Goal: Task Accomplishment & Management: Use online tool/utility

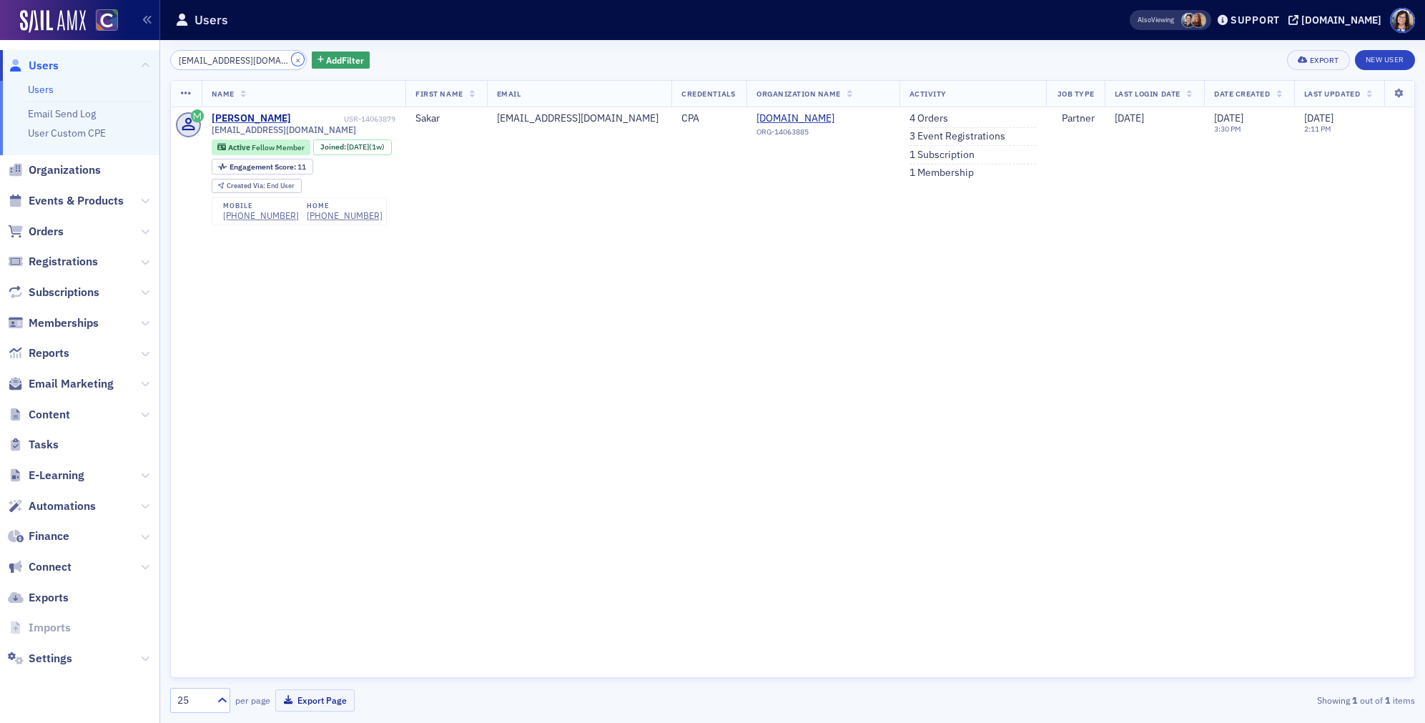
drag, startPoint x: 280, startPoint y: 58, endPoint x: 259, endPoint y: 59, distance: 21.5
click at [292, 59] on button "×" at bounding box center [298, 59] width 13 height 13
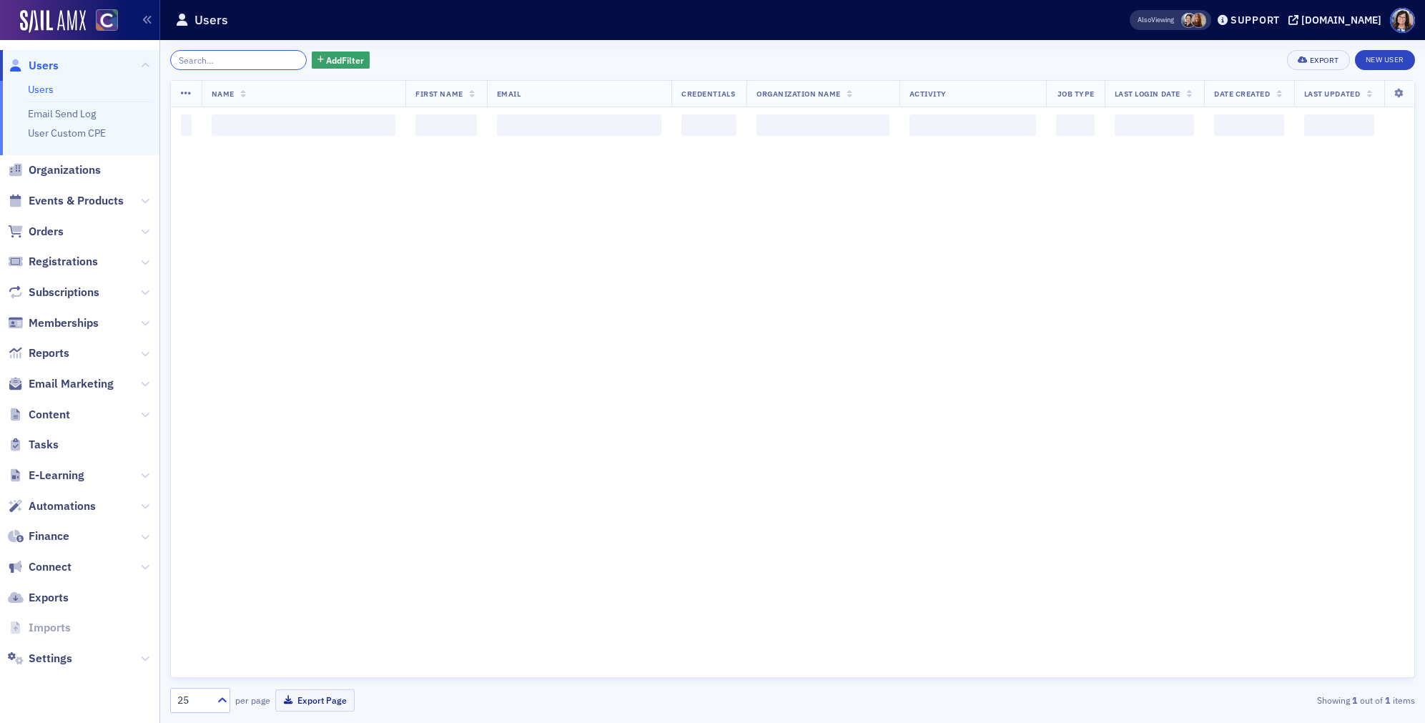
click at [259, 59] on input "search" at bounding box center [238, 60] width 137 height 20
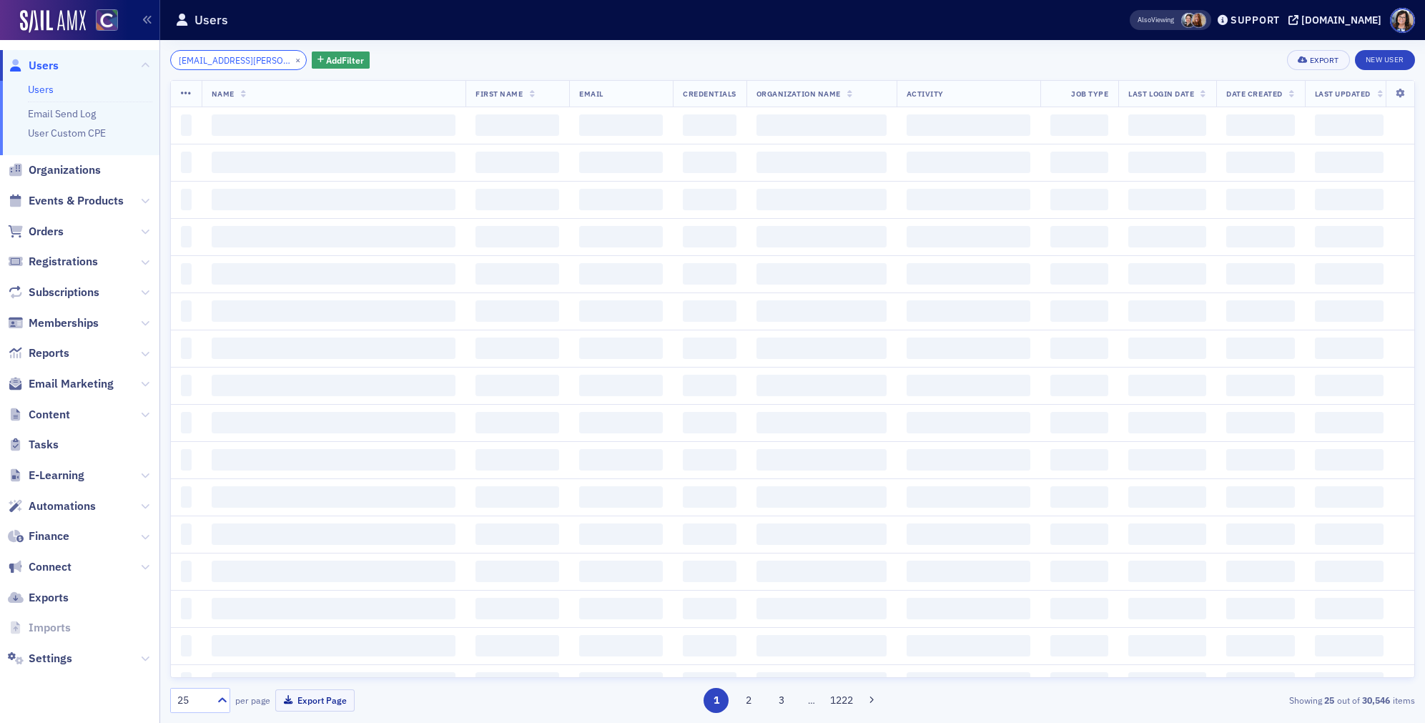
scroll to position [0, 9]
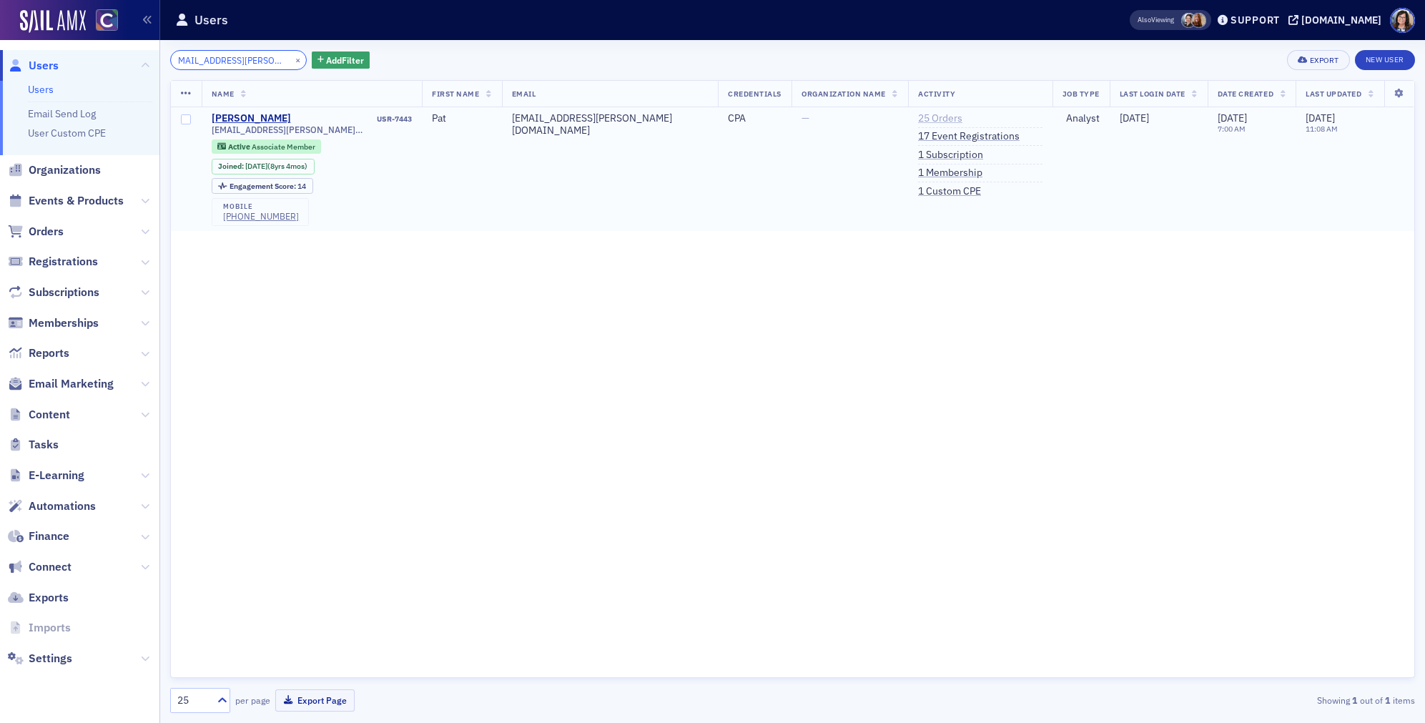
type input "pat.a.young@hotmail.com"
click at [918, 119] on link "25 Orders" at bounding box center [940, 118] width 44 height 13
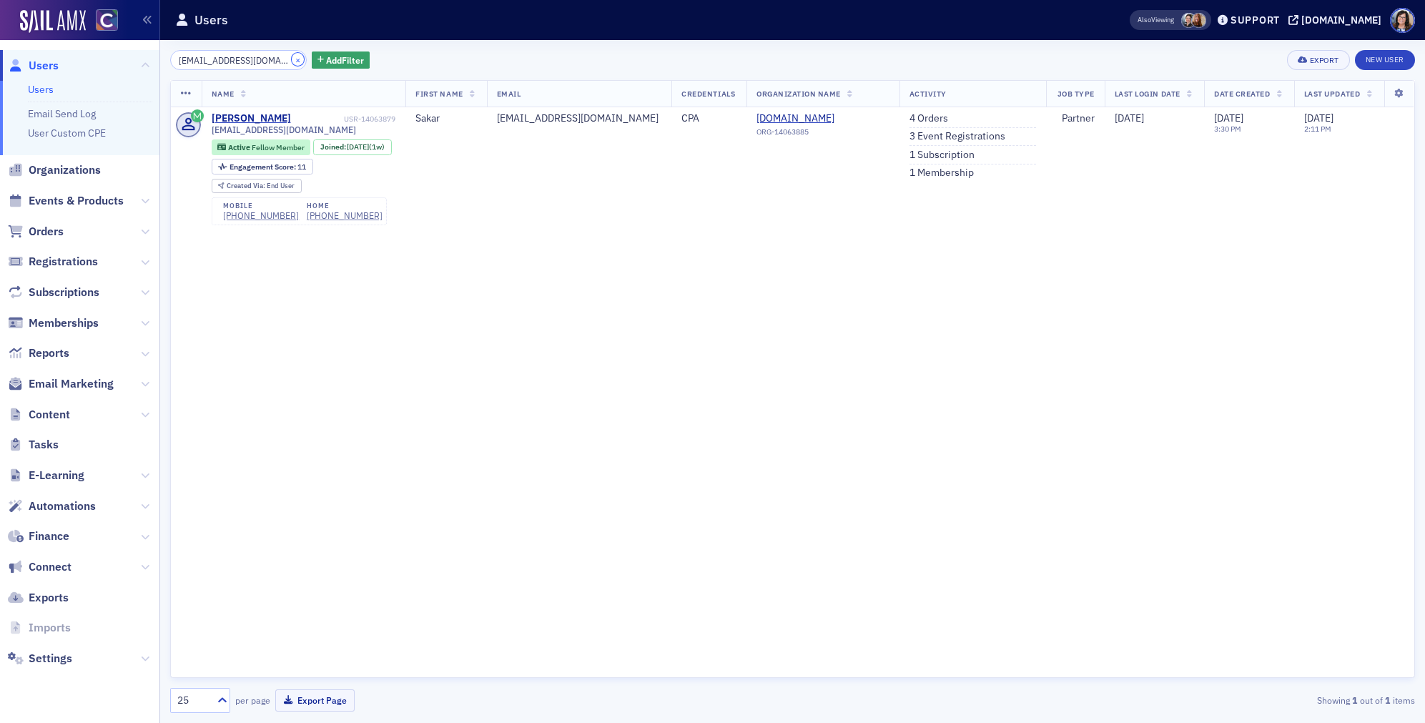
click at [292, 56] on button "×" at bounding box center [298, 59] width 13 height 13
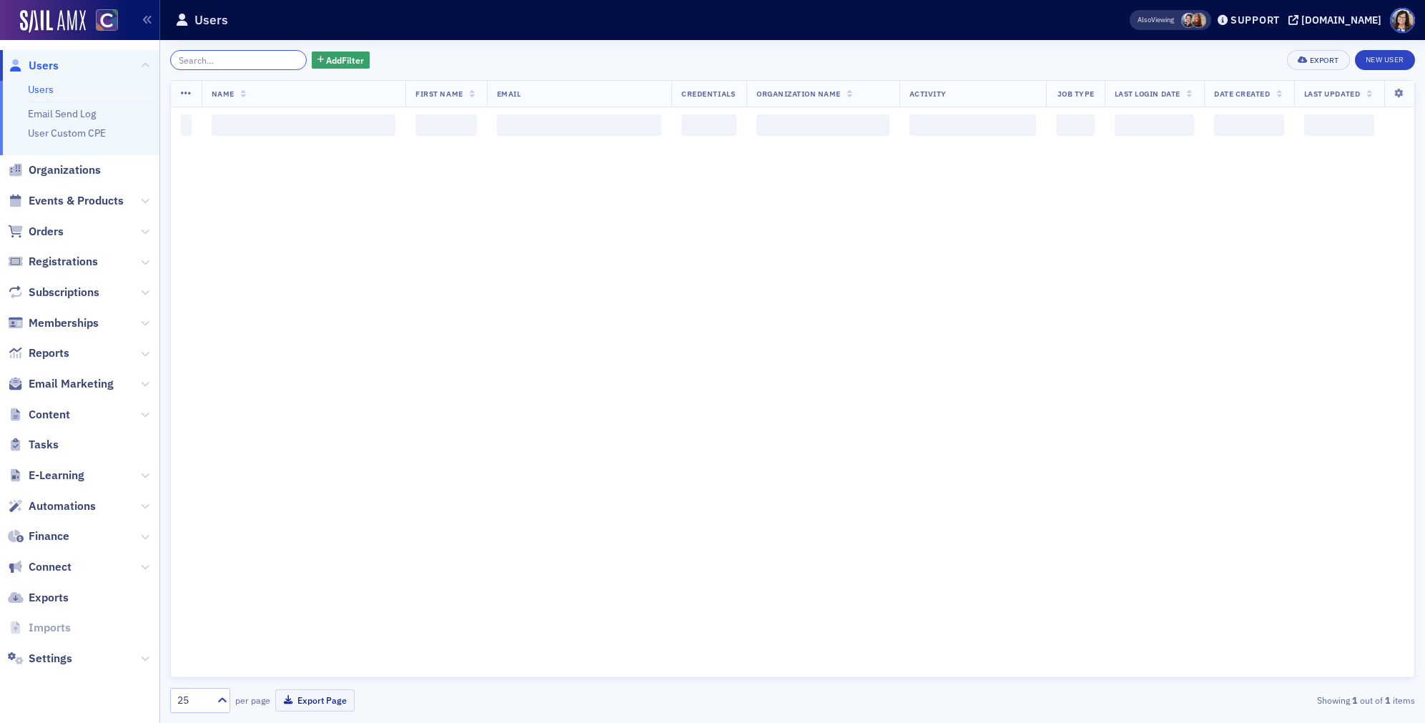
click at [256, 57] on input "search" at bounding box center [238, 60] width 137 height 20
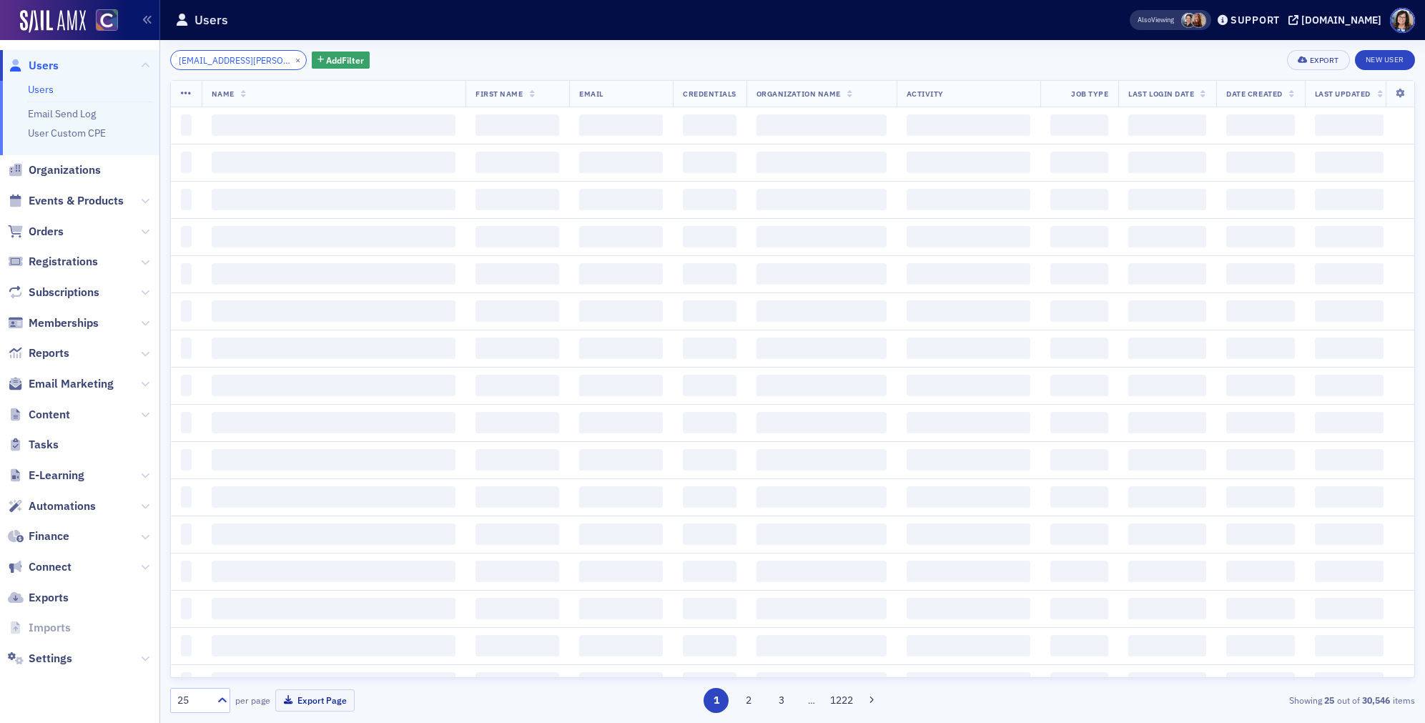
scroll to position [0, 9]
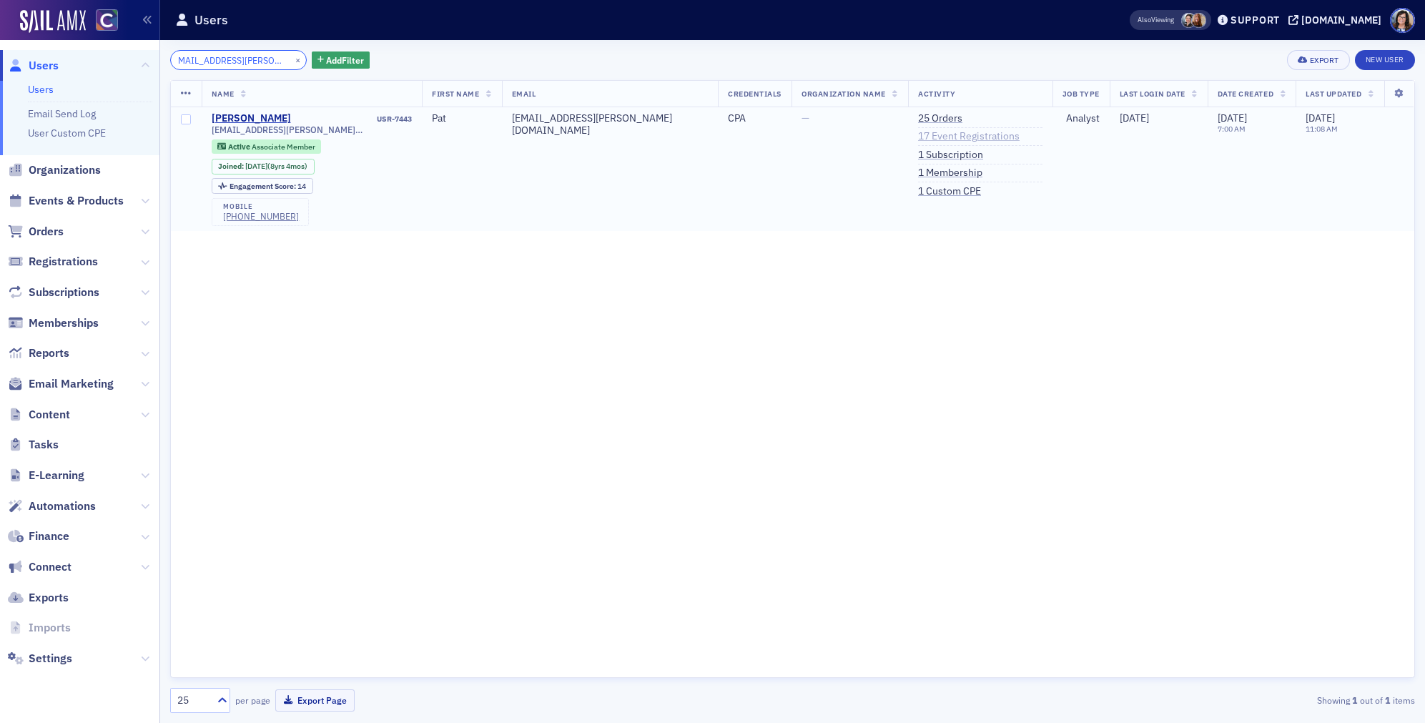
type input "pat.a.young@hotmail.com"
click at [919, 132] on link "17 Event Registrations" at bounding box center [969, 136] width 102 height 13
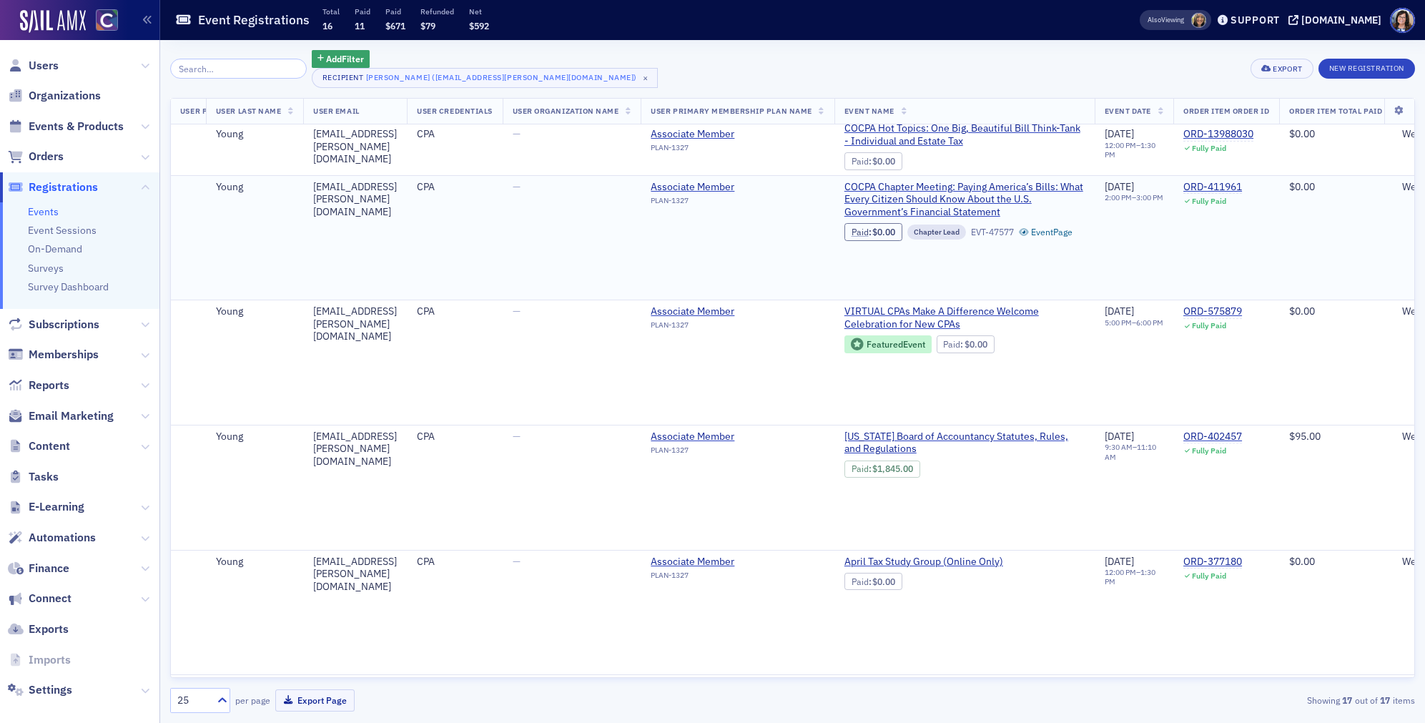
scroll to position [0, 448]
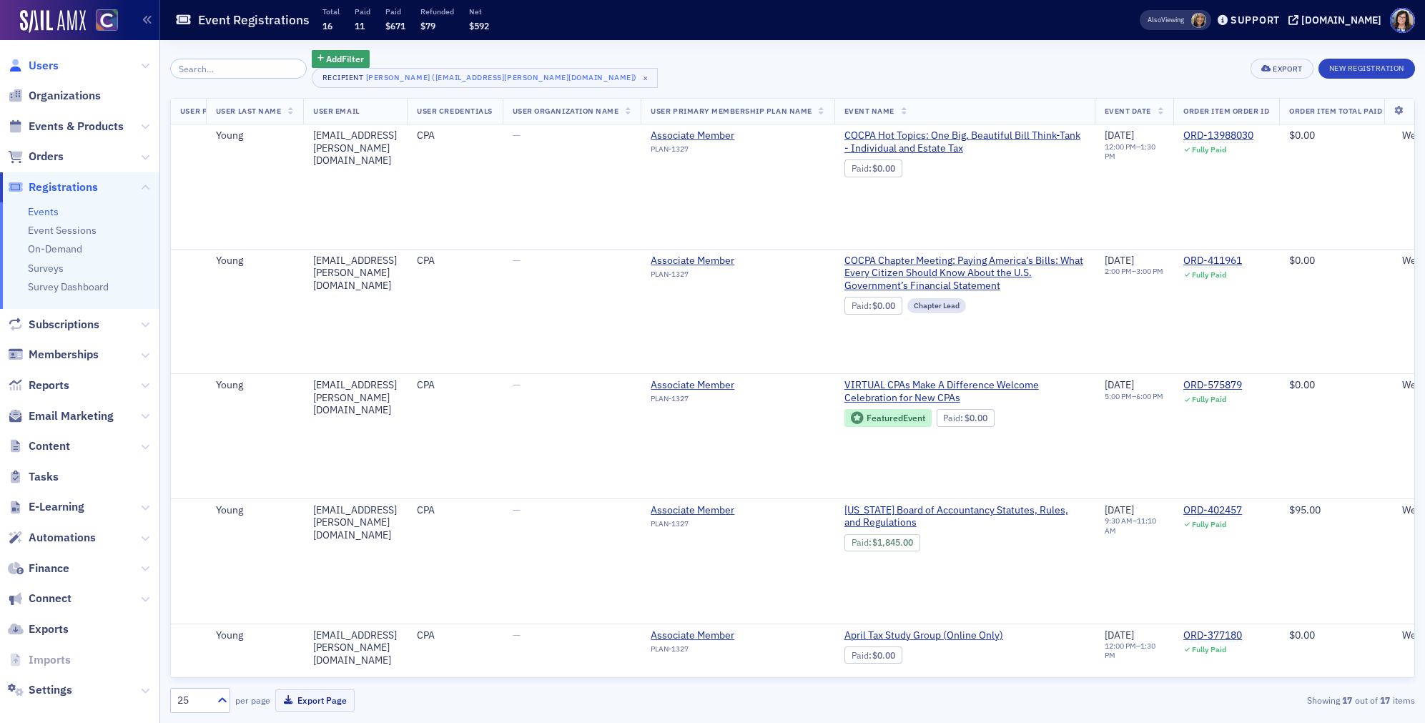
click at [46, 65] on span "Users" at bounding box center [44, 66] width 30 height 16
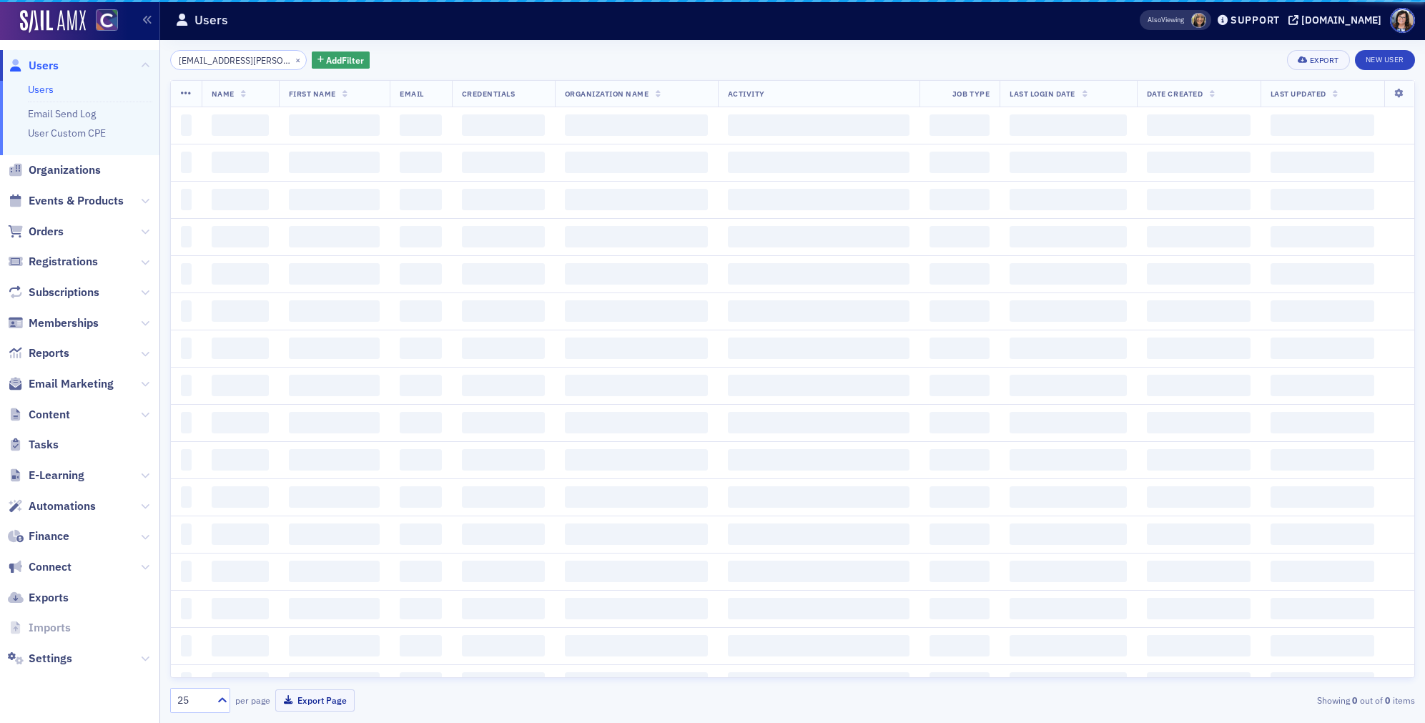
scroll to position [0, 9]
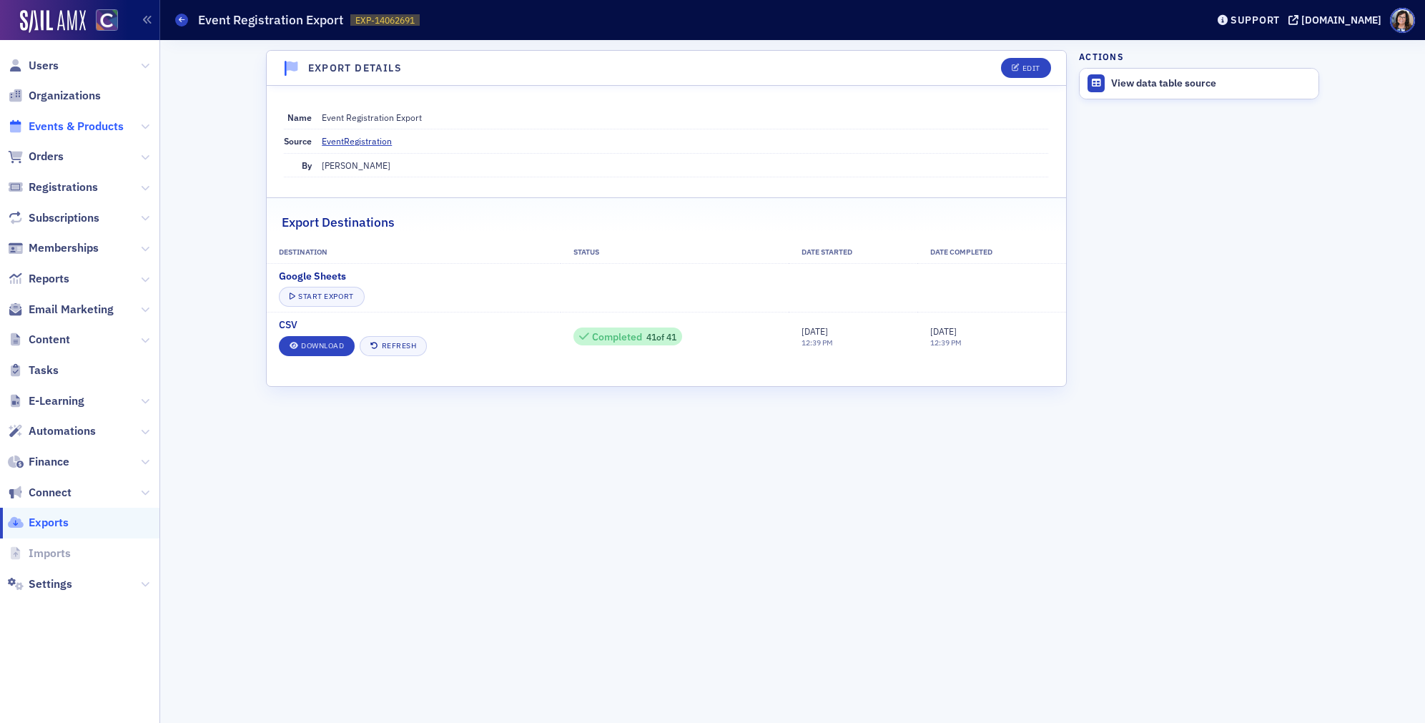
click at [74, 124] on span "Events & Products" at bounding box center [76, 127] width 95 height 16
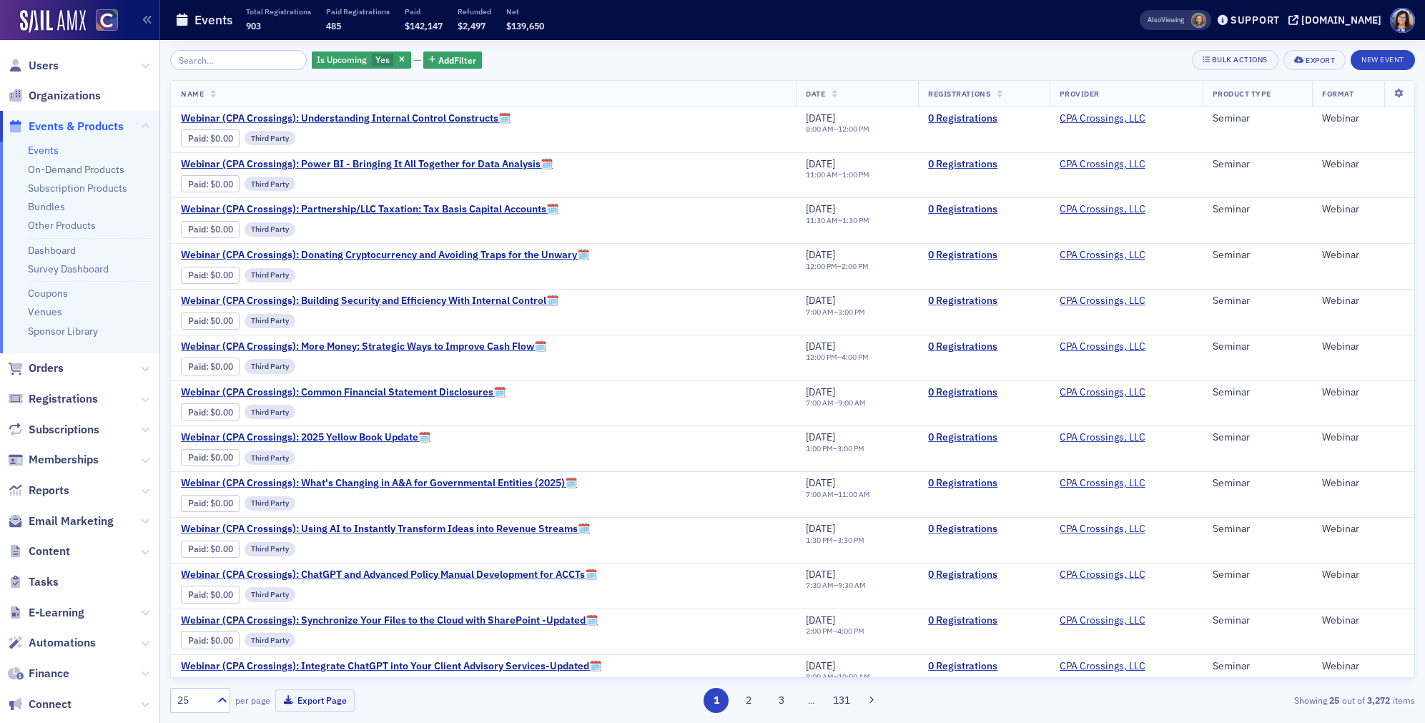
click at [245, 64] on input "search" at bounding box center [238, 60] width 137 height 20
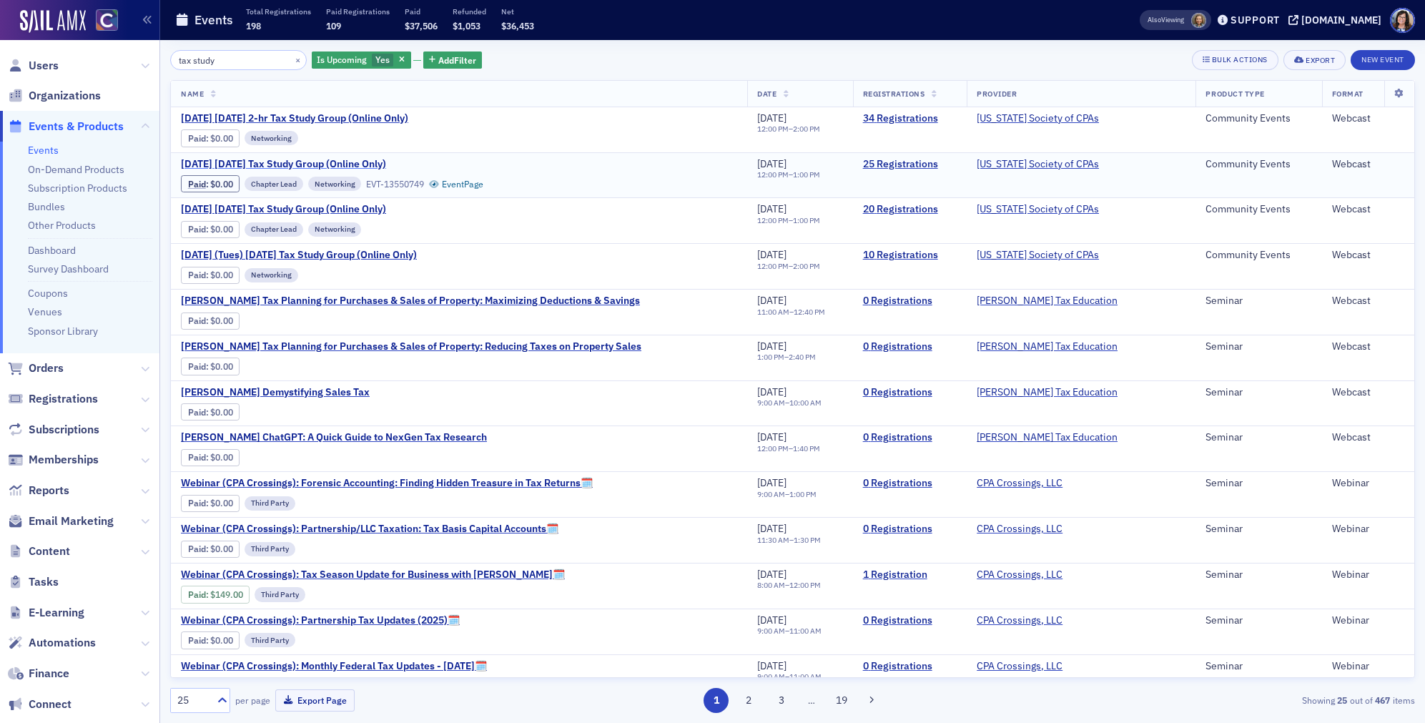
type input "tax study"
click at [421, 162] on span "November 2025 Wednesday Tax Study Group (Online Only)" at bounding box center [301, 164] width 240 height 13
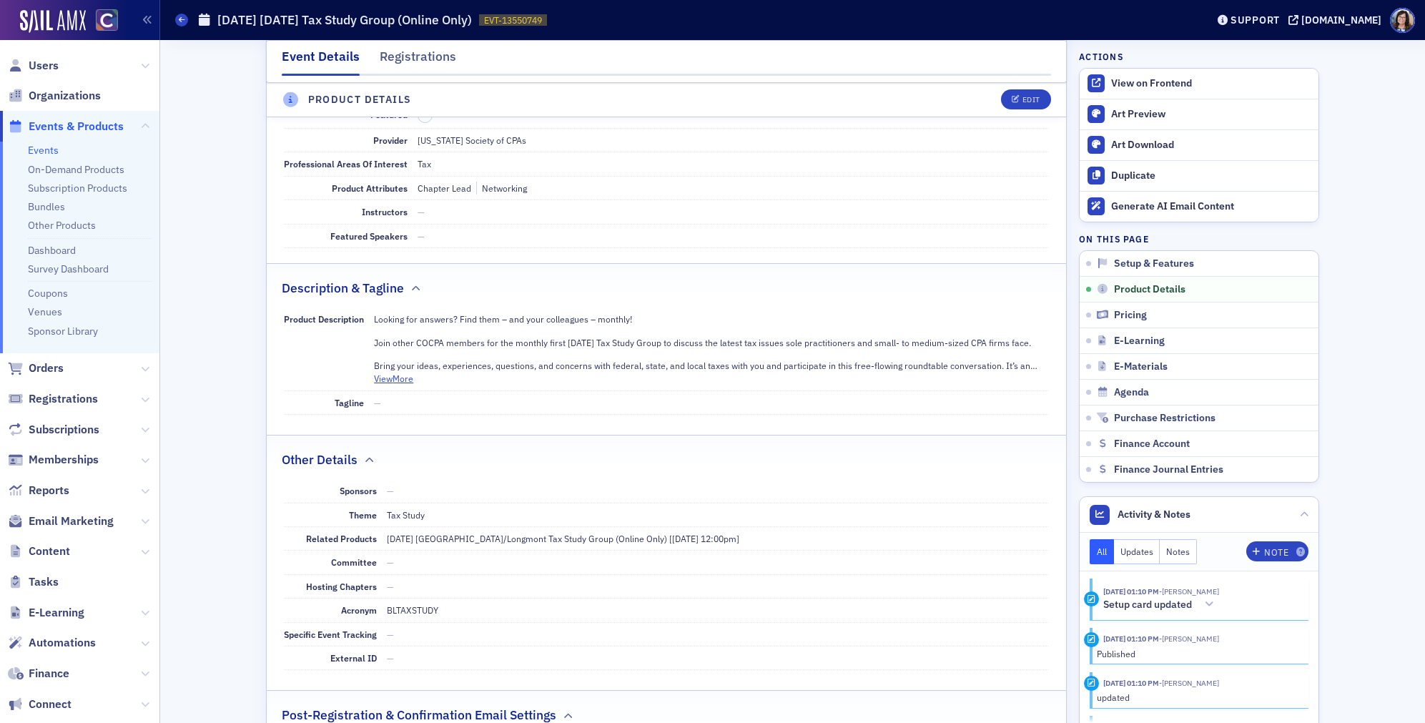
scroll to position [474, 0]
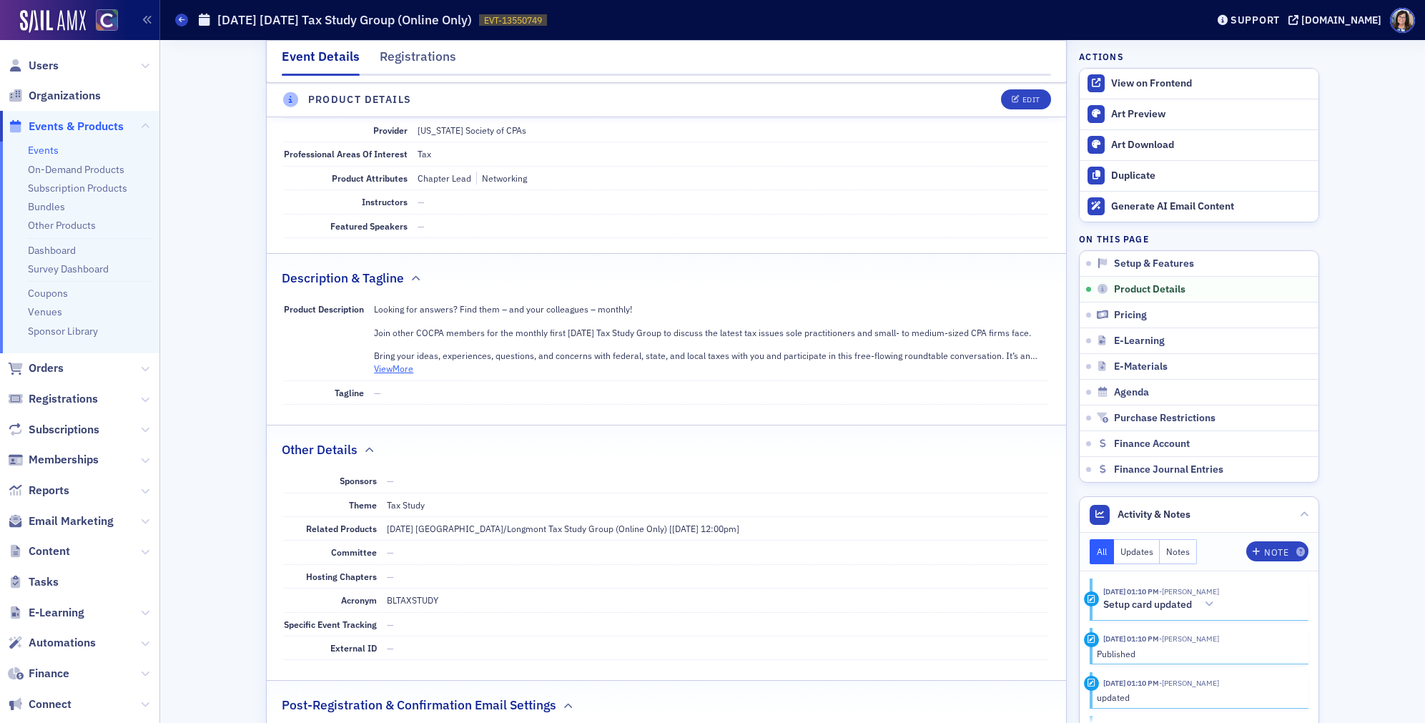
click at [396, 370] on button "View More" at bounding box center [393, 368] width 39 height 13
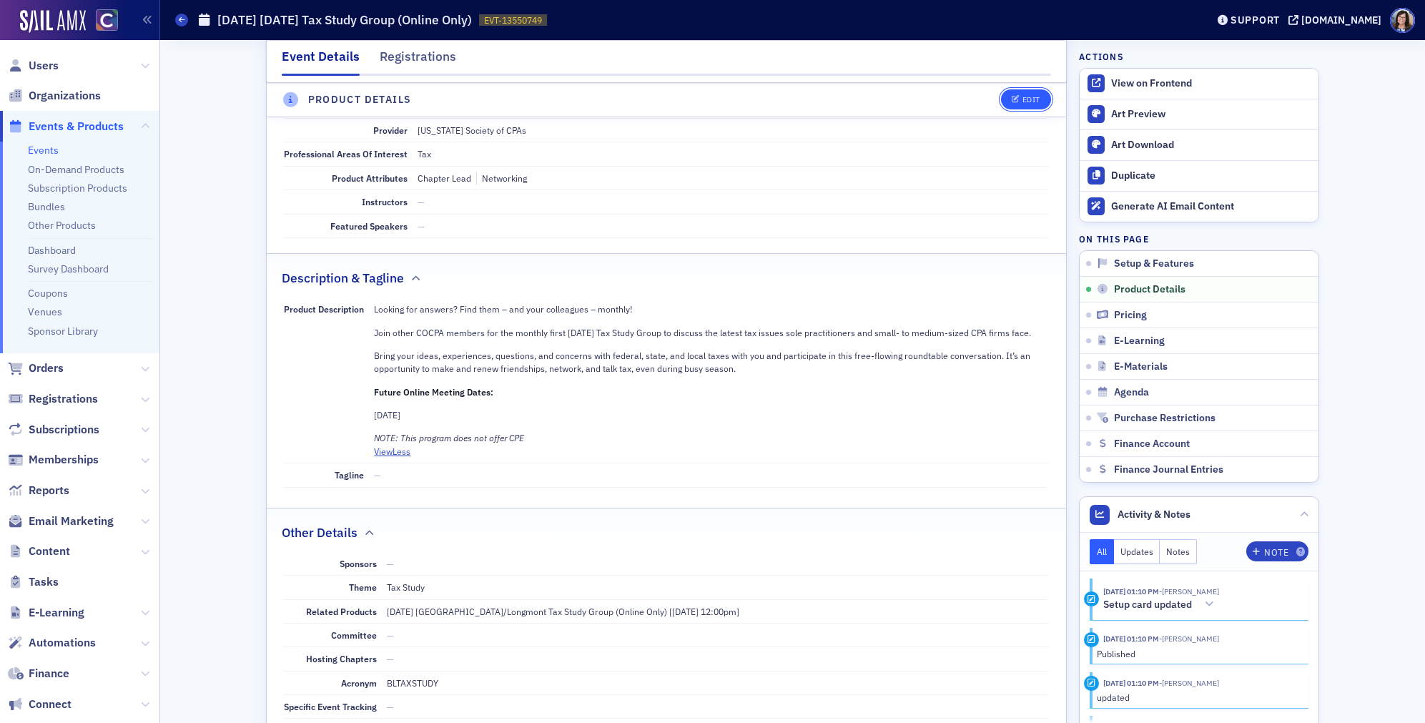
click at [1026, 102] on div "Edit" at bounding box center [1031, 100] width 18 height 8
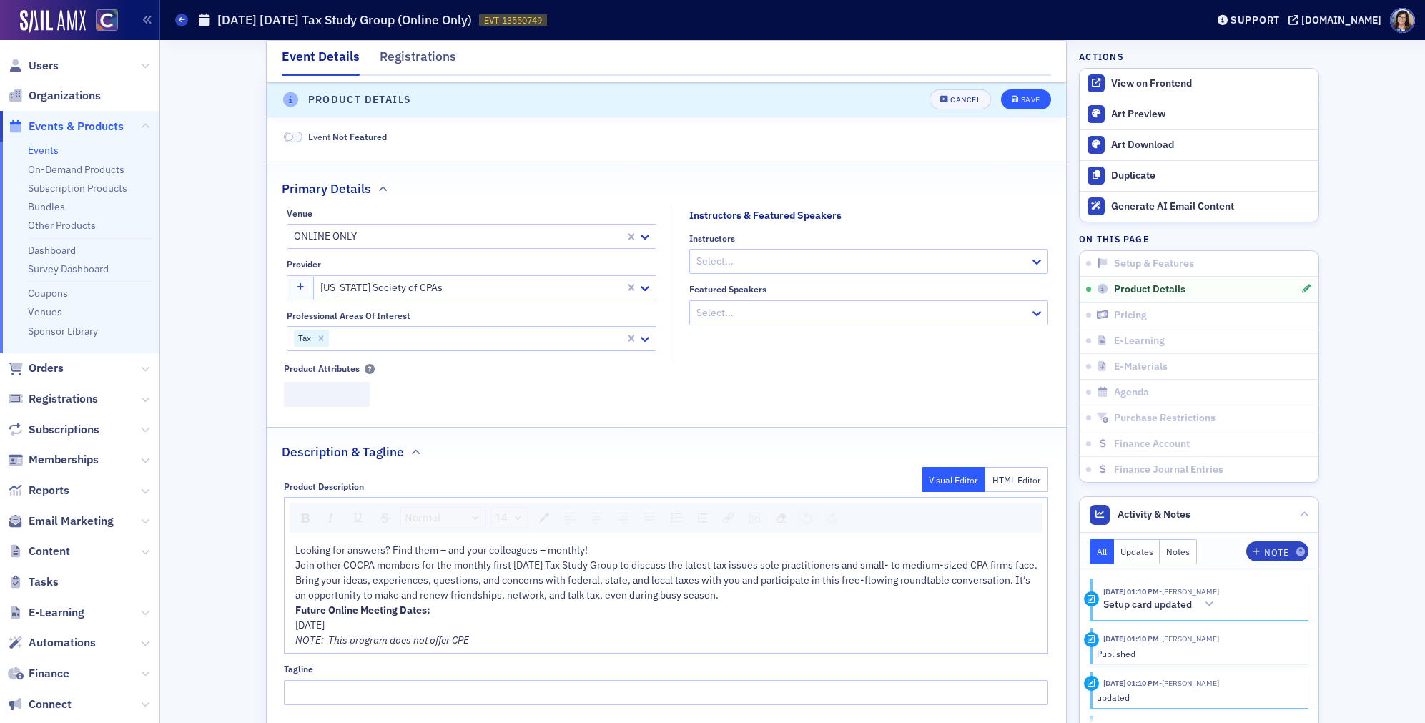
scroll to position [399, 0]
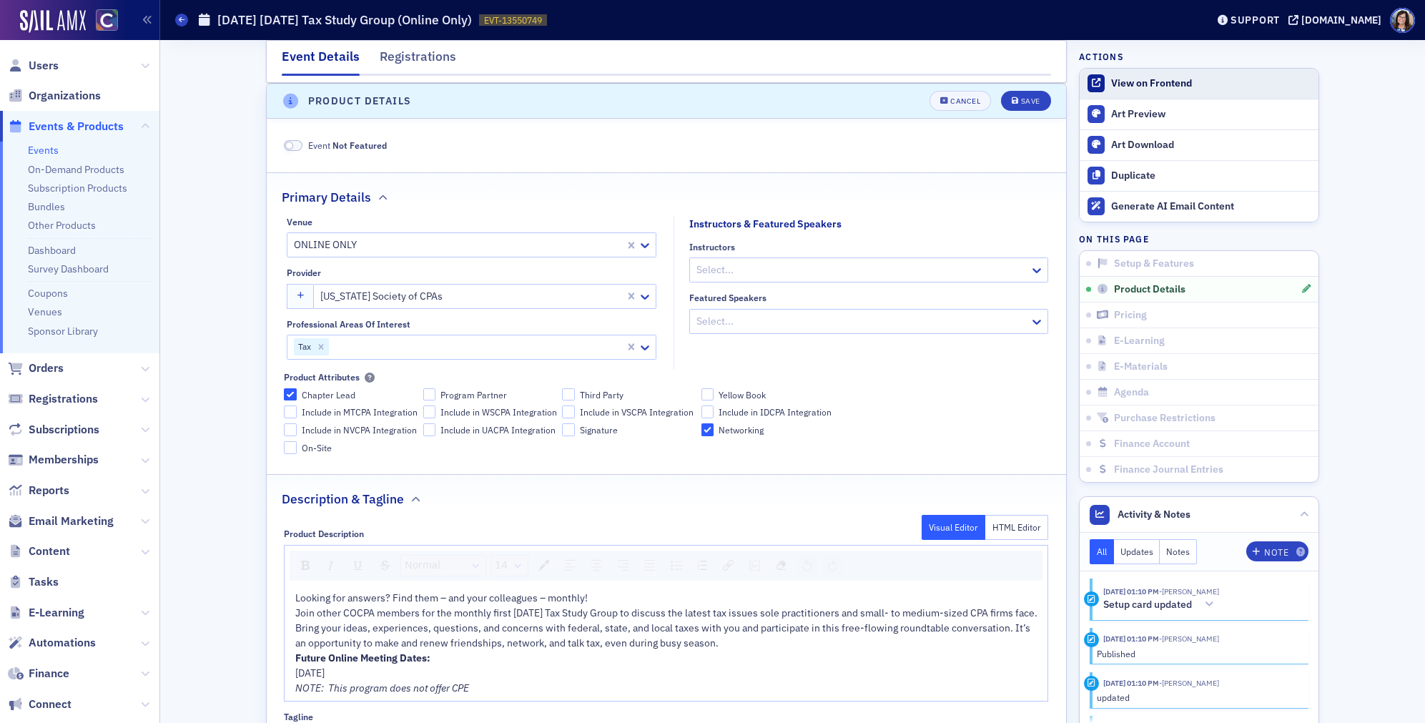
click at [1156, 83] on div "View on Frontend" at bounding box center [1211, 83] width 200 height 13
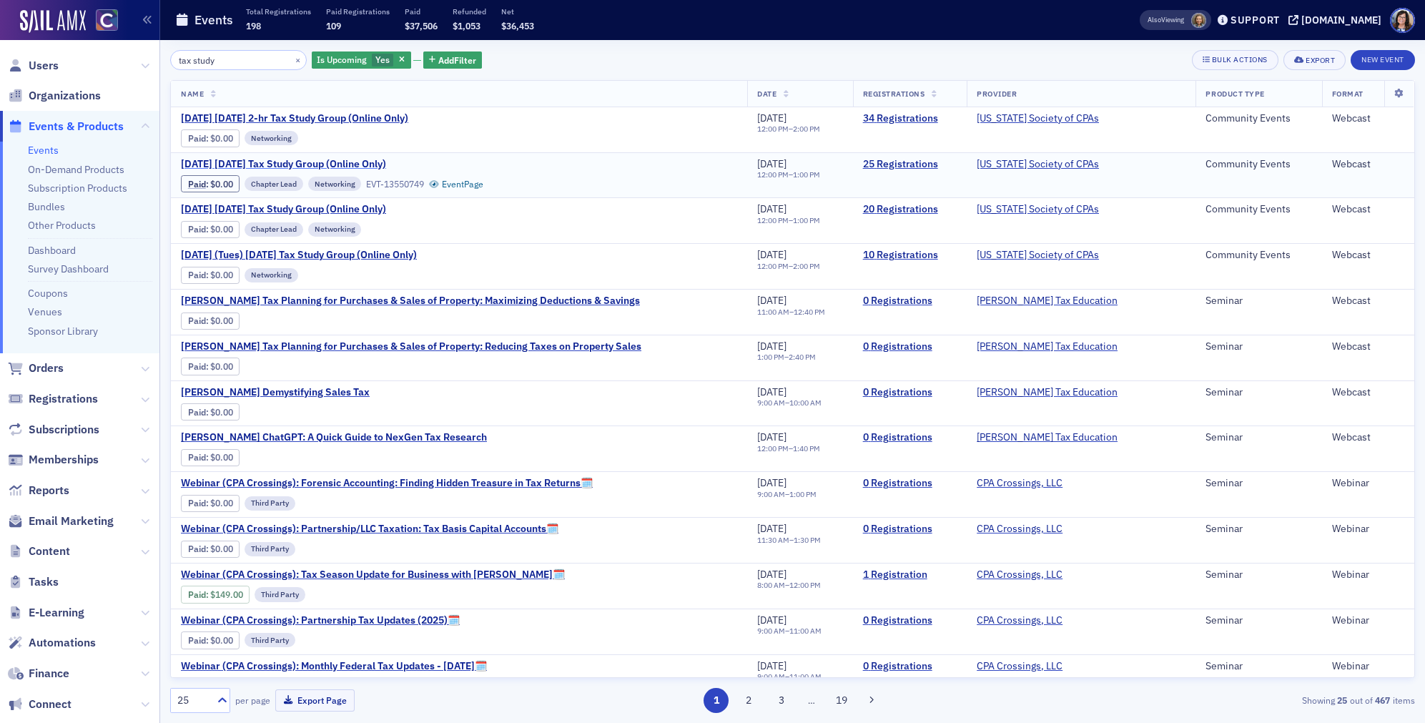
click at [409, 162] on span "November 2025 Wednesday Tax Study Group (Online Only)" at bounding box center [301, 164] width 240 height 13
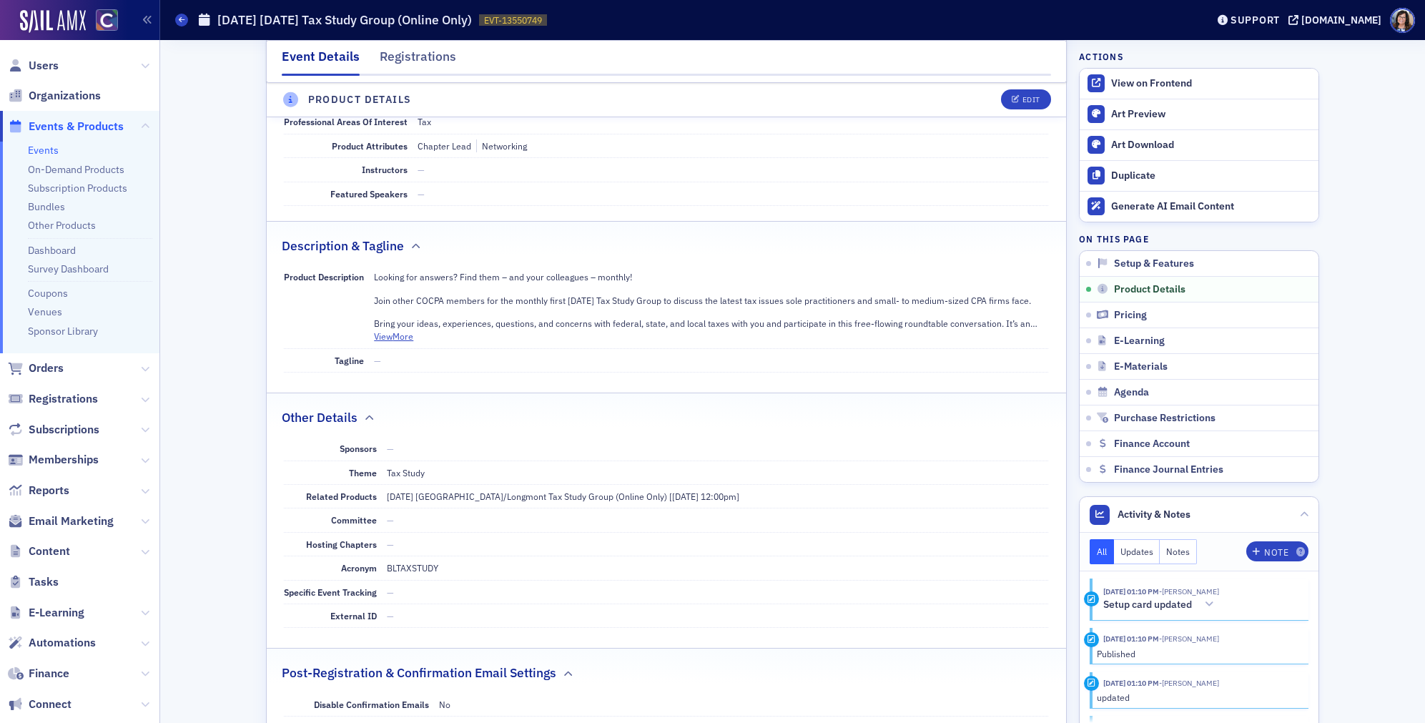
scroll to position [530, 0]
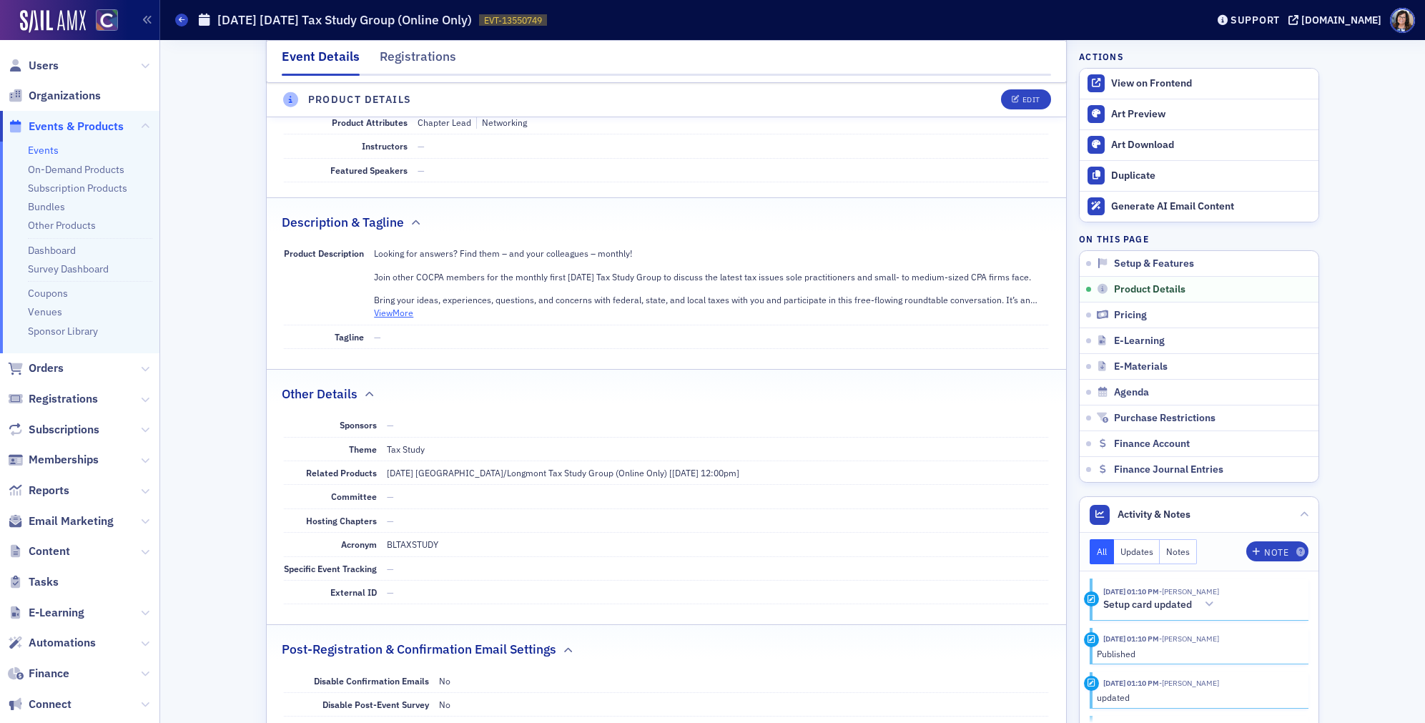
click at [396, 317] on button "View More" at bounding box center [393, 312] width 39 height 13
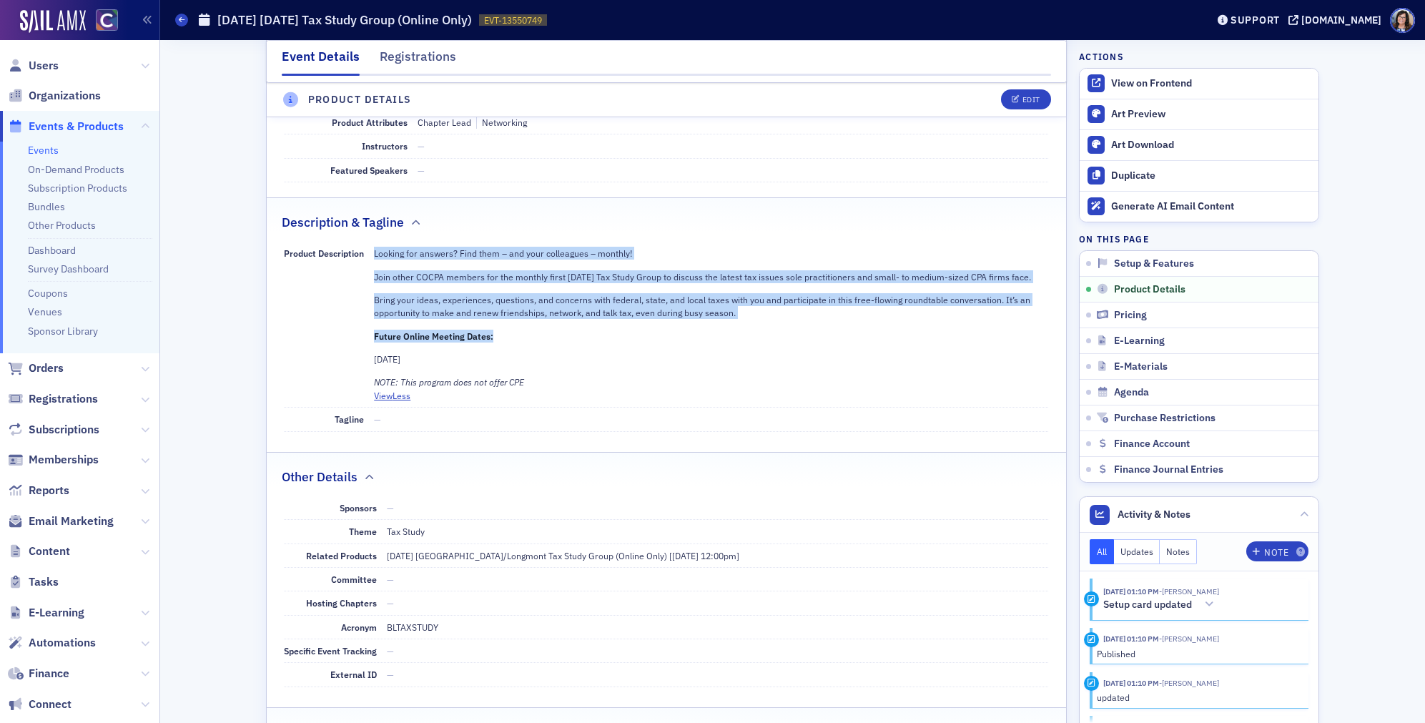
drag, startPoint x: 375, startPoint y: 253, endPoint x: 498, endPoint y: 334, distance: 147.7
click at [498, 334] on div "Looking for answers? Find them – and your colleagues – monthly! Join other COCP…" at bounding box center [711, 318] width 674 height 142
copy div "Looking for answers? Find them – and your colleagues – monthly! Join other COCP…"
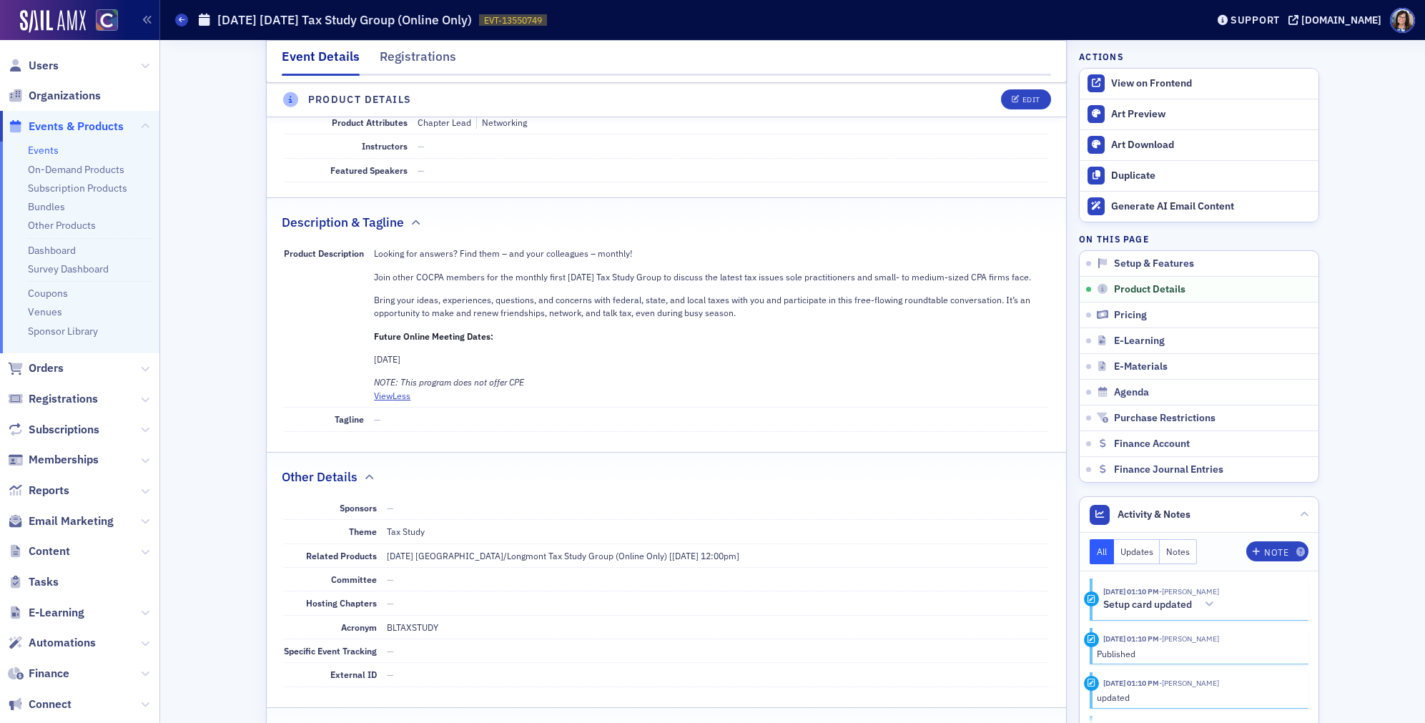
drag, startPoint x: 377, startPoint y: 383, endPoint x: 542, endPoint y: 378, distance: 164.5
click at [542, 378] on p "NOTE: This program does not offer CPE" at bounding box center [711, 381] width 674 height 13
drag, startPoint x: 505, startPoint y: 381, endPoint x: 375, endPoint y: 384, distance: 129.4
click at [375, 384] on p "NOTE: This program does not offer CPE" at bounding box center [711, 381] width 674 height 13
copy em "NOTE: This program does not offer CPE"
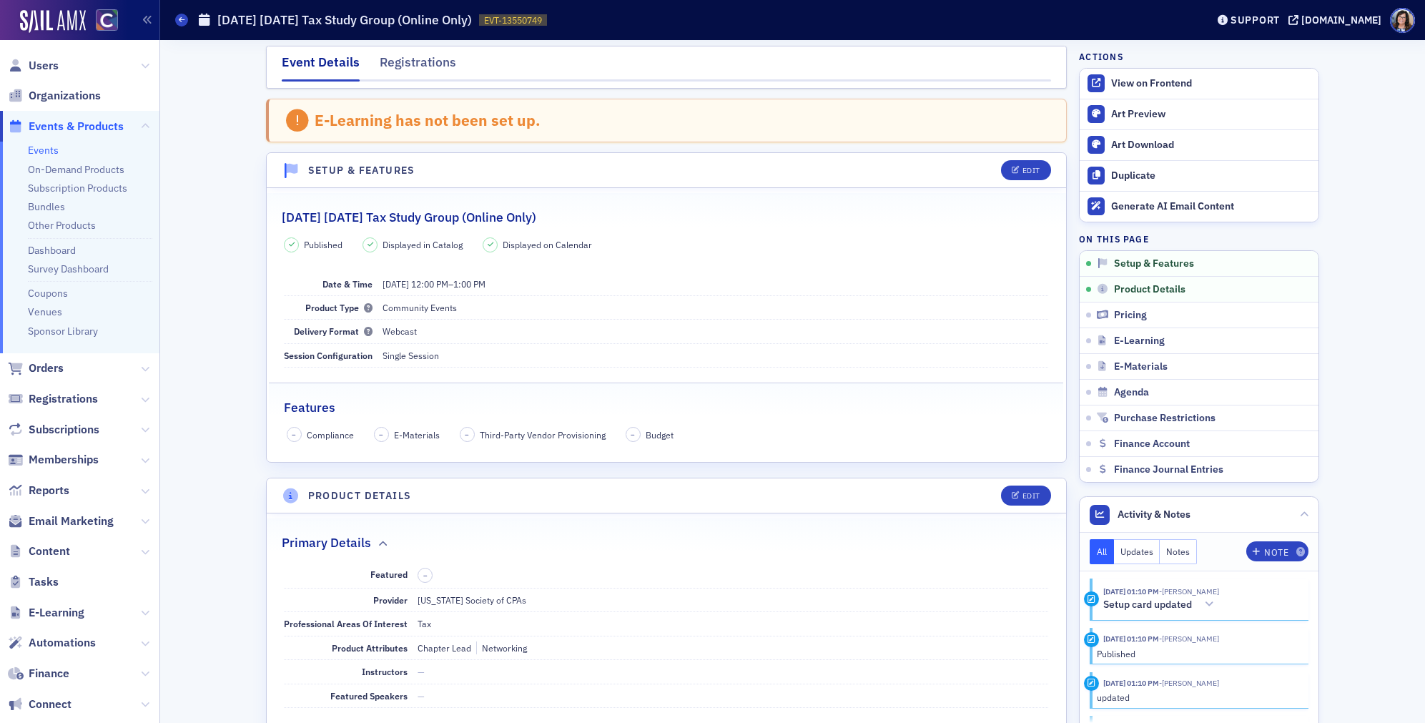
scroll to position [0, 0]
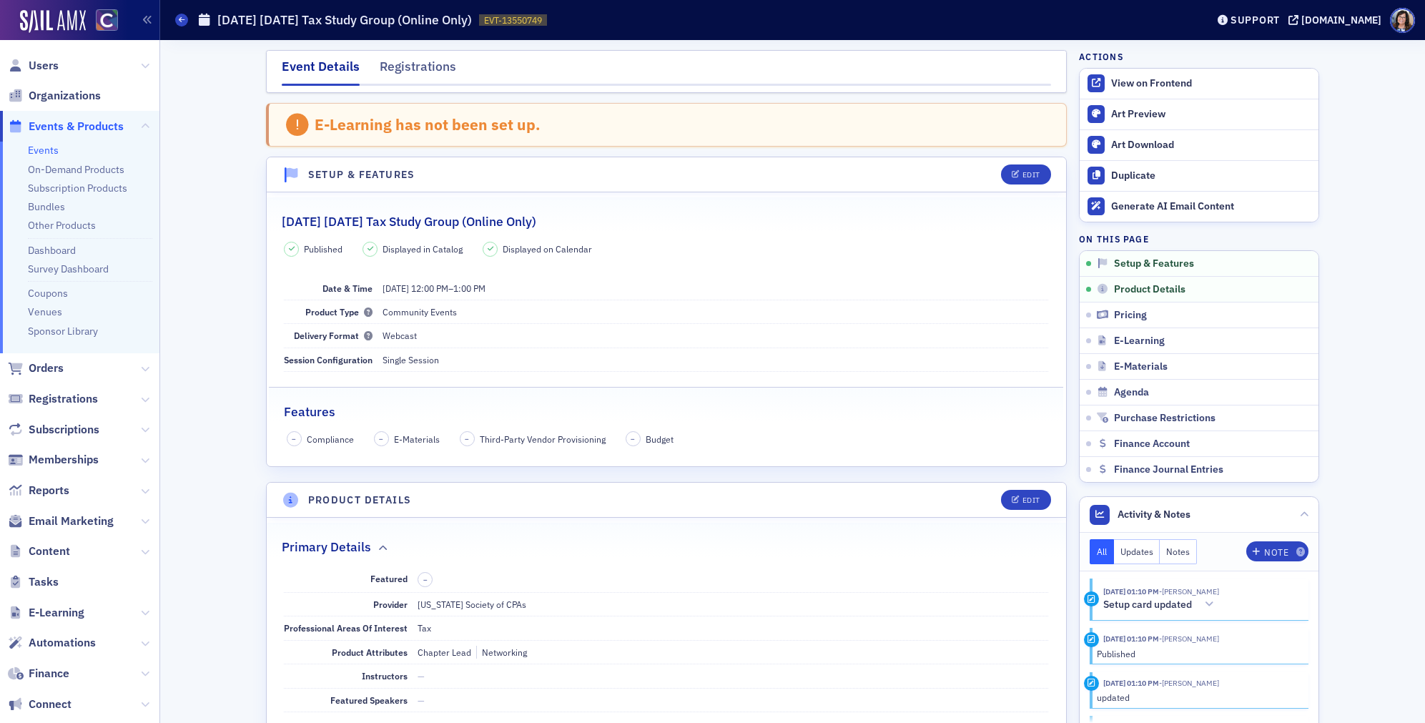
drag, startPoint x: 377, startPoint y: 222, endPoint x: 619, endPoint y: 222, distance: 242.3
click at [619, 222] on div "November 2025 Wednesday Tax Study Group (Online Only)" at bounding box center [666, 214] width 769 height 34
copy h2 "Wednesday Tax Study Group (Online Only)"
click at [1131, 85] on div "View on Frontend" at bounding box center [1211, 83] width 200 height 13
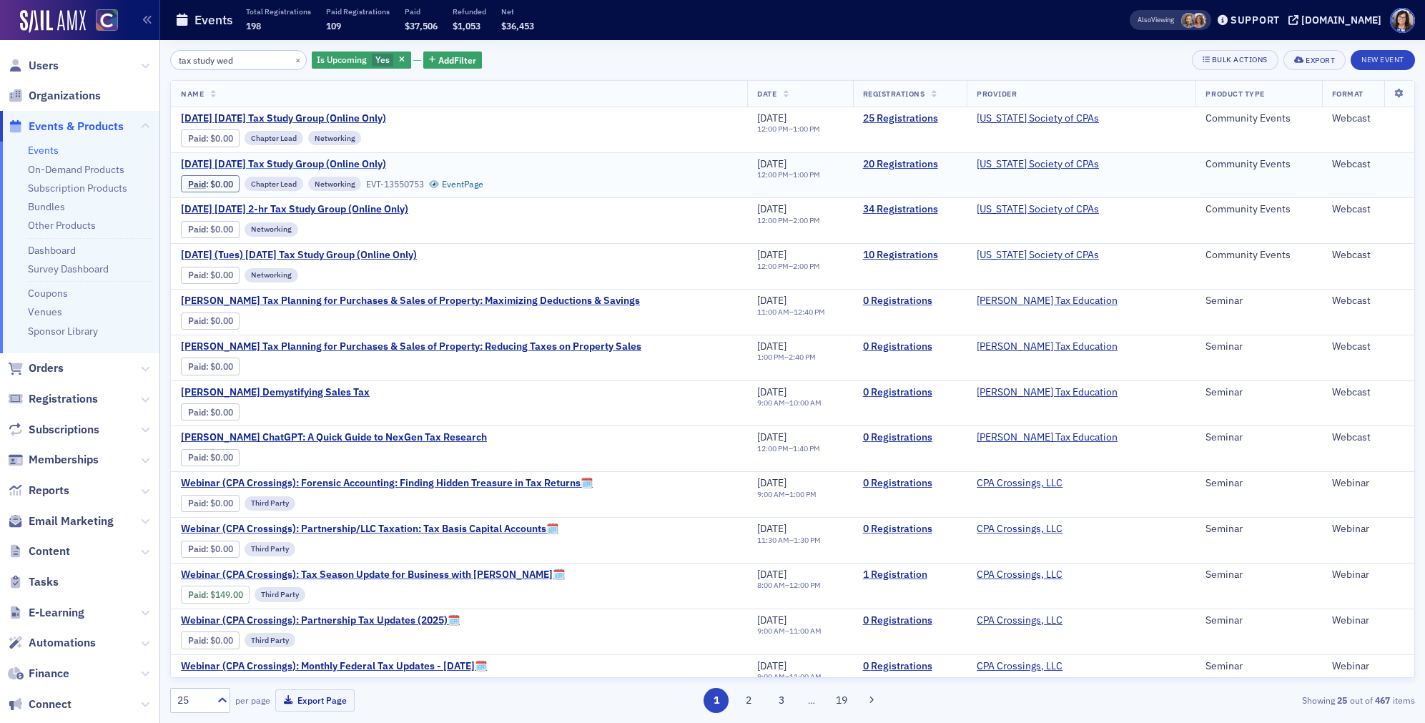
type input "tax study wed"
click at [339, 162] on span "December 2025 Wednesday Tax Study Group (Online Only)" at bounding box center [301, 164] width 240 height 13
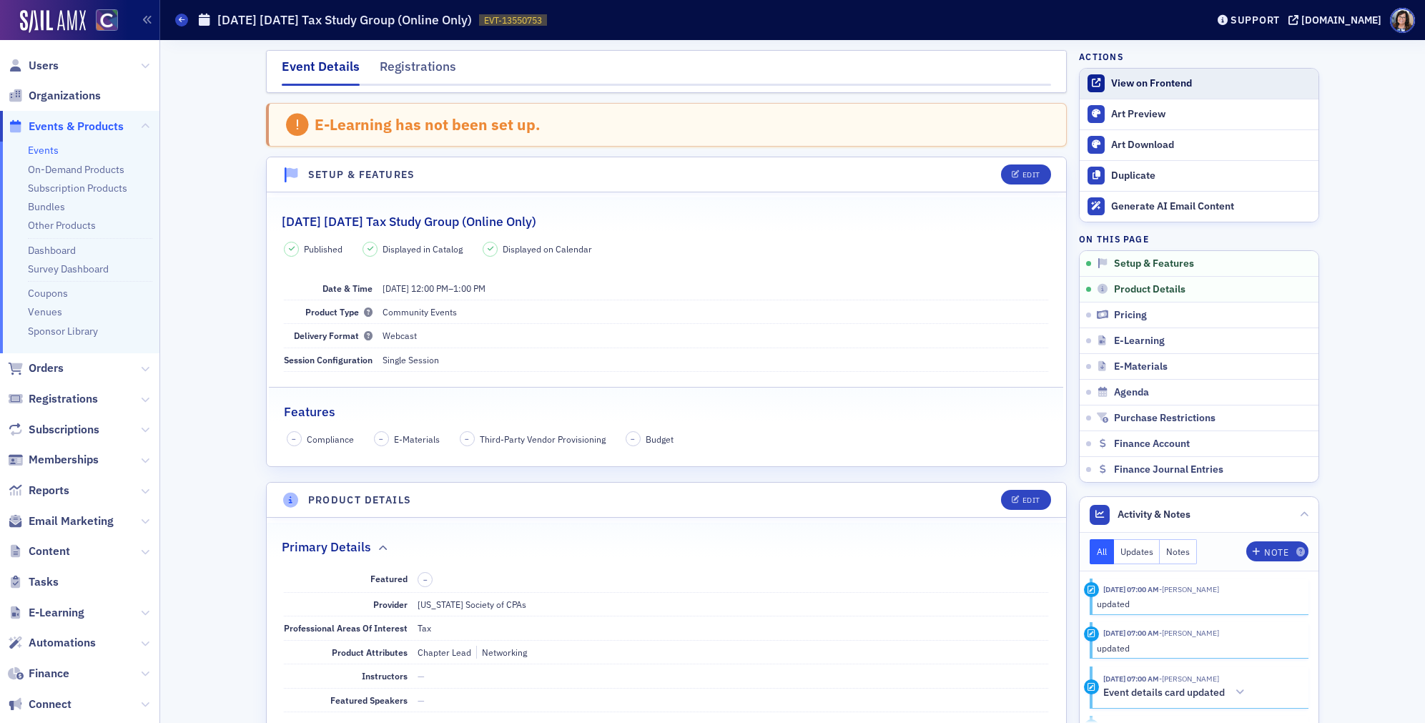
click at [1161, 88] on div "View on Frontend" at bounding box center [1211, 83] width 200 height 13
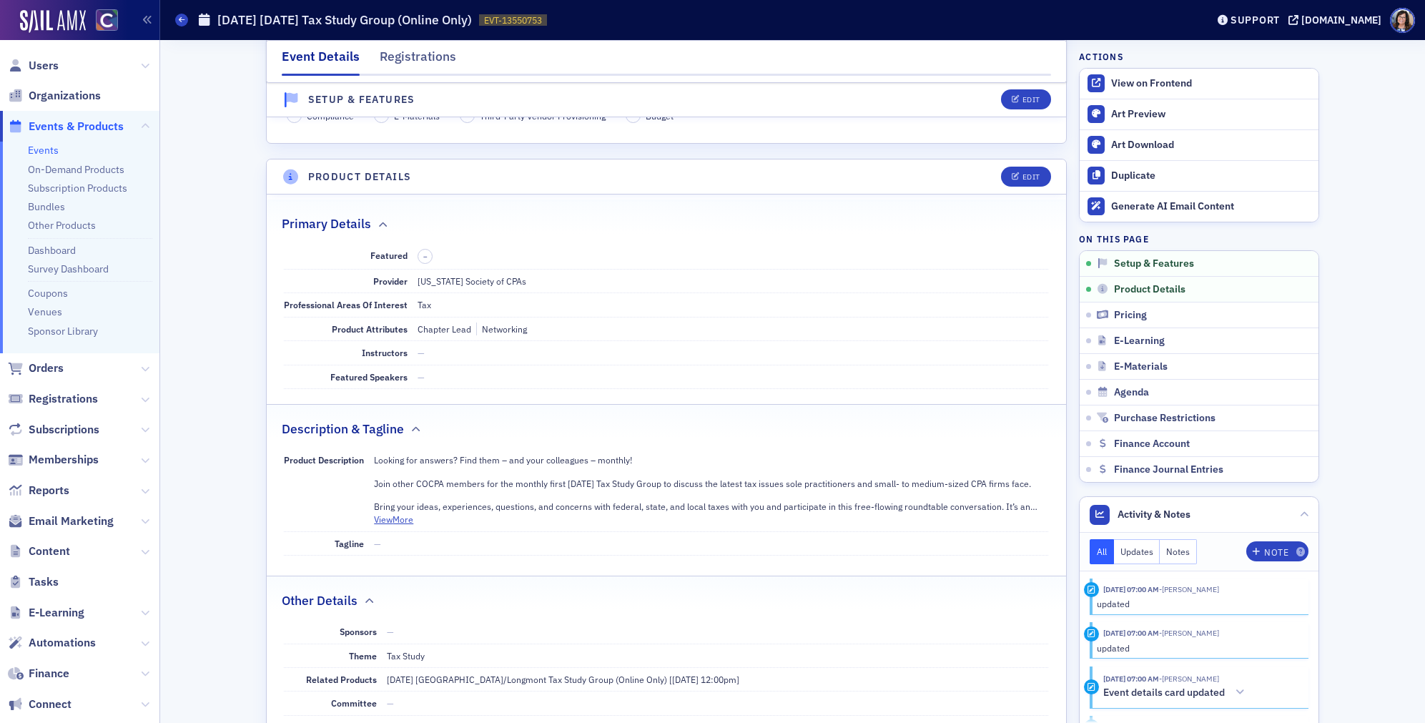
scroll to position [331, 0]
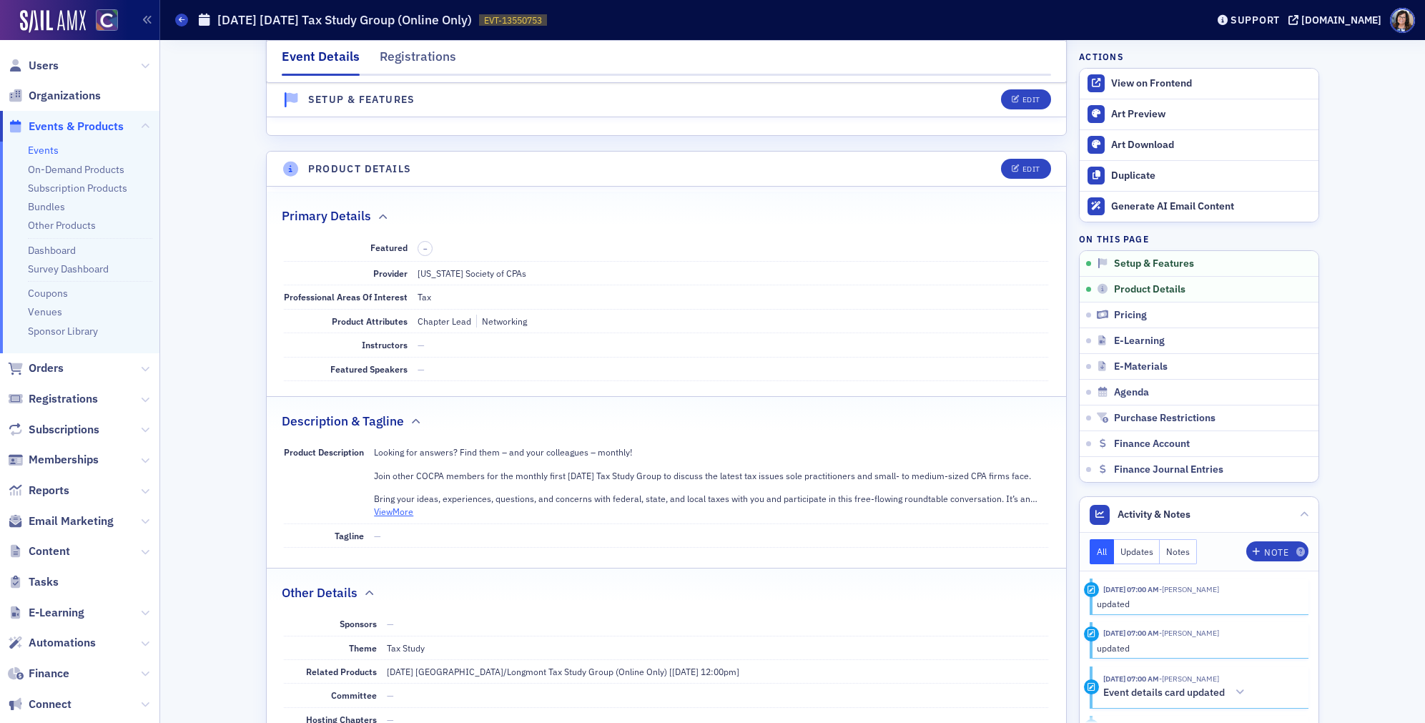
click at [397, 511] on button "View More" at bounding box center [393, 511] width 39 height 13
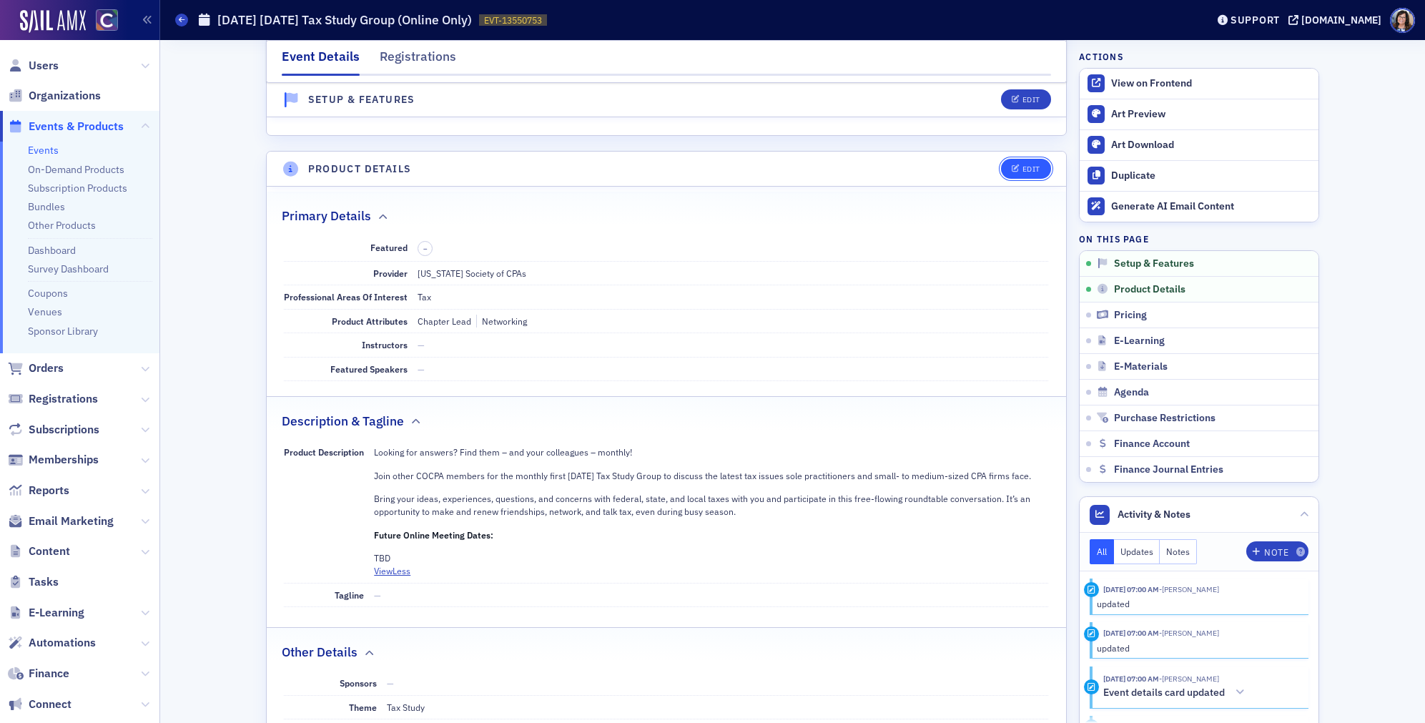
click at [1023, 170] on div "Edit" at bounding box center [1031, 169] width 18 height 8
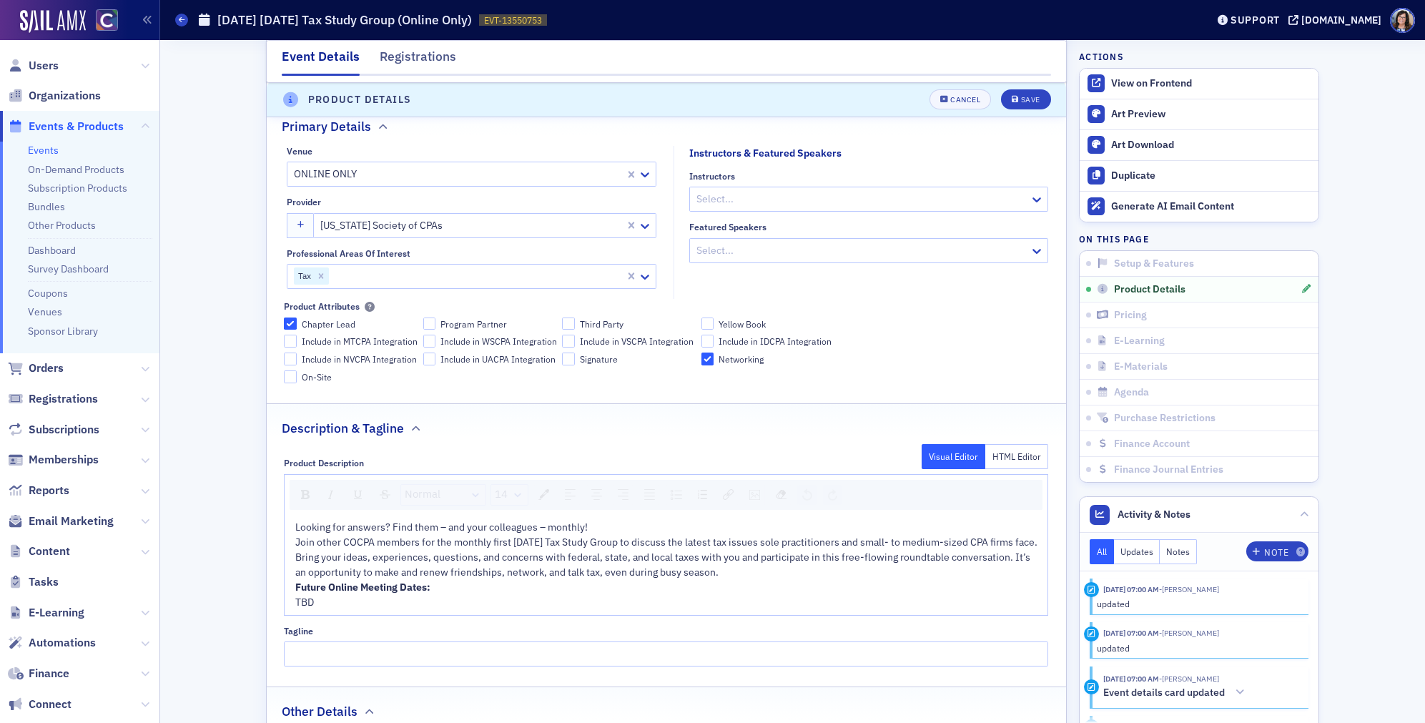
scroll to position [479, 0]
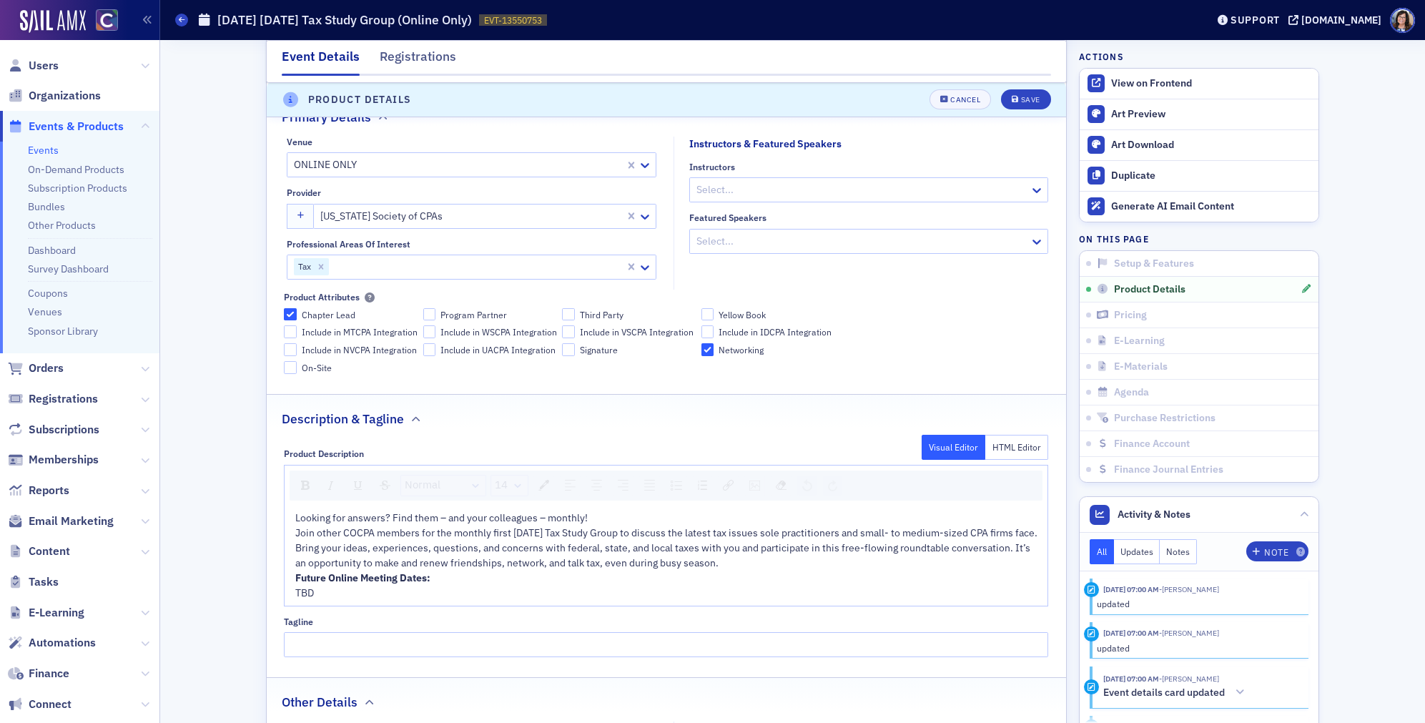
click at [304, 599] on span "TBD" at bounding box center [304, 592] width 19 height 13
click at [317, 600] on div "TBD" at bounding box center [666, 592] width 742 height 15
drag, startPoint x: 320, startPoint y: 610, endPoint x: 295, endPoint y: 611, distance: 25.0
click at [295, 611] on div "Looking for answers? Find them – and your colleagues – monthly! Join other COCP…" at bounding box center [666, 592] width 743 height 165
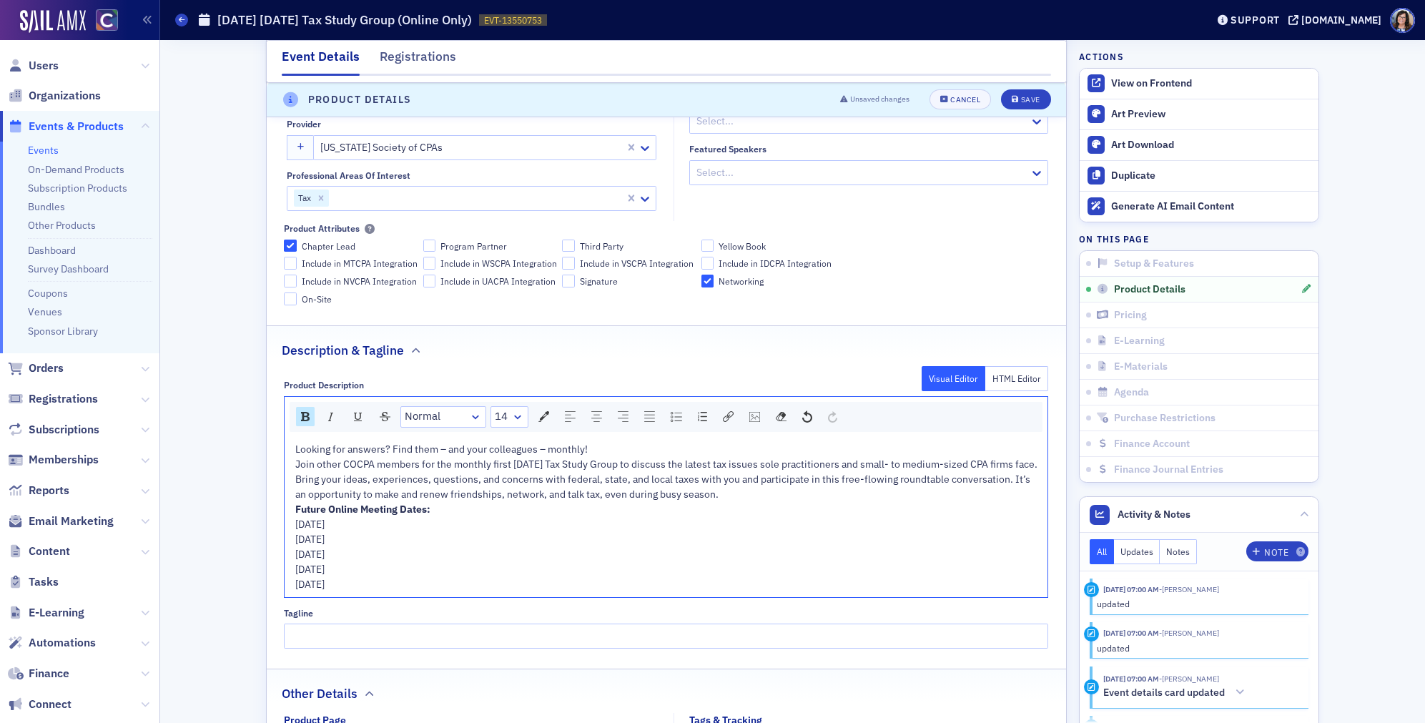
scroll to position [554, 0]
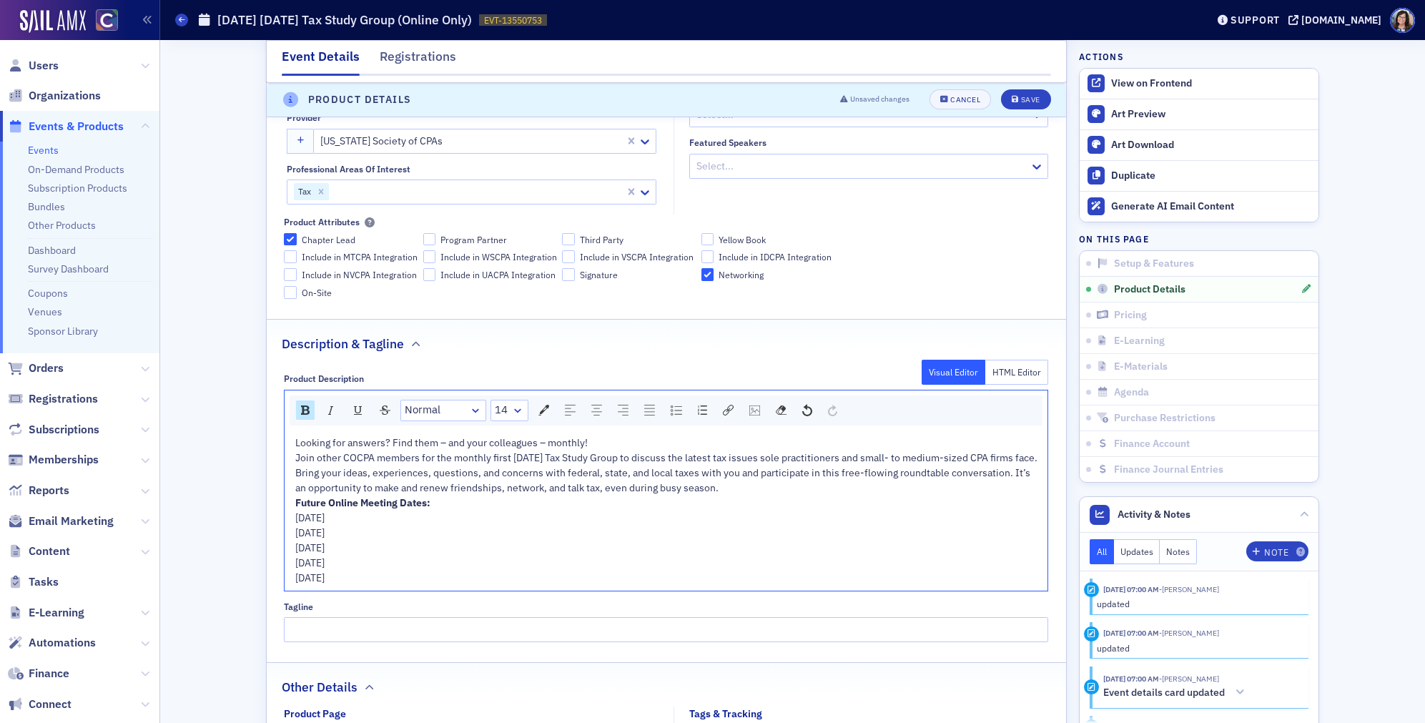
click at [442, 585] on div "Wednesday, May 6. 2026" at bounding box center [666, 577] width 742 height 15
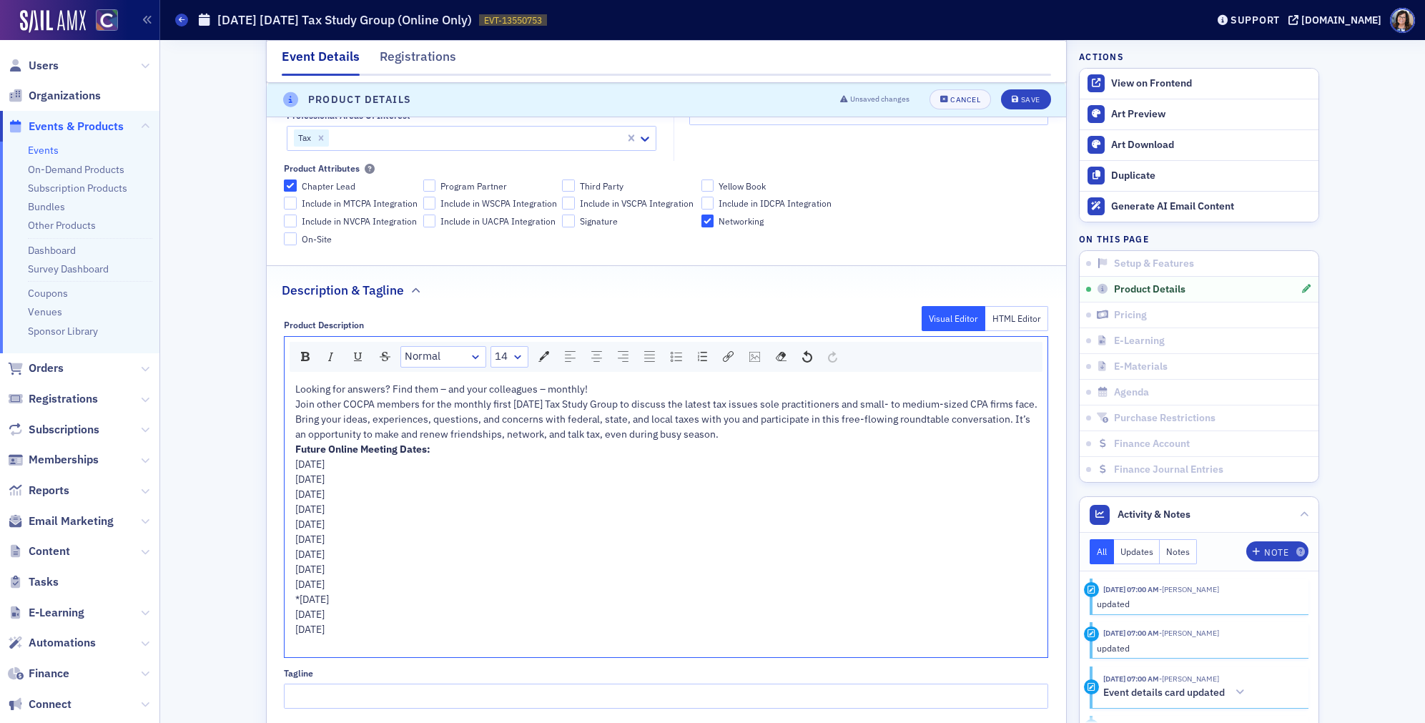
scroll to position [607, 0]
click at [1022, 97] on div "Save" at bounding box center [1030, 100] width 19 height 8
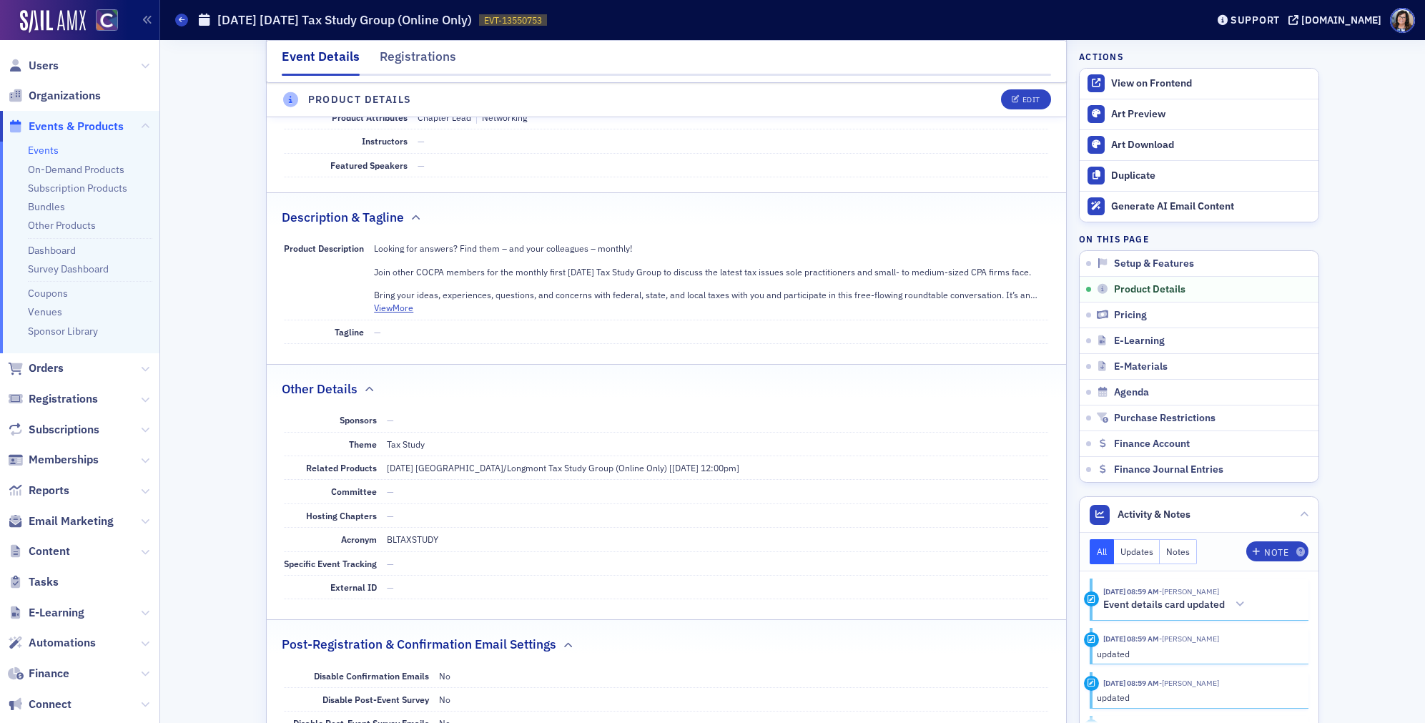
scroll to position [523, 0]
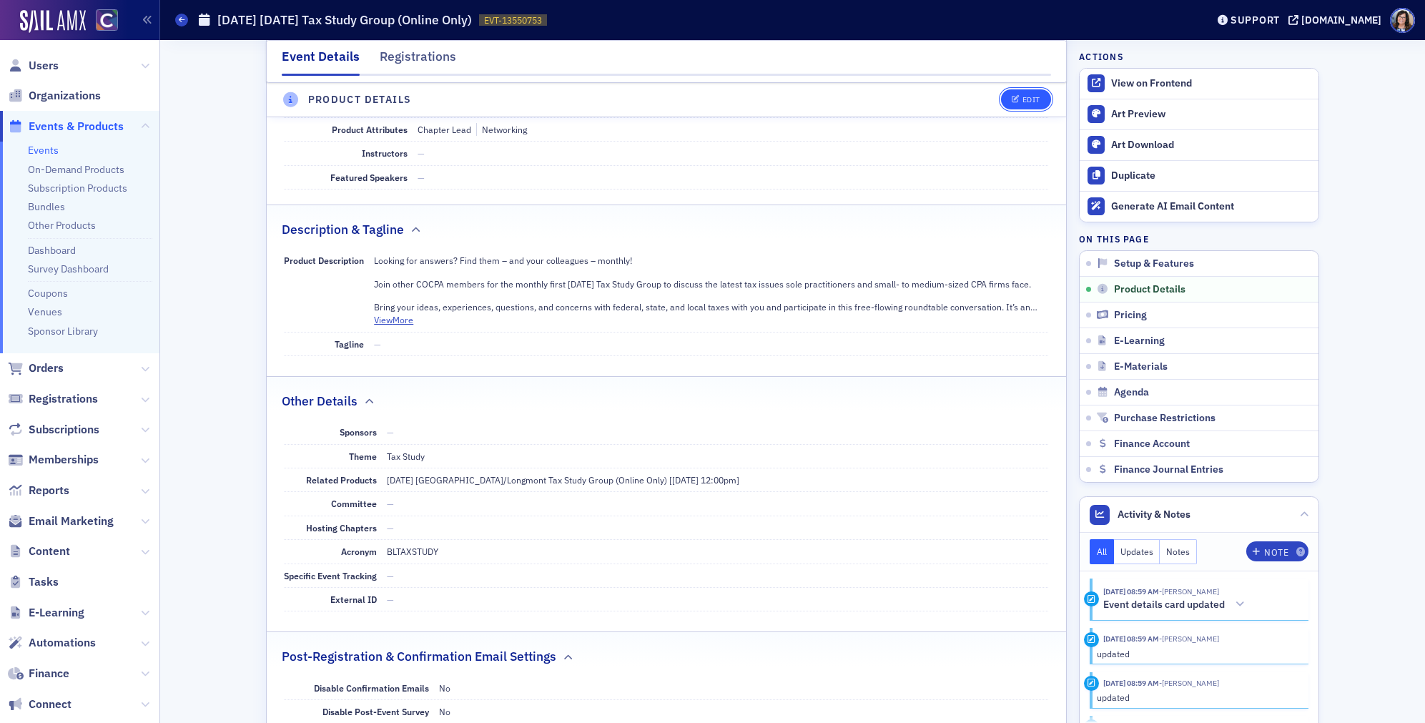
click at [1015, 99] on icon "button" at bounding box center [1015, 100] width 9 height 8
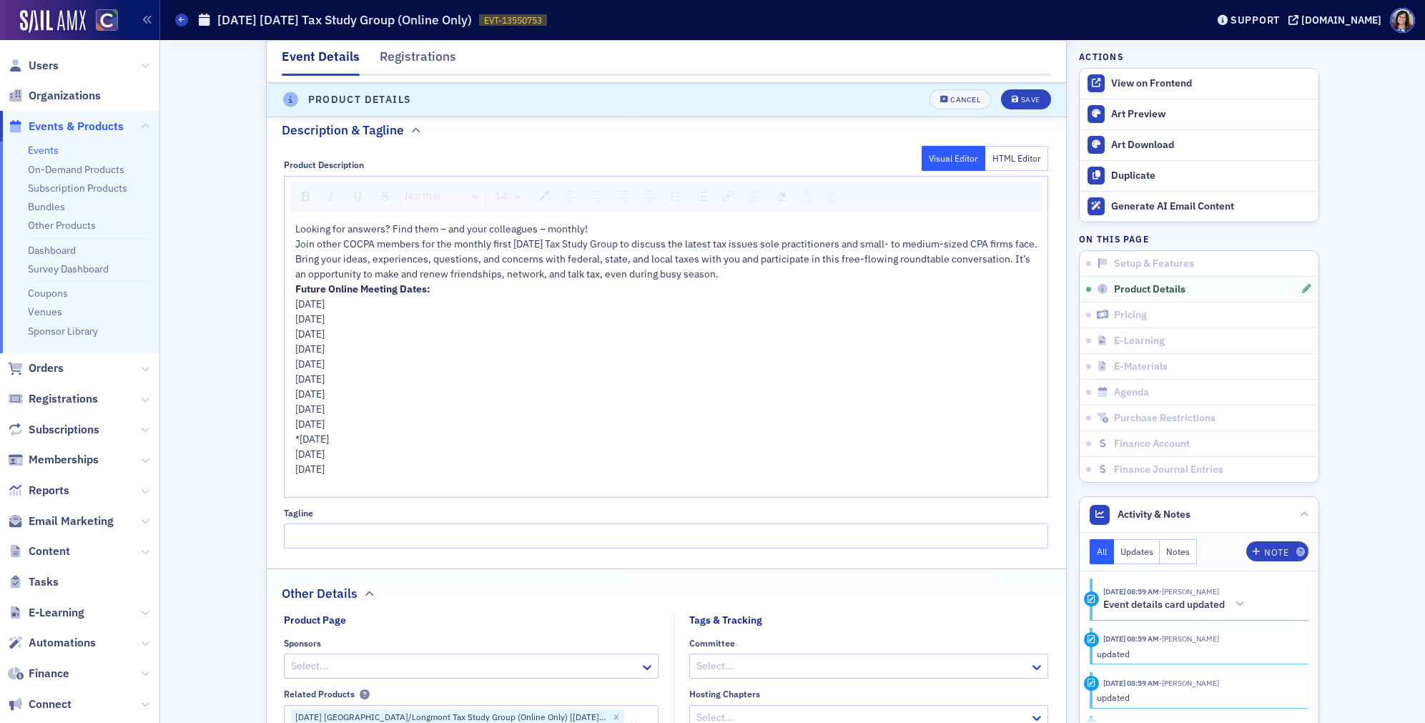
scroll to position [786, 0]
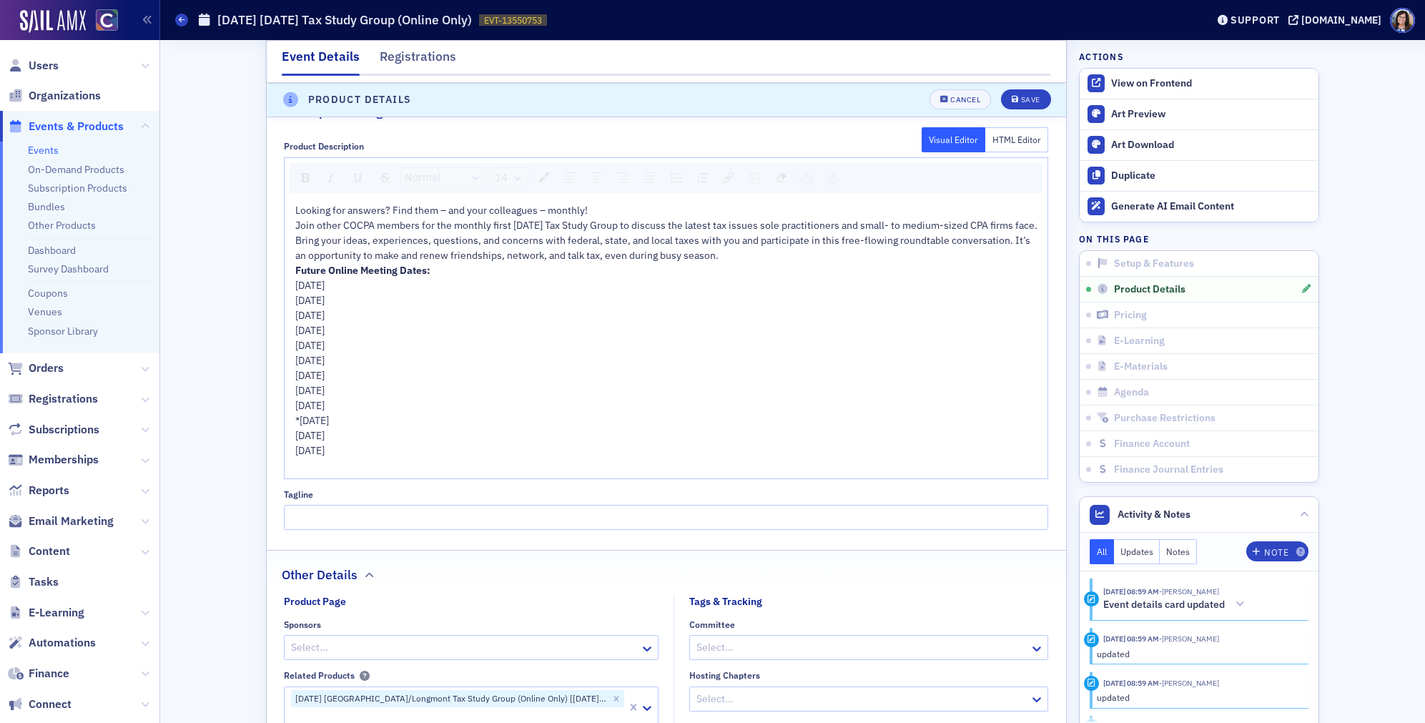
click at [457, 458] on div "Wednesday, December 2, 2026" at bounding box center [666, 450] width 742 height 15
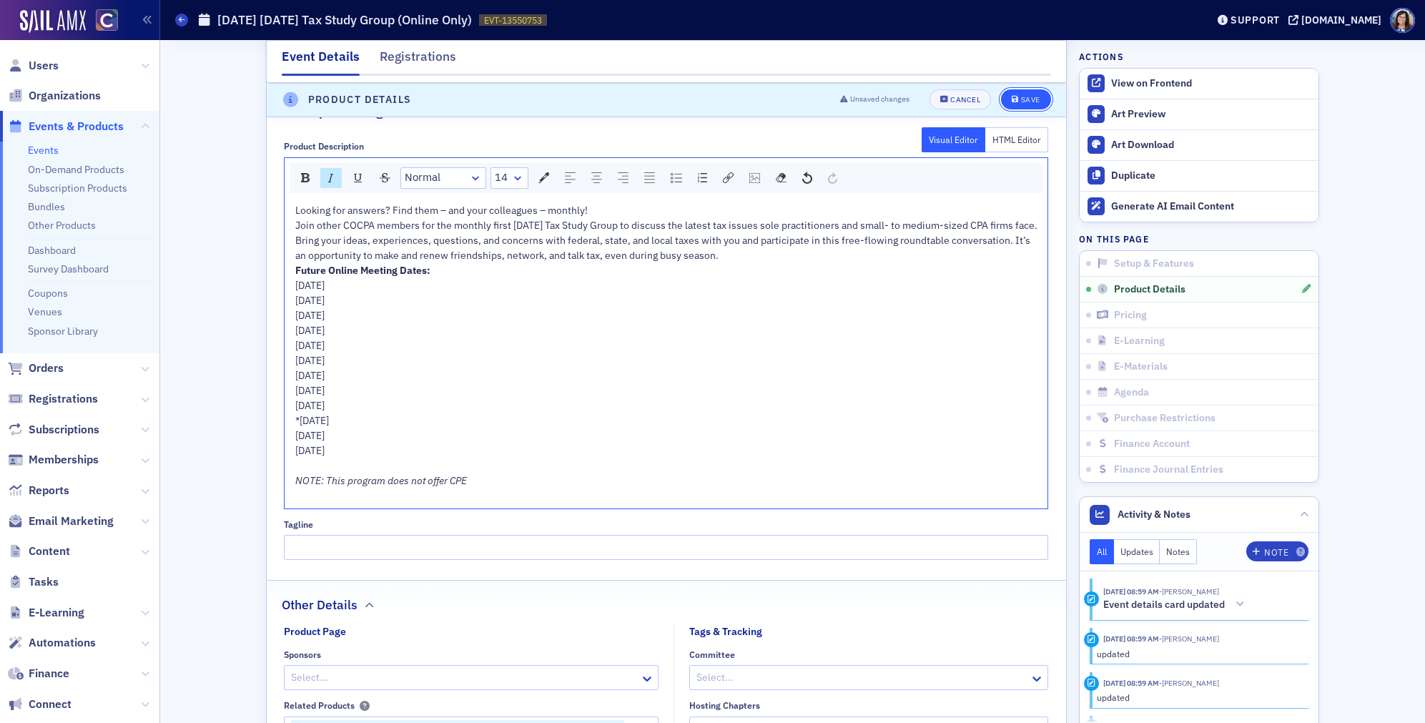
click at [1025, 106] on button "Save" at bounding box center [1025, 100] width 49 height 20
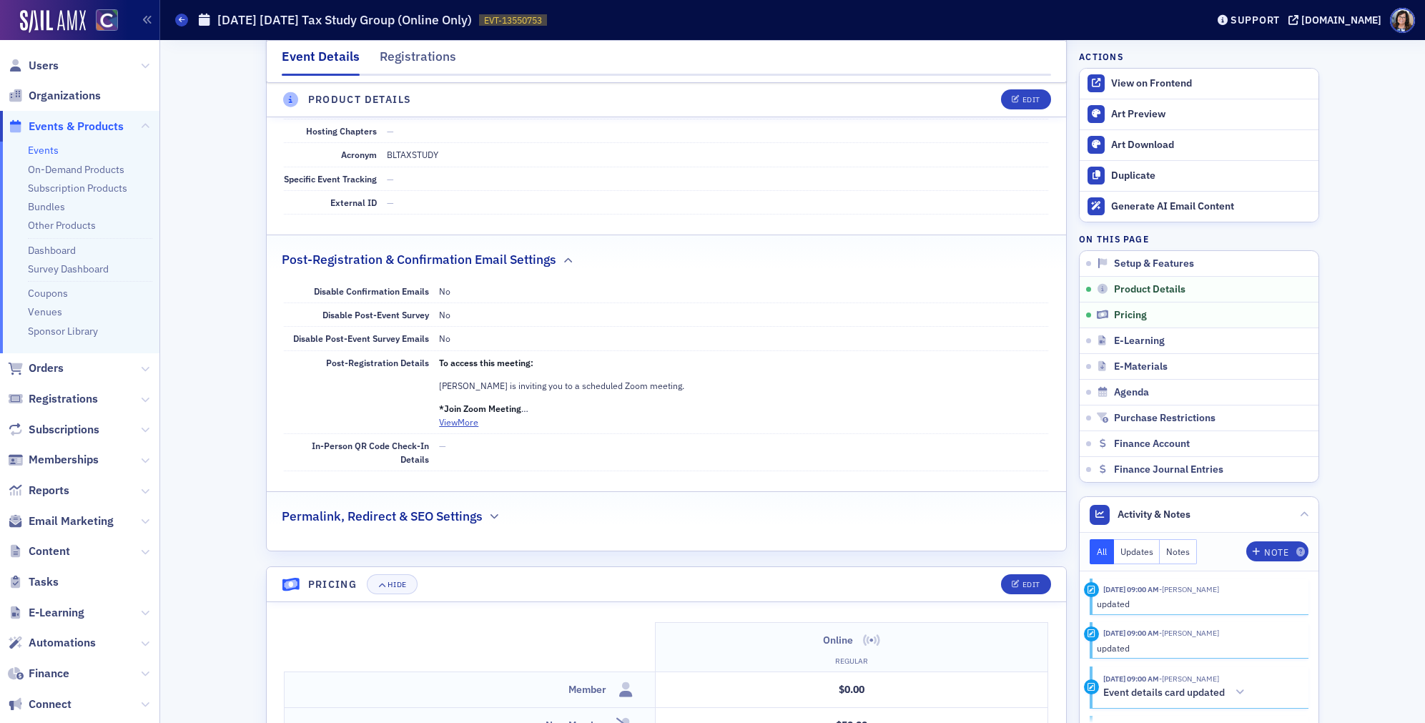
scroll to position [959, 0]
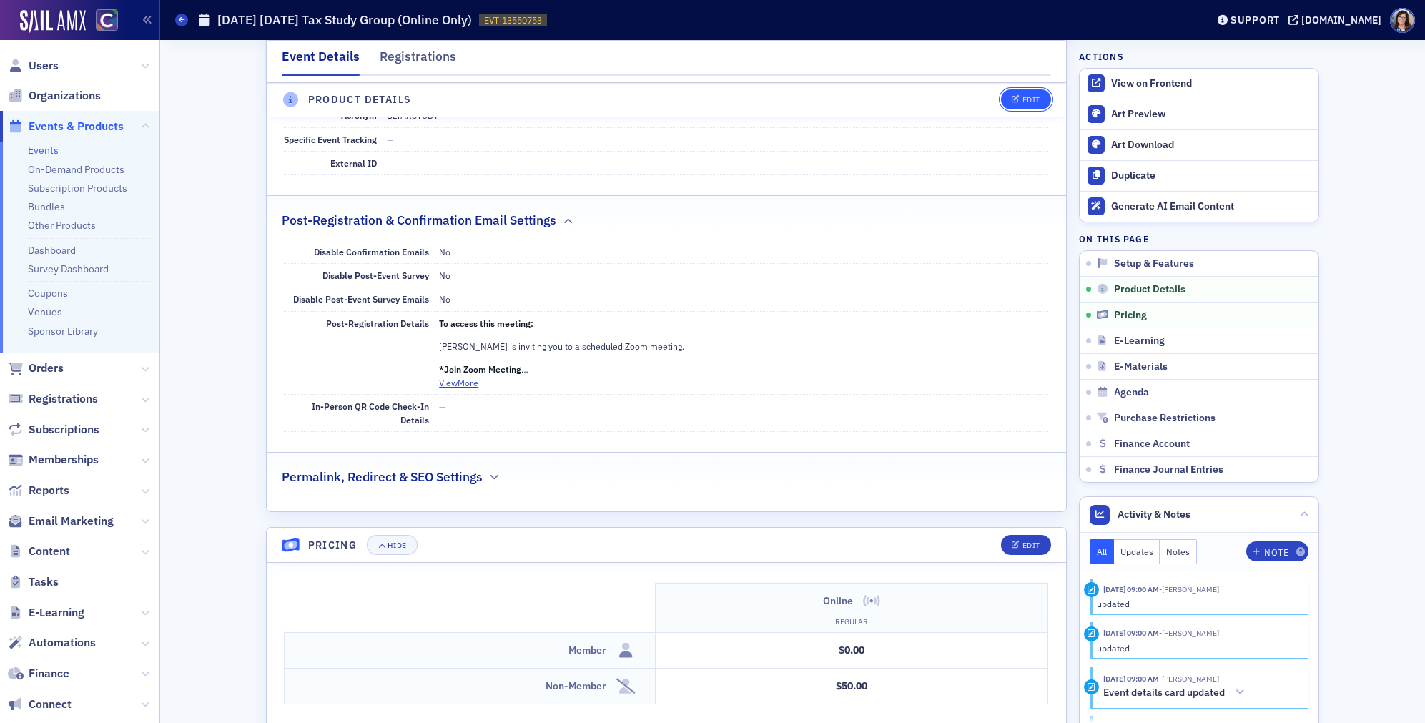
click at [1031, 102] on div "Edit" at bounding box center [1031, 100] width 18 height 8
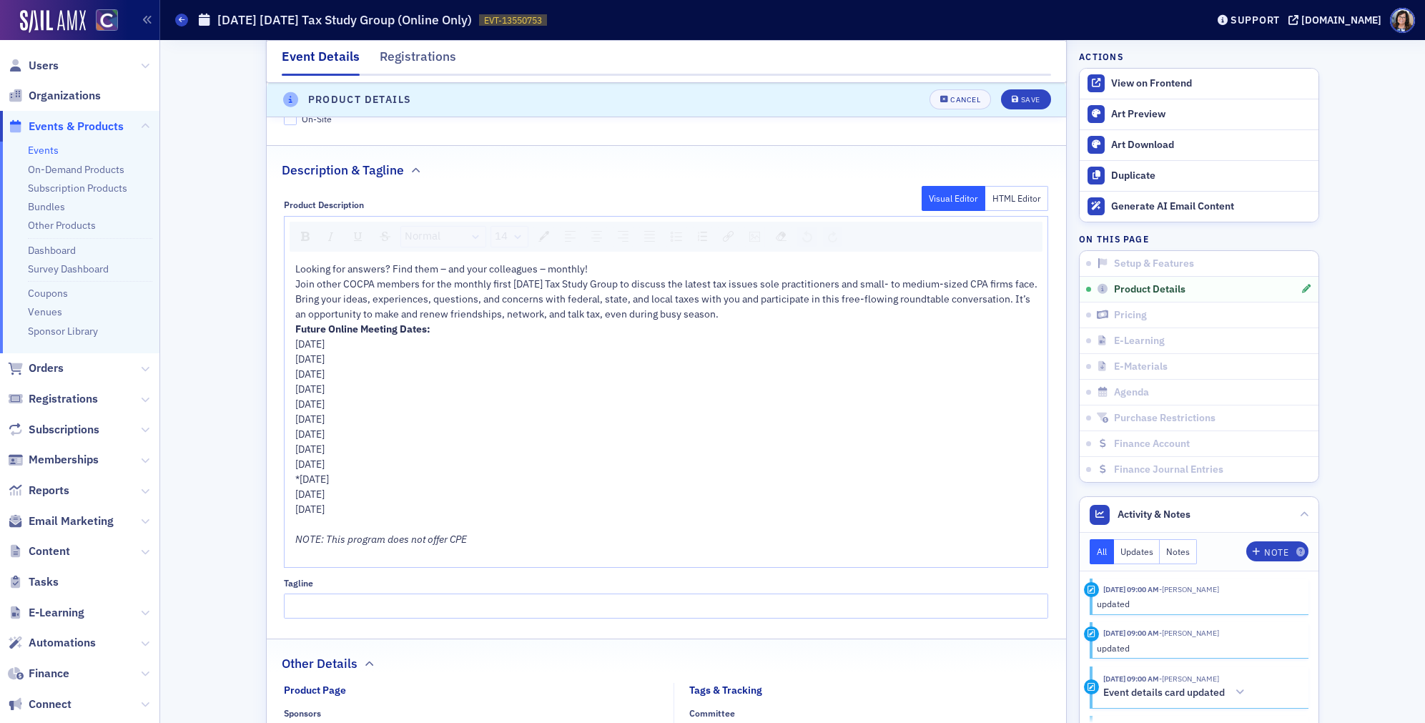
scroll to position [732, 0]
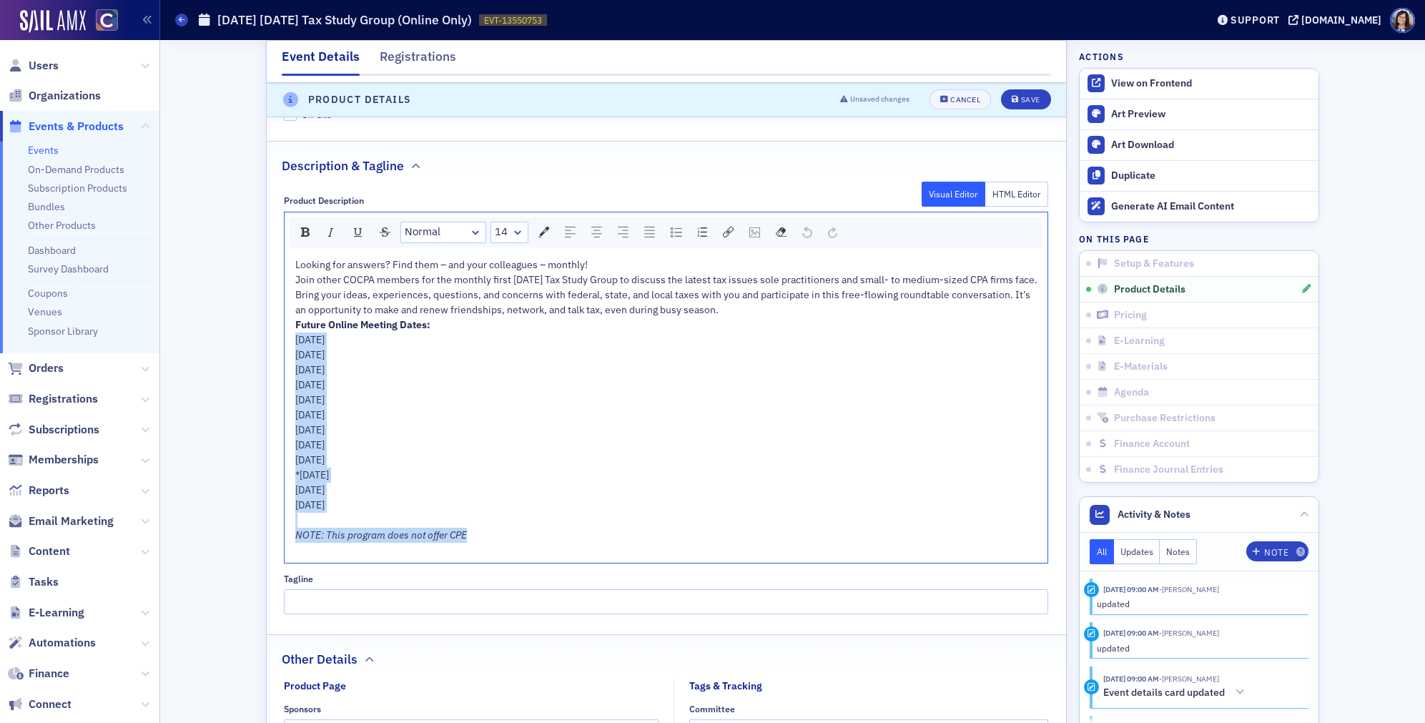
drag, startPoint x: 297, startPoint y: 354, endPoint x: 488, endPoint y: 549, distance: 273.5
click at [488, 549] on div "Looking for answers? Find them – and your colleagues – monthly! Join other COCP…" at bounding box center [666, 407] width 742 height 300
copy div "Wednesday, January 7, 2026 Wednesday, February 4, 2026 Wednesday, March 4, 2026…"
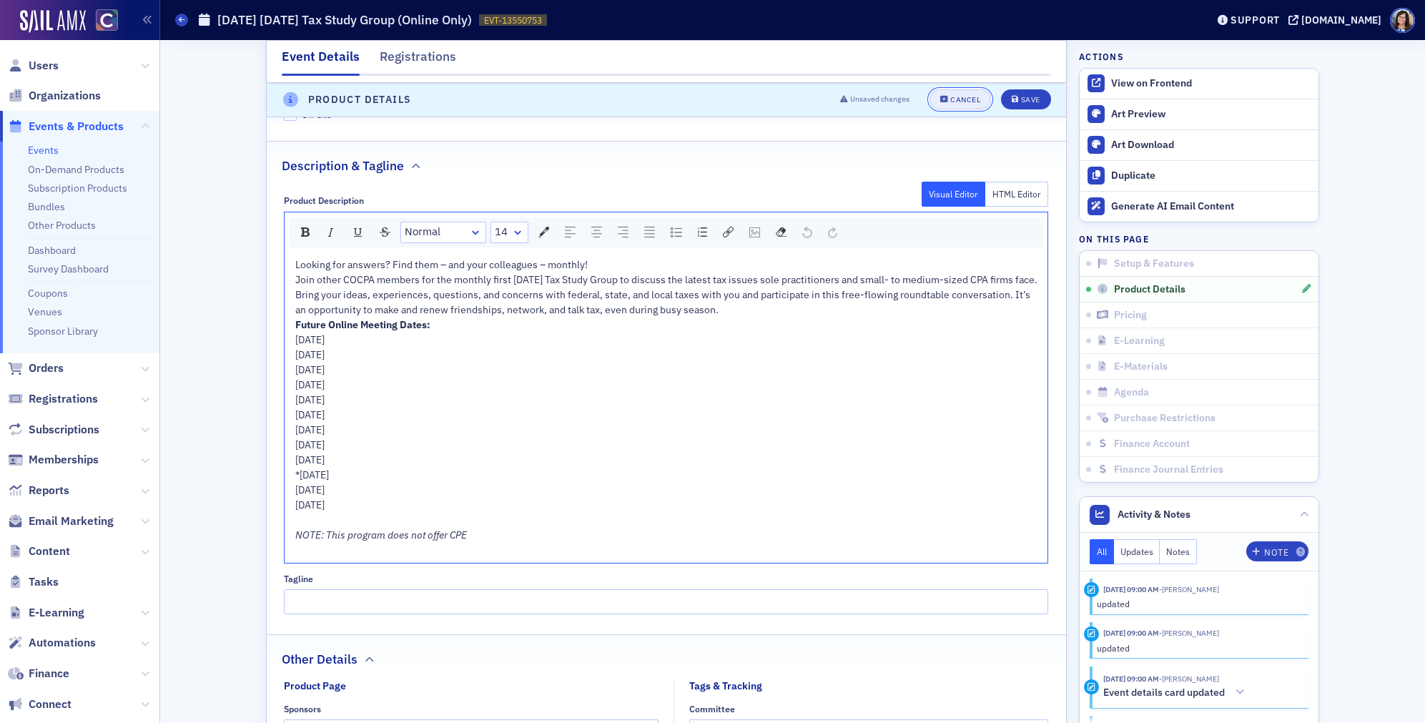
click at [971, 107] on button "Cancel" at bounding box center [959, 100] width 61 height 20
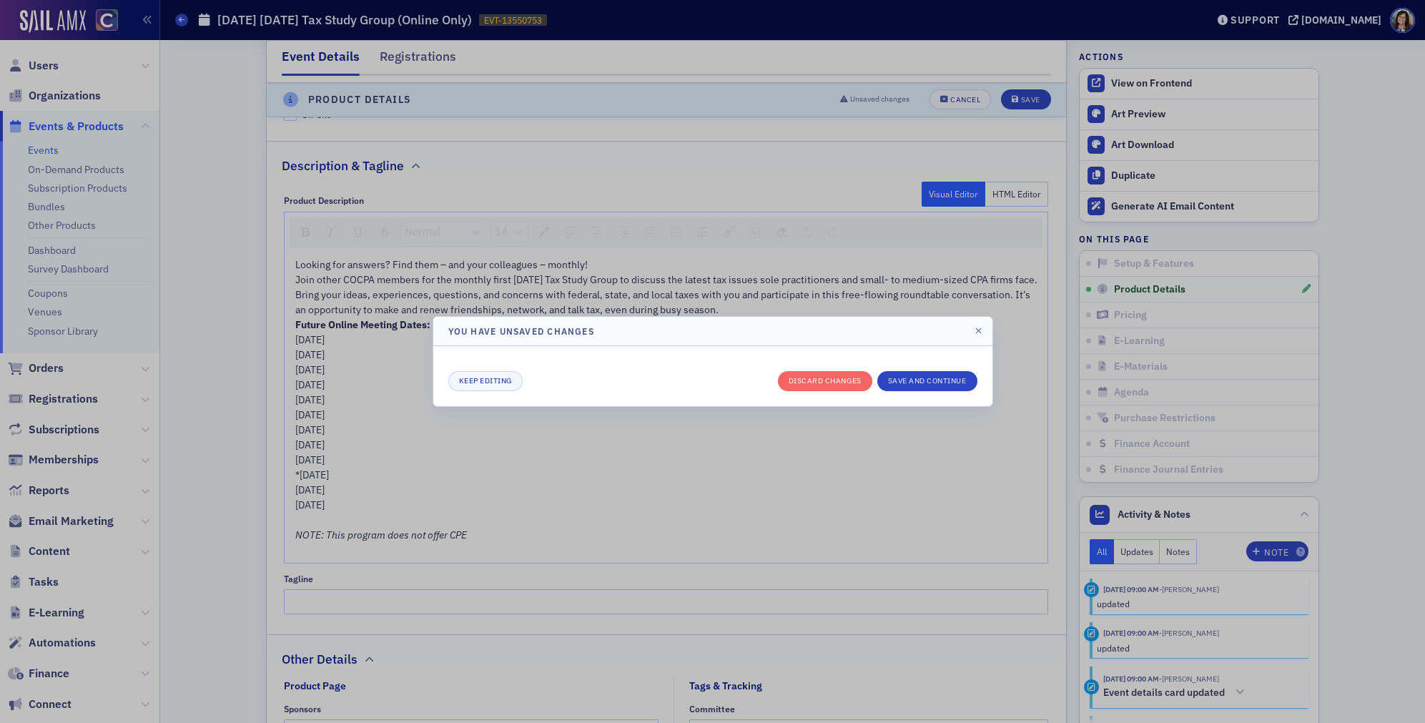
click at [631, 378] on div "Keep editing Discard changes Save and continue" at bounding box center [712, 381] width 529 height 20
click at [494, 381] on button "Keep editing" at bounding box center [485, 381] width 74 height 20
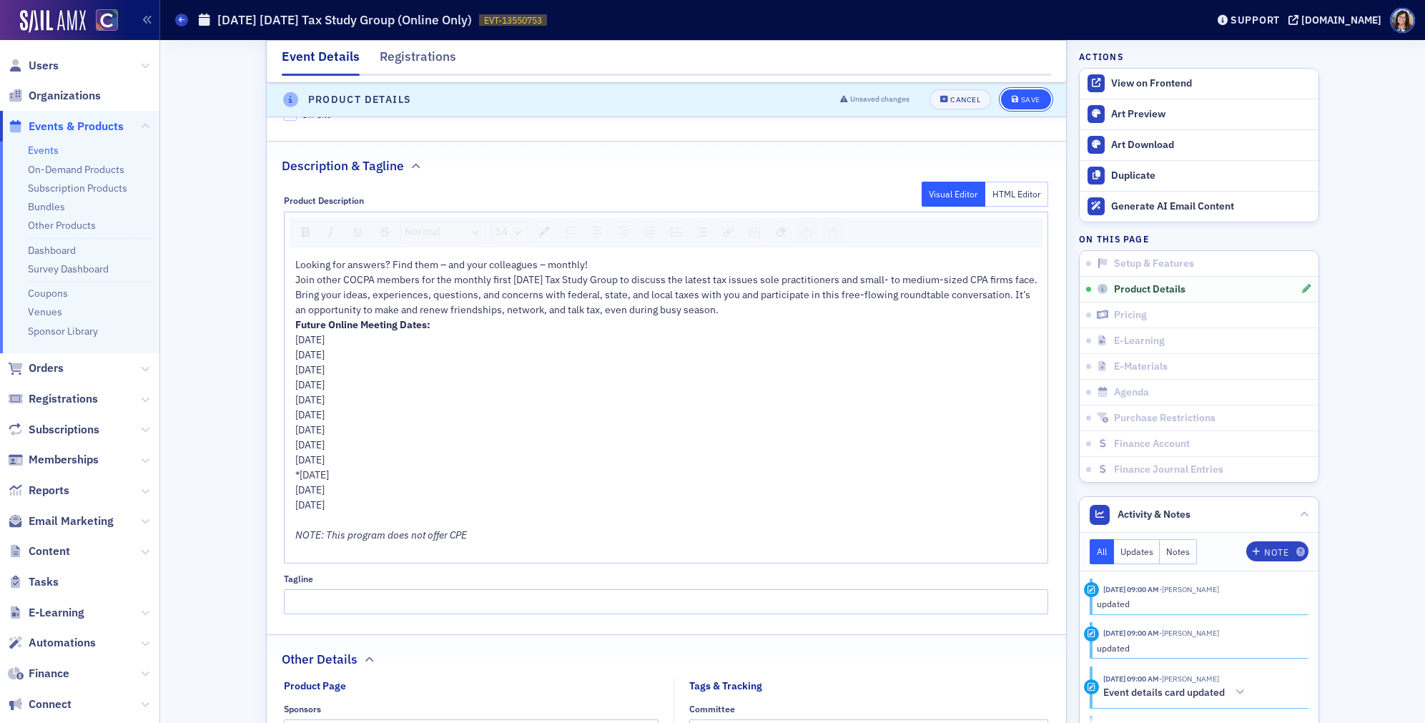
click at [1039, 104] on div "Save" at bounding box center [1030, 100] width 19 height 8
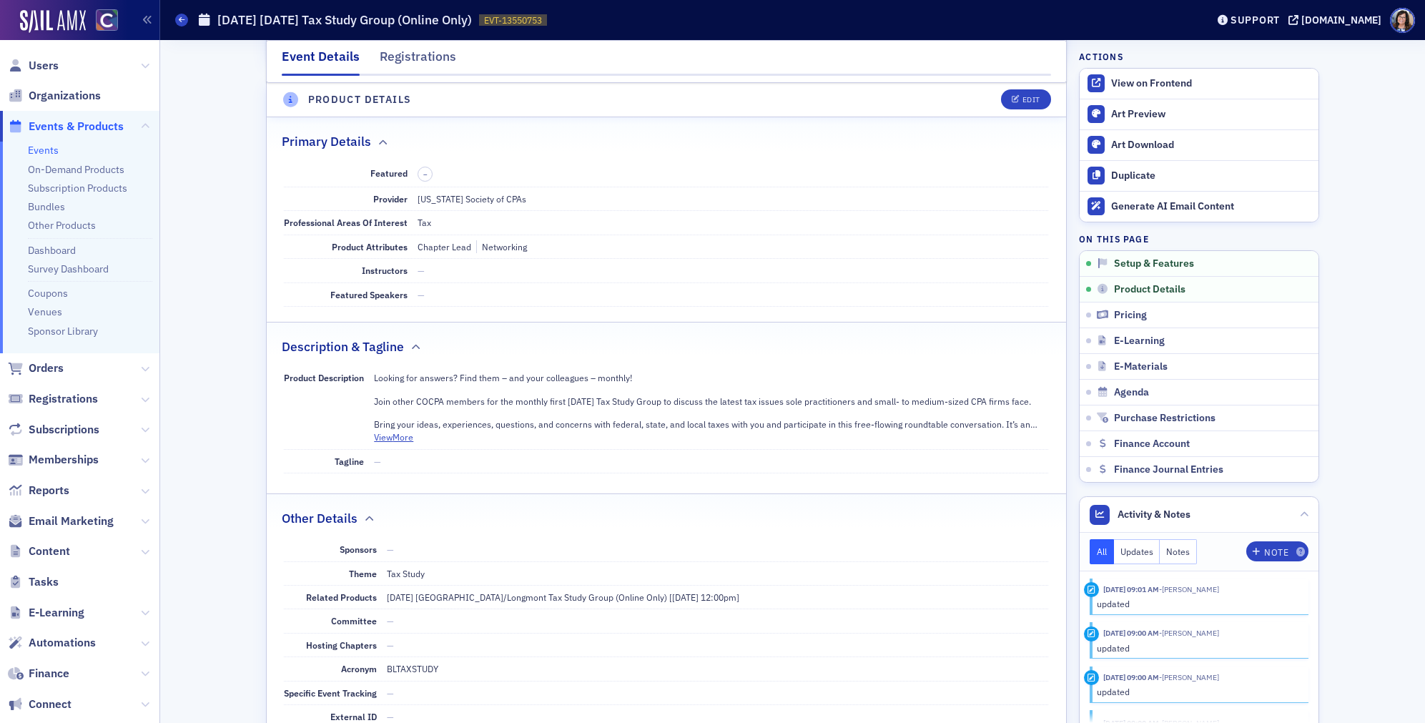
scroll to position [399, 0]
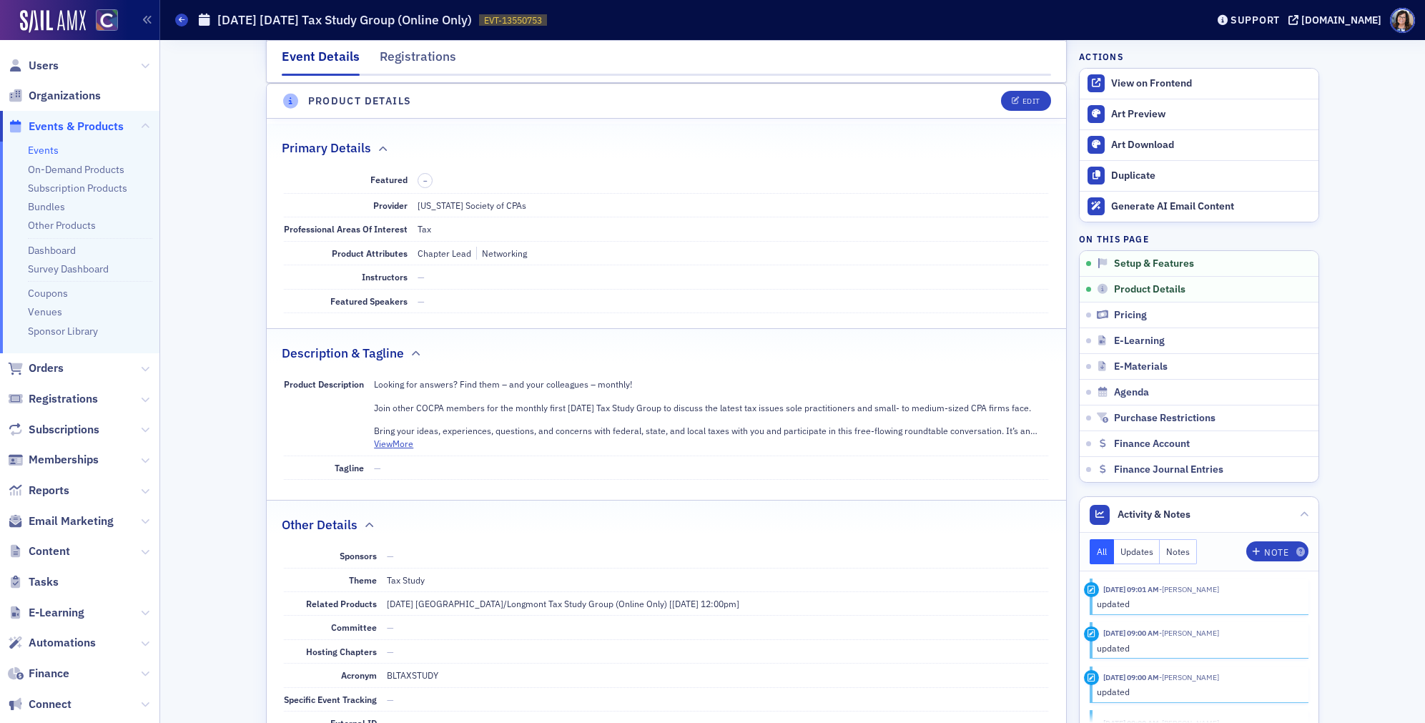
click at [64, 123] on span "Events & Products" at bounding box center [76, 127] width 95 height 16
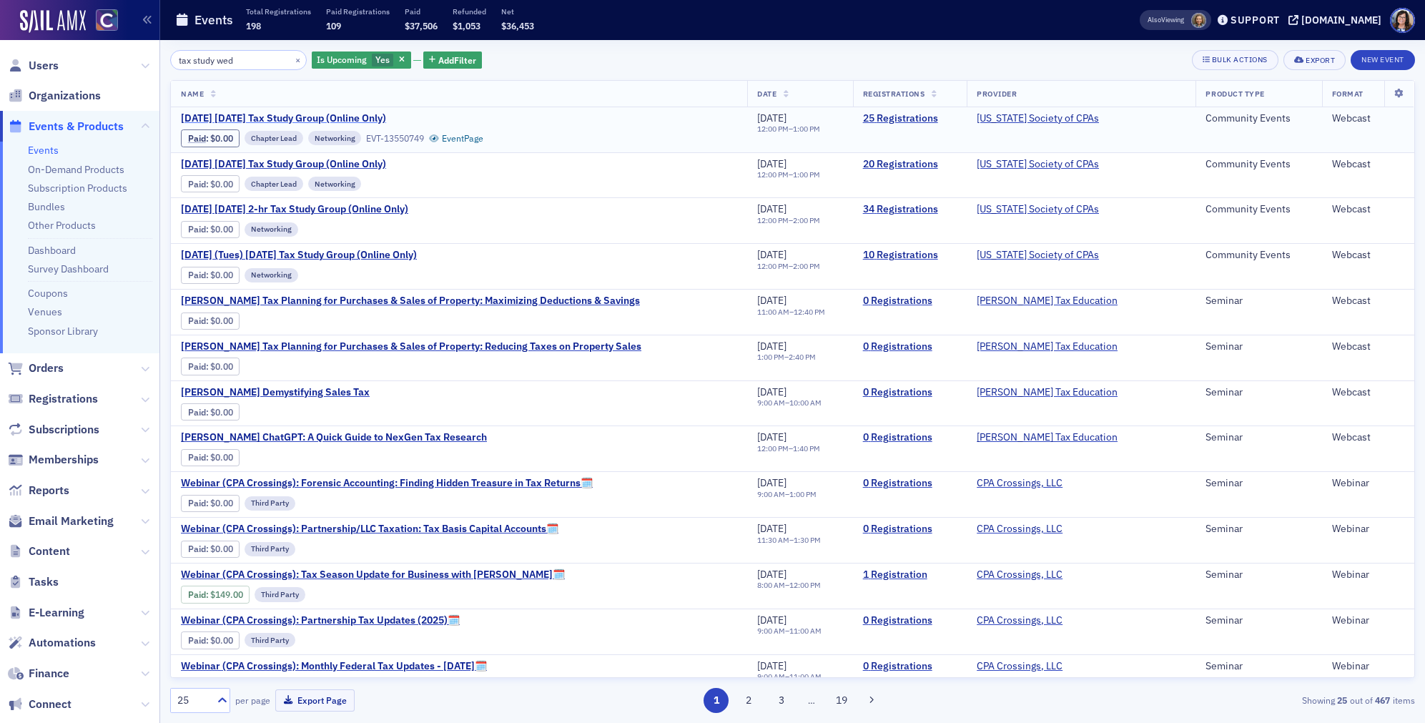
click at [389, 119] on span "November 2025 Wednesday Tax Study Group (Online Only)" at bounding box center [301, 118] width 240 height 13
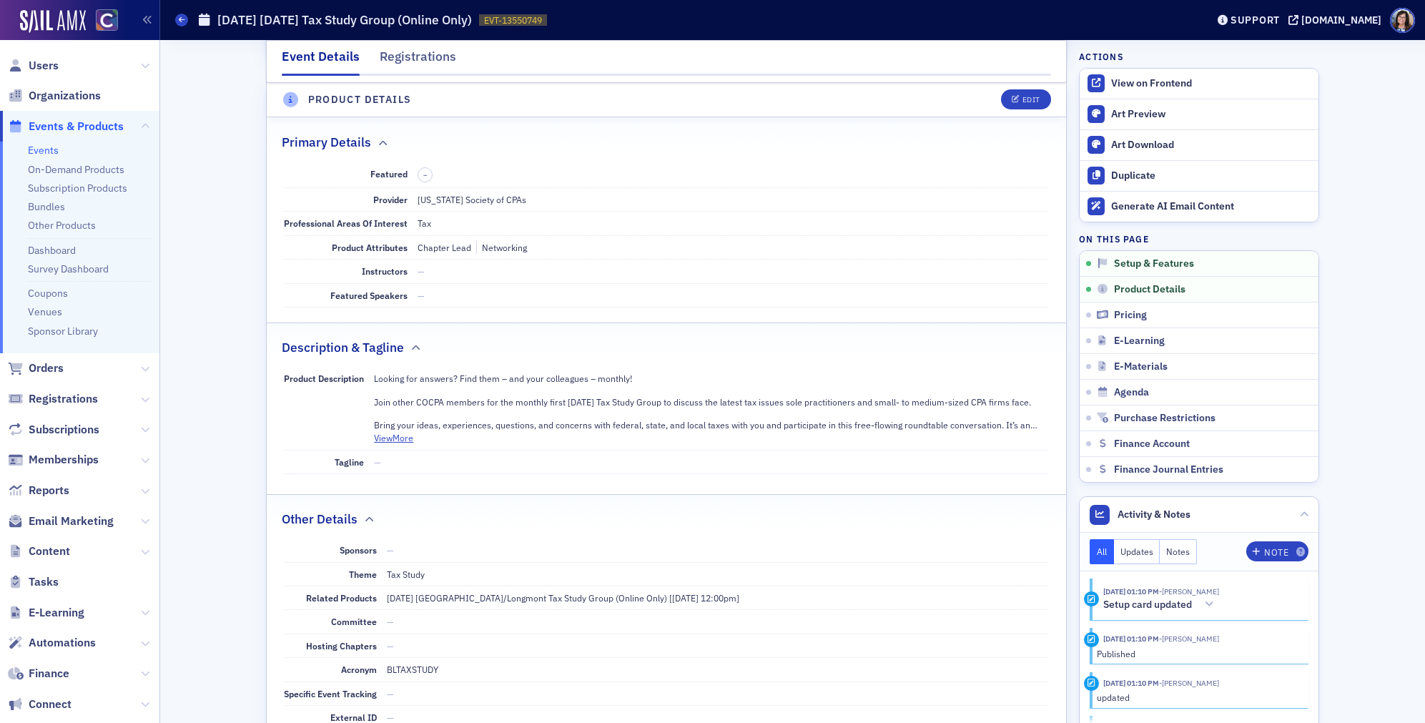
scroll to position [413, 0]
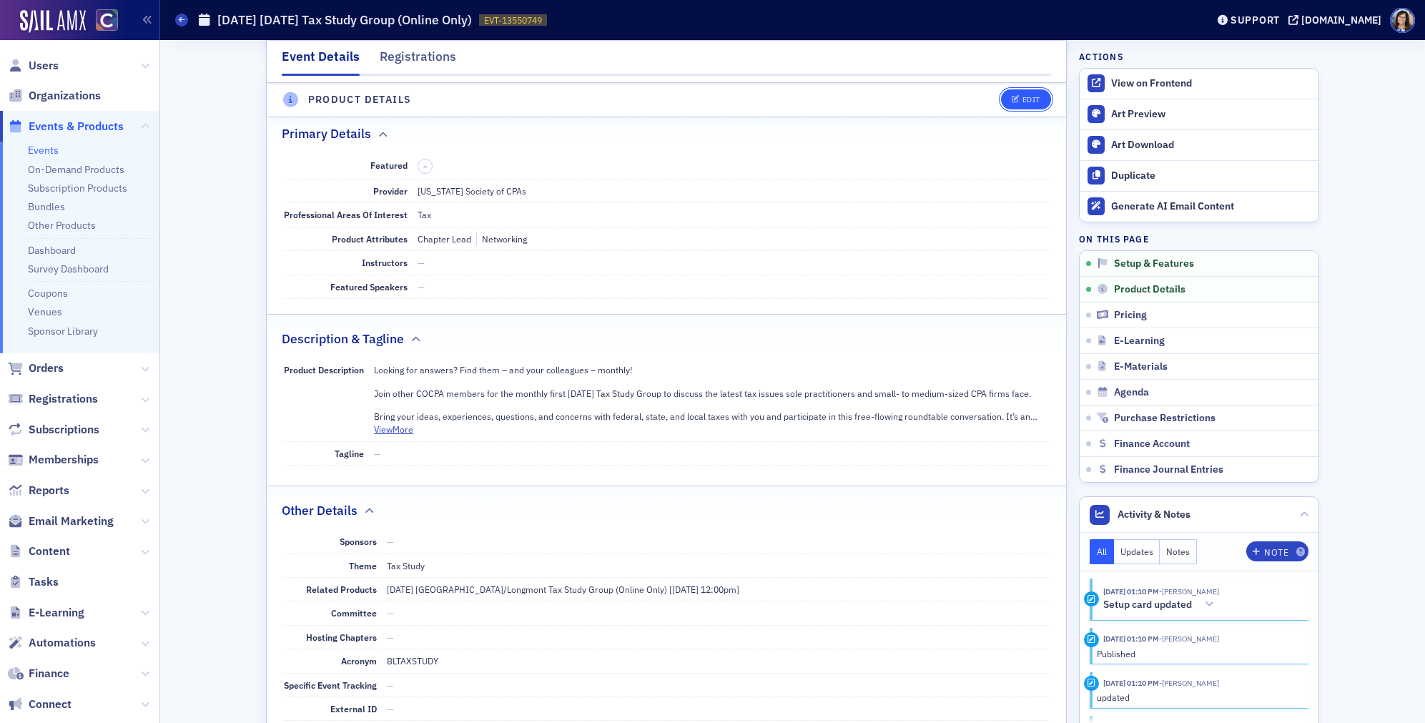
click at [1030, 105] on button "Edit" at bounding box center [1025, 100] width 49 height 20
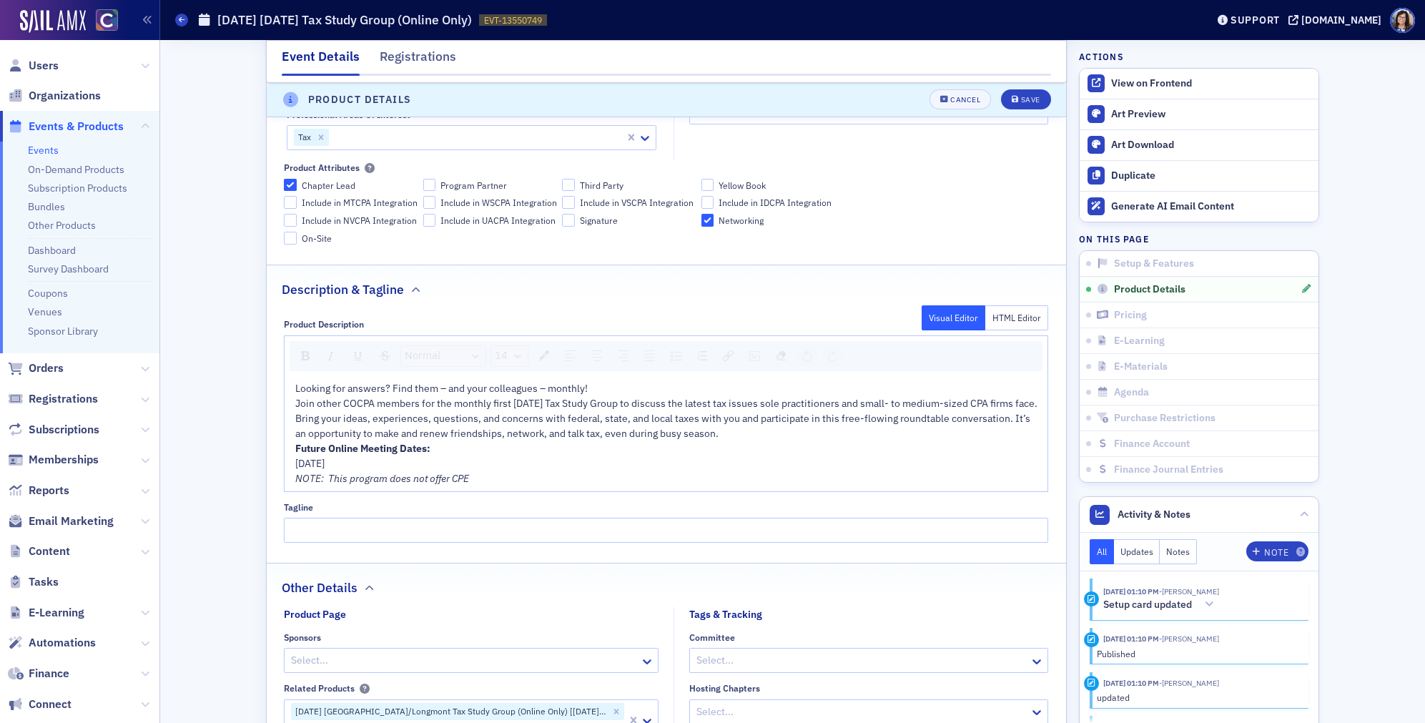
scroll to position [627, 0]
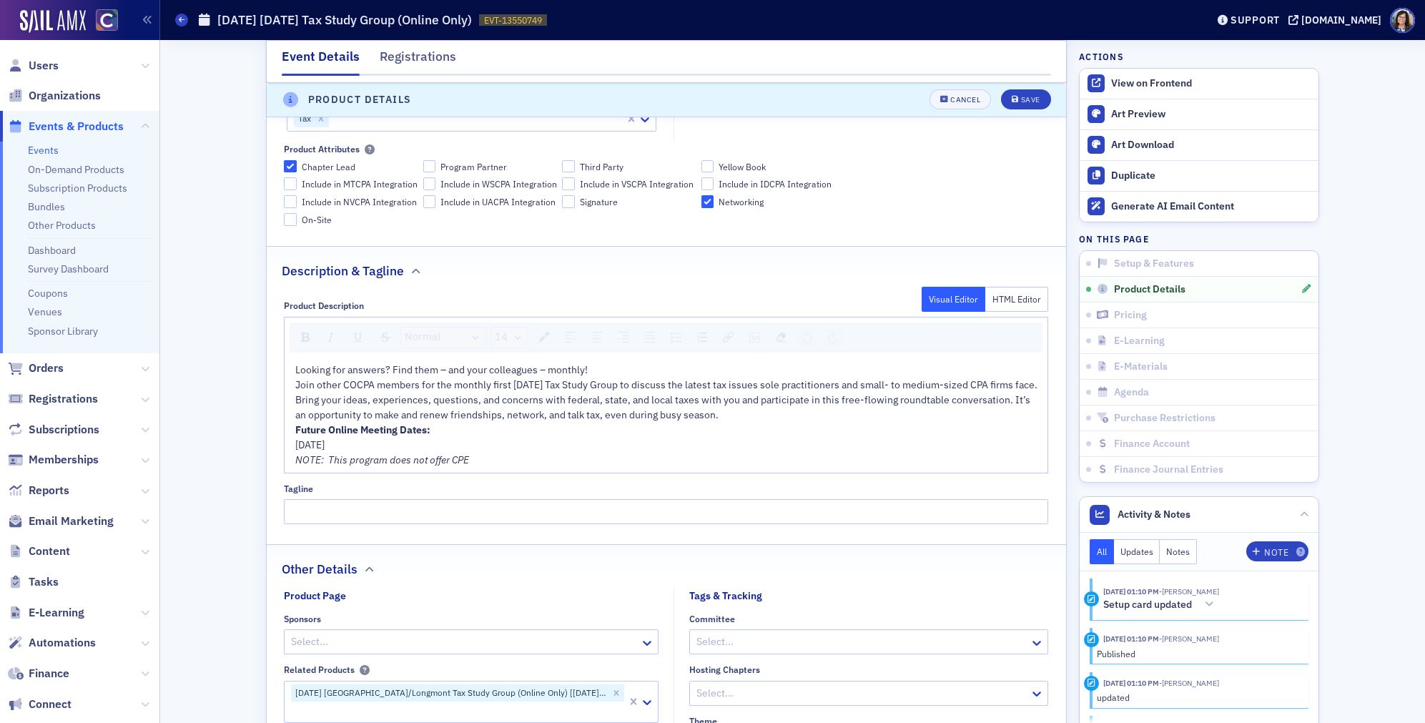
click at [422, 452] on div "Wednesday, Dec 3, 2025" at bounding box center [666, 444] width 742 height 15
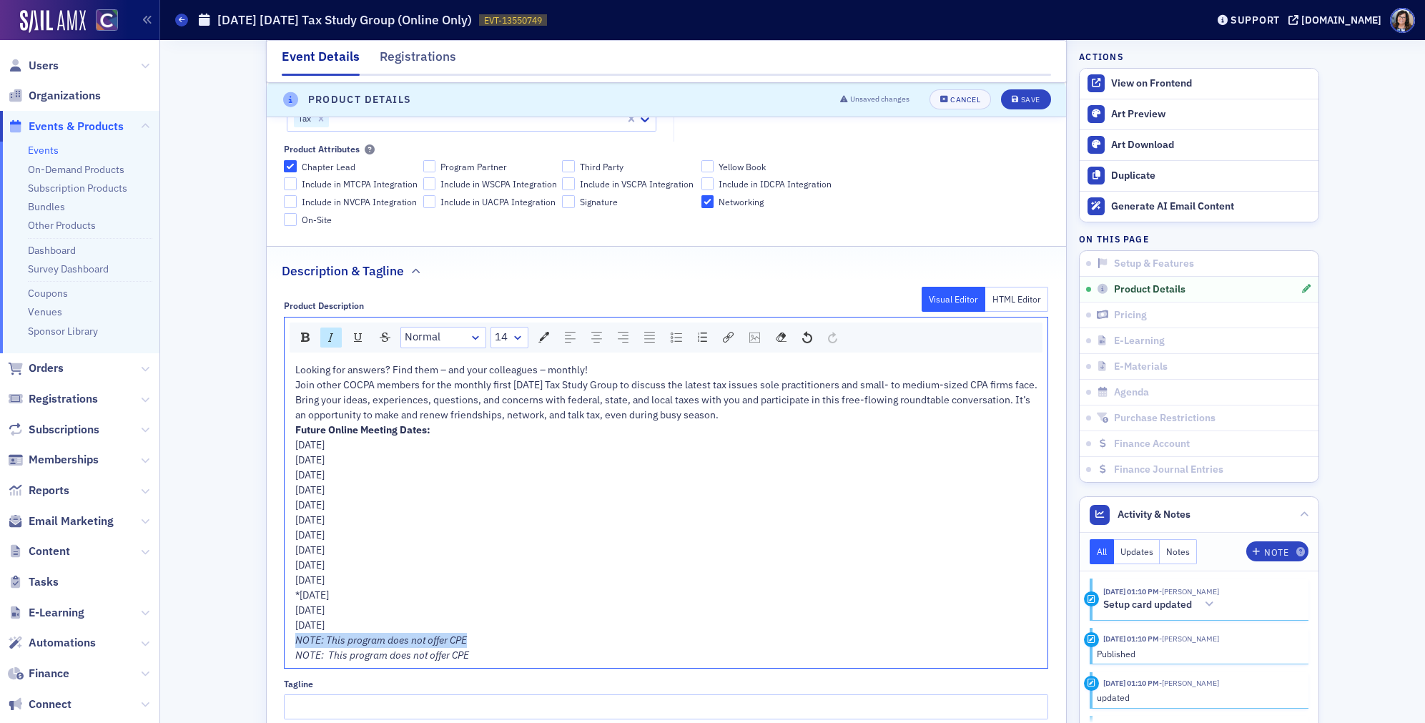
drag, startPoint x: 434, startPoint y: 655, endPoint x: 296, endPoint y: 658, distance: 138.0
click at [297, 648] on div "NOTE: This program does not offer CPE" at bounding box center [666, 640] width 742 height 15
click at [1034, 104] on div "Save" at bounding box center [1030, 100] width 19 height 8
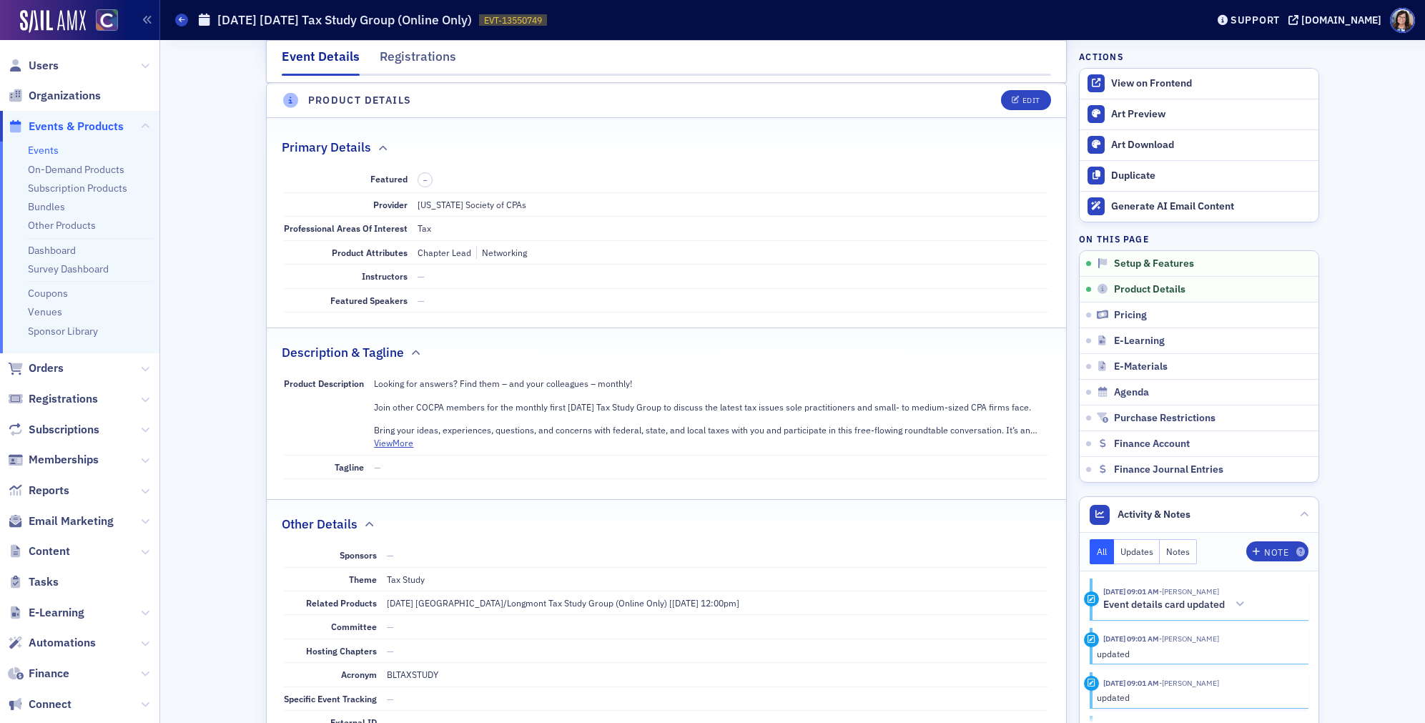
scroll to position [399, 0]
click at [1151, 79] on div "View on Frontend" at bounding box center [1211, 83] width 200 height 13
click at [108, 126] on span "Events & Products" at bounding box center [76, 127] width 95 height 16
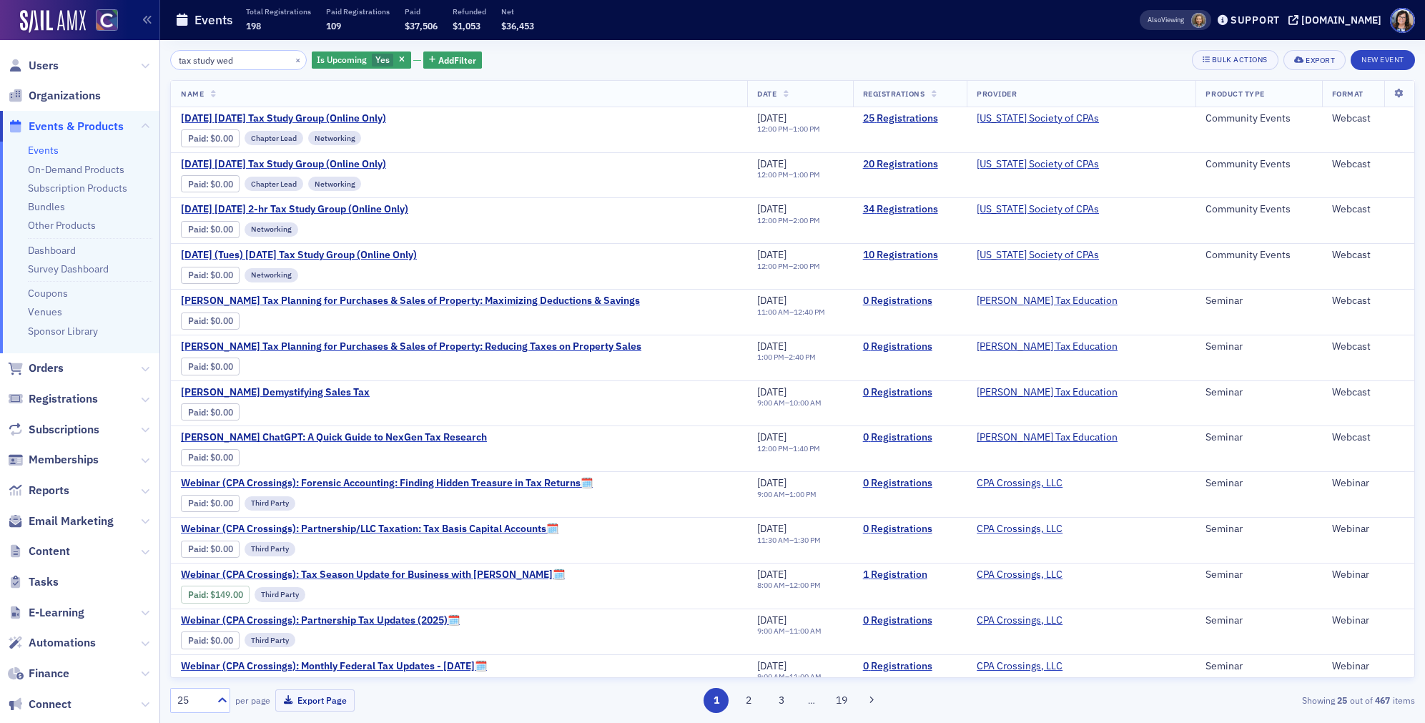
click at [262, 59] on input "tax study wed" at bounding box center [238, 60] width 137 height 20
type input "tax study tuesday"
click at [375, 117] on span "October 2025 Tuesday 2-hr Tax Study Group (Online Only)" at bounding box center [301, 118] width 240 height 13
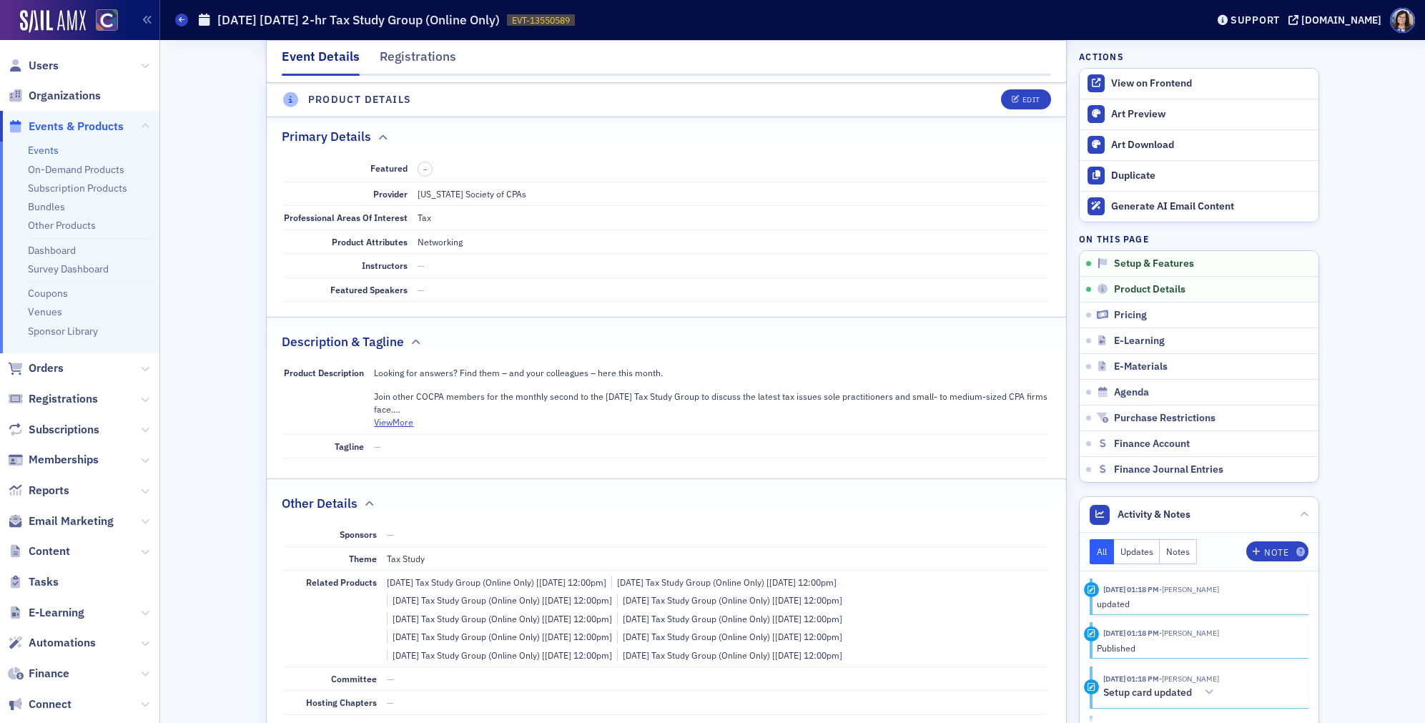
scroll to position [417, 0]
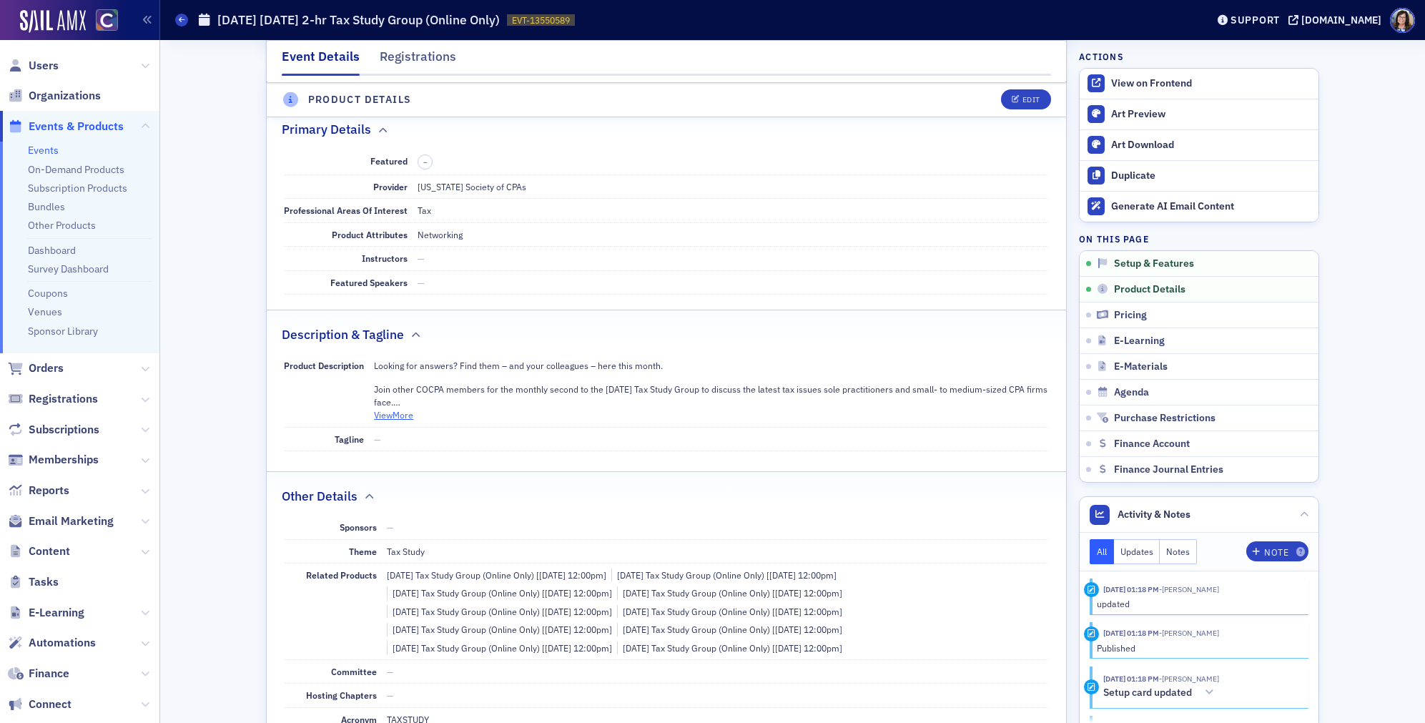
click at [401, 415] on button "View More" at bounding box center [393, 414] width 39 height 13
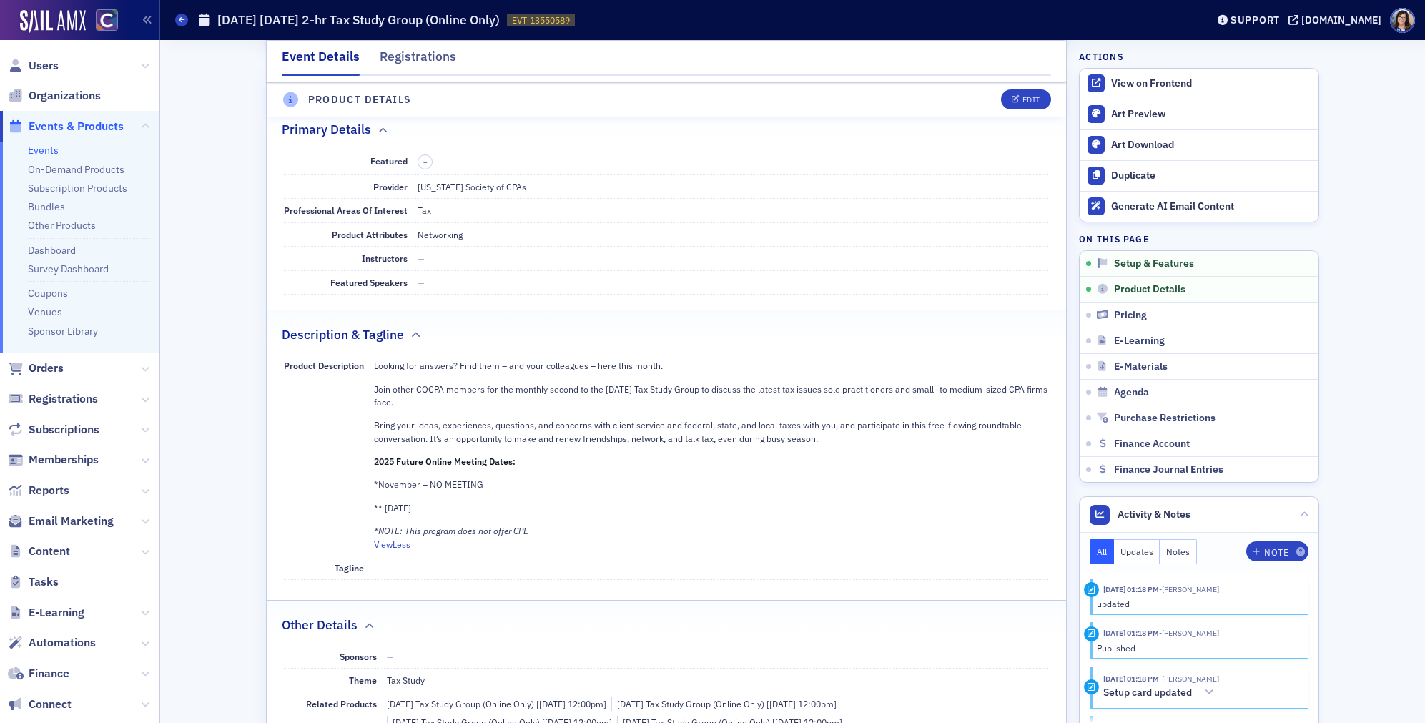
drag, startPoint x: 377, startPoint y: 365, endPoint x: 495, endPoint y: 447, distance: 143.9
click at [465, 442] on div "Looking for answers? Find them – and your colleagues – here this month. Join ot…" at bounding box center [711, 448] width 674 height 178
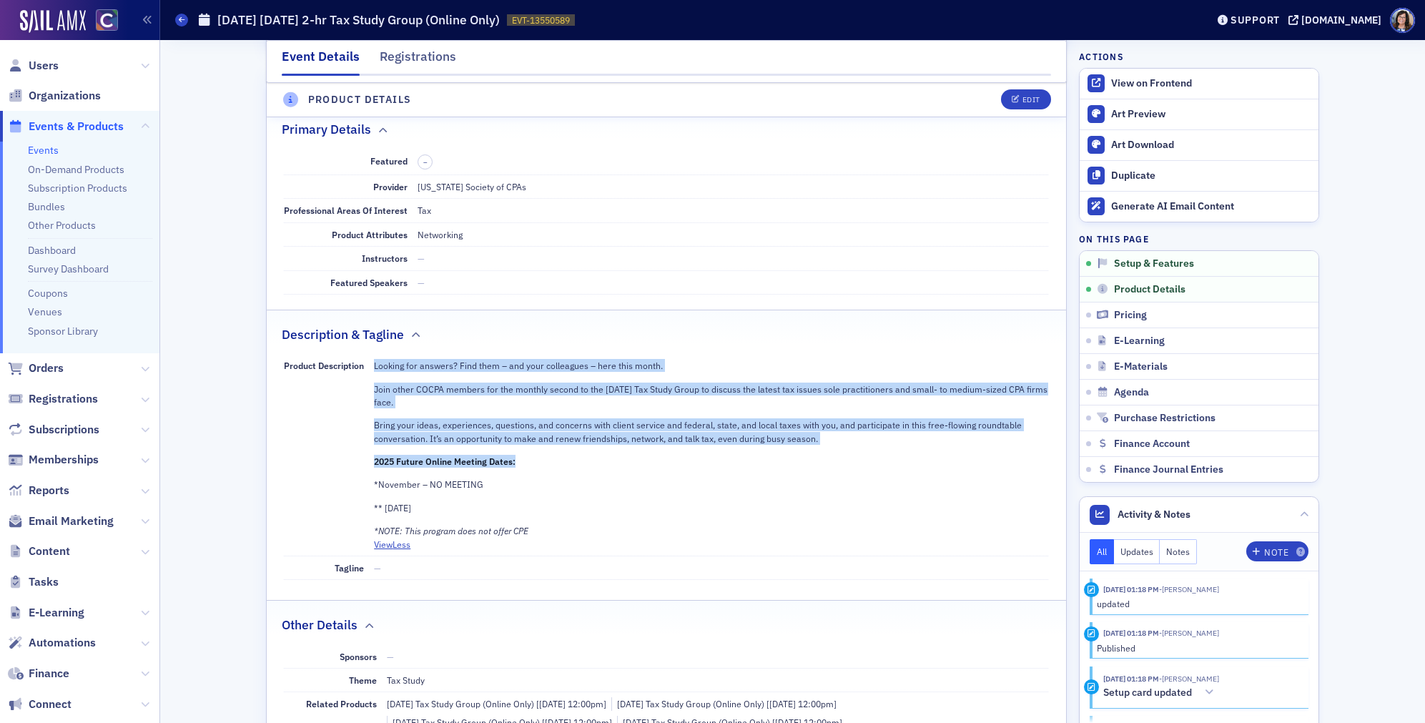
drag, startPoint x: 523, startPoint y: 461, endPoint x: 374, endPoint y: 366, distance: 176.5
click at [374, 366] on div "Looking for answers? Find them – and your colleagues – here this month. Join ot…" at bounding box center [711, 448] width 674 height 178
copy div "Looking for answers? Find them – and your colleagues – here this month. Join ot…"
click at [580, 450] on div "Looking for answers? Find them – and your colleagues – here this month. Join ot…" at bounding box center [711, 448] width 674 height 178
drag, startPoint x: 375, startPoint y: 366, endPoint x: 527, endPoint y: 464, distance: 180.4
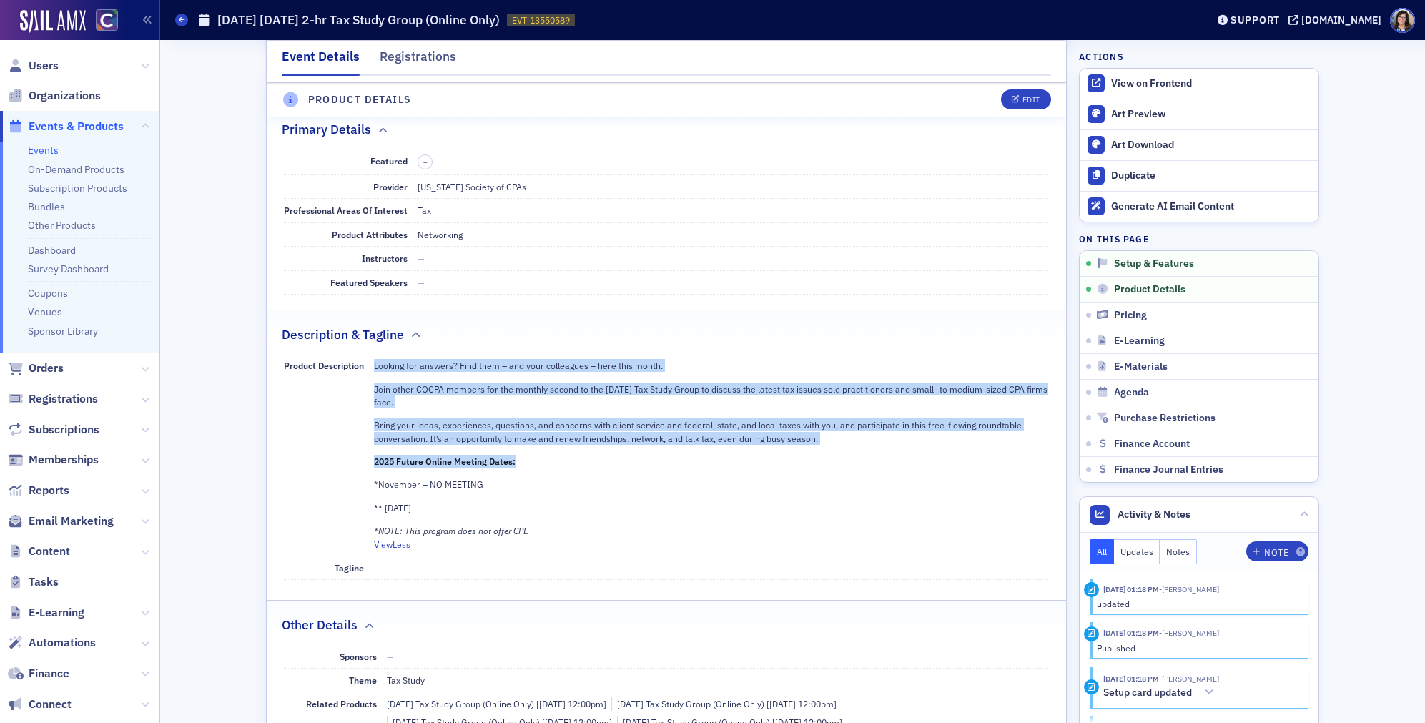
click at [527, 464] on div "Looking for answers? Find them – and your colleagues – here this month. Join ot…" at bounding box center [711, 448] width 674 height 178
copy div "Looking for answers? Find them – and your colleagues – here this month. Join ot…"
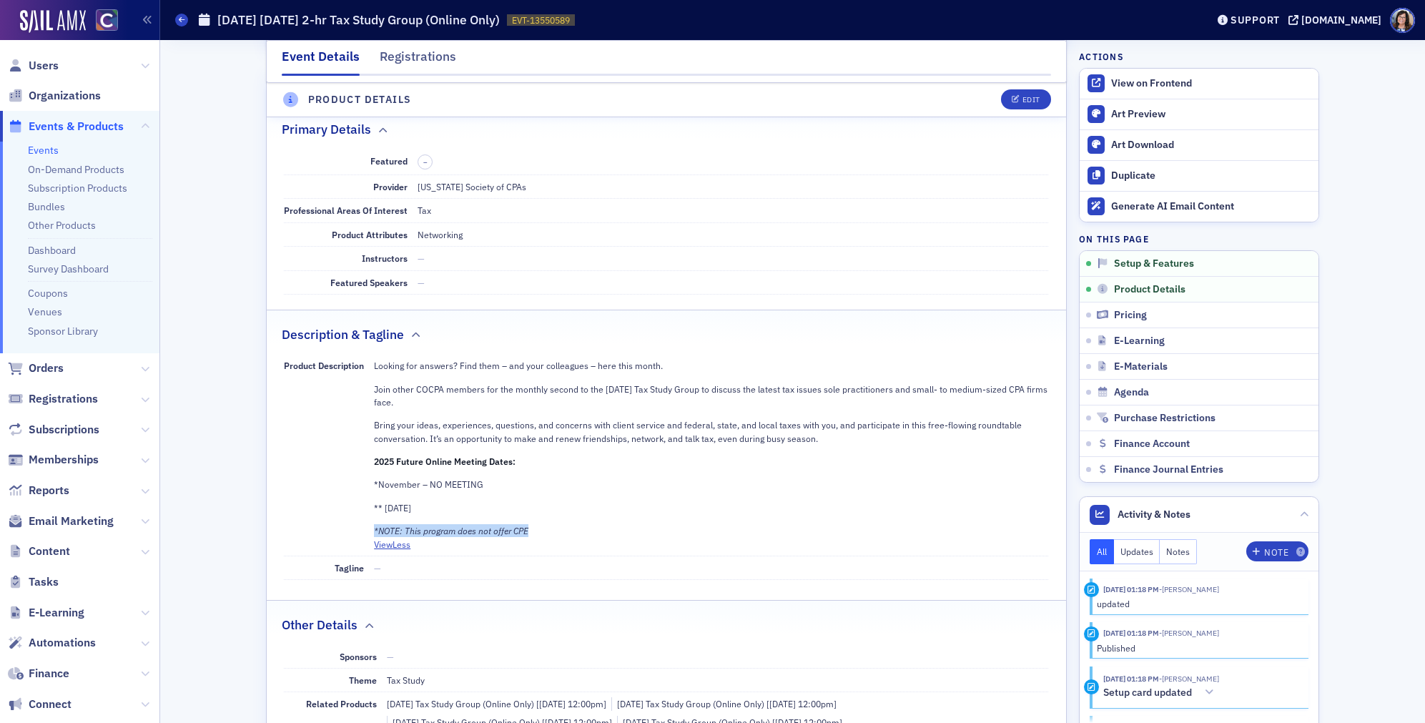
drag, startPoint x: 520, startPoint y: 527, endPoint x: 375, endPoint y: 532, distance: 145.9
click at [375, 532] on p "*NOTE: This program does not offer CPE" at bounding box center [711, 530] width 674 height 13
copy em "*NOTE: This program does not offer CPE"
click at [1136, 81] on div "View on Frontend" at bounding box center [1211, 83] width 200 height 13
click at [65, 127] on span "Events & Products" at bounding box center [76, 127] width 95 height 16
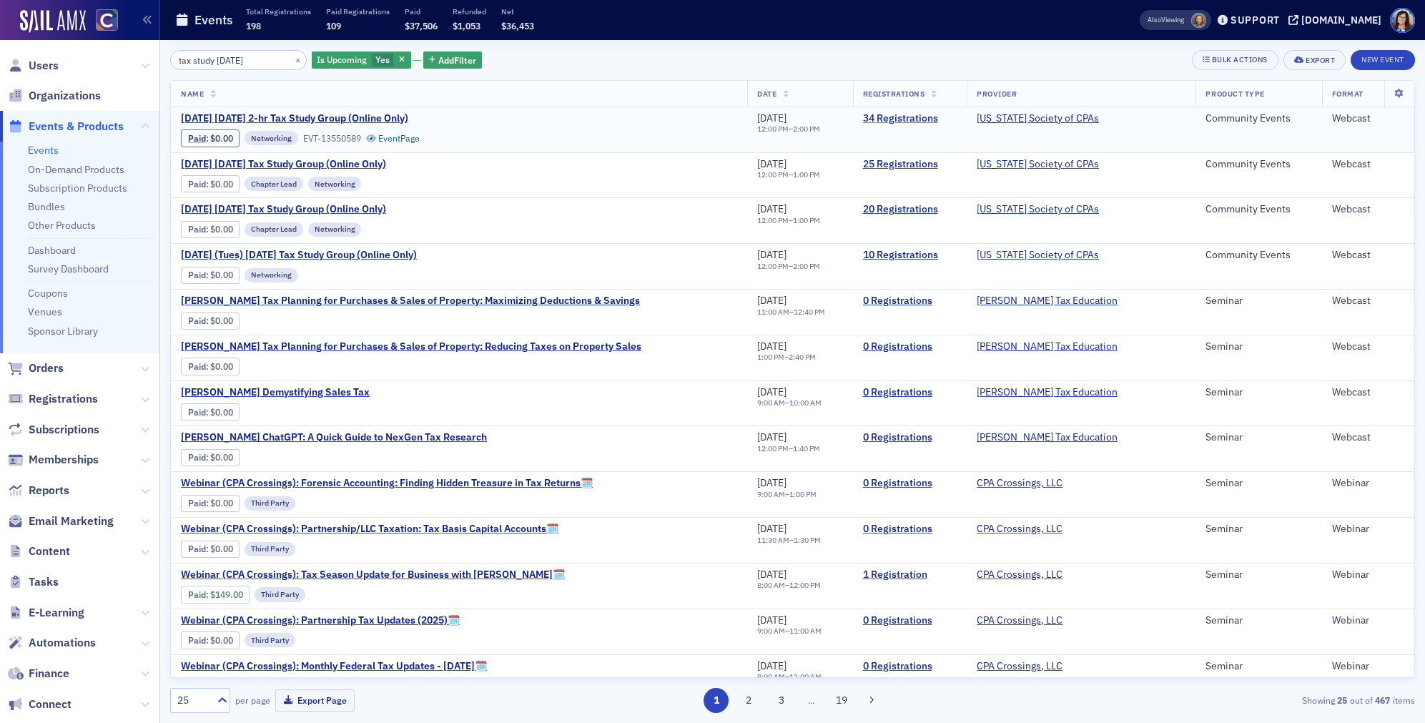
click at [875, 119] on link "34 Registrations" at bounding box center [910, 118] width 94 height 13
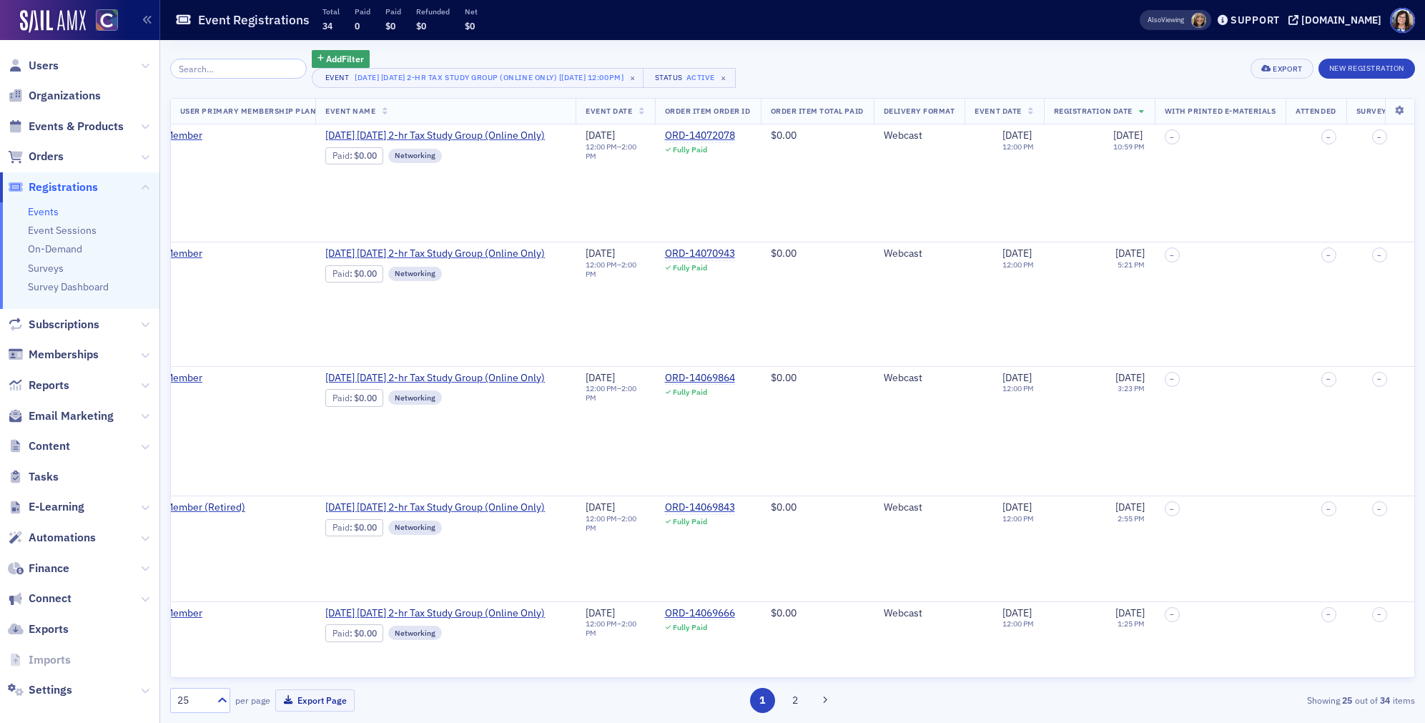
scroll to position [0, 1362]
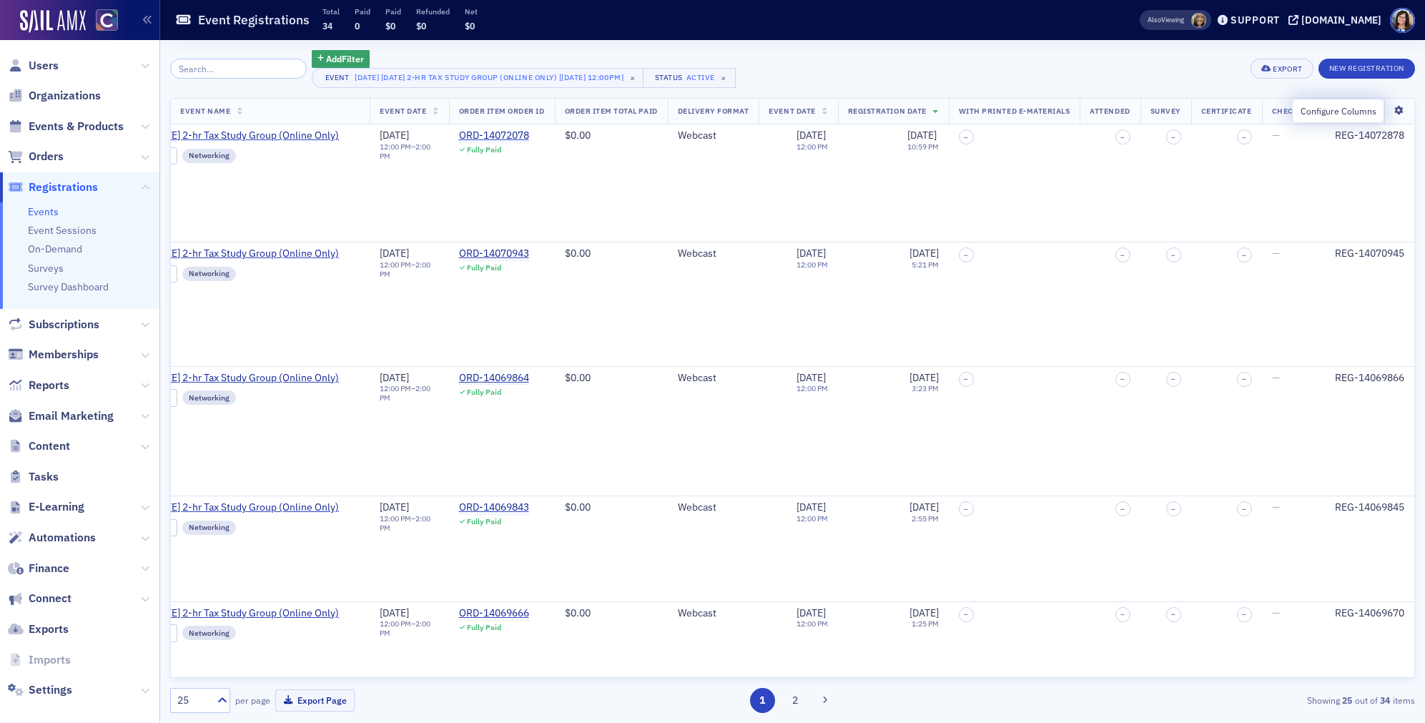
click at [1395, 109] on icon at bounding box center [1398, 111] width 29 height 9
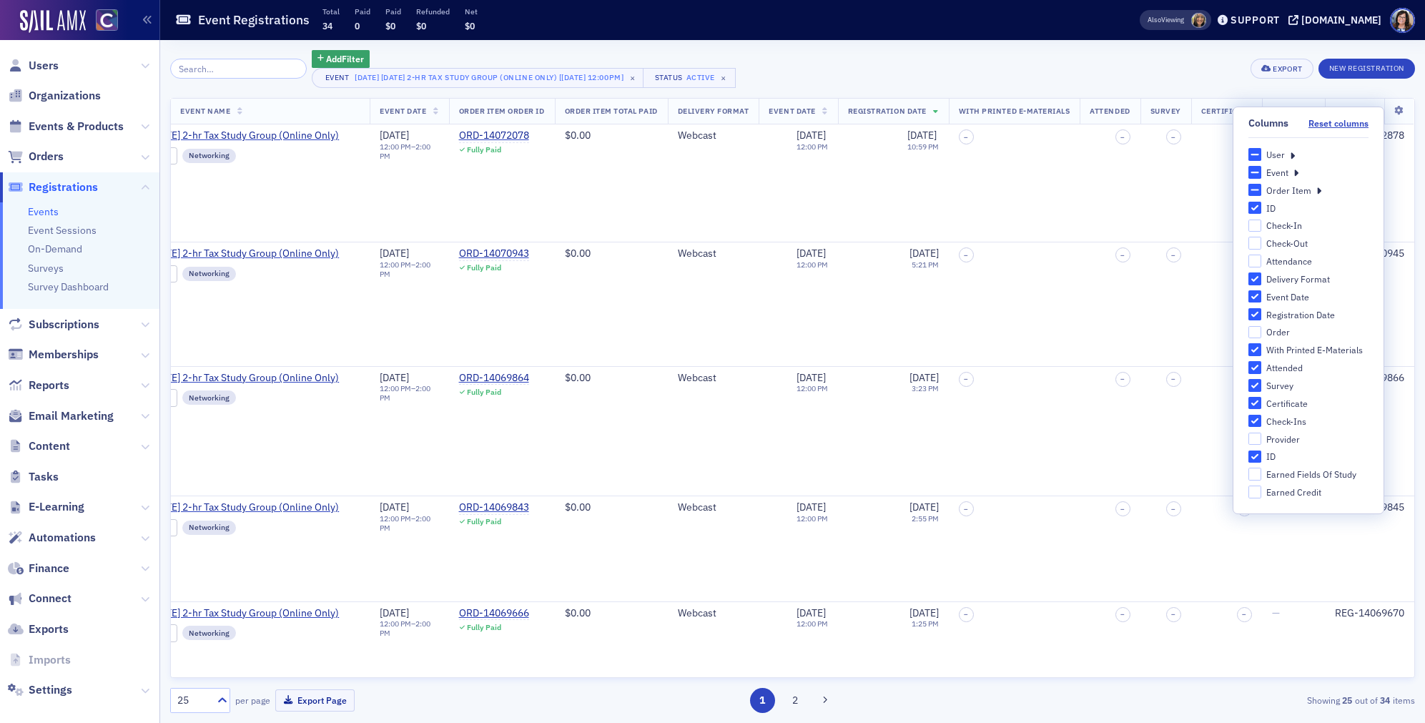
click at [1290, 154] on icon at bounding box center [1292, 154] width 5 height 13
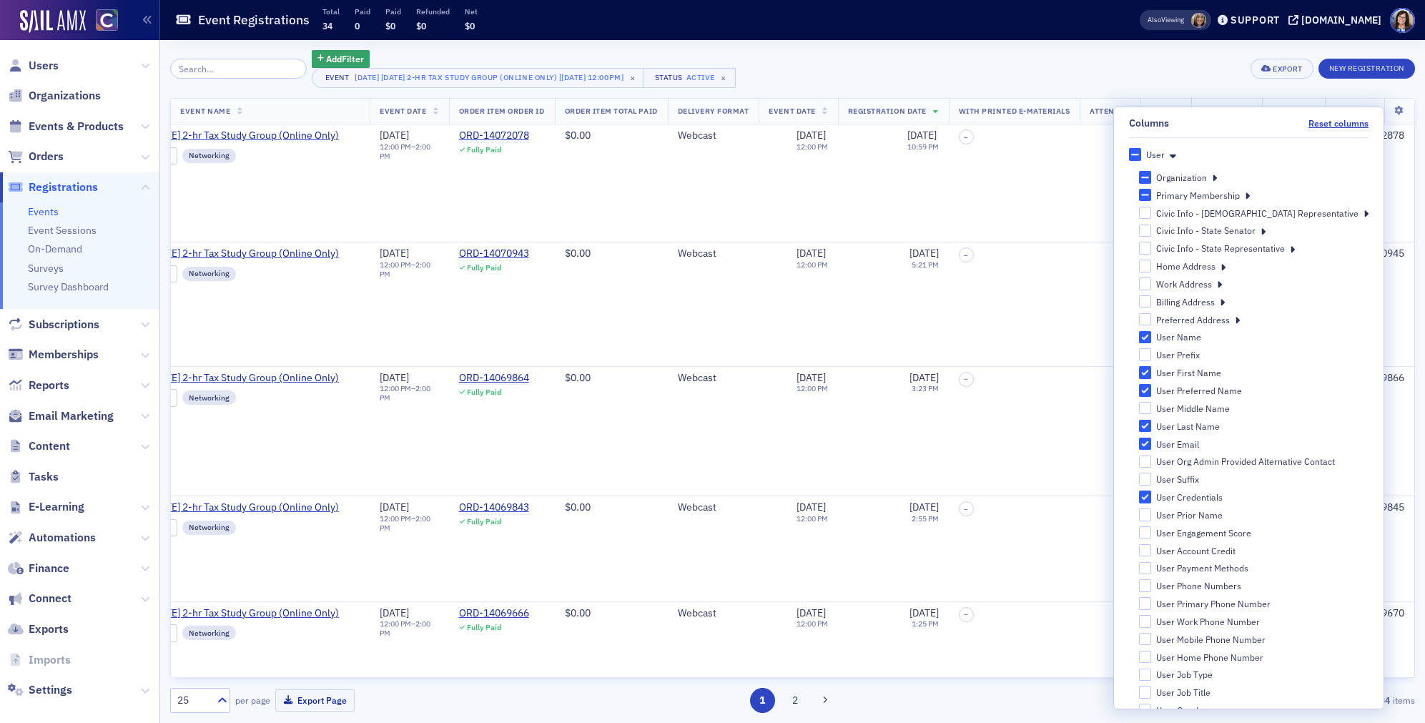
click at [1222, 284] on icon at bounding box center [1219, 283] width 5 height 13
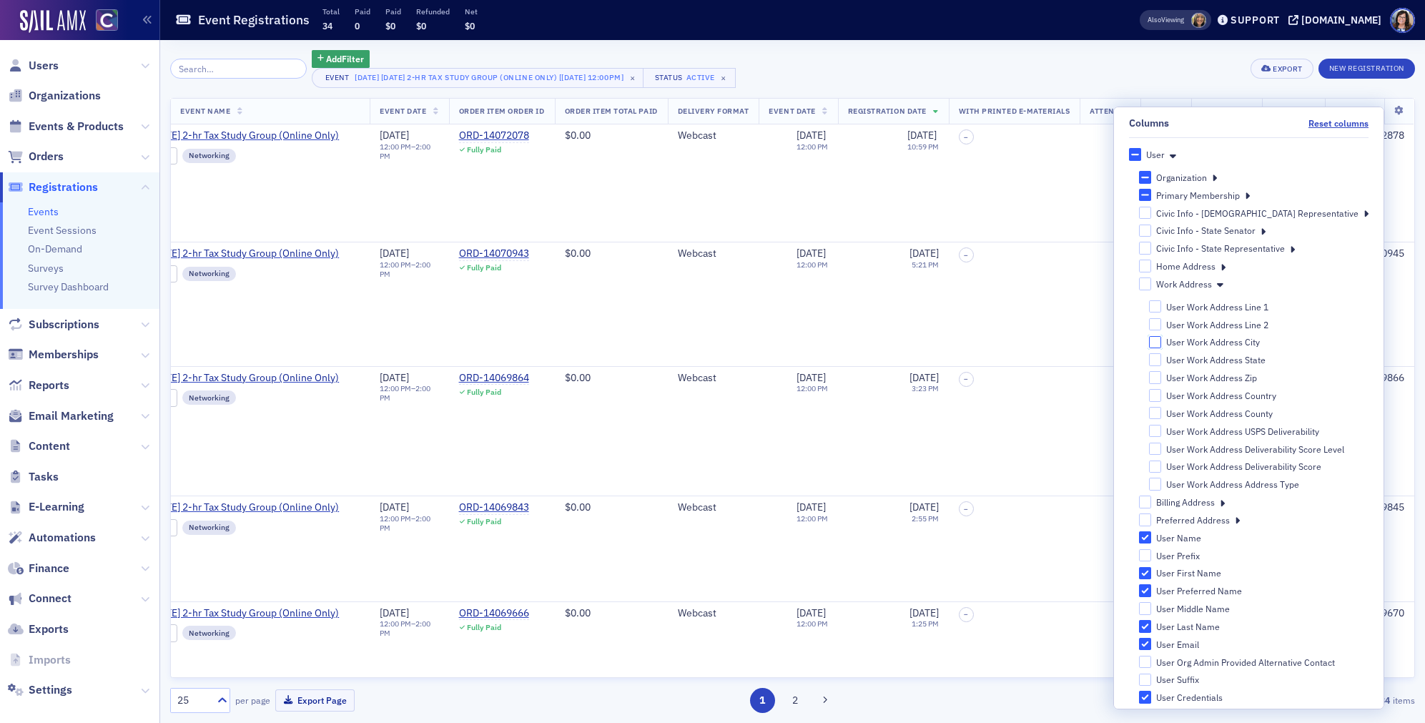
click at [1162, 342] on input "User Work Address City" at bounding box center [1155, 342] width 13 height 13
checkbox input "true"
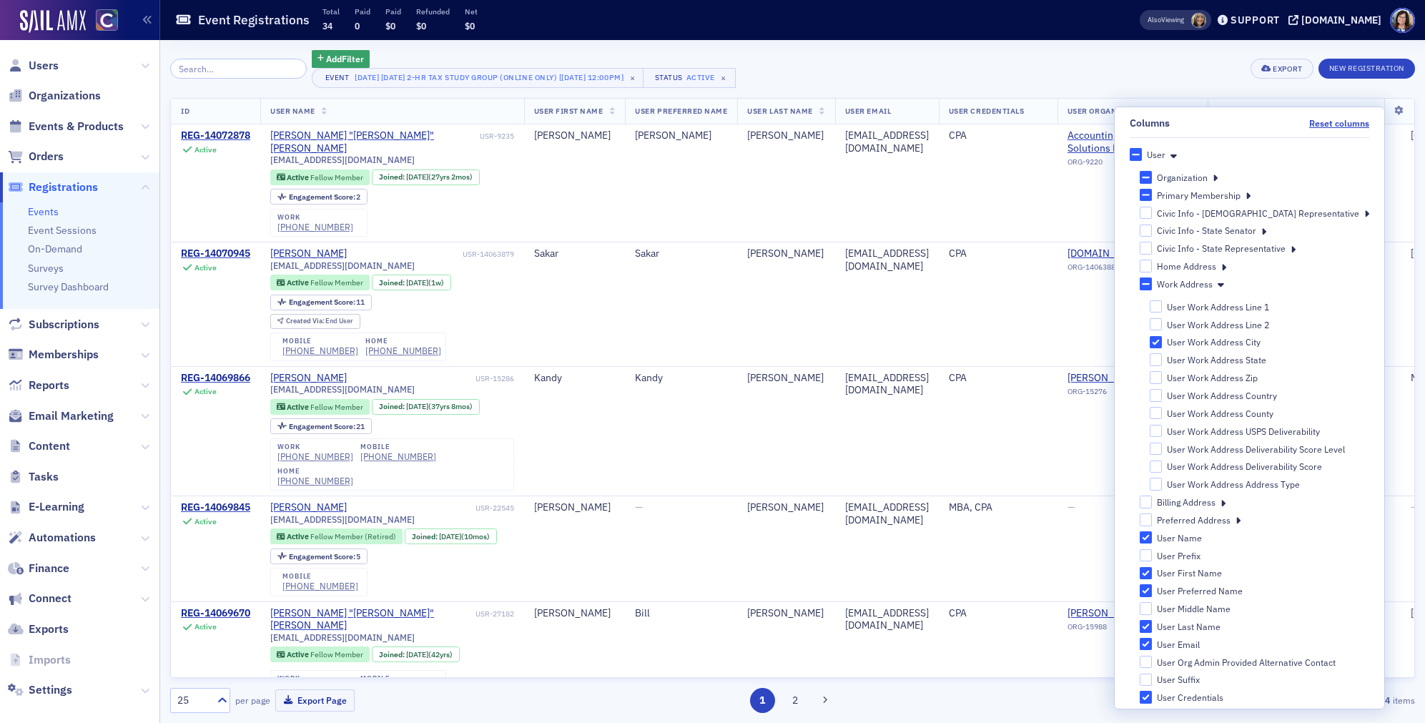
click at [1226, 267] on icon at bounding box center [1223, 265] width 5 height 13
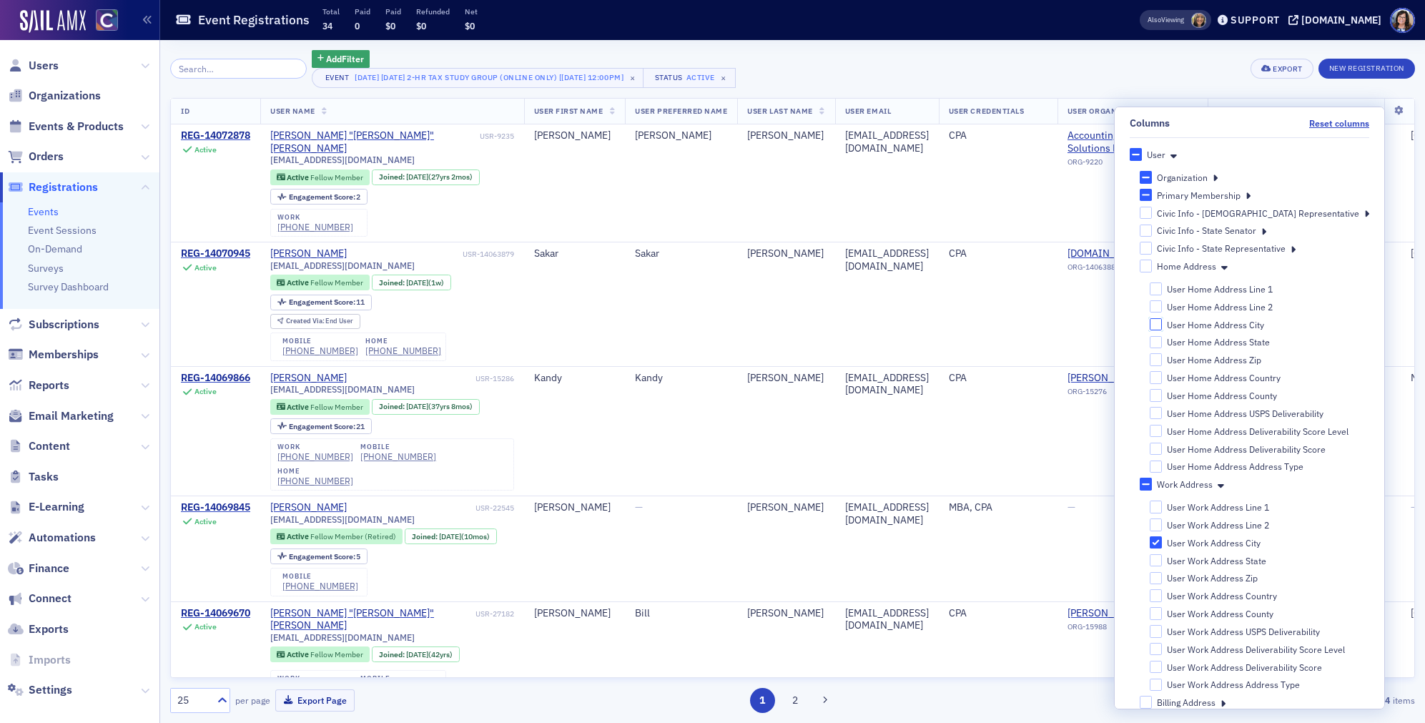
click at [1162, 322] on input "User Home Address City" at bounding box center [1155, 324] width 13 height 13
checkbox input "true"
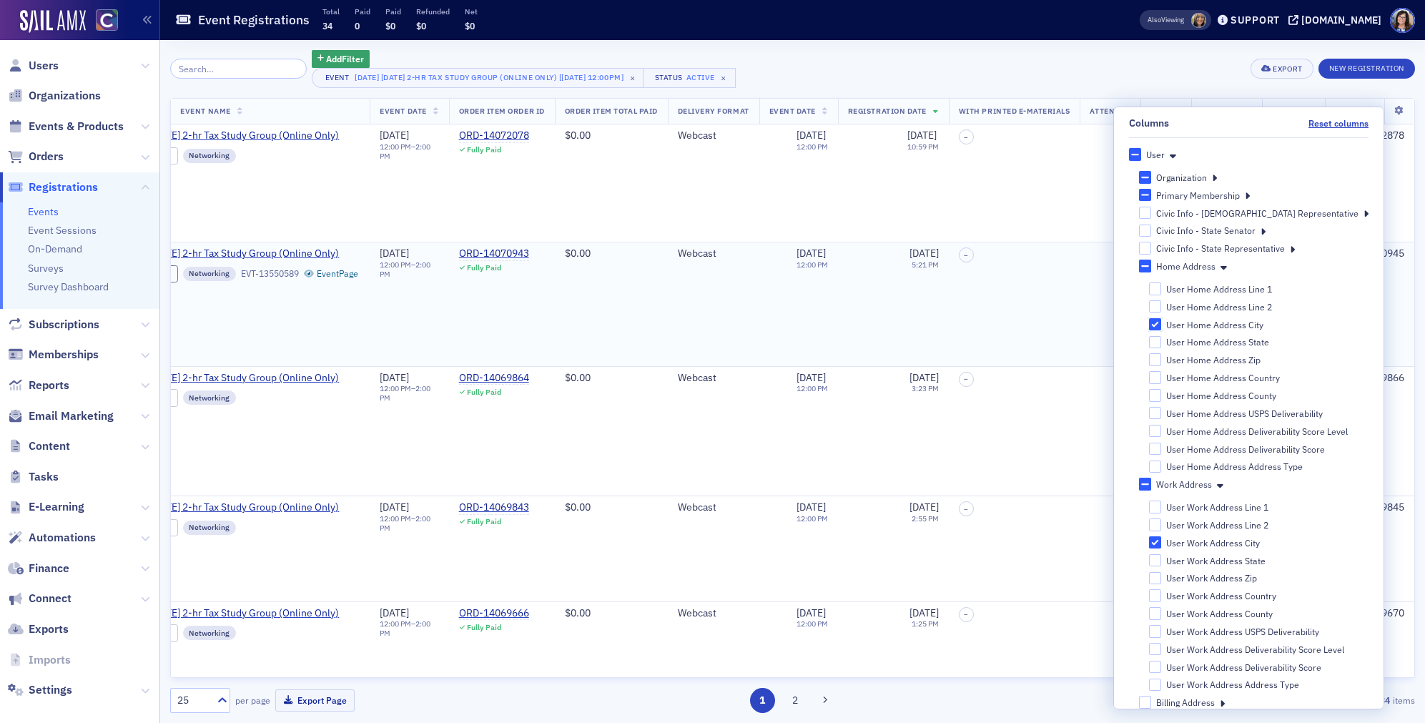
scroll to position [0, 1613]
click at [996, 224] on td "–" at bounding box center [1015, 182] width 132 height 117
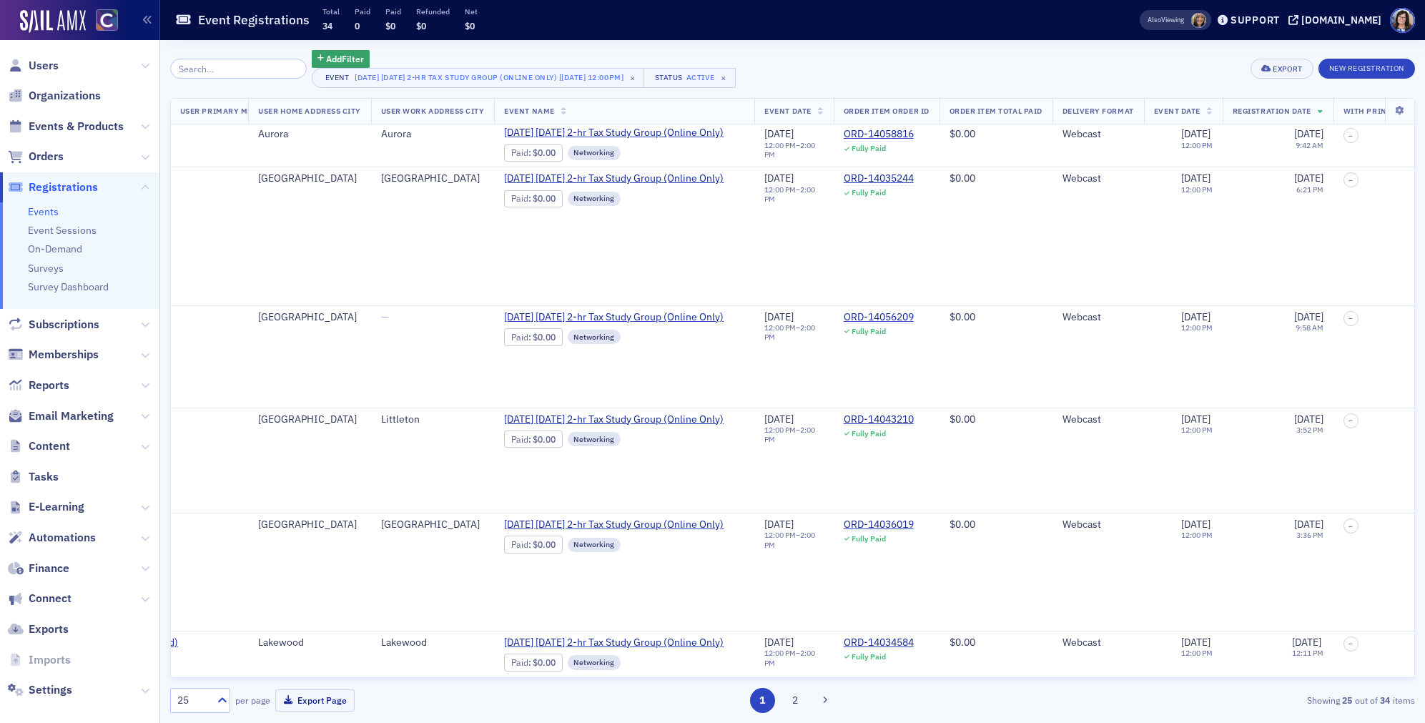
scroll to position [2272, 1152]
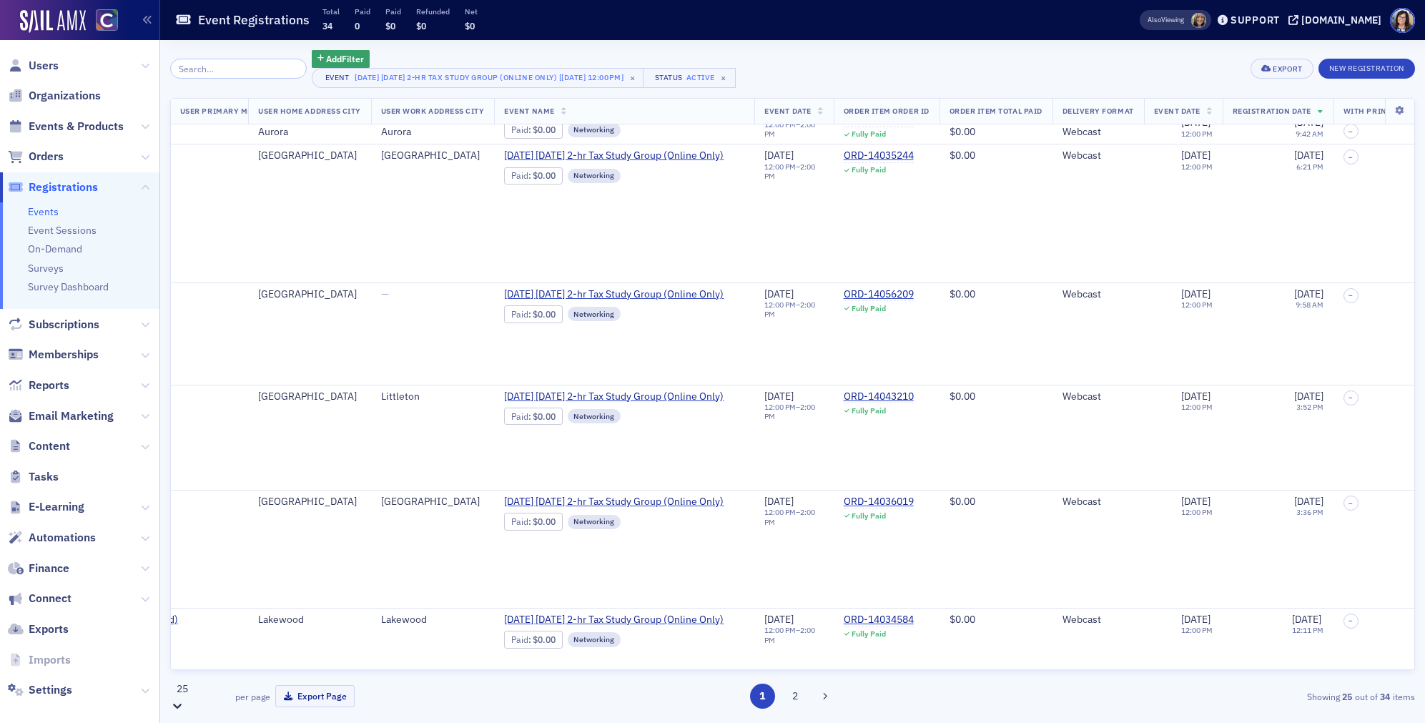
click at [184, 699] on icon at bounding box center [177, 705] width 14 height 14
drag, startPoint x: 220, startPoint y: 588, endPoint x: 335, endPoint y: 590, distance: 114.4
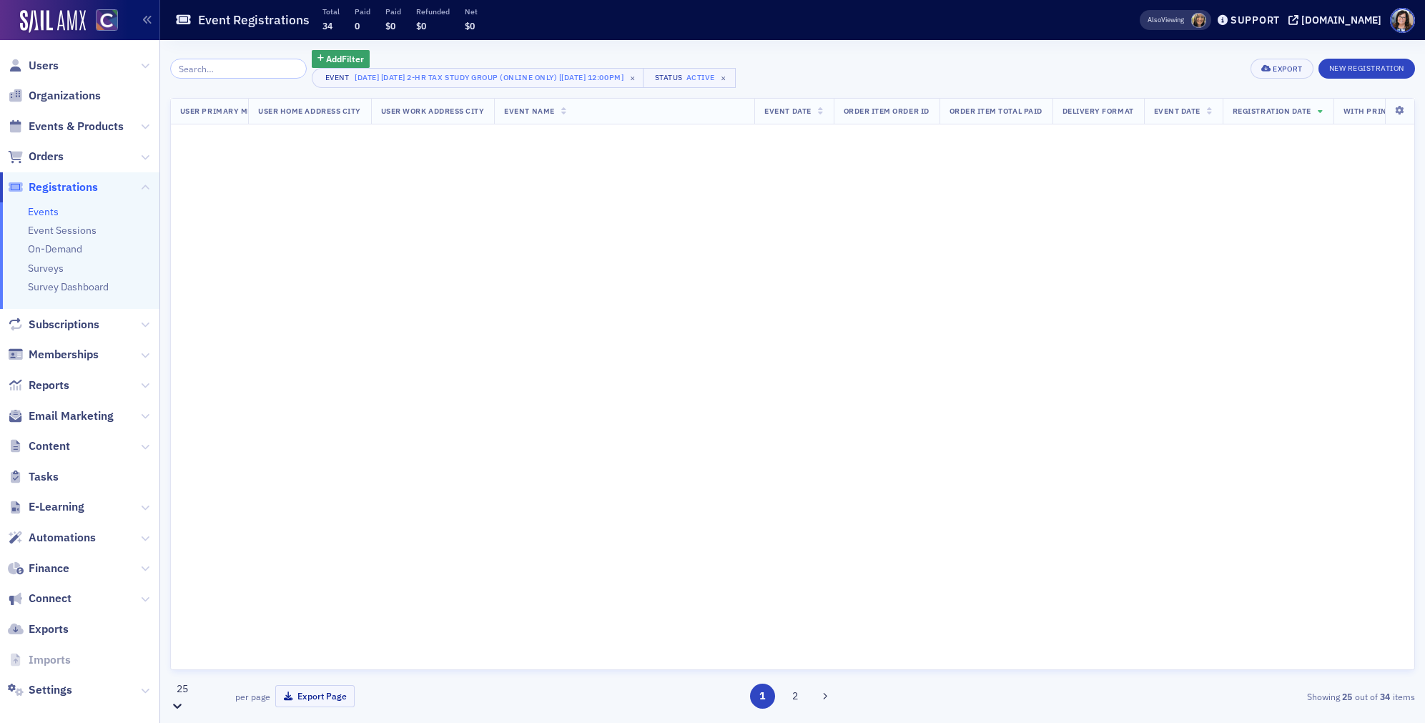
scroll to position [0, 1152]
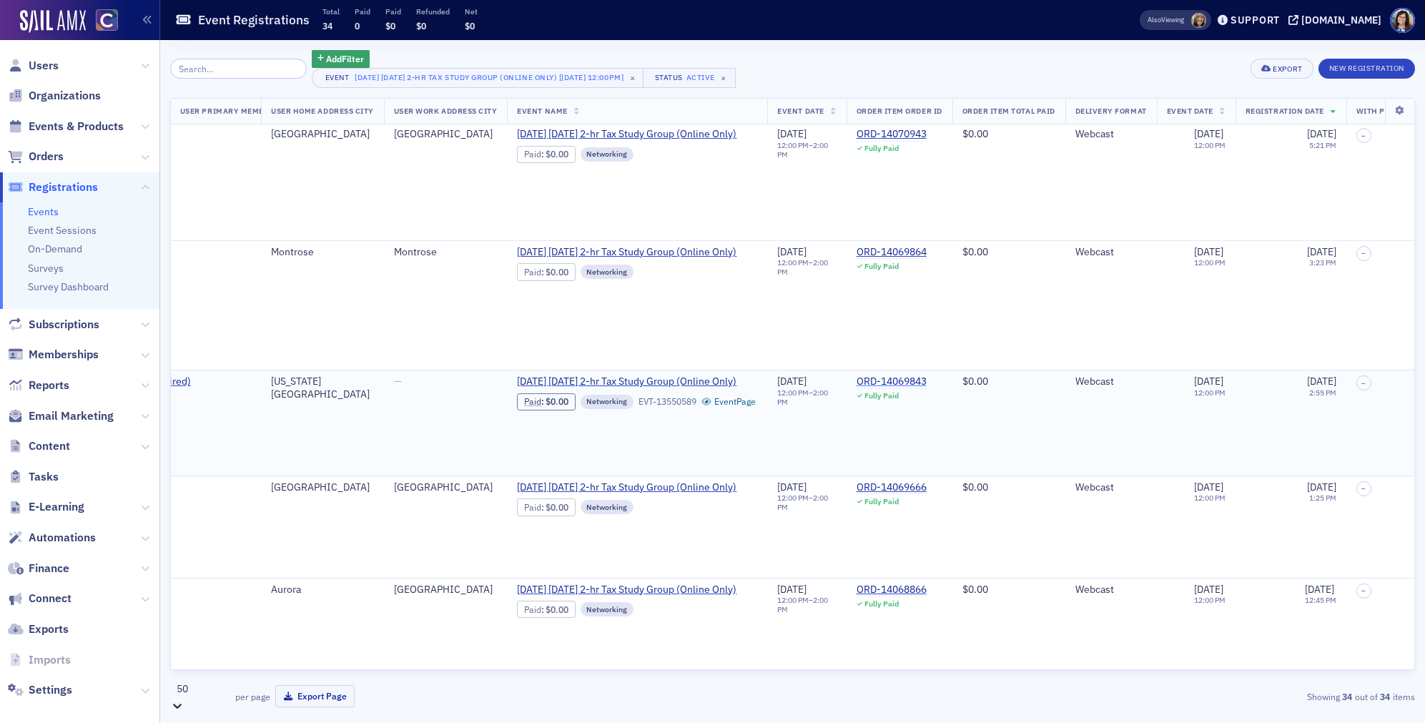
scroll to position [0, 1139]
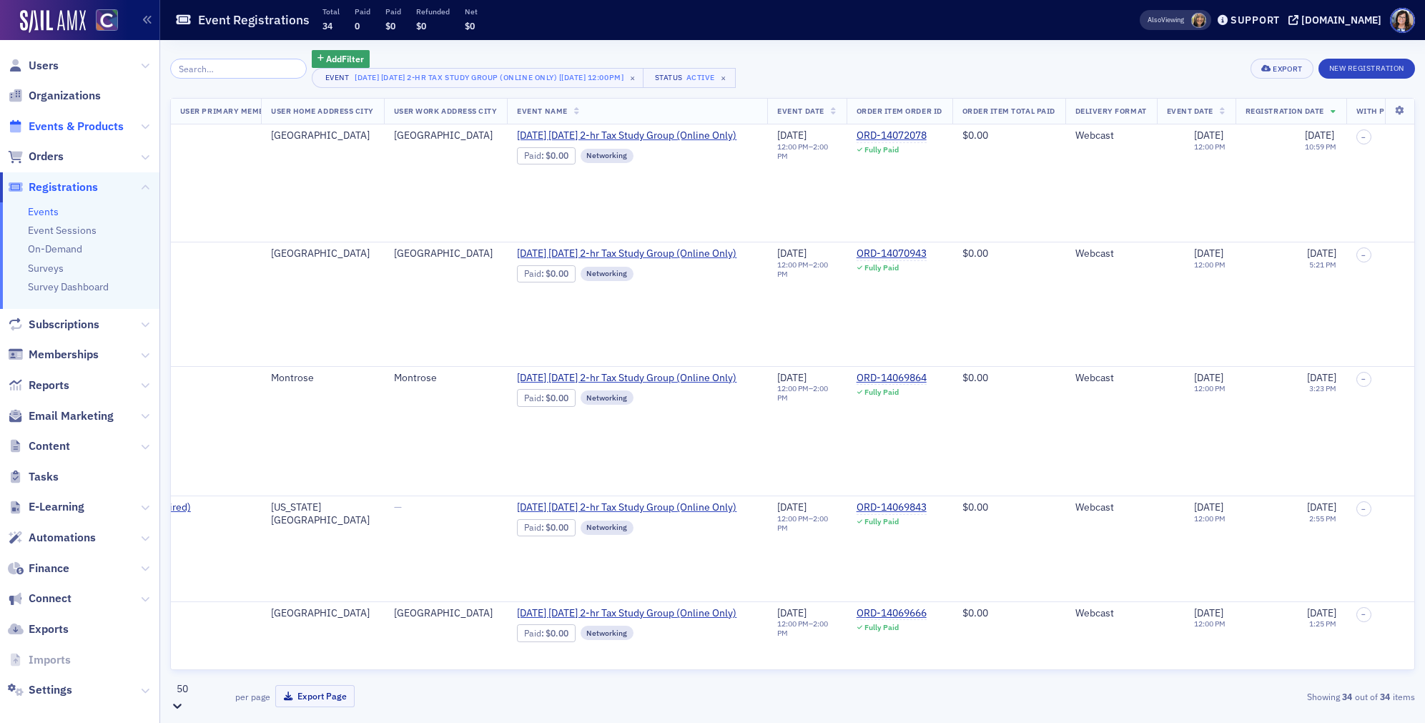
click at [64, 124] on span "Events & Products" at bounding box center [76, 127] width 95 height 16
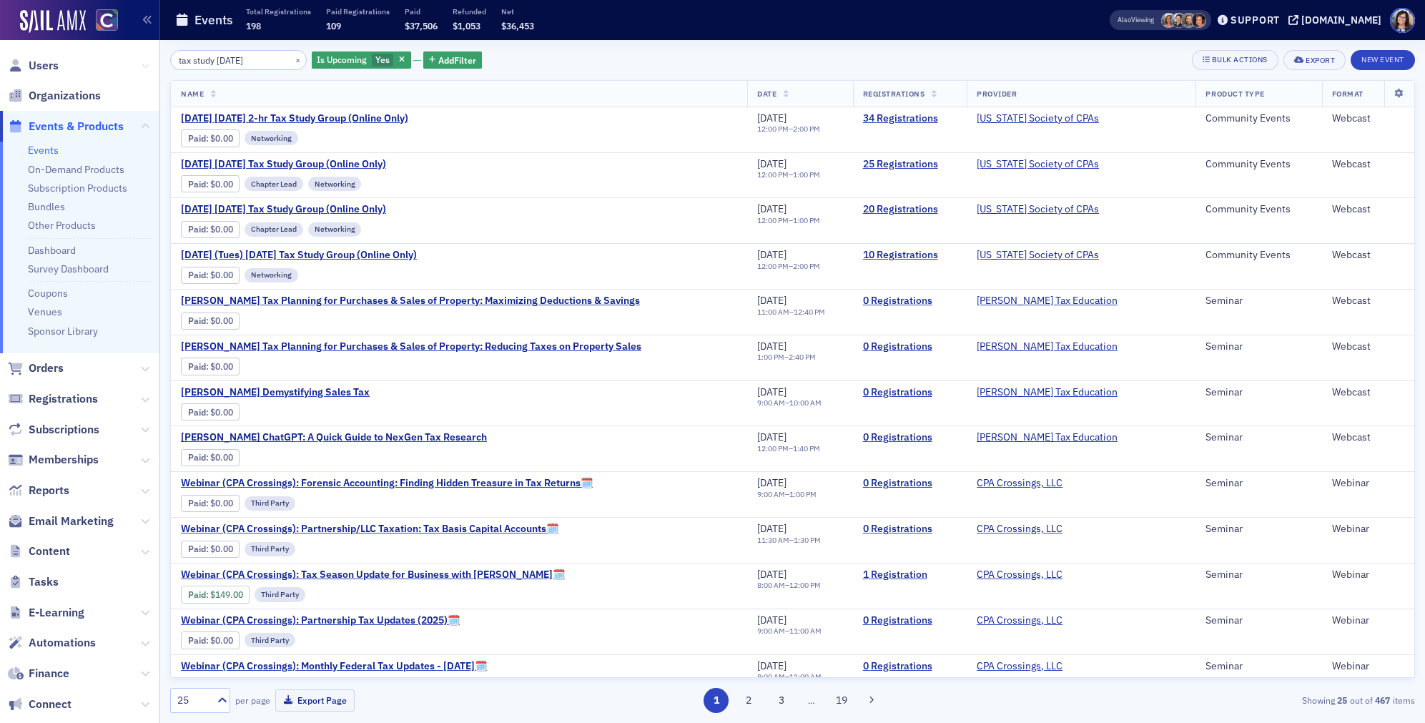
drag, startPoint x: 212, startPoint y: 60, endPoint x: 147, endPoint y: 60, distance: 64.3
click at [147, 60] on div "Users Organizations Events & Products Events On-Demand Products Subscription Pr…" at bounding box center [712, 361] width 1425 height 723
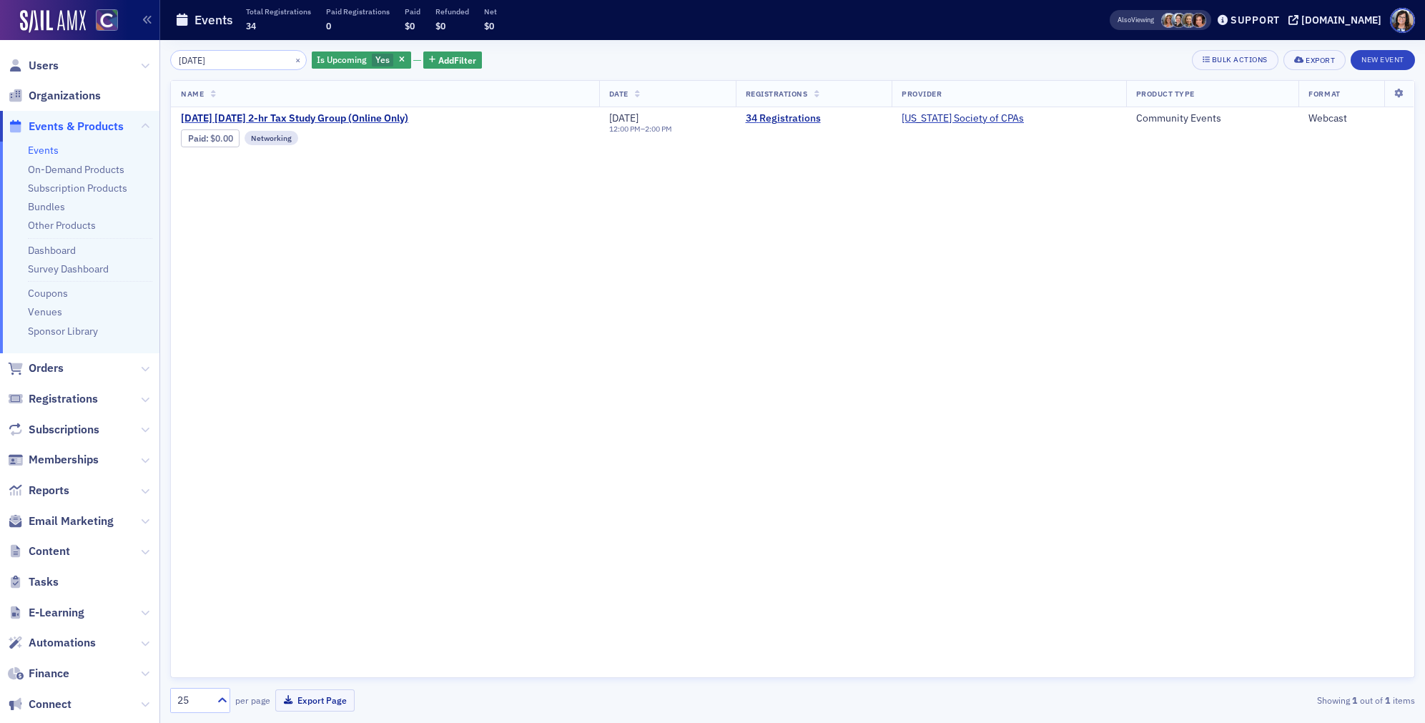
click at [245, 57] on input "tuesday" at bounding box center [238, 60] width 137 height 20
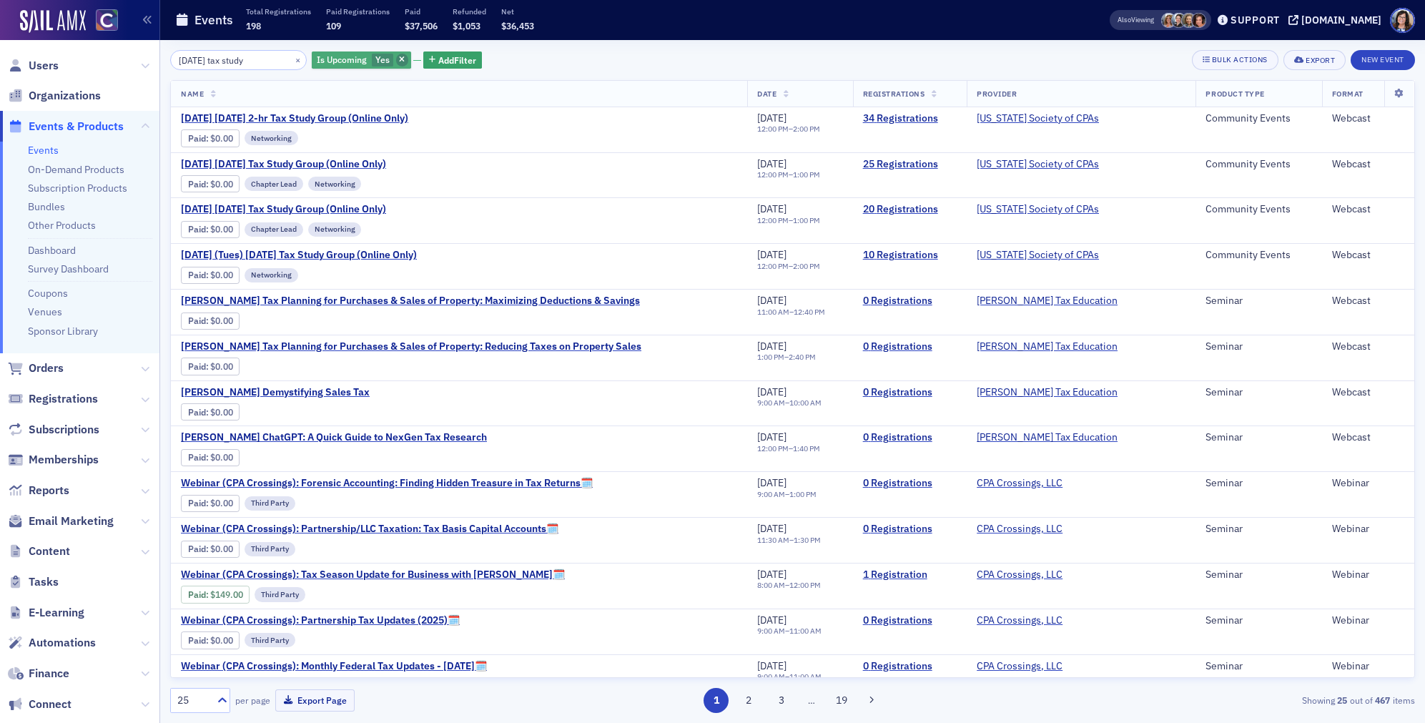
type input "tuesday tax study"
click at [399, 61] on icon "button" at bounding box center [402, 60] width 6 height 8
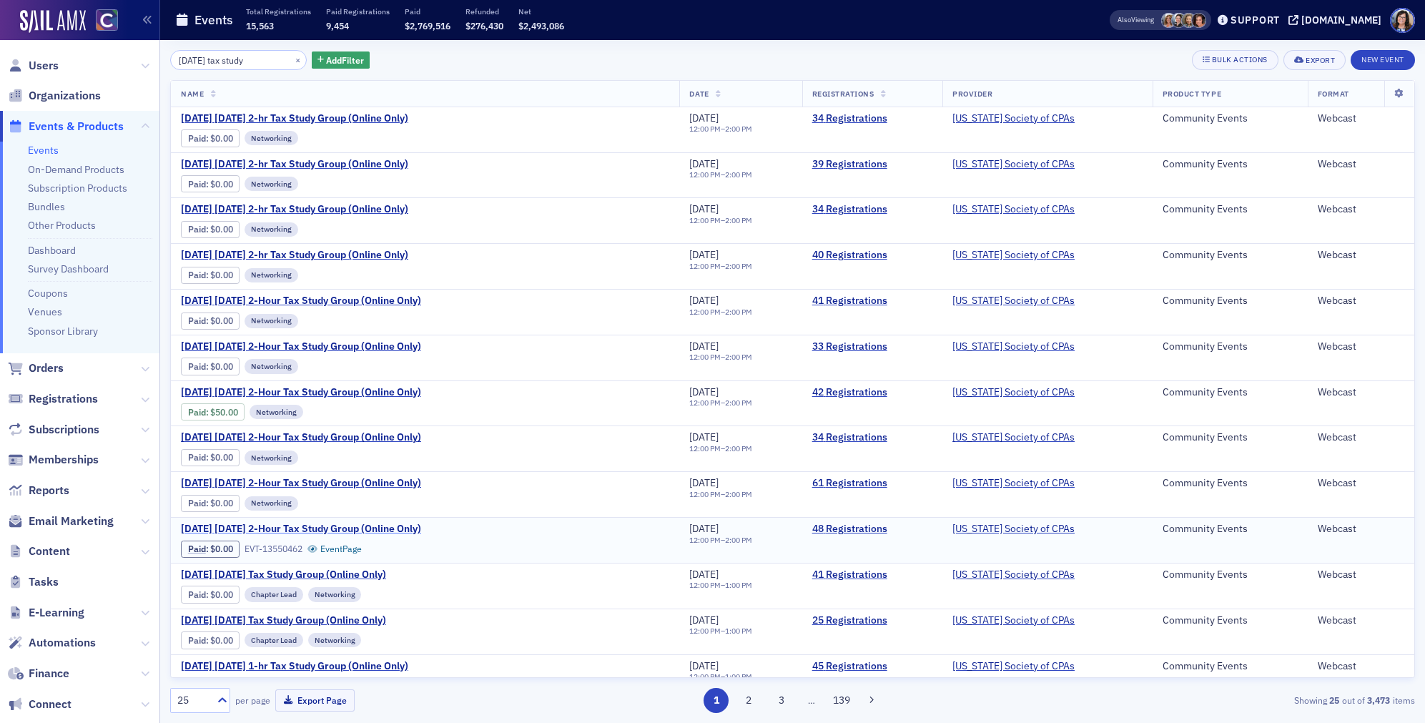
click at [421, 528] on span "January 2025 Tuesday 2-Hour Tax Study Group (Online Only)" at bounding box center [301, 529] width 240 height 13
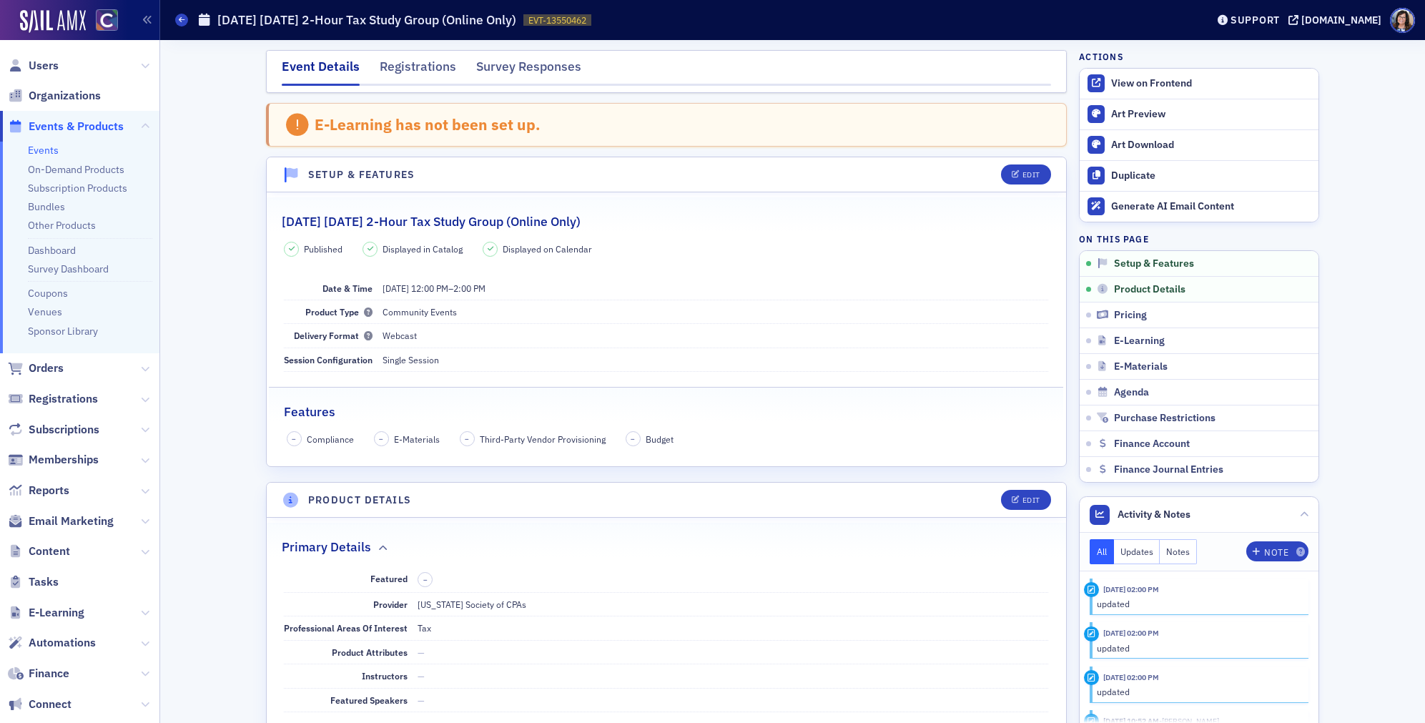
click at [77, 129] on span "Events & Products" at bounding box center [76, 127] width 95 height 16
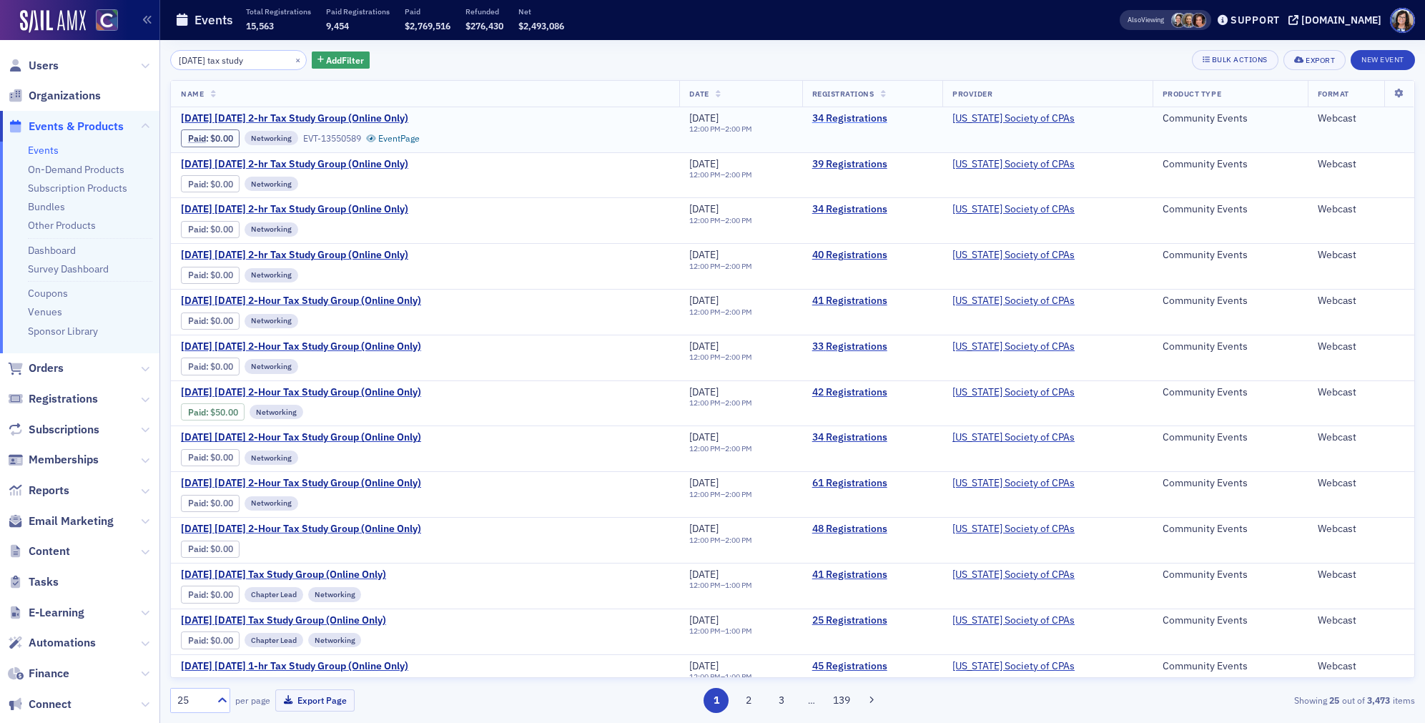
click at [838, 119] on link "34 Registrations" at bounding box center [872, 118] width 120 height 13
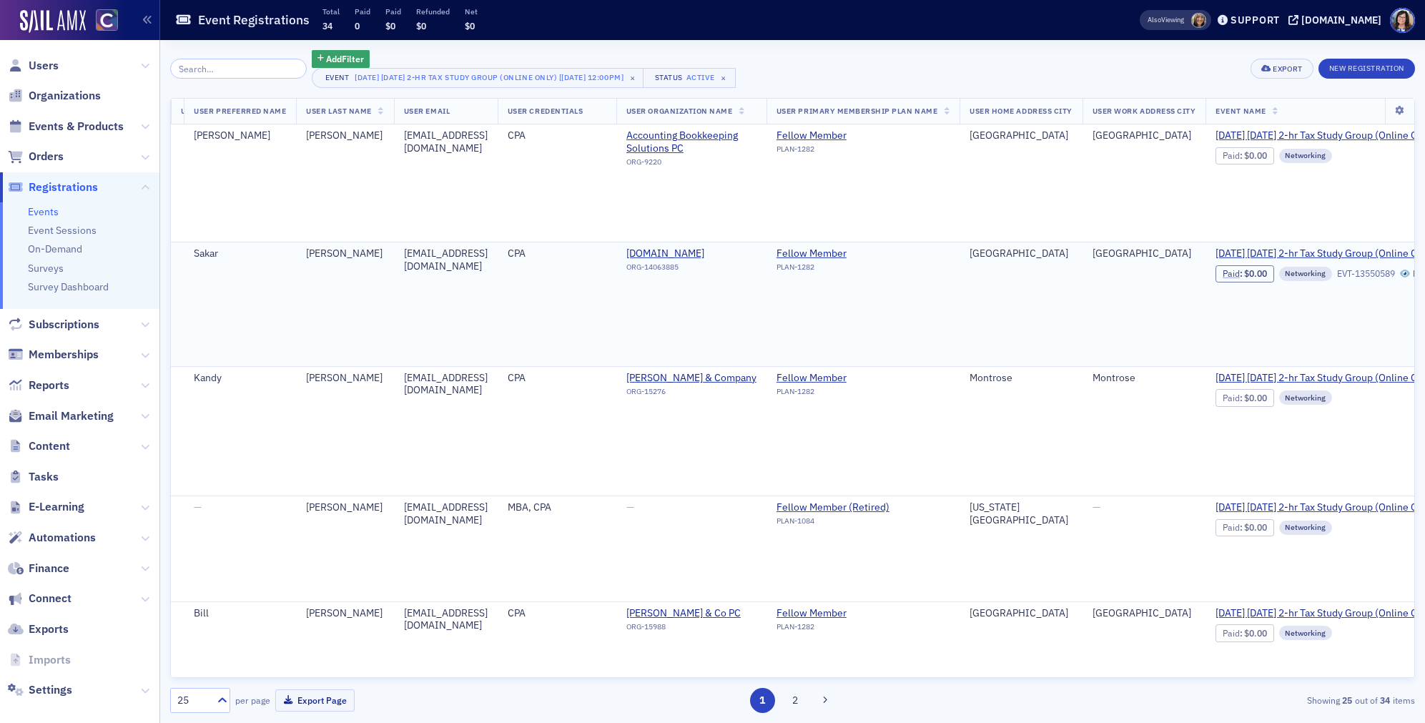
scroll to position [0, 443]
click at [219, 702] on icon at bounding box center [222, 700] width 14 height 14
click at [1280, 66] on div "Export" at bounding box center [1286, 69] width 29 height 8
click at [1239, 119] on button "Export All ( 34 Event Registrations )" at bounding box center [1233, 116] width 154 height 23
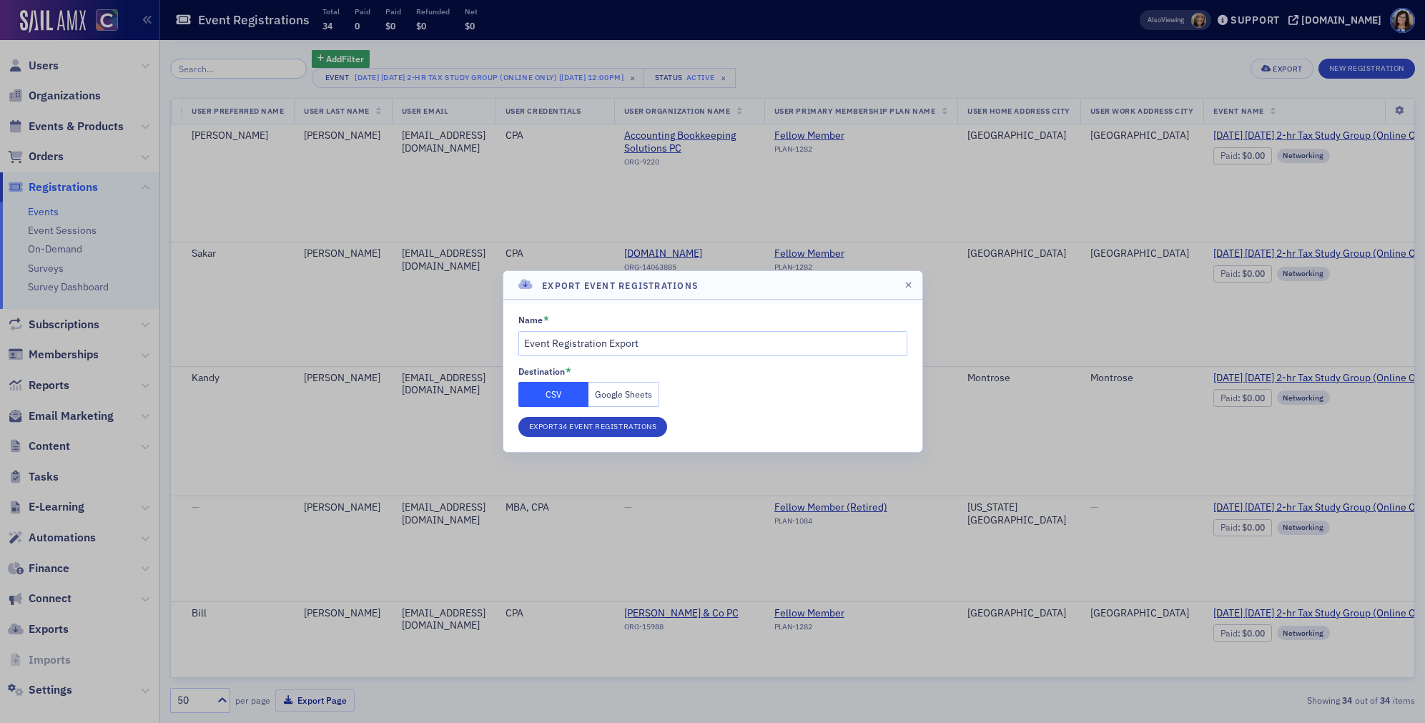
click at [573, 395] on button "CSV" at bounding box center [553, 394] width 71 height 25
click at [525, 345] on input "Event Registration Export" at bounding box center [712, 343] width 389 height 25
type input "Tues TSG Event Registration Export"
click at [586, 428] on button "Export 34 Event Registrations" at bounding box center [592, 427] width 149 height 20
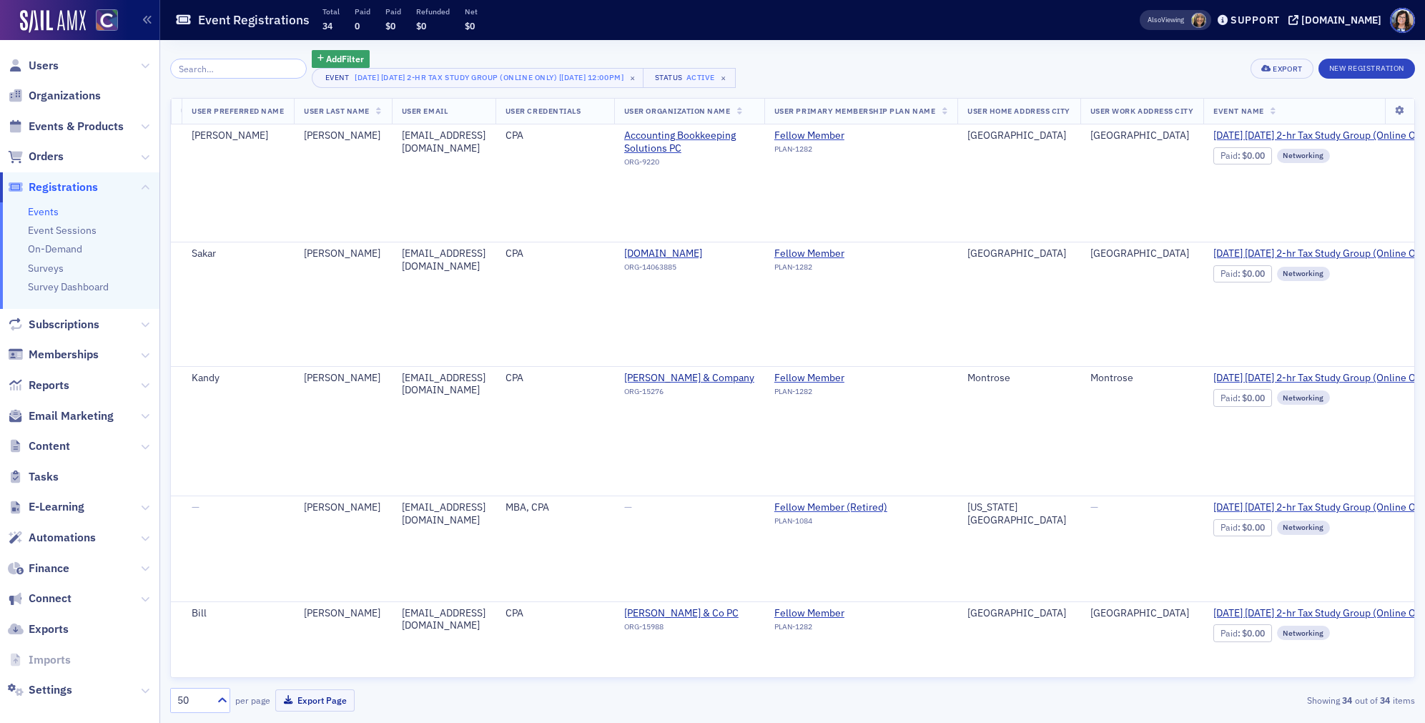
scroll to position [0, 443]
click at [68, 123] on span "Events & Products" at bounding box center [76, 127] width 95 height 16
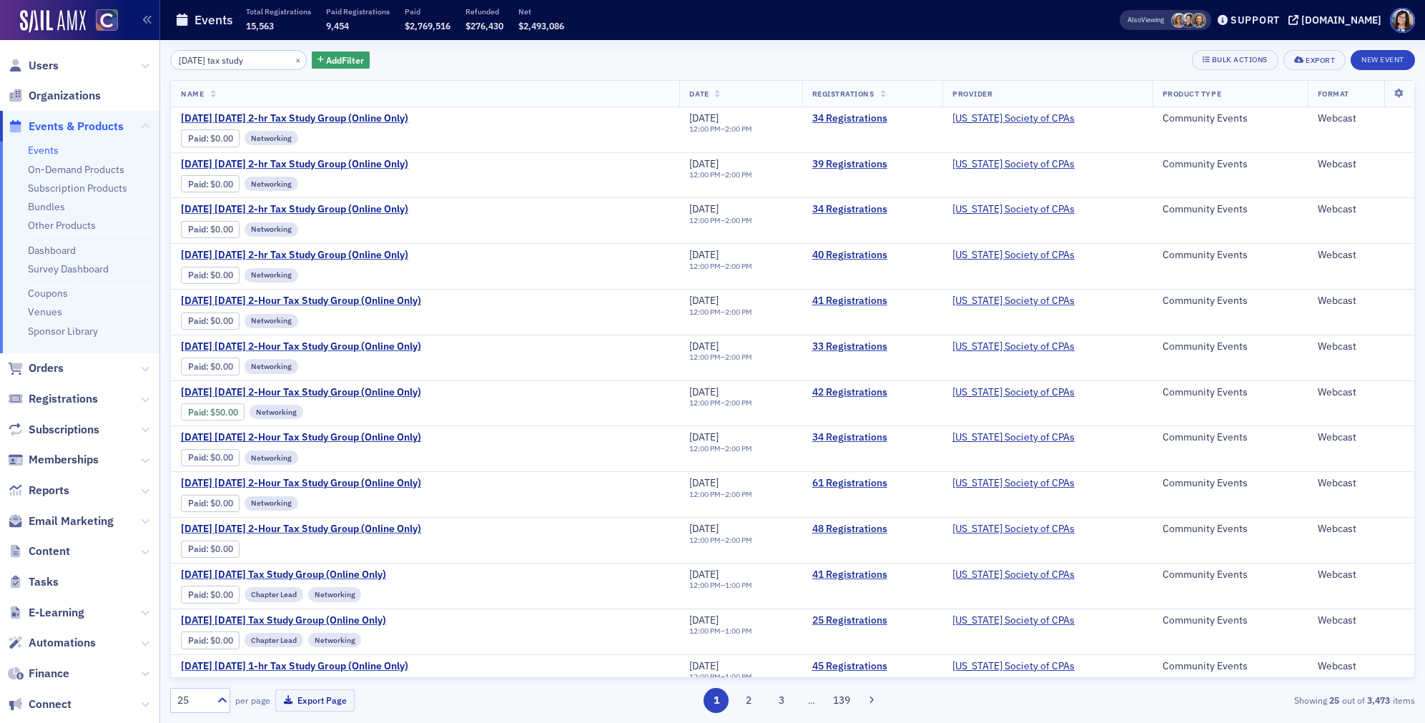
drag, startPoint x: 212, startPoint y: 63, endPoint x: 166, endPoint y: 64, distance: 45.8
click at [166, 64] on div "tuesday tax study × Add Filter Bulk Actions Export New Event Name Date Registra…" at bounding box center [792, 381] width 1264 height 683
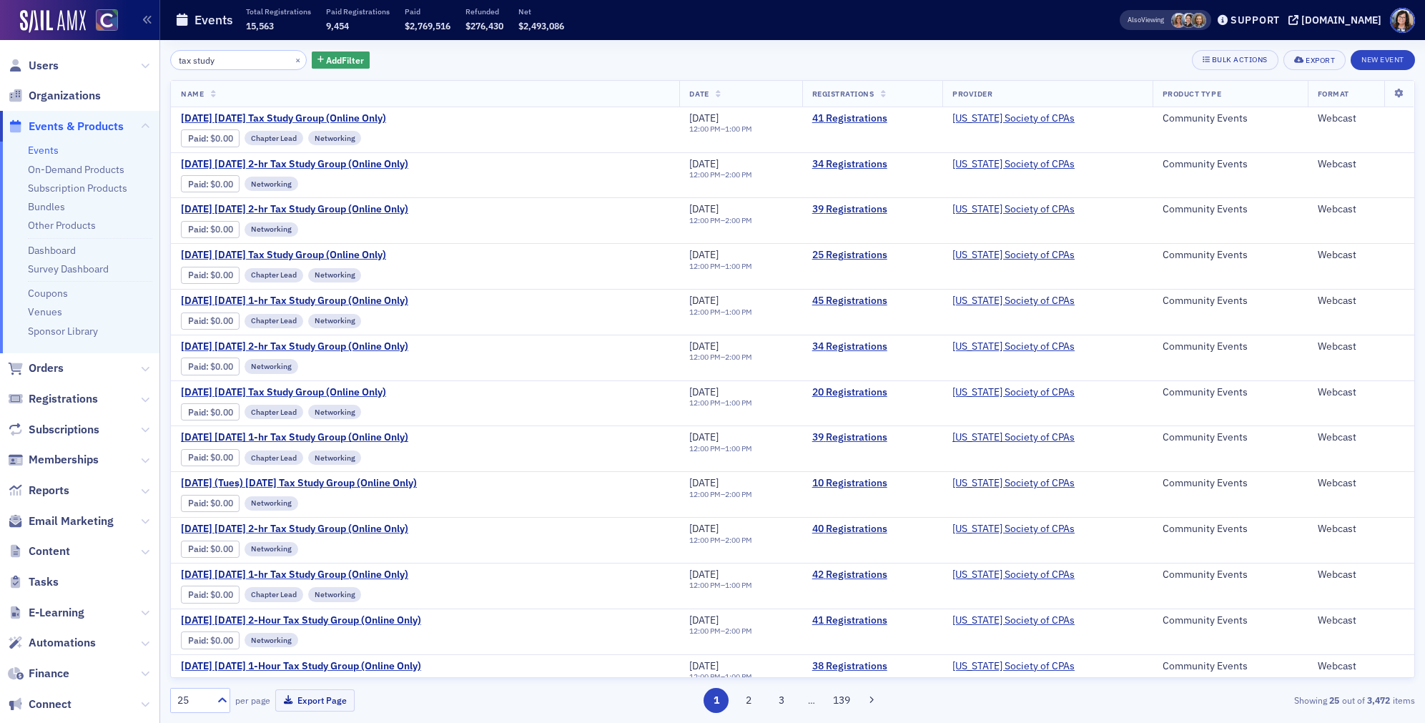
click at [239, 61] on input "tax study" at bounding box center [238, 60] width 137 height 20
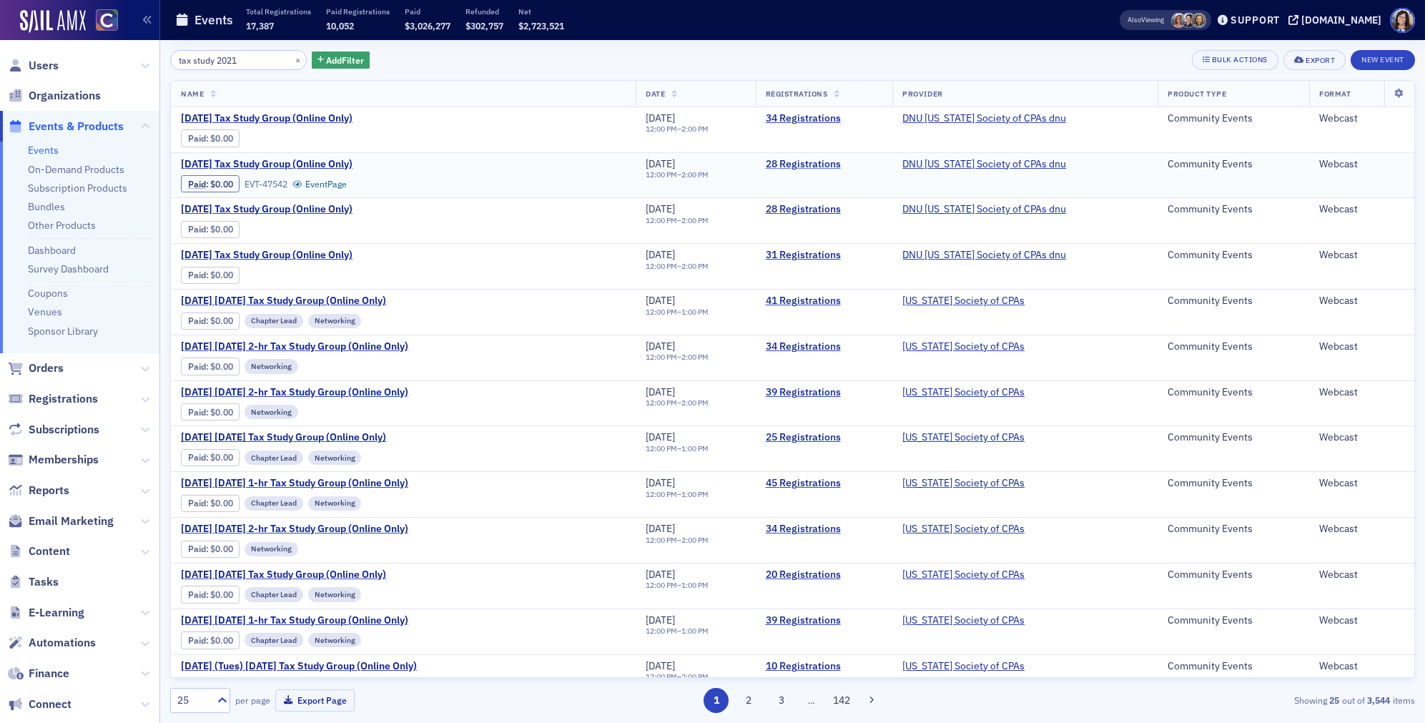
type input "tax study 2021"
click at [816, 162] on link "28 Registrations" at bounding box center [824, 164] width 117 height 13
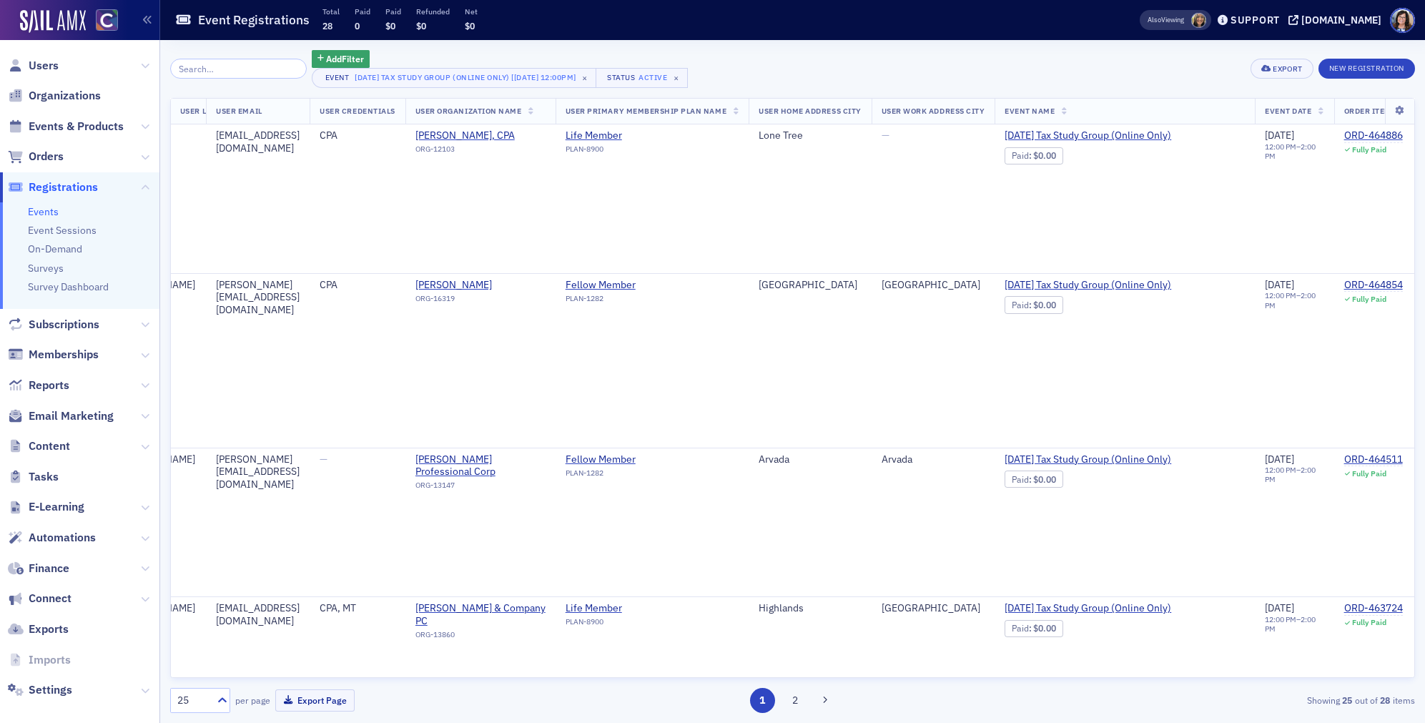
scroll to position [0, 537]
click at [1287, 74] on button "Export" at bounding box center [1281, 69] width 62 height 20
click at [1234, 110] on button "Export All ( 28 Event Registrations )" at bounding box center [1233, 116] width 154 height 23
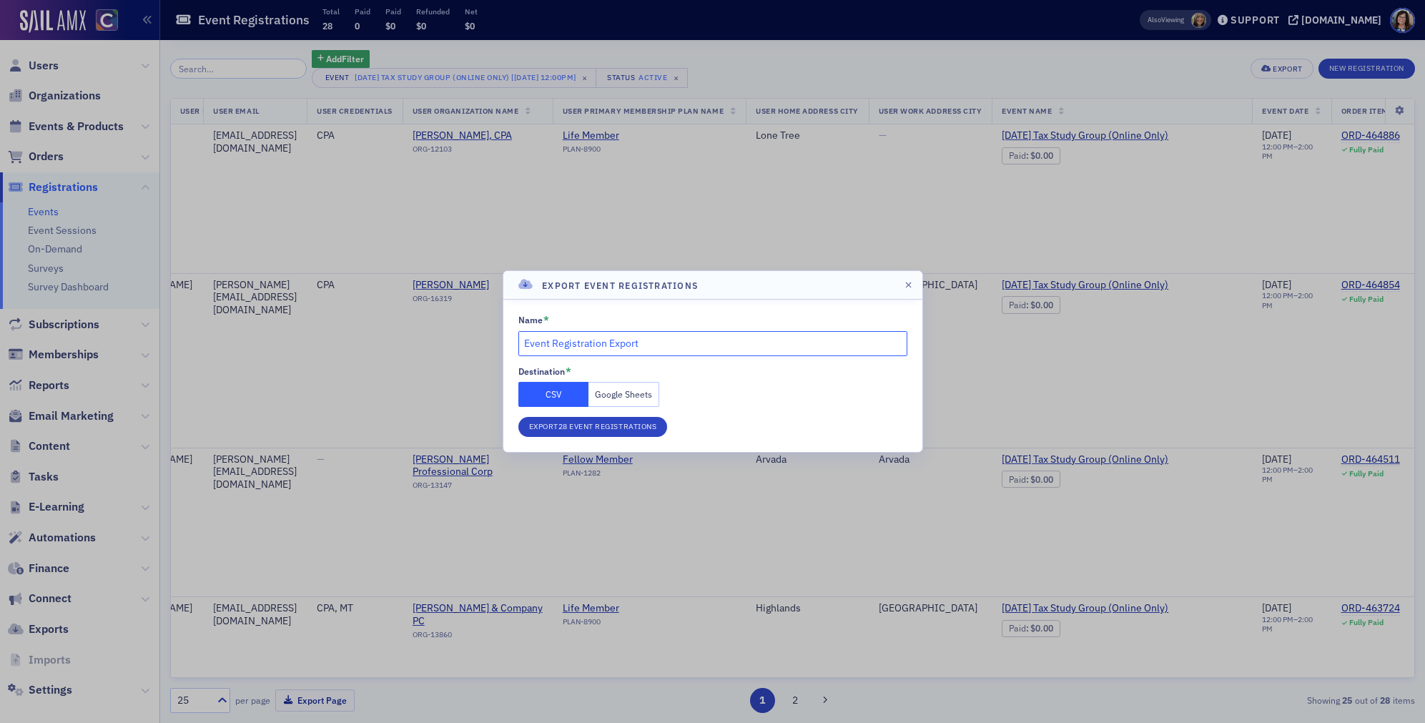
click at [525, 345] on input "Event Registration Export" at bounding box center [712, 343] width 389 height 25
type input "Oct 2021 TSG Event Registration Export"
click at [555, 424] on button "Export 28 Event Registrations" at bounding box center [592, 427] width 149 height 20
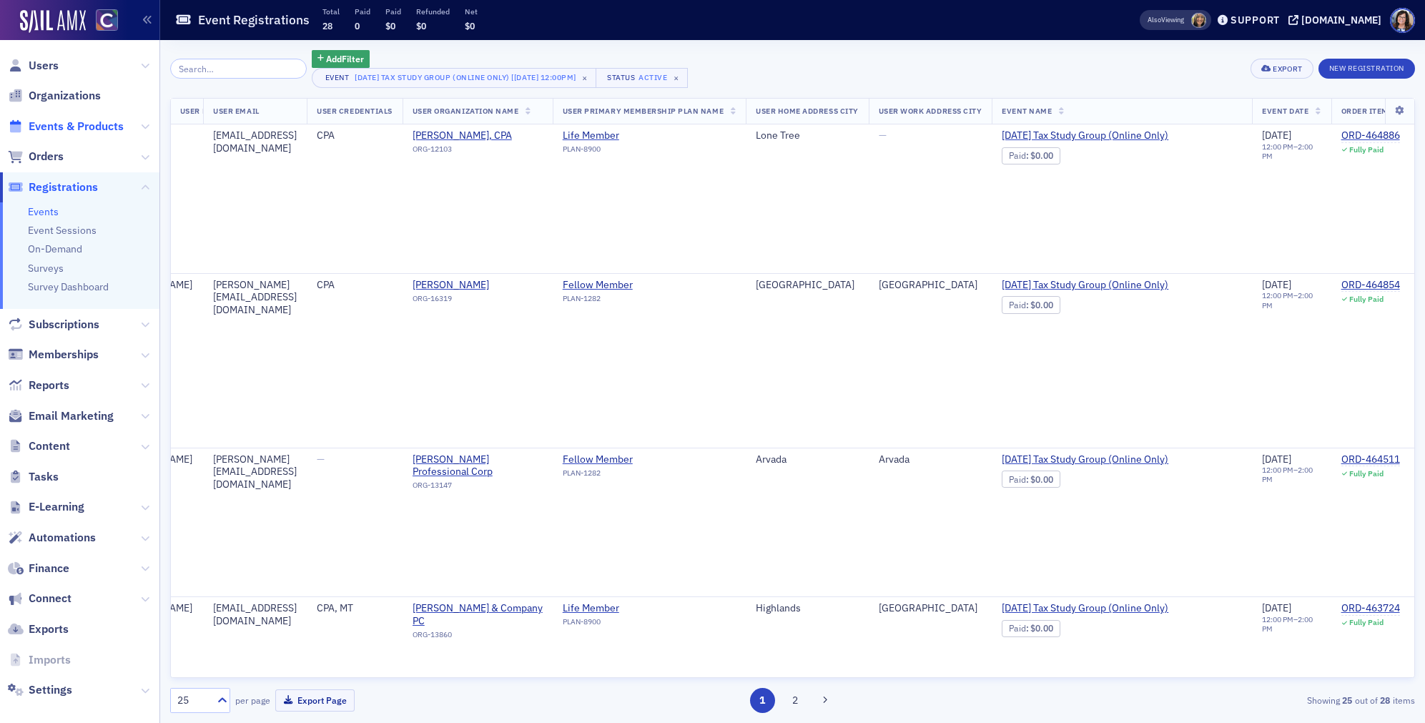
click at [62, 129] on span "Events & Products" at bounding box center [76, 127] width 95 height 16
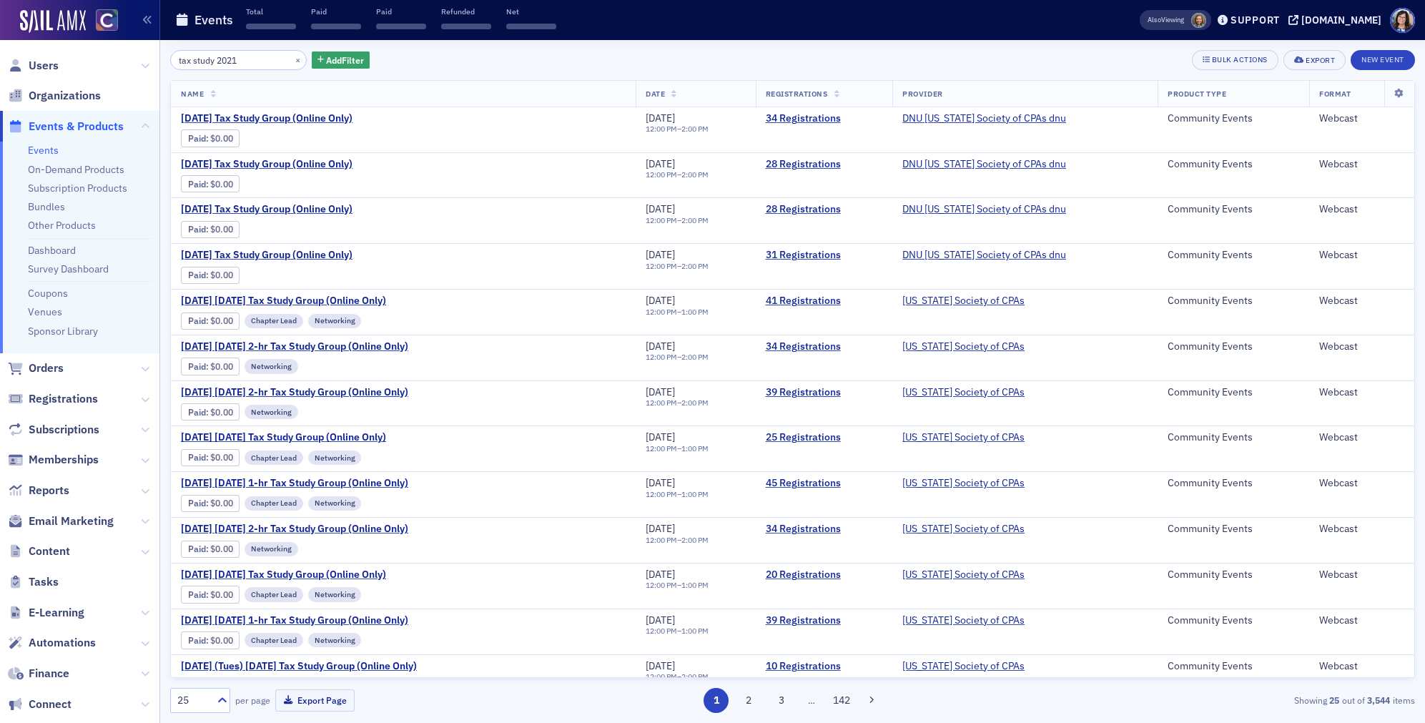
click at [260, 64] on input "tax study 2021" at bounding box center [238, 60] width 137 height 20
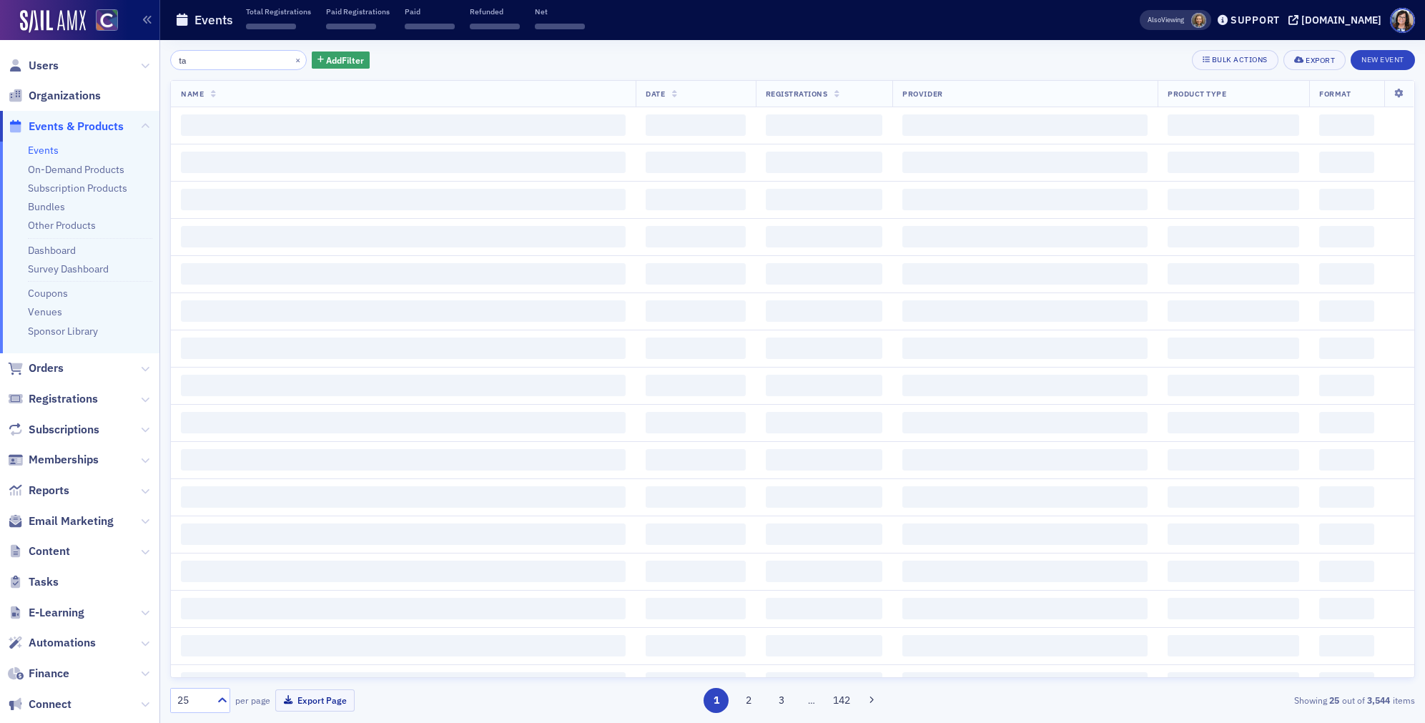
type input "t"
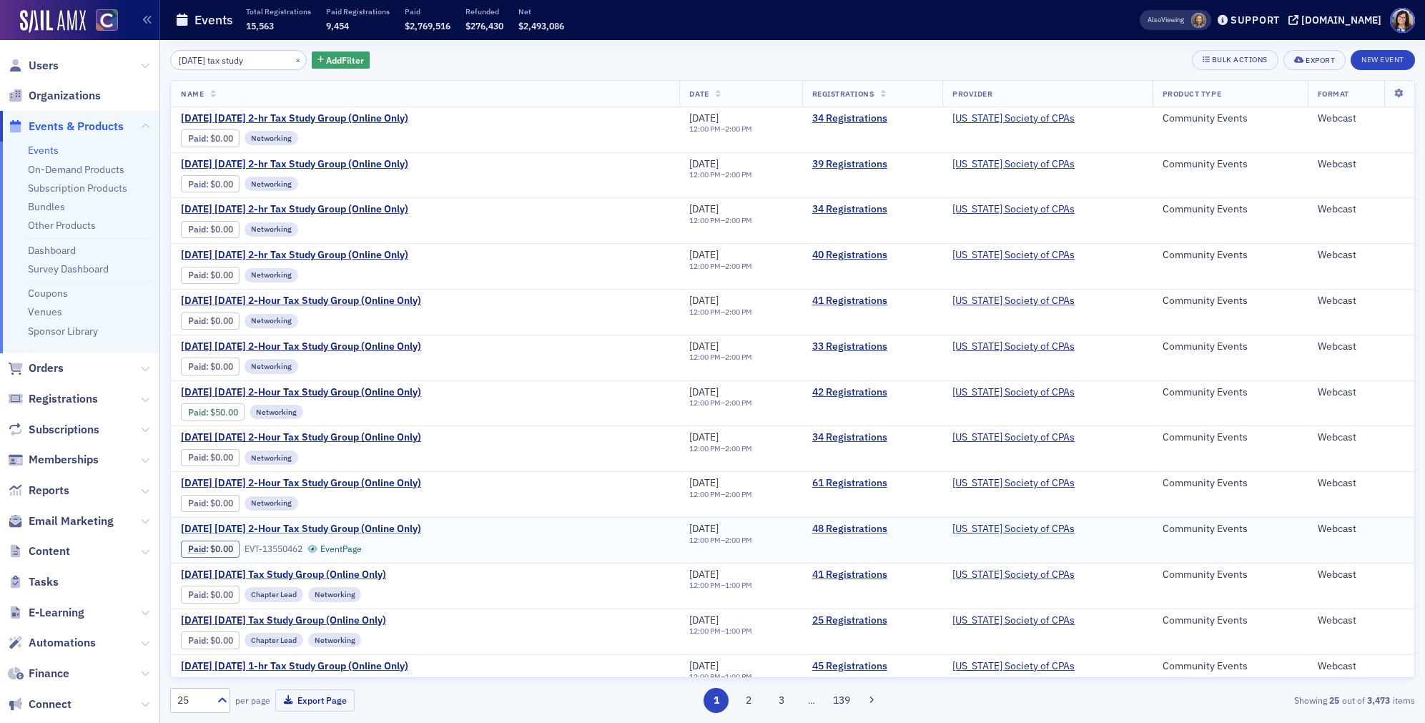
type input "tuesday tax study"
click at [361, 525] on span "January 2025 Tuesday 2-Hour Tax Study Group (Online Only)" at bounding box center [301, 529] width 240 height 13
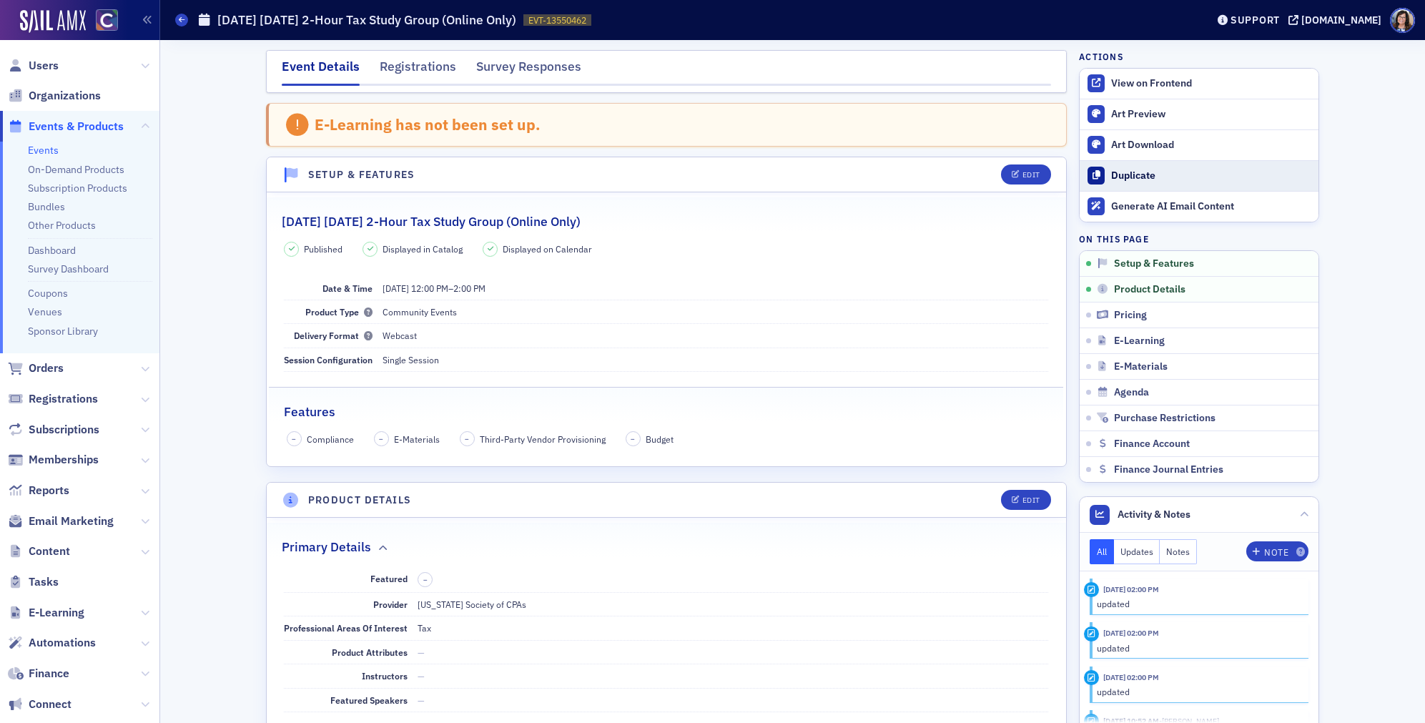
click at [1141, 173] on div "Duplicate" at bounding box center [1211, 175] width 200 height 13
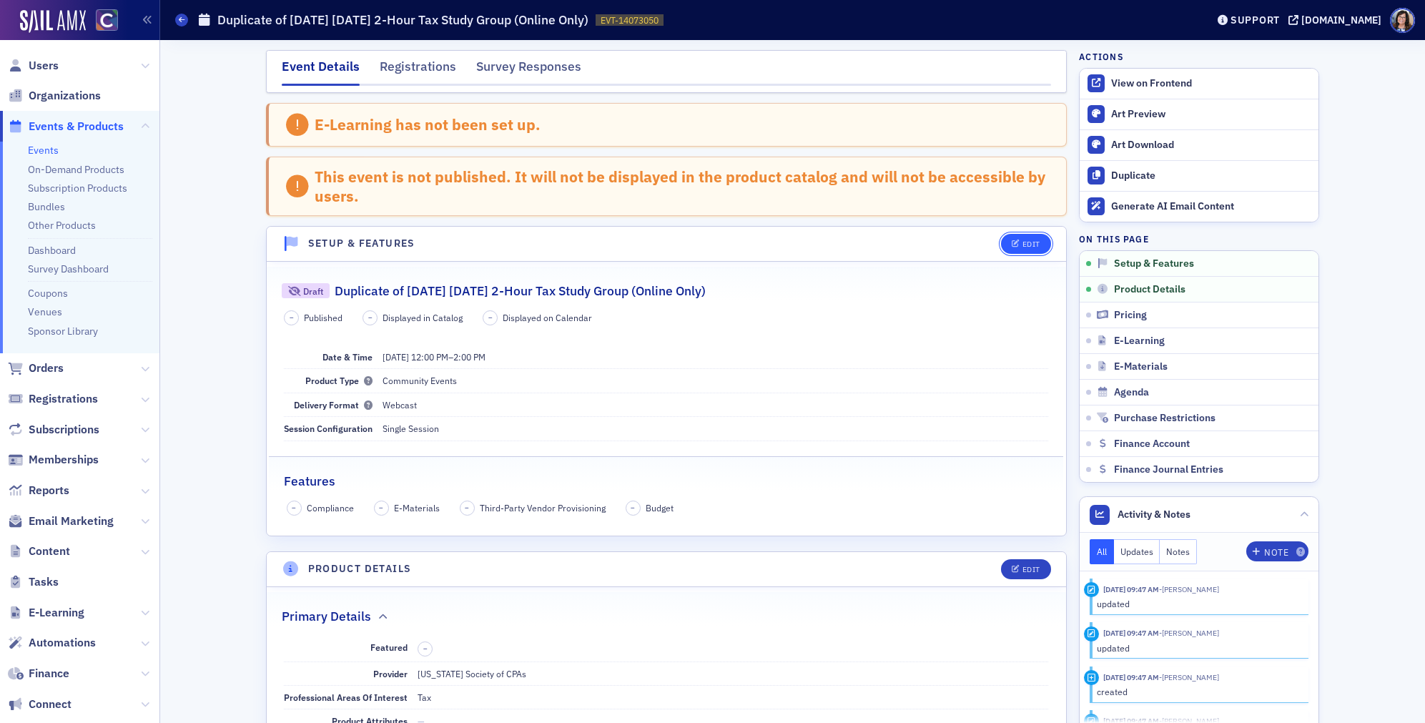
click at [1026, 242] on div "Edit" at bounding box center [1031, 244] width 18 height 8
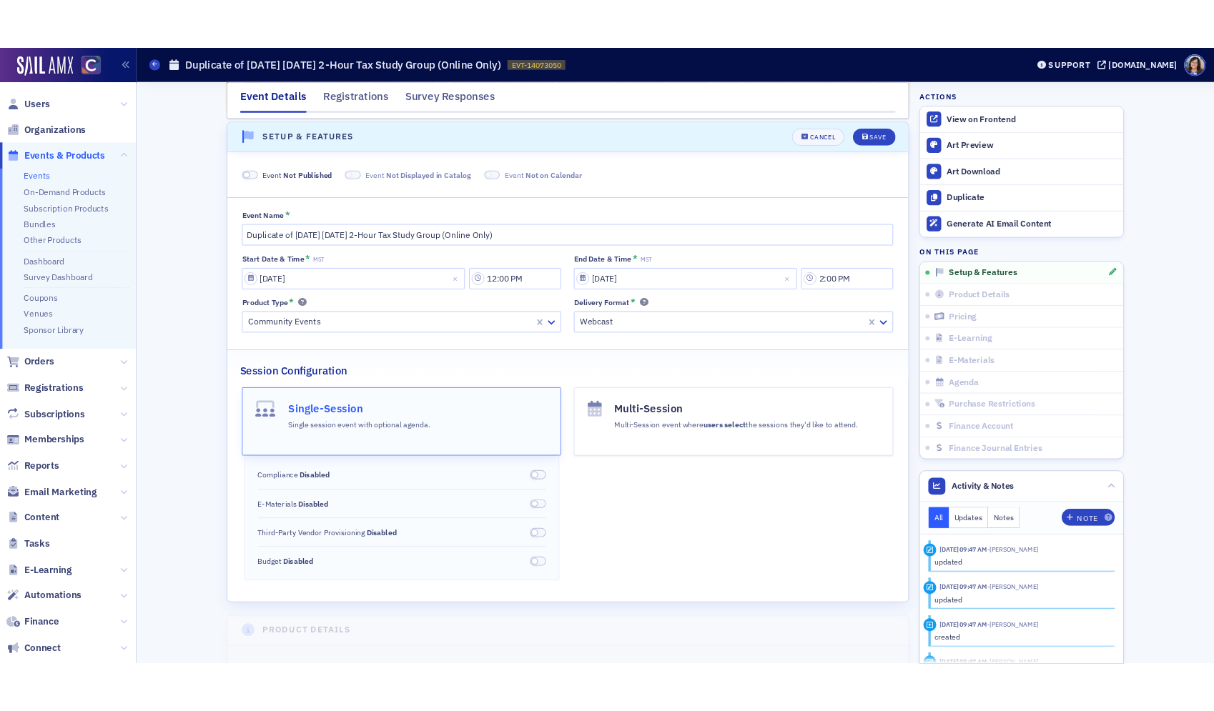
scroll to position [143, 0]
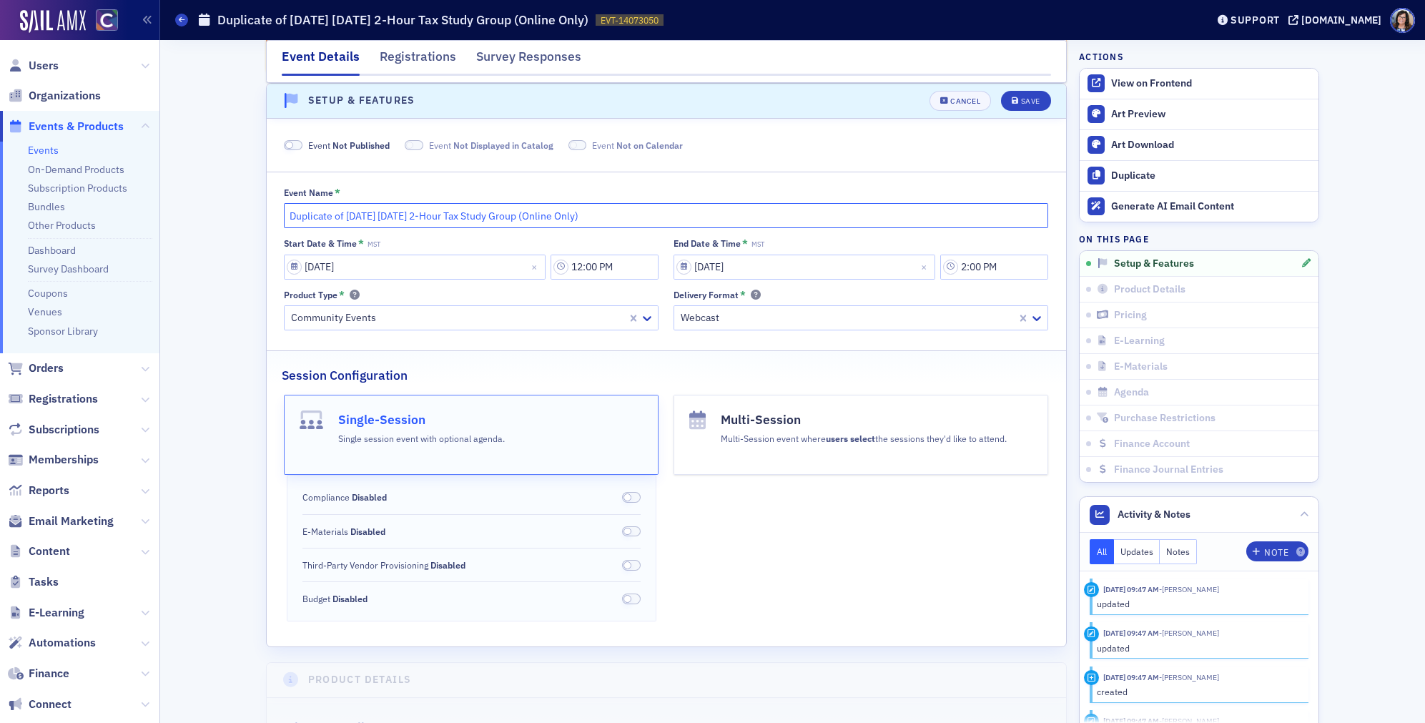
click at [408, 217] on input "Duplicate of January 2025 Tuesday 2-Hour Tax Study Group (Online Only)" at bounding box center [666, 215] width 764 height 25
click at [345, 219] on input "Duplicate of January 2026 Tuesday 2-Hour Tax Study Group (Online Only)" at bounding box center [666, 215] width 764 height 25
type input "January 2026 Tuesday 2-Hour Tax Study Group (Online Only)"
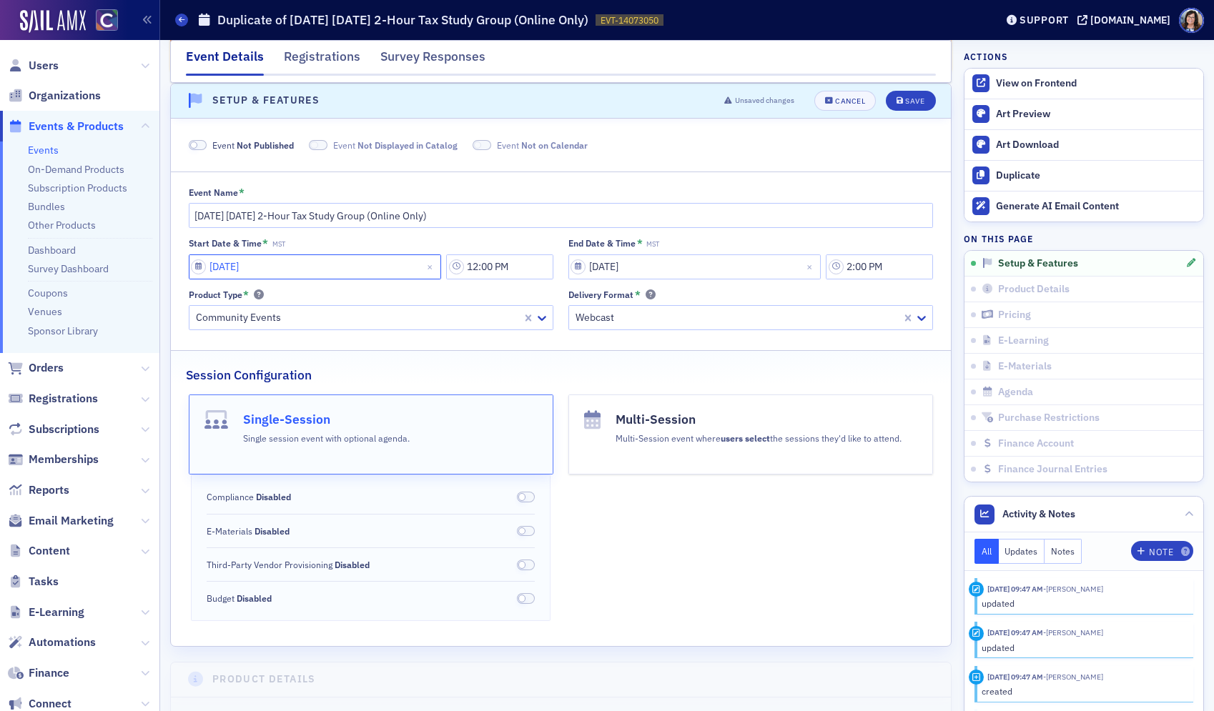
click at [201, 267] on input "01/28/2025" at bounding box center [315, 266] width 253 height 25
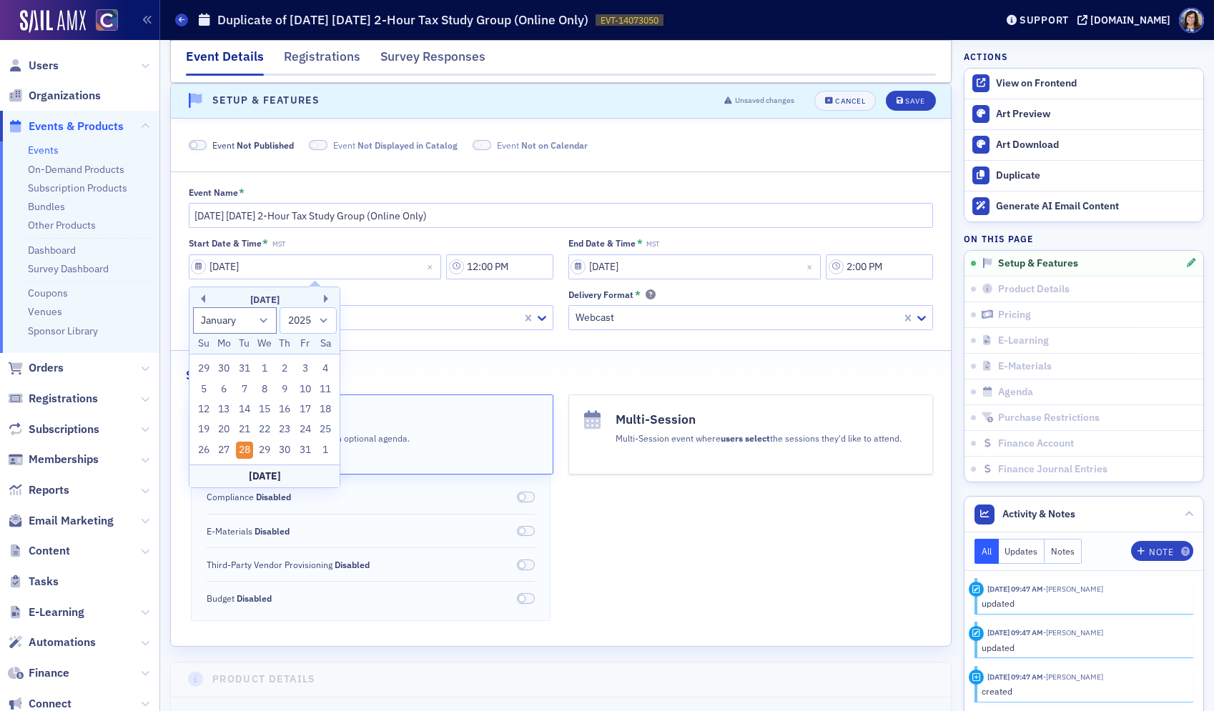
click at [320, 298] on div "January 2025" at bounding box center [264, 300] width 150 height 14
click at [322, 298] on div "January 2025" at bounding box center [264, 300] width 150 height 14
click at [314, 321] on select "1900 1901 1902 1903 1904 1905 1906 1907 1908 1909 1910 1911 1912 1913 1914 1915…" at bounding box center [307, 320] width 57 height 26
select select "2026"
click at [279, 307] on select "1900 1901 1902 1903 1904 1905 1906 1907 1908 1909 1910 1911 1912 1913 1914 1915…" at bounding box center [307, 320] width 57 height 26
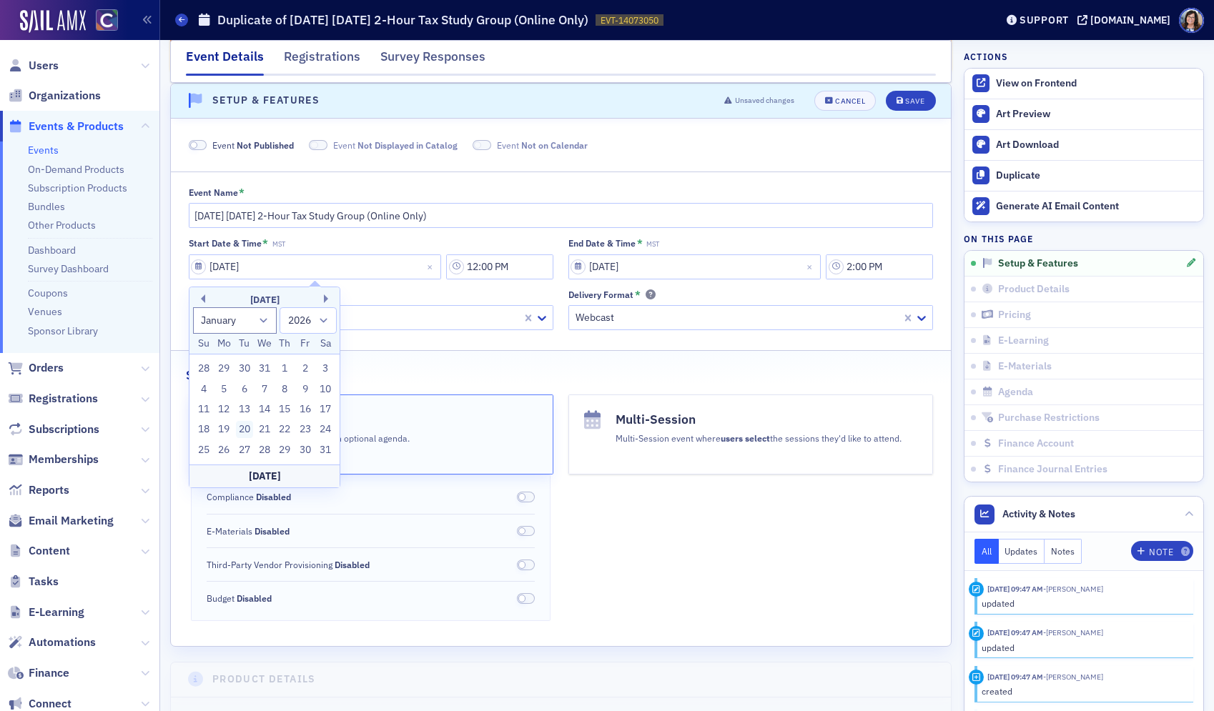
click at [242, 428] on div "20" at bounding box center [244, 429] width 17 height 17
type input "01/20/2026"
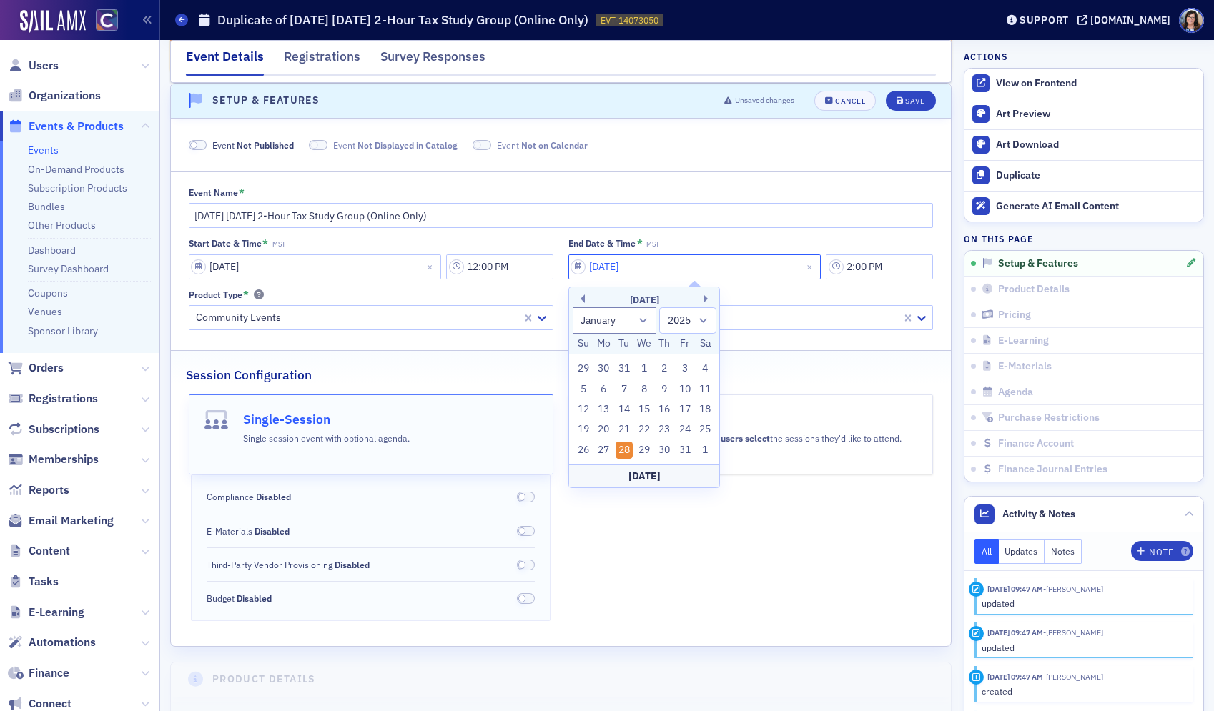
click at [577, 267] on input "01/28/2025" at bounding box center [694, 266] width 253 height 25
click at [698, 322] on select "1900 1901 1902 1903 1904 1905 1906 1907 1908 1909 1910 1911 1912 1913 1914 1915…" at bounding box center [687, 320] width 57 height 26
select select "2026"
click at [659, 307] on select "1900 1901 1902 1903 1904 1905 1906 1907 1908 1909 1910 1911 1912 1913 1914 1915…" at bounding box center [687, 320] width 57 height 26
click at [621, 430] on div "20" at bounding box center [623, 429] width 17 height 17
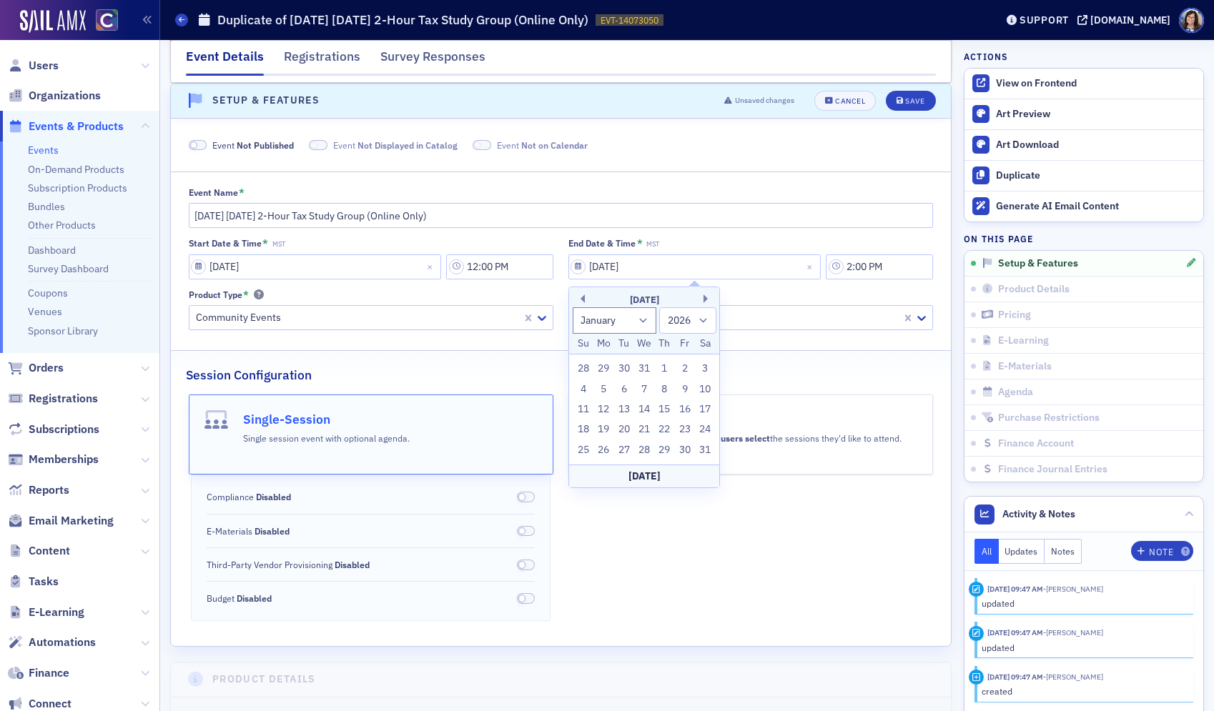
type input "01/20/2026"
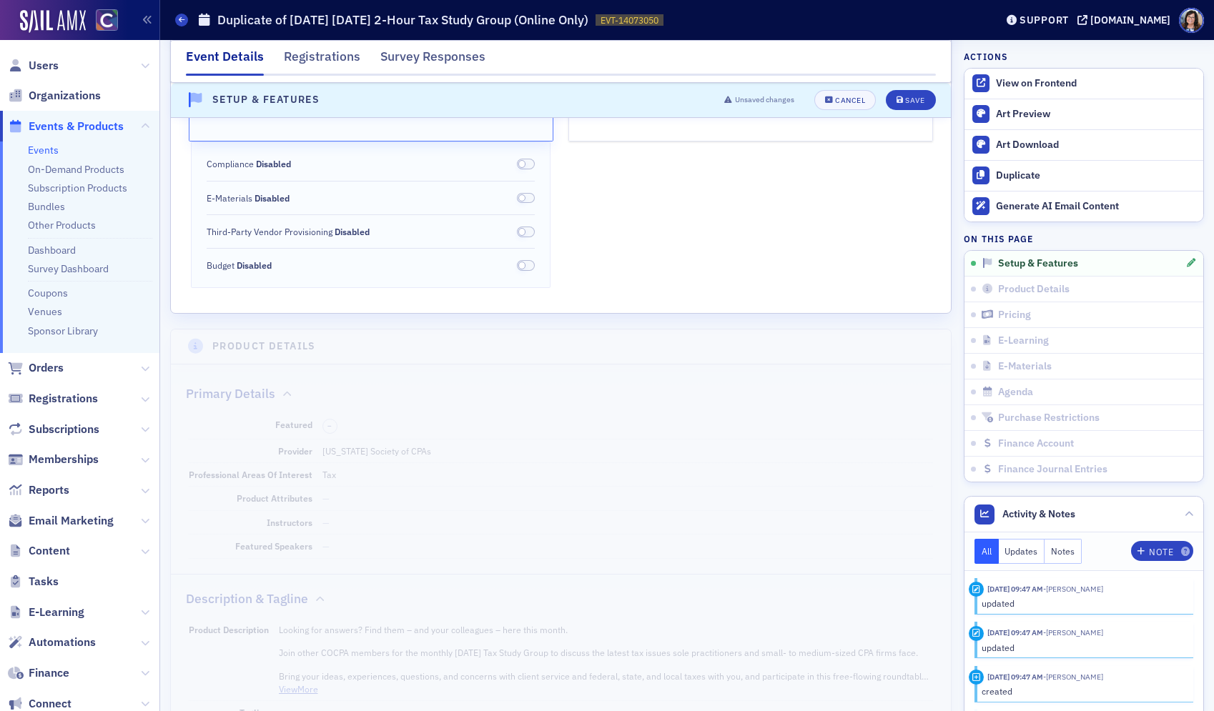
scroll to position [485, 0]
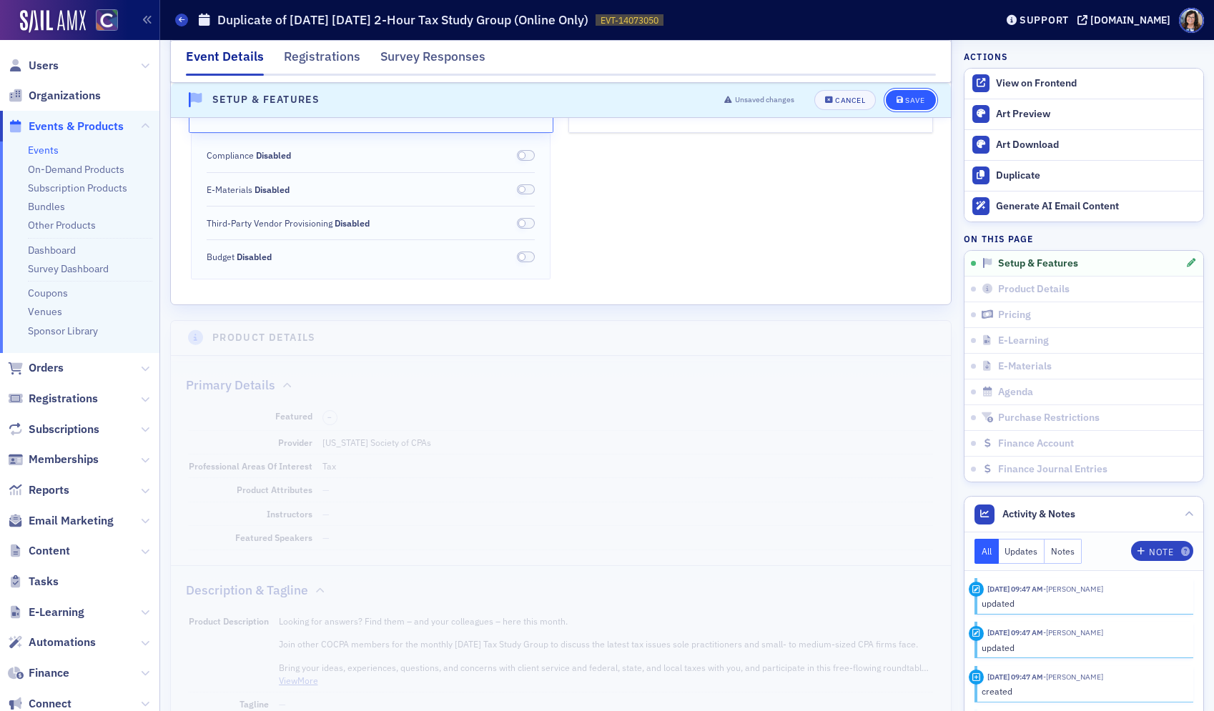
click at [909, 99] on div "Save" at bounding box center [914, 100] width 19 height 8
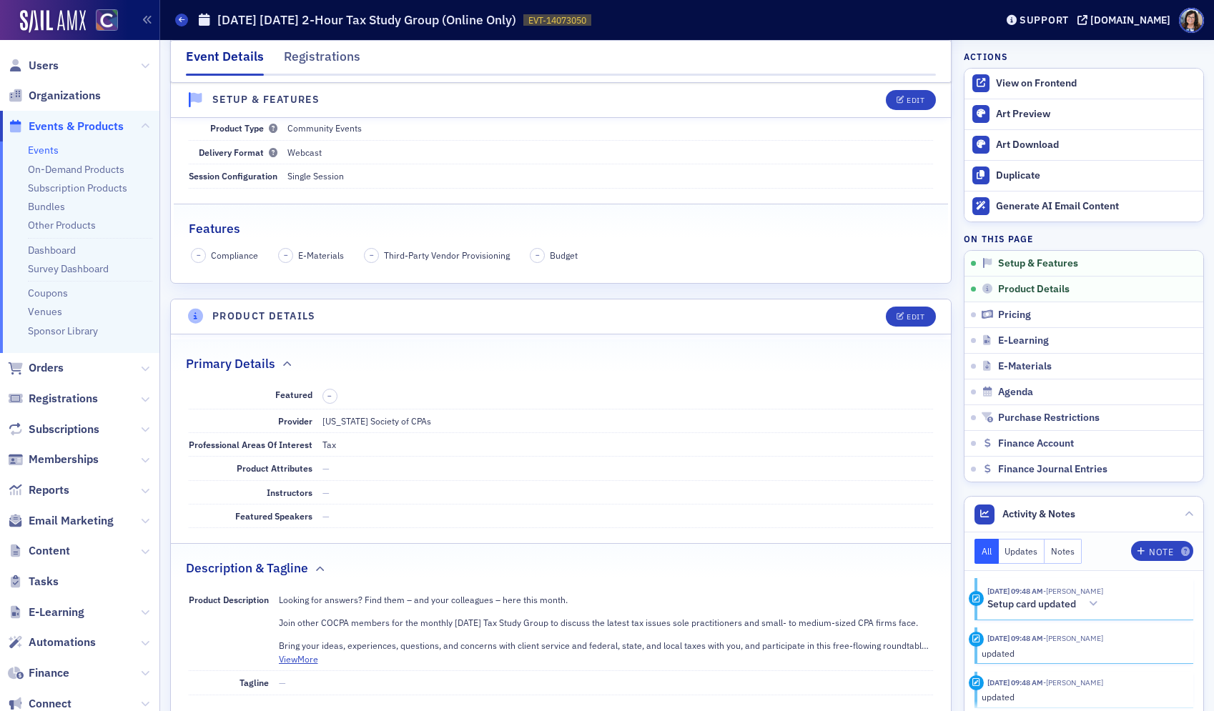
scroll to position [277, 0]
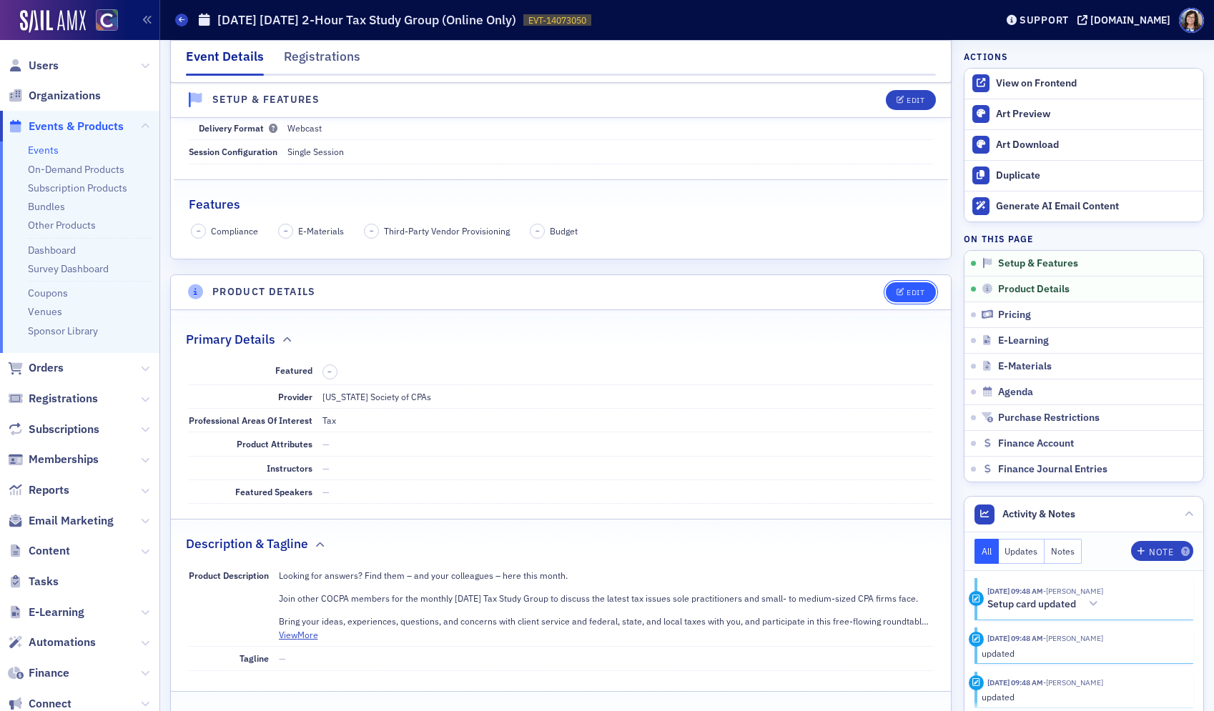
click at [912, 294] on div "Edit" at bounding box center [915, 293] width 18 height 8
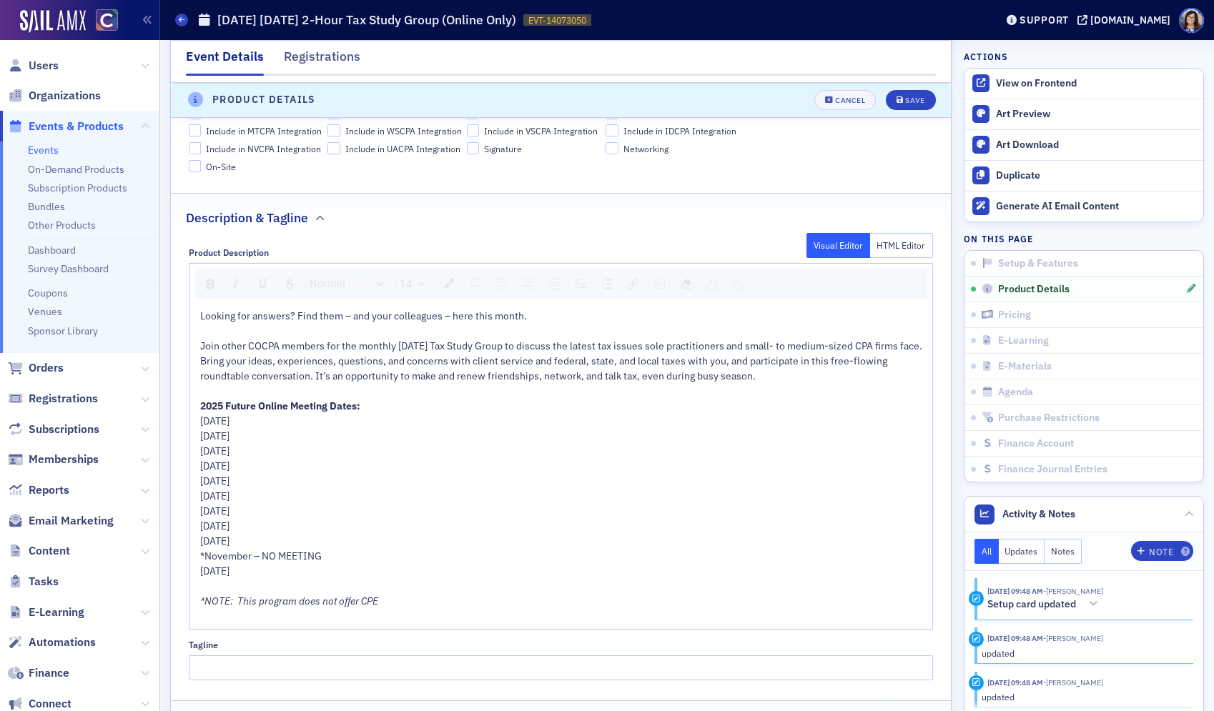
scroll to position [750, 0]
click at [216, 412] on span "2025 Future Online Meeting Dates:" at bounding box center [280, 405] width 160 height 13
click at [227, 412] on span "2025 Future Online Meeting Dates:" at bounding box center [280, 405] width 160 height 13
drag, startPoint x: 202, startPoint y: 437, endPoint x: 314, endPoint y: 584, distance: 184.6
click at [314, 585] on div "Looking for answers? Find them – and your colleagues – here this month. Join ot…" at bounding box center [561, 465] width 723 height 315
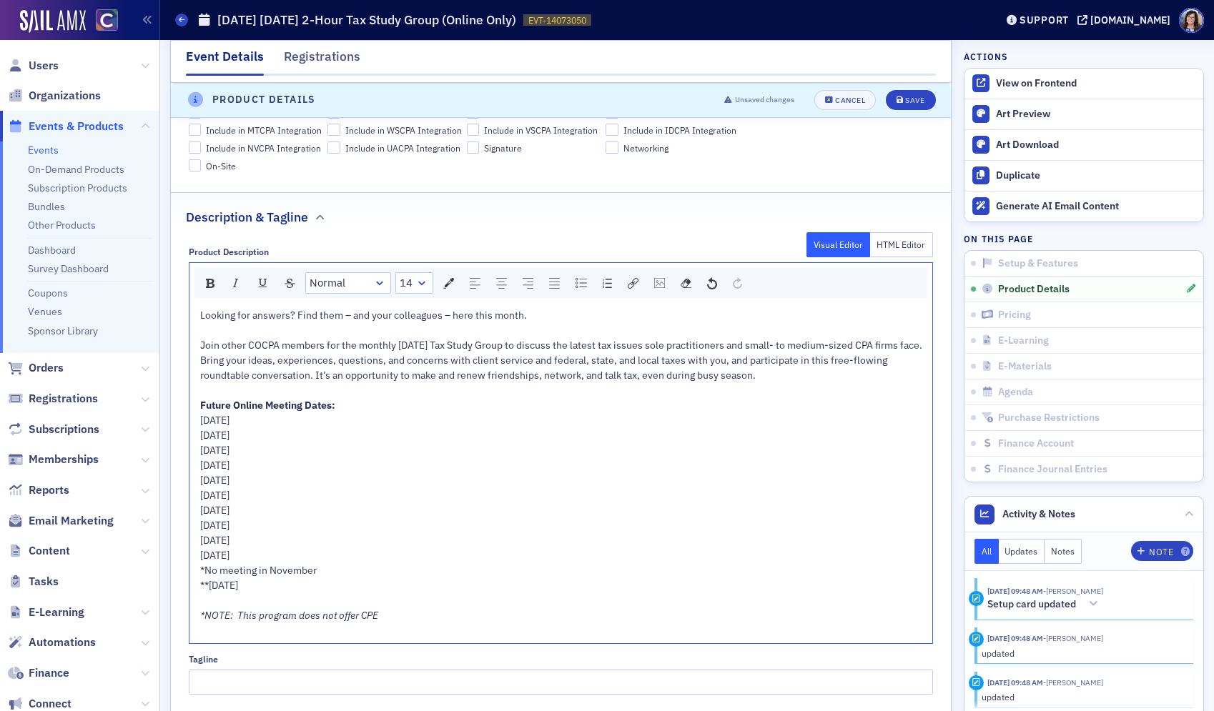
drag, startPoint x: 316, startPoint y: 435, endPoint x: 191, endPoint y: 440, distance: 125.2
click at [191, 440] on div "Looking for answers? Find them – and your colleagues – here this month. Join ot…" at bounding box center [560, 473] width 743 height 340
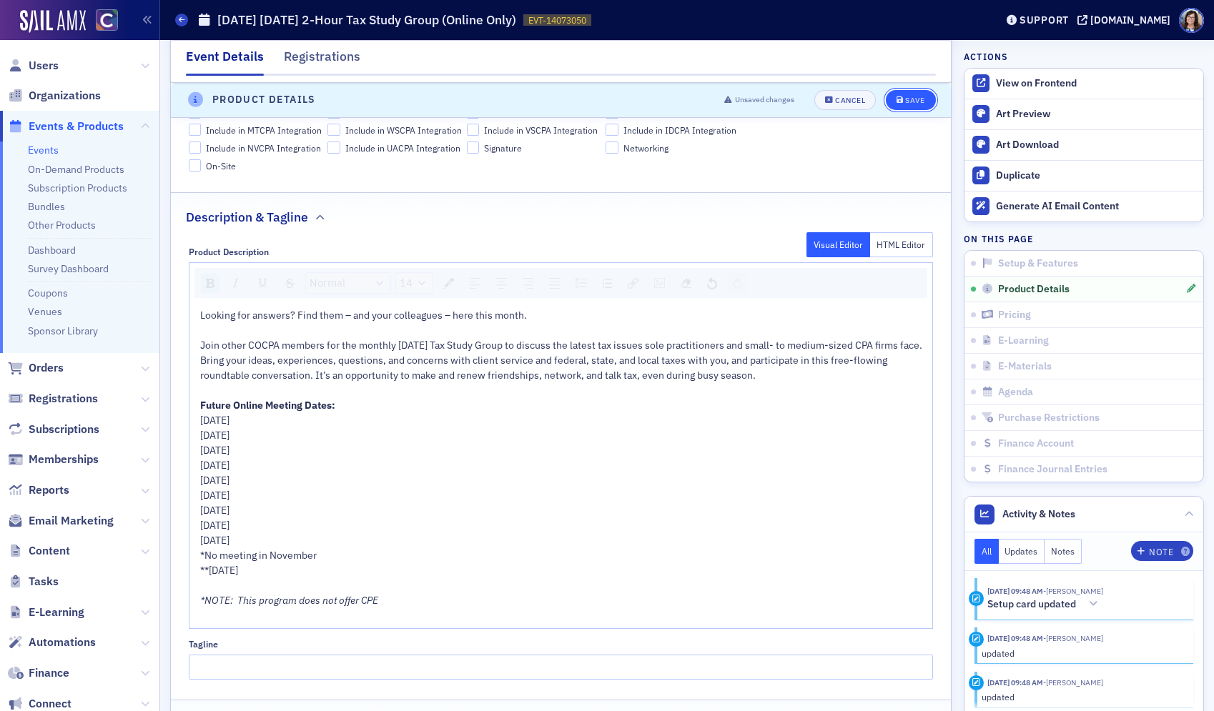
click at [909, 107] on button "Save" at bounding box center [910, 100] width 49 height 20
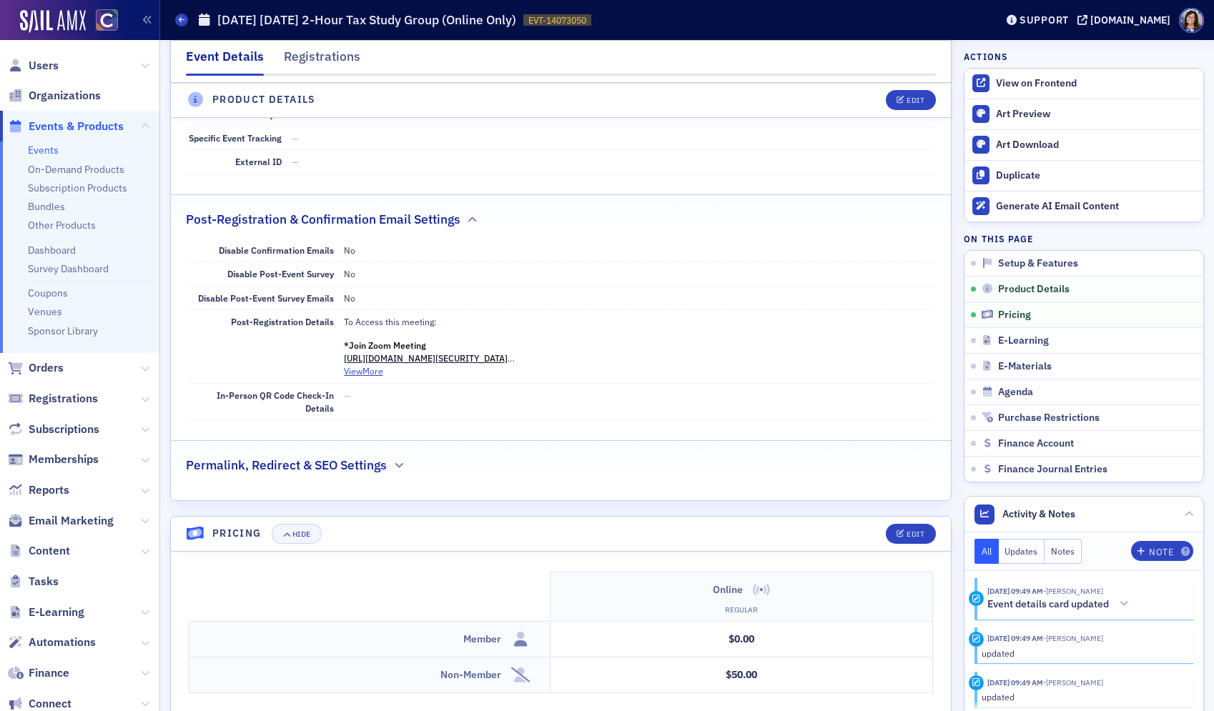
scroll to position [1031, 0]
click at [920, 104] on div "Edit" at bounding box center [915, 100] width 18 height 8
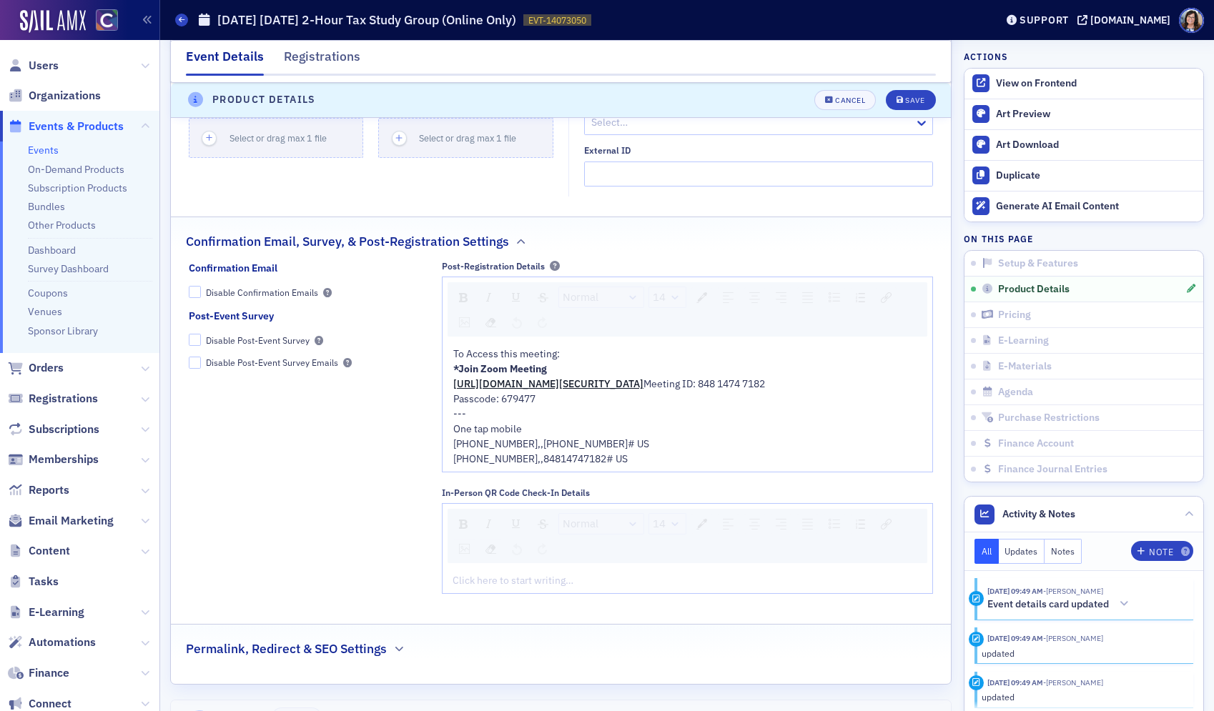
scroll to position [1630, 0]
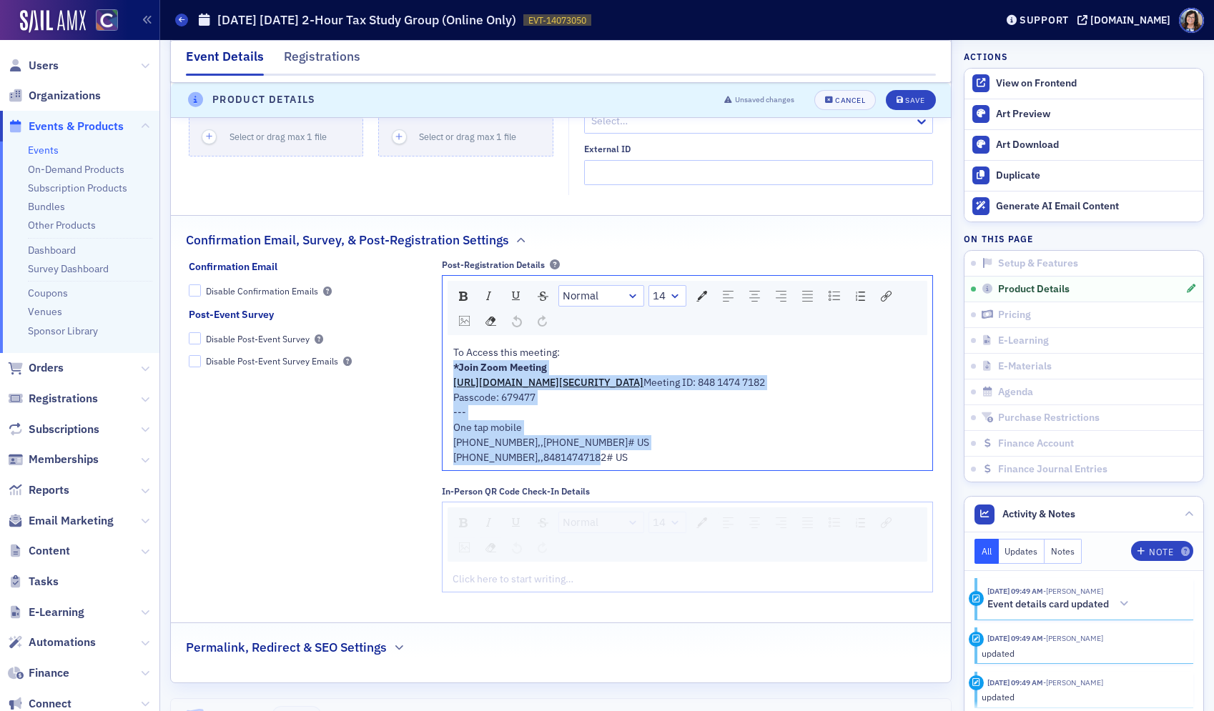
drag, startPoint x: 628, startPoint y: 503, endPoint x: 435, endPoint y: 386, distance: 225.8
click at [435, 386] on div "Confirmation Email Disable Confirmation Emails Post-Event Survey Disable Post-E…" at bounding box center [561, 431] width 745 height 344
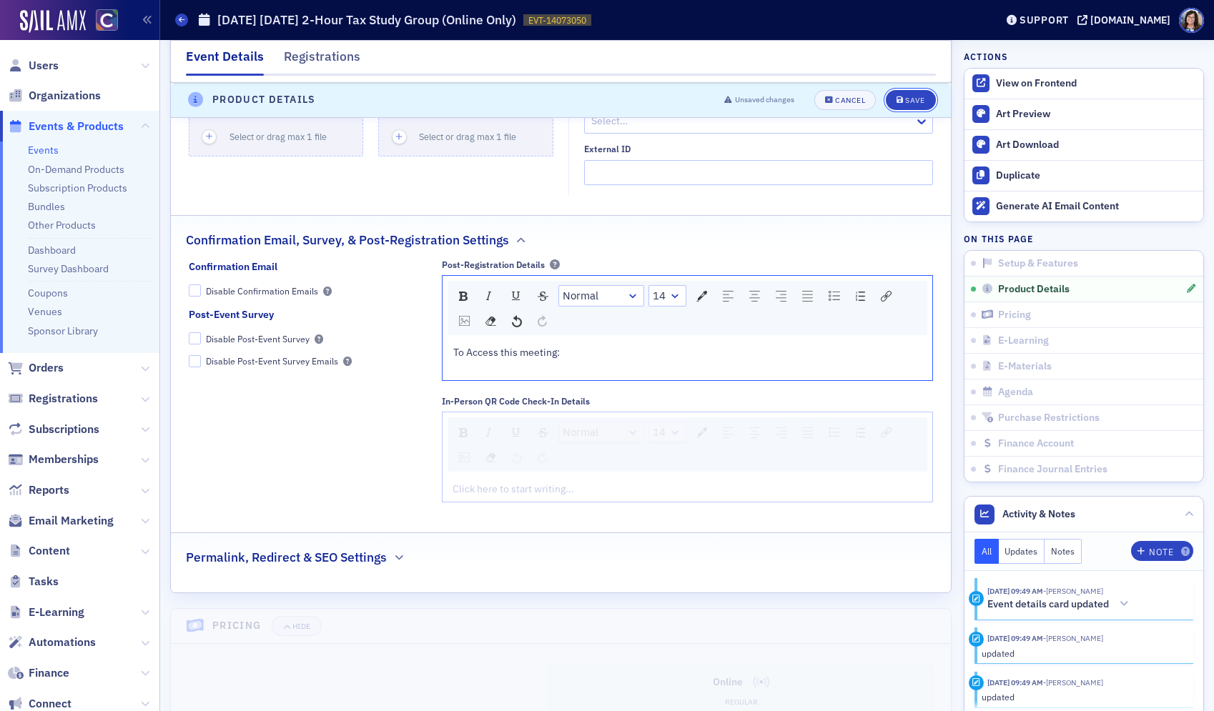
drag, startPoint x: 913, startPoint y: 101, endPoint x: 893, endPoint y: 134, distance: 39.1
click at [913, 102] on div "Save" at bounding box center [914, 100] width 19 height 8
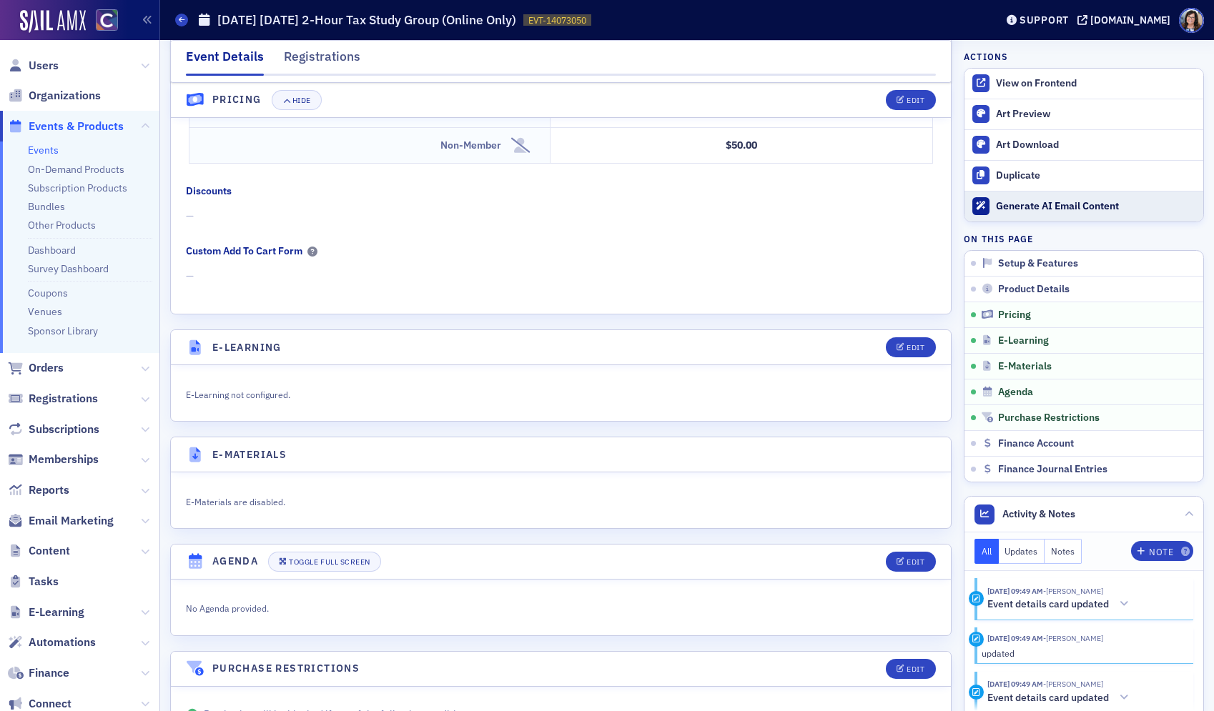
scroll to position [1519, 0]
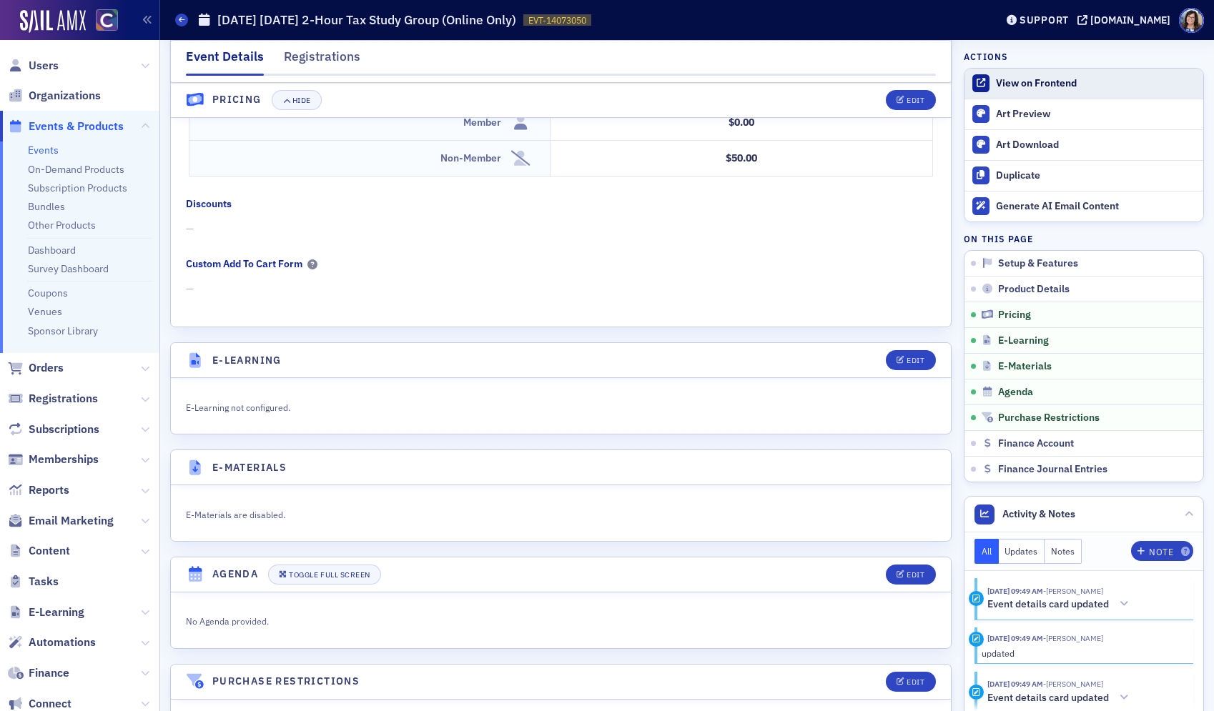
click at [1066, 85] on div "View on Frontend" at bounding box center [1096, 83] width 200 height 13
click at [41, 122] on span "Events & Products" at bounding box center [76, 127] width 95 height 16
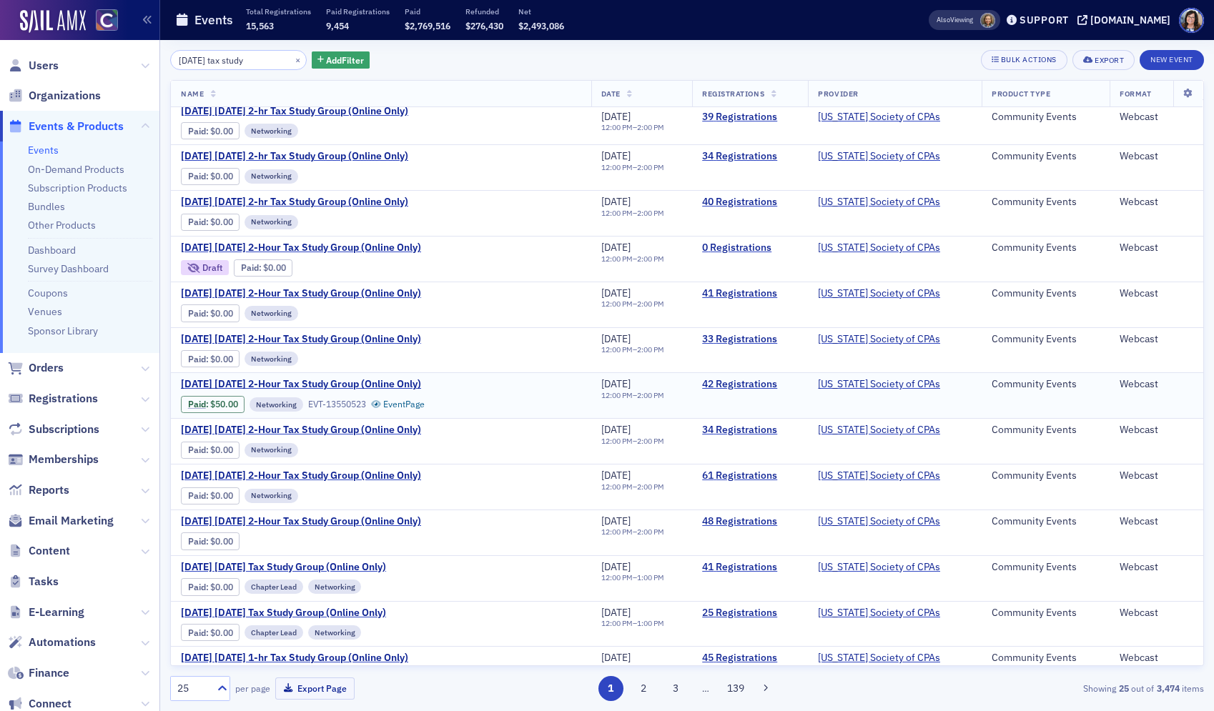
scroll to position [54, 0]
click at [405, 609] on span "November 2025 Wednesday Tax Study Group (Online Only)" at bounding box center [301, 612] width 240 height 13
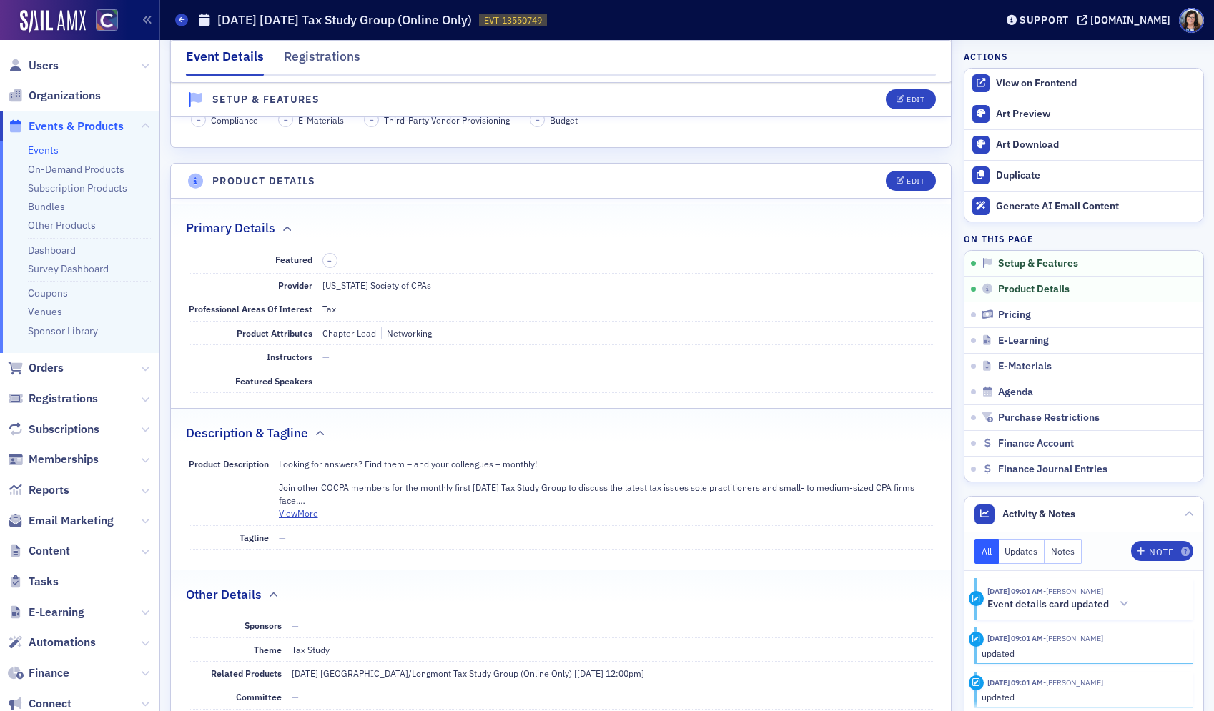
scroll to position [320, 0]
click at [919, 177] on div "Edit" at bounding box center [915, 181] width 18 height 8
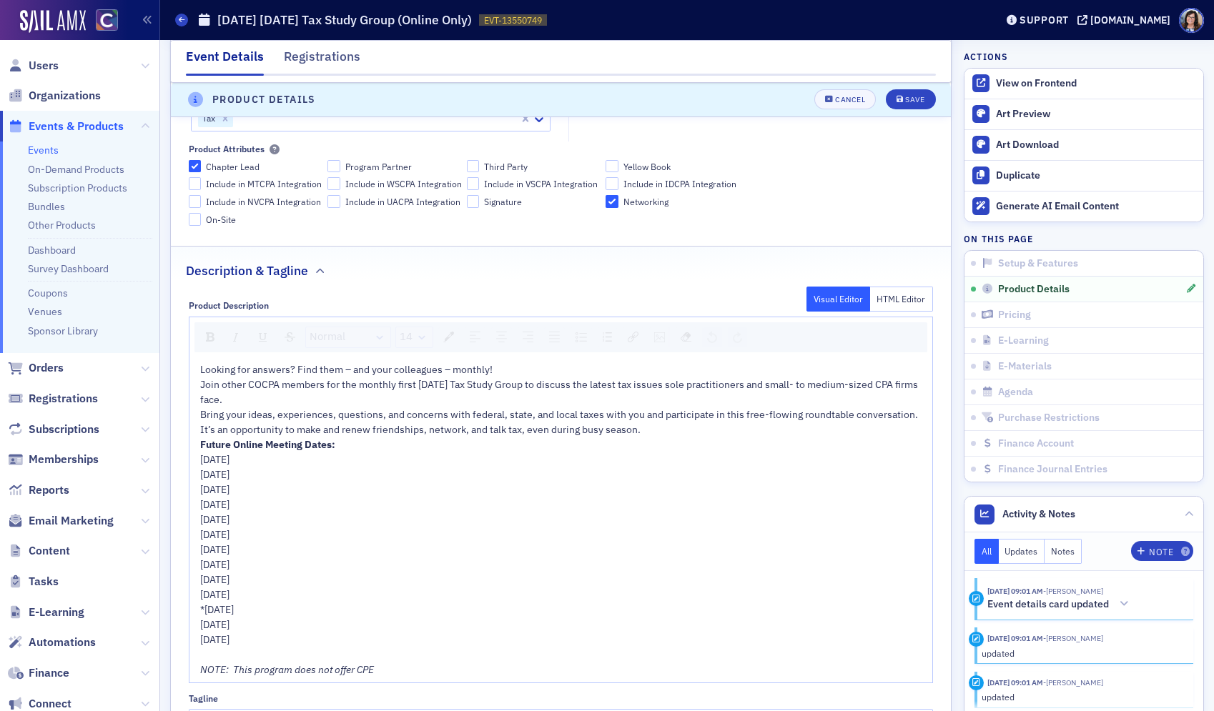
scroll to position [646, 0]
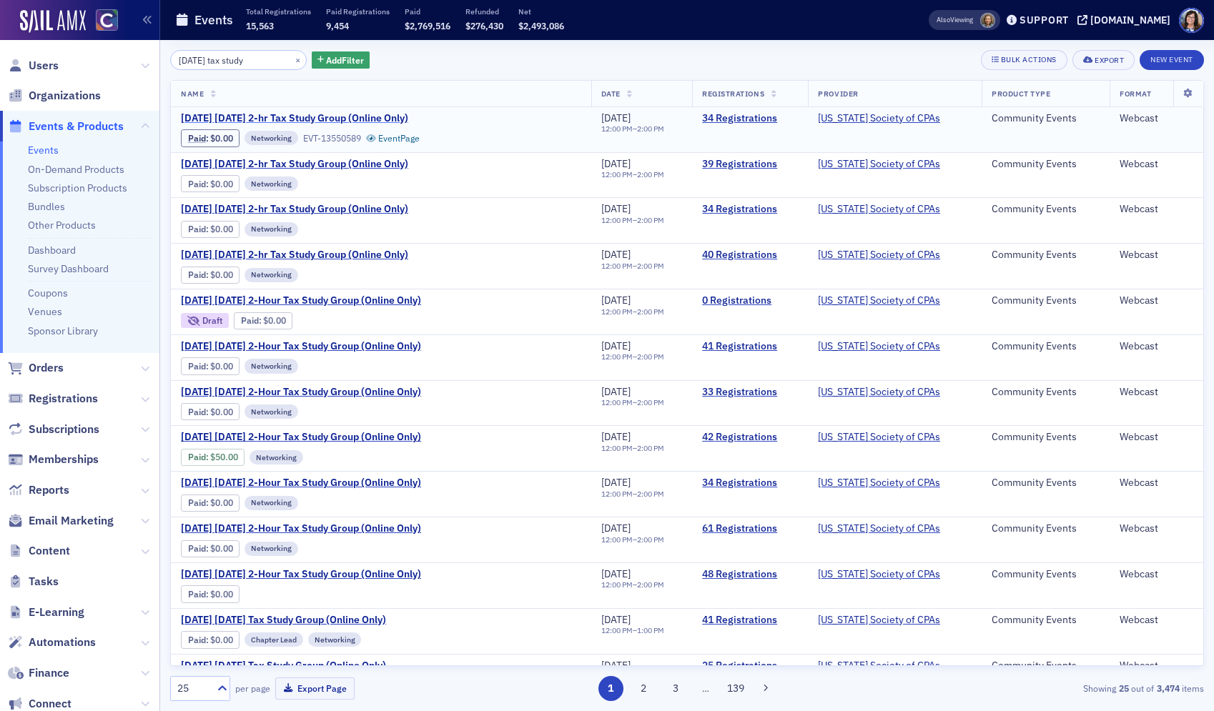
click at [363, 117] on span "October 2025 Tuesday 2-hr Tax Study Group (Online Only)" at bounding box center [301, 118] width 240 height 13
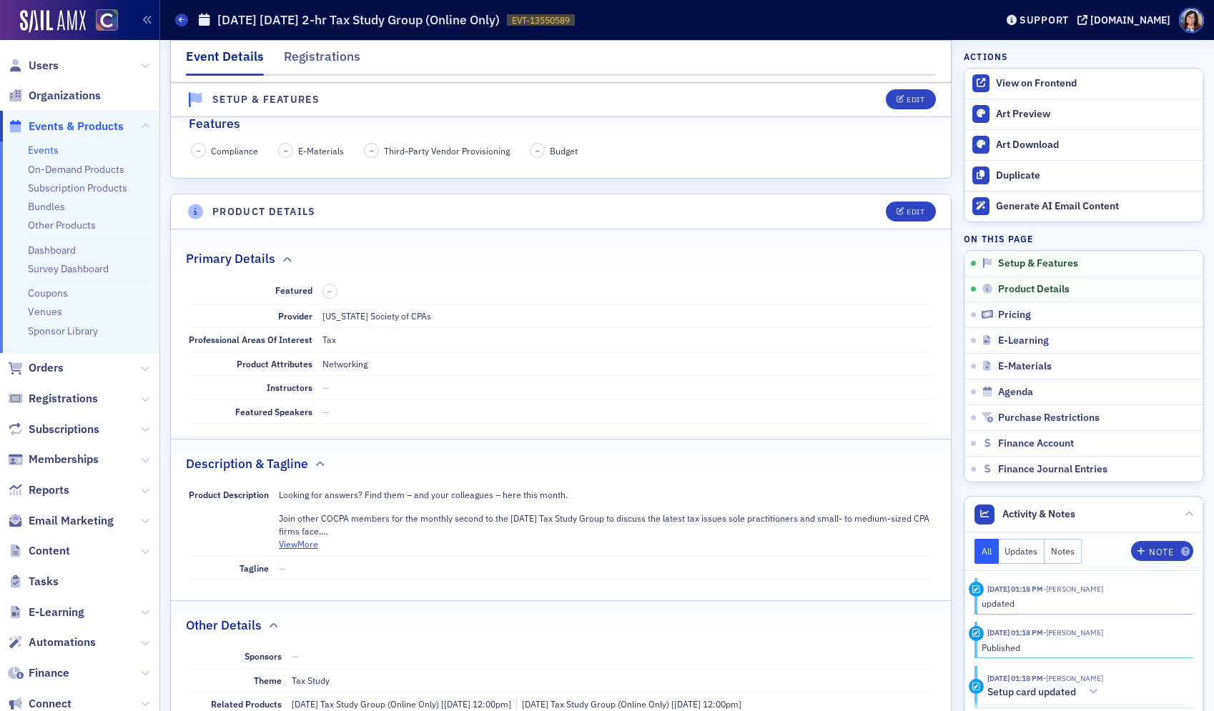
scroll to position [308, 0]
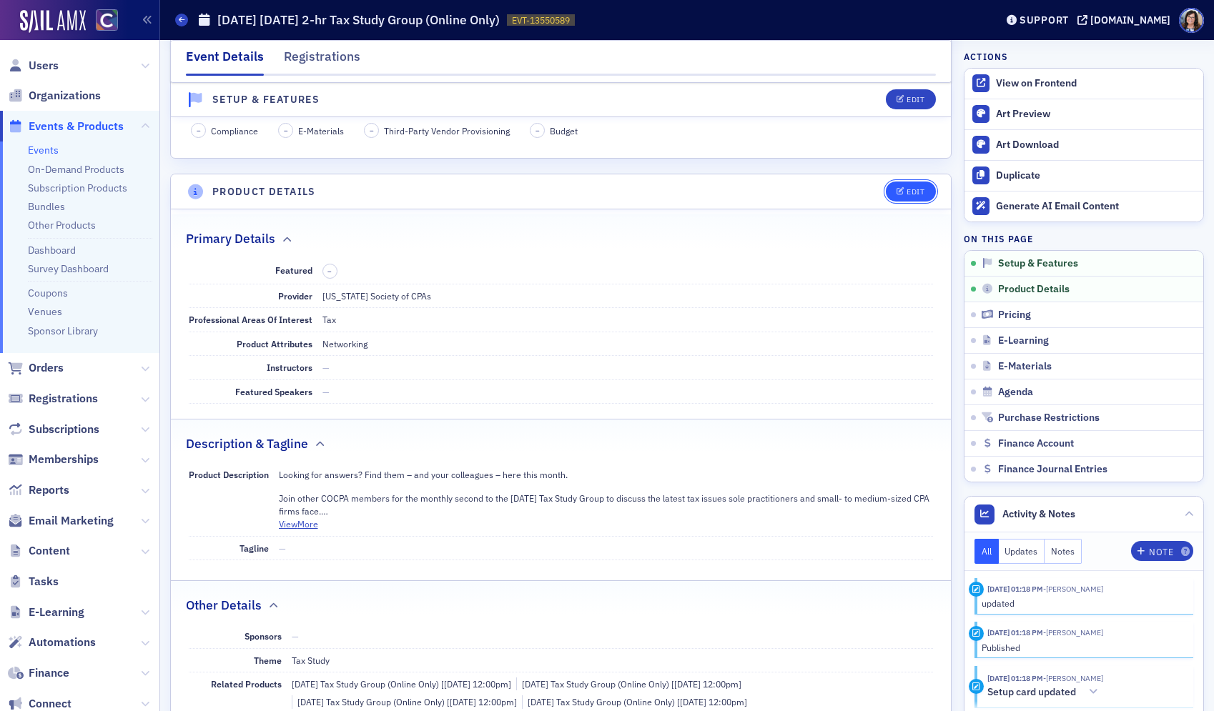
click at [916, 192] on div "Edit" at bounding box center [915, 192] width 18 height 8
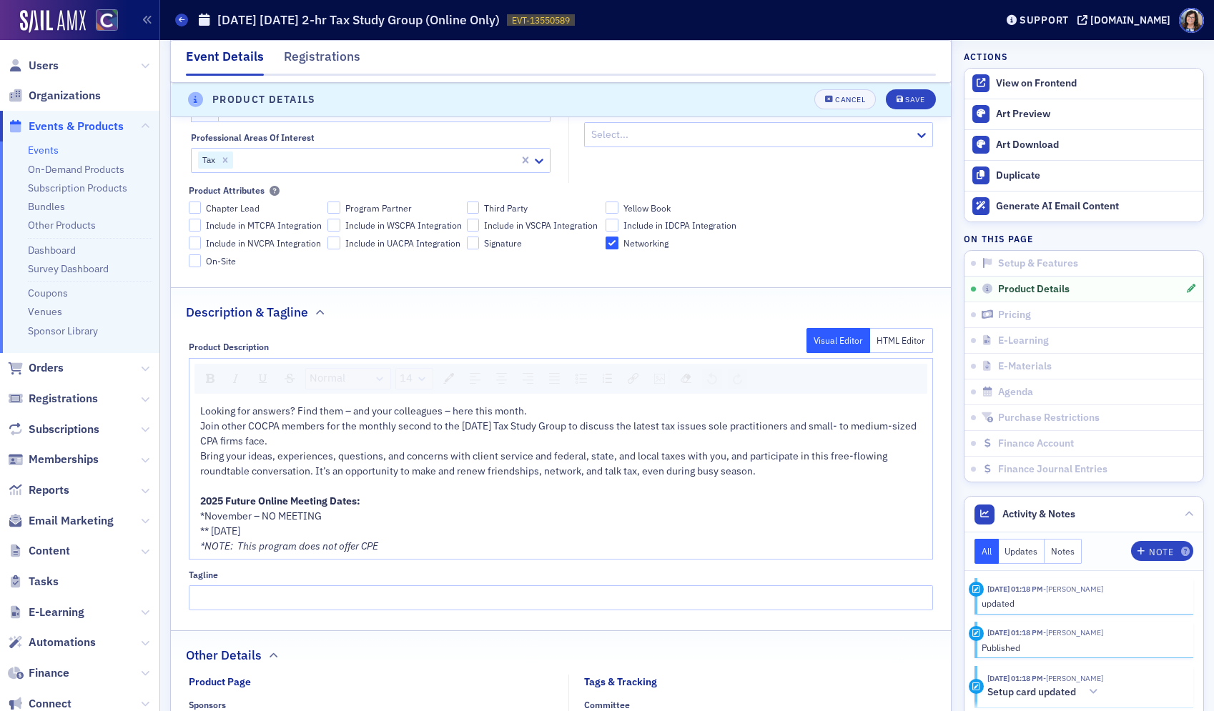
scroll to position [587, 0]
click at [225, 500] on span "2025 Future Online Meeting Dates:" at bounding box center [280, 499] width 160 height 13
click at [359, 525] on div "** THURSDAY, December 18" at bounding box center [561, 529] width 723 height 15
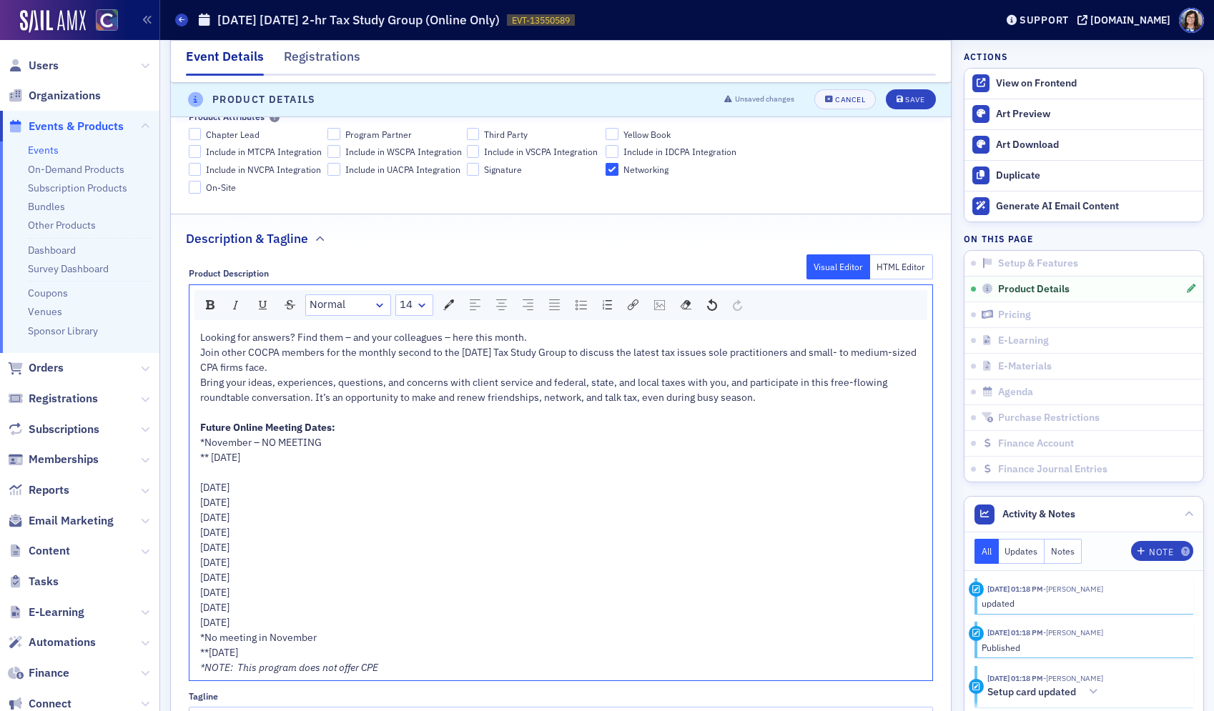
scroll to position [670, 0]
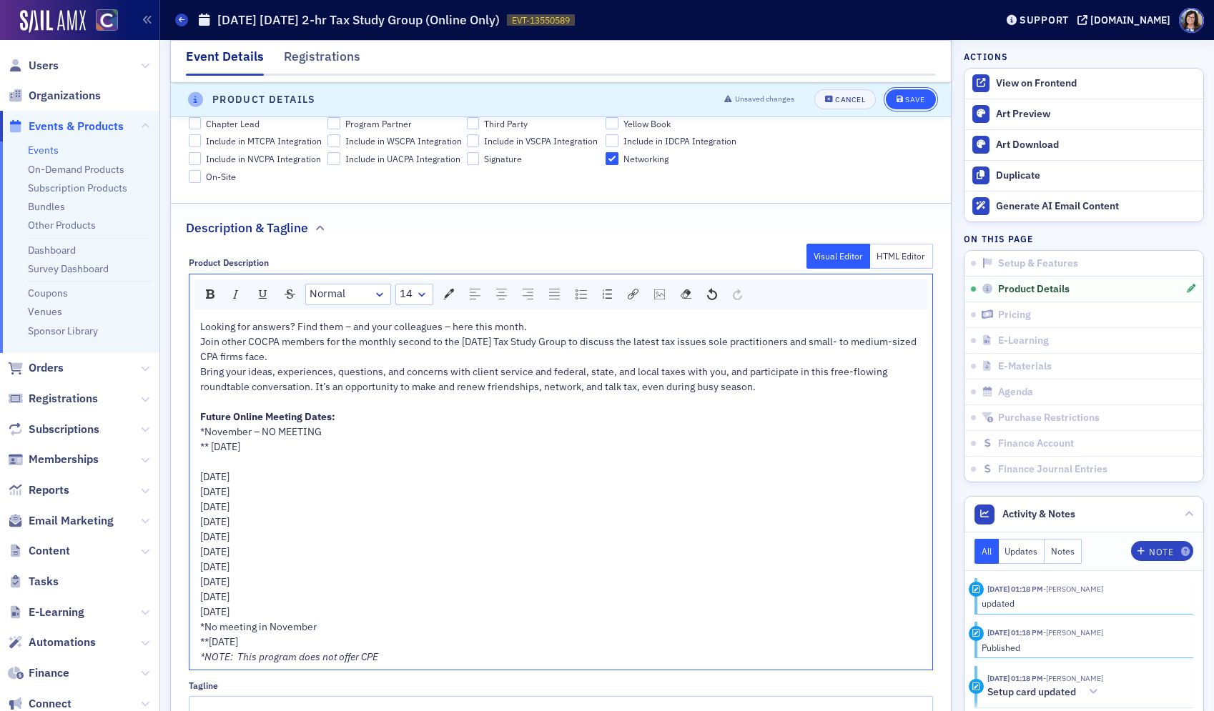
click at [918, 101] on div "Save" at bounding box center [914, 100] width 19 height 8
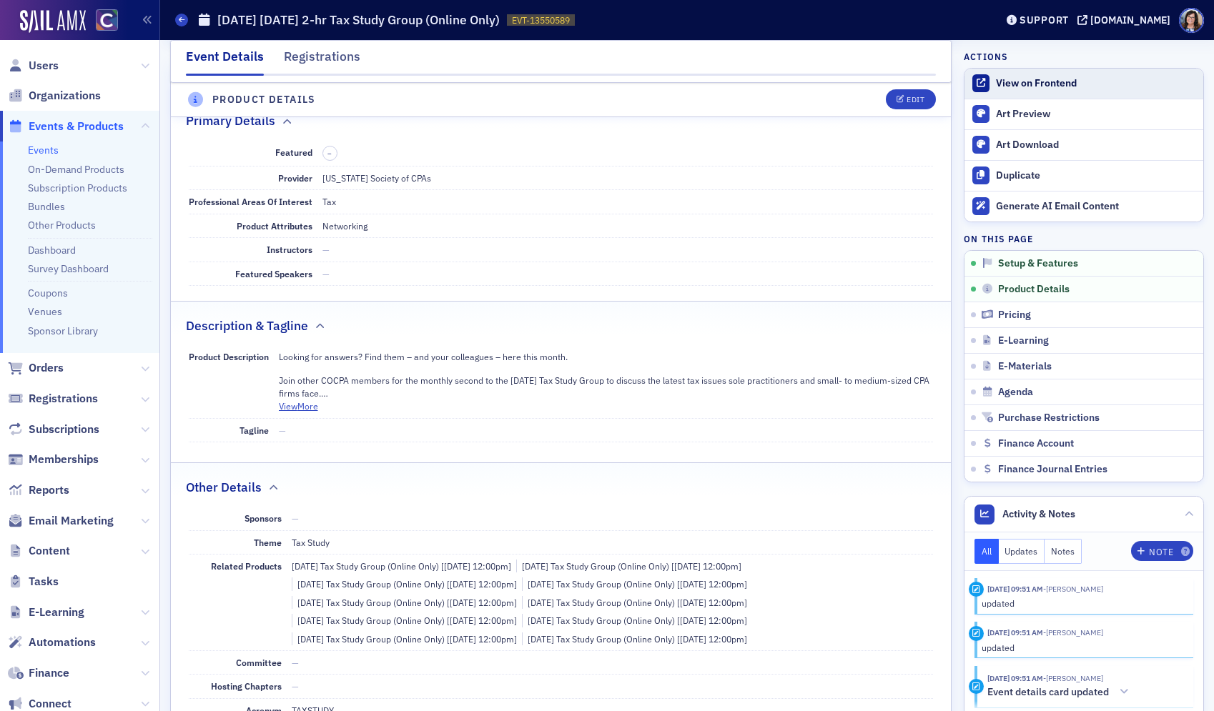
scroll to position [399, 0]
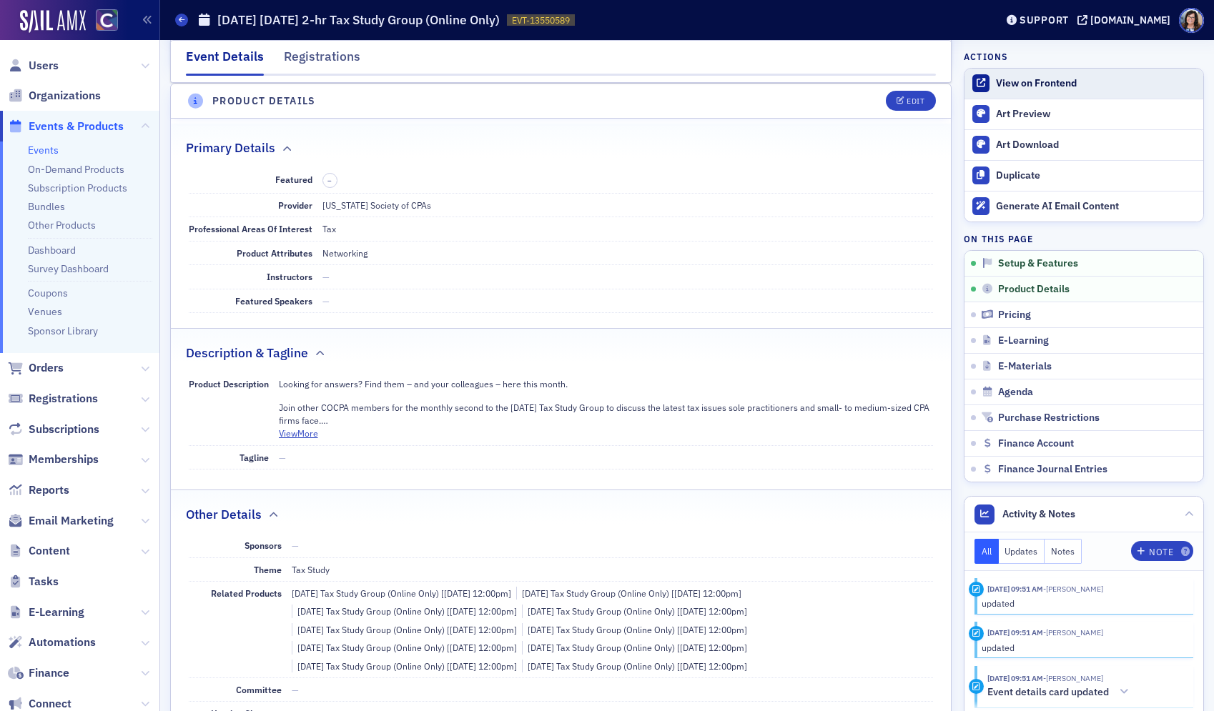
click at [1032, 86] on div "View on Frontend" at bounding box center [1096, 83] width 200 height 13
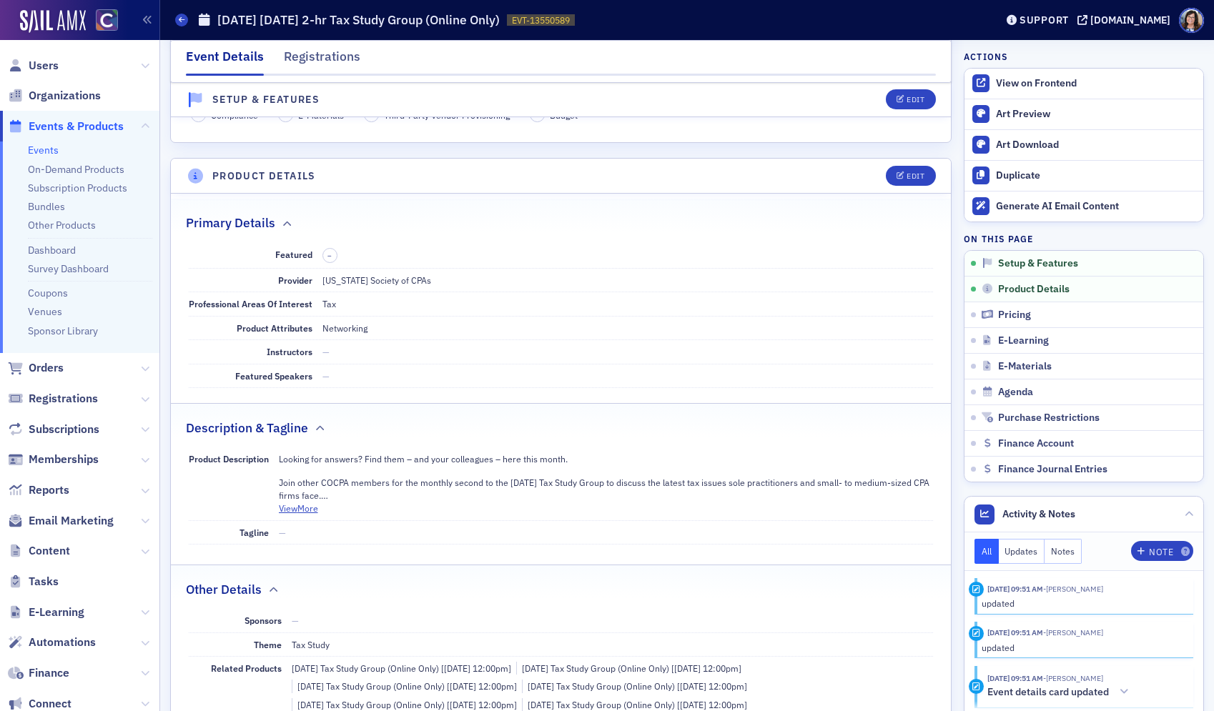
scroll to position [367, 0]
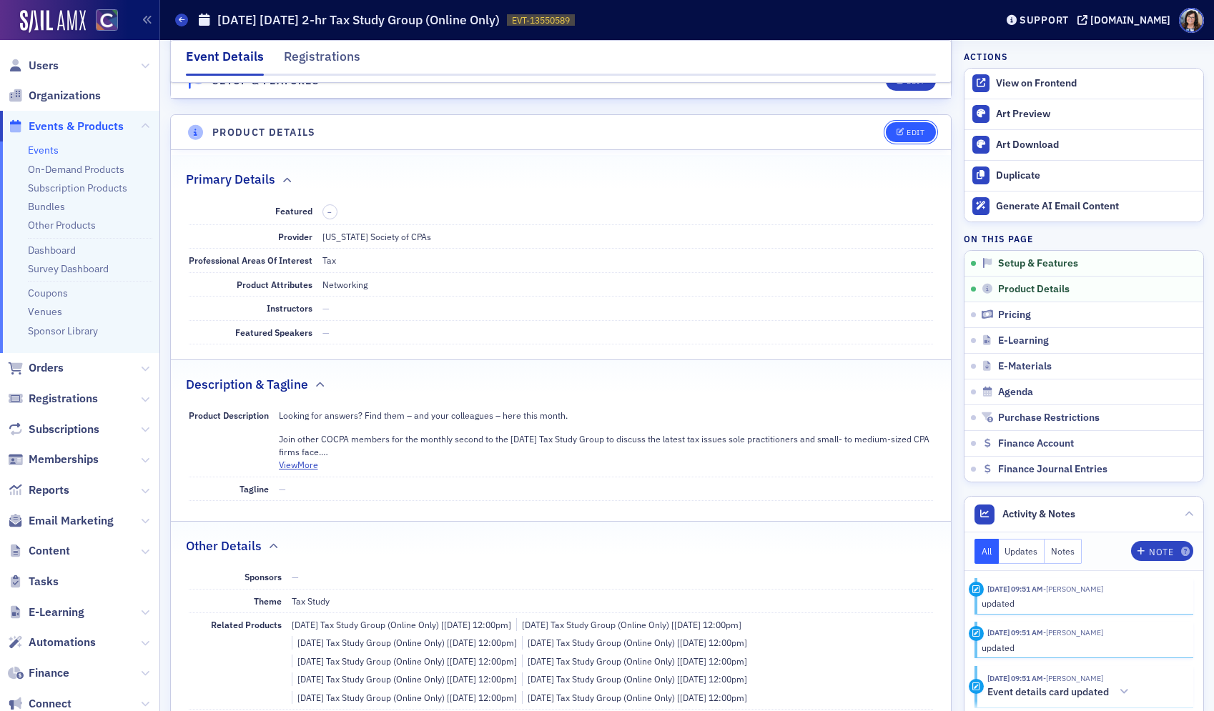
click at [907, 129] on div "Edit" at bounding box center [915, 133] width 18 height 8
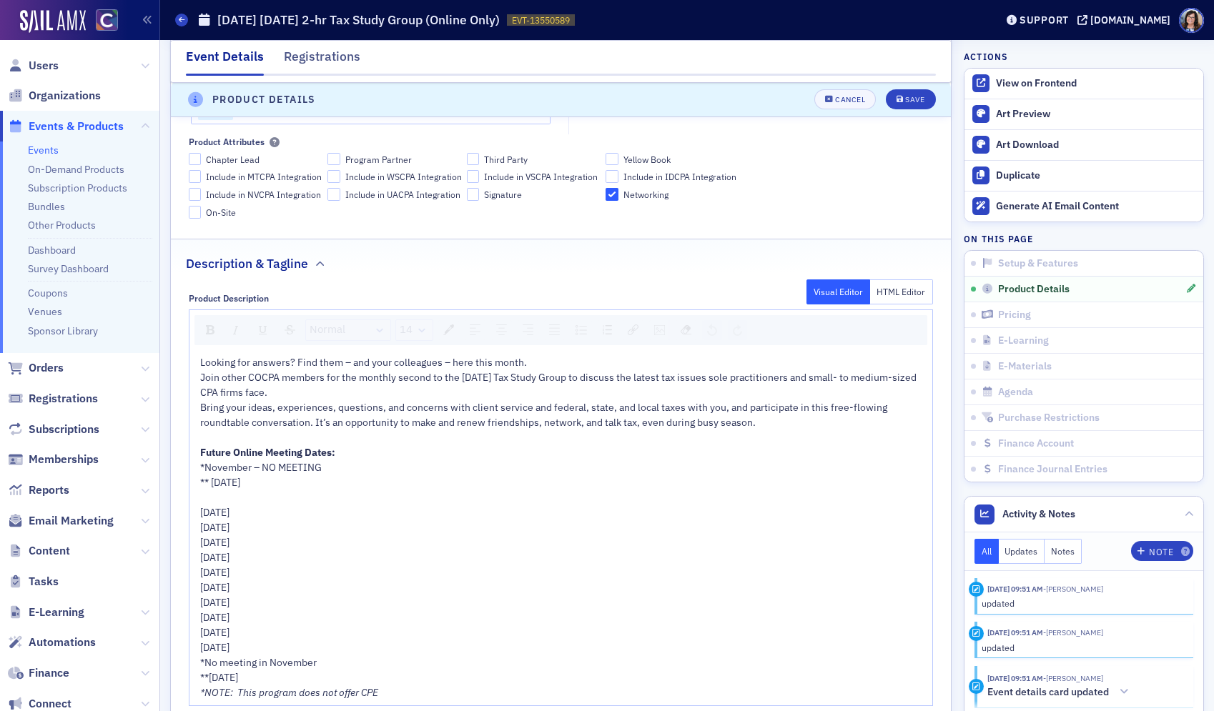
scroll to position [651, 0]
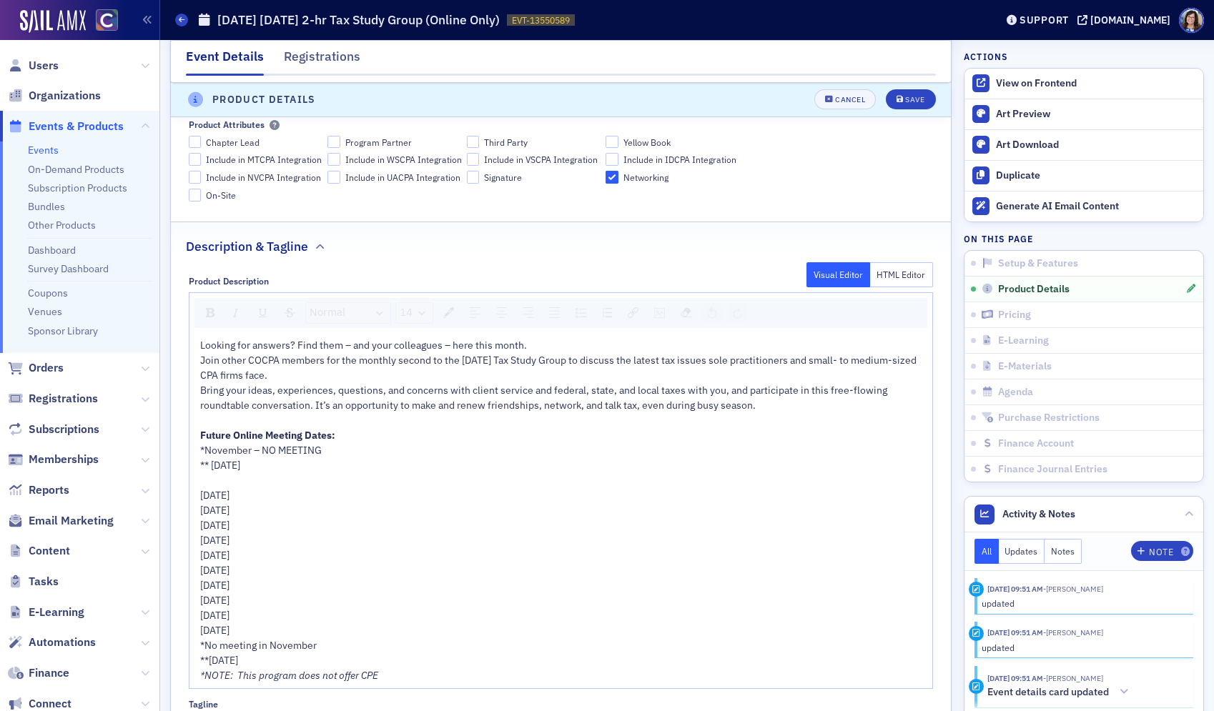
click at [249, 452] on span "*November – NO MEETING" at bounding box center [261, 450] width 122 height 13
click at [340, 464] on div "** THURSDAY, December 18" at bounding box center [561, 465] width 723 height 15
click at [485, 474] on div "rdw-editor" at bounding box center [561, 480] width 723 height 15
click at [913, 102] on div "Save" at bounding box center [914, 100] width 19 height 8
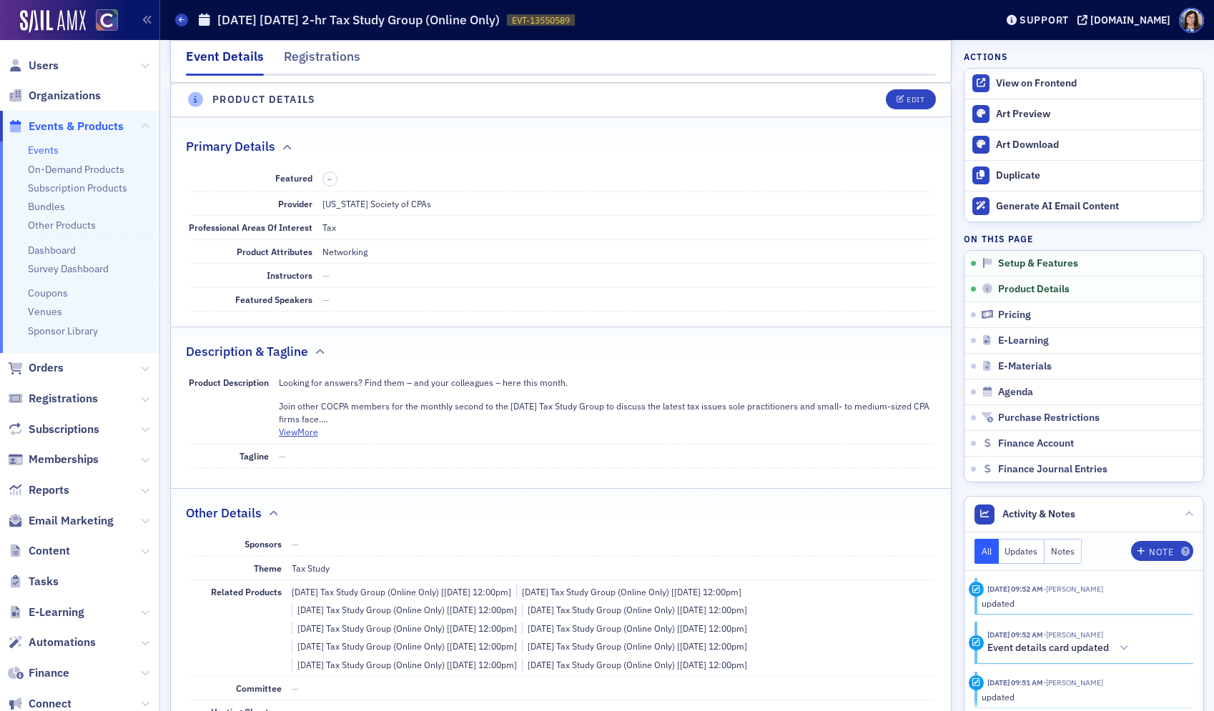
scroll to position [399, 0]
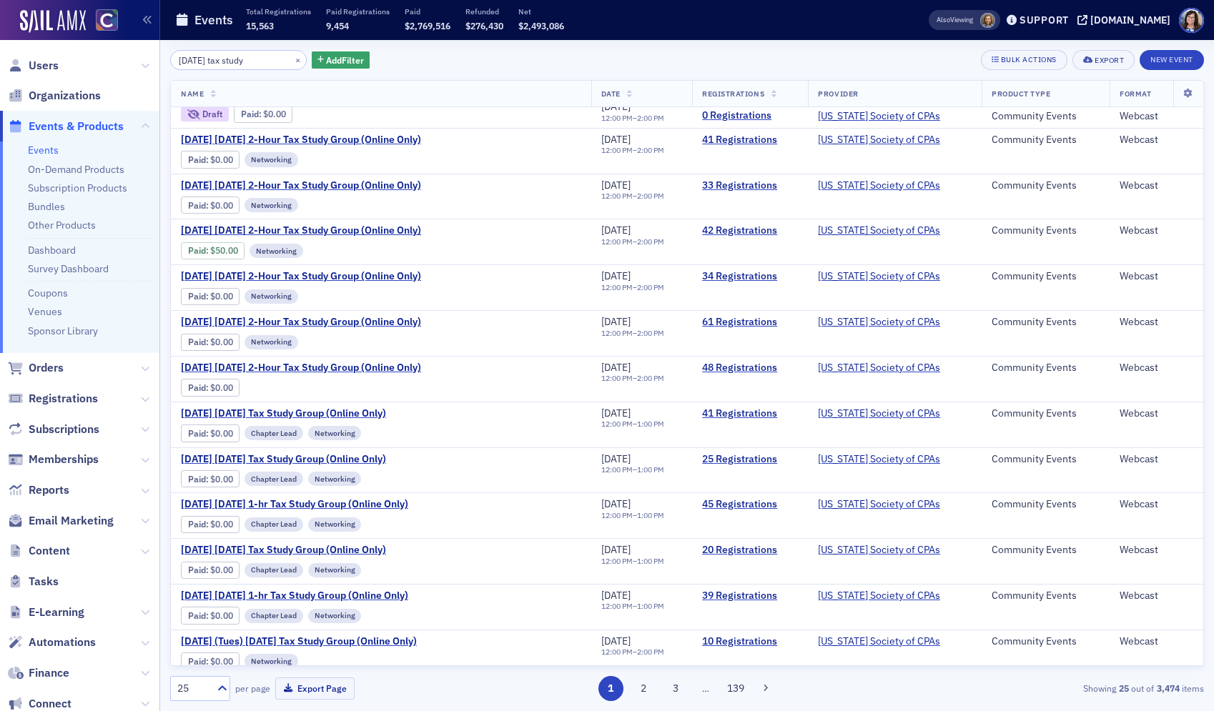
scroll to position [208, 0]
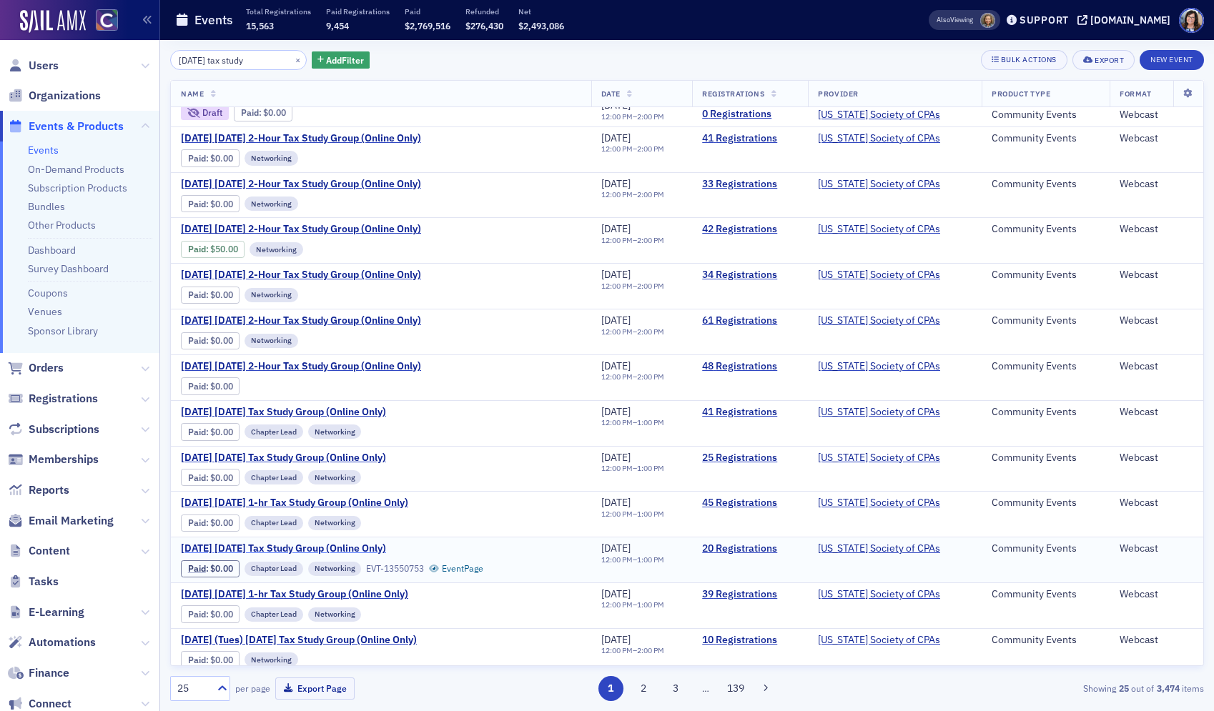
click at [416, 546] on span "December 2025 Wednesday Tax Study Group (Online Only)" at bounding box center [301, 549] width 240 height 13
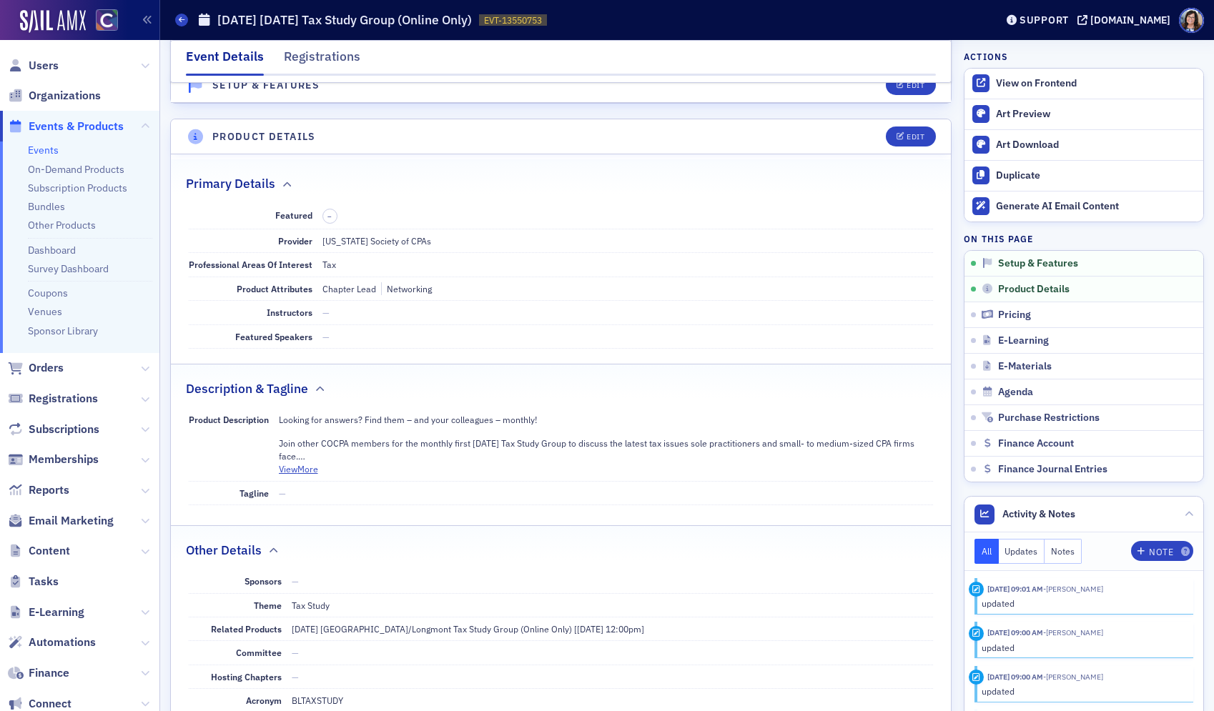
scroll to position [388, 0]
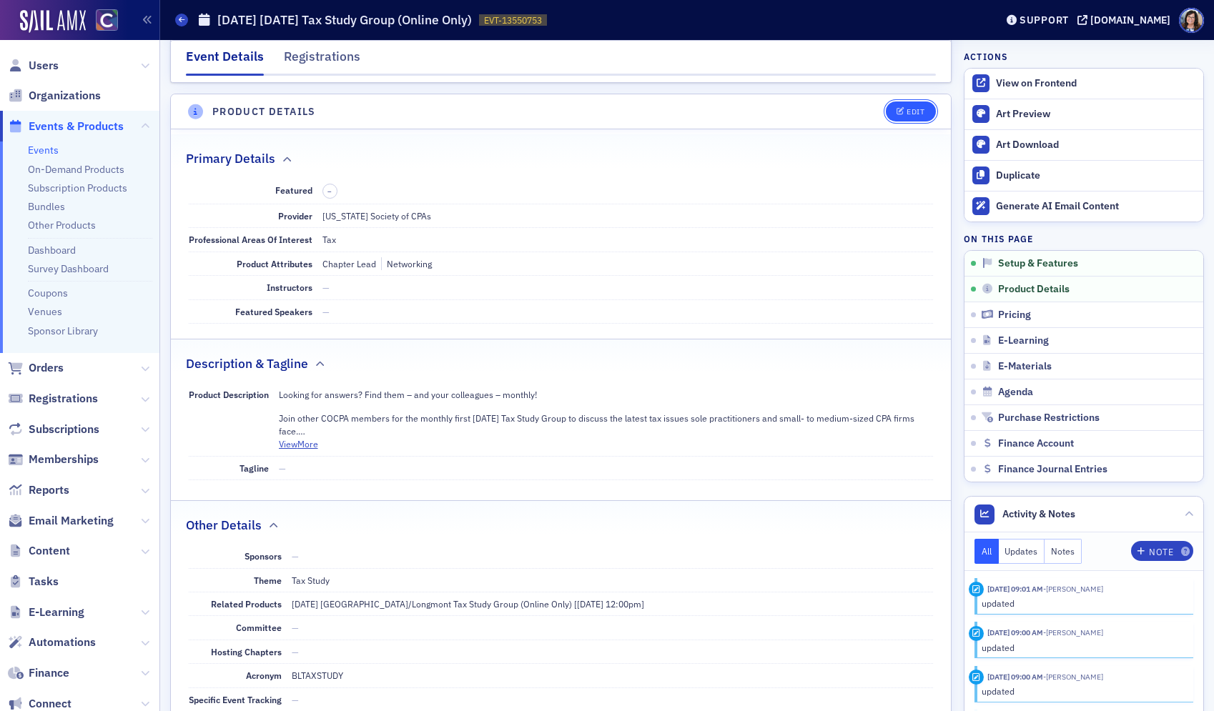
click at [907, 109] on div "Edit" at bounding box center [915, 112] width 18 height 8
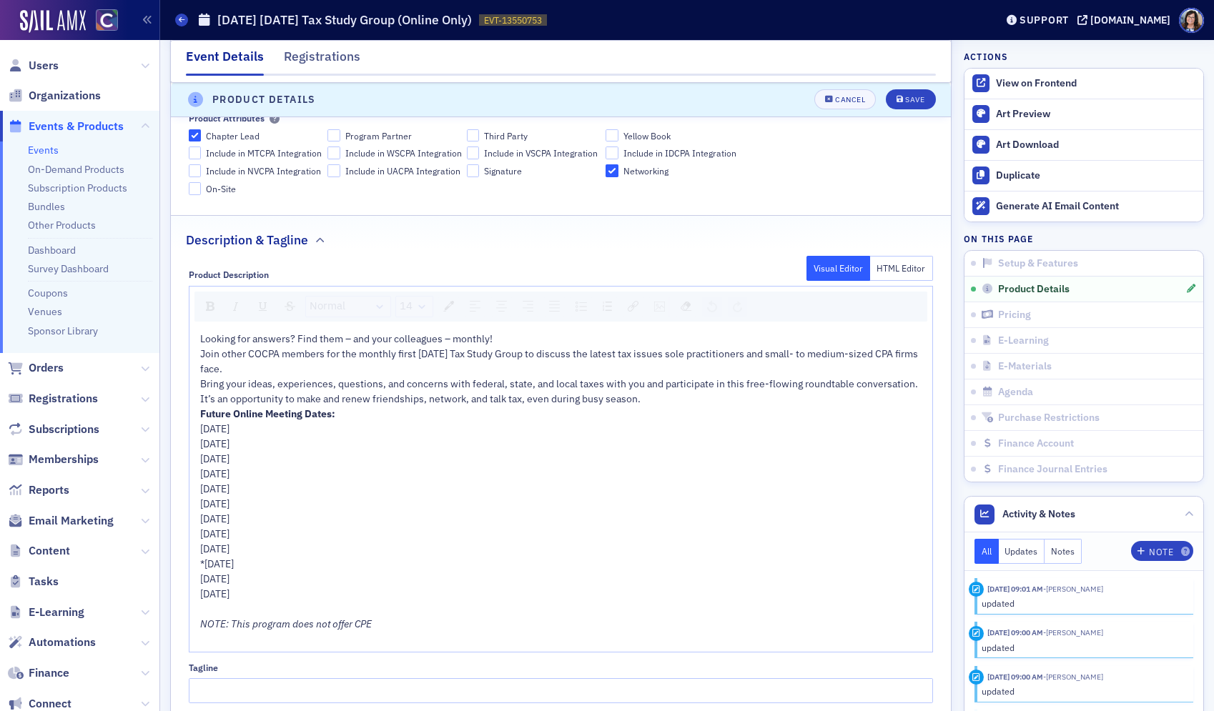
scroll to position [677, 0]
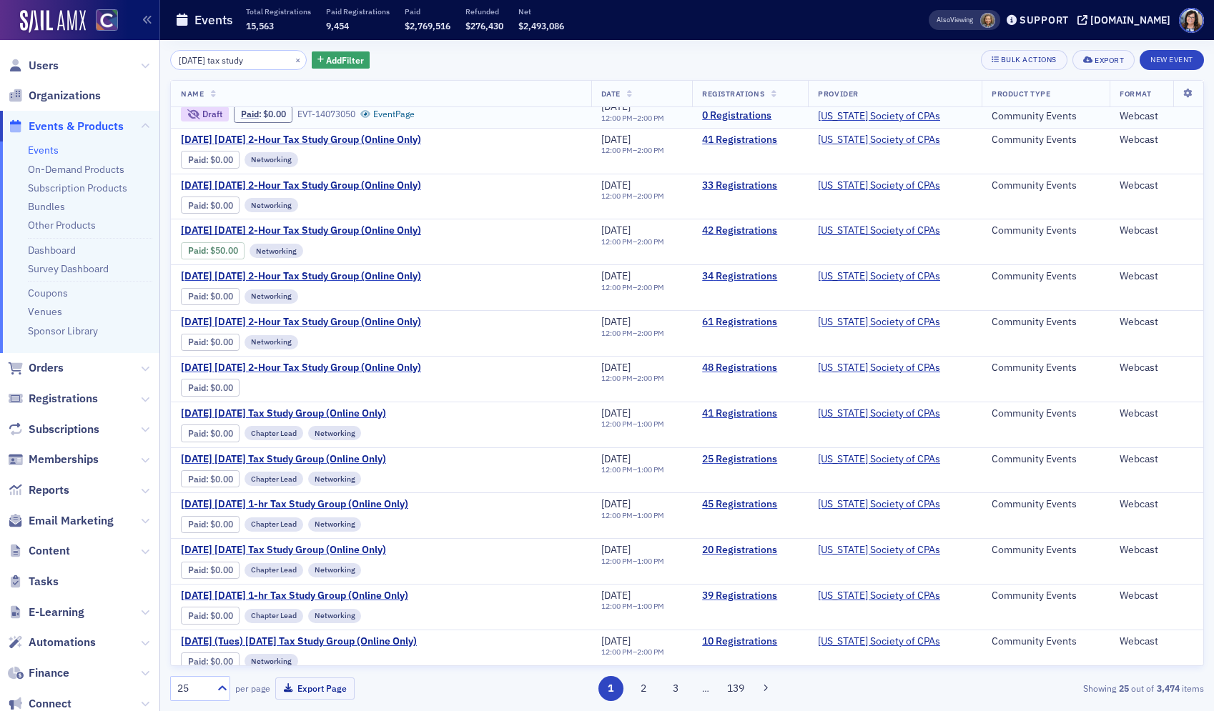
scroll to position [210, 0]
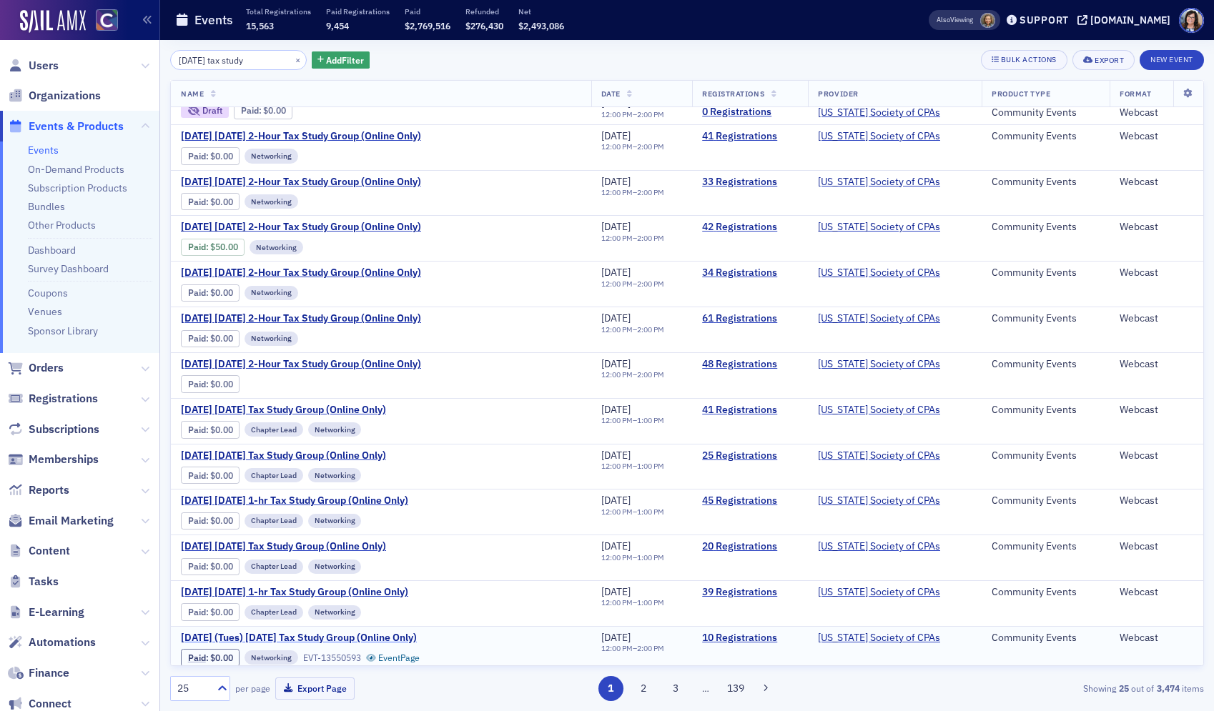
click at [347, 638] on span "December 2025 (Tues) Thursday Tax Study Group (Online Only)" at bounding box center [301, 638] width 240 height 13
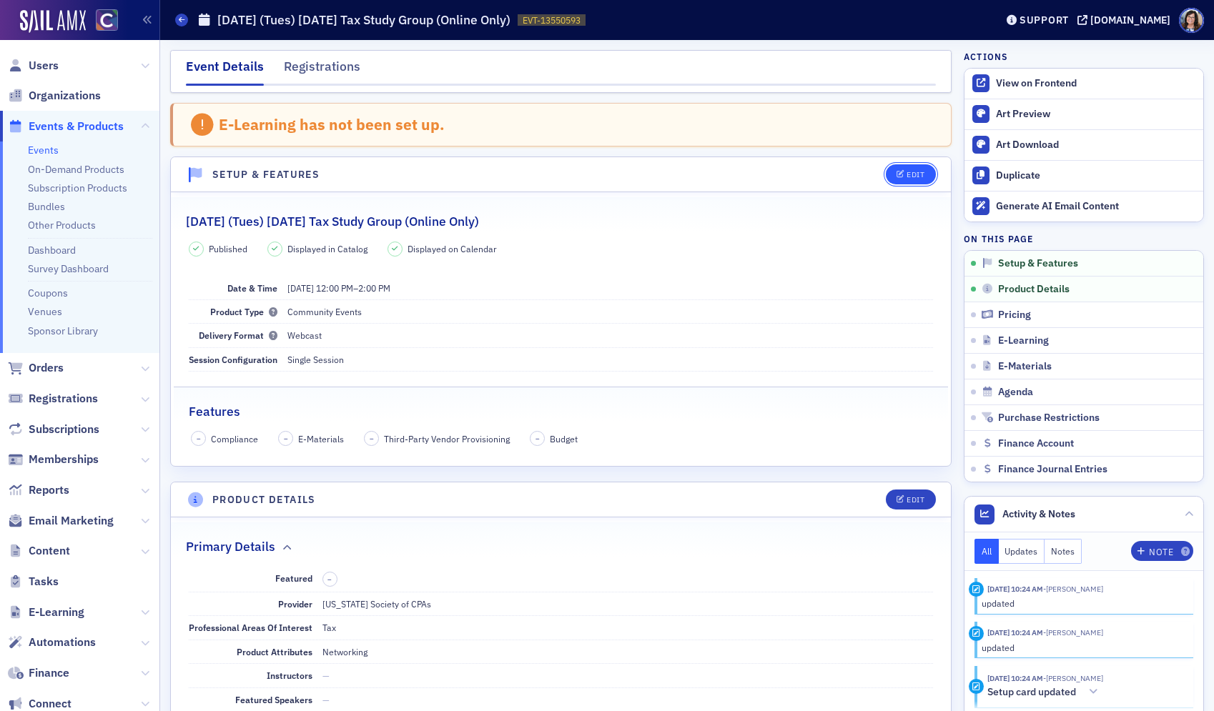
click at [901, 179] on button "Edit" at bounding box center [910, 174] width 49 height 20
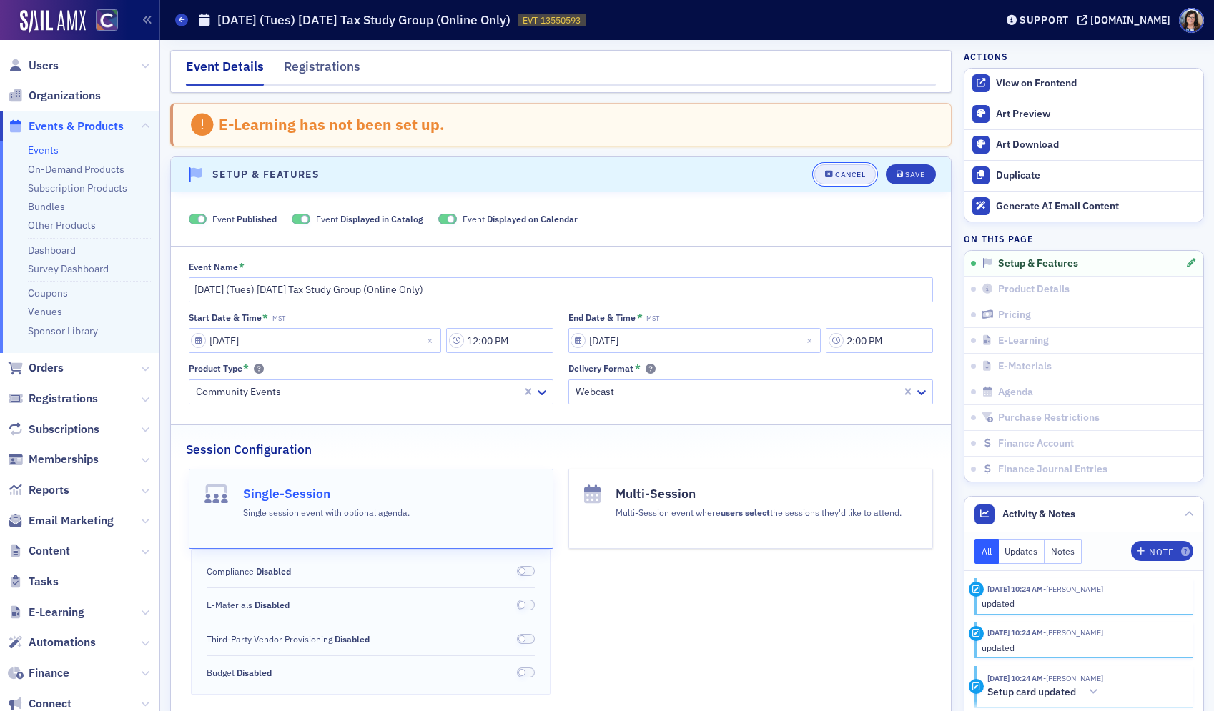
click at [844, 179] on div "Cancel" at bounding box center [850, 175] width 30 height 8
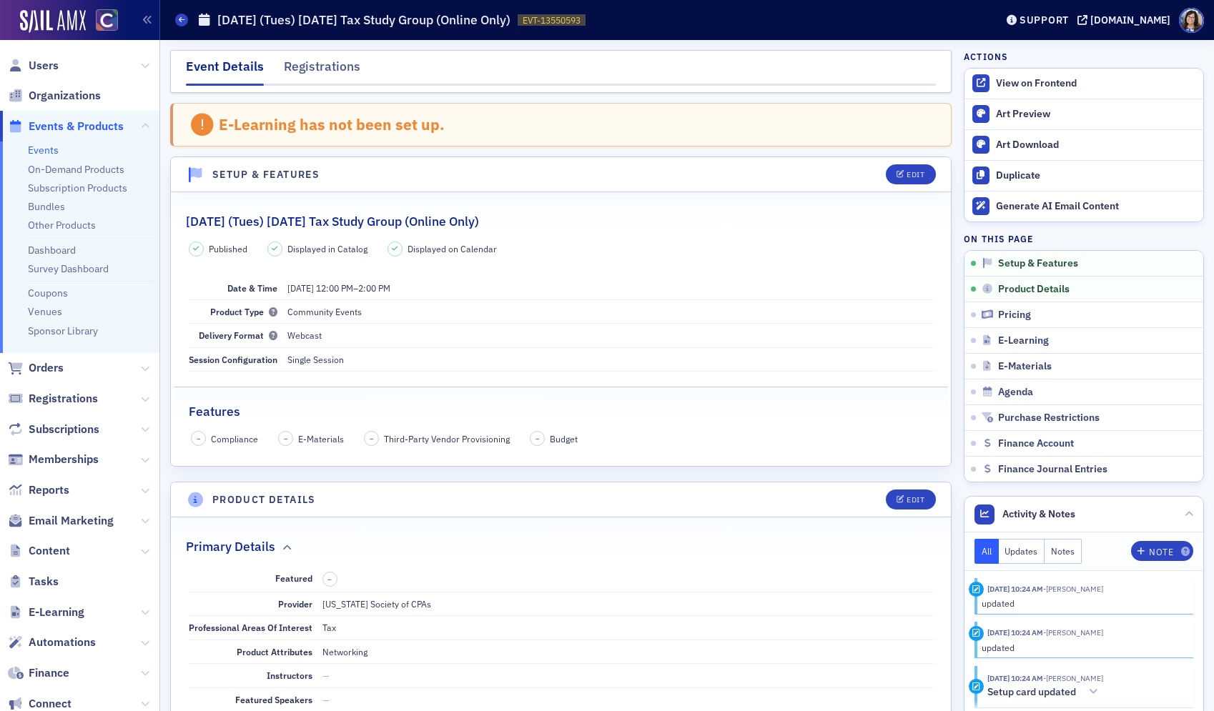
scroll to position [74, 0]
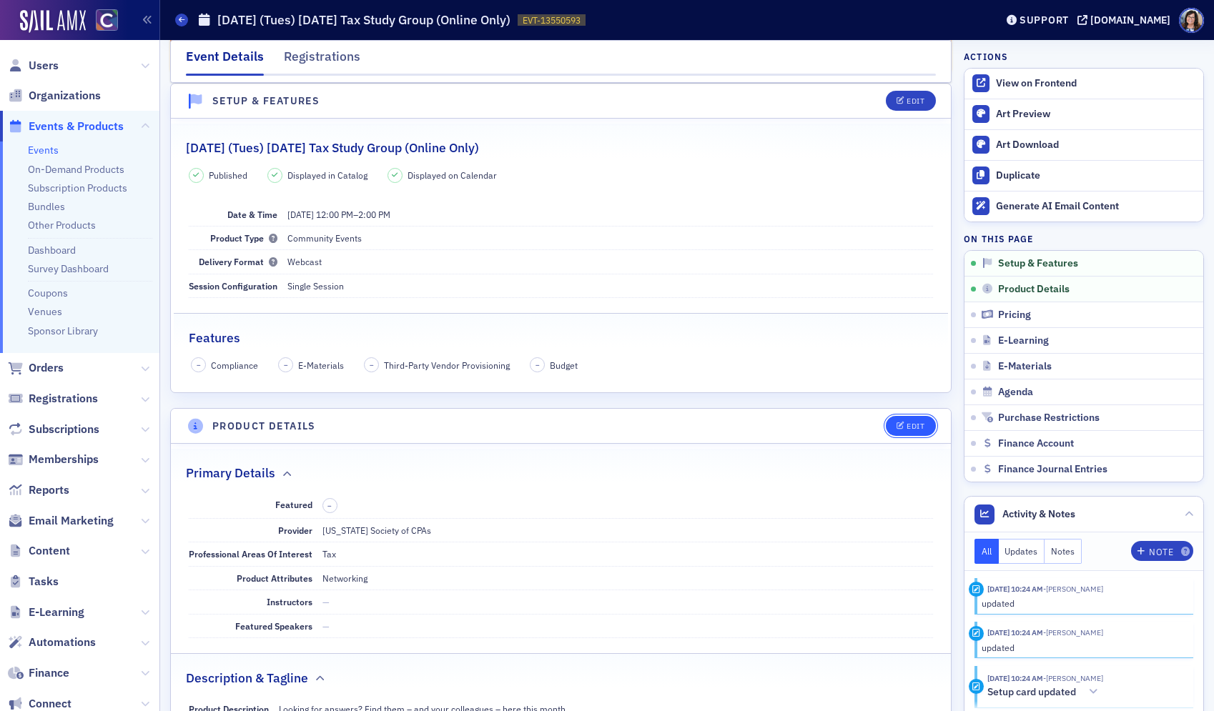
click at [901, 427] on icon "button" at bounding box center [900, 426] width 9 height 8
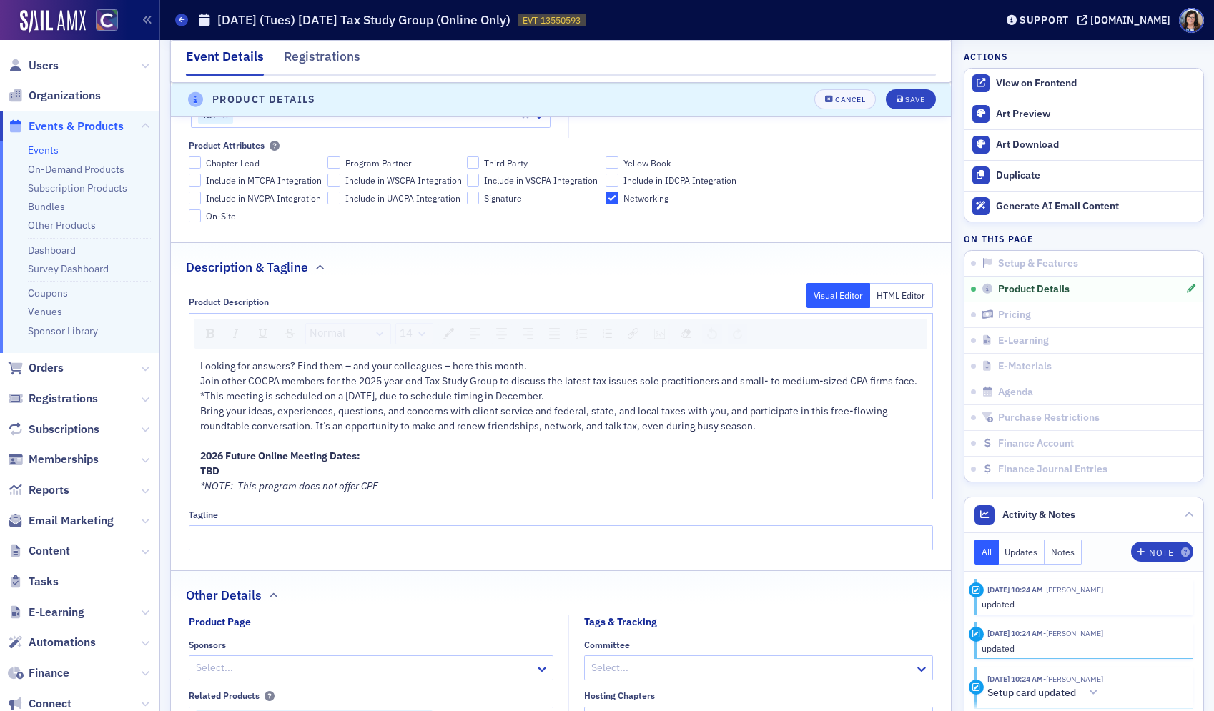
scroll to position [639, 0]
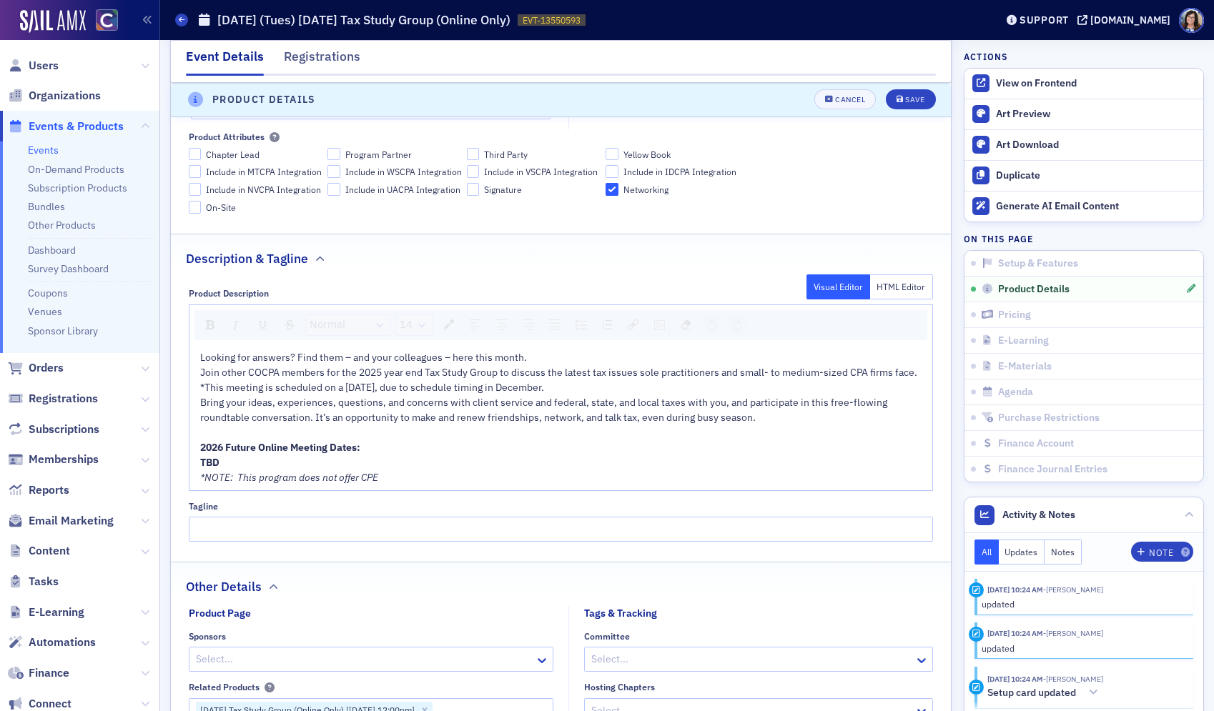
click at [228, 447] on span "2026 Future Online Meeting Dates:" at bounding box center [280, 447] width 160 height 13
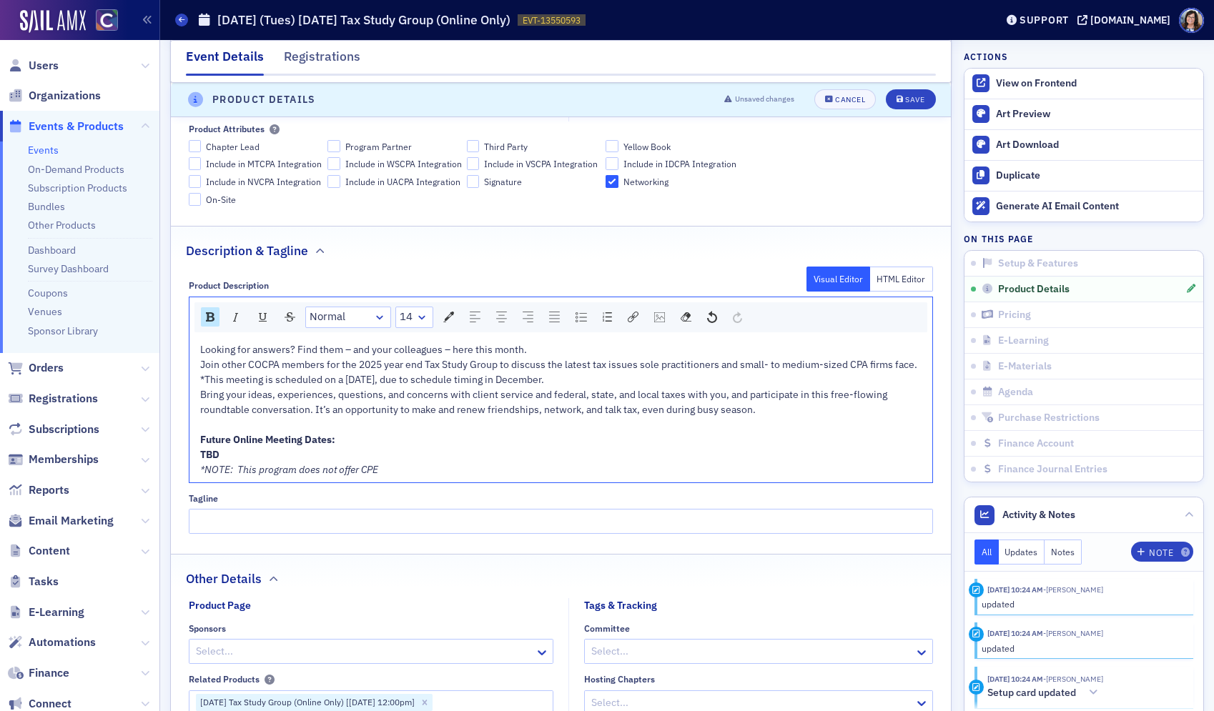
scroll to position [651, 0]
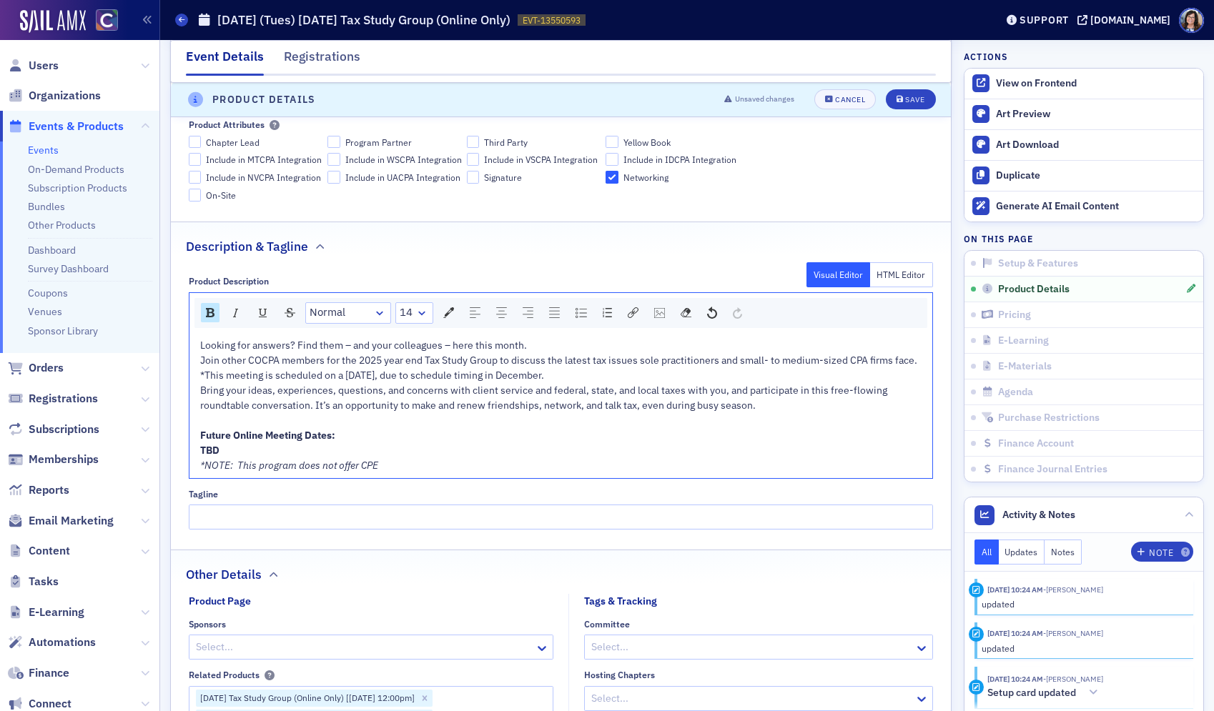
click at [202, 469] on span "*NOTE: This program does not offer CPE" at bounding box center [289, 465] width 178 height 13
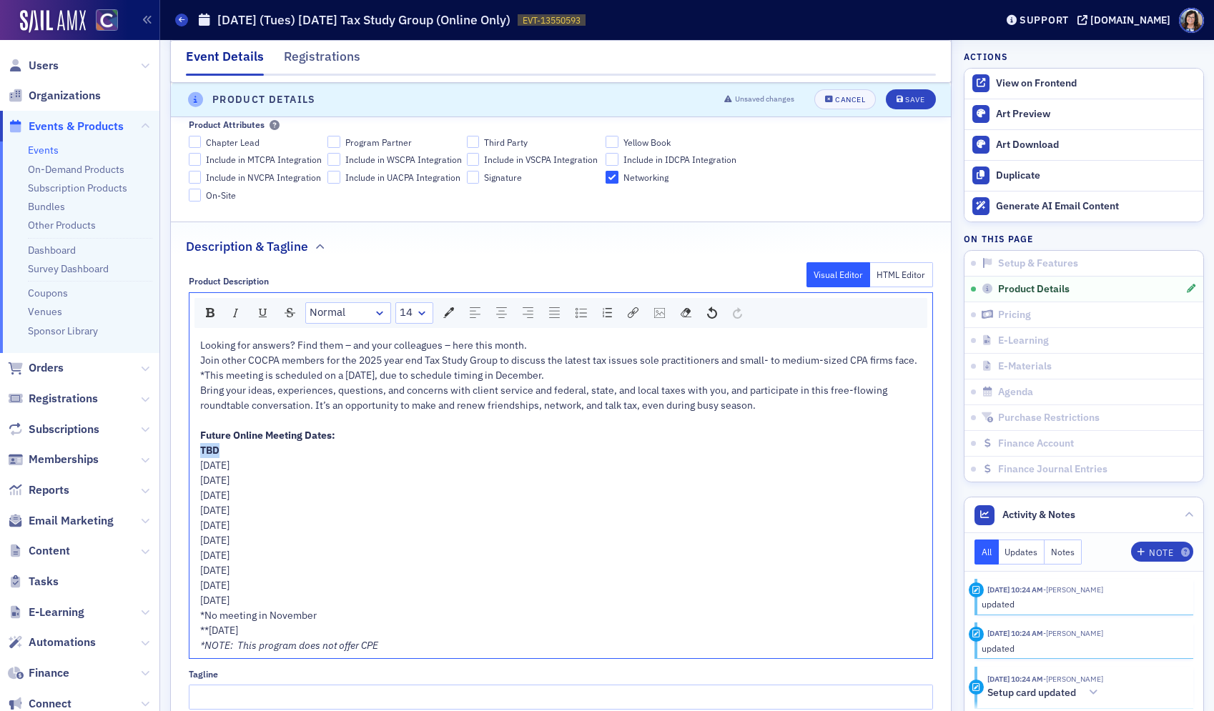
drag, startPoint x: 192, startPoint y: 448, endPoint x: 174, endPoint y: 449, distance: 17.9
click at [174, 449] on div "Product Description Visual Editor HTML Editor Normal 14 Looking for answers? Fi…" at bounding box center [561, 488] width 780 height 444
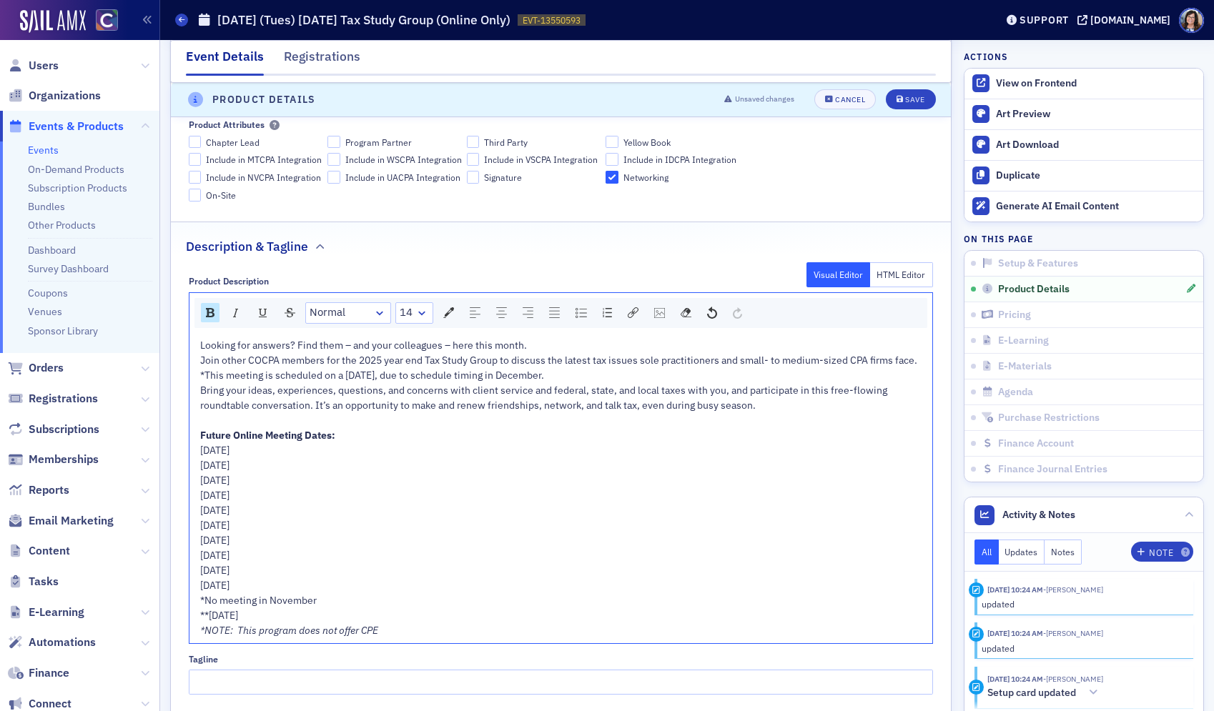
drag, startPoint x: 568, startPoint y: 378, endPoint x: 195, endPoint y: 374, distance: 373.2
click at [195, 374] on div "Looking for answers? Find them – and your colleagues – here this month. Join ot…" at bounding box center [560, 488] width 743 height 310
click at [909, 102] on div "Save" at bounding box center [914, 100] width 19 height 8
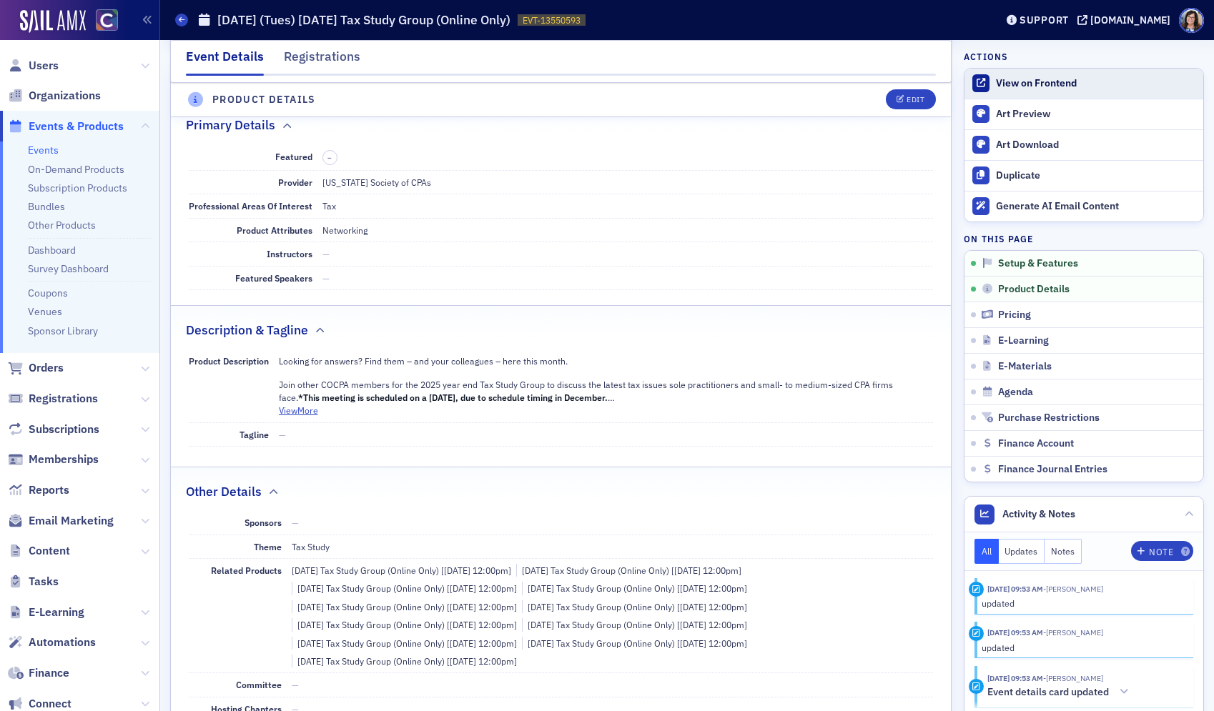
scroll to position [399, 0]
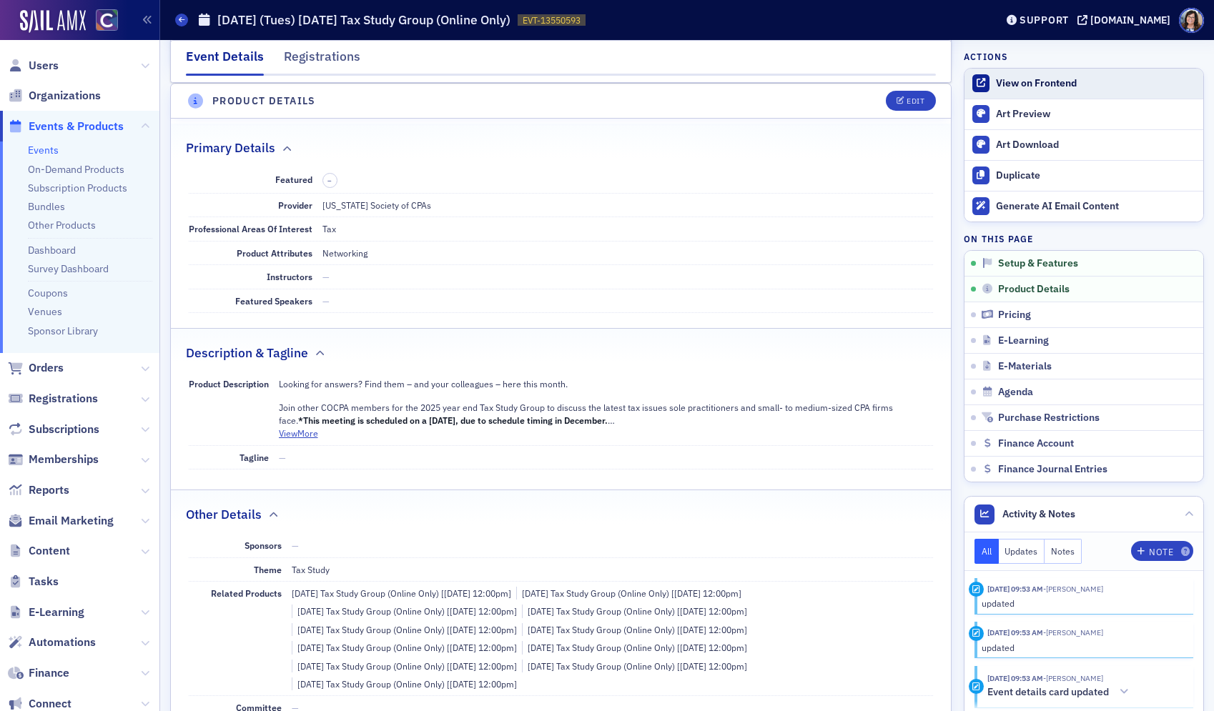
click at [1020, 80] on div "View on Frontend" at bounding box center [1096, 83] width 200 height 13
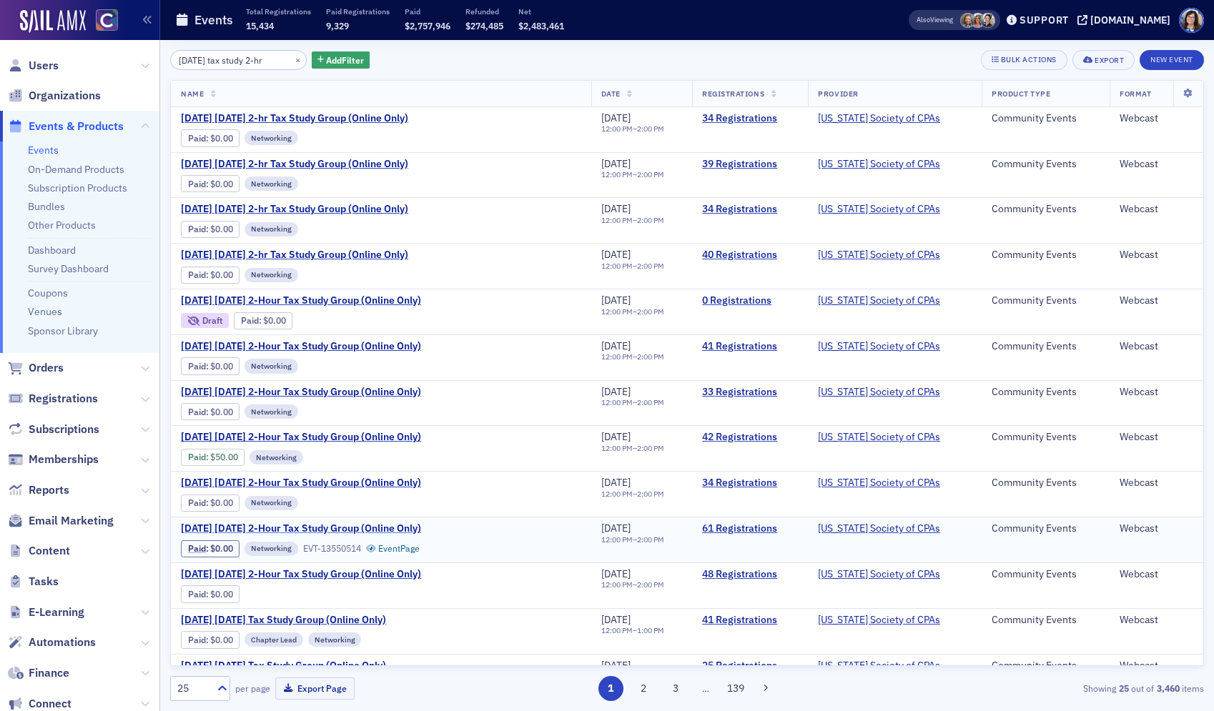
type input "tuesday tax study 2-hr"
click at [237, 525] on span "February 2025 Tuesday 2-Hour Tax Study Group (Online Only)" at bounding box center [301, 529] width 240 height 13
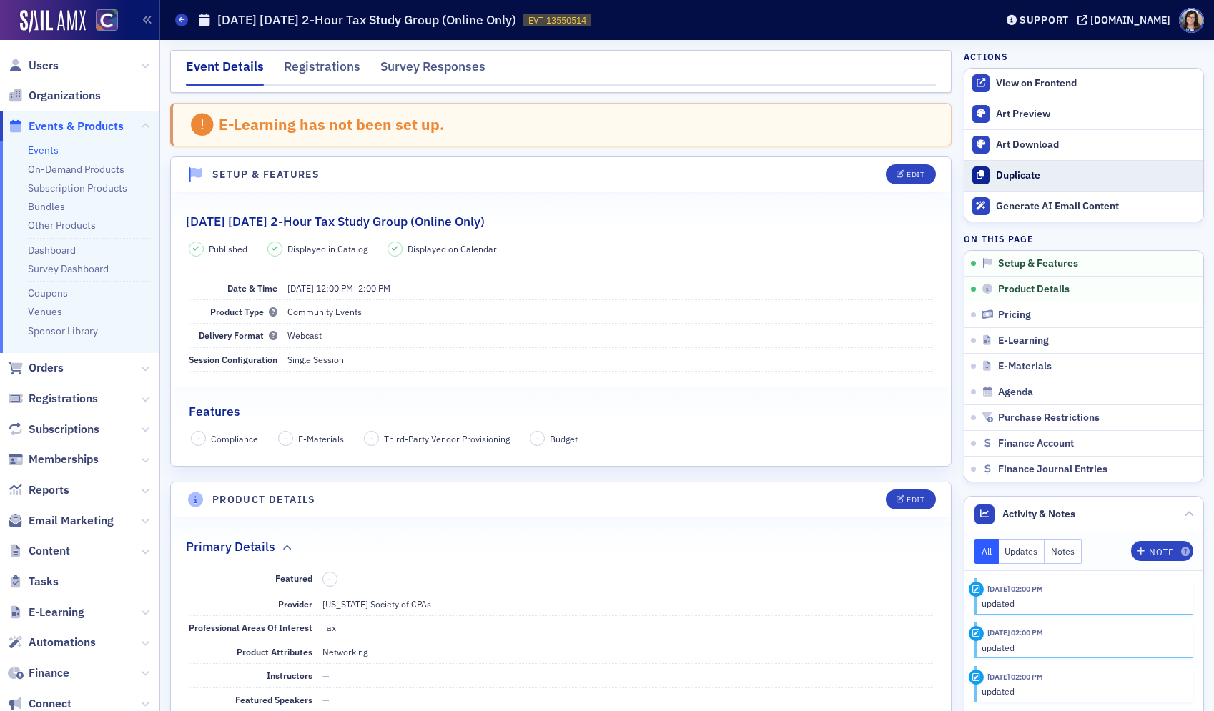
click at [1009, 175] on div "Duplicate" at bounding box center [1096, 175] width 200 height 13
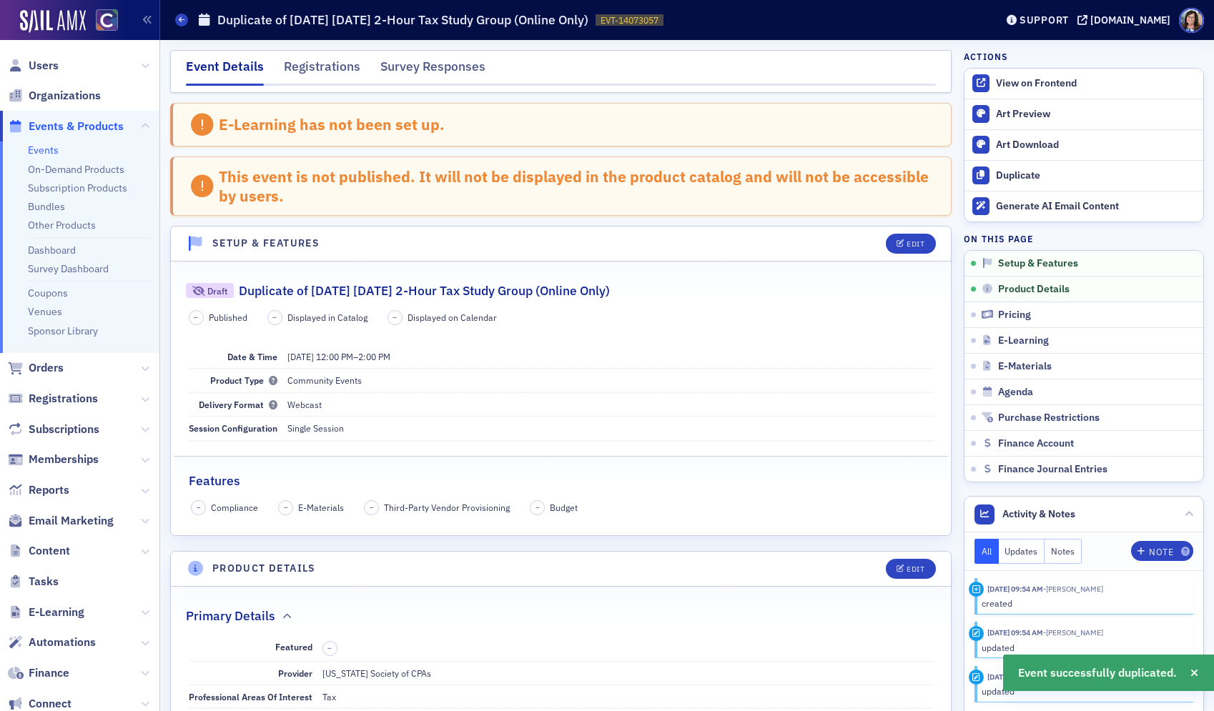
click at [393, 292] on h2 "Duplicate of February 2025 Tuesday 2-Hour Tax Study Group (Online Only)" at bounding box center [424, 291] width 371 height 19
click at [311, 291] on h2 "Duplicate of February 2025 Tuesday 2-Hour Tax Study Group (Online Only)" at bounding box center [424, 291] width 371 height 19
click at [911, 244] on div "Edit" at bounding box center [915, 244] width 18 height 8
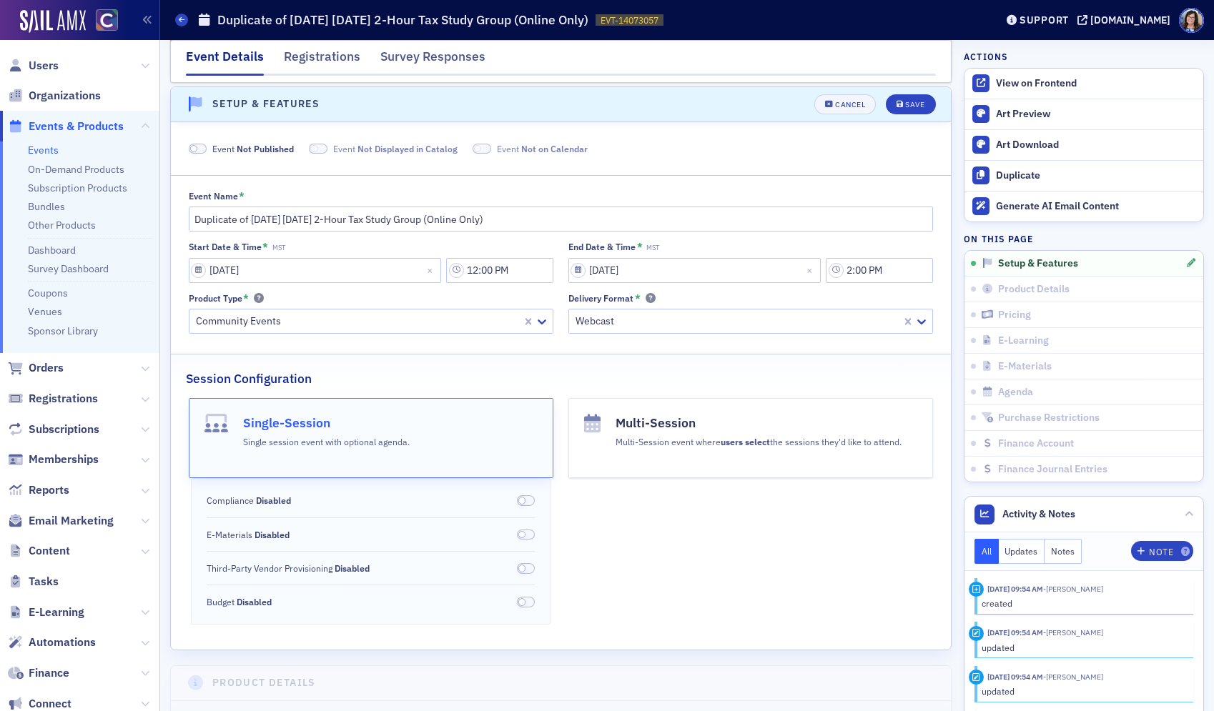
scroll to position [143, 0]
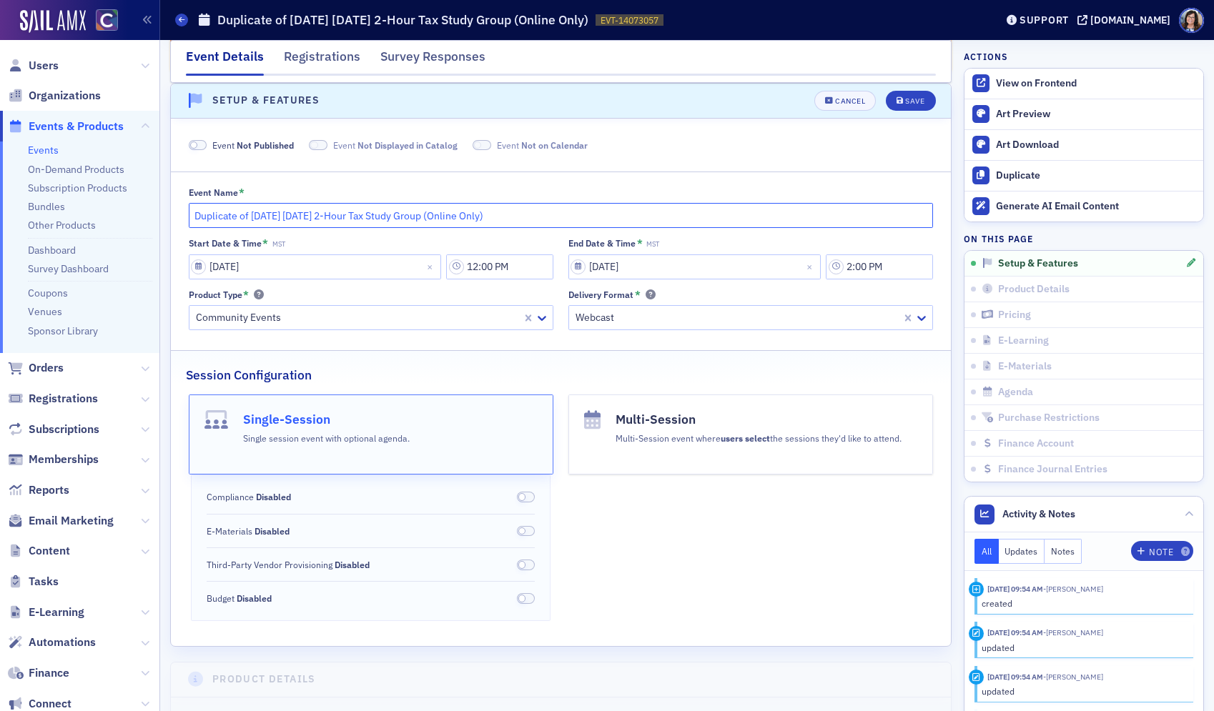
click at [316, 217] on input "Duplicate of February 2025 Tuesday 2-Hour Tax Study Group (Online Only)" at bounding box center [561, 215] width 745 height 25
click at [251, 216] on input "Duplicate of February 2026 Tuesday 2-Hour Tax Study Group (Online Only)" at bounding box center [561, 215] width 745 height 25
type input "February 2026 Tuesday 2-Hour Tax Study Group (Online Only)"
select select "1"
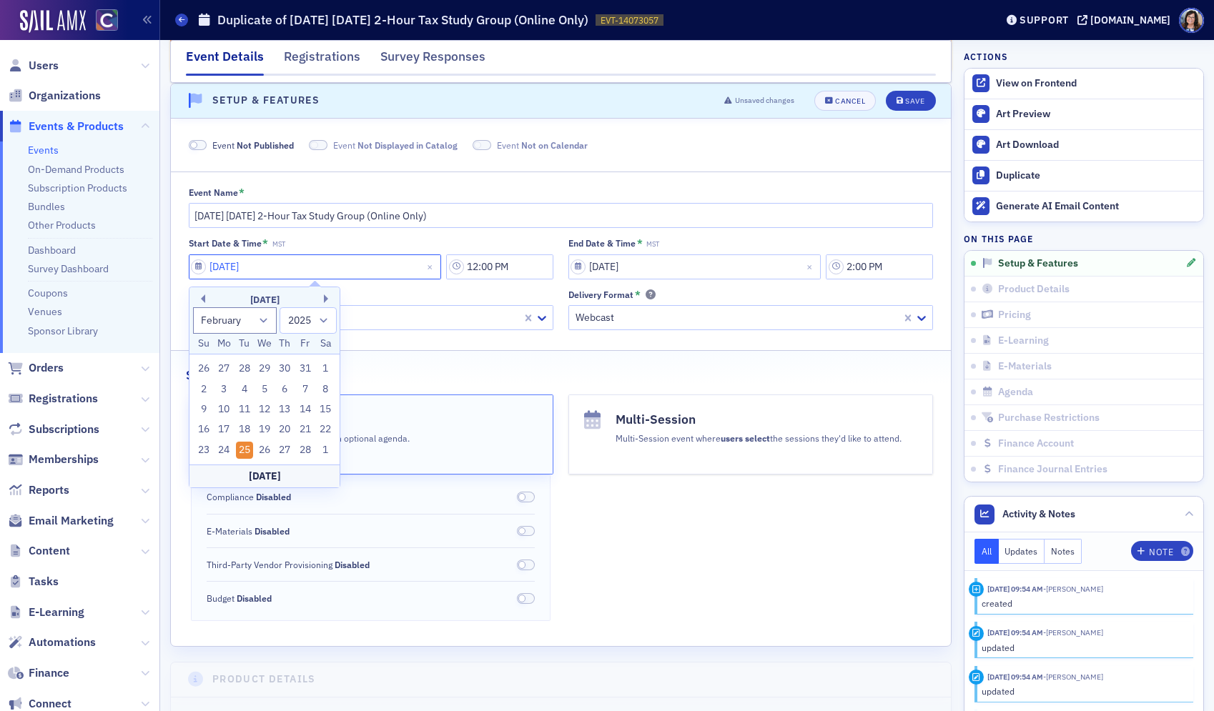
click at [212, 269] on input "02/25/2025" at bounding box center [315, 266] width 253 height 25
click at [320, 320] on select "1900 1901 1902 1903 1904 1905 1906 1907 1908 1909 1910 1911 1912 1913 1914 1915…" at bounding box center [307, 320] width 57 height 26
select select "2026"
click at [279, 307] on select "1900 1901 1902 1903 1904 1905 1906 1907 1908 1909 1910 1911 1912 1913 1914 1915…" at bounding box center [307, 320] width 57 height 26
click at [242, 408] on div "17" at bounding box center [244, 409] width 17 height 17
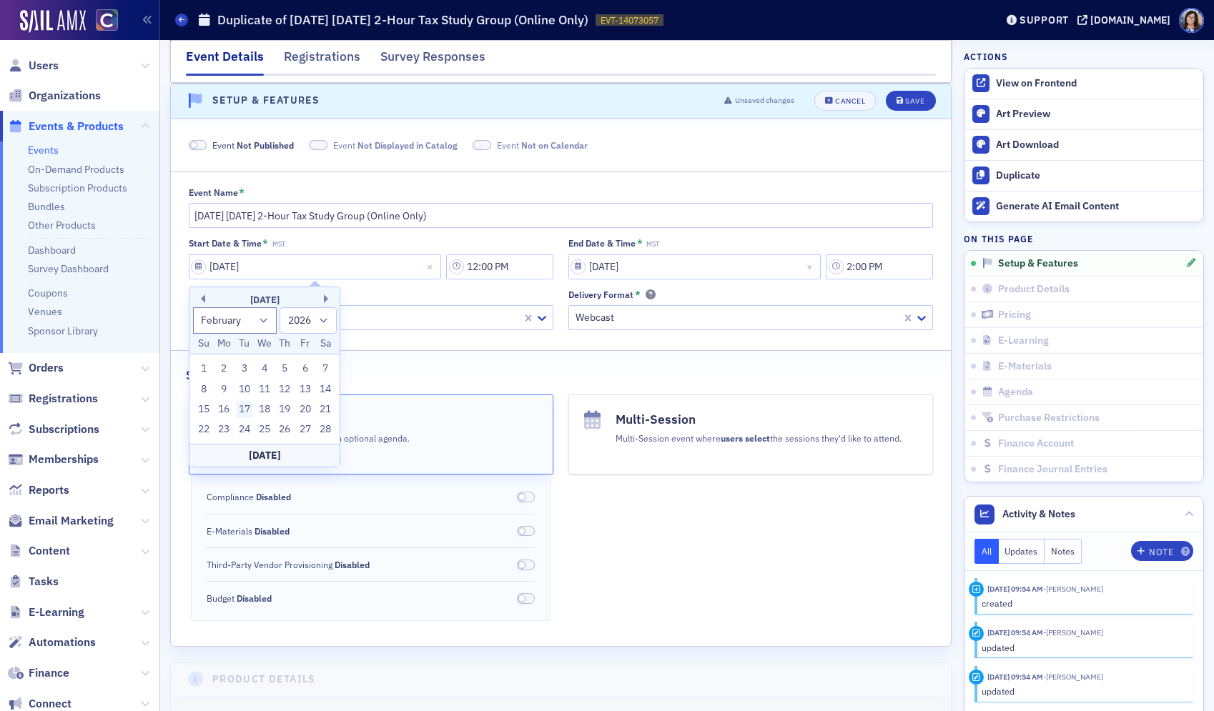
type input "02/17/2026"
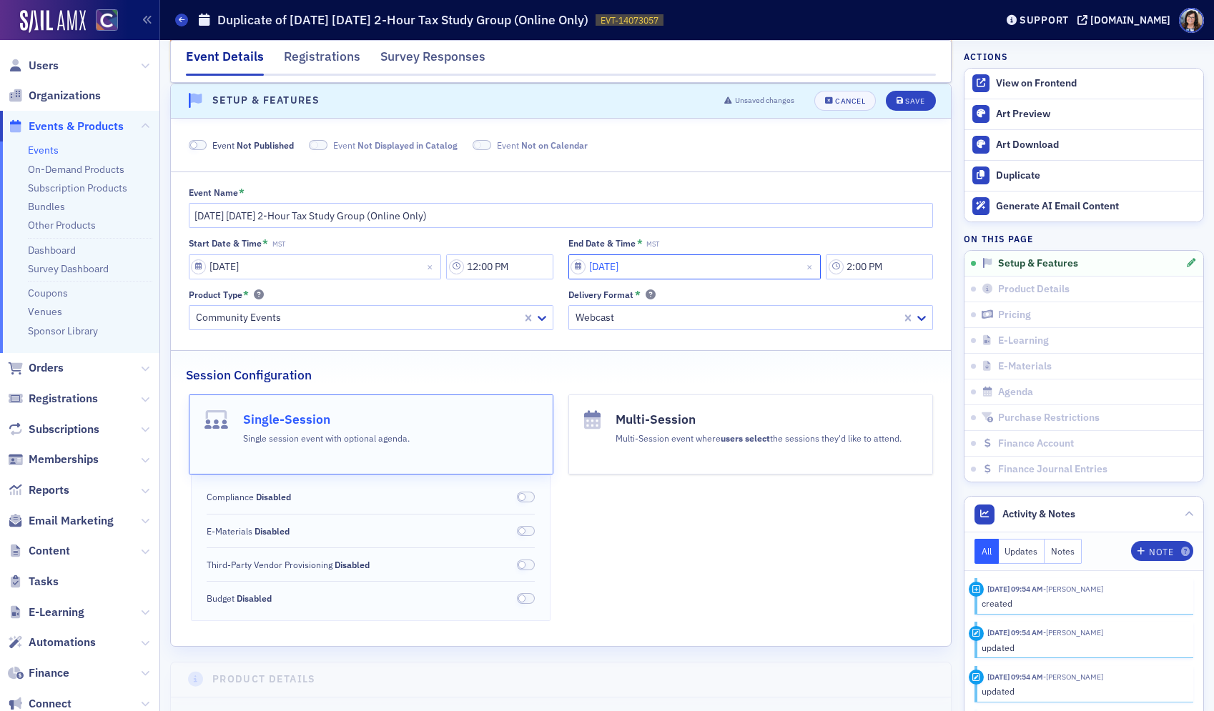
select select "1"
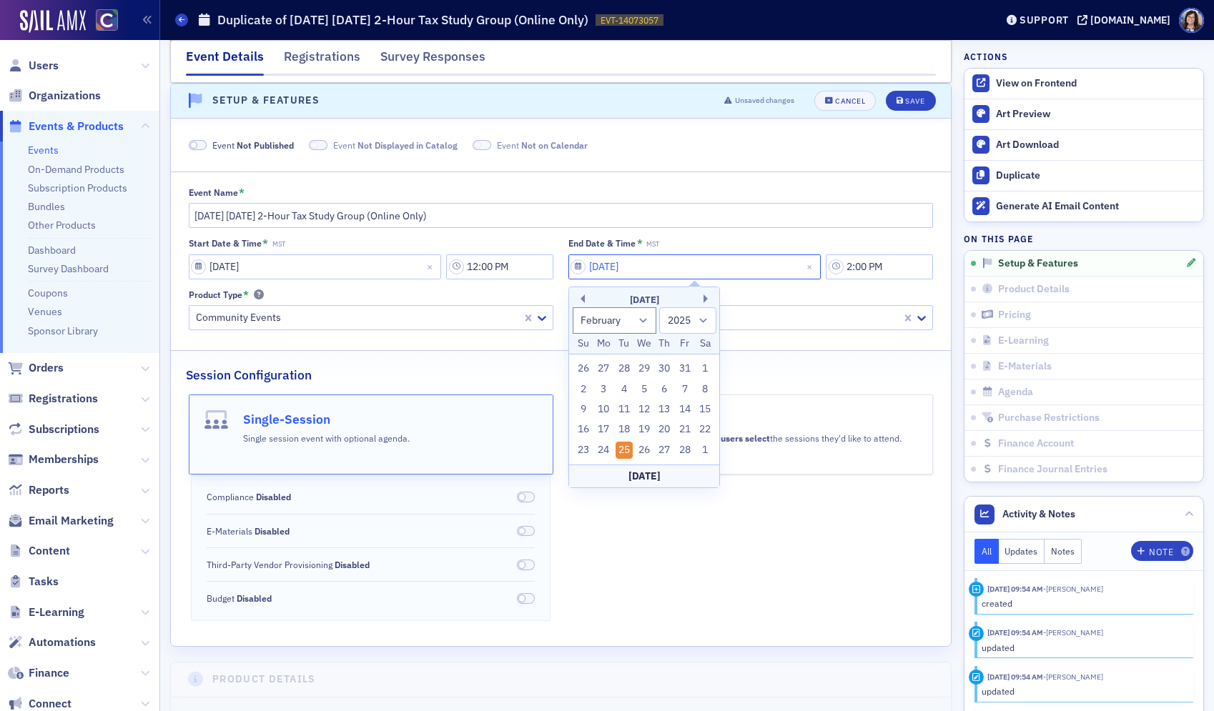
click at [616, 264] on input "02/25/2025" at bounding box center [694, 266] width 253 height 25
click at [702, 321] on select "1900 1901 1902 1903 1904 1905 1906 1907 1908 1909 1910 1911 1912 1913 1914 1915…" at bounding box center [687, 320] width 57 height 26
select select "2026"
click at [659, 307] on select "1900 1901 1902 1903 1904 1905 1906 1907 1908 1909 1910 1911 1912 1913 1914 1915…" at bounding box center [687, 320] width 57 height 26
click at [626, 410] on div "17" at bounding box center [623, 409] width 17 height 17
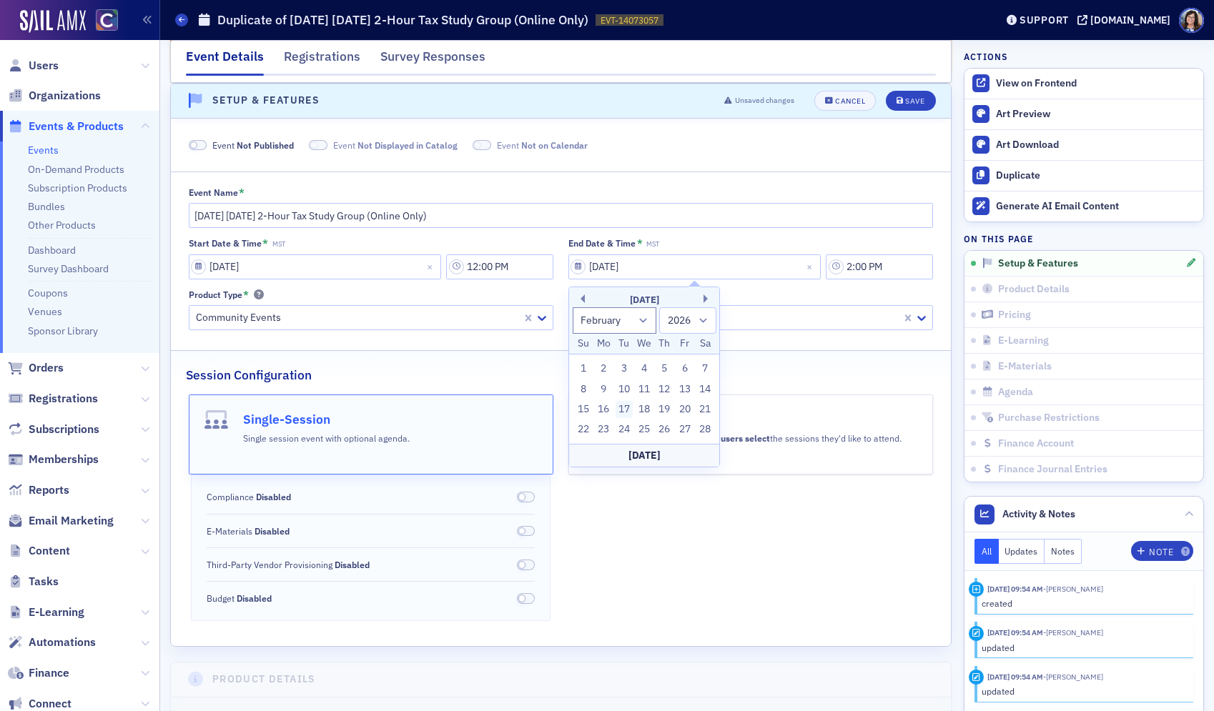
type input "02/17/2026"
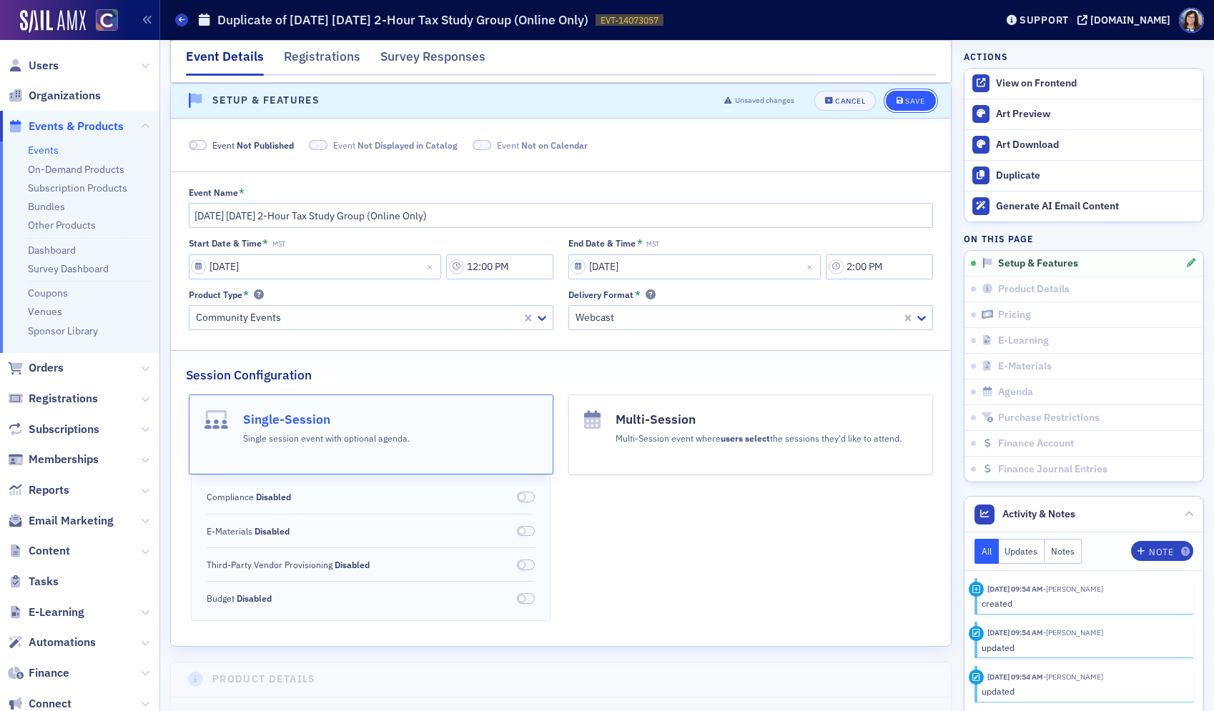
click at [908, 104] on div "Save" at bounding box center [914, 101] width 19 height 8
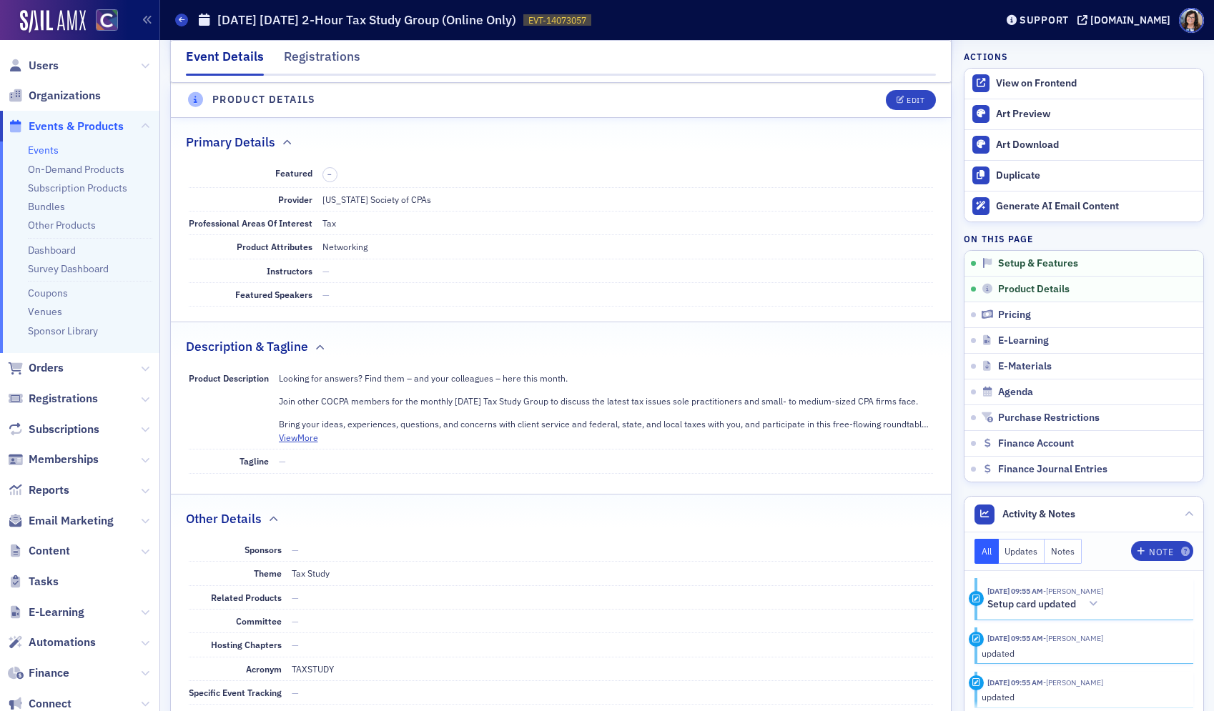
scroll to position [476, 0]
click at [905, 102] on span "Edit" at bounding box center [910, 100] width 28 height 8
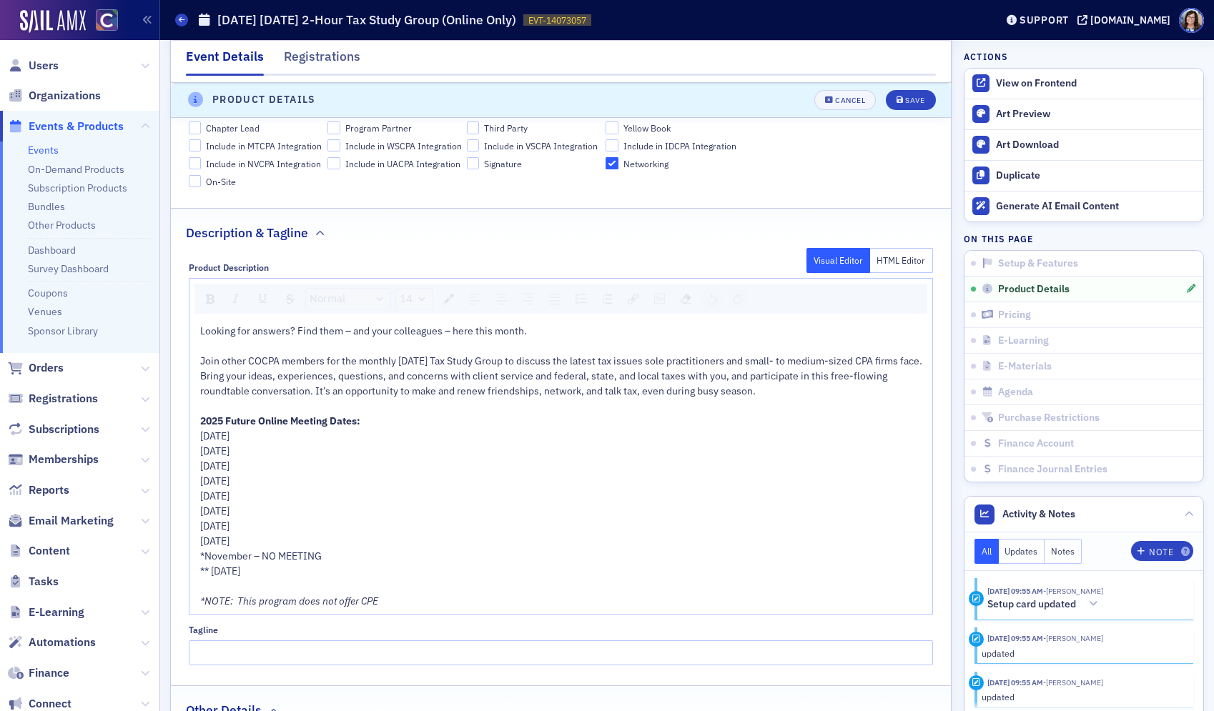
scroll to position [758, 0]
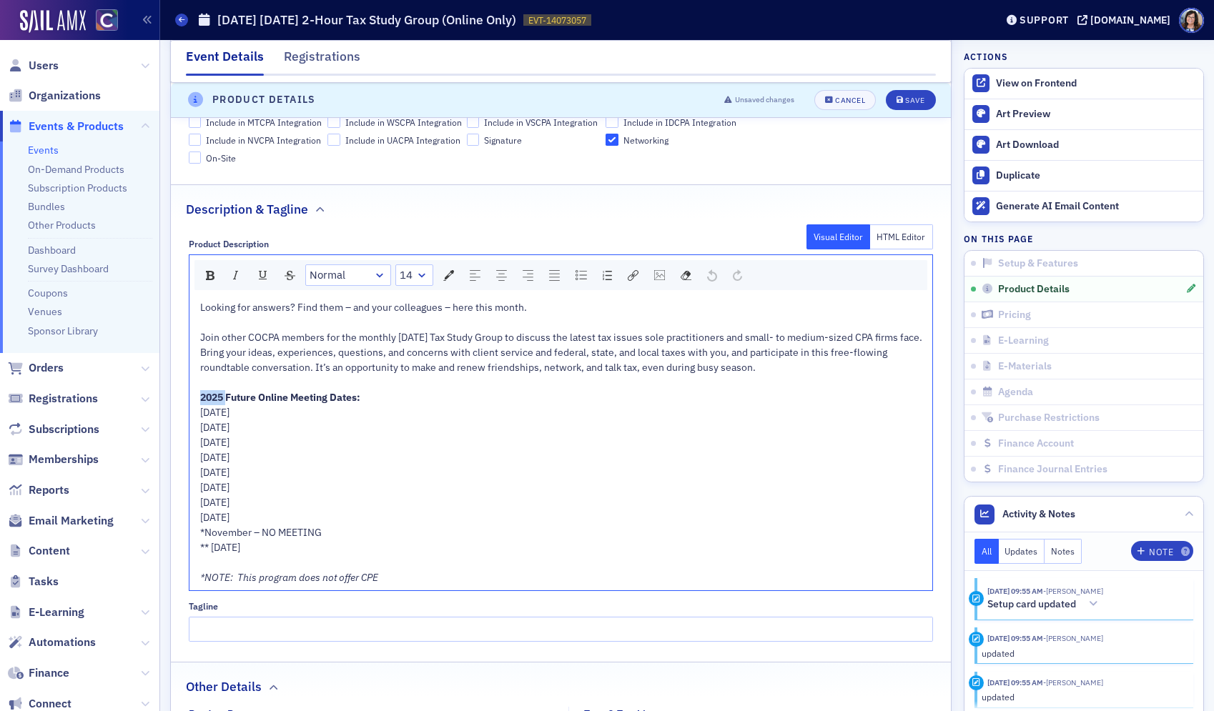
drag, startPoint x: 228, startPoint y: 412, endPoint x: 182, endPoint y: 412, distance: 45.8
click at [182, 412] on div "Product Description Visual Editor HTML Editor Normal 14 Looking for answers? Fi…" at bounding box center [561, 436] width 780 height 414
click at [204, 419] on span "Tuesday, March 25" at bounding box center [214, 412] width 29 height 13
drag, startPoint x: 202, startPoint y: 430, endPoint x: 353, endPoint y: 564, distance: 202.0
click at [353, 564] on div "Looking for answers? Find them – and your colleagues – here this month. Join ot…" at bounding box center [561, 442] width 723 height 285
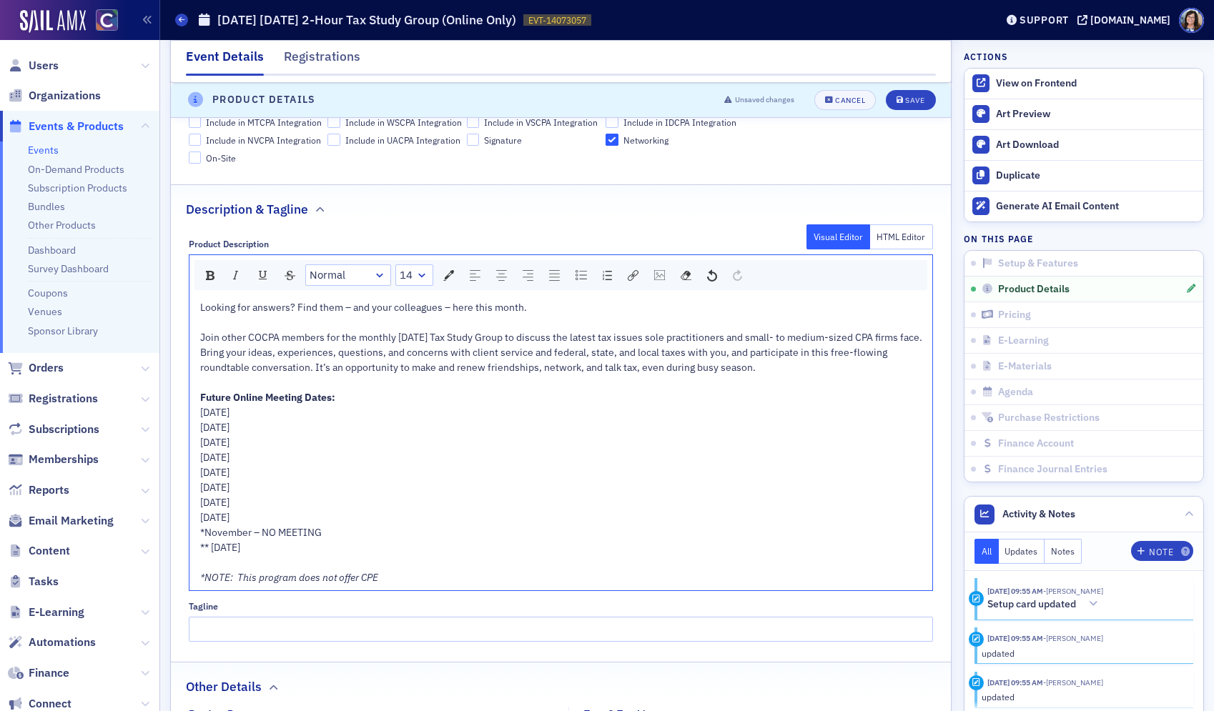
drag, startPoint x: 352, startPoint y: 563, endPoint x: 178, endPoint y: 431, distance: 218.3
click at [178, 431] on div "Product Description Visual Editor HTML Editor Normal 14 Looking for answers? Fi…" at bounding box center [561, 436] width 780 height 414
click at [419, 340] on span "Join other COCPA members for the monthly last Tuesday Tax Study Group to discus…" at bounding box center [561, 337] width 722 height 13
click at [907, 94] on button "Save" at bounding box center [910, 100] width 49 height 20
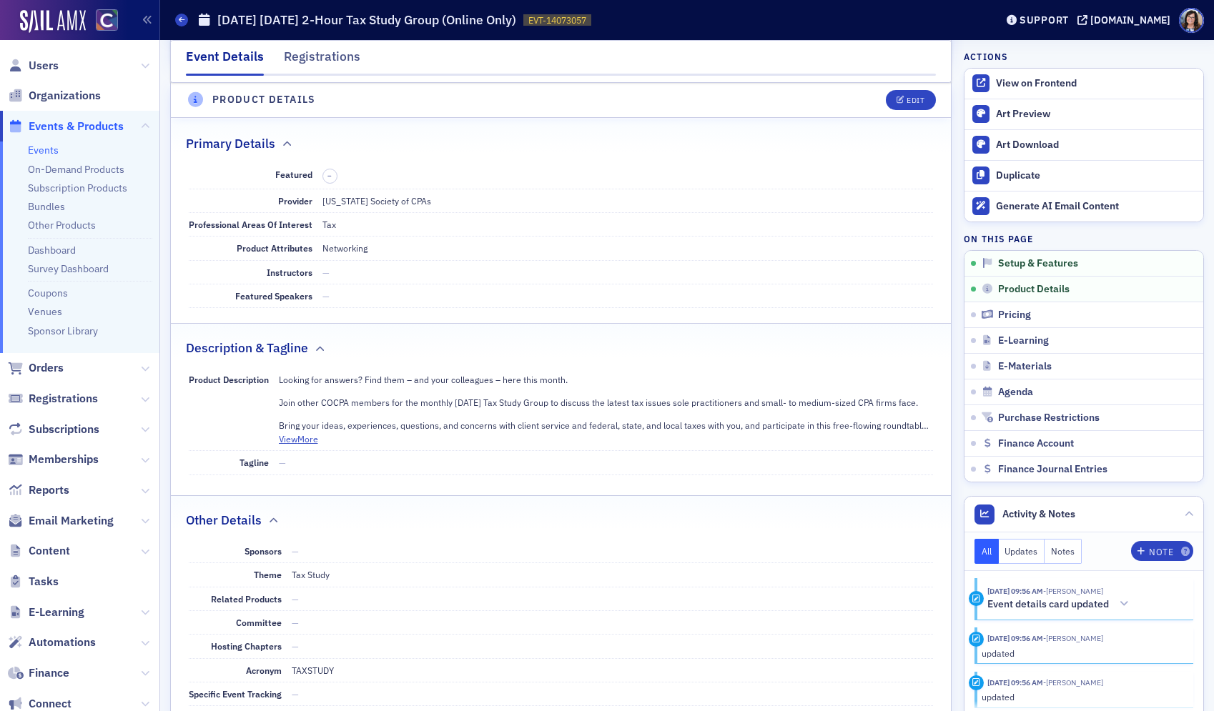
scroll to position [468, 0]
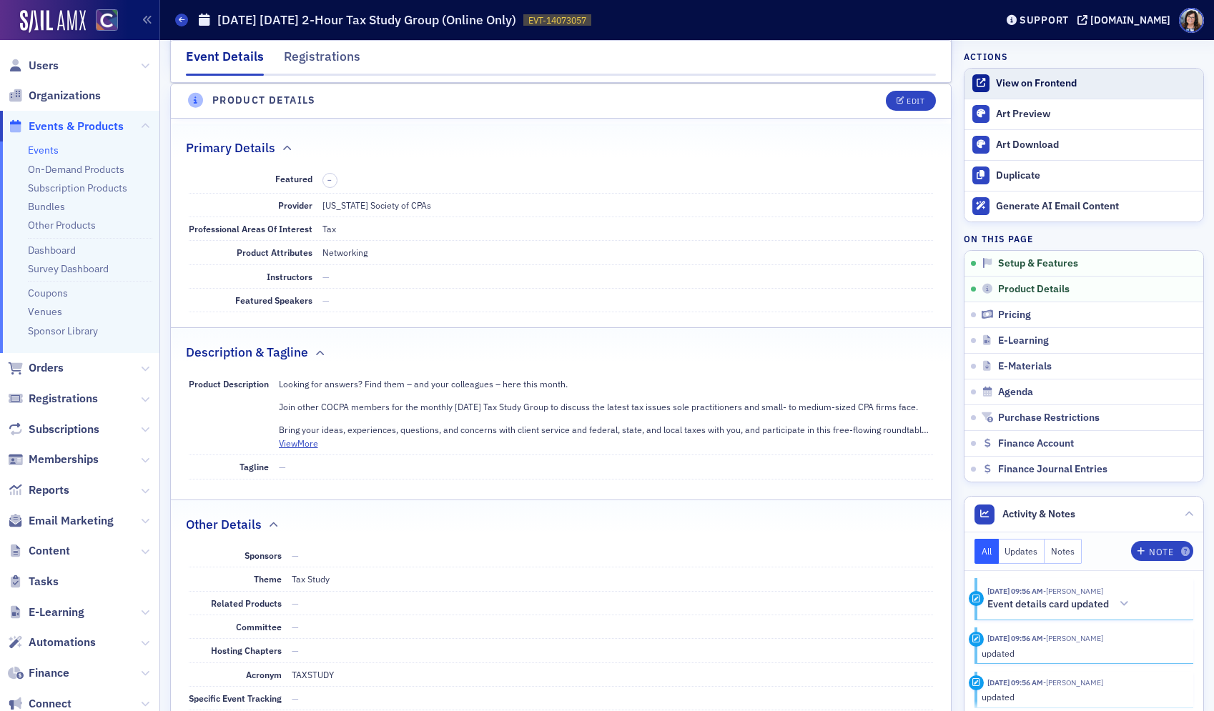
click at [1025, 78] on div "View on Frontend" at bounding box center [1096, 83] width 200 height 13
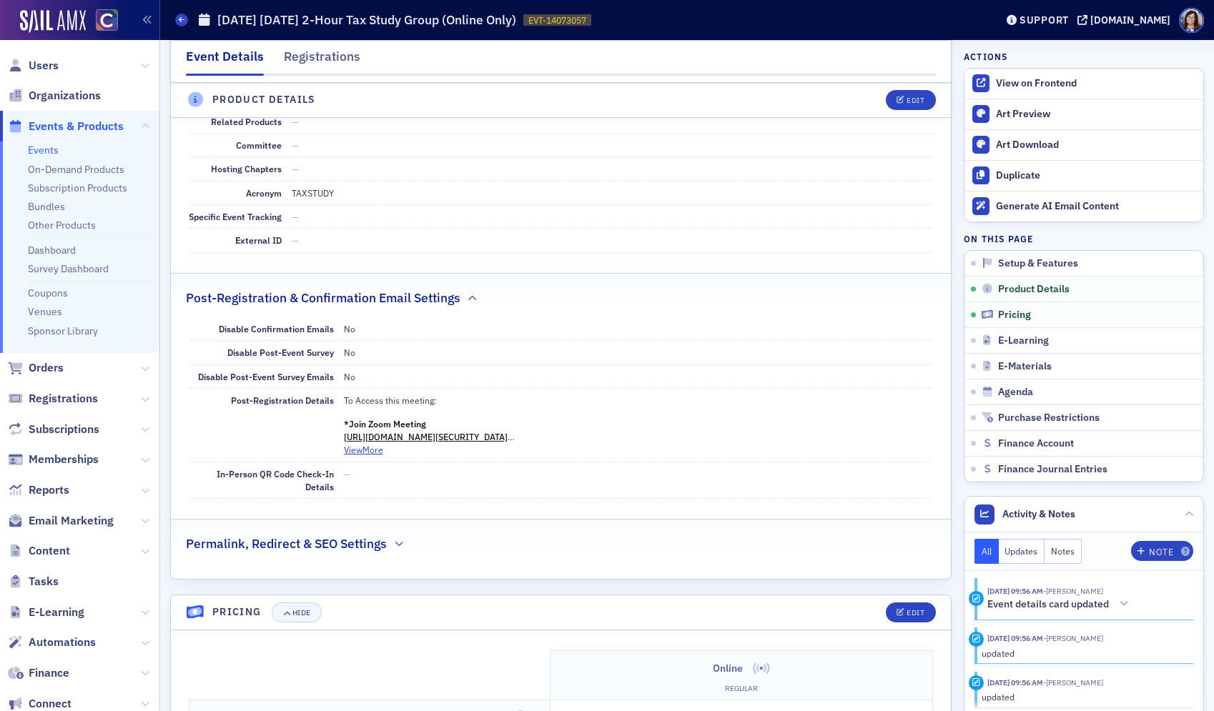
scroll to position [961, 0]
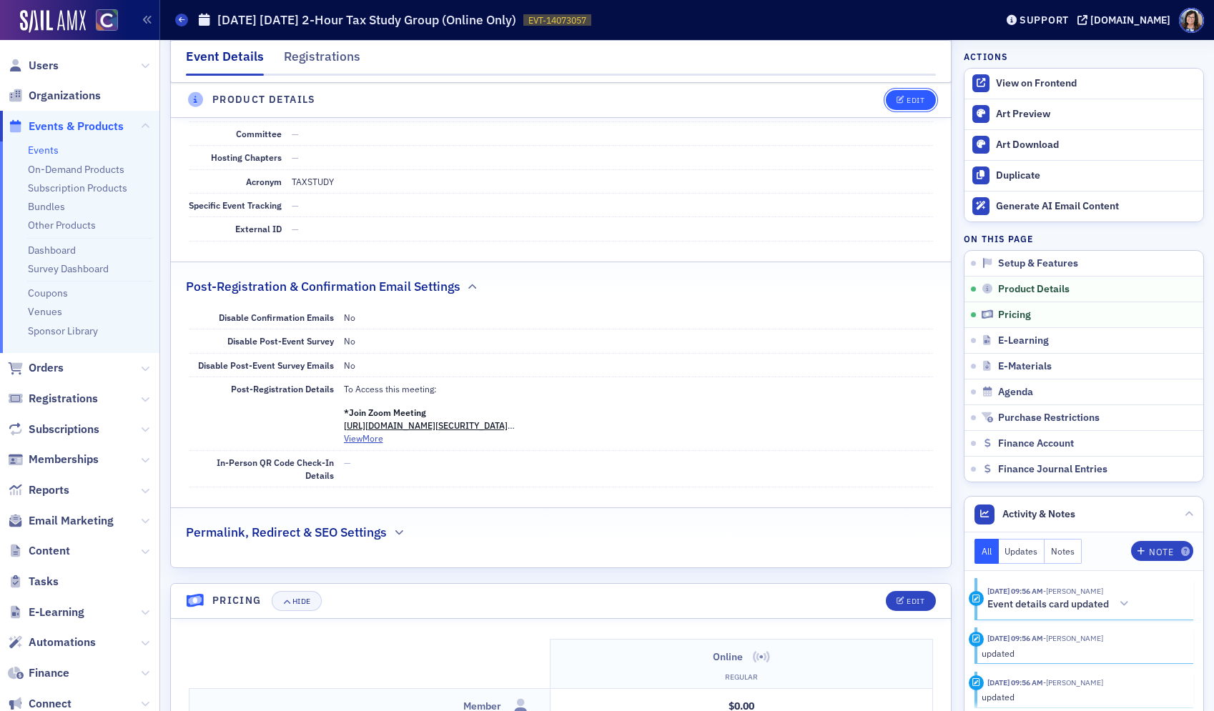
click at [900, 106] on button "Edit" at bounding box center [910, 100] width 49 height 20
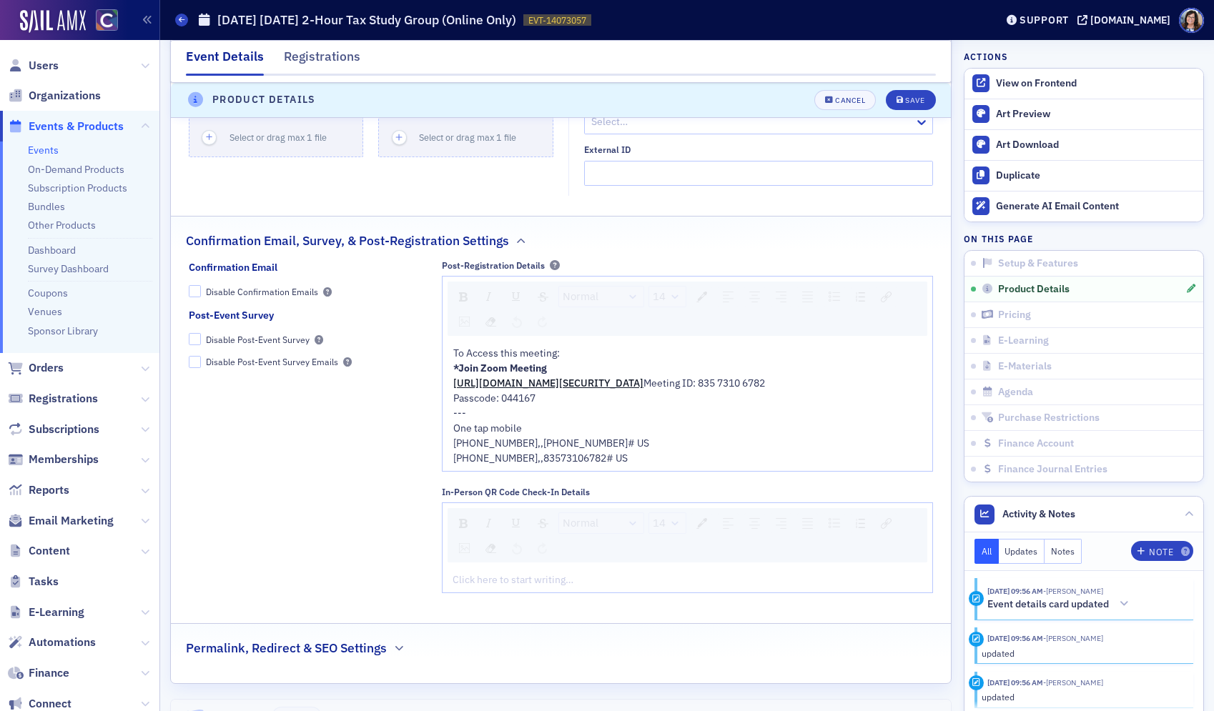
scroll to position [1618, 0]
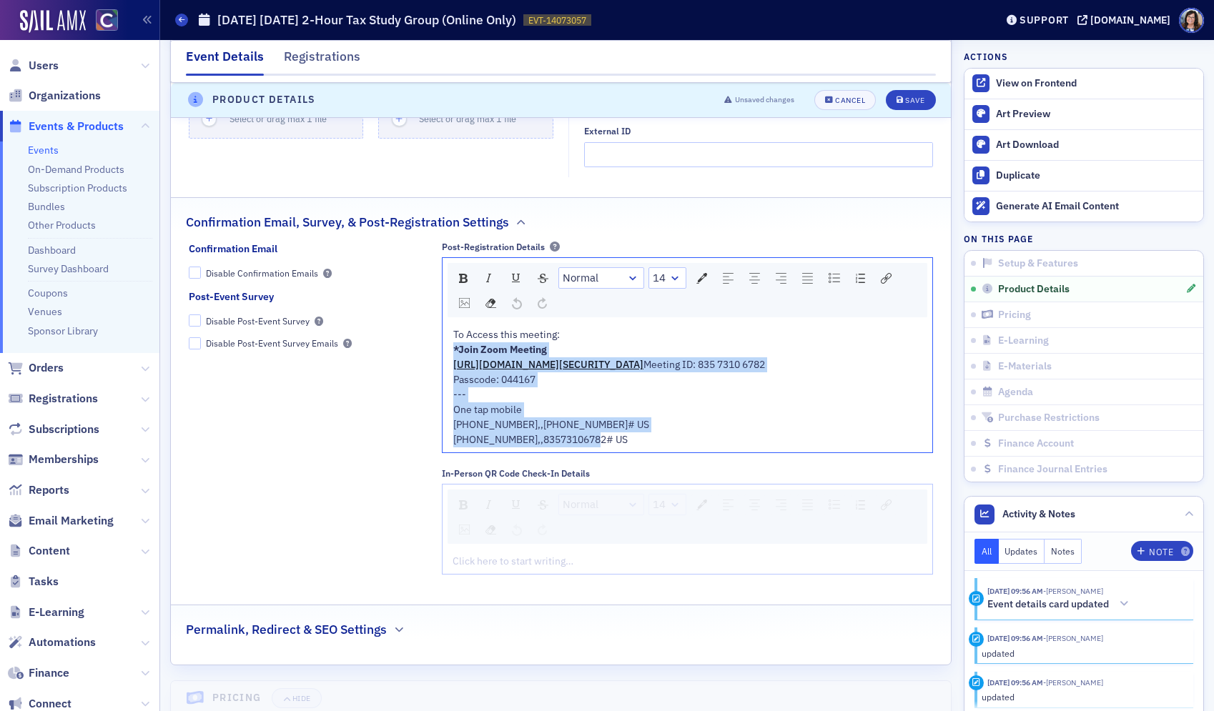
drag, startPoint x: 452, startPoint y: 363, endPoint x: 731, endPoint y: 518, distance: 318.7
click at [731, 518] on div "Post-Registration Details Normal 14 To Access this meeting: *Join Zoom Meeting …" at bounding box center [687, 409] width 491 height 334
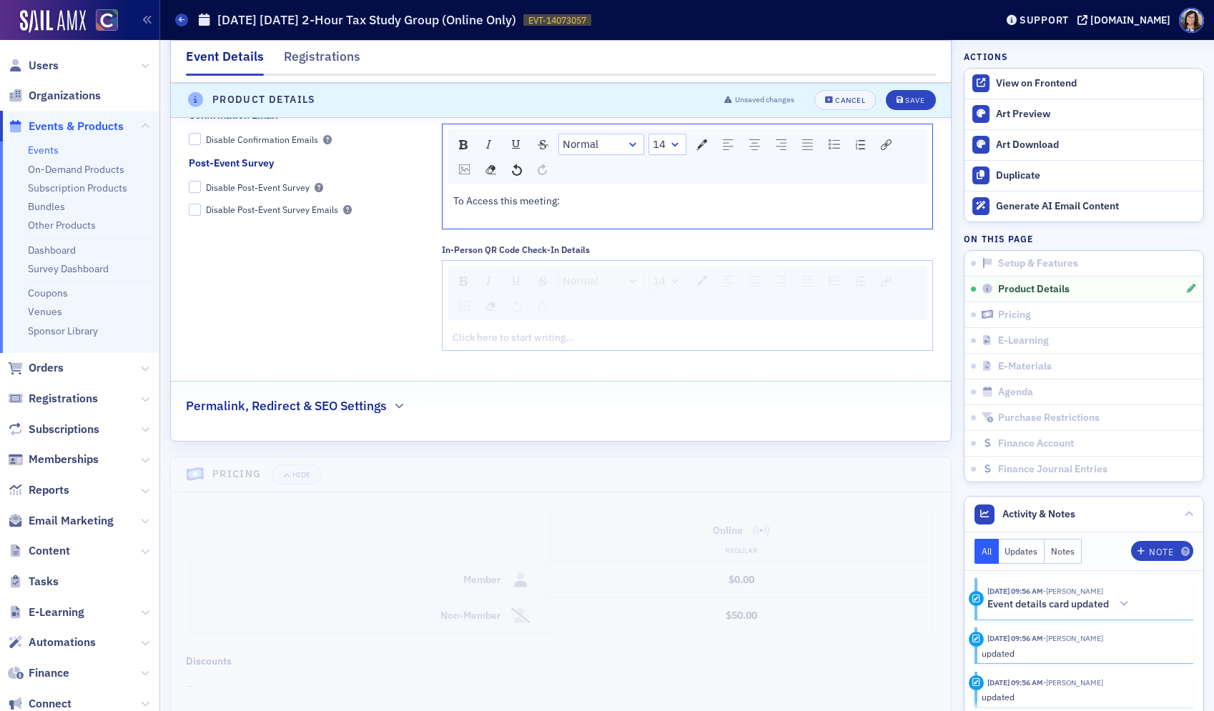
scroll to position [1778, 0]
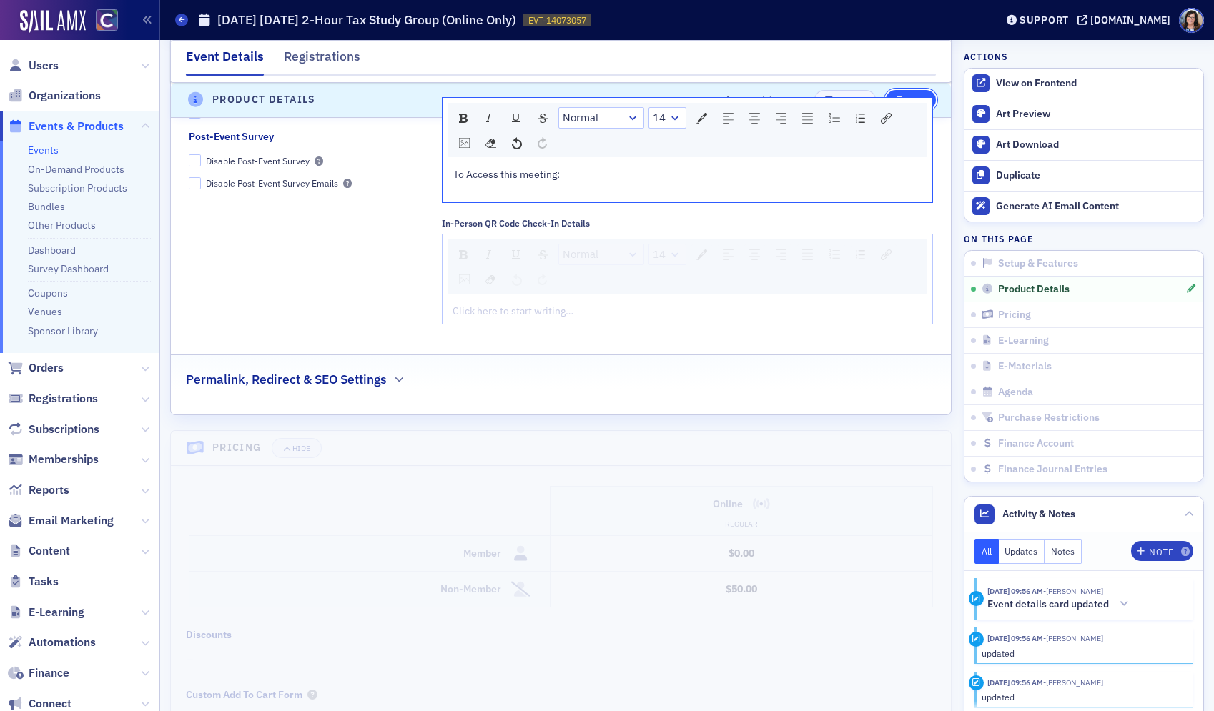
click at [921, 101] on div "Save" at bounding box center [914, 100] width 19 height 8
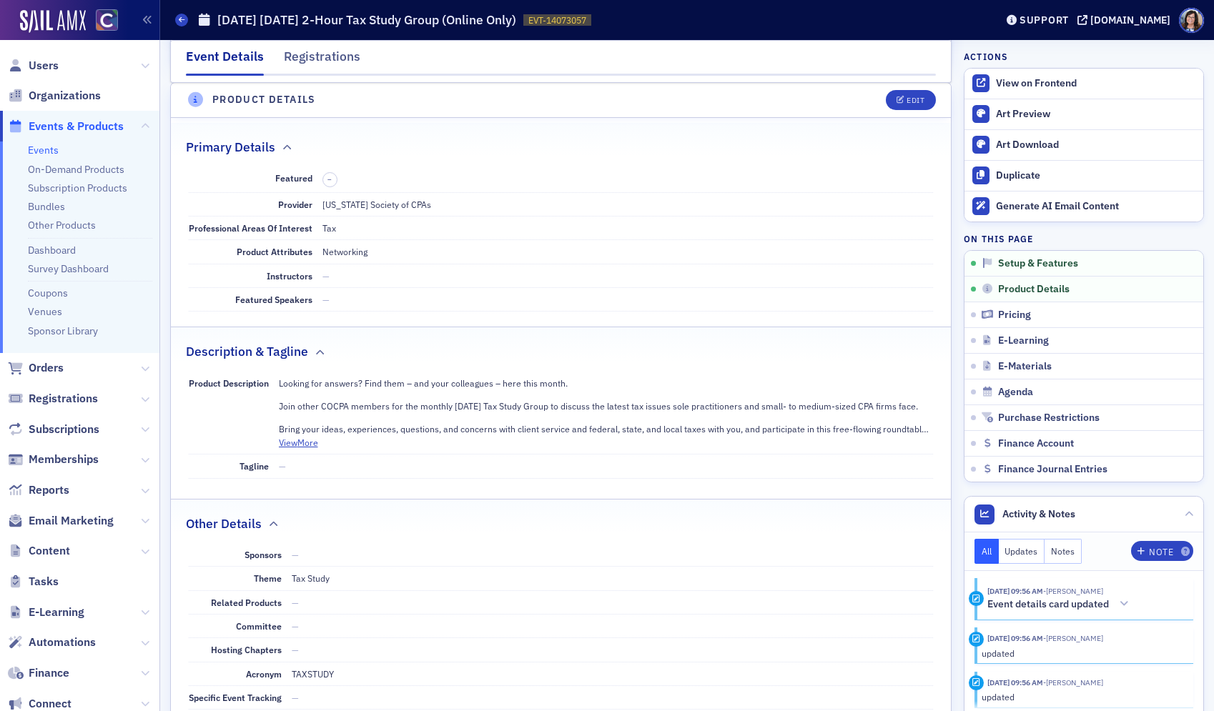
scroll to position [468, 0]
click at [49, 124] on span "Events & Products" at bounding box center [76, 127] width 95 height 16
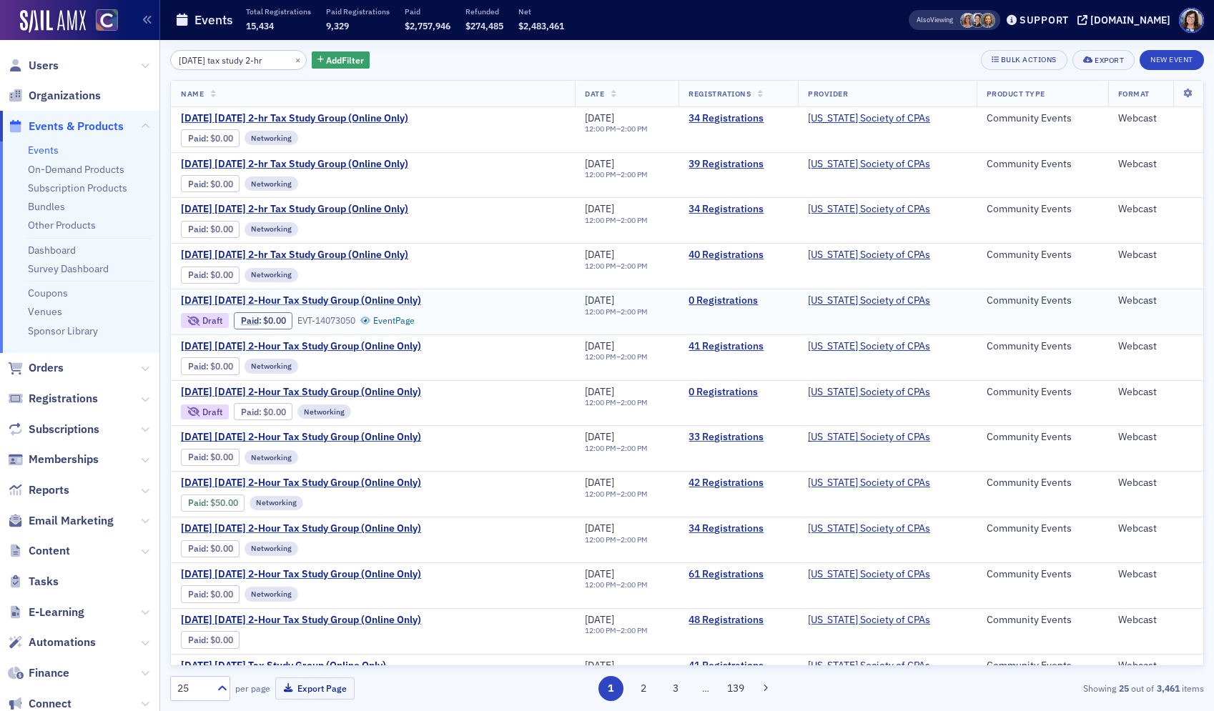
click at [421, 300] on span "January 2026 Tuesday 2-Hour Tax Study Group (Online Only)" at bounding box center [301, 301] width 240 height 13
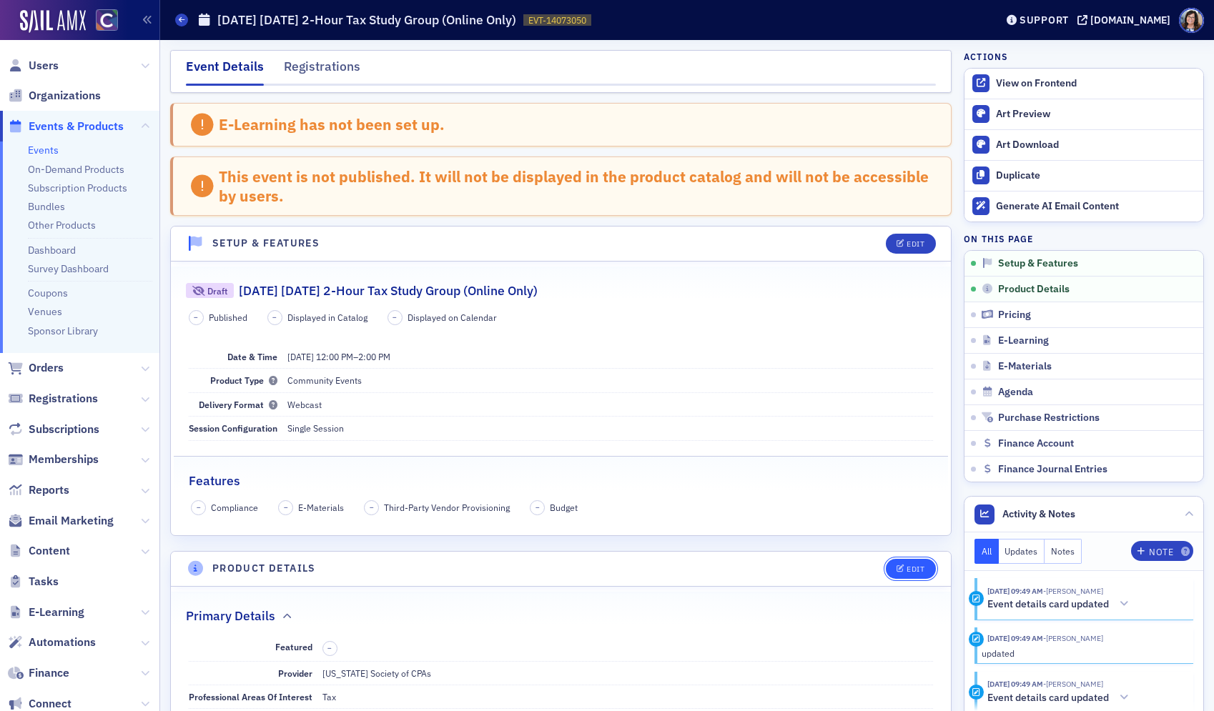
click at [920, 565] on div "Edit" at bounding box center [915, 569] width 18 height 8
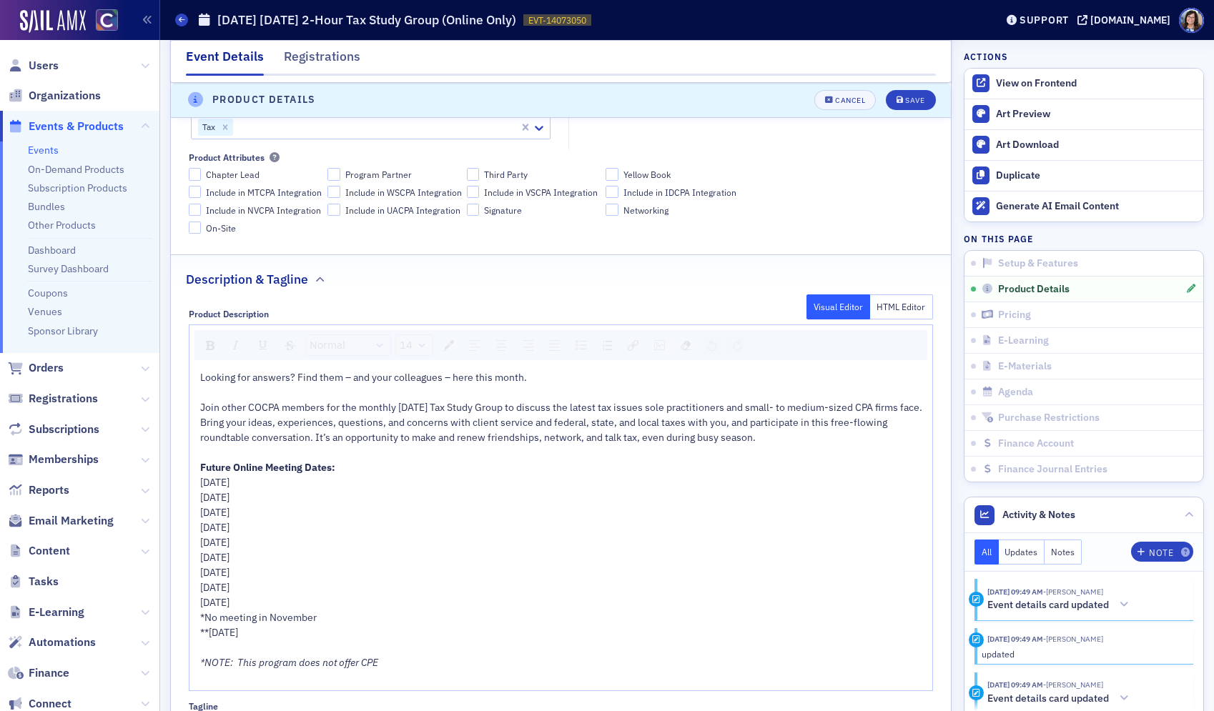
scroll to position [707, 0]
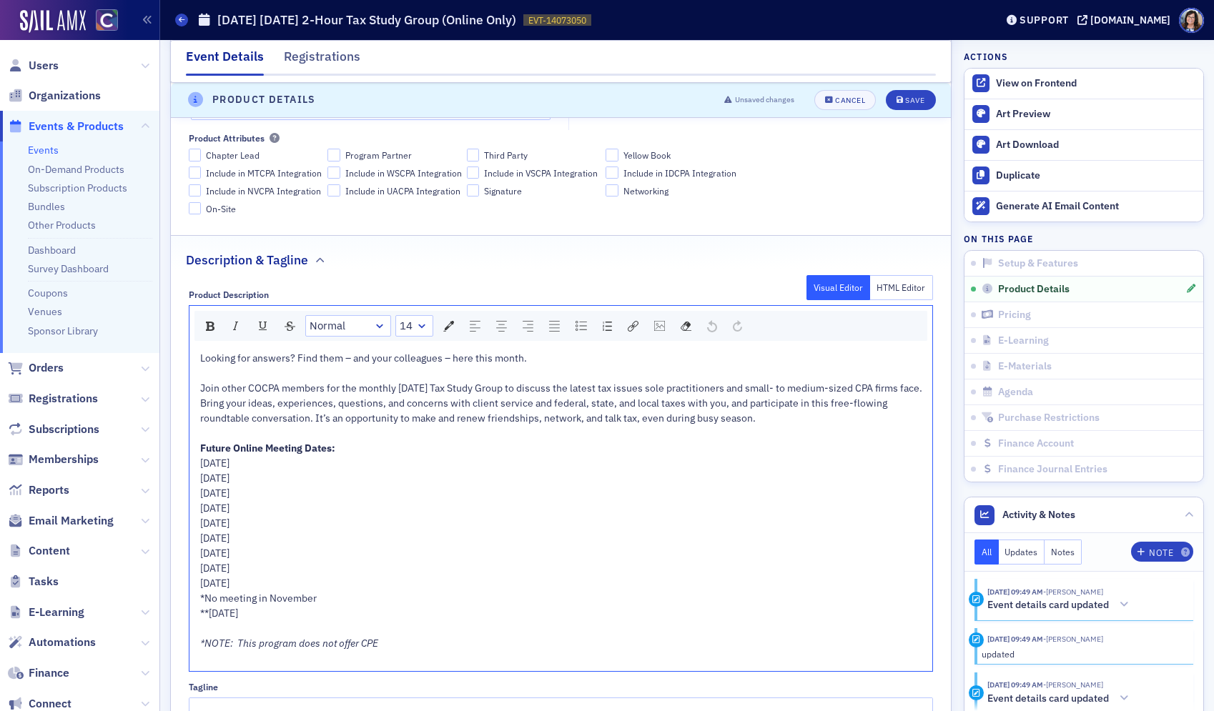
click at [417, 388] on span "Join other COCPA members for the monthly last Tuesday Tax Study Group to discus…" at bounding box center [561, 388] width 722 height 13
click at [914, 102] on div "Save" at bounding box center [914, 100] width 19 height 8
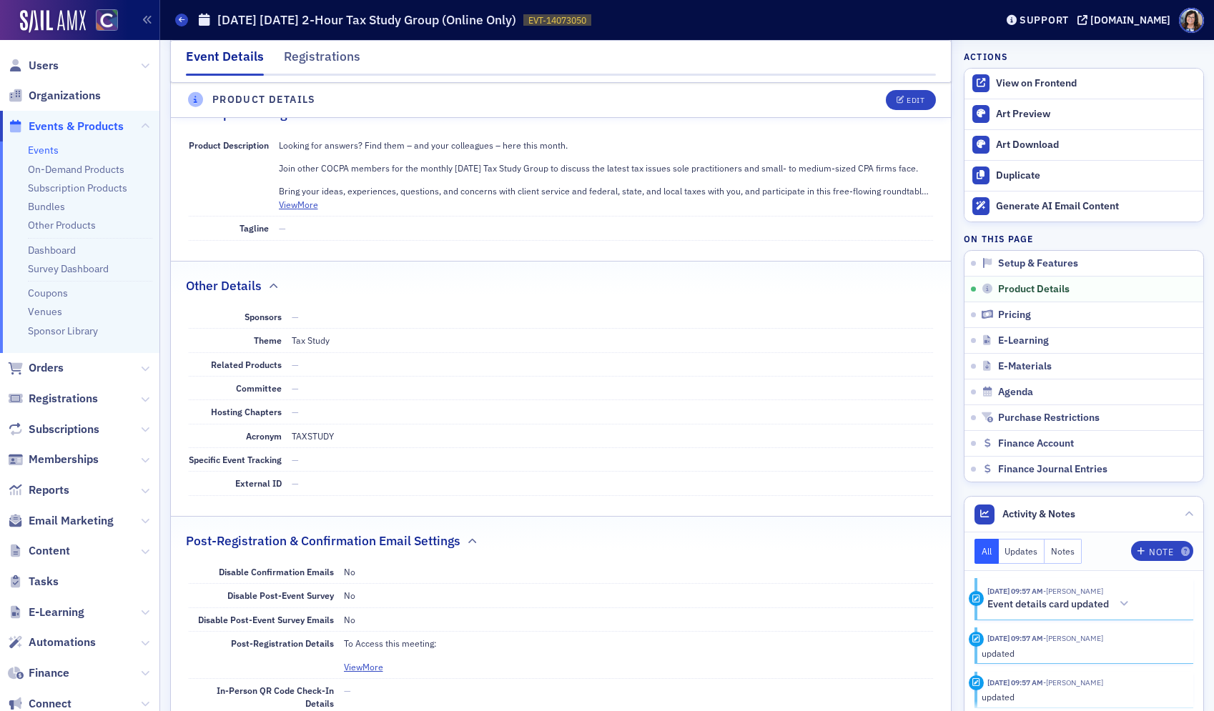
scroll to position [468, 0]
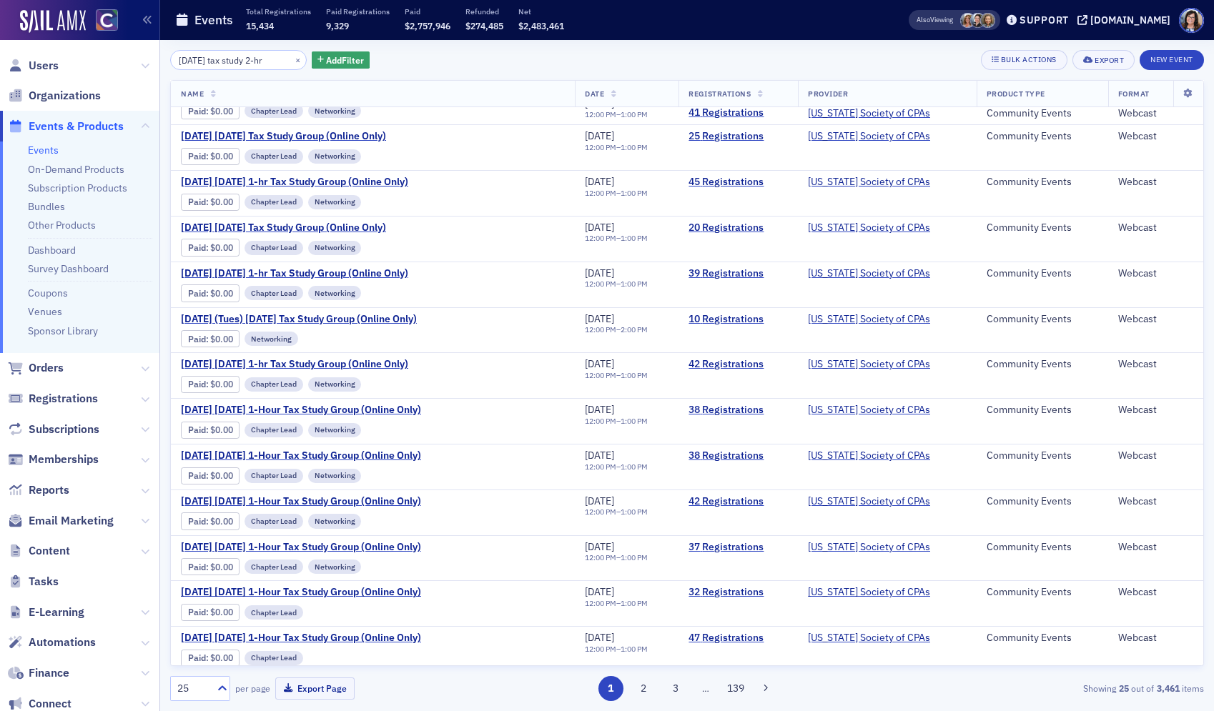
scroll to position [581, 0]
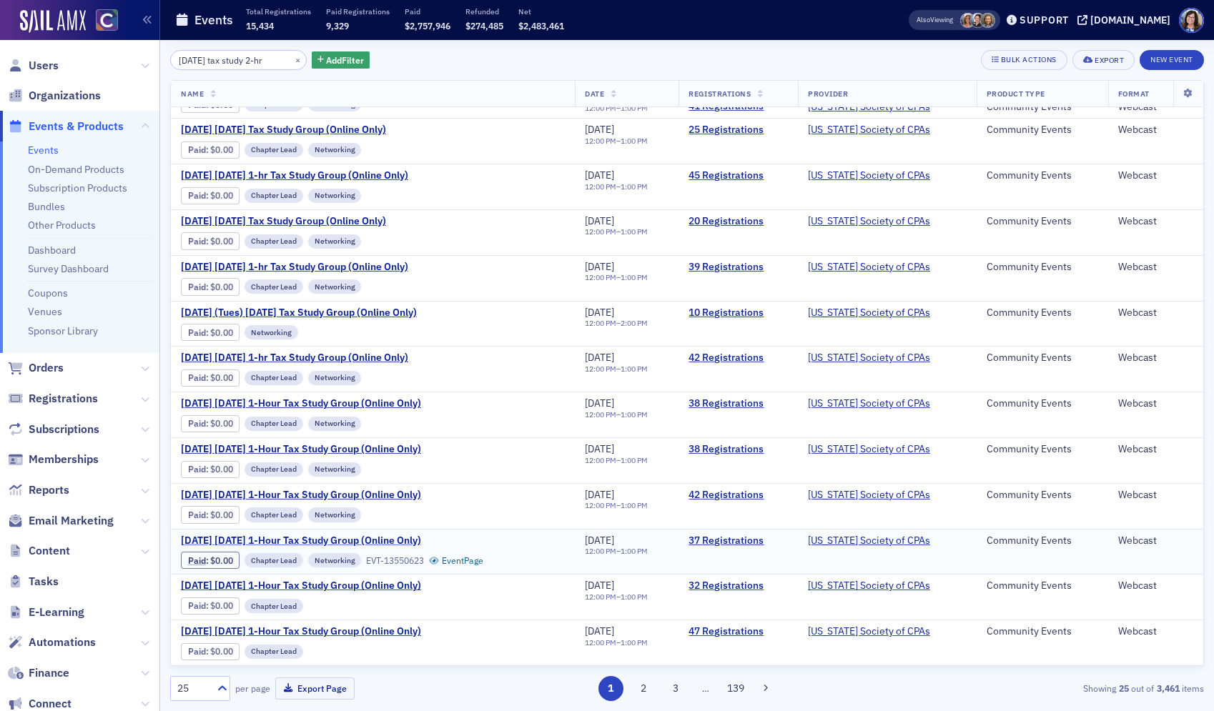
click at [324, 540] on span "March 2025 Wednesday 1-Hour Tax Study Group (Online Only)" at bounding box center [301, 541] width 240 height 13
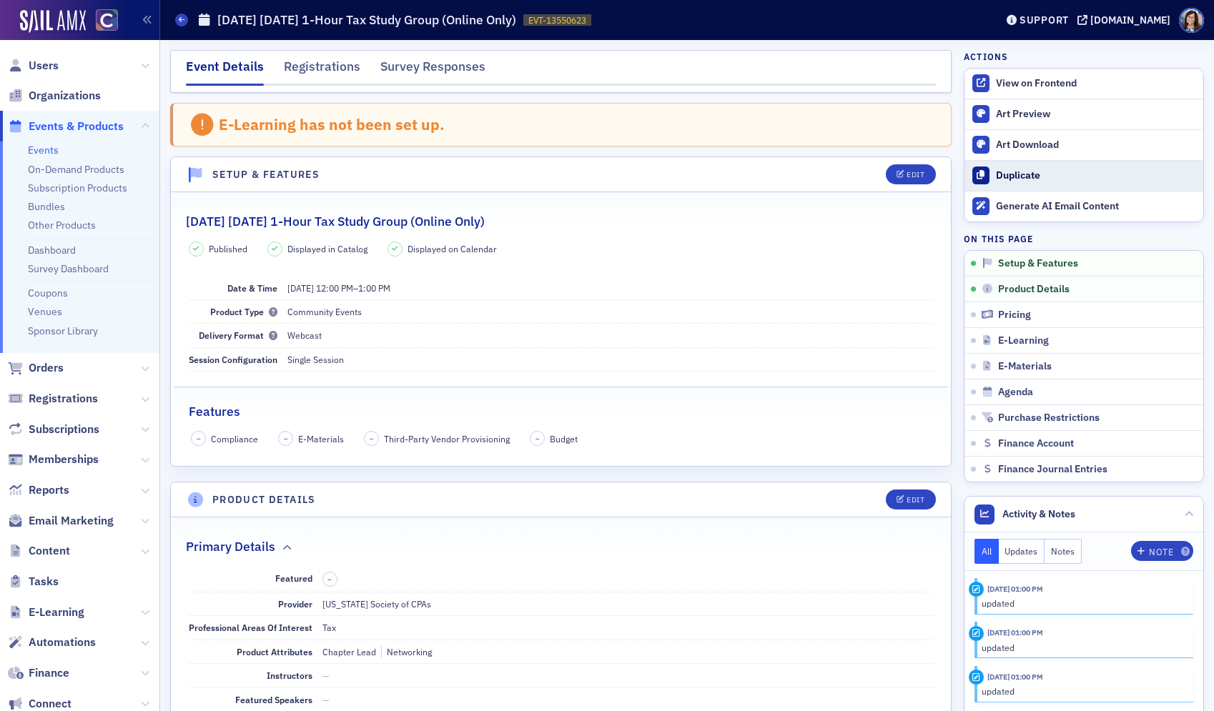
click at [1017, 175] on div "Duplicate" at bounding box center [1096, 175] width 200 height 13
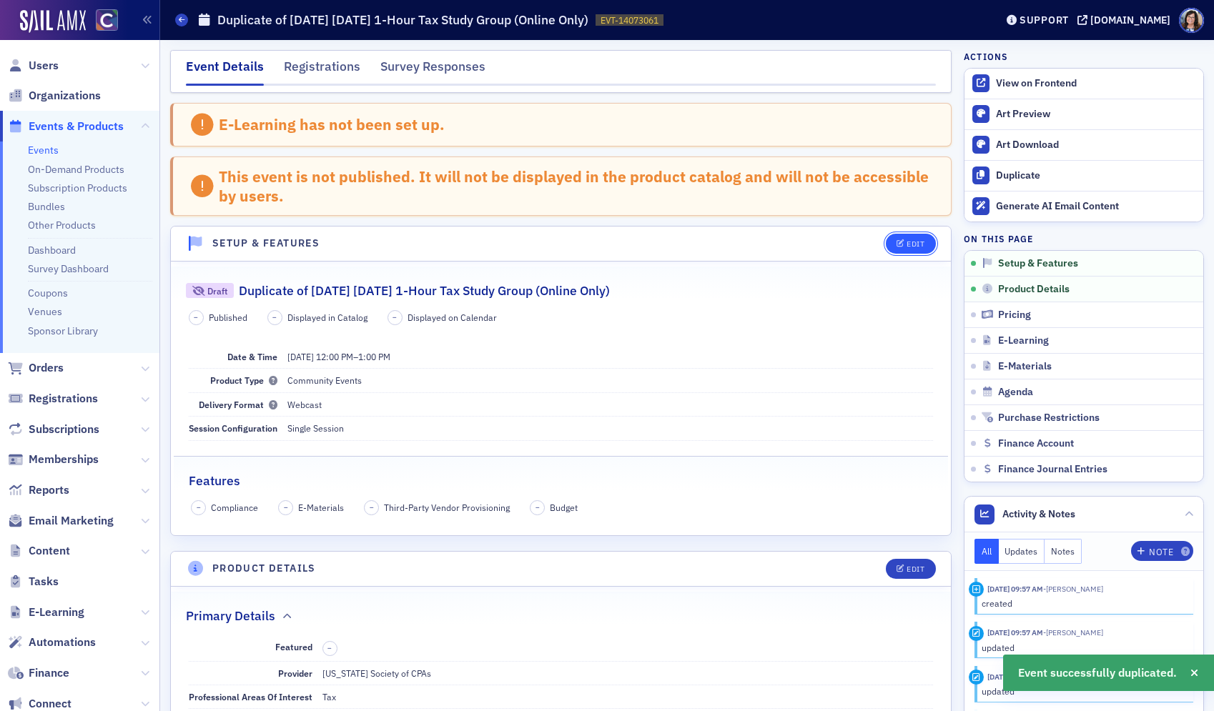
click at [914, 246] on div "Edit" at bounding box center [915, 244] width 18 height 8
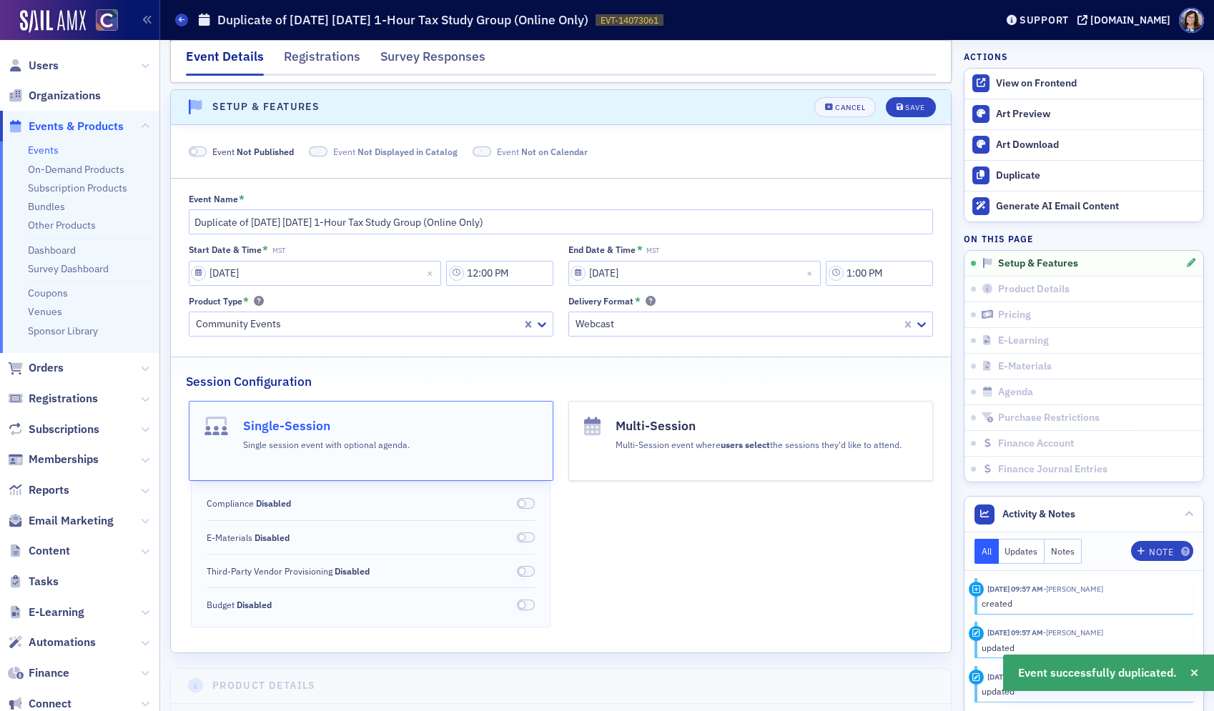
scroll to position [143, 0]
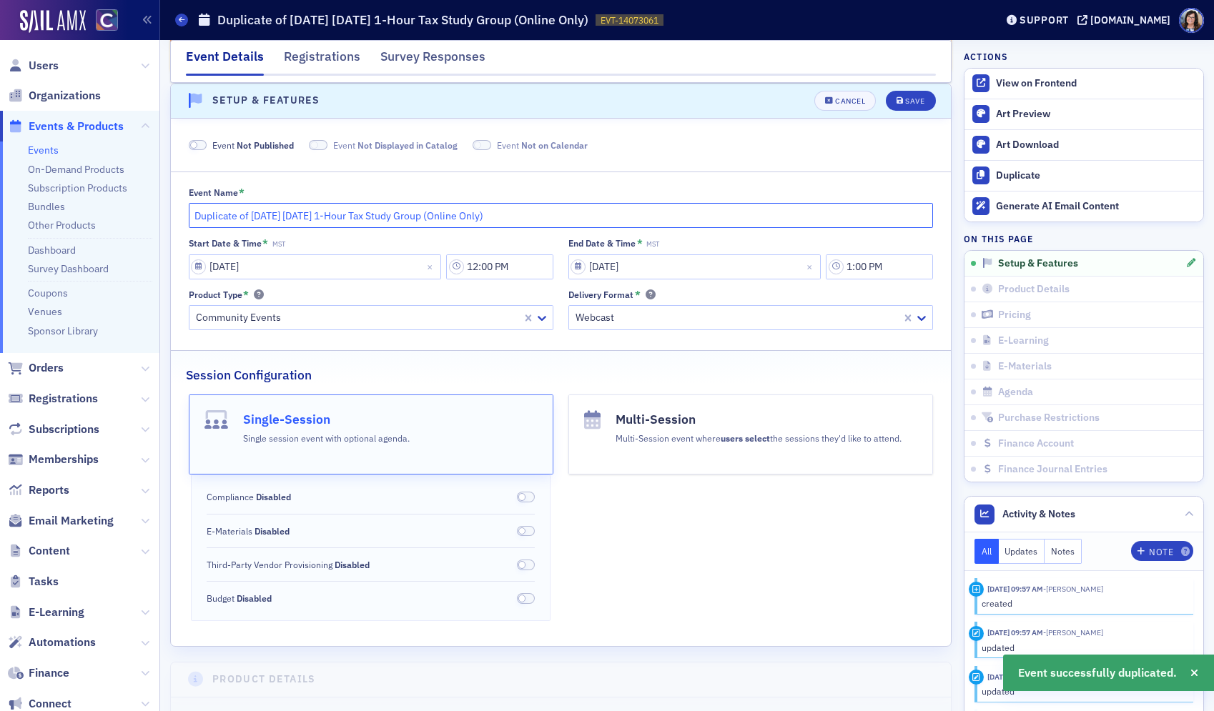
drag, startPoint x: 250, startPoint y: 217, endPoint x: 158, endPoint y: 214, distance: 92.3
click at [158, 214] on div "Users Organizations Events & Products Events On-Demand Products Subscription Pr…" at bounding box center [607, 355] width 1214 height 711
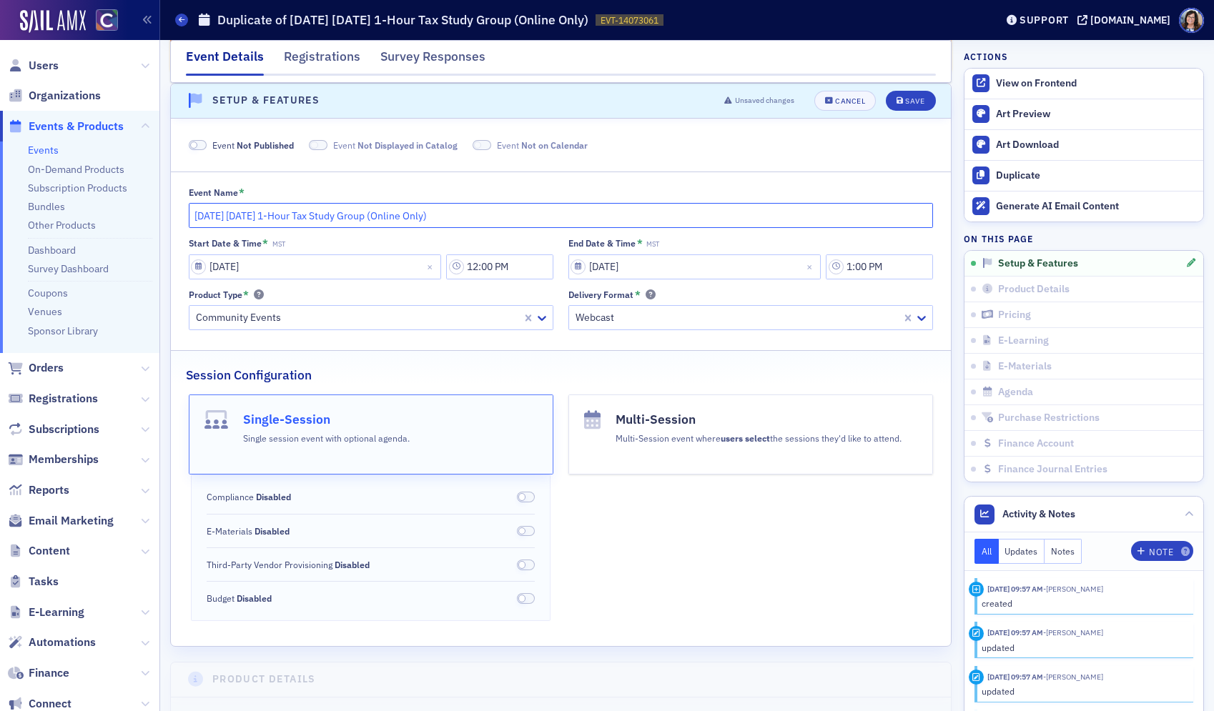
click at [246, 217] on input "March 2025 Wednesday 1-Hour Tax Study Group (Online Only)" at bounding box center [561, 215] width 745 height 25
type input "March 2026 Wednesday 1-Hour Tax Study Group (Online Only)"
select select "2"
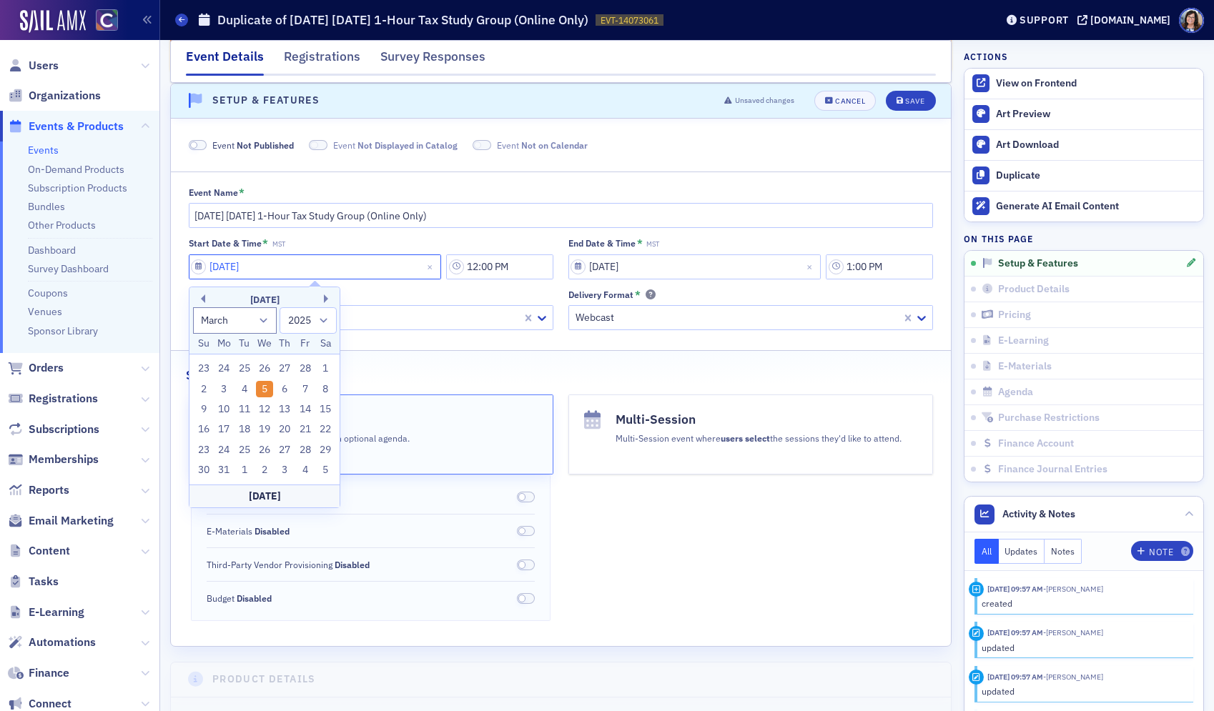
click at [199, 269] on input "03/05/2025" at bounding box center [315, 266] width 253 height 25
click at [324, 322] on select "1900 1901 1902 1903 1904 1905 1906 1907 1908 1909 1910 1911 1912 1913 1914 1915…" at bounding box center [307, 320] width 57 height 26
select select "2026"
click at [279, 307] on select "1900 1901 1902 1903 1904 1905 1906 1907 1908 1909 1910 1911 1912 1913 1914 1915…" at bounding box center [307, 320] width 57 height 26
click at [244, 430] on div "24" at bounding box center [244, 429] width 17 height 17
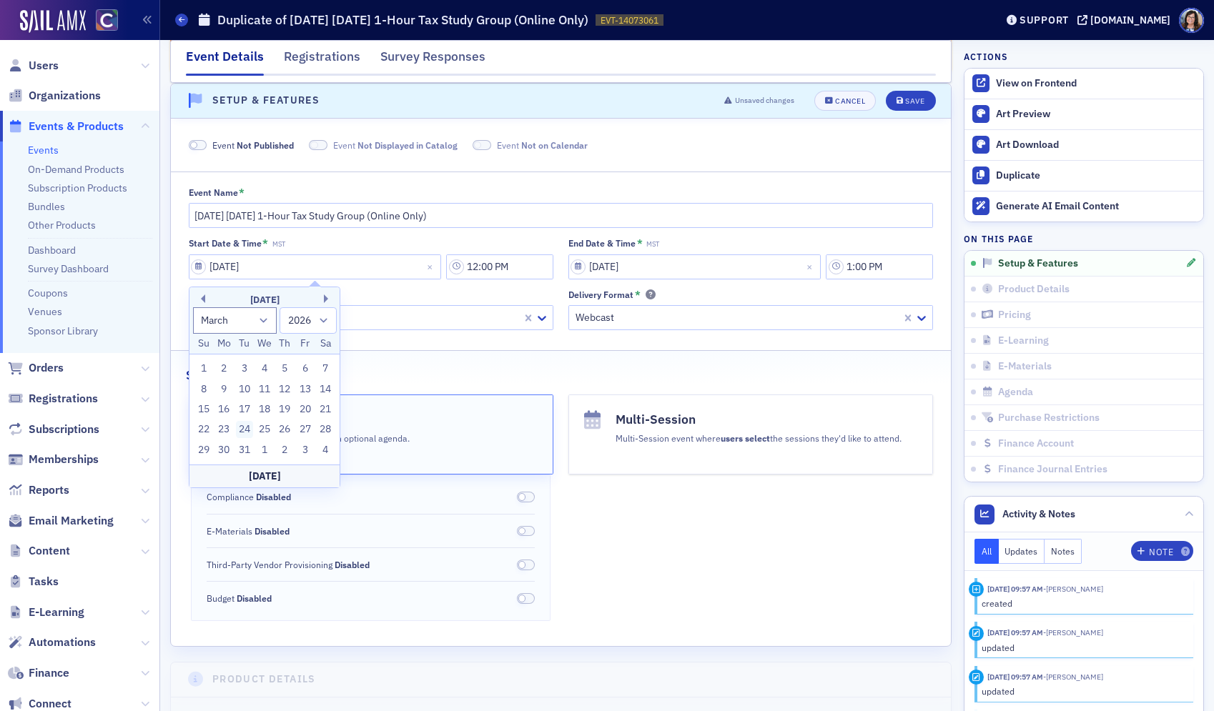
type input "03/24/2026"
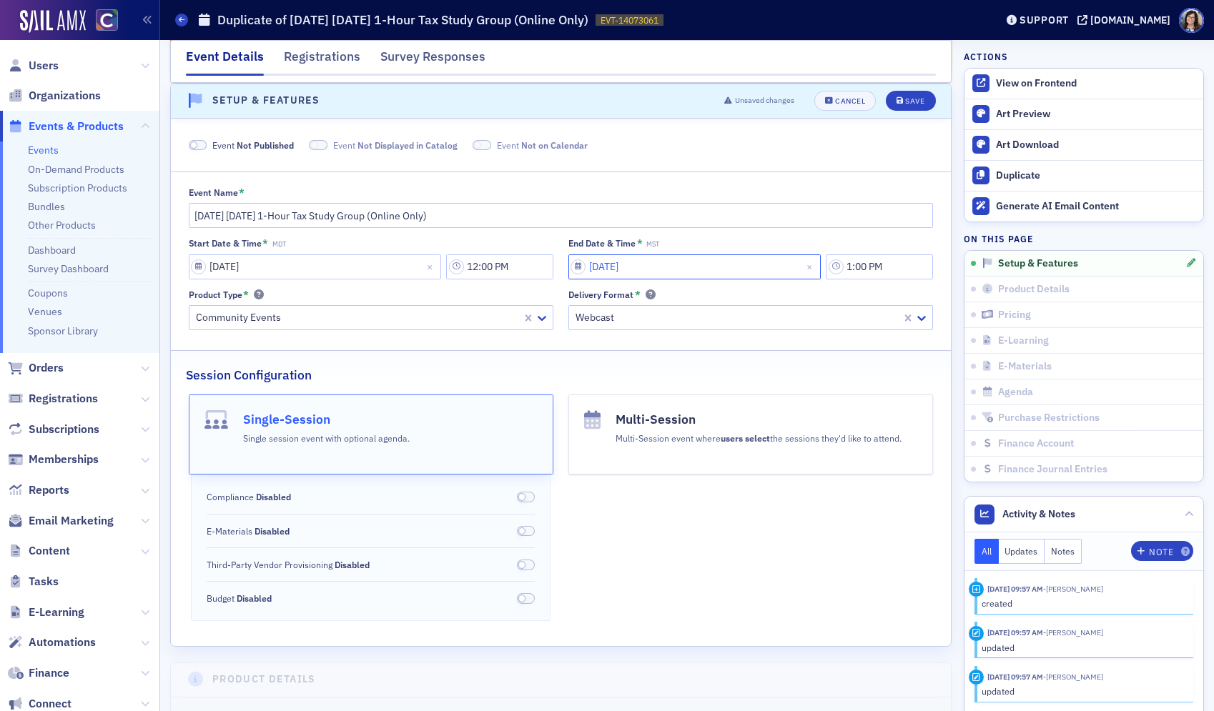
click at [616, 270] on input "03/05/2025" at bounding box center [694, 266] width 253 height 25
select select "2"
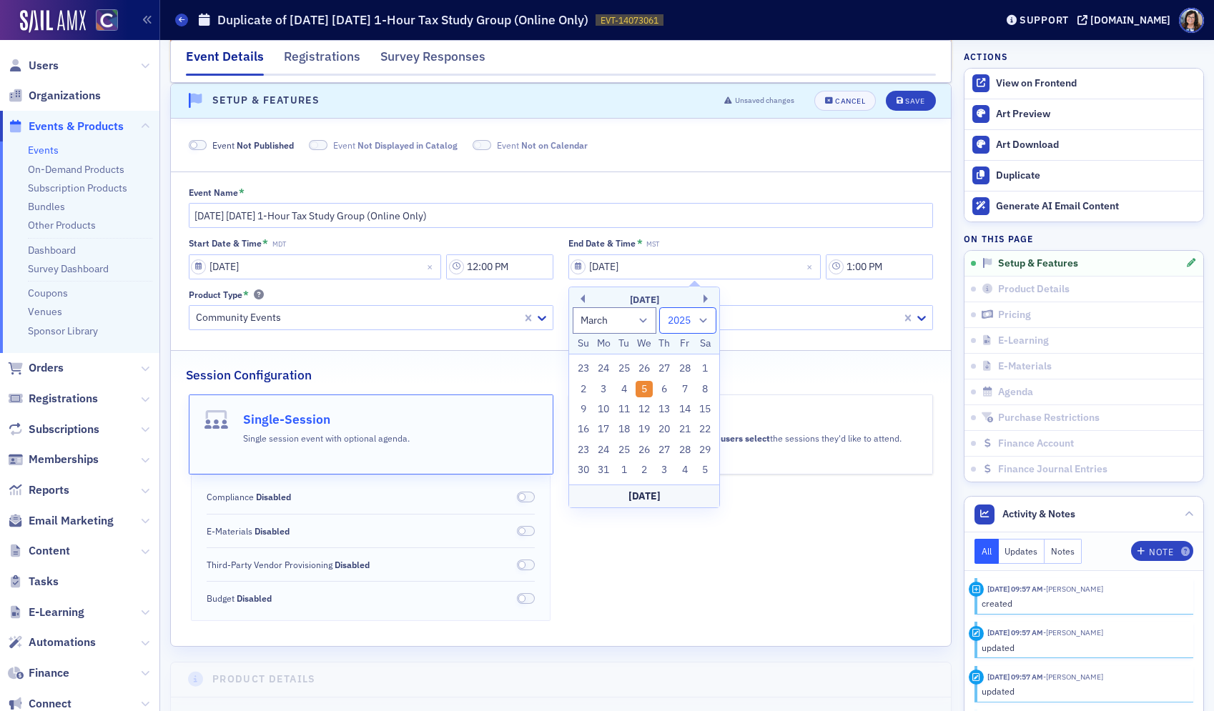
click at [702, 318] on select "1900 1901 1902 1903 1904 1905 1906 1907 1908 1909 1910 1911 1912 1913 1914 1915…" at bounding box center [687, 320] width 57 height 26
select select "2026"
click at [659, 307] on select "1900 1901 1902 1903 1904 1905 1906 1907 1908 1909 1910 1911 1912 1913 1914 1915…" at bounding box center [687, 320] width 57 height 26
click at [621, 430] on div "24" at bounding box center [623, 429] width 17 height 17
type input "03/24/2026"
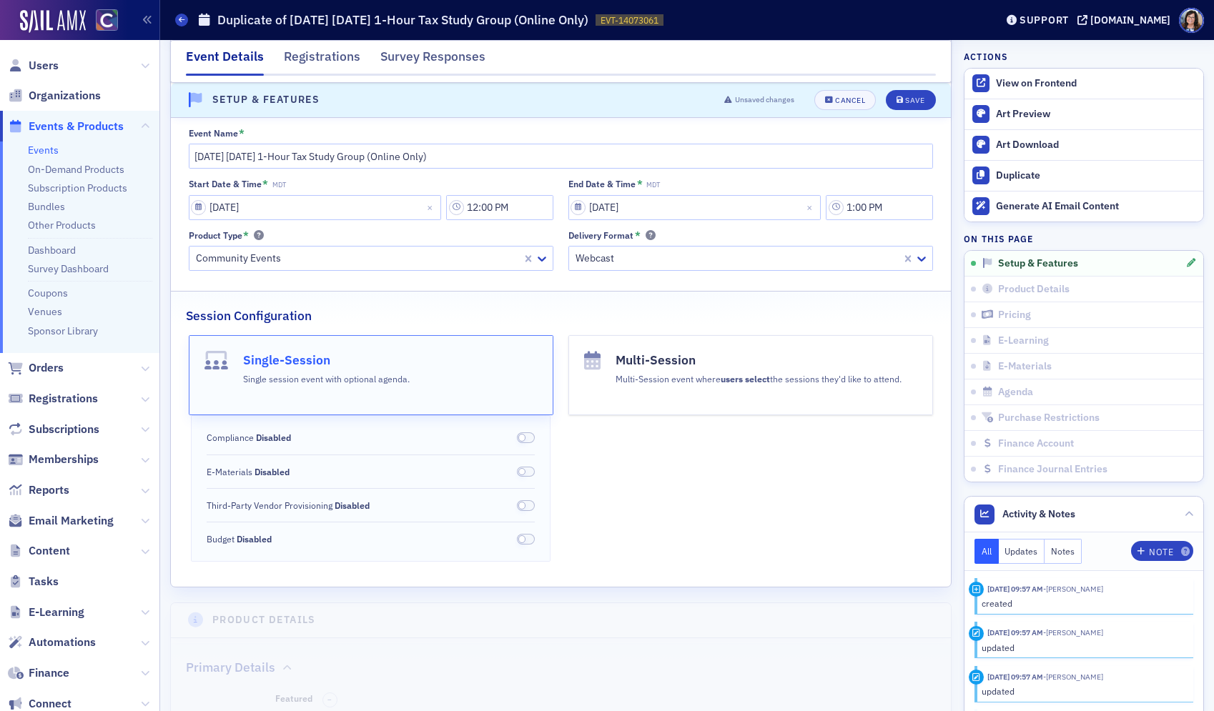
scroll to position [204, 0]
click at [844, 102] on div "Cancel" at bounding box center [850, 100] width 30 height 8
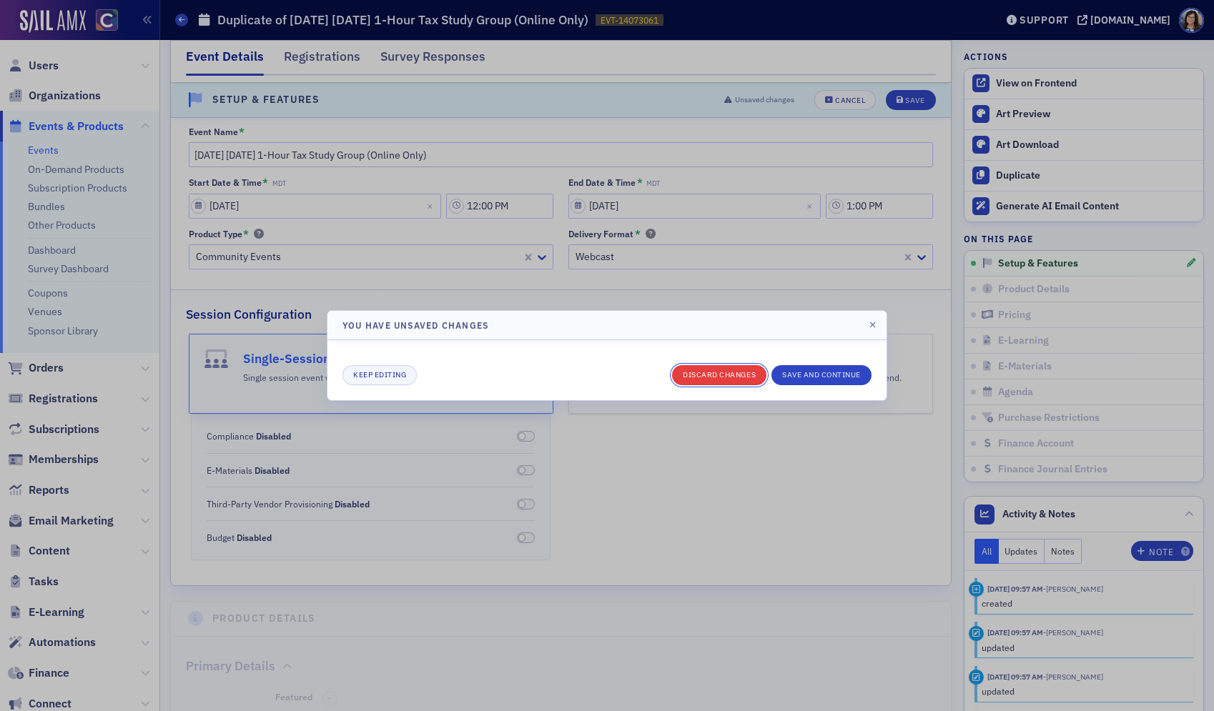
click at [718, 371] on button "Discard changes" at bounding box center [719, 375] width 94 height 20
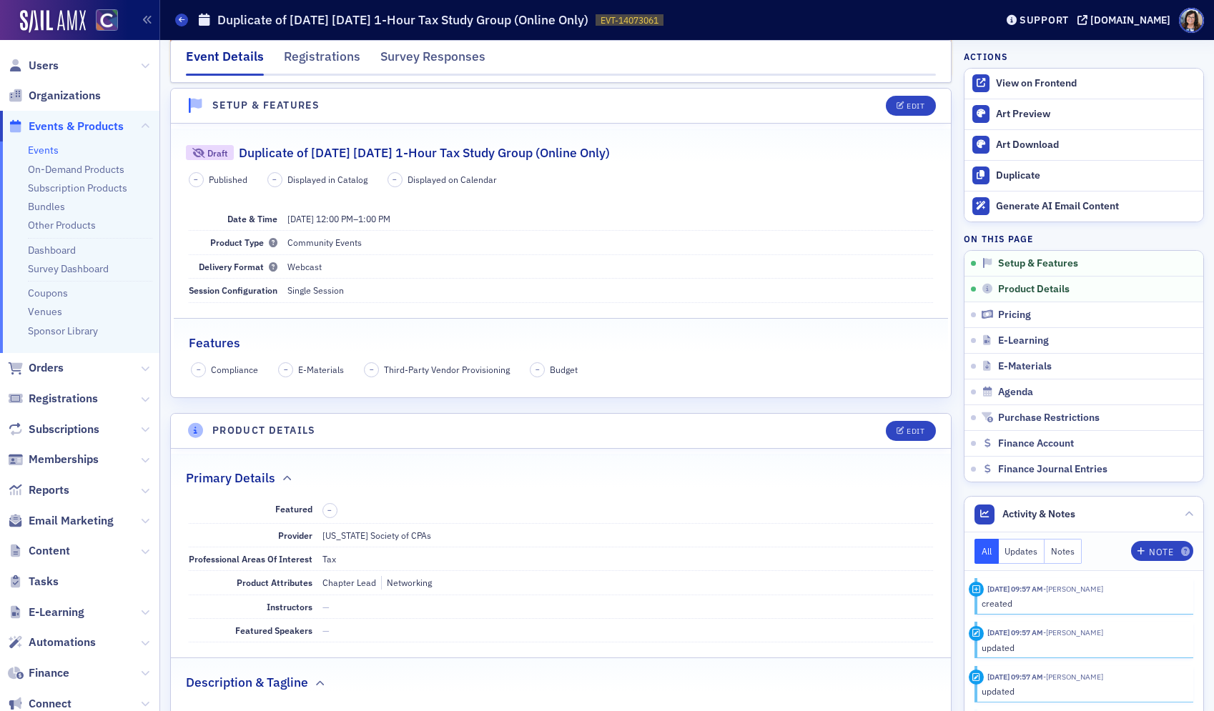
scroll to position [143, 0]
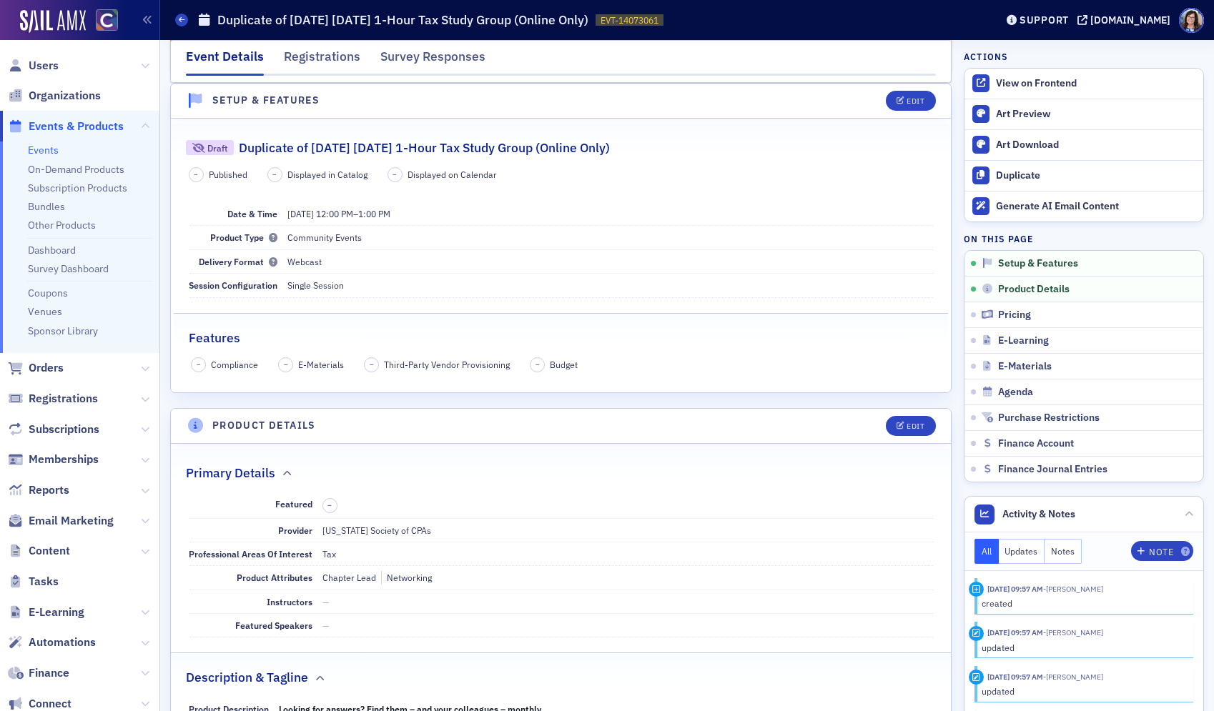
click at [74, 129] on span "Events & Products" at bounding box center [76, 127] width 95 height 16
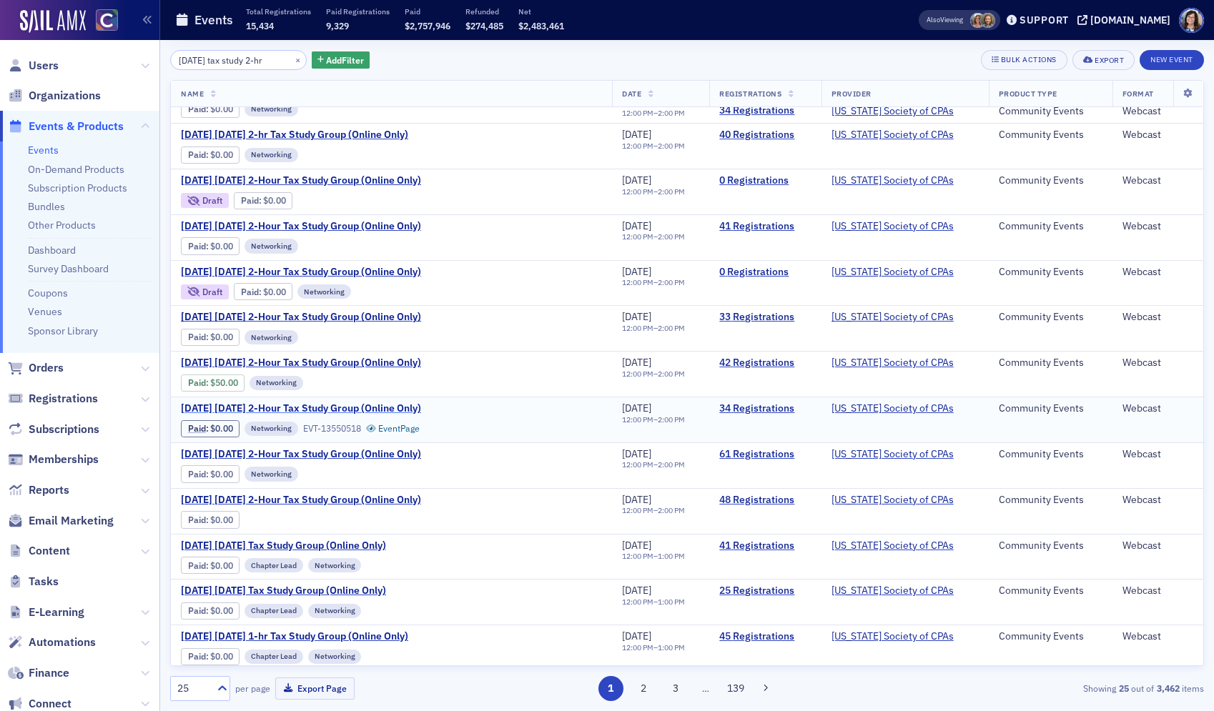
scroll to position [119, 0]
click at [292, 408] on span "March 2025 Tuesday 2-Hour Tax Study Group (Online Only)" at bounding box center [301, 410] width 240 height 13
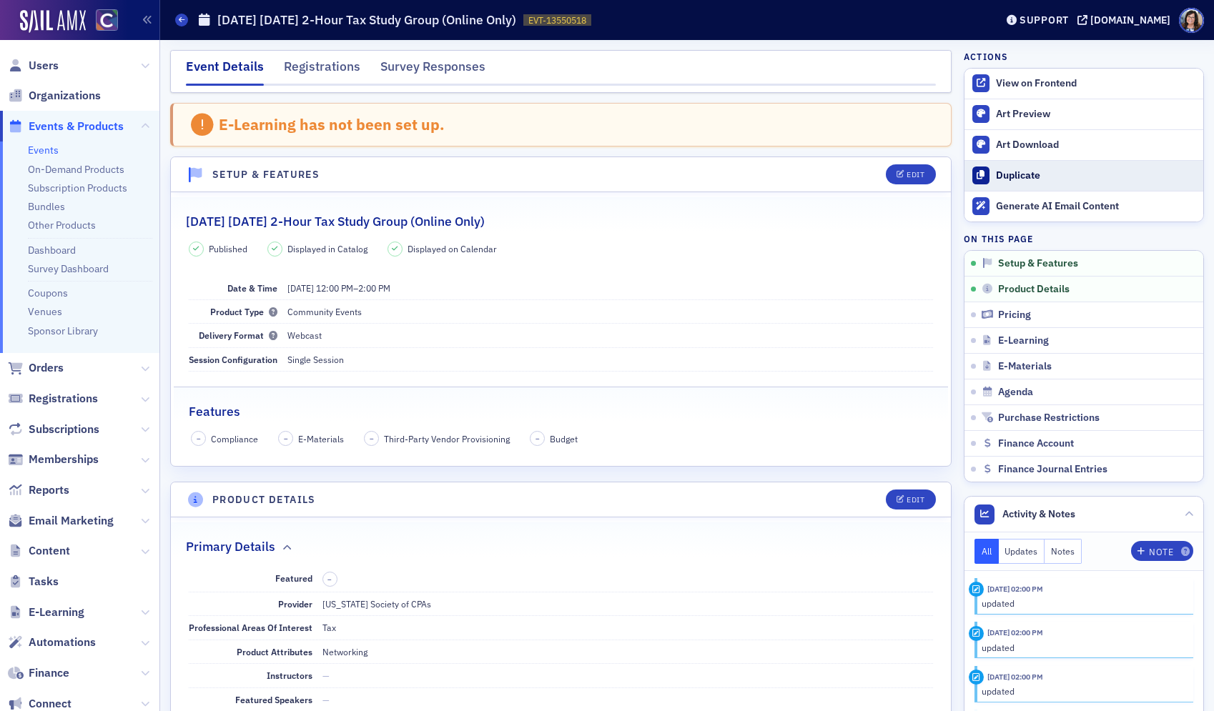
click at [1023, 179] on div "Duplicate" at bounding box center [1096, 175] width 200 height 13
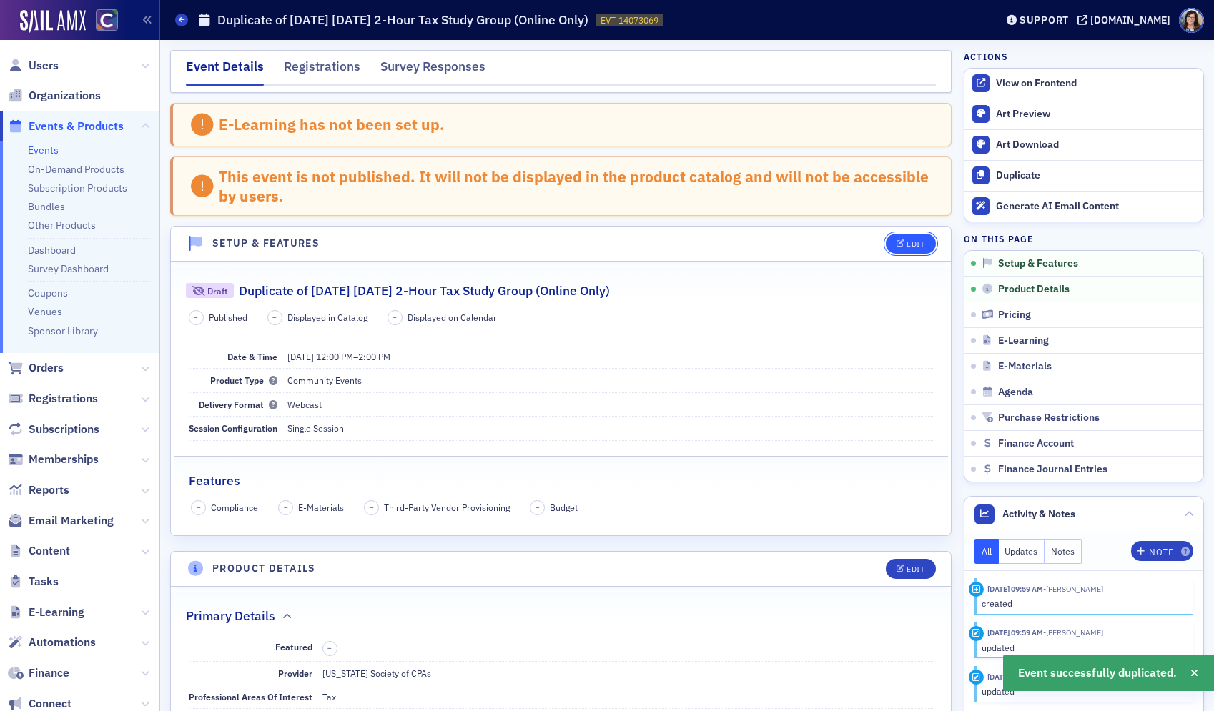
click at [906, 241] on div "Edit" at bounding box center [915, 244] width 18 height 8
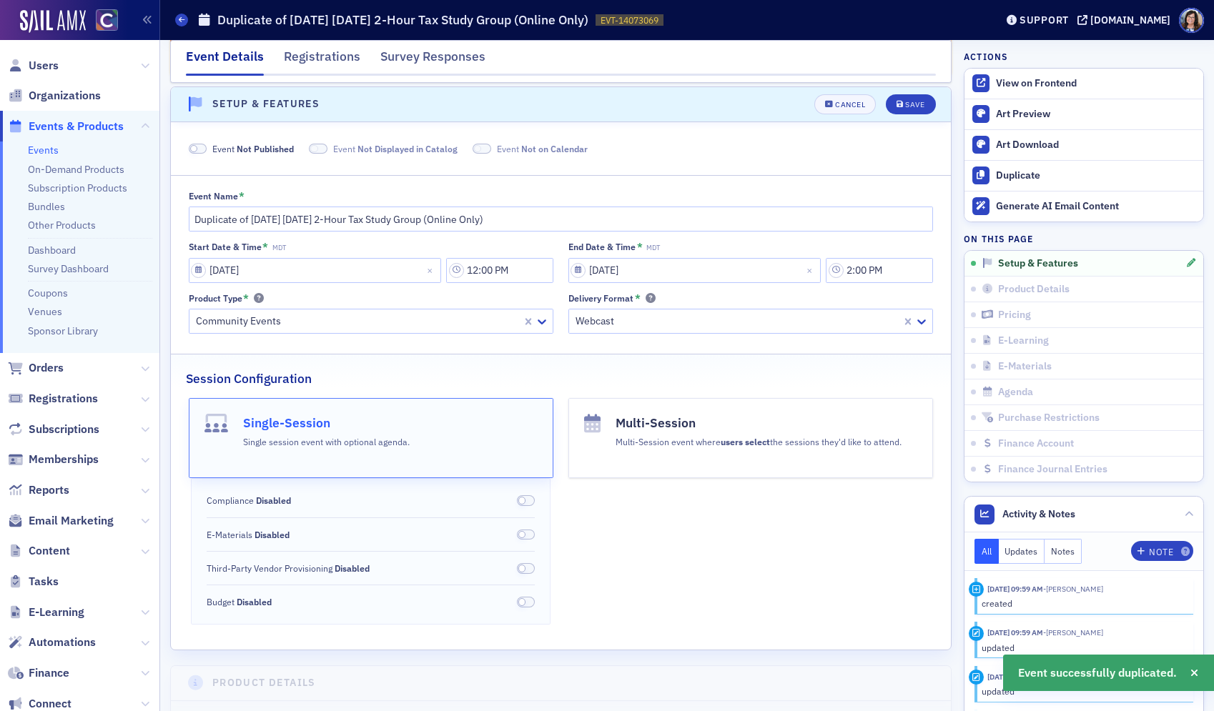
scroll to position [143, 0]
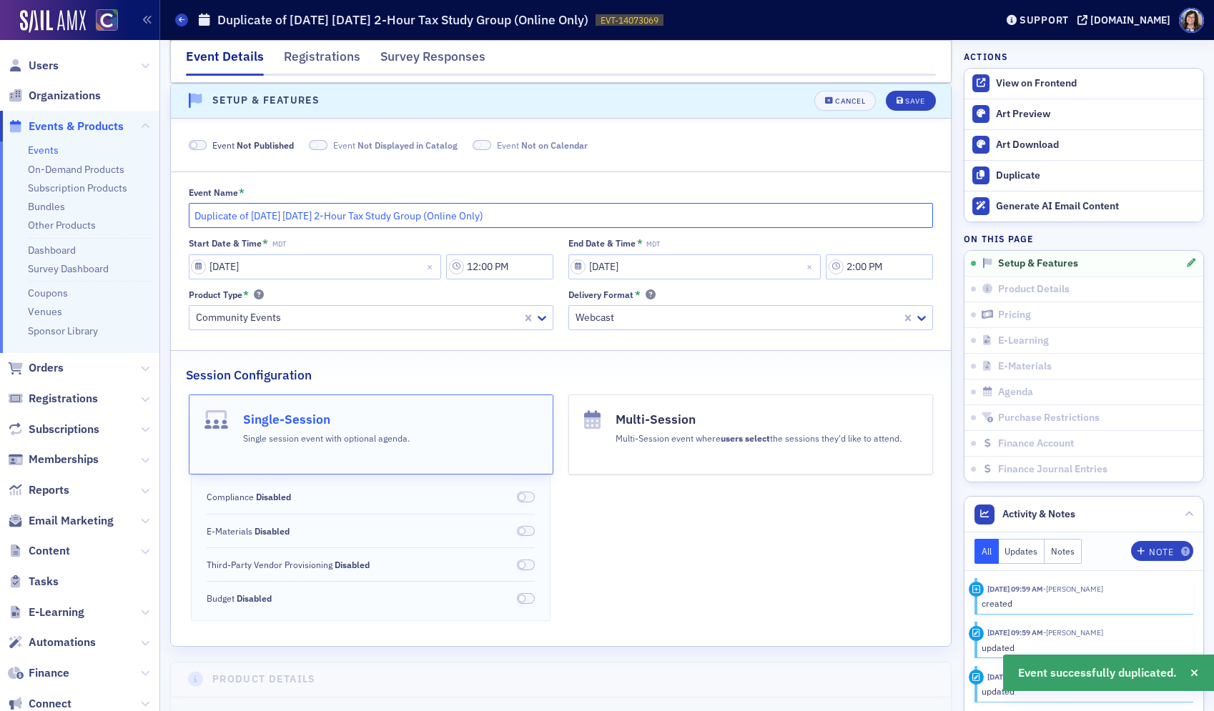
drag, startPoint x: 250, startPoint y: 216, endPoint x: 165, endPoint y: 212, distance: 85.1
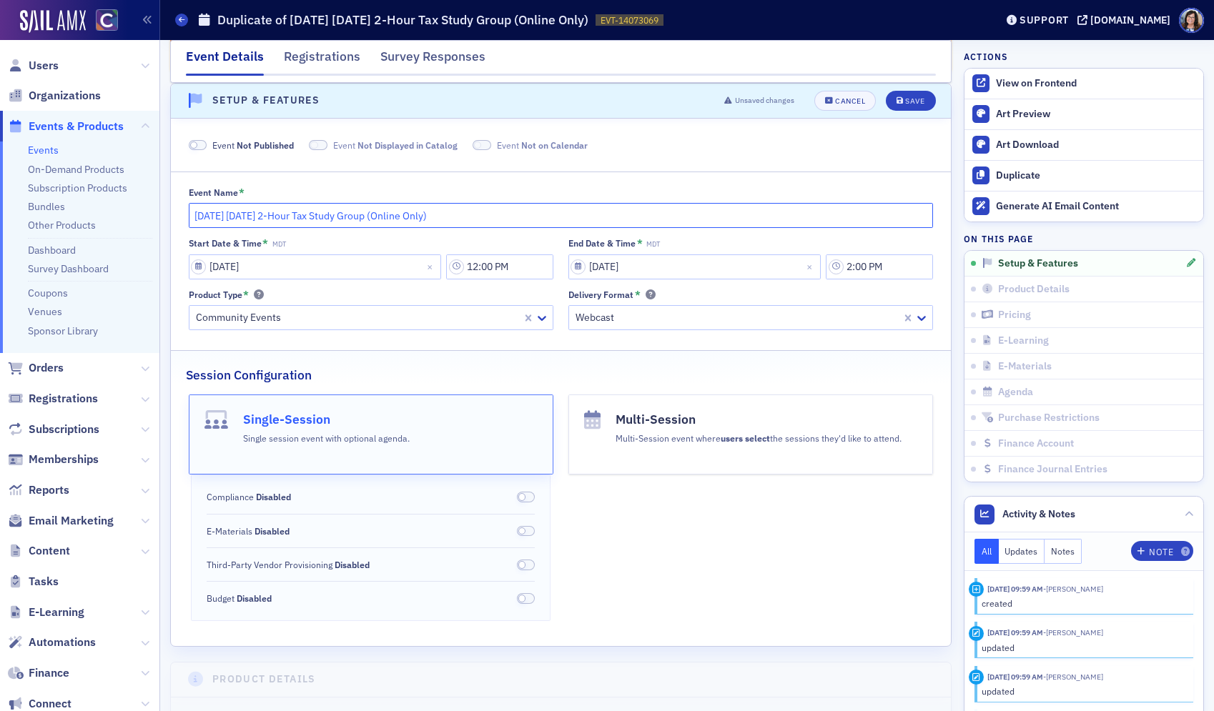
click at [247, 217] on input "March 2025 Tuesday 2-Hour Tax Study Group (Online Only)" at bounding box center [561, 215] width 745 height 25
type input "March 2026 Tuesday 2-Hour Tax Study Group (Online Only)"
select select "2"
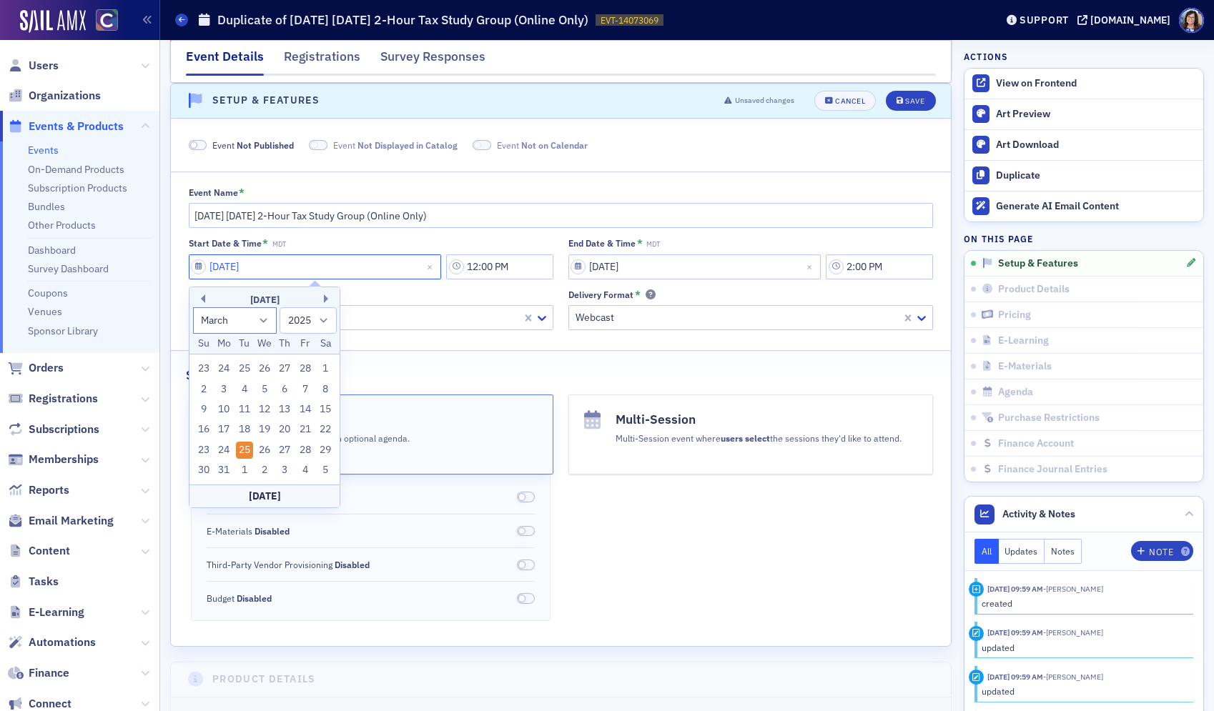
click at [199, 264] on input "03/25/2025" at bounding box center [315, 266] width 253 height 25
click at [322, 322] on select "1900 1901 1902 1903 1904 1905 1906 1907 1908 1909 1910 1911 1912 1913 1914 1915…" at bounding box center [307, 320] width 57 height 26
select select "2026"
click at [279, 307] on select "1900 1901 1902 1903 1904 1905 1906 1907 1908 1909 1910 1911 1912 1913 1914 1915…" at bounding box center [307, 320] width 57 height 26
click at [246, 429] on div "24" at bounding box center [244, 429] width 17 height 17
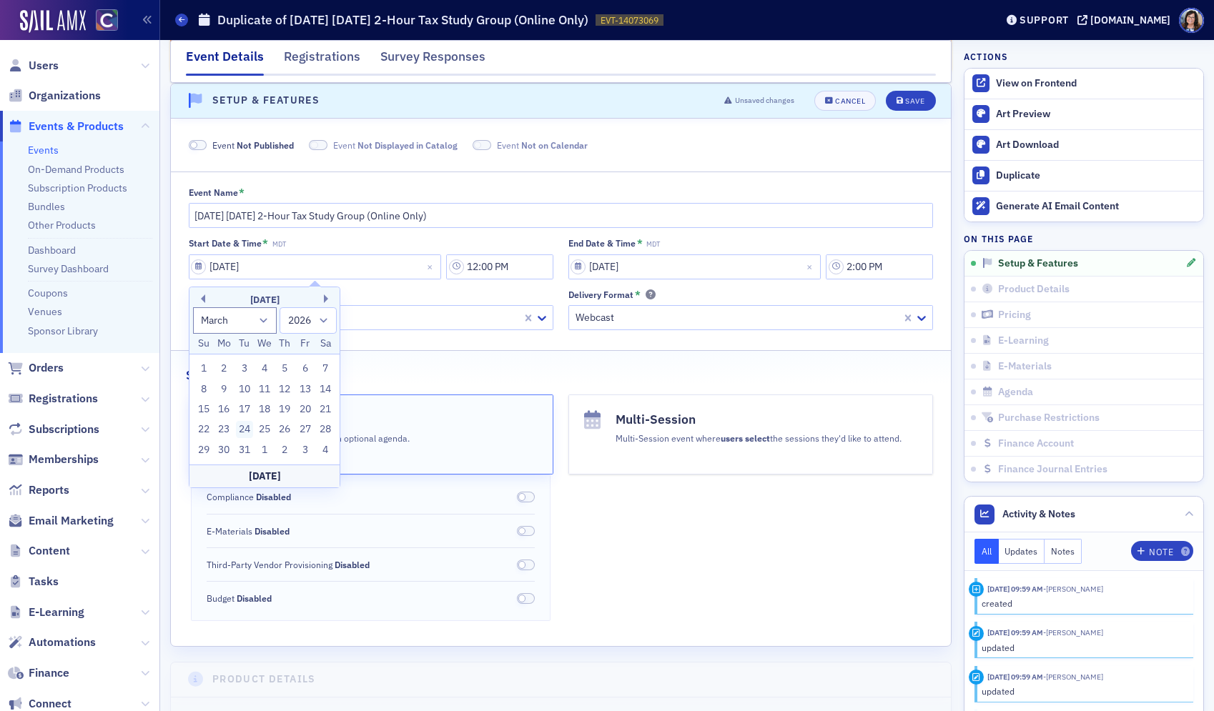
type input "03/24/2026"
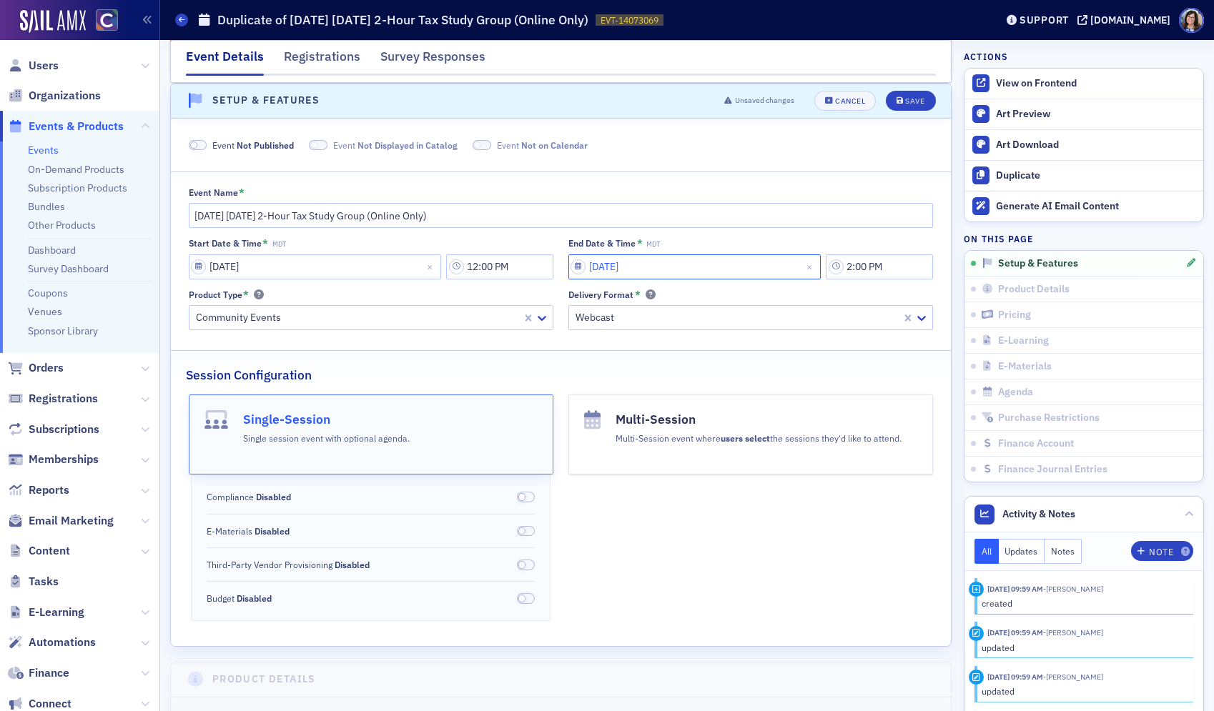
select select "2"
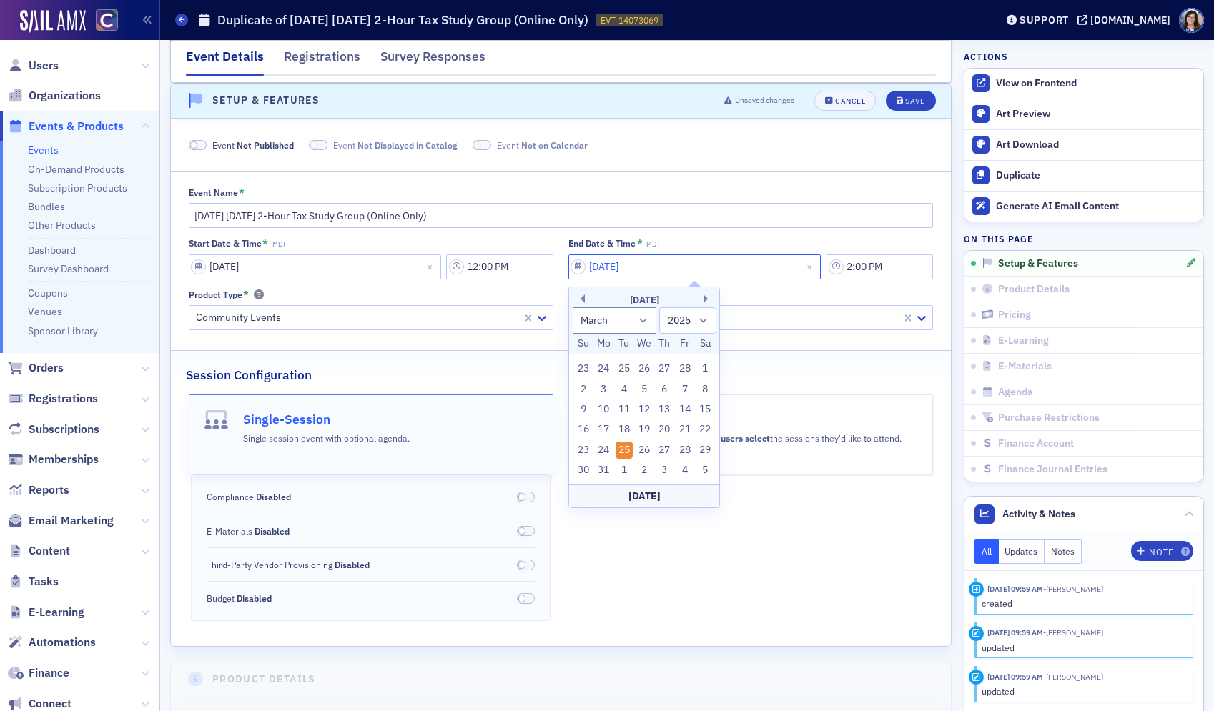
click at [579, 267] on input "03/25/2025" at bounding box center [694, 266] width 253 height 25
click at [703, 321] on select "1900 1901 1902 1903 1904 1905 1906 1907 1908 1909 1910 1911 1912 1913 1914 1915…" at bounding box center [687, 320] width 57 height 26
select select "2026"
click at [659, 307] on select "1900 1901 1902 1903 1904 1905 1906 1907 1908 1909 1910 1911 1912 1913 1914 1915…" at bounding box center [687, 320] width 57 height 26
click at [625, 425] on div "24" at bounding box center [623, 429] width 17 height 17
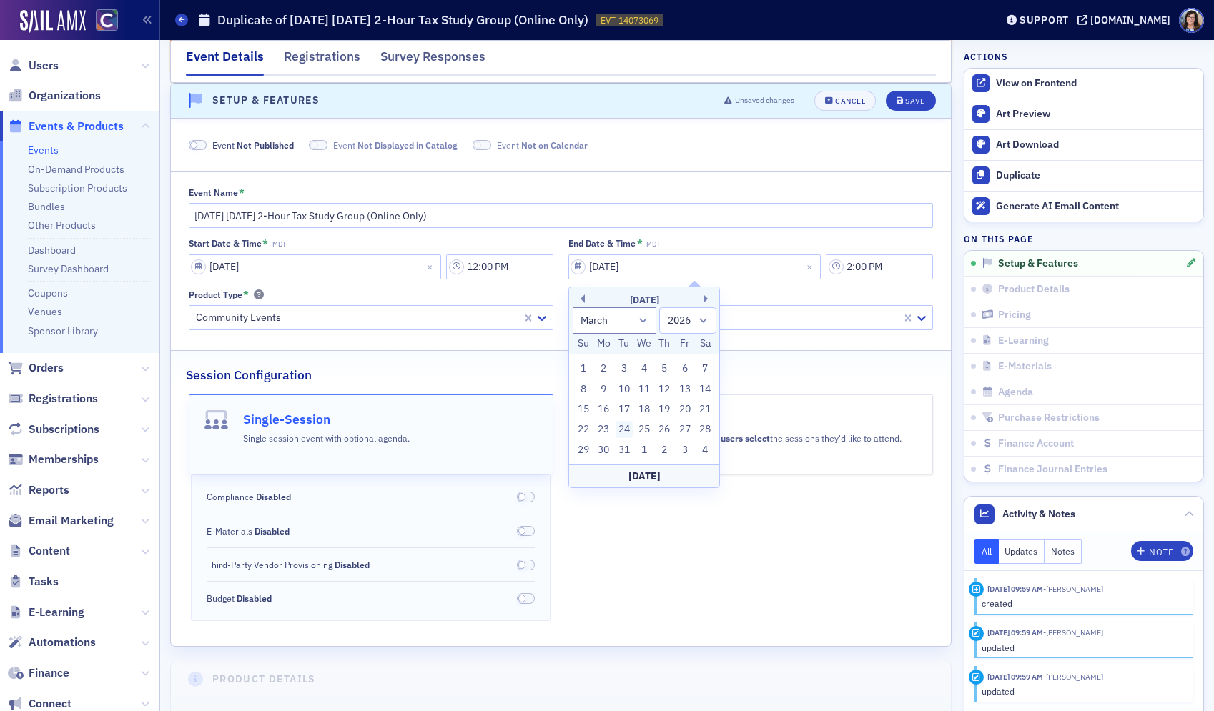
type input "03/24/2026"
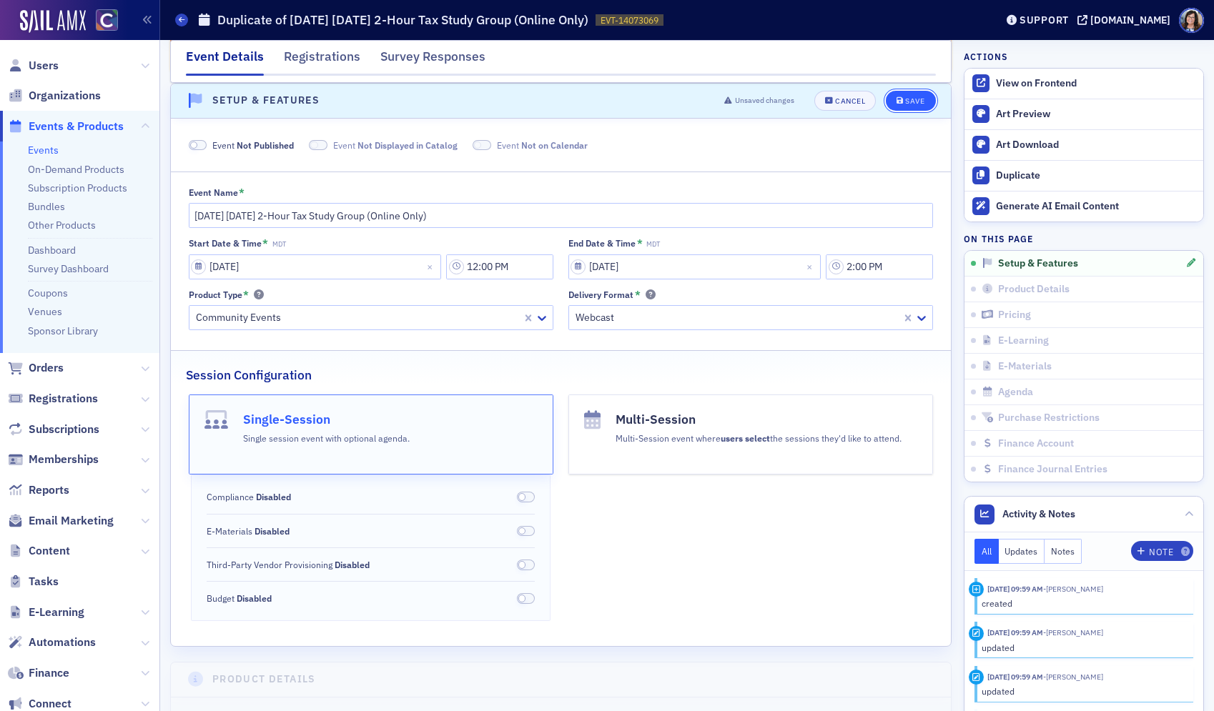
click at [913, 101] on div "Save" at bounding box center [914, 101] width 19 height 8
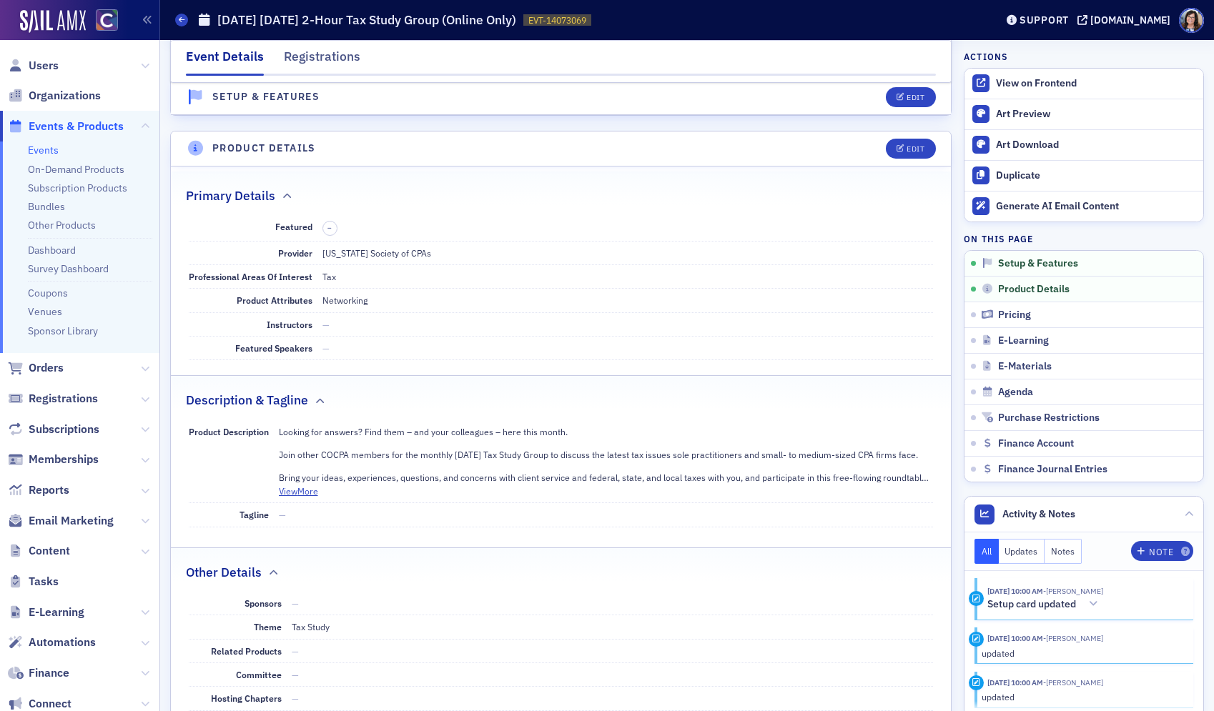
scroll to position [425, 0]
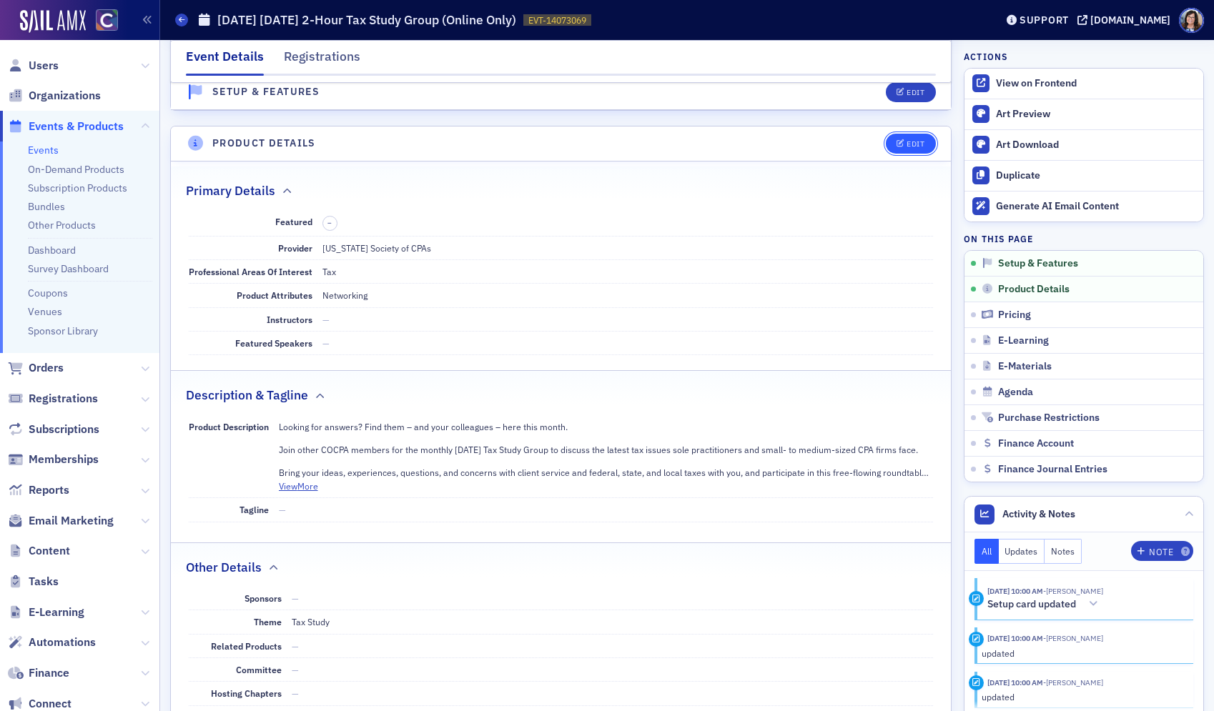
click at [920, 147] on div "Edit" at bounding box center [915, 144] width 18 height 8
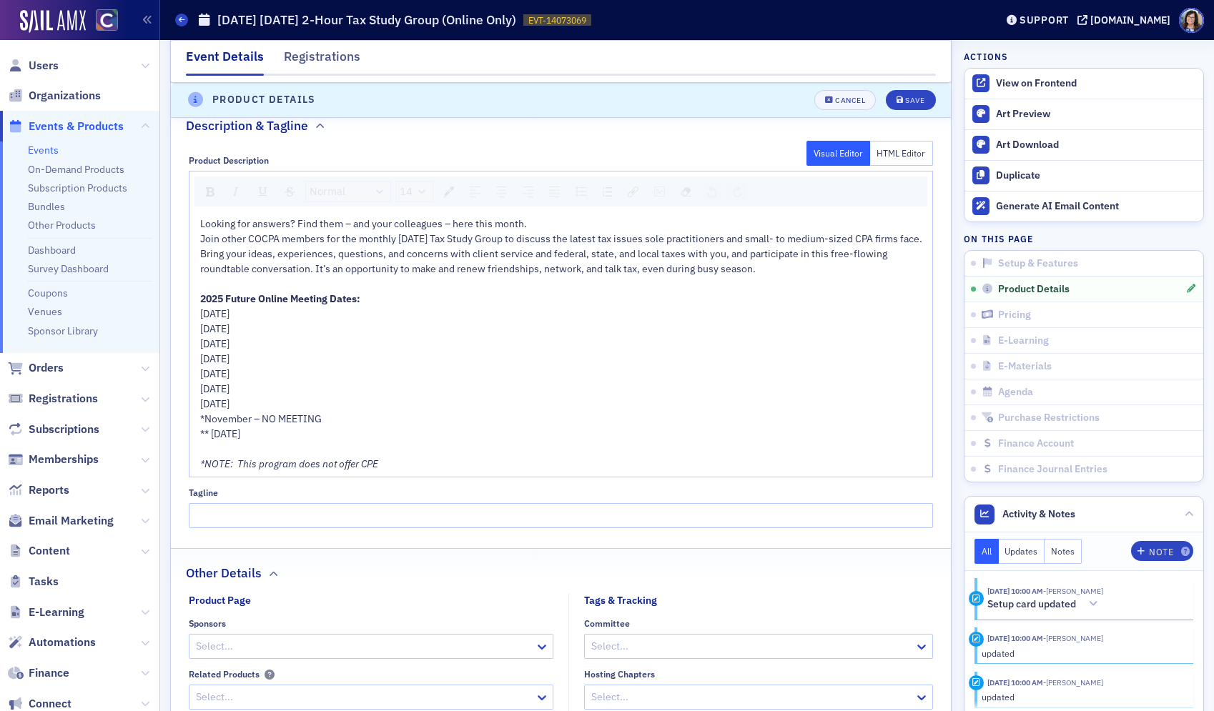
scroll to position [896, 0]
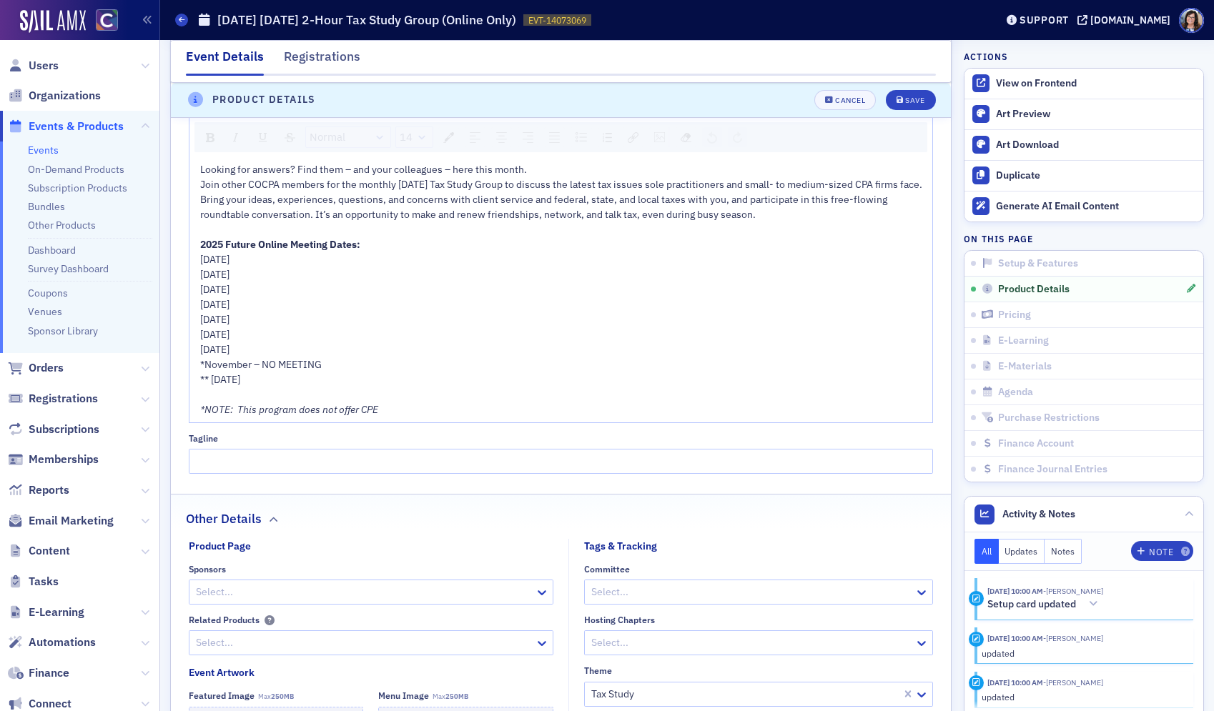
click at [227, 251] on span "2025 Future Online Meeting Dates:" at bounding box center [280, 244] width 160 height 13
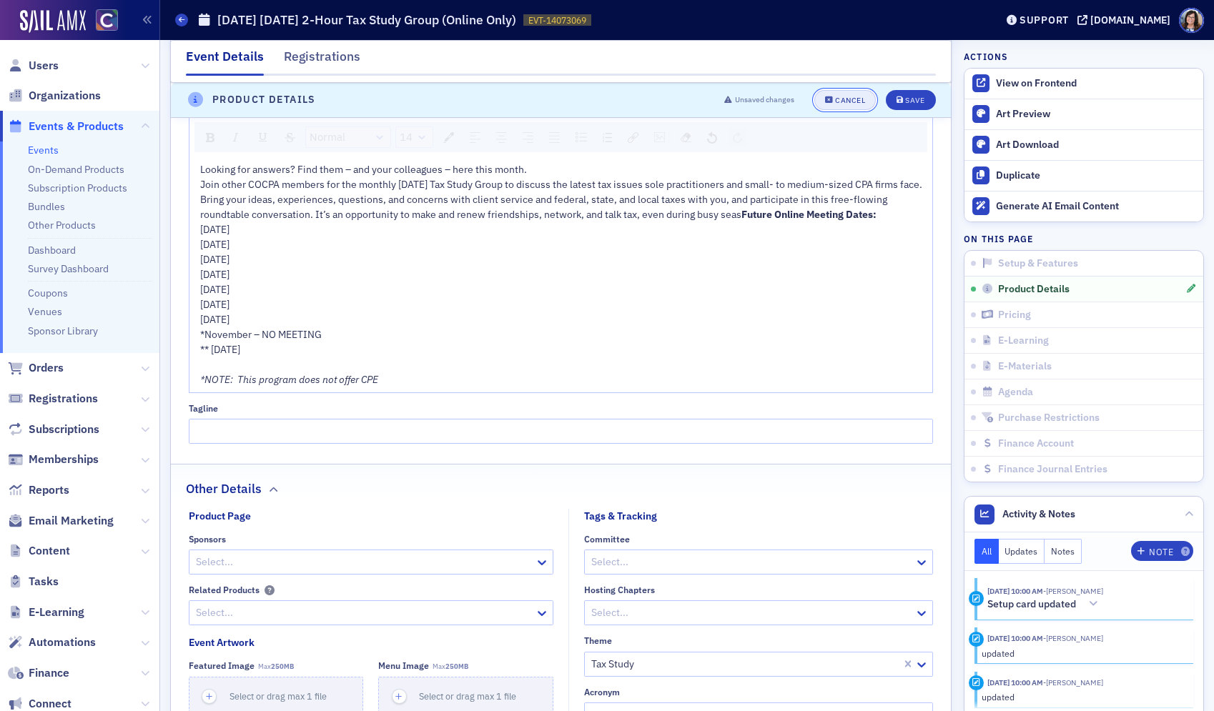
click at [843, 103] on div "Cancel" at bounding box center [850, 100] width 30 height 8
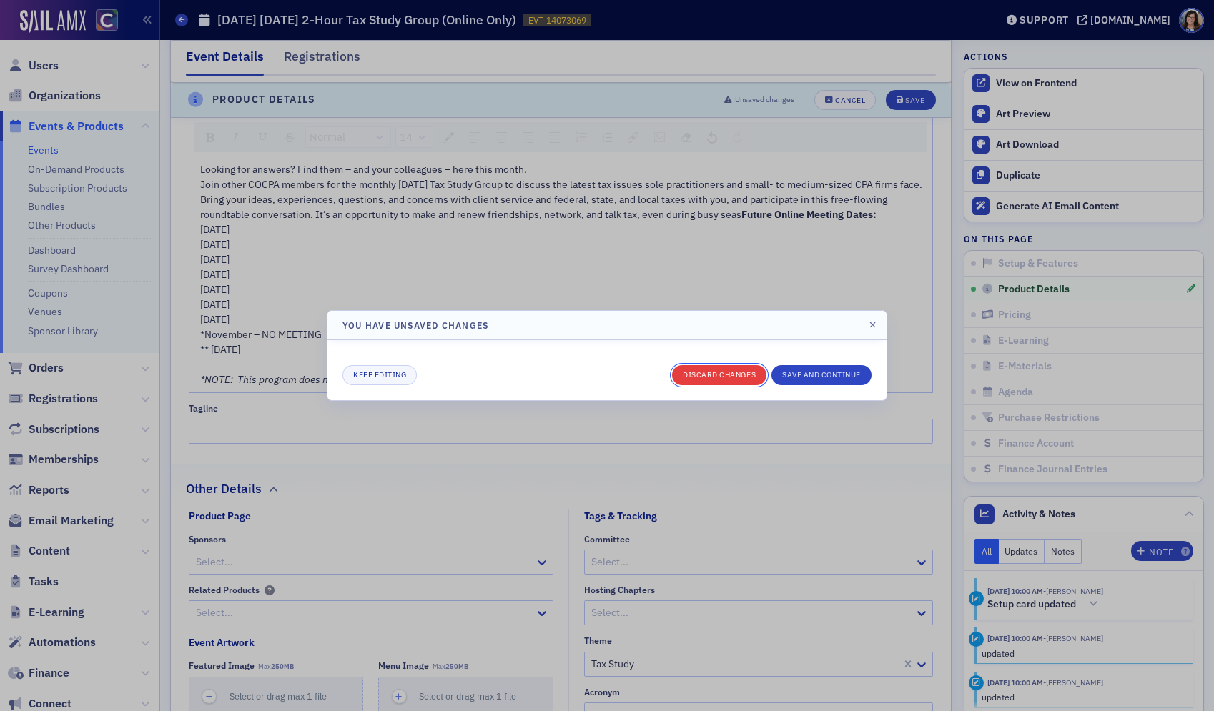
click at [730, 376] on button "Discard changes" at bounding box center [719, 375] width 94 height 20
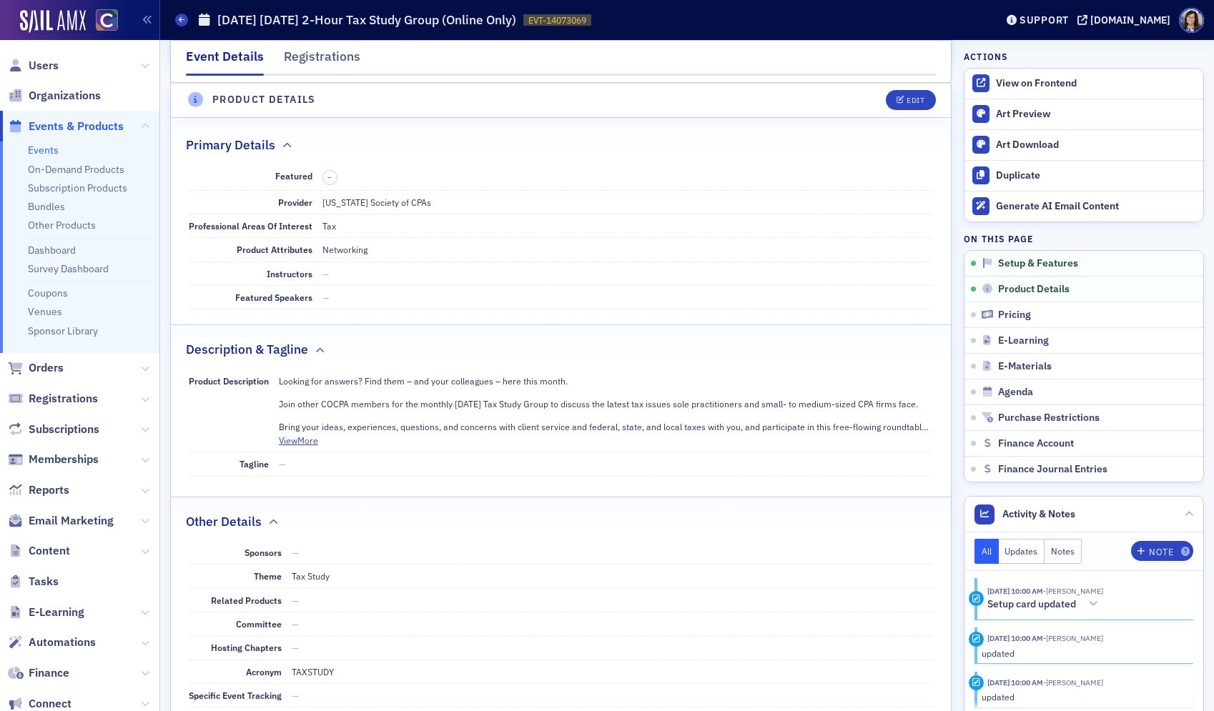
scroll to position [468, 0]
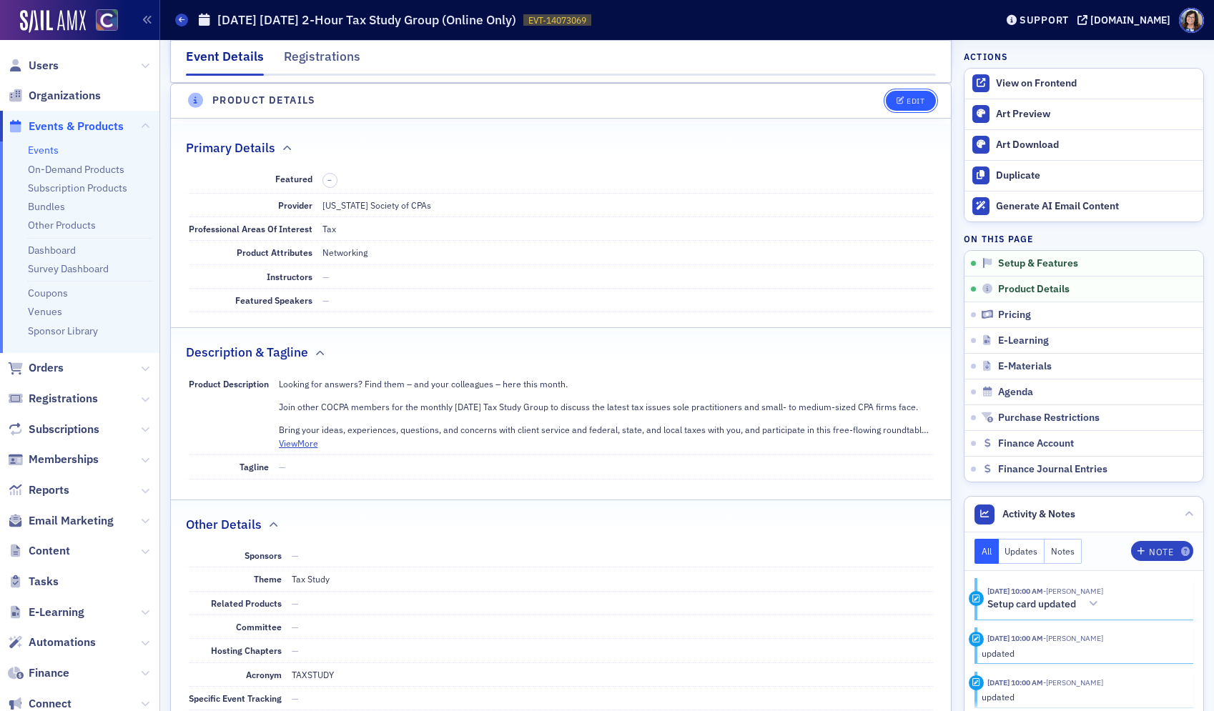
click at [912, 102] on div "Edit" at bounding box center [915, 101] width 18 height 8
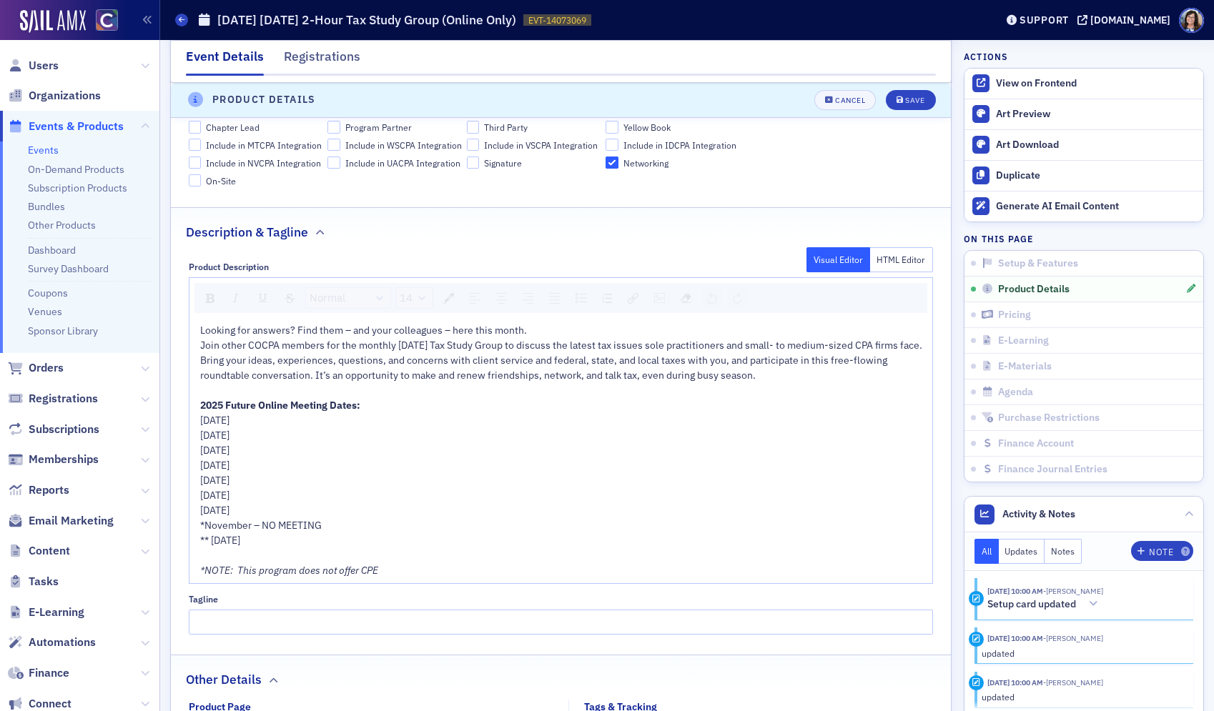
scroll to position [736, 0]
click at [417, 344] on span "Join other COCPA members for the monthly last Tuesday Tax Study Group to discus…" at bounding box center [561, 343] width 722 height 13
click at [228, 410] on span "2025 Future Online Meeting Dates:" at bounding box center [280, 403] width 160 height 13
drag, startPoint x: 202, startPoint y: 432, endPoint x: 337, endPoint y: 553, distance: 180.2
click at [337, 553] on div "Looking for answers? Find them – and your colleagues – here this month. Join ot…" at bounding box center [561, 449] width 723 height 255
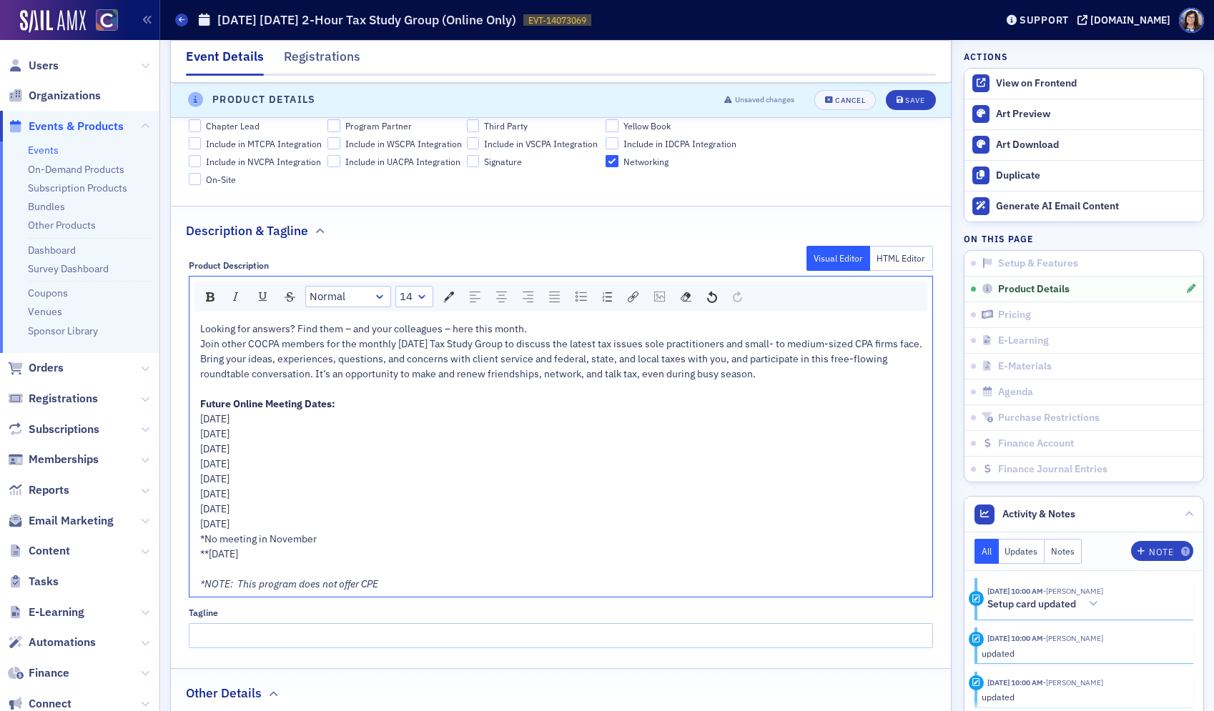
drag, startPoint x: 315, startPoint y: 434, endPoint x: 187, endPoint y: 437, distance: 128.0
click at [187, 437] on div "Product Description Visual Editor HTML Editor Normal 14 Looking for answers? Fi…" at bounding box center [561, 449] width 780 height 399
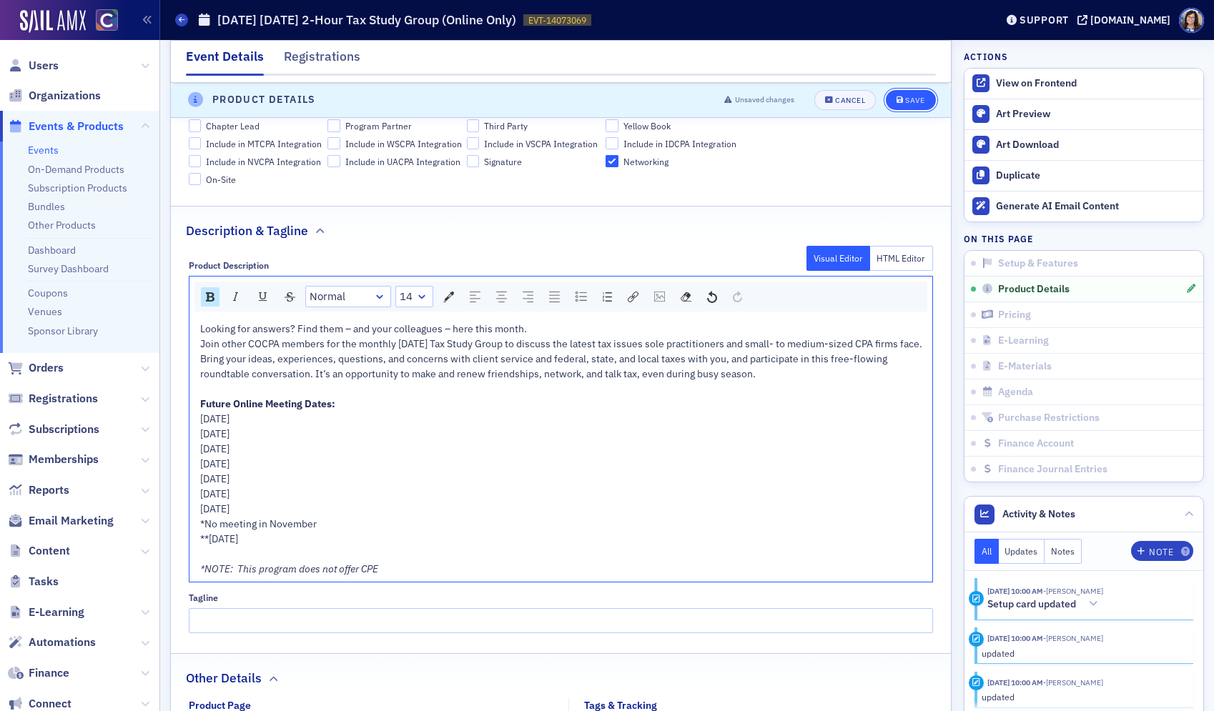
click at [906, 99] on div "Save" at bounding box center [914, 100] width 19 height 8
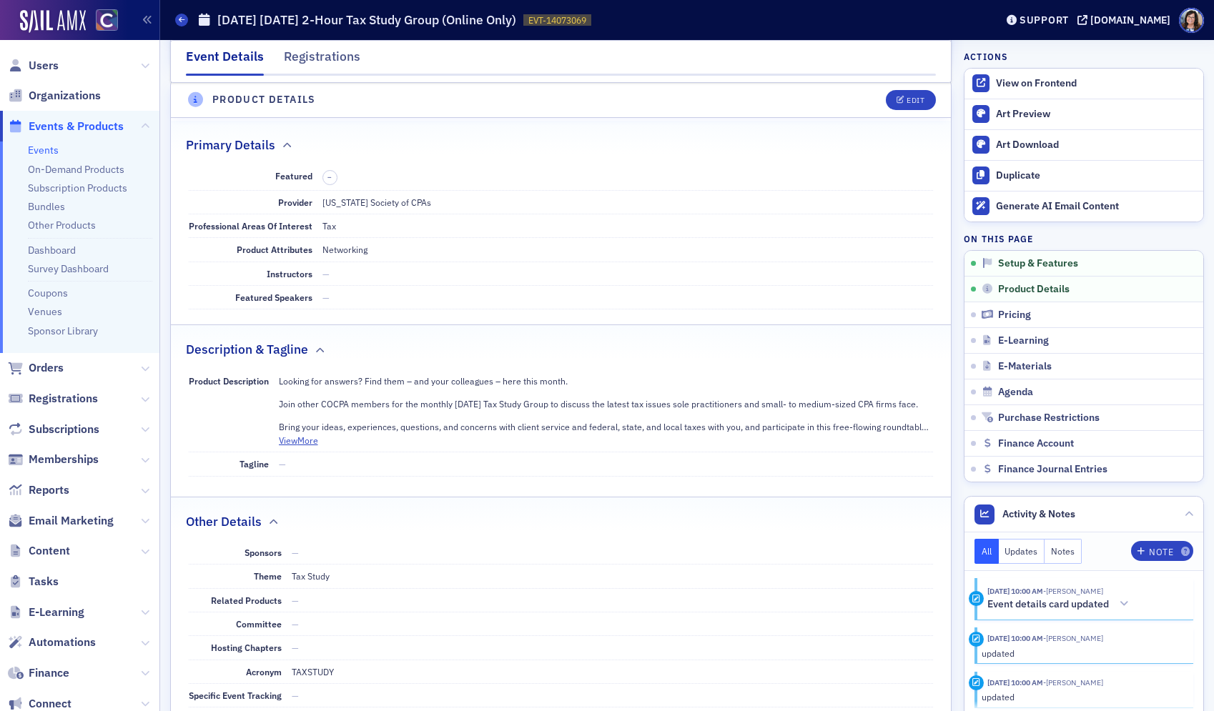
scroll to position [468, 0]
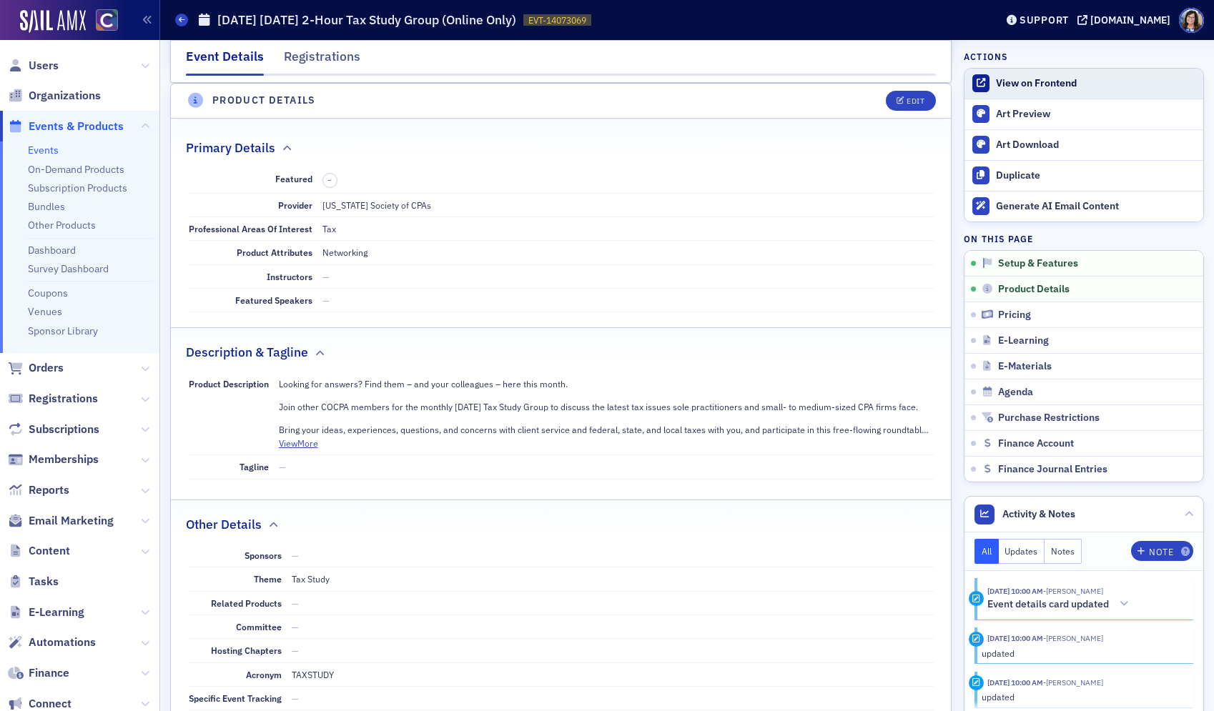
click at [1025, 88] on div "View on Frontend" at bounding box center [1096, 83] width 200 height 13
click at [71, 123] on span "Events & Products" at bounding box center [76, 127] width 95 height 16
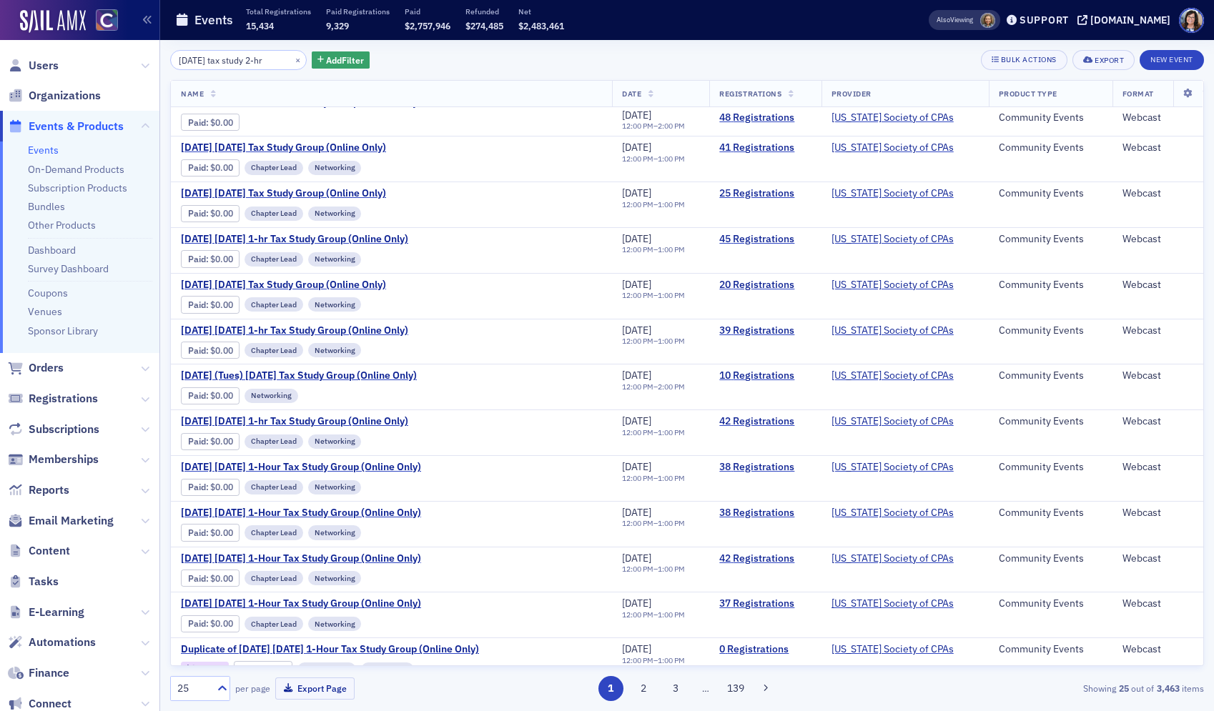
scroll to position [581, 0]
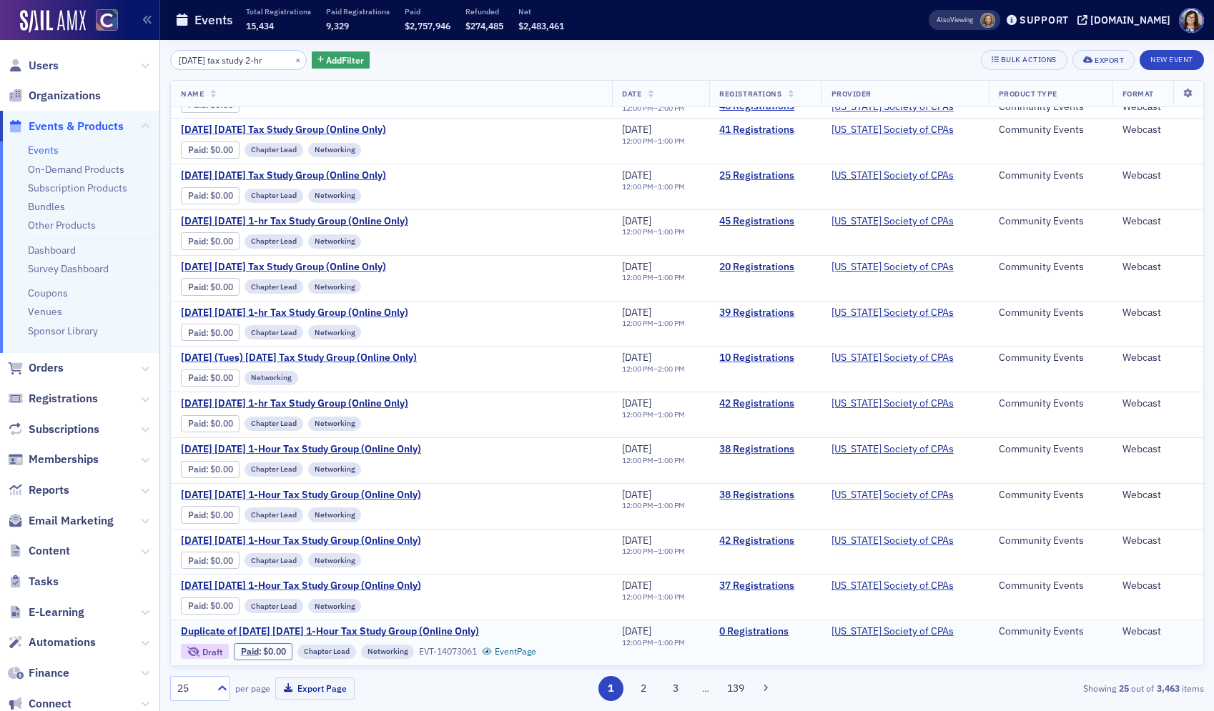
click at [376, 633] on span "Duplicate of March 2025 Wednesday 1-Hour Tax Study Group (Online Only)" at bounding box center [330, 631] width 298 height 13
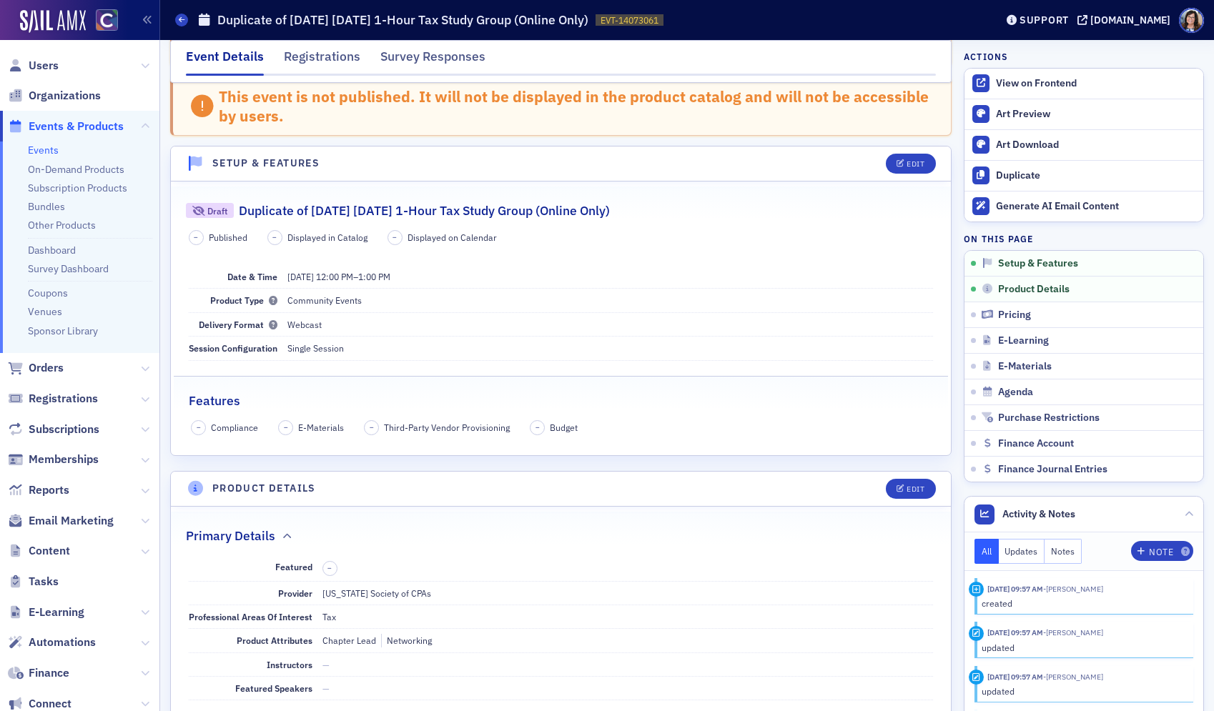
scroll to position [112, 0]
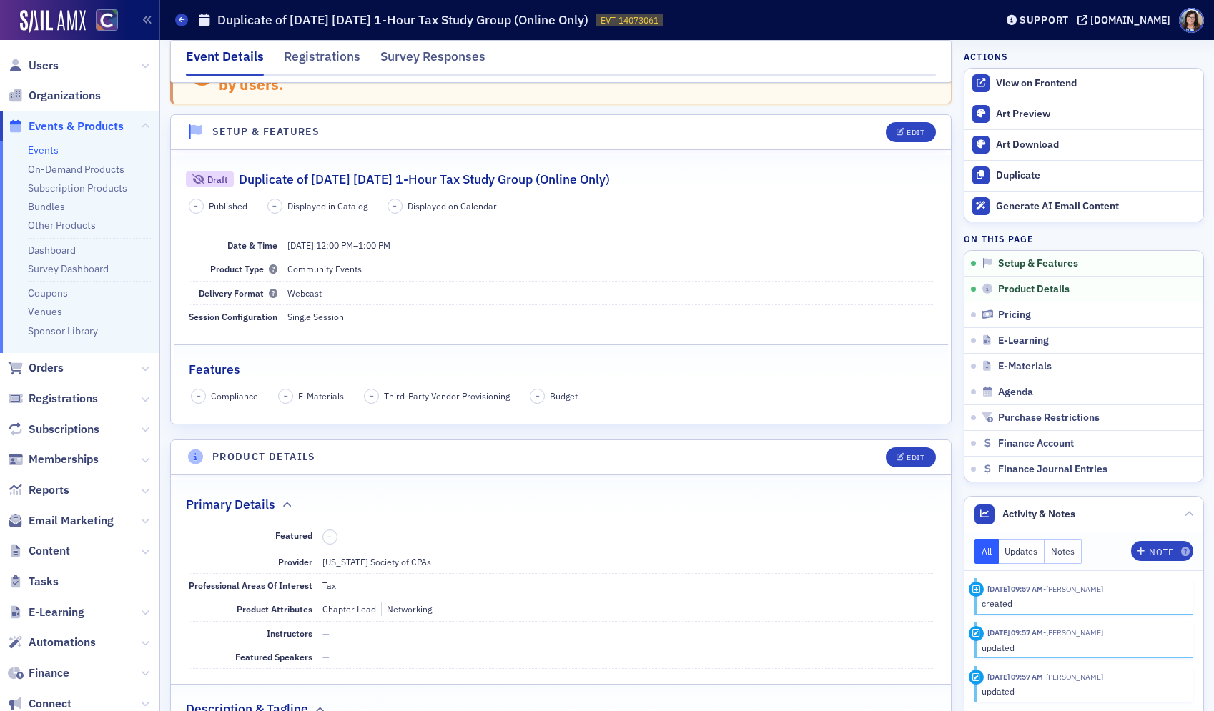
click at [67, 124] on span "Events & Products" at bounding box center [76, 127] width 95 height 16
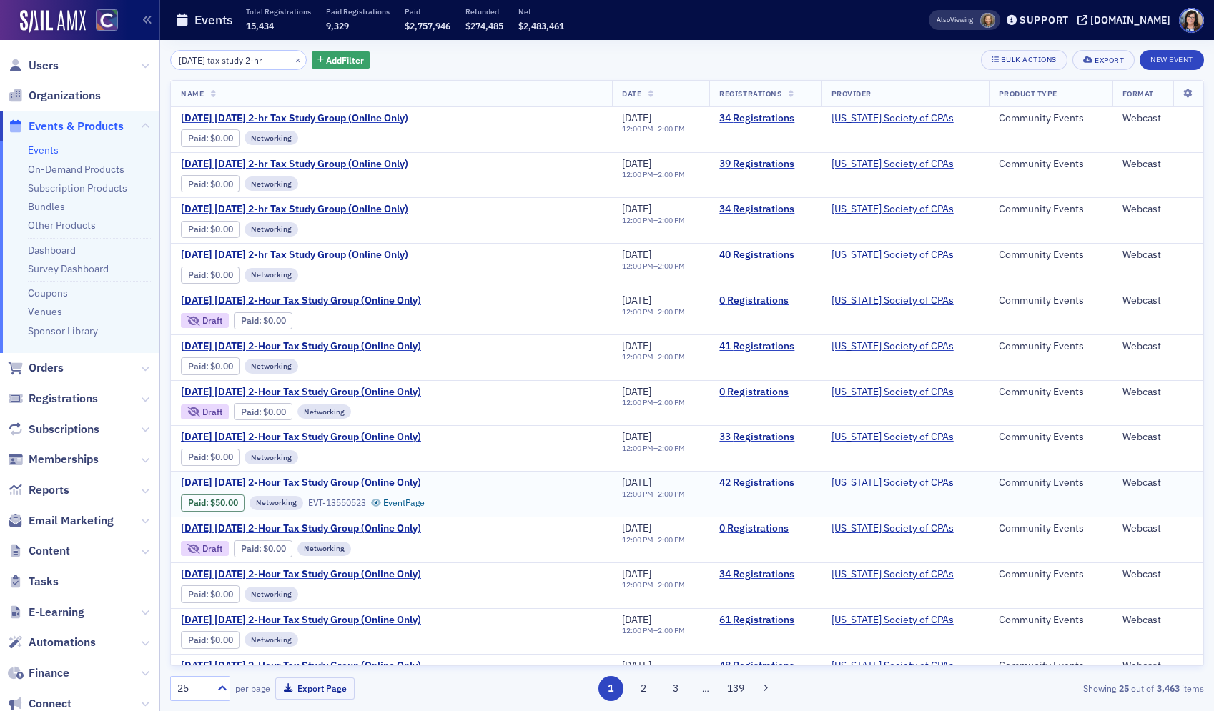
click at [259, 482] on span "April 2025 Tuesday 2-Hour Tax Study Group (Online Only)" at bounding box center [301, 483] width 240 height 13
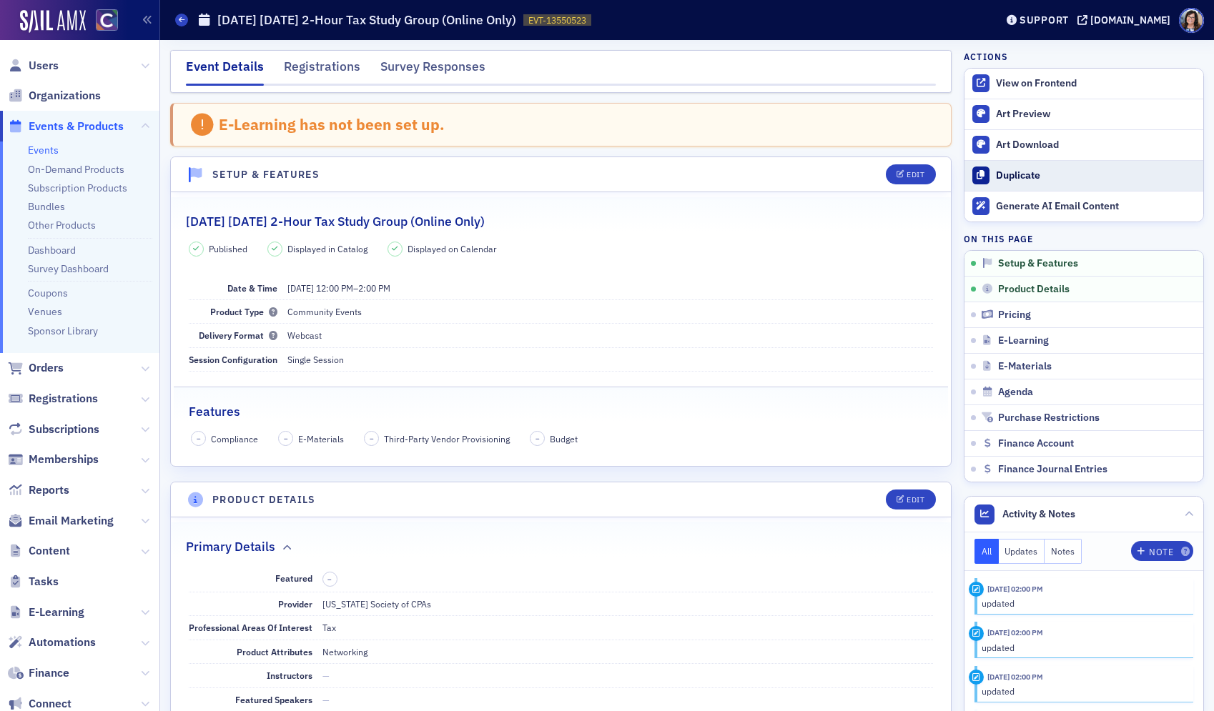
click at [1011, 175] on div "Duplicate" at bounding box center [1096, 175] width 200 height 13
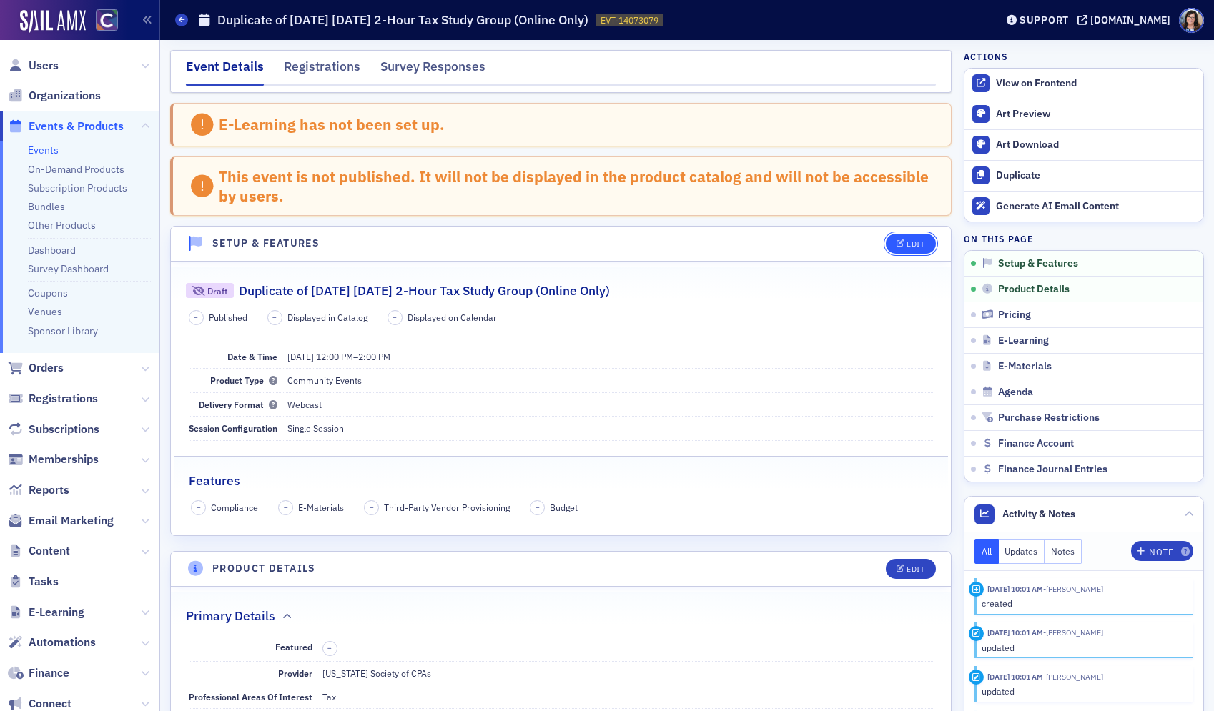
click at [918, 248] on div "Edit" at bounding box center [915, 244] width 18 height 8
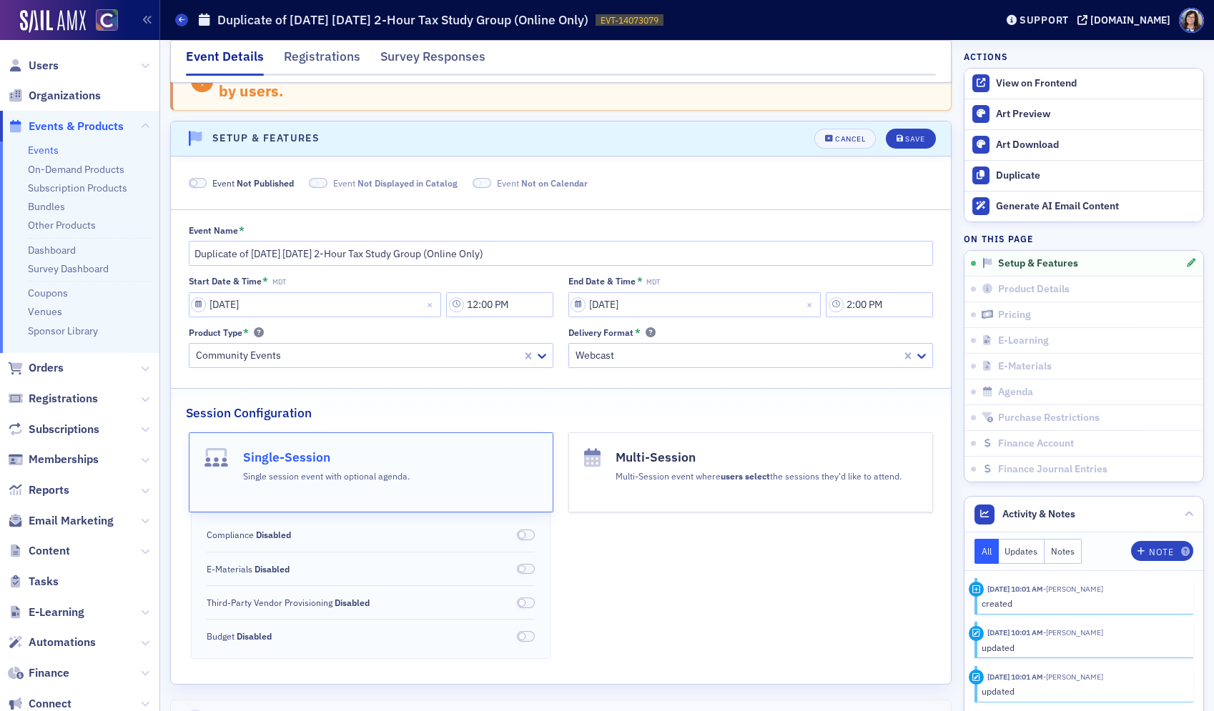
scroll to position [143, 0]
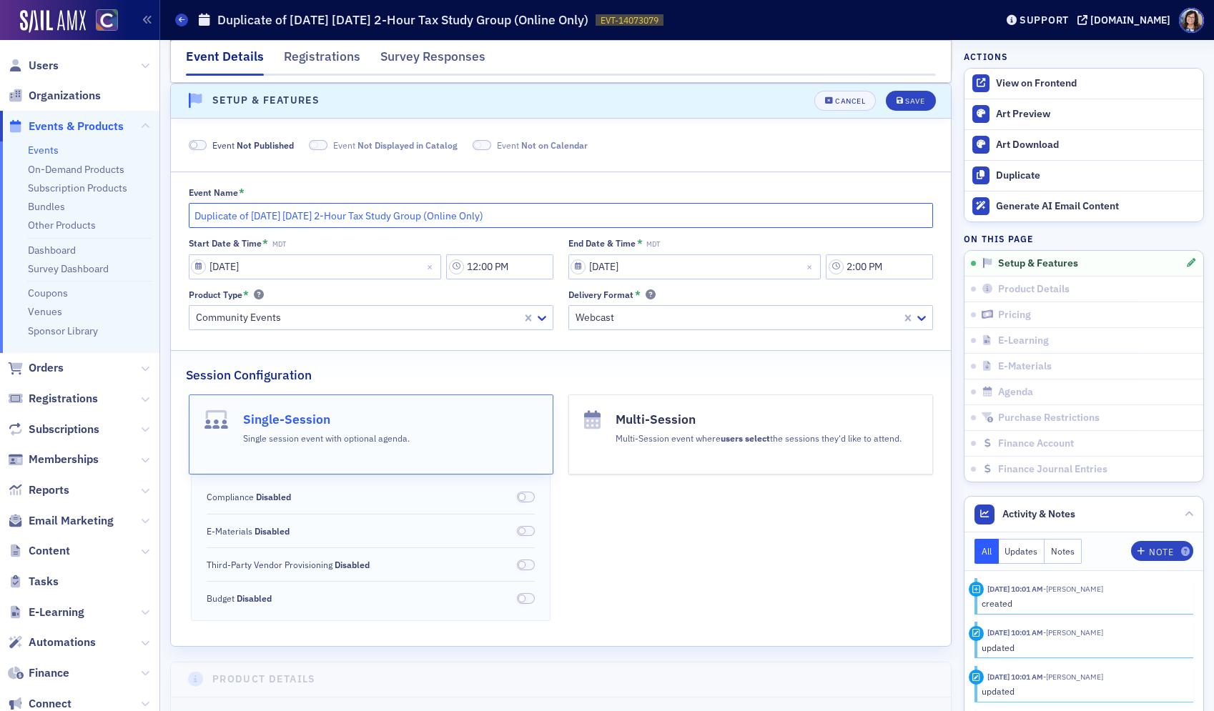
drag, startPoint x: 247, startPoint y: 217, endPoint x: 149, endPoint y: 214, distance: 98.7
click at [149, 214] on div "Users Organizations Events & Products Events On-Demand Products Subscription Pr…" at bounding box center [607, 355] width 1214 height 711
click at [240, 217] on input "April 2025 Tuesday 2-Hour Tax Study Group (Online Only)" at bounding box center [561, 215] width 745 height 25
type input "April 2026 Tuesday 2-Hour Tax Study Group (Online Only)"
click at [197, 272] on input "04/29/2025" at bounding box center [315, 266] width 253 height 25
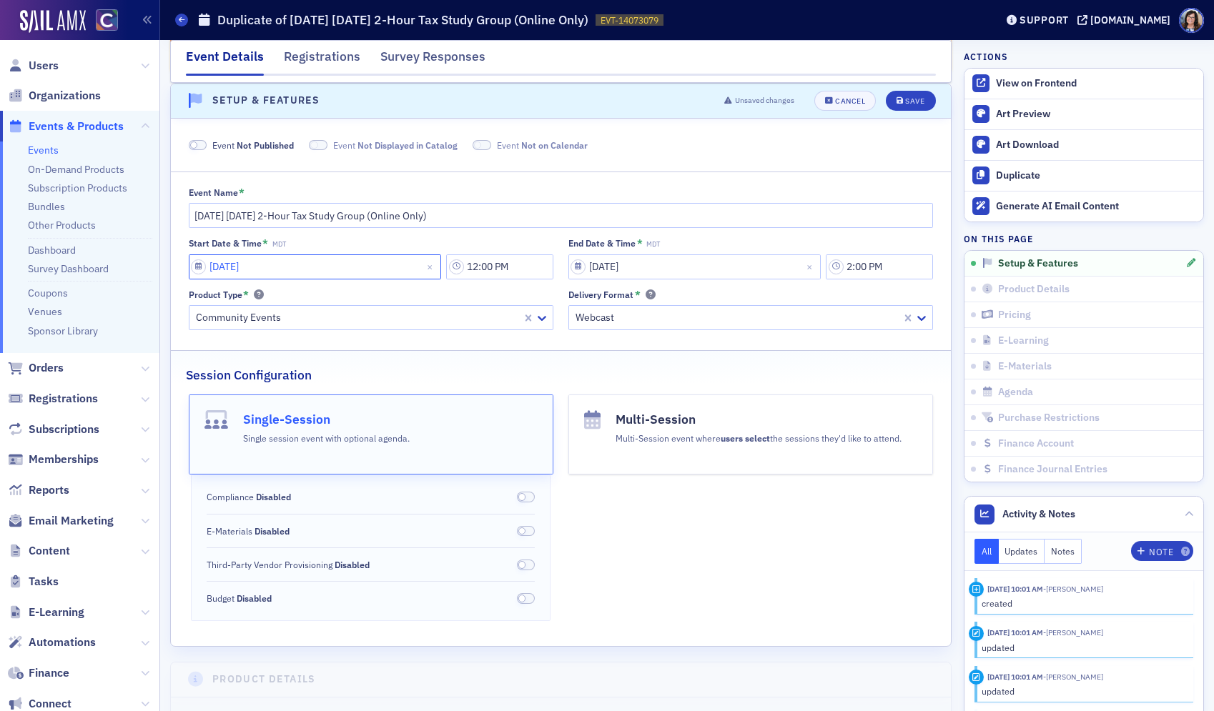
select select "3"
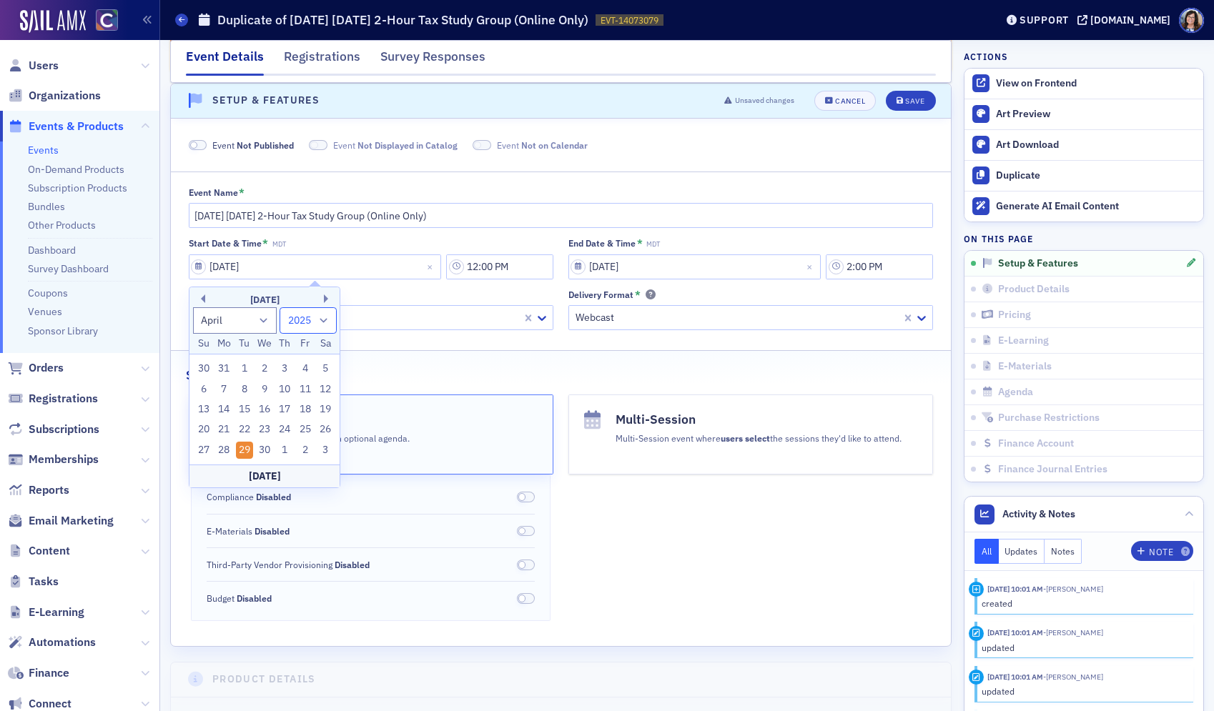
click at [320, 322] on select "1900 1901 1902 1903 1904 1905 1906 1907 1908 1909 1910 1911 1912 1913 1914 1915…" at bounding box center [307, 320] width 57 height 26
select select "2026"
click at [279, 307] on select "1900 1901 1902 1903 1904 1905 1906 1907 1908 1909 1910 1911 1912 1913 1914 1915…" at bounding box center [307, 320] width 57 height 26
click at [250, 425] on div "21" at bounding box center [244, 429] width 17 height 17
type input "04/21/2026"
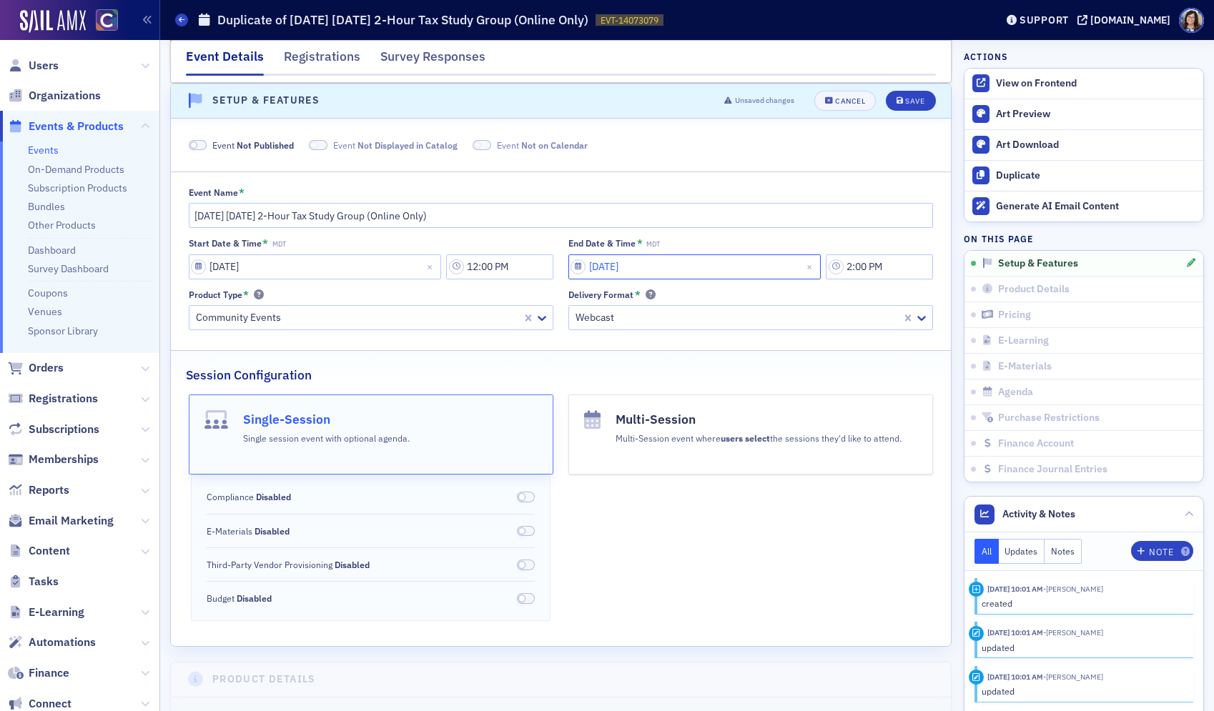
click at [581, 265] on input "04/29/2025" at bounding box center [694, 266] width 253 height 25
select select "3"
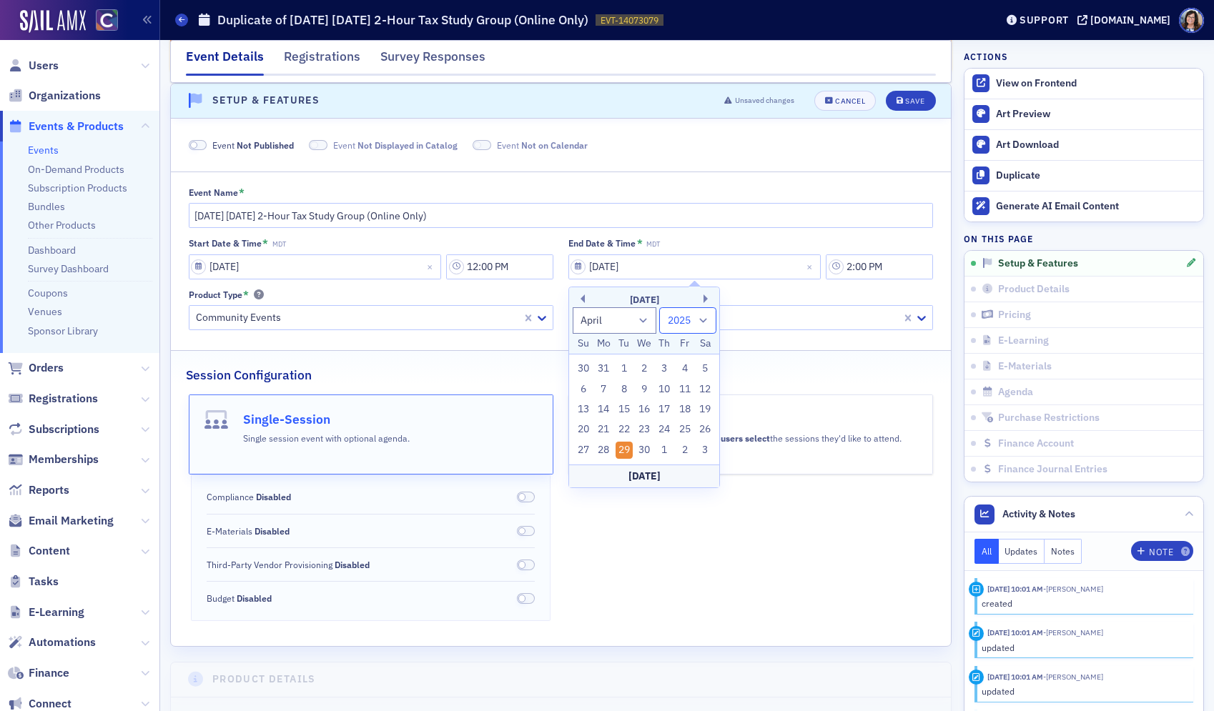
click at [708, 322] on select "1900 1901 1902 1903 1904 1905 1906 1907 1908 1909 1910 1911 1912 1913 1914 1915…" at bounding box center [687, 320] width 57 height 26
select select "2026"
click at [659, 307] on select "1900 1901 1902 1903 1904 1905 1906 1907 1908 1909 1910 1911 1912 1913 1914 1915…" at bounding box center [687, 320] width 57 height 26
click at [623, 424] on div "21" at bounding box center [623, 429] width 17 height 17
type input "04/21/2026"
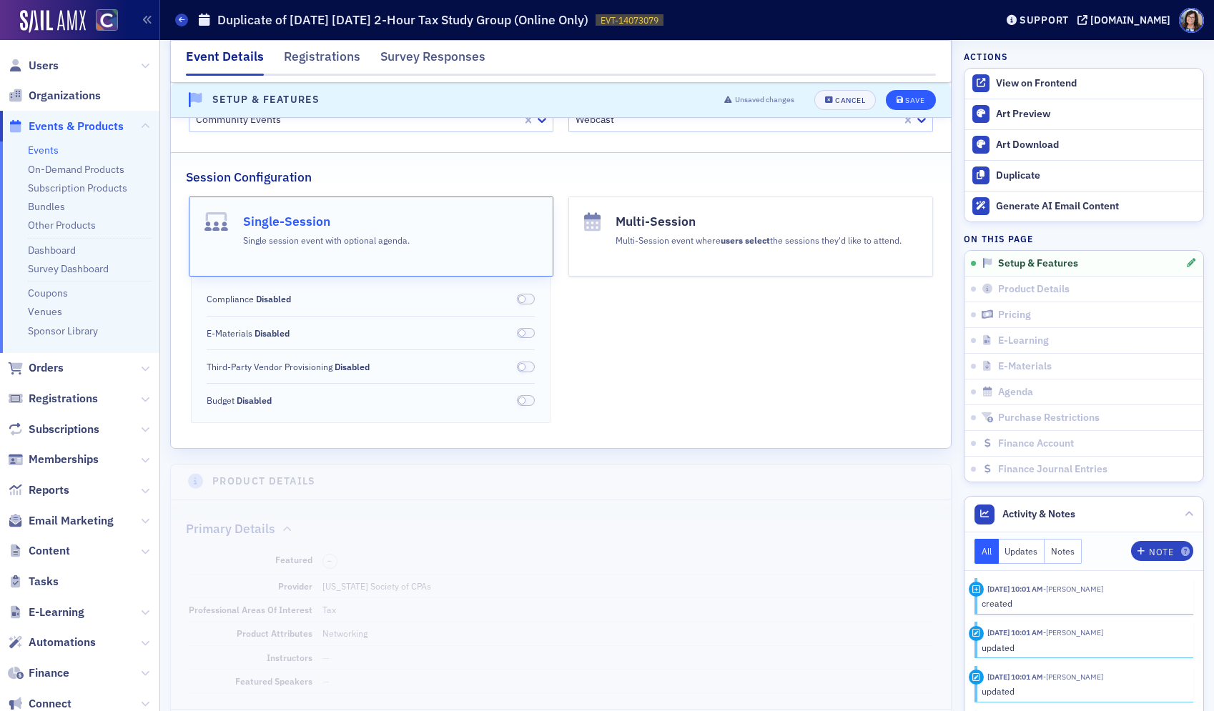
scroll to position [343, 0]
click at [913, 99] on div "Save" at bounding box center [914, 100] width 19 height 8
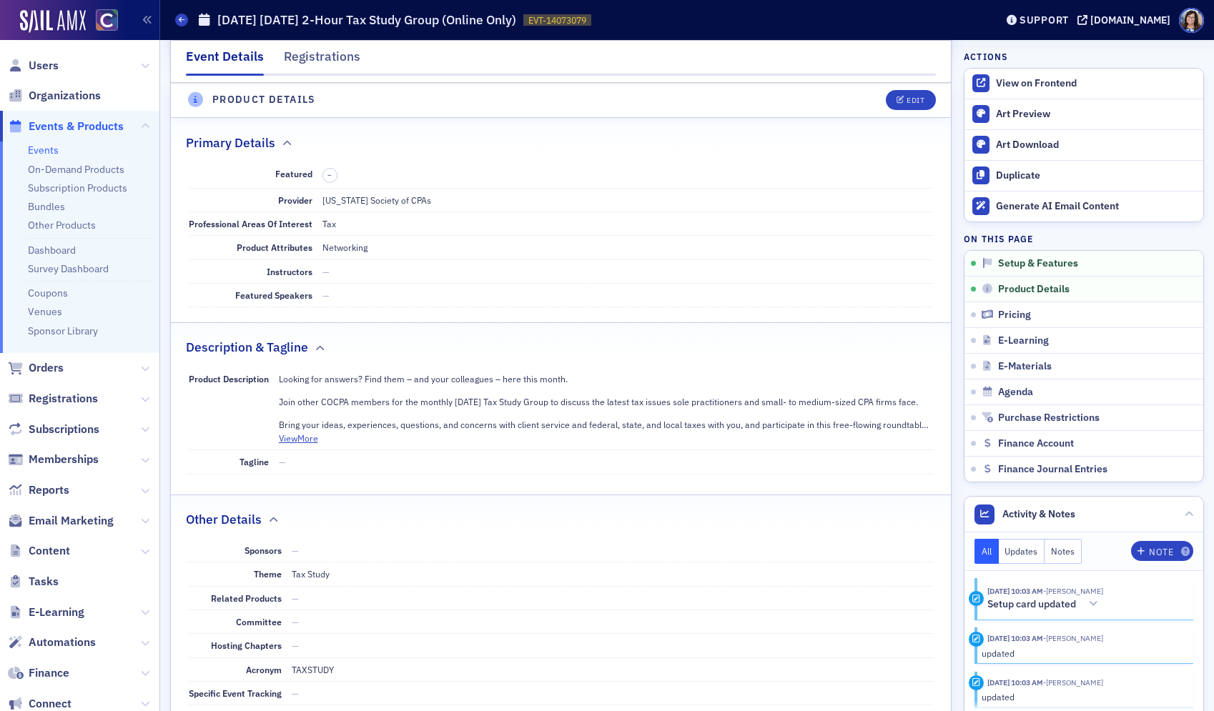
scroll to position [475, 0]
click at [917, 94] on button "Edit" at bounding box center [910, 100] width 49 height 20
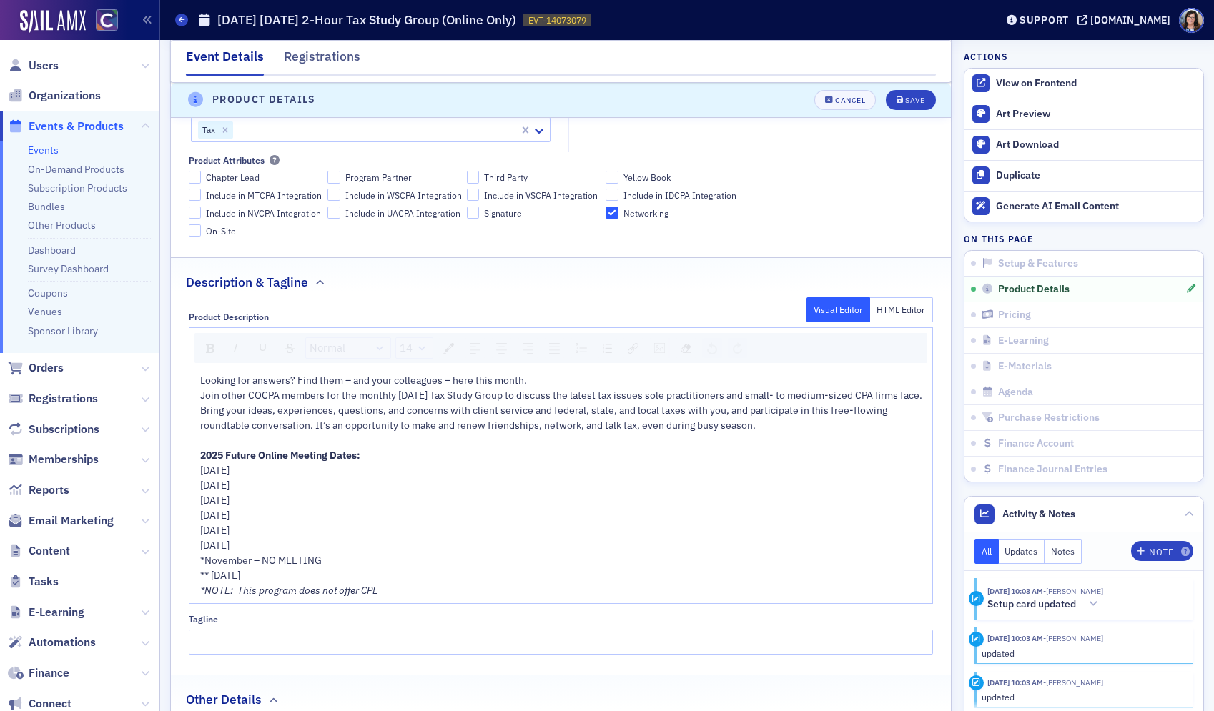
scroll to position [686, 0]
click at [417, 396] on span "Join other COCPA members for the monthly last Tuesday Tax Study Group to discus…" at bounding box center [561, 394] width 722 height 13
drag, startPoint x: 227, startPoint y: 471, endPoint x: 186, endPoint y: 468, distance: 41.6
click at [186, 468] on div "Product Description Visual Editor HTML Editor Normal 14 Looking for answers? Fi…" at bounding box center [561, 478] width 780 height 354
drag, startPoint x: 202, startPoint y: 487, endPoint x: 342, endPoint y: 586, distance: 171.8
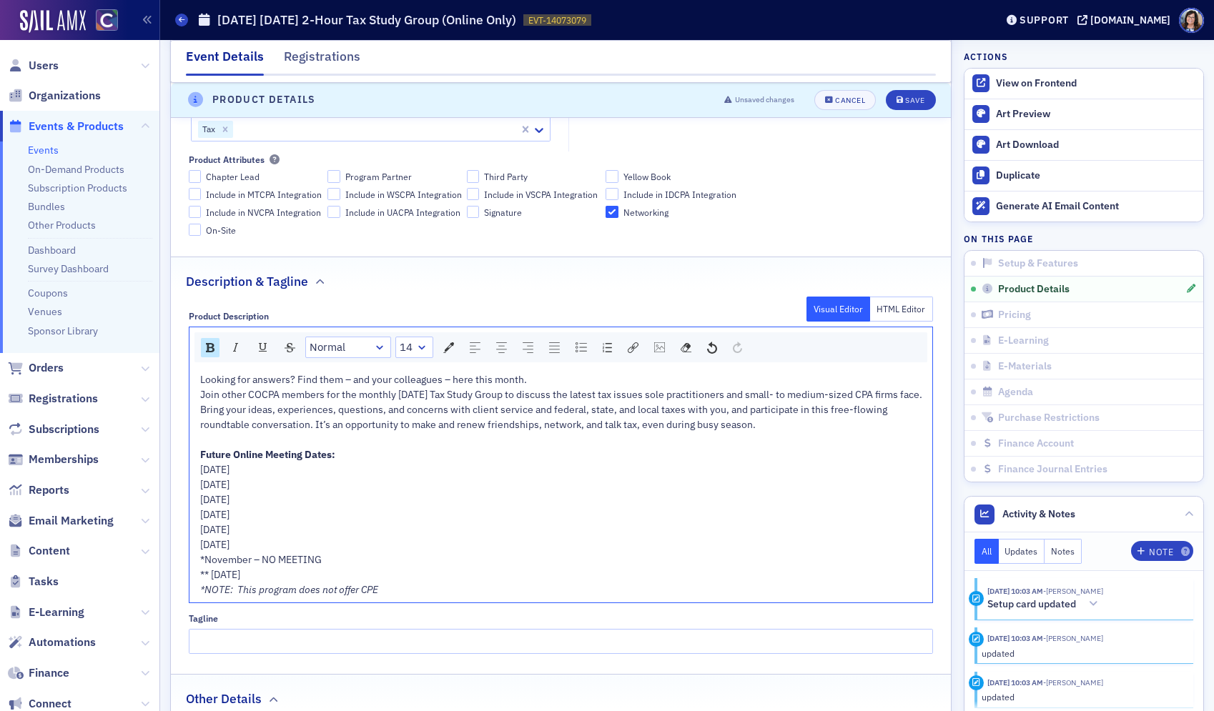
click at [342, 586] on div "Looking for answers? Find them – and your colleagues – here this month. Join ot…" at bounding box center [561, 484] width 723 height 225
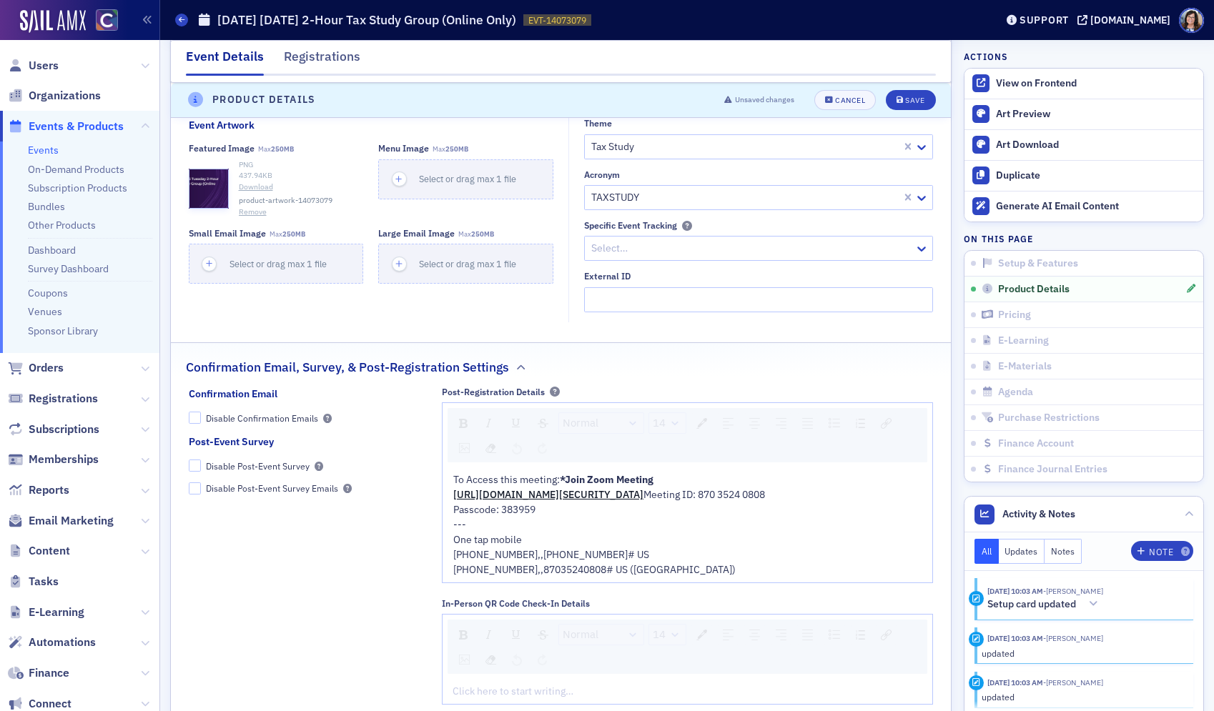
scroll to position [1429, 0]
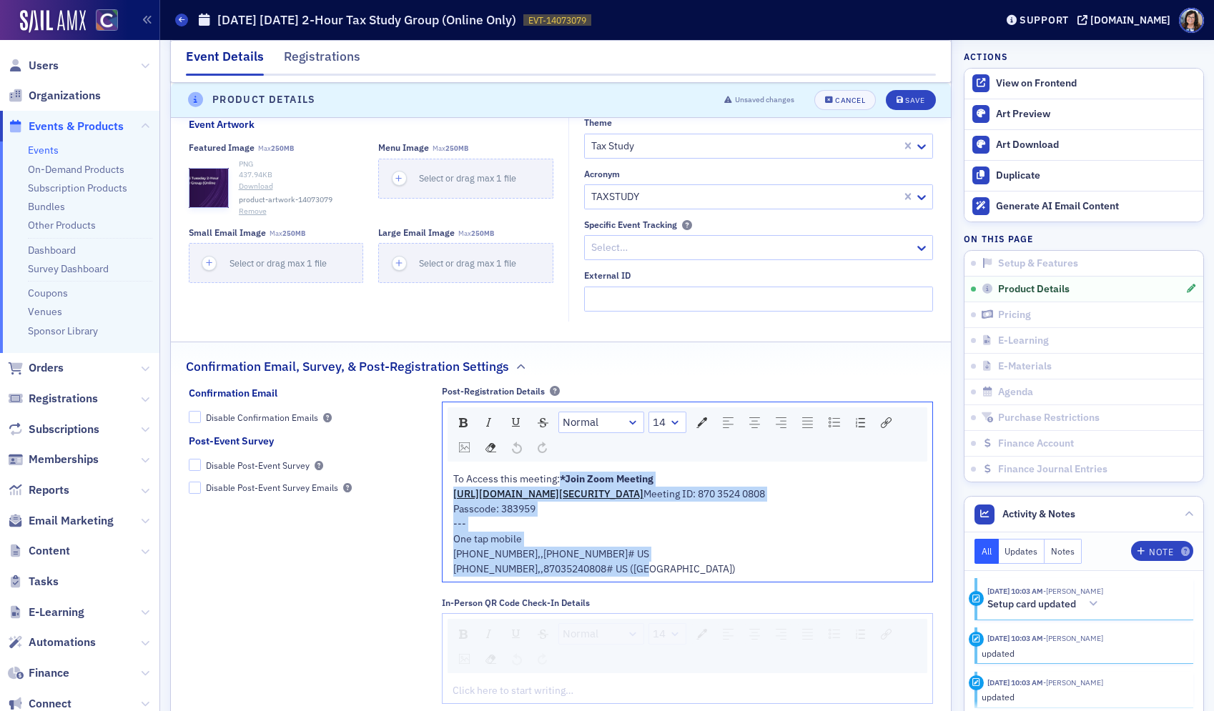
drag, startPoint x: 625, startPoint y: 606, endPoint x: 439, endPoint y: 513, distance: 208.7
click at [439, 513] on div "Confirmation Email Disable Confirmation Emails Post-Event Survey Disable Post-E…" at bounding box center [561, 550] width 745 height 329
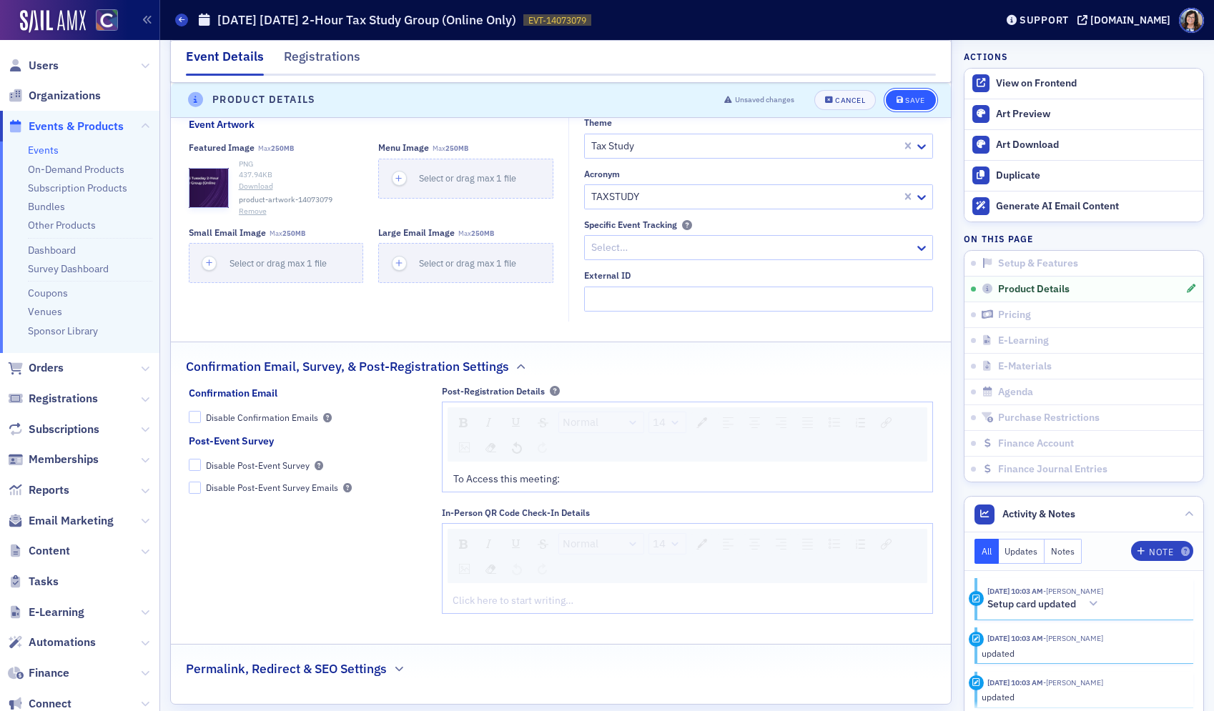
click at [903, 102] on icon "submit" at bounding box center [899, 100] width 7 height 8
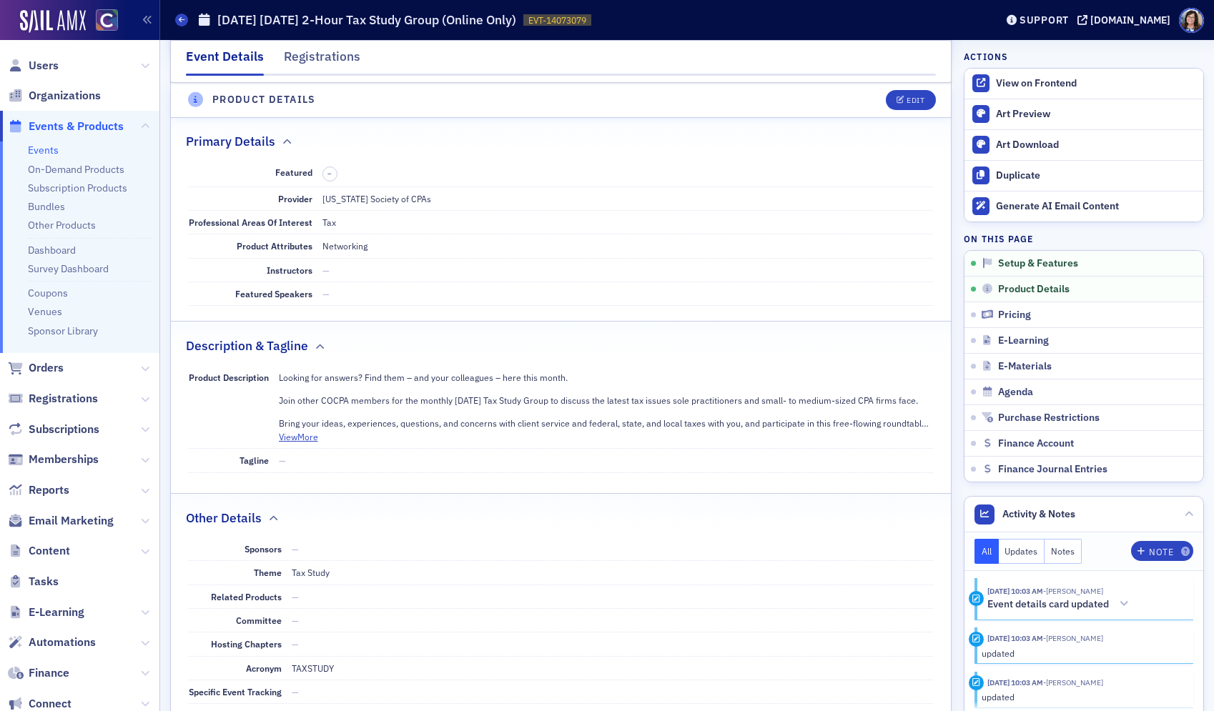
scroll to position [468, 0]
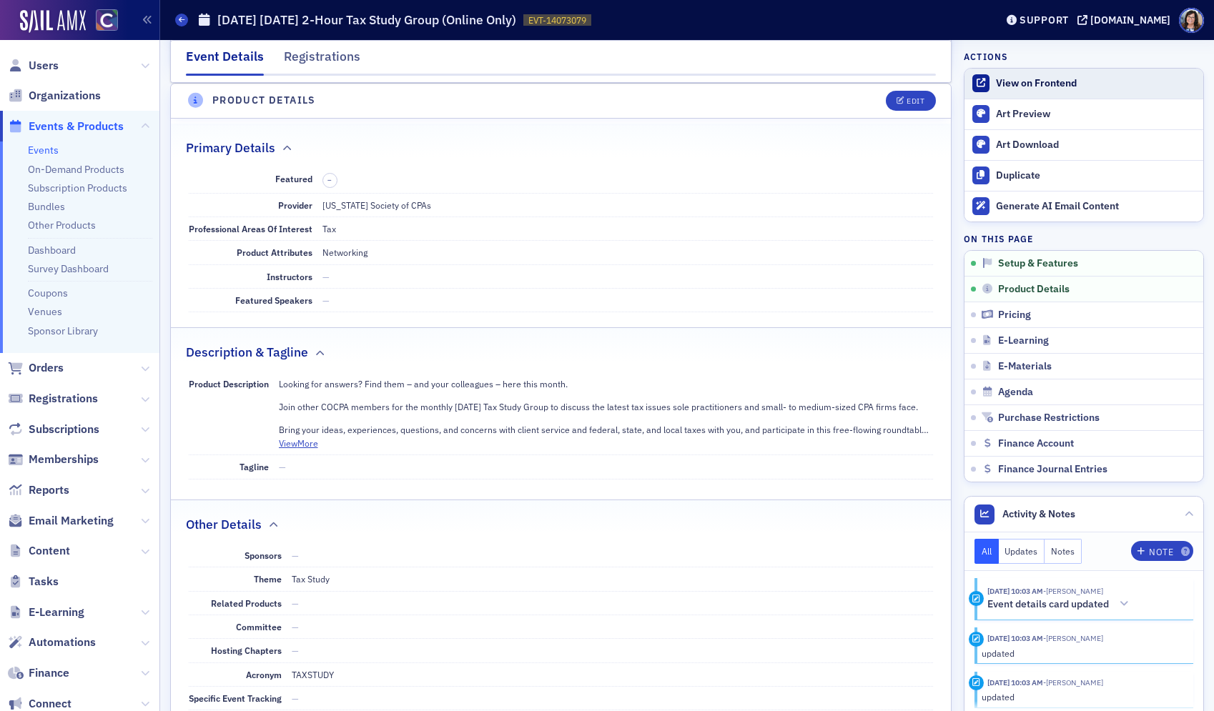
click at [1038, 86] on div "View on Frontend" at bounding box center [1096, 83] width 200 height 13
click at [61, 127] on span "Events & Products" at bounding box center [76, 127] width 95 height 16
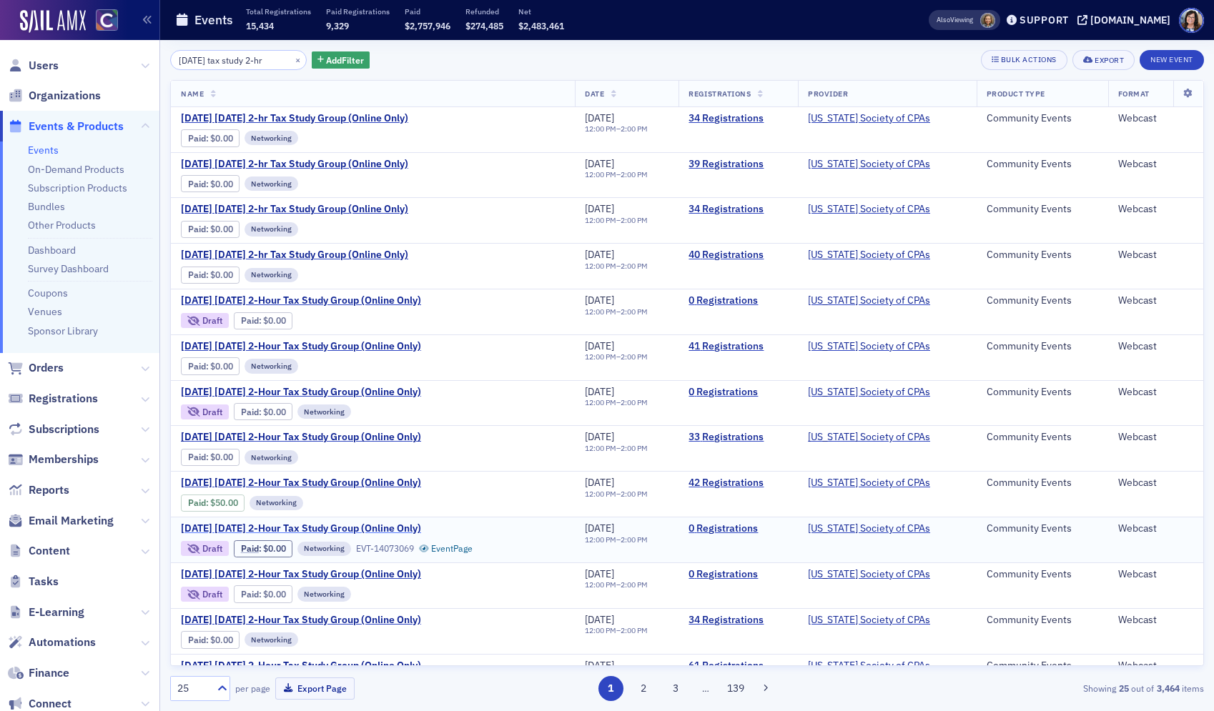
click at [330, 528] on span "March 2026 Tuesday 2-Hour Tax Study Group (Online Only)" at bounding box center [301, 529] width 240 height 13
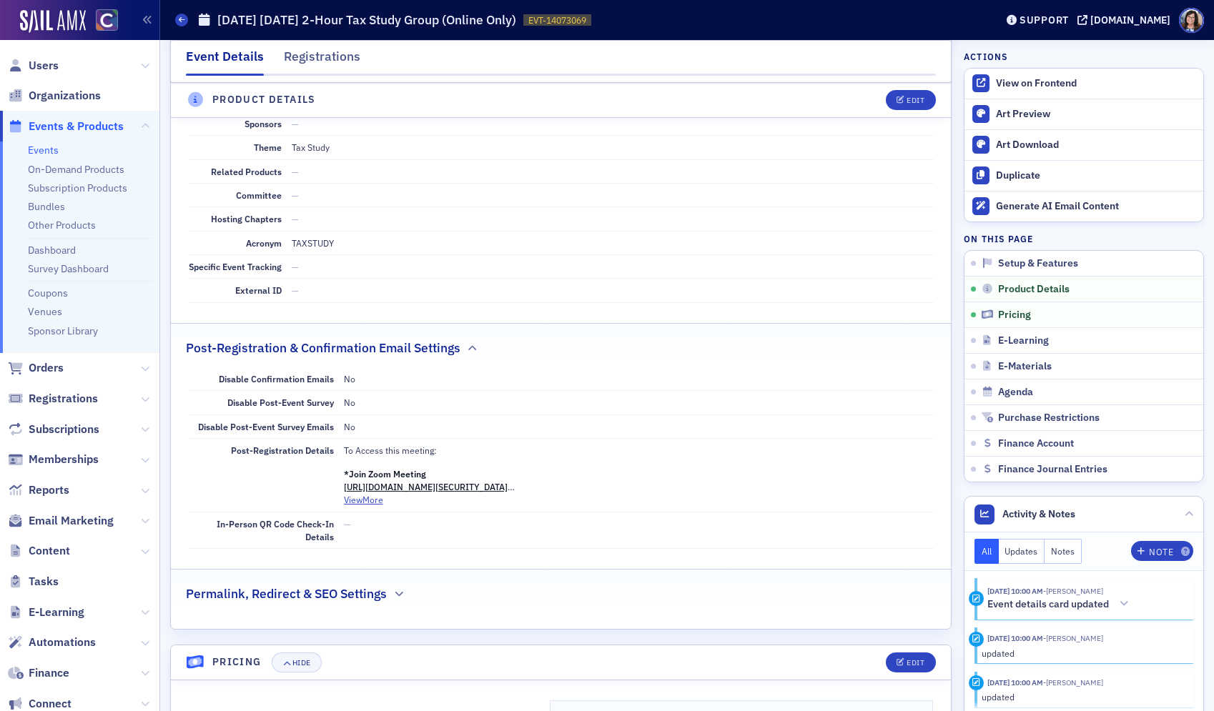
scroll to position [960, 0]
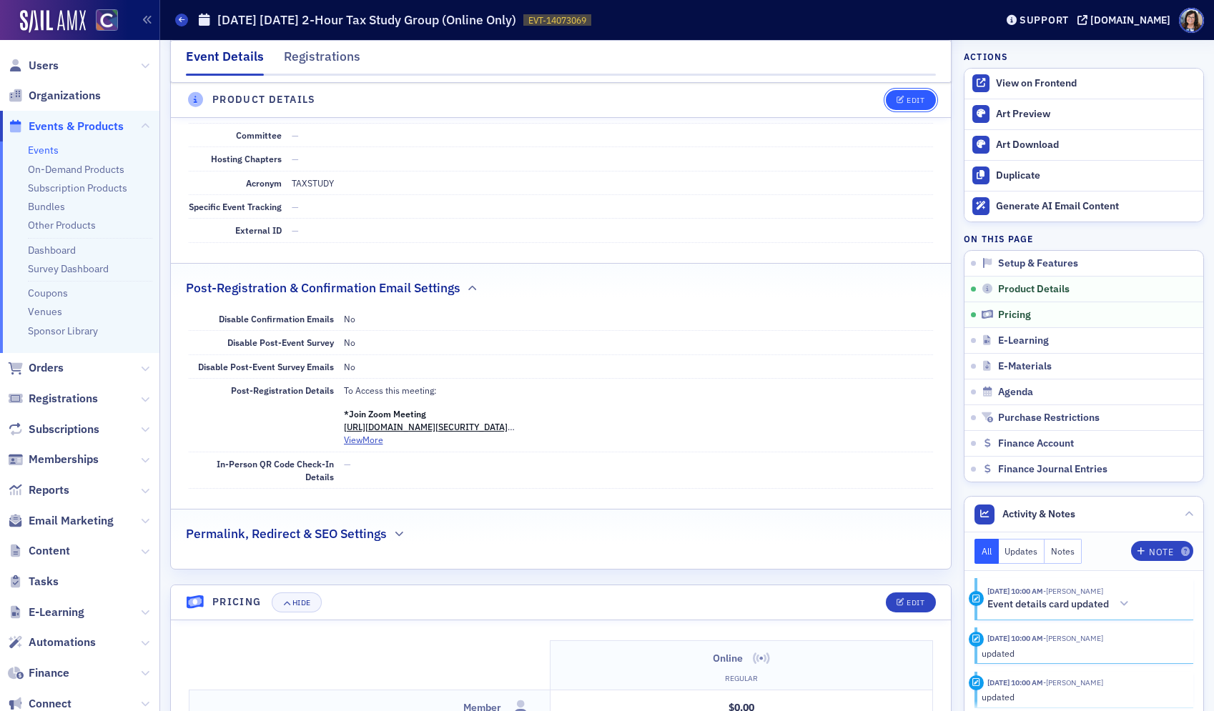
click at [915, 103] on div "Edit" at bounding box center [915, 100] width 18 height 8
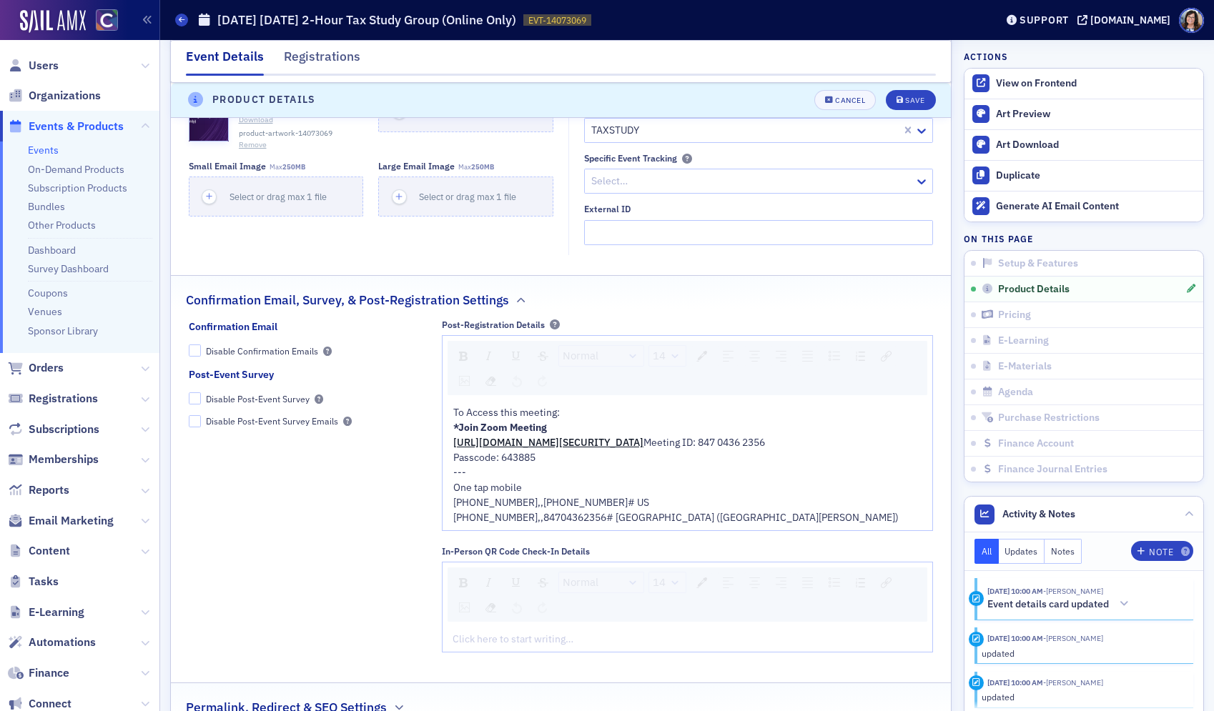
scroll to position [1513, 0]
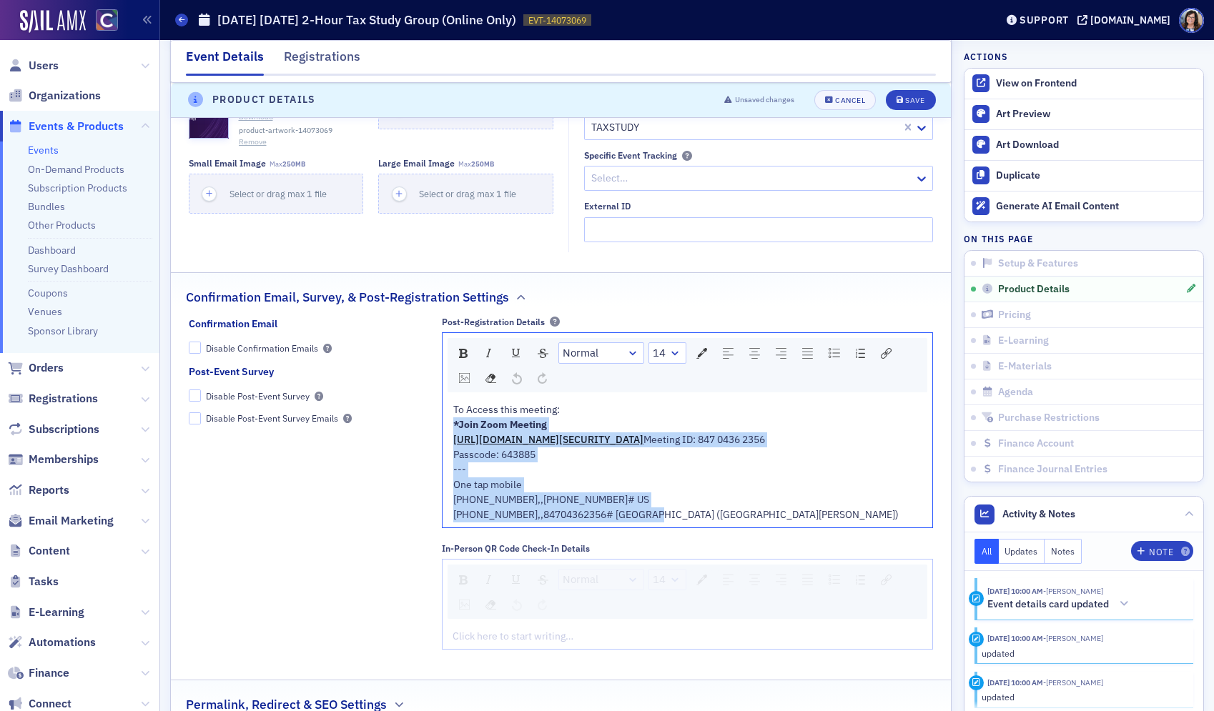
drag, startPoint x: 680, startPoint y: 563, endPoint x: 445, endPoint y: 438, distance: 266.4
click at [445, 438] on div "To Access this meeting: *Join Zoom Meeting https://us02web.zoom.us/j/8470436235…" at bounding box center [687, 462] width 490 height 130
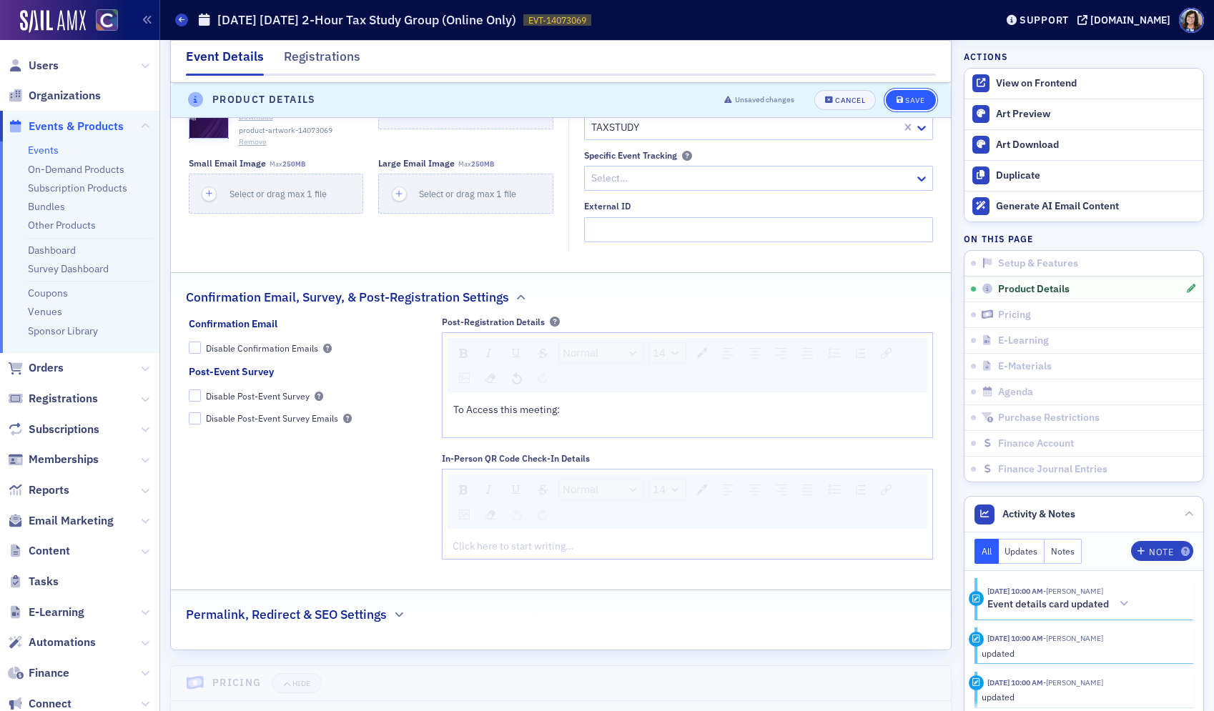
click at [908, 101] on div "Save" at bounding box center [914, 100] width 19 height 8
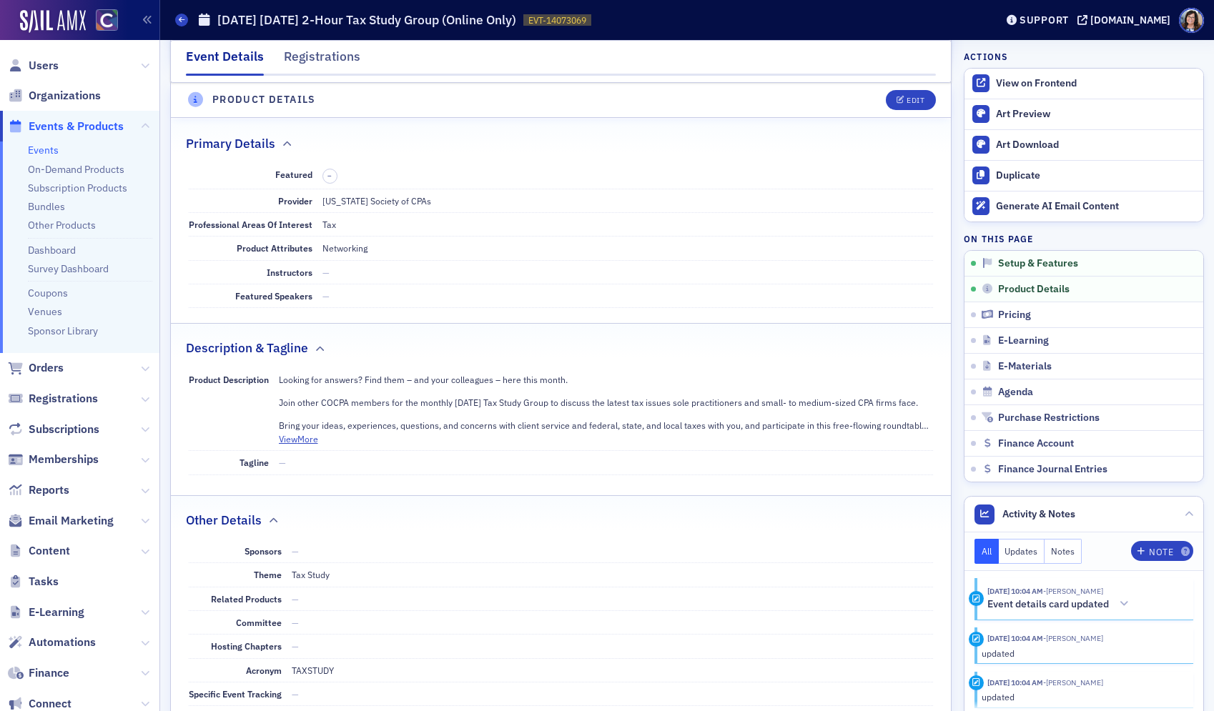
scroll to position [468, 0]
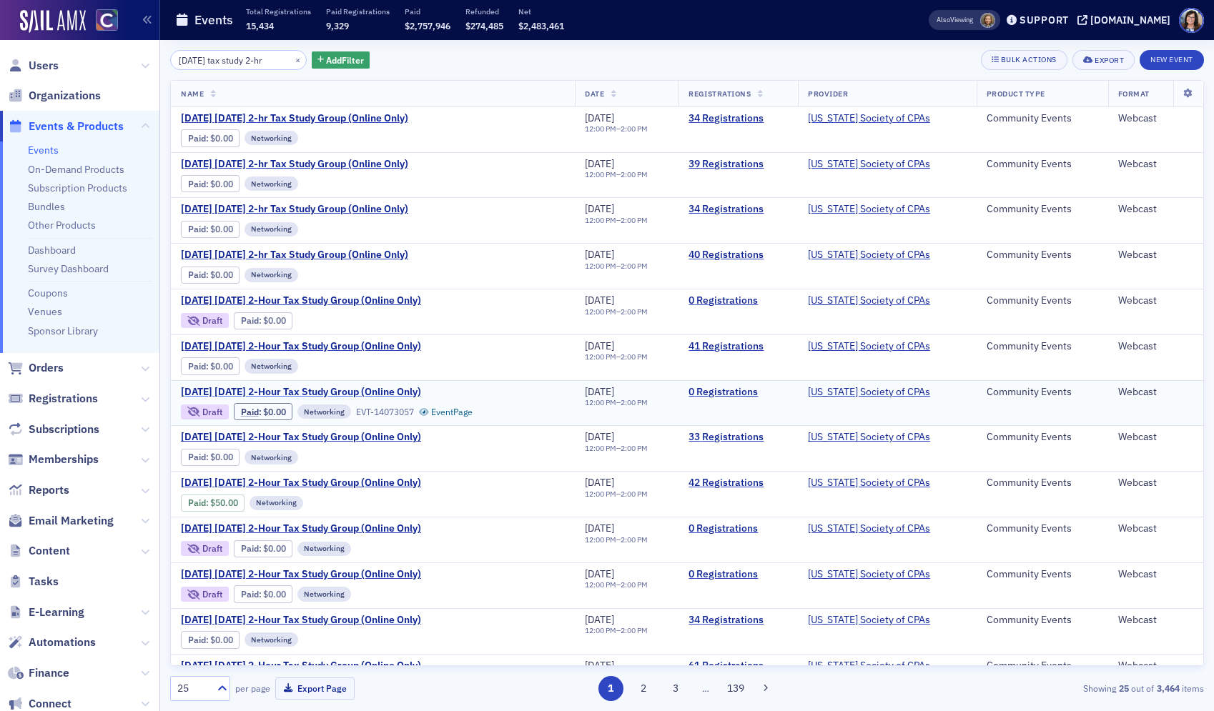
click at [309, 389] on span "February 2026 Tuesday 2-Hour Tax Study Group (Online Only)" at bounding box center [301, 392] width 240 height 13
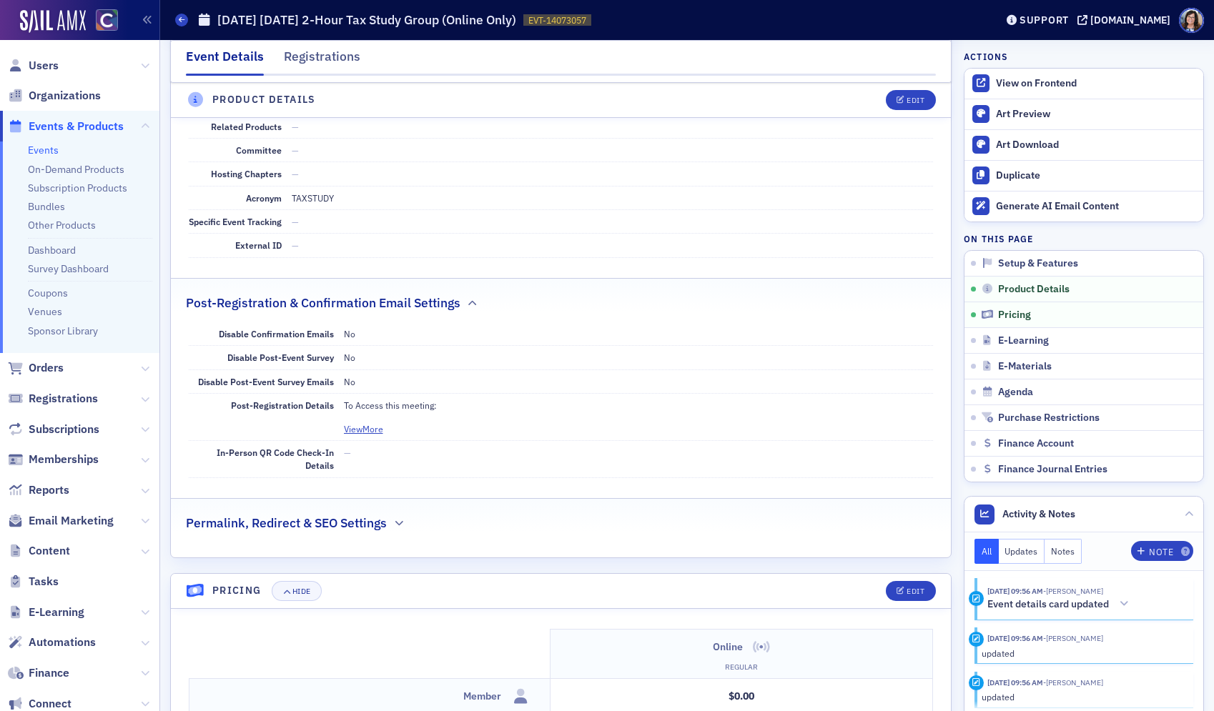
scroll to position [953, 0]
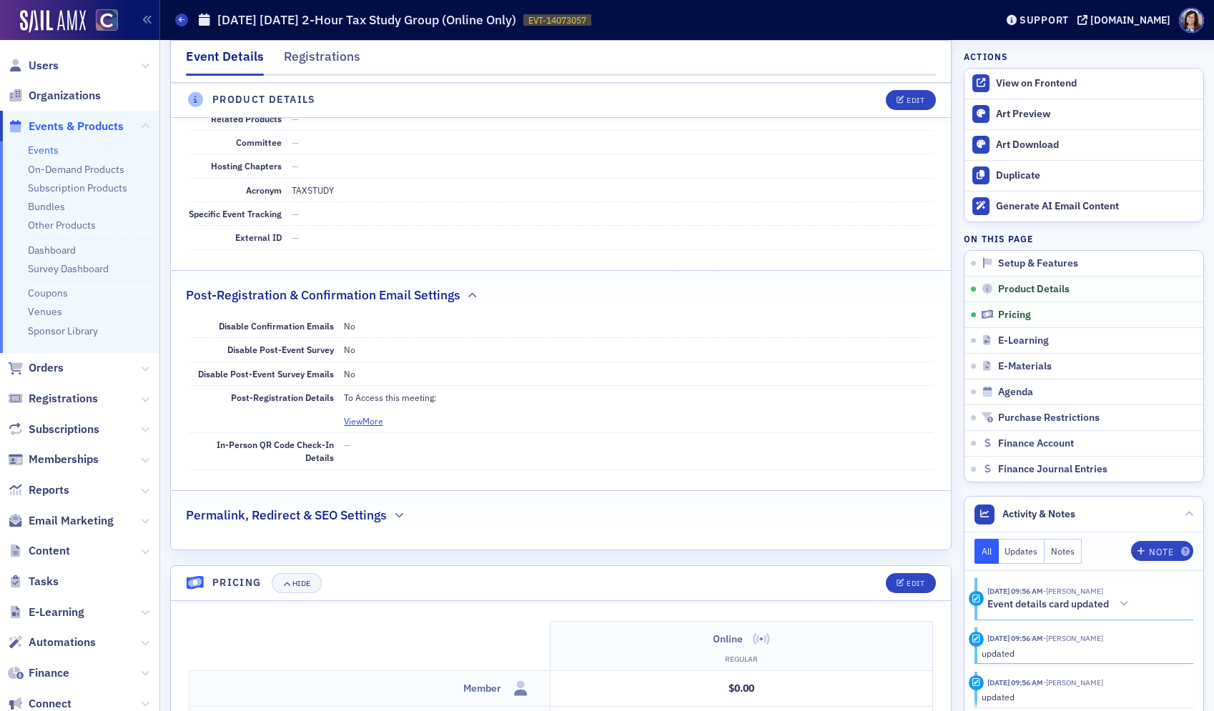
click at [71, 128] on span "Events & Products" at bounding box center [76, 127] width 95 height 16
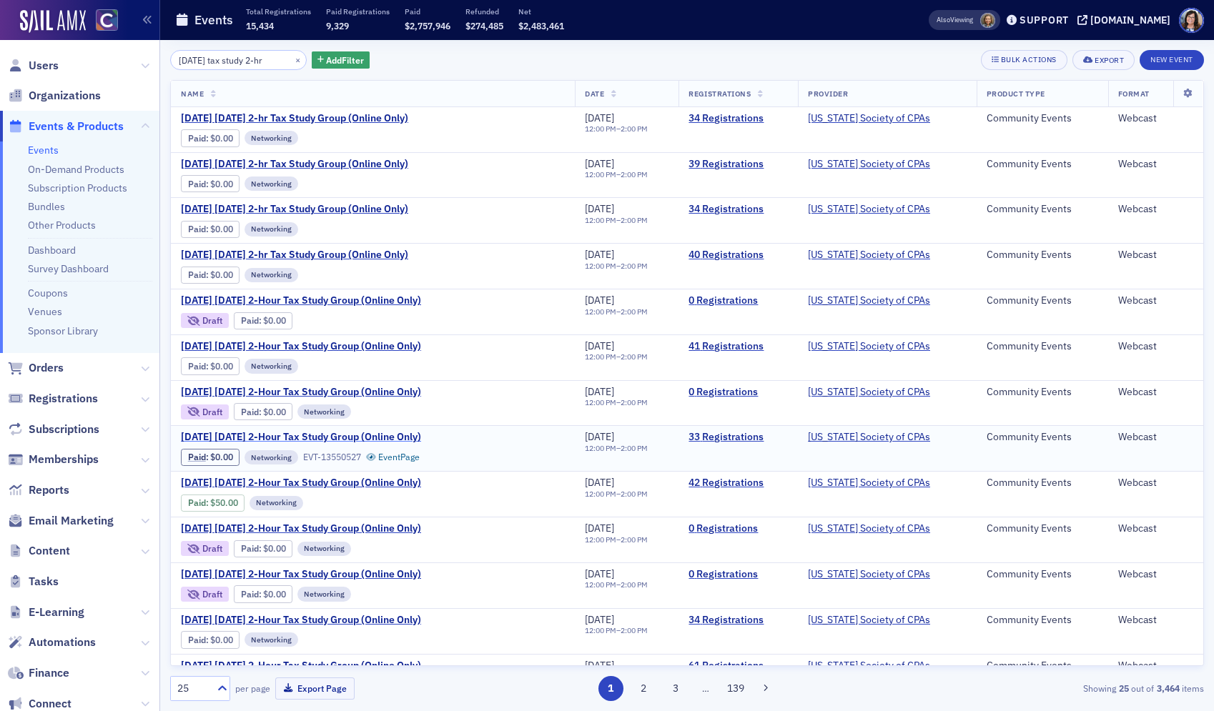
click at [390, 432] on span "May 2025 Tuesday 2-Hour Tax Study Group (Online Only)" at bounding box center [301, 437] width 240 height 13
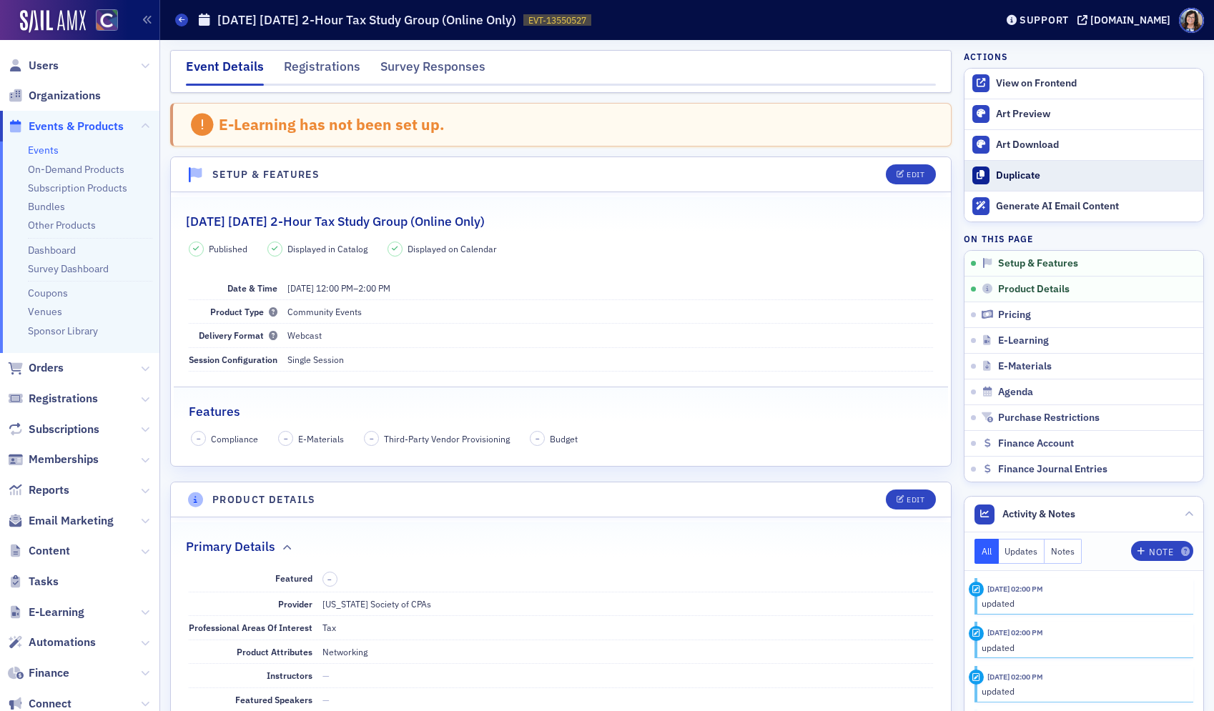
click at [1041, 177] on div "Duplicate" at bounding box center [1096, 175] width 200 height 13
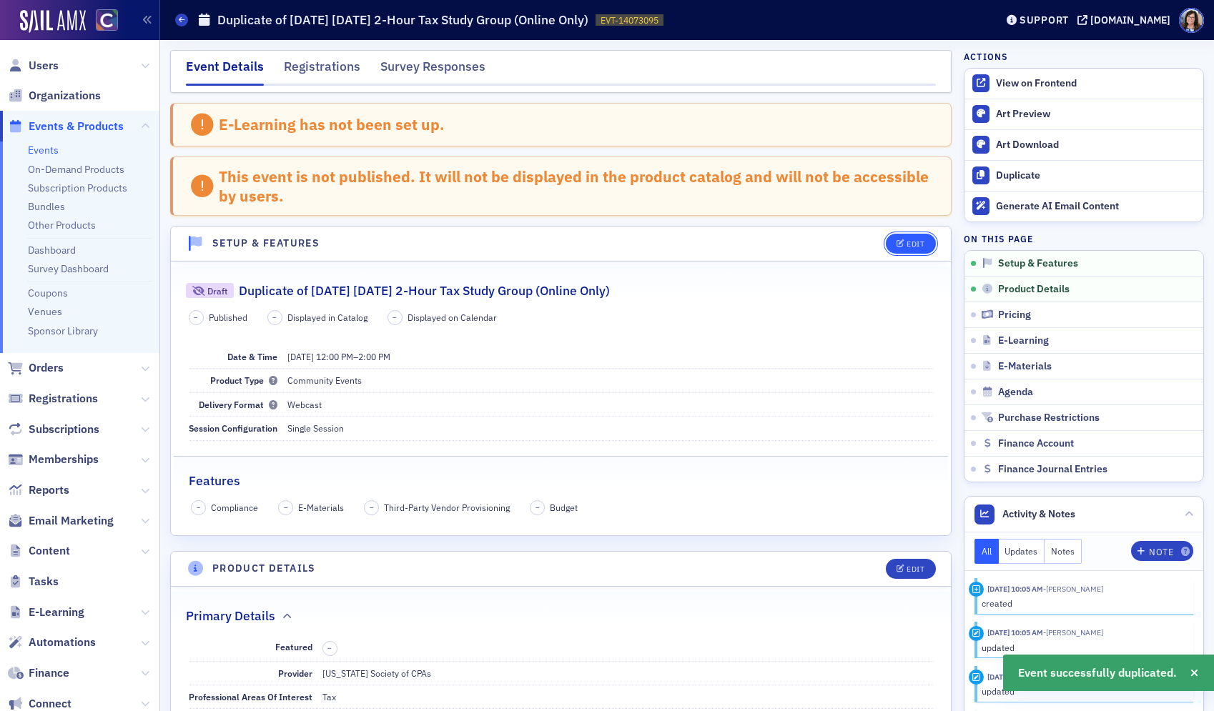
click at [906, 238] on button "Edit" at bounding box center [910, 244] width 49 height 20
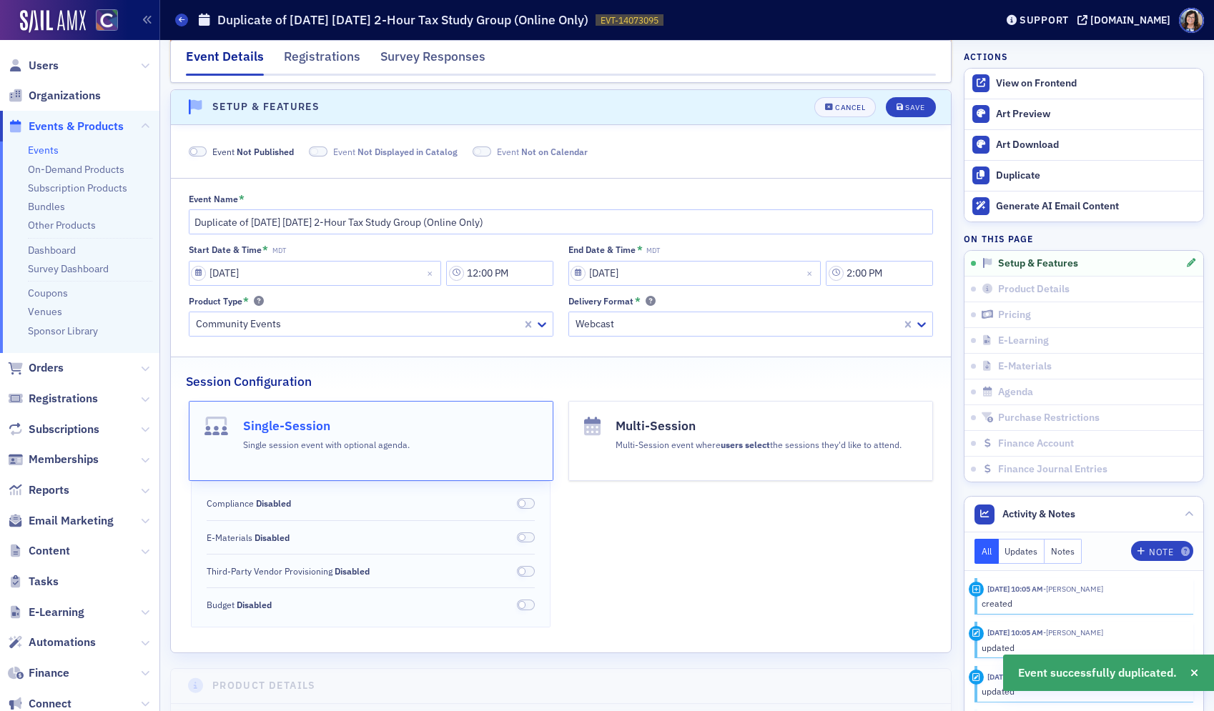
scroll to position [143, 0]
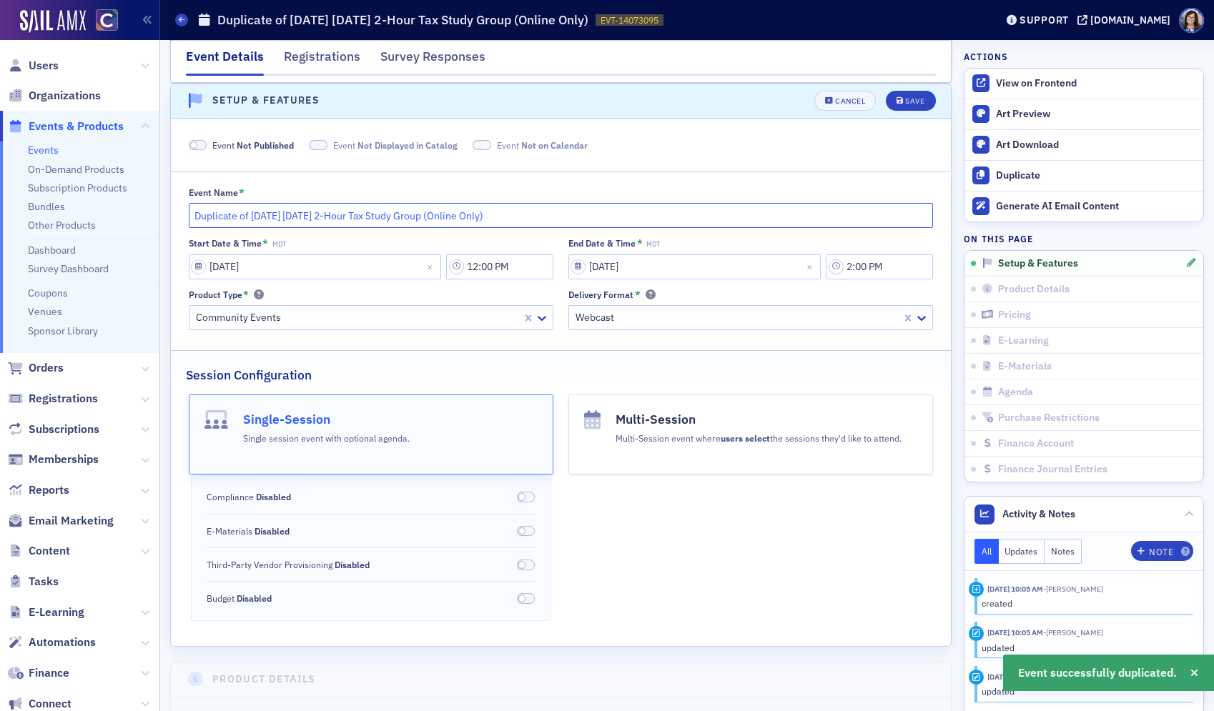
drag, startPoint x: 251, startPoint y: 218, endPoint x: 167, endPoint y: 217, distance: 84.4
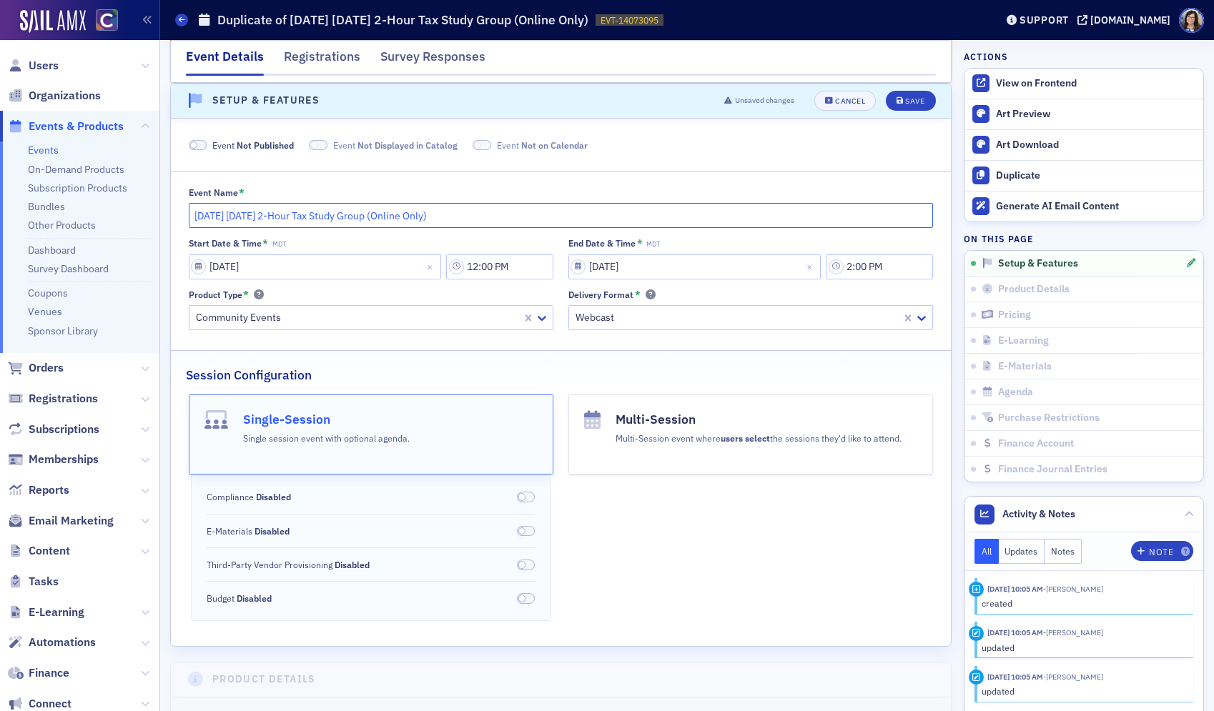
click at [238, 218] on input "May 2025 Tuesday 2-Hour Tax Study Group (Online Only)" at bounding box center [561, 215] width 745 height 25
type input "May 2026 Tuesday 2-Hour Tax Study Group (Online Only)"
select select "4"
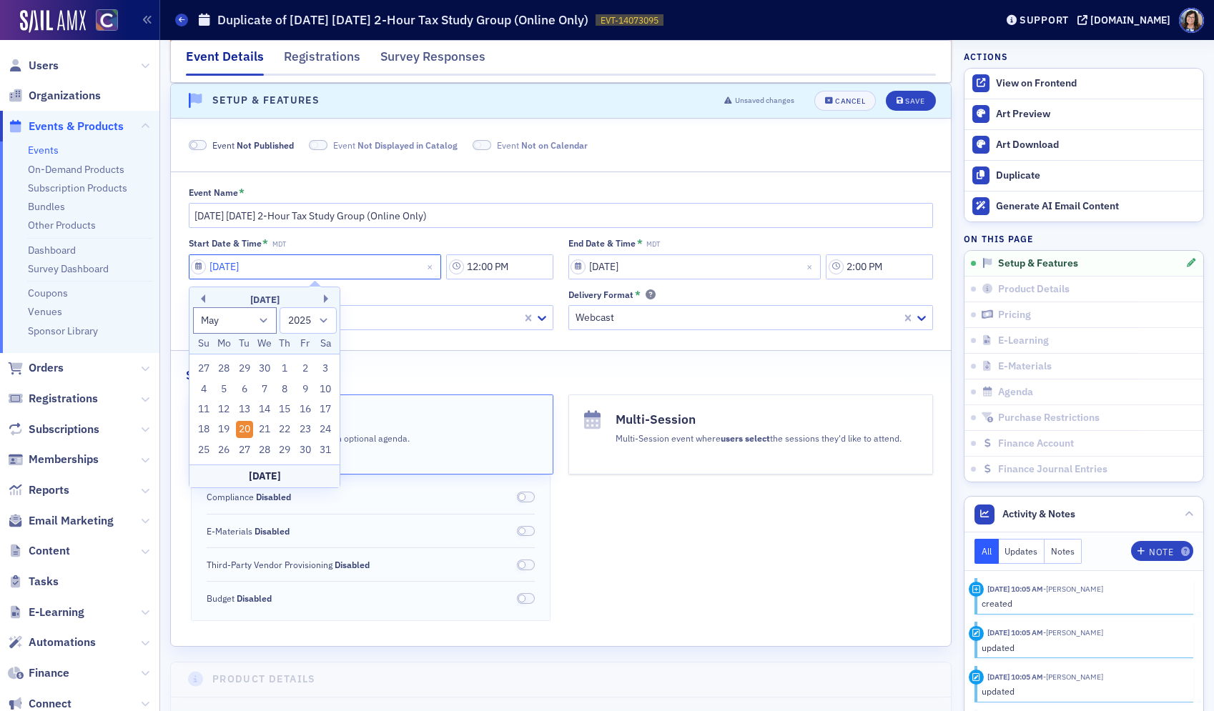
click at [196, 269] on input "05/20/2025" at bounding box center [315, 266] width 253 height 25
click at [325, 322] on select "1900 1901 1902 1903 1904 1905 1906 1907 1908 1909 1910 1911 1912 1913 1914 1915…" at bounding box center [307, 320] width 57 height 26
select select "2026"
click at [279, 307] on select "1900 1901 1902 1903 1904 1905 1906 1907 1908 1909 1910 1911 1912 1913 1914 1915…" at bounding box center [307, 320] width 57 height 26
click at [243, 427] on div "19" at bounding box center [244, 429] width 17 height 17
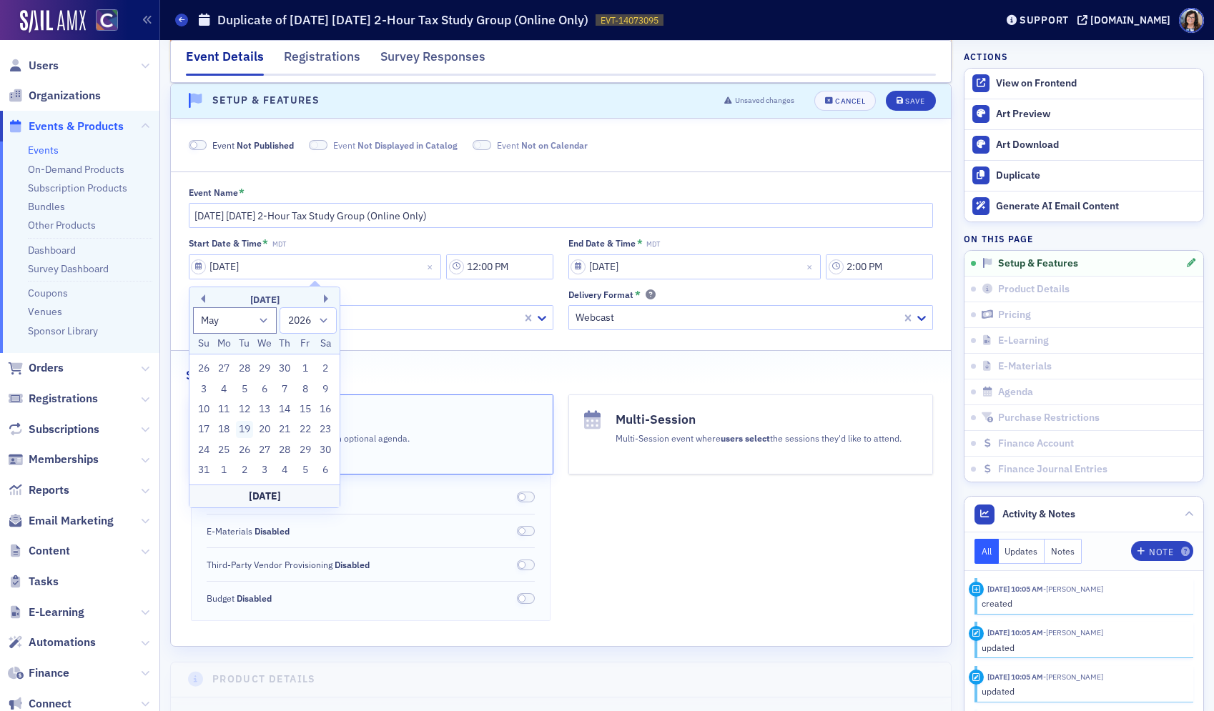
type input "05/19/2026"
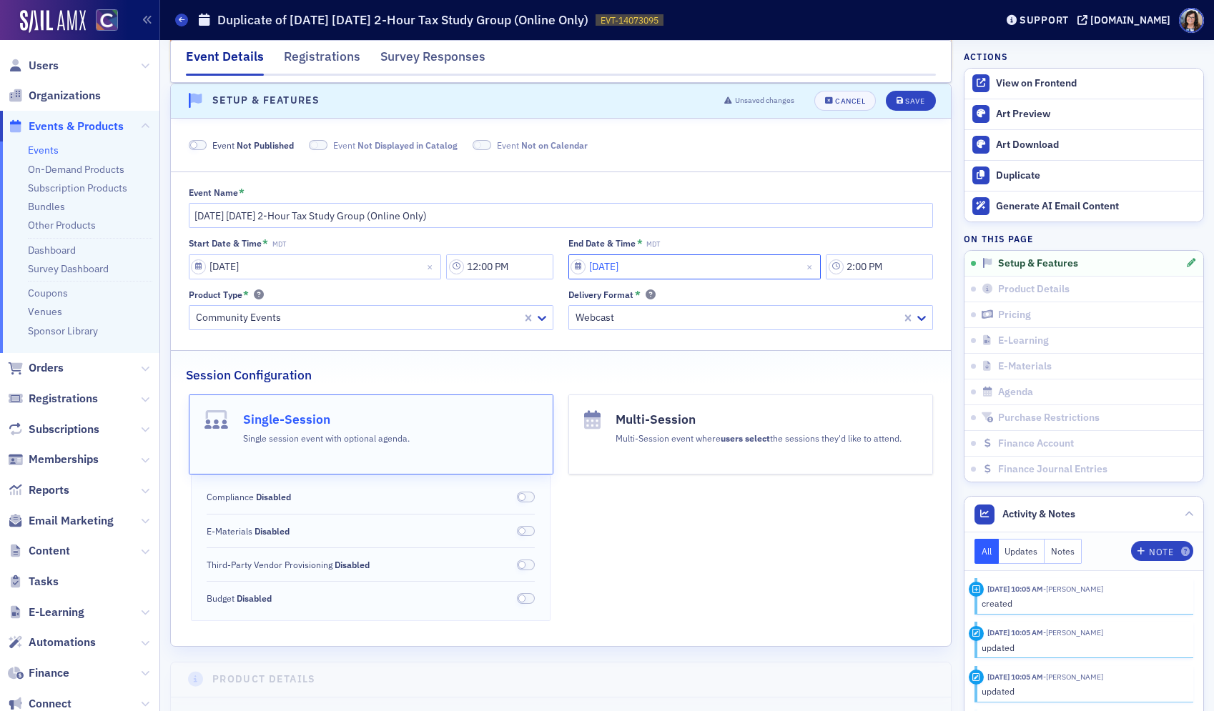
select select "4"
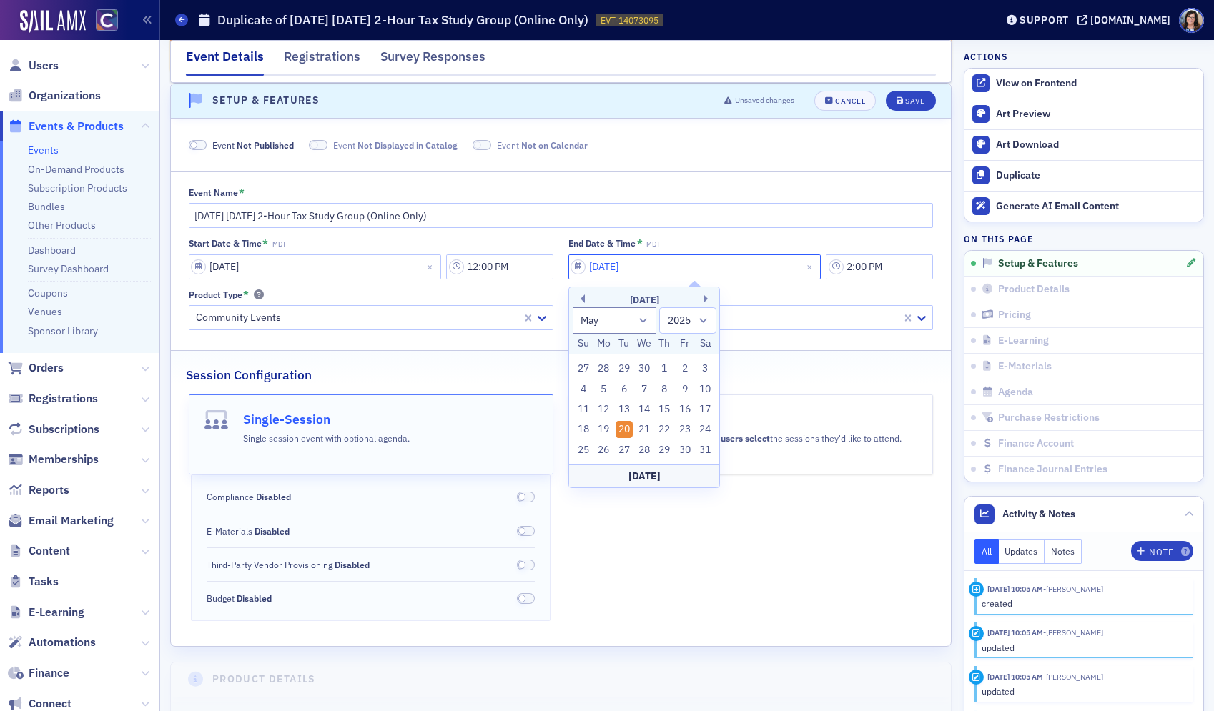
click at [582, 269] on input "05/20/2025" at bounding box center [694, 266] width 253 height 25
click at [707, 317] on select "1900 1901 1902 1903 1904 1905 1906 1907 1908 1909 1910 1911 1912 1913 1914 1915…" at bounding box center [687, 320] width 57 height 26
select select "2026"
click at [659, 307] on select "1900 1901 1902 1903 1904 1905 1906 1907 1908 1909 1910 1911 1912 1913 1914 1915…" at bounding box center [687, 320] width 57 height 26
click at [628, 432] on div "19" at bounding box center [623, 429] width 17 height 17
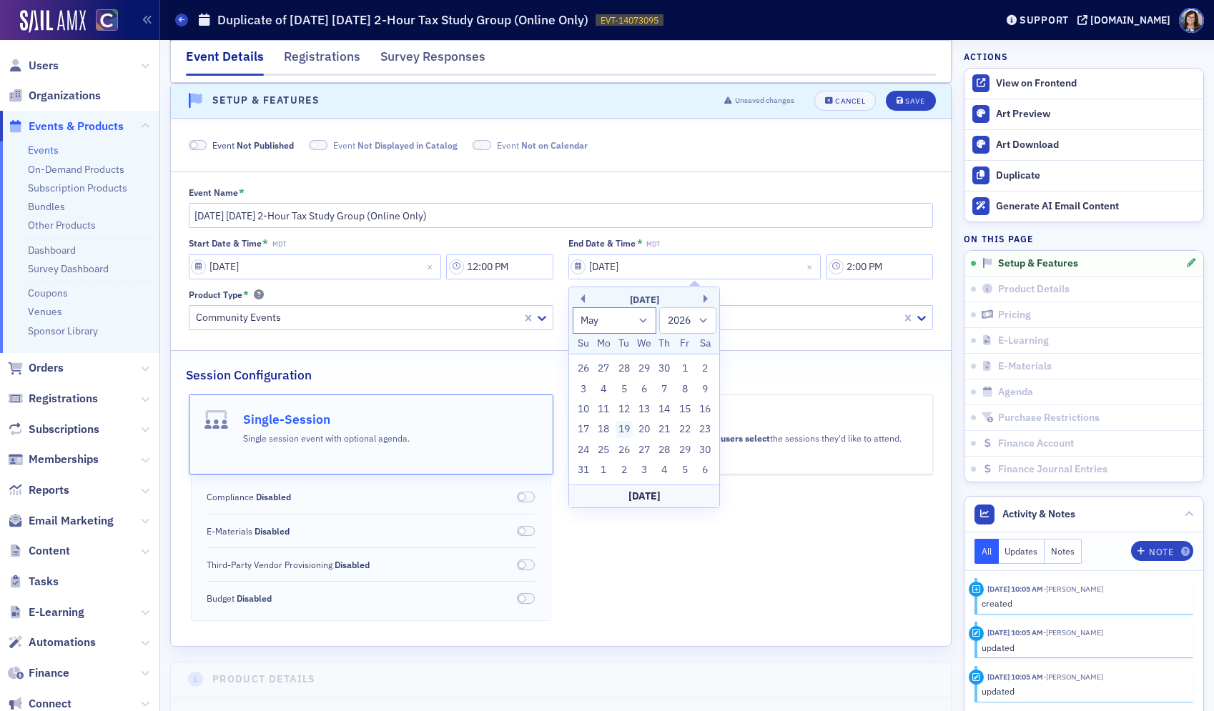
type input "05/19/2026"
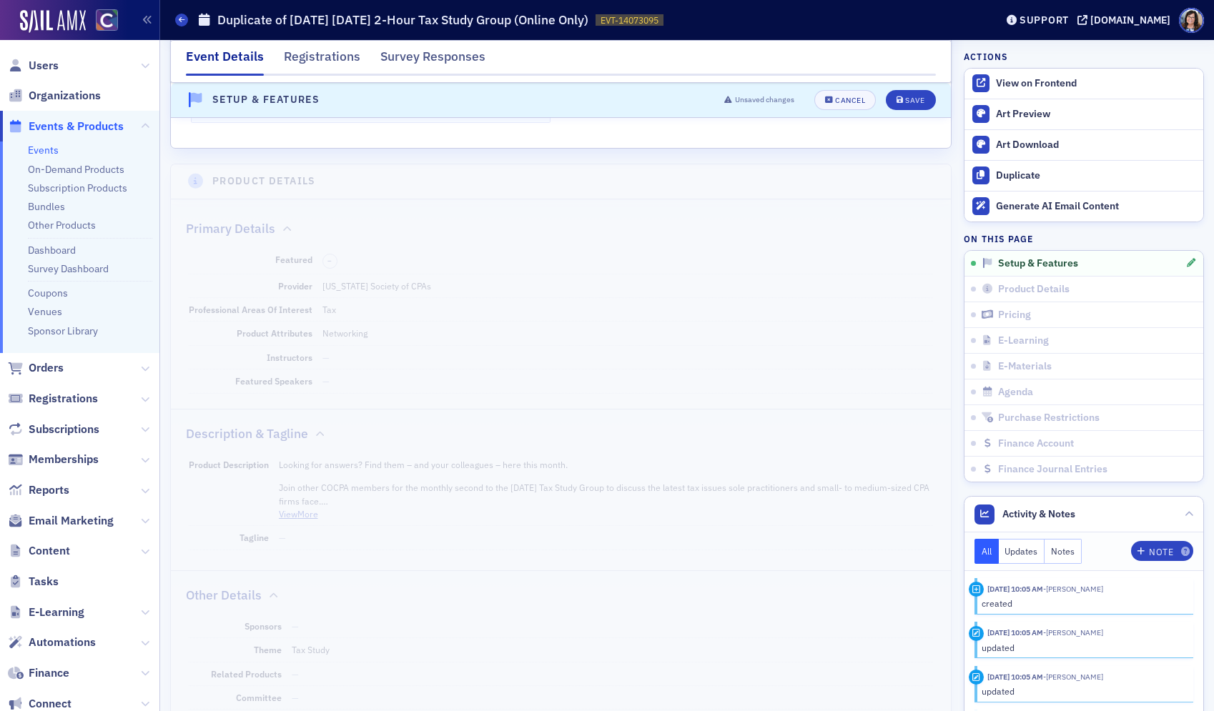
scroll to position [670, 0]
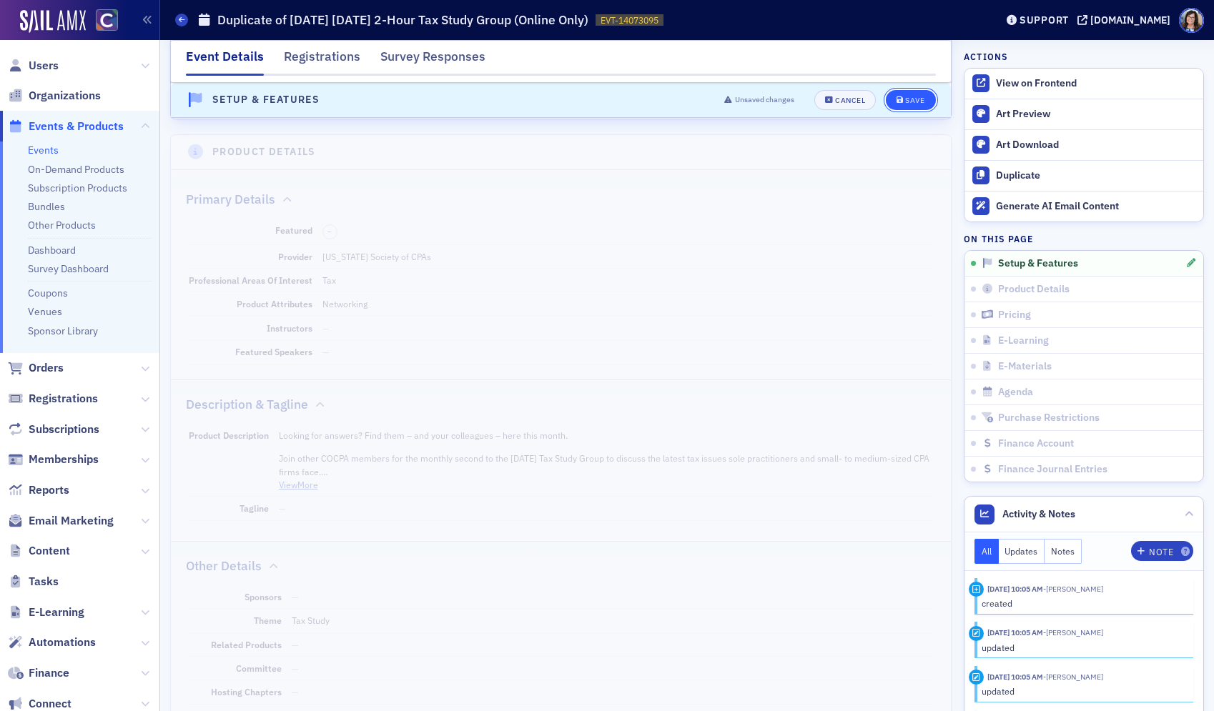
click at [916, 103] on div "Save" at bounding box center [914, 100] width 19 height 8
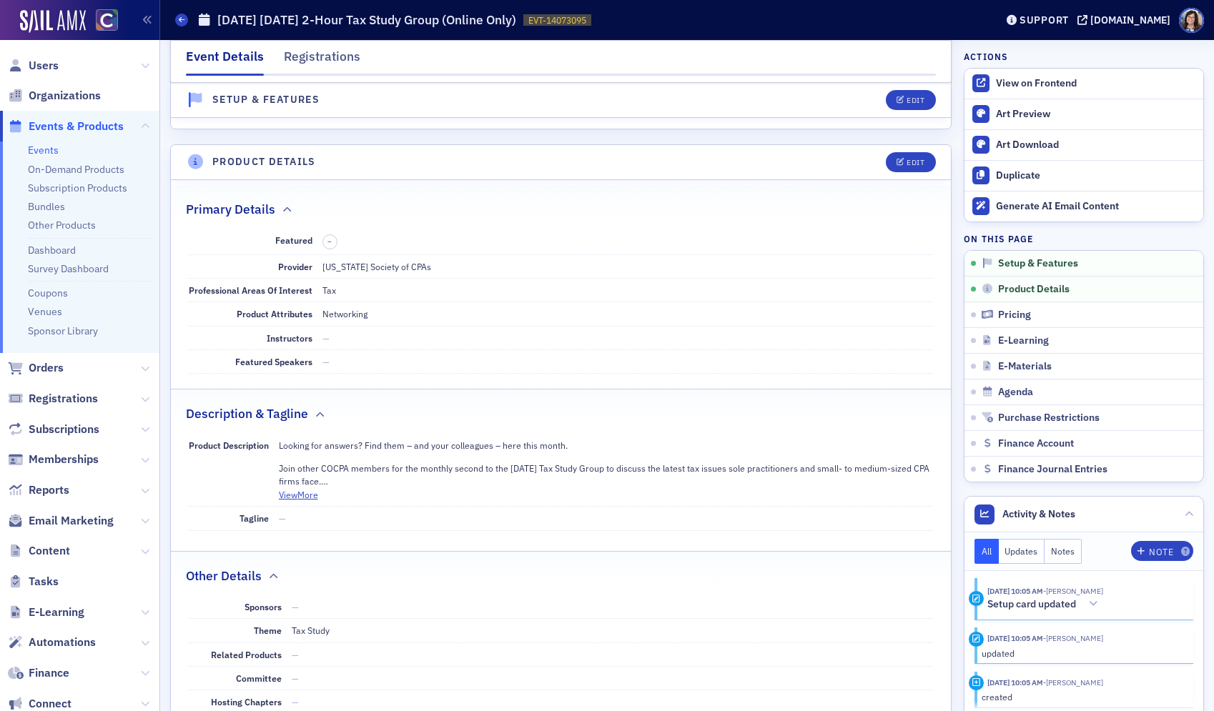
scroll to position [414, 0]
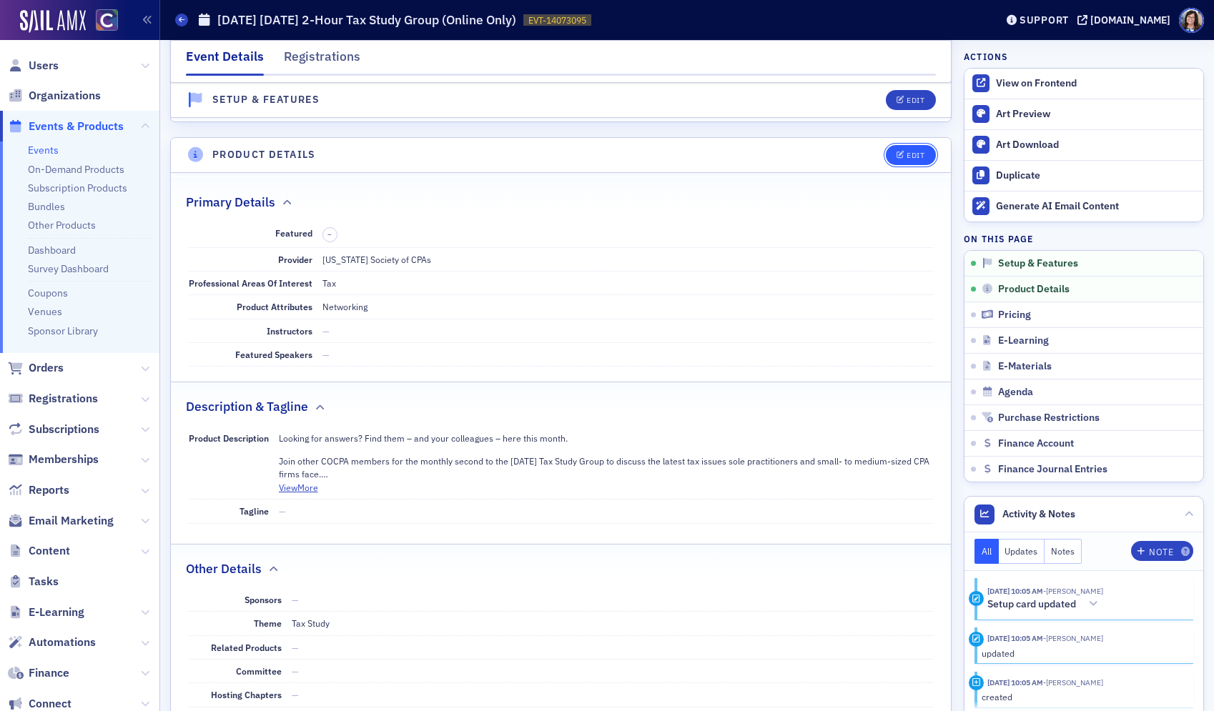
click at [921, 153] on div "Edit" at bounding box center [915, 156] width 18 height 8
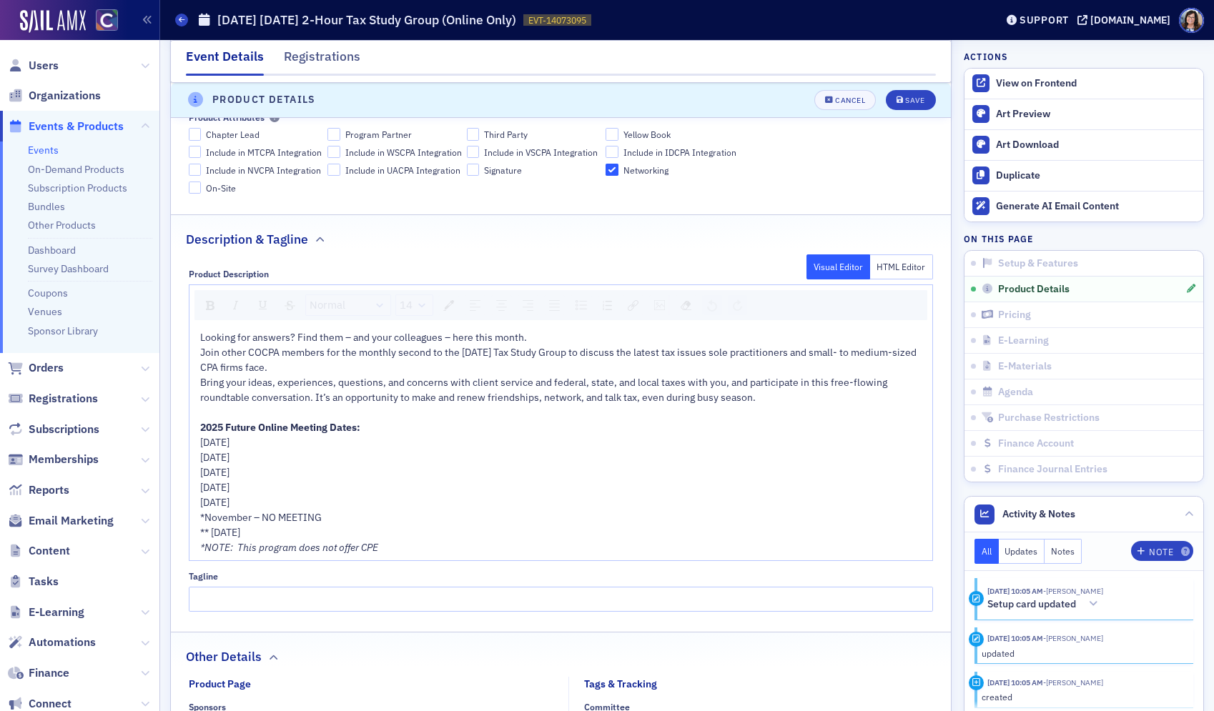
scroll to position [739, 0]
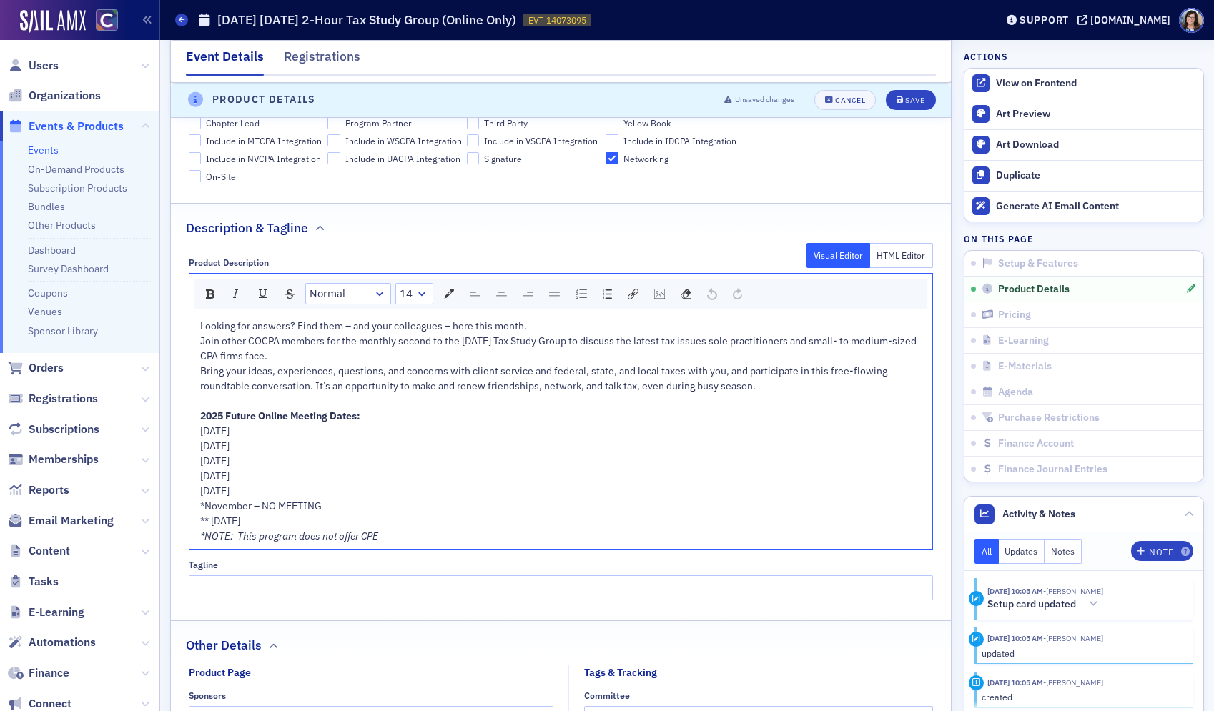
click at [481, 342] on span "Join other COCPA members for the monthly second to the last Tuesday Tax Study G…" at bounding box center [559, 349] width 718 height 28
click at [226, 415] on span "2025 Future Online Meeting Dates:" at bounding box center [280, 416] width 160 height 13
drag, startPoint x: 202, startPoint y: 434, endPoint x: 342, endPoint y: 519, distance: 163.3
click at [342, 519] on div "Looking for answers? Find them – and your colleagues – here this month. Join ot…" at bounding box center [561, 431] width 723 height 225
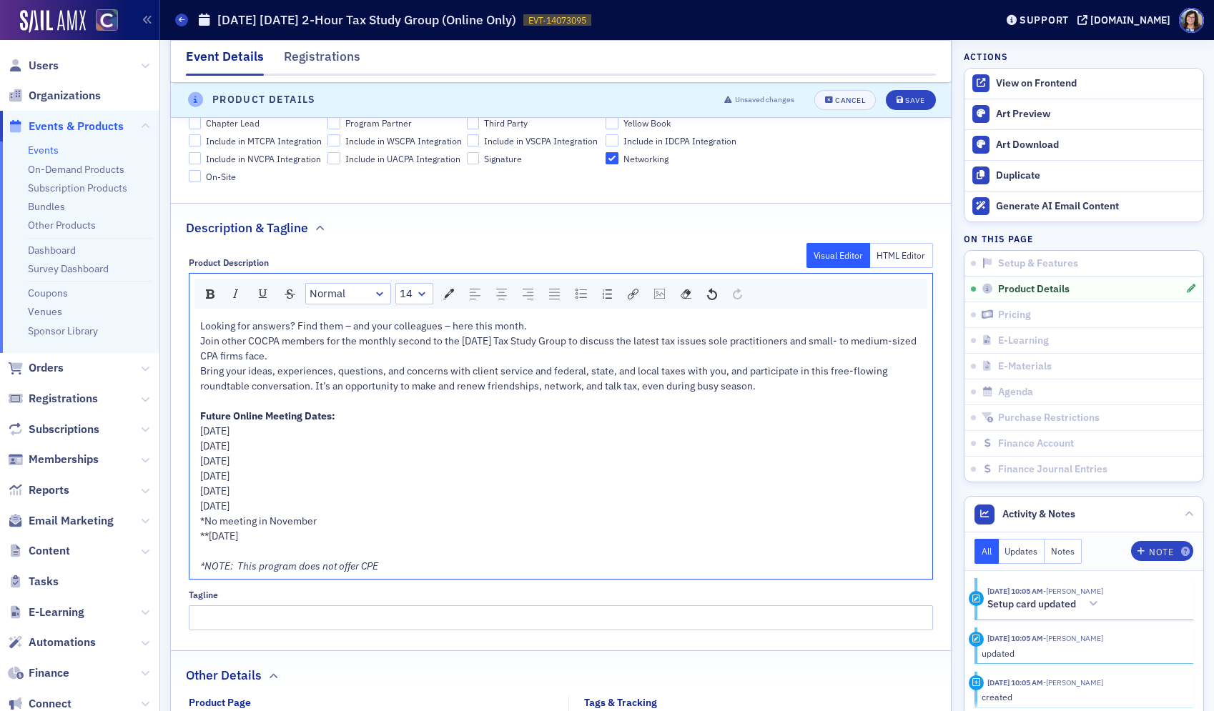
drag, startPoint x: 307, startPoint y: 426, endPoint x: 194, endPoint y: 430, distance: 113.0
click at [194, 430] on div "Looking for answers? Find them – and your colleagues – here this month. Join ot…" at bounding box center [560, 446] width 743 height 265
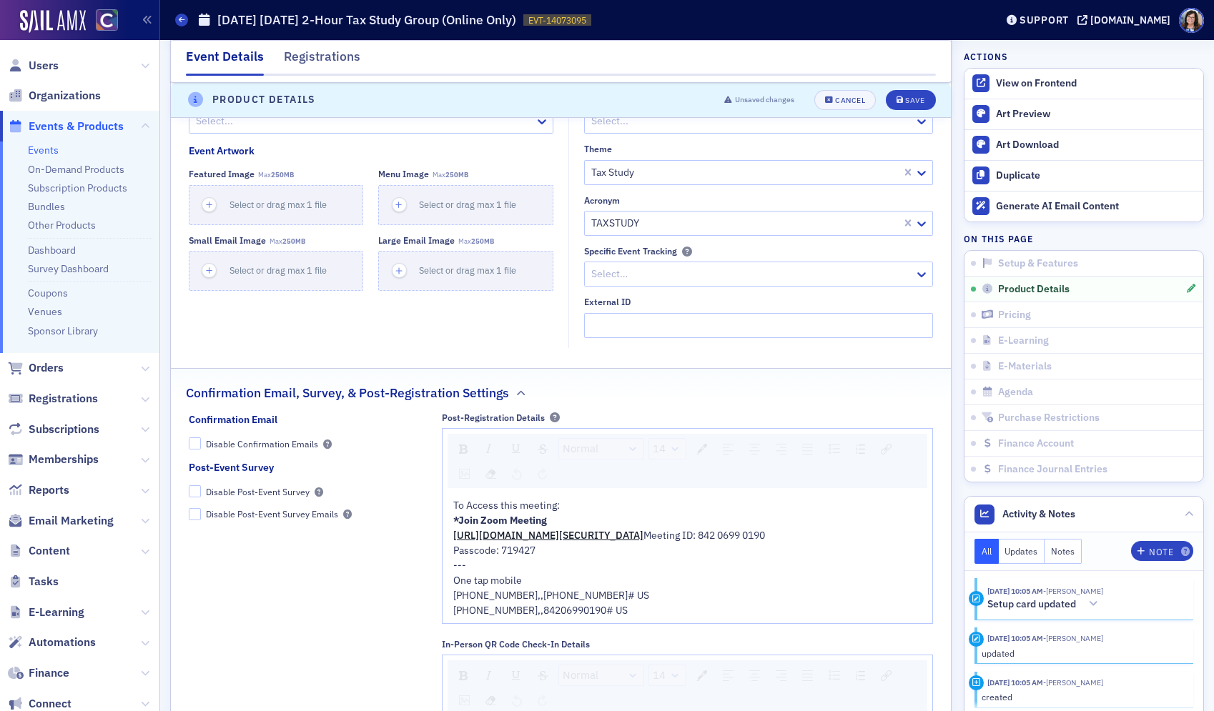
scroll to position [1444, 0]
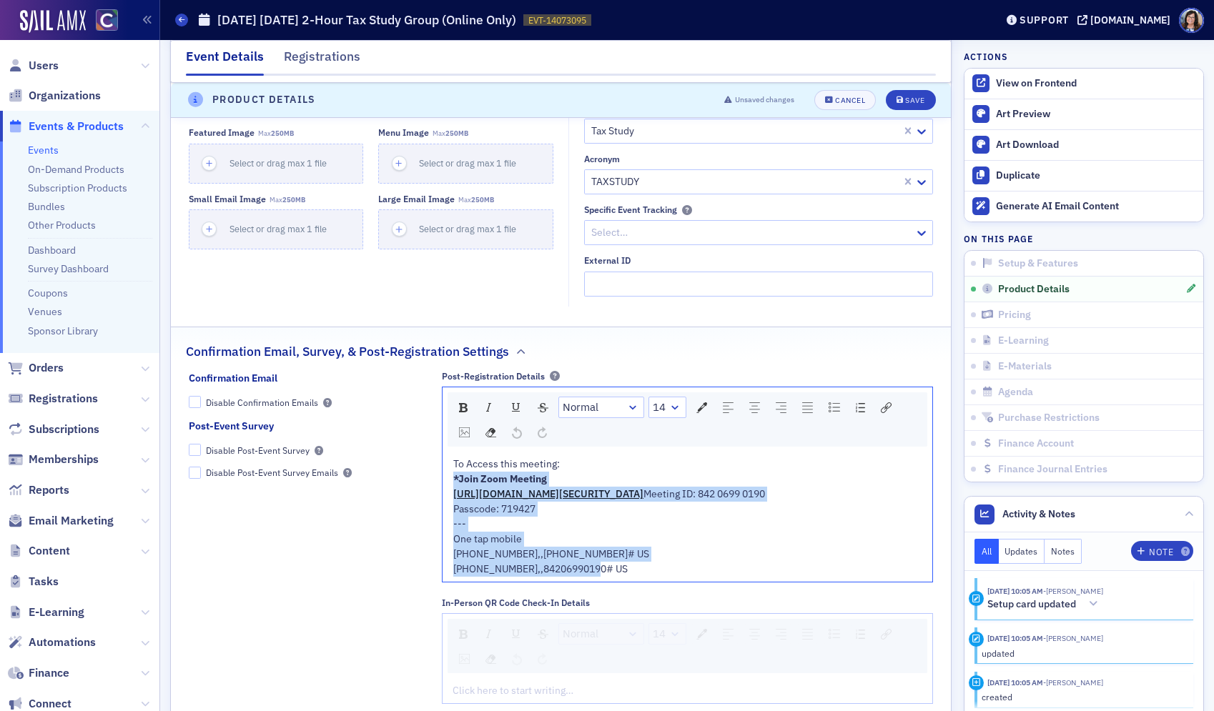
drag, startPoint x: 620, startPoint y: 599, endPoint x: 435, endPoint y: 480, distance: 220.3
click at [435, 480] on div "Confirmation Email Disable Confirmation Emails Post-Event Survey Disable Post-E…" at bounding box center [561, 543] width 745 height 344
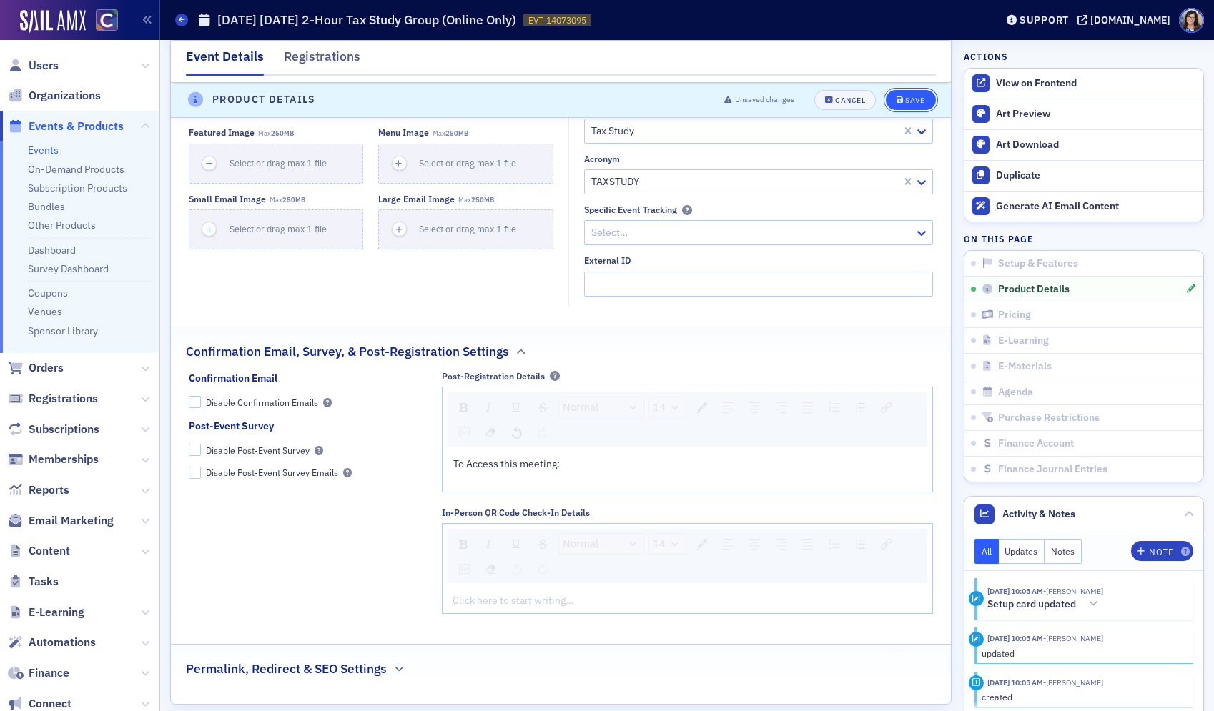
click at [914, 101] on div "Save" at bounding box center [914, 100] width 19 height 8
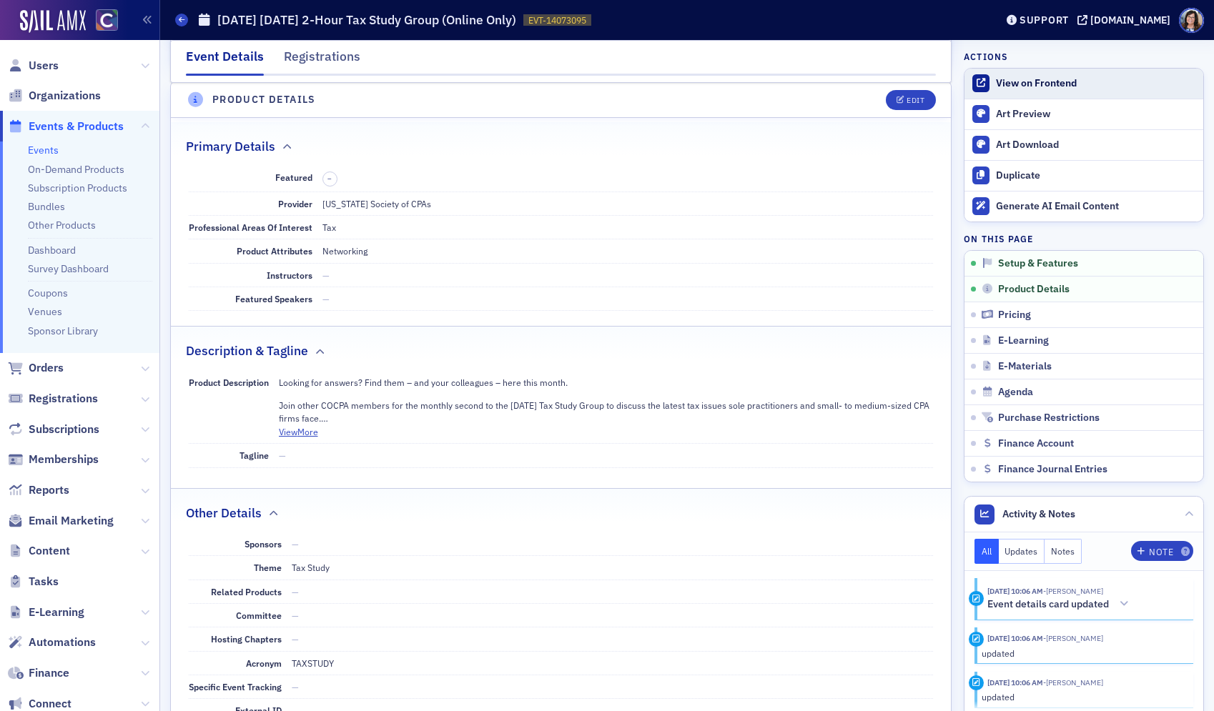
scroll to position [468, 0]
click at [1047, 87] on div "View on Frontend" at bounding box center [1096, 83] width 200 height 13
click at [54, 127] on span "Events & Products" at bounding box center [76, 127] width 95 height 16
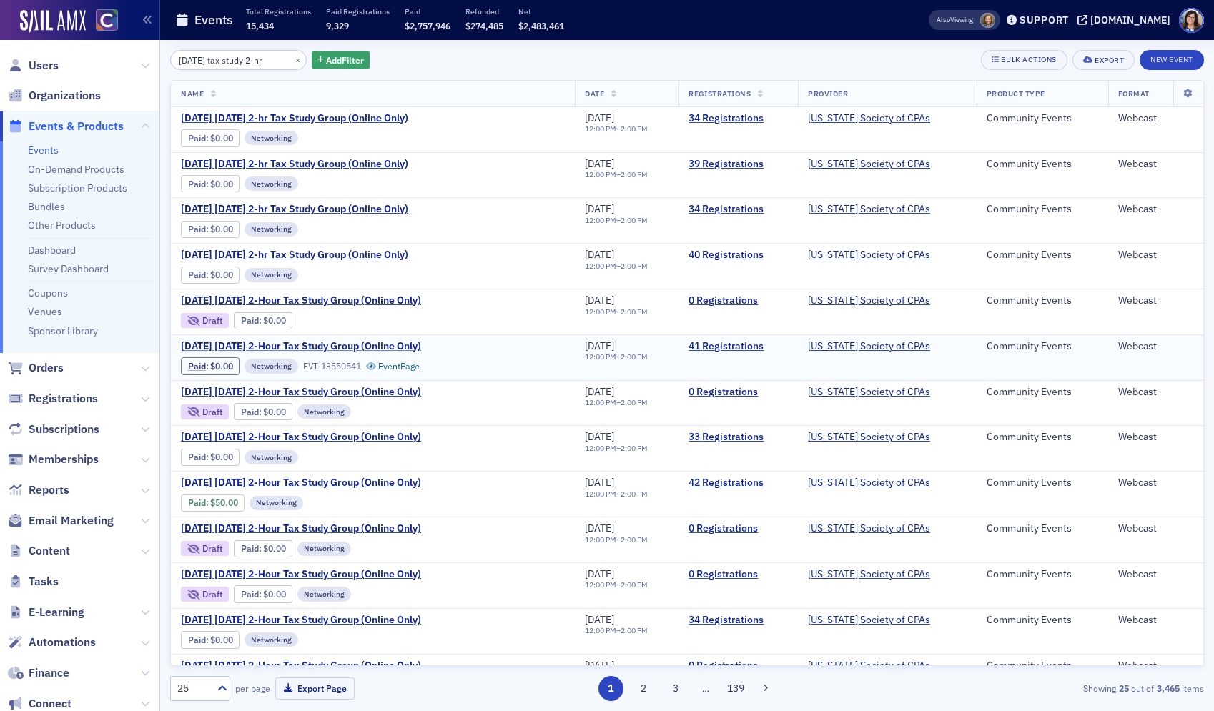
click at [400, 346] on span "June 2025 Tuesday 2-Hour Tax Study Group (Online Only)" at bounding box center [301, 346] width 240 height 13
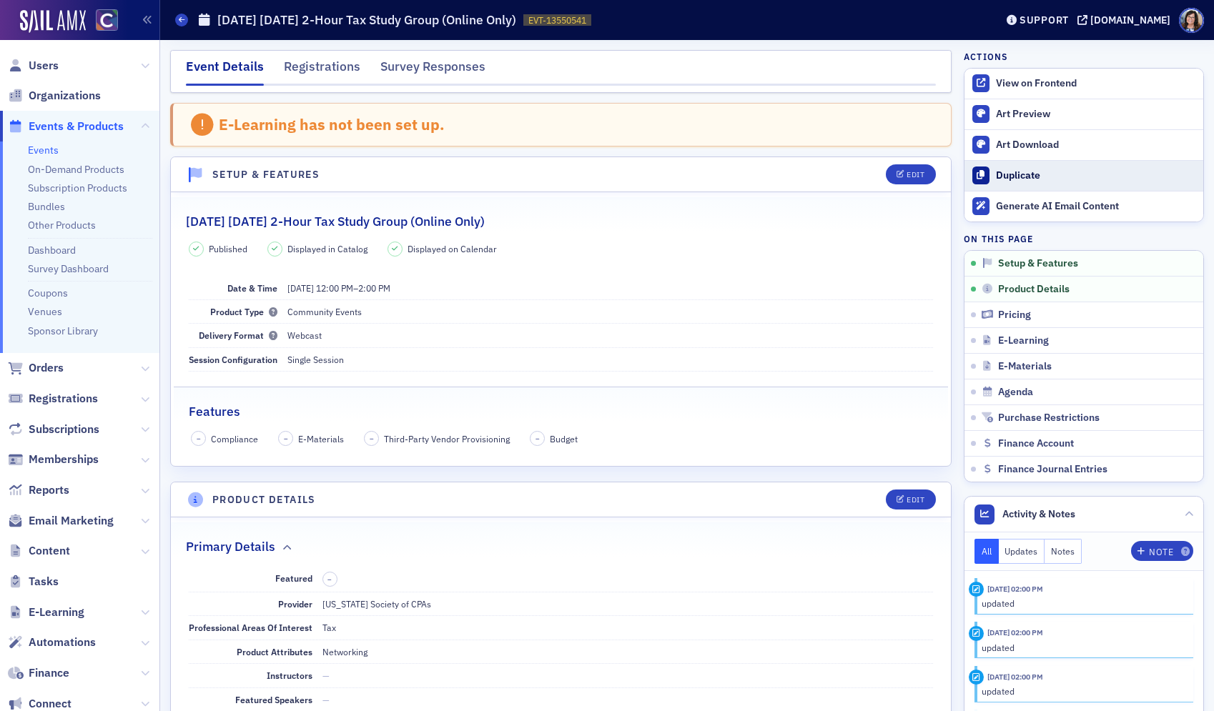
click at [1004, 174] on div "Duplicate" at bounding box center [1096, 175] width 200 height 13
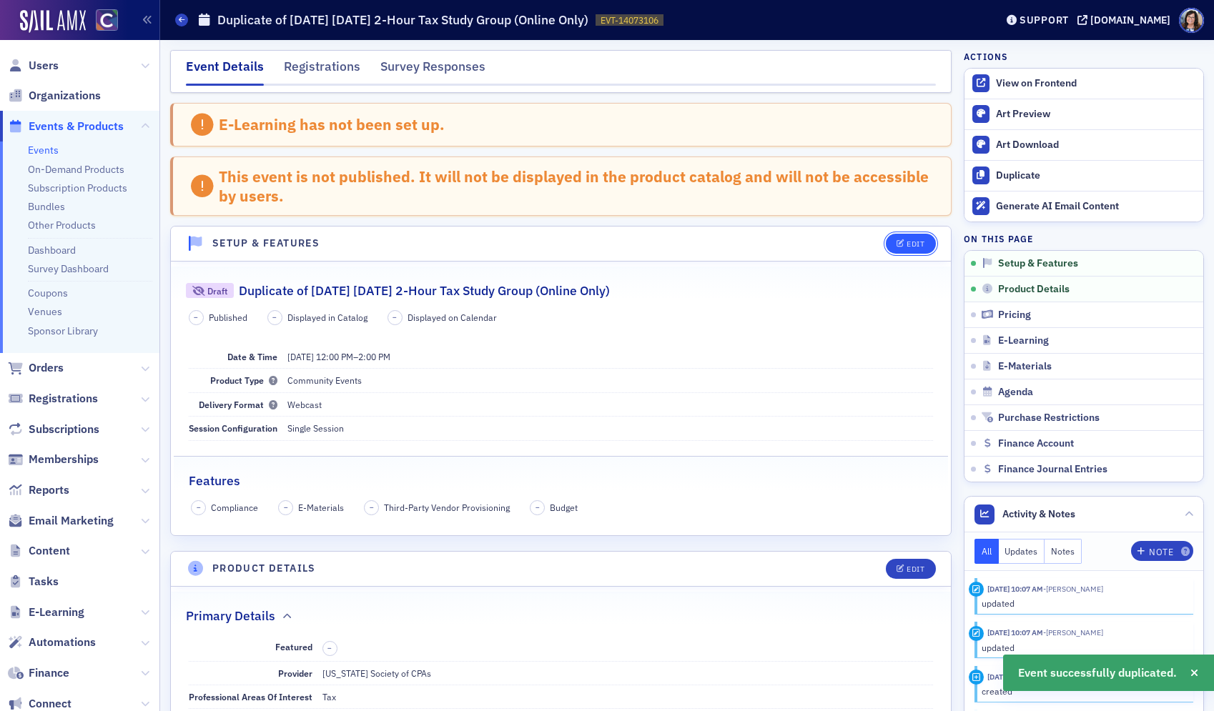
click at [921, 245] on div "Edit" at bounding box center [915, 244] width 18 height 8
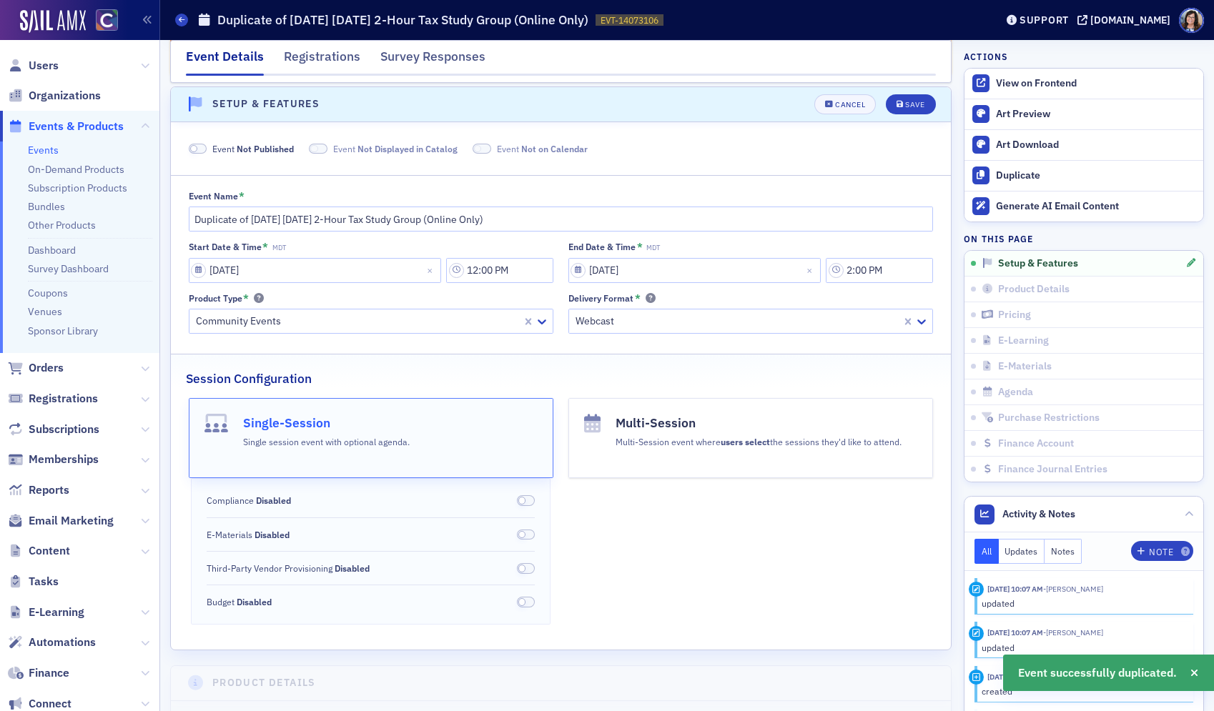
scroll to position [143, 0]
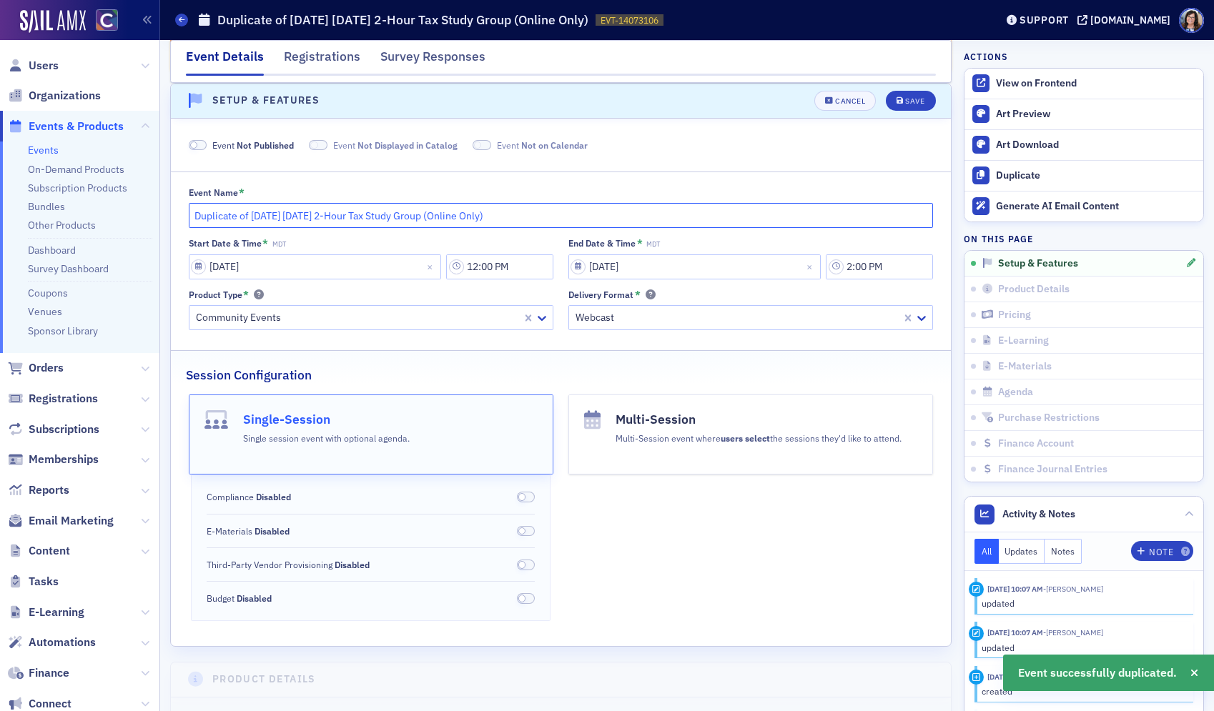
drag, startPoint x: 249, startPoint y: 217, endPoint x: 161, endPoint y: 217, distance: 87.9
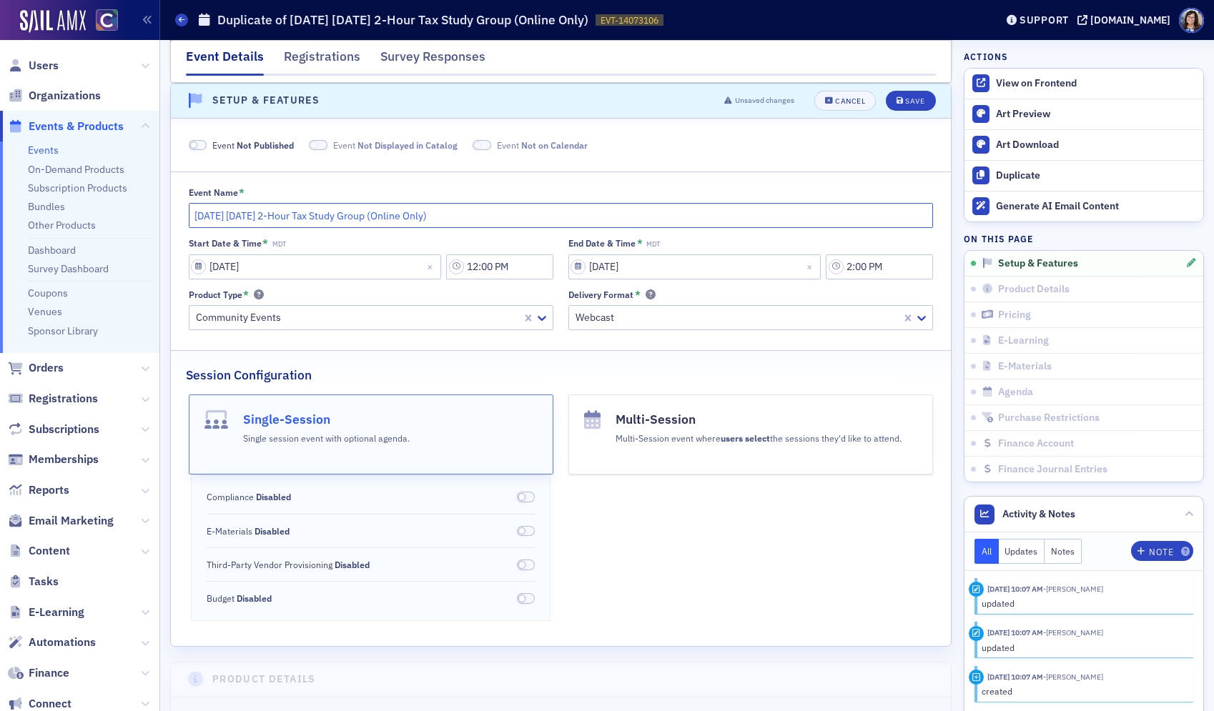
click at [244, 216] on input "June 2025 Tuesday 2-Hour Tax Study Group (Online Only)" at bounding box center [561, 215] width 745 height 25
type input "June 2026 Tuesday 2-Hour Tax Study Group (Online Only)"
select select "5"
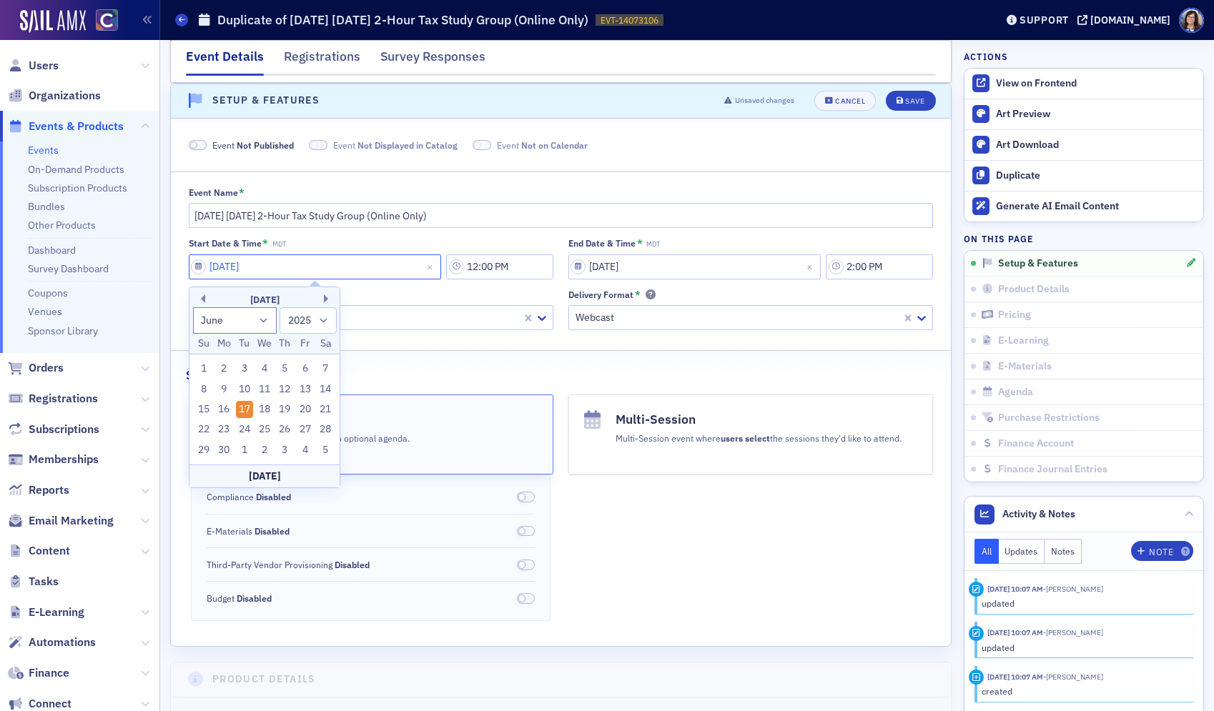
click at [194, 269] on input "06/17/2025" at bounding box center [315, 266] width 253 height 25
click at [321, 322] on select "1900 1901 1902 1903 1904 1905 1906 1907 1908 1909 1910 1911 1912 1913 1914 1915…" at bounding box center [307, 320] width 57 height 26
select select "2026"
click at [279, 307] on select "1900 1901 1902 1903 1904 1905 1906 1907 1908 1909 1910 1911 1912 1913 1914 1915…" at bounding box center [307, 320] width 57 height 26
click at [246, 425] on div "23" at bounding box center [244, 429] width 17 height 17
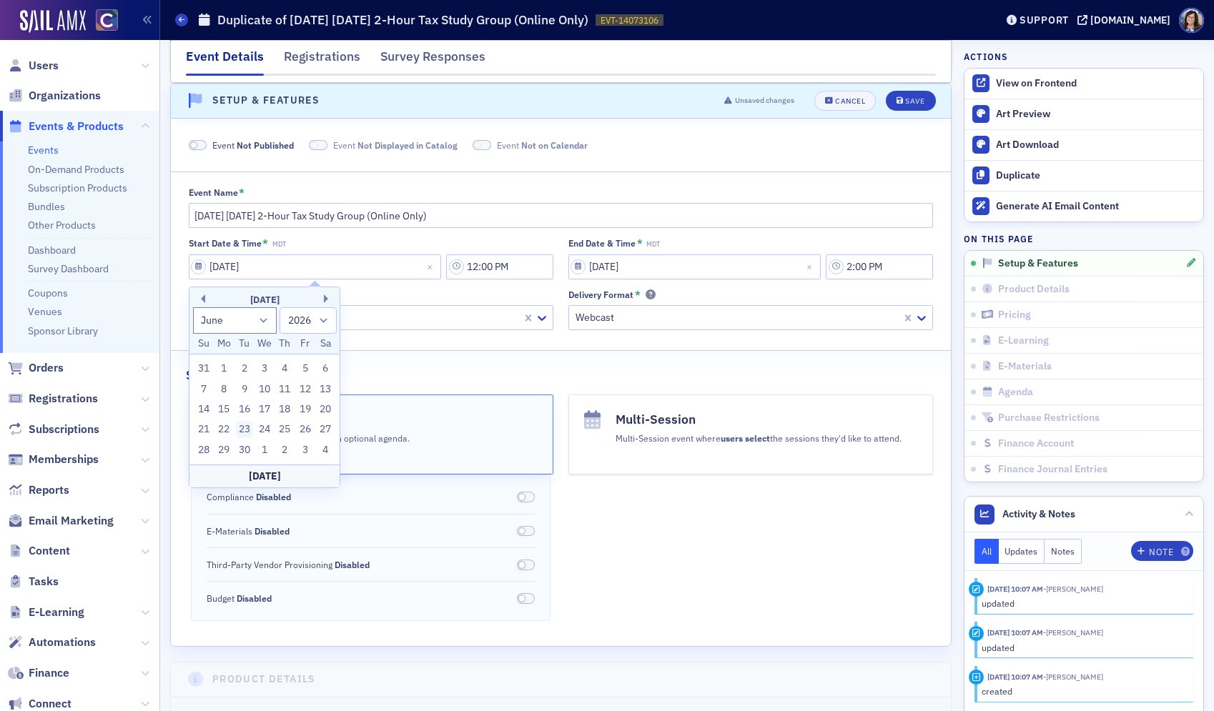
type input "06/23/2026"
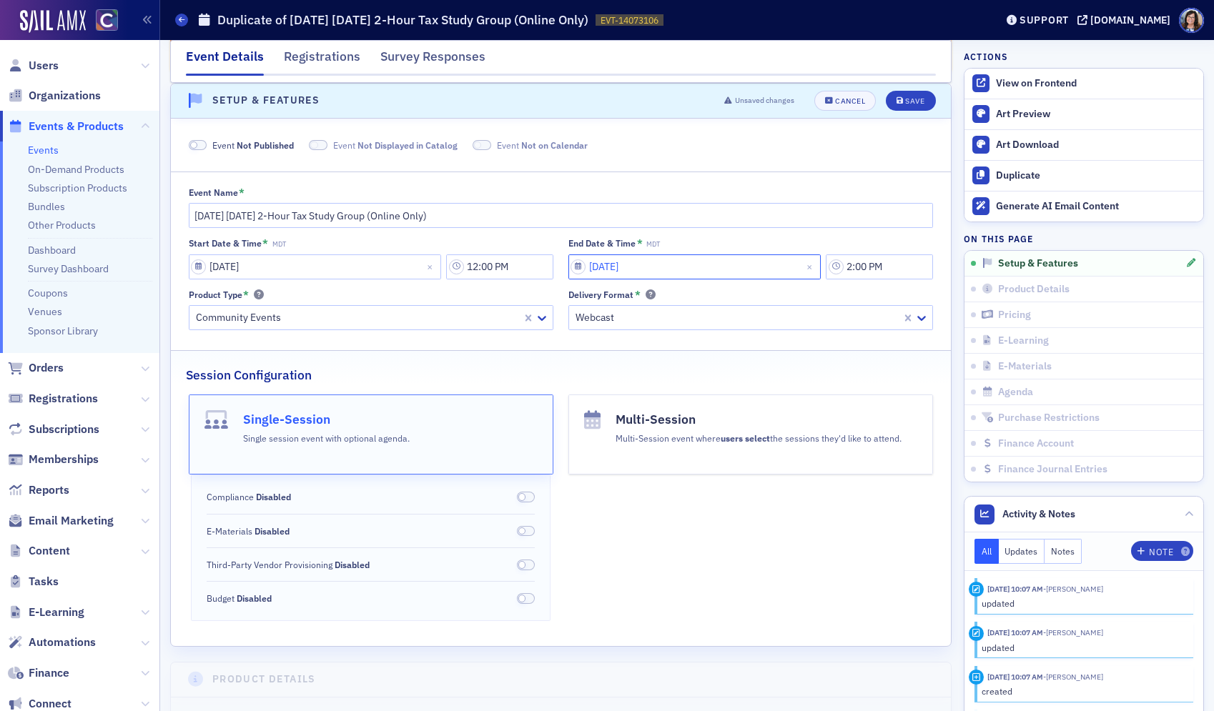
click at [576, 267] on input "06/17/2025" at bounding box center [694, 266] width 253 height 25
select select "5"
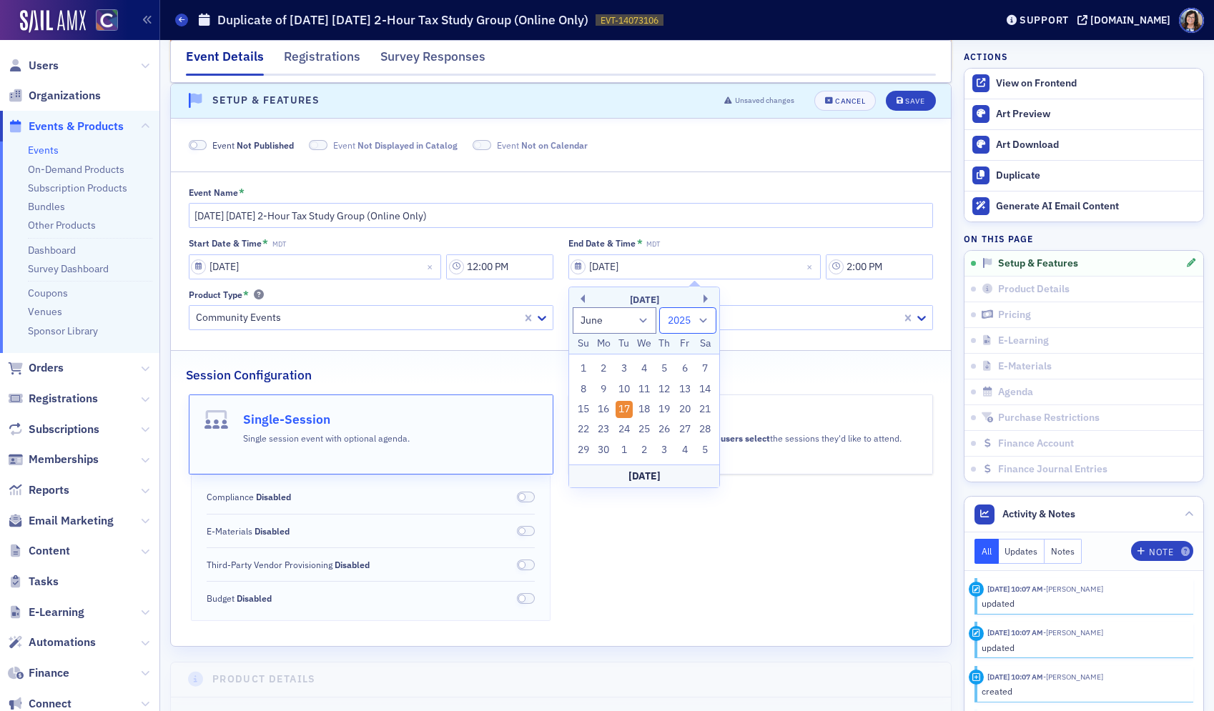
click at [701, 326] on select "1900 1901 1902 1903 1904 1905 1906 1907 1908 1909 1910 1911 1912 1913 1914 1915…" at bounding box center [687, 320] width 57 height 26
select select "2026"
click at [659, 307] on select "1900 1901 1902 1903 1904 1905 1906 1907 1908 1909 1910 1911 1912 1913 1914 1915…" at bounding box center [687, 320] width 57 height 26
click at [629, 426] on div "23" at bounding box center [623, 429] width 17 height 17
type input "06/23/2026"
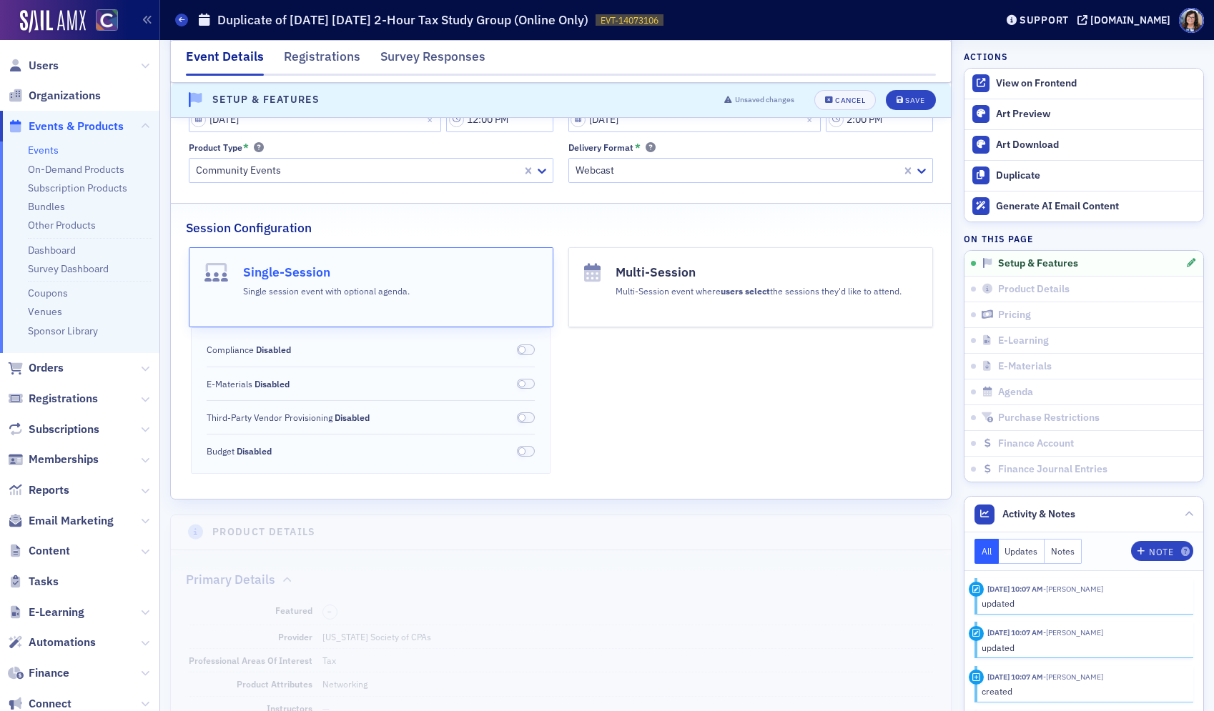
scroll to position [291, 0]
click at [915, 101] on div "Save" at bounding box center [914, 100] width 19 height 8
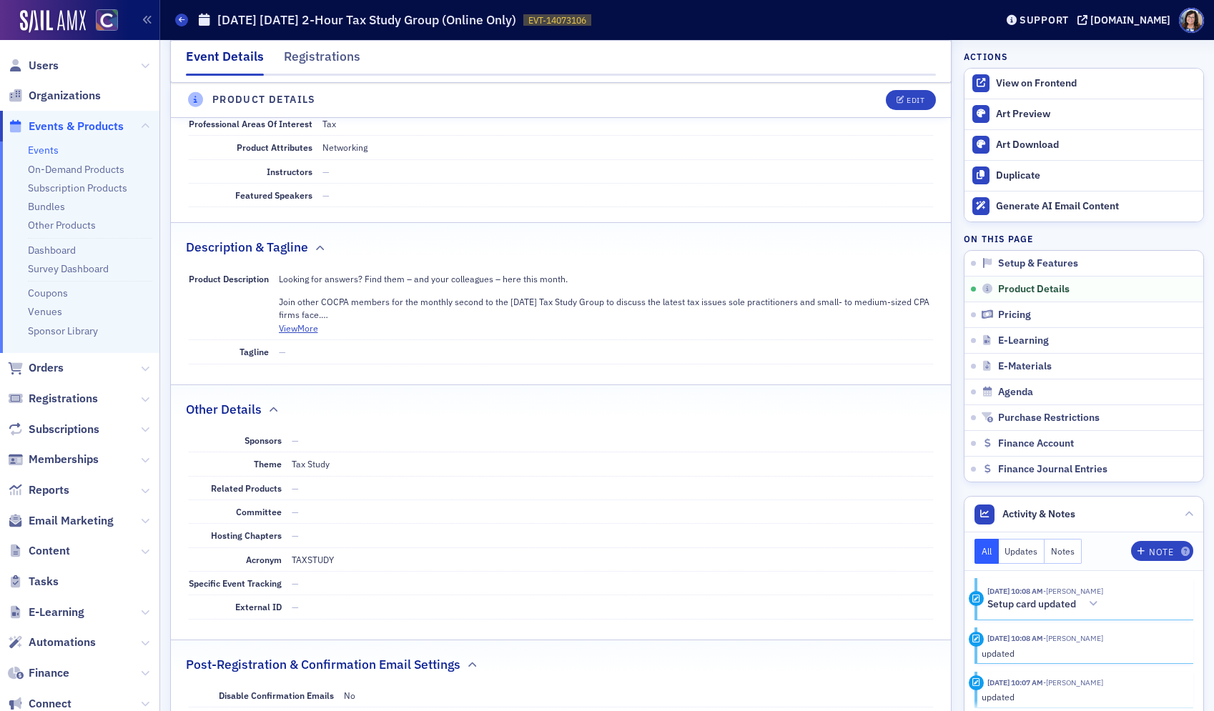
scroll to position [585, 0]
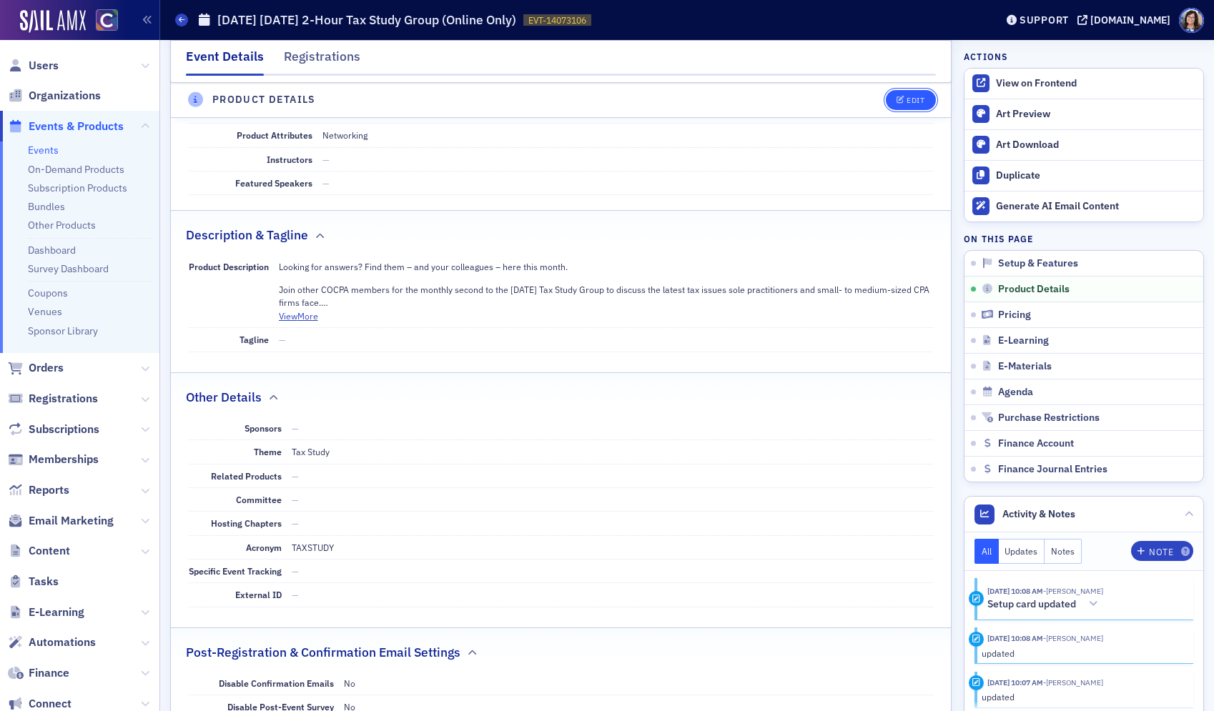
click at [921, 100] on div "Edit" at bounding box center [915, 100] width 18 height 8
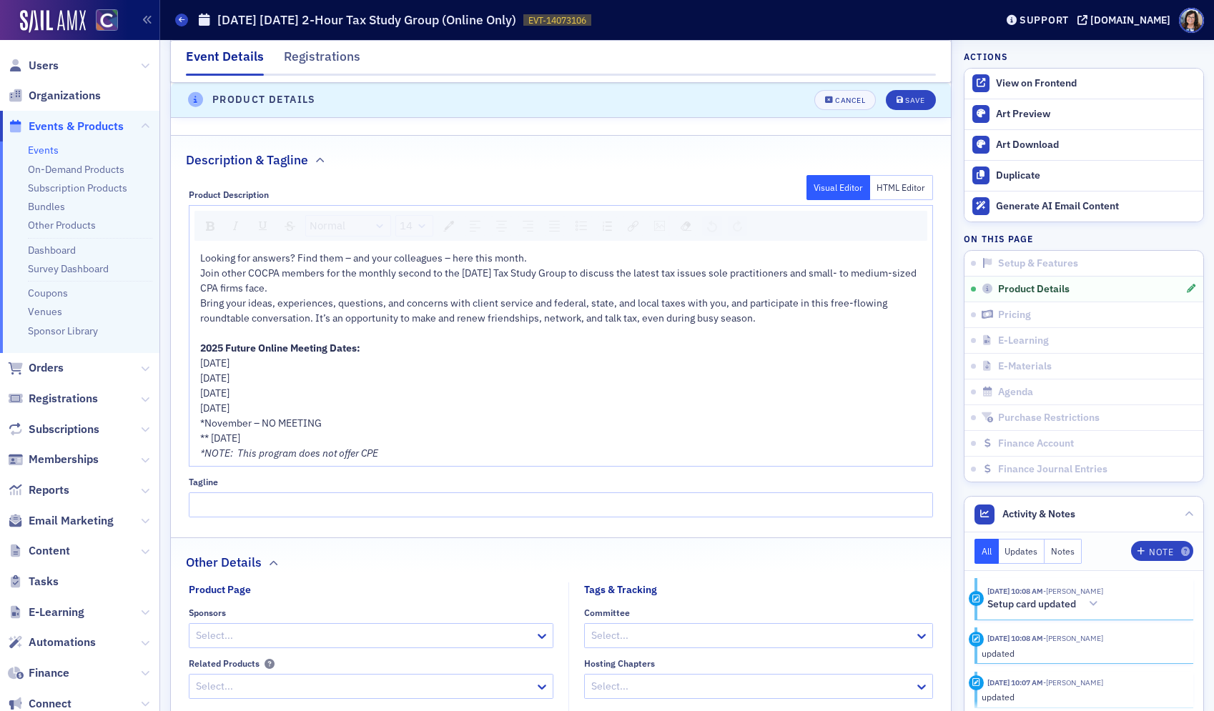
scroll to position [822, 0]
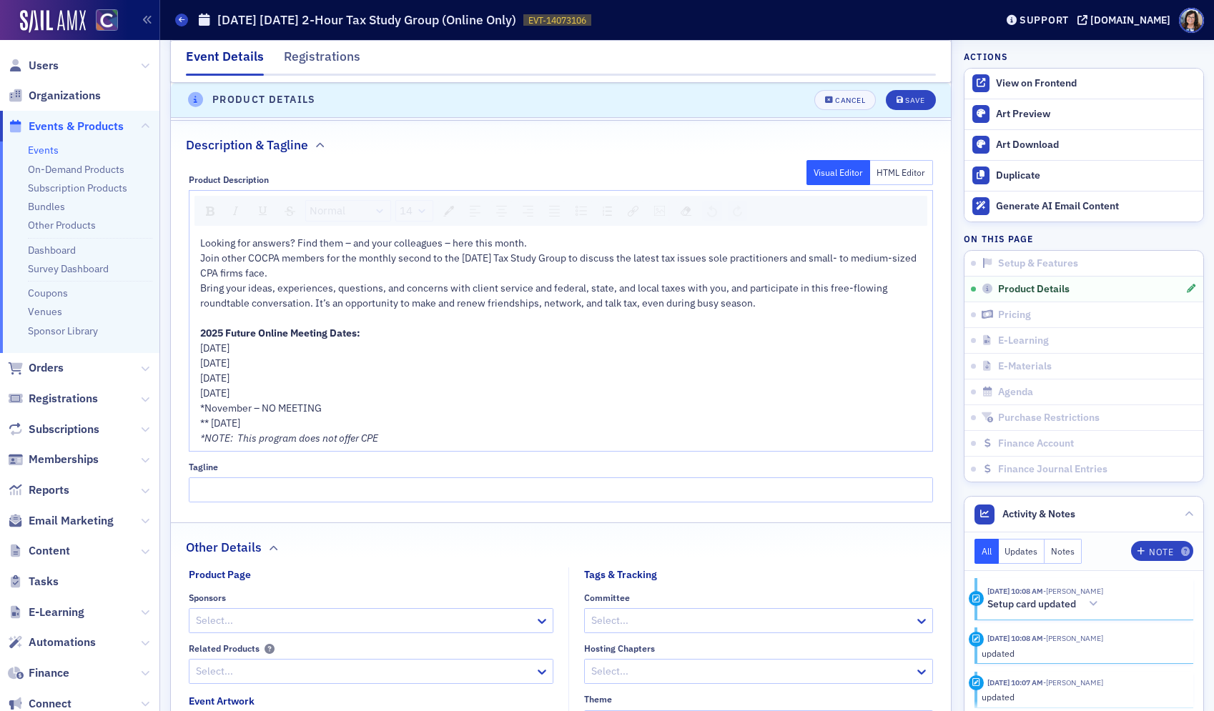
click at [480, 259] on span "Join other COCPA members for the monthly second to the last Tuesday Tax Study G…" at bounding box center [559, 266] width 718 height 28
drag, startPoint x: 177, startPoint y: 330, endPoint x: 164, endPoint y: 329, distance: 13.6
drag, startPoint x: 199, startPoint y: 347, endPoint x: 337, endPoint y: 422, distance: 156.8
click at [337, 422] on div "Looking for answers? Find them – and your colleagues – here this month. Join ot…" at bounding box center [561, 341] width 723 height 210
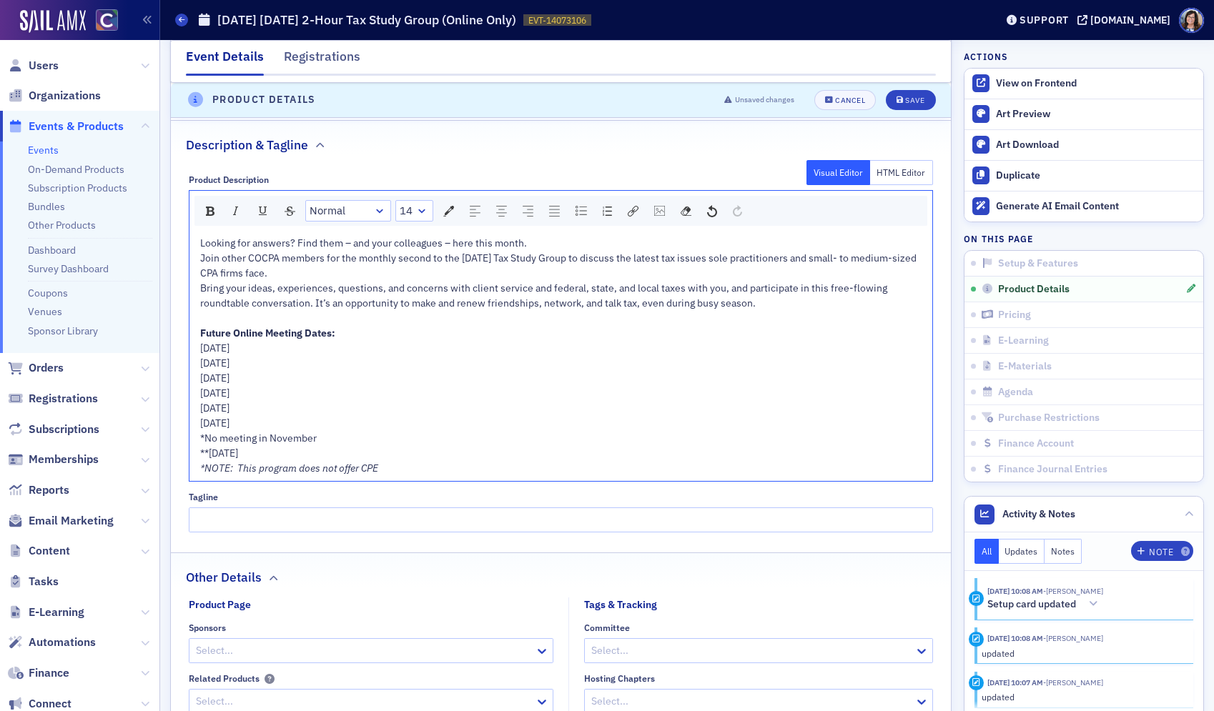
drag, startPoint x: 313, startPoint y: 367, endPoint x: 179, endPoint y: 345, distance: 135.5
click at [180, 345] on div "Product Description Visual Editor HTML Editor Normal 14 Looking for answers? Fi…" at bounding box center [561, 348] width 780 height 369
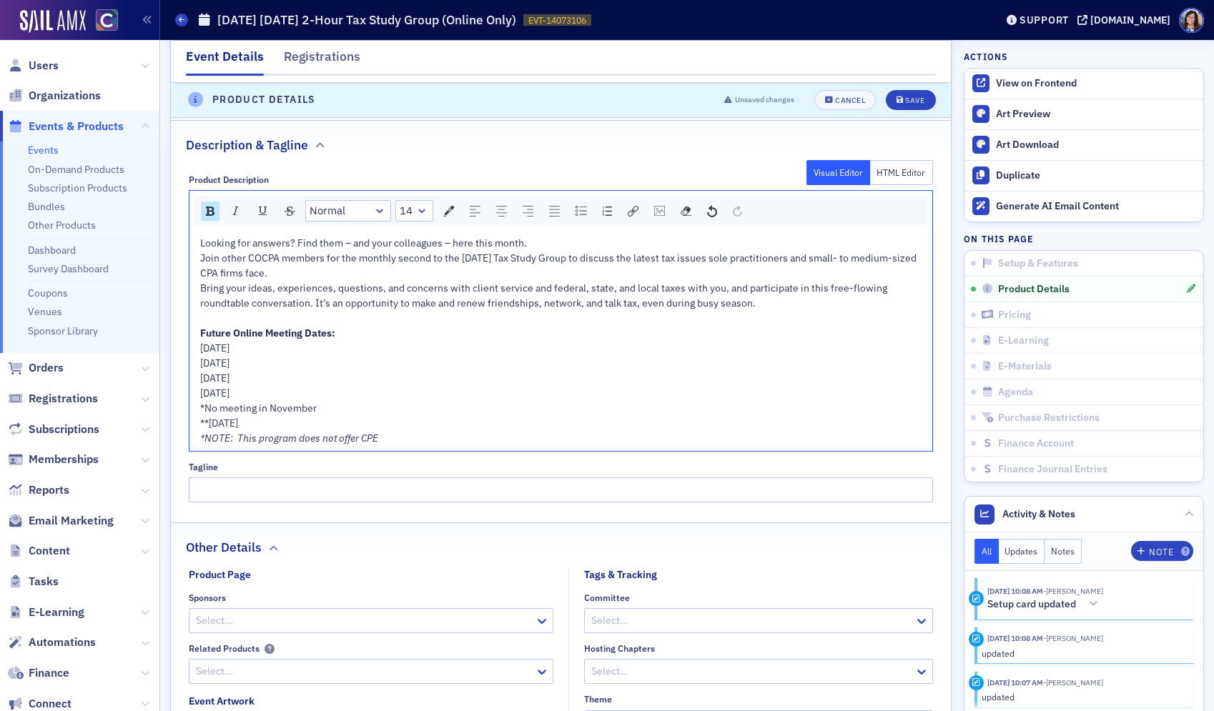
click at [366, 425] on div "**Wednesday, December 16, 2026" at bounding box center [561, 423] width 723 height 15
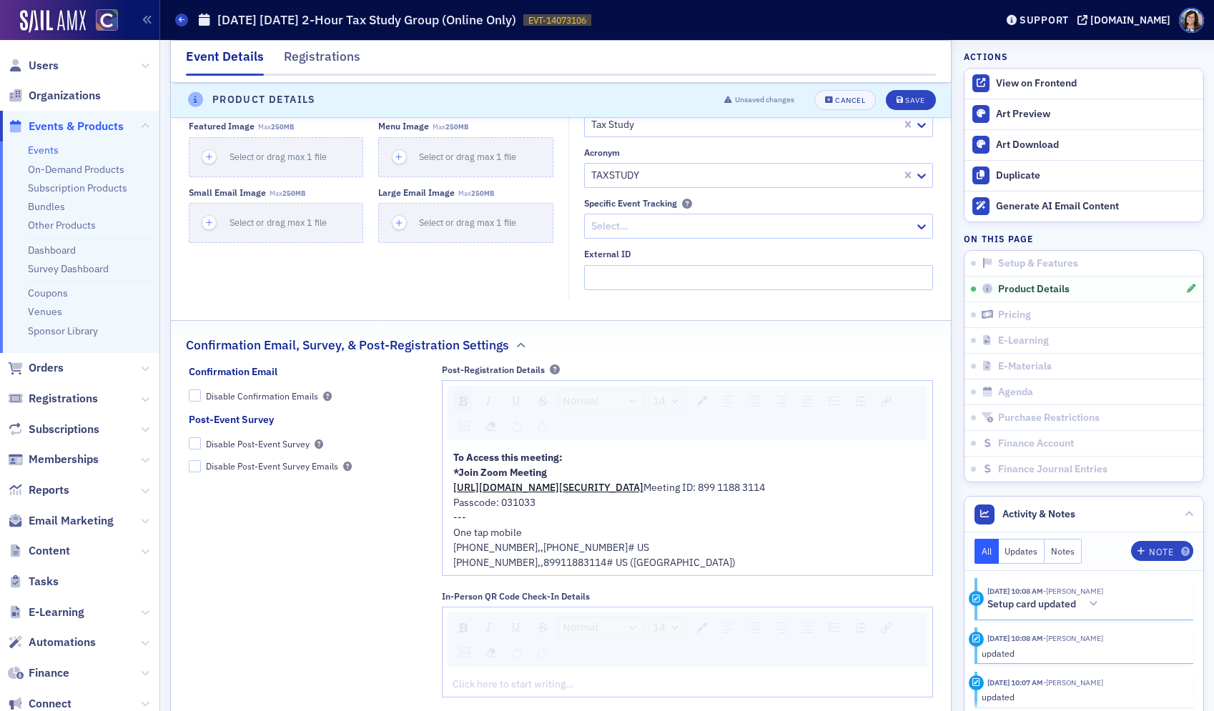
scroll to position [1427, 0]
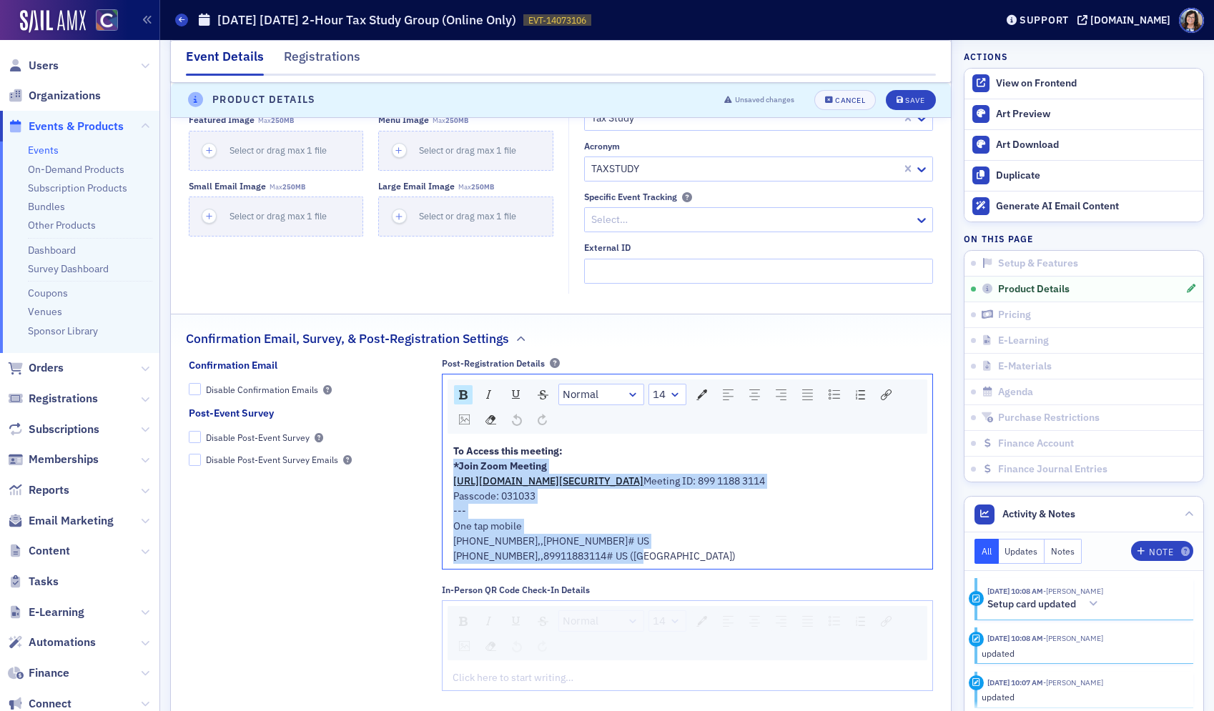
drag, startPoint x: 658, startPoint y: 581, endPoint x: 446, endPoint y: 464, distance: 242.5
click at [446, 464] on div "To Access this meeting: *Join Zoom Meeting https://us02web.zoom.us/j/8991188311…" at bounding box center [687, 504] width 490 height 130
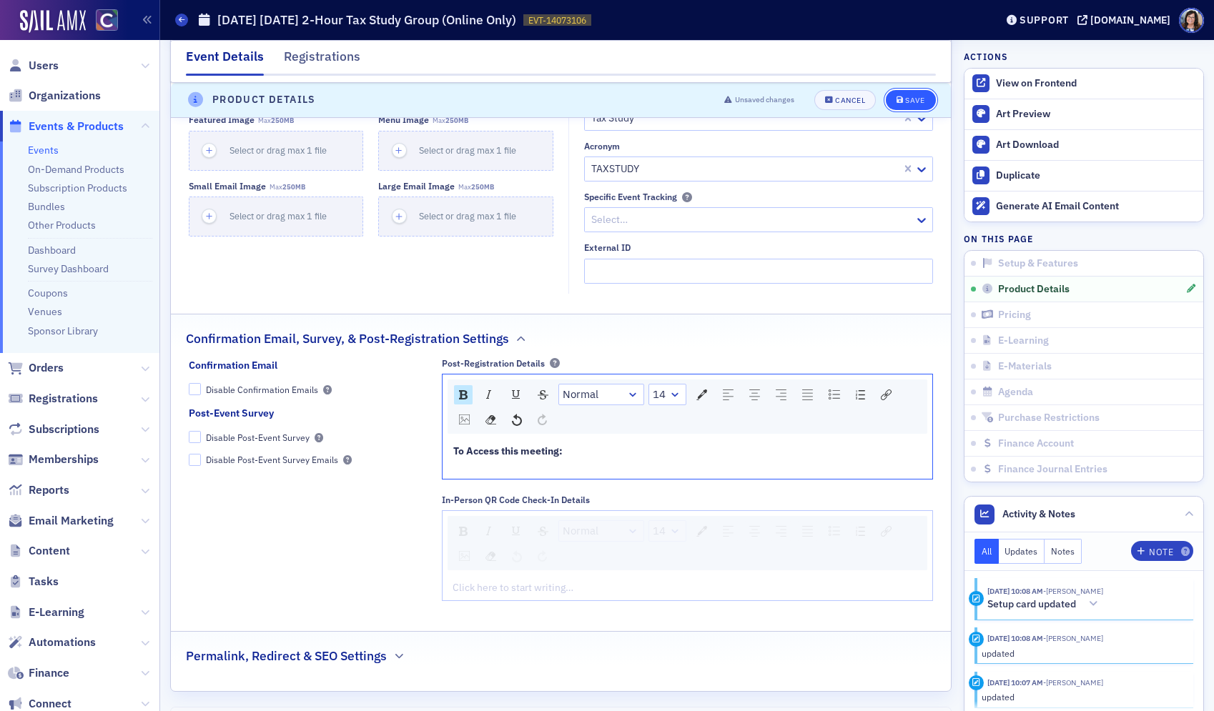
click at [915, 102] on div "Save" at bounding box center [914, 100] width 19 height 8
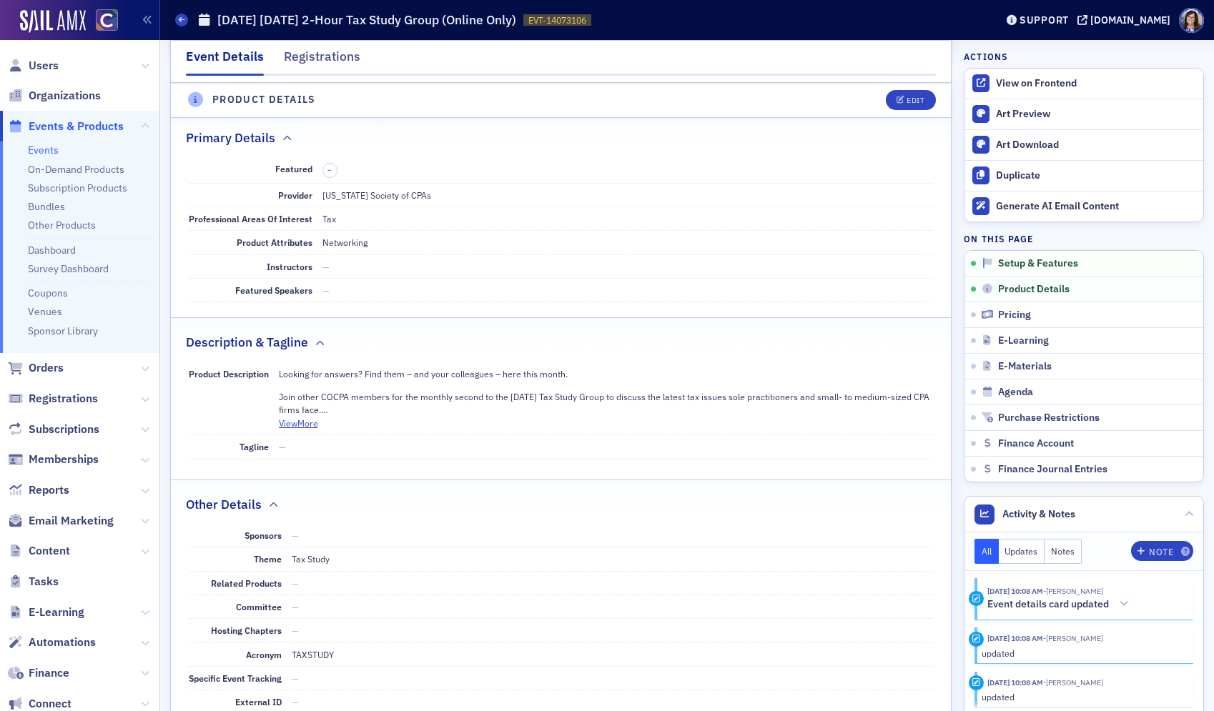
scroll to position [468, 0]
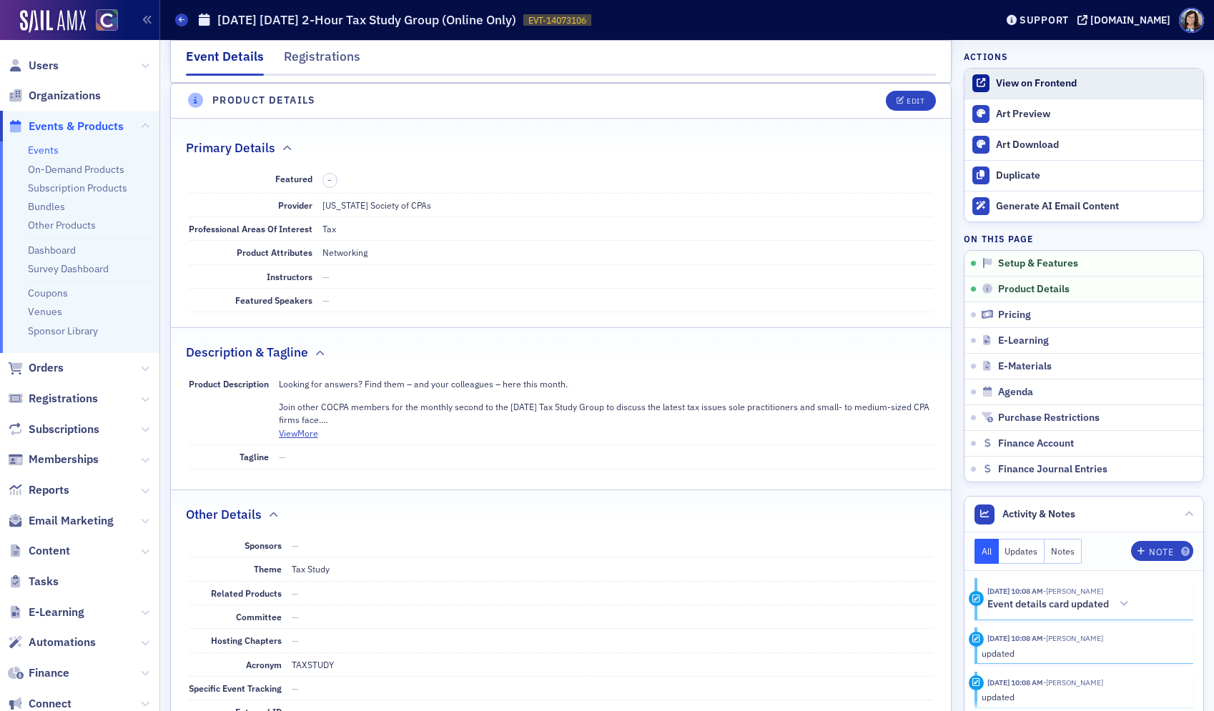
click at [1048, 84] on div "View on Frontend" at bounding box center [1096, 83] width 200 height 13
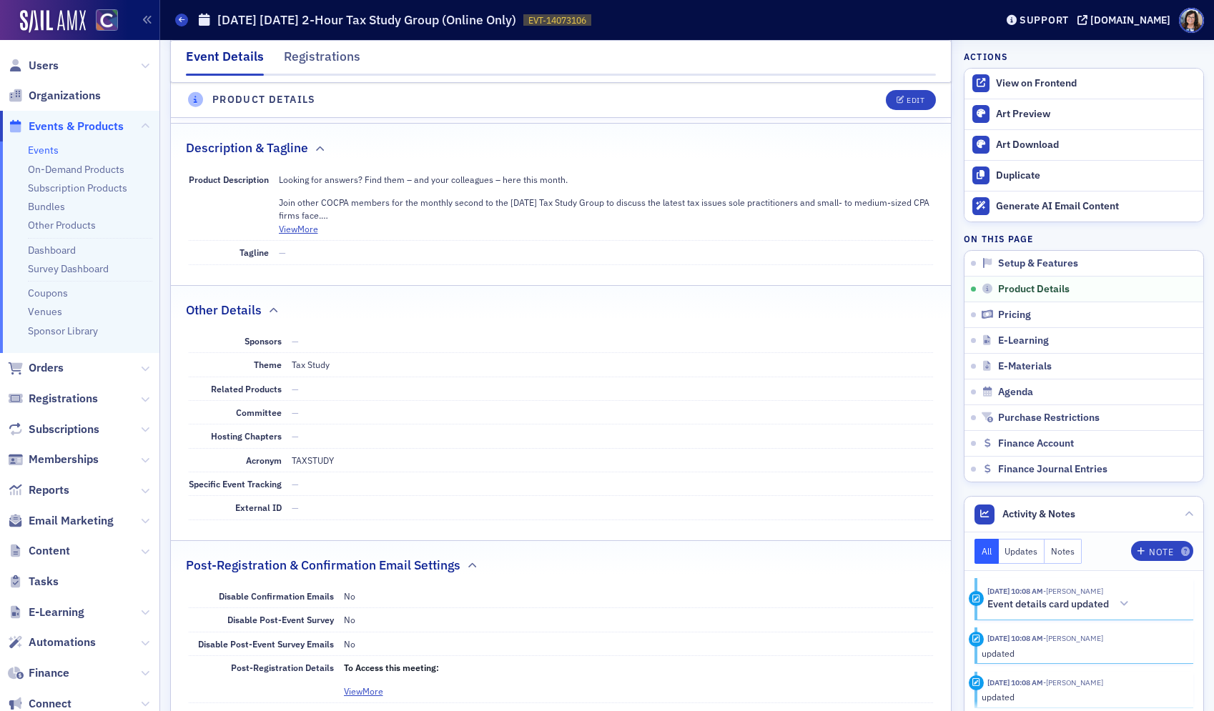
scroll to position [718, 0]
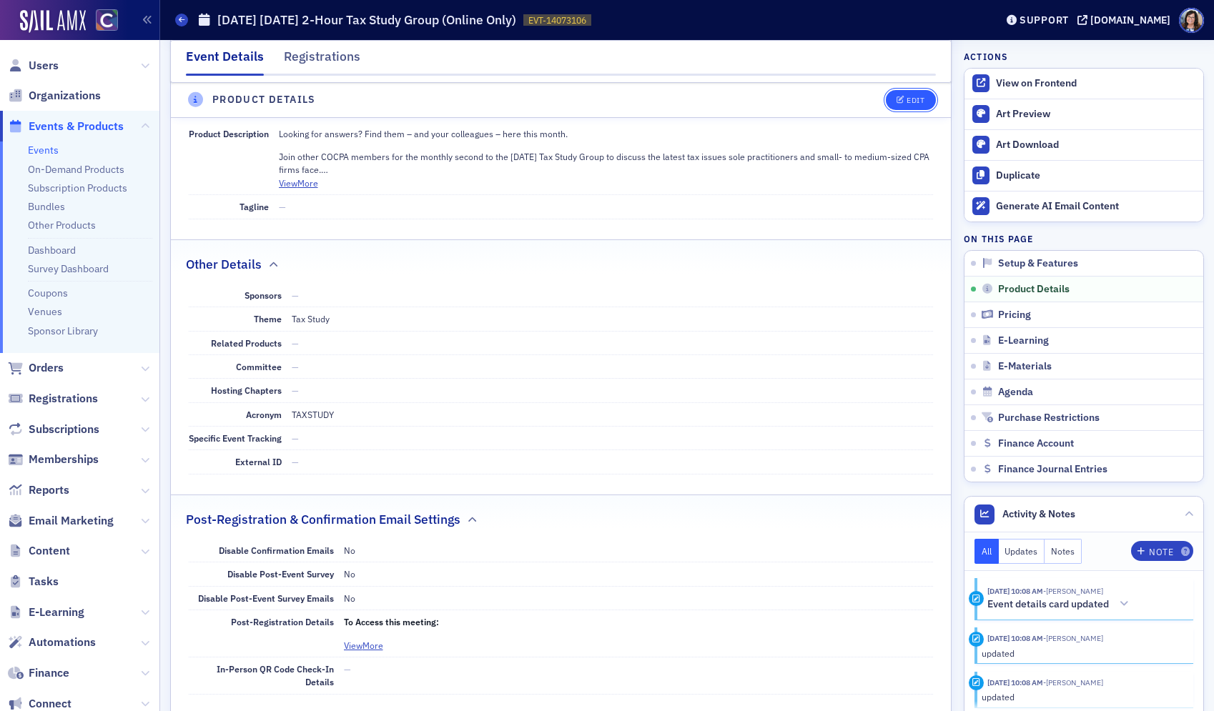
click at [918, 106] on button "Edit" at bounding box center [910, 100] width 49 height 20
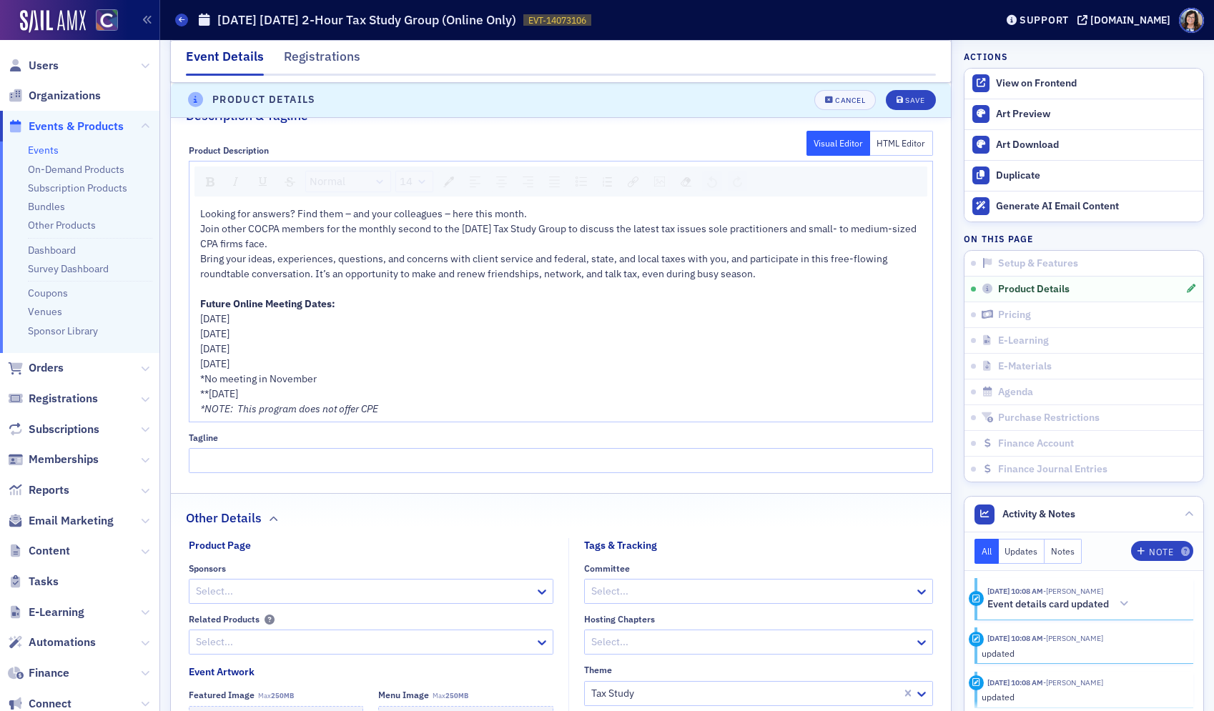
scroll to position [944, 0]
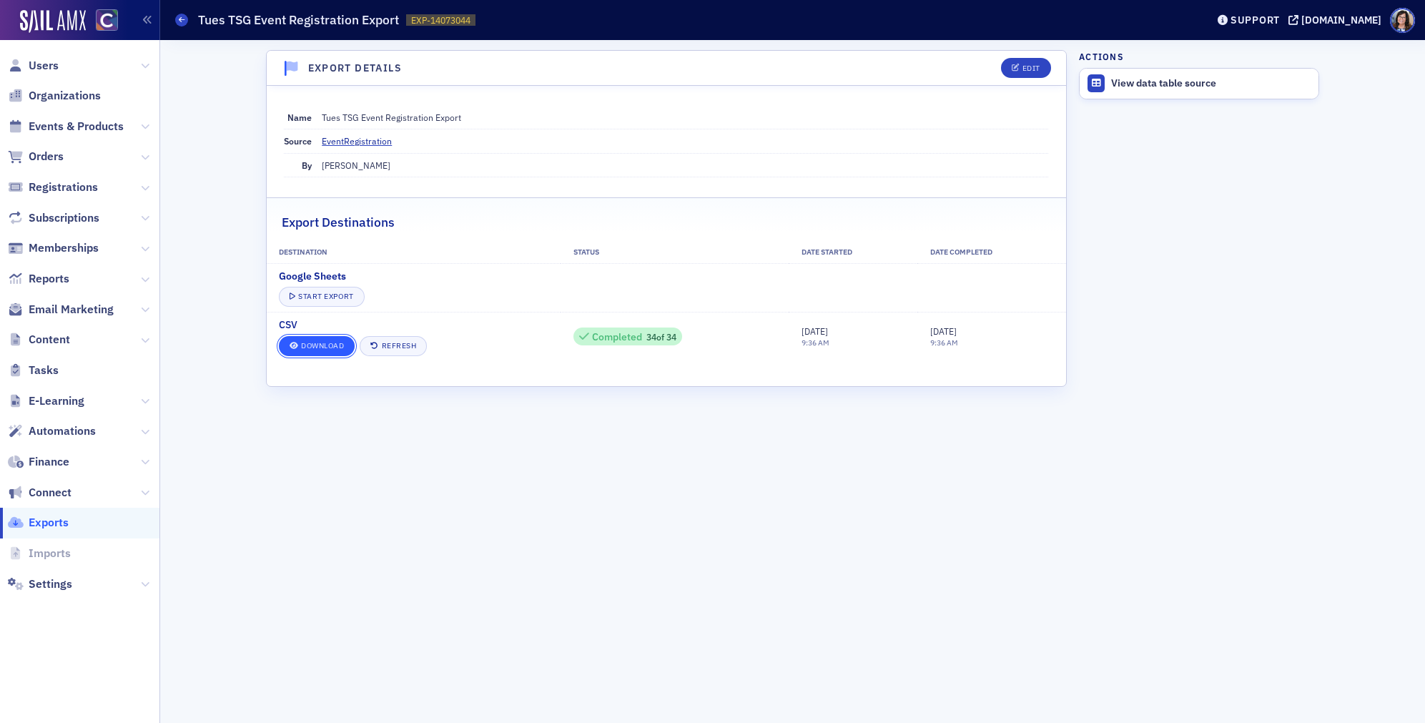
click at [317, 341] on link "Download" at bounding box center [317, 346] width 76 height 20
click at [317, 342] on link "Download" at bounding box center [317, 346] width 76 height 20
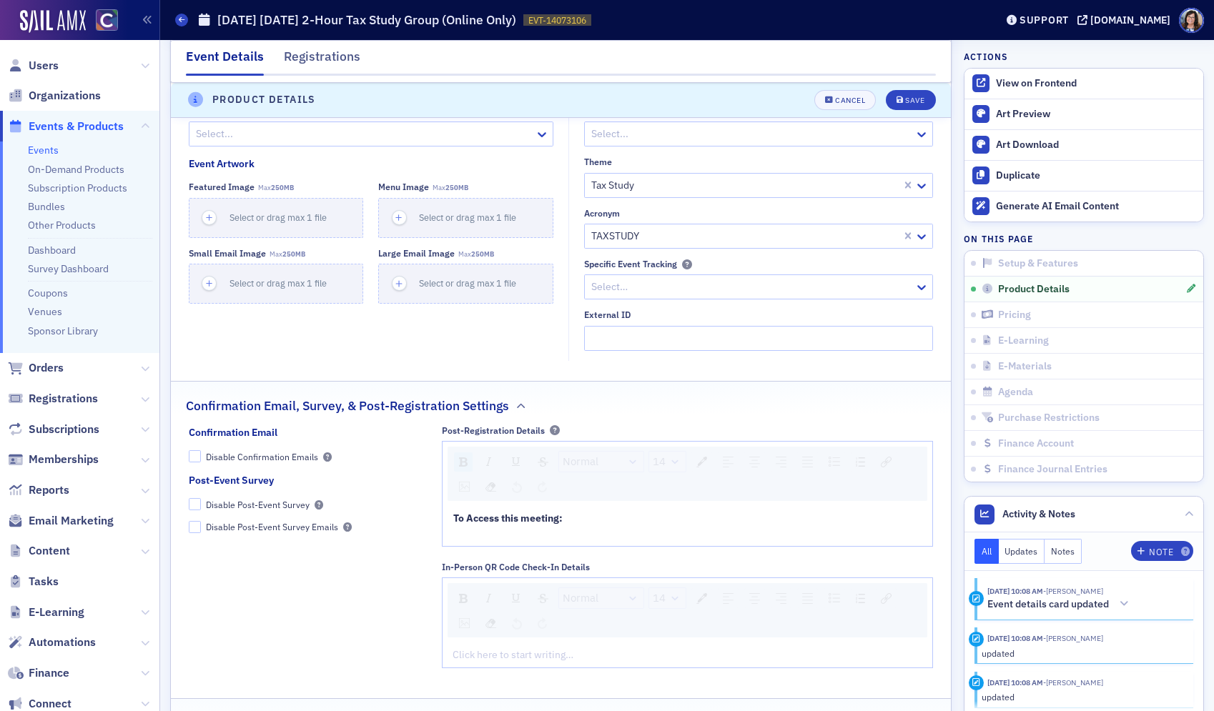
scroll to position [1386, 0]
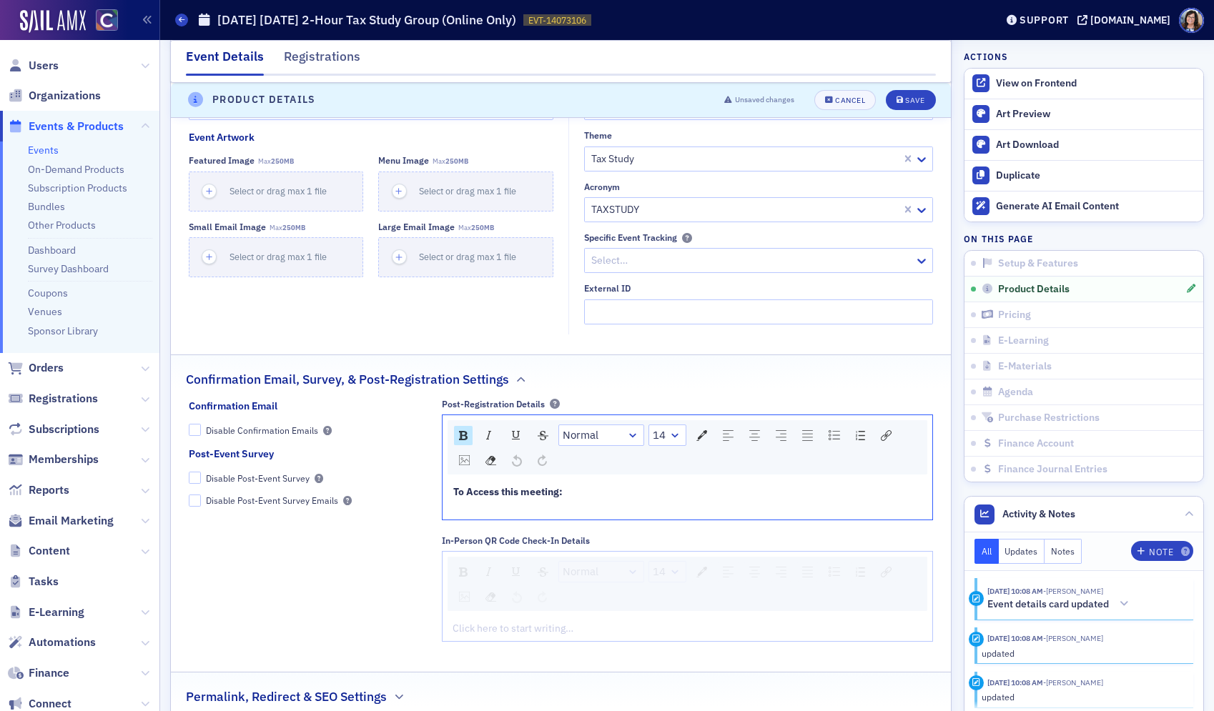
drag, startPoint x: 506, startPoint y: 493, endPoint x: 436, endPoint y: 489, distance: 70.2
click at [436, 489] on div "Confirmation Email Disable Confirmation Emails Post-Event Survey Disable Post-E…" at bounding box center [561, 526] width 745 height 254
drag, startPoint x: 451, startPoint y: 490, endPoint x: 558, endPoint y: 493, distance: 107.3
click at [555, 493] on div "To Access this meeting:" at bounding box center [687, 500] width 470 height 30
drag, startPoint x: 568, startPoint y: 493, endPoint x: 450, endPoint y: 489, distance: 118.0
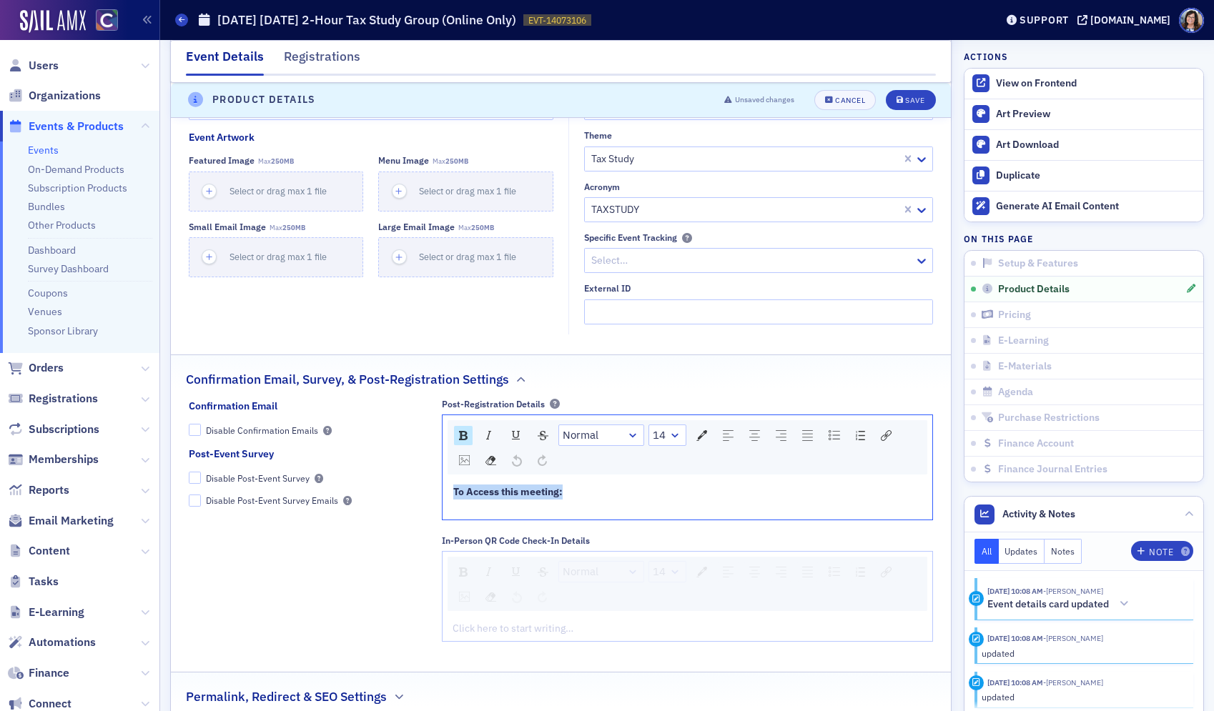
click at [450, 492] on div "To Access this meeting:" at bounding box center [687, 500] width 490 height 40
click at [462, 441] on div "rdw-inline-control" at bounding box center [463, 435] width 19 height 19
click at [909, 102] on div "Save" at bounding box center [914, 100] width 19 height 8
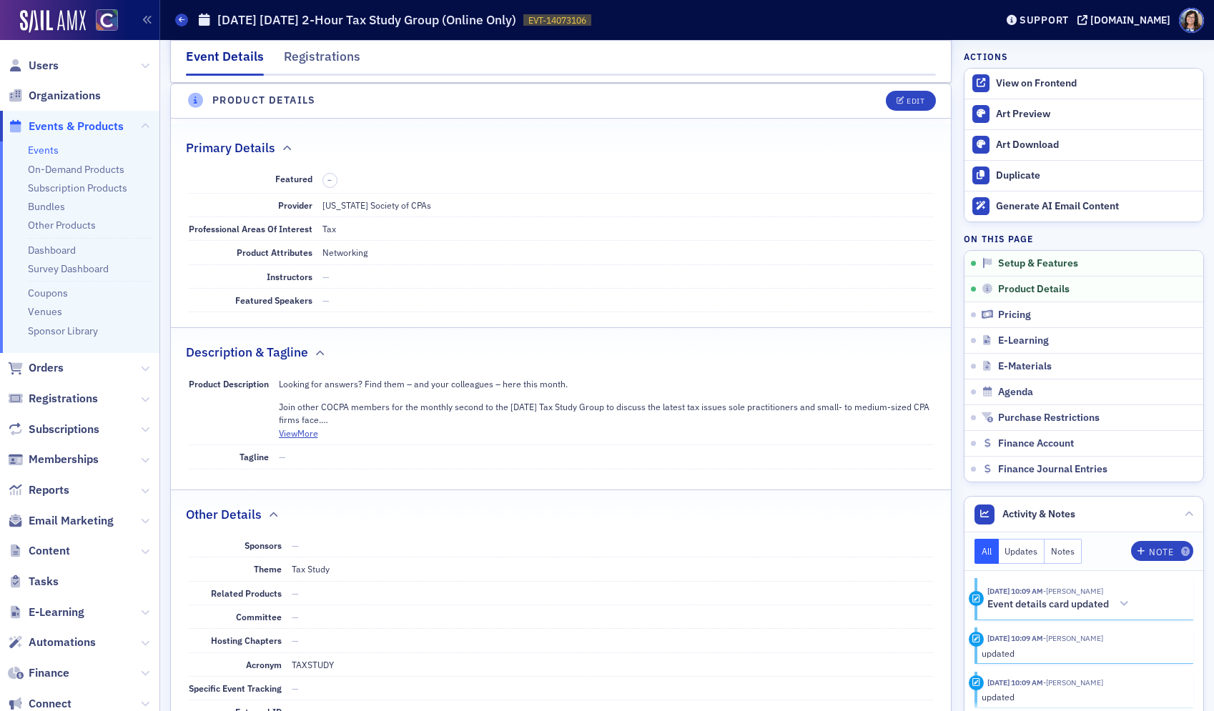
scroll to position [460, 0]
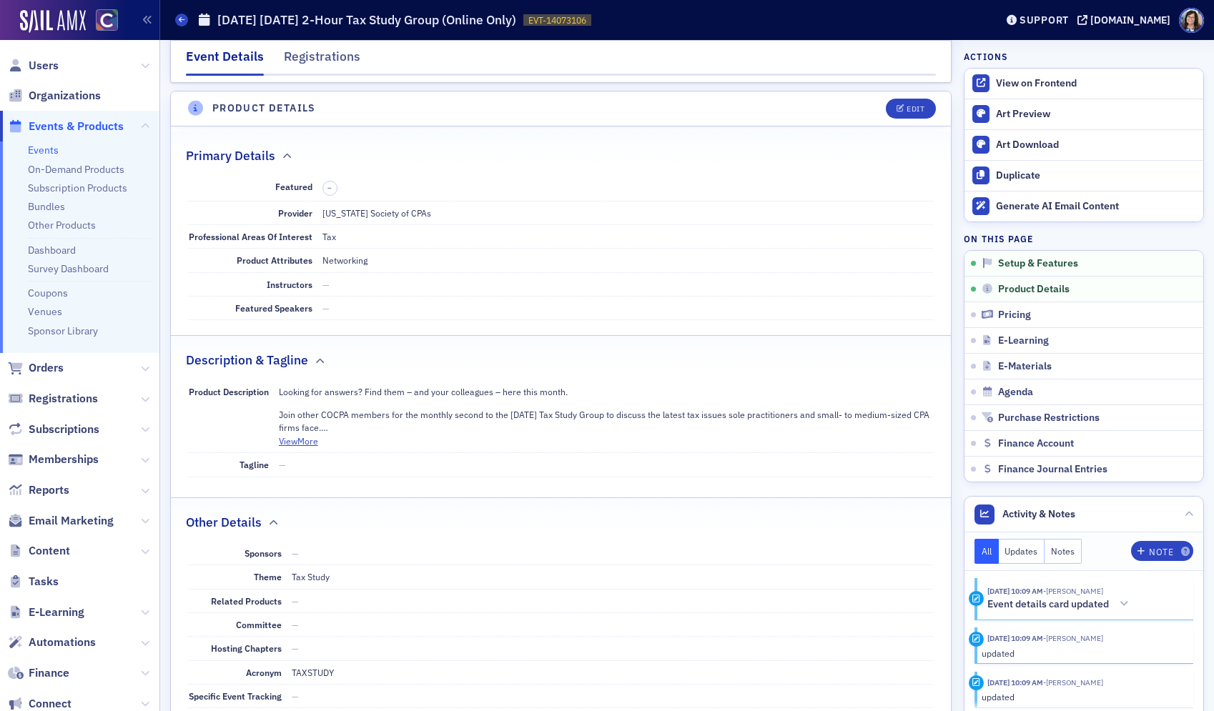
click at [70, 125] on span "Events & Products" at bounding box center [76, 127] width 95 height 16
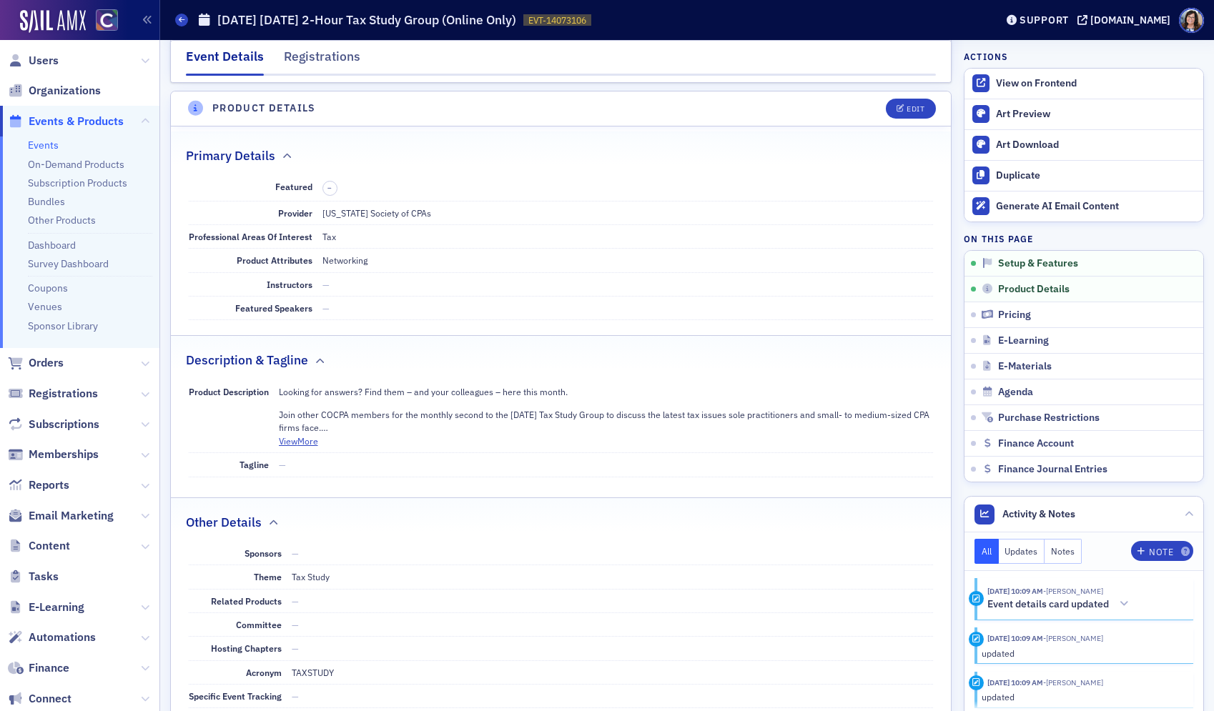
scroll to position [6, 0]
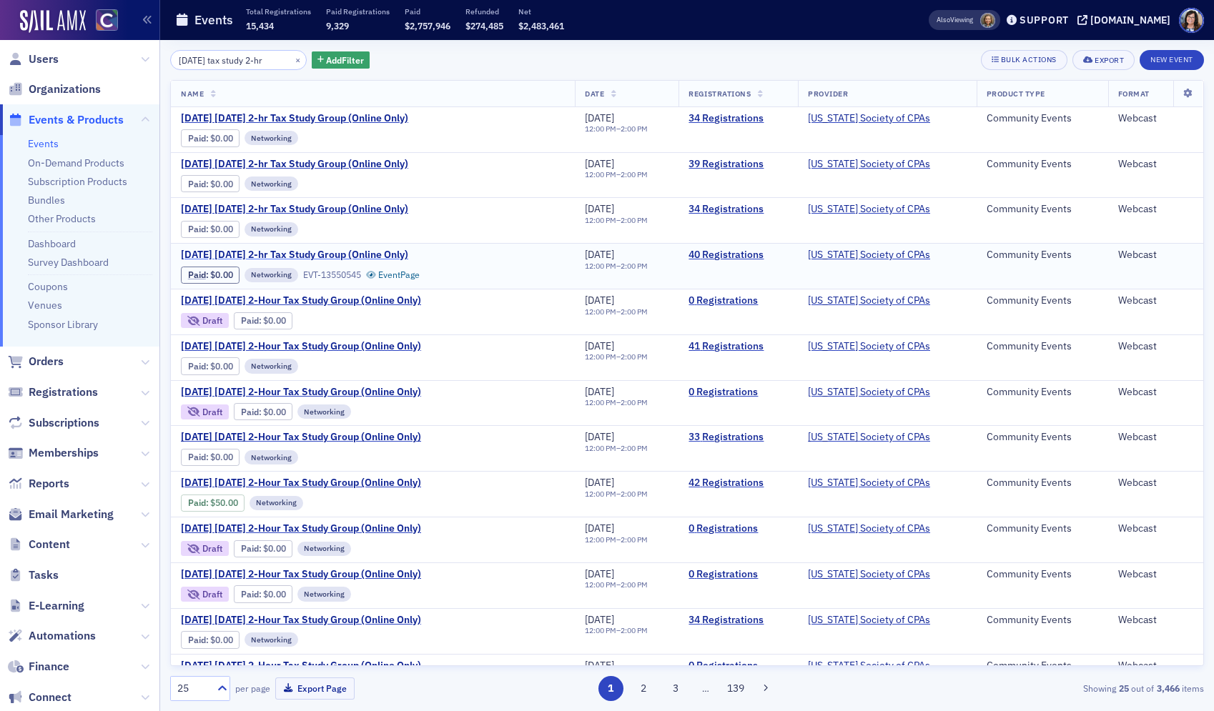
click at [361, 253] on span "July 2025 Tuesday 2-hr Tax Study Group (Online Only)" at bounding box center [301, 255] width 240 height 13
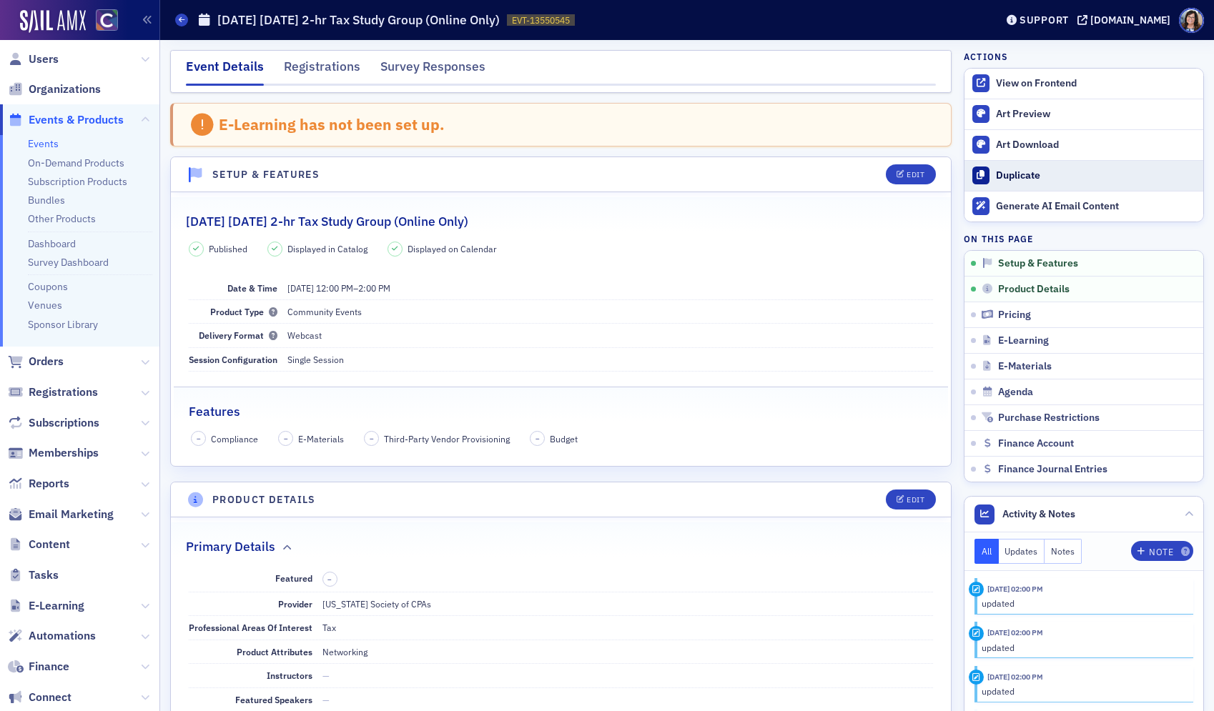
click at [1015, 172] on div "Duplicate" at bounding box center [1096, 175] width 200 height 13
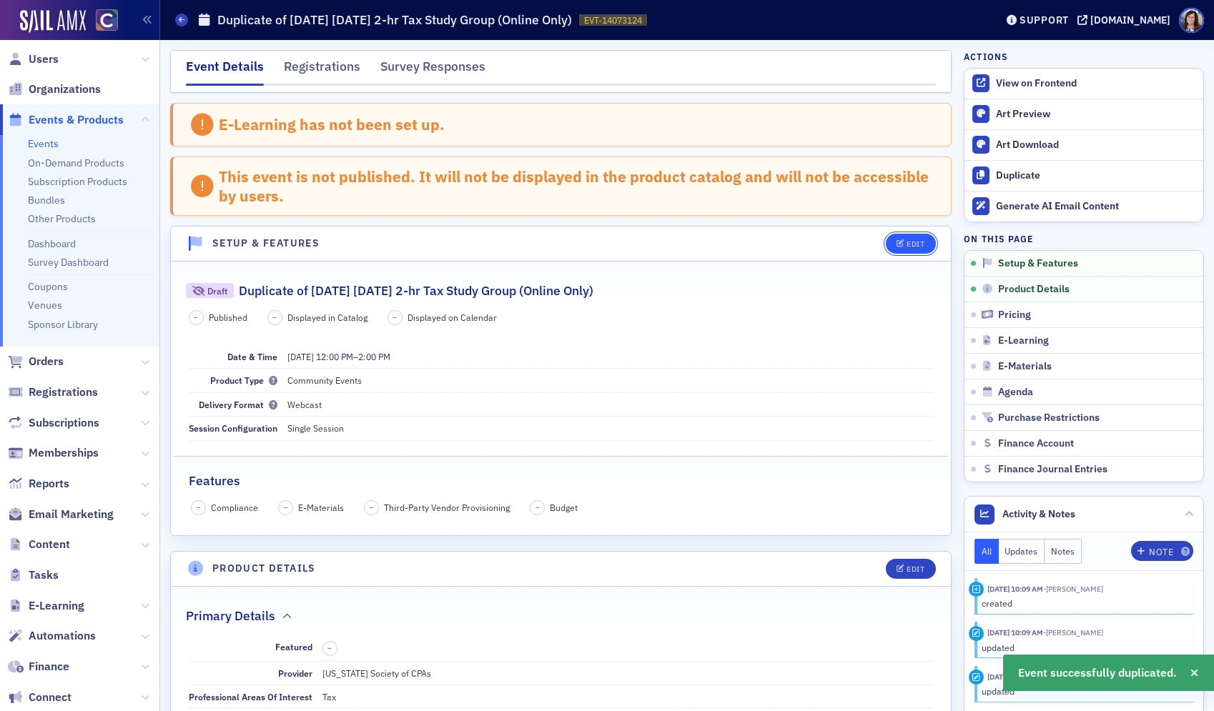
click at [906, 243] on div "Edit" at bounding box center [915, 244] width 18 height 8
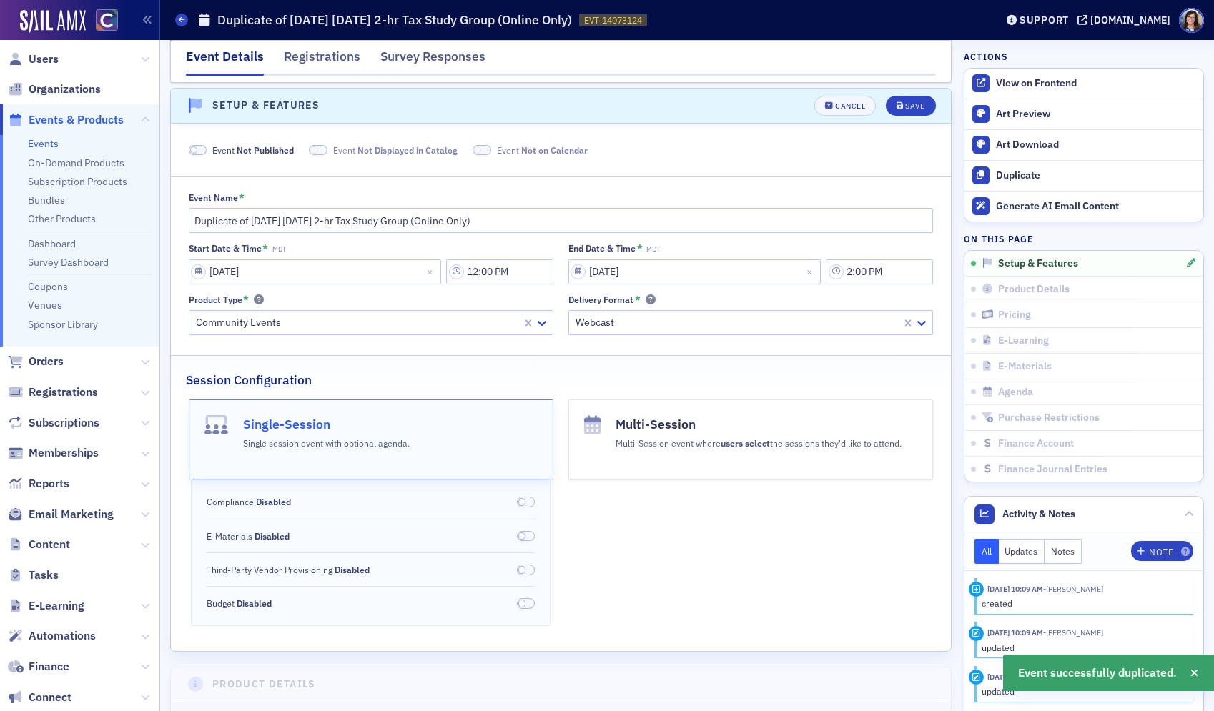
scroll to position [143, 0]
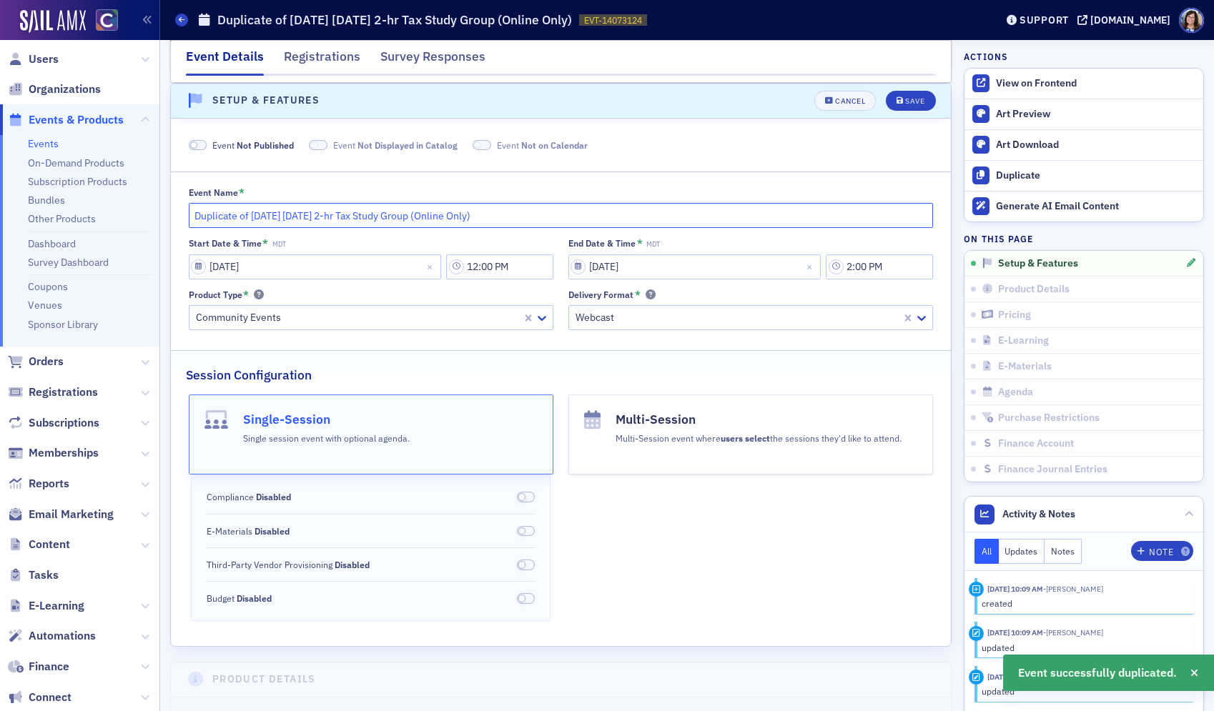
drag, startPoint x: 239, startPoint y: 217, endPoint x: 169, endPoint y: 217, distance: 70.8
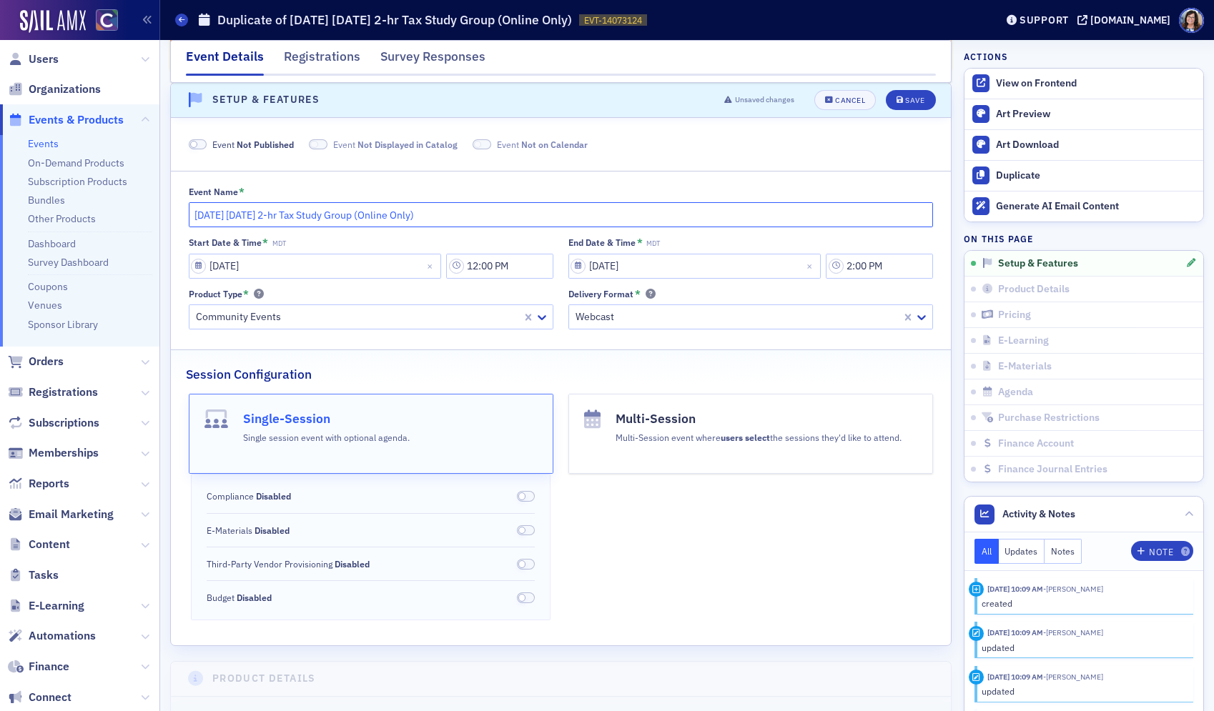
click at [237, 216] on input "July 2025 Tuesday 2-hr Tax Study Group (Online Only)" at bounding box center [561, 214] width 745 height 25
type input "July 2026 Tuesday 2-hr Tax Study Group (Online Only)"
click at [235, 274] on input "07/22/2025" at bounding box center [315, 266] width 253 height 25
select select "6"
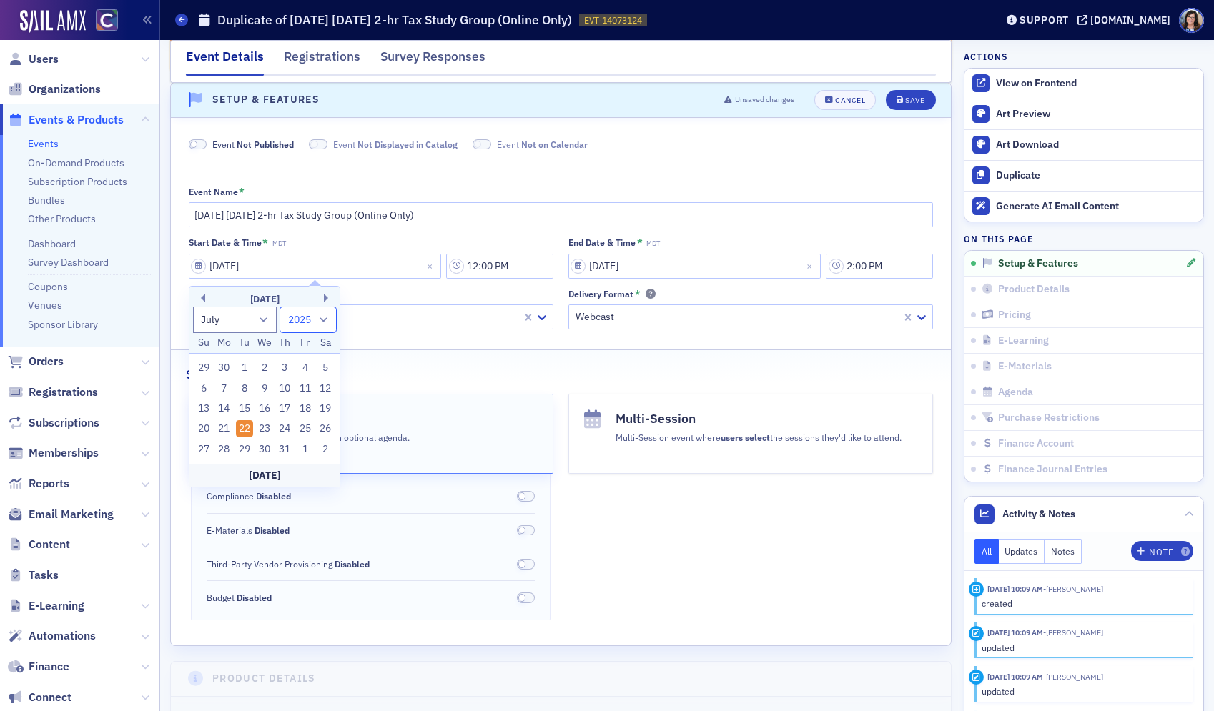
click at [323, 320] on select "1900 1901 1902 1903 1904 1905 1906 1907 1908 1909 1910 1911 1912 1913 1914 1915…" at bounding box center [307, 320] width 57 height 26
select select "2026"
click at [279, 307] on select "1900 1901 1902 1903 1904 1905 1906 1907 1908 1909 1910 1911 1912 1913 1914 1915…" at bounding box center [307, 320] width 57 height 26
click at [243, 430] on div "21" at bounding box center [244, 428] width 17 height 17
type input "07/21/2026"
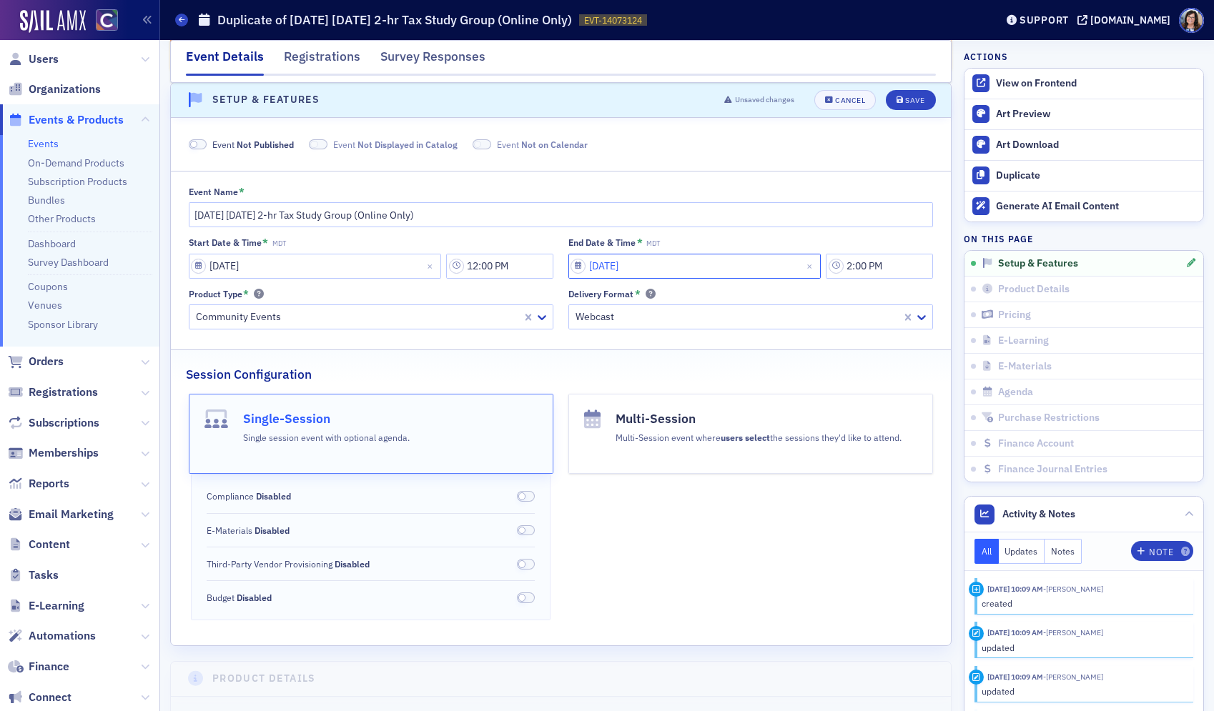
select select "6"
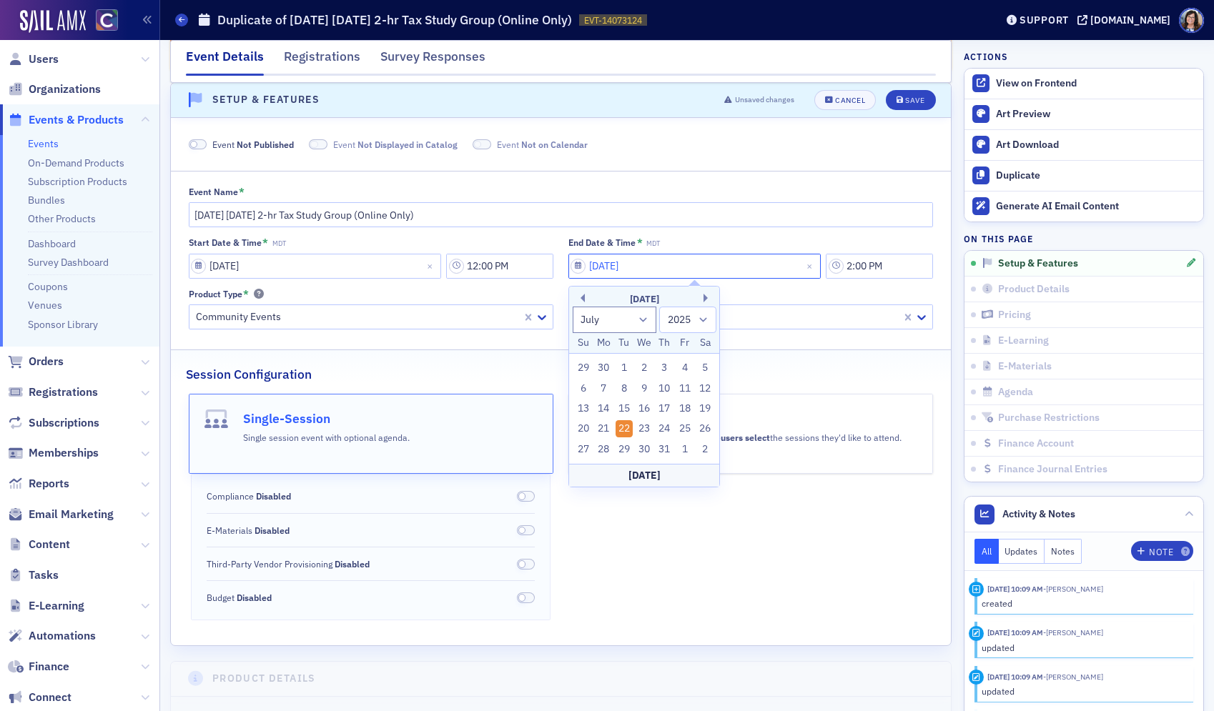
click at [578, 267] on input "07/22/2025" at bounding box center [694, 266] width 253 height 25
click at [697, 319] on select "1900 1901 1902 1903 1904 1905 1906 1907 1908 1909 1910 1911 1912 1913 1914 1915…" at bounding box center [687, 320] width 57 height 26
select select "2026"
click at [659, 307] on select "1900 1901 1902 1903 1904 1905 1906 1907 1908 1909 1910 1911 1912 1913 1914 1915…" at bounding box center [687, 320] width 57 height 26
click at [621, 422] on div "21" at bounding box center [623, 428] width 17 height 17
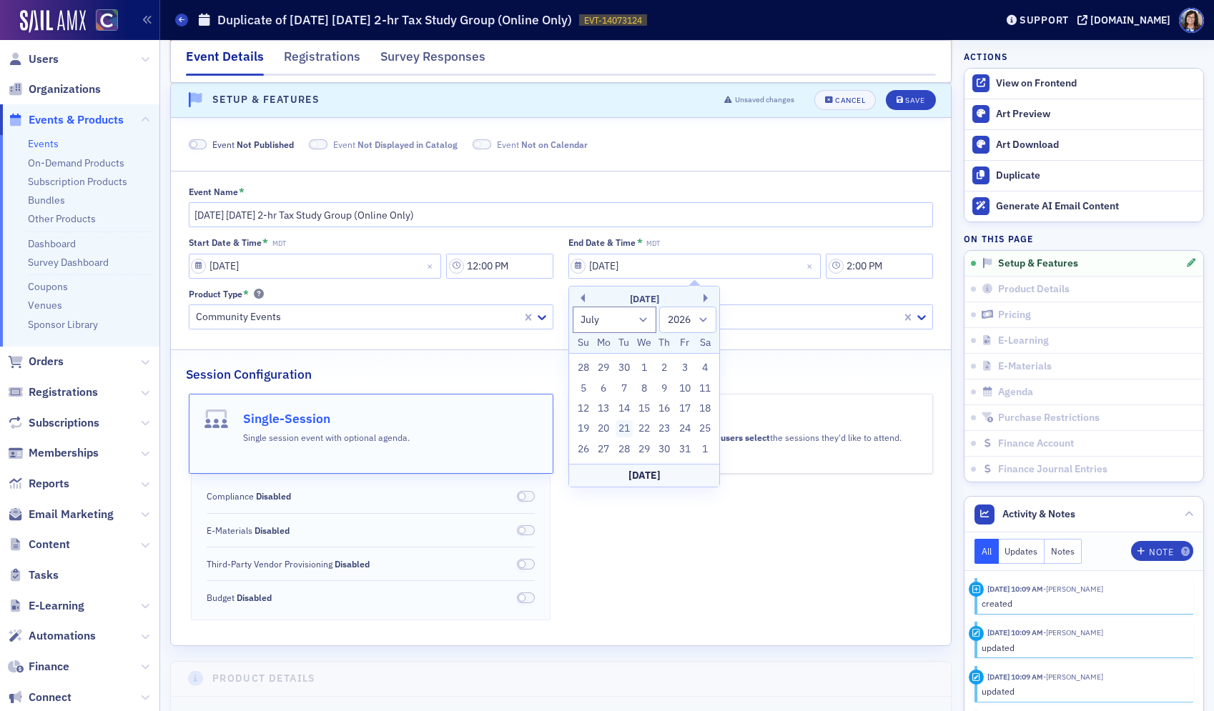
type input "07/21/2026"
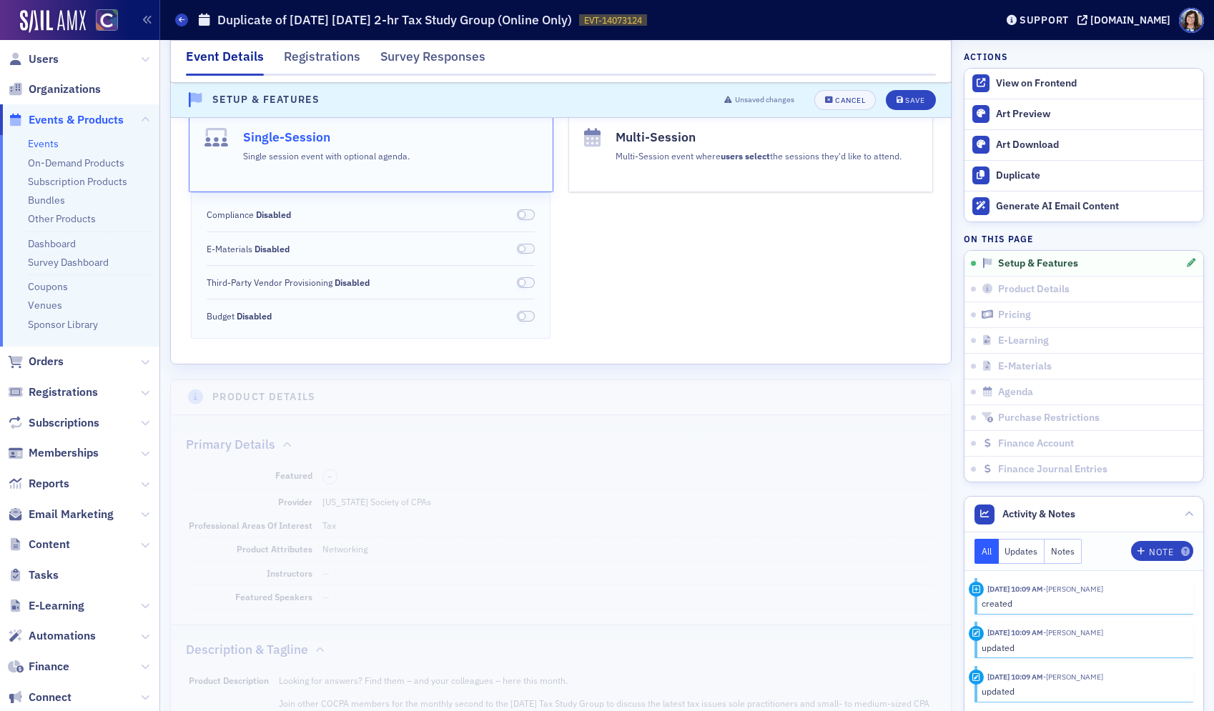
scroll to position [408, 0]
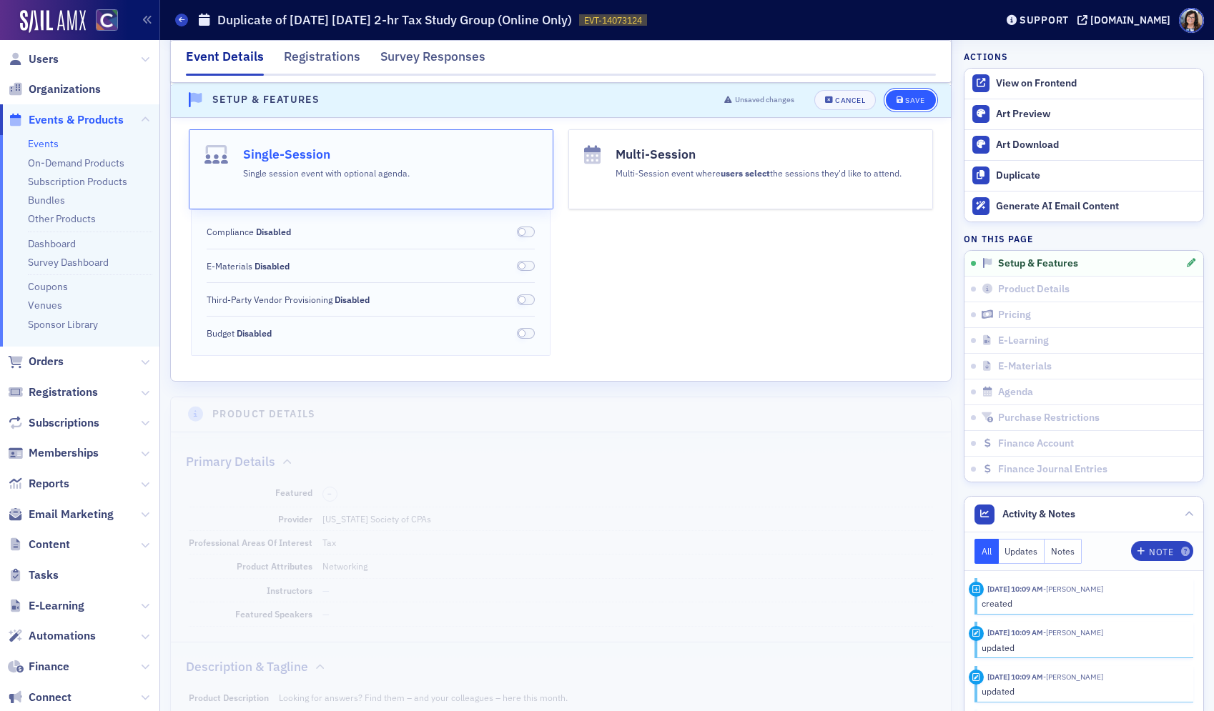
click at [920, 103] on div "Save" at bounding box center [914, 100] width 19 height 8
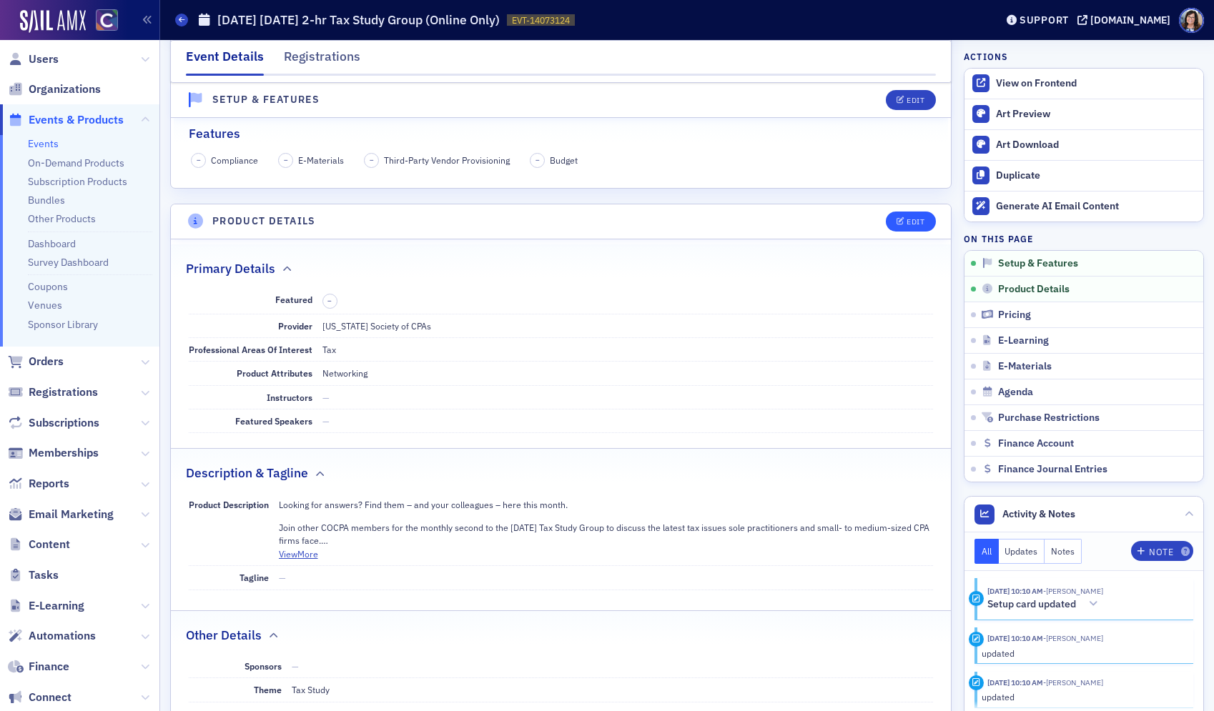
scroll to position [373, 0]
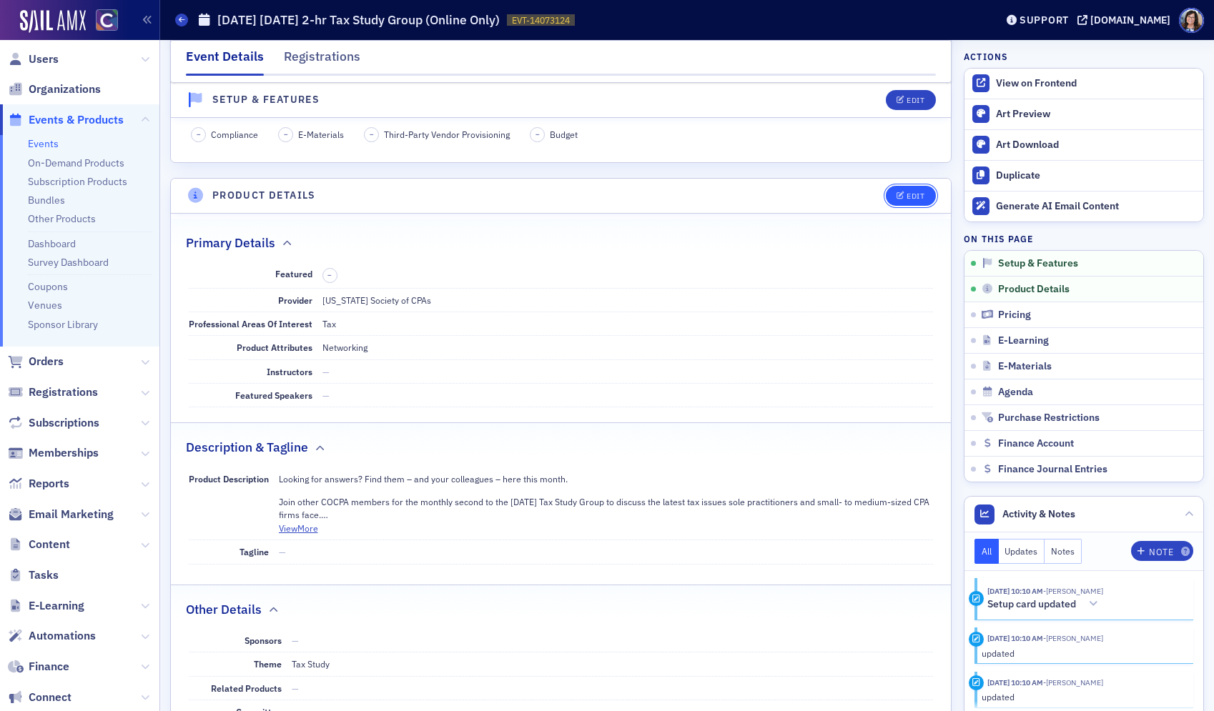
click at [911, 194] on div "Edit" at bounding box center [915, 196] width 18 height 8
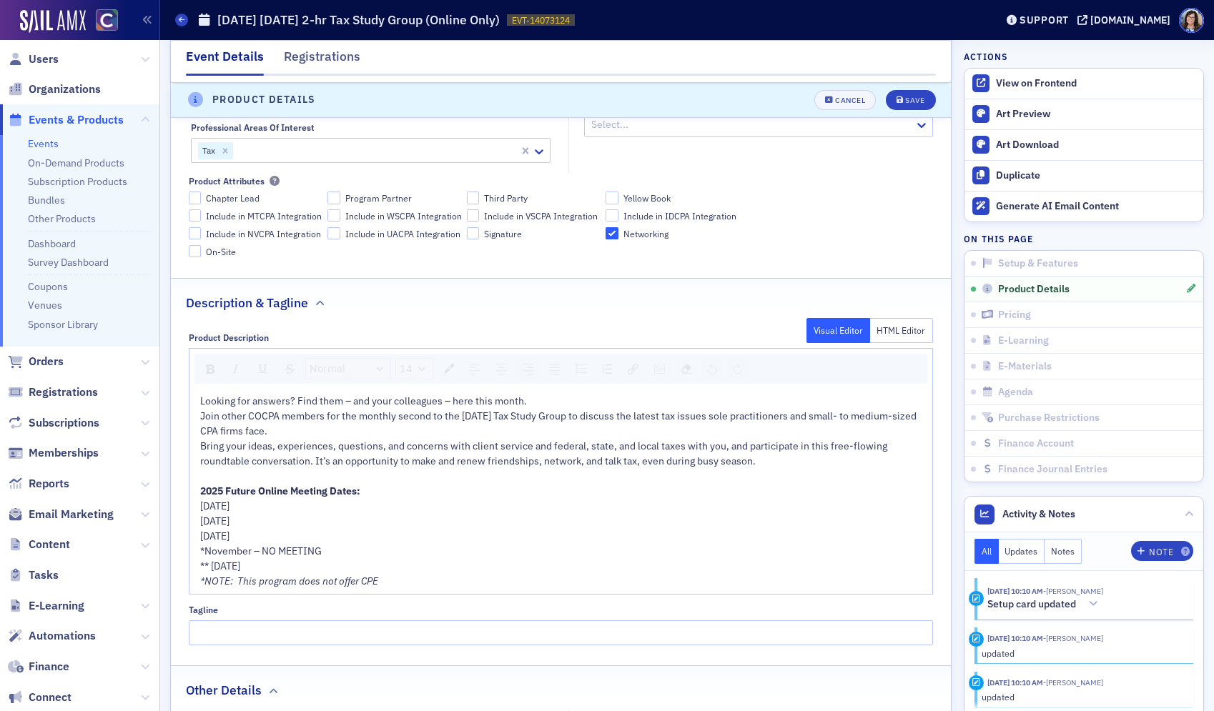
scroll to position [673, 0]
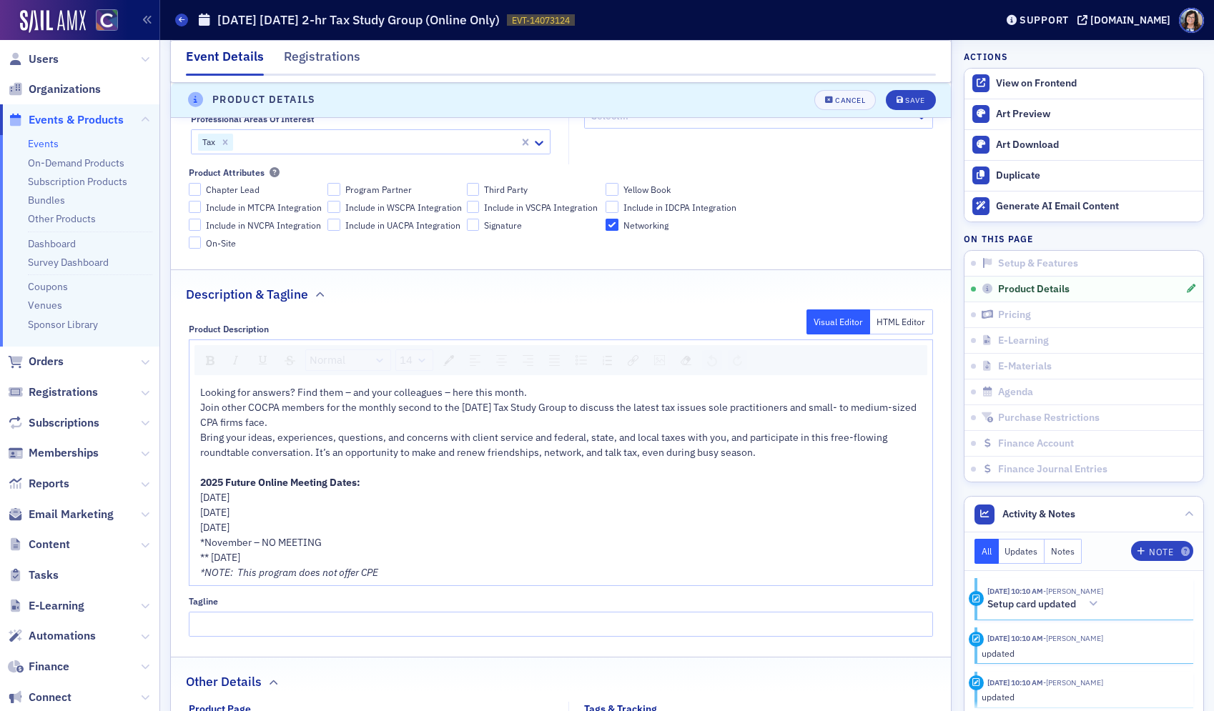
click at [479, 410] on span "Join other COCPA members for the monthly second to the last Tuesday Tax Study G…" at bounding box center [559, 415] width 718 height 28
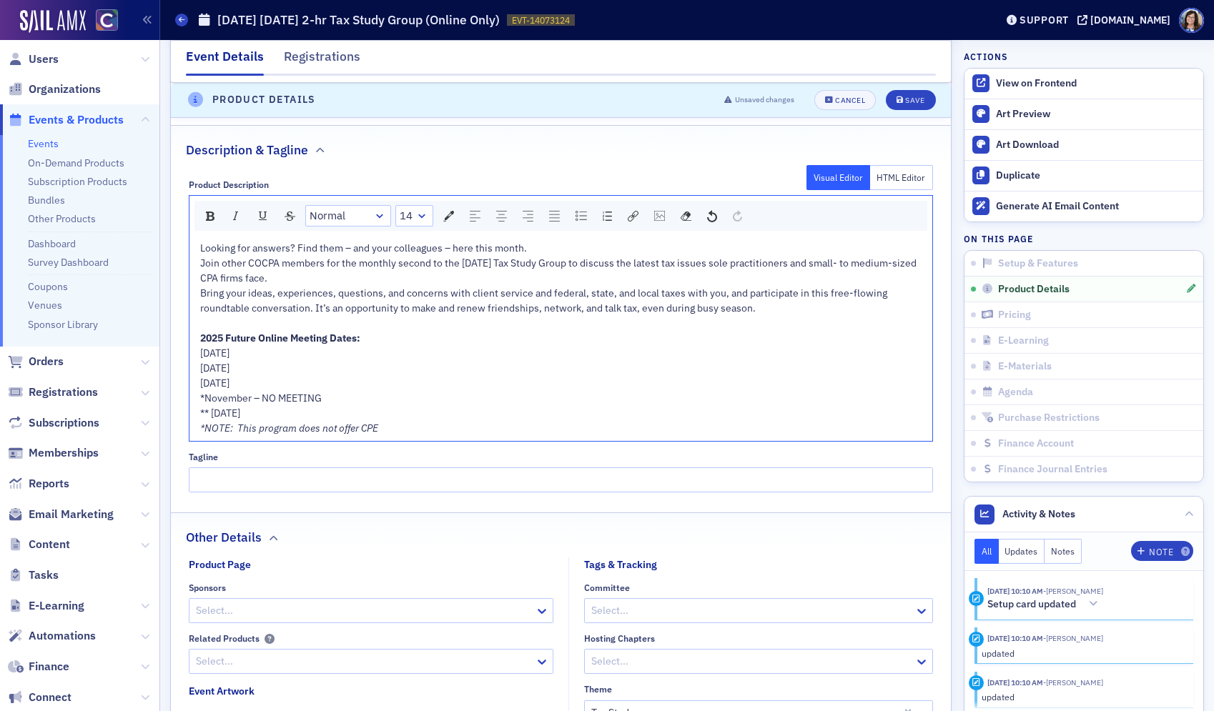
scroll to position [827, 0]
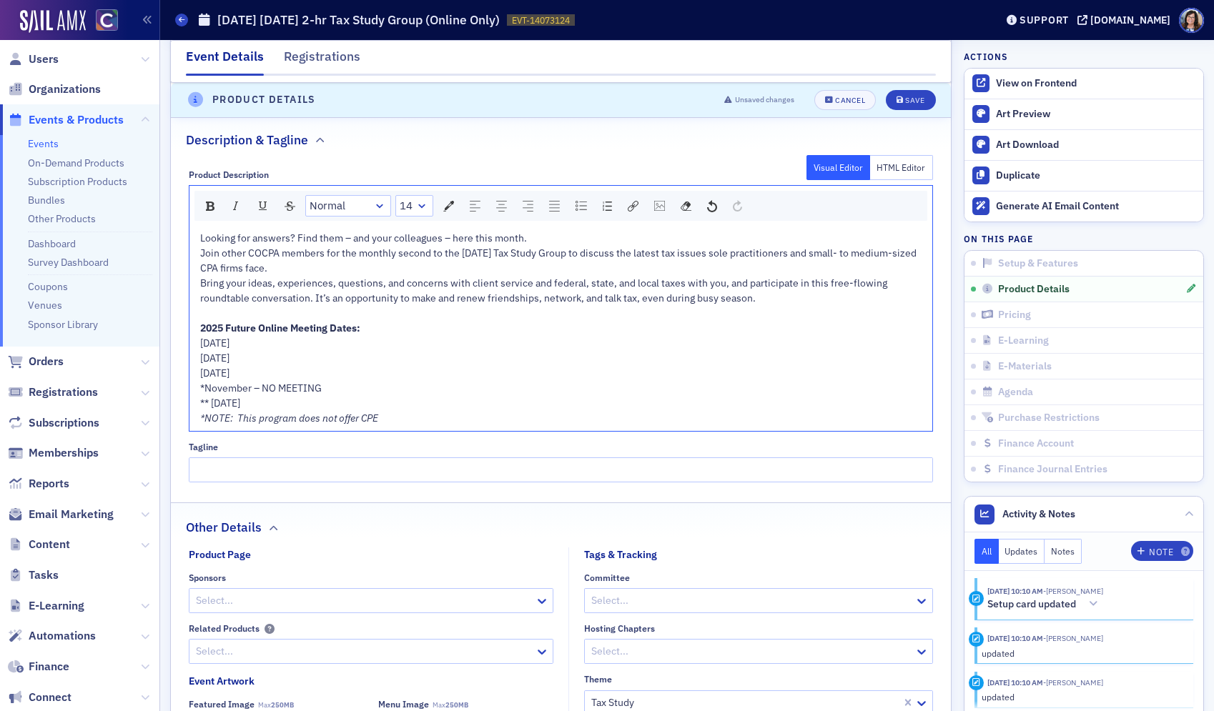
click at [225, 330] on span "2025 Future Online Meeting Dates:" at bounding box center [280, 328] width 160 height 13
drag, startPoint x: 307, startPoint y: 382, endPoint x: 184, endPoint y: 340, distance: 130.2
click at [184, 340] on div "Product Description Visual Editor HTML Editor Normal 14 Looking for answers? Fi…" at bounding box center [561, 321] width 780 height 324
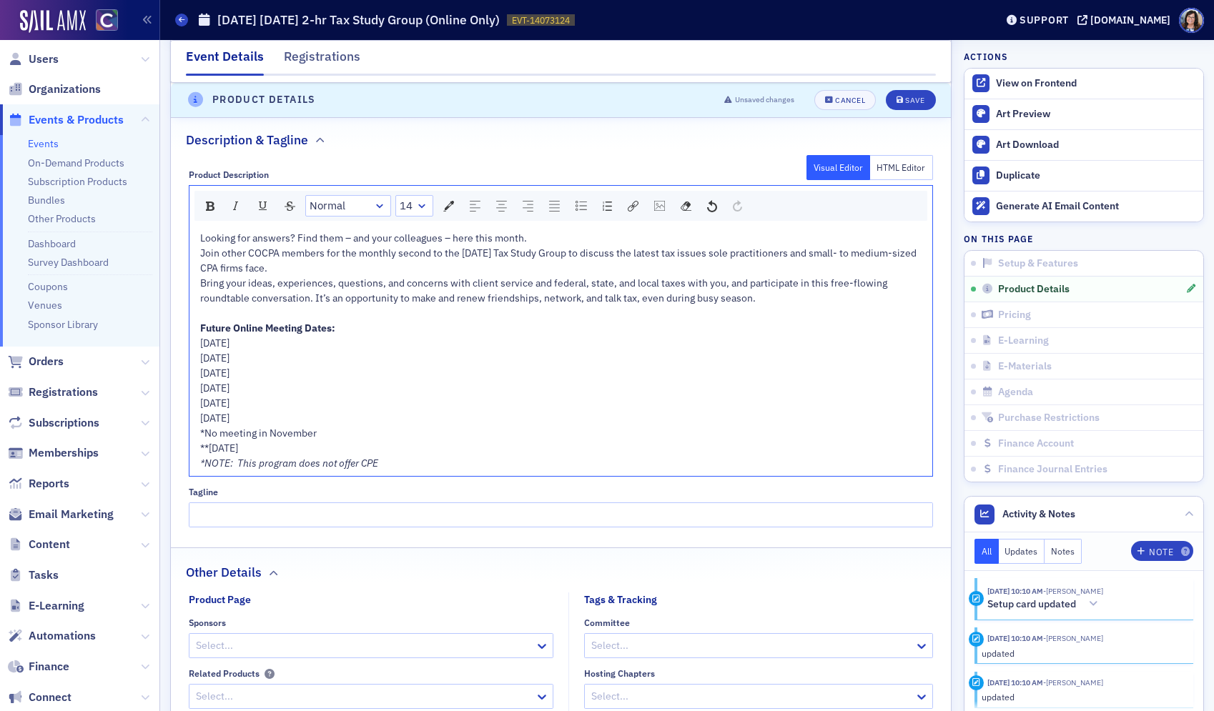
drag, startPoint x: 314, startPoint y: 370, endPoint x: 202, endPoint y: 341, distance: 116.0
click at [202, 341] on div "Looking for answers? Find them – and your colleagues – here this month. Join ot…" at bounding box center [561, 351] width 723 height 240
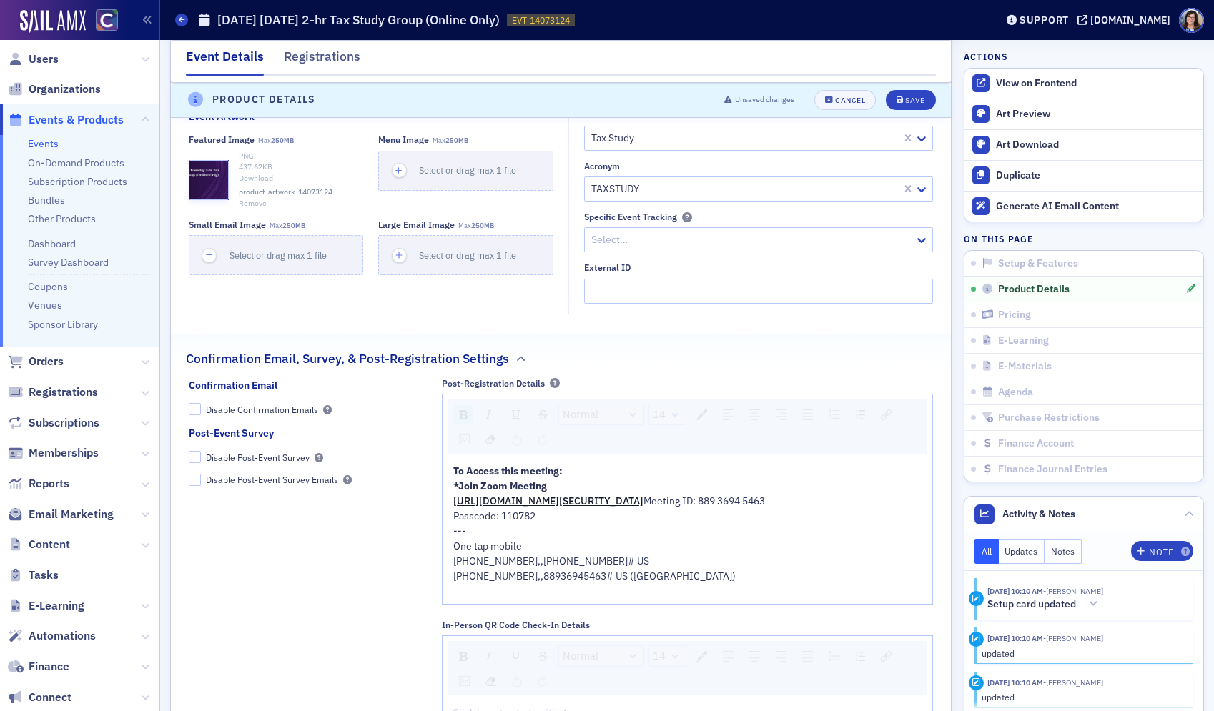
scroll to position [1395, 0]
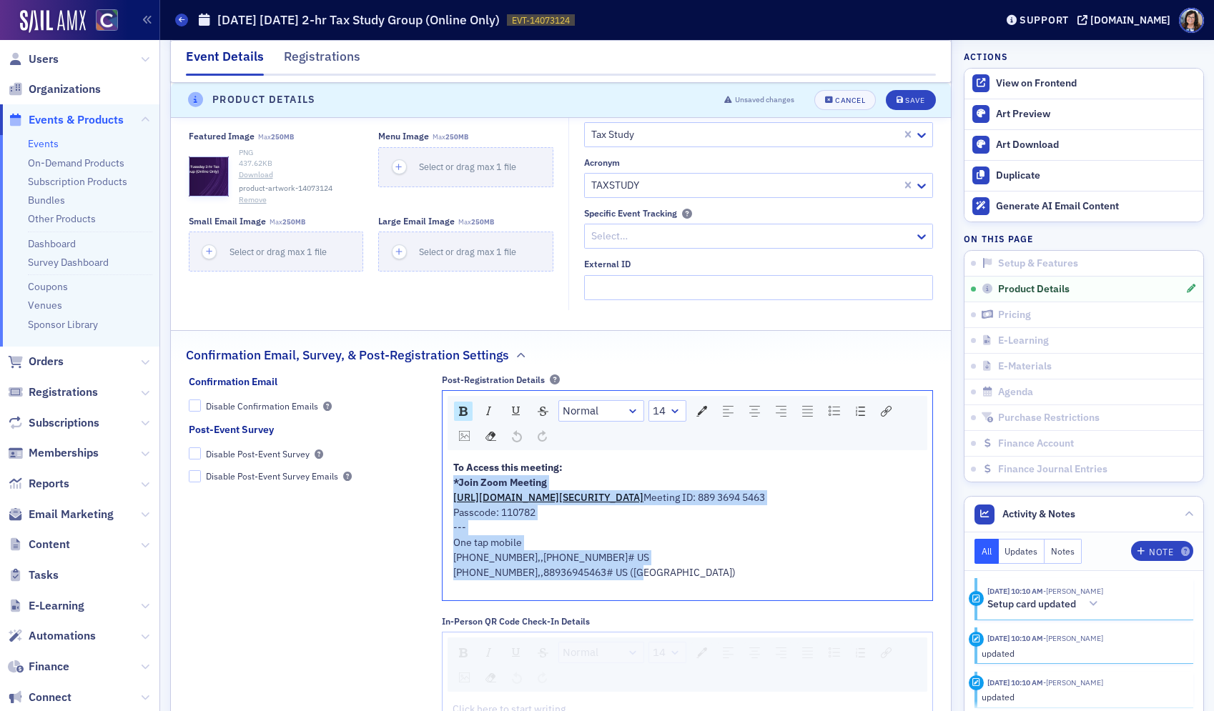
drag, startPoint x: 673, startPoint y: 588, endPoint x: 443, endPoint y: 479, distance: 254.5
click at [443, 479] on div "To Access this meeting: *Join Zoom Meeting https://us02web.zoom.us/j/8893694546…" at bounding box center [687, 527] width 490 height 145
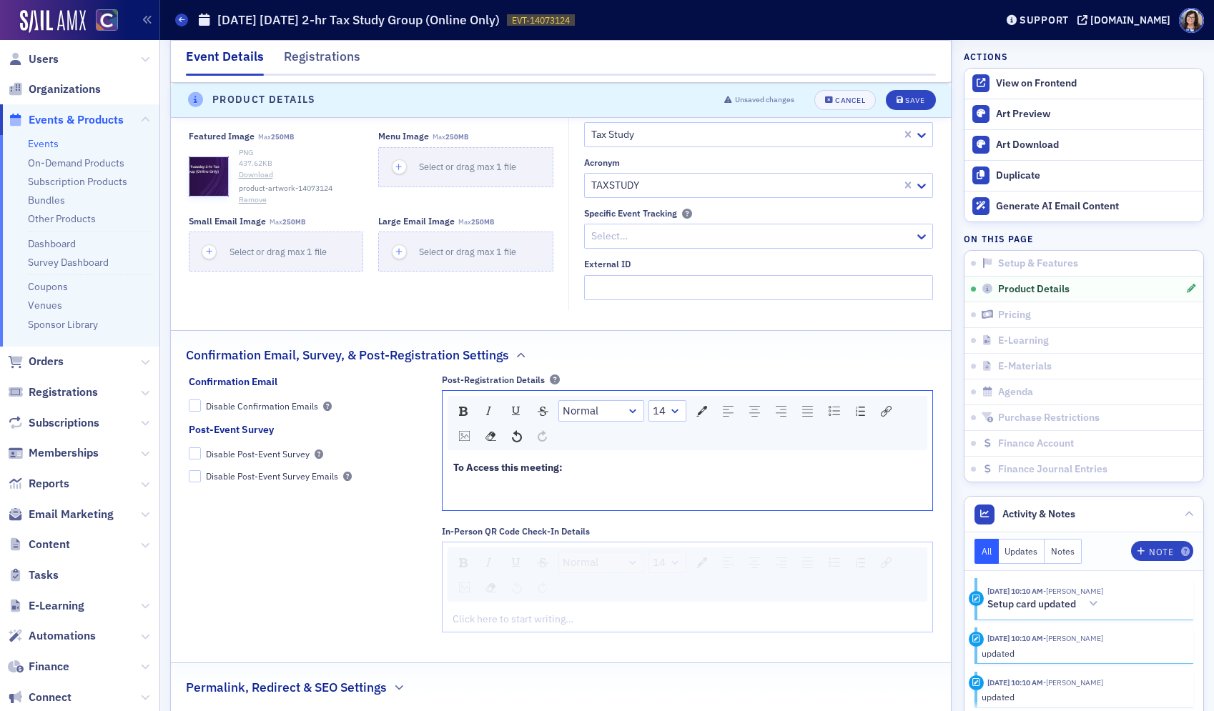
scroll to position [1400, 0]
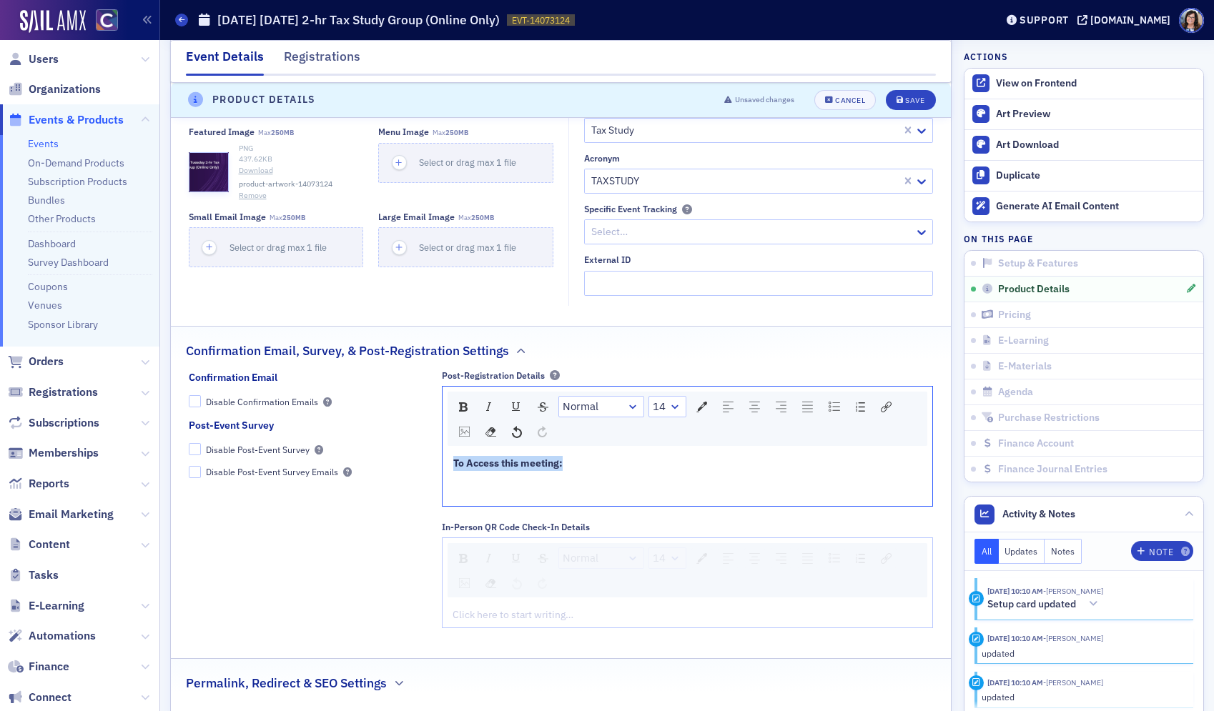
drag, startPoint x: 553, startPoint y: 462, endPoint x: 440, endPoint y: 454, distance: 112.6
click at [440, 454] on div "Confirmation Email Disable Confirmation Emails Post-Event Survey Disable Post-E…" at bounding box center [561, 504] width 745 height 269
click at [462, 410] on img "rdw-inline-control" at bounding box center [463, 406] width 9 height 9
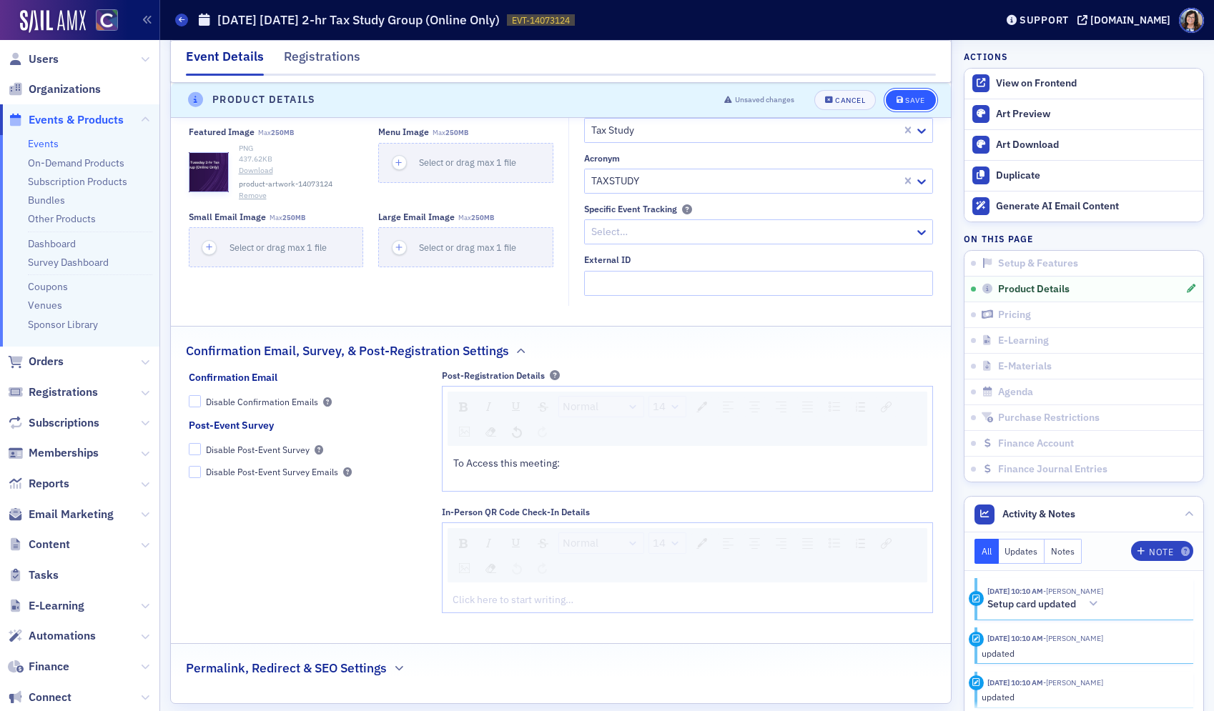
click at [909, 104] on div "Save" at bounding box center [914, 100] width 19 height 8
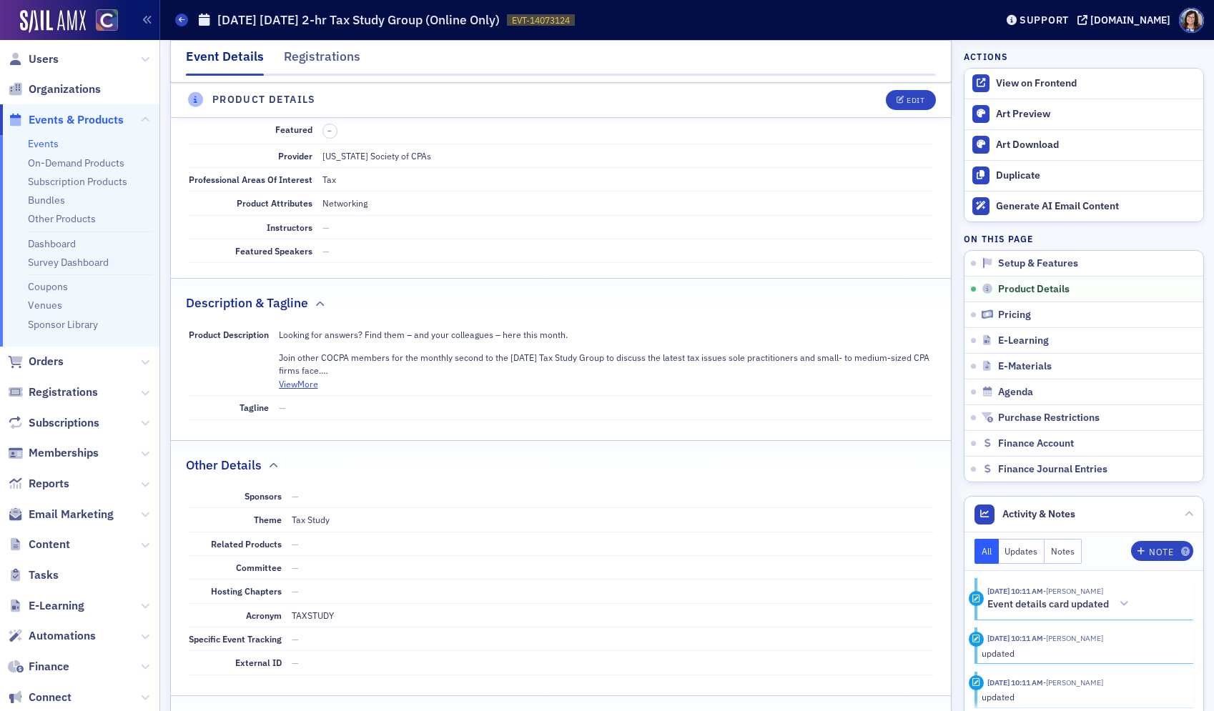
scroll to position [520, 0]
click at [909, 104] on div "Edit" at bounding box center [915, 100] width 18 height 8
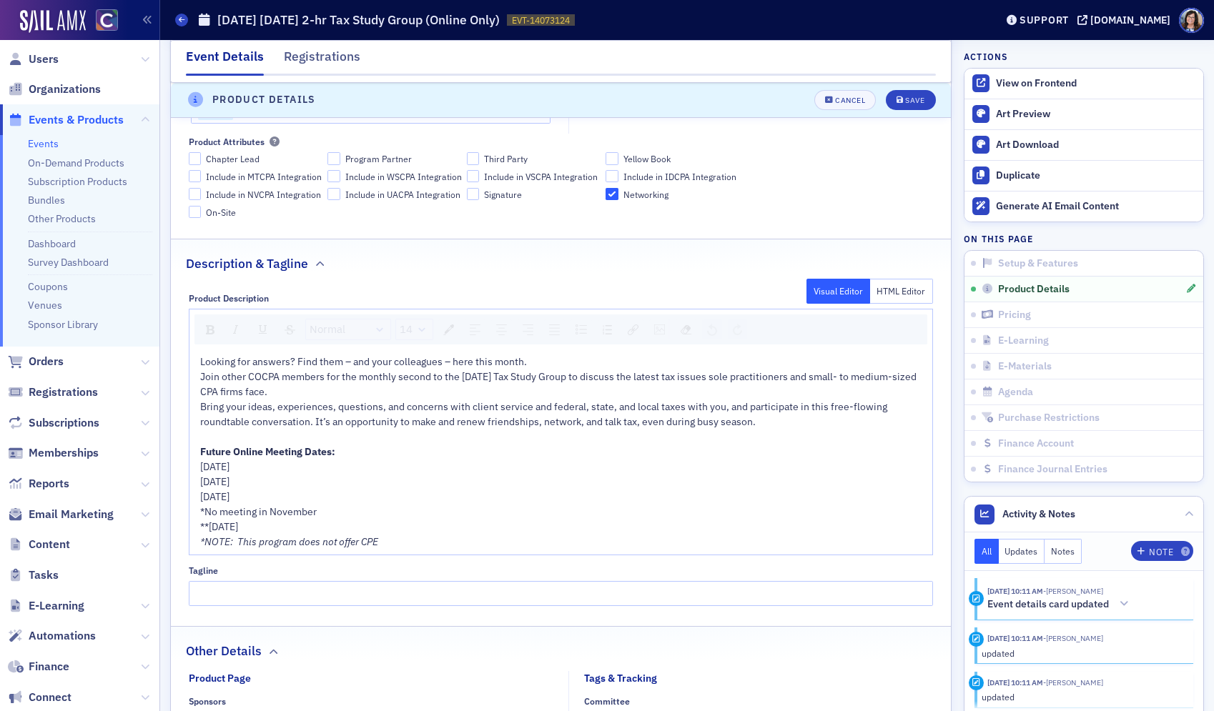
scroll to position [753, 0]
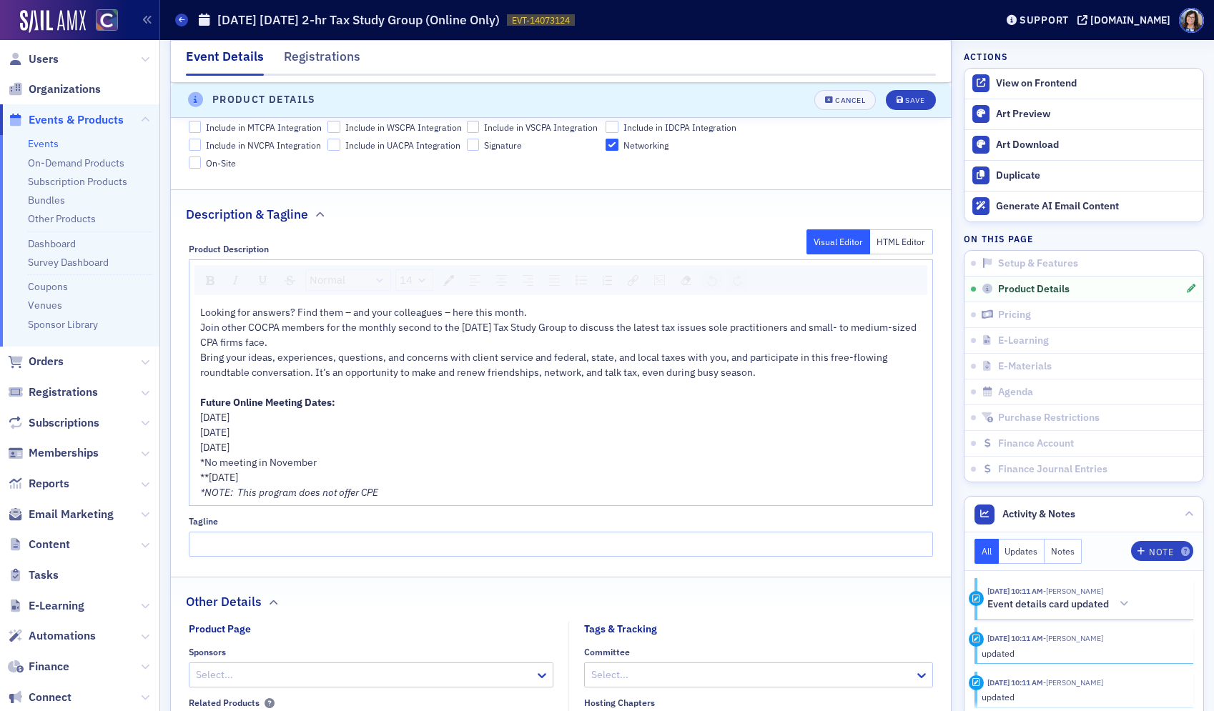
click at [460, 327] on span "Join other COCPA members for the monthly second to the Tuesday Tax Study Group …" at bounding box center [559, 335] width 718 height 28
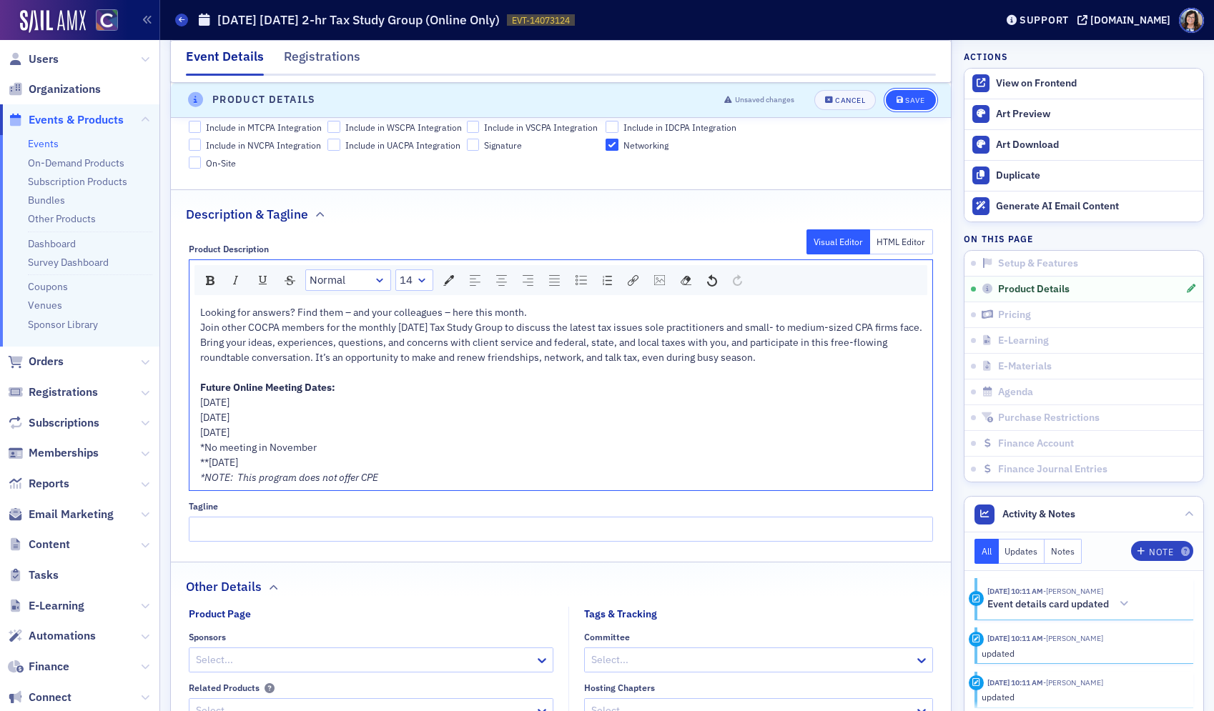
click at [911, 99] on div "Save" at bounding box center [914, 100] width 19 height 8
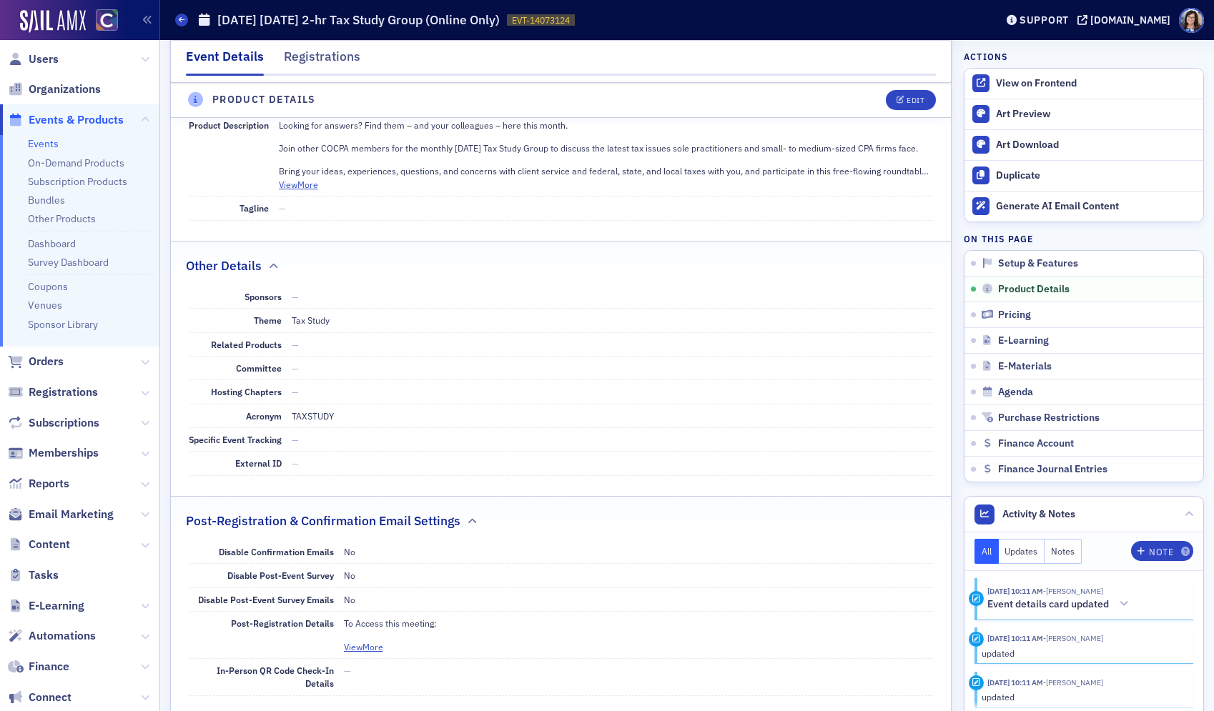
scroll to position [730, 0]
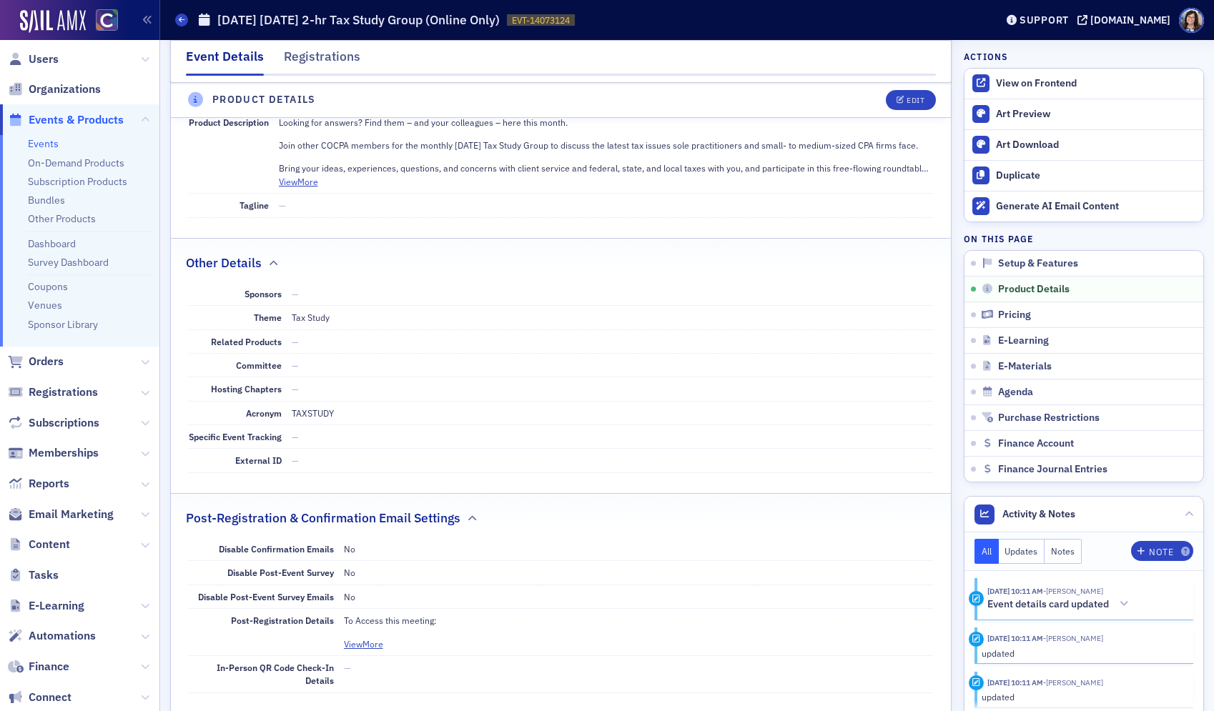
click at [66, 120] on span "Events & Products" at bounding box center [76, 120] width 95 height 16
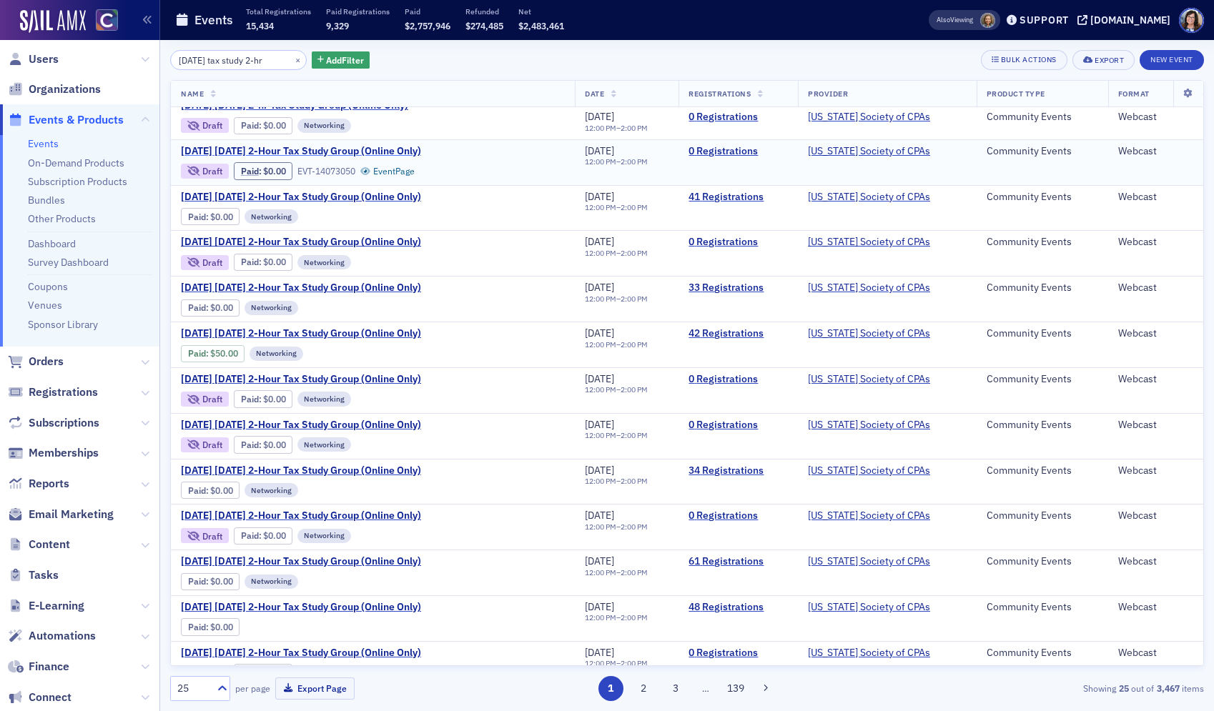
scroll to position [196, 0]
click at [335, 514] on span "May 2026 Tuesday 2-Hour Tax Study Group (Online Only)" at bounding box center [301, 515] width 240 height 13
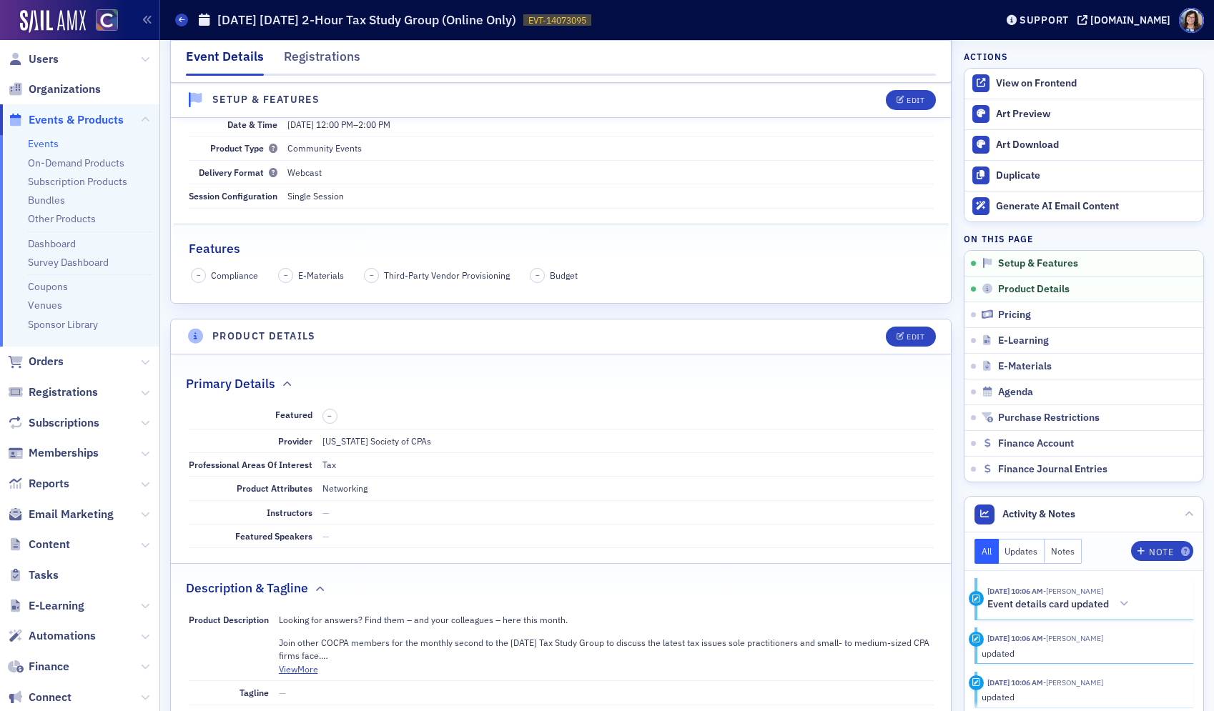
scroll to position [272, 0]
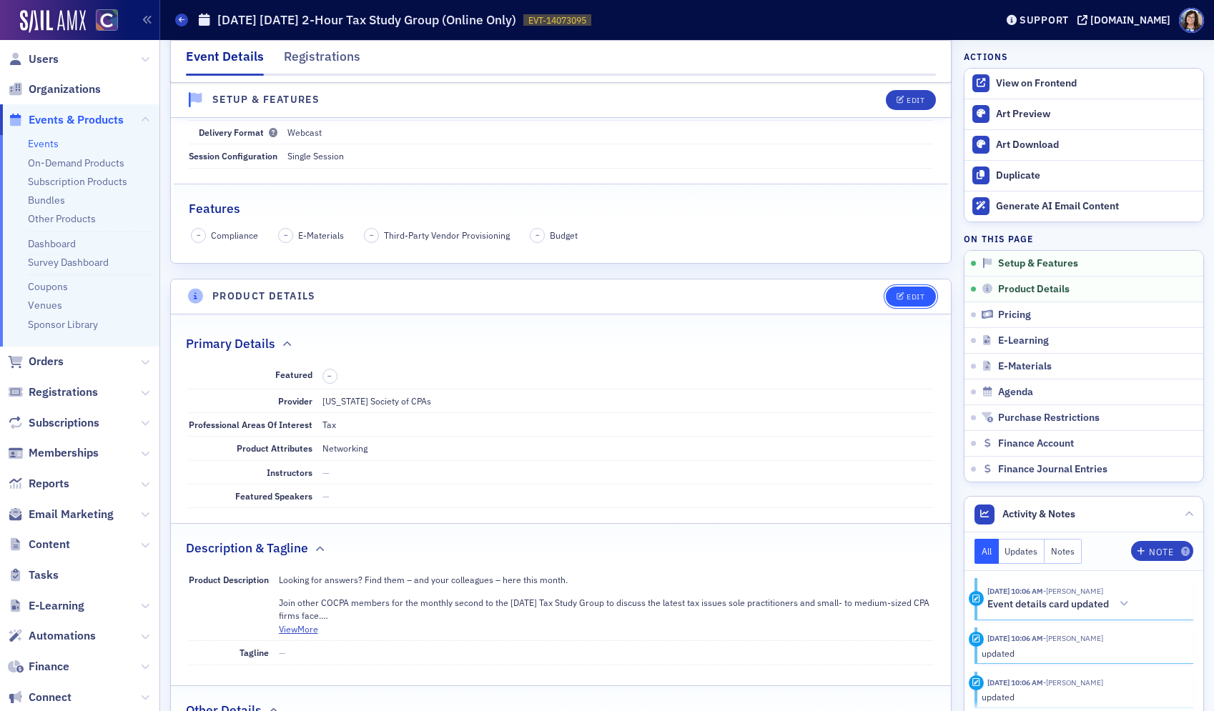
click at [921, 297] on div "Edit" at bounding box center [915, 297] width 18 height 8
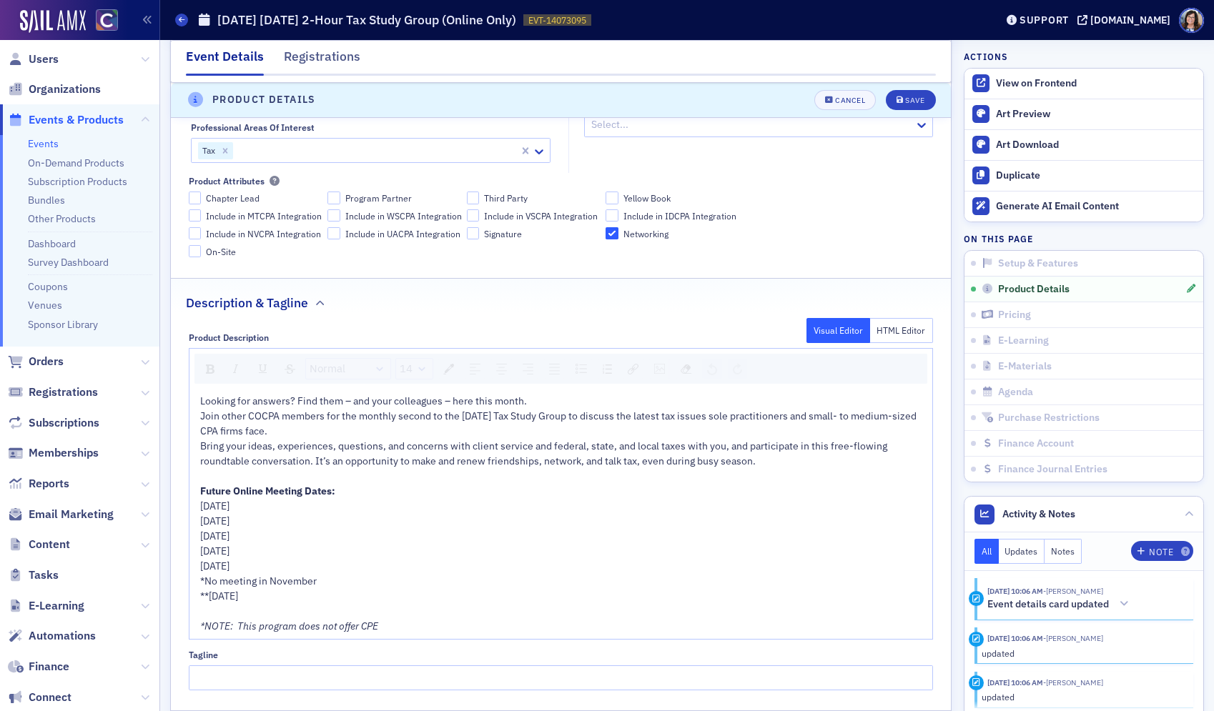
scroll to position [678, 0]
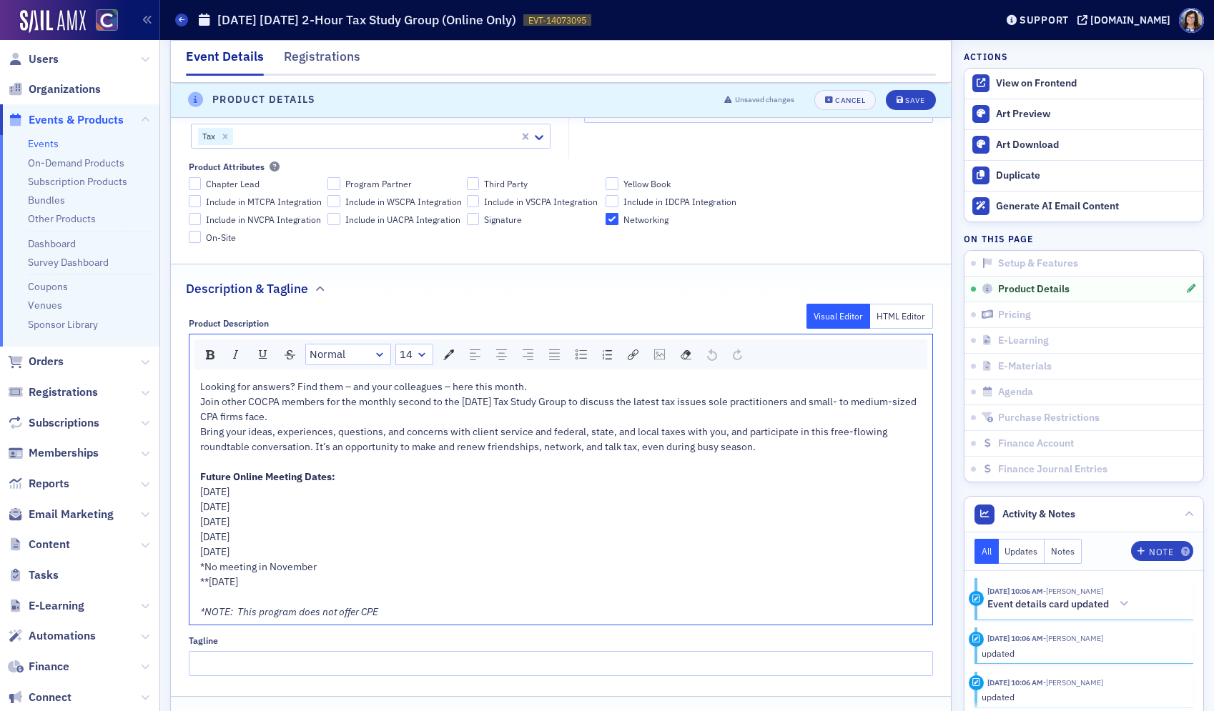
click at [459, 403] on span "Join other COCPA members for the monthly second to the Tuesday Tax Study Group …" at bounding box center [559, 409] width 718 height 28
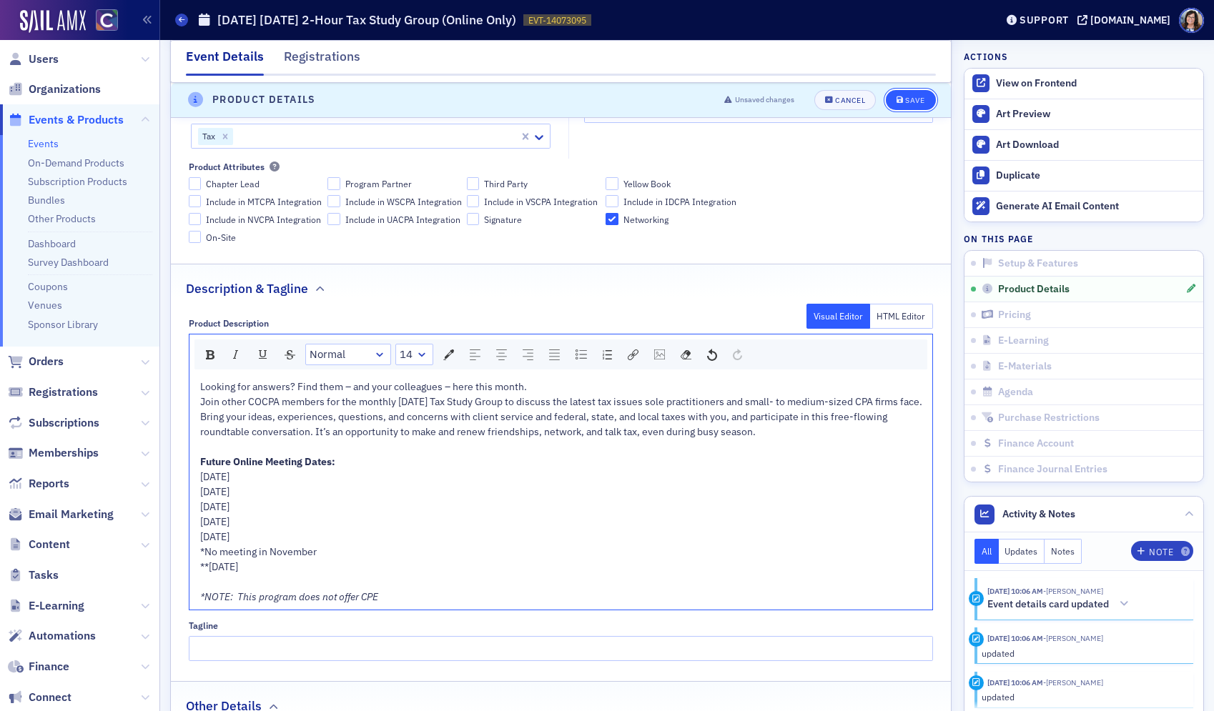
click at [911, 102] on div "Save" at bounding box center [914, 100] width 19 height 8
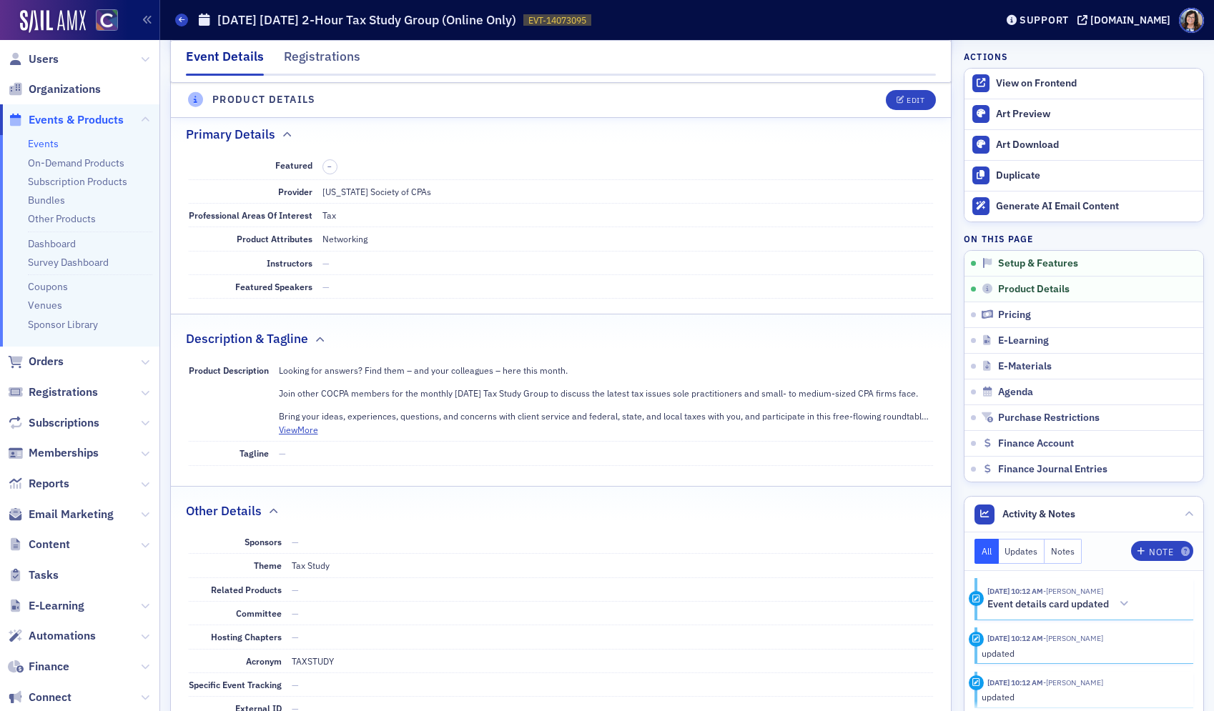
scroll to position [468, 0]
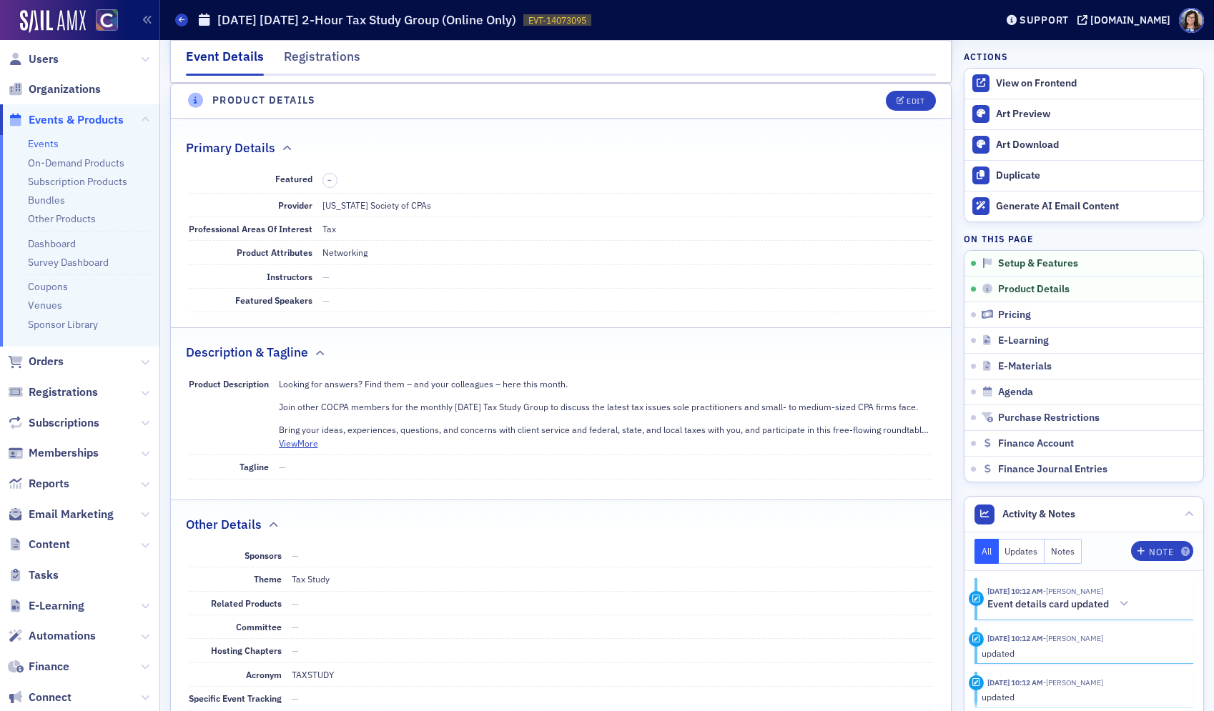
click at [89, 115] on span "Events & Products" at bounding box center [76, 120] width 95 height 16
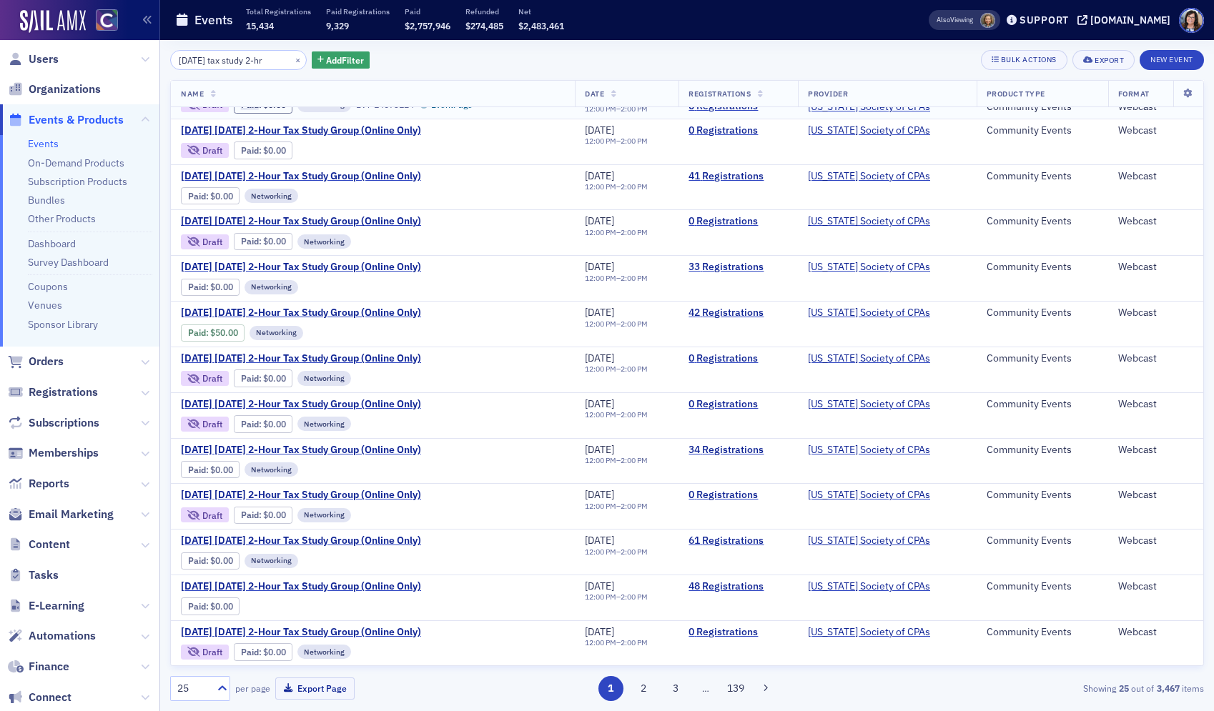
scroll to position [221, 0]
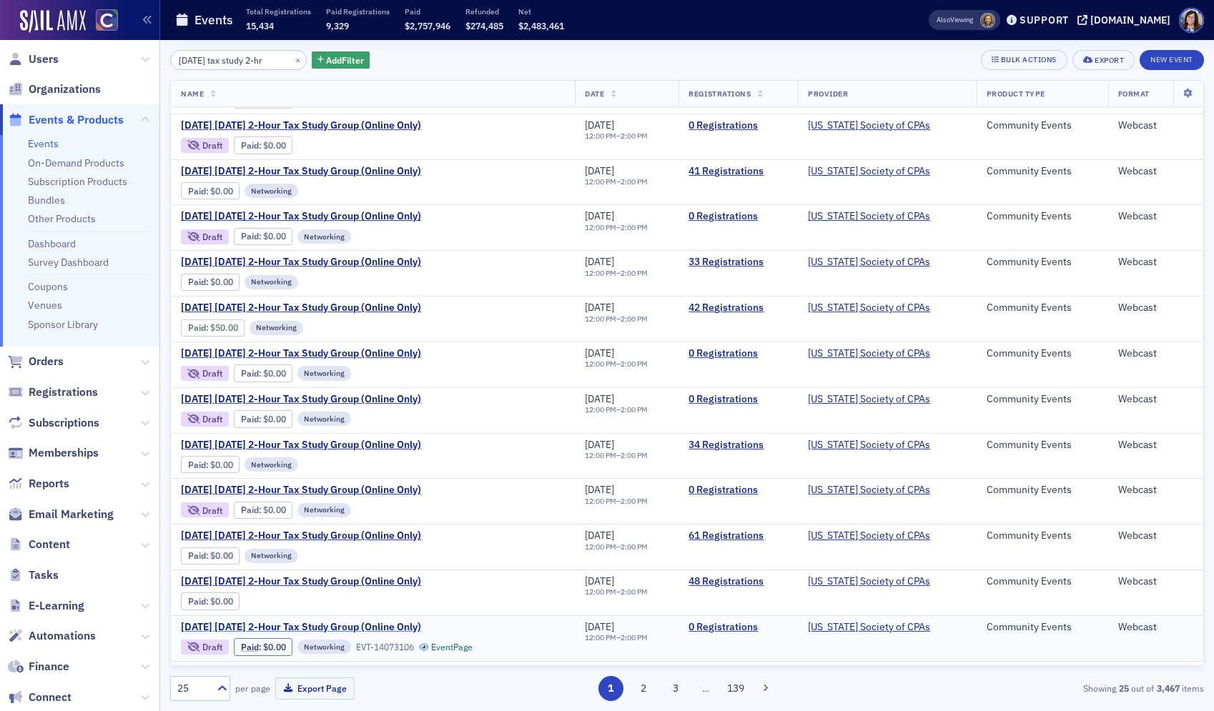
click at [370, 625] on span "June 2026 Tuesday 2-Hour Tax Study Group (Online Only)" at bounding box center [301, 627] width 240 height 13
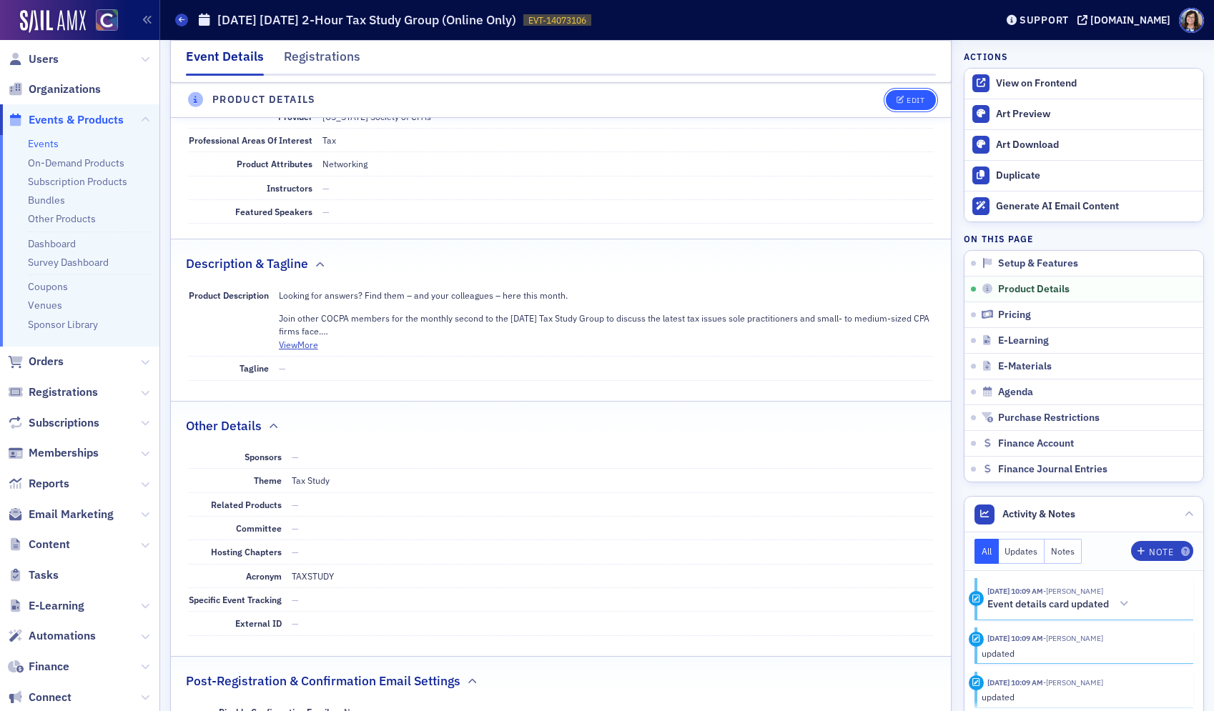
click at [913, 105] on button "Edit" at bounding box center [910, 100] width 49 height 20
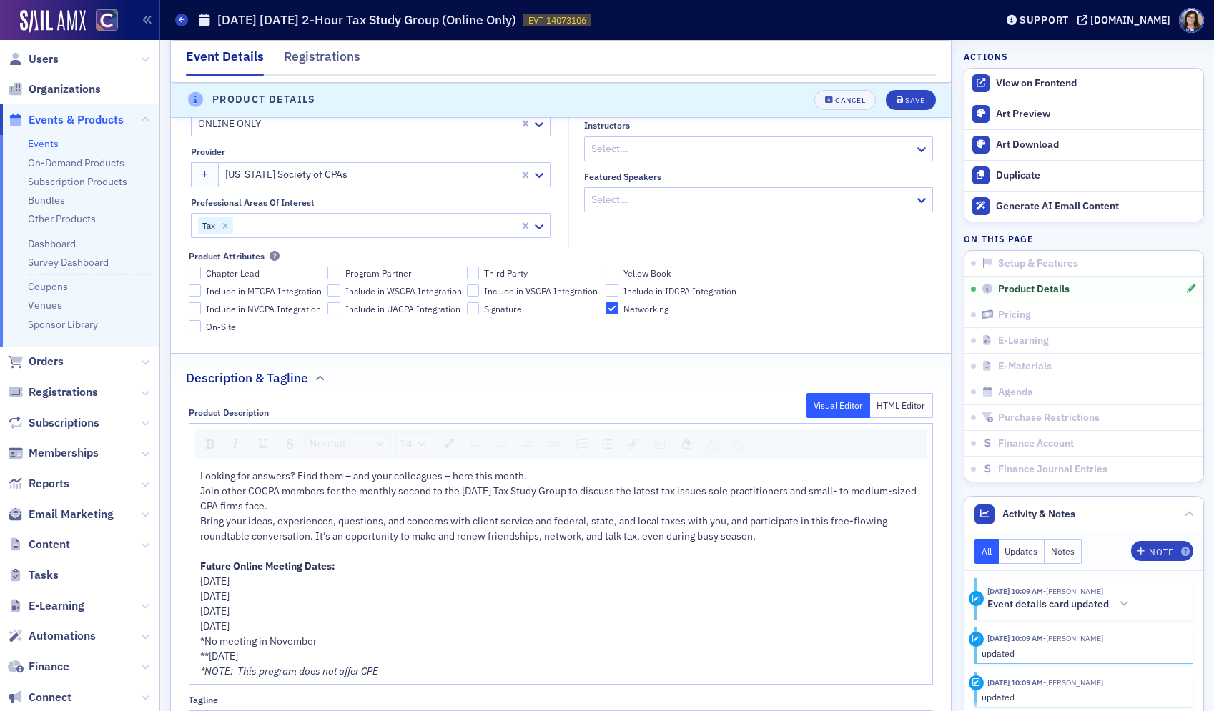
scroll to position [591, 0]
click at [461, 489] on span "Join other COCPA members for the monthly second to the Tuesday Tax Study Group …" at bounding box center [559, 496] width 718 height 28
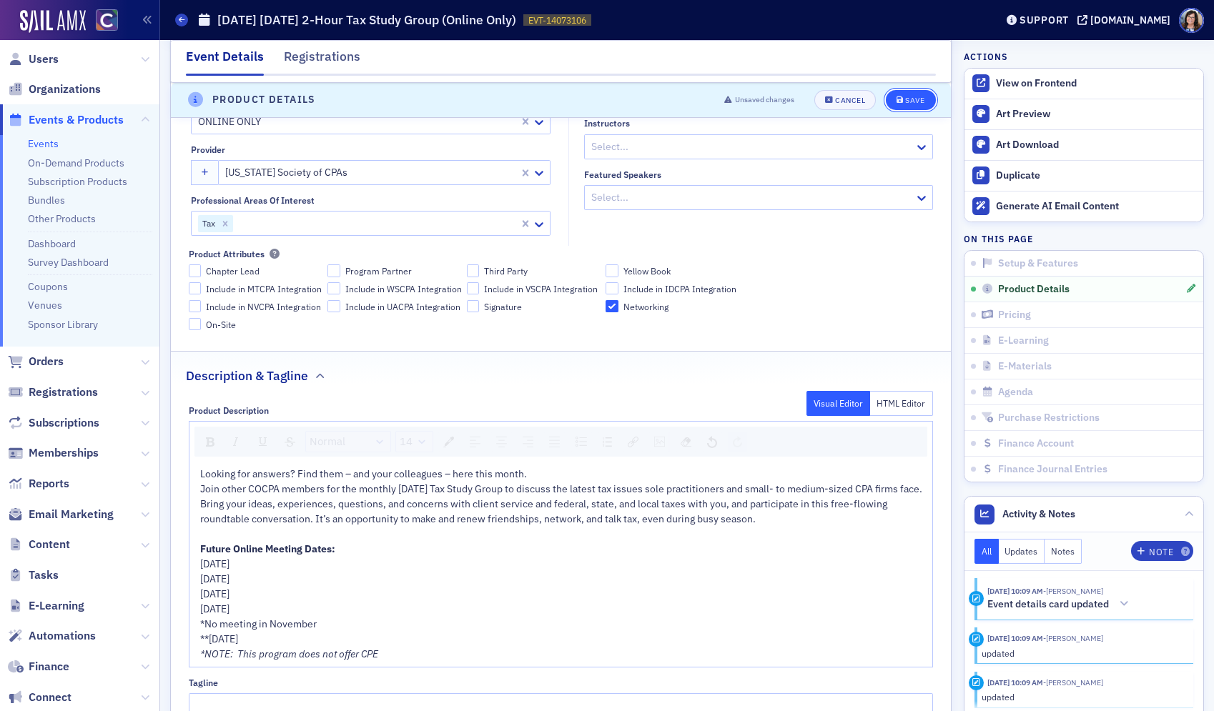
click at [914, 102] on div "Save" at bounding box center [914, 100] width 19 height 8
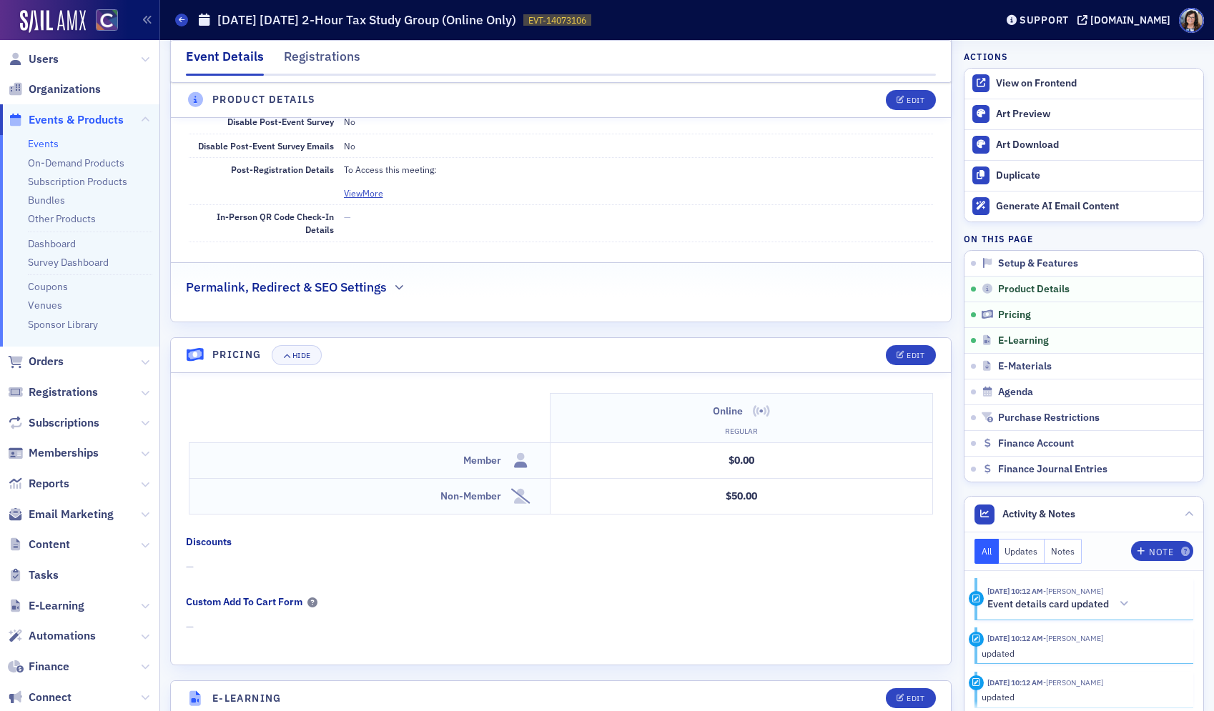
scroll to position [1131, 0]
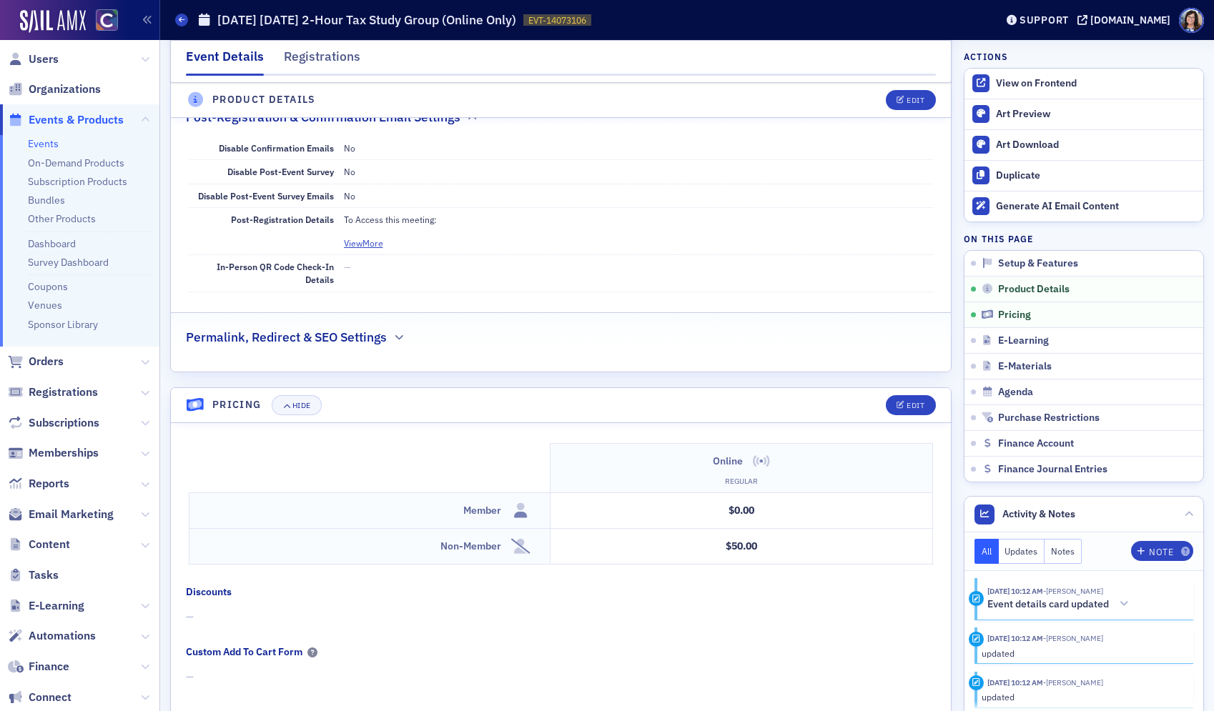
click at [92, 122] on span "Events & Products" at bounding box center [76, 120] width 95 height 16
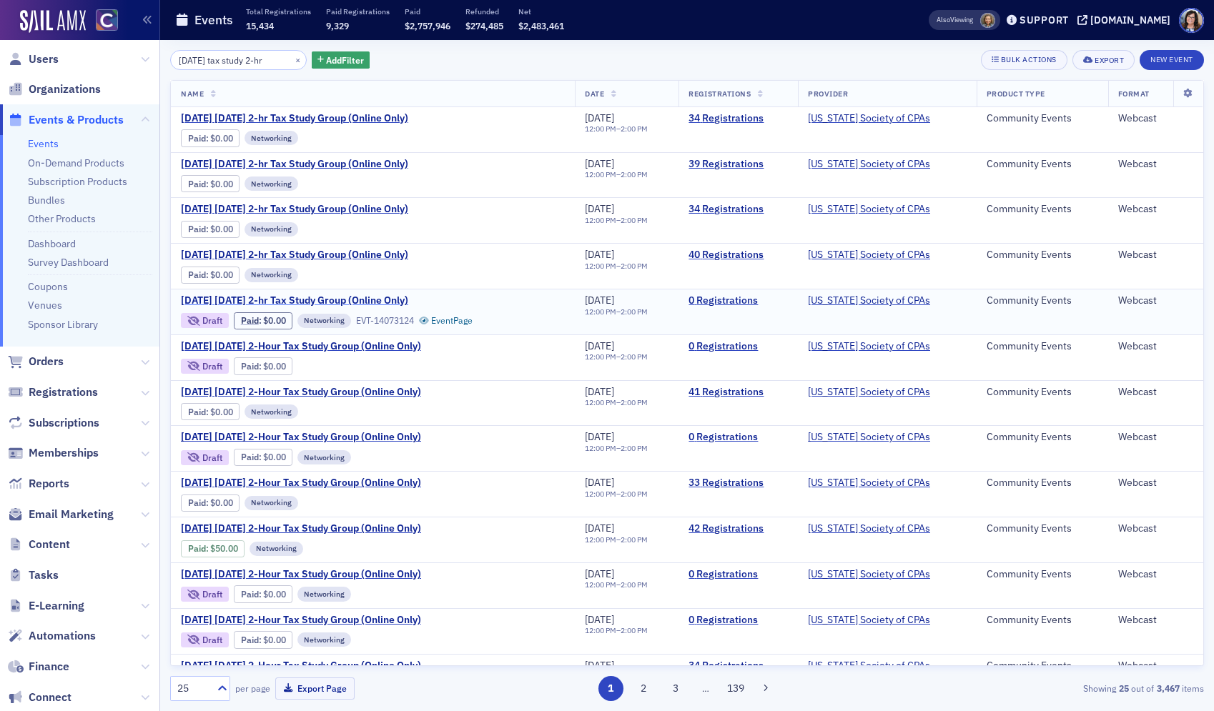
click at [374, 299] on span "July 2026 Tuesday 2-hr Tax Study Group (Online Only)" at bounding box center [301, 301] width 240 height 13
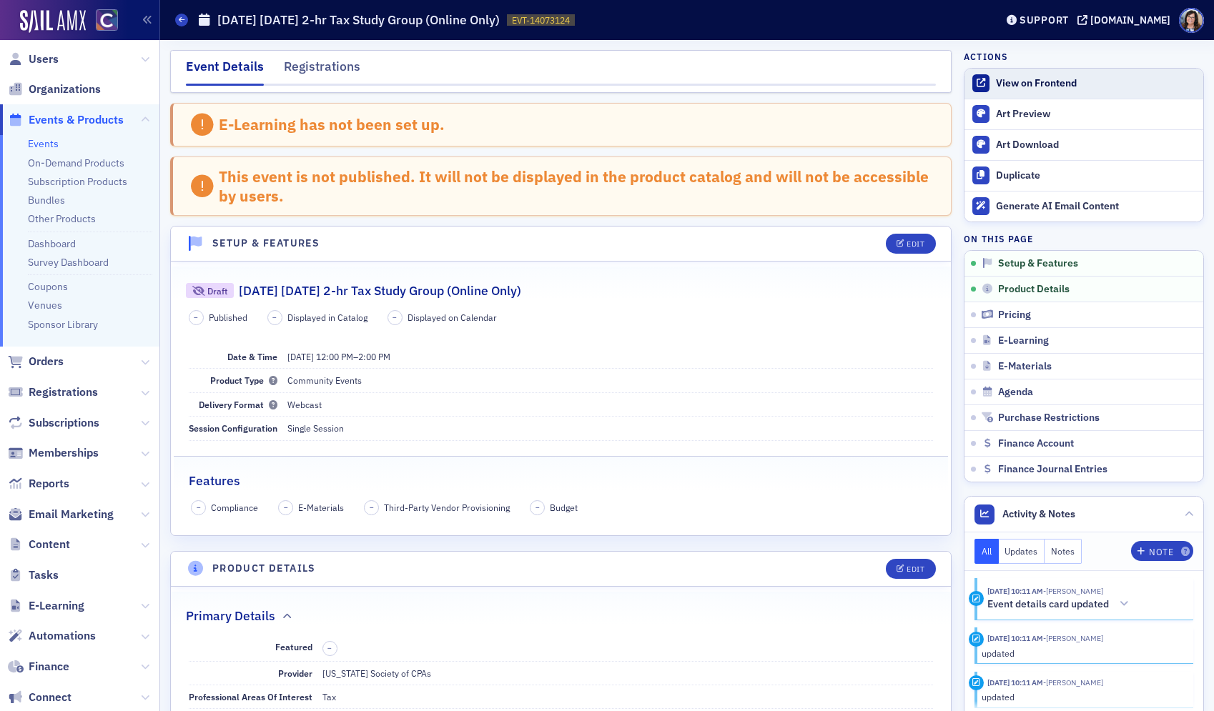
click at [1046, 91] on link "View on Frontend" at bounding box center [1083, 84] width 239 height 30
click at [88, 124] on span "Events & Products" at bounding box center [76, 120] width 95 height 16
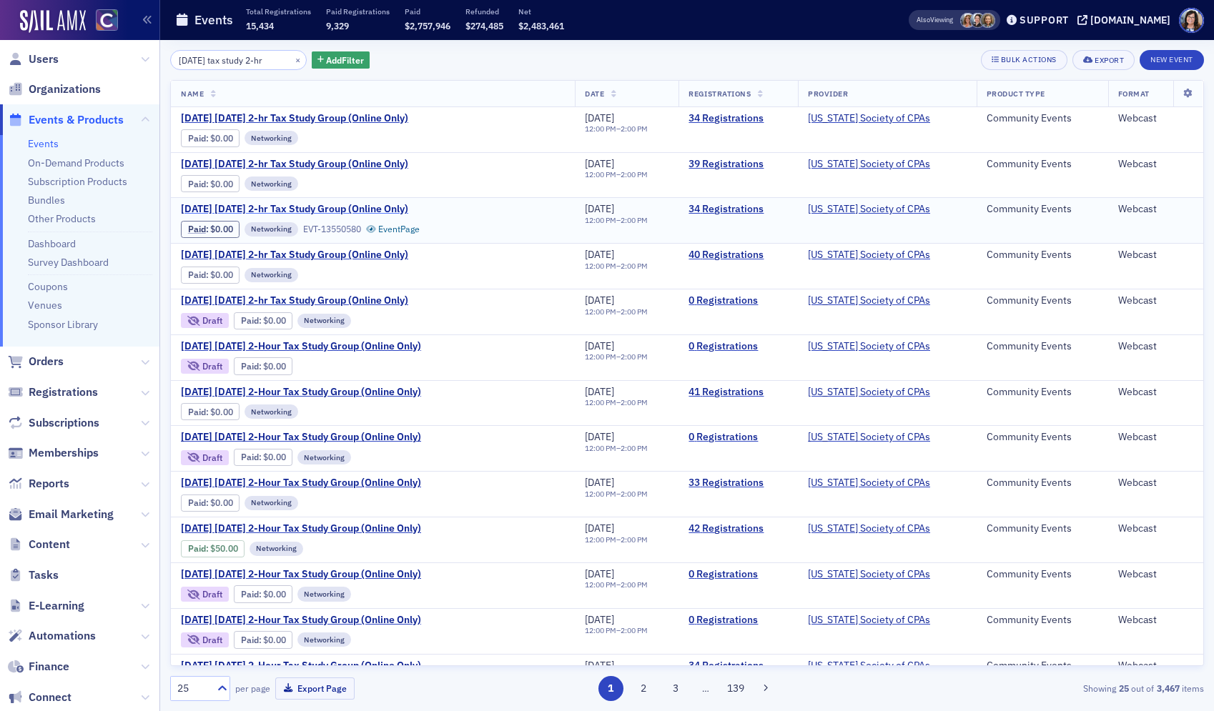
click at [291, 204] on span "August 2025 Tuesday 2-hr Tax Study Group (Online Only)" at bounding box center [301, 209] width 240 height 13
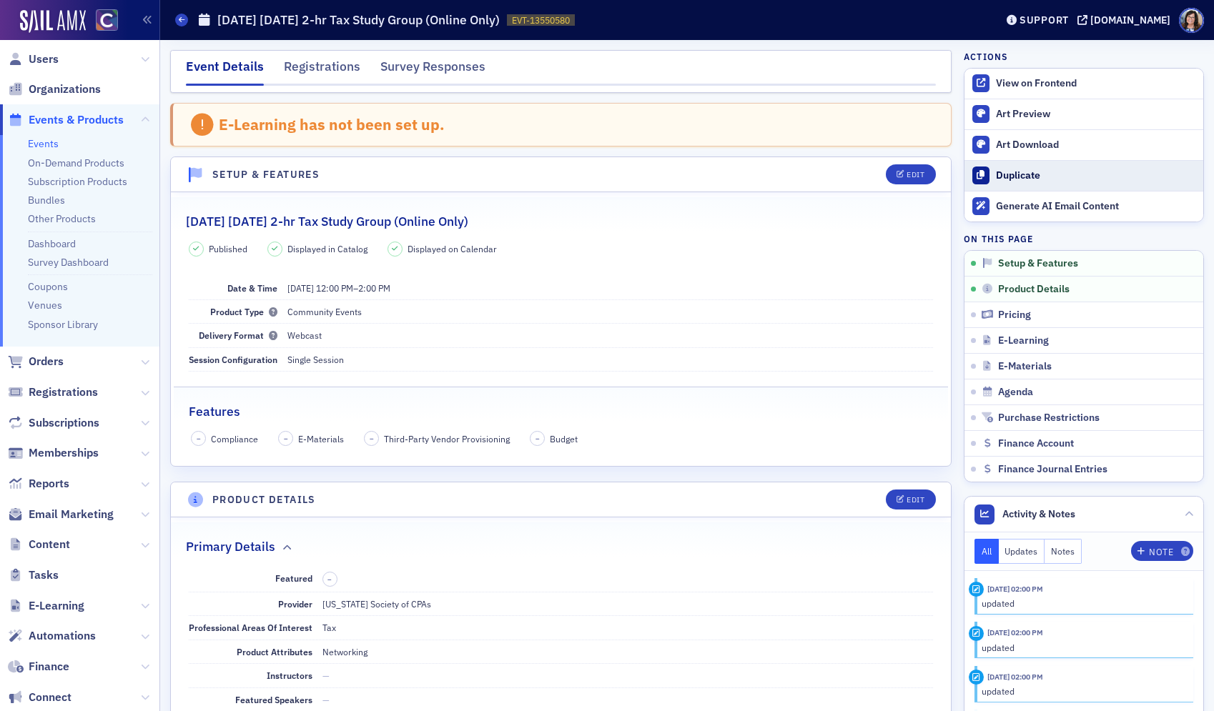
click at [1022, 177] on div "Duplicate" at bounding box center [1096, 175] width 200 height 13
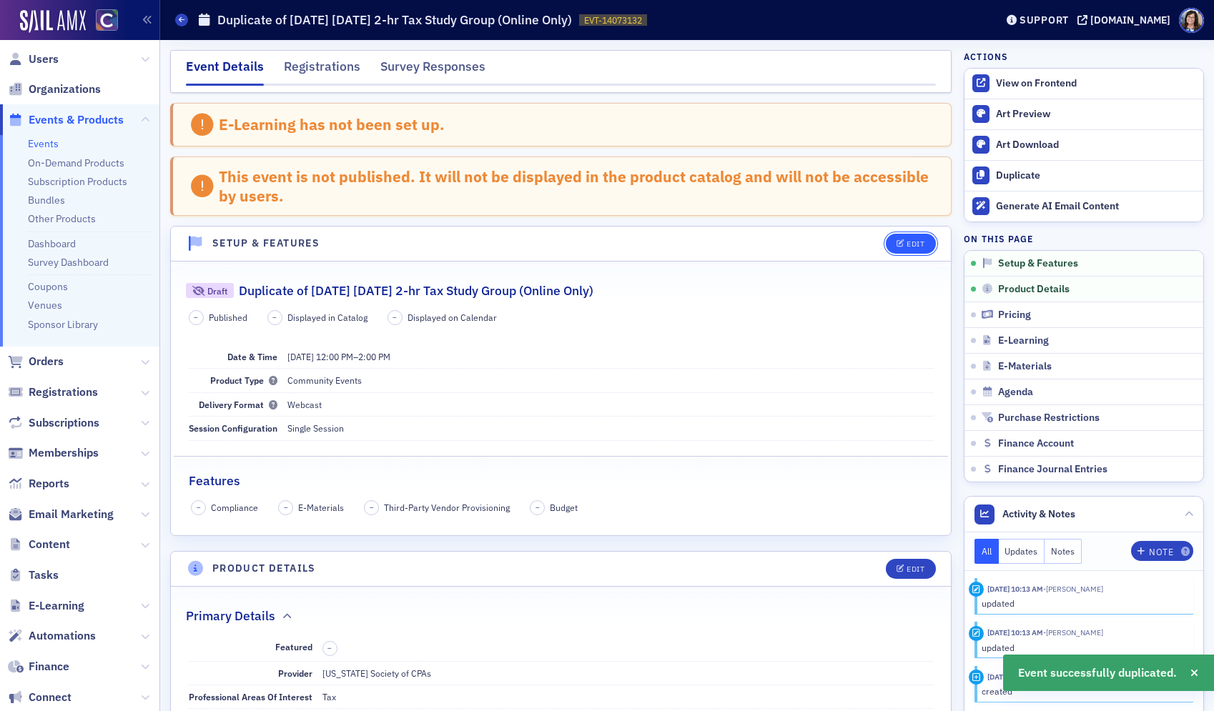
click at [908, 244] on div "Edit" at bounding box center [915, 244] width 18 height 8
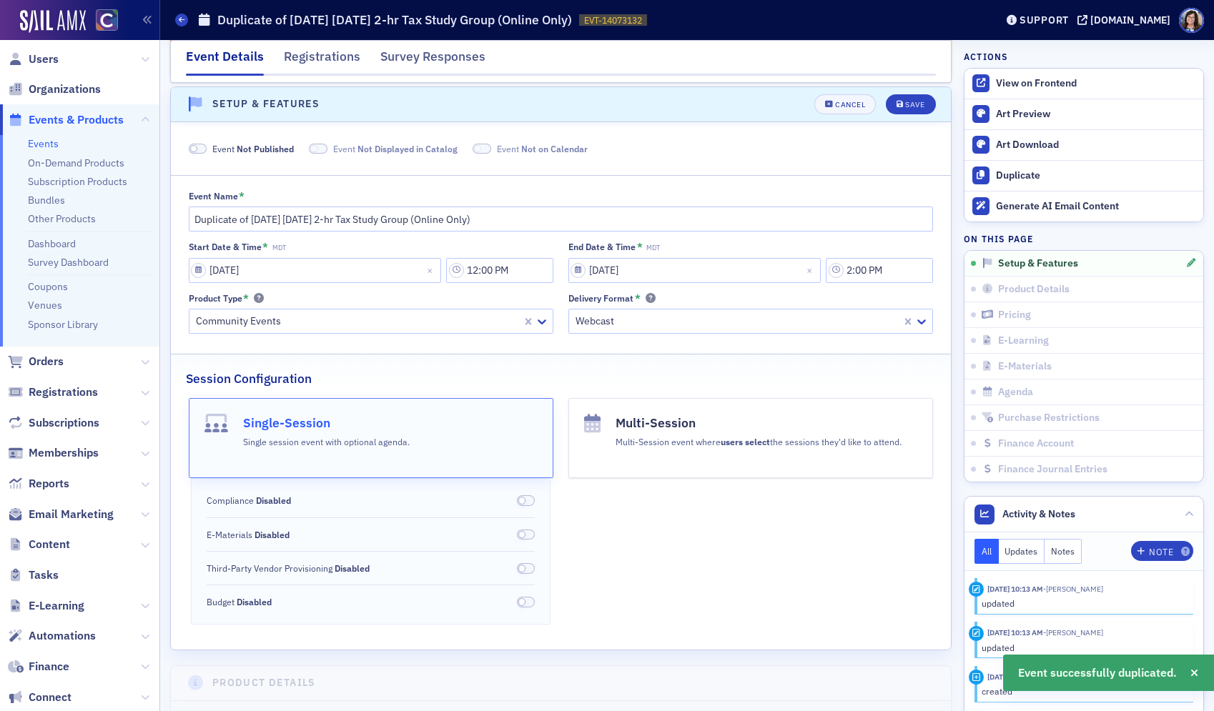
scroll to position [143, 0]
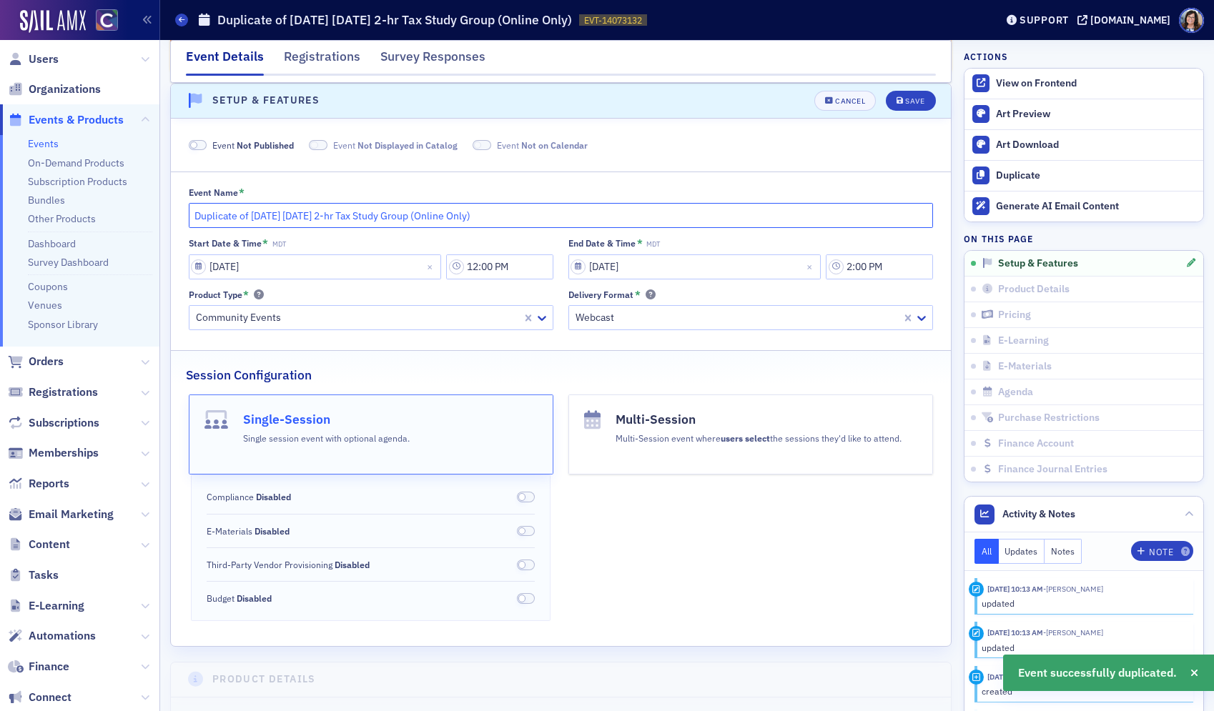
drag, startPoint x: 251, startPoint y: 216, endPoint x: 149, endPoint y: 217, distance: 102.2
click at [149, 217] on div "Users Organizations Events & Products Events On-Demand Products Subscription Pr…" at bounding box center [607, 355] width 1214 height 711
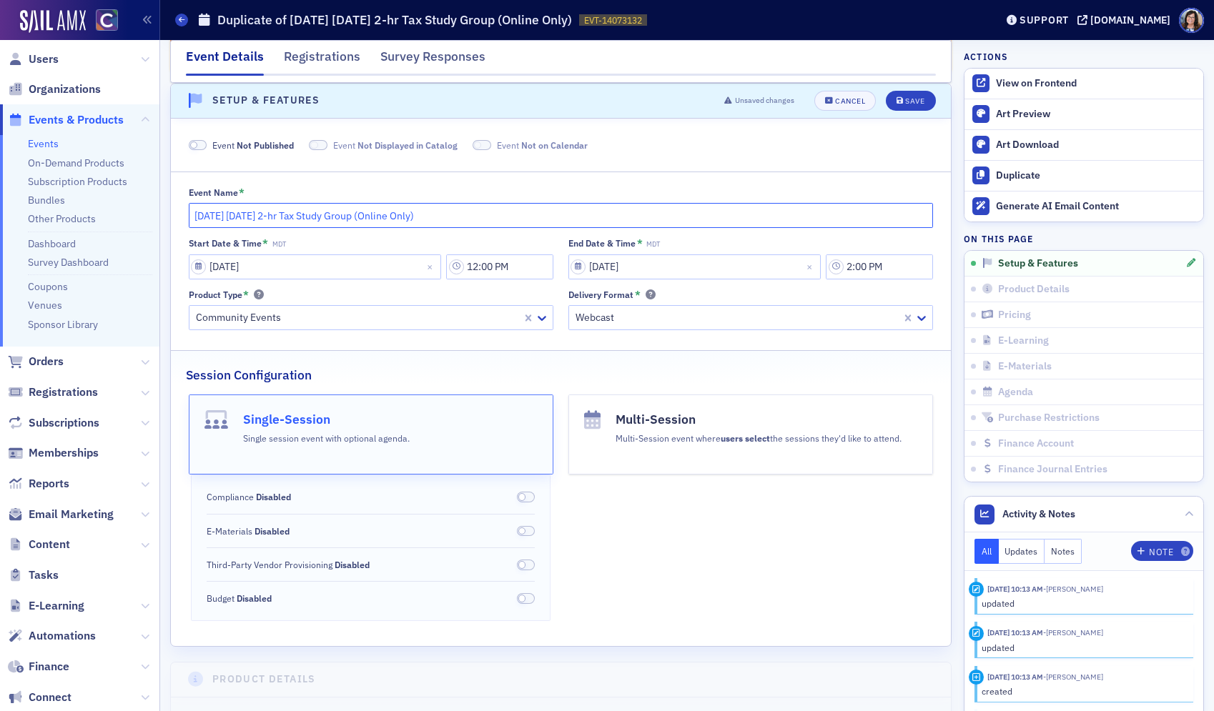
click at [251, 217] on input "August 2025 Tuesday 2-hr Tax Study Group (Online Only)" at bounding box center [561, 215] width 745 height 25
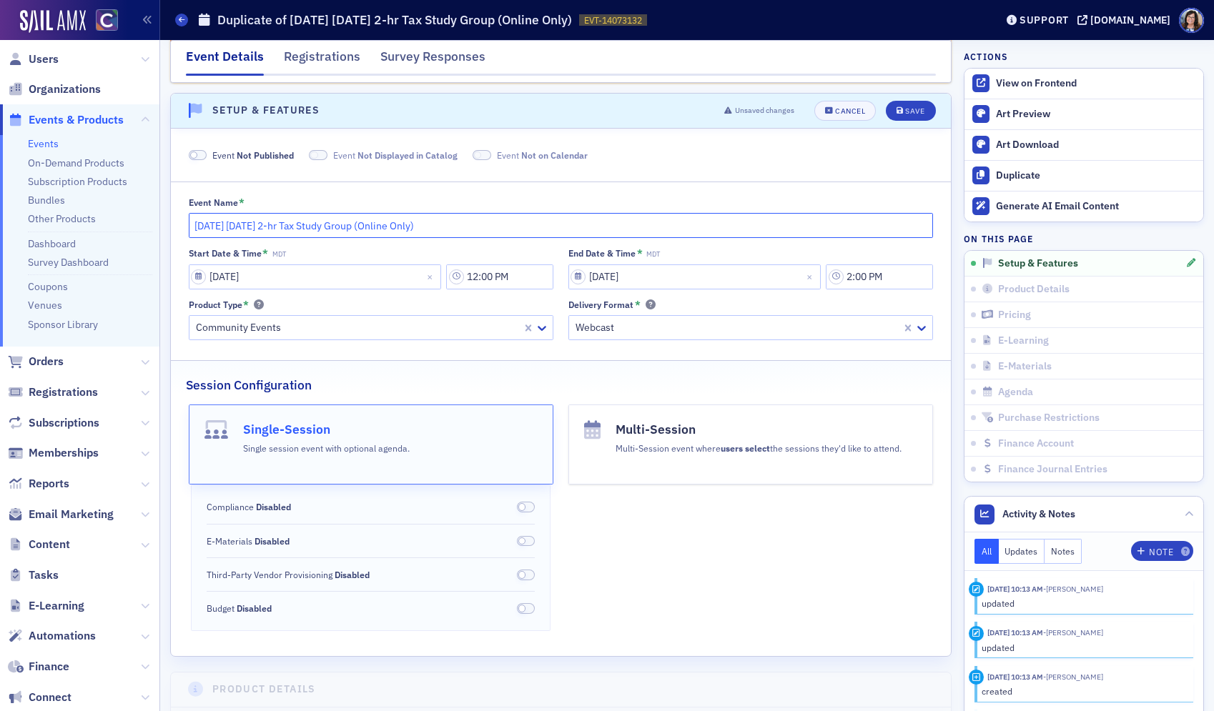
type input "August 2026 Tuesday 2-hr Tax Study Group (Online Only)"
select select "7"
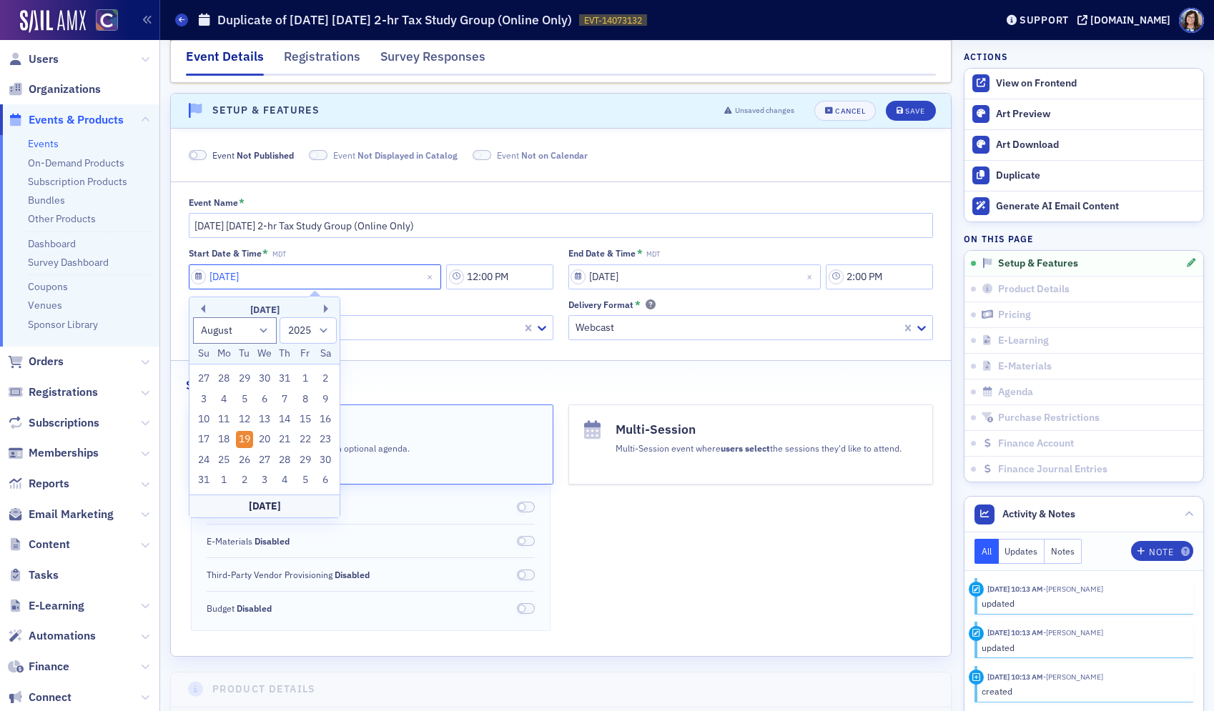
click at [195, 279] on input "08/19/2025" at bounding box center [315, 276] width 253 height 25
click at [323, 331] on select "1900 1901 1902 1903 1904 1905 1906 1907 1908 1909 1910 1911 1912 1913 1914 1915…" at bounding box center [307, 330] width 57 height 26
select select "2026"
click at [279, 317] on select "1900 1901 1902 1903 1904 1905 1906 1907 1908 1909 1910 1911 1912 1913 1914 1915…" at bounding box center [307, 330] width 57 height 26
click at [247, 442] on div "18" at bounding box center [244, 439] width 17 height 17
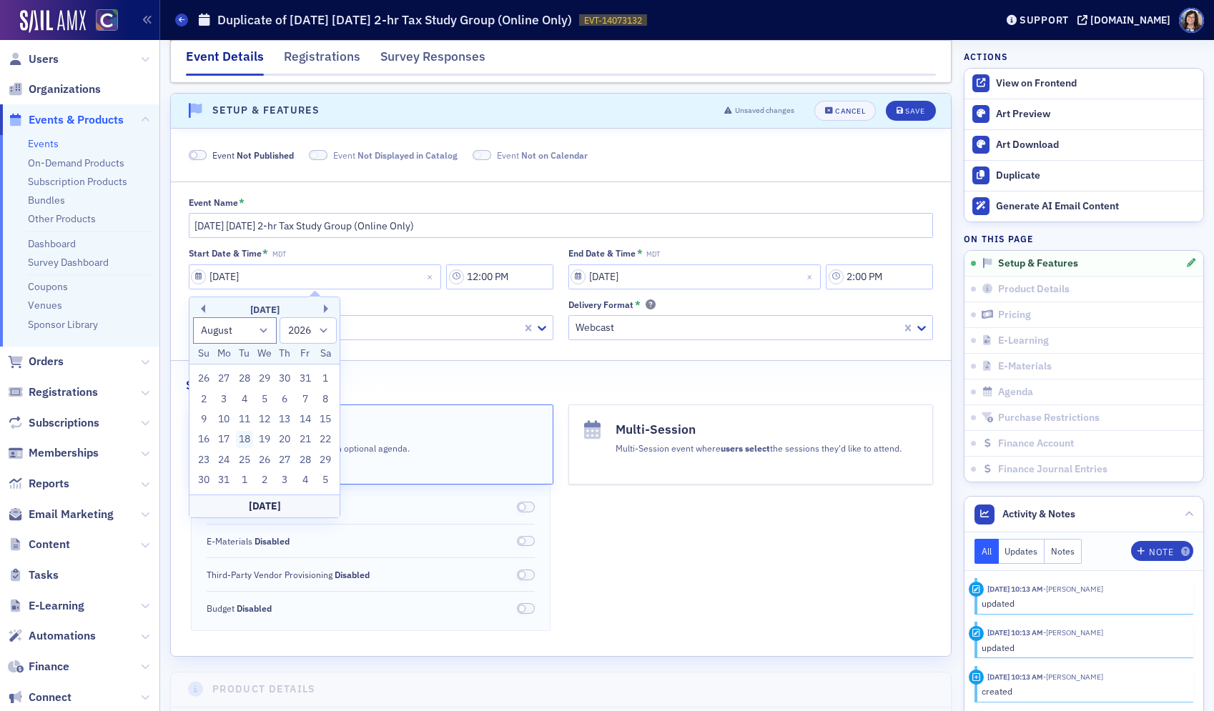
type input "08/18/2026"
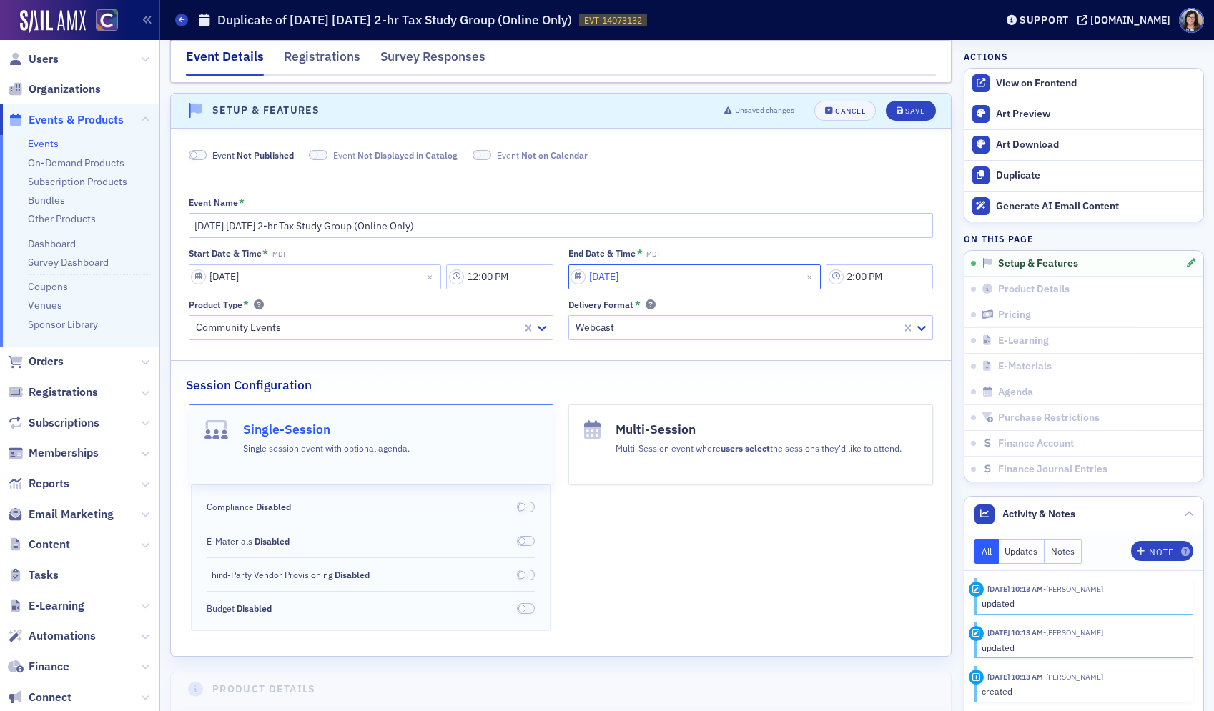
select select "7"
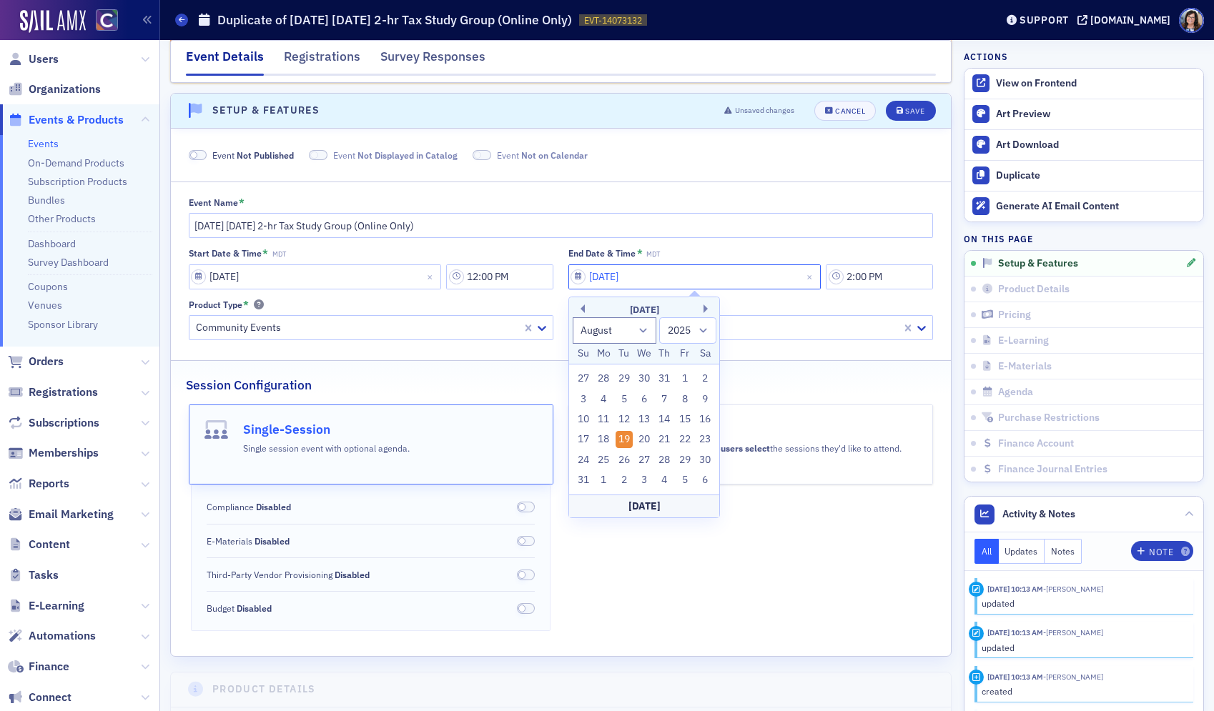
click at [585, 277] on input "08/19/2025" at bounding box center [694, 276] width 253 height 25
click at [703, 331] on select "1900 1901 1902 1903 1904 1905 1906 1907 1908 1909 1910 1911 1912 1913 1914 1915…" at bounding box center [687, 330] width 57 height 26
select select "2026"
click at [659, 317] on select "1900 1901 1902 1903 1904 1905 1906 1907 1908 1909 1910 1911 1912 1913 1914 1915…" at bounding box center [687, 330] width 57 height 26
click at [624, 437] on div "18" at bounding box center [623, 439] width 17 height 17
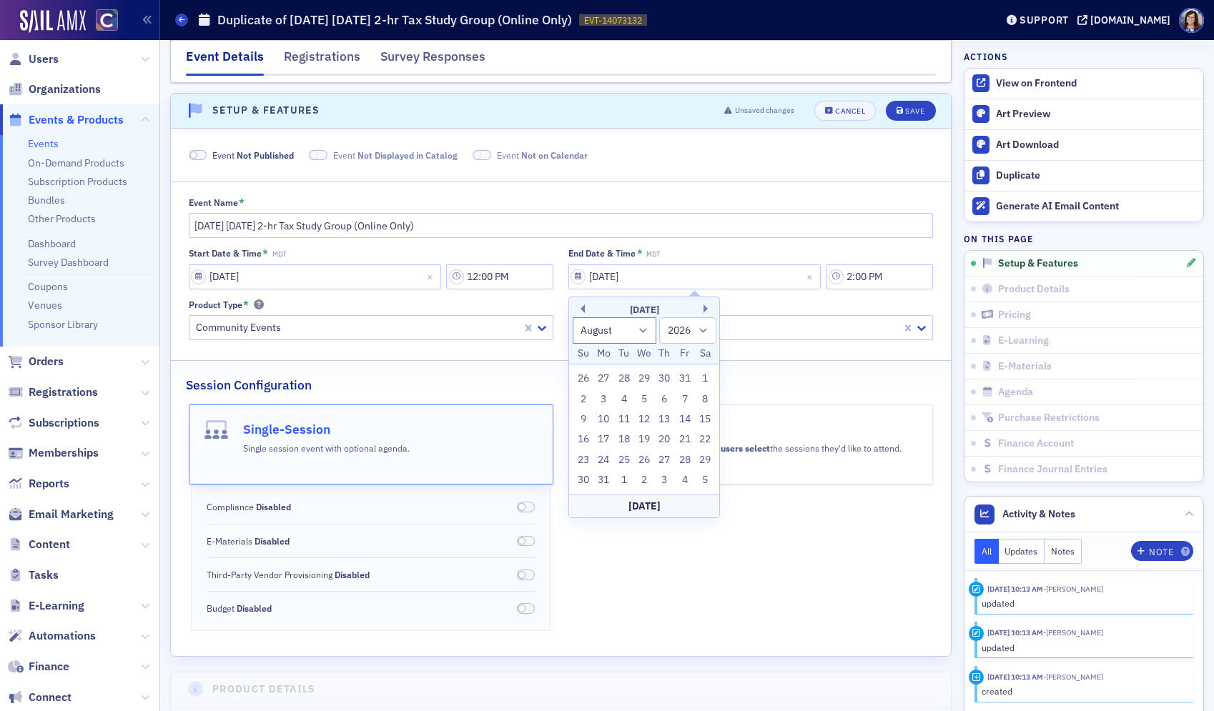
type input "08/18/2026"
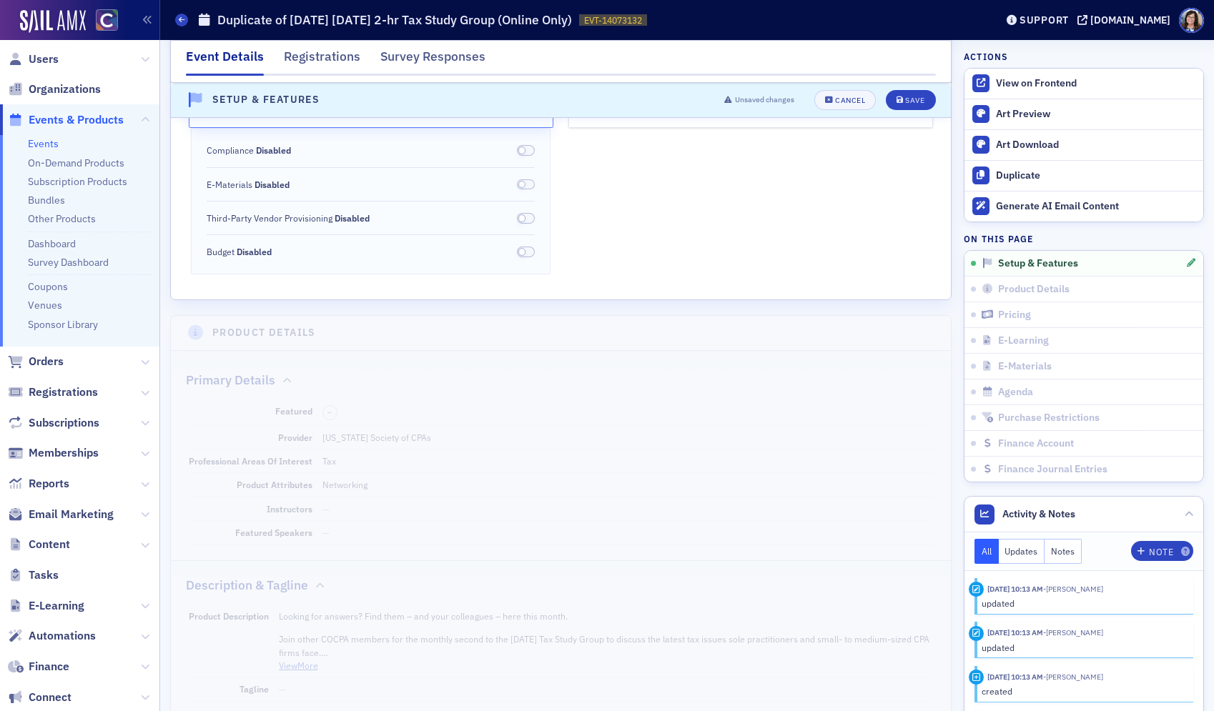
scroll to position [494, 0]
click at [914, 102] on div "Save" at bounding box center [914, 100] width 19 height 8
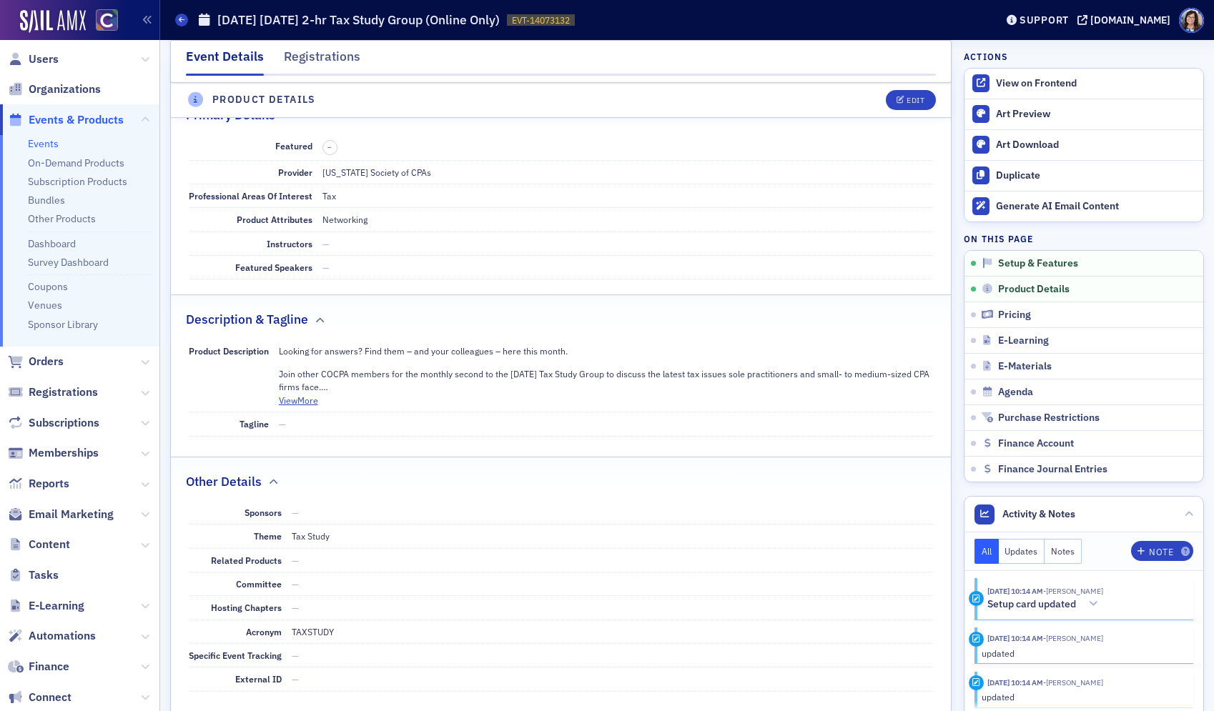
scroll to position [508, 0]
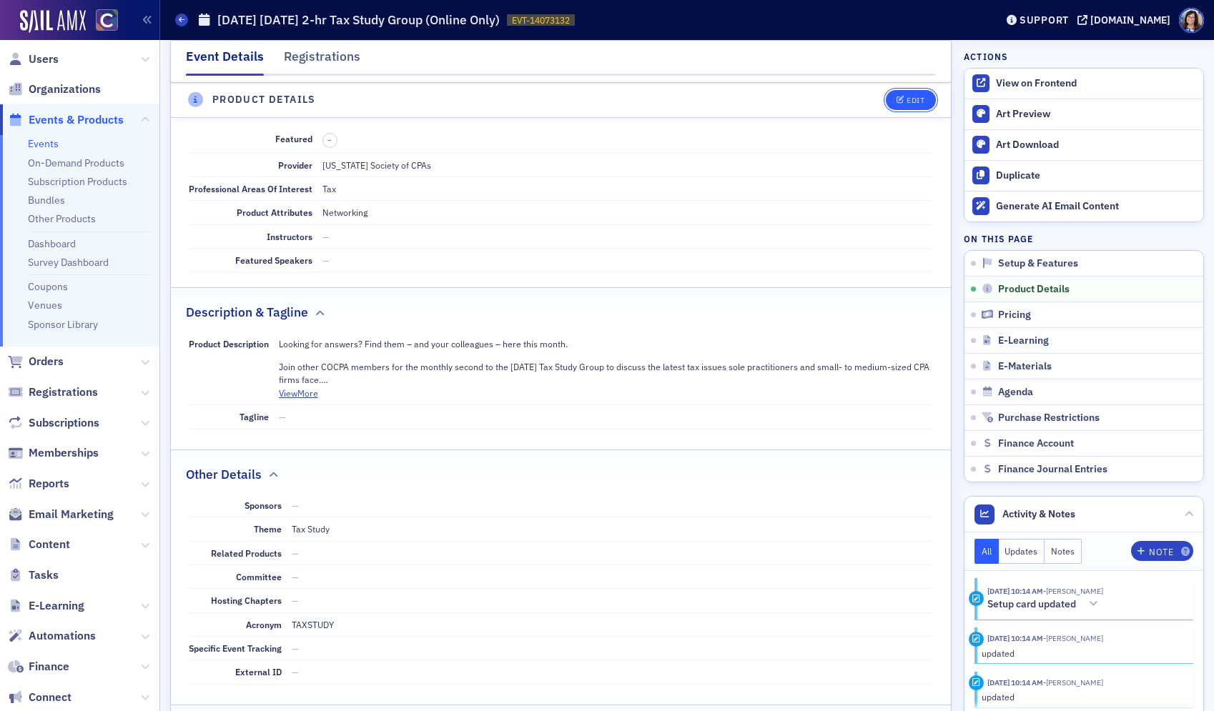
click at [906, 102] on div "Edit" at bounding box center [915, 100] width 18 height 8
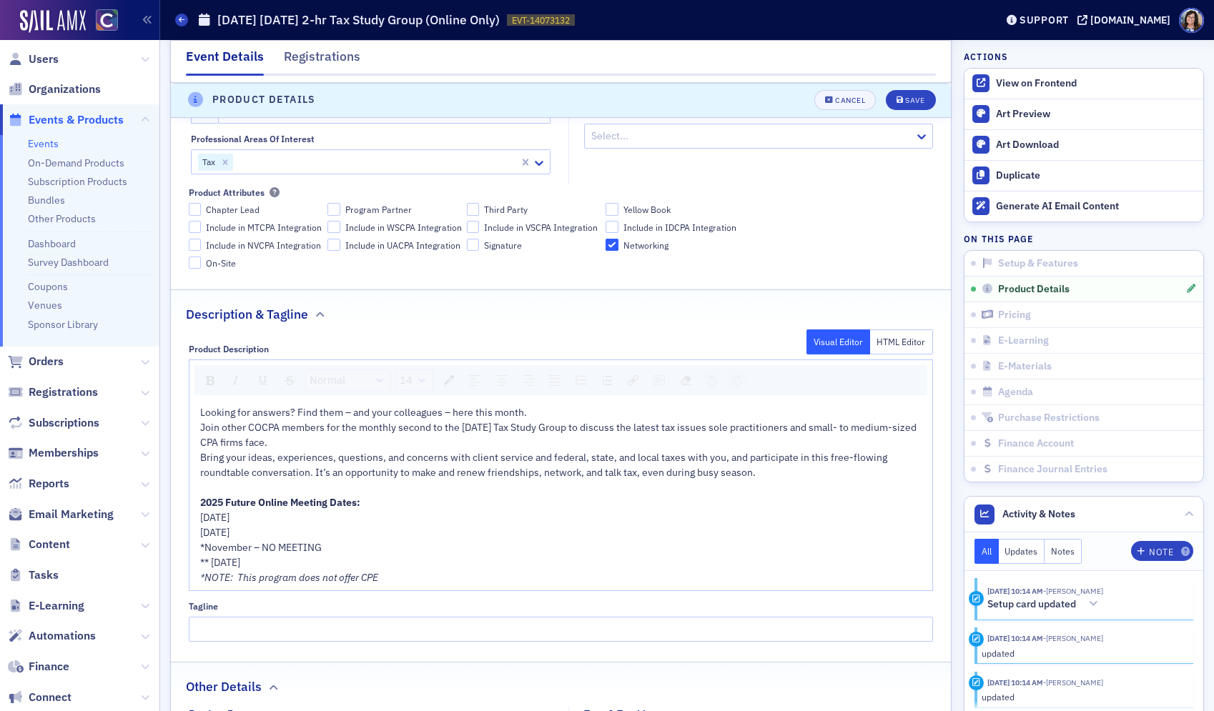
scroll to position [667, 0]
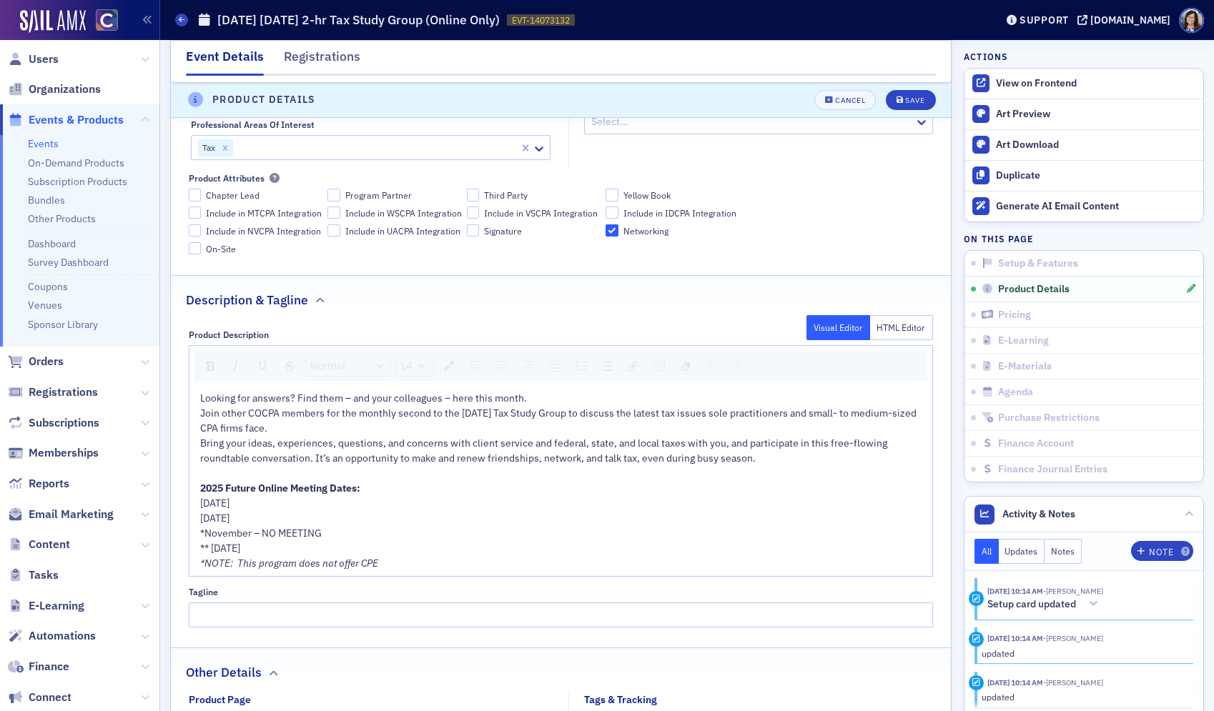
click at [482, 415] on span "Join other COCPA members for the monthly second to the last Tuesday Tax Study G…" at bounding box center [559, 421] width 718 height 28
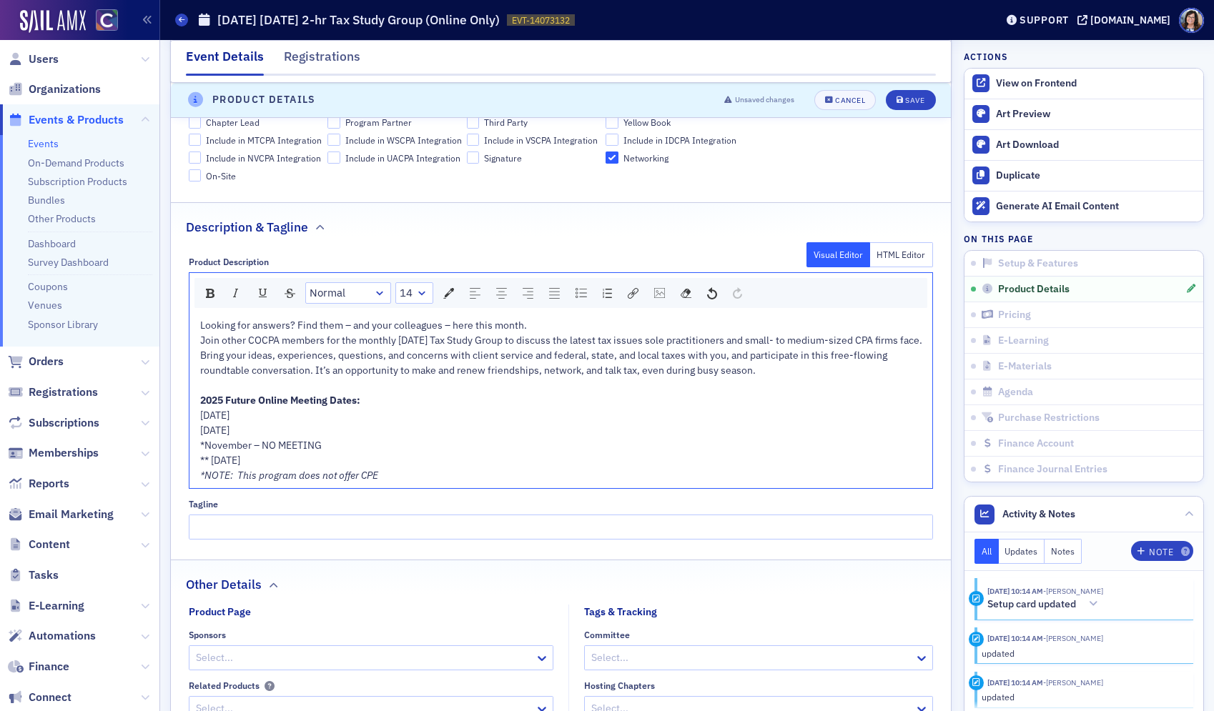
scroll to position [759, 0]
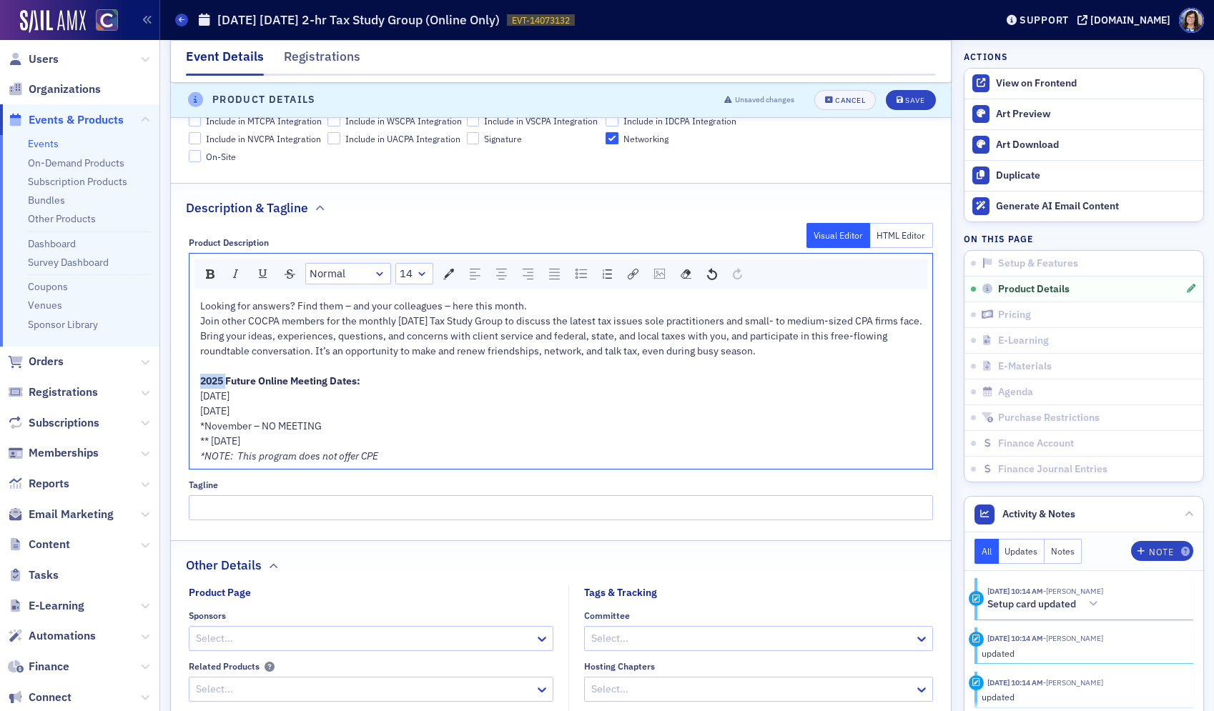
drag, startPoint x: 227, startPoint y: 396, endPoint x: 188, endPoint y: 394, distance: 39.4
click at [189, 394] on div "Normal 14 Looking for answers? Find them – and your colleagues – here this mont…" at bounding box center [561, 361] width 745 height 217
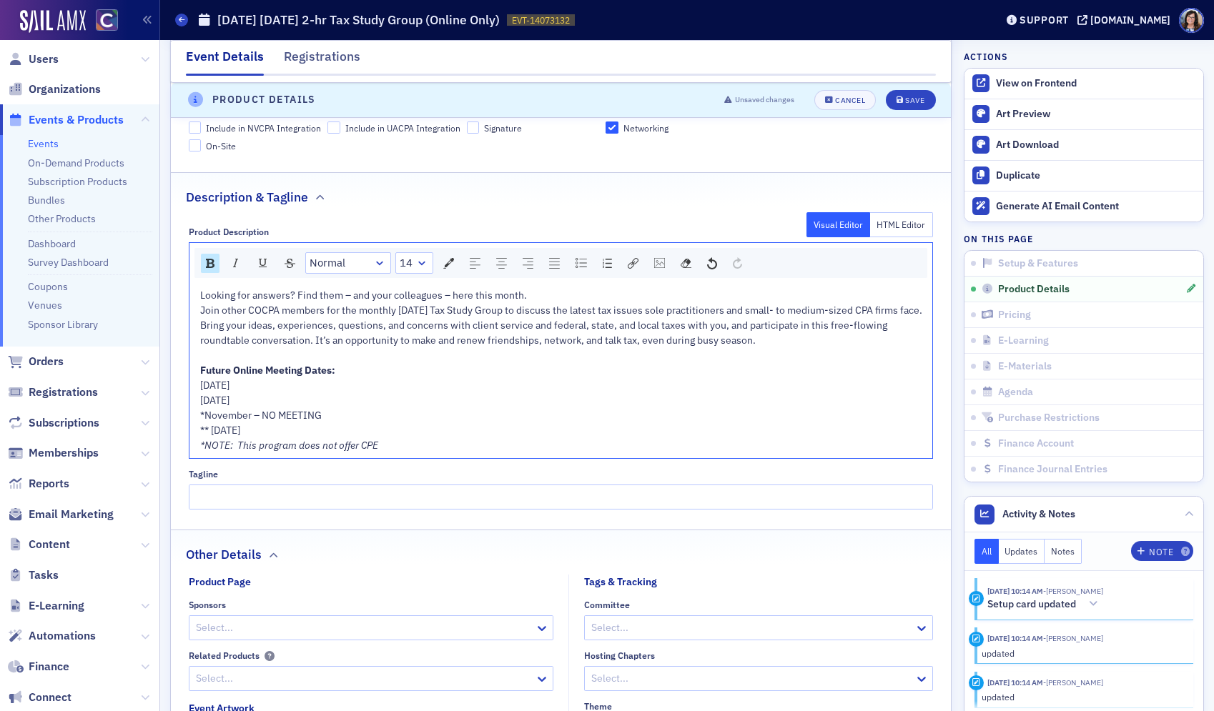
drag, startPoint x: 199, startPoint y: 398, endPoint x: 332, endPoint y: 446, distance: 141.3
click at [333, 446] on div "Looking for answers? Find them – and your colleagues – here this month. Join ot…" at bounding box center [561, 370] width 723 height 165
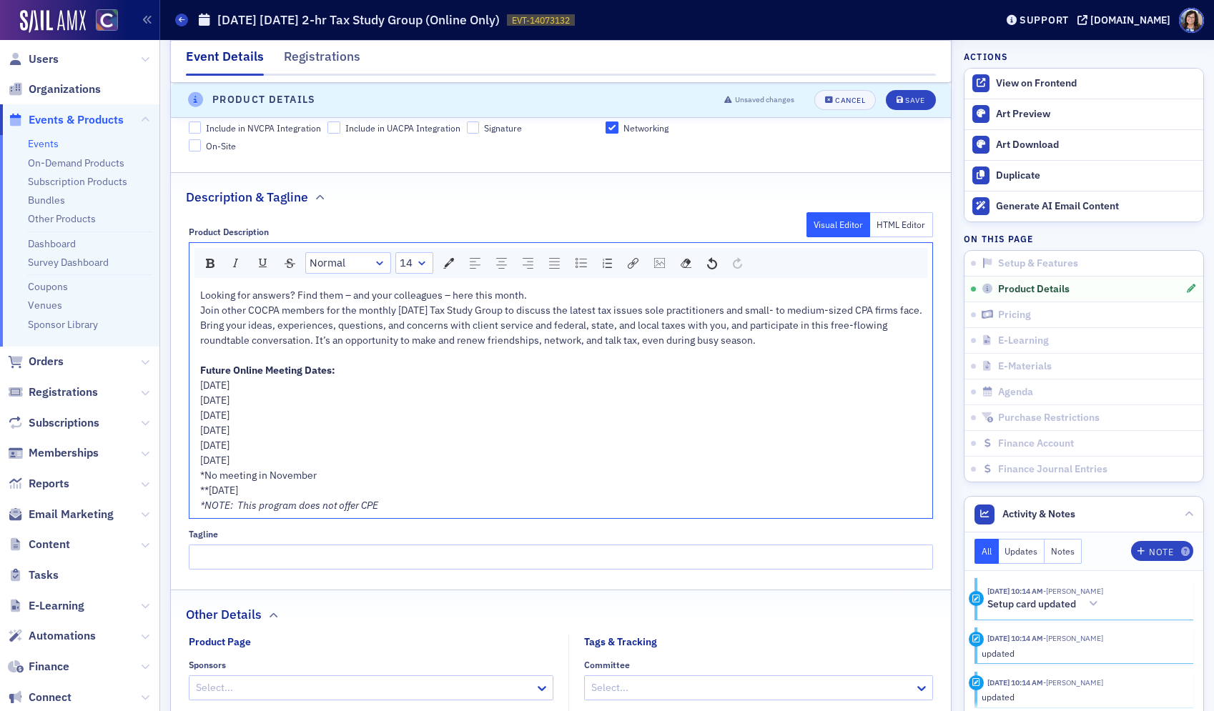
drag, startPoint x: 325, startPoint y: 450, endPoint x: 188, endPoint y: 408, distance: 143.6
click at [189, 407] on div "Looking for answers? Find them – and your colleagues – here this month. Join ot…" at bounding box center [560, 400] width 743 height 235
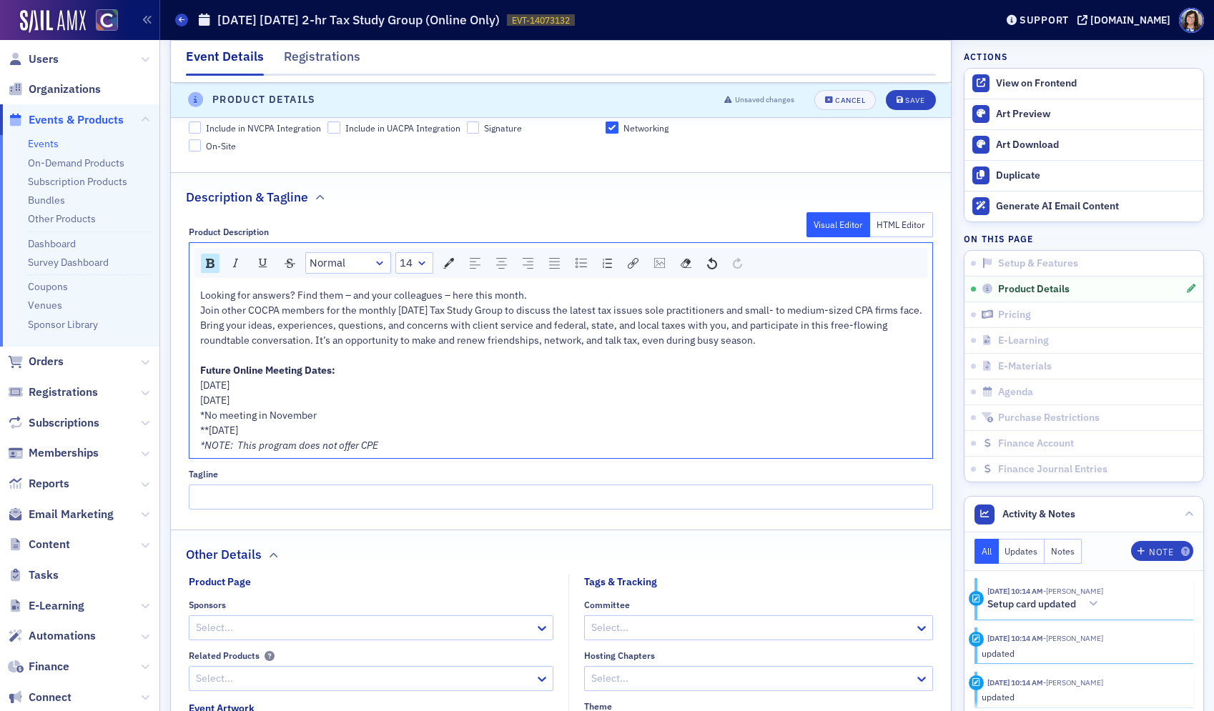
click at [382, 438] on div "**Wednesday, December 16, 2026" at bounding box center [561, 430] width 723 height 15
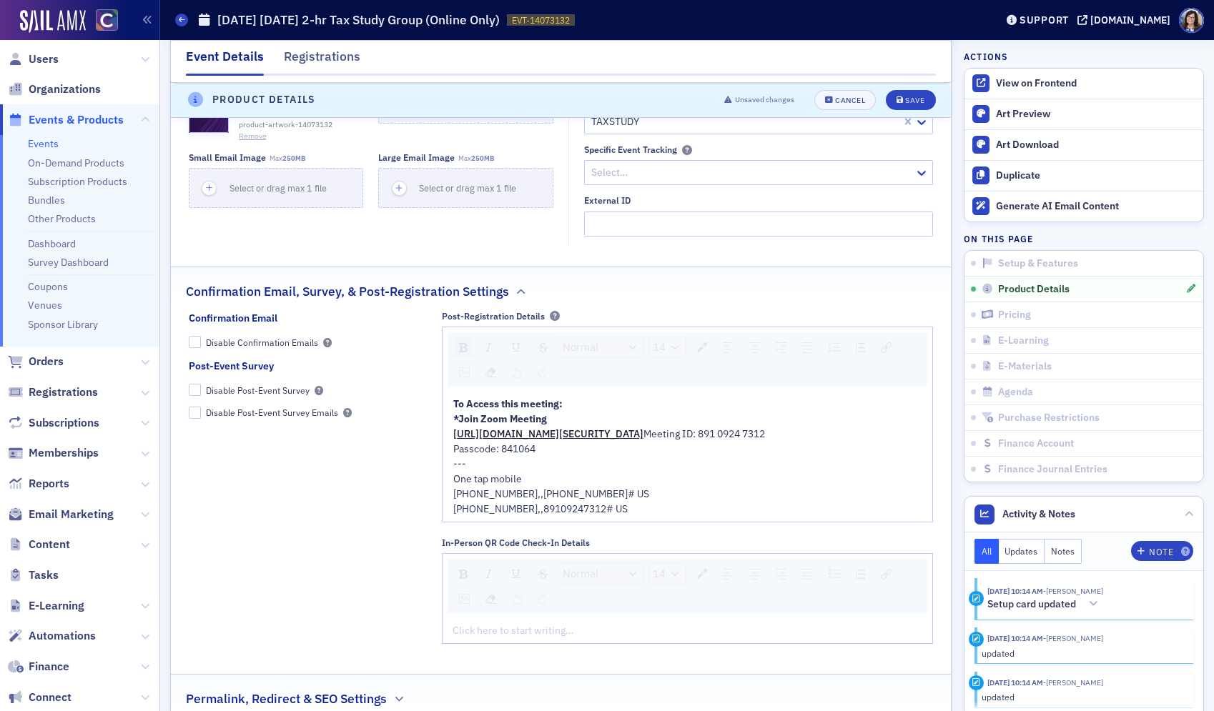
scroll to position [1488, 0]
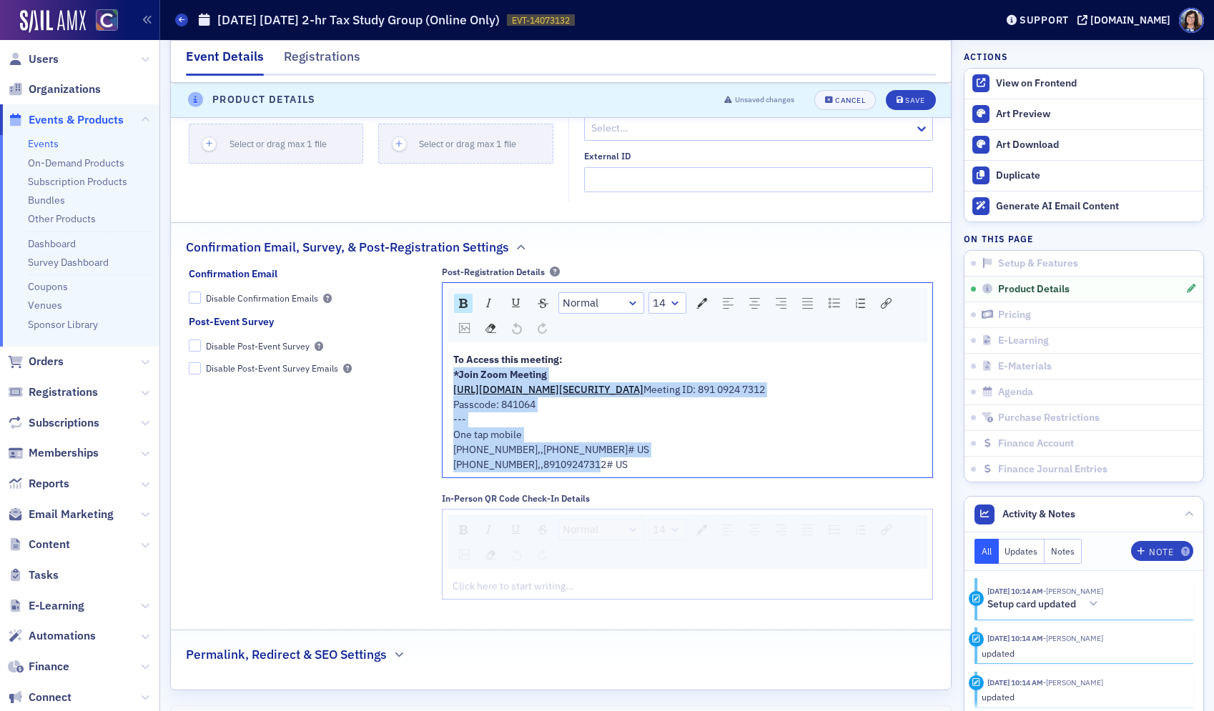
drag, startPoint x: 623, startPoint y: 507, endPoint x: 442, endPoint y: 390, distance: 215.7
click at [442, 390] on div "To Access this meeting: *Join Zoom Meeting https://us02web.zoom.us/j/8910924731…" at bounding box center [687, 412] width 490 height 130
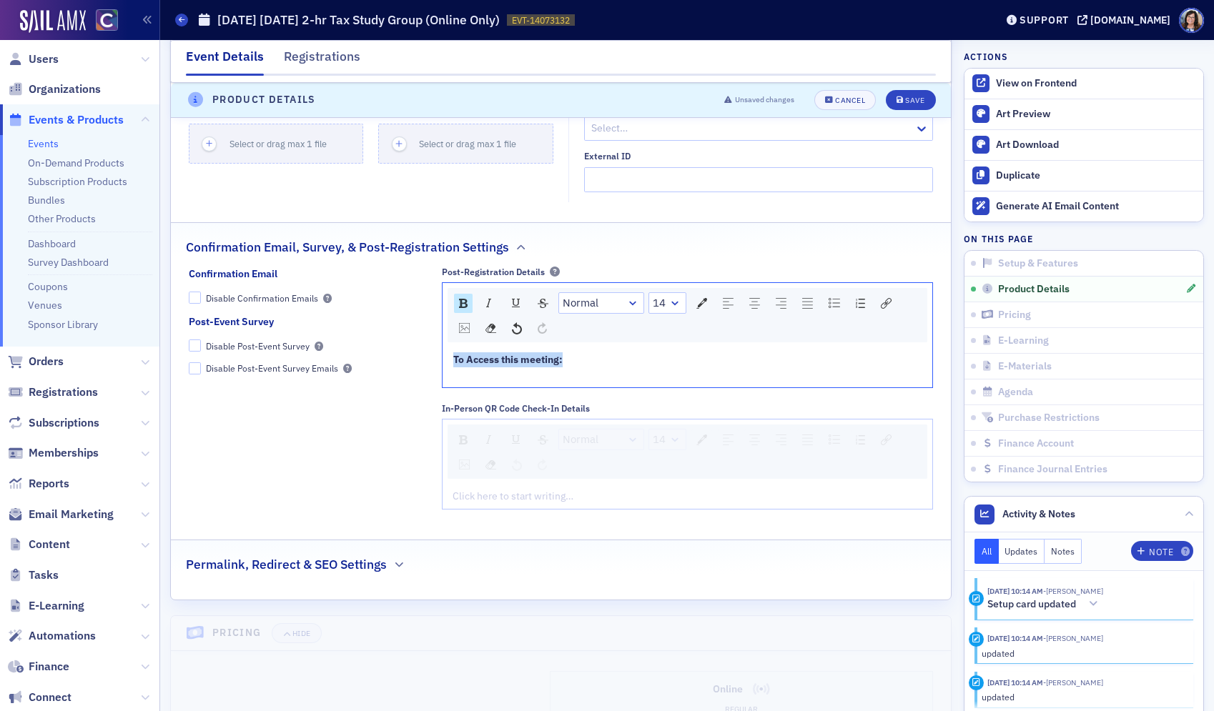
drag, startPoint x: 568, startPoint y: 372, endPoint x: 440, endPoint y: 370, distance: 128.0
click at [440, 370] on div "Confirmation Email Disable Confirmation Emails Post-Event Survey Disable Post-E…" at bounding box center [561, 394] width 745 height 254
click at [465, 308] on img "rdw-inline-control" at bounding box center [463, 303] width 9 height 9
click at [598, 382] on div "rdw-editor" at bounding box center [687, 374] width 469 height 15
click at [592, 367] on div "To Access this meeting:" at bounding box center [687, 359] width 469 height 15
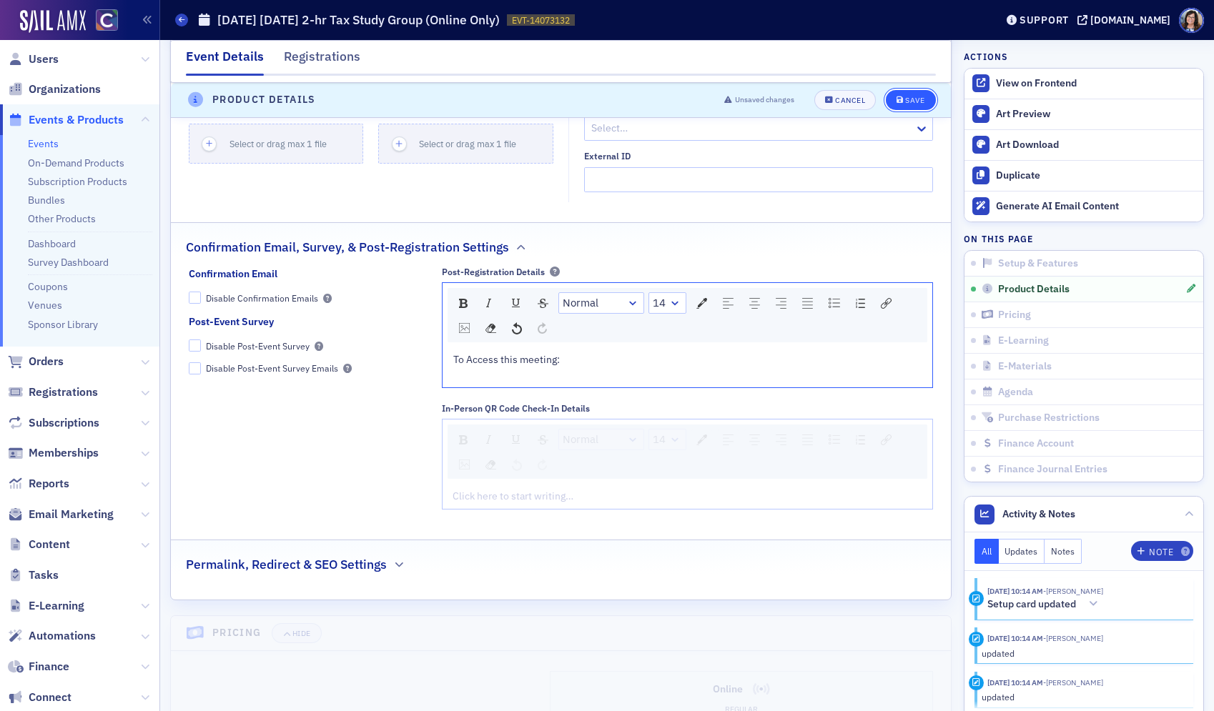
click at [912, 99] on div "Save" at bounding box center [914, 100] width 19 height 8
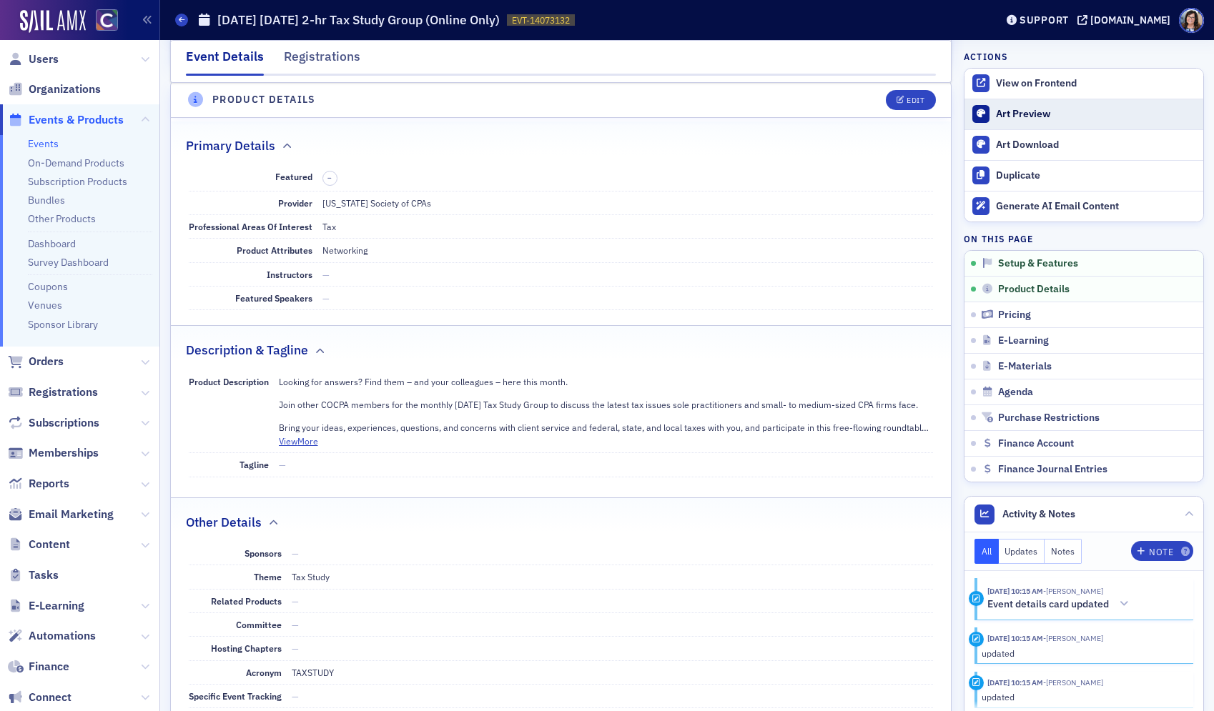
scroll to position [468, 0]
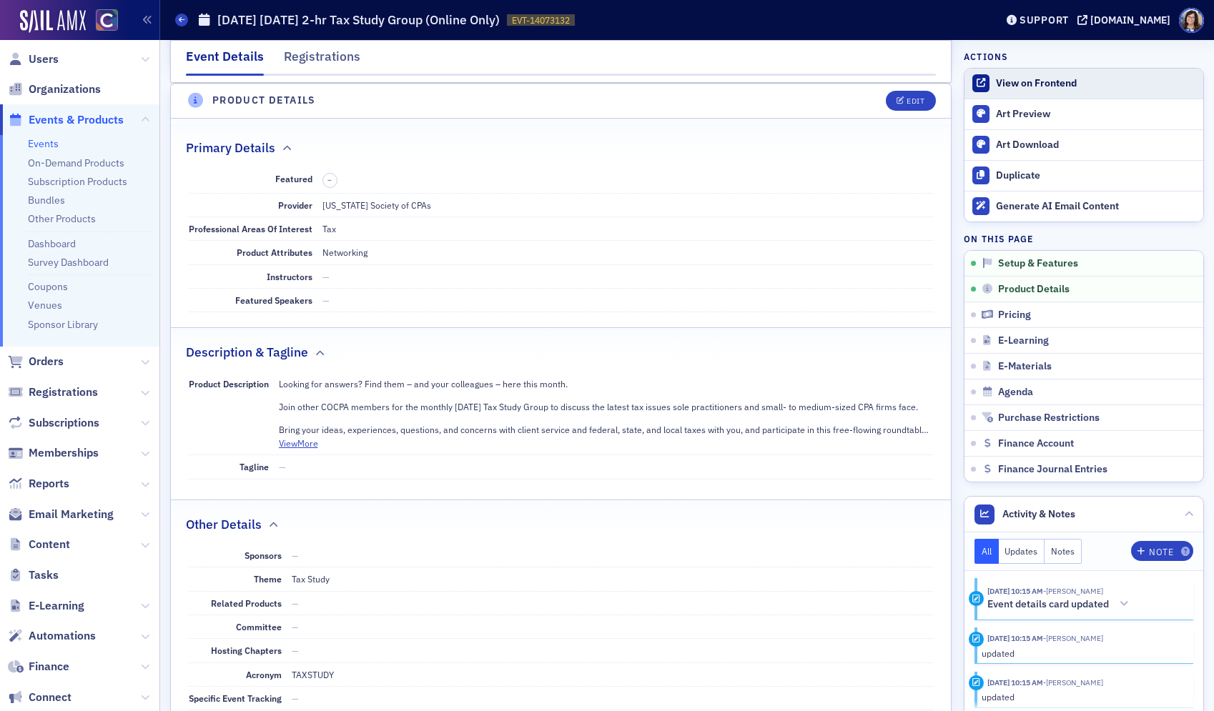
click at [1024, 86] on div "View on Frontend" at bounding box center [1096, 83] width 200 height 13
click at [85, 116] on span "Events & Products" at bounding box center [76, 120] width 95 height 16
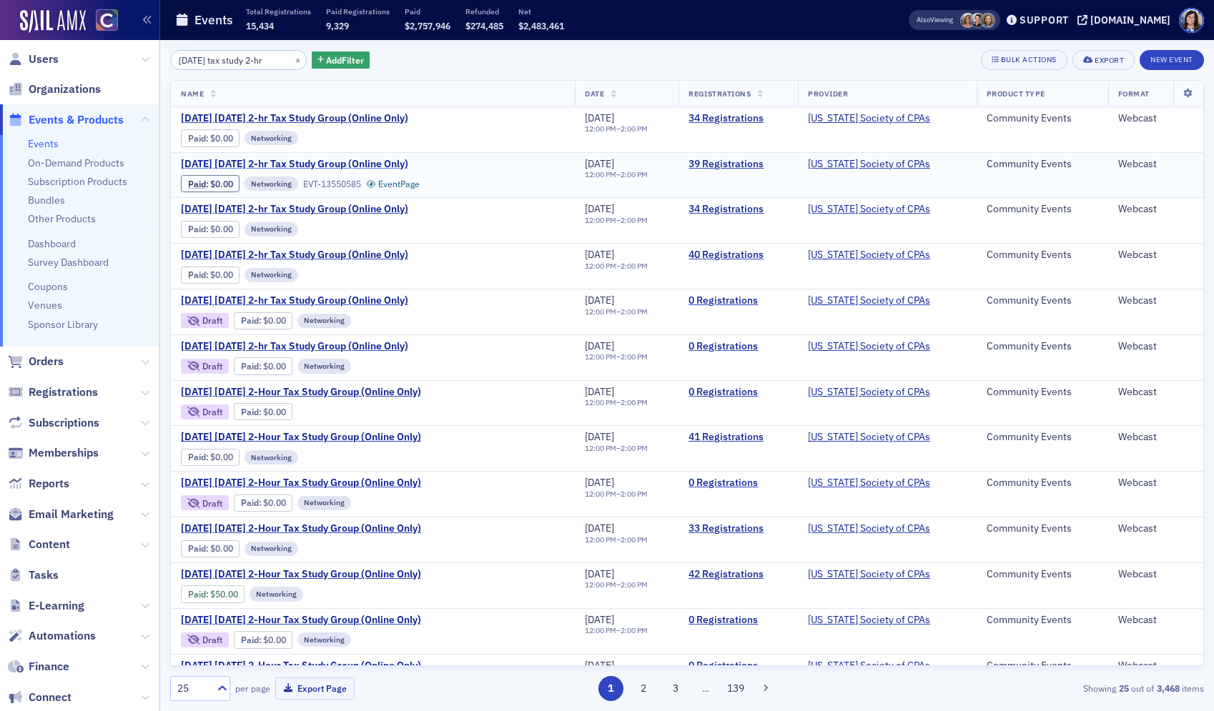
click at [396, 162] on span "September 2025 Tuesday 2-hr Tax Study Group (Online Only)" at bounding box center [301, 164] width 240 height 13
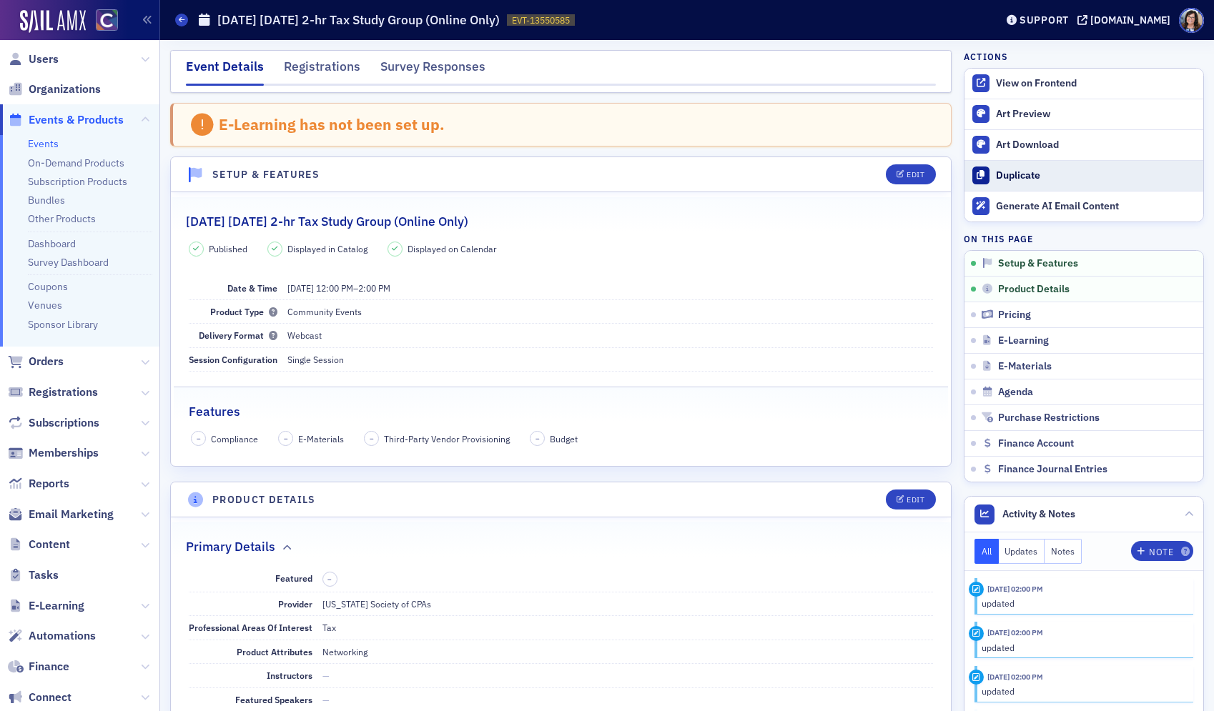
click at [1015, 179] on div "Duplicate" at bounding box center [1096, 175] width 200 height 13
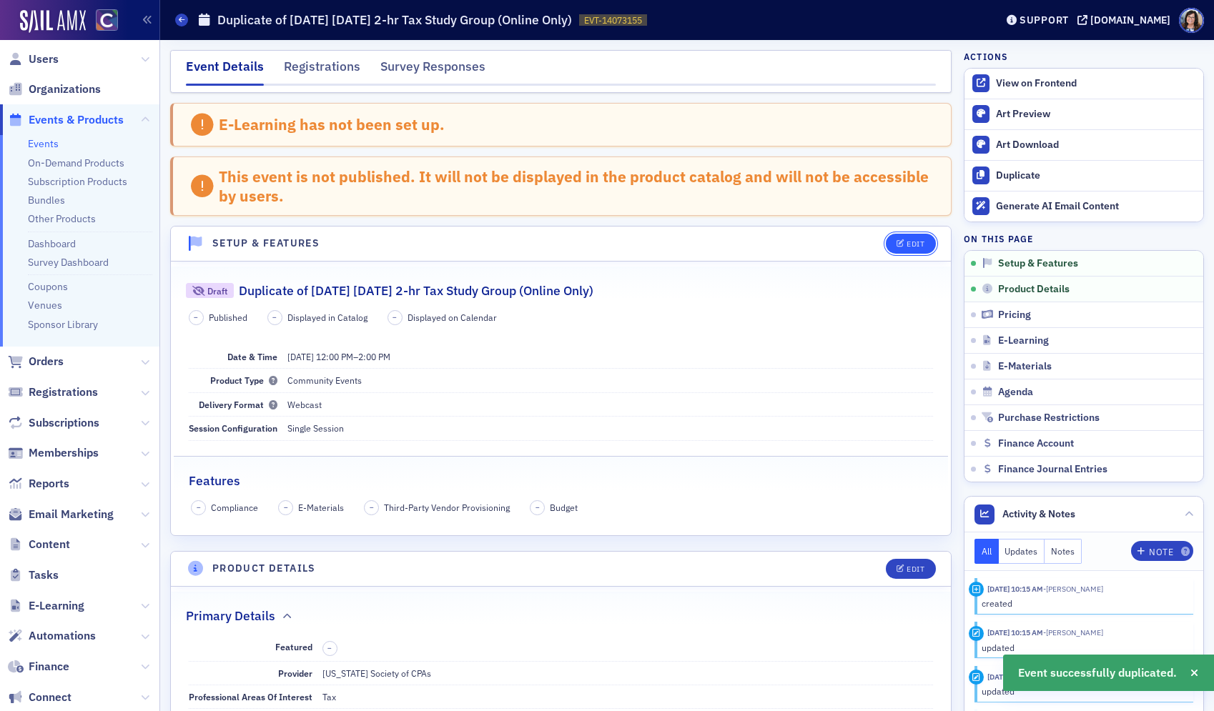
click at [905, 249] on button "Edit" at bounding box center [910, 244] width 49 height 20
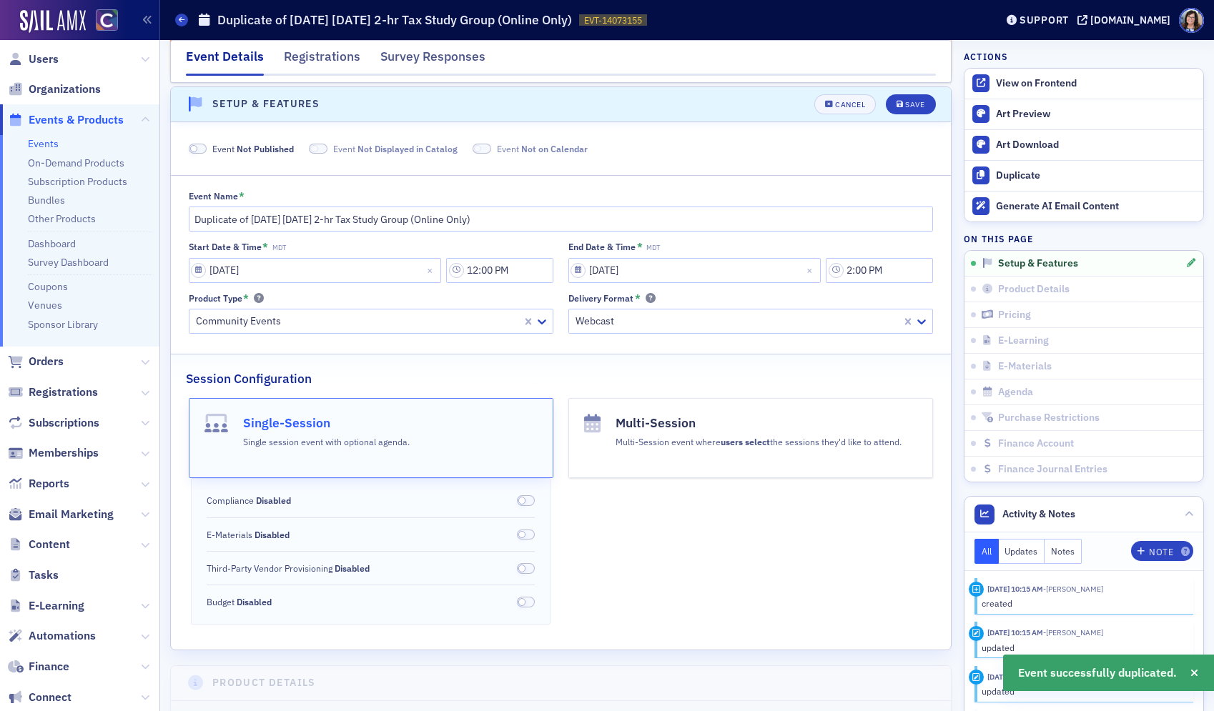
scroll to position [143, 0]
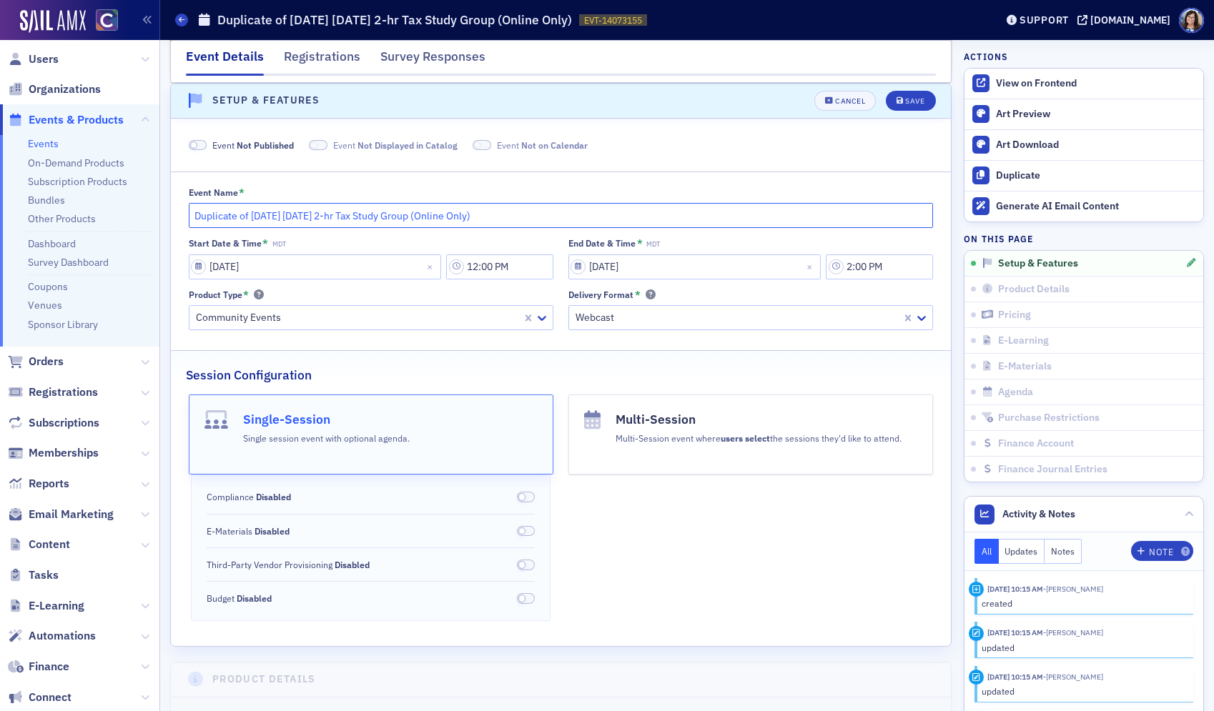
drag, startPoint x: 252, startPoint y: 218, endPoint x: 172, endPoint y: 216, distance: 79.4
click at [172, 216] on div "Event Name * Duplicate of September 2025 Tuesday 2-hr Tax Study Group (Online O…" at bounding box center [561, 258] width 780 height 143
click at [269, 216] on input "September 2025 Tuesday 2-hr Tax Study Group (Online Only)" at bounding box center [561, 215] width 745 height 25
type input "September 2026 Tuesday 2-hr Tax Study Group (Online Only)"
select select "8"
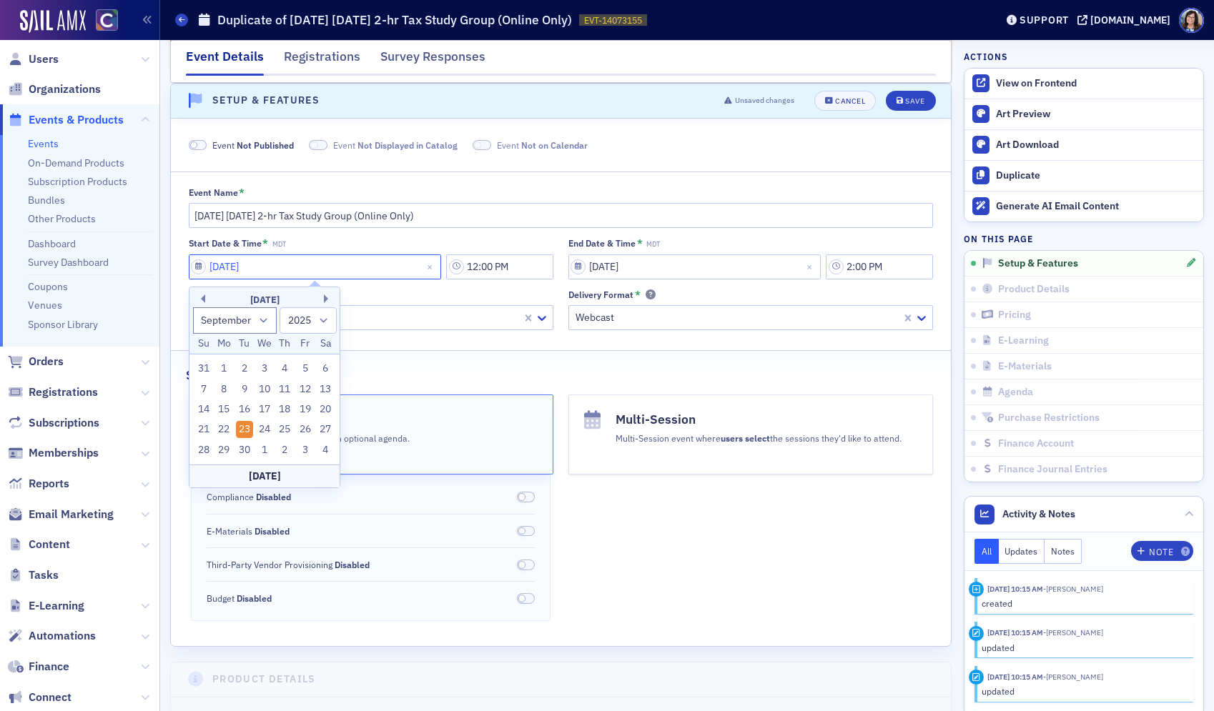
click at [195, 269] on input "09/23/2025" at bounding box center [315, 266] width 253 height 25
click at [322, 322] on select "1900 1901 1902 1903 1904 1905 1906 1907 1908 1909 1910 1911 1912 1913 1914 1915…" at bounding box center [307, 320] width 57 height 26
select select "2026"
click at [279, 307] on select "1900 1901 1902 1903 1904 1905 1906 1907 1908 1909 1910 1911 1912 1913 1914 1915…" at bounding box center [307, 320] width 57 height 26
click at [249, 427] on div "22" at bounding box center [244, 429] width 17 height 17
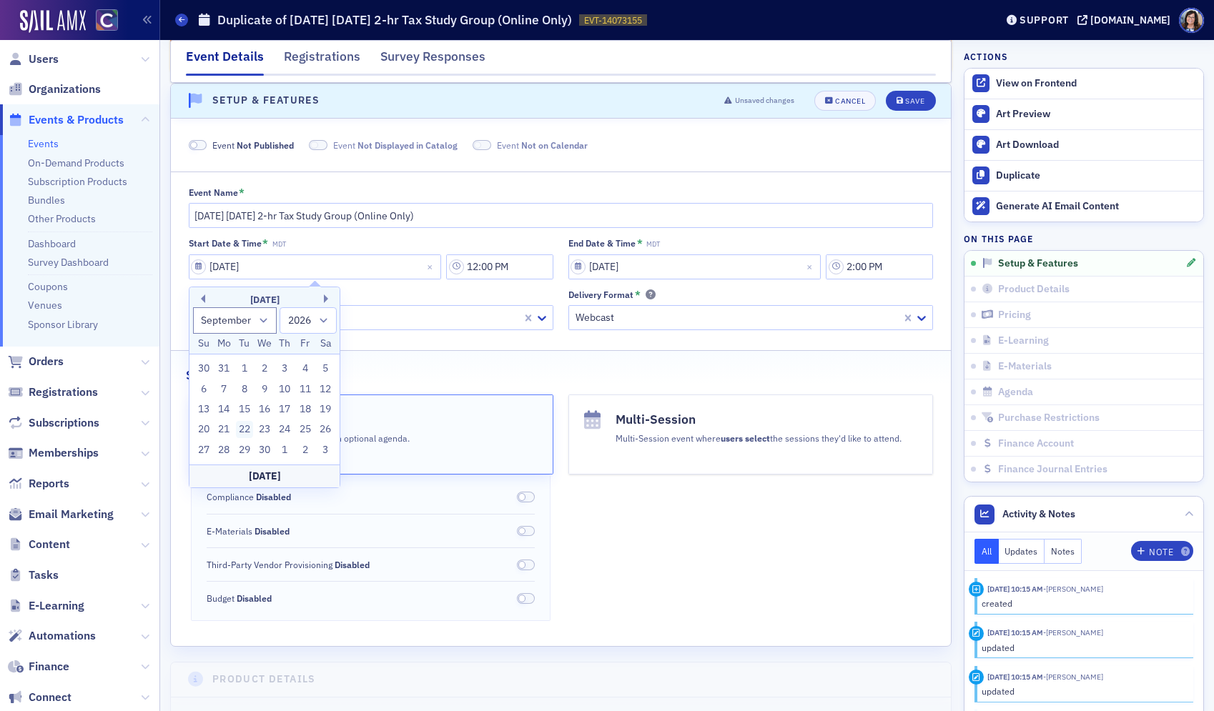
type input "09/22/2026"
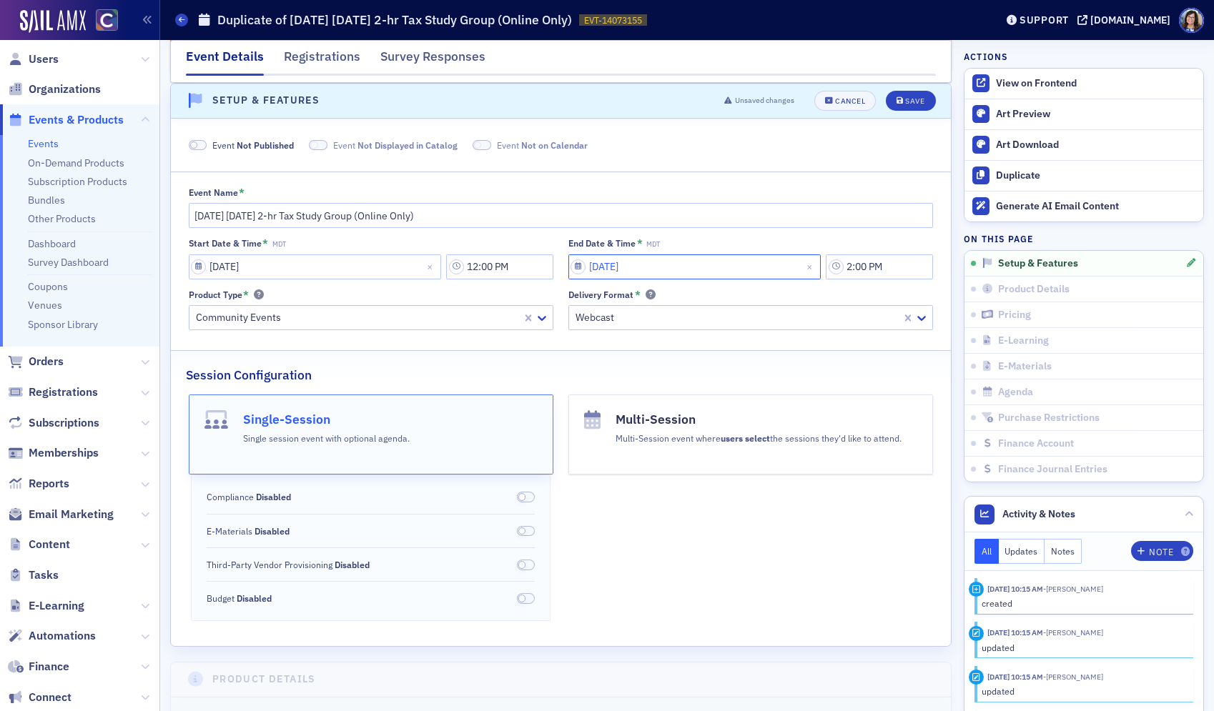
select select "8"
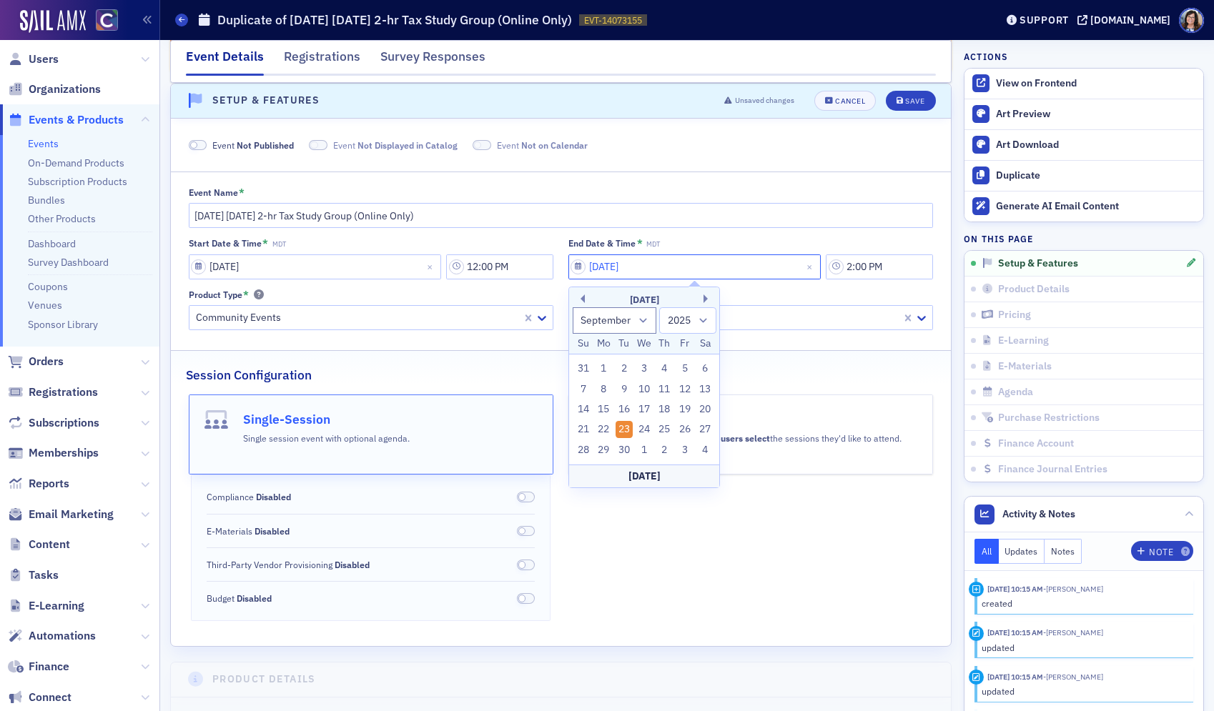
click at [582, 269] on input "09/23/2025" at bounding box center [694, 266] width 253 height 25
click at [703, 319] on select "1900 1901 1902 1903 1904 1905 1906 1907 1908 1909 1910 1911 1912 1913 1914 1915…" at bounding box center [687, 320] width 57 height 26
select select "2026"
click at [659, 307] on select "1900 1901 1902 1903 1904 1905 1906 1907 1908 1909 1910 1911 1912 1913 1914 1915…" at bounding box center [687, 320] width 57 height 26
click at [621, 430] on div "22" at bounding box center [623, 429] width 17 height 17
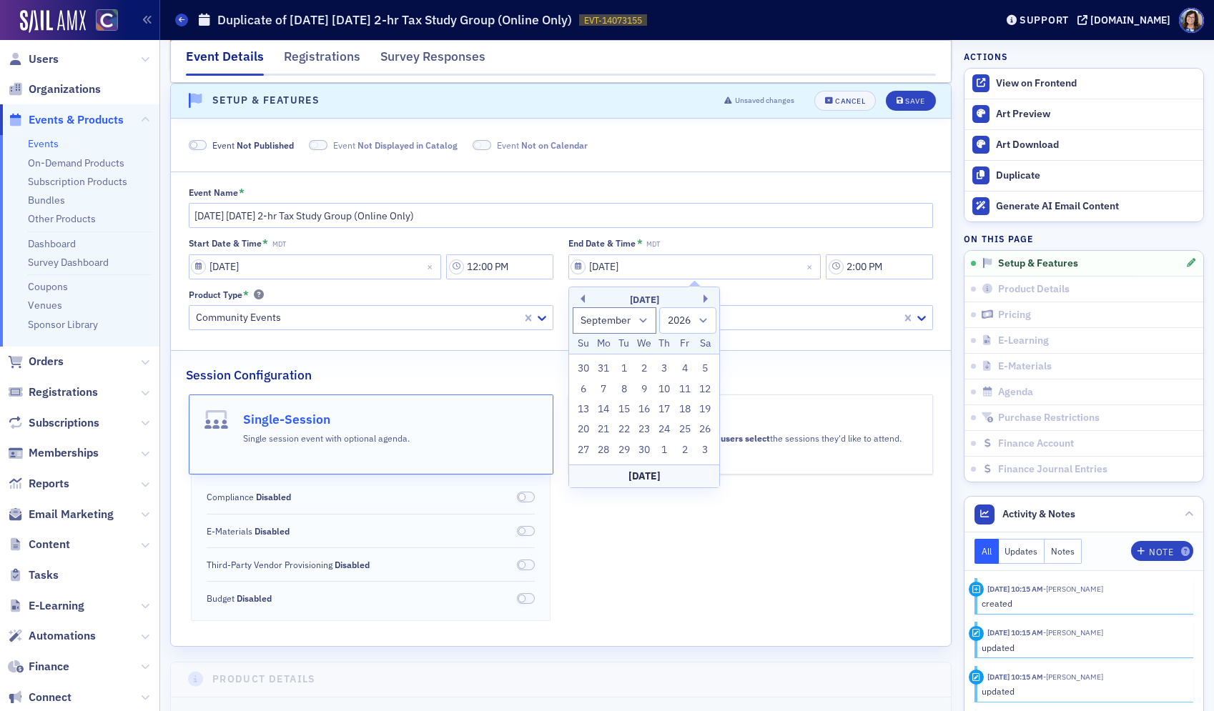
type input "09/22/2026"
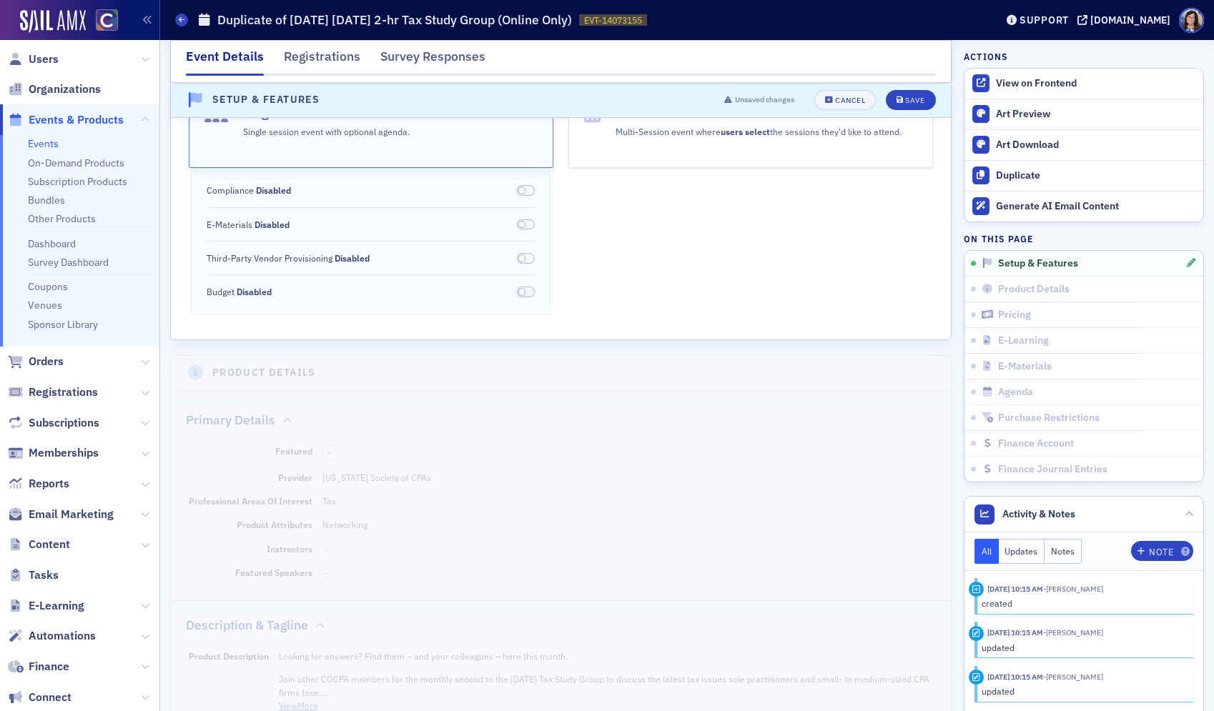
scroll to position [451, 0]
click at [918, 102] on div "Save" at bounding box center [914, 100] width 19 height 8
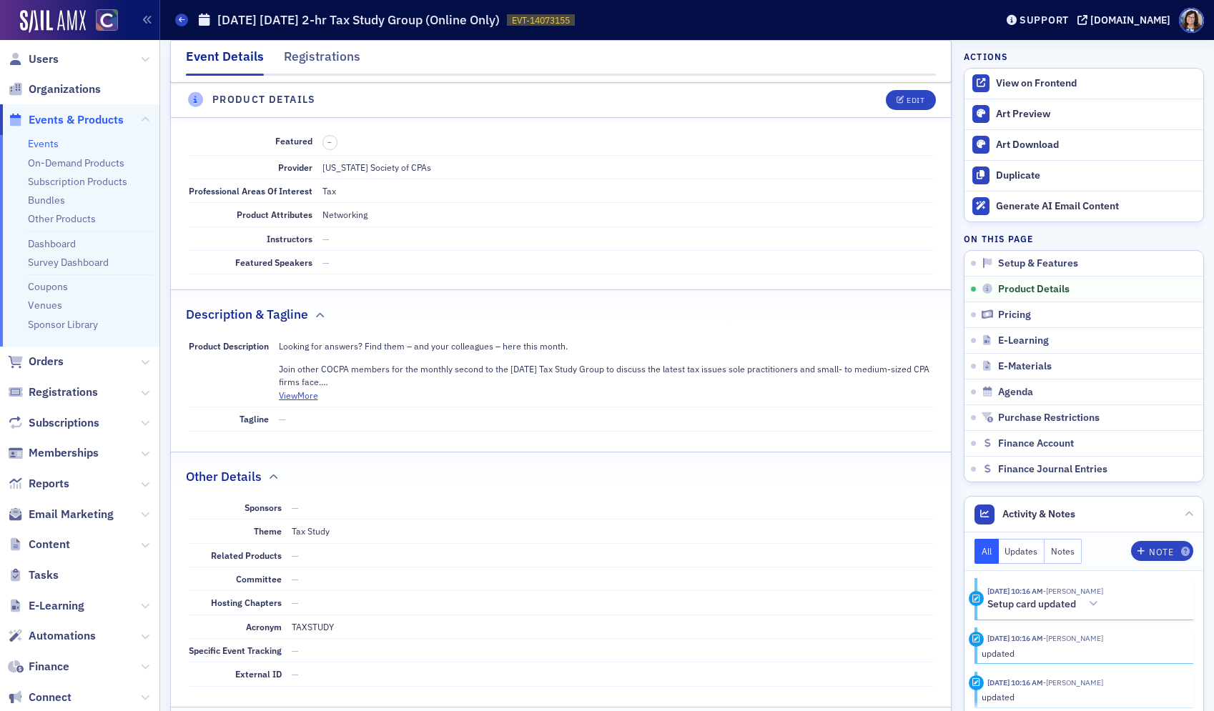
scroll to position [514, 0]
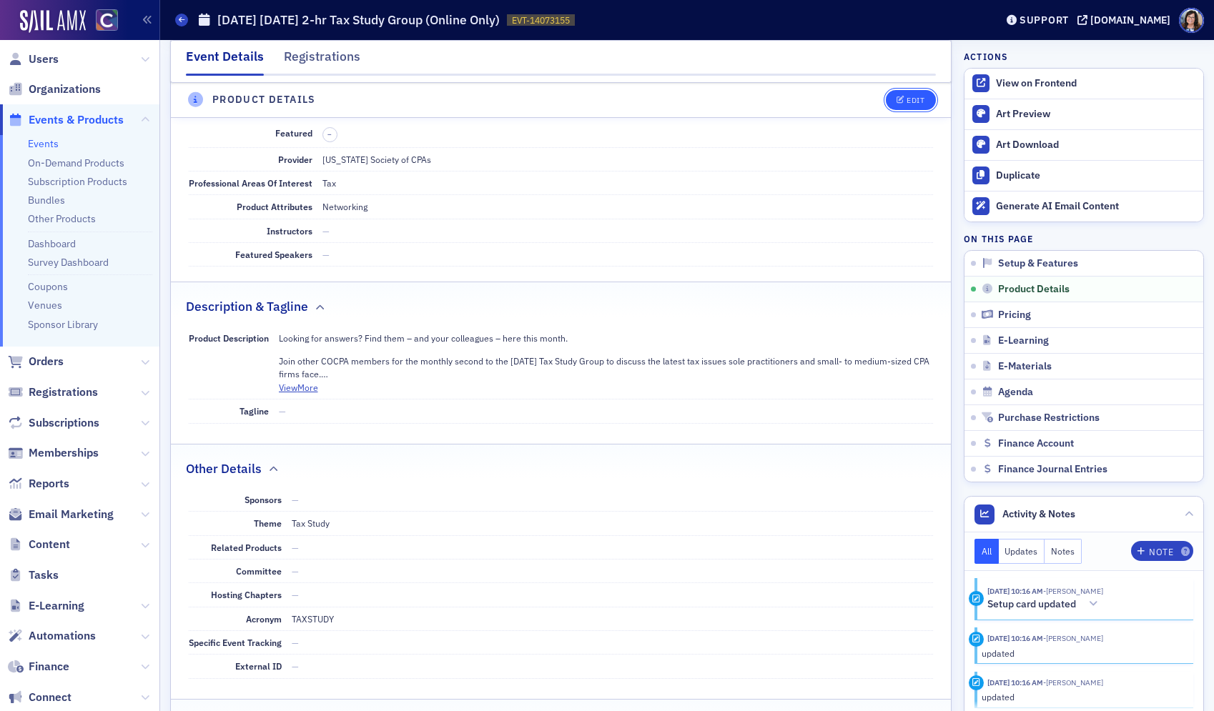
click at [915, 99] on div "Edit" at bounding box center [915, 100] width 18 height 8
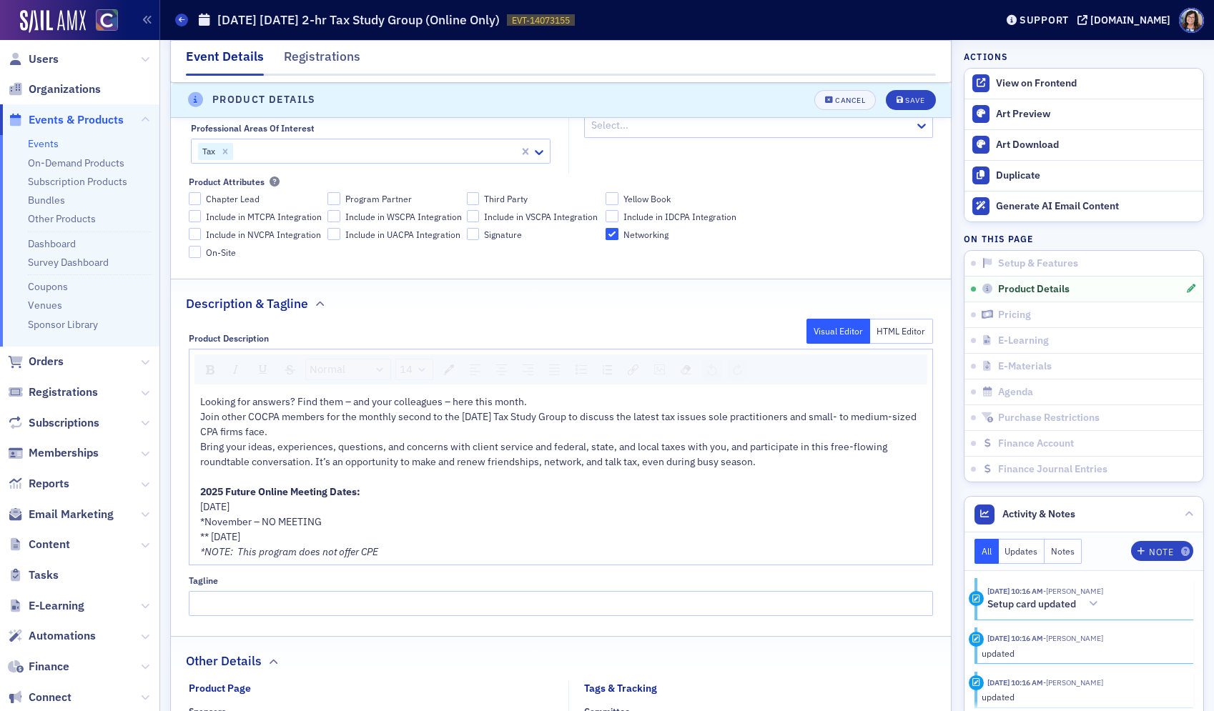
scroll to position [668, 0]
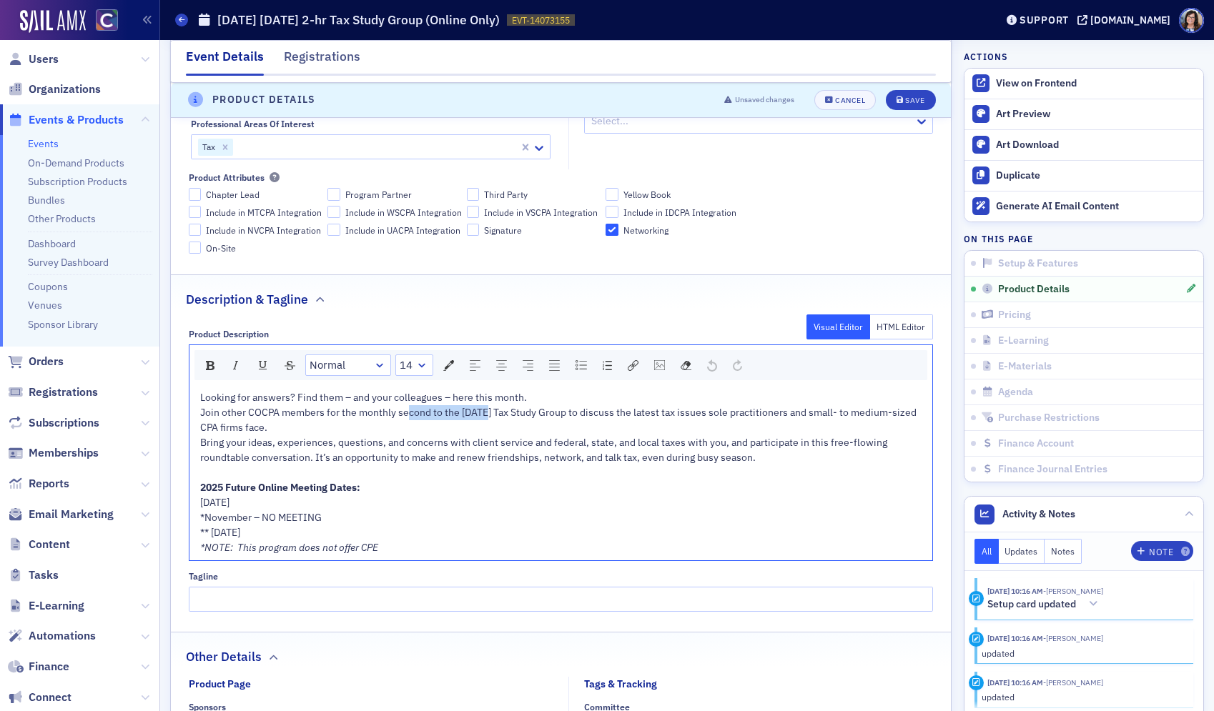
drag, startPoint x: 479, startPoint y: 413, endPoint x: 407, endPoint y: 413, distance: 71.5
click at [407, 413] on span "Join other COCPA members for the monthly second to the last Tuesday Tax Study G…" at bounding box center [559, 420] width 718 height 28
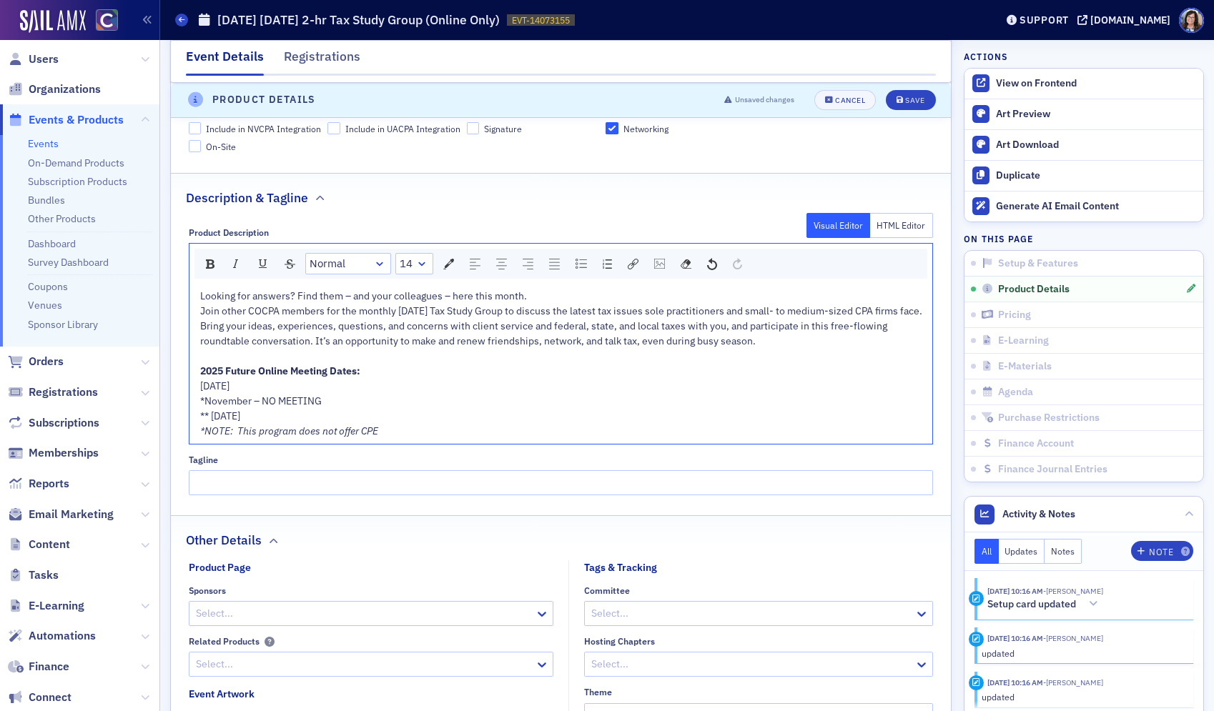
scroll to position [778, 0]
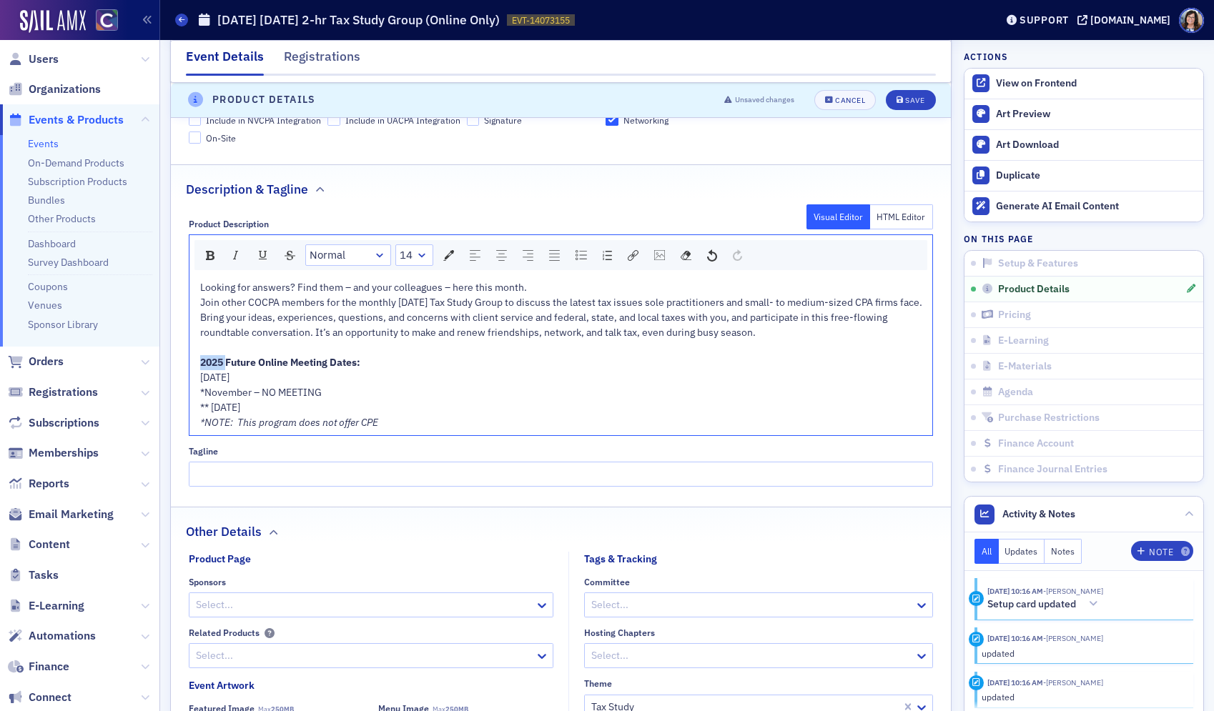
drag, startPoint x: 227, startPoint y: 378, endPoint x: 181, endPoint y: 377, distance: 45.8
click at [181, 377] on div "Product Description Visual Editor HTML Editor Normal 14 Looking for answers? Fi…" at bounding box center [561, 348] width 780 height 279
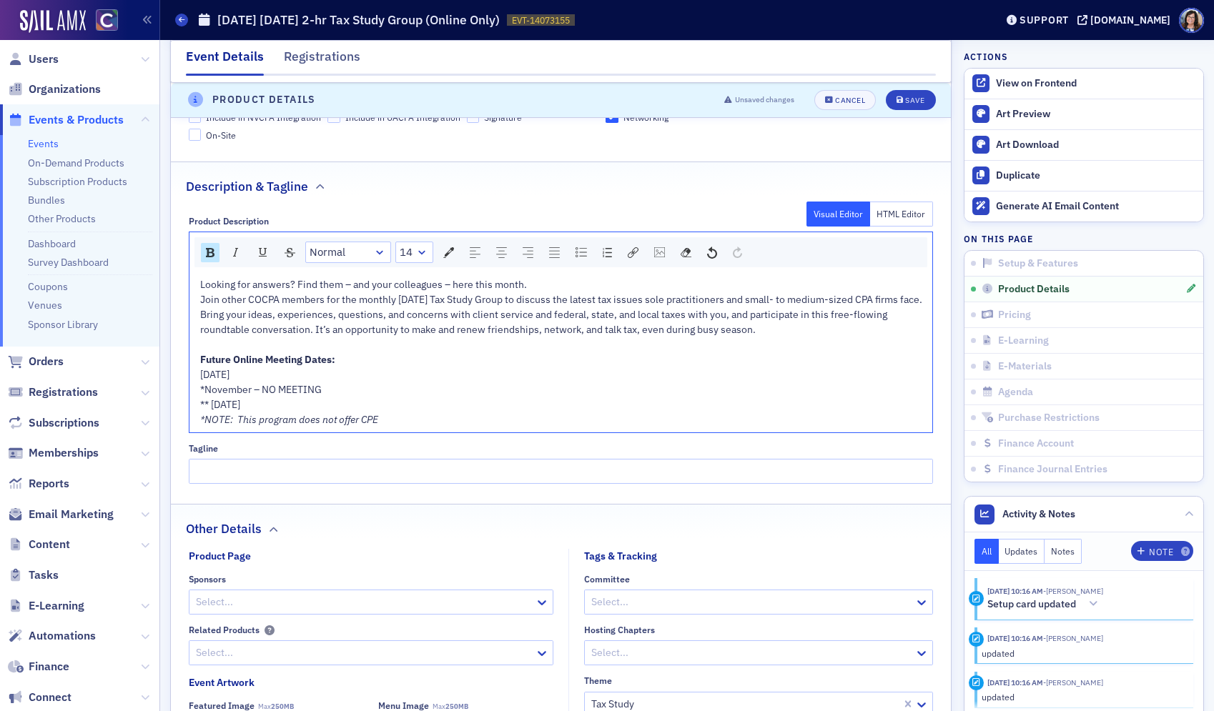
drag, startPoint x: 200, startPoint y: 389, endPoint x: 330, endPoint y: 422, distance: 134.2
click at [330, 422] on div "Looking for answers? Find them – and your colleagues – here this month. Join ot…" at bounding box center [561, 352] width 723 height 150
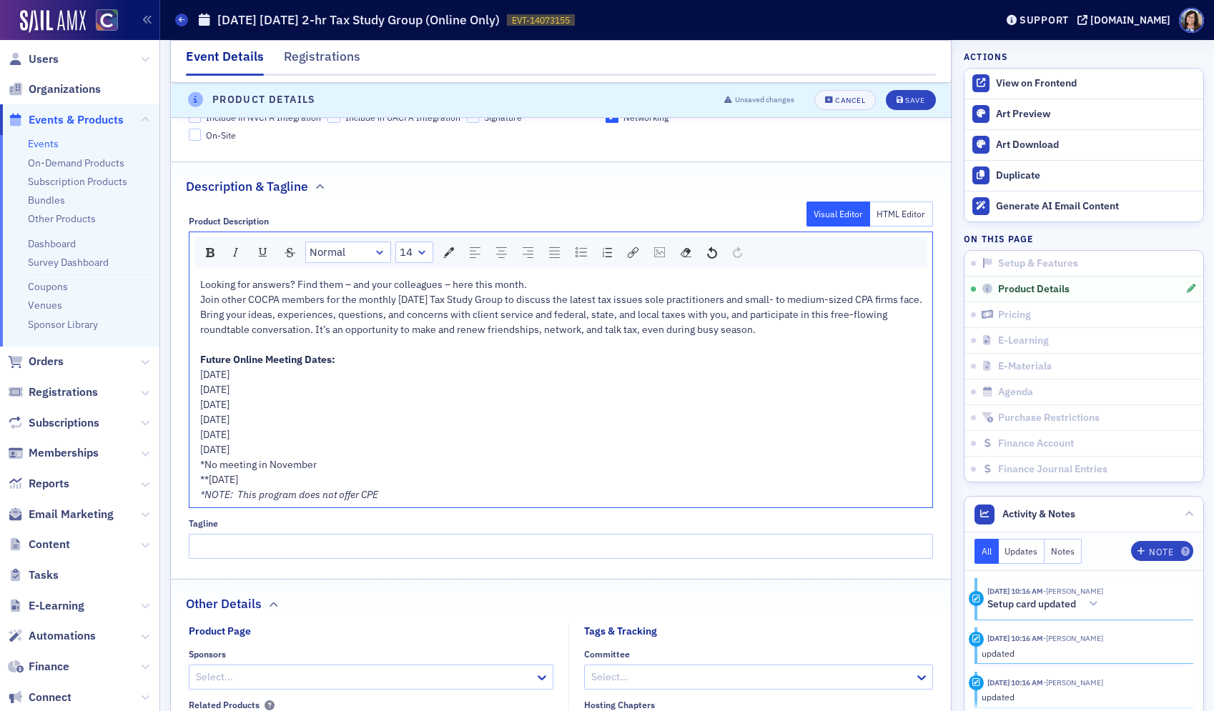
scroll to position [781, 0]
drag, startPoint x: 344, startPoint y: 449, endPoint x: 192, endPoint y: 385, distance: 164.6
click at [194, 385] on div "Looking for answers? Find them – and your colleagues – here this month. Join ot…" at bounding box center [560, 389] width 743 height 235
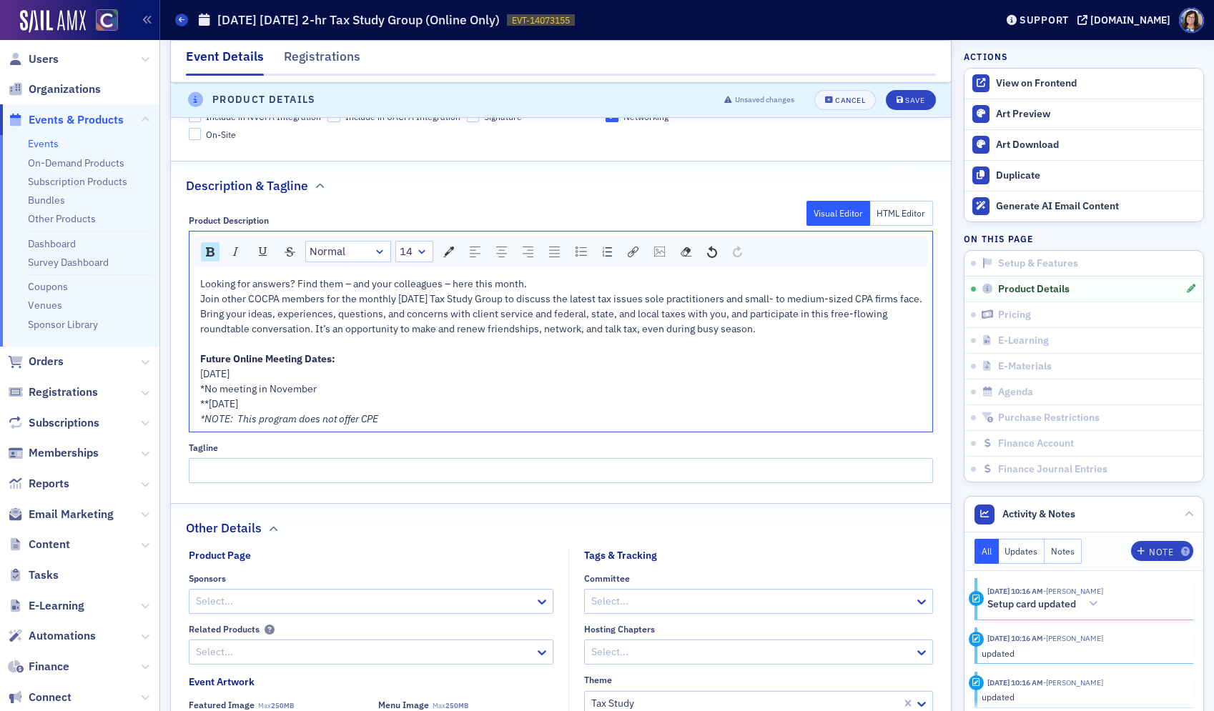
click at [366, 412] on div "**Wednesday, December 16, 2026" at bounding box center [561, 404] width 723 height 15
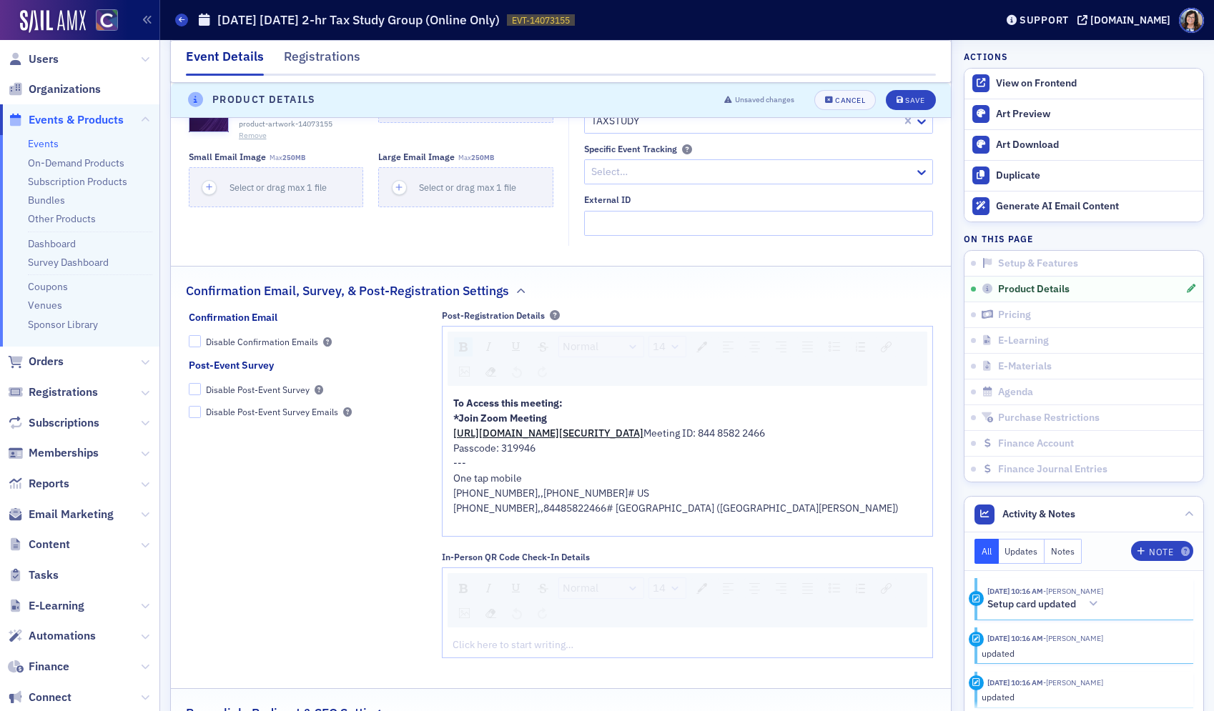
scroll to position [1498, 0]
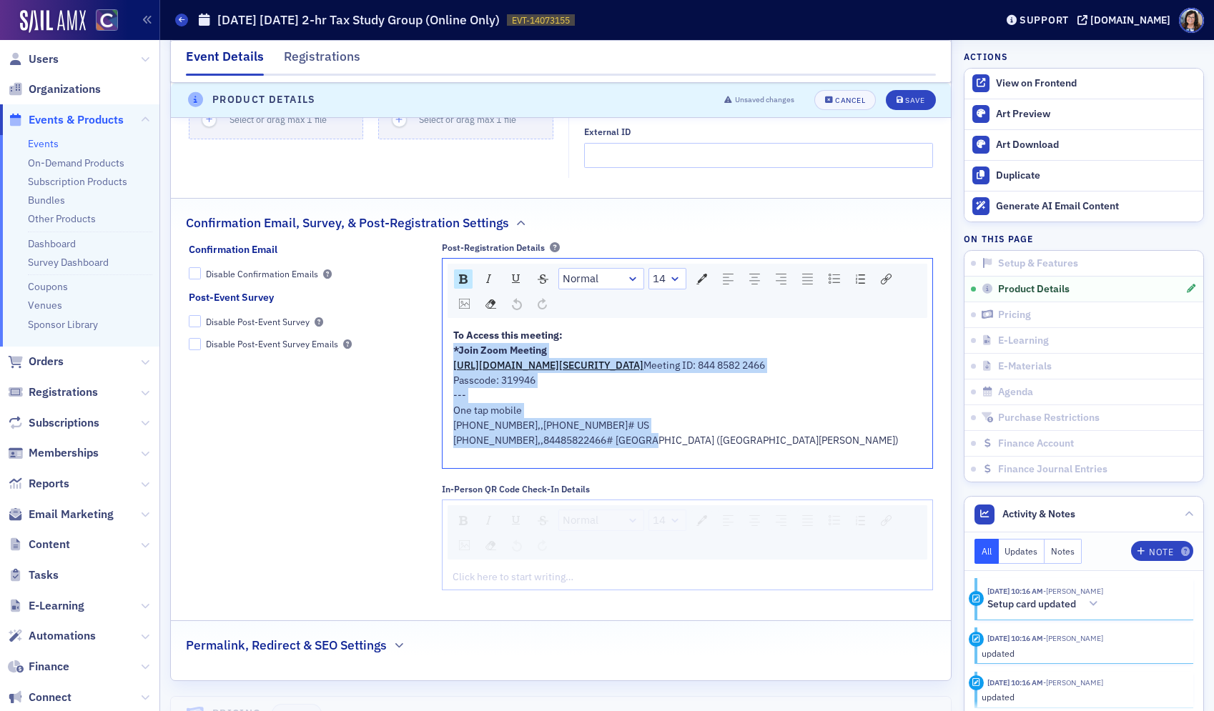
drag, startPoint x: 657, startPoint y: 447, endPoint x: 442, endPoint y: 361, distance: 231.6
click at [442, 361] on div "To Access this meeting: *Join Zoom Meeting https://us02web.zoom.us/j/8448582246…" at bounding box center [687, 395] width 490 height 145
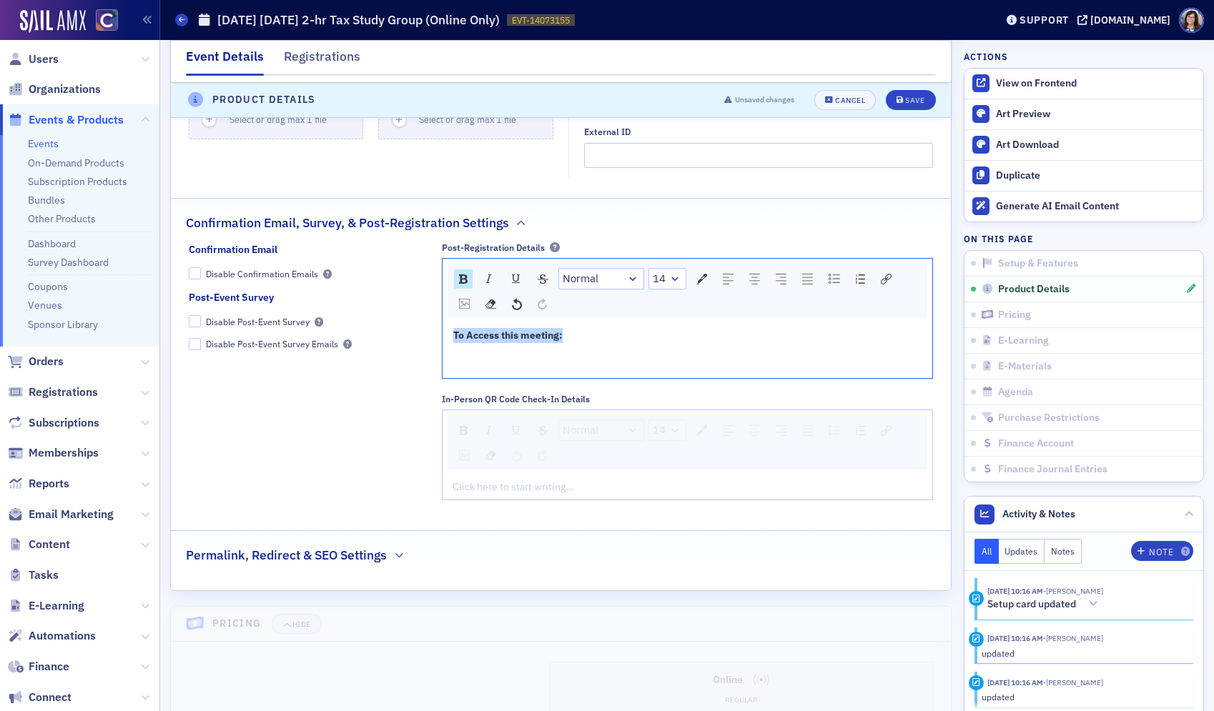
drag, startPoint x: 565, startPoint y: 350, endPoint x: 451, endPoint y: 347, distance: 113.7
click at [452, 347] on div "To Access this meeting:" at bounding box center [687, 350] width 470 height 45
click at [921, 100] on div "Save" at bounding box center [914, 100] width 19 height 8
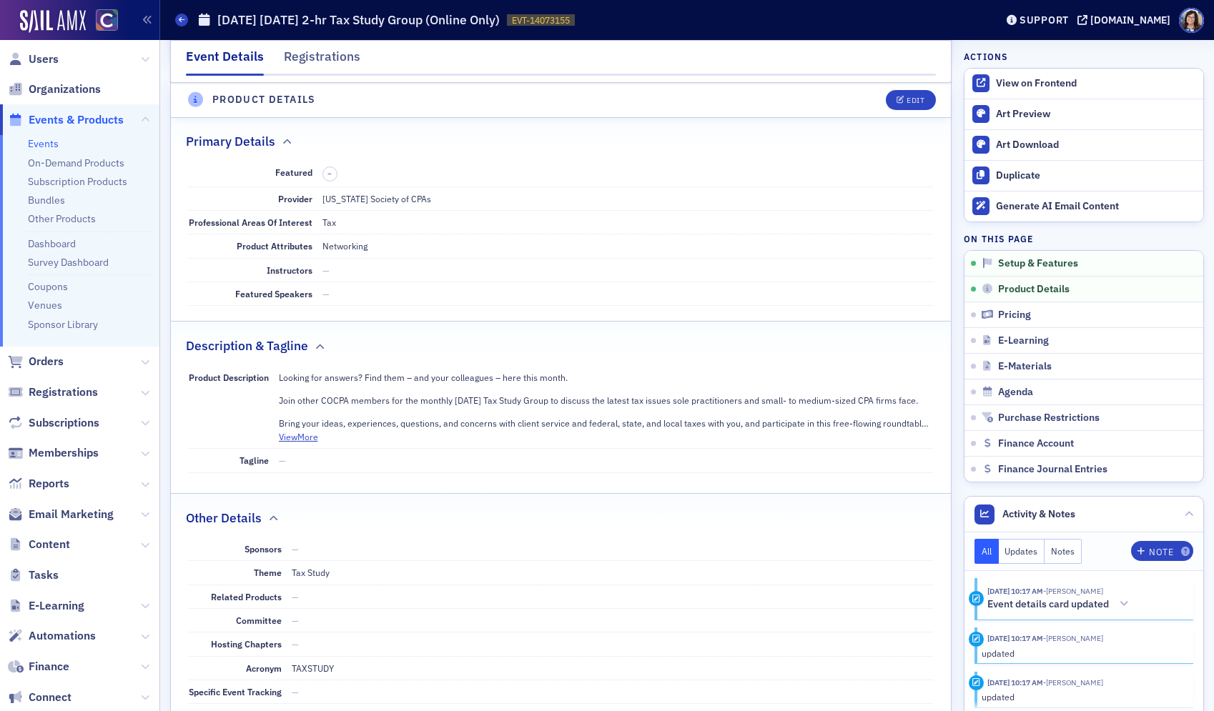
scroll to position [468, 0]
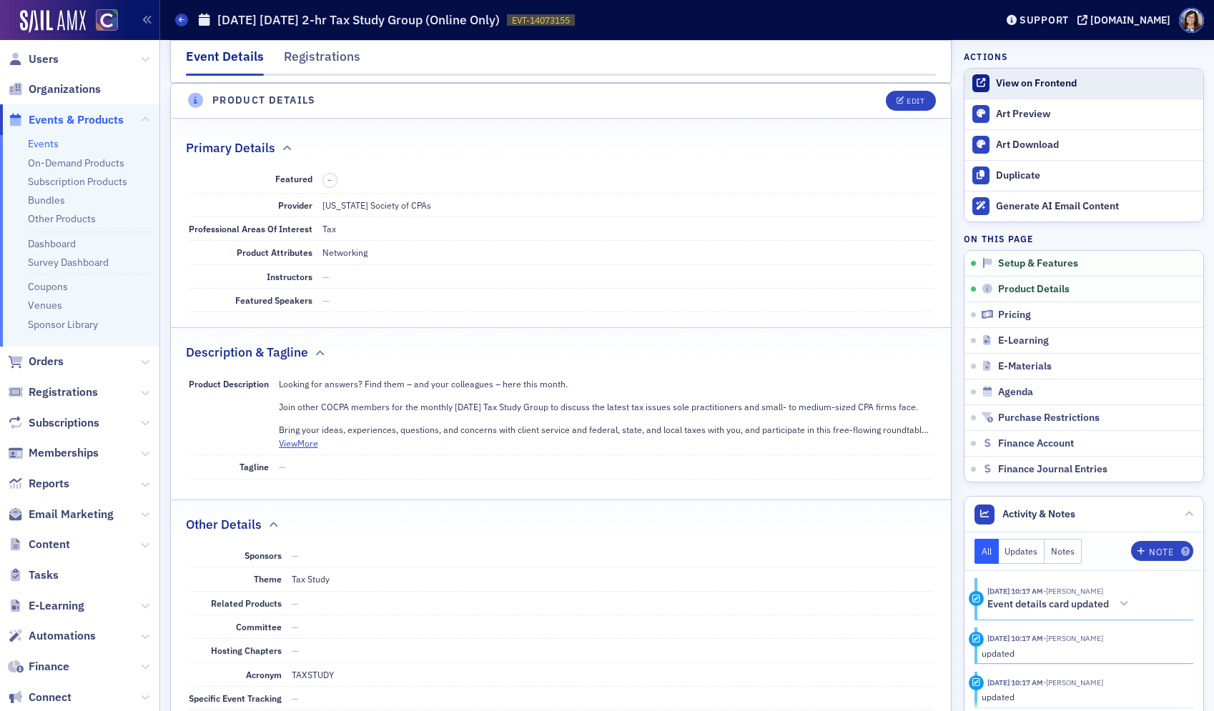
click at [1019, 78] on div "View on Frontend" at bounding box center [1096, 83] width 200 height 13
click at [58, 121] on span "Events & Products" at bounding box center [76, 120] width 95 height 16
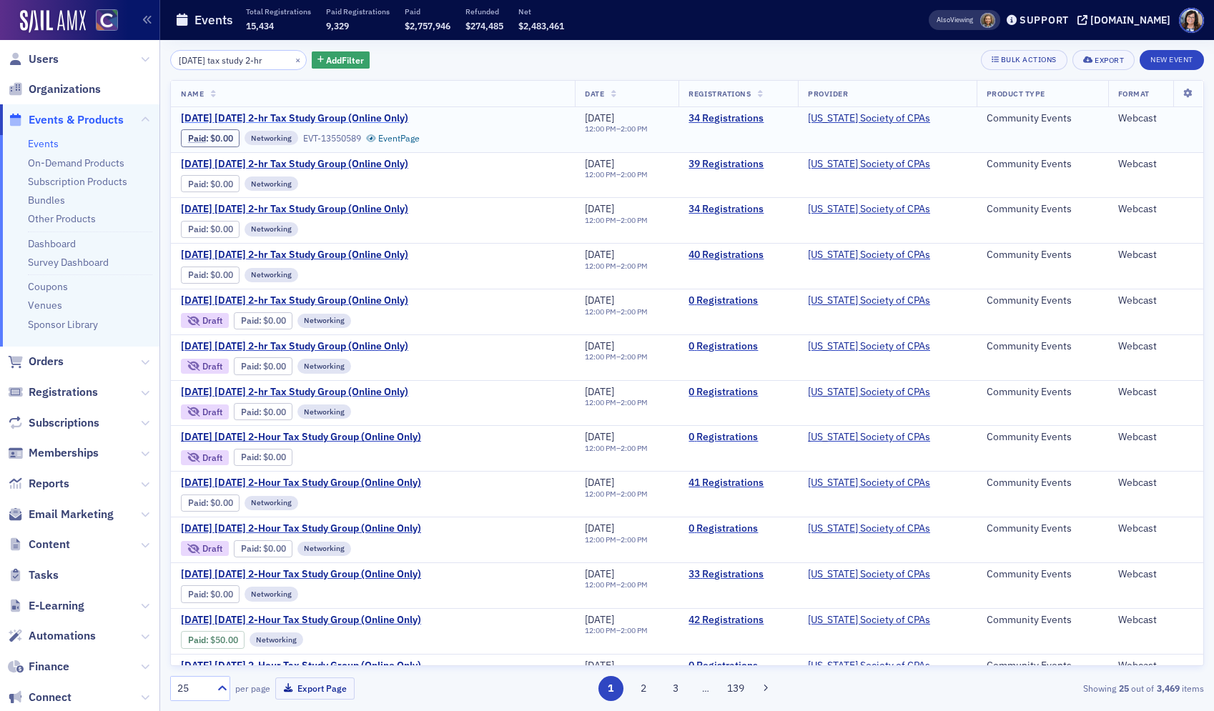
click at [329, 118] on span "October 2025 Tuesday 2-hr Tax Study Group (Online Only)" at bounding box center [301, 118] width 240 height 13
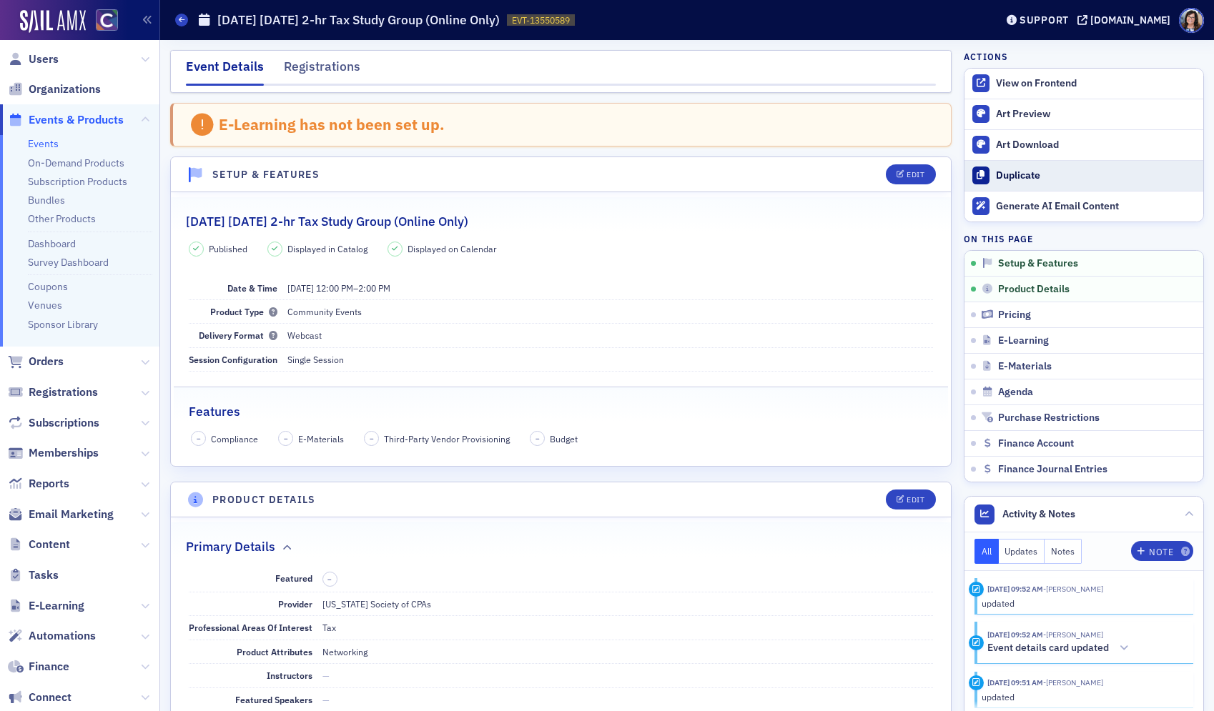
click at [1014, 174] on div "Duplicate" at bounding box center [1096, 175] width 200 height 13
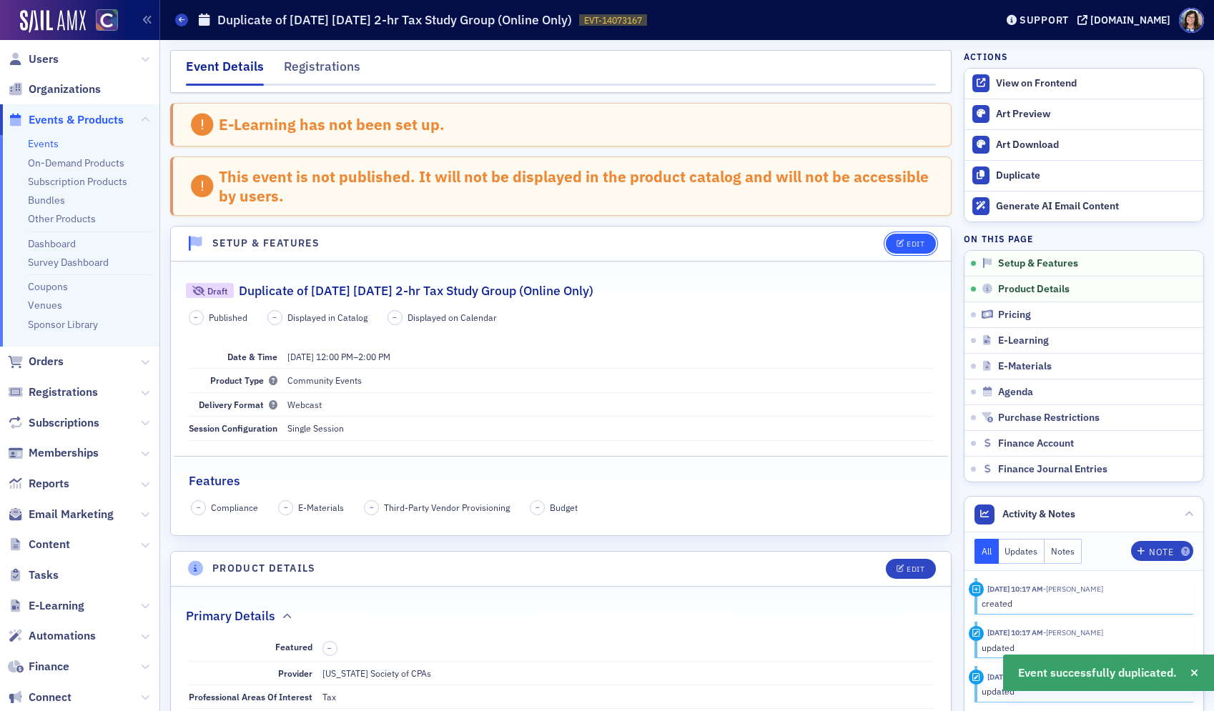
click at [903, 242] on icon "button" at bounding box center [900, 244] width 9 height 8
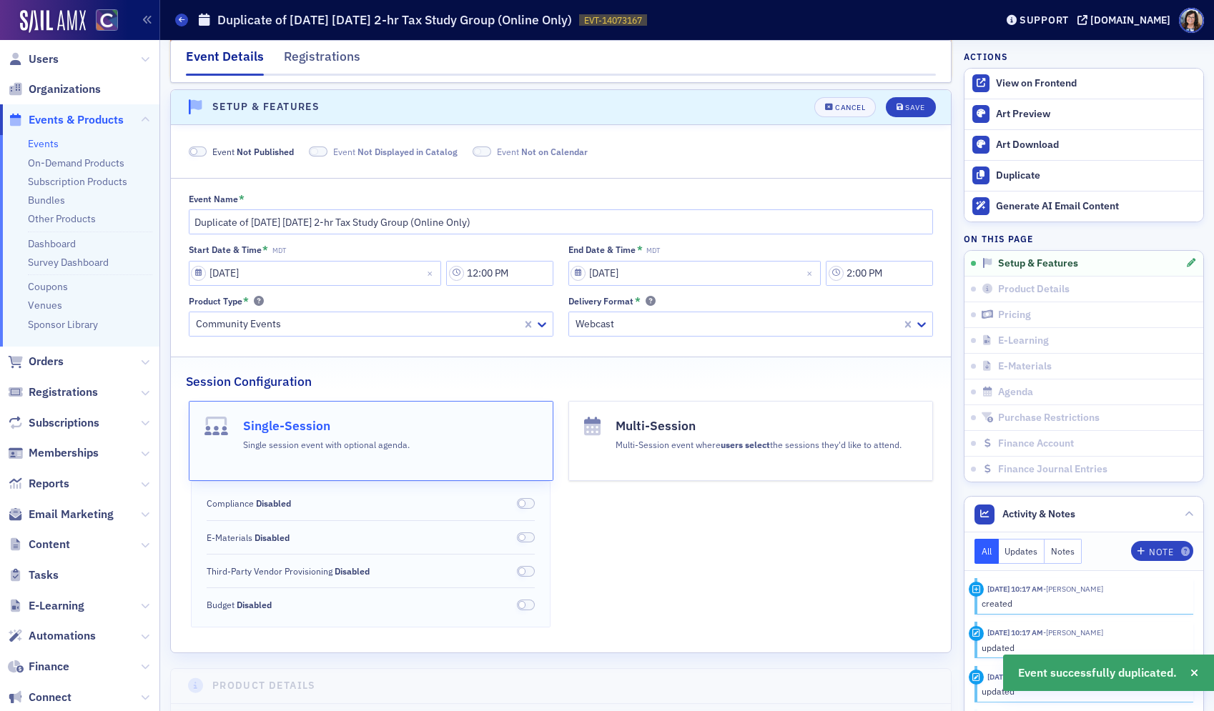
scroll to position [143, 0]
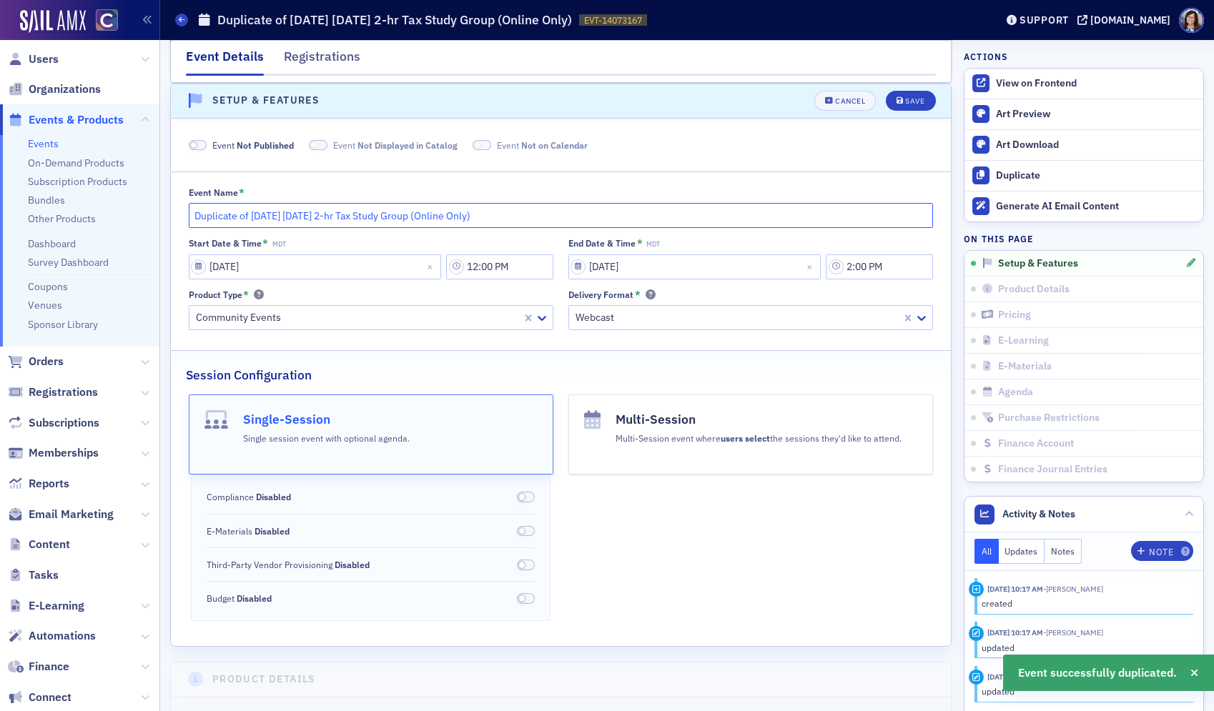
drag, startPoint x: 249, startPoint y: 217, endPoint x: 160, endPoint y: 217, distance: 89.4
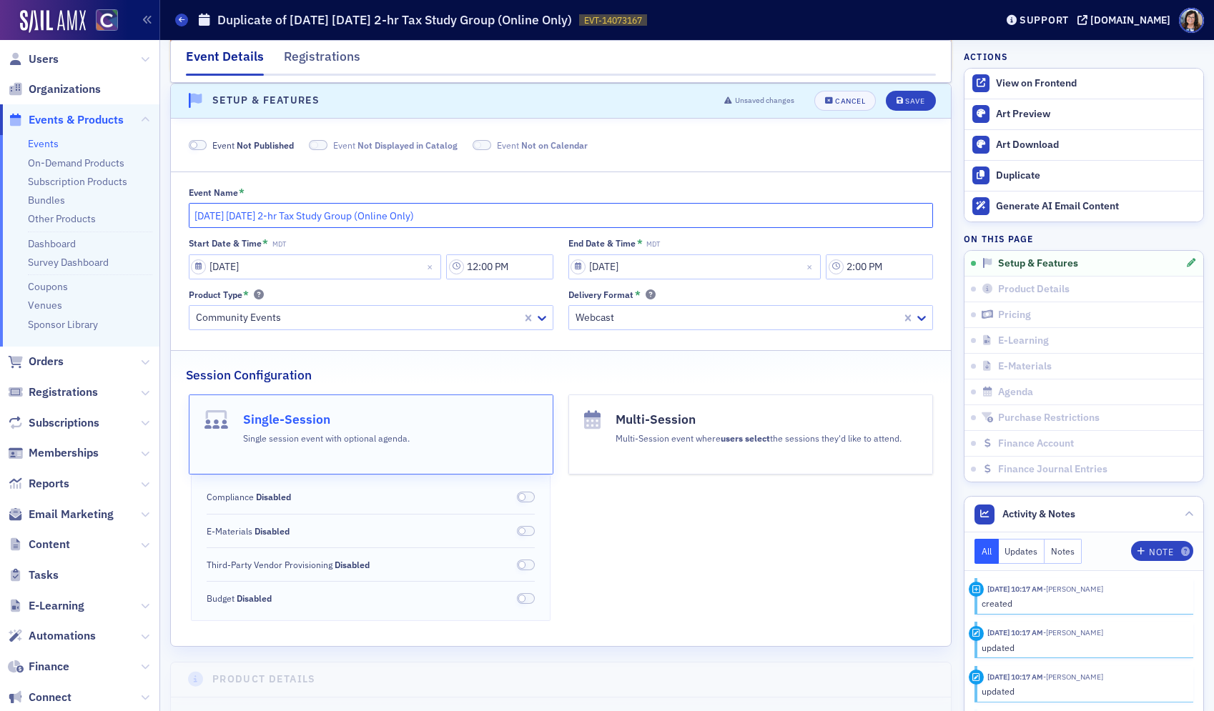
click at [257, 218] on input "October 2025 Tuesday 2-hr Tax Study Group (Online Only)" at bounding box center [561, 215] width 745 height 25
type input "October 2026 Tuesday 2-hr Tax Study Group (Online Only)"
select select "9"
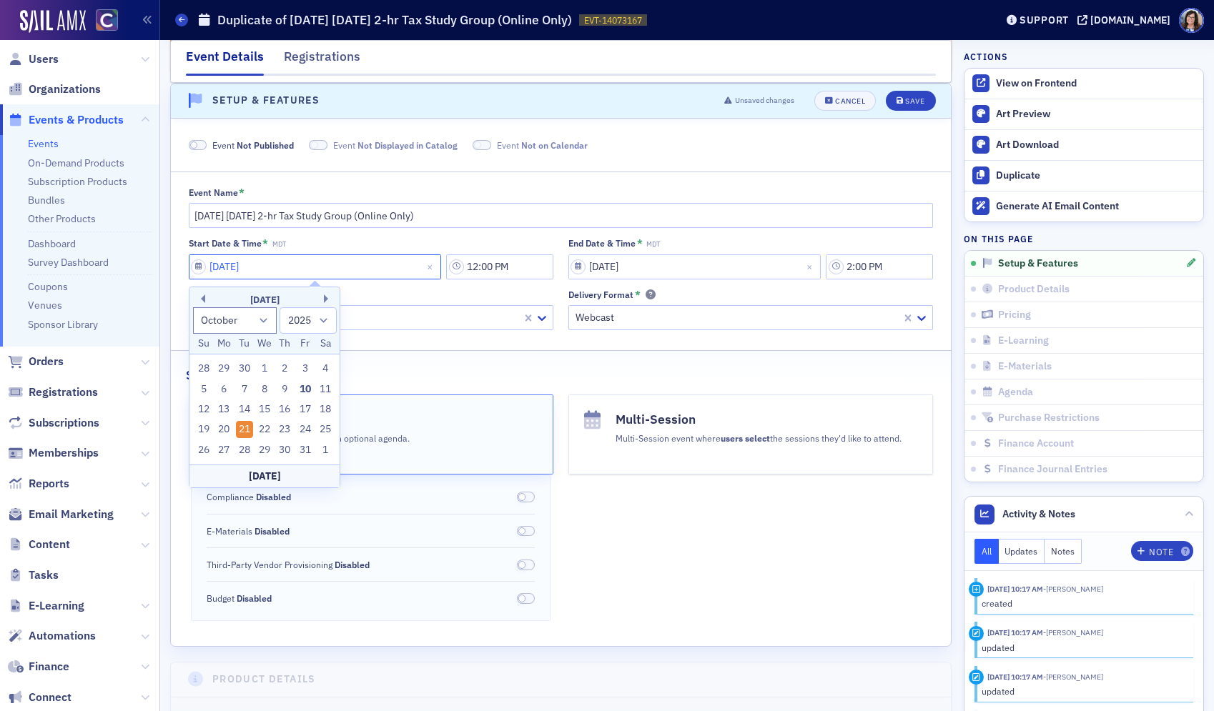
click at [198, 270] on input "10/21/2025" at bounding box center [315, 266] width 253 height 25
click at [324, 322] on select "1900 1901 1902 1903 1904 1905 1906 1907 1908 1909 1910 1911 1912 1913 1914 1915…" at bounding box center [307, 320] width 57 height 26
click at [326, 317] on select "1900 1901 1902 1903 1904 1905 1906 1907 1908 1909 1910 1911 1912 1913 1914 1915…" at bounding box center [307, 320] width 57 height 26
select select "2026"
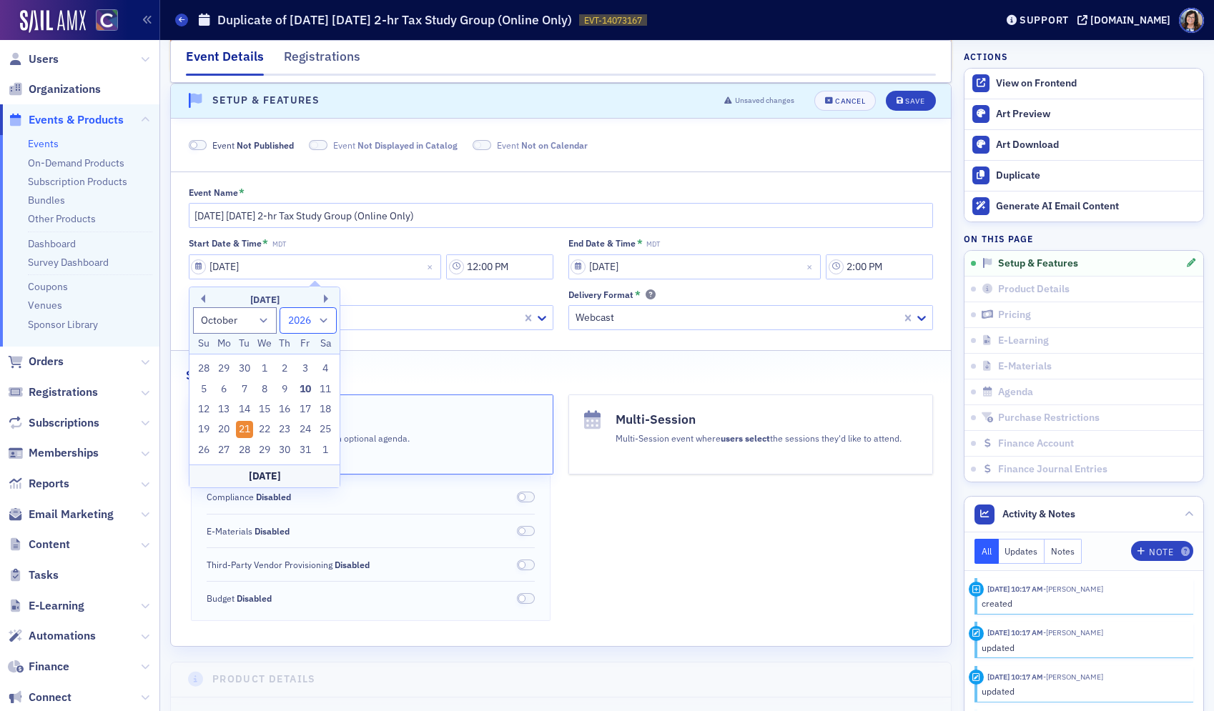
click at [279, 307] on select "1900 1901 1902 1903 1904 1905 1906 1907 1908 1909 1910 1911 1912 1913 1914 1915…" at bounding box center [307, 320] width 57 height 26
click at [245, 430] on div "20" at bounding box center [244, 429] width 17 height 17
type input "10/20/2026"
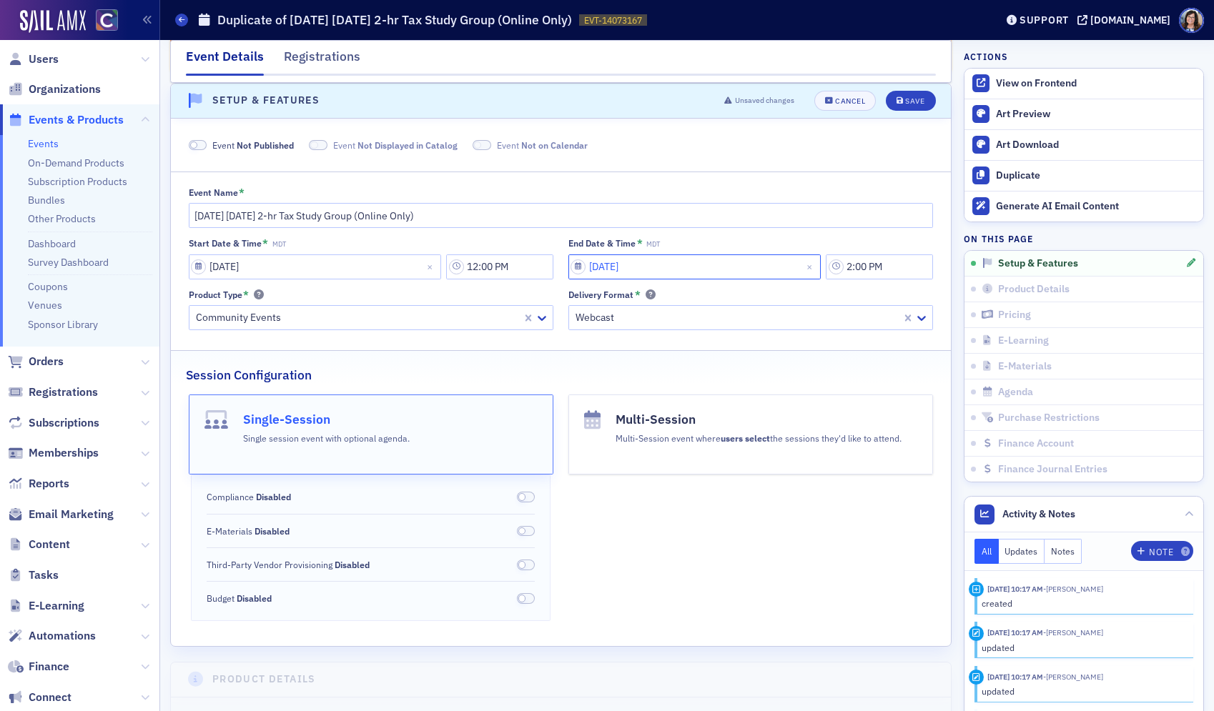
click at [577, 270] on input "10/21/2025" at bounding box center [694, 266] width 253 height 25
select select "9"
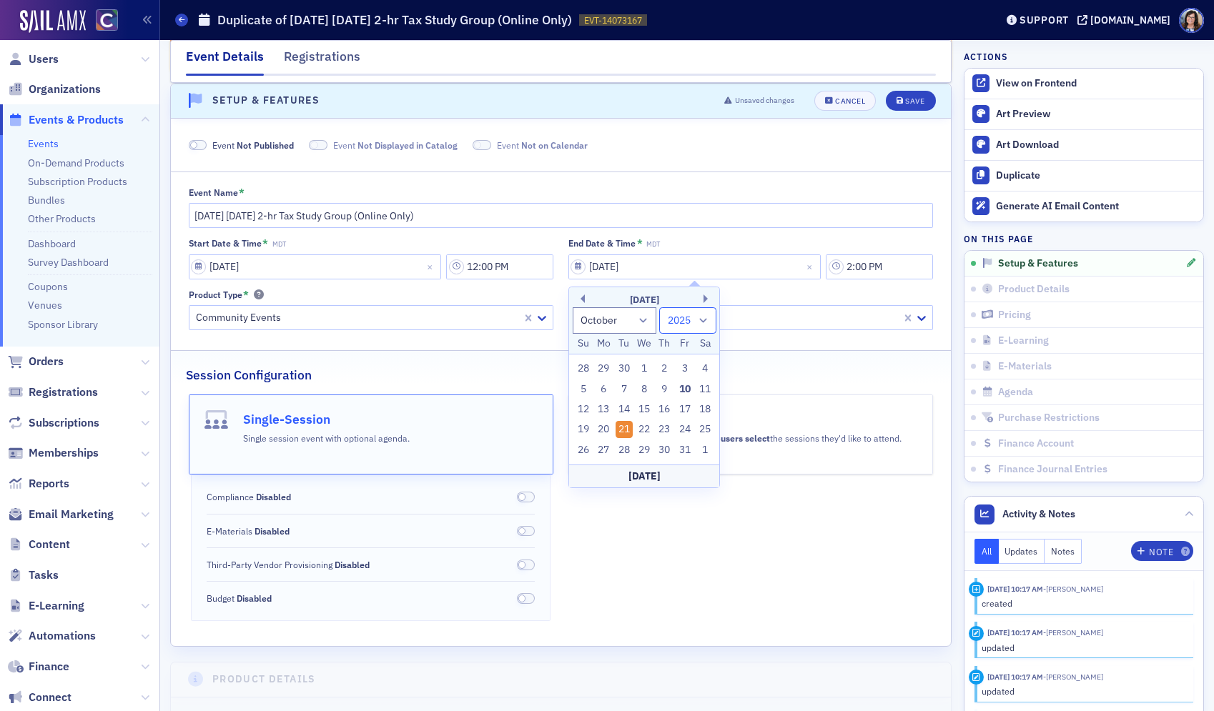
click at [703, 322] on select "1900 1901 1902 1903 1904 1905 1906 1907 1908 1909 1910 1911 1912 1913 1914 1915…" at bounding box center [687, 320] width 57 height 26
select select "2026"
click at [659, 307] on select "1900 1901 1902 1903 1904 1905 1906 1907 1908 1909 1910 1911 1912 1913 1914 1915…" at bounding box center [687, 320] width 57 height 26
click at [627, 427] on div "20" at bounding box center [623, 429] width 17 height 17
type input "10/20/2026"
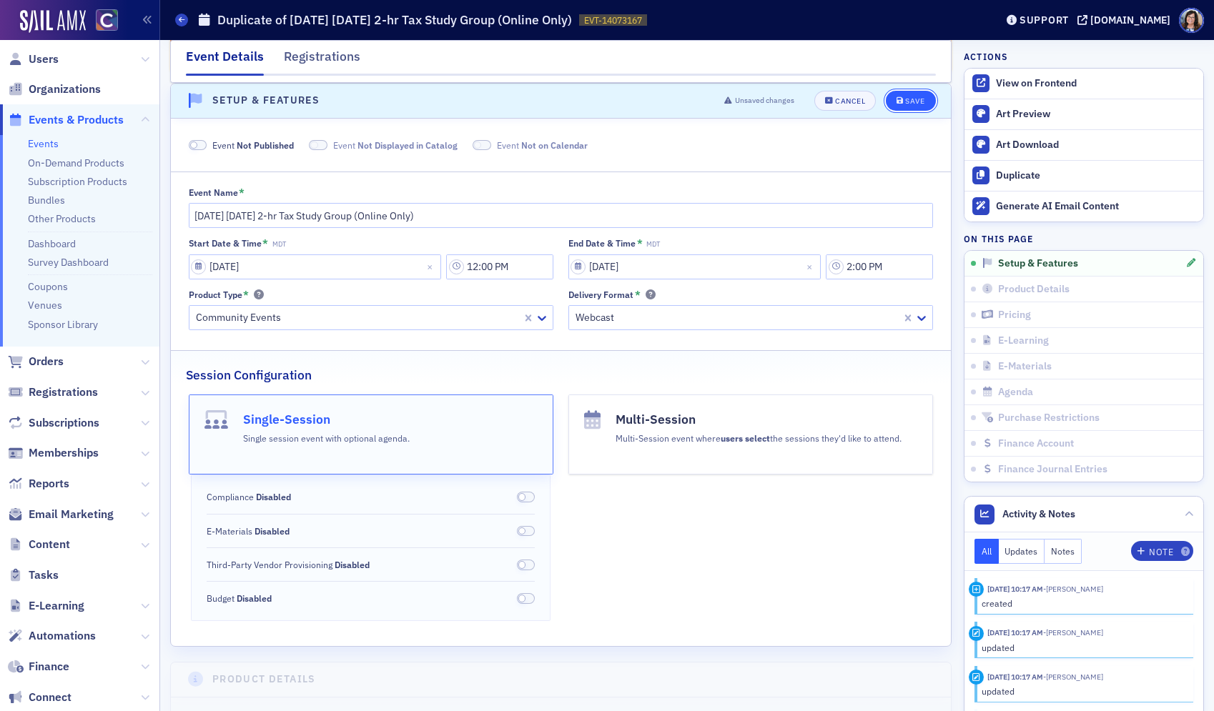
click at [923, 100] on div "Save" at bounding box center [914, 101] width 19 height 8
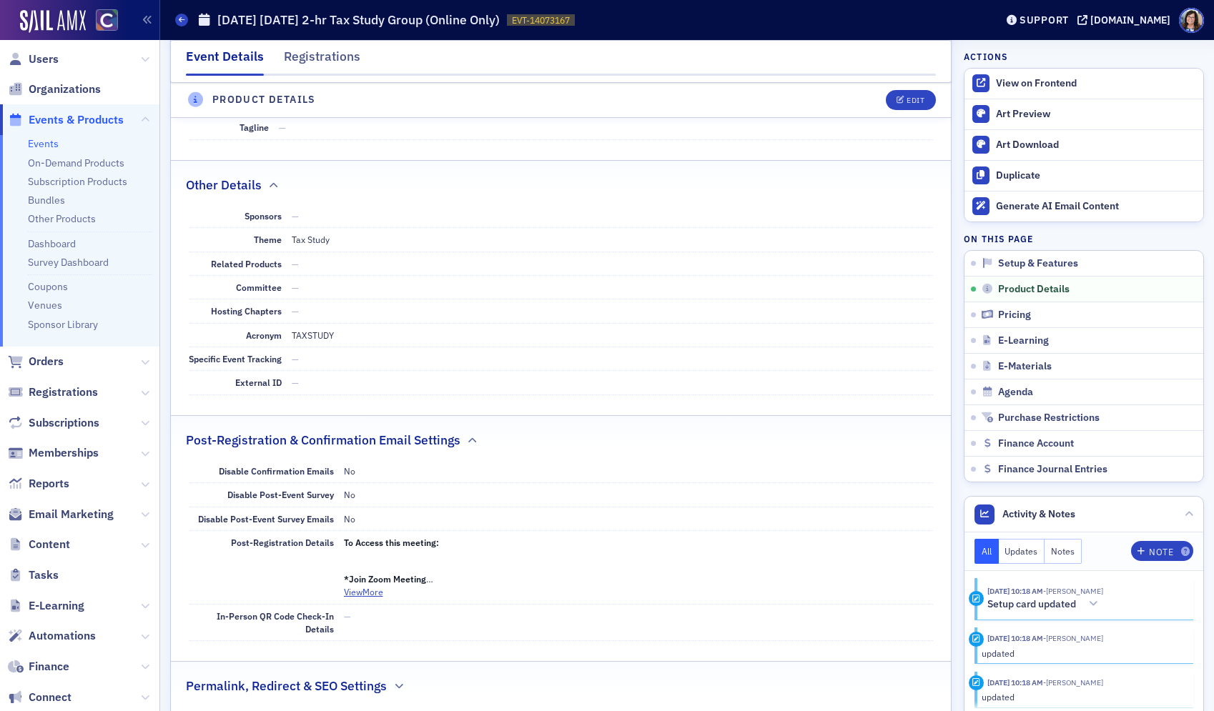
scroll to position [880, 0]
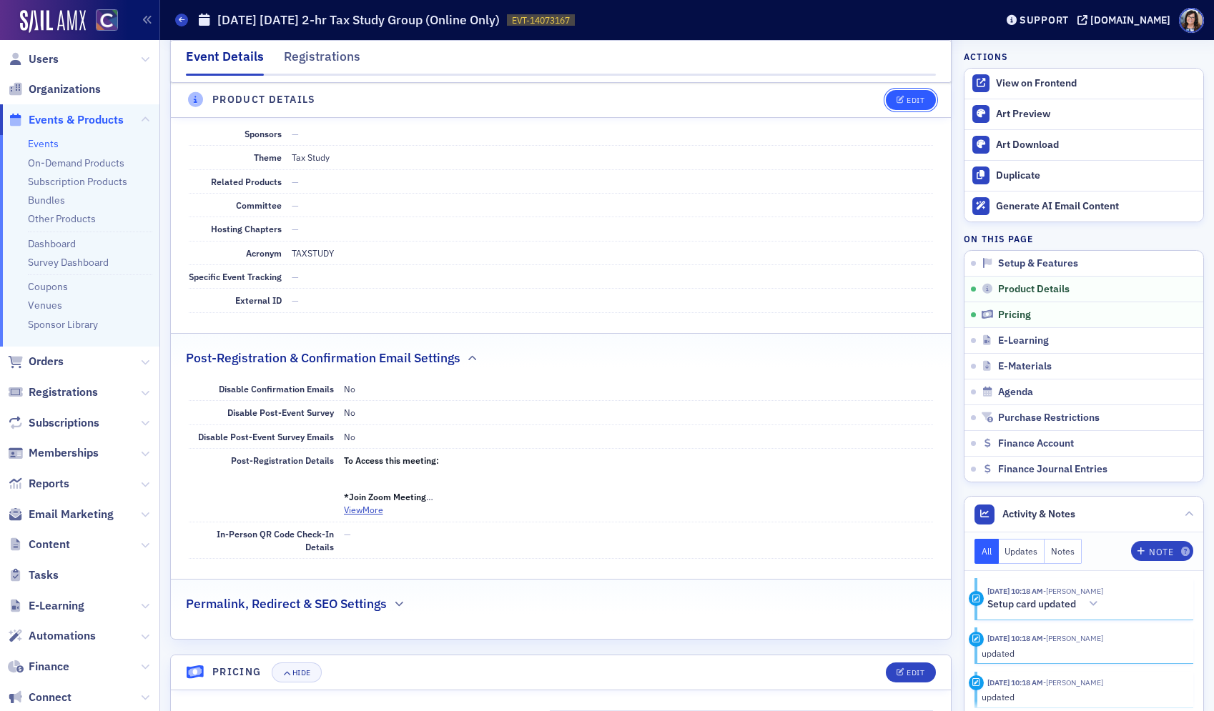
click at [921, 106] on button "Edit" at bounding box center [910, 100] width 49 height 20
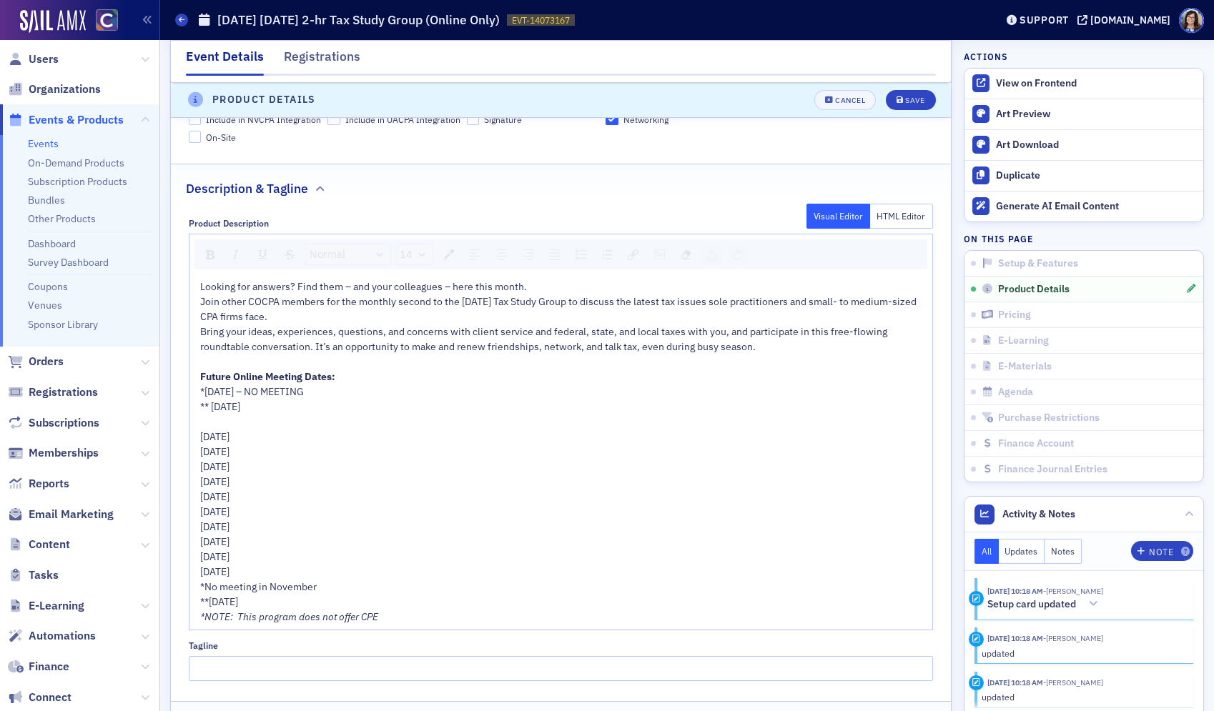
scroll to position [786, 0]
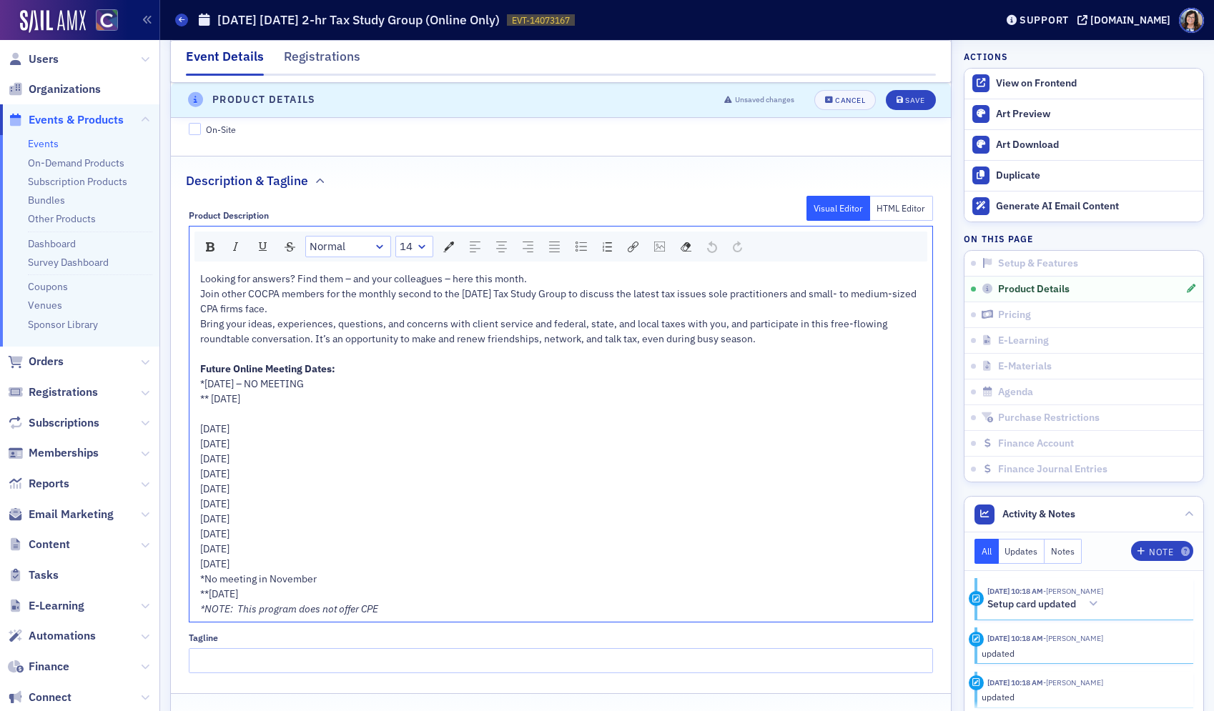
click at [482, 295] on span "Join other COCPA members for the monthly second to the last Tuesday Tax Study G…" at bounding box center [559, 301] width 718 height 28
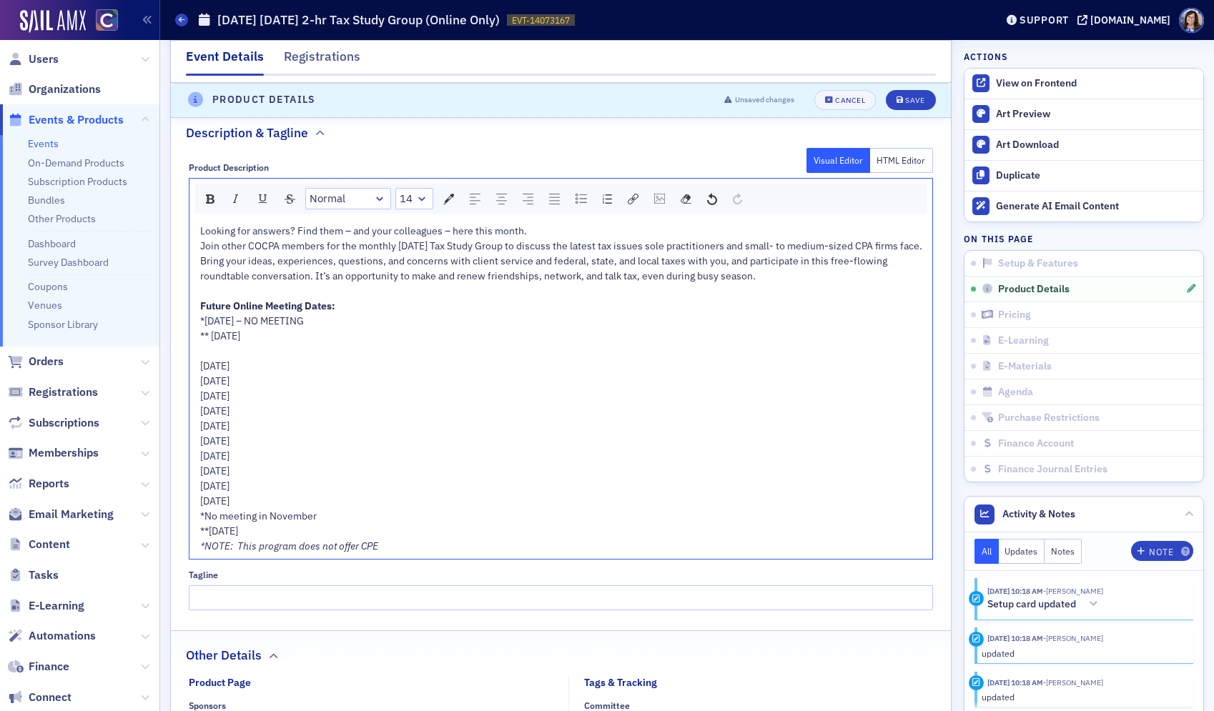
scroll to position [838, 0]
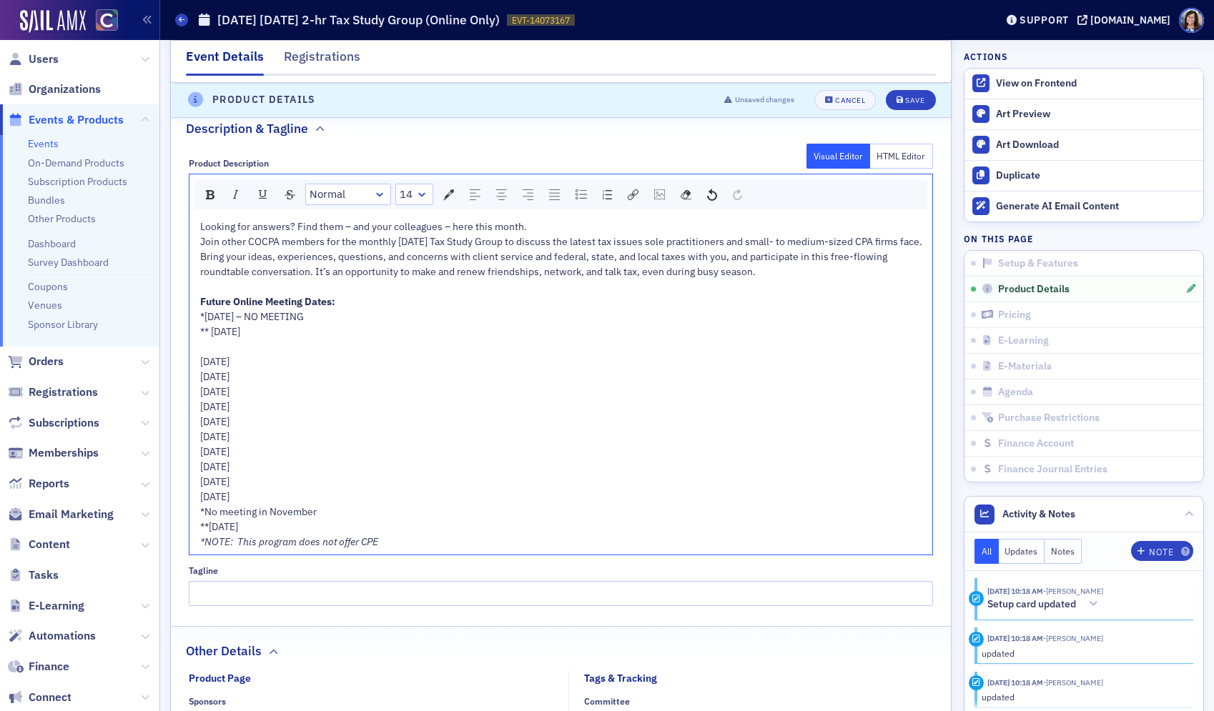
drag, startPoint x: 358, startPoint y: 535, endPoint x: 295, endPoint y: 430, distance: 123.1
click at [295, 430] on div "Looking for answers? Find them – and your colleagues – here this month. Join ot…" at bounding box center [561, 384] width 723 height 330
click at [229, 428] on span "Tuesday, May 19, 2026" at bounding box center [214, 421] width 29 height 13
drag, startPoint x: 332, startPoint y: 510, endPoint x: 192, endPoint y: 336, distance: 223.7
click at [192, 336] on div "Looking for answers? Find them – and your colleagues – here this month. Join ot…" at bounding box center [560, 384] width 743 height 340
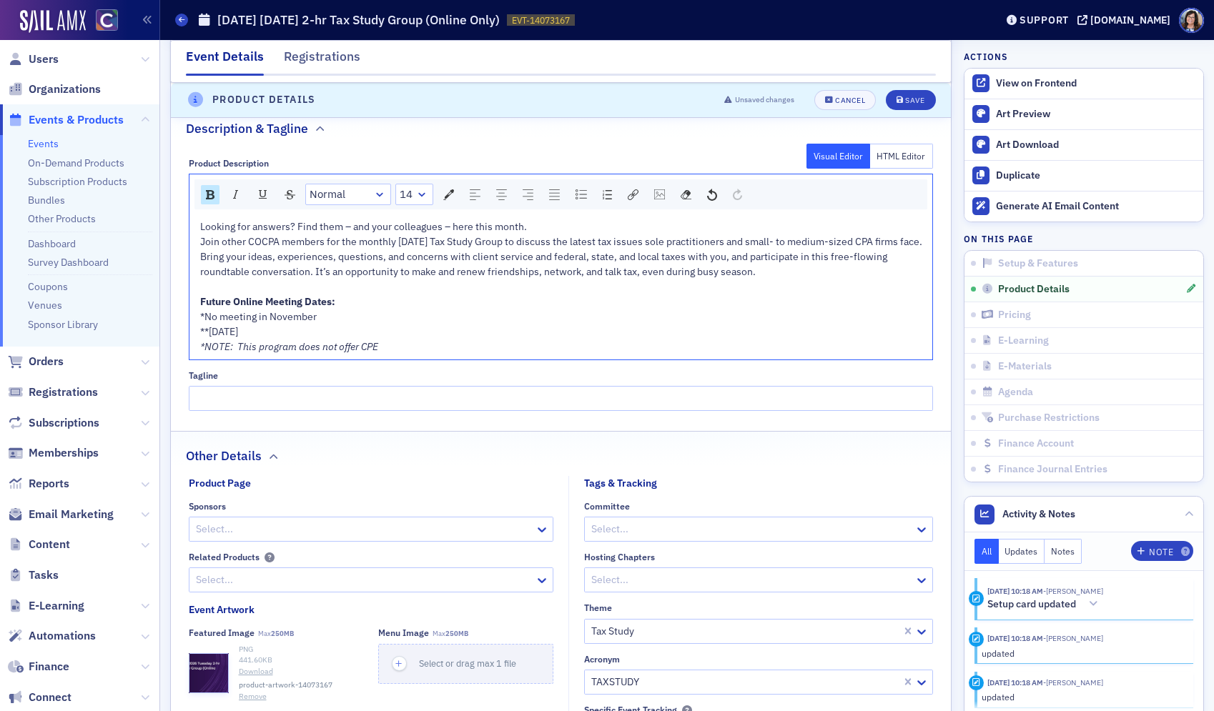
click at [377, 340] on div "**Wednesday, December 16, 2026" at bounding box center [561, 332] width 723 height 15
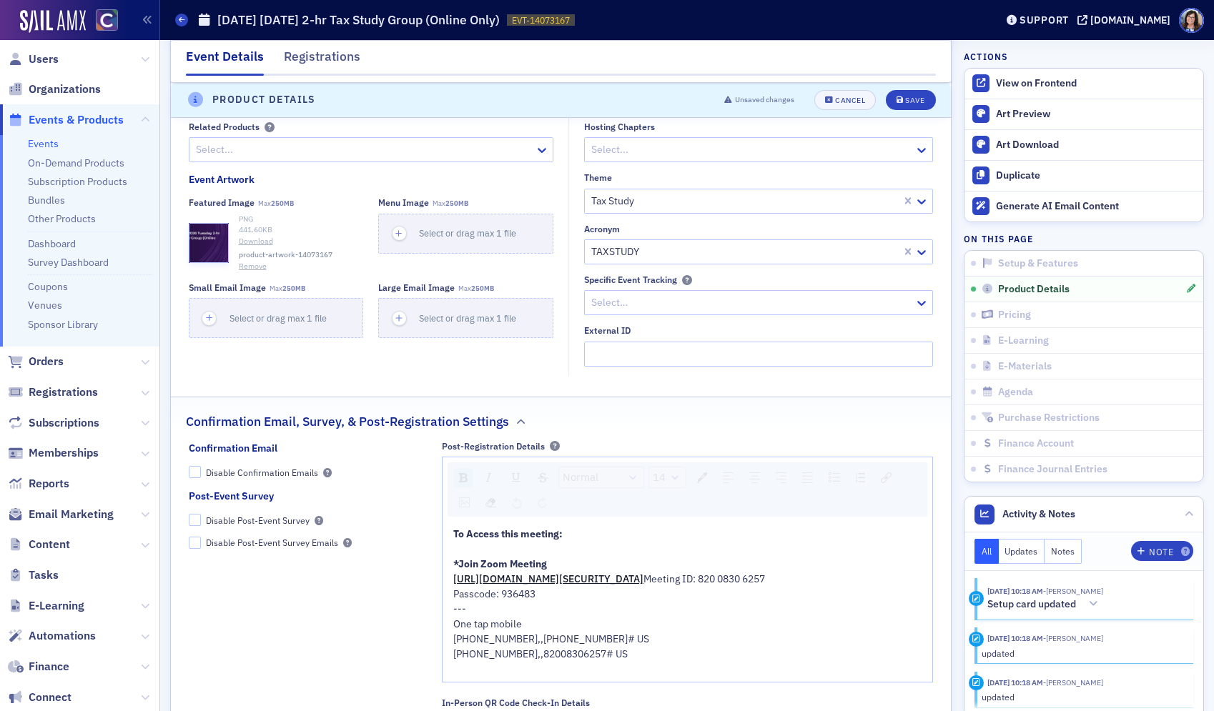
scroll to position [1291, 0]
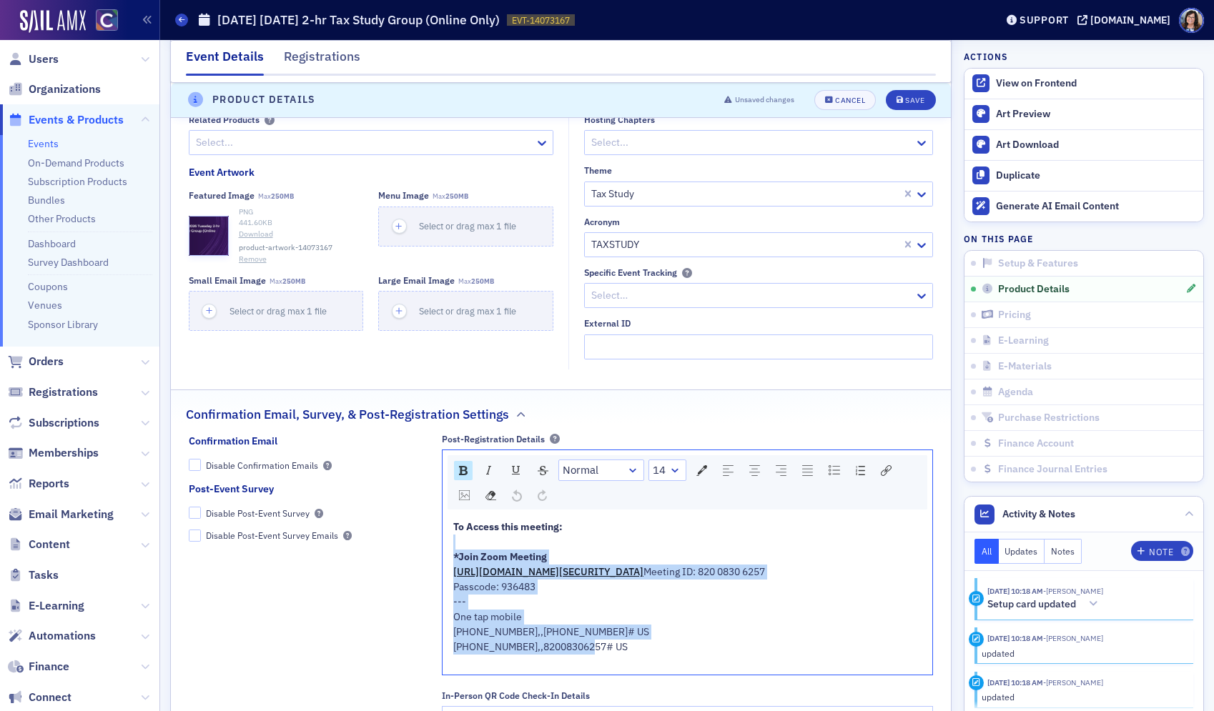
drag, startPoint x: 613, startPoint y: 667, endPoint x: 437, endPoint y: 557, distance: 208.1
click at [437, 557] on div "Confirmation Email Disable Confirmation Emails Post-Event Survey Disable Post-E…" at bounding box center [561, 621] width 745 height 374
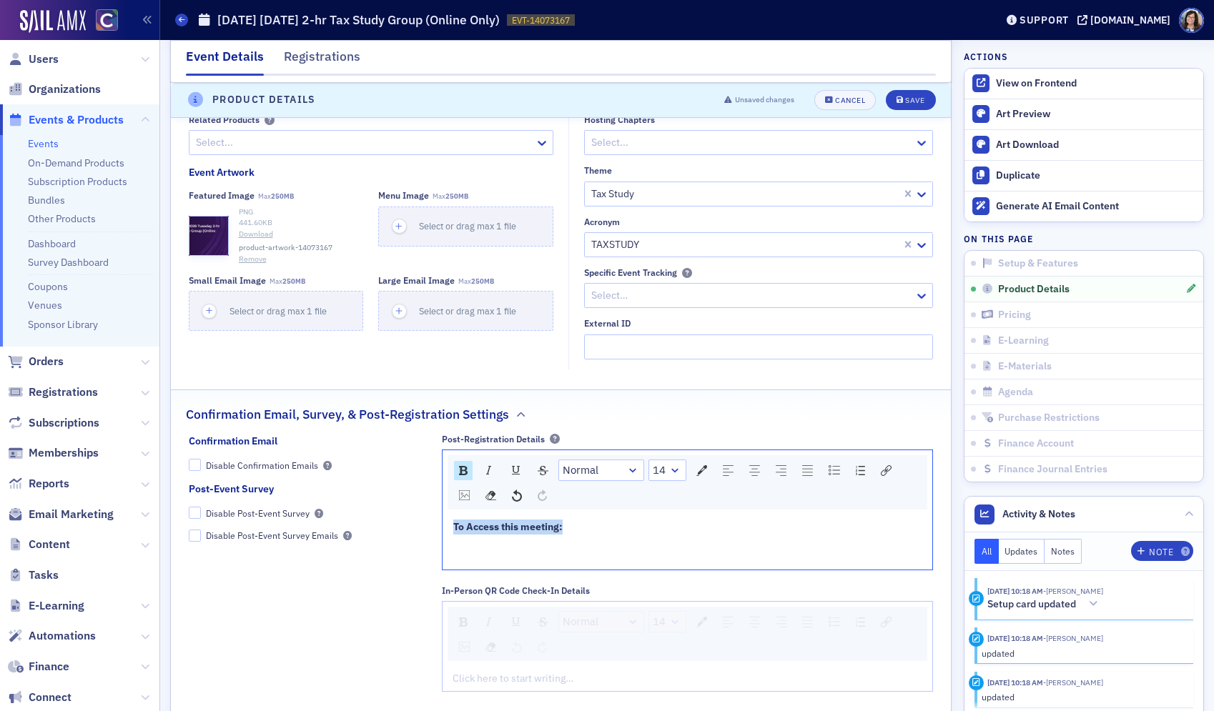
drag, startPoint x: 551, startPoint y: 543, endPoint x: 435, endPoint y: 537, distance: 116.7
click at [436, 536] on div "Confirmation Email Disable Confirmation Emails Post-Event Survey Disable Post-E…" at bounding box center [561, 568] width 745 height 269
click at [460, 475] on img "rdw-inline-control" at bounding box center [463, 470] width 9 height 9
click at [909, 97] on div "Save" at bounding box center [914, 100] width 19 height 8
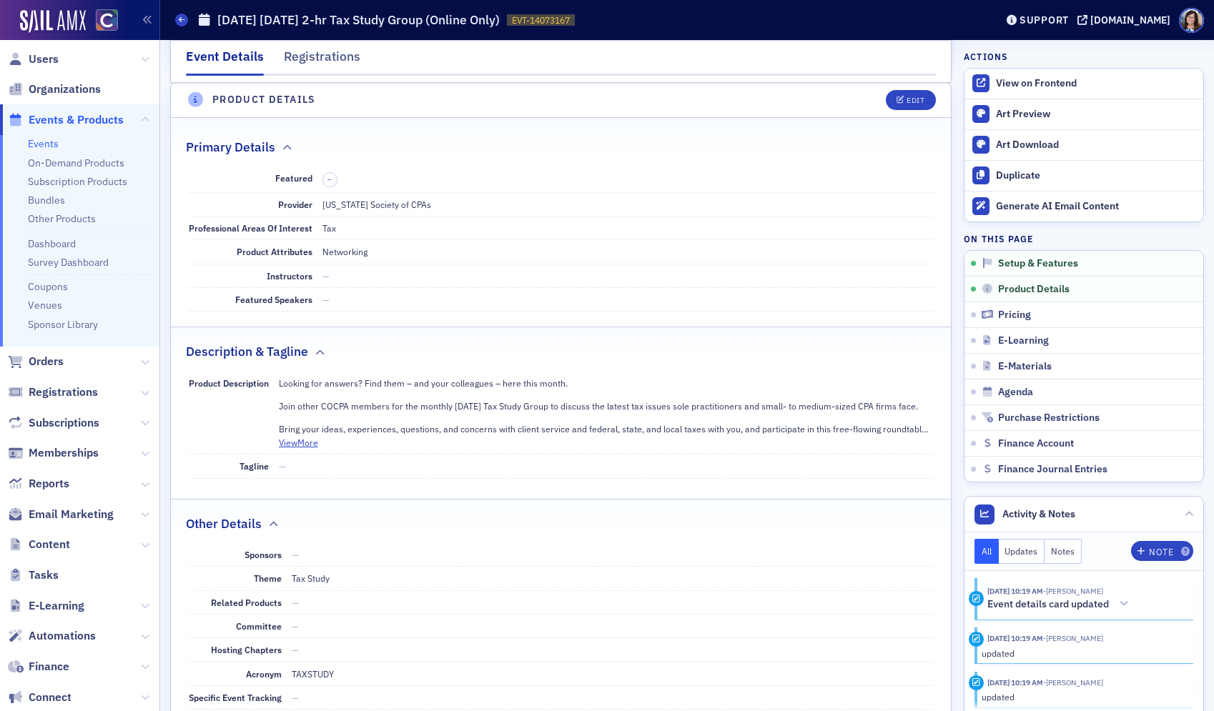
scroll to position [468, 0]
click at [1021, 78] on div "View on Frontend" at bounding box center [1096, 83] width 200 height 13
click at [54, 120] on span "Events & Products" at bounding box center [76, 120] width 95 height 16
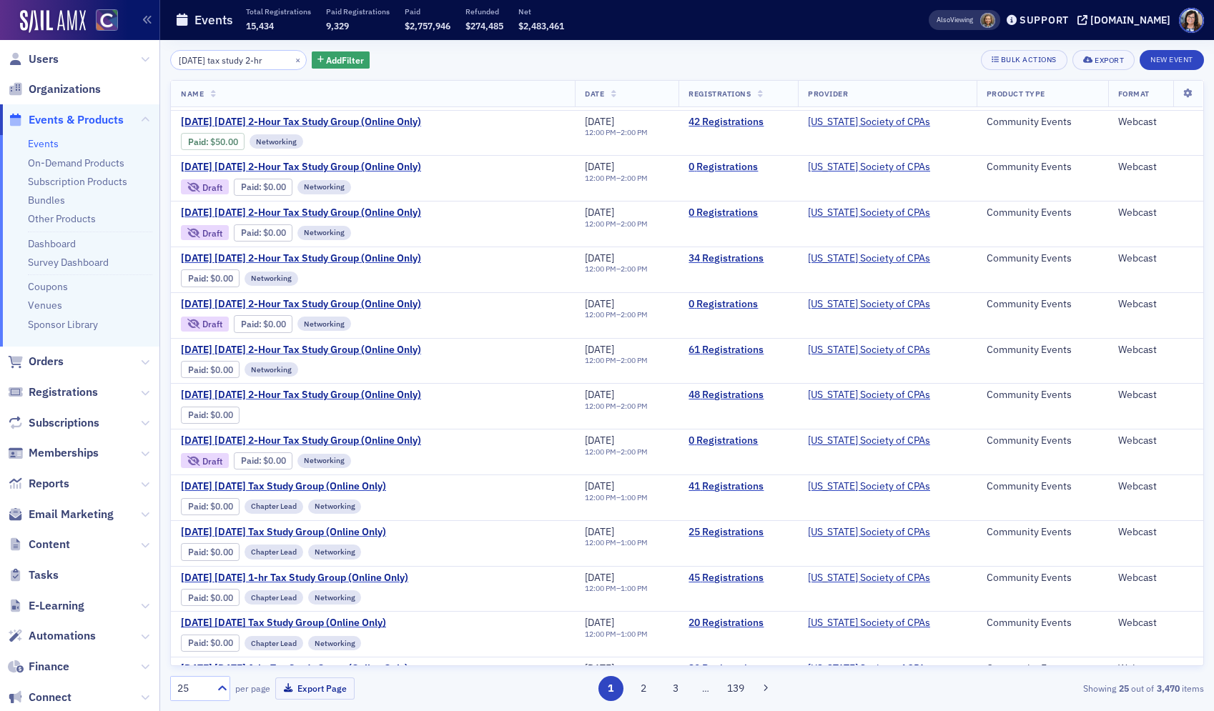
scroll to position [581, 0]
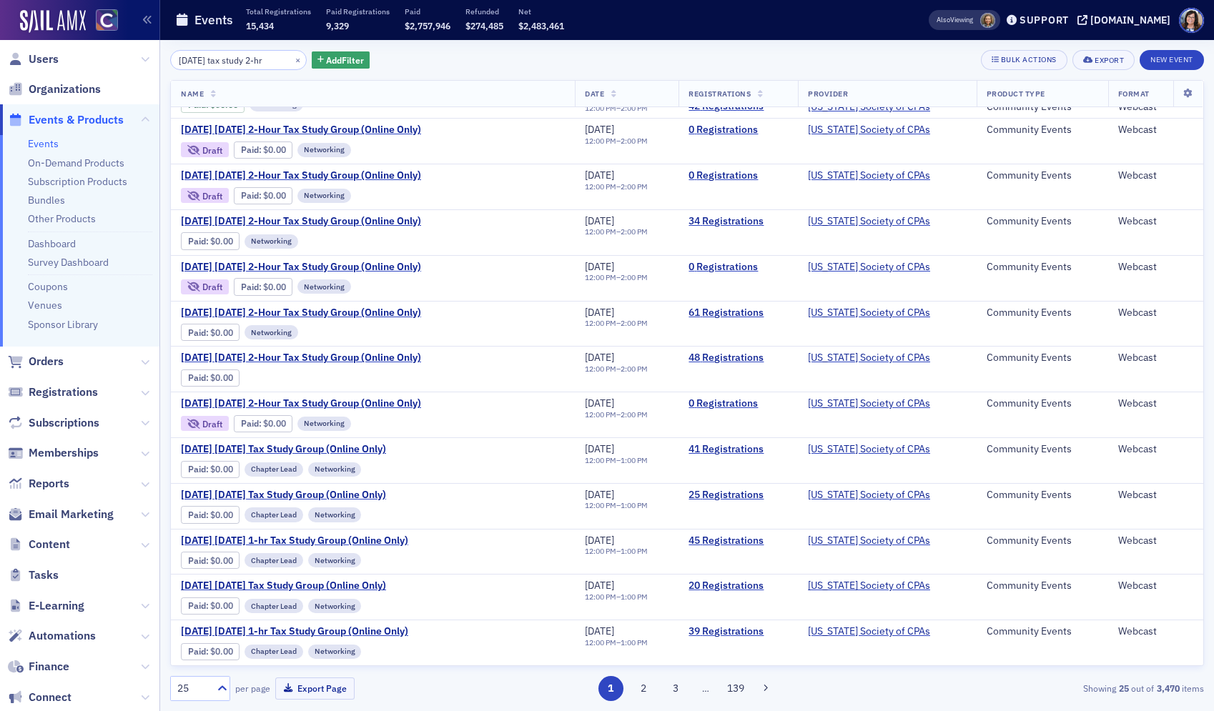
click at [210, 63] on input "tuesday tax study 2-hr" at bounding box center [238, 60] width 137 height 20
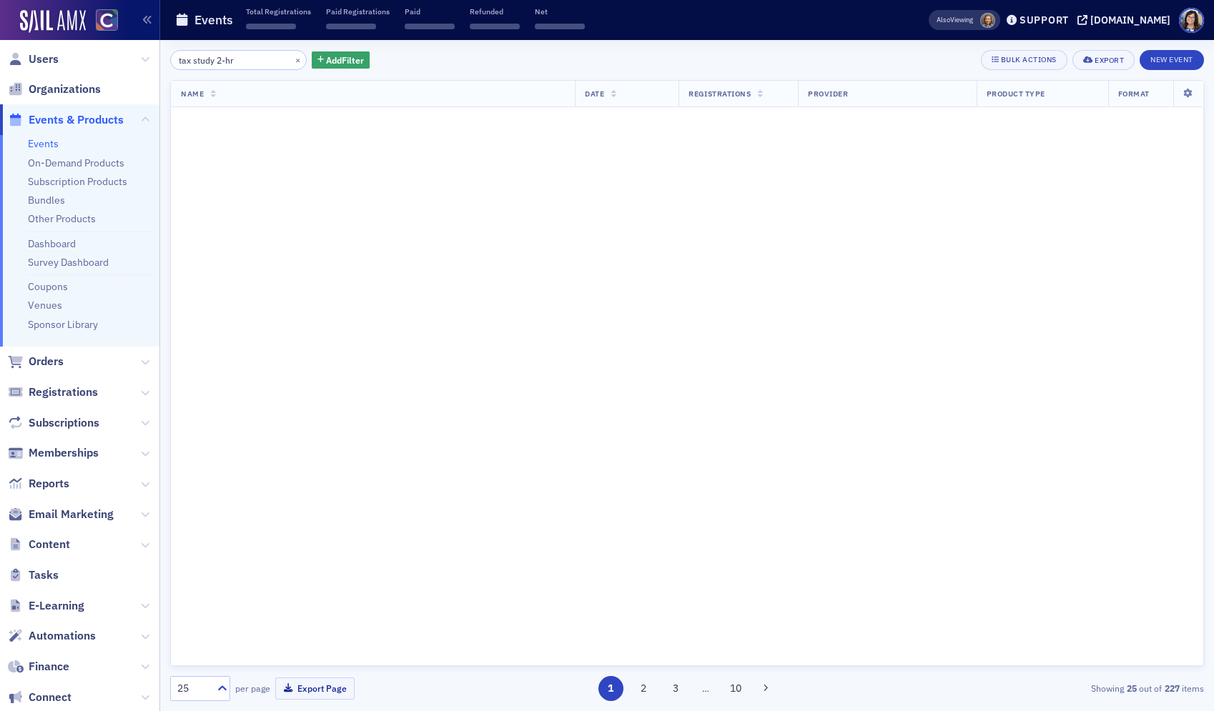
scroll to position [1493, 0]
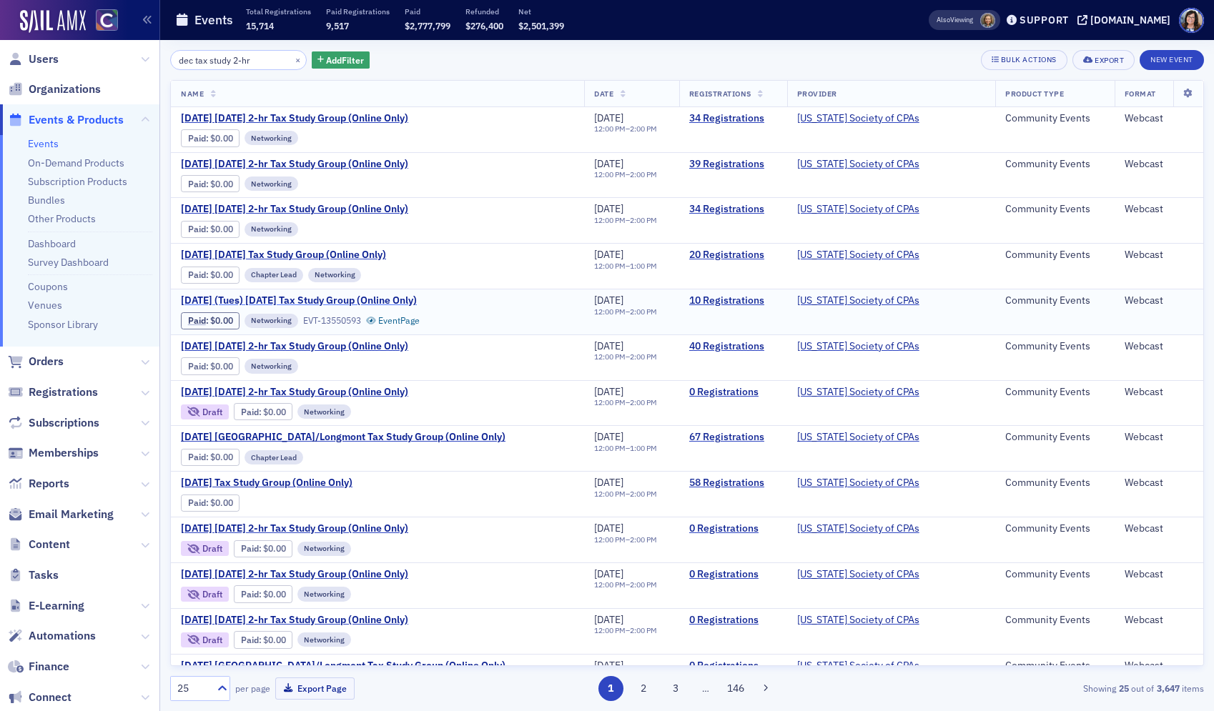
type input "dec tax study 2-hr"
click at [370, 299] on span "December 2025 (Tues) Thursday Tax Study Group (Online Only)" at bounding box center [301, 301] width 240 height 13
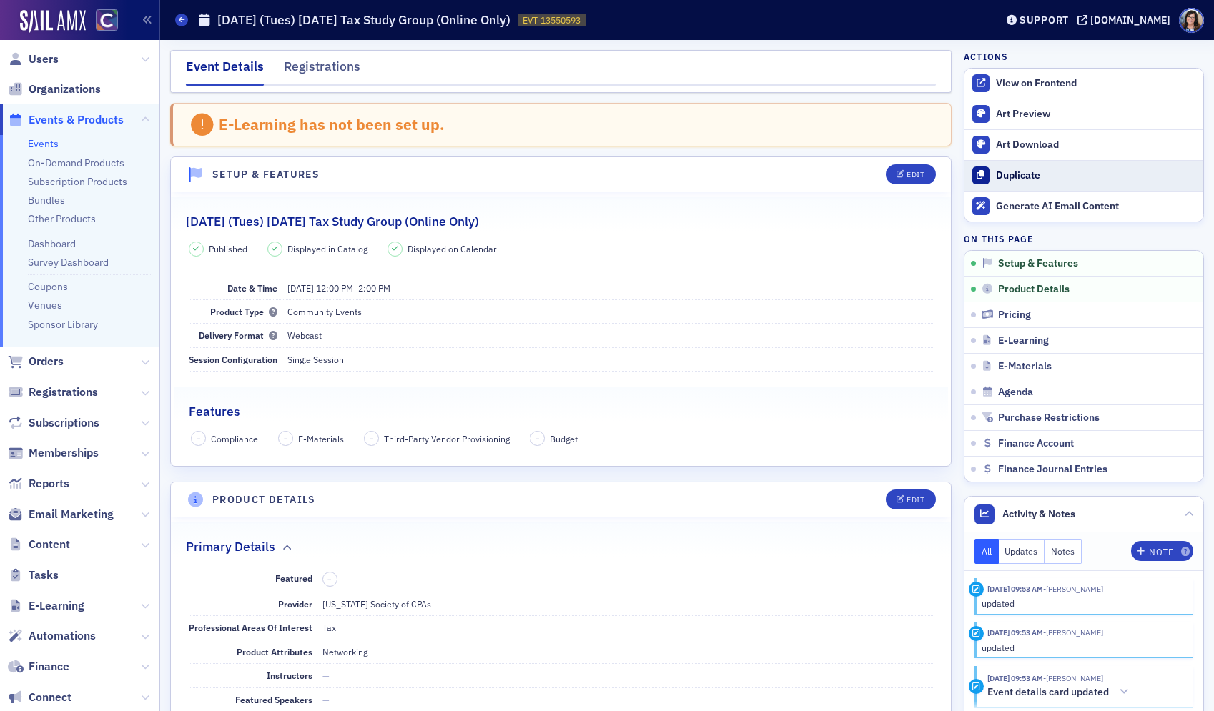
click at [1042, 178] on div "Duplicate" at bounding box center [1096, 175] width 200 height 13
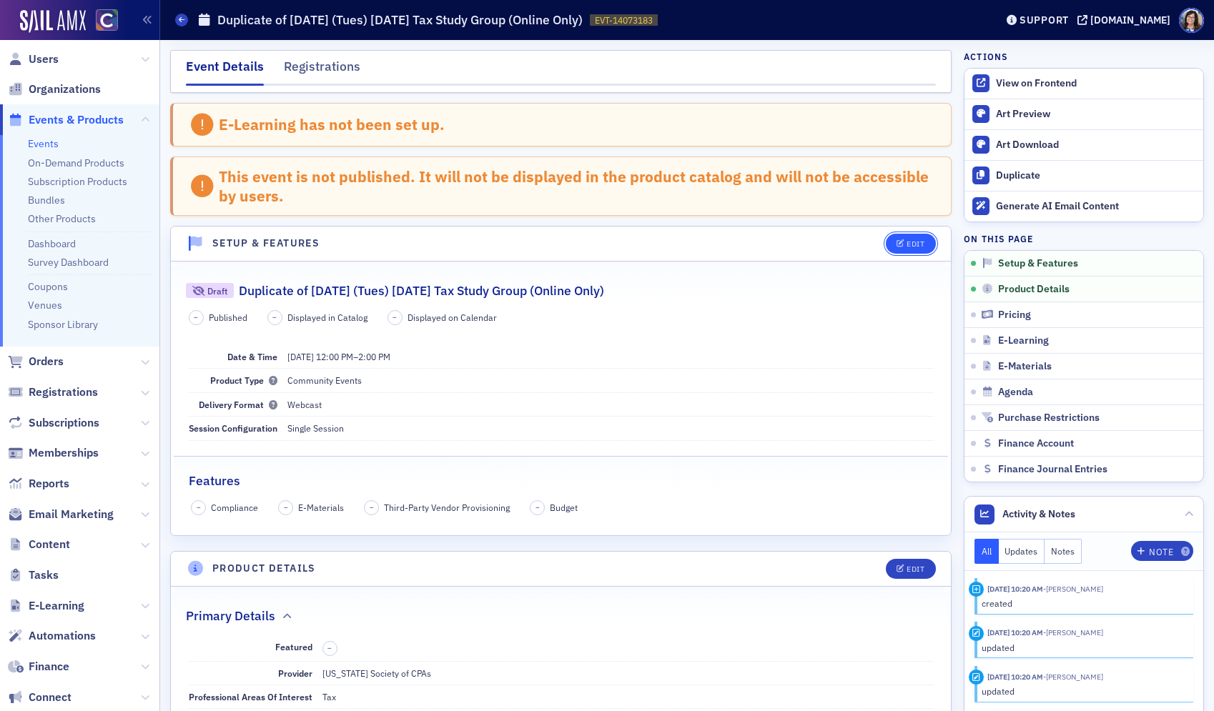
click at [914, 242] on div "Edit" at bounding box center [915, 244] width 18 height 8
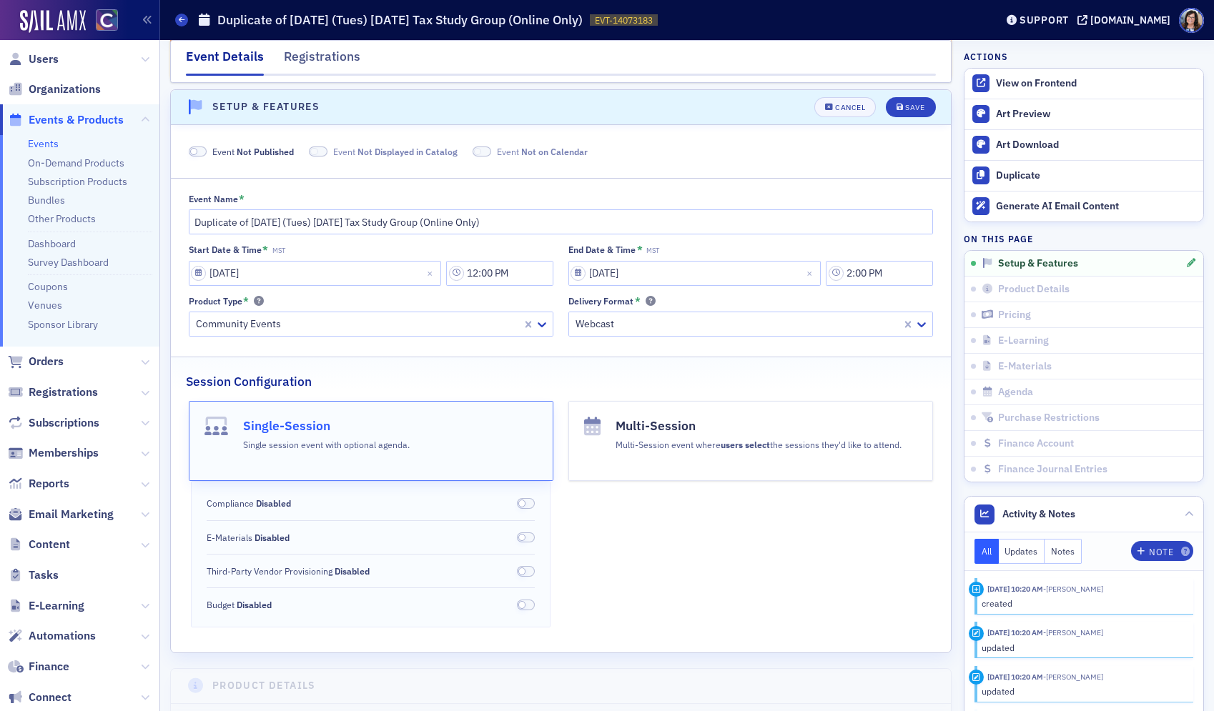
scroll to position [143, 0]
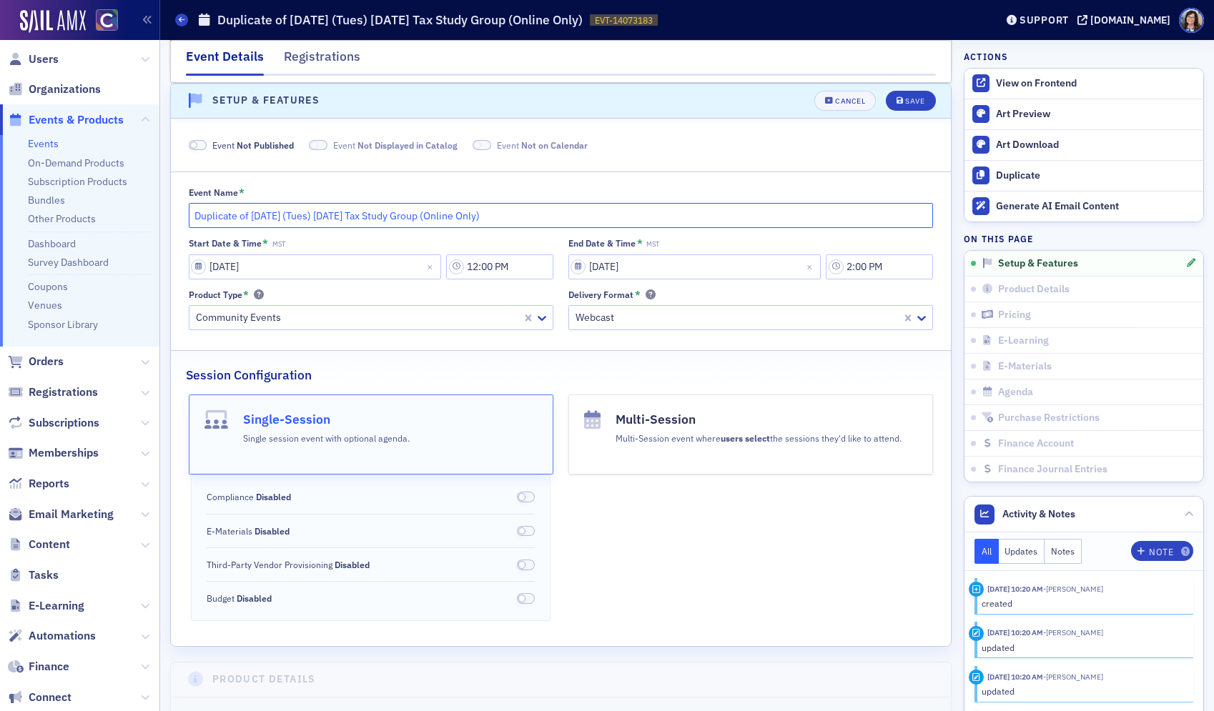
drag, startPoint x: 249, startPoint y: 217, endPoint x: 161, endPoint y: 212, distance: 88.8
click at [342, 217] on input "December 2025 (Tues) Thursday Tax Study Group (Online Only)" at bounding box center [561, 215] width 745 height 25
type input "December 2025 (Tues) Wednesday Tax Study Group (Online Only)"
select select "11"
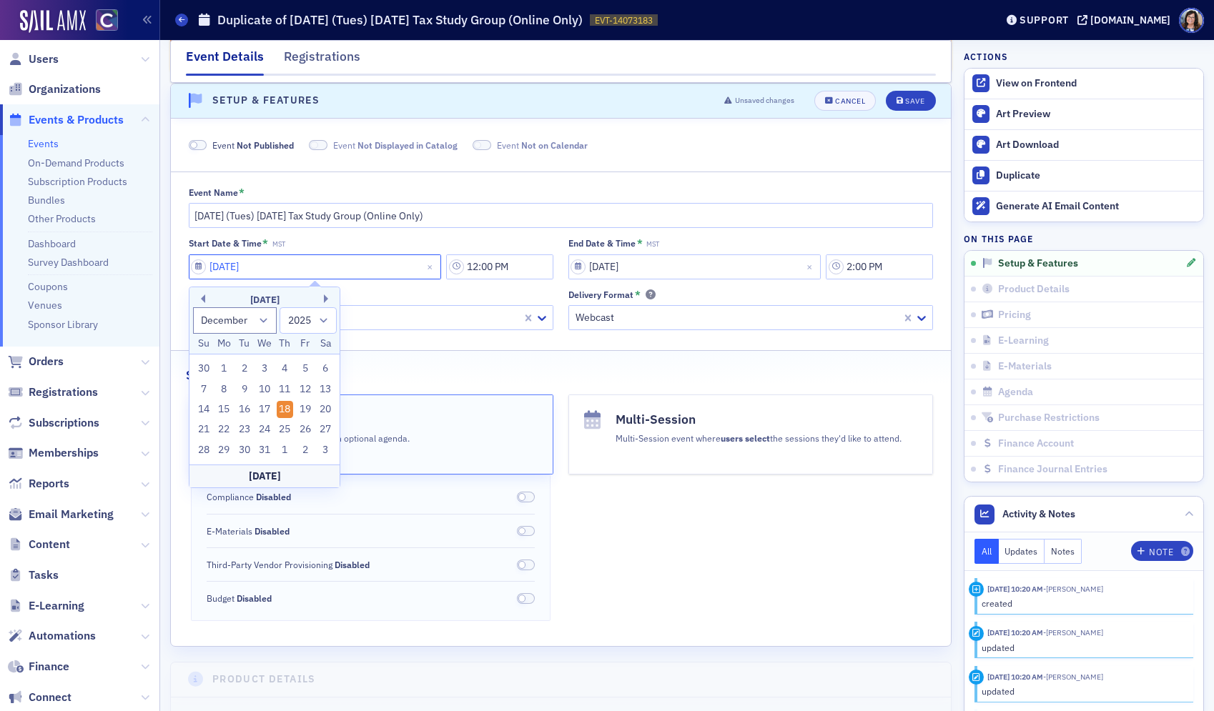
click at [199, 267] on input "12/18/2025" at bounding box center [315, 266] width 253 height 25
click at [324, 323] on select "1900 1901 1902 1903 1904 1905 1906 1907 1908 1909 1910 1911 1912 1913 1914 1915…" at bounding box center [307, 320] width 57 height 26
select select "2026"
click at [279, 307] on select "1900 1901 1902 1903 1904 1905 1906 1907 1908 1909 1910 1911 1912 1913 1914 1915…" at bounding box center [307, 320] width 57 height 26
click at [269, 411] on div "16" at bounding box center [264, 409] width 17 height 17
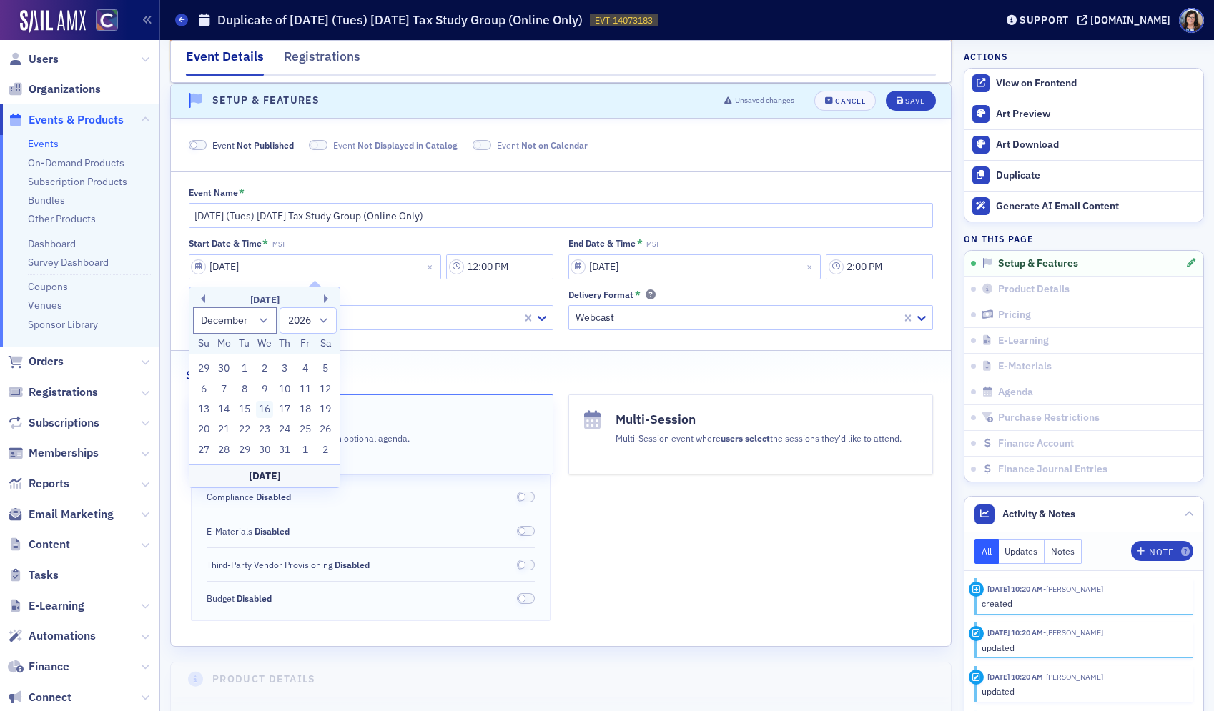
type input "12/16/2026"
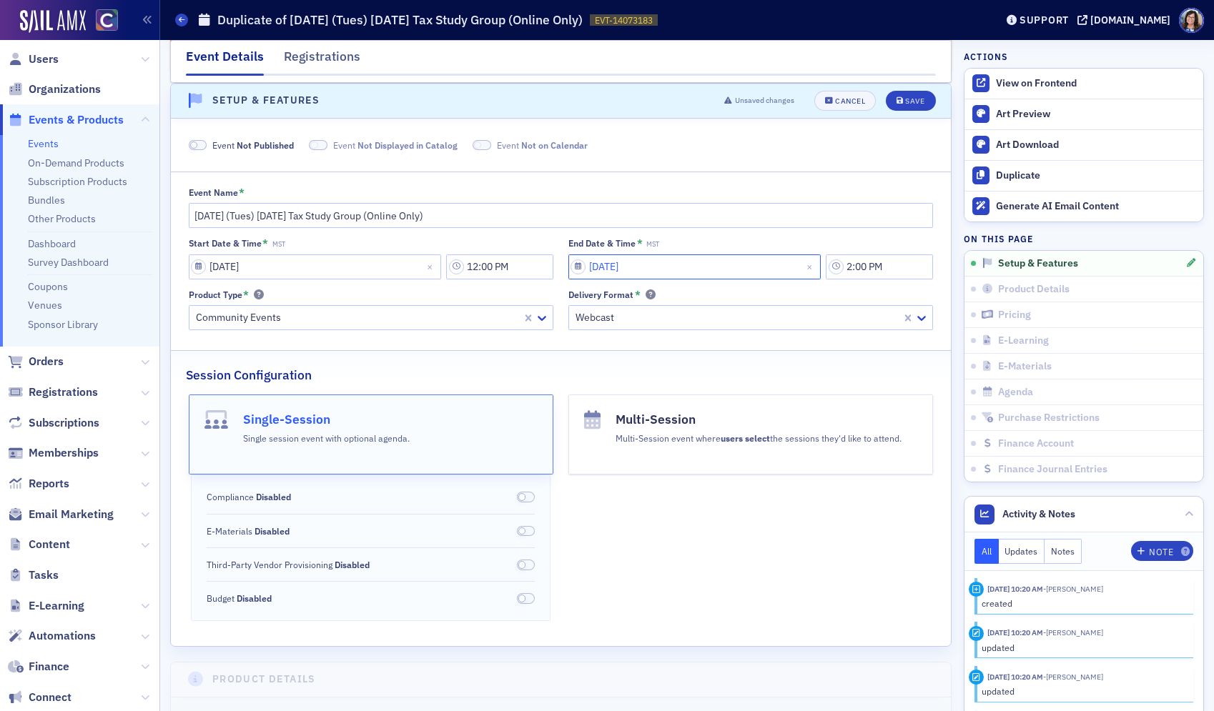
select select "11"
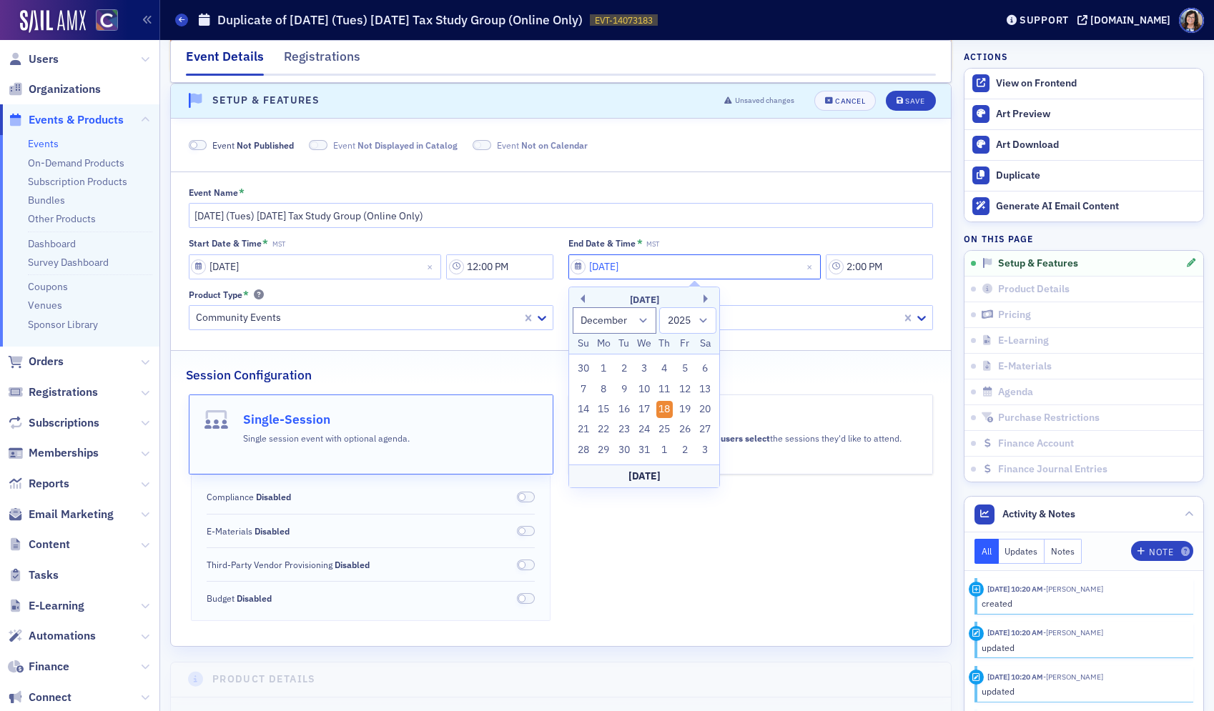
click at [580, 267] on input "12/18/2025" at bounding box center [694, 266] width 253 height 25
click at [707, 320] on select "1900 1901 1902 1903 1904 1905 1906 1907 1908 1909 1910 1911 1912 1913 1914 1915…" at bounding box center [687, 320] width 57 height 26
select select "2026"
click at [659, 307] on select "1900 1901 1902 1903 1904 1905 1906 1907 1908 1909 1910 1911 1912 1913 1914 1915…" at bounding box center [687, 320] width 57 height 26
click at [642, 409] on div "16" at bounding box center [643, 409] width 17 height 17
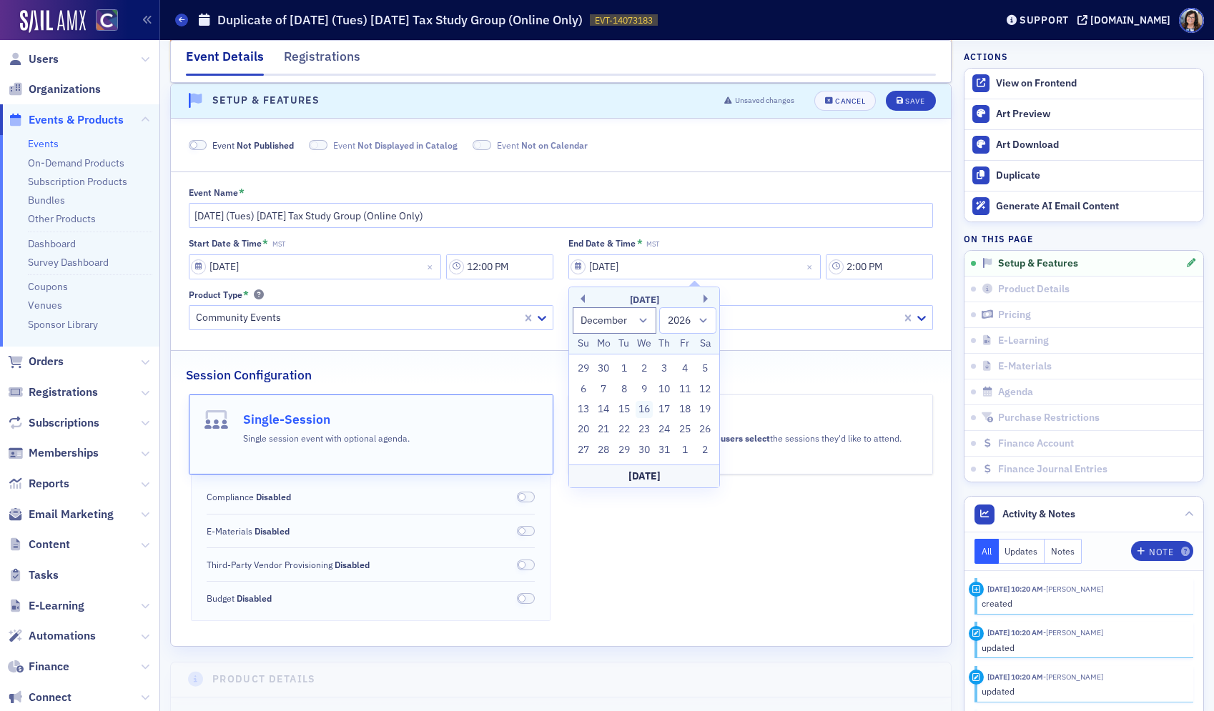
type input "12/16/2026"
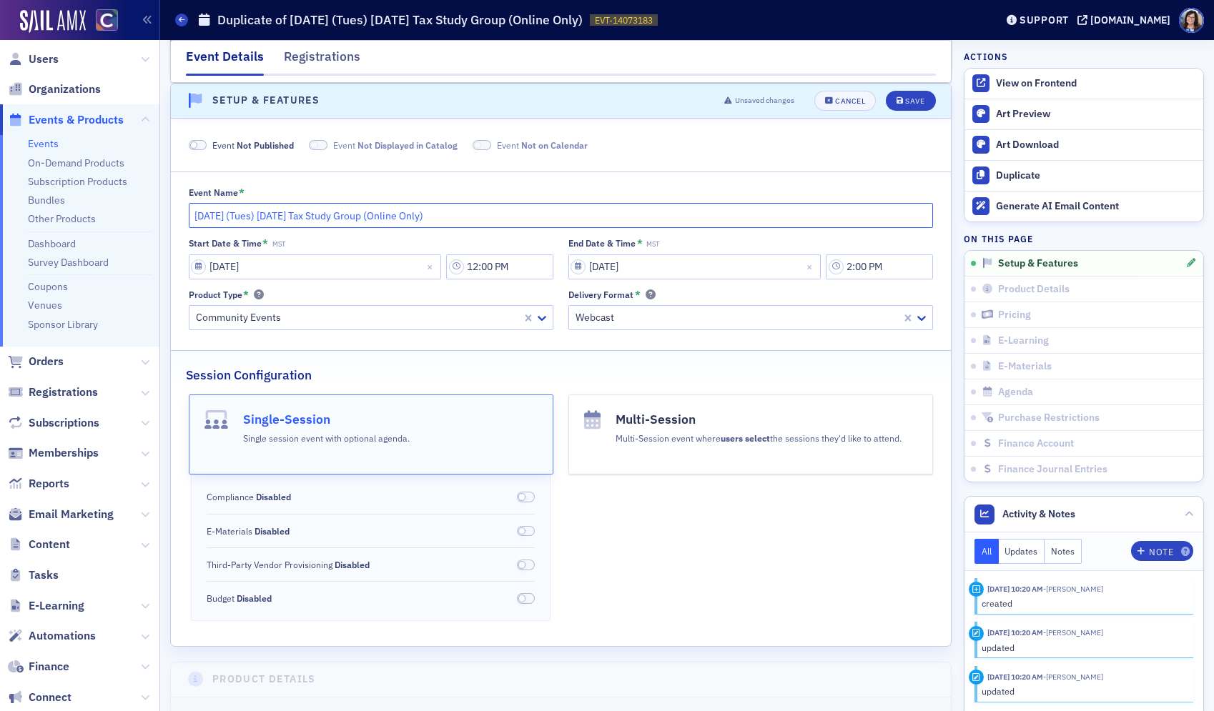
click at [267, 217] on input "December 2025 (Tues) Wednesday Tax Study Group (Online Only)" at bounding box center [561, 215] width 745 height 25
type input "December 2026 (Tues) Wednesday Tax Study Group (Online Only)"
click at [909, 102] on div "Save" at bounding box center [914, 101] width 19 height 8
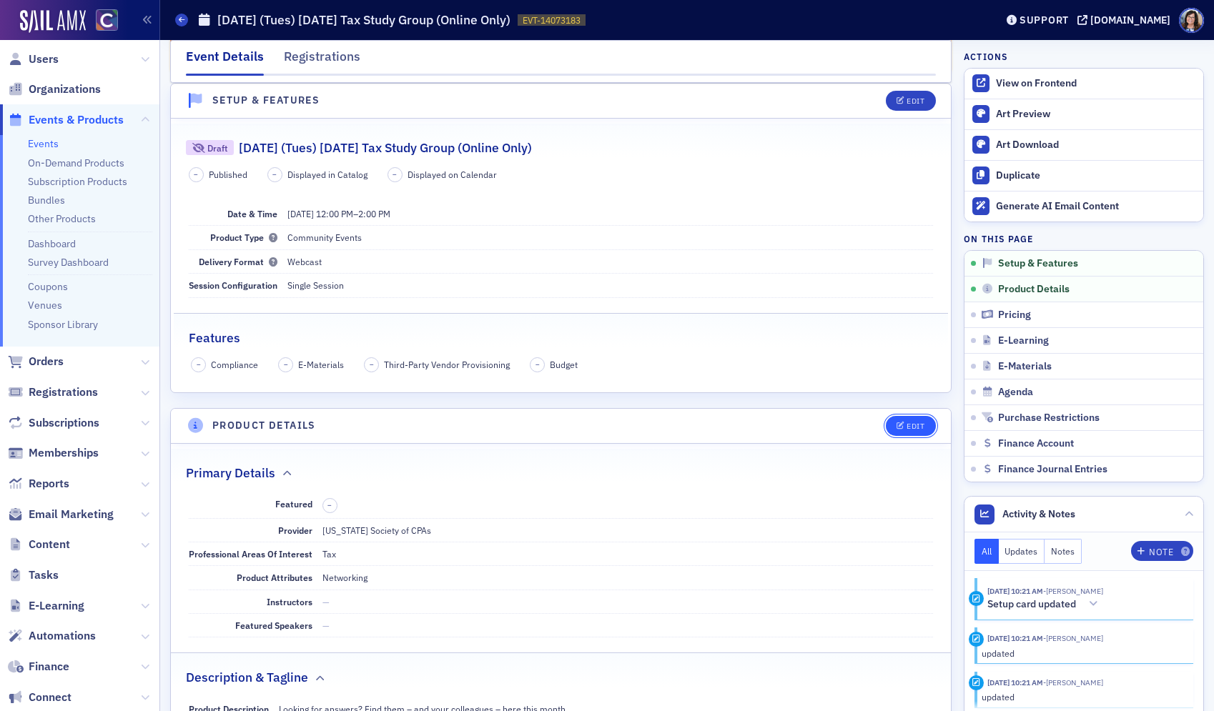
click at [907, 422] on div "Edit" at bounding box center [915, 426] width 18 height 8
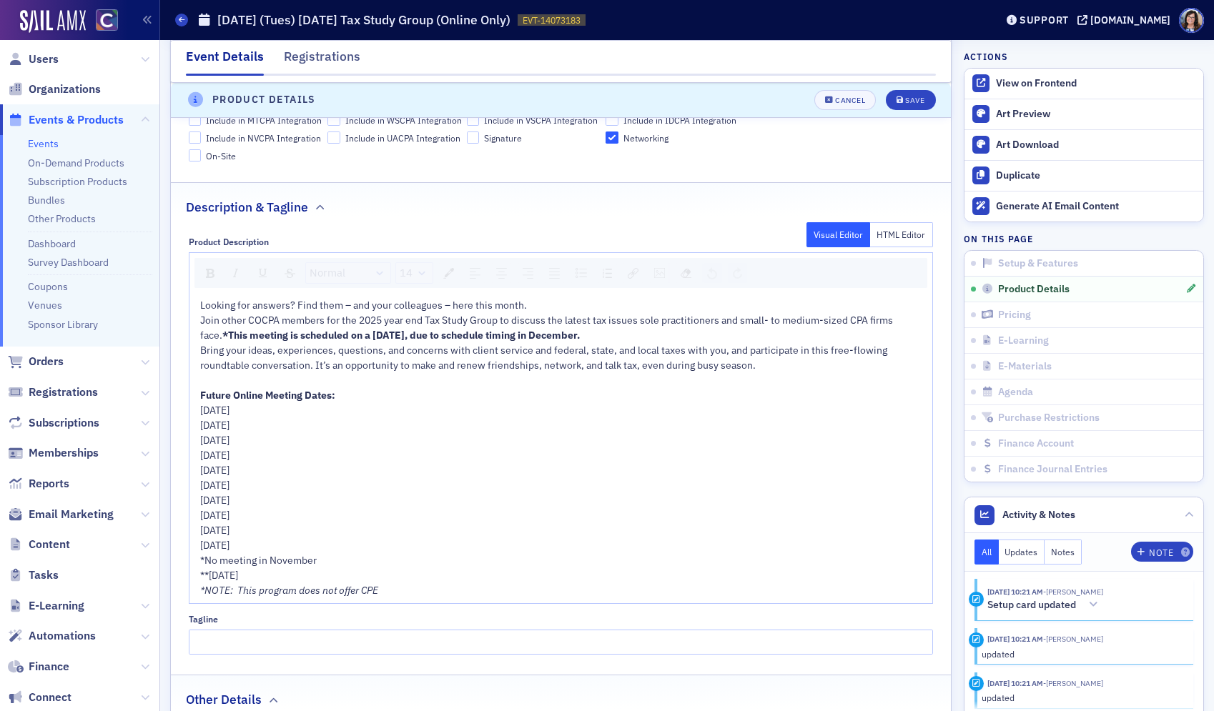
scroll to position [764, 0]
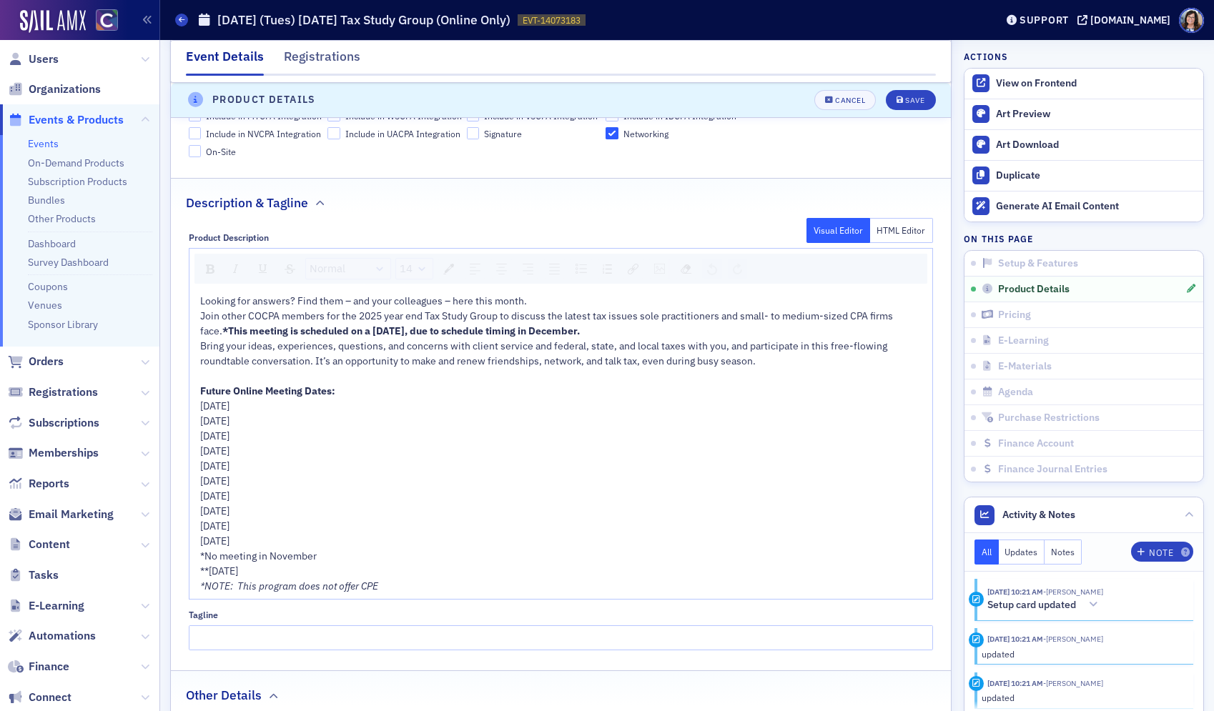
click at [380, 316] on span "Join other COCPA members for the 2025 year end Tax Study Group to discuss the l…" at bounding box center [547, 324] width 695 height 28
click at [404, 332] on span "*This meeting is scheduled on a THURSDAY, due to schedule timing in December." at bounding box center [400, 331] width 357 height 13
drag, startPoint x: 358, startPoint y: 569, endPoint x: 199, endPoint y: 412, distance: 223.4
click at [199, 412] on div "Looking for answers? Find them – and your colleagues – here this month. Join ot…" at bounding box center [560, 444] width 723 height 300
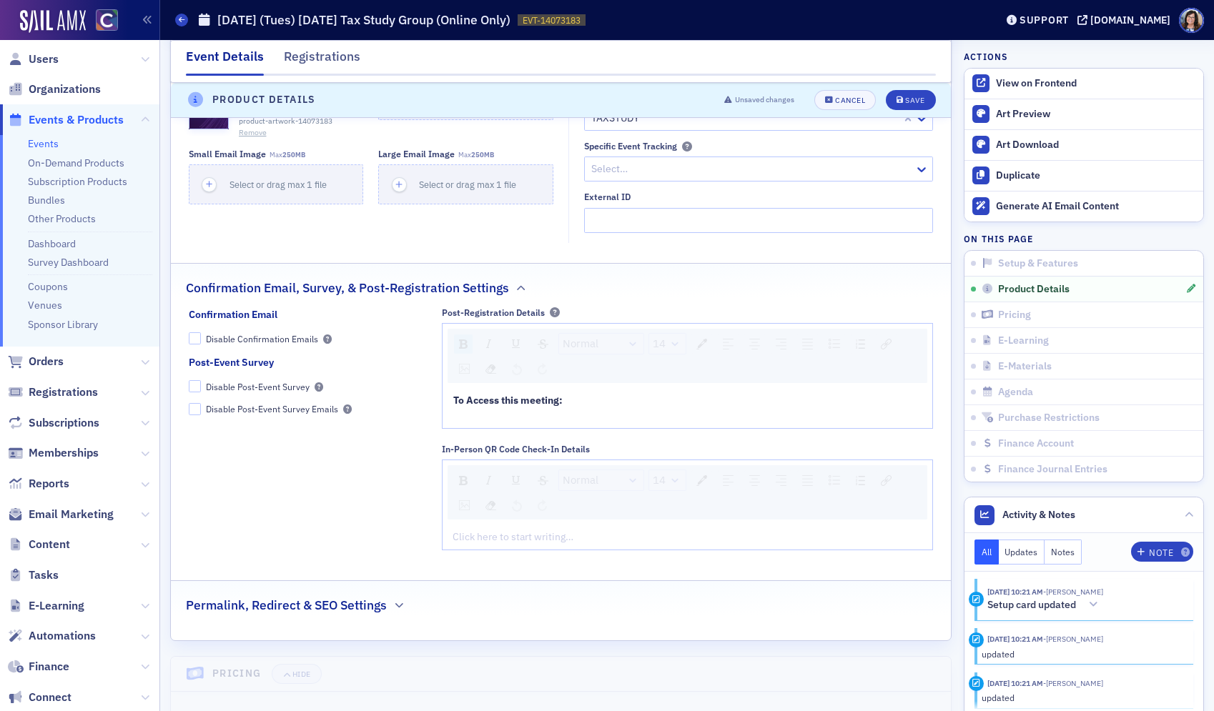
scroll to position [1440, 0]
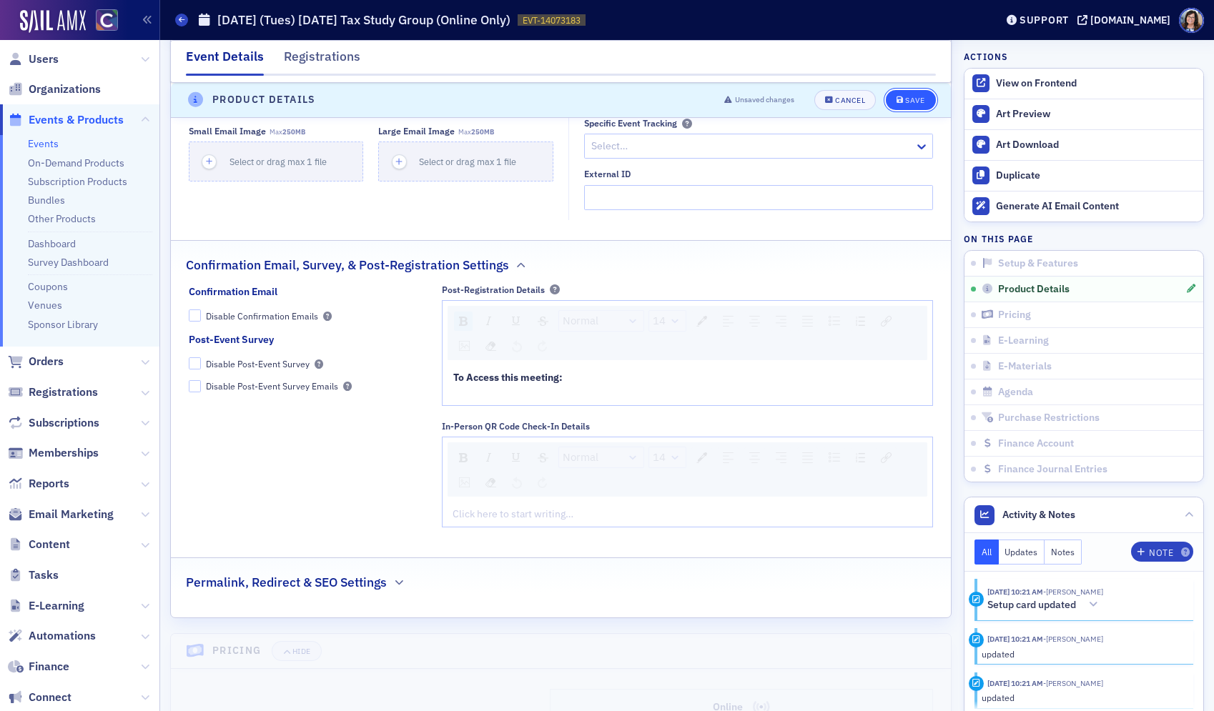
click at [909, 102] on div "Save" at bounding box center [914, 100] width 19 height 8
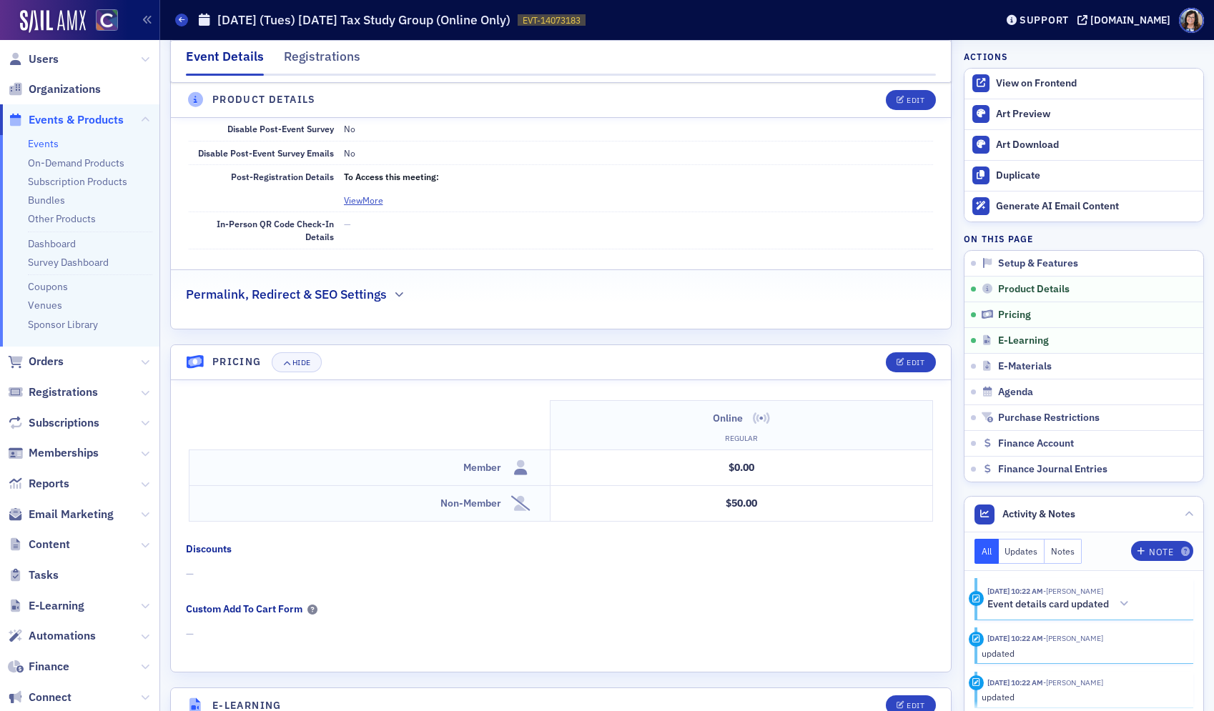
scroll to position [1169, 0]
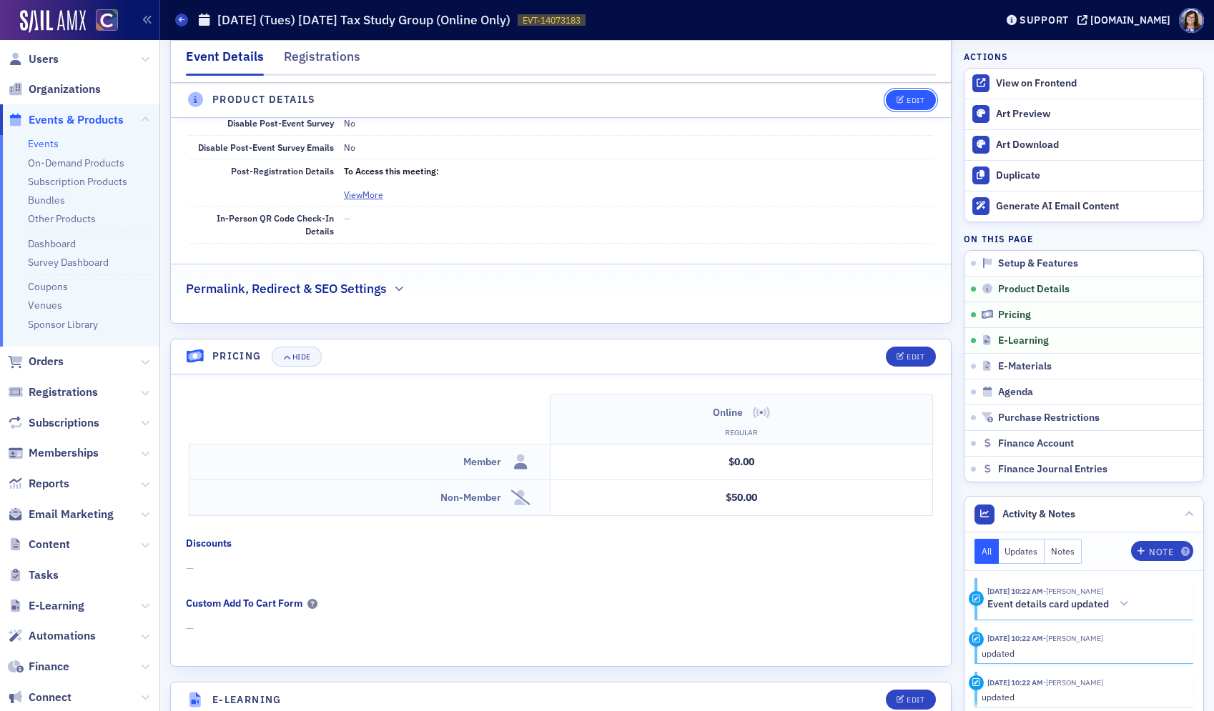
click at [908, 99] on div "Edit" at bounding box center [915, 100] width 18 height 8
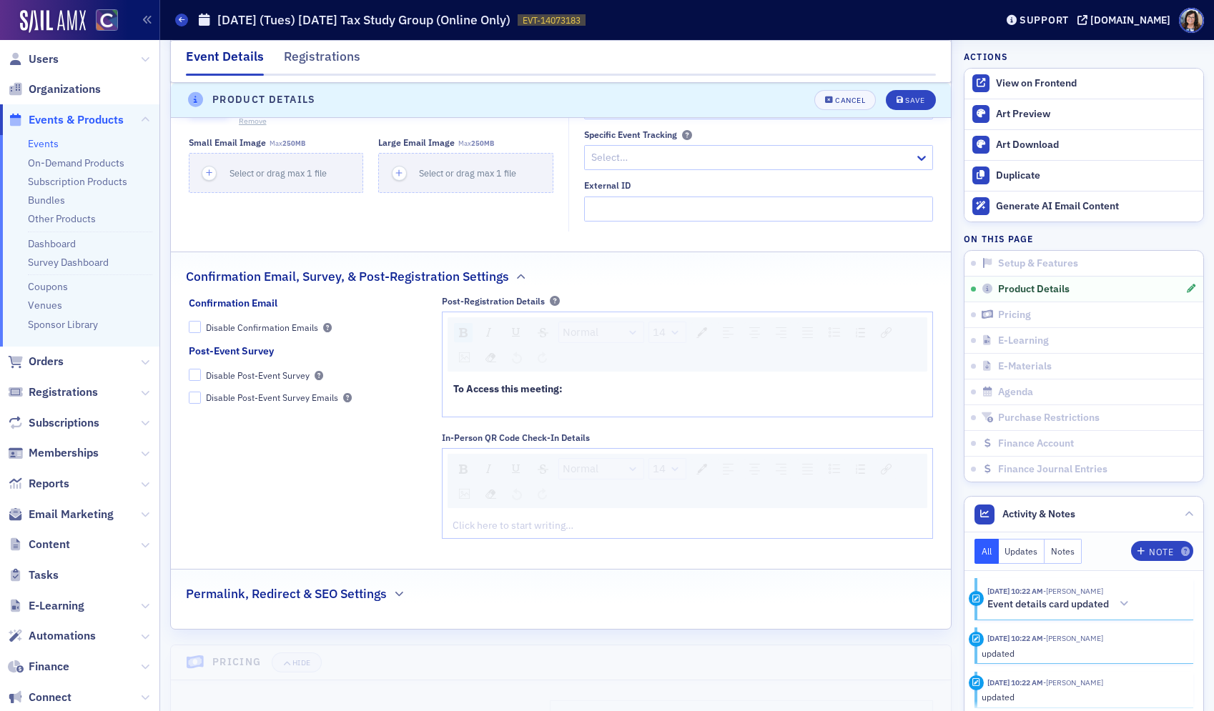
scroll to position [1432, 0]
click at [916, 105] on button "Save" at bounding box center [910, 100] width 49 height 20
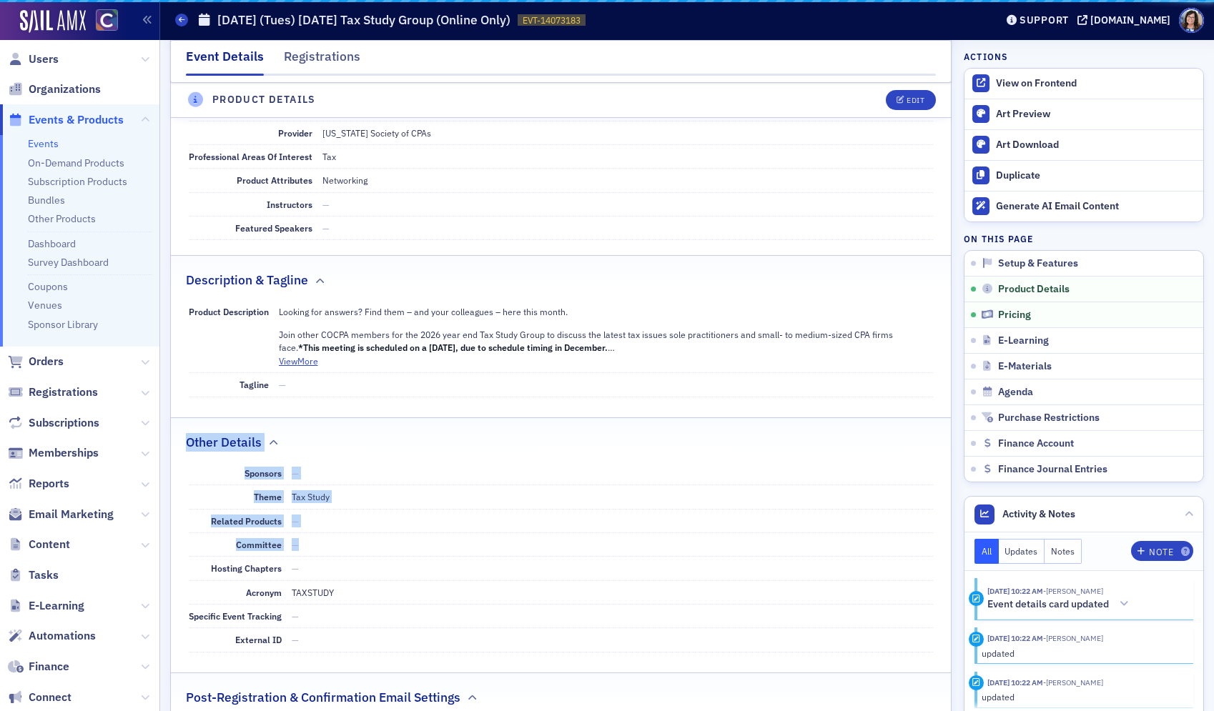
click at [564, 386] on div "Primary Details Featured – Provider Colorado Society of CPAs Professional Areas…" at bounding box center [561, 499] width 780 height 906
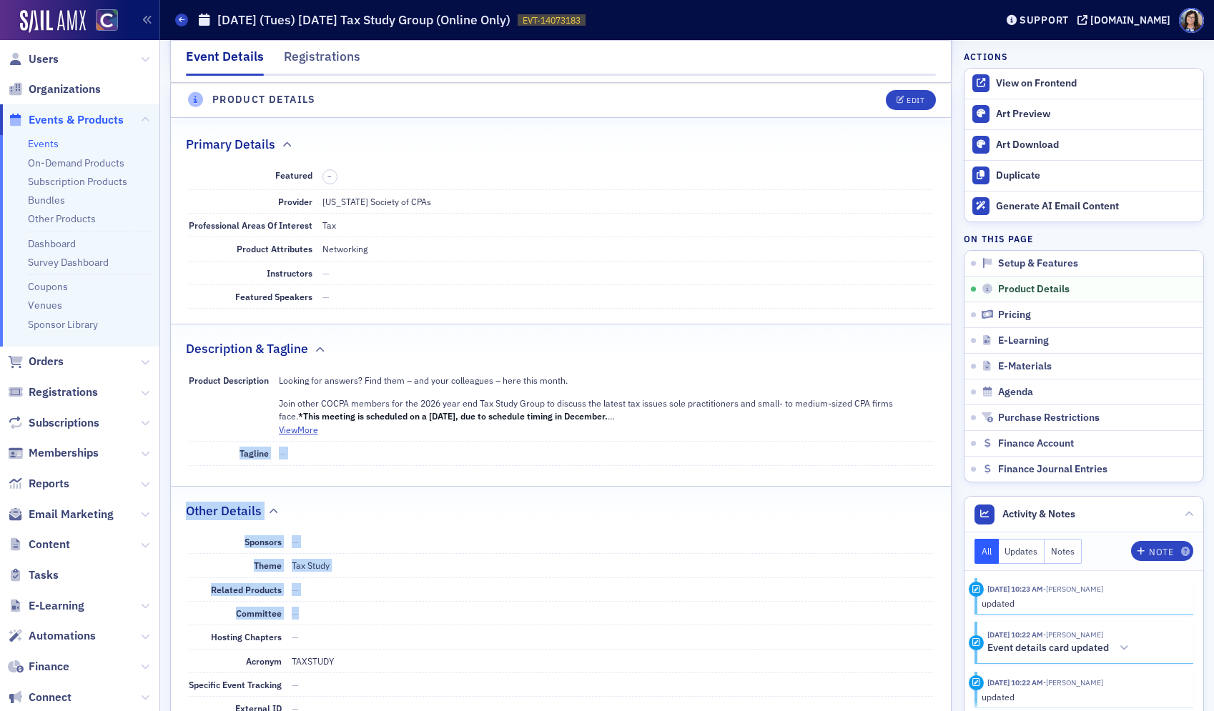
scroll to position [468, 0]
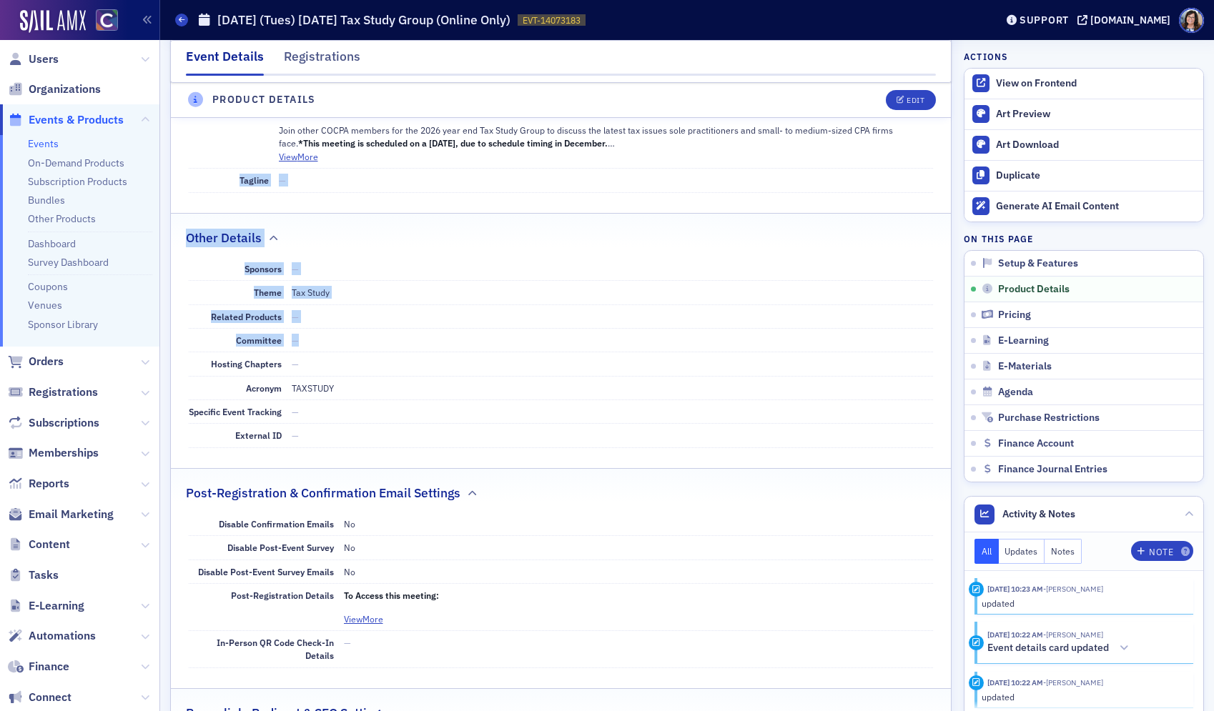
click at [736, 262] on dd "—" at bounding box center [613, 268] width 642 height 23
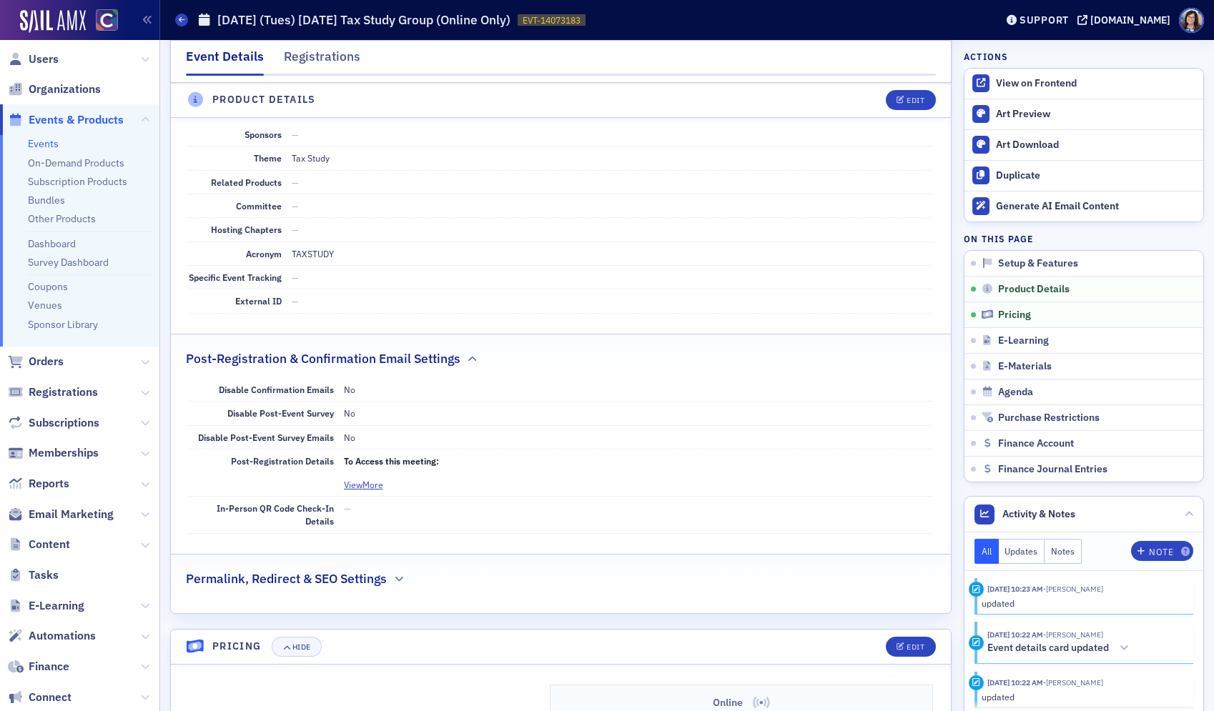
scroll to position [901, 0]
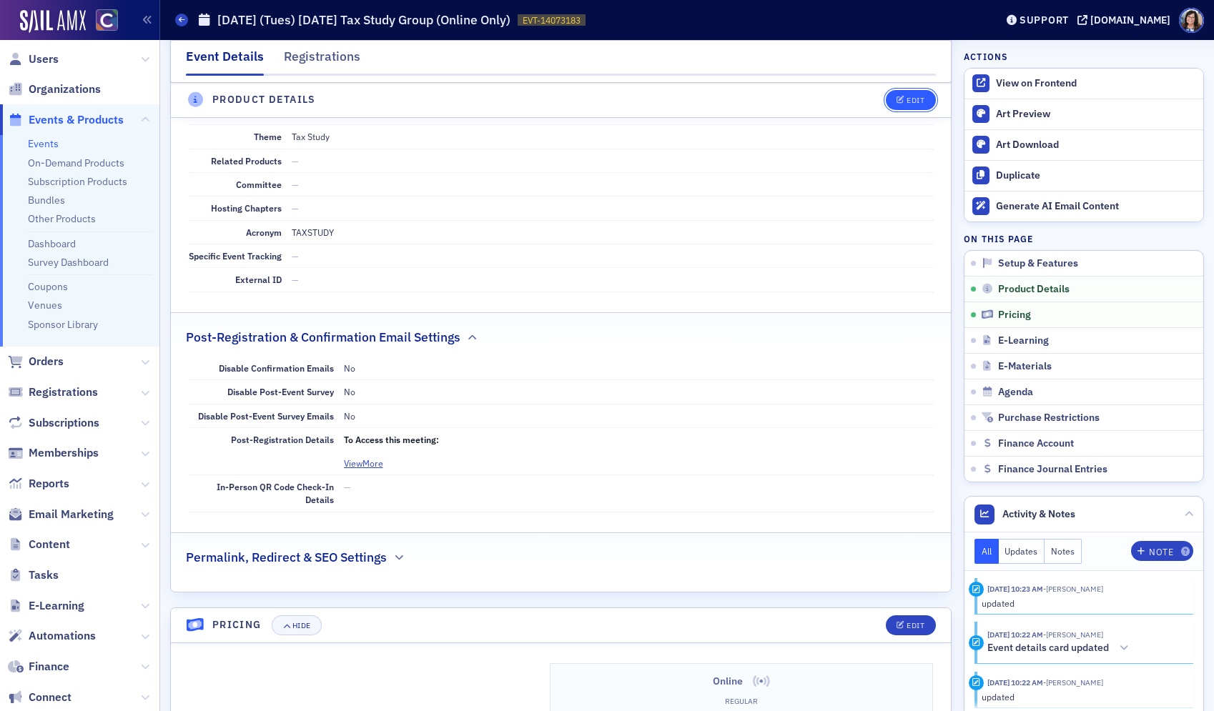
click at [910, 102] on div "Edit" at bounding box center [915, 100] width 18 height 8
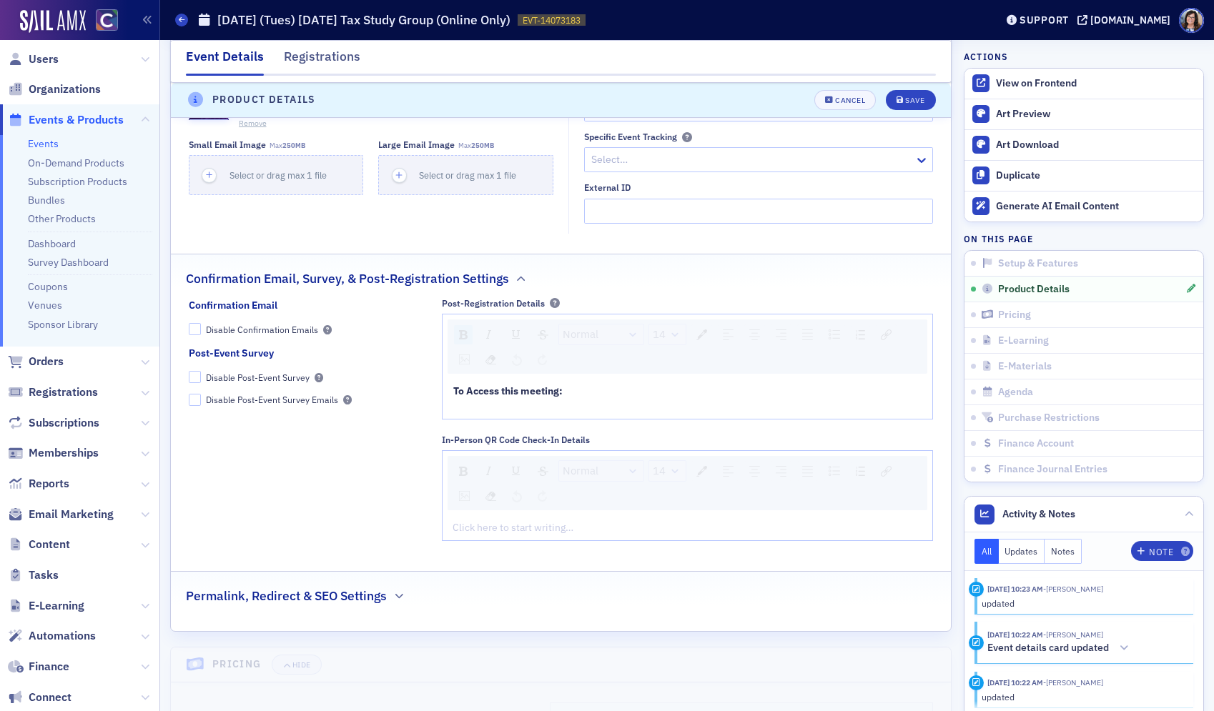
scroll to position [1430, 0]
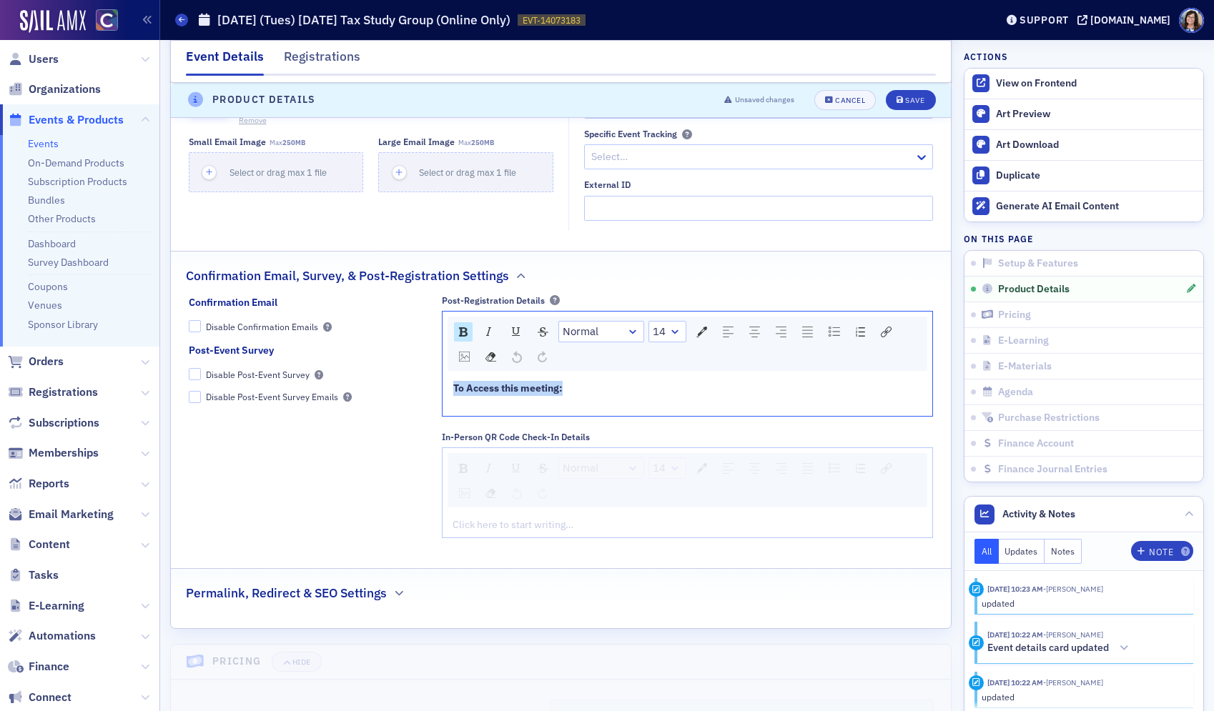
drag, startPoint x: 531, startPoint y: 387, endPoint x: 425, endPoint y: 384, distance: 106.5
click at [425, 383] on div "Confirmation Email Disable Confirmation Emails Post-Event Survey Disable Post-E…" at bounding box center [561, 422] width 745 height 254
click at [910, 104] on div "Save" at bounding box center [914, 100] width 19 height 8
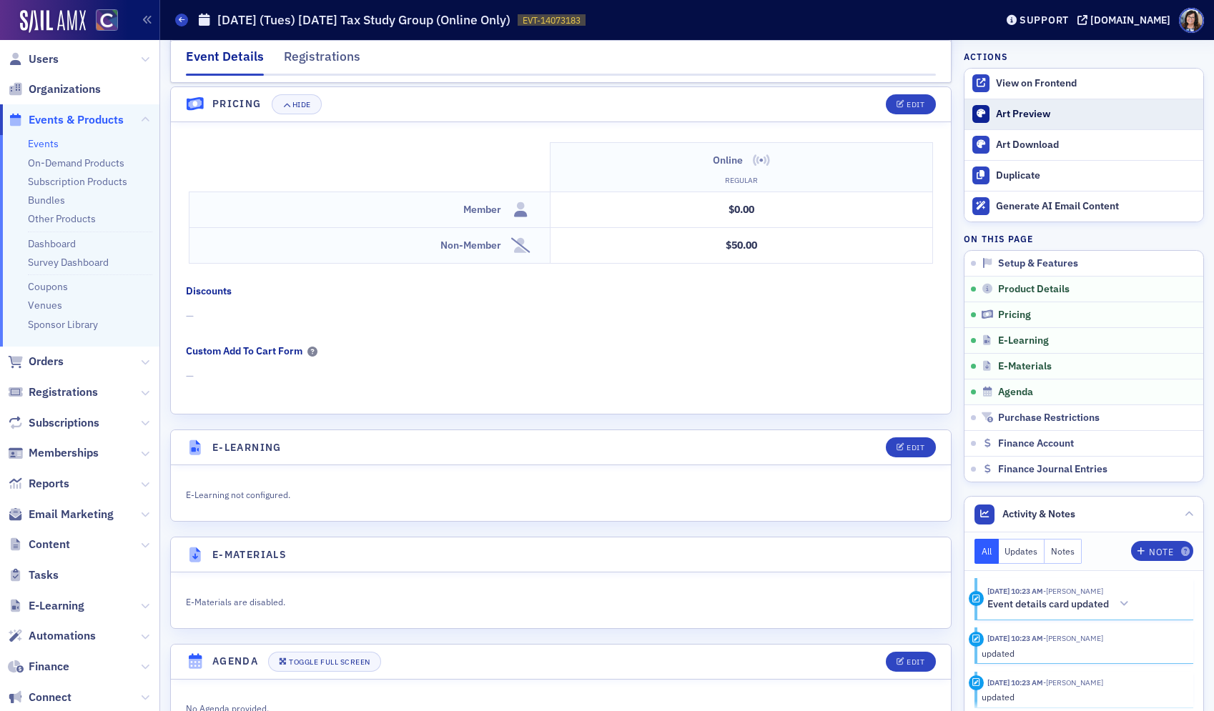
scroll to position [1422, 0]
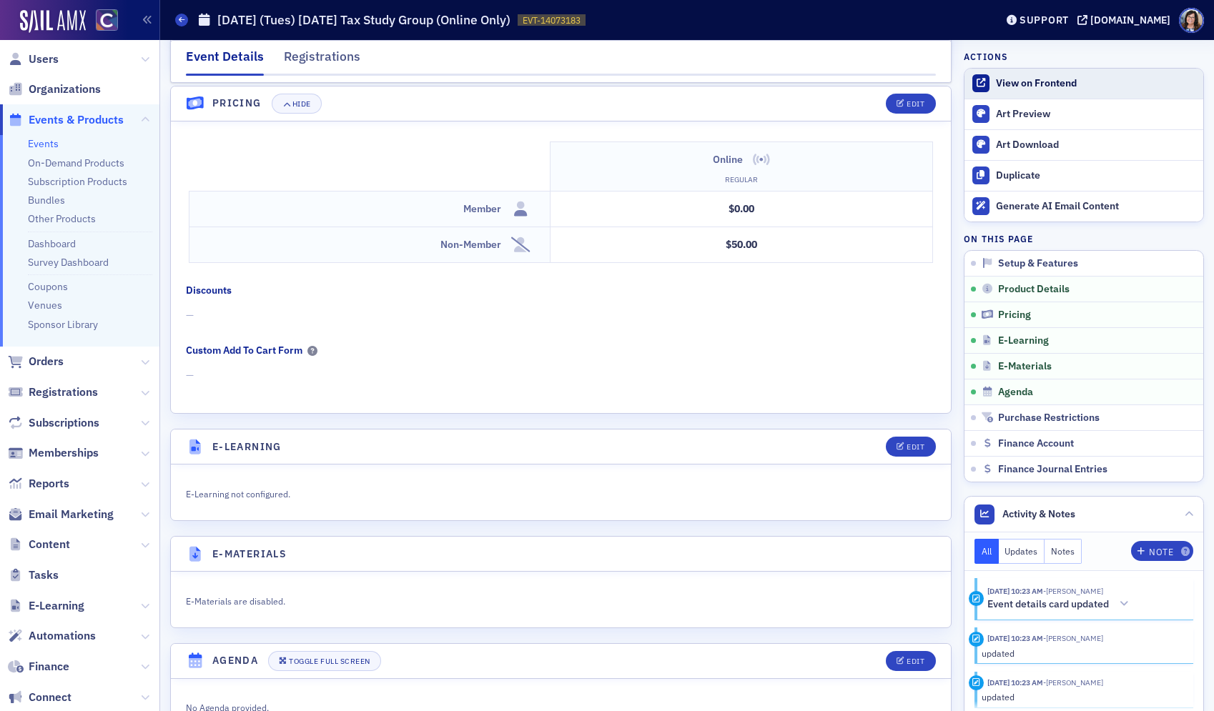
click at [1005, 81] on div "View on Frontend" at bounding box center [1096, 83] width 200 height 13
click at [94, 117] on span "Events & Products" at bounding box center [76, 120] width 95 height 16
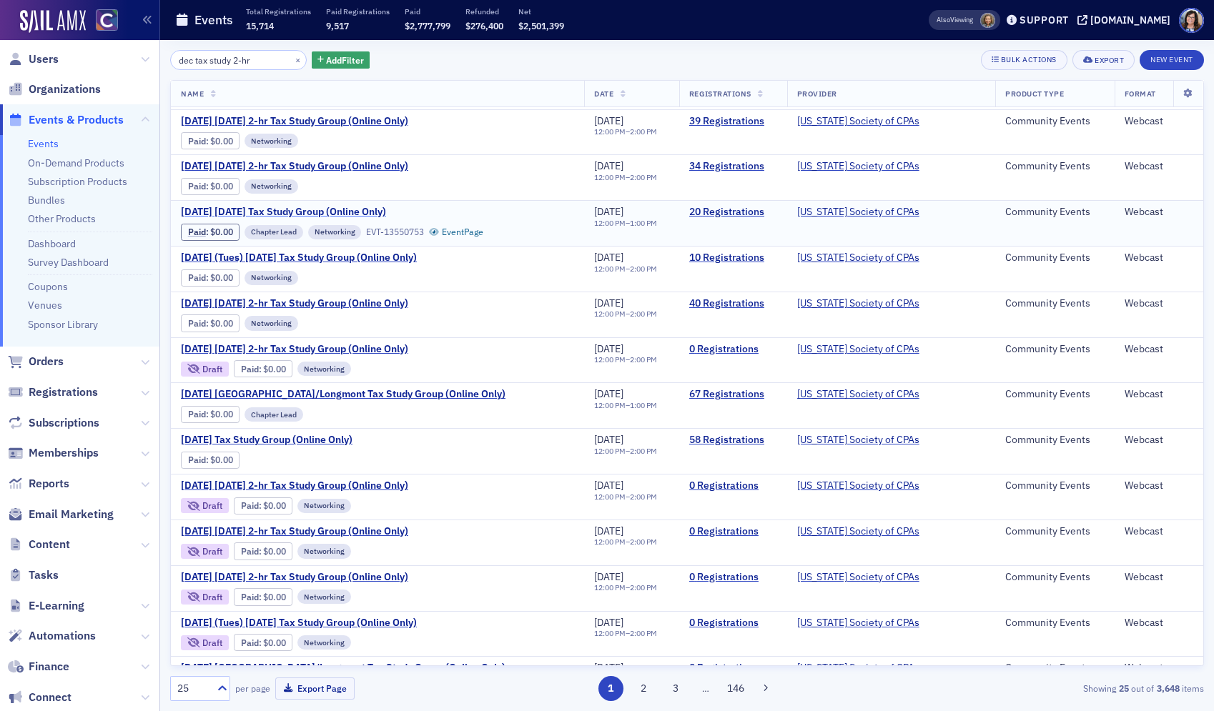
scroll to position [48, 0]
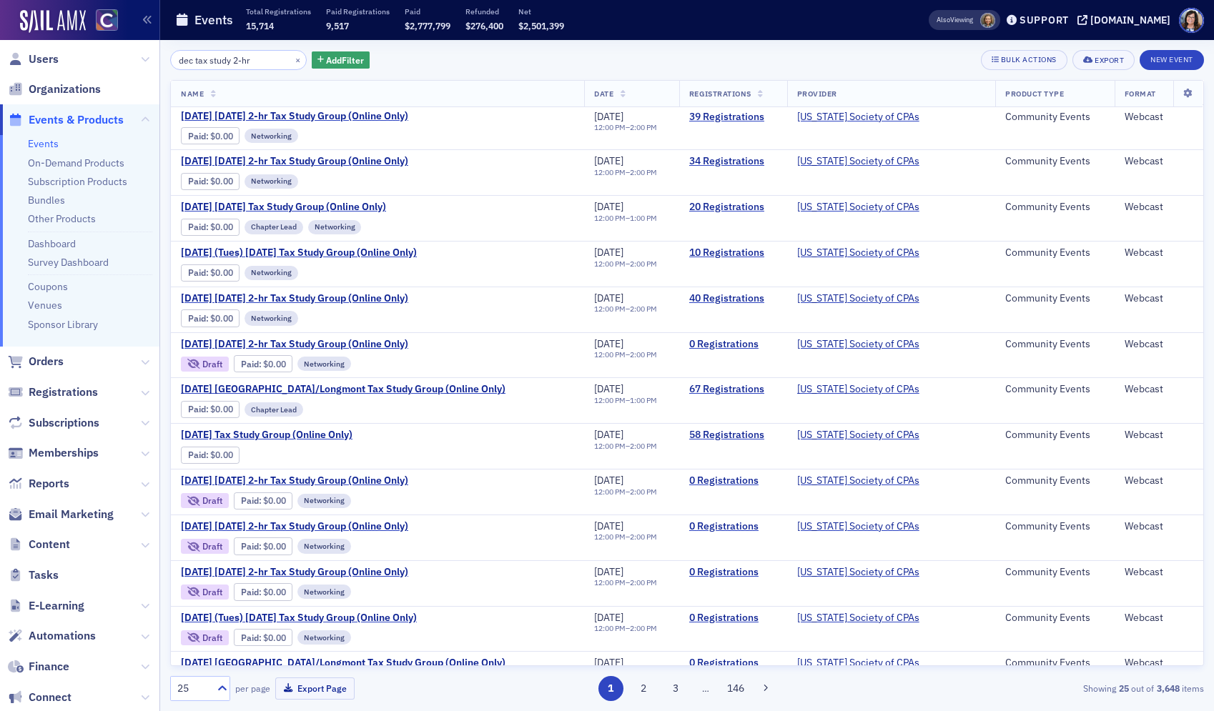
drag, startPoint x: 196, startPoint y: 62, endPoint x: 173, endPoint y: 65, distance: 23.1
click at [176, 65] on input "dec tax study 2-hr" at bounding box center [238, 60] width 137 height 20
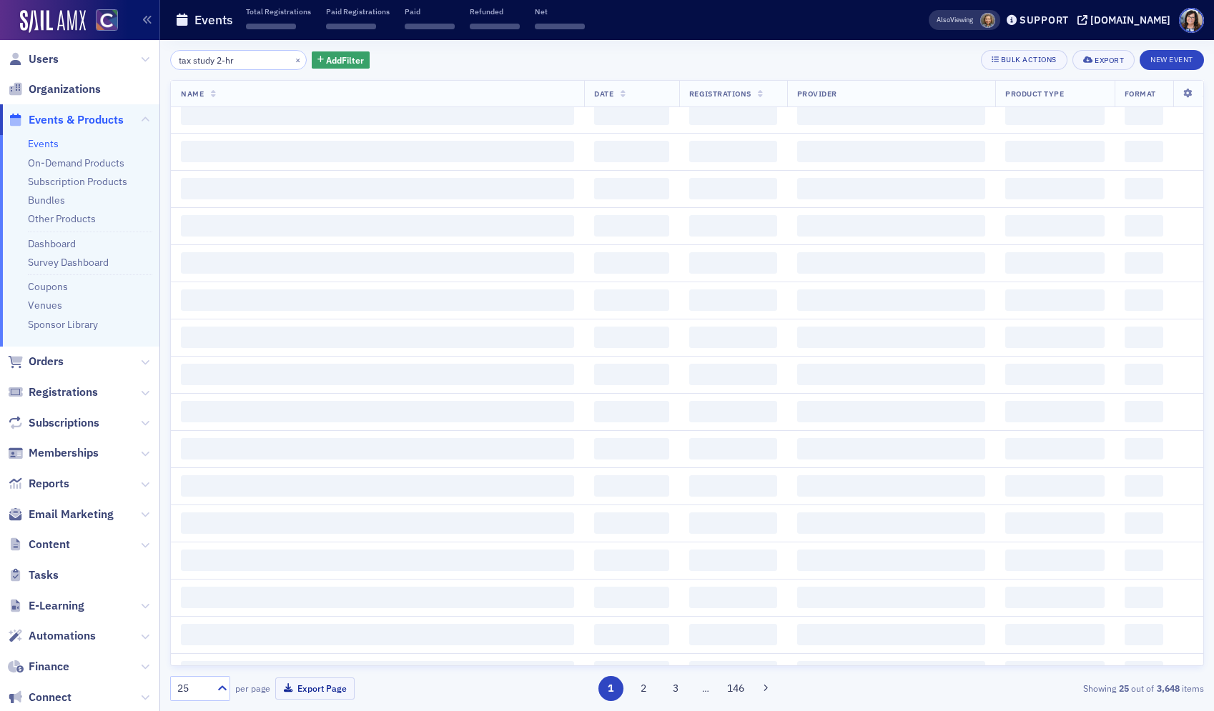
scroll to position [976, 0]
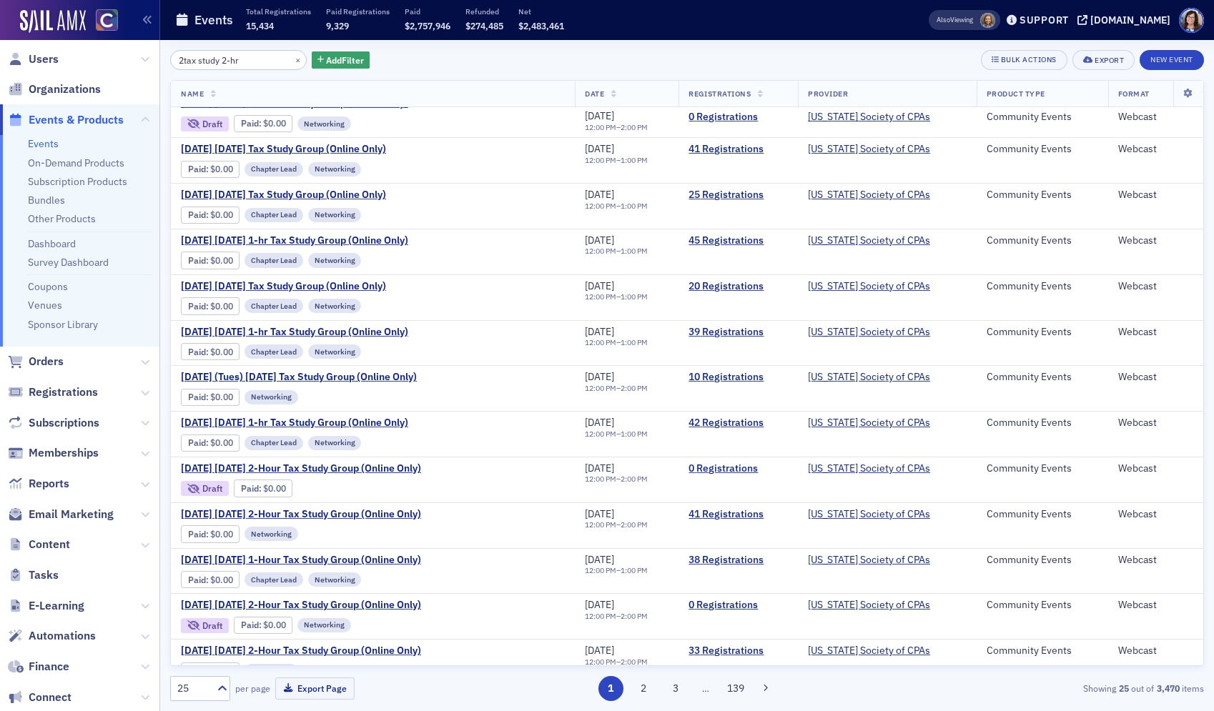
scroll to position [1259, 0]
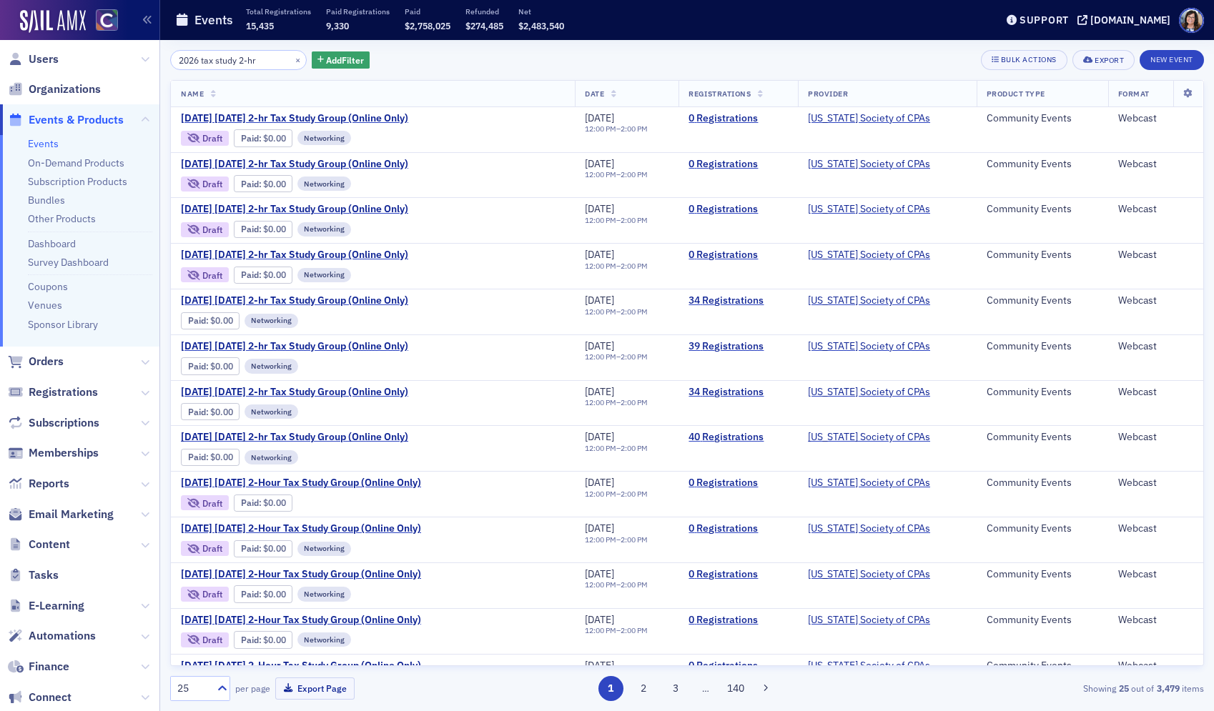
click at [267, 59] on input "2026 tax study 2-hr" at bounding box center [238, 60] width 137 height 20
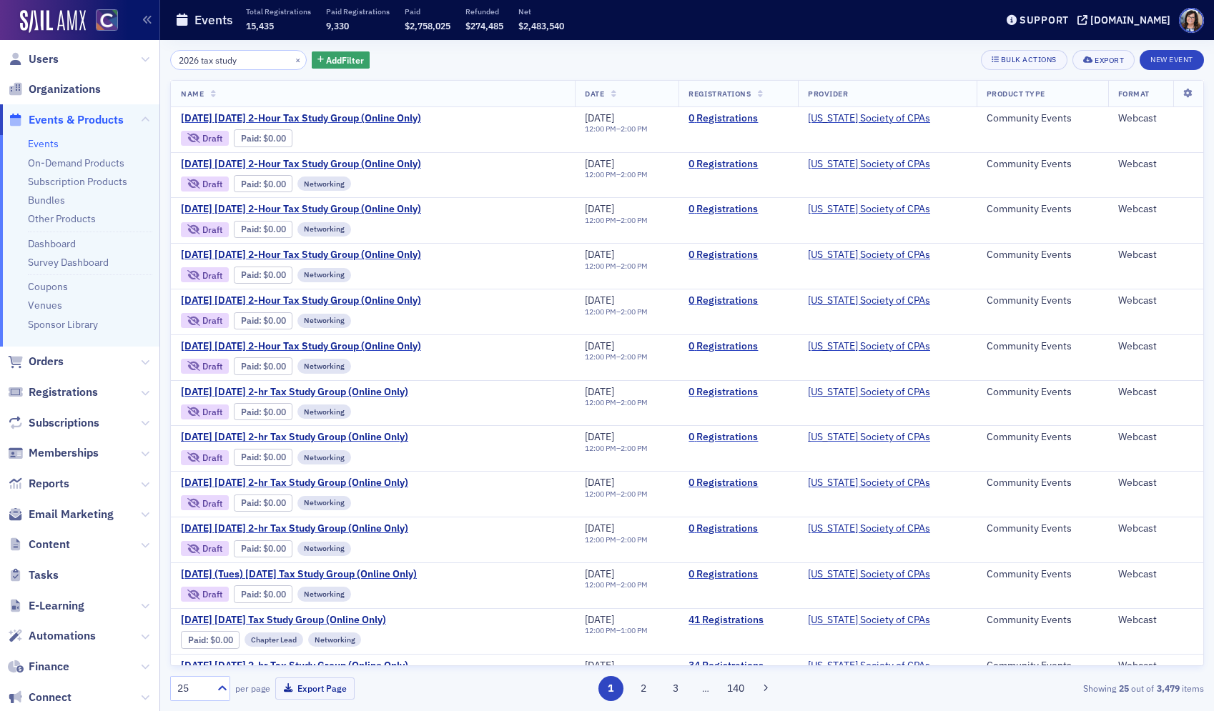
drag, startPoint x: 199, startPoint y: 61, endPoint x: 150, endPoint y: 64, distance: 49.4
click at [150, 64] on div "Users Organizations Events & Products Events On-Demand Products Subscription Pr…" at bounding box center [607, 355] width 1214 height 711
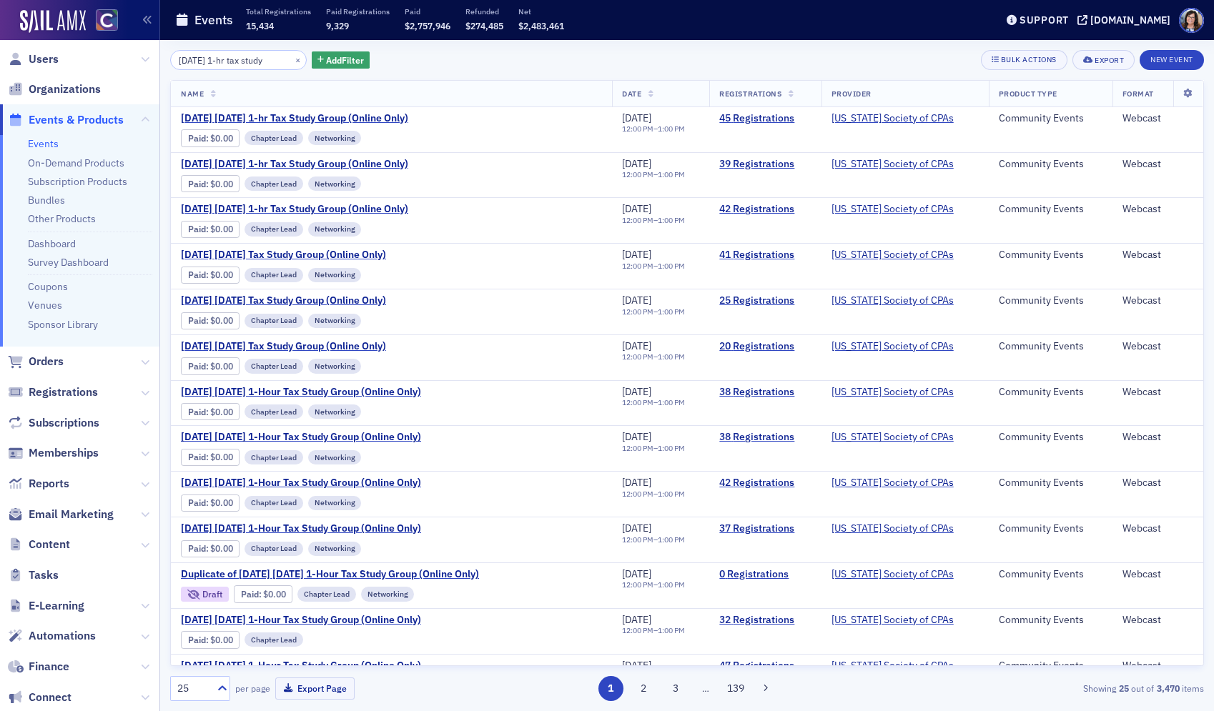
type input "Wednesday 1-hr tax study"
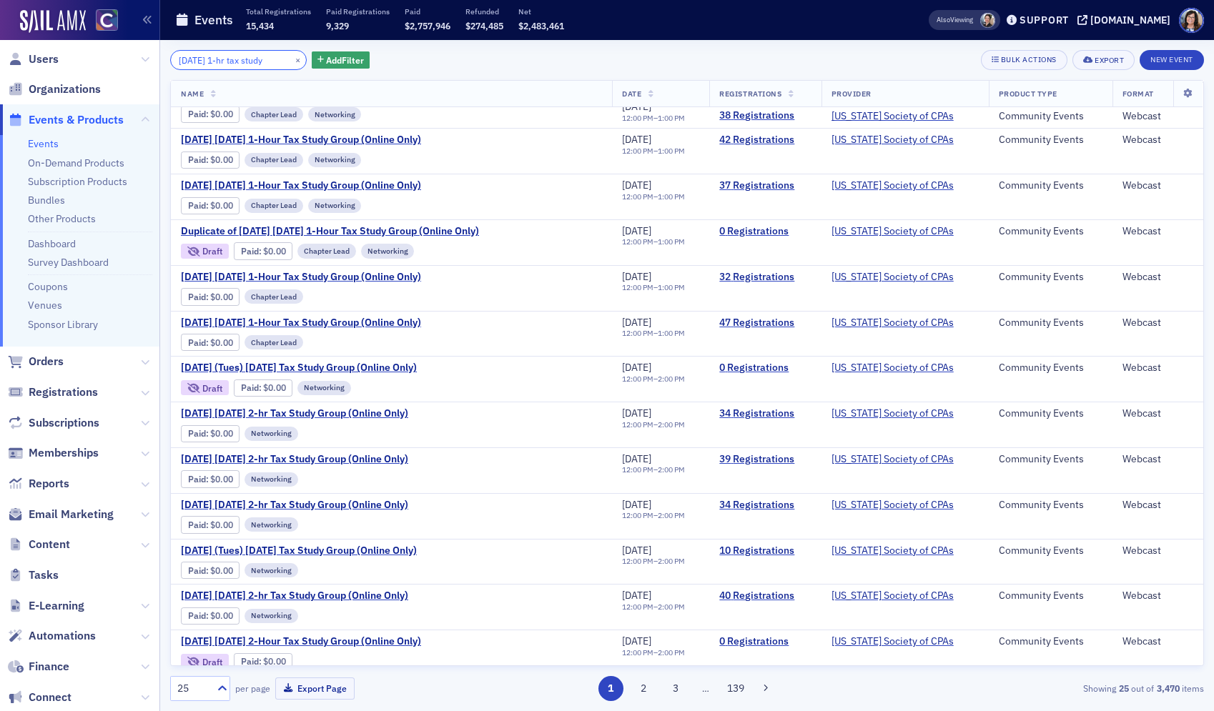
scroll to position [346, 0]
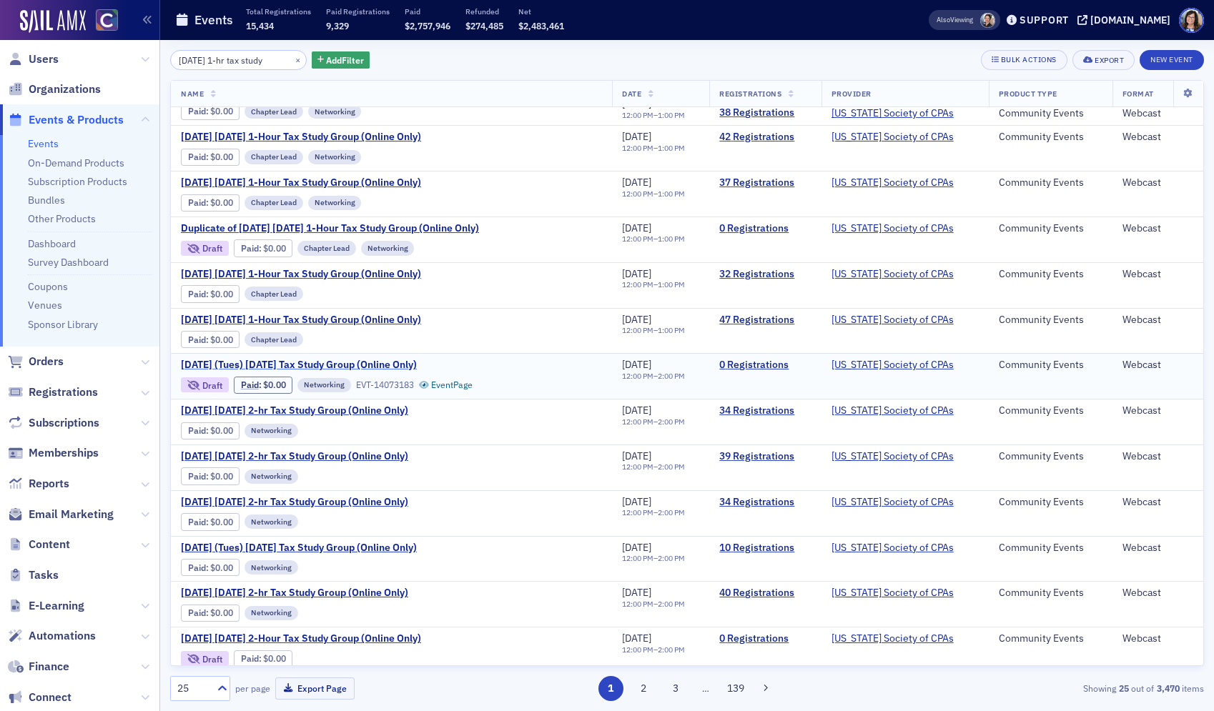
click at [377, 364] on span "December 2026 (Tues) Wednesday Tax Study Group (Online Only)" at bounding box center [301, 365] width 240 height 13
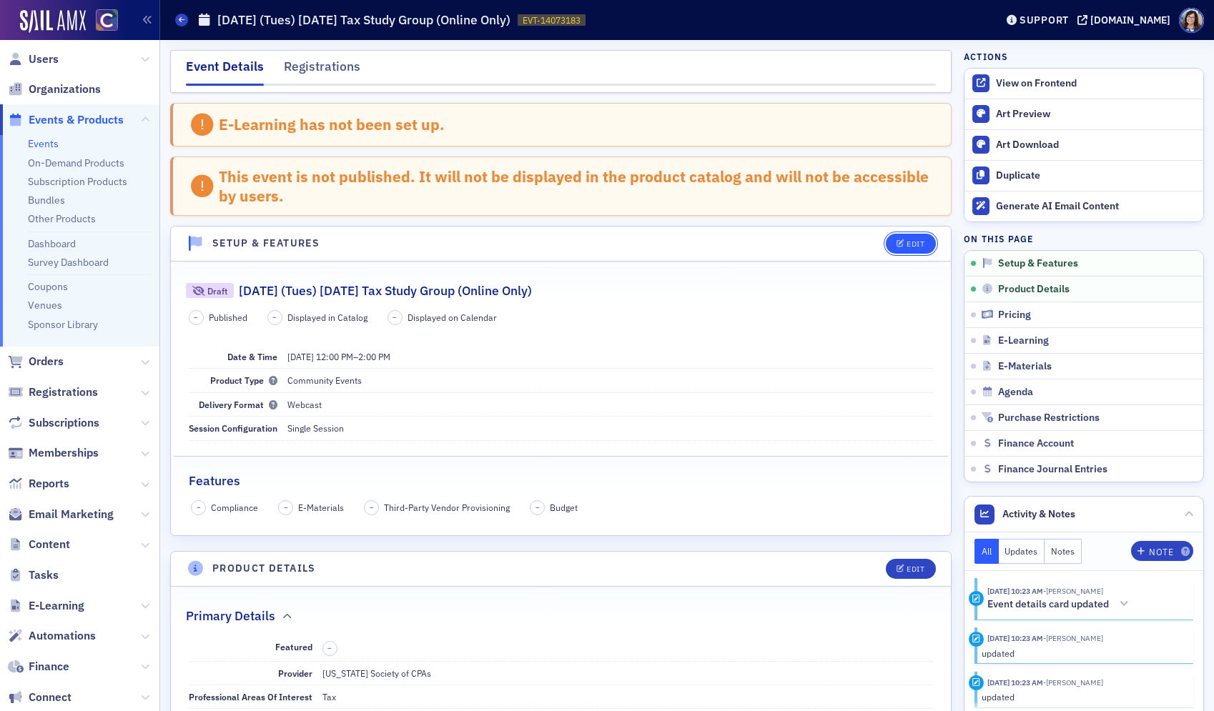
click at [911, 250] on button "Edit" at bounding box center [910, 244] width 49 height 20
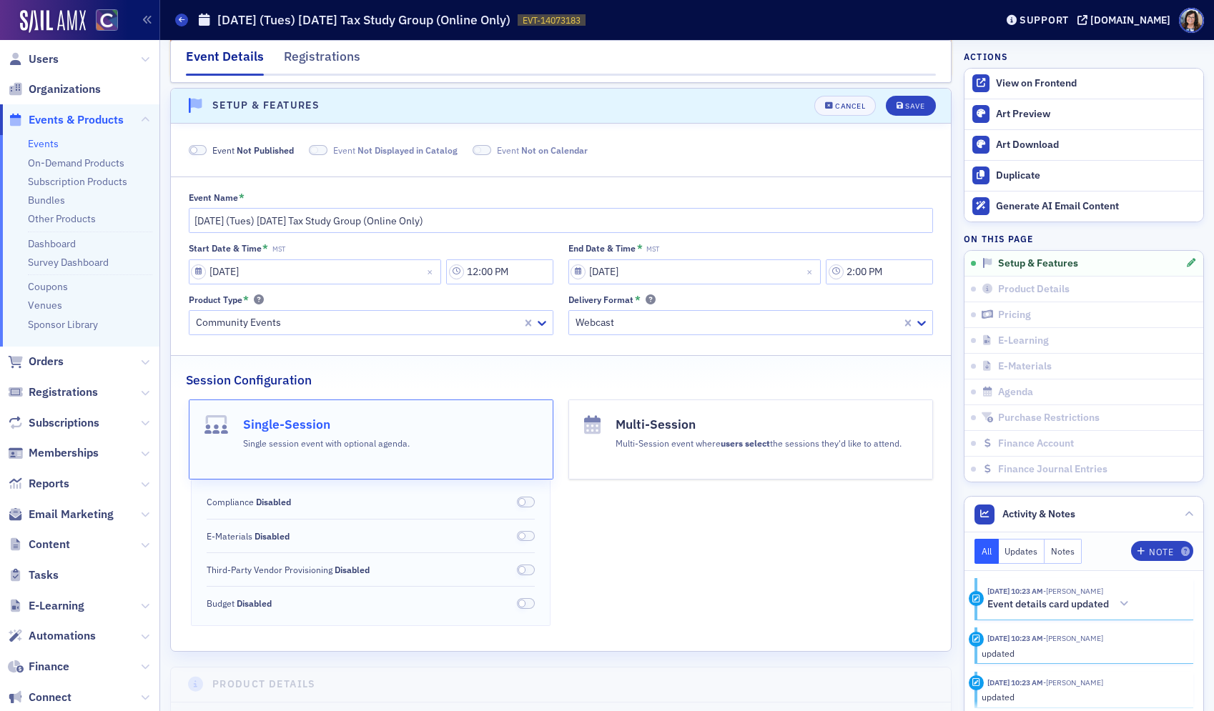
scroll to position [143, 0]
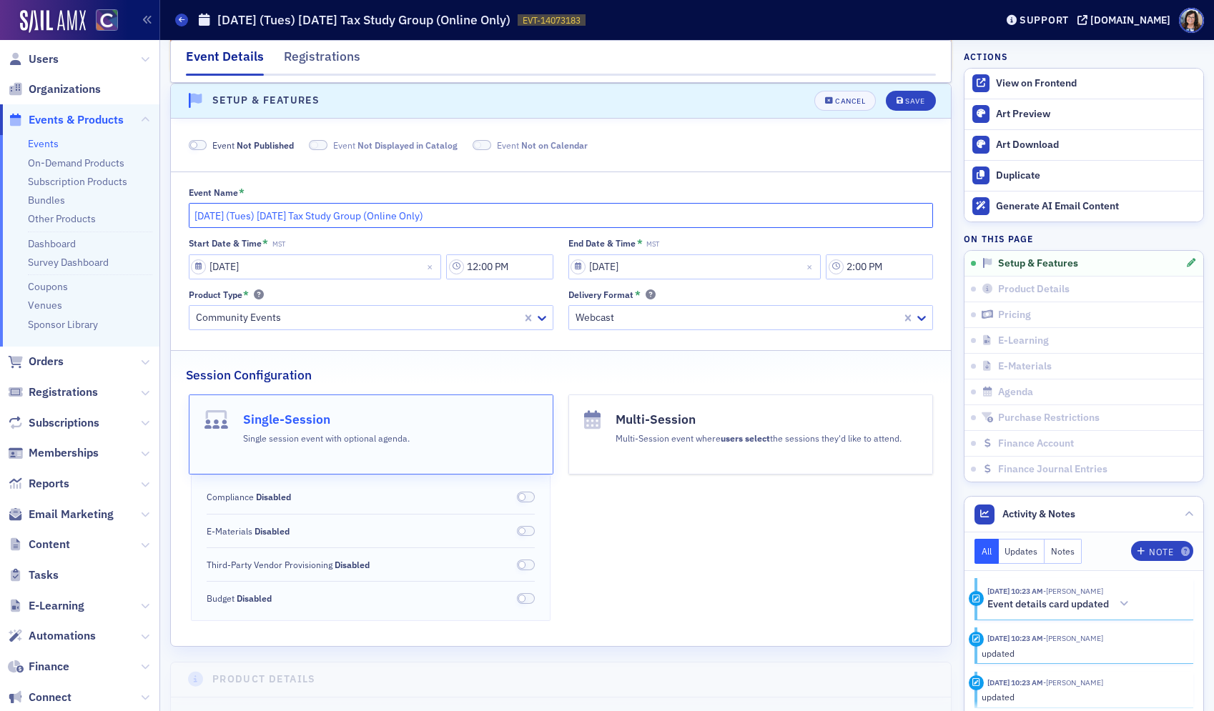
drag, startPoint x: 352, startPoint y: 216, endPoint x: 352, endPoint y: 229, distance: 12.9
click at [352, 217] on input "December 2026 (Tues) Wednesday Tax Study Group (Online Only)" at bounding box center [561, 215] width 745 height 25
type input "December 2026 (Tues) Wednesday 2-hr Tax Study Group (Online Only)"
click at [910, 102] on div "Save" at bounding box center [914, 103] width 19 height 8
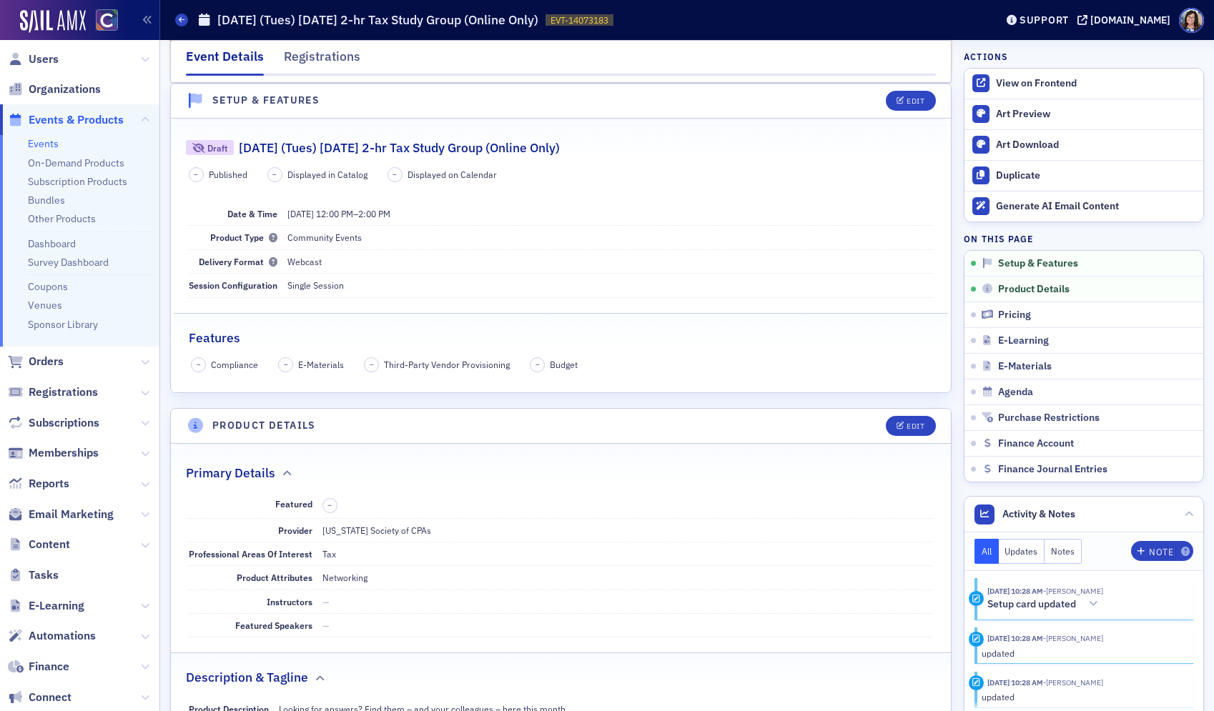
click at [77, 117] on span "Events & Products" at bounding box center [76, 120] width 95 height 16
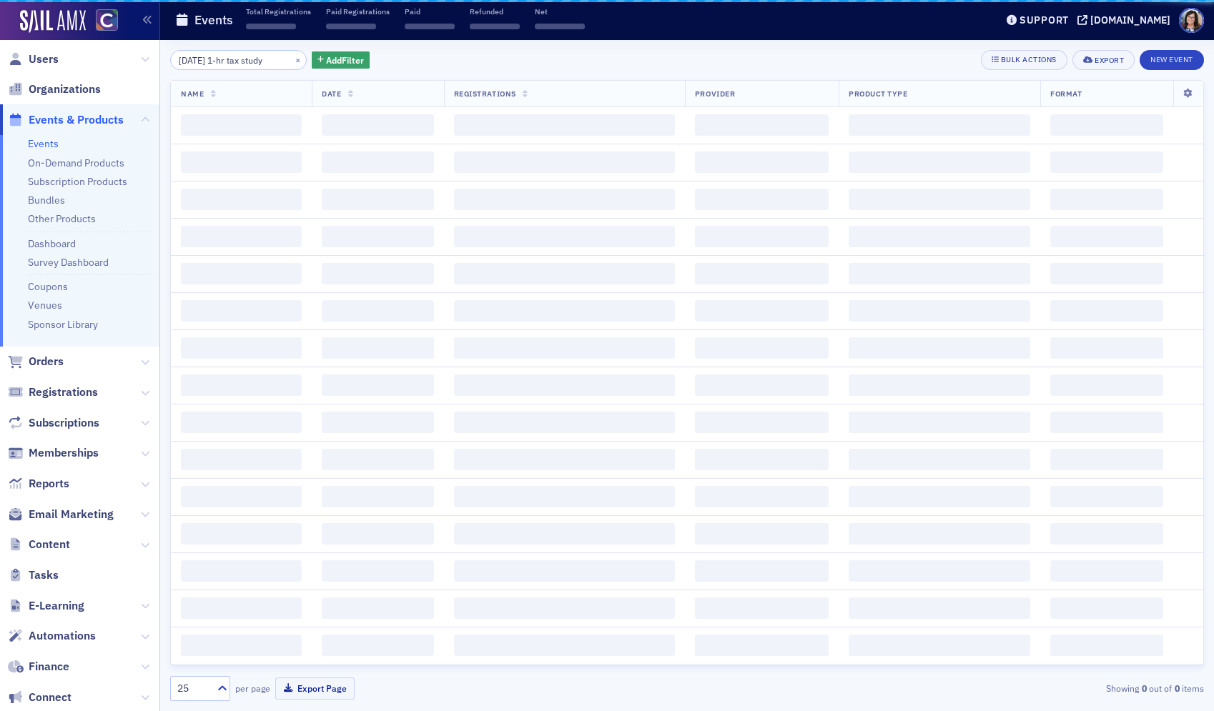
scroll to position [0, 11]
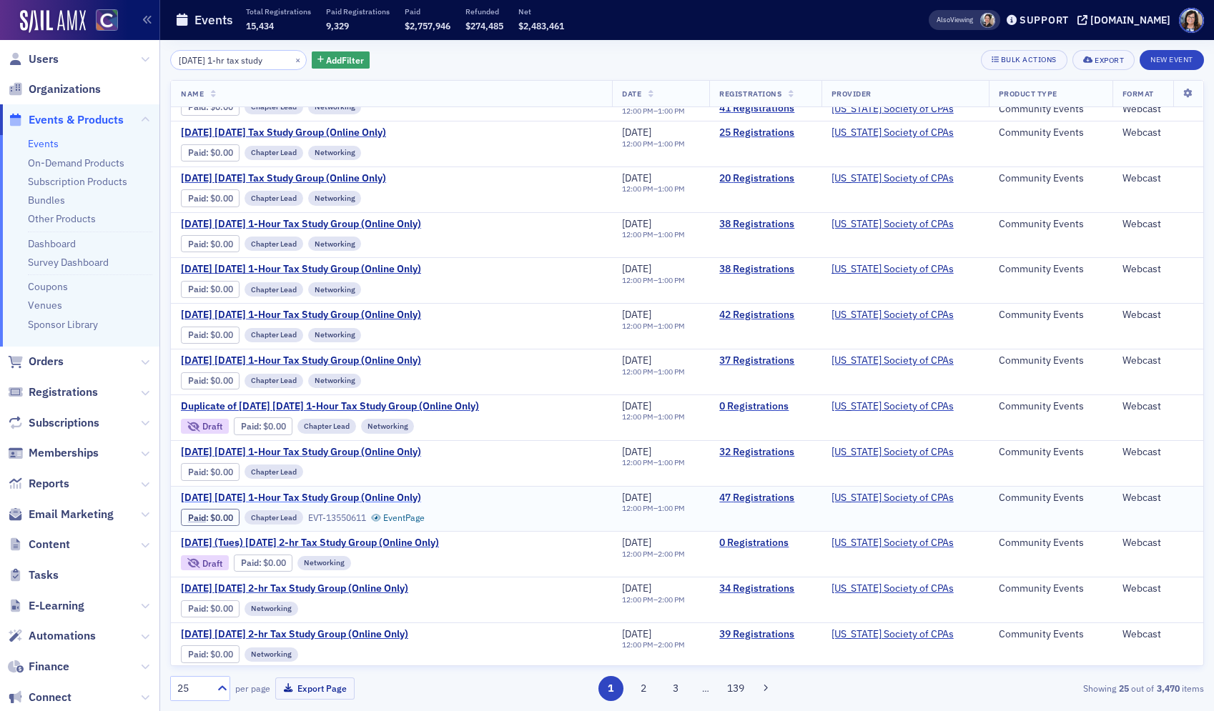
click at [386, 495] on span "January 2025 Wednesday 1-Hour Tax Study Group (Online Only)" at bounding box center [301, 498] width 240 height 13
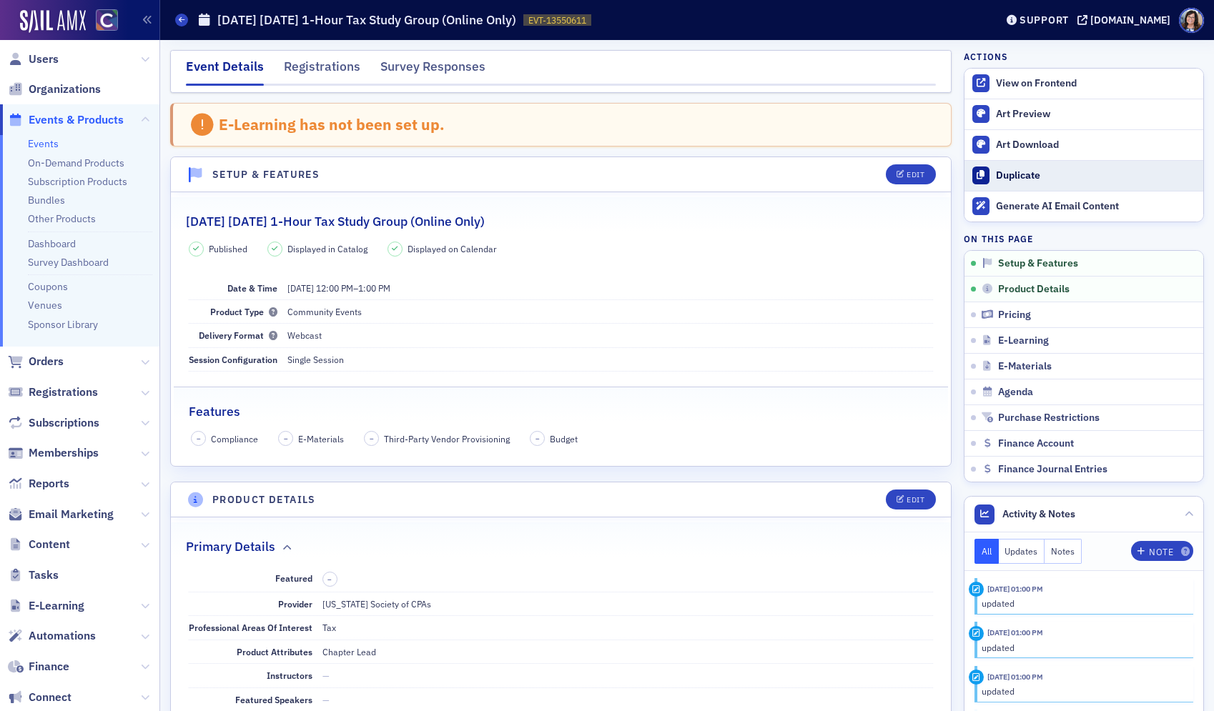
click at [1025, 173] on div "Duplicate" at bounding box center [1096, 175] width 200 height 13
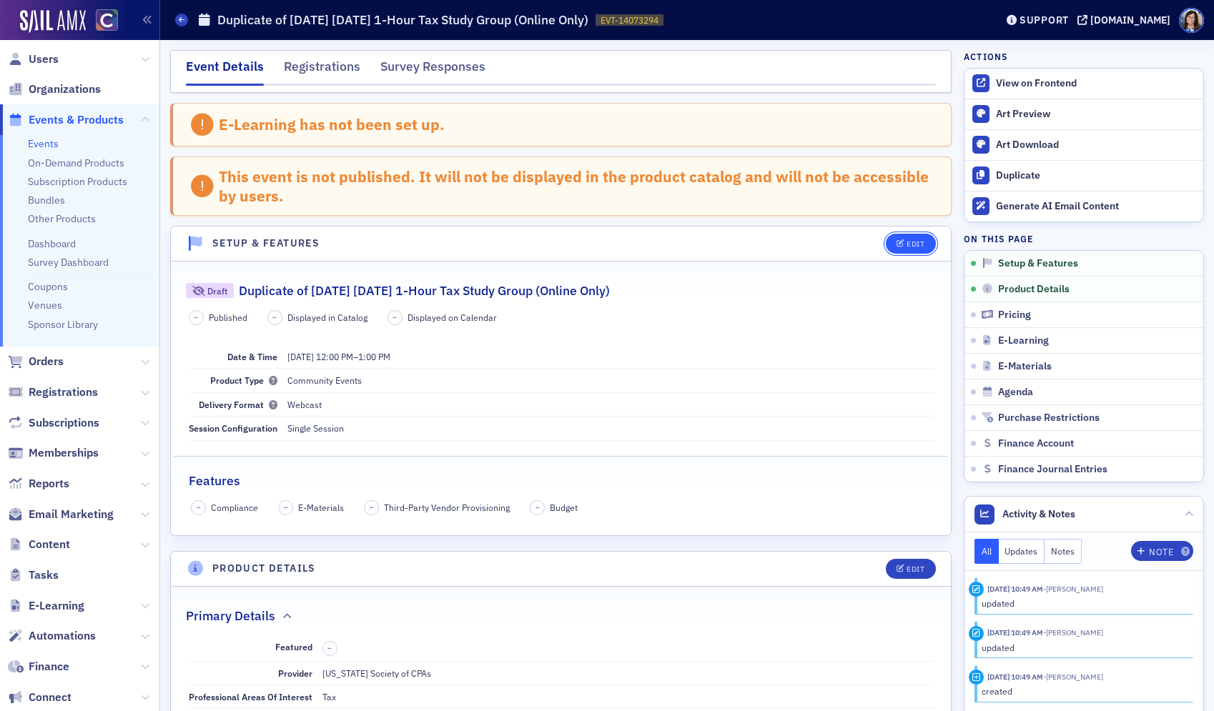
click at [920, 244] on div "Edit" at bounding box center [915, 244] width 18 height 8
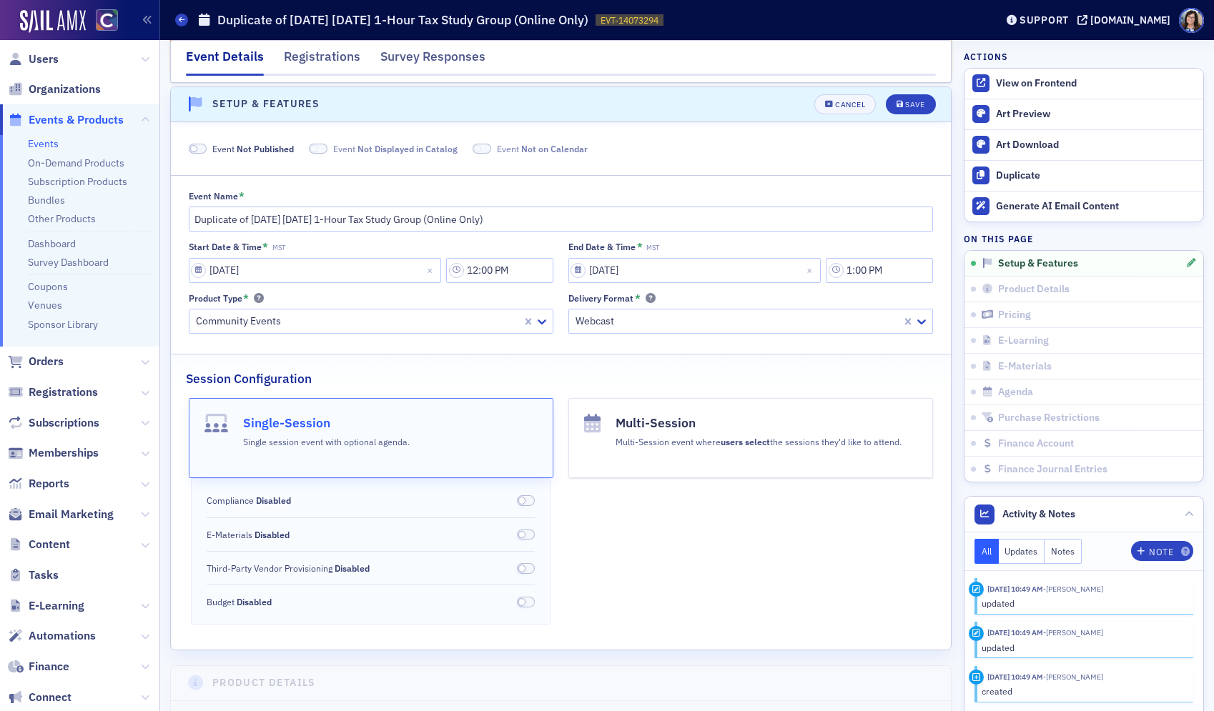
scroll to position [143, 0]
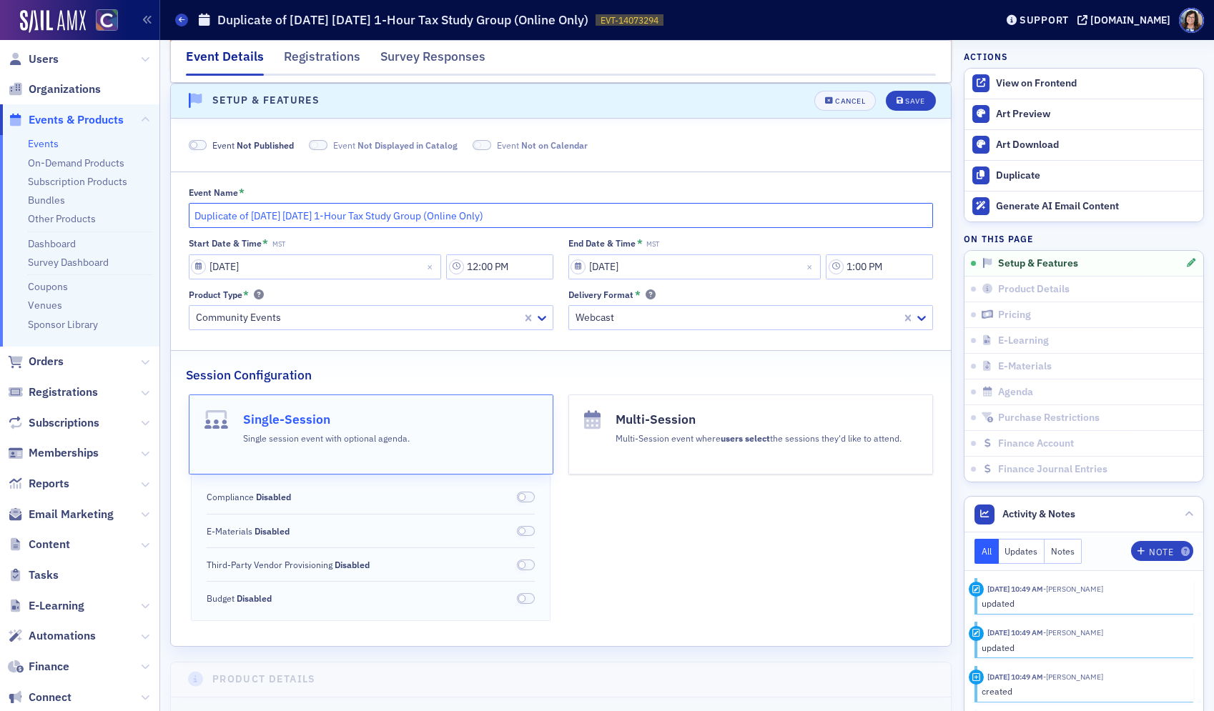
drag, startPoint x: 252, startPoint y: 219, endPoint x: 166, endPoint y: 214, distance: 85.9
click at [257, 217] on input "January 2025 Wednesday 1-Hour Tax Study Group (Online Only)" at bounding box center [561, 215] width 745 height 25
type input "January 2026 Wednesday 1-Hour Tax Study Group (Online Only)"
click at [194, 270] on input "01/08/2025" at bounding box center [315, 266] width 253 height 25
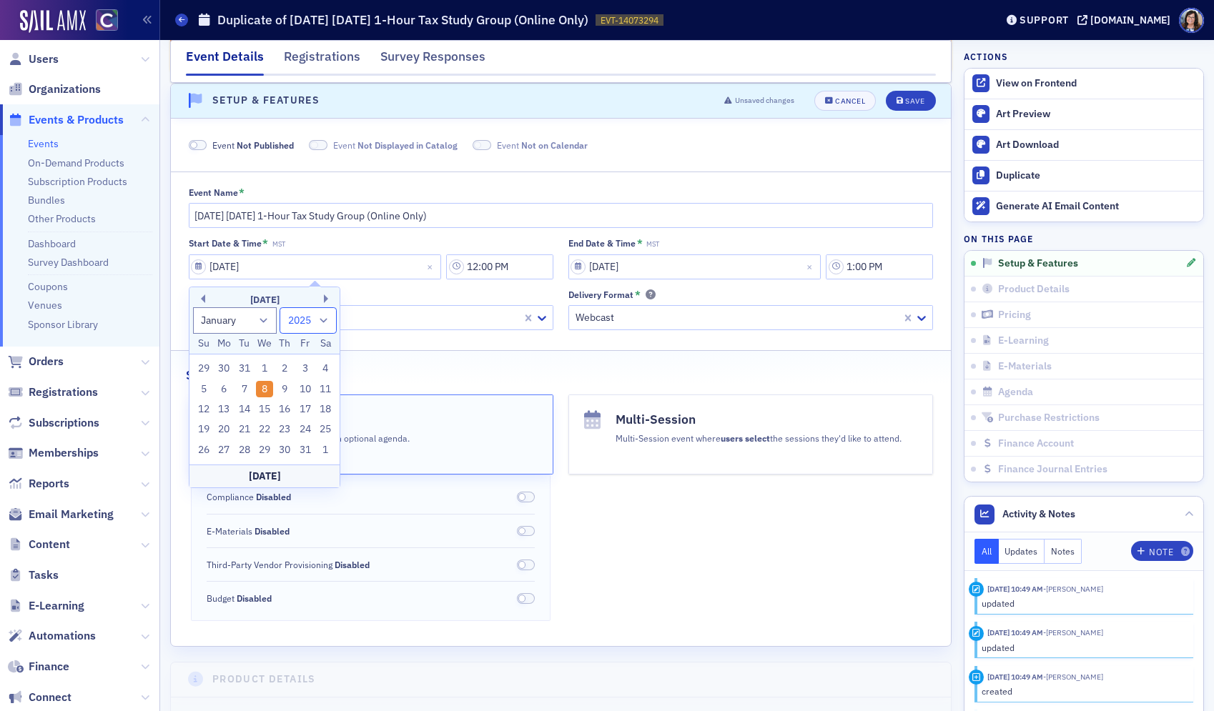
click at [323, 324] on select "1900 1901 1902 1903 1904 1905 1906 1907 1908 1909 1910 1911 1912 1913 1914 1915…" at bounding box center [307, 320] width 57 height 26
select select "2026"
click at [279, 307] on select "1900 1901 1902 1903 1904 1905 1906 1907 1908 1909 1910 1911 1912 1913 1914 1915…" at bounding box center [307, 320] width 57 height 26
click at [265, 391] on div "7" at bounding box center [264, 389] width 17 height 17
type input "01/07/2026"
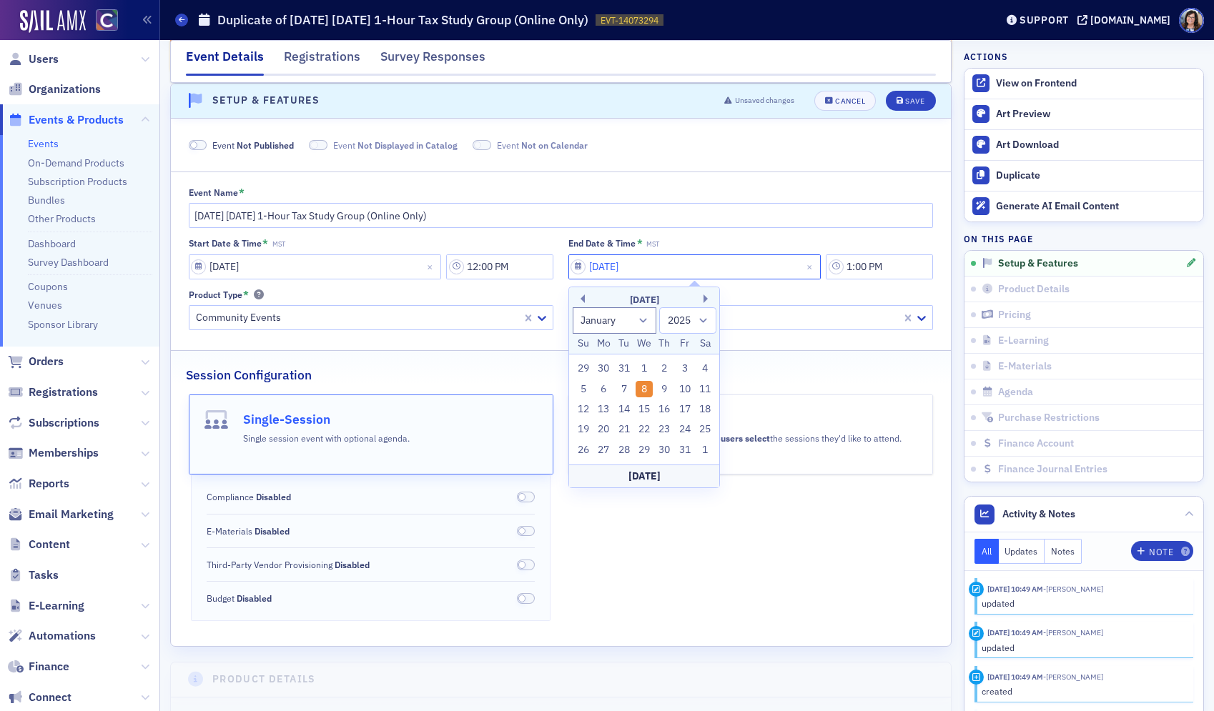
click at [580, 269] on input "01/08/2025" at bounding box center [694, 266] width 253 height 25
click at [703, 323] on select "1900 1901 1902 1903 1904 1905 1906 1907 1908 1909 1910 1911 1912 1913 1914 1915…" at bounding box center [687, 320] width 57 height 26
select select "2026"
click at [659, 307] on select "1900 1901 1902 1903 1904 1905 1906 1907 1908 1909 1910 1911 1912 1913 1914 1915…" at bounding box center [687, 320] width 57 height 26
click at [643, 383] on div "7" at bounding box center [643, 389] width 17 height 17
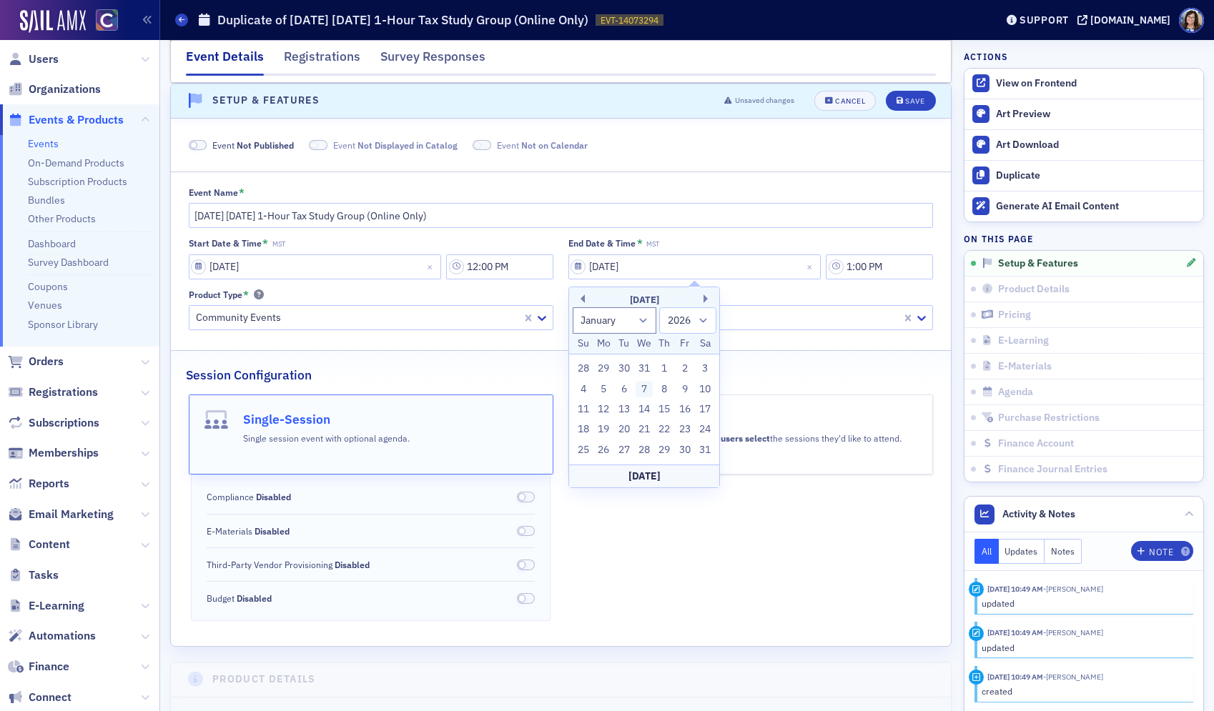
type input "01/07/2026"
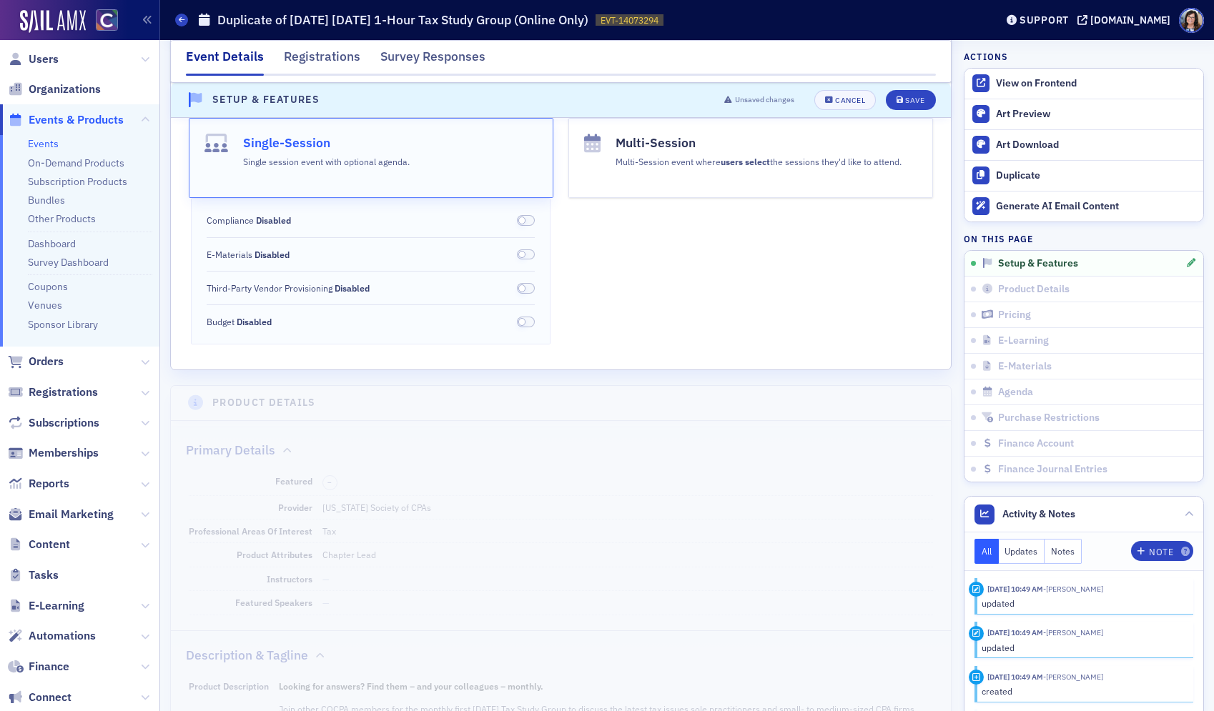
scroll to position [434, 0]
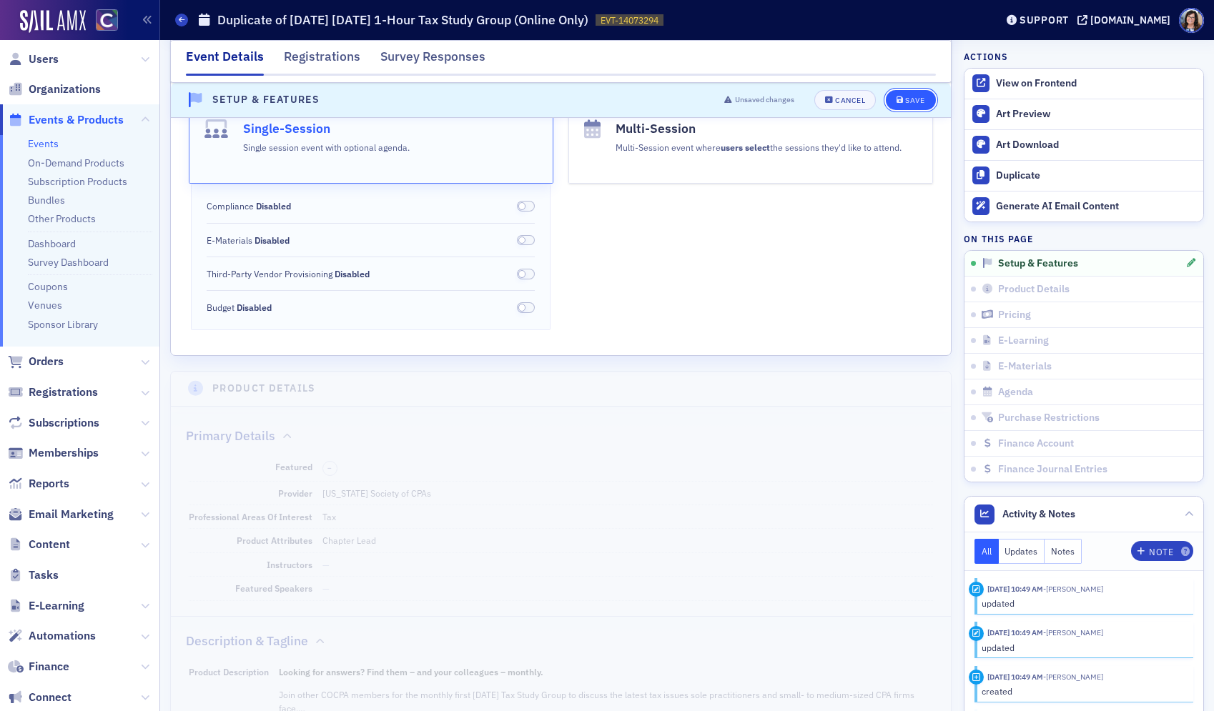
click at [917, 99] on div "Save" at bounding box center [914, 100] width 19 height 8
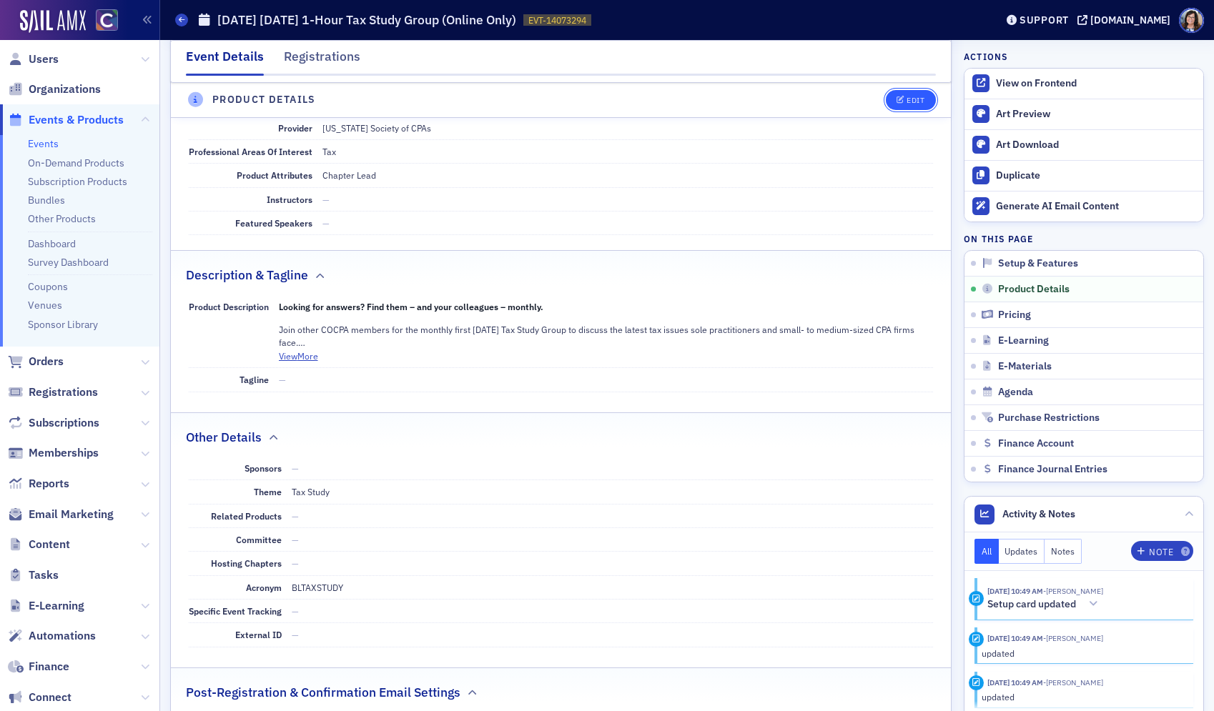
click at [920, 99] on div "Edit" at bounding box center [915, 100] width 18 height 8
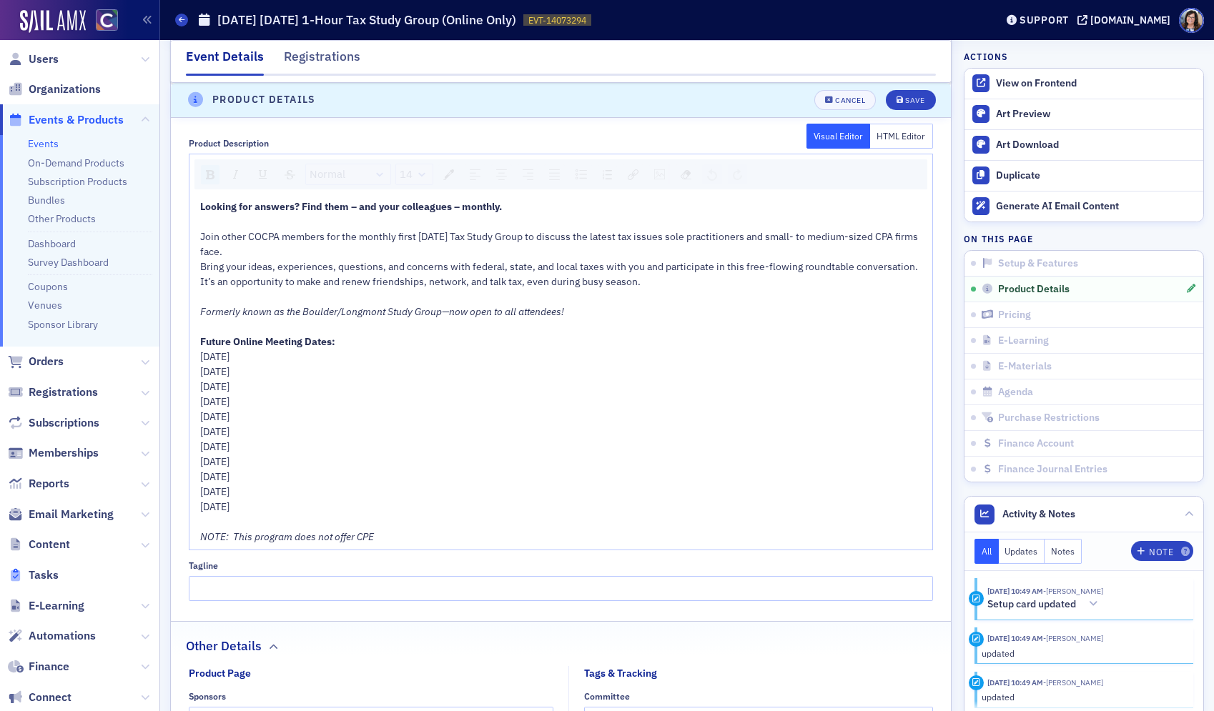
scroll to position [856, 0]
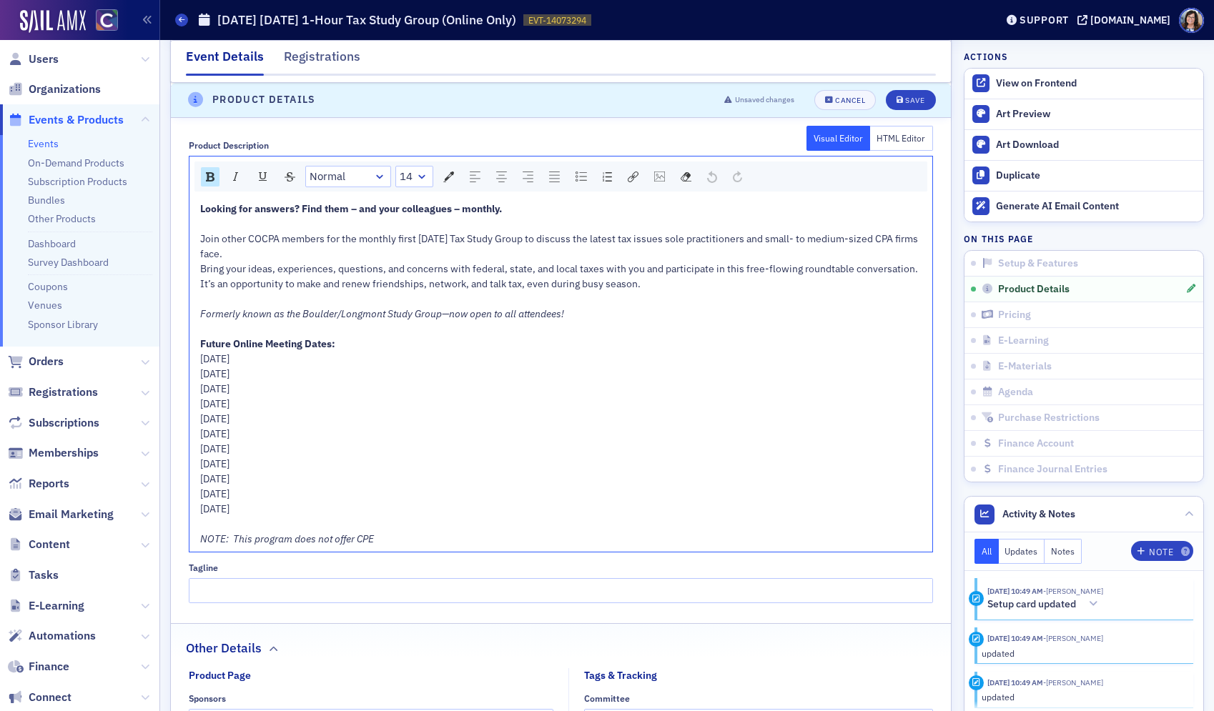
drag, startPoint x: 199, startPoint y: 363, endPoint x: 340, endPoint y: 503, distance: 198.1
click at [340, 503] on div "Looking for answers? Find them – and your colleagues – monthly. Join other COCP…" at bounding box center [561, 374] width 723 height 345
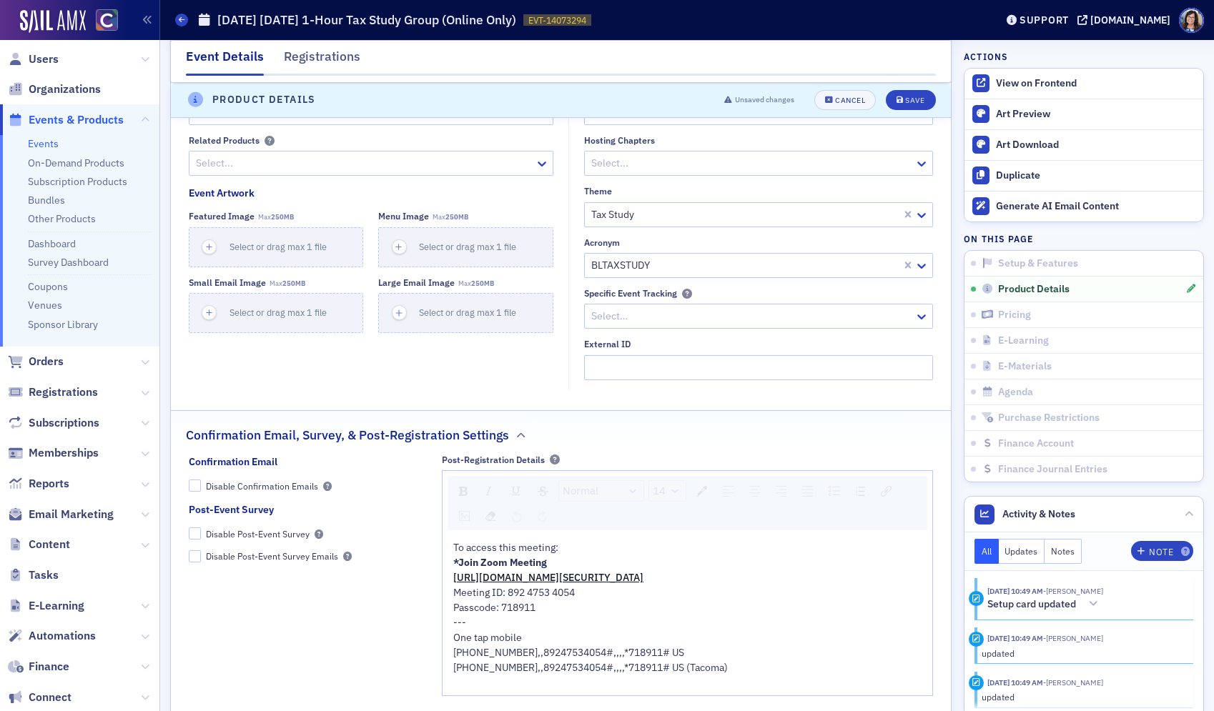
scroll to position [1550, 0]
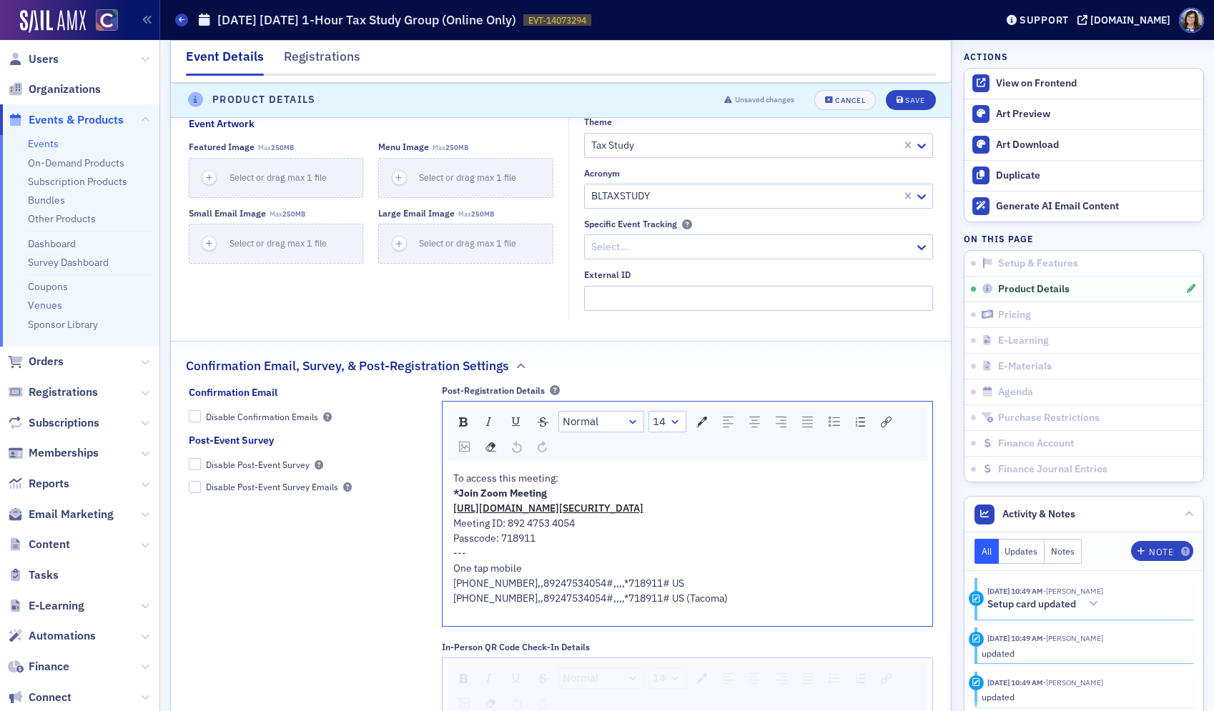
click at [746, 588] on div "+17193594580,,89247534054#,,,,*718911# US" at bounding box center [687, 583] width 469 height 15
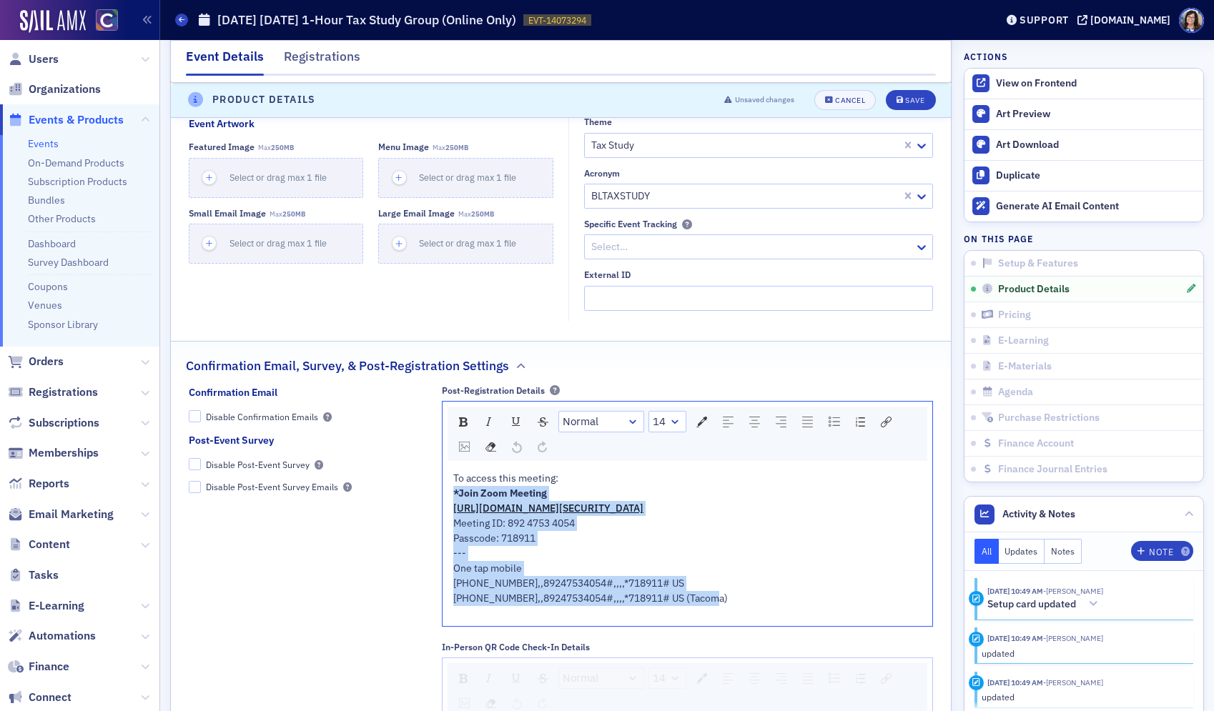
drag, startPoint x: 706, startPoint y: 583, endPoint x: 440, endPoint y: 497, distance: 279.6
click at [440, 497] on div "Confirmation Email Disable Confirmation Emails Post-Event Survey Disable Post-E…" at bounding box center [561, 572] width 745 height 374
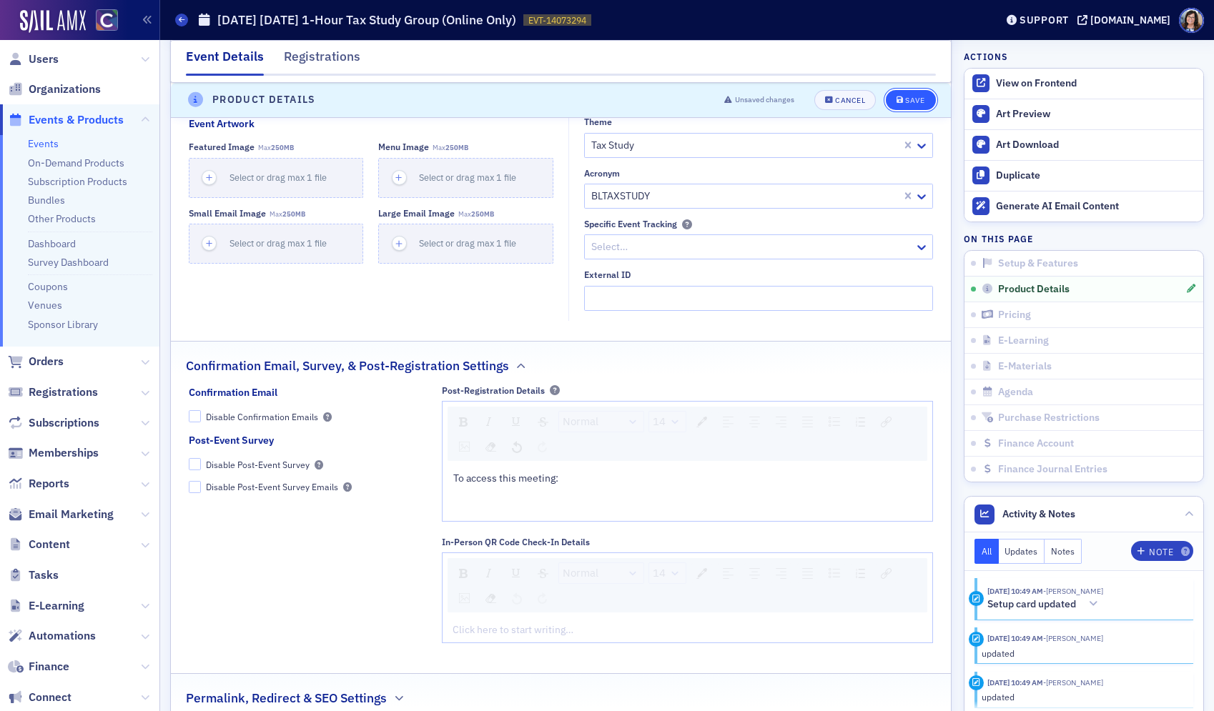
click at [912, 100] on div "Save" at bounding box center [914, 100] width 19 height 8
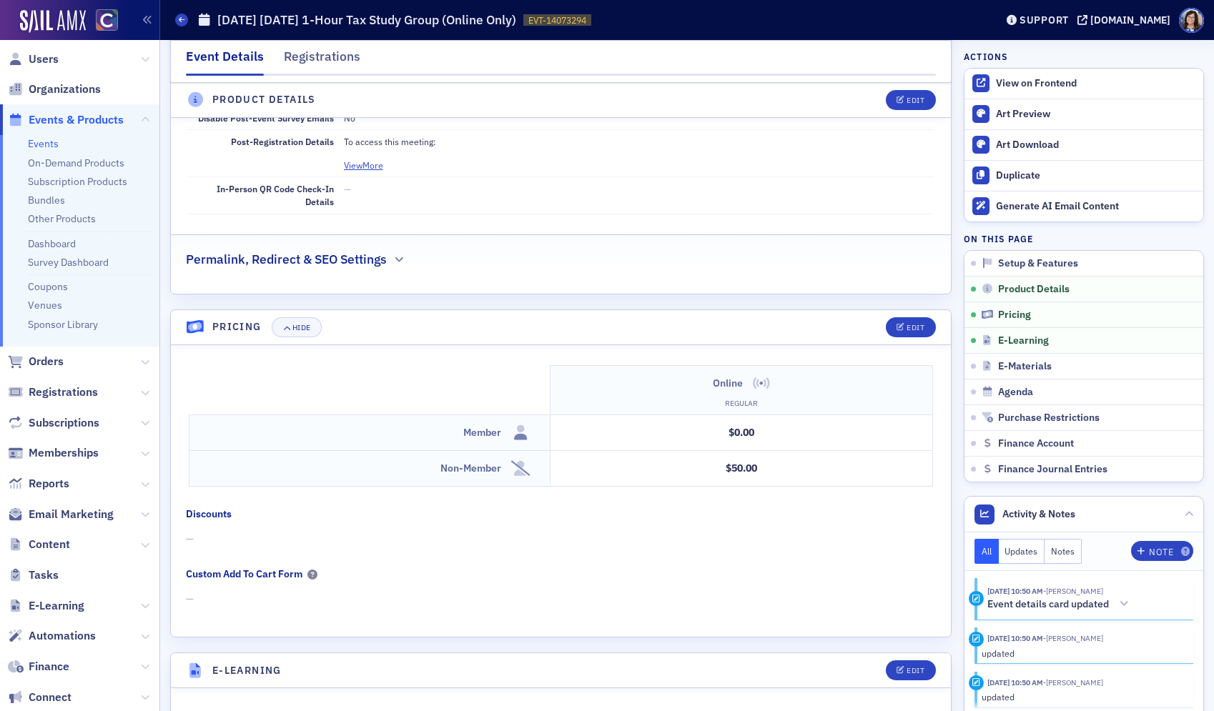
scroll to position [1184, 0]
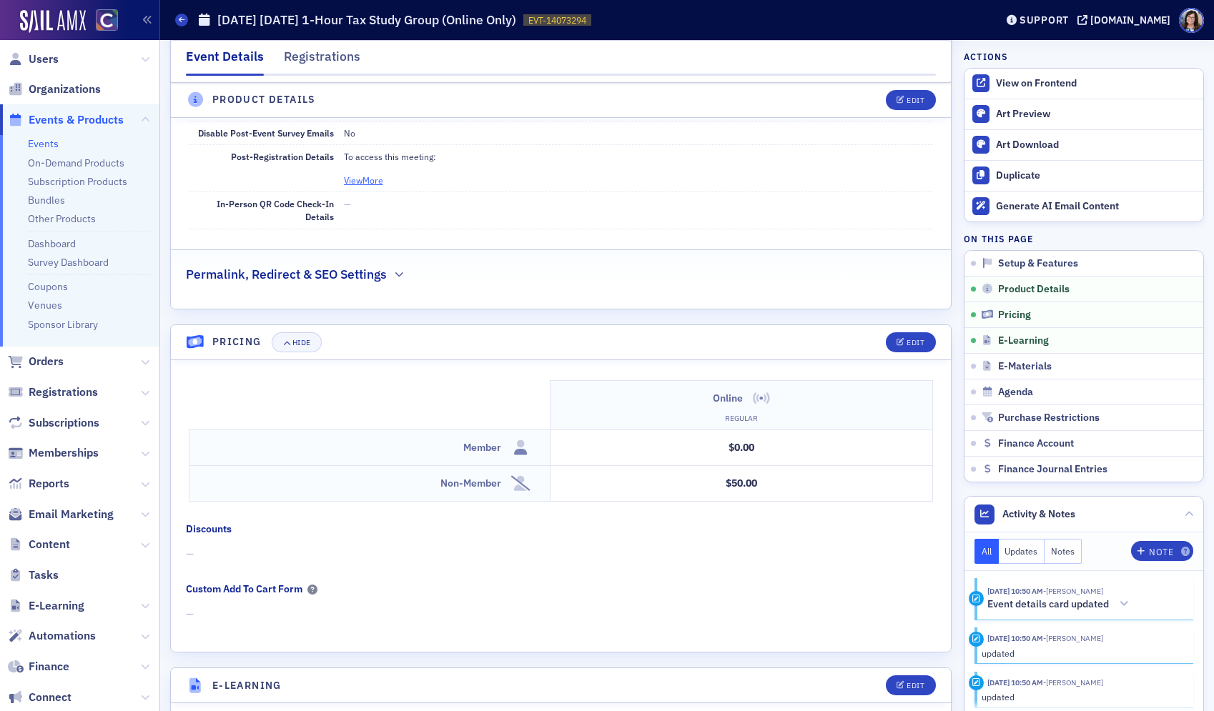
click at [375, 178] on button "View More" at bounding box center [363, 180] width 39 height 13
click at [901, 102] on icon "button" at bounding box center [900, 100] width 9 height 8
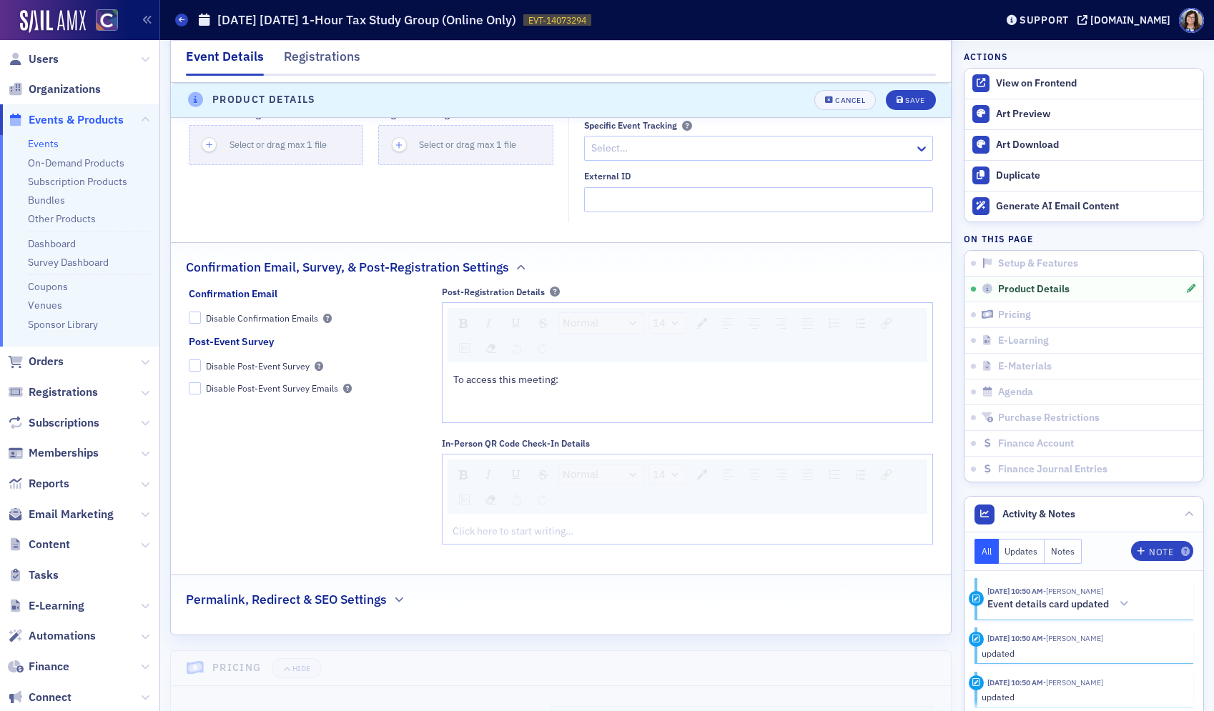
scroll to position [1693, 0]
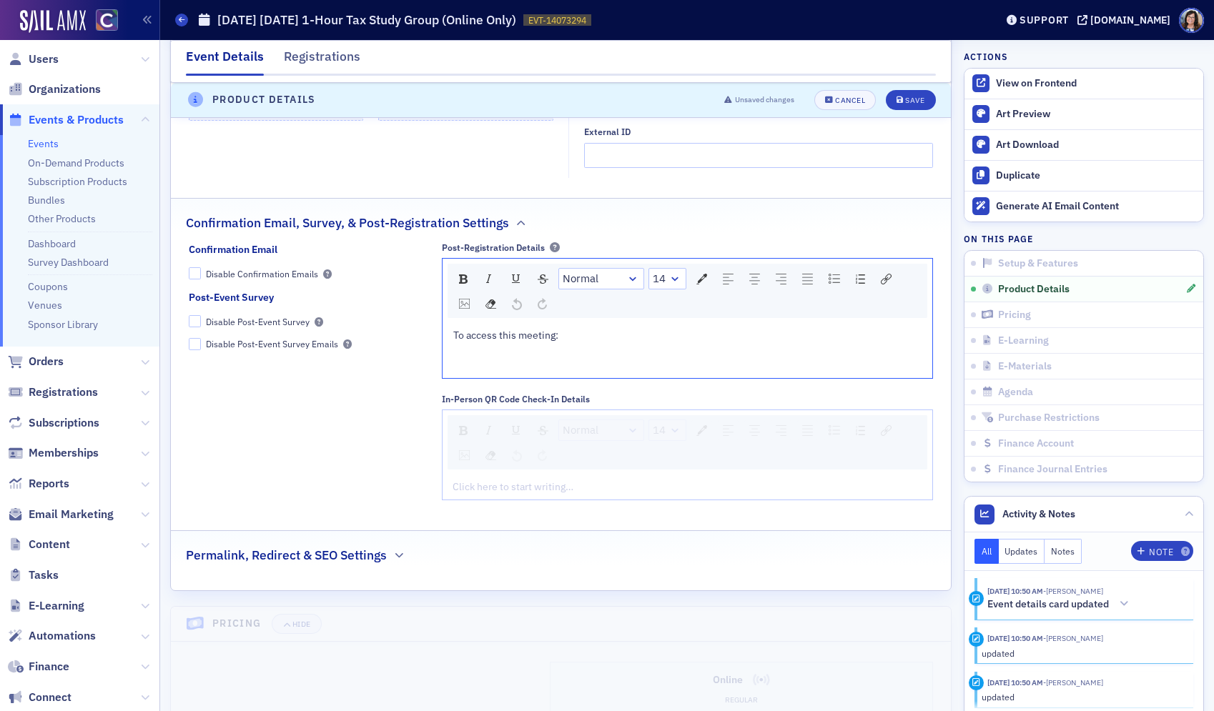
click at [555, 361] on div "rdw-editor" at bounding box center [687, 365] width 469 height 15
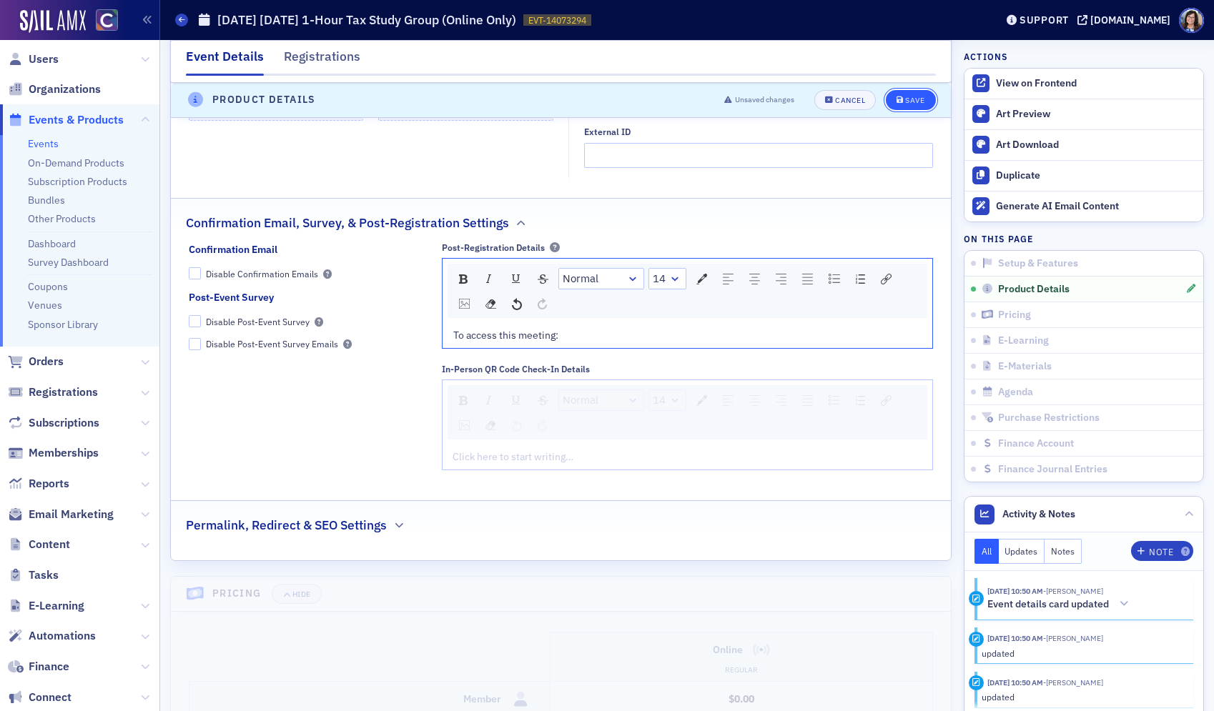
click at [908, 101] on div "Save" at bounding box center [914, 100] width 19 height 8
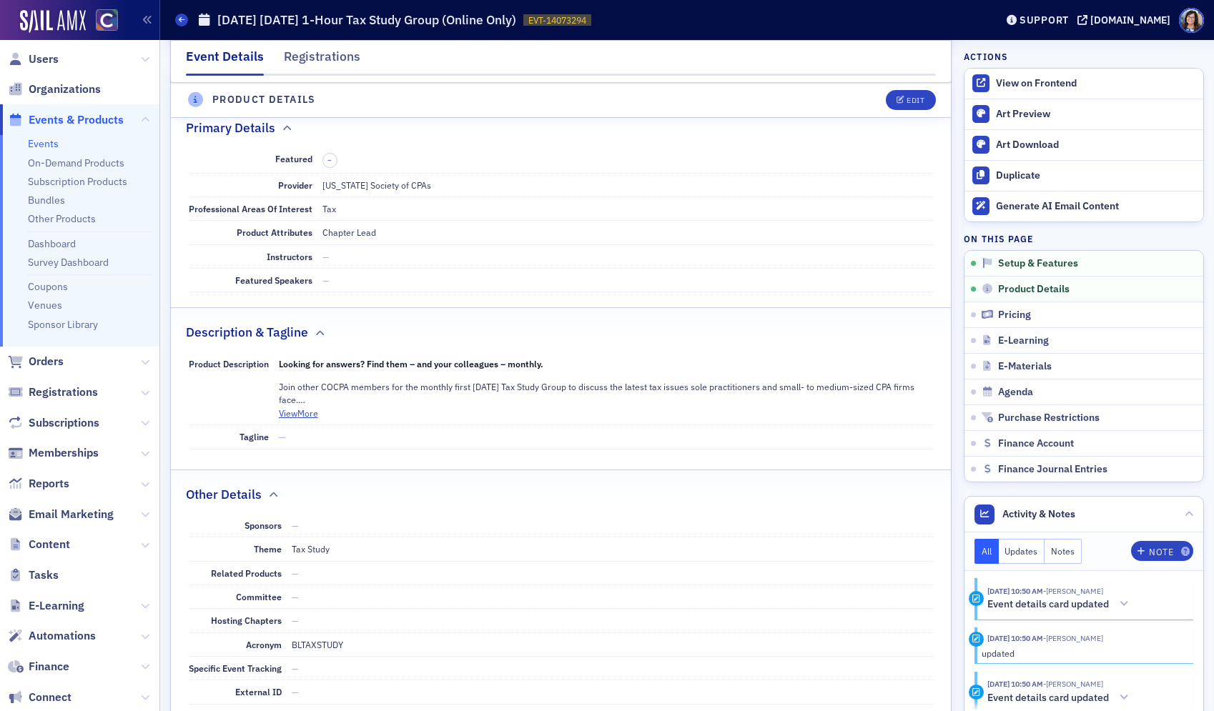
scroll to position [468, 0]
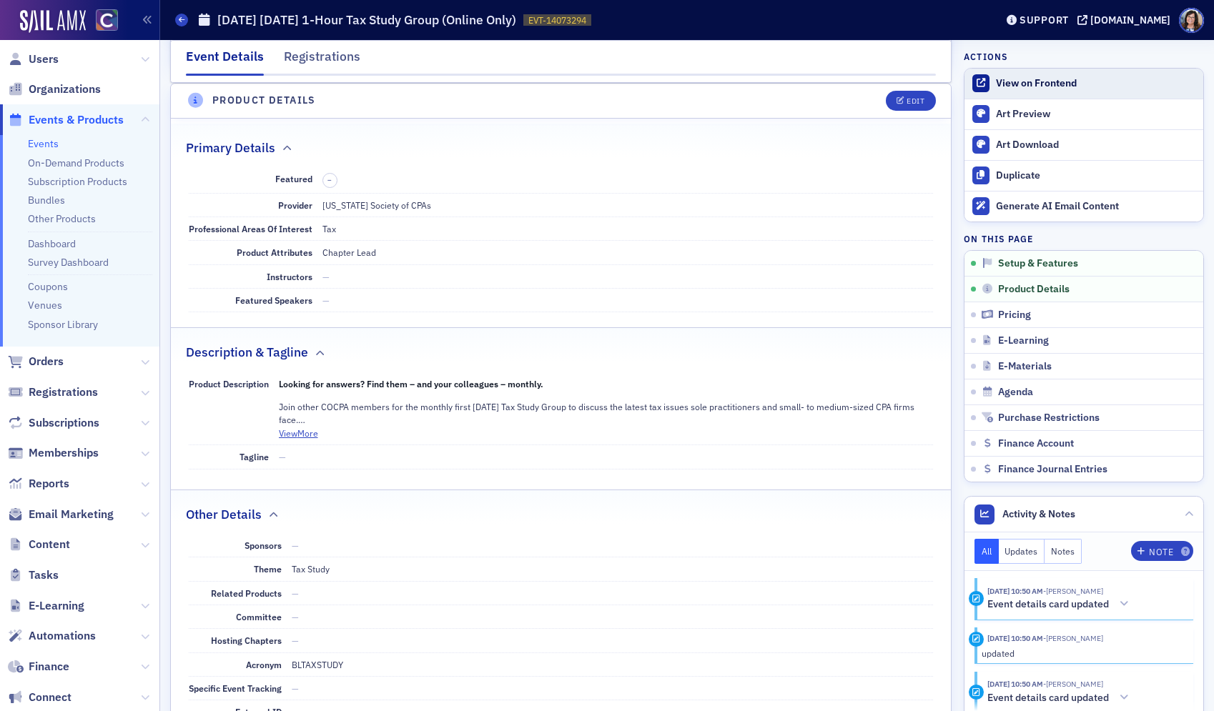
click at [1038, 84] on div "View on Frontend" at bounding box center [1096, 83] width 200 height 13
click at [917, 99] on div "Edit" at bounding box center [915, 101] width 18 height 8
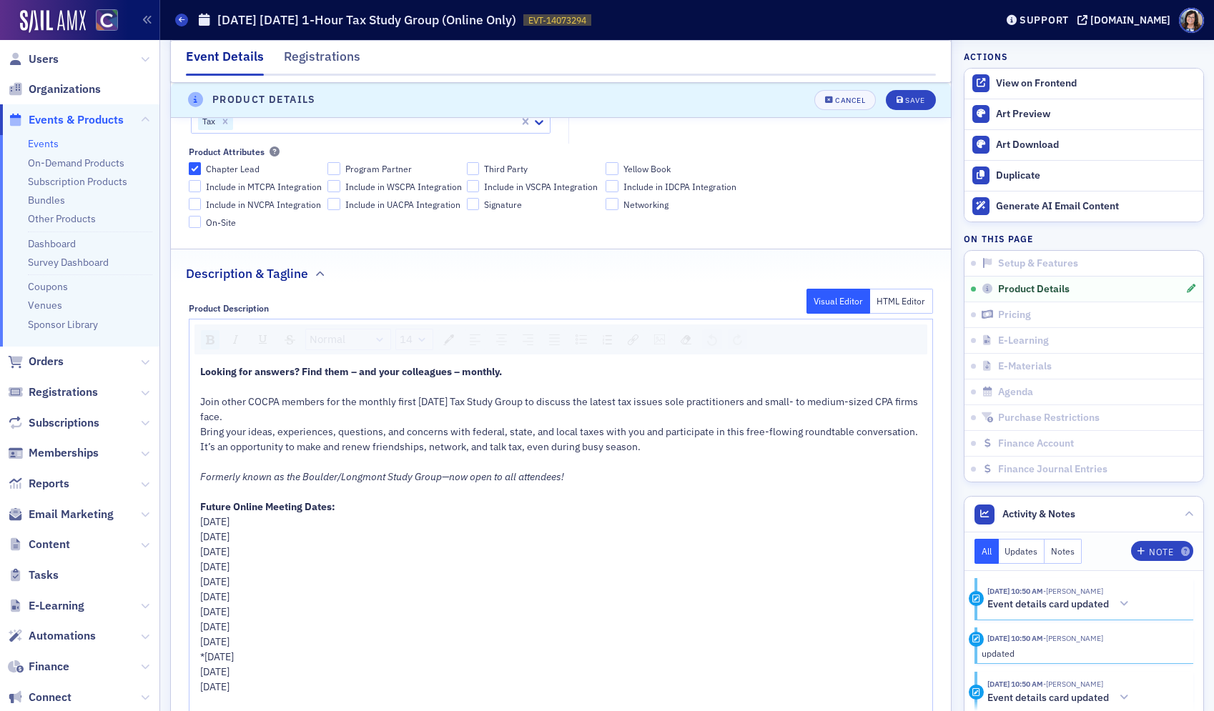
scroll to position [706, 0]
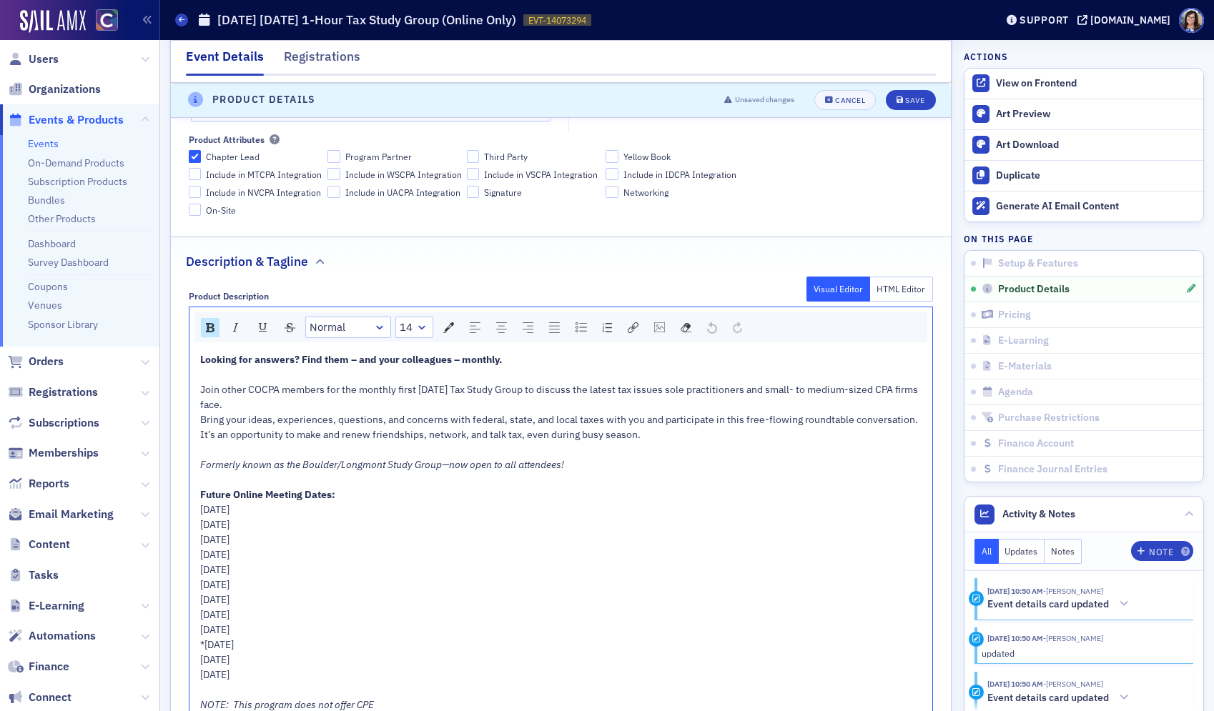
drag, startPoint x: 339, startPoint y: 509, endPoint x: 176, endPoint y: 508, distance: 163.0
click at [176, 508] on div "Product Description Visual Editor HTML Editor Normal 14 Looking for answers? Fi…" at bounding box center [561, 525] width 780 height 489
click at [912, 97] on div "Save" at bounding box center [914, 100] width 19 height 8
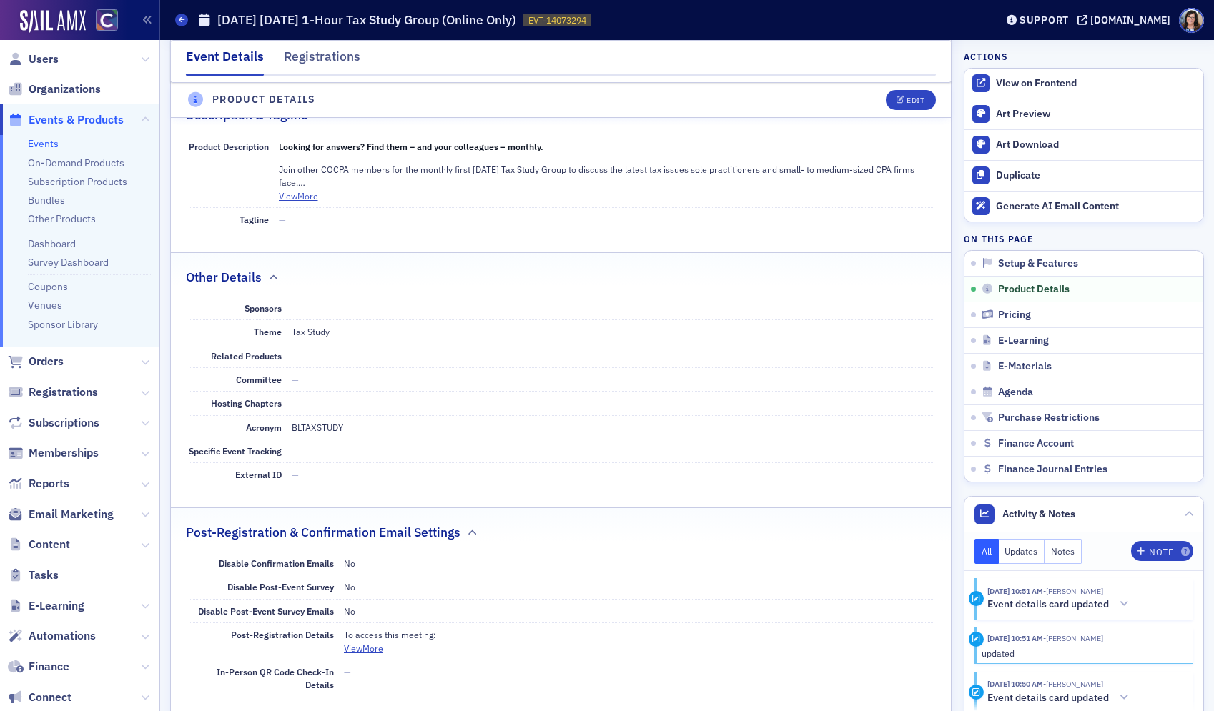
scroll to position [468, 0]
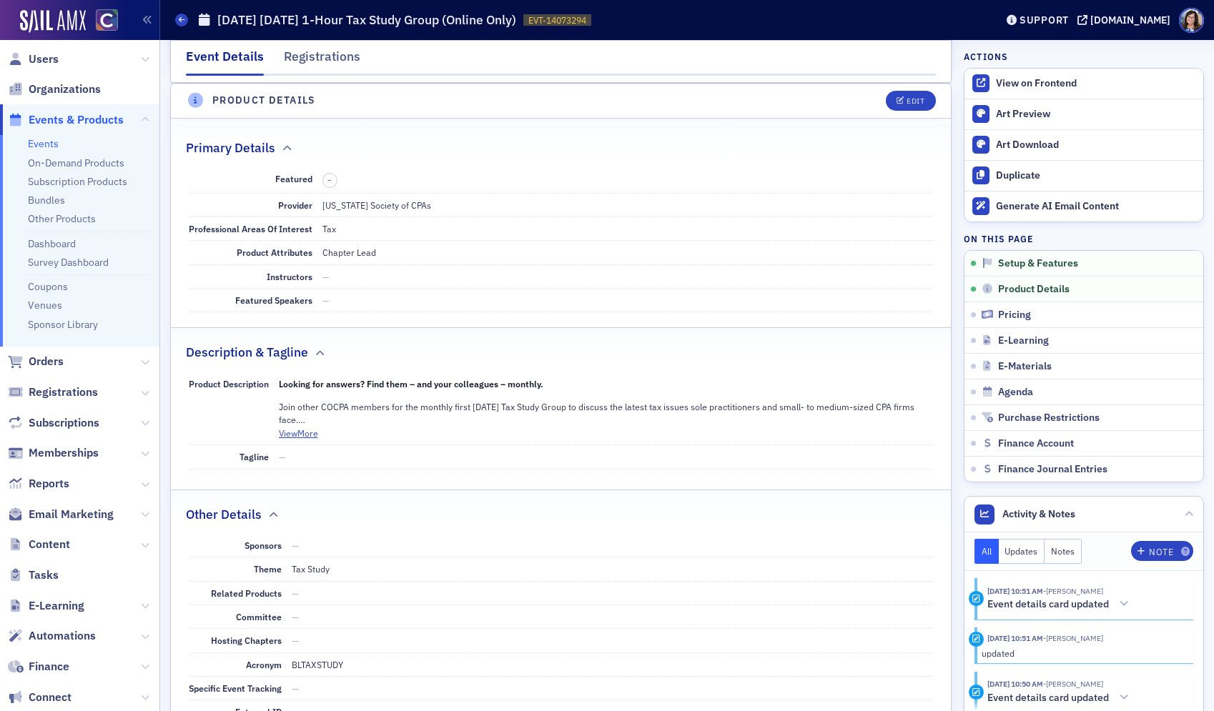
click at [74, 122] on span "Events & Products" at bounding box center [76, 120] width 95 height 16
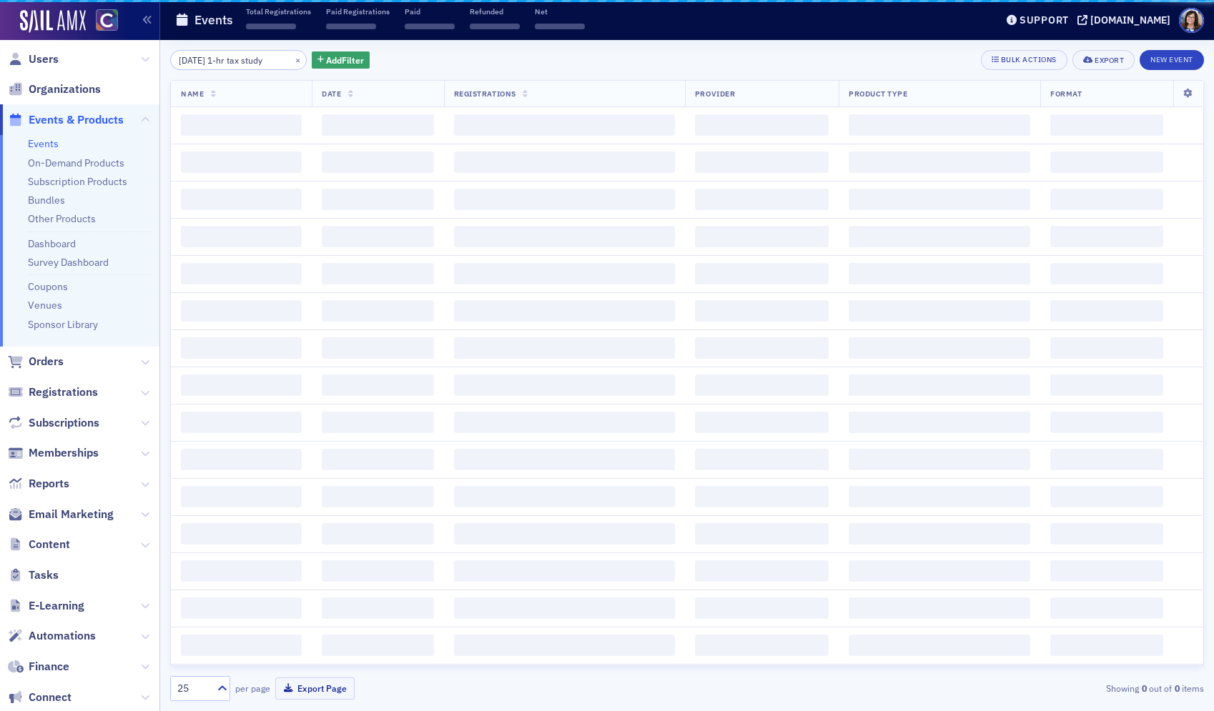
scroll to position [0, 11]
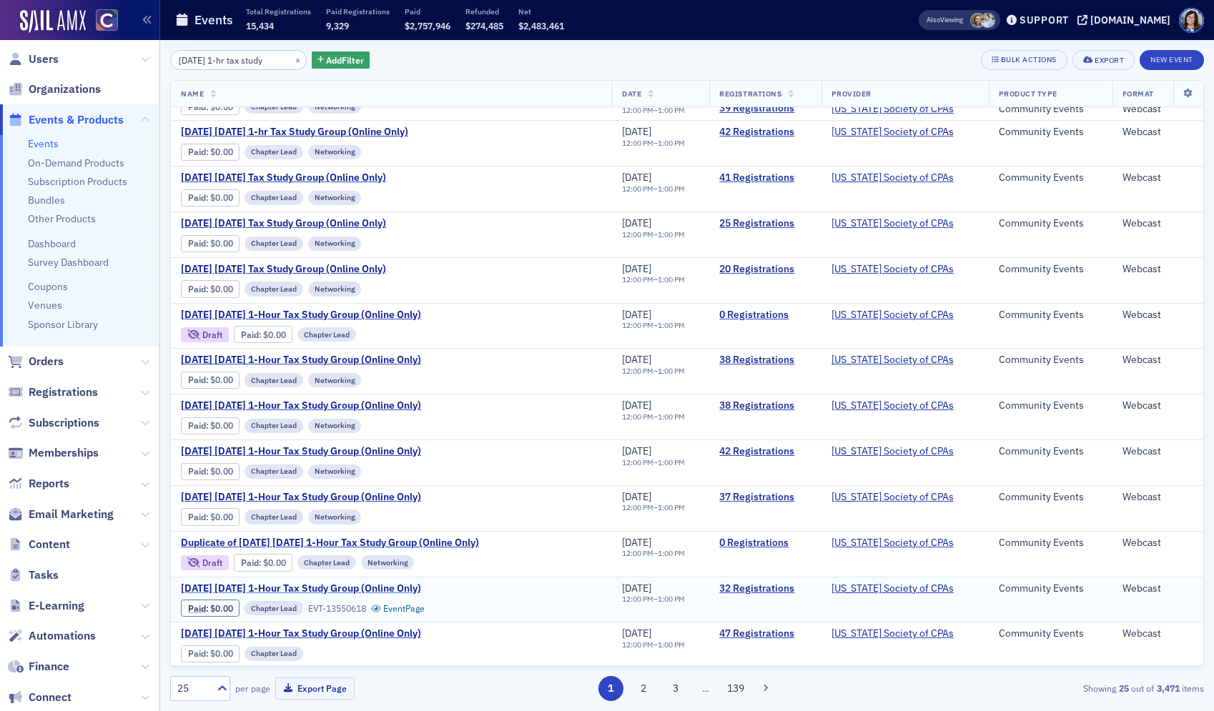
click at [315, 588] on span "February 2025 Wednesday 1-Hour Tax Study Group (Online Only)" at bounding box center [301, 589] width 240 height 13
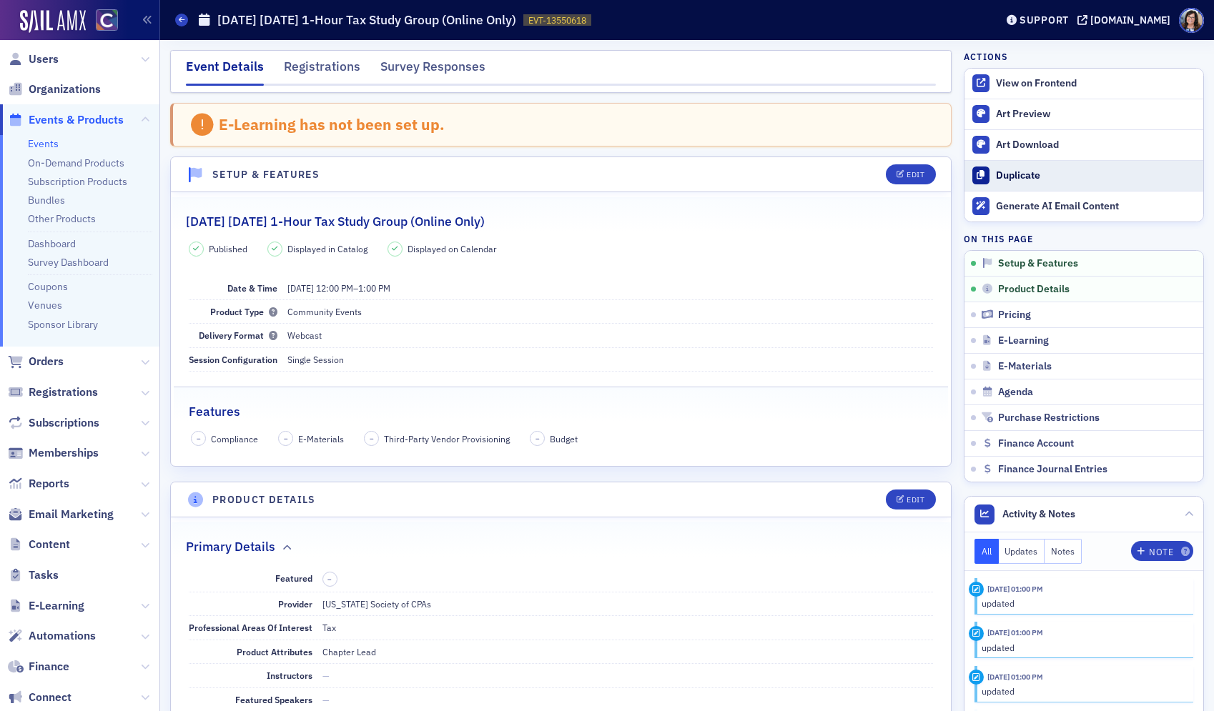
click at [1042, 179] on div "Duplicate" at bounding box center [1096, 175] width 200 height 13
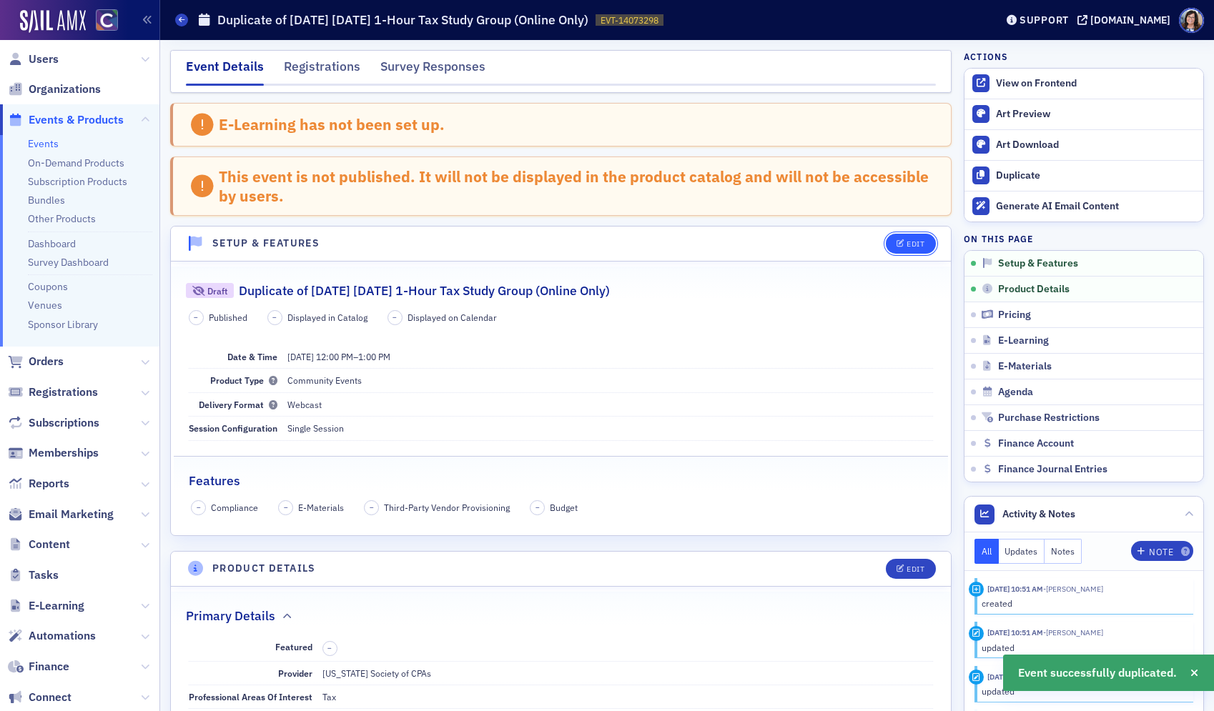
click at [914, 249] on button "Edit" at bounding box center [910, 244] width 49 height 20
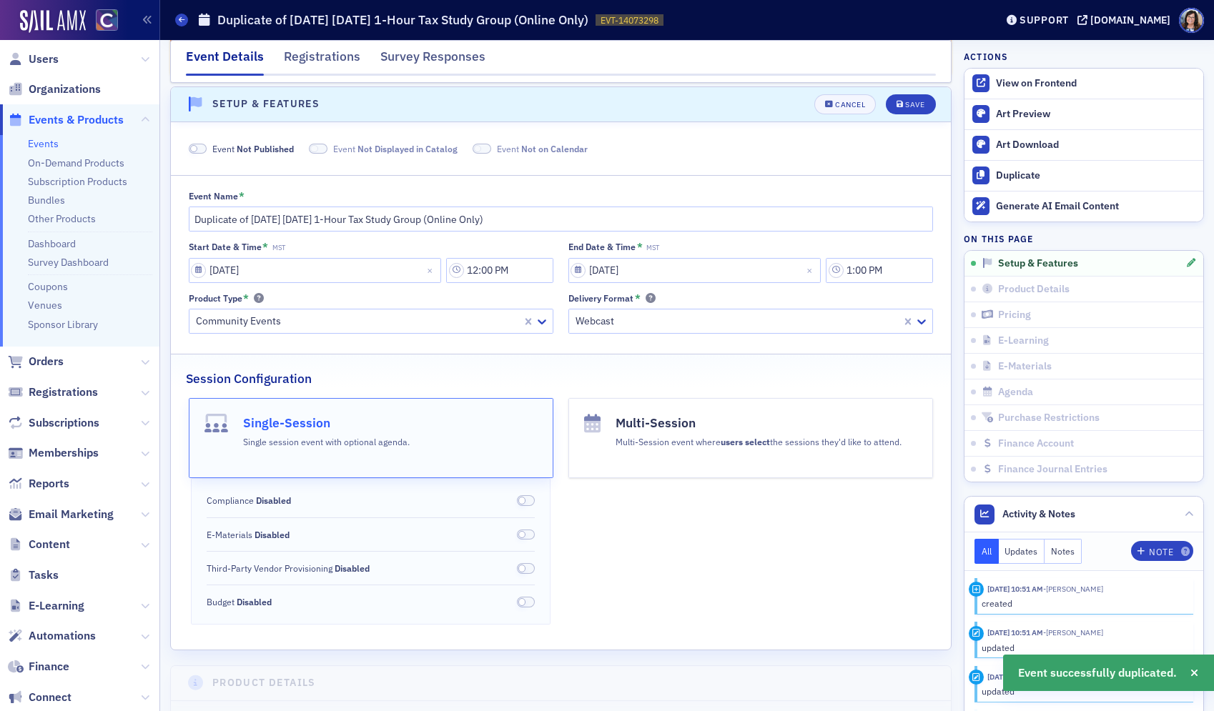
scroll to position [143, 0]
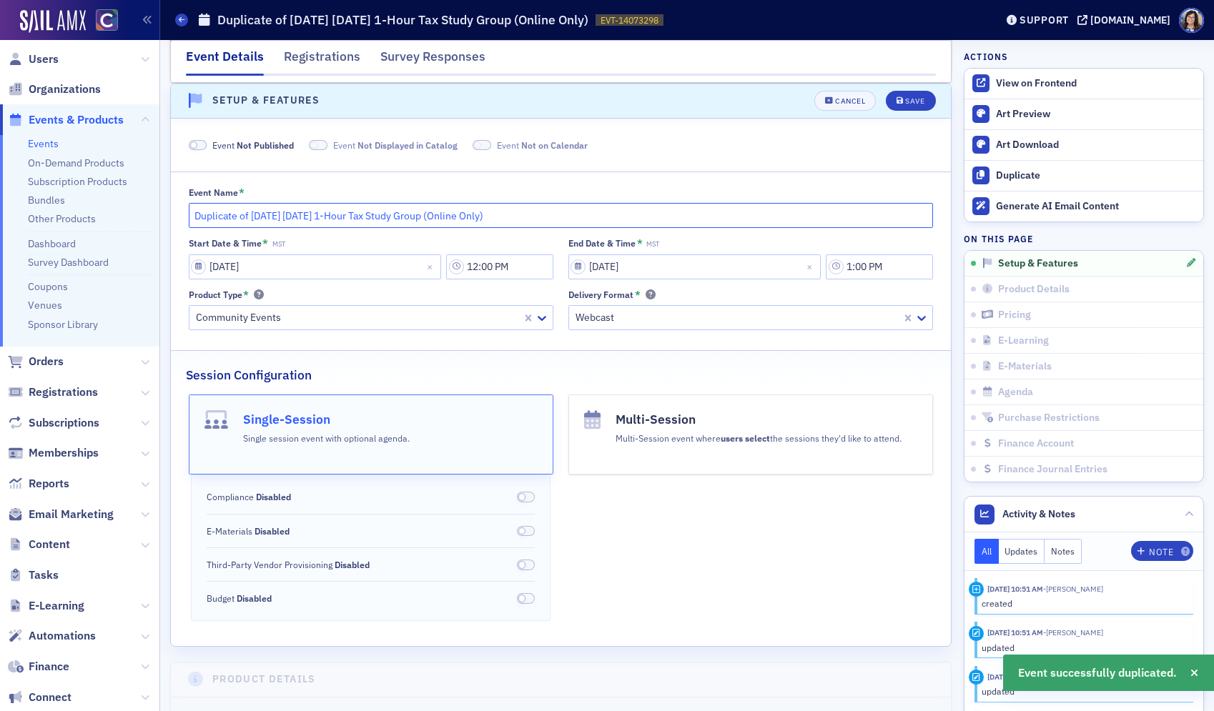
drag, startPoint x: 252, startPoint y: 216, endPoint x: 160, endPoint y: 219, distance: 92.3
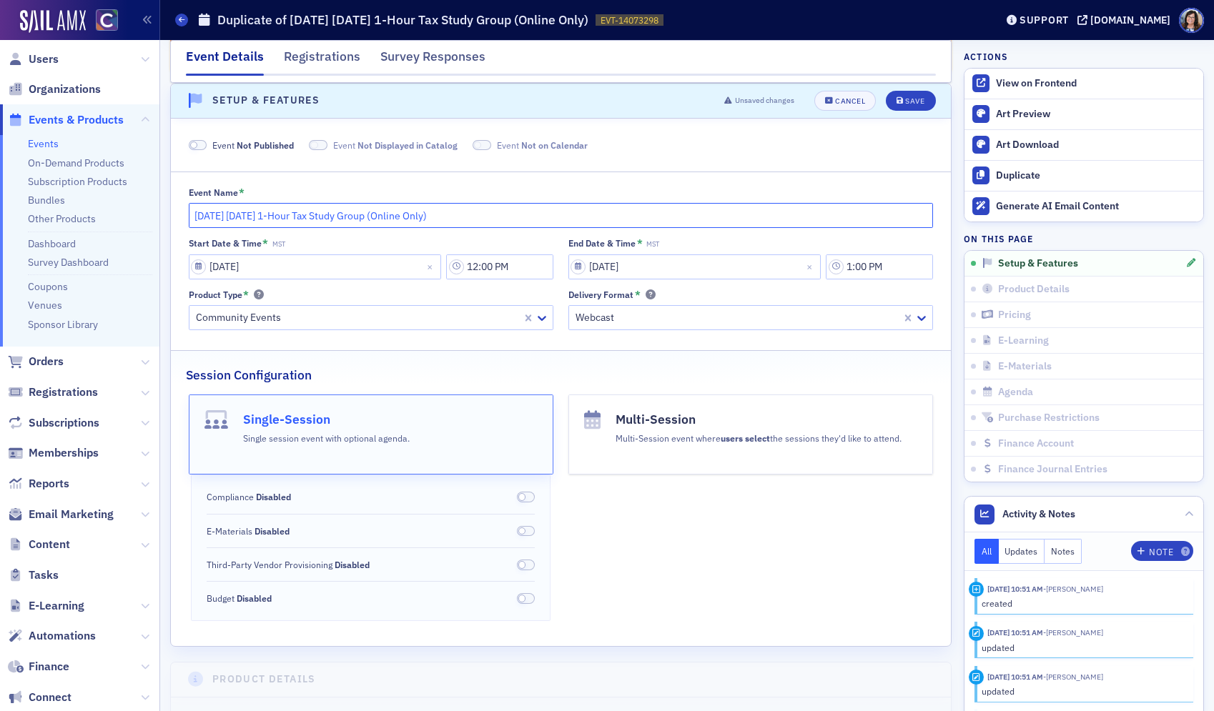
click at [258, 217] on input "February 2025 Wednesday 1-Hour Tax Study Group (Online Only)" at bounding box center [561, 215] width 745 height 25
type input "February 2026 Wednesday 1-Hour Tax Study Group (Online Only)"
click at [192, 267] on input "02/05/2025" at bounding box center [315, 266] width 253 height 25
select select "1"
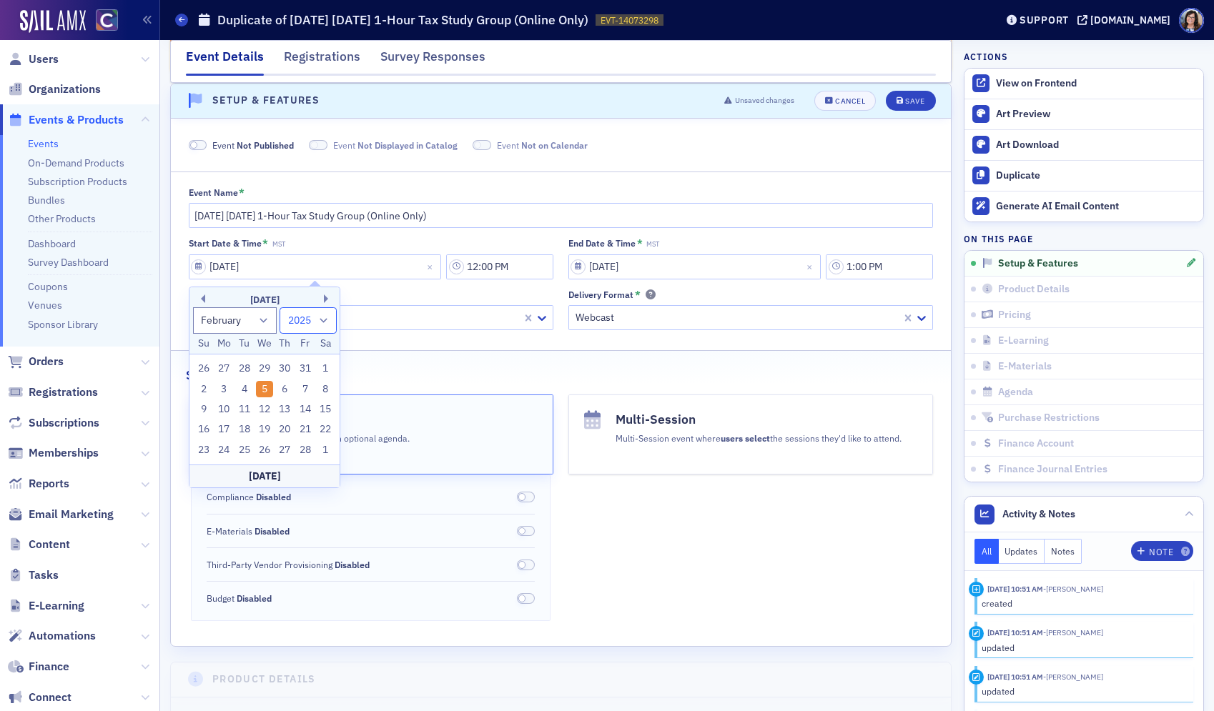
click at [324, 320] on select "1900 1901 1902 1903 1904 1905 1906 1907 1908 1909 1910 1911 1912 1913 1914 1915…" at bounding box center [307, 320] width 57 height 26
select select "2026"
click at [279, 307] on select "1900 1901 1902 1903 1904 1905 1906 1907 1908 1909 1910 1911 1912 1913 1914 1915…" at bounding box center [307, 320] width 57 height 26
click at [260, 372] on div "4" at bounding box center [264, 368] width 17 height 17
type input "02/04/2026"
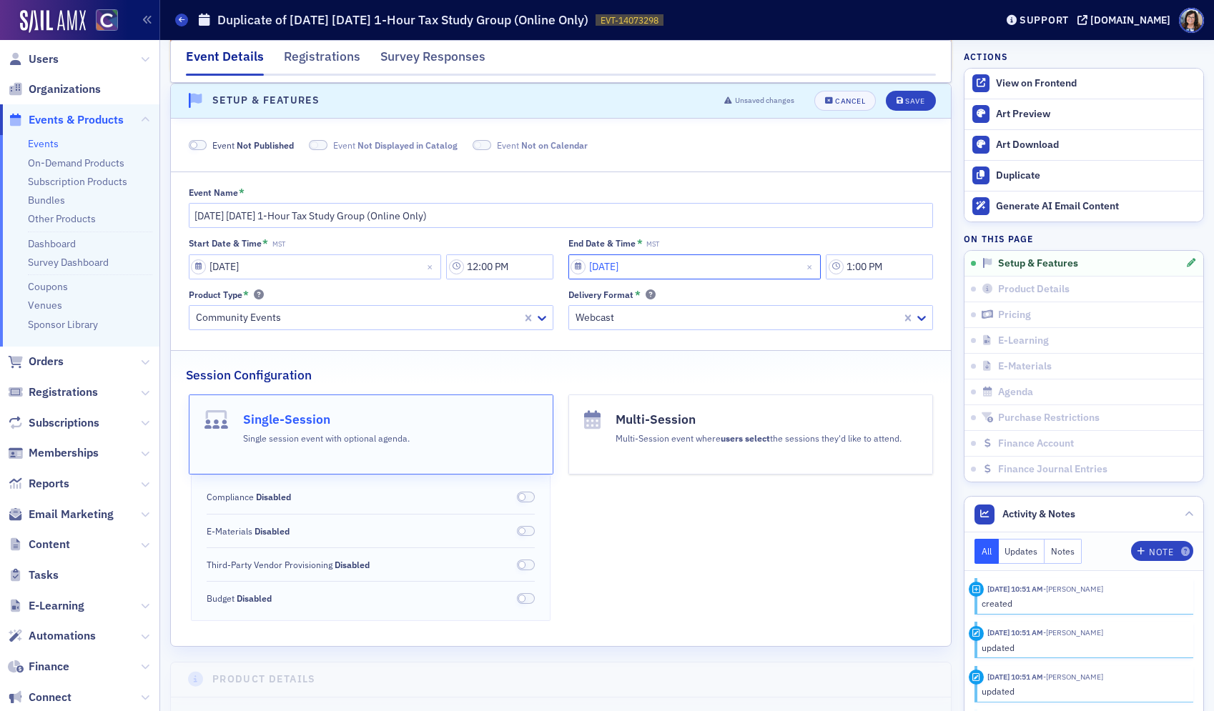
select select "1"
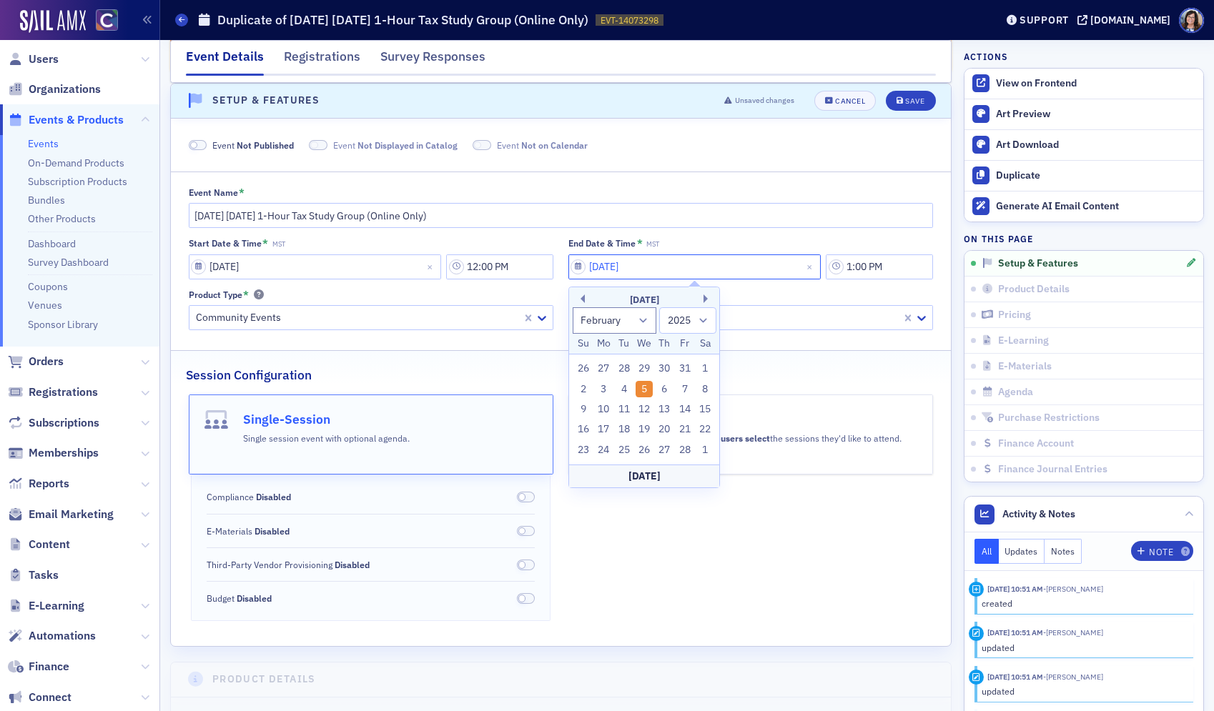
click at [578, 272] on input "02/05/2025" at bounding box center [694, 266] width 253 height 25
click at [703, 318] on select "1900 1901 1902 1903 1904 1905 1906 1907 1908 1909 1910 1911 1912 1913 1914 1915…" at bounding box center [687, 320] width 57 height 26
select select "2026"
click at [659, 307] on select "1900 1901 1902 1903 1904 1905 1906 1907 1908 1909 1910 1911 1912 1913 1914 1915…" at bounding box center [687, 320] width 57 height 26
click at [643, 368] on div "4" at bounding box center [643, 368] width 17 height 17
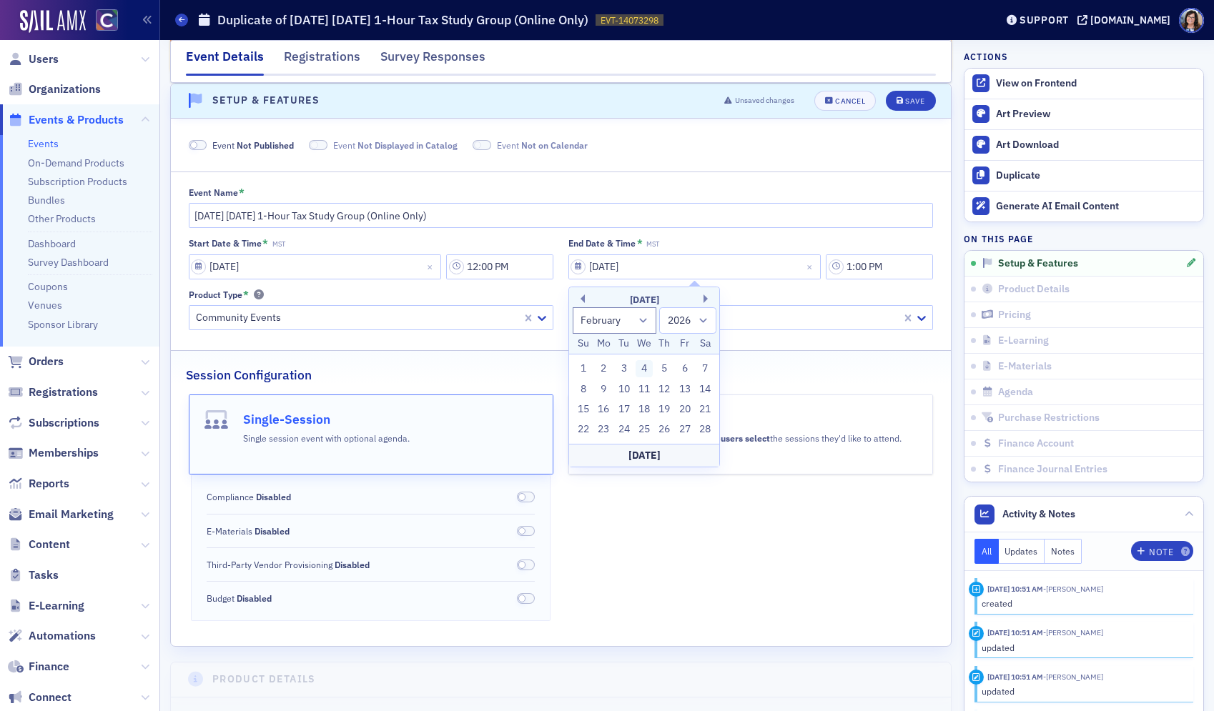
type input "02/04/2026"
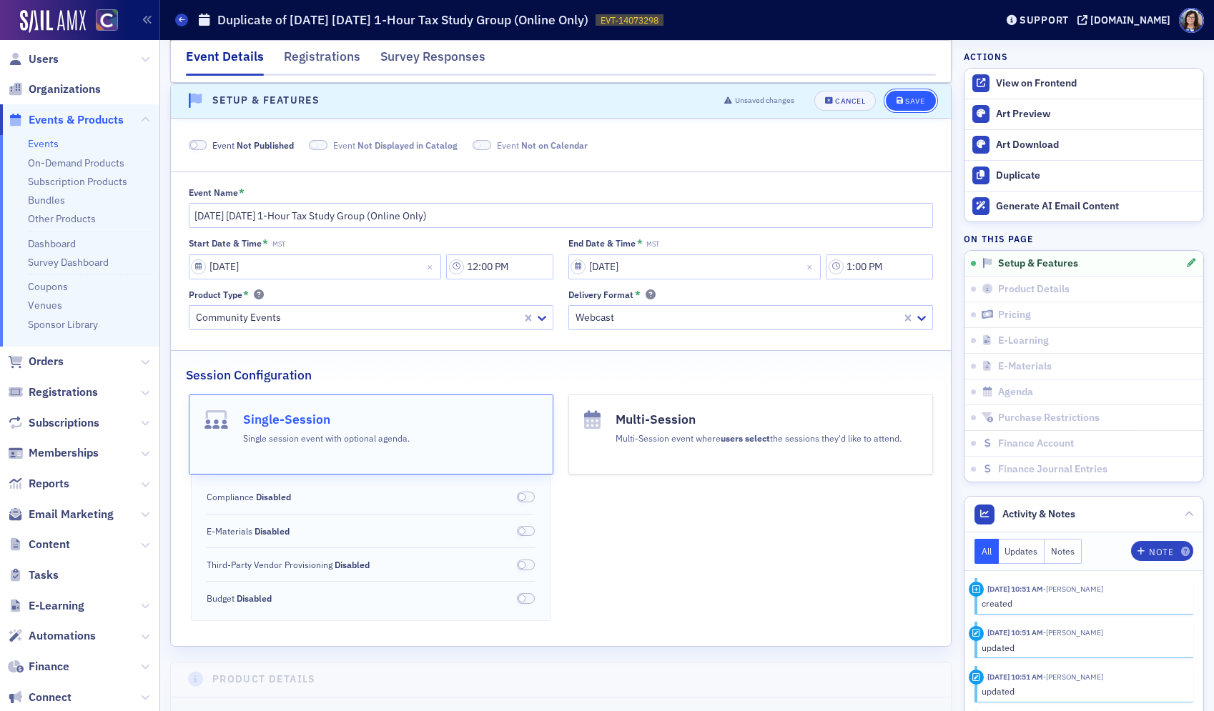
click at [907, 101] on div "Save" at bounding box center [914, 101] width 19 height 8
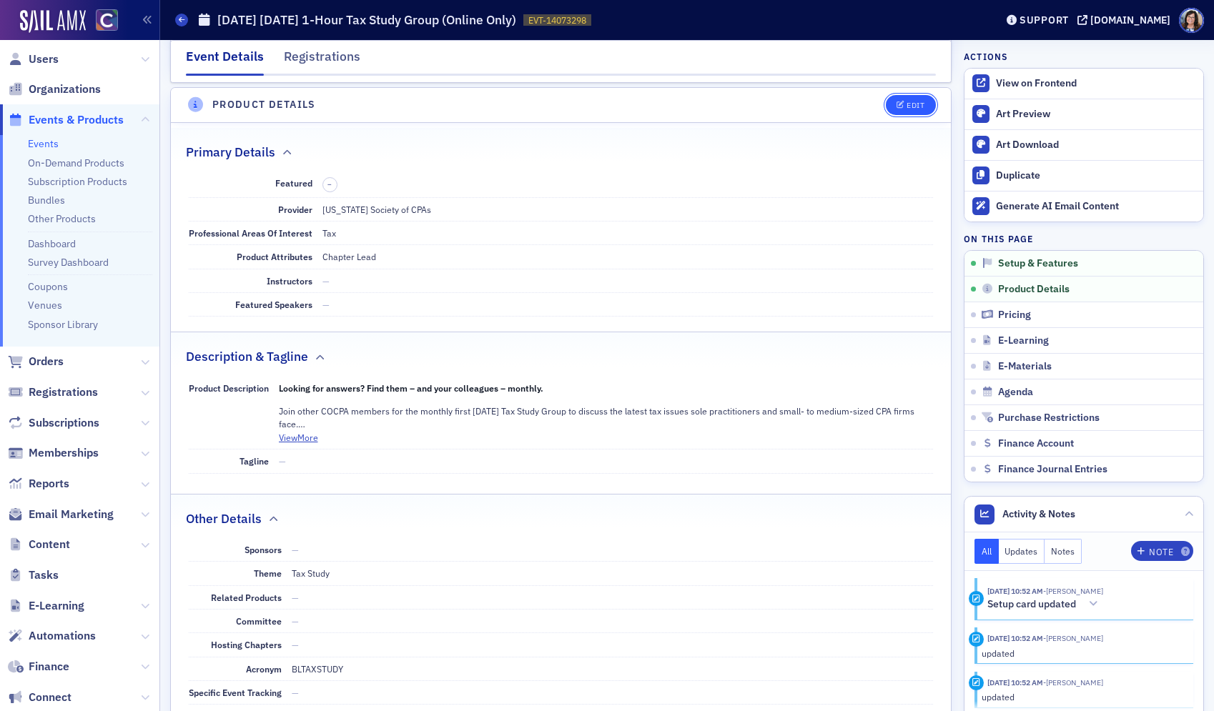
click at [914, 108] on div "Edit" at bounding box center [915, 106] width 18 height 8
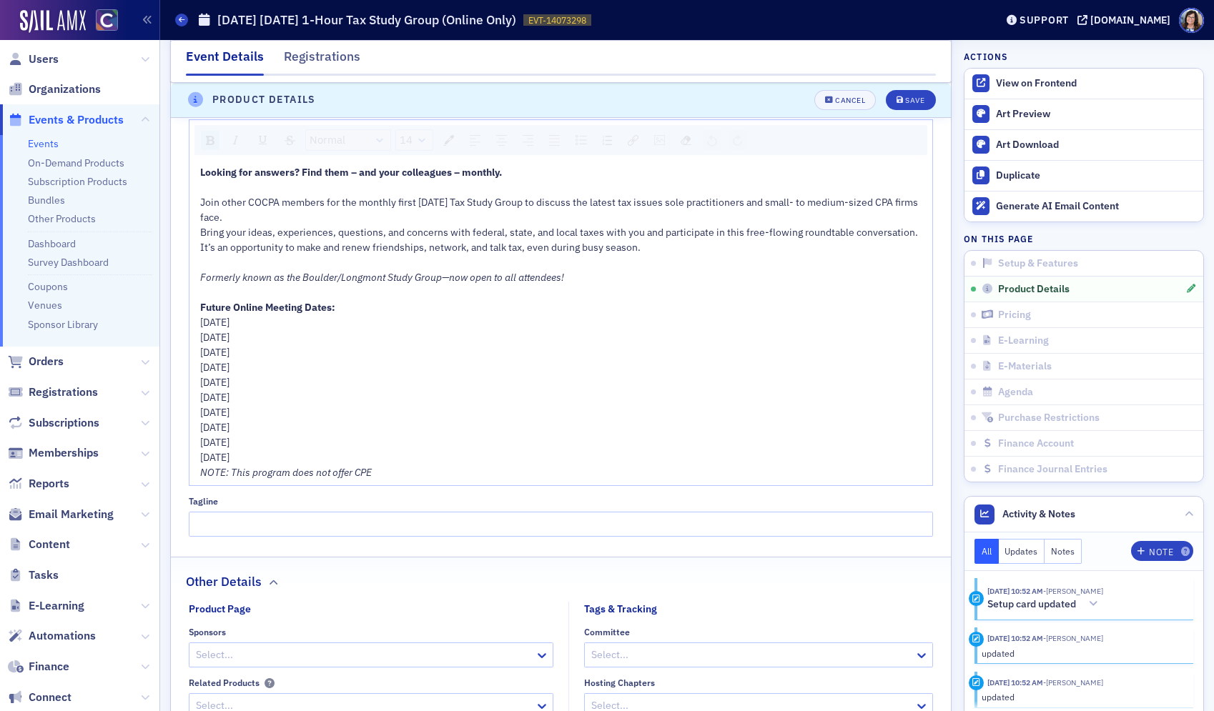
scroll to position [899, 0]
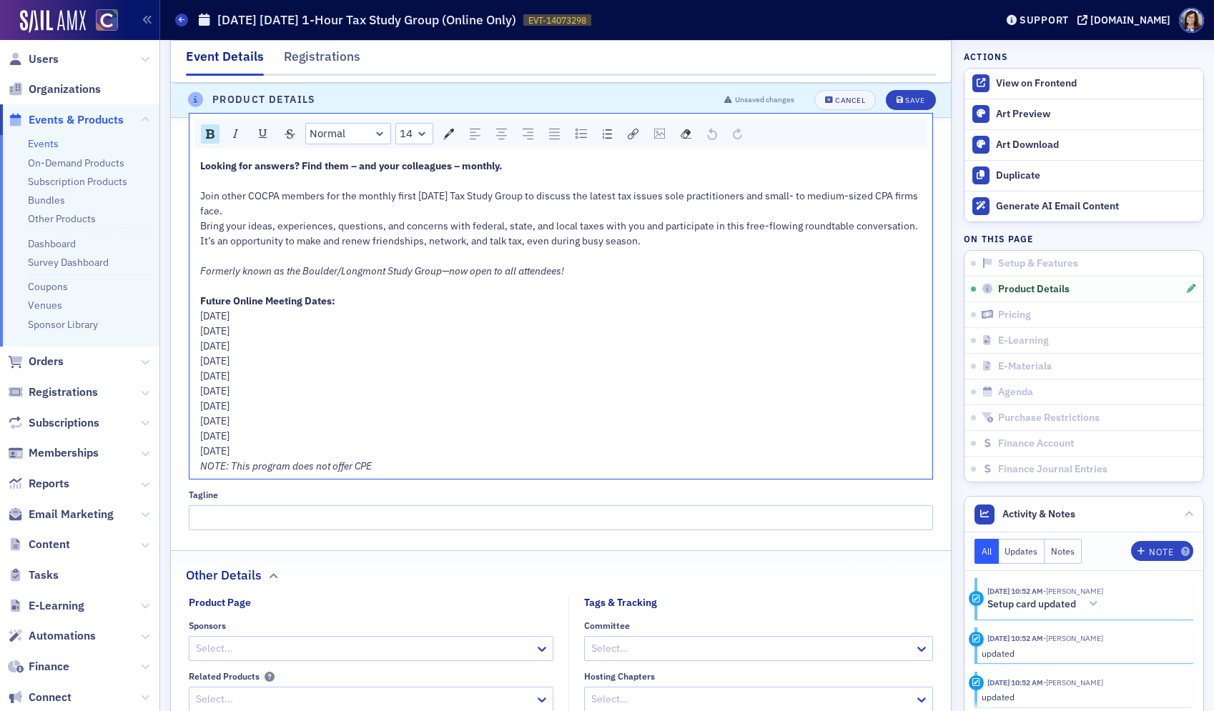
drag, startPoint x: 201, startPoint y: 317, endPoint x: 319, endPoint y: 451, distance: 178.3
click at [319, 451] on div "Looking for answers? Find them – and your colleagues – monthly. Join other COCP…" at bounding box center [561, 316] width 723 height 315
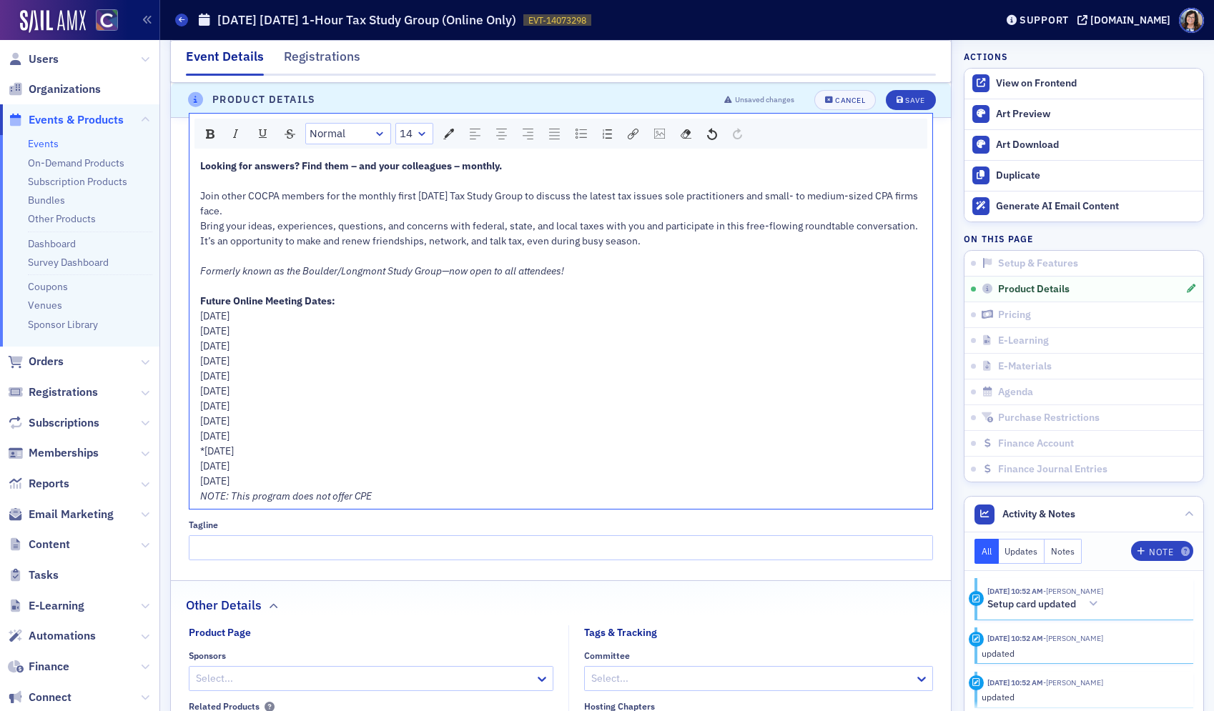
drag, startPoint x: 342, startPoint y: 332, endPoint x: 179, endPoint y: 320, distance: 163.4
click at [179, 320] on div "Product Description Visual Editor HTML Editor Normal 14 Looking for answers? Fi…" at bounding box center [561, 324] width 780 height 474
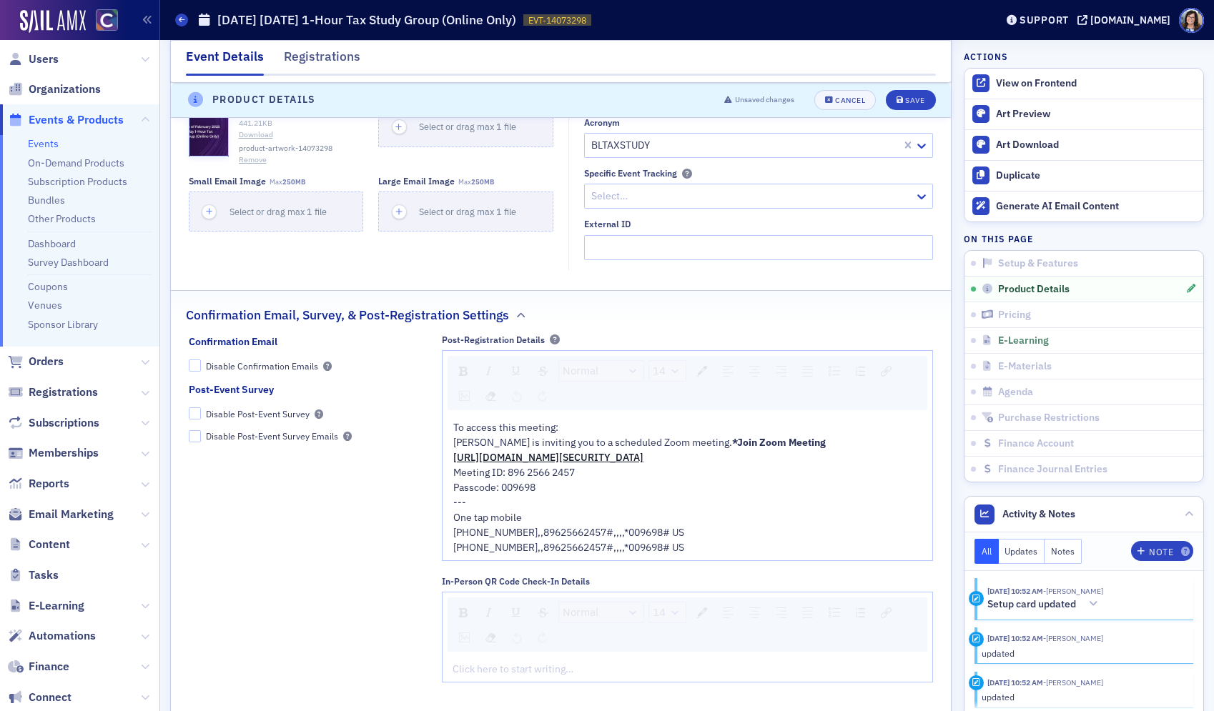
scroll to position [1570, 0]
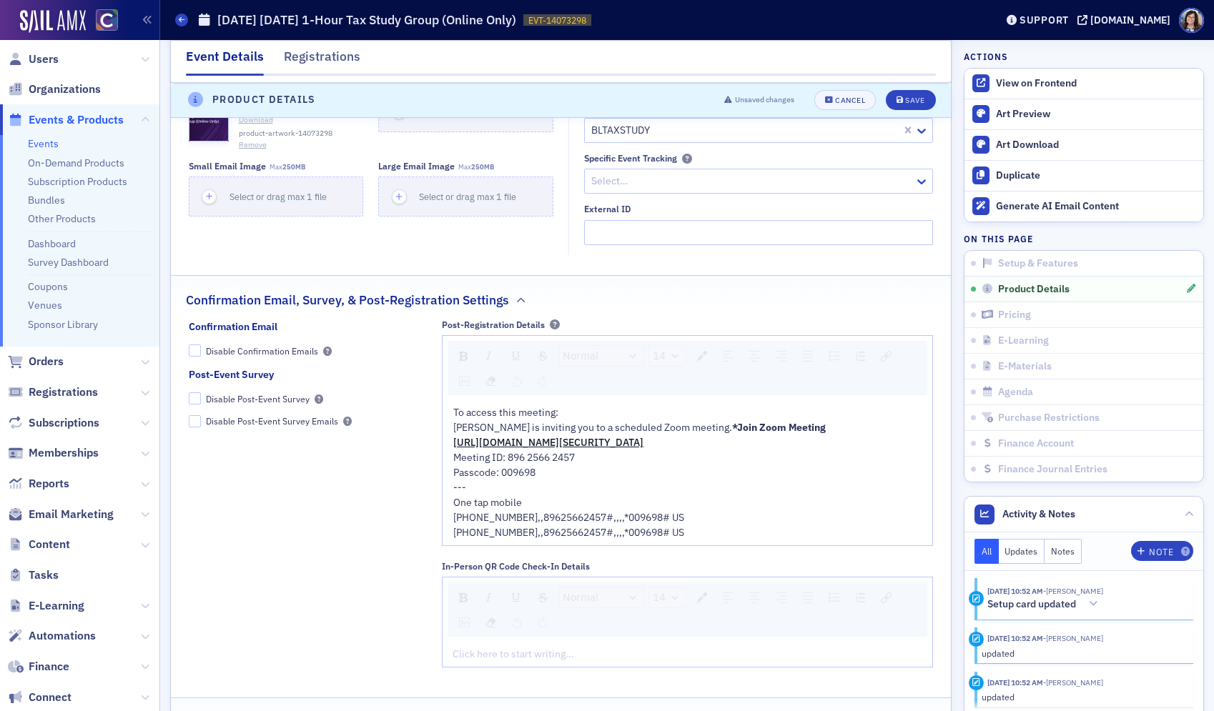
click at [698, 540] on div "One tap mobile +17193594580,,89625662457#,,,,*009698# US +16694449171,,89625662…" at bounding box center [687, 517] width 469 height 45
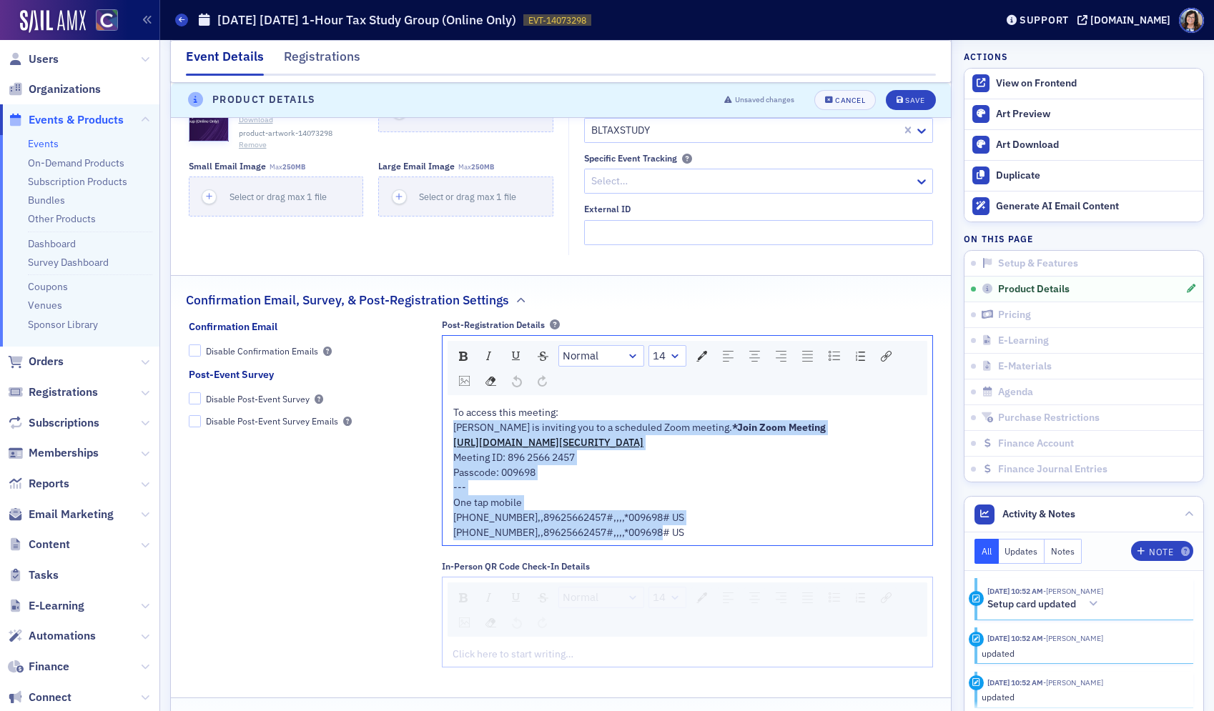
drag, startPoint x: 696, startPoint y: 548, endPoint x: 445, endPoint y: 423, distance: 280.4
click at [445, 423] on div "To access this meeting: Lynn Mitton is inviting you to a scheduled Zoom meeting…" at bounding box center [687, 472] width 490 height 145
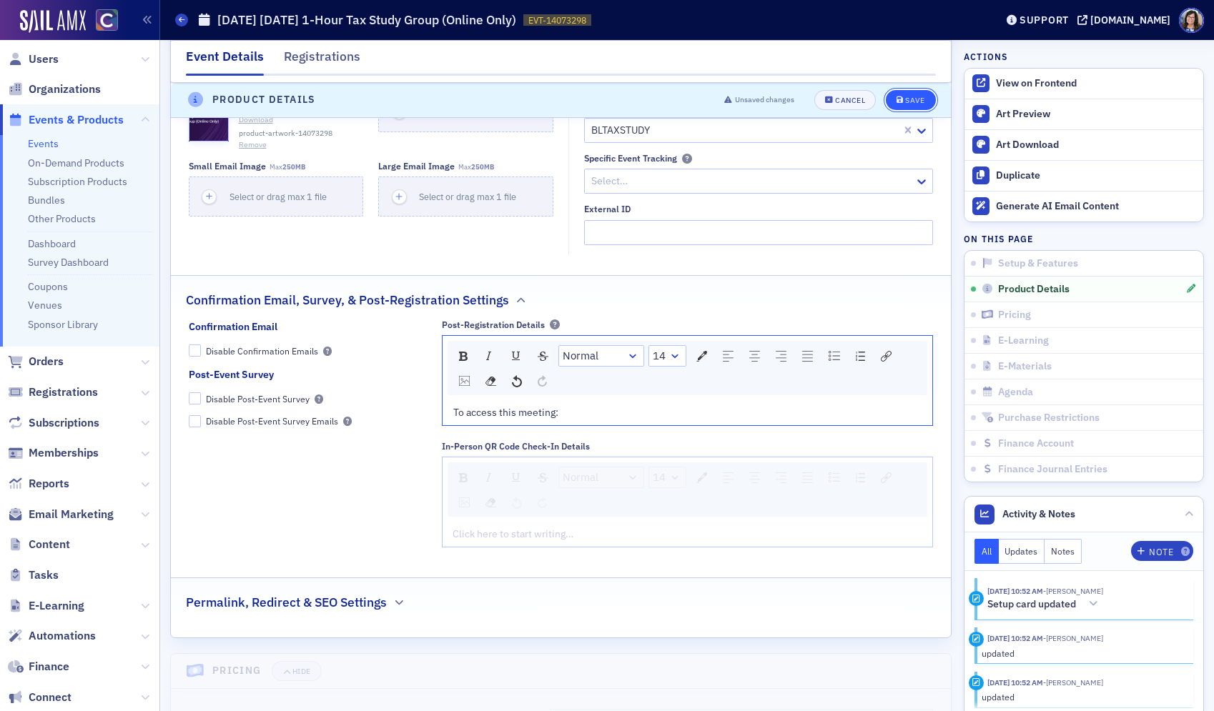
click at [924, 102] on div "Save" at bounding box center [914, 100] width 19 height 8
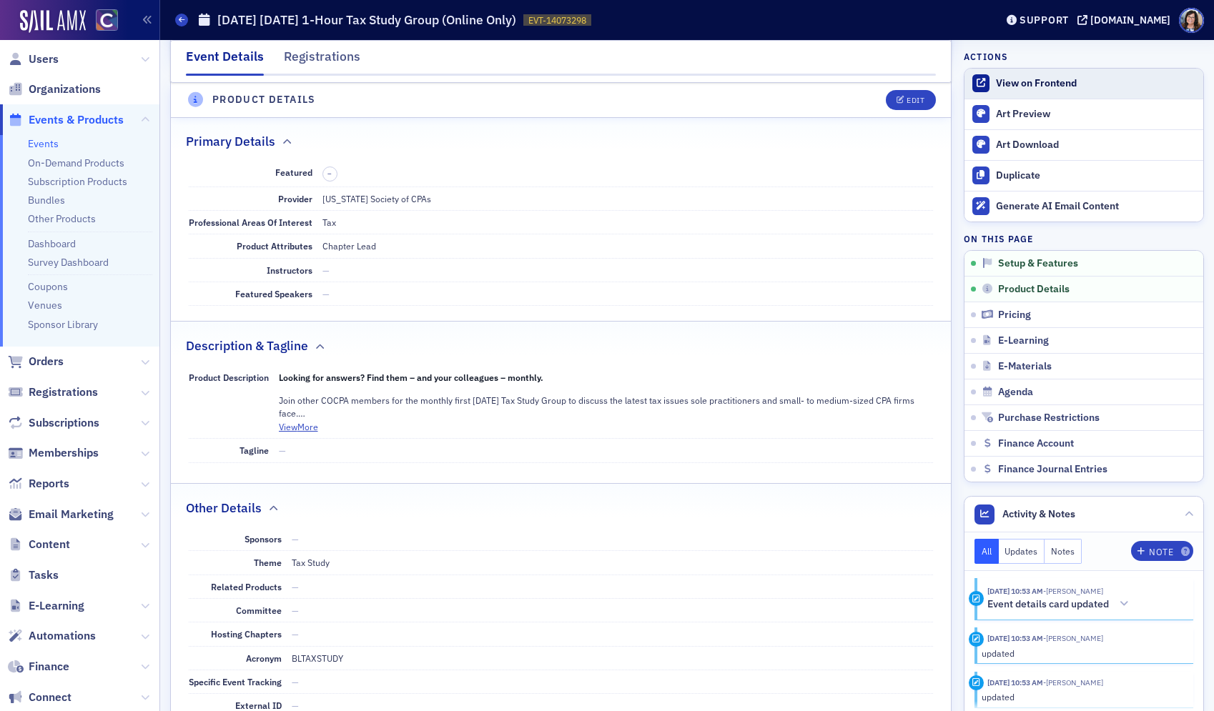
scroll to position [468, 0]
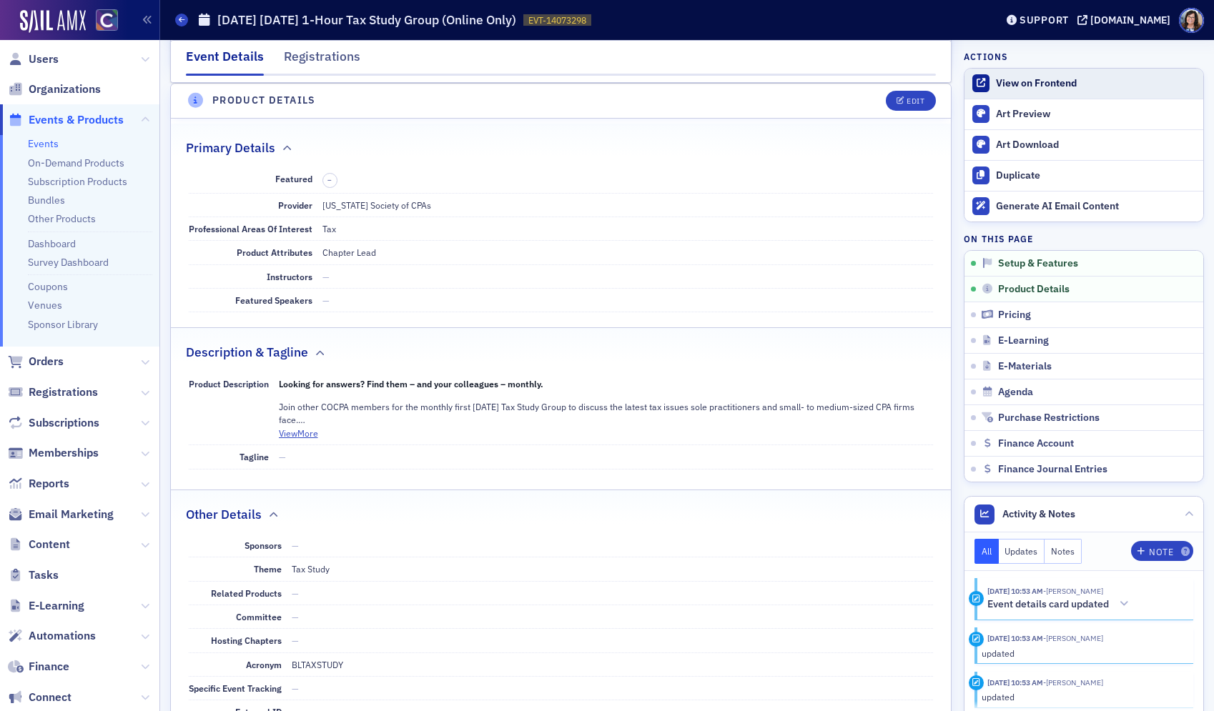
click at [1047, 86] on div "View on Frontend" at bounding box center [1096, 83] width 200 height 13
click at [66, 118] on span "Events & Products" at bounding box center [76, 120] width 95 height 16
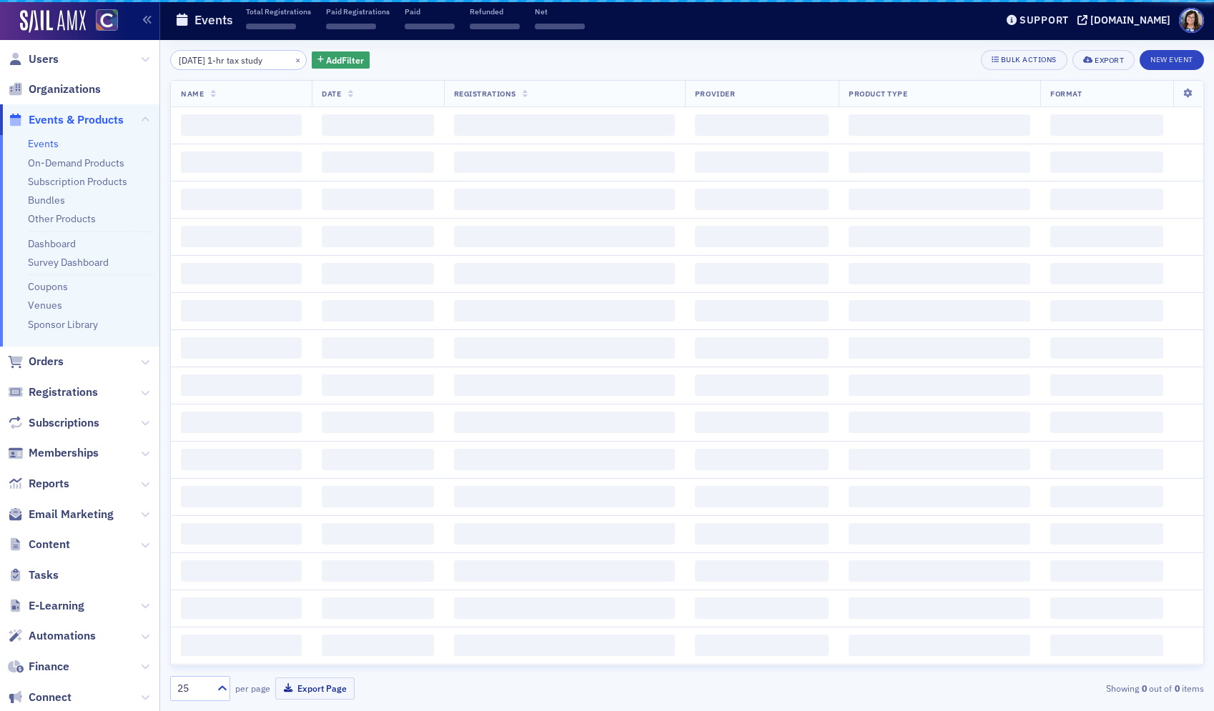
scroll to position [0, 11]
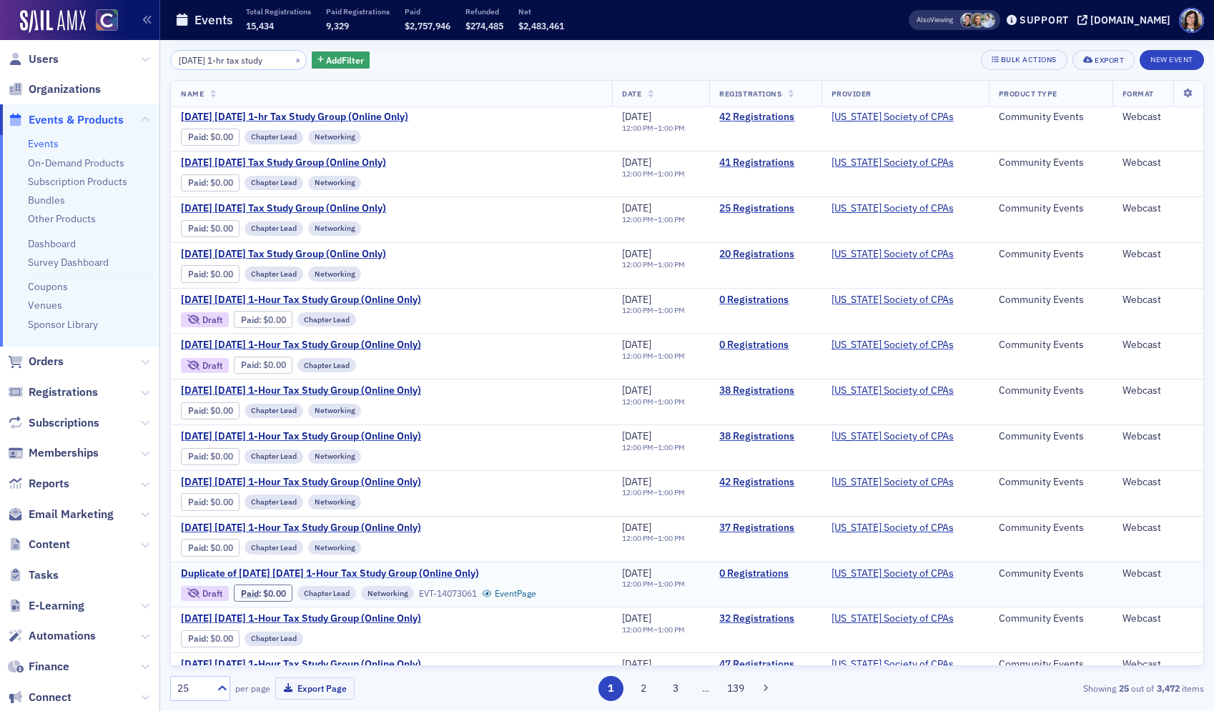
click at [262, 570] on span "Duplicate of March 2025 Wednesday 1-Hour Tax Study Group (Online Only)" at bounding box center [330, 574] width 298 height 13
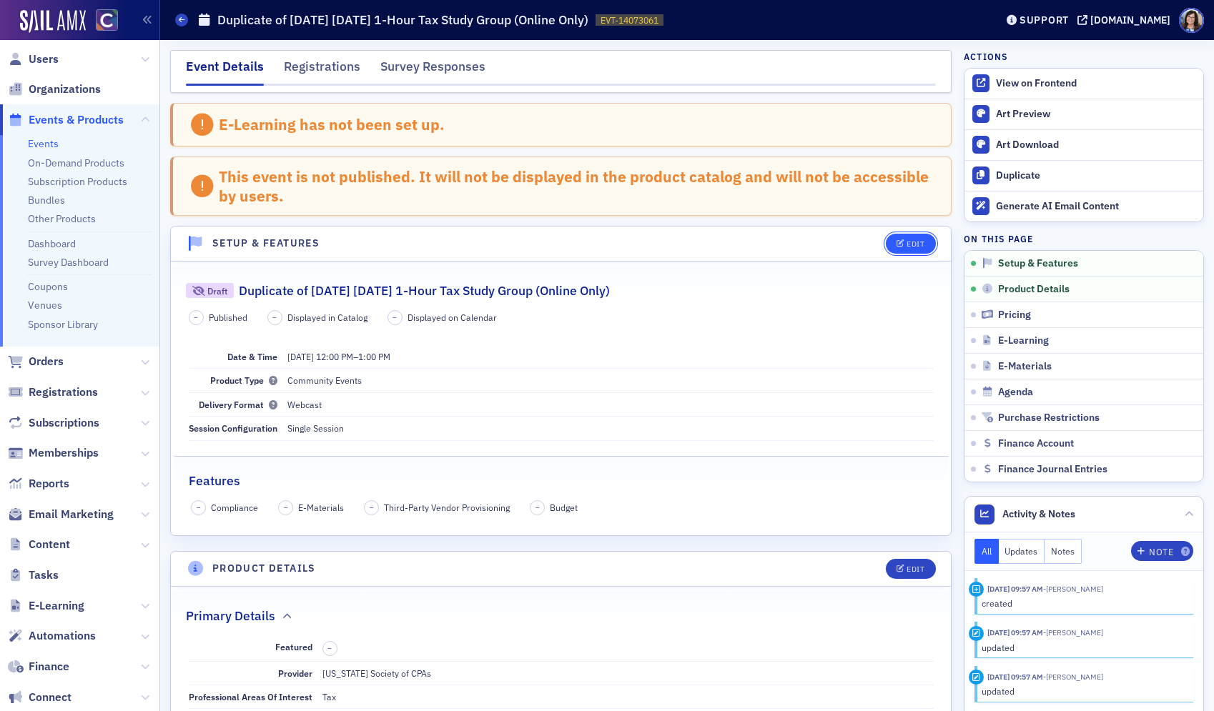
click at [911, 246] on div "Edit" at bounding box center [915, 244] width 18 height 8
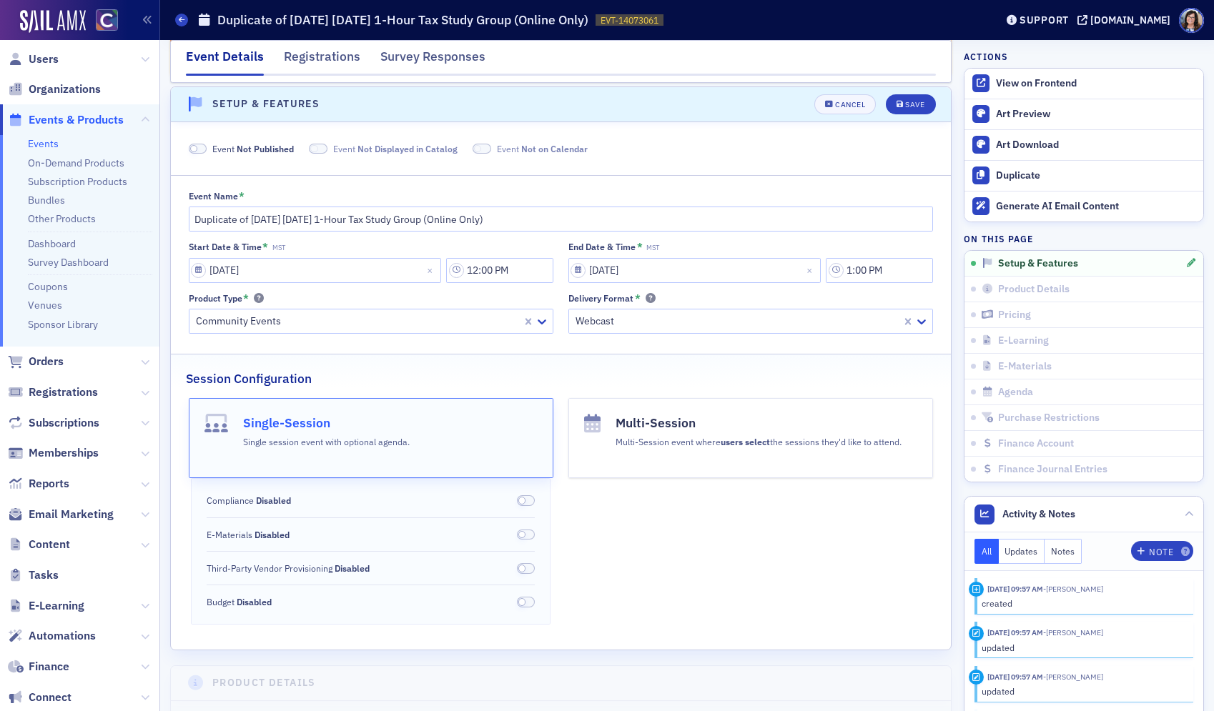
scroll to position [143, 0]
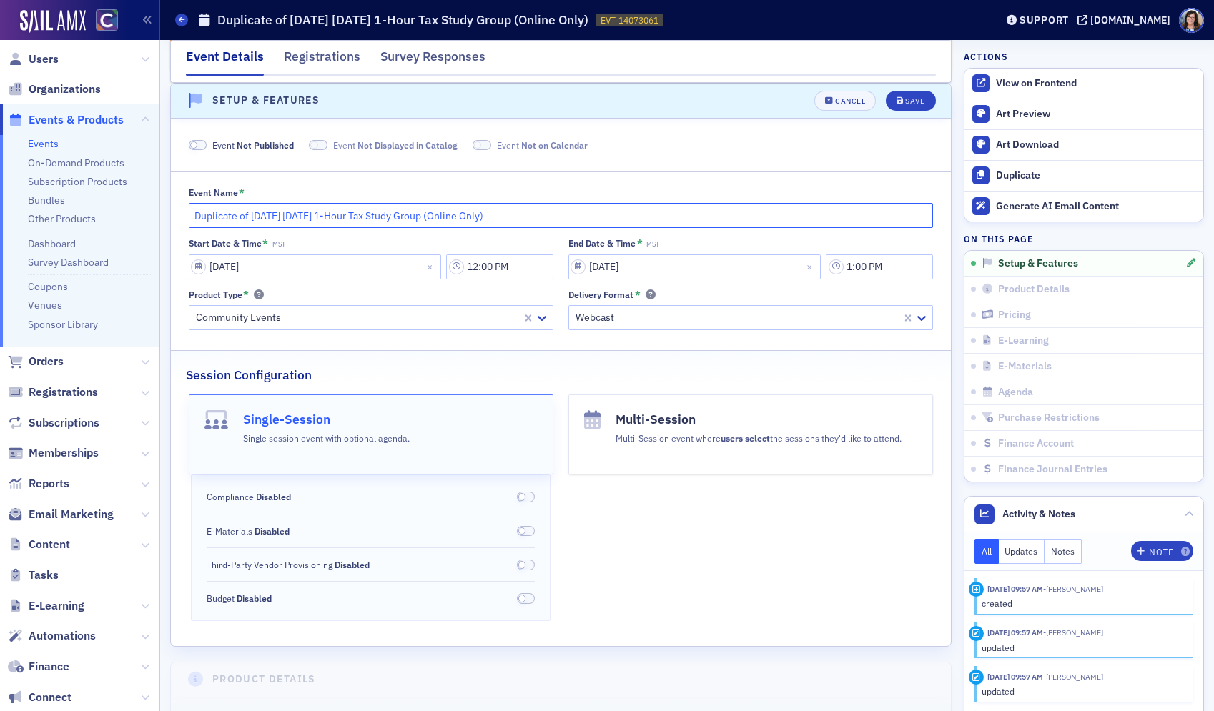
drag, startPoint x: 249, startPoint y: 219, endPoint x: 156, endPoint y: 215, distance: 93.7
click at [156, 215] on div "Users Organizations Events & Products Events On-Demand Products Subscription Pr…" at bounding box center [607, 355] width 1214 height 711
click at [247, 219] on input "March 2025 Wednesday 1-Hour Tax Study Group (Online Only)" at bounding box center [561, 215] width 745 height 25
type input "March 2026 Wednesday 1-Hour Tax Study Group (Online Only)"
click at [197, 270] on input "03/05/2025" at bounding box center [315, 266] width 253 height 25
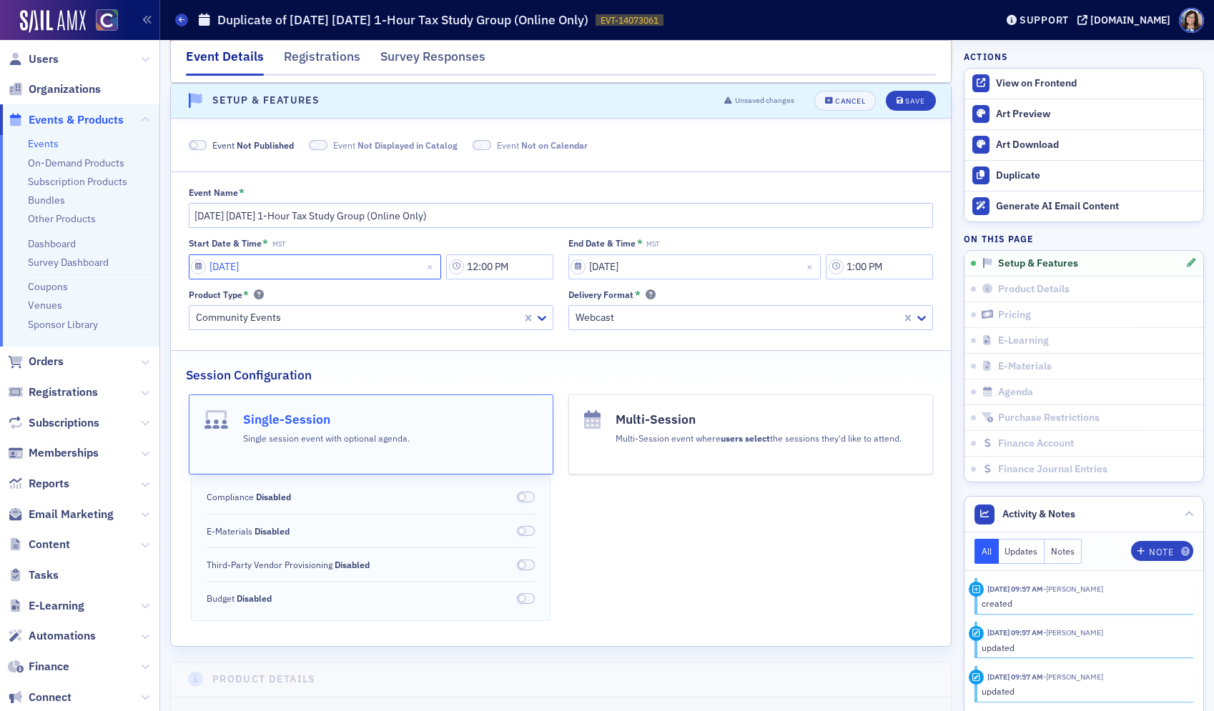
select select "2"
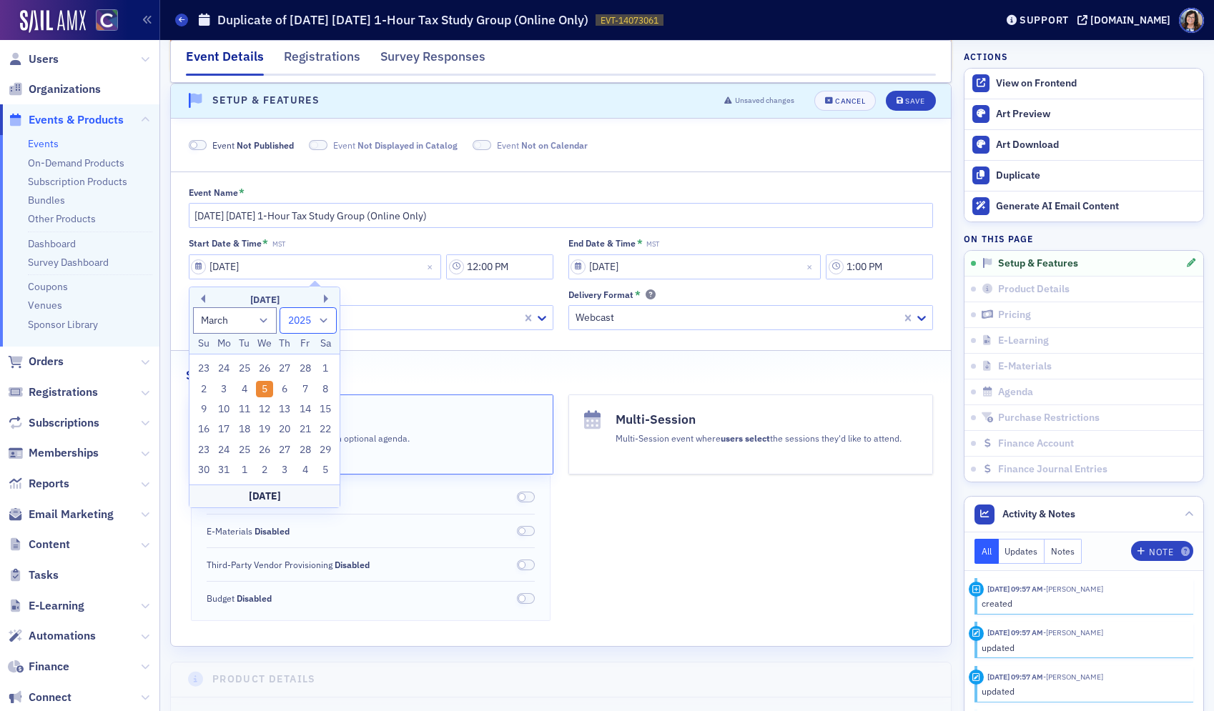
click at [322, 322] on select "1900 1901 1902 1903 1904 1905 1906 1907 1908 1909 1910 1911 1912 1913 1914 1915…" at bounding box center [307, 320] width 57 height 26
select select "2026"
click at [279, 307] on select "1900 1901 1902 1903 1904 1905 1906 1907 1908 1909 1910 1911 1912 1913 1914 1915…" at bounding box center [307, 320] width 57 height 26
click at [261, 371] on div "4" at bounding box center [264, 368] width 17 height 17
type input "03/04/2026"
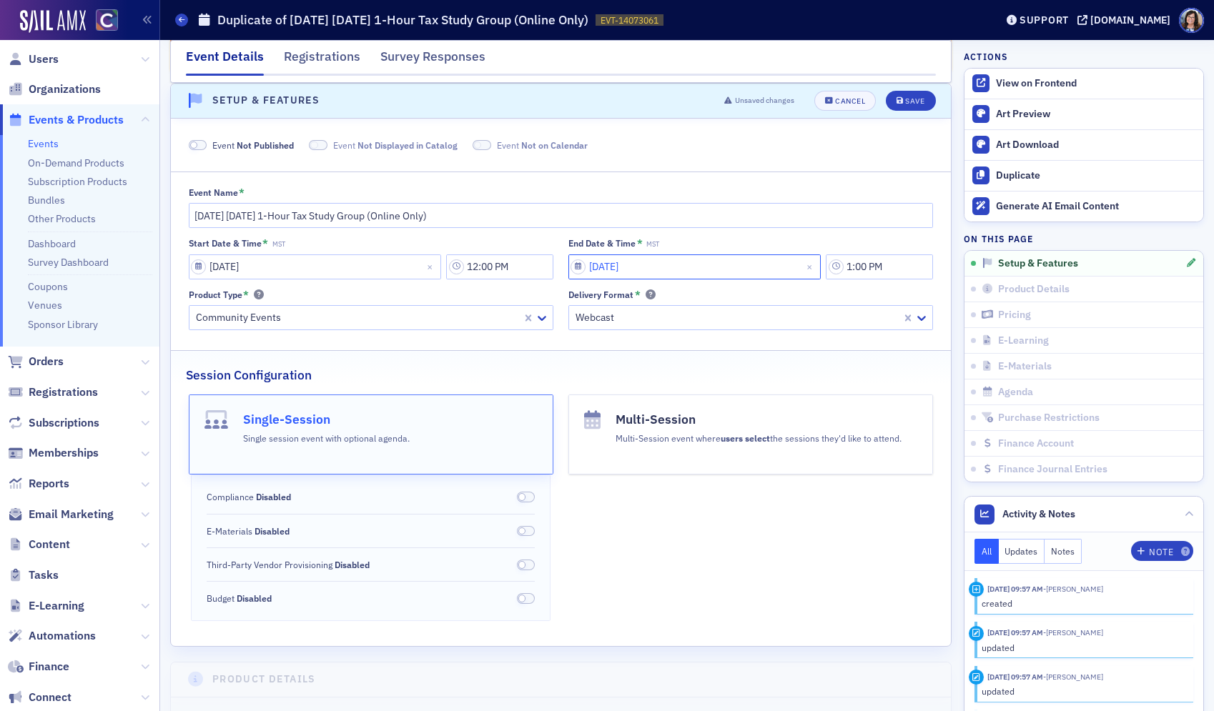
select select "2"
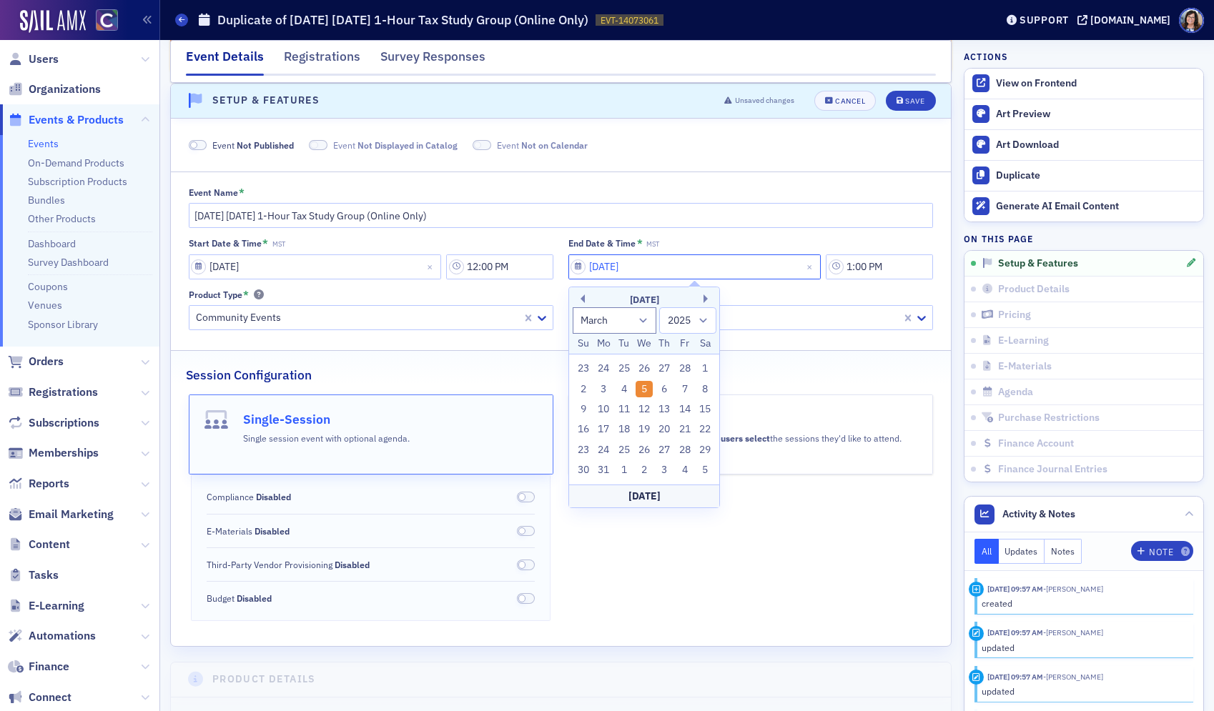
click at [579, 269] on input "03/05/2025" at bounding box center [694, 266] width 253 height 25
click at [704, 321] on select "1900 1901 1902 1903 1904 1905 1906 1907 1908 1909 1910 1911 1912 1913 1914 1915…" at bounding box center [687, 320] width 57 height 26
click at [659, 307] on select "1900 1901 1902 1903 1904 1905 1906 1907 1908 1909 1910 1911 1912 1913 1914 1915…" at bounding box center [687, 320] width 57 height 26
click at [705, 320] on select "1900 1901 1902 1903 1904 1905 1906 1907 1908 1909 1910 1911 1912 1913 1914 1915…" at bounding box center [687, 320] width 57 height 26
select select "2026"
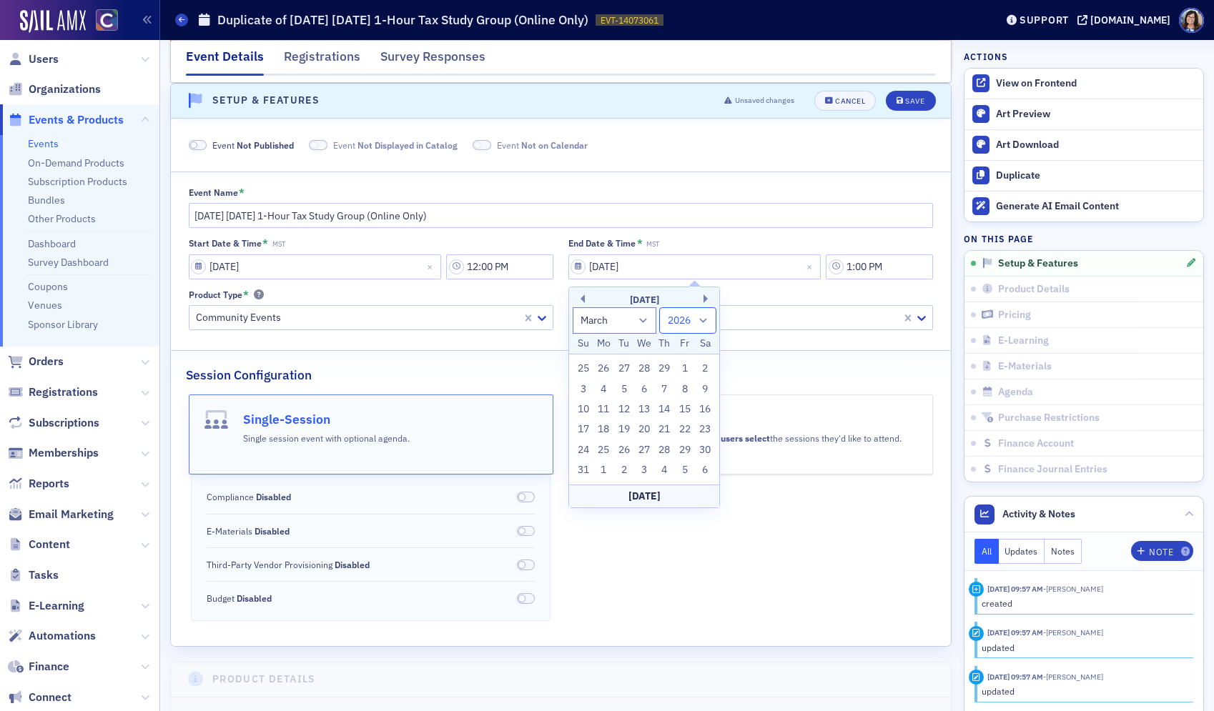
click at [659, 307] on select "1900 1901 1902 1903 1904 1905 1906 1907 1908 1909 1910 1911 1912 1913 1914 1915…" at bounding box center [687, 320] width 57 height 26
click at [648, 370] on div "4" at bounding box center [643, 368] width 17 height 17
type input "03/04/2026"
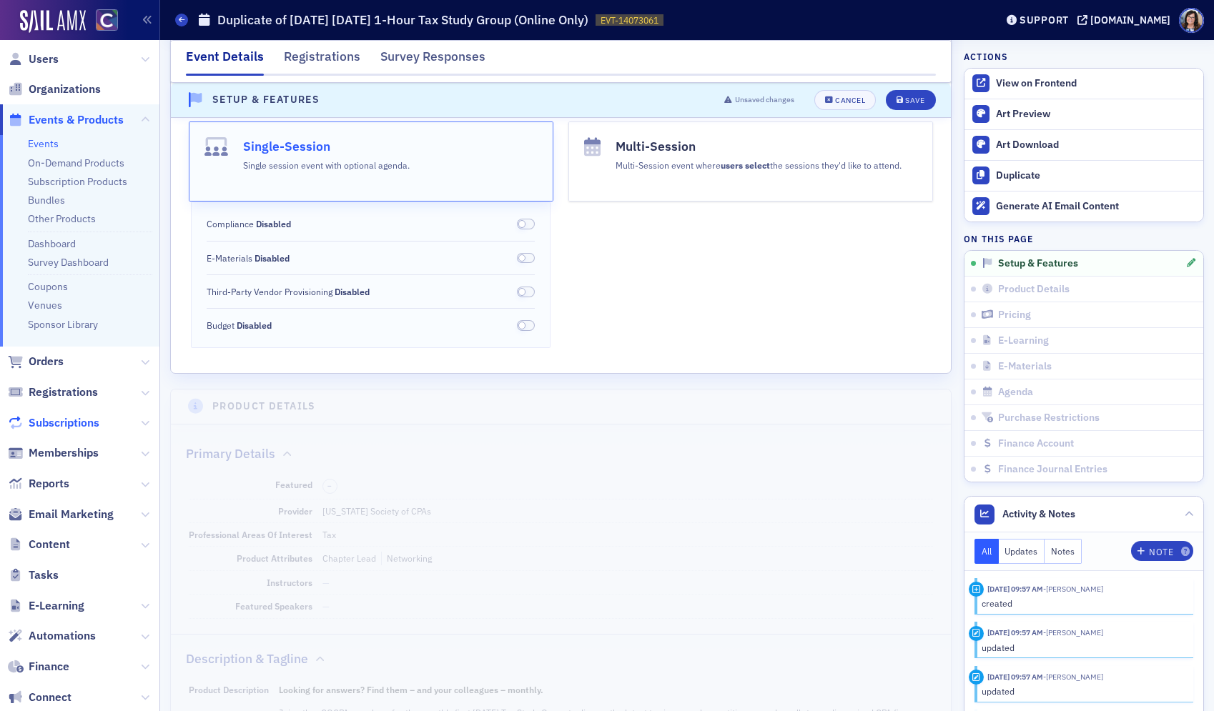
scroll to position [430, 0]
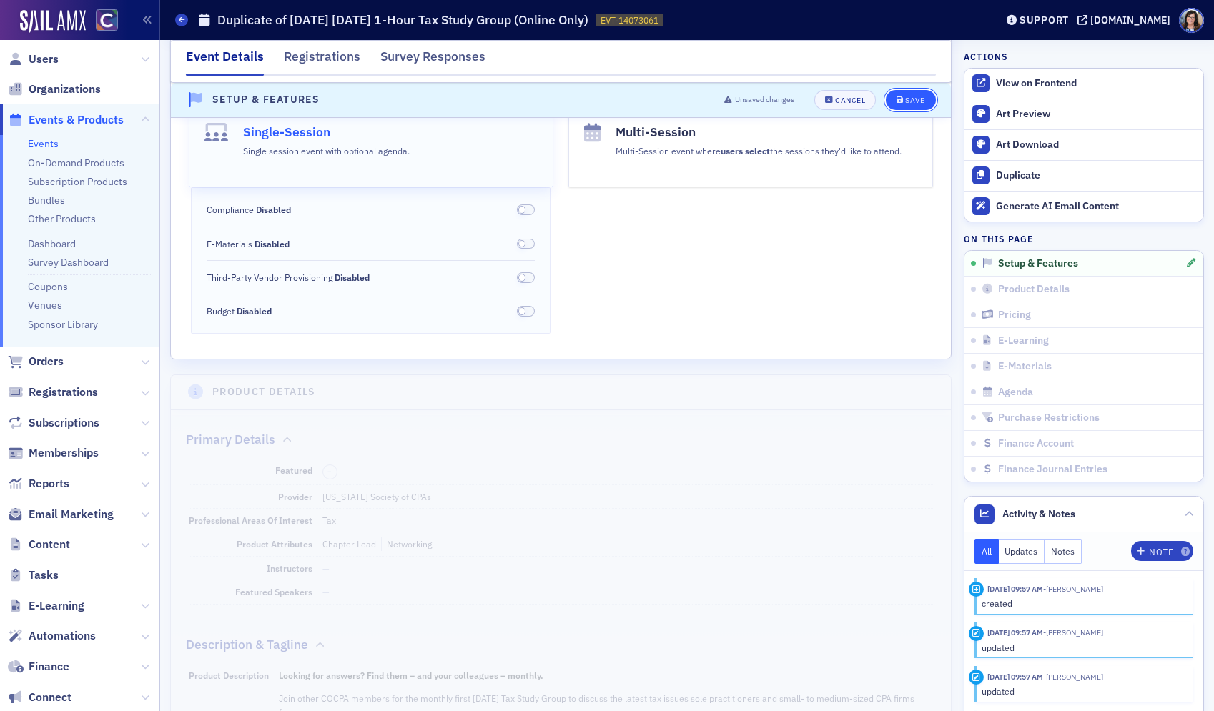
click at [906, 99] on div "Save" at bounding box center [914, 100] width 19 height 8
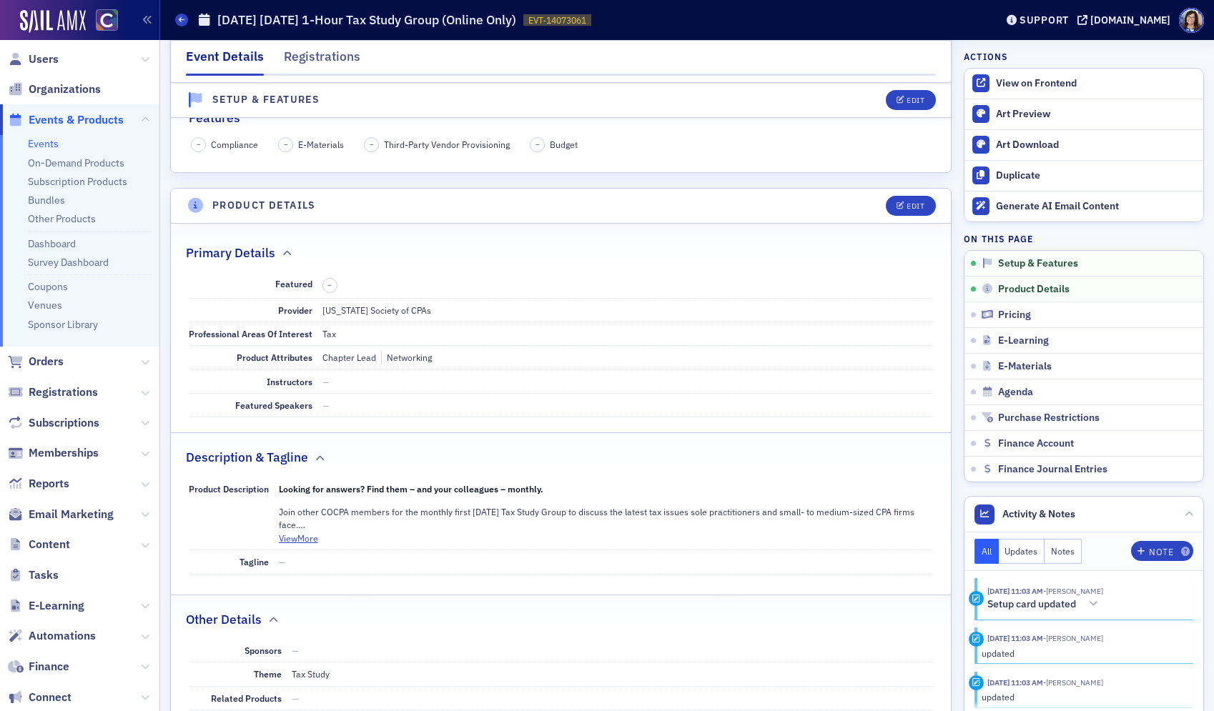
scroll to position [368, 0]
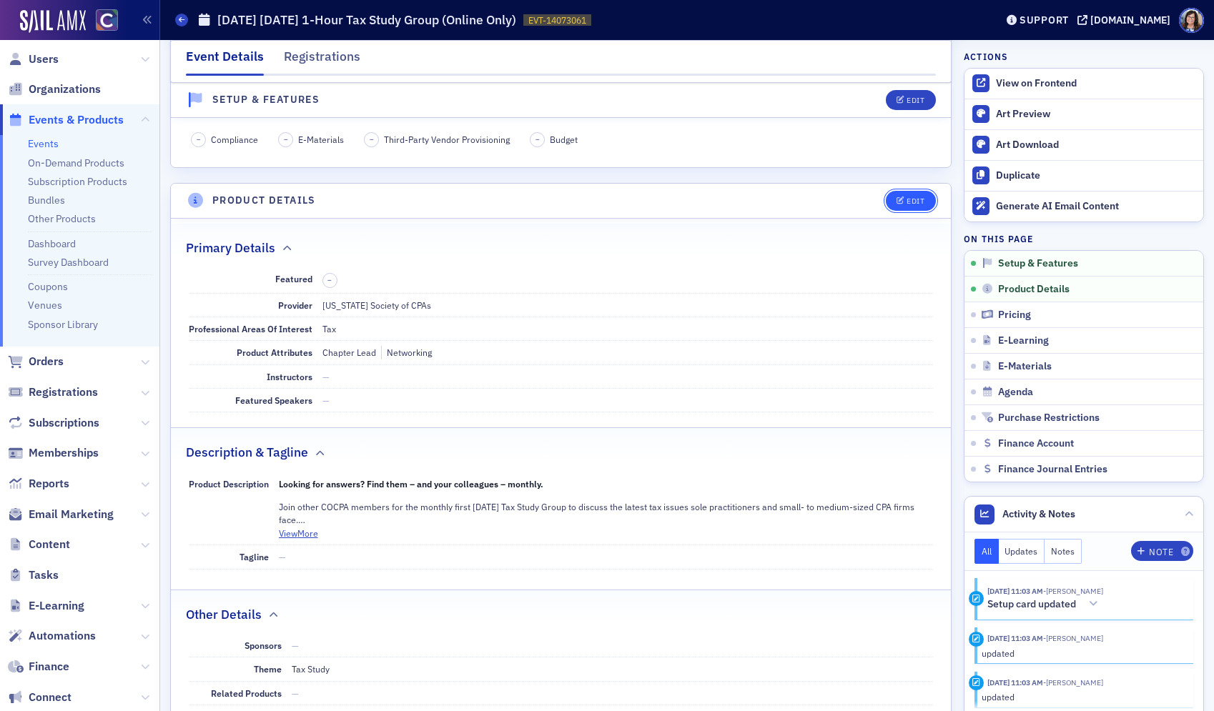
click at [914, 197] on div "Edit" at bounding box center [915, 201] width 18 height 8
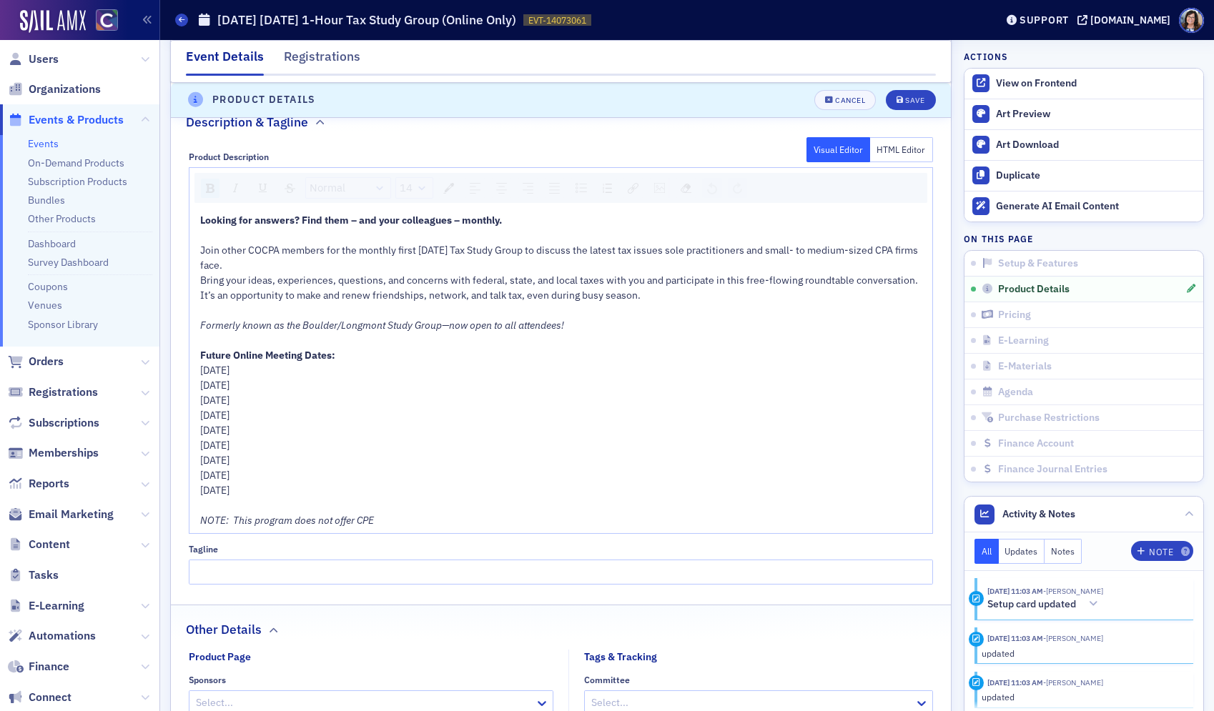
scroll to position [846, 0]
drag, startPoint x: 201, startPoint y: 368, endPoint x: 316, endPoint y: 488, distance: 165.8
click at [316, 488] on div "Looking for answers? Find them – and your colleagues – monthly. Join other COCP…" at bounding box center [561, 369] width 723 height 315
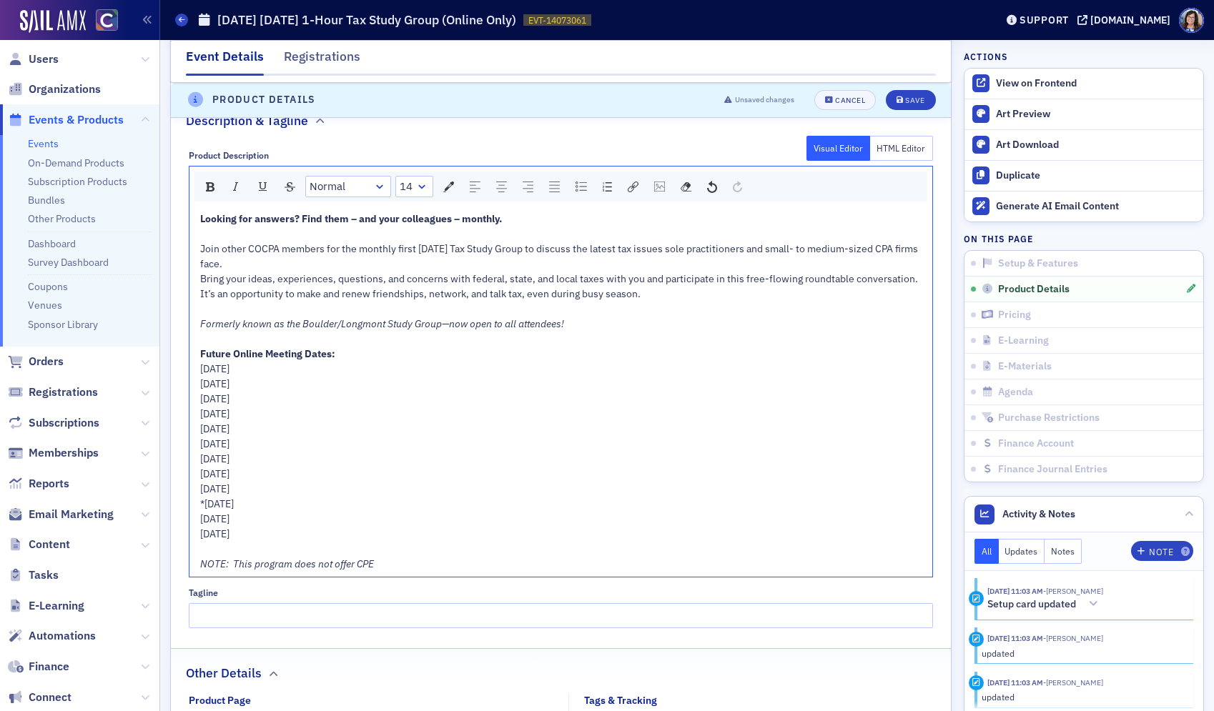
drag, startPoint x: 322, startPoint y: 401, endPoint x: 173, endPoint y: 364, distance: 153.9
click at [173, 364] on div "Product Description Visual Editor HTML Editor Normal 14 Looking for answers? Fi…" at bounding box center [561, 384] width 780 height 489
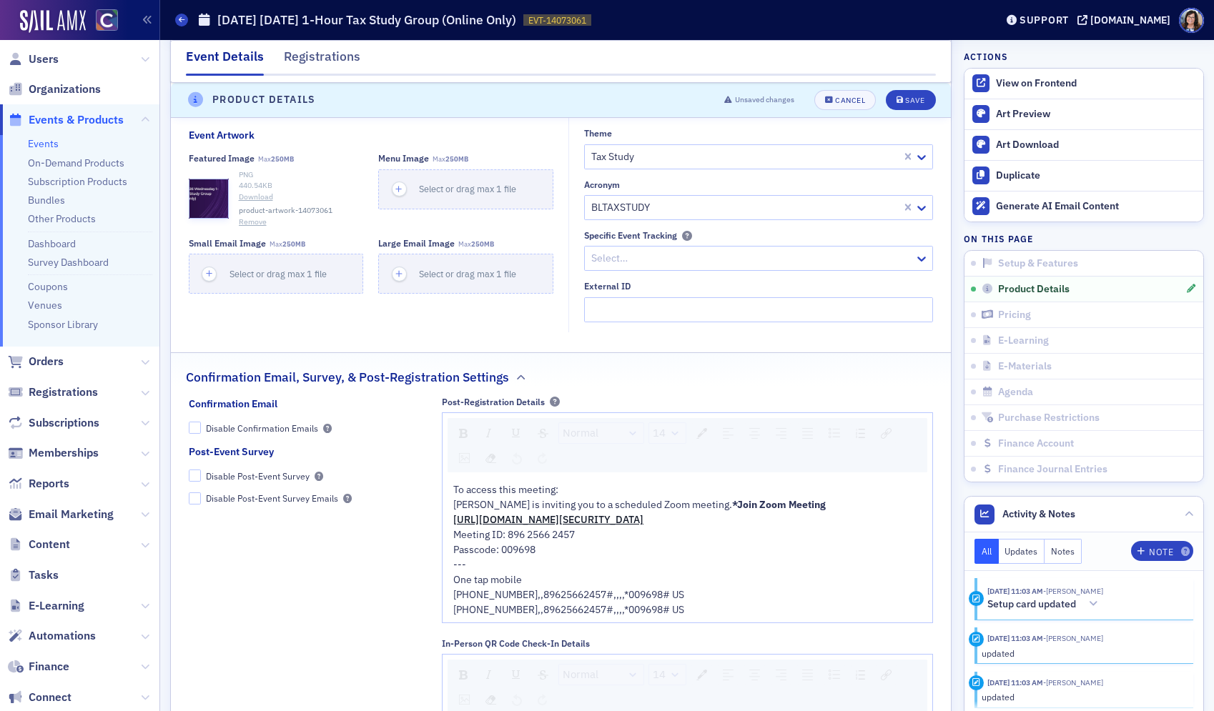
scroll to position [1528, 0]
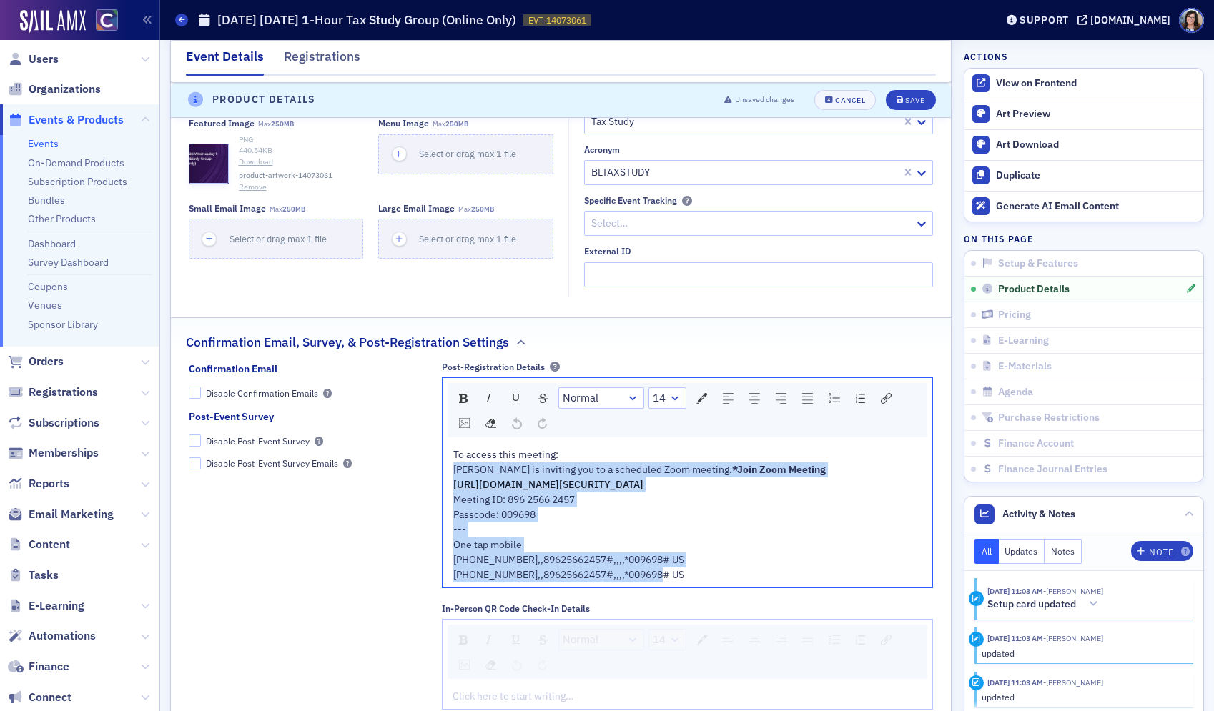
drag, startPoint x: 670, startPoint y: 582, endPoint x: 442, endPoint y: 476, distance: 252.0
click at [442, 476] on div "To access this meeting: Lynn Mitton is inviting you to a scheduled Zoom meeting…" at bounding box center [687, 514] width 490 height 145
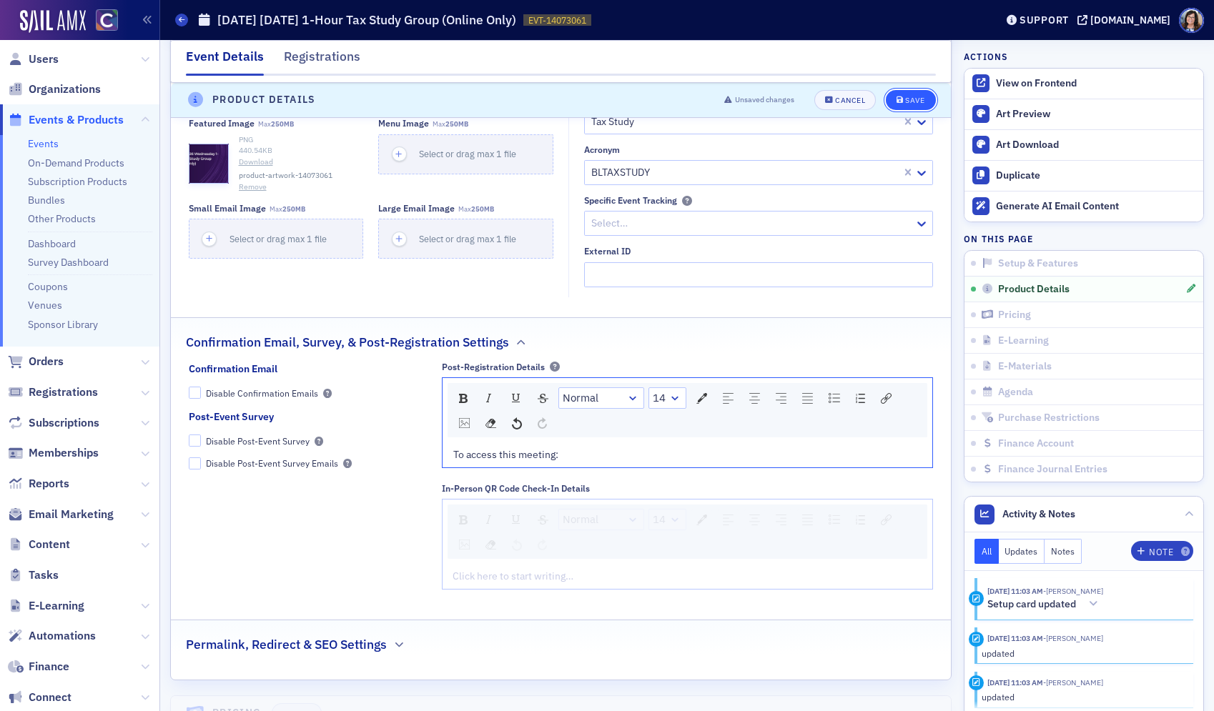
click at [913, 96] on div "Save" at bounding box center [914, 100] width 19 height 8
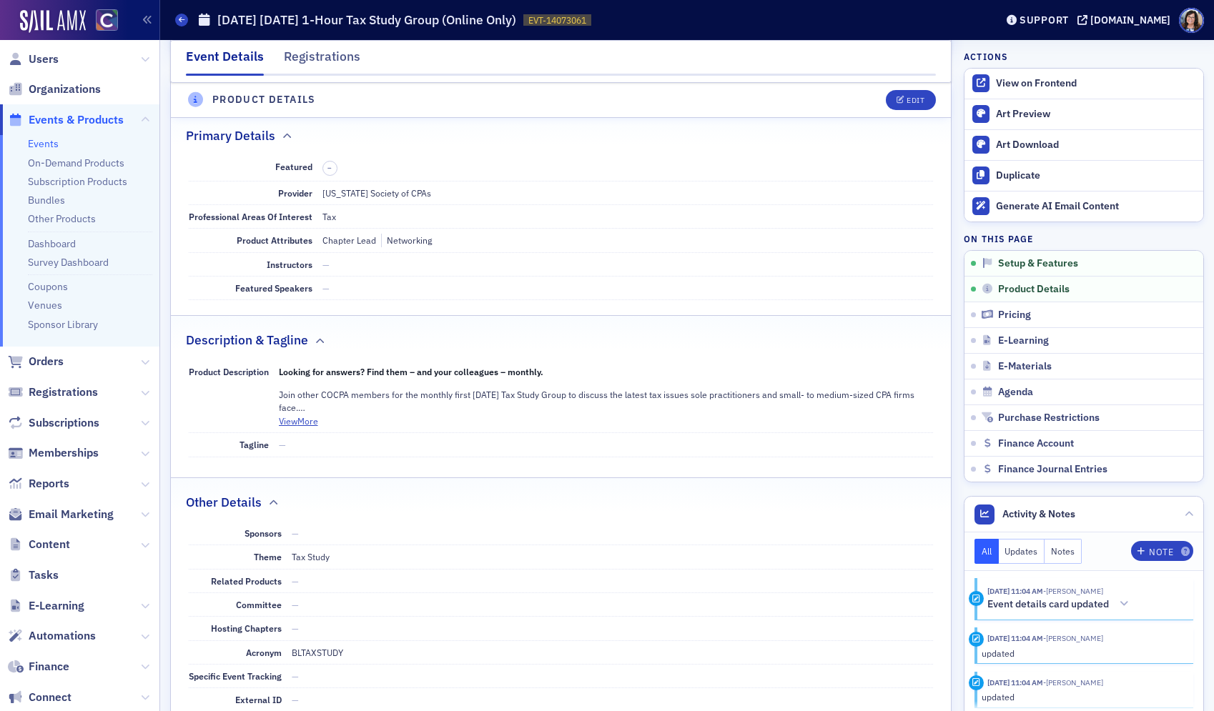
scroll to position [468, 0]
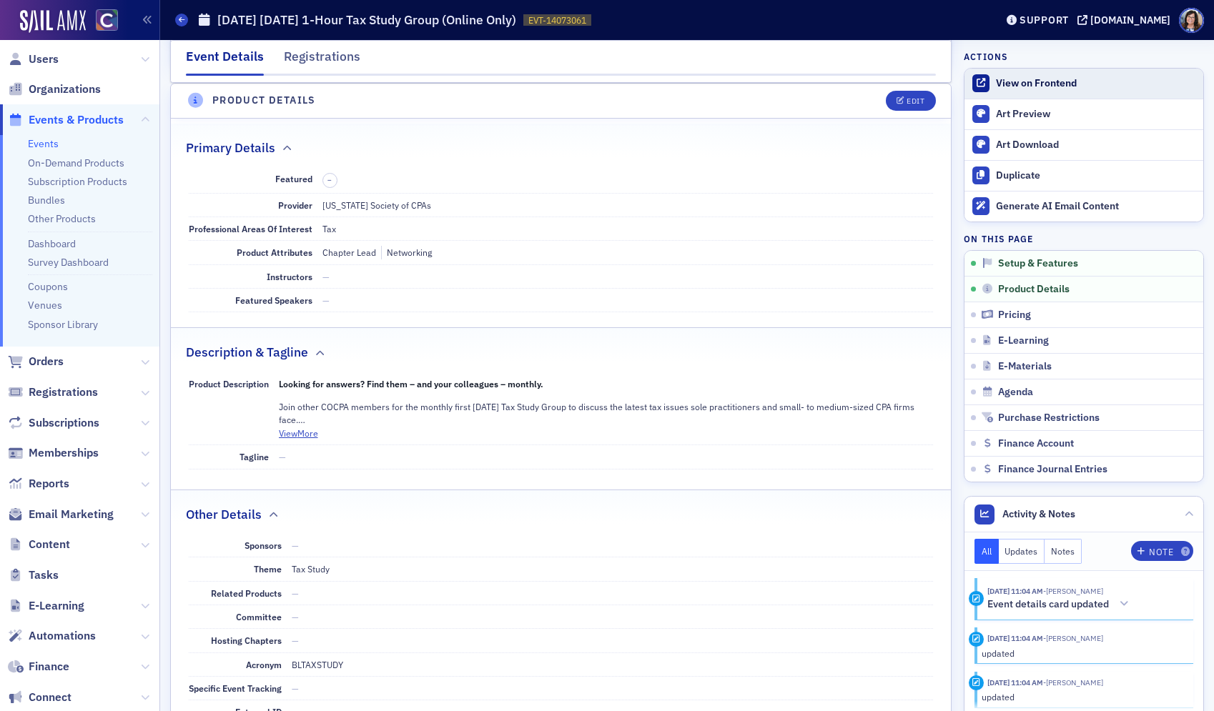
click at [1017, 85] on div "View on Frontend" at bounding box center [1096, 83] width 200 height 13
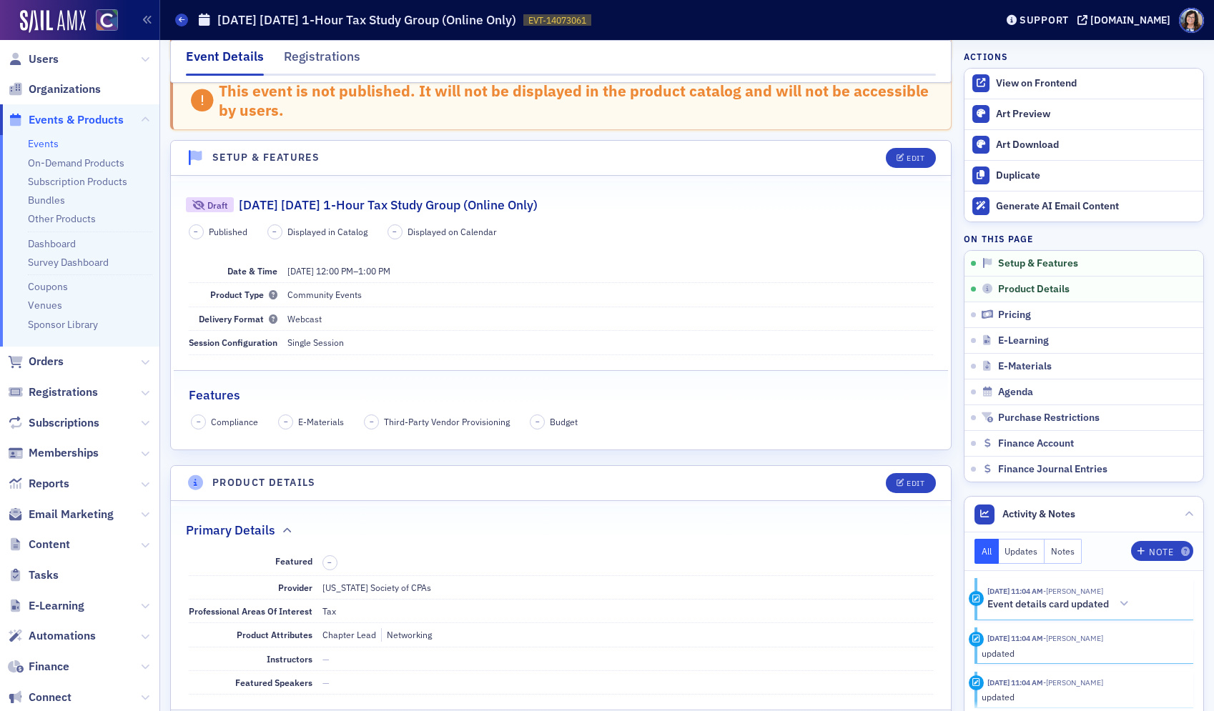
scroll to position [0, 0]
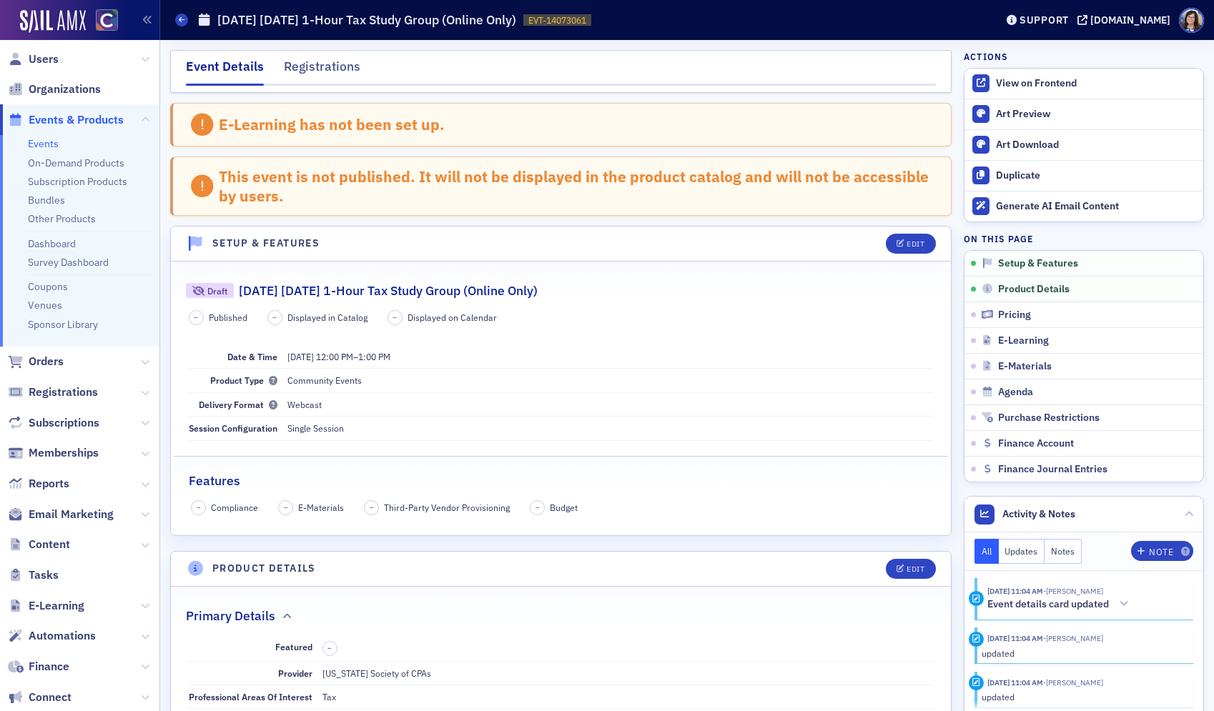
click at [79, 118] on span "Events & Products" at bounding box center [76, 120] width 95 height 16
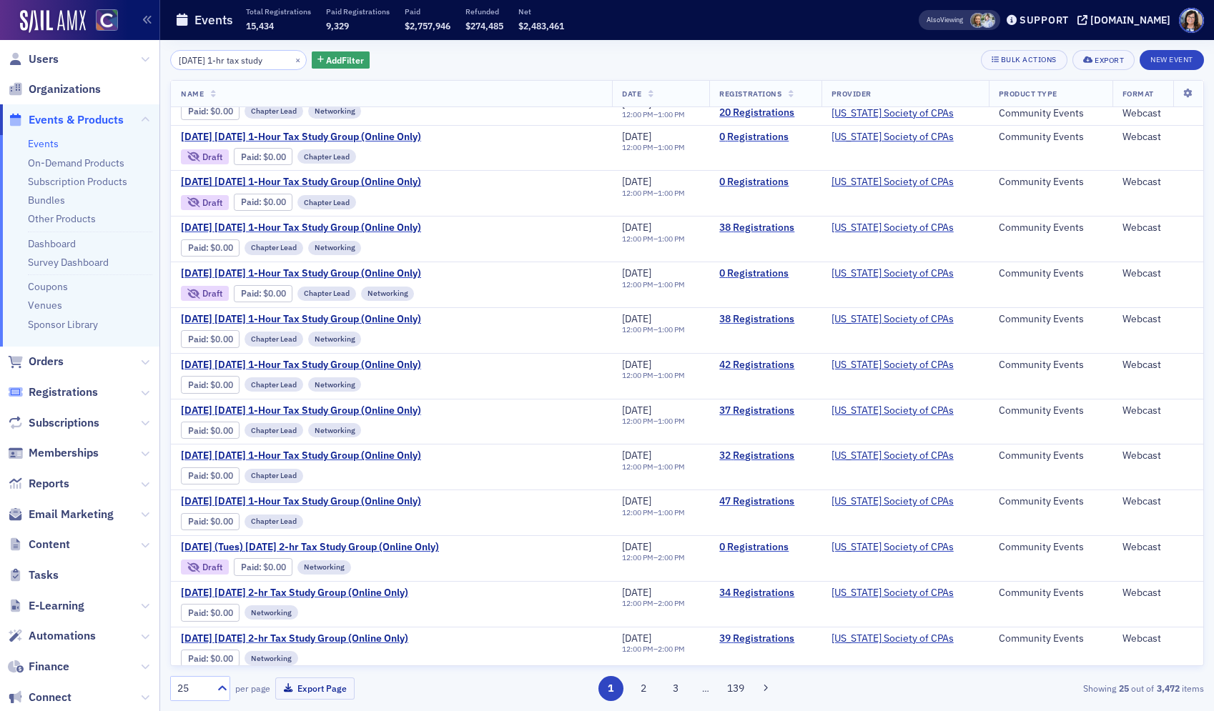
scroll to position [257, 0]
click at [263, 364] on span "April 2025 Wednesday 1-Hour Tax Study Group (Online Only)" at bounding box center [301, 363] width 240 height 13
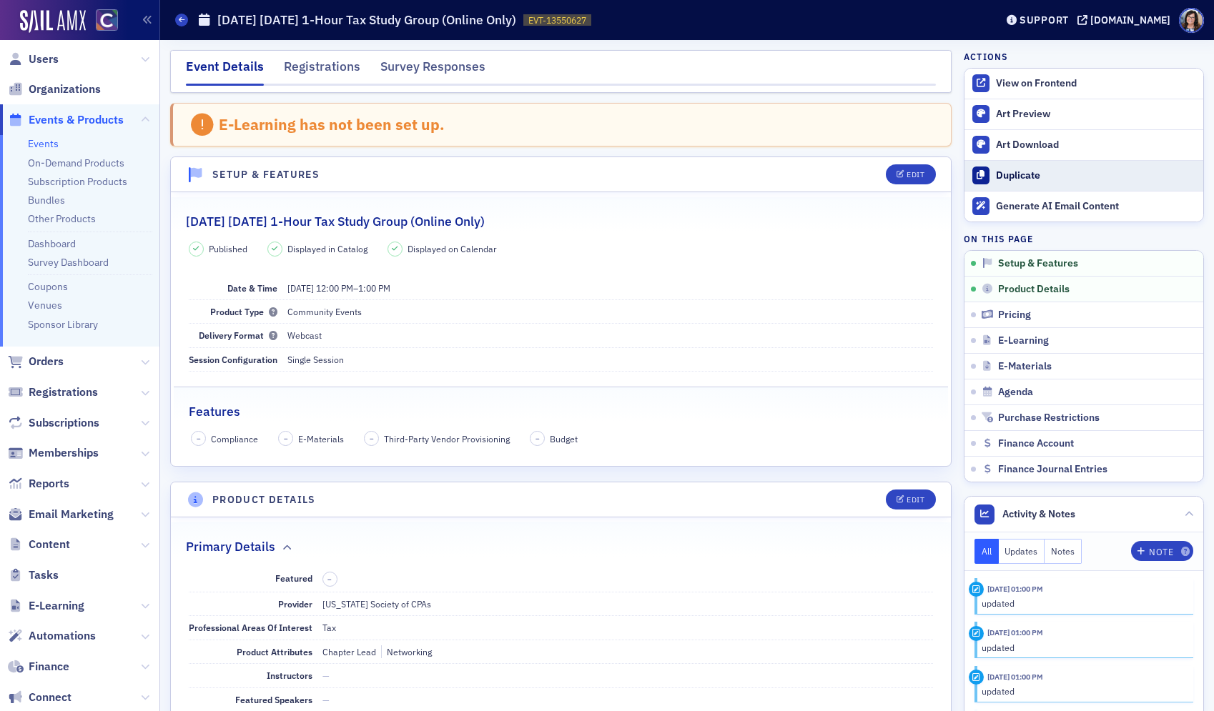
click at [1026, 172] on div "Duplicate" at bounding box center [1096, 175] width 200 height 13
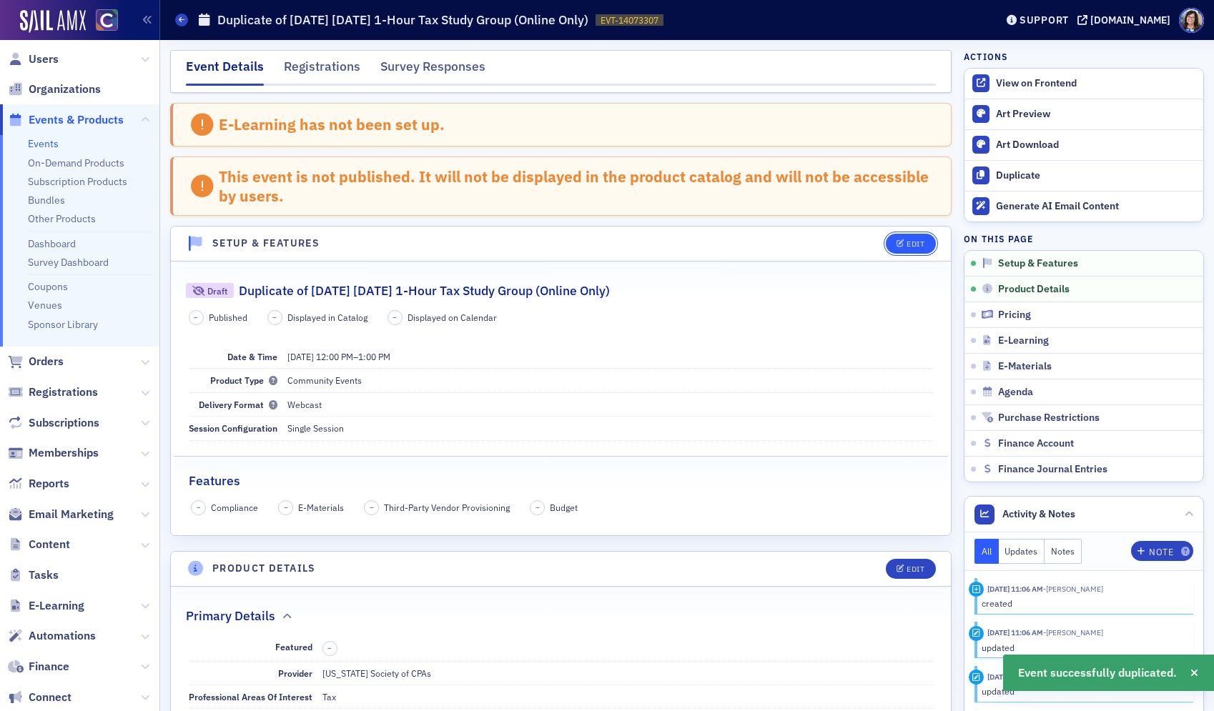
click at [914, 241] on div "Edit" at bounding box center [915, 244] width 18 height 8
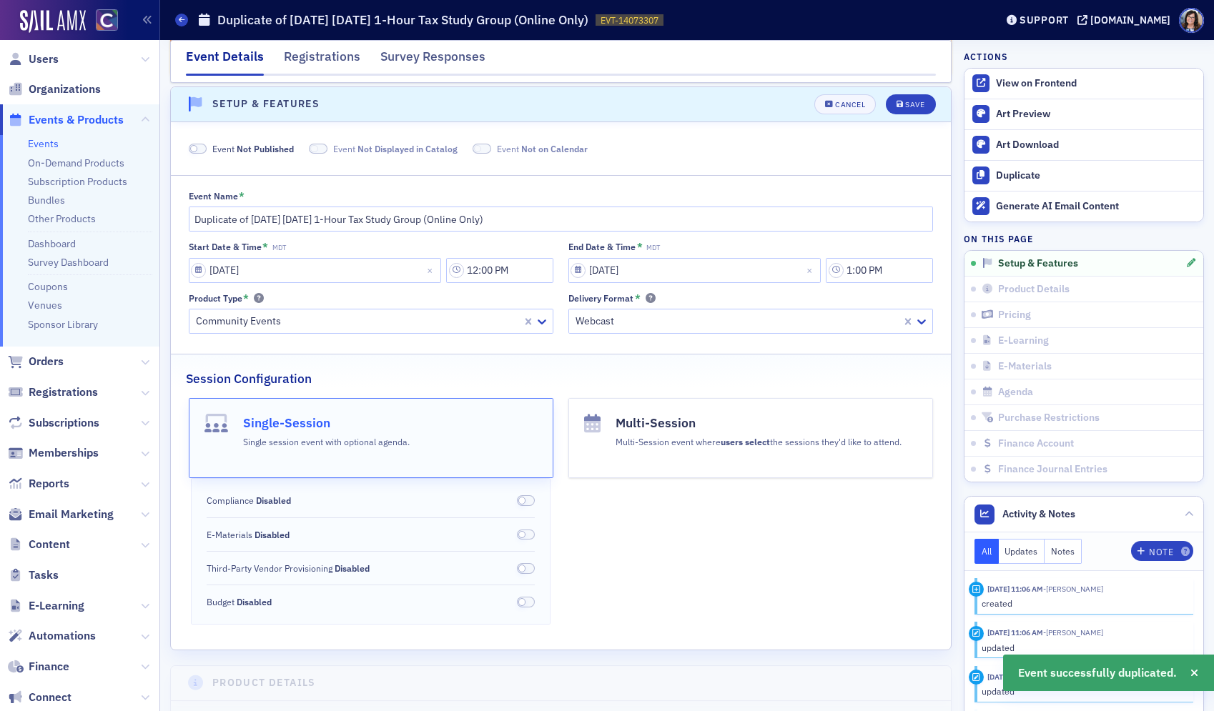
scroll to position [143, 0]
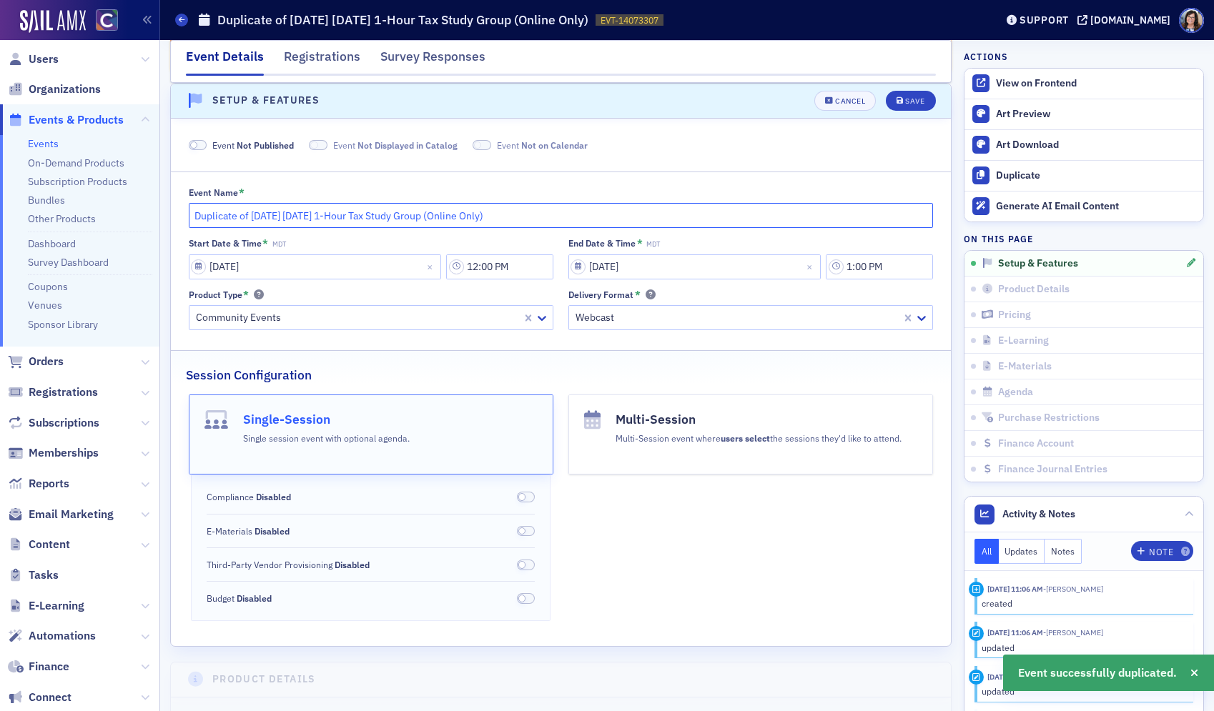
drag, startPoint x: 250, startPoint y: 217, endPoint x: 165, endPoint y: 217, distance: 85.1
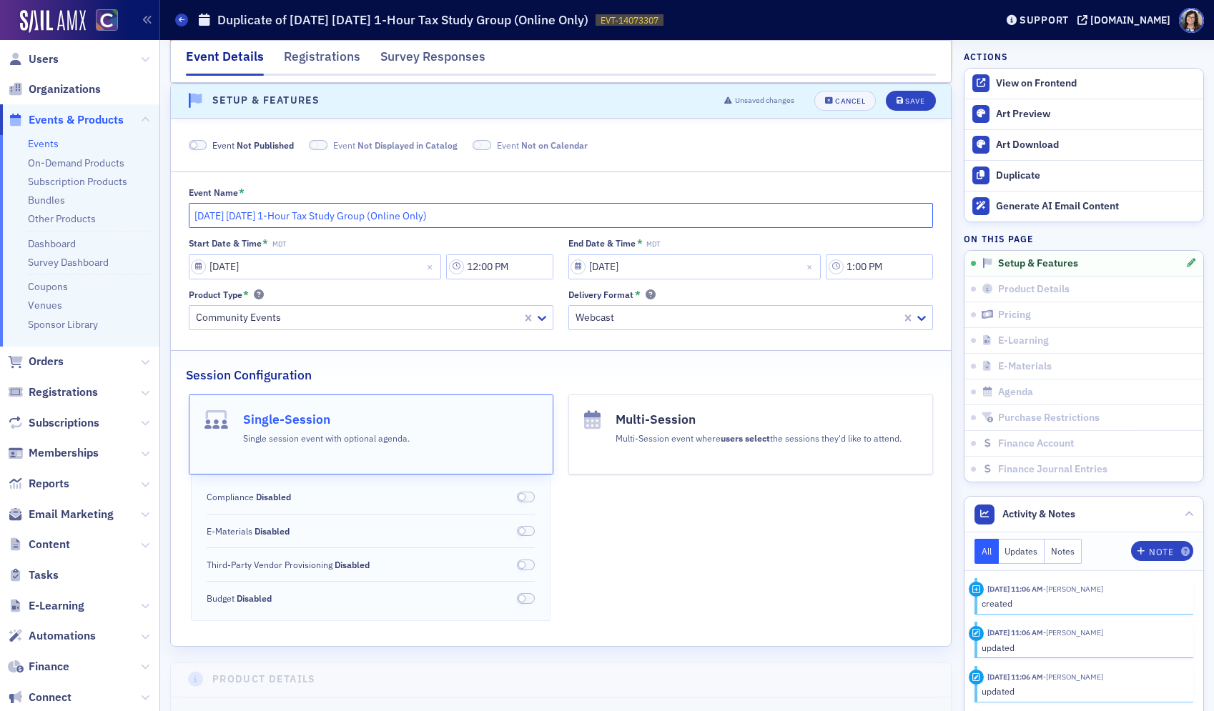
click at [242, 218] on input "April 2025 Wednesday 1-Hour Tax Study Group (Online Only)" at bounding box center [561, 215] width 745 height 25
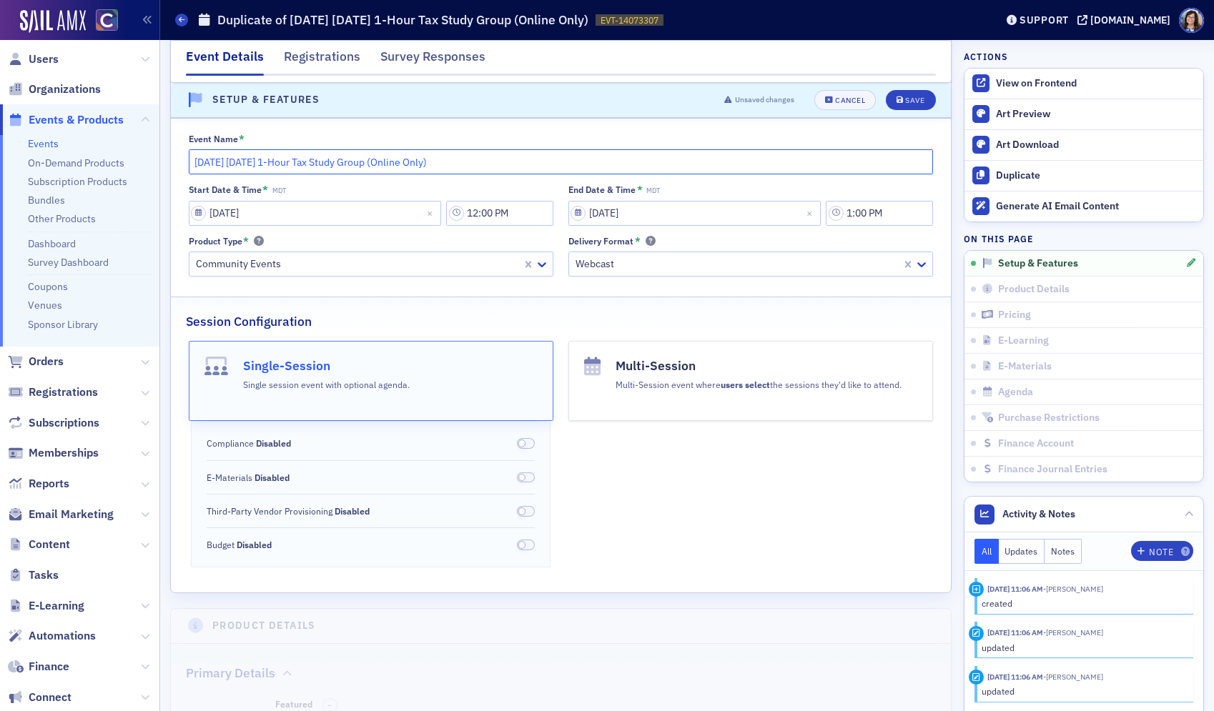
scroll to position [199, 0]
type input "April 2026 Wednesday 1-Hour Tax Study Group (Online Only)"
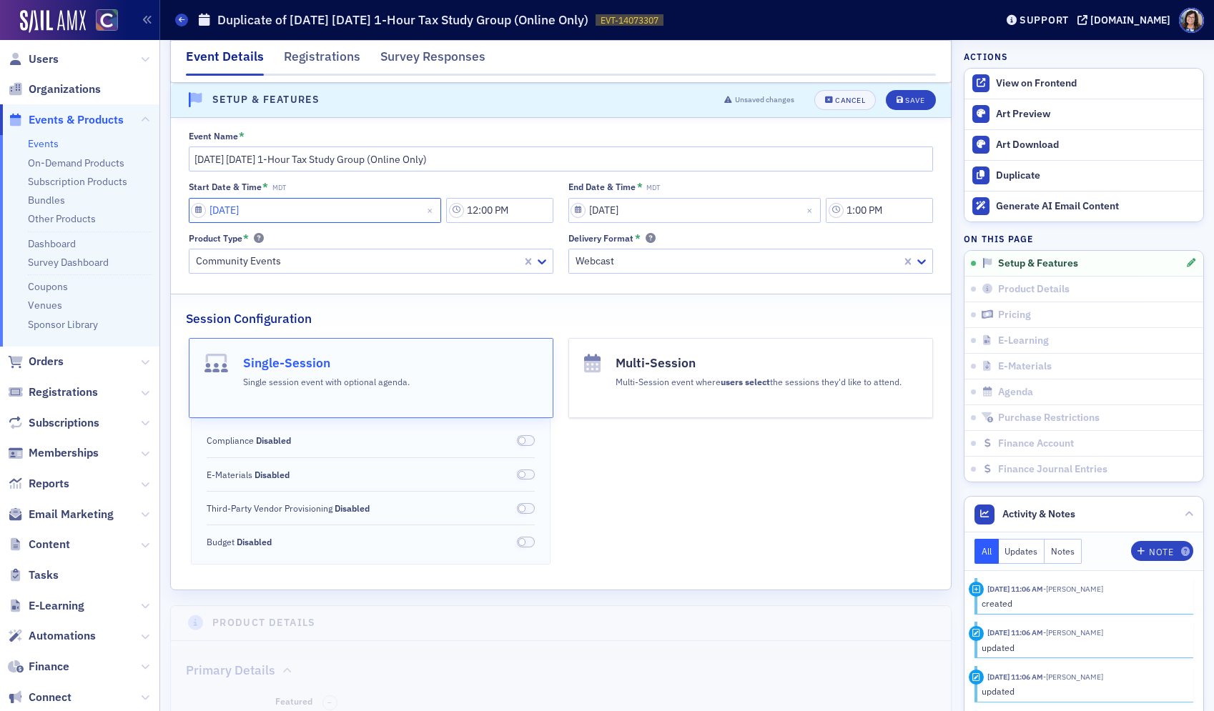
select select "3"
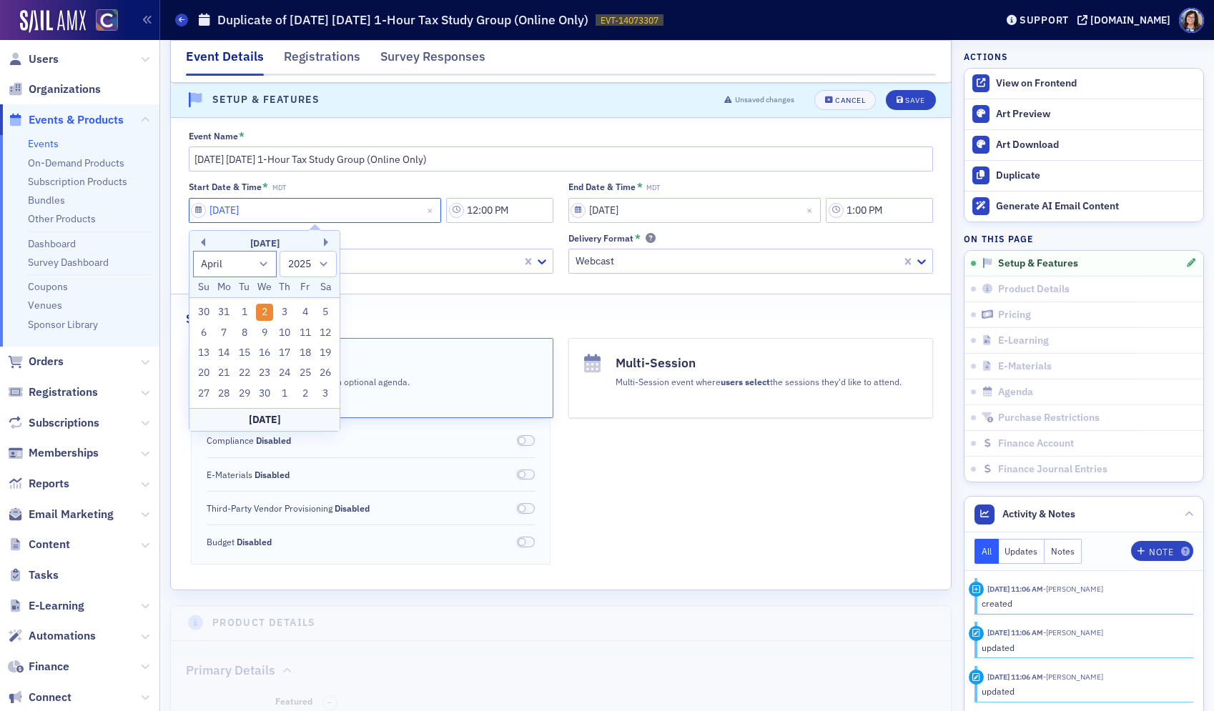
click at [195, 213] on input "04/02/2025" at bounding box center [315, 210] width 253 height 25
click at [322, 265] on select "1900 1901 1902 1903 1904 1905 1906 1907 1908 1909 1910 1911 1912 1913 1914 1915…" at bounding box center [307, 264] width 57 height 26
select select "2026"
click at [279, 251] on select "1900 1901 1902 1903 1904 1905 1906 1907 1908 1909 1910 1911 1912 1913 1914 1915…" at bounding box center [307, 264] width 57 height 26
click at [264, 315] on div "1" at bounding box center [264, 312] width 17 height 17
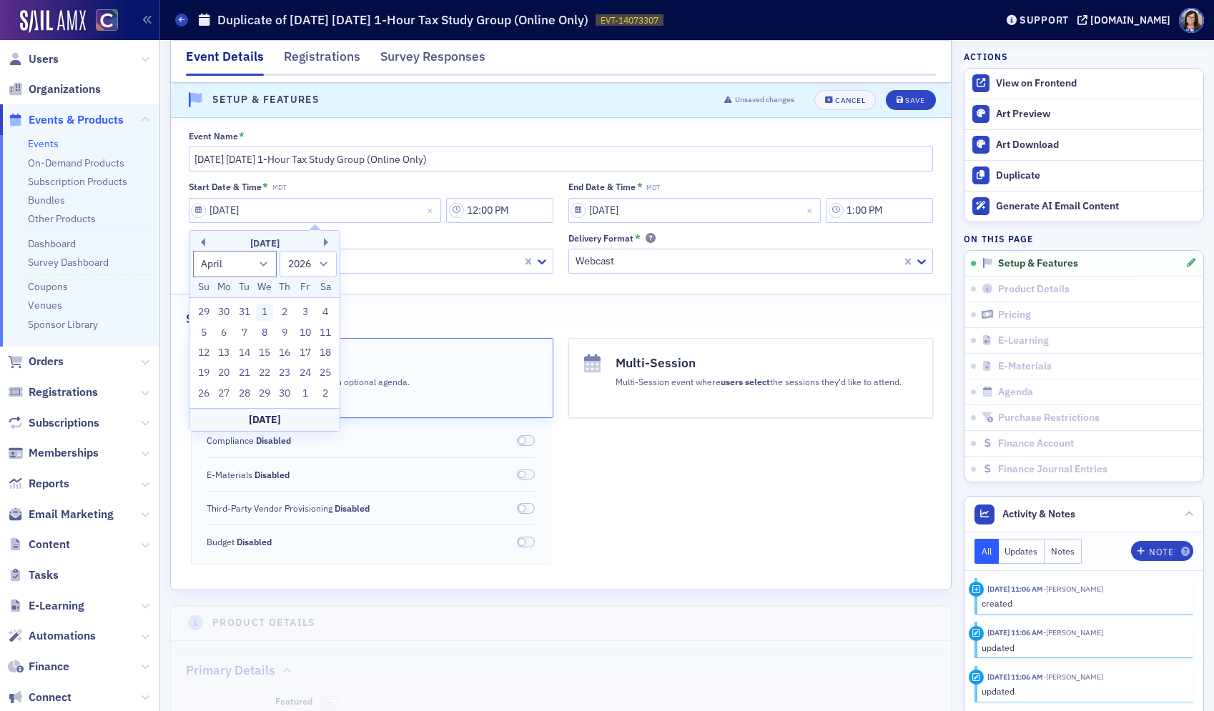
type input "04/01/2026"
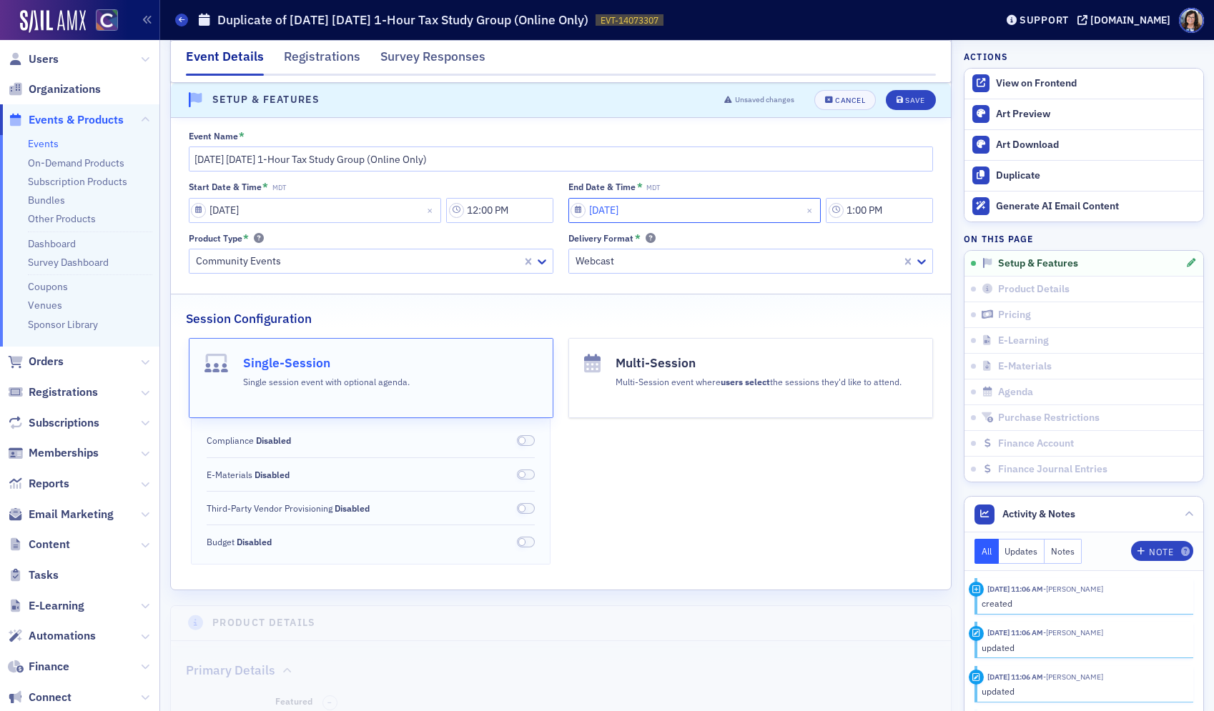
click at [593, 210] on input "04/02/2025" at bounding box center [694, 210] width 253 height 25
select select "3"
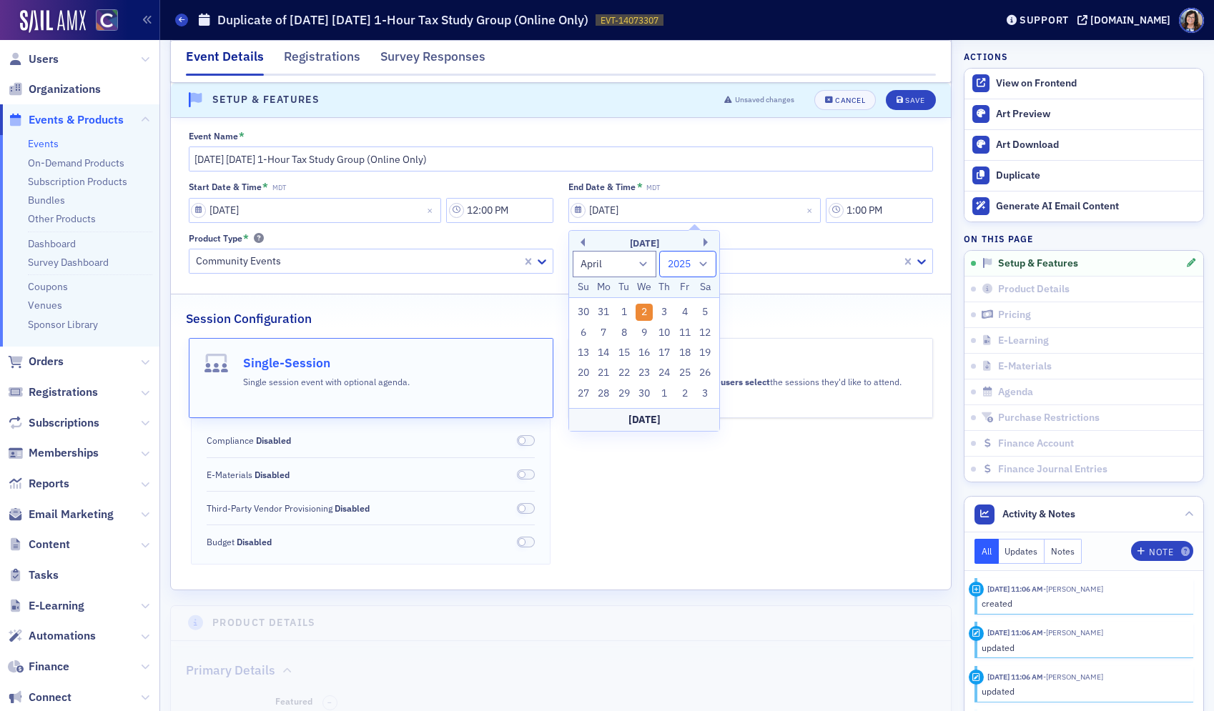
click at [701, 264] on select "1900 1901 1902 1903 1904 1905 1906 1907 1908 1909 1910 1911 1912 1913 1914 1915…" at bounding box center [687, 264] width 57 height 26
select select "2026"
click at [659, 251] on select "1900 1901 1902 1903 1904 1905 1906 1907 1908 1909 1910 1911 1912 1913 1914 1915…" at bounding box center [687, 264] width 57 height 26
click at [643, 311] on div "1" at bounding box center [643, 312] width 17 height 17
type input "04/01/2026"
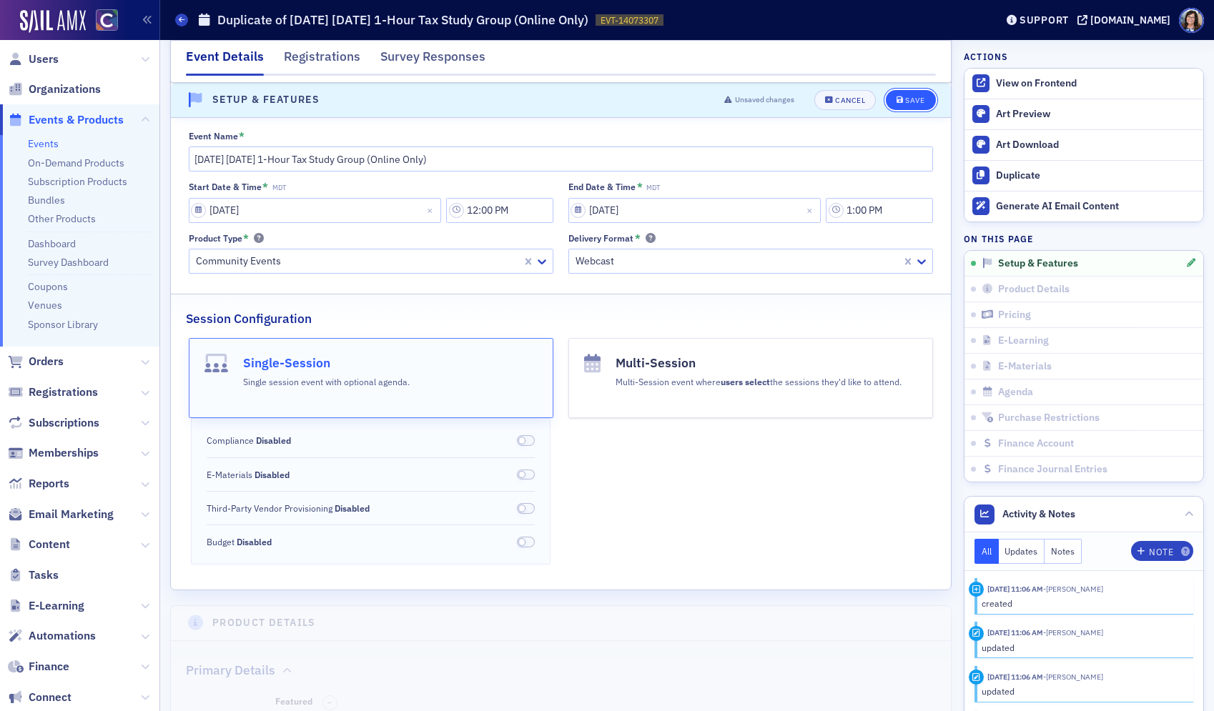
click at [914, 99] on div "Save" at bounding box center [914, 100] width 19 height 8
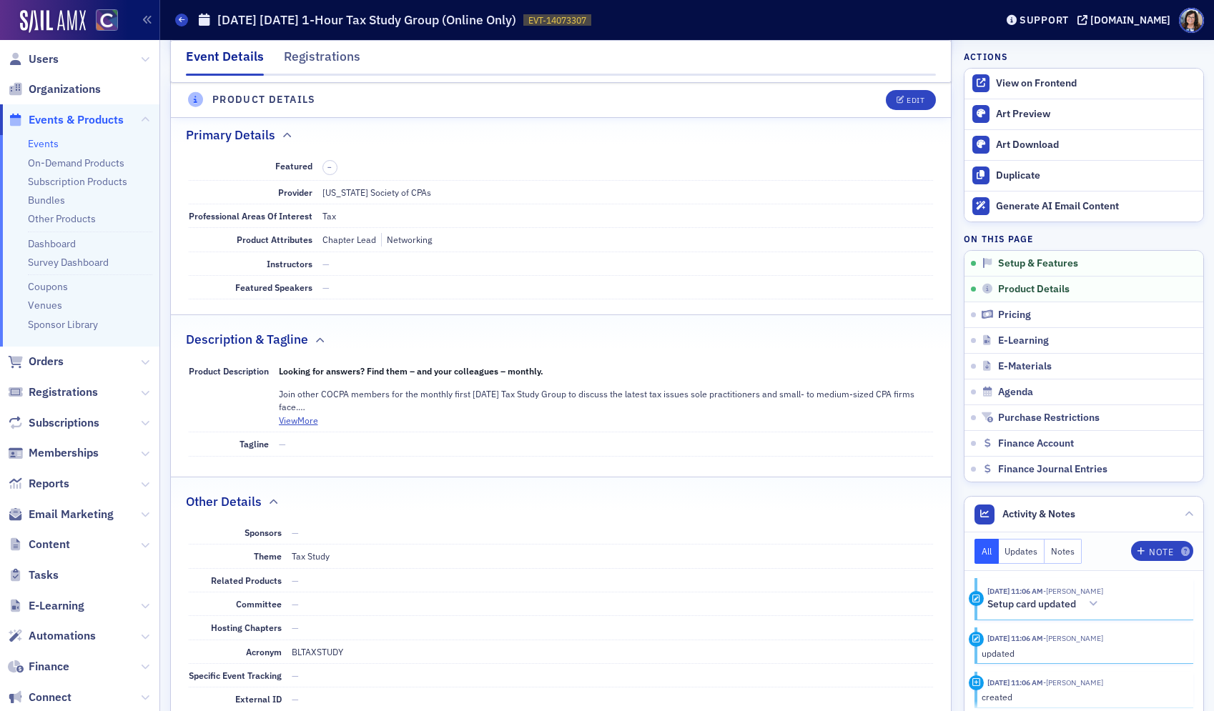
scroll to position [482, 0]
click at [906, 101] on div "Edit" at bounding box center [915, 100] width 18 height 8
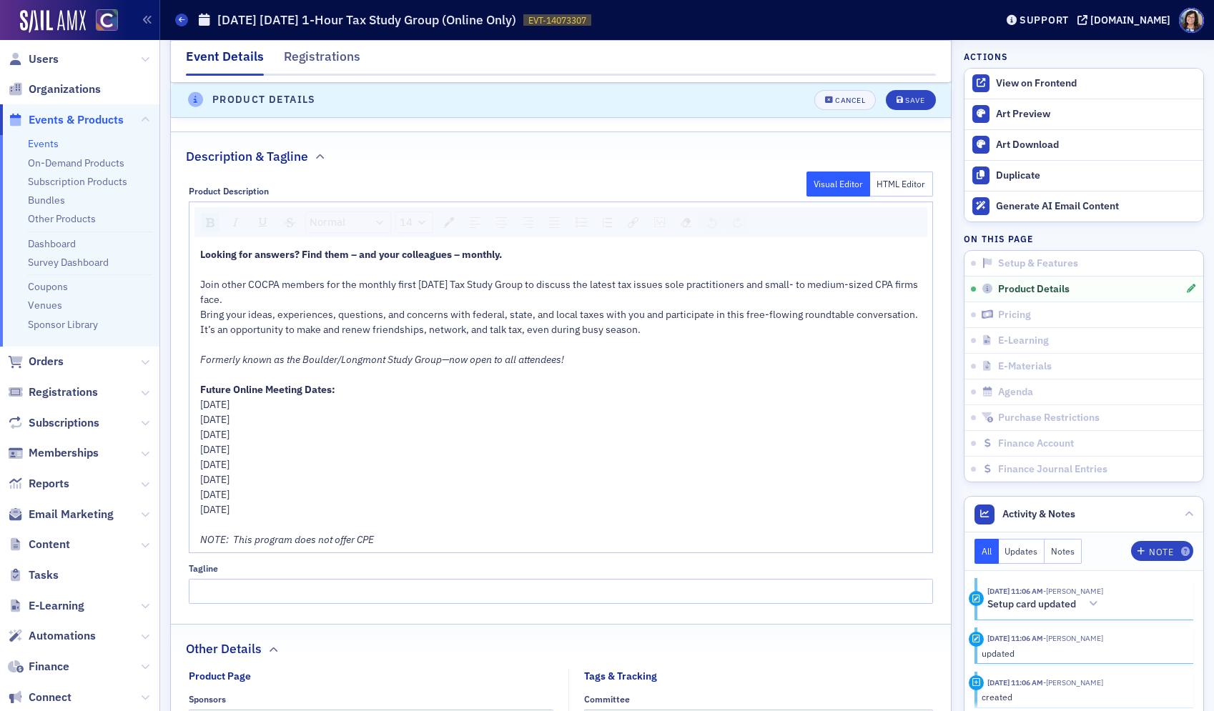
scroll to position [826, 0]
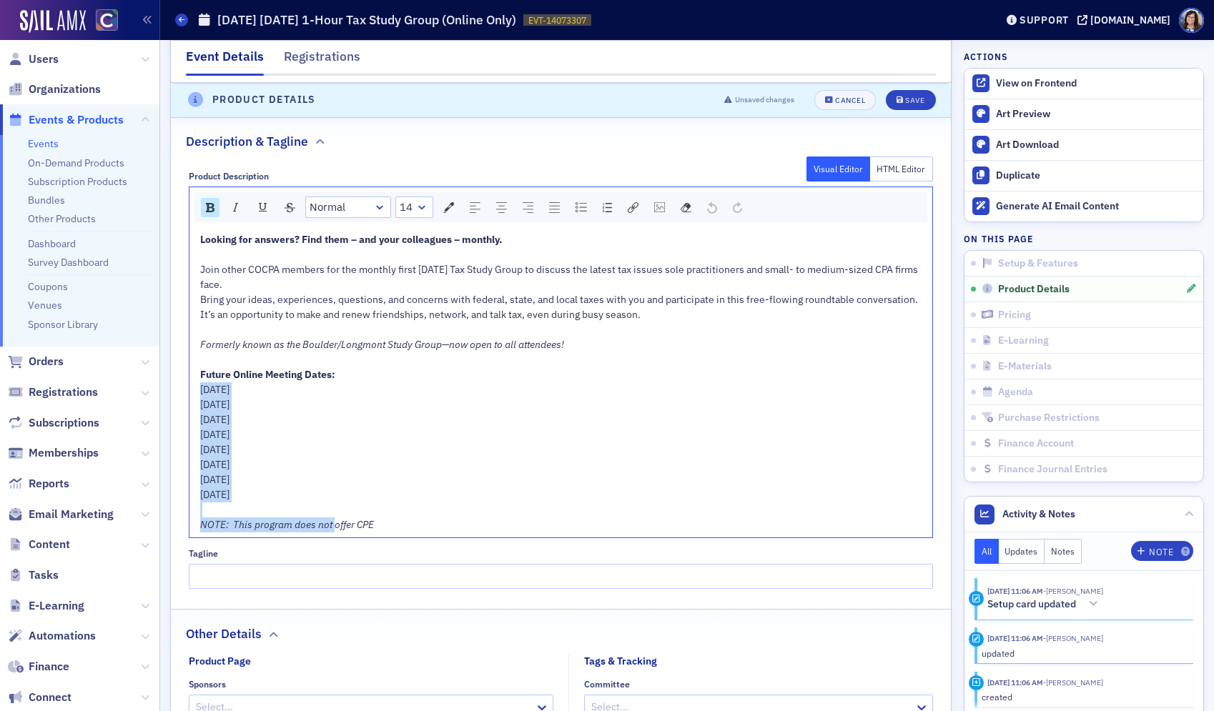
drag, startPoint x: 224, startPoint y: 425, endPoint x: 333, endPoint y: 518, distance: 144.0
click at [333, 518] on div "Looking for answers? Find them – and your colleagues – monthly. Join other COCP…" at bounding box center [561, 382] width 723 height 300
drag, startPoint x: 333, startPoint y: 518, endPoint x: 333, endPoint y: 503, distance: 15.0
click at [333, 505] on div "Looking for answers? Find them – and your colleagues – monthly. Join other COCP…" at bounding box center [561, 382] width 723 height 300
click at [329, 496] on div "Wednesday, Dec 3, 2025" at bounding box center [561, 495] width 723 height 15
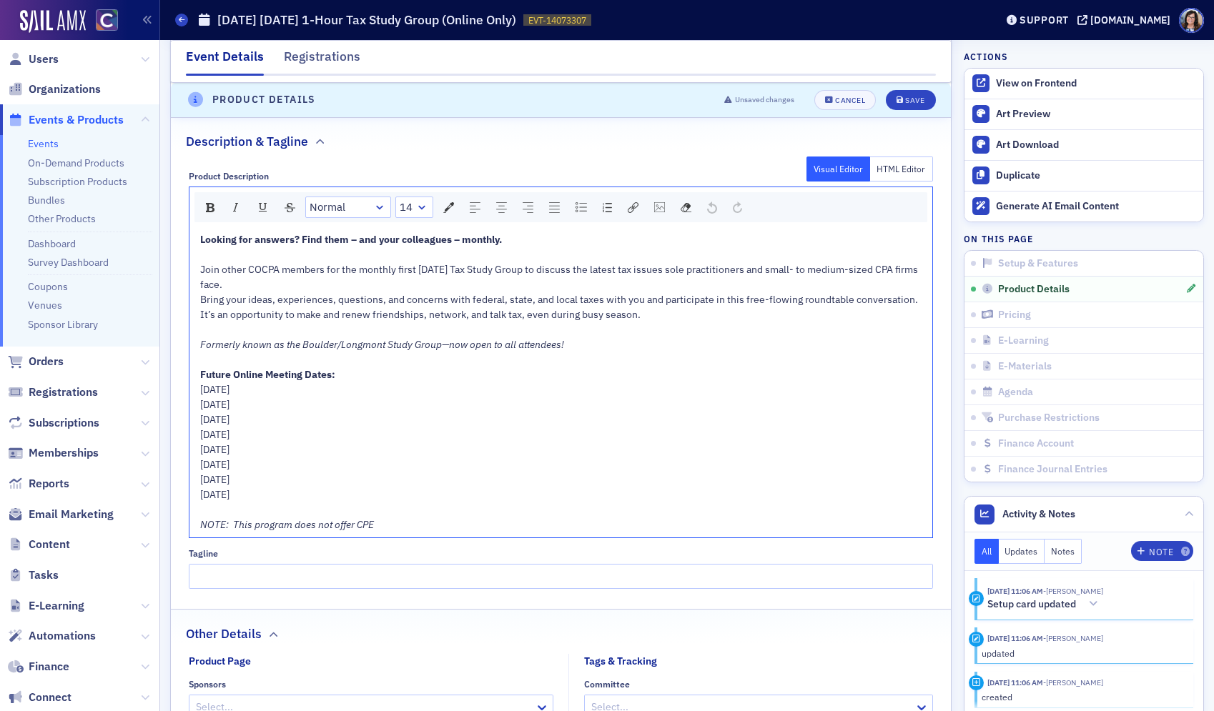
scroll to position [828, 0]
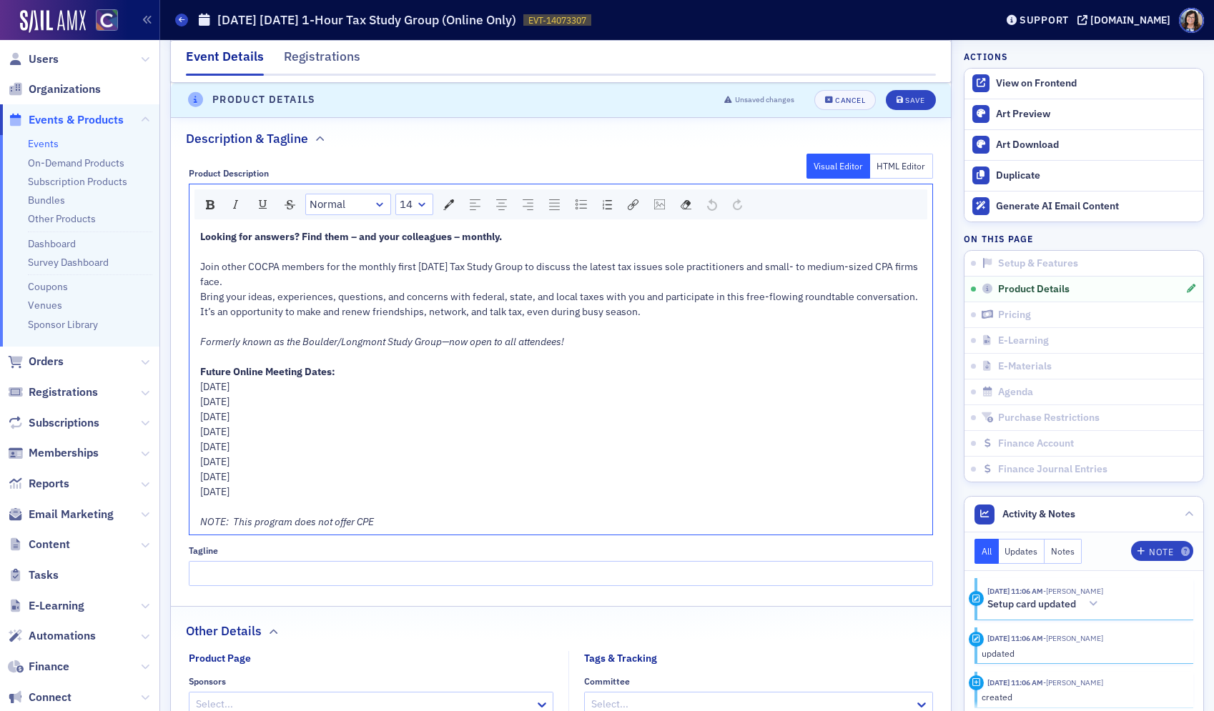
drag, startPoint x: 316, startPoint y: 489, endPoint x: 190, endPoint y: 392, distance: 158.6
click at [190, 392] on div "Looking for answers? Find them – and your colleagues – monthly. Join other COCP…" at bounding box center [560, 379] width 743 height 310
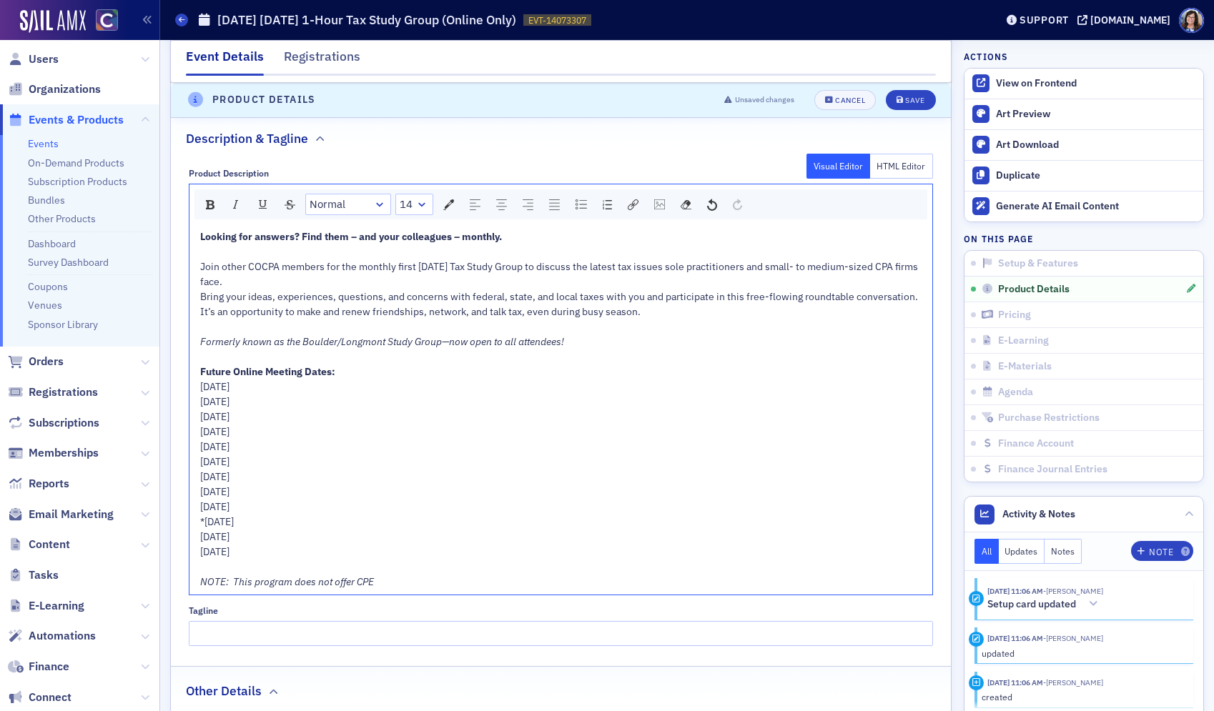
drag, startPoint x: 272, startPoint y: 421, endPoint x: 177, endPoint y: 391, distance: 100.4
click at [177, 391] on div "Product Description Visual Editor HTML Editor Normal 14 Looking for answers? Fi…" at bounding box center [561, 402] width 780 height 489
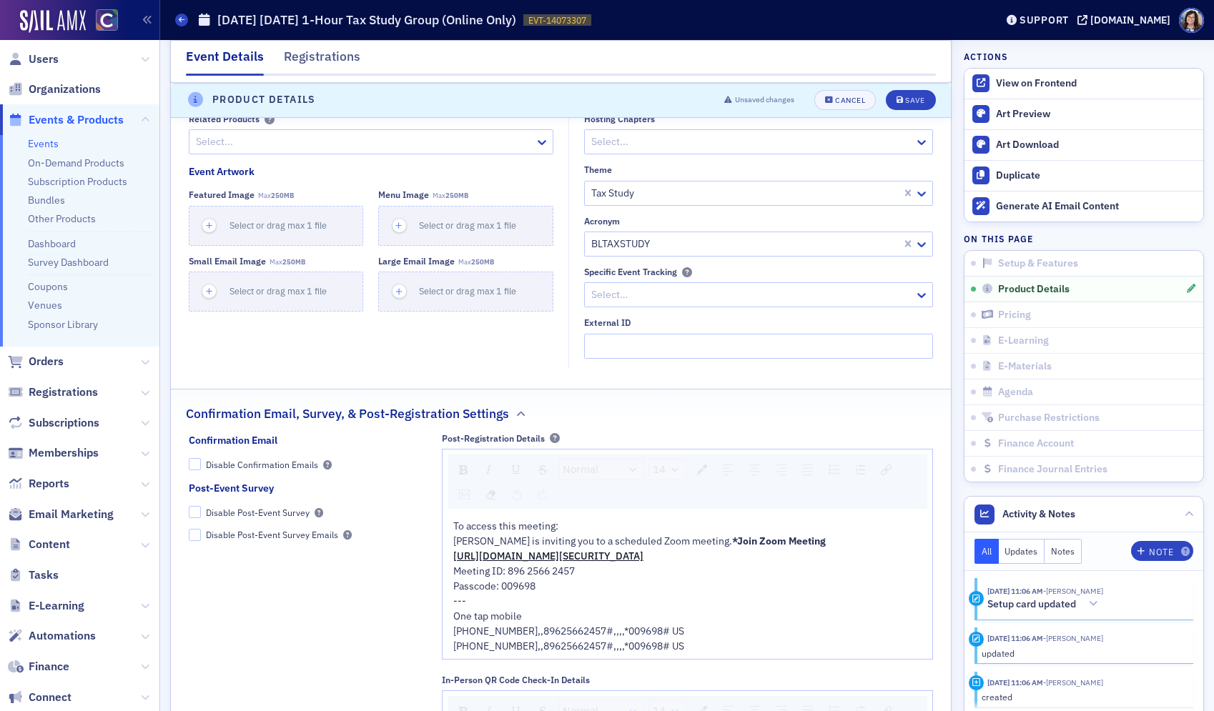
scroll to position [1488, 0]
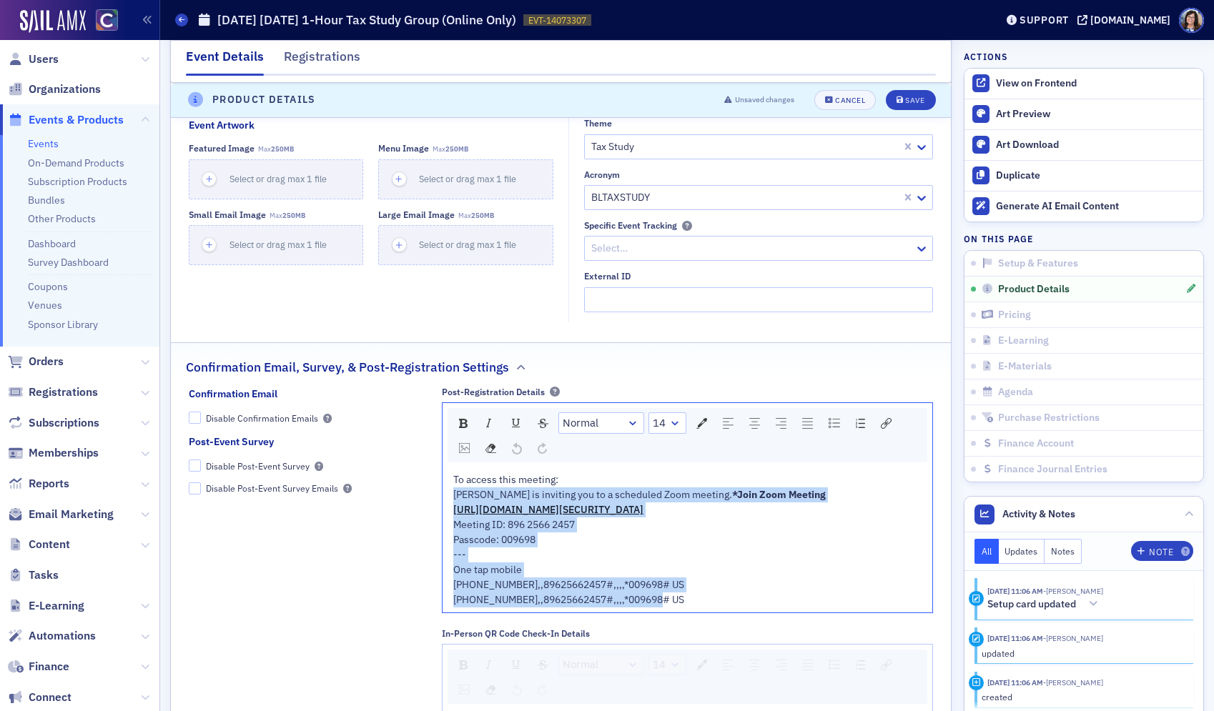
drag, startPoint x: 687, startPoint y: 613, endPoint x: 440, endPoint y: 493, distance: 274.9
click at [440, 493] on div "Confirmation Email Disable Confirmation Emails Post-Event Survey Disable Post-E…" at bounding box center [561, 566] width 745 height 359
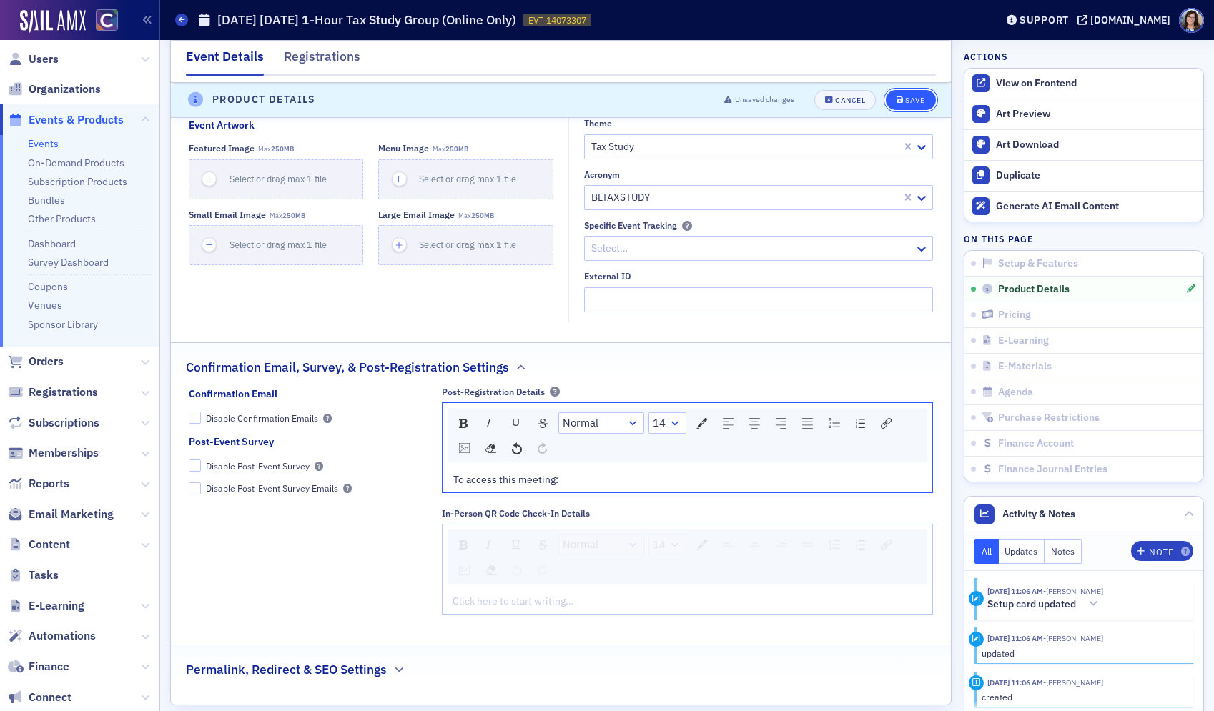
click at [909, 97] on div "Save" at bounding box center [914, 100] width 19 height 8
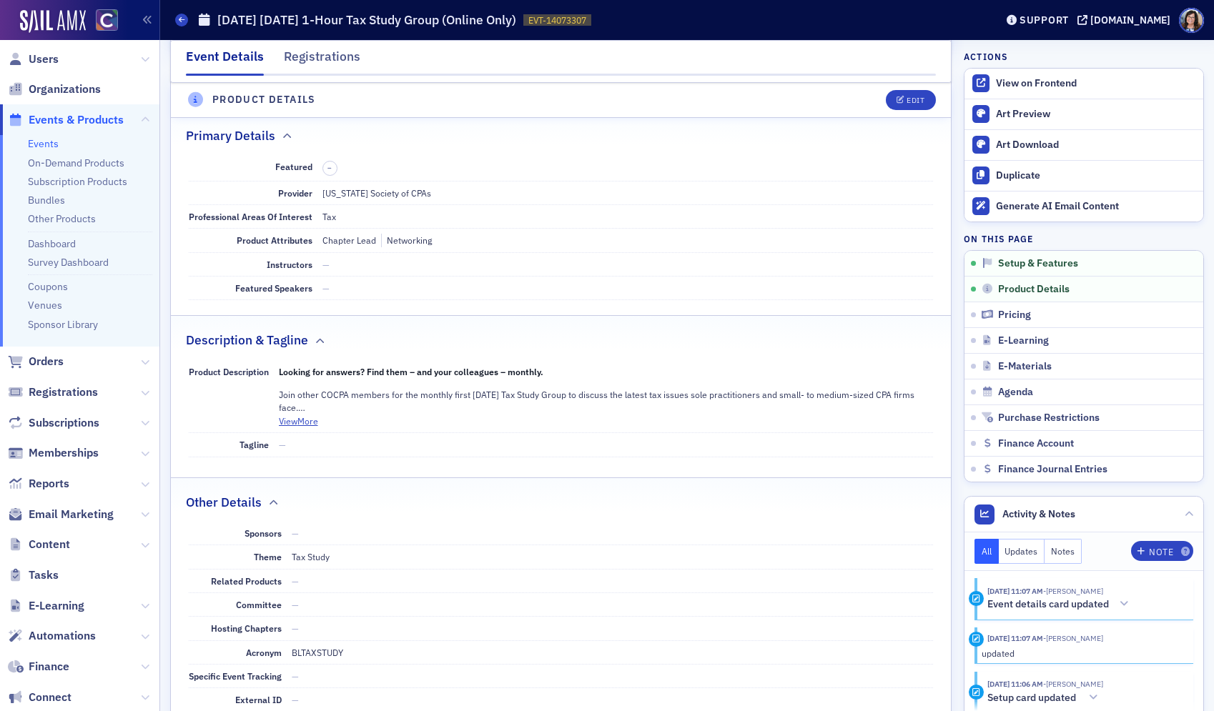
scroll to position [468, 0]
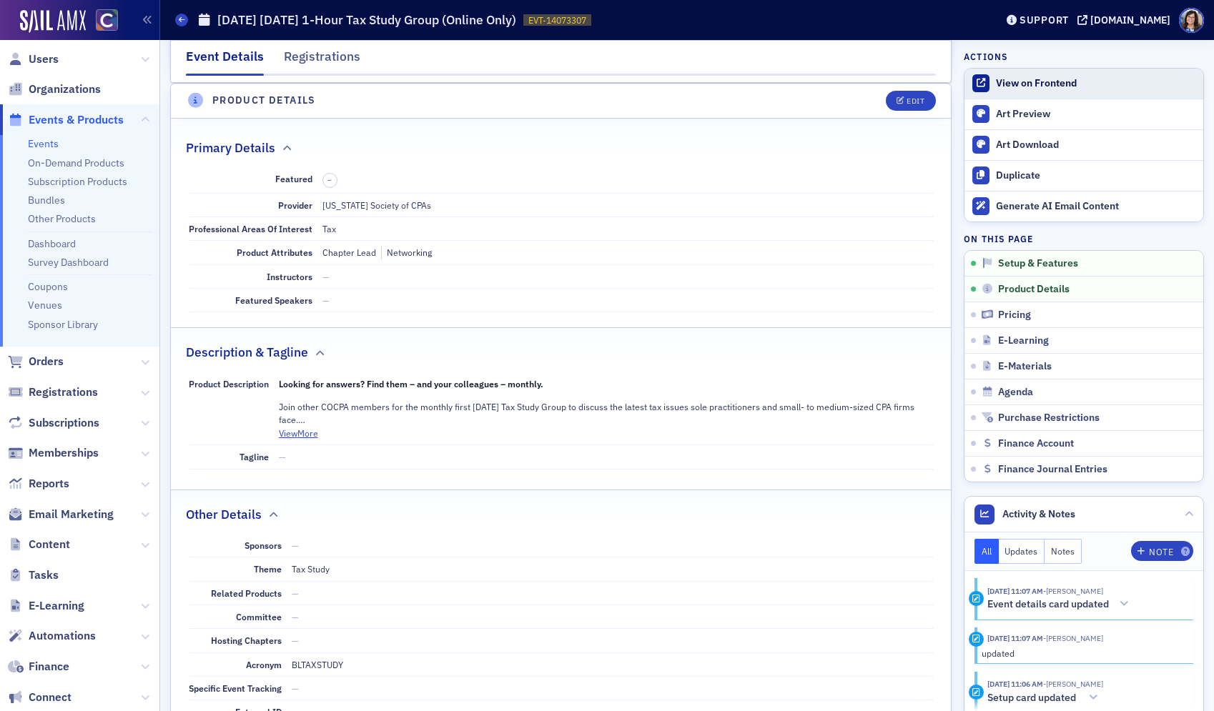
click at [1045, 81] on div "View on Frontend" at bounding box center [1096, 83] width 200 height 13
click at [79, 117] on span "Events & Products" at bounding box center [76, 120] width 95 height 16
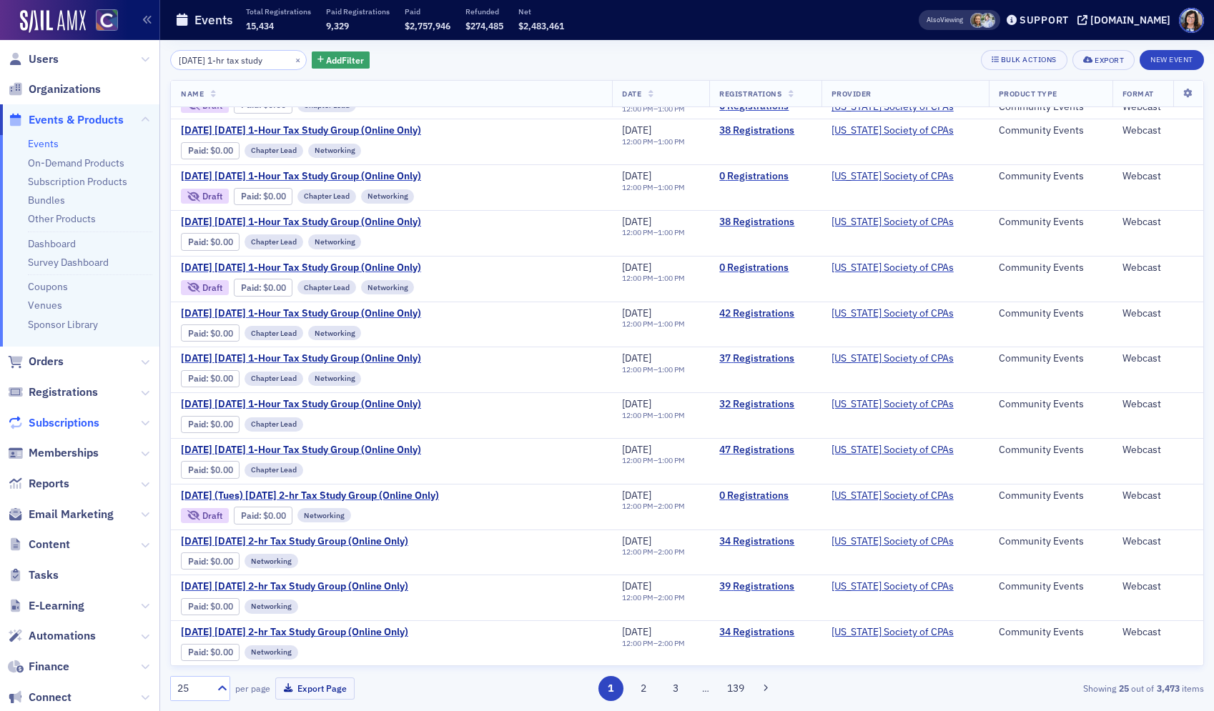
scroll to position [355, 0]
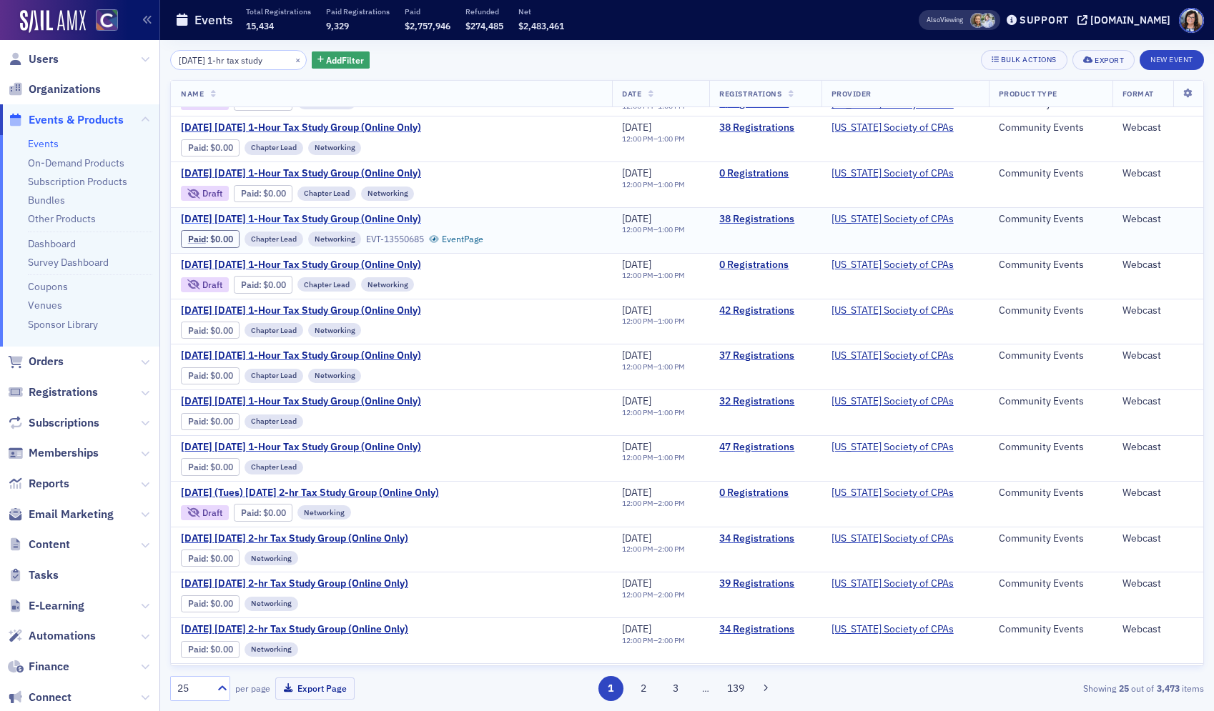
click at [273, 215] on span "May 2025 Wednesday 1-Hour Tax Study Group (Online Only)" at bounding box center [301, 219] width 240 height 13
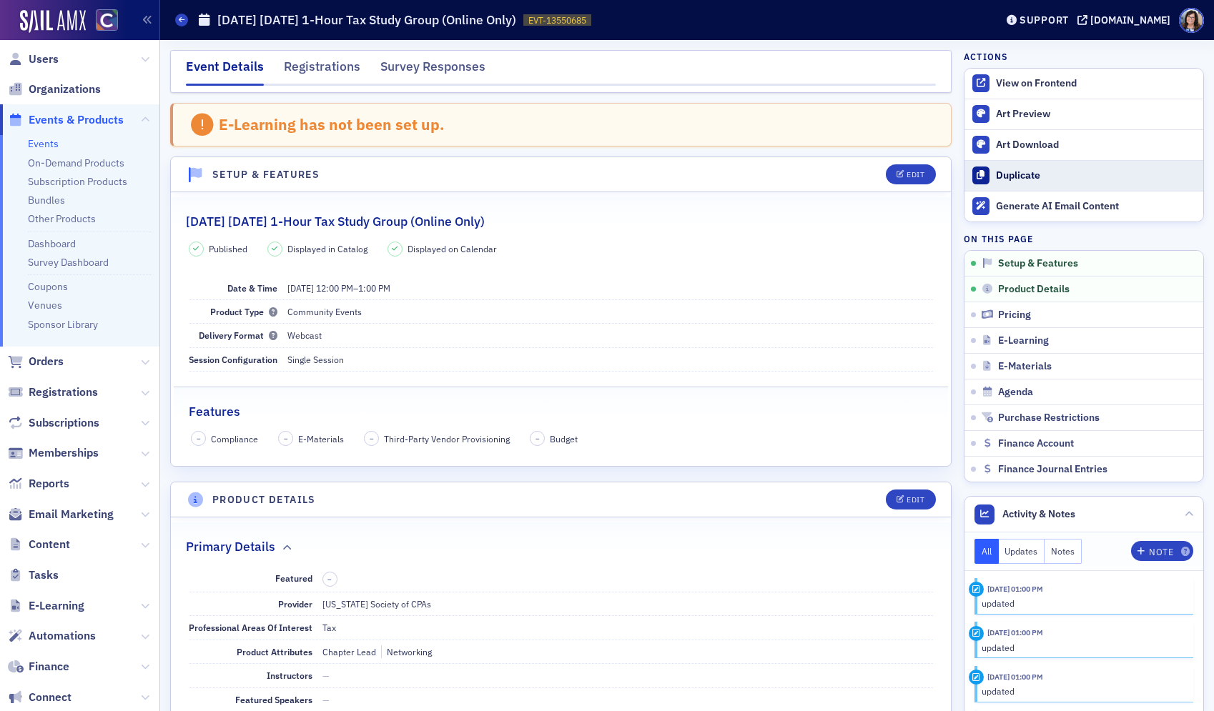
click at [1048, 171] on div "Duplicate" at bounding box center [1096, 175] width 200 height 13
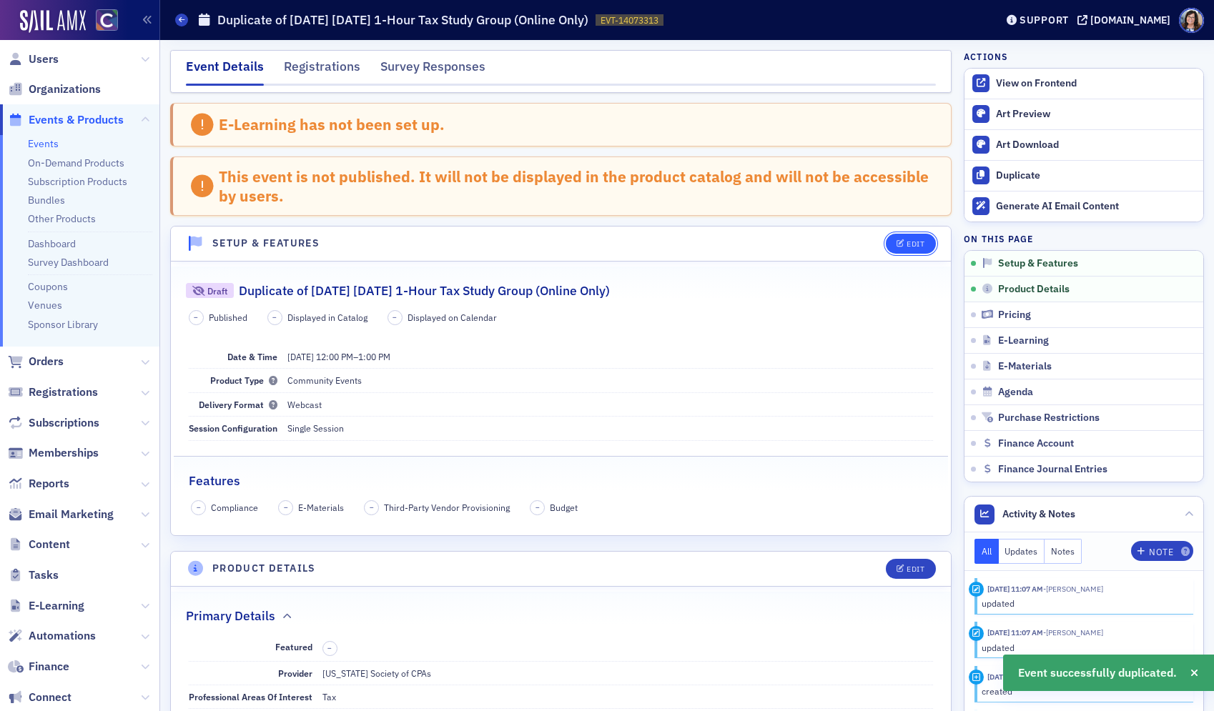
click at [911, 247] on div "Edit" at bounding box center [915, 244] width 18 height 8
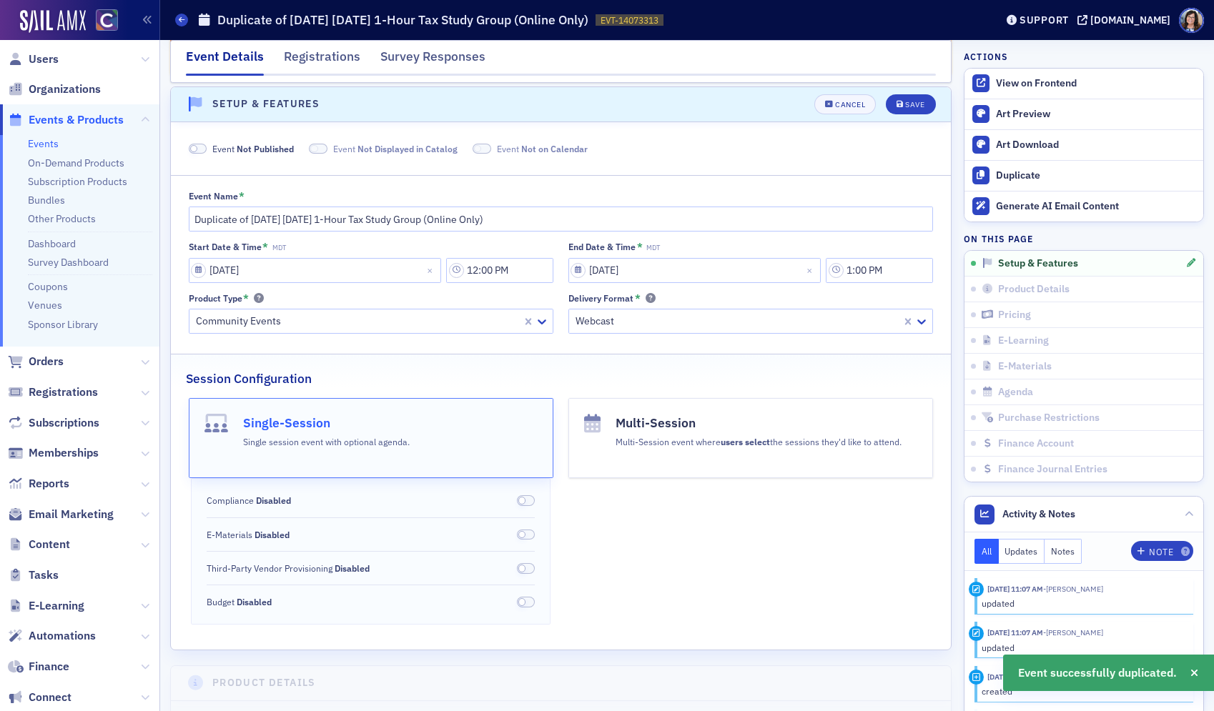
scroll to position [143, 0]
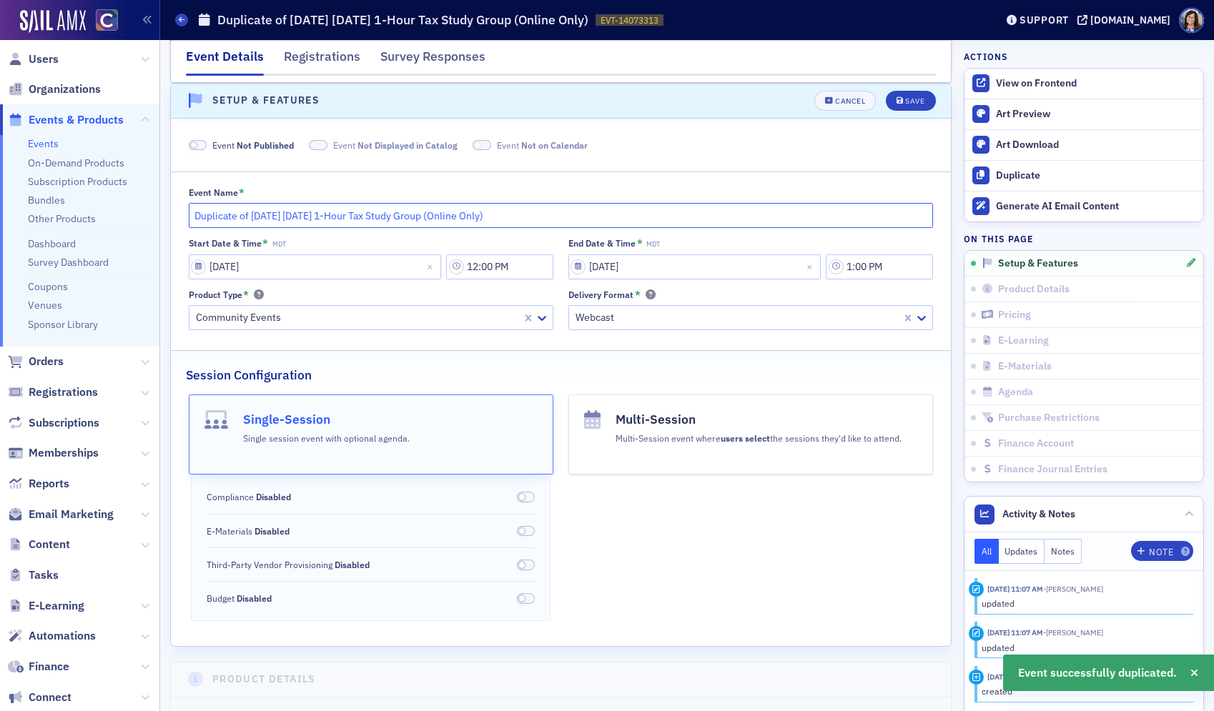
drag, startPoint x: 249, startPoint y: 216, endPoint x: 157, endPoint y: 219, distance: 91.5
click at [157, 219] on div "Users Organizations Events & Products Events On-Demand Products Subscription Pr…" at bounding box center [607, 355] width 1214 height 711
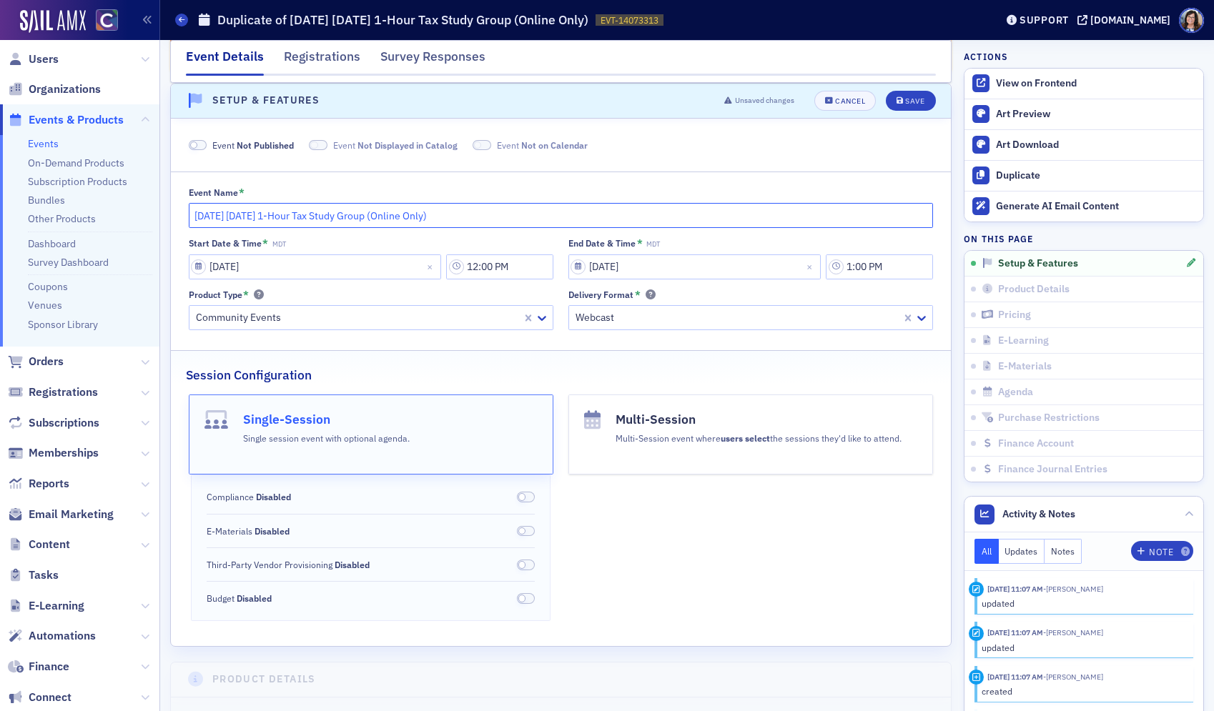
click at [238, 217] on input "May 2025 Wednesday 1-Hour Tax Study Group (Online Only)" at bounding box center [561, 215] width 745 height 25
type input "May 2026 Wednesday 1-Hour Tax Study Group (Online Only)"
select select "4"
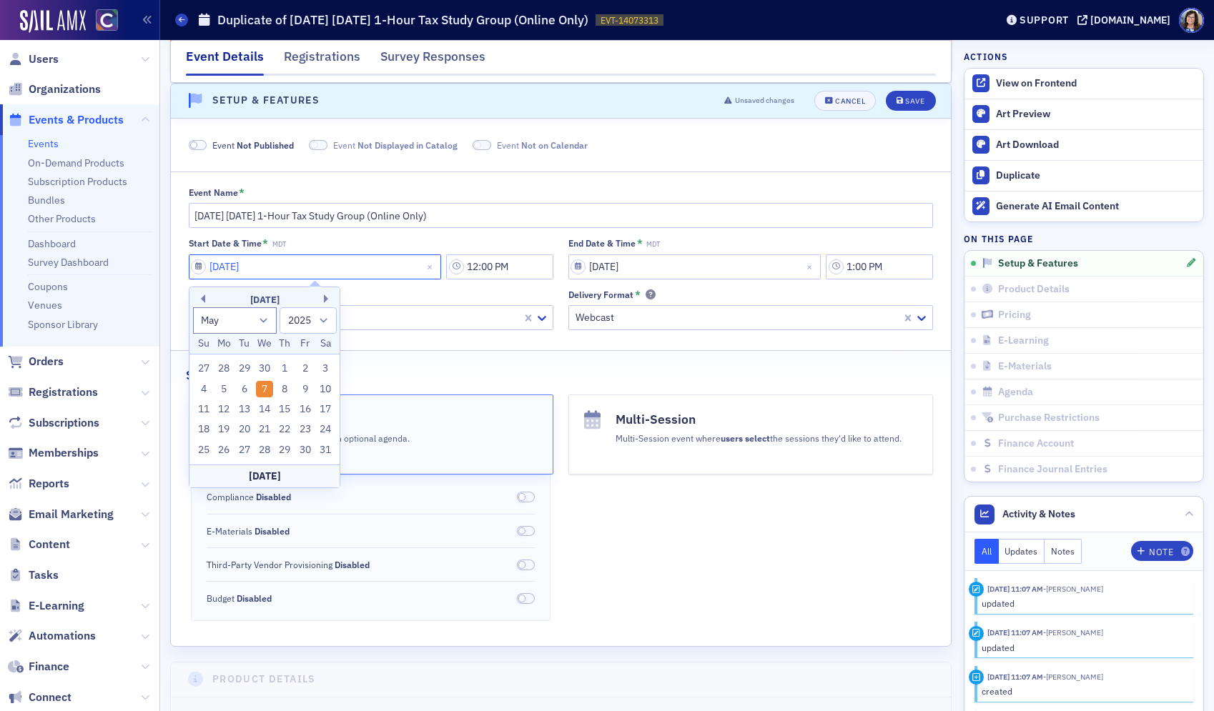
click at [200, 269] on input "05/07/2025" at bounding box center [315, 266] width 253 height 25
click at [327, 322] on select "1900 1901 1902 1903 1904 1905 1906 1907 1908 1909 1910 1911 1912 1913 1914 1915…" at bounding box center [307, 320] width 57 height 26
select select "2026"
click at [279, 307] on select "1900 1901 1902 1903 1904 1905 1906 1907 1908 1909 1910 1911 1912 1913 1914 1915…" at bounding box center [307, 320] width 57 height 26
click at [262, 390] on div "6" at bounding box center [264, 389] width 17 height 17
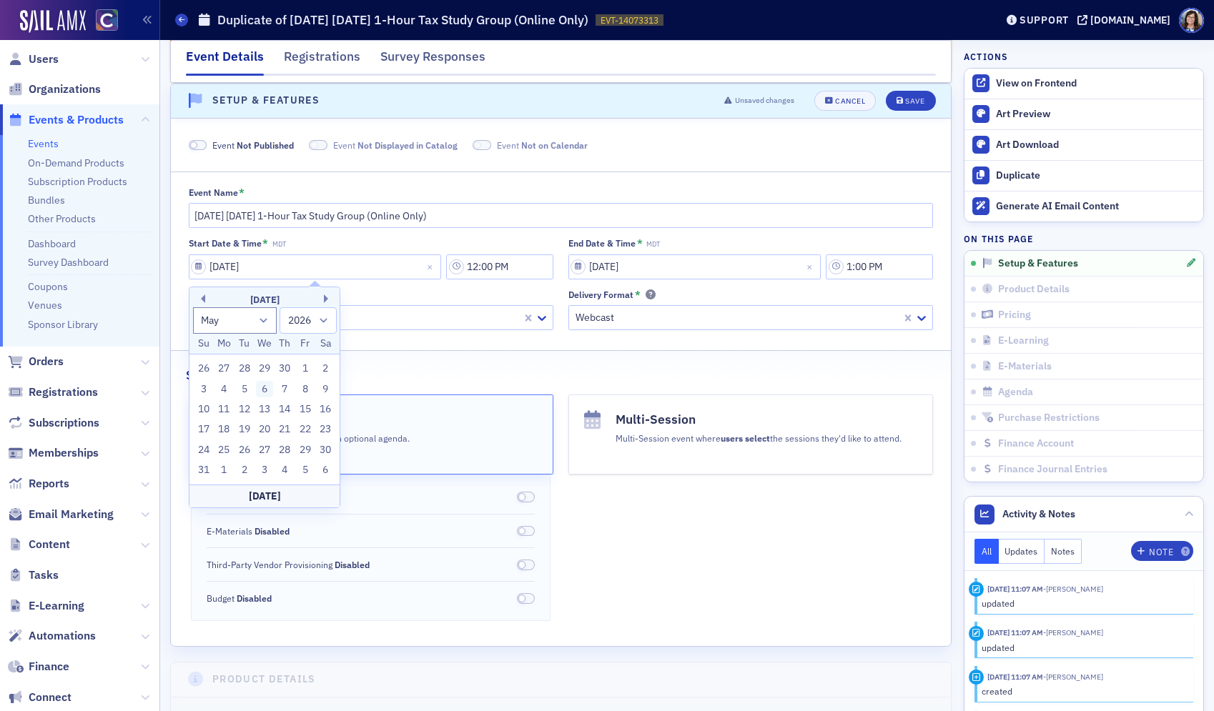
type input "05/06/2026"
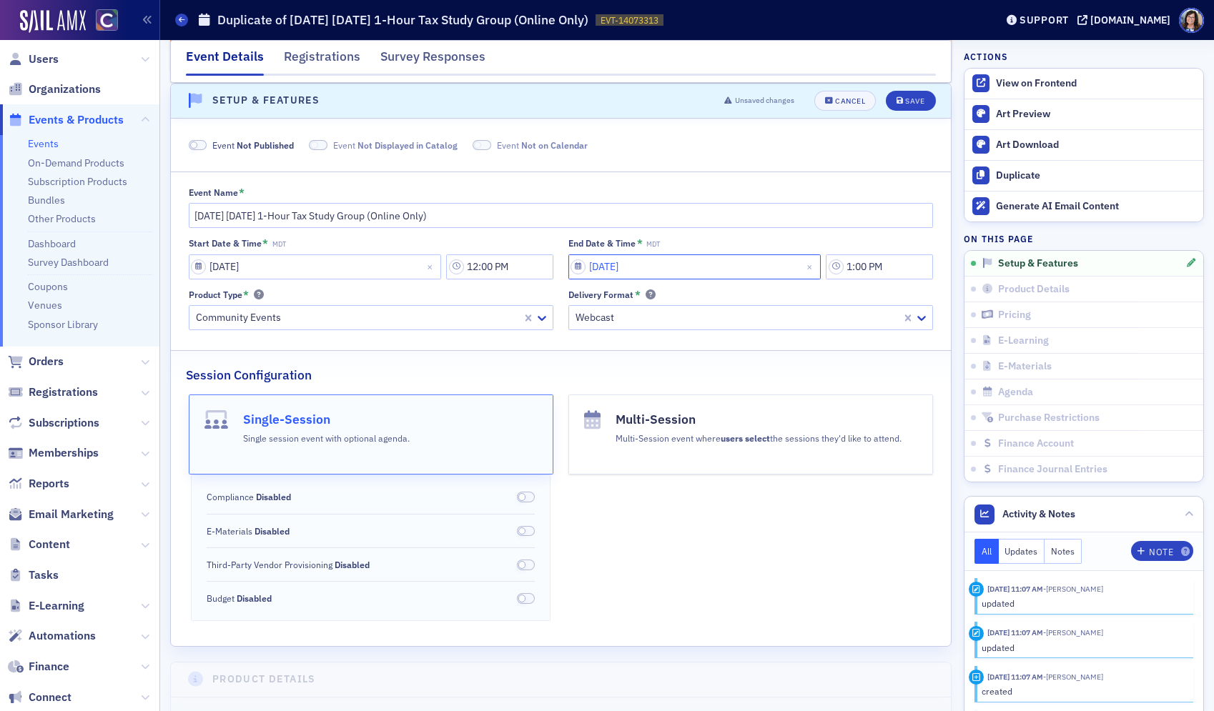
select select "4"
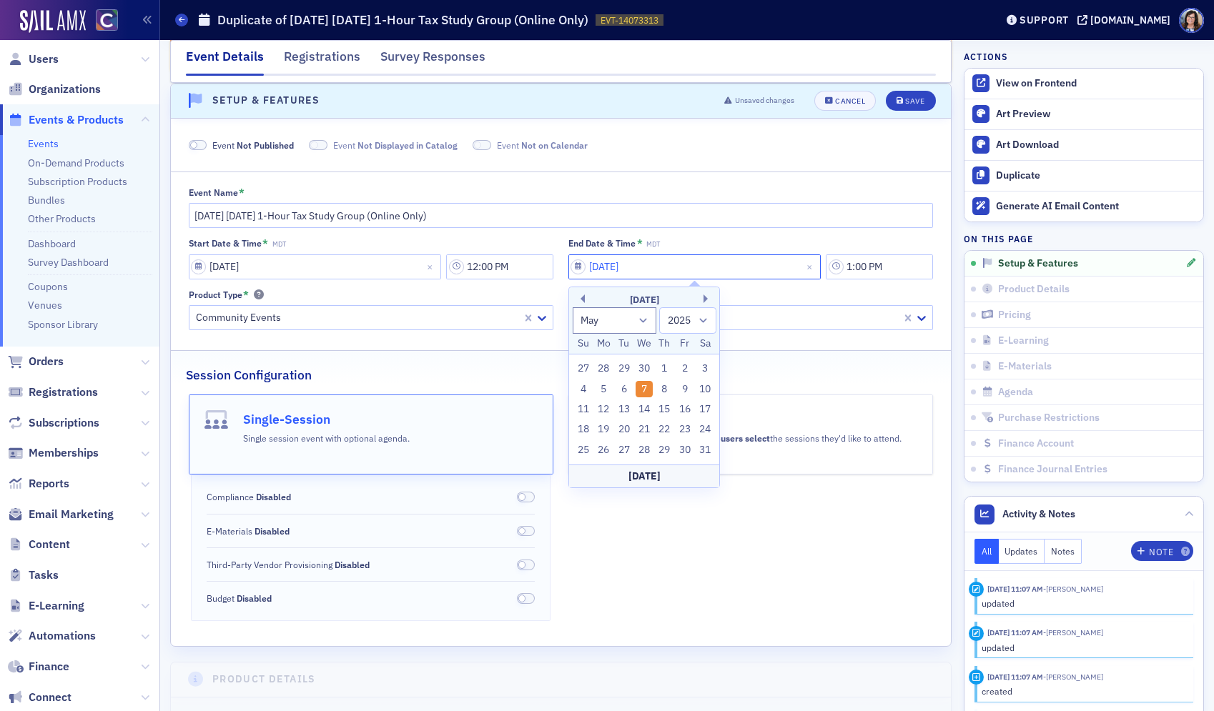
click at [588, 269] on input "05/07/2025" at bounding box center [694, 266] width 253 height 25
click at [702, 322] on select "1900 1901 1902 1903 1904 1905 1906 1907 1908 1909 1910 1911 1912 1913 1914 1915…" at bounding box center [687, 320] width 57 height 26
select select "2026"
click at [659, 307] on select "1900 1901 1902 1903 1904 1905 1906 1907 1908 1909 1910 1911 1912 1913 1914 1915…" at bounding box center [687, 320] width 57 height 26
click at [644, 387] on div "6" at bounding box center [643, 389] width 17 height 17
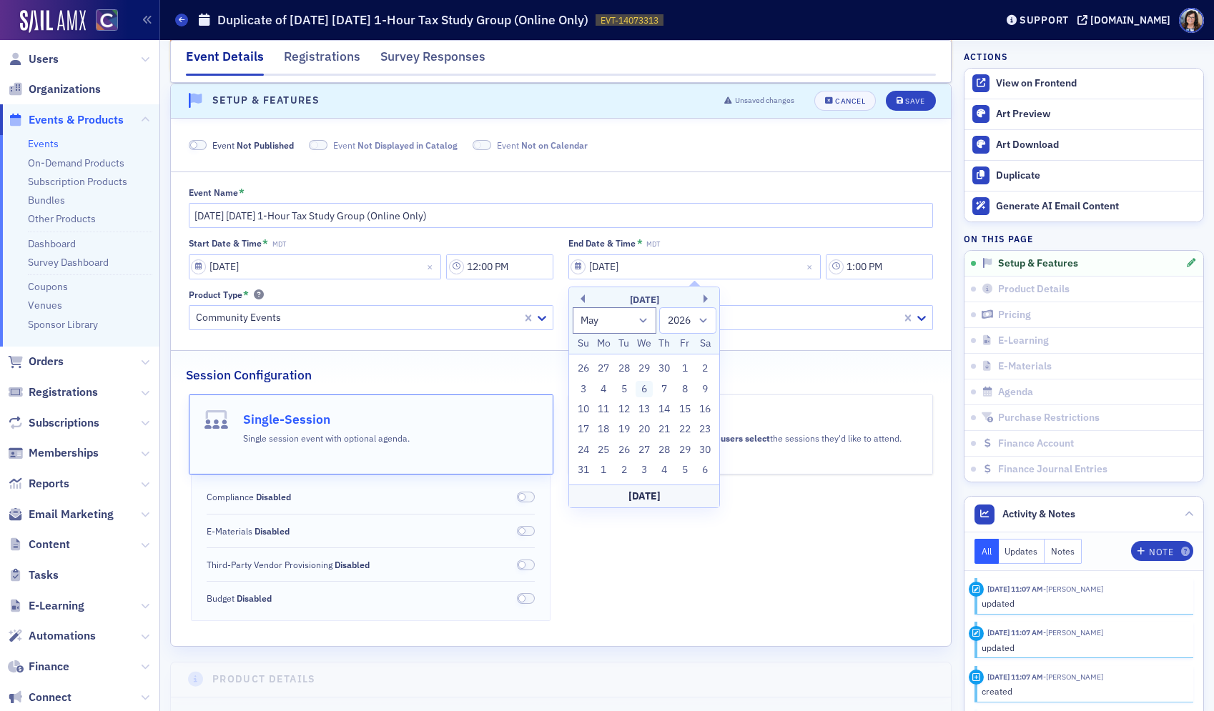
type input "05/06/2026"
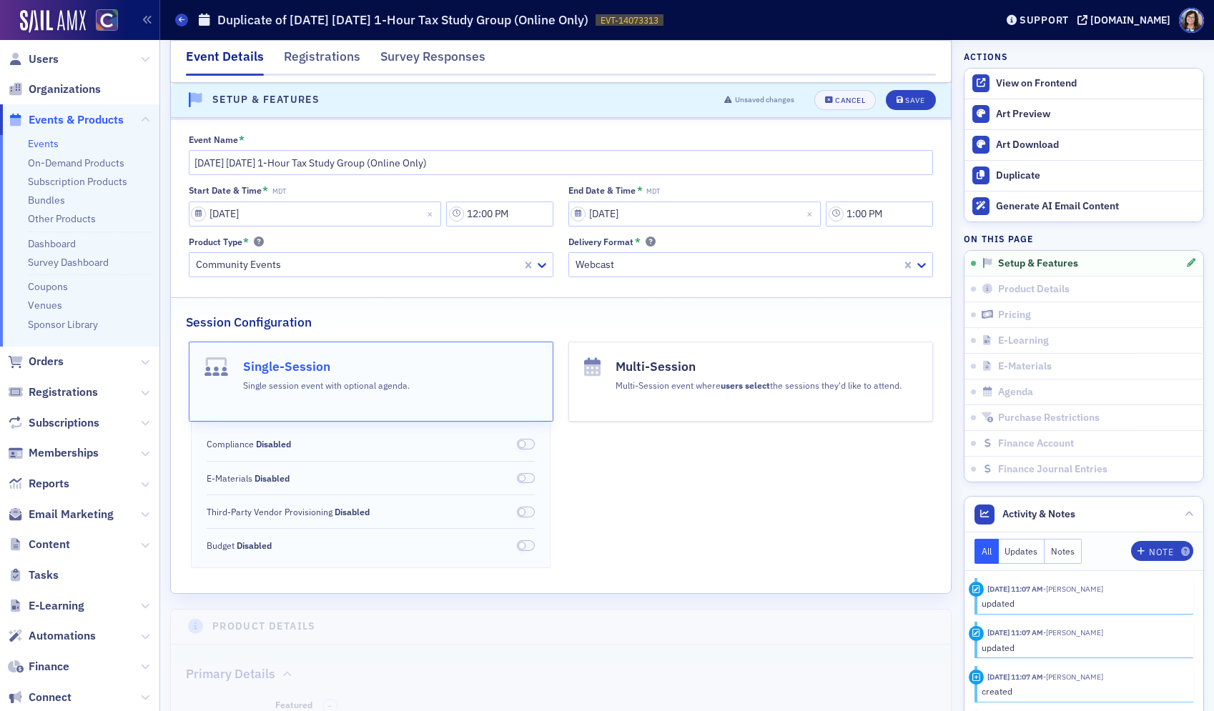
scroll to position [197, 0]
click at [911, 105] on button "Save" at bounding box center [910, 100] width 49 height 20
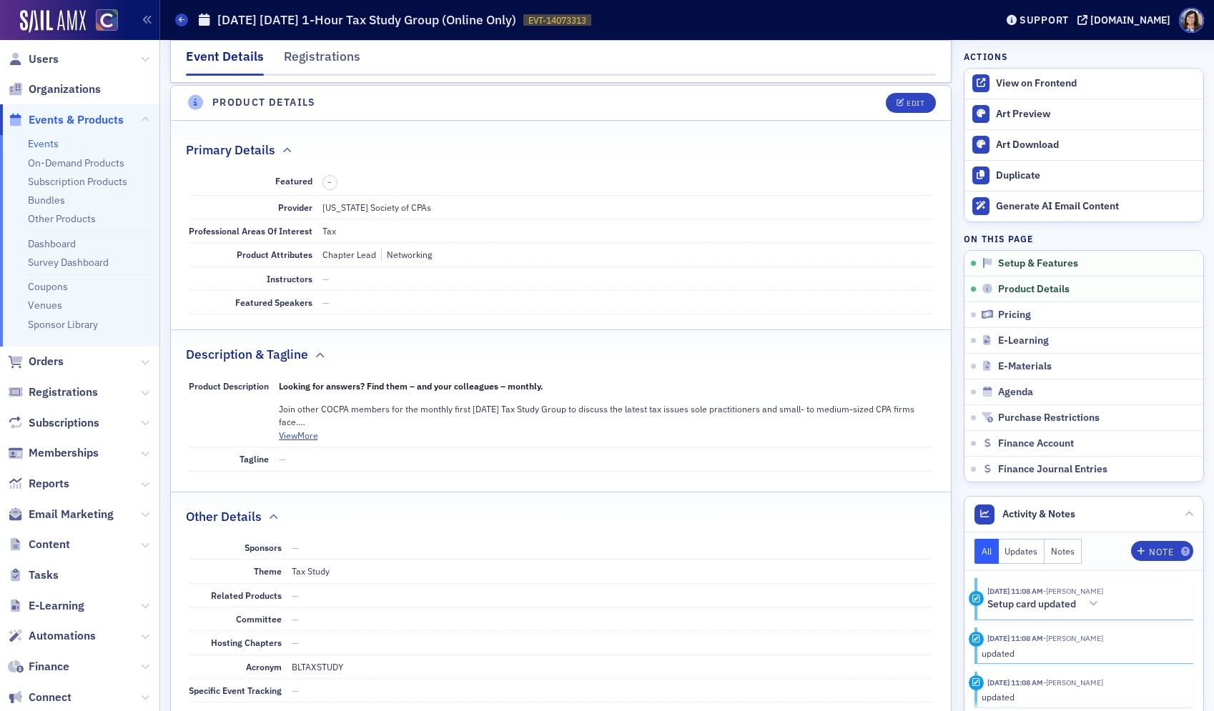
scroll to position [477, 0]
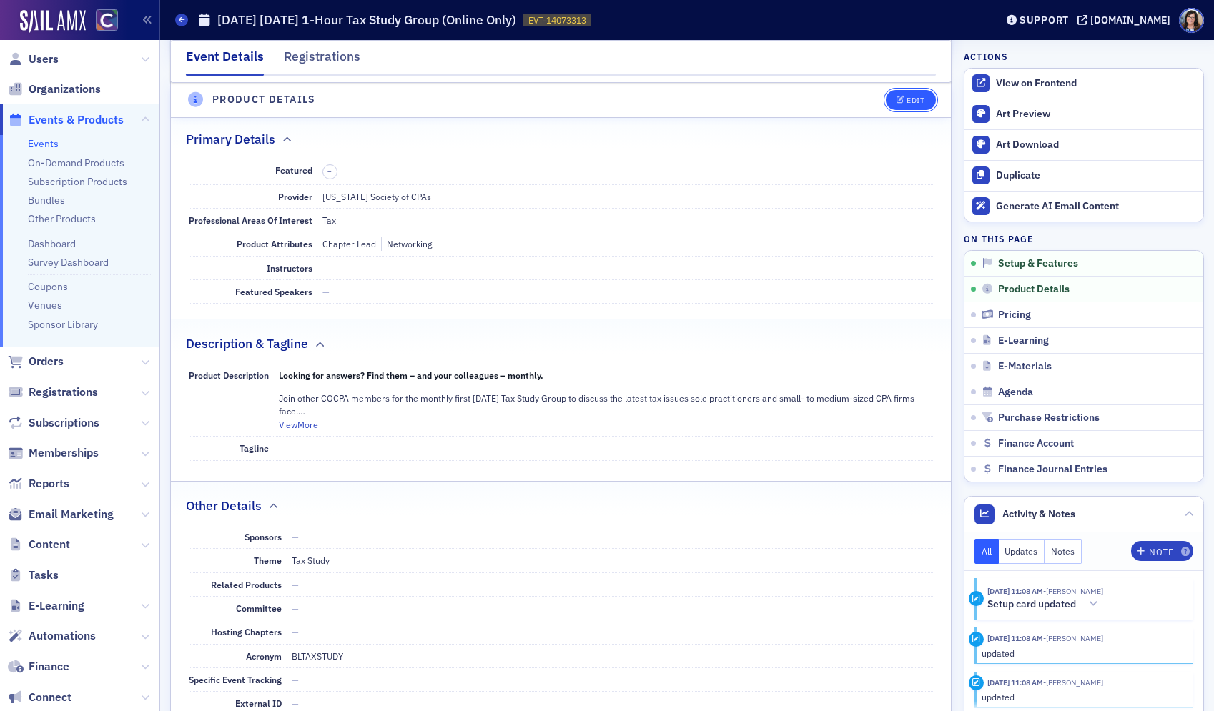
click at [915, 102] on div "Edit" at bounding box center [915, 100] width 18 height 8
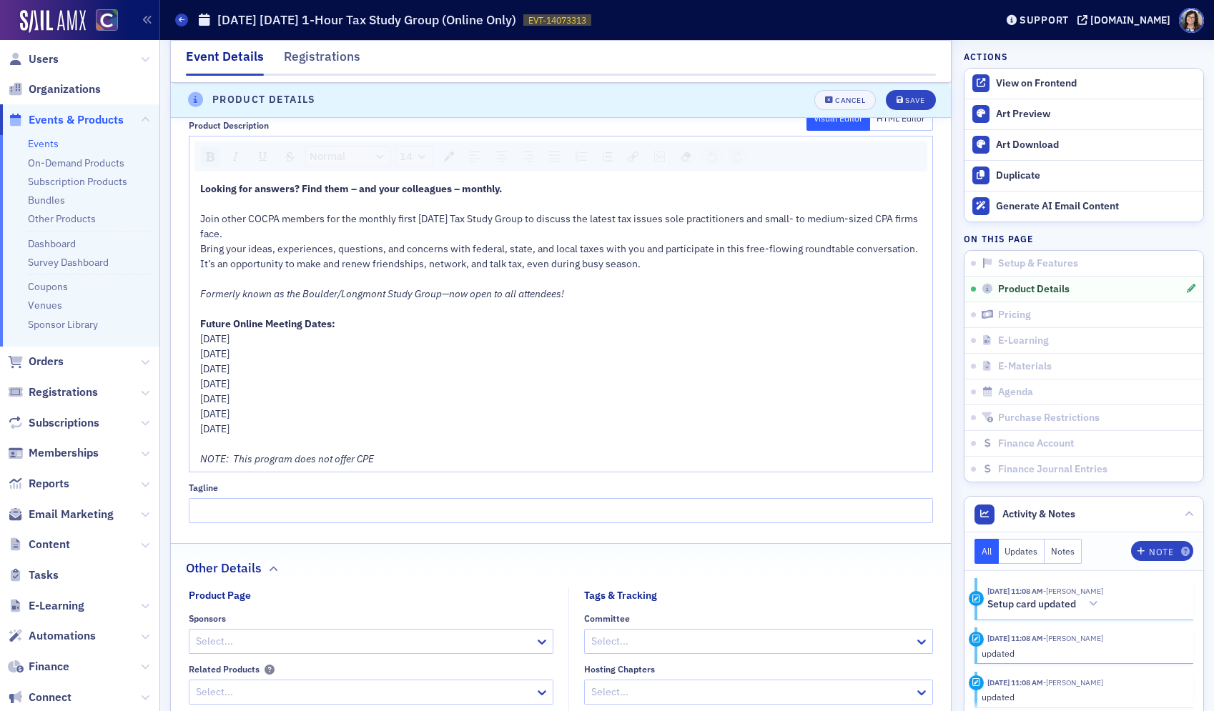
scroll to position [878, 0]
drag, startPoint x: 200, startPoint y: 338, endPoint x: 314, endPoint y: 424, distance: 142.4
click at [314, 424] on div "Looking for answers? Find them – and your colleagues – monthly. Join other COCP…" at bounding box center [561, 322] width 723 height 285
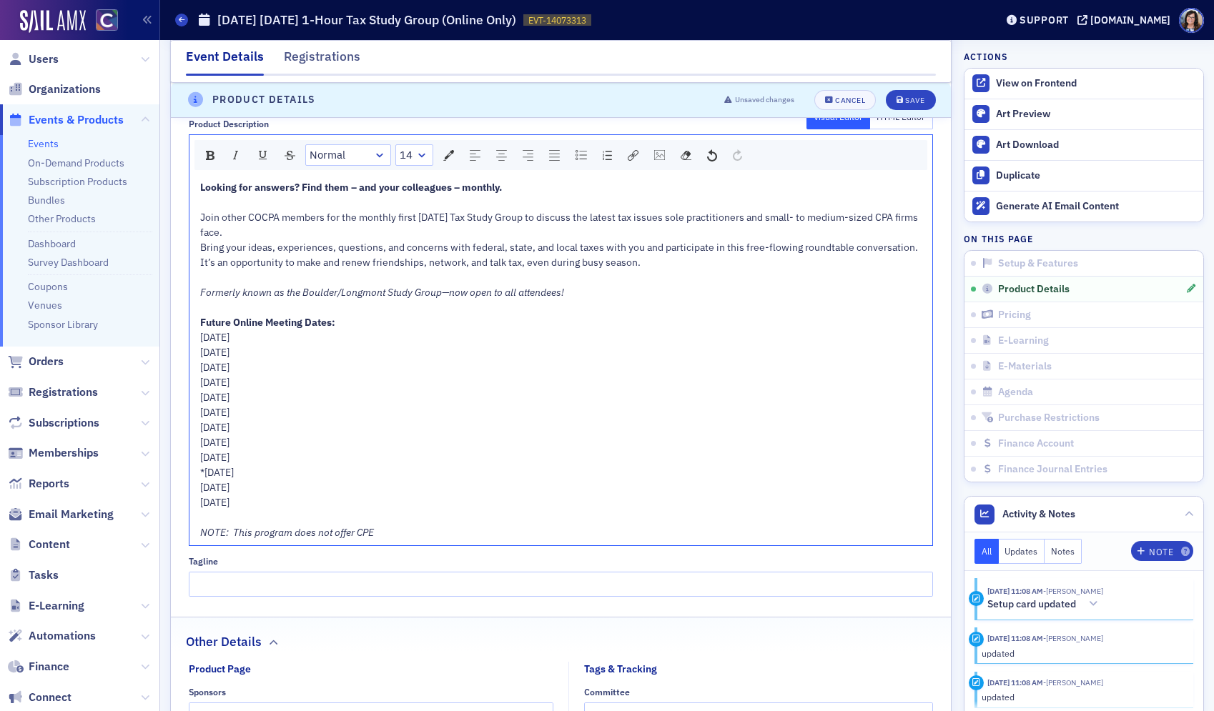
drag, startPoint x: 296, startPoint y: 387, endPoint x: 165, endPoint y: 343, distance: 137.9
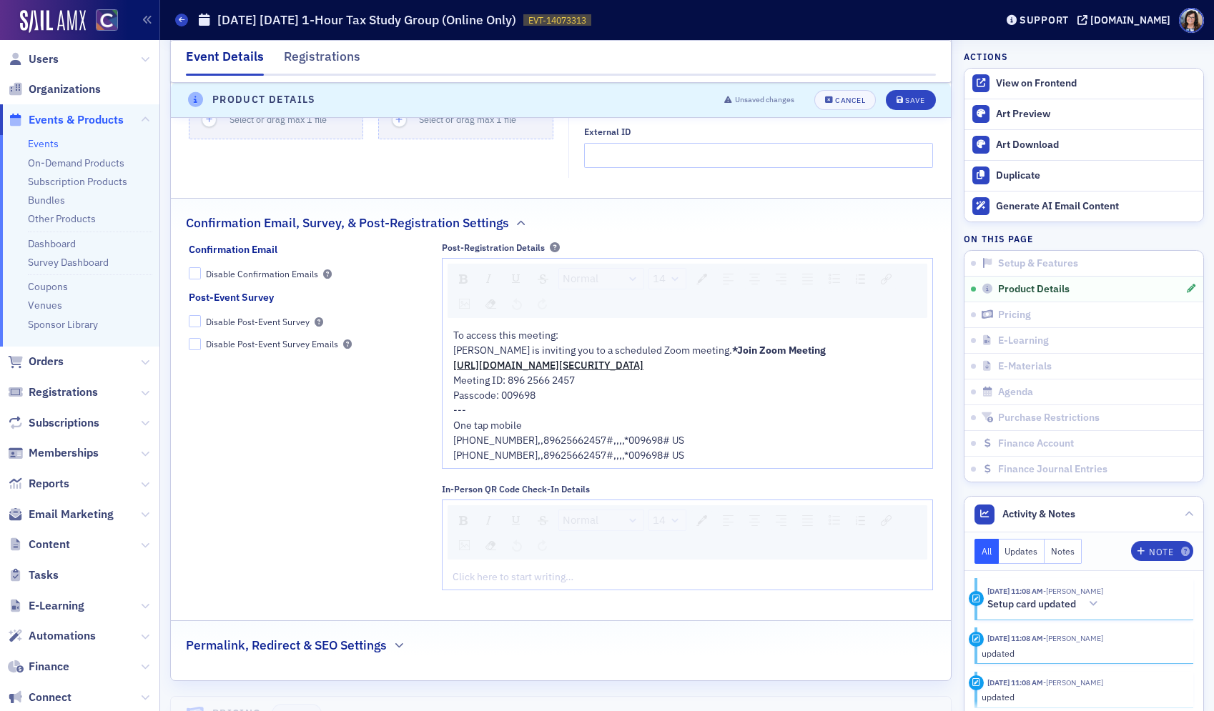
scroll to position [1625, 0]
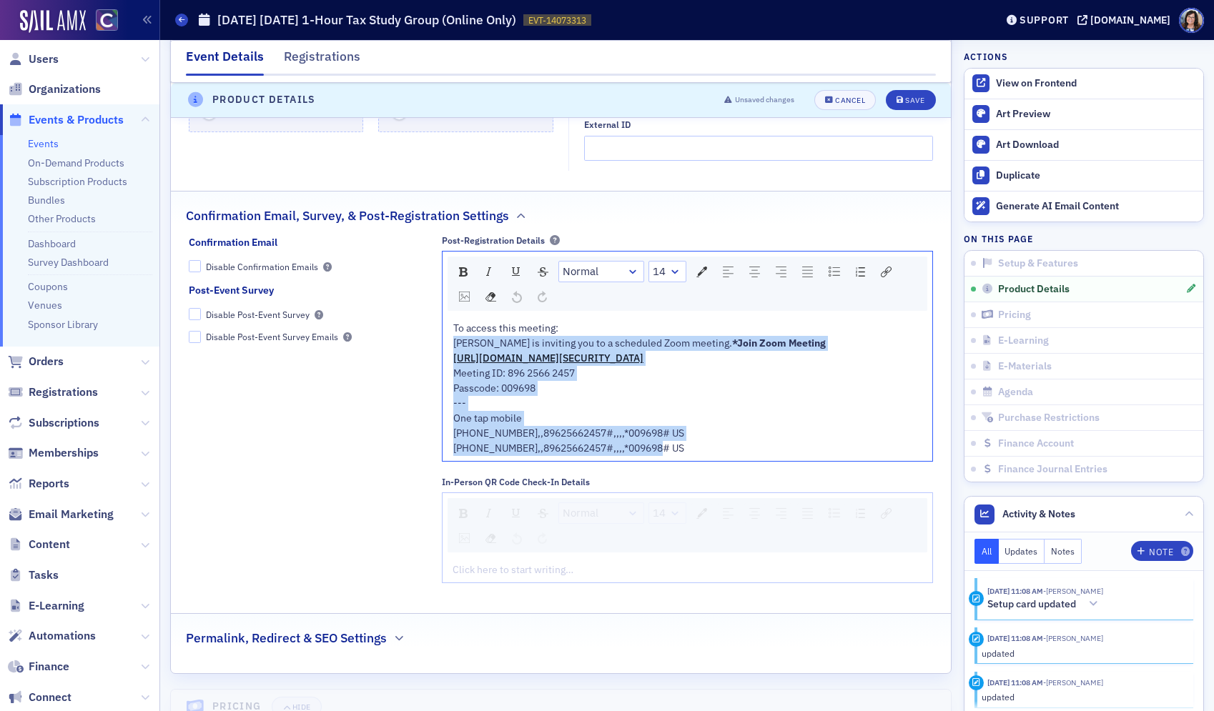
drag, startPoint x: 565, startPoint y: 329, endPoint x: 766, endPoint y: 471, distance: 245.5
click at [766, 461] on div "To access this meeting: Lynn Mitton is inviting you to a scheduled Zoom meeting…" at bounding box center [687, 388] width 490 height 145
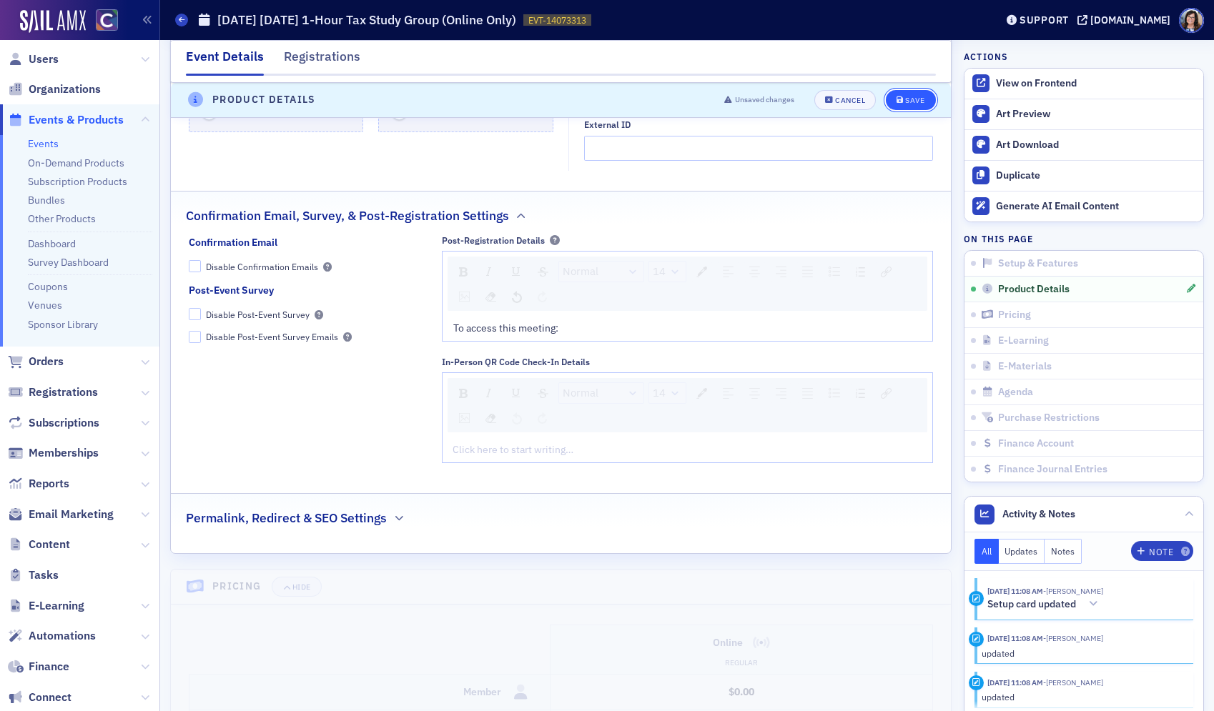
click at [911, 102] on div "Save" at bounding box center [914, 100] width 19 height 8
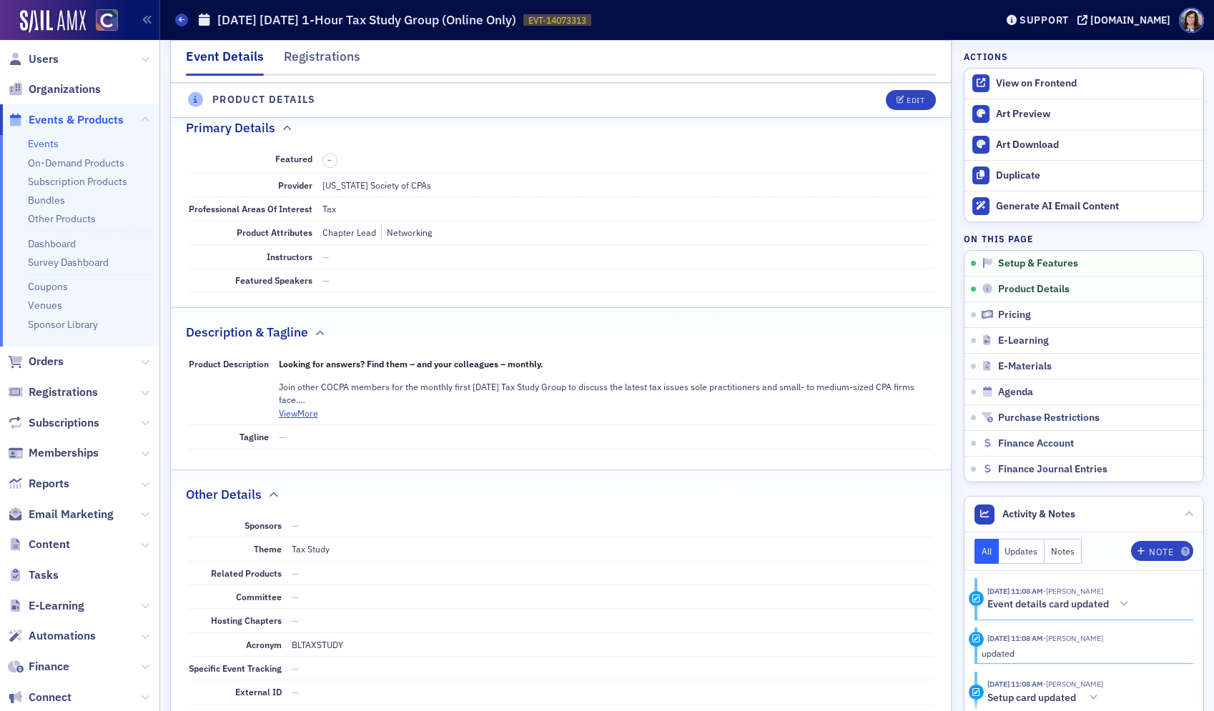
scroll to position [468, 0]
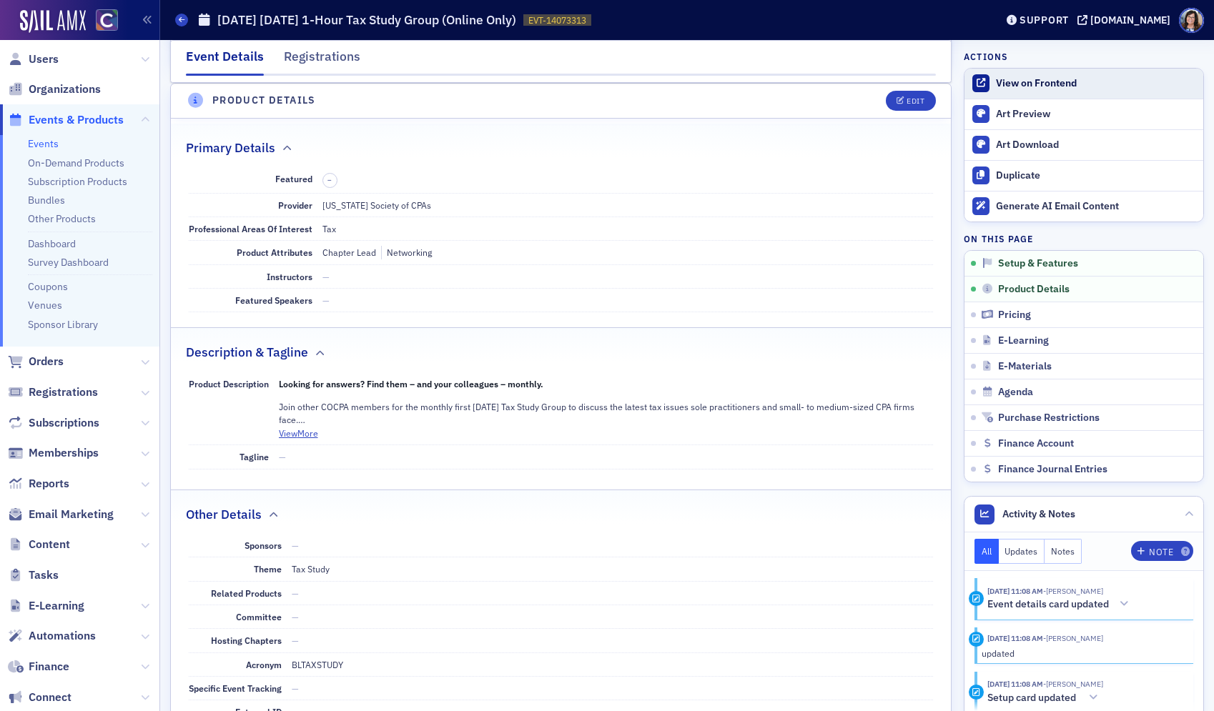
click at [1022, 86] on div "View on Frontend" at bounding box center [1096, 83] width 200 height 13
click at [50, 114] on span "Events & Products" at bounding box center [76, 120] width 95 height 16
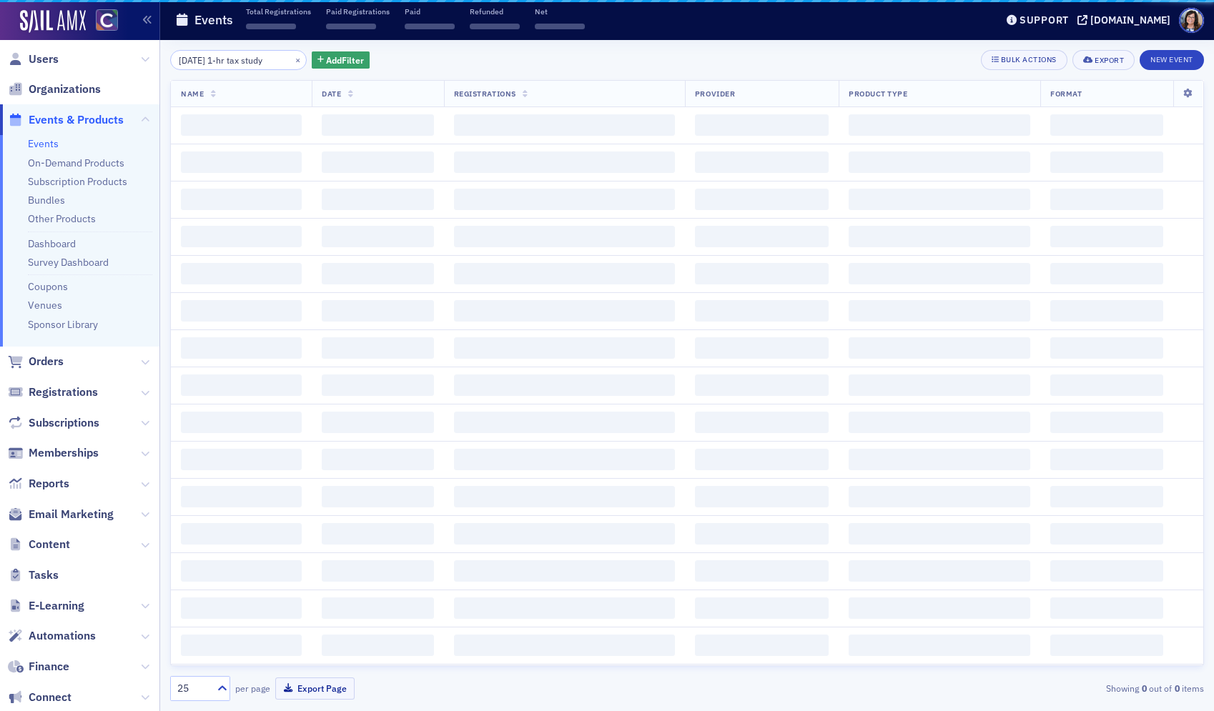
scroll to position [0, 11]
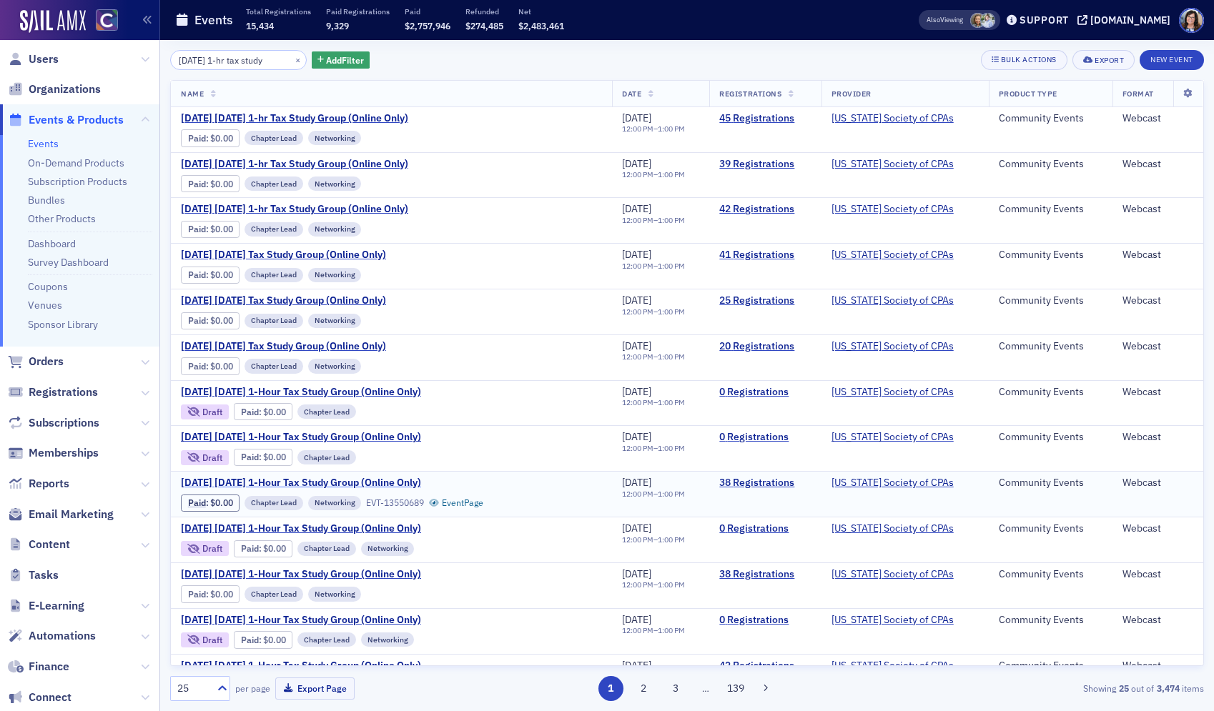
click at [407, 482] on span "June 2025 Wednesday 1-Hour Tax Study Group (Online Only)" at bounding box center [301, 483] width 240 height 13
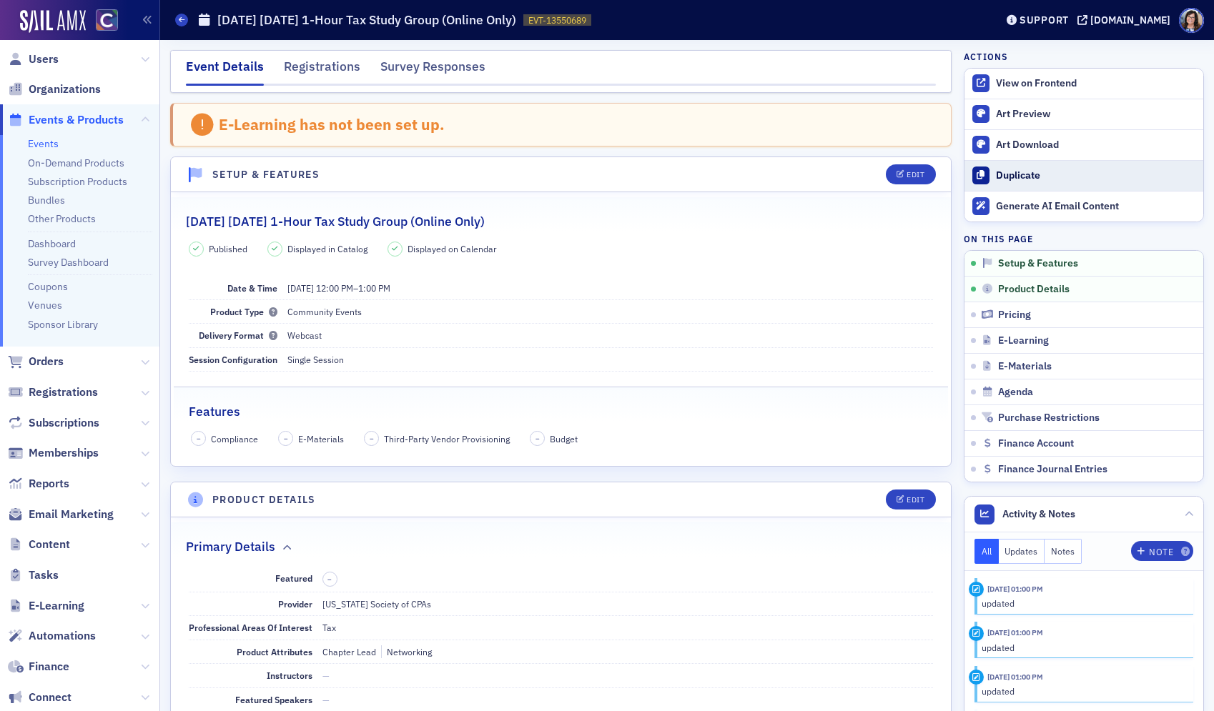
click at [1053, 172] on div "Duplicate" at bounding box center [1096, 175] width 200 height 13
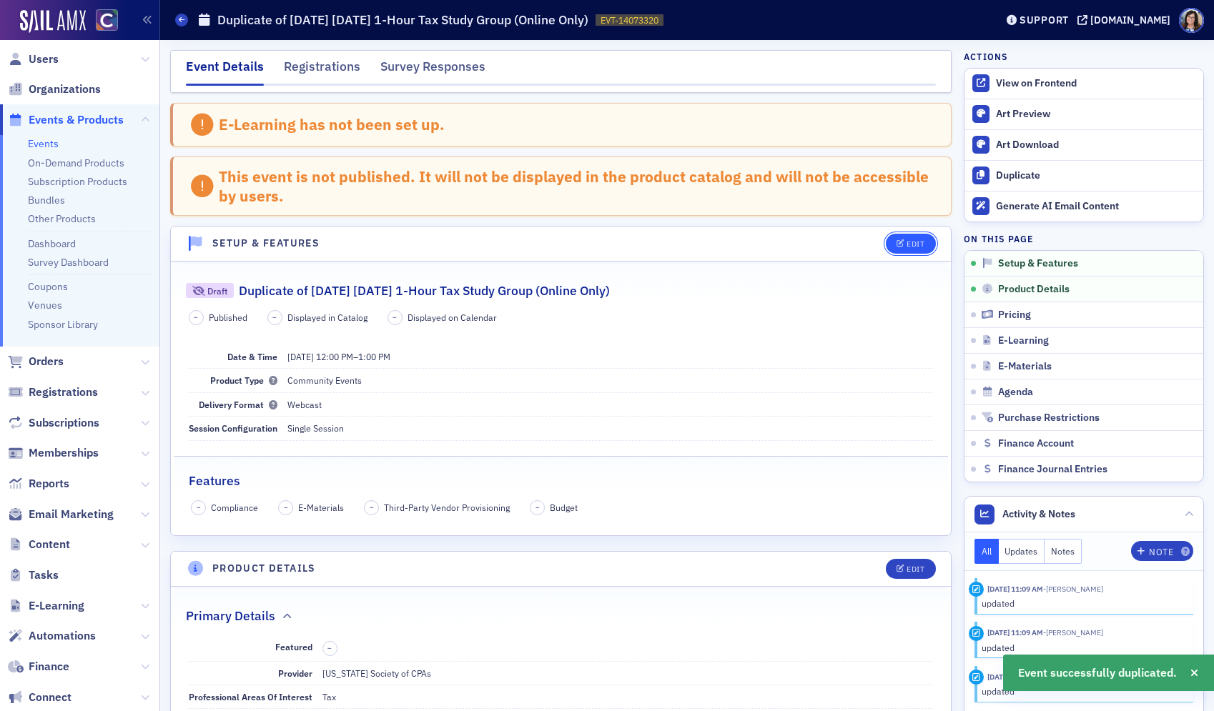
click at [925, 244] on button "Edit" at bounding box center [910, 244] width 49 height 20
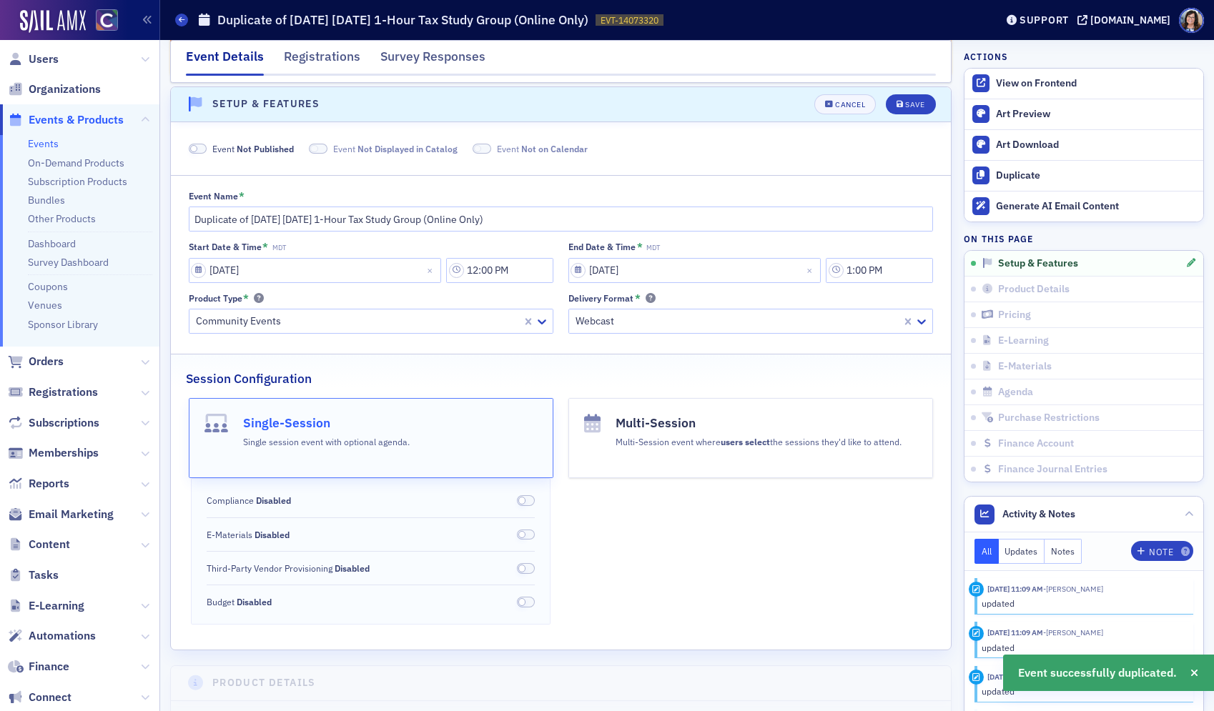
scroll to position [143, 0]
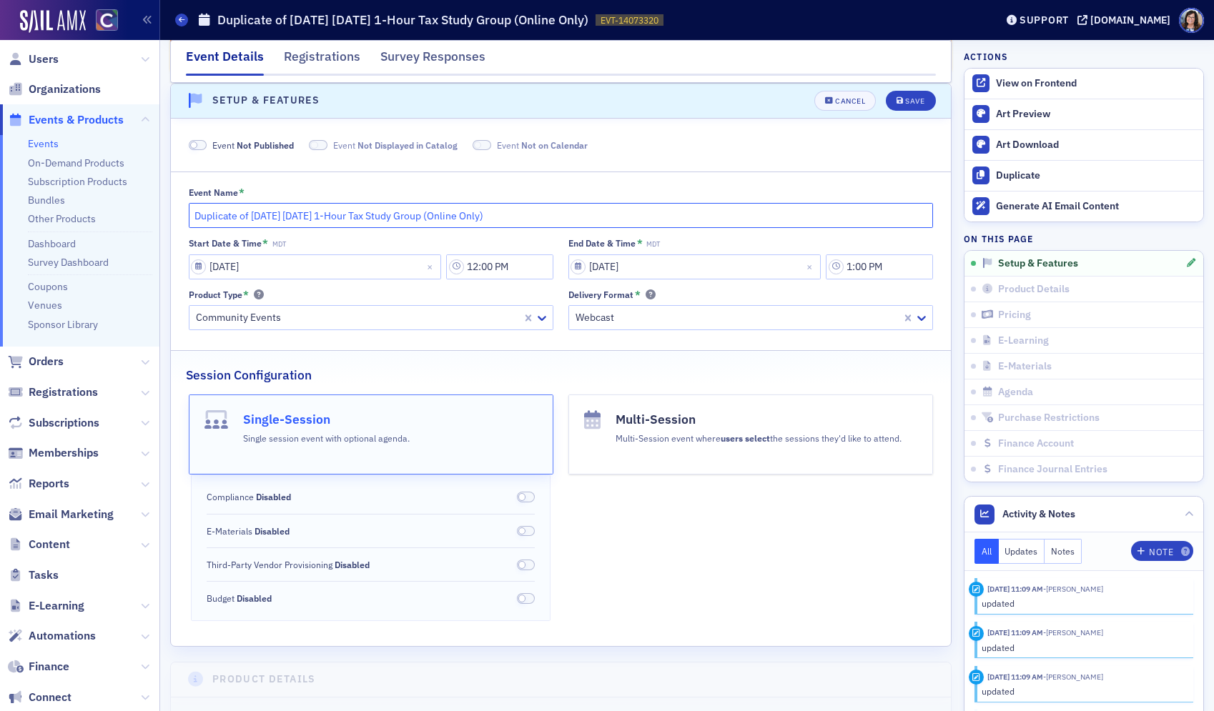
drag, startPoint x: 221, startPoint y: 217, endPoint x: 164, endPoint y: 216, distance: 57.2
click at [240, 217] on input "June 2025 Wednesday 1-Hour Tax Study Group (Online Only)" at bounding box center [561, 215] width 745 height 25
type input "June 2026 Wednesday 1-Hour Tax Study Group (Online Only)"
select select "5"
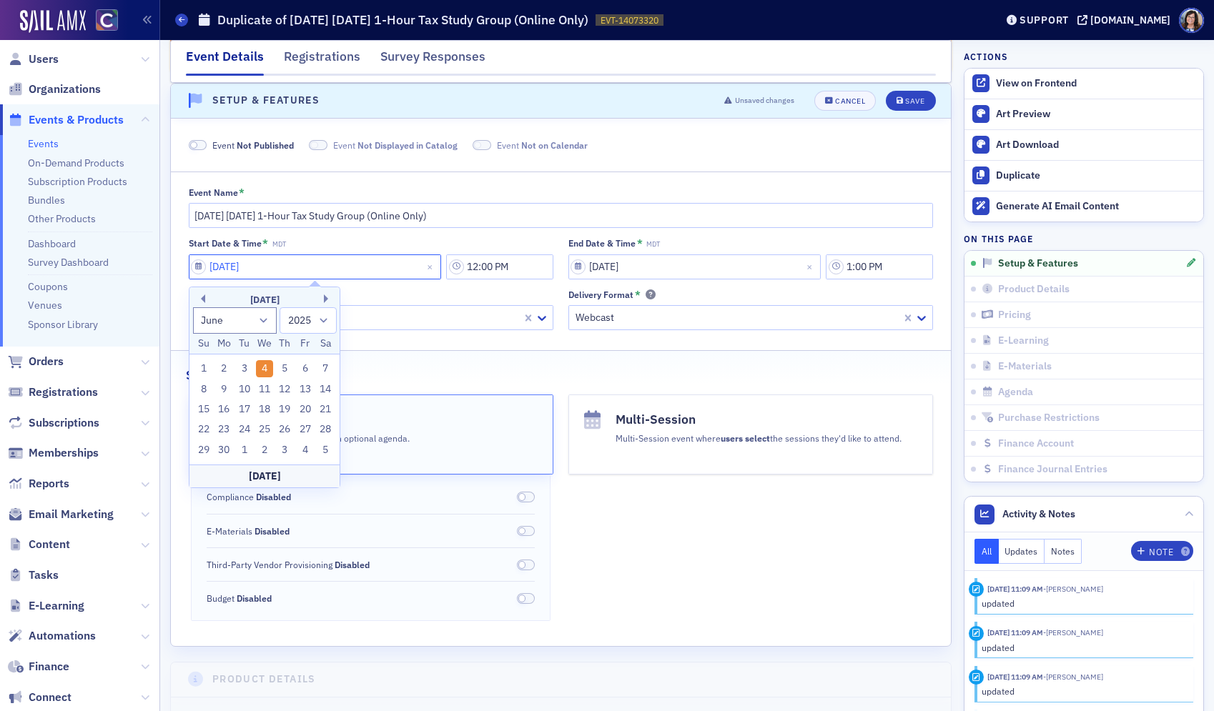
click at [196, 266] on input "06/04/2025" at bounding box center [315, 266] width 253 height 25
click at [322, 321] on select "1900 1901 1902 1903 1904 1905 1906 1907 1908 1909 1910 1911 1912 1913 1914 1915…" at bounding box center [307, 320] width 57 height 26
select select "2026"
click at [279, 307] on select "1900 1901 1902 1903 1904 1905 1906 1907 1908 1909 1910 1911 1912 1913 1914 1915…" at bounding box center [307, 320] width 57 height 26
click at [268, 368] on div "3" at bounding box center [264, 368] width 17 height 17
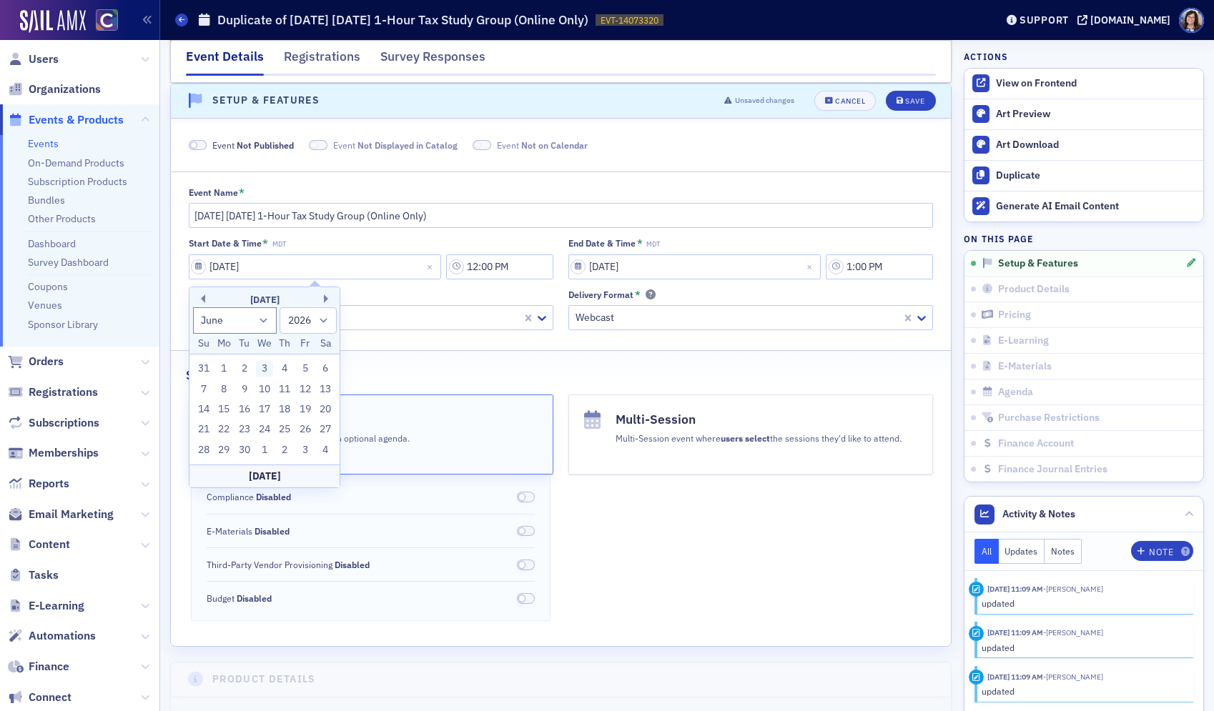
type input "06/03/2026"
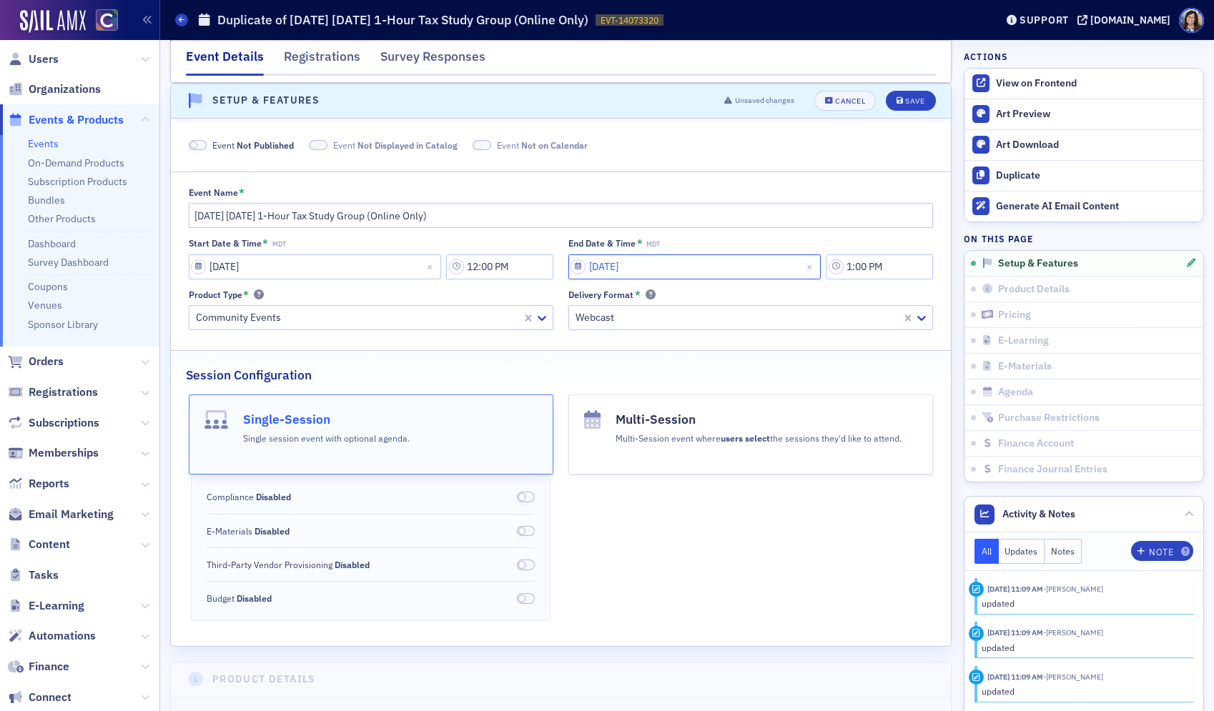
click at [582, 262] on input "06/04/2025" at bounding box center [694, 266] width 253 height 25
select select "5"
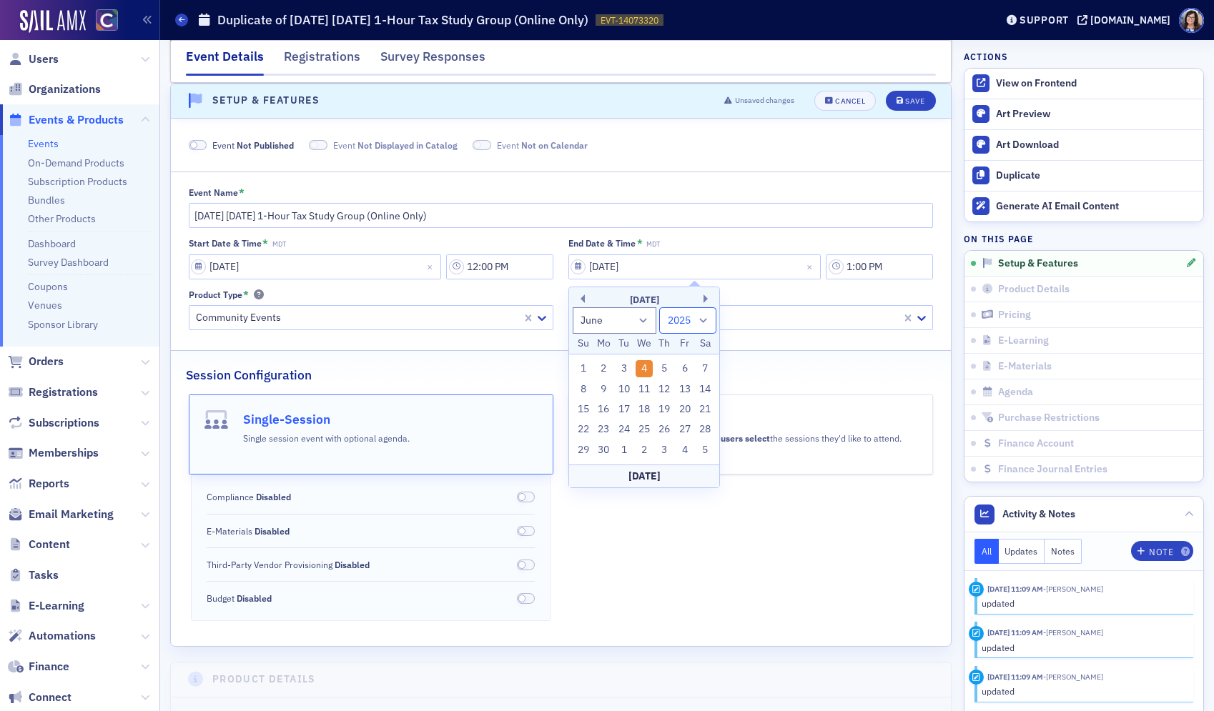
click at [701, 324] on select "1900 1901 1902 1903 1904 1905 1906 1907 1908 1909 1910 1911 1912 1913 1914 1915…" at bounding box center [687, 320] width 57 height 26
select select "2026"
click at [659, 307] on select "1900 1901 1902 1903 1904 1905 1906 1907 1908 1909 1910 1911 1912 1913 1914 1915…" at bounding box center [687, 320] width 57 height 26
click at [642, 370] on div "3" at bounding box center [643, 368] width 17 height 17
type input "06/03/2026"
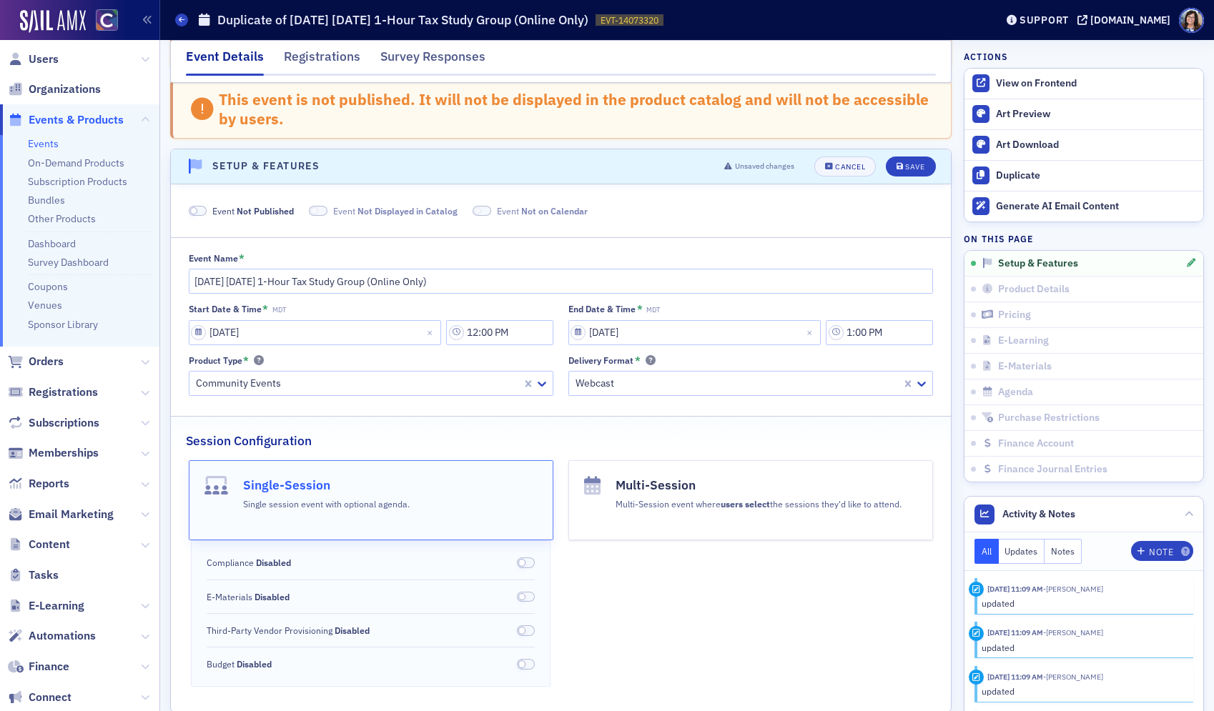
scroll to position [50, 0]
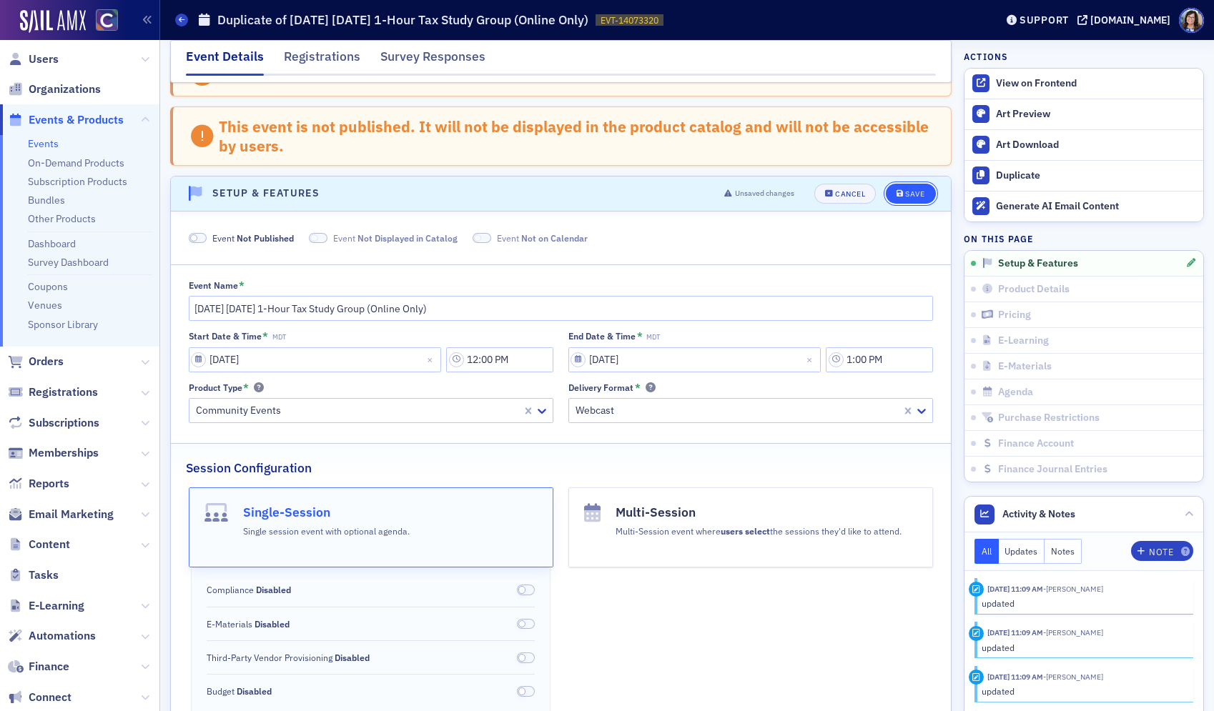
click at [919, 192] on div "Save" at bounding box center [914, 194] width 19 height 8
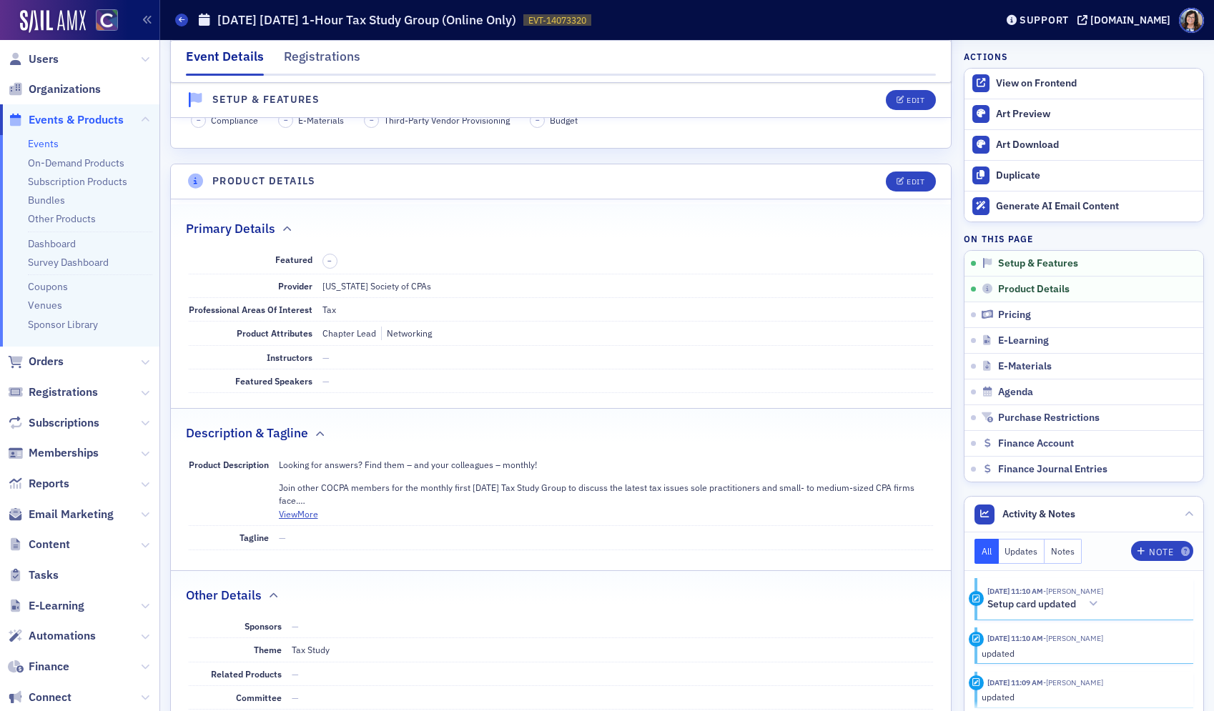
scroll to position [391, 0]
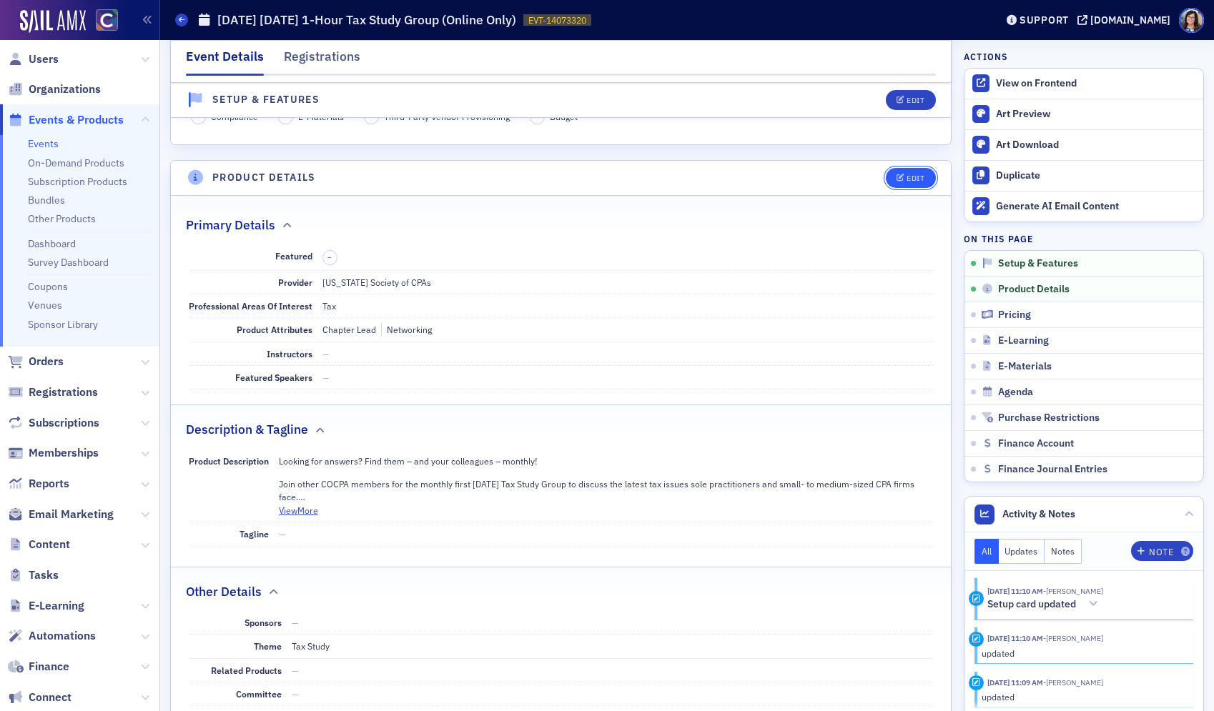
click at [911, 178] on div "Edit" at bounding box center [915, 178] width 18 height 8
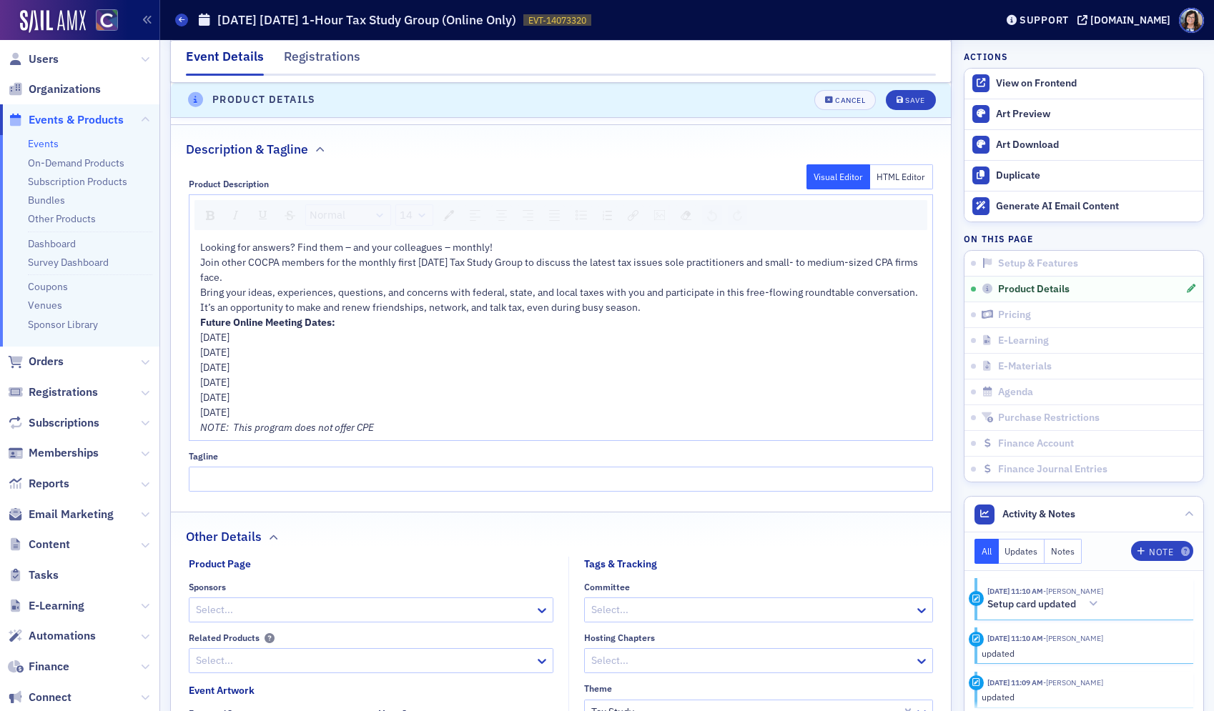
scroll to position [821, 0]
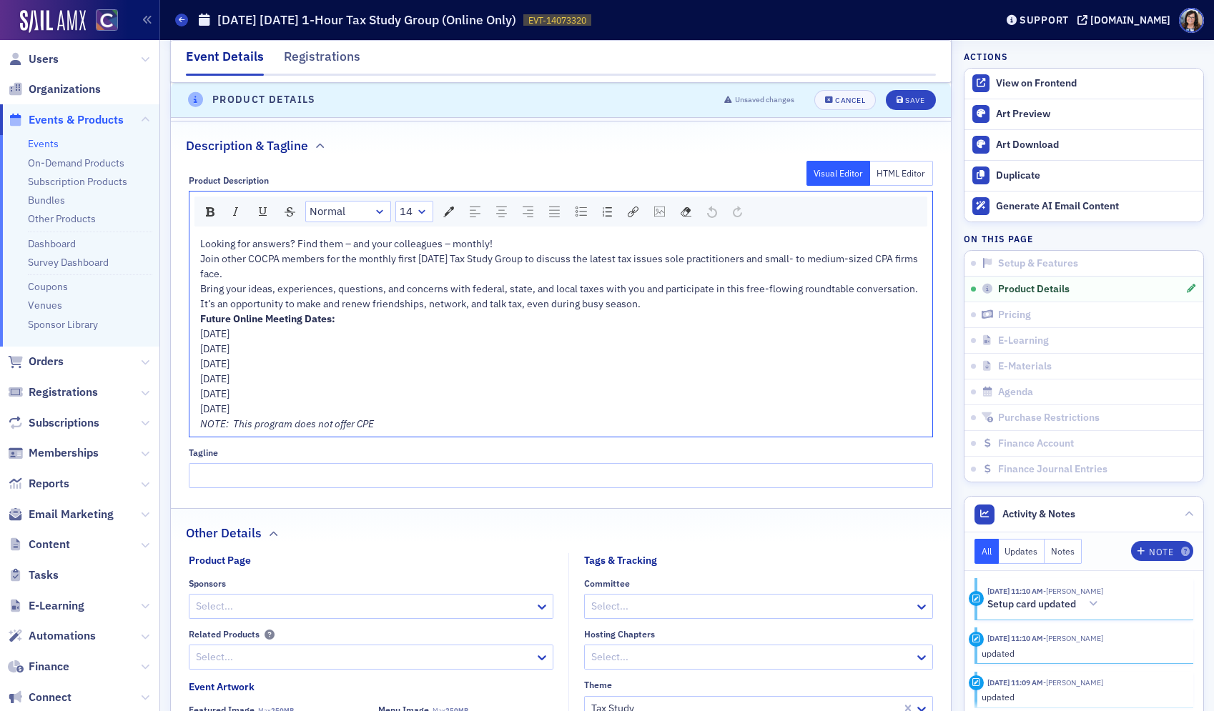
click at [659, 307] on div "Bring your ideas, experiences, questions, and concerns with federal, state, and…" at bounding box center [561, 297] width 723 height 30
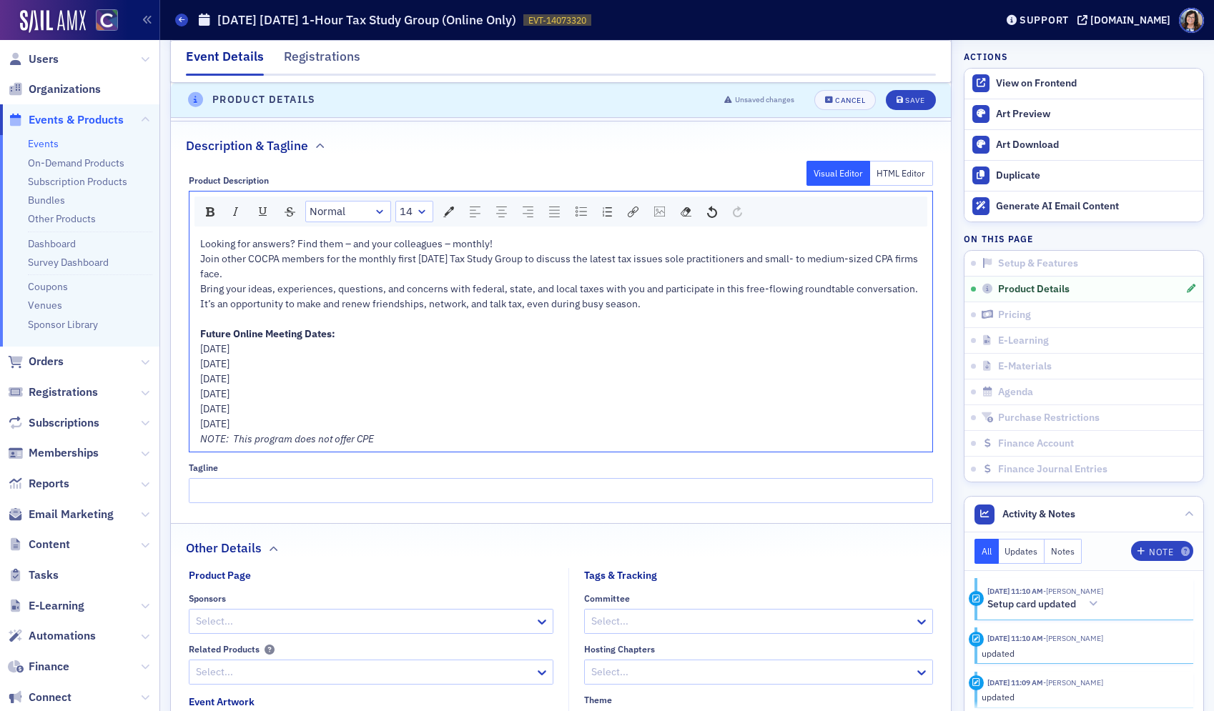
drag, startPoint x: 276, startPoint y: 397, endPoint x: 163, endPoint y: 352, distance: 121.6
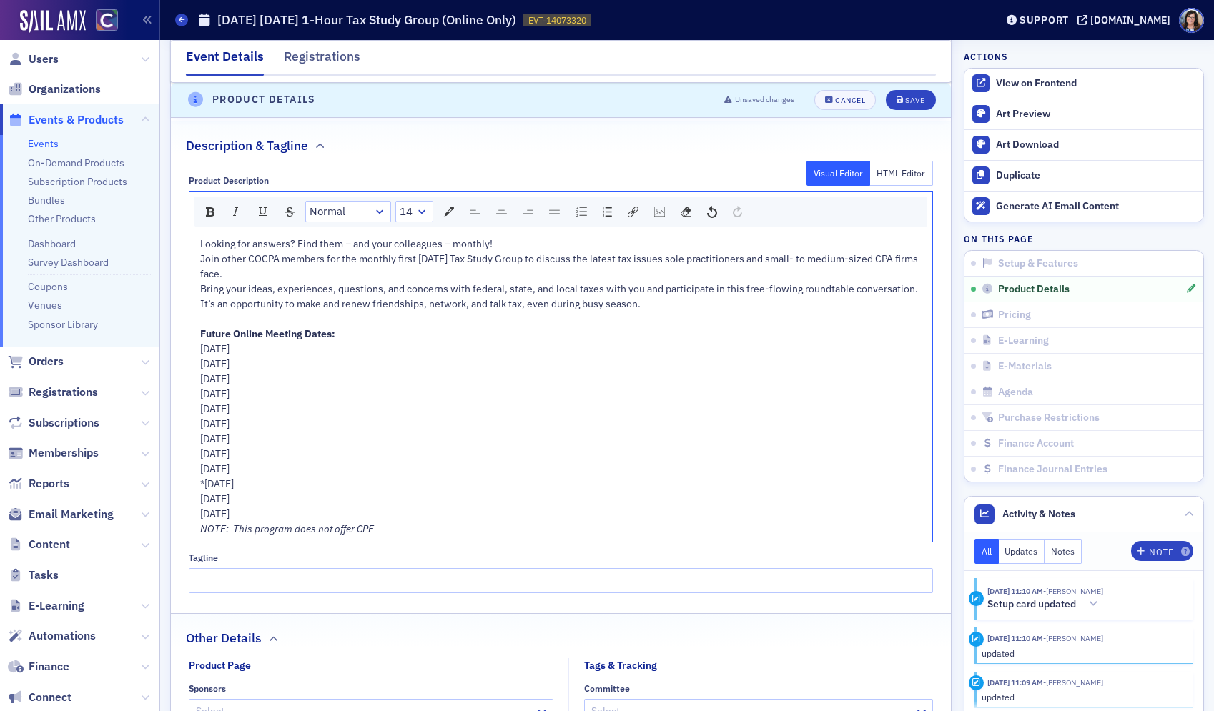
drag, startPoint x: 268, startPoint y: 396, endPoint x: 182, endPoint y: 352, distance: 96.2
click at [182, 352] on div "Product Description Visual Editor HTML Editor Normal 14 Looking for answers? Fi…" at bounding box center [561, 379] width 780 height 429
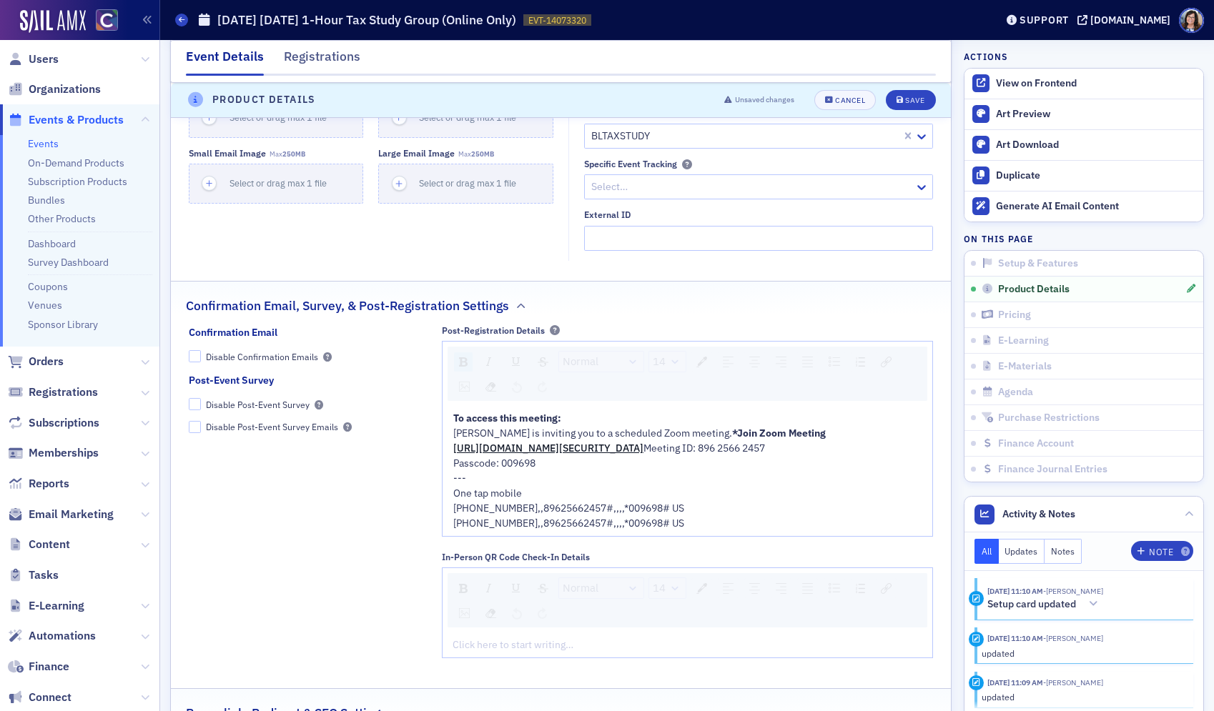
scroll to position [1479, 0]
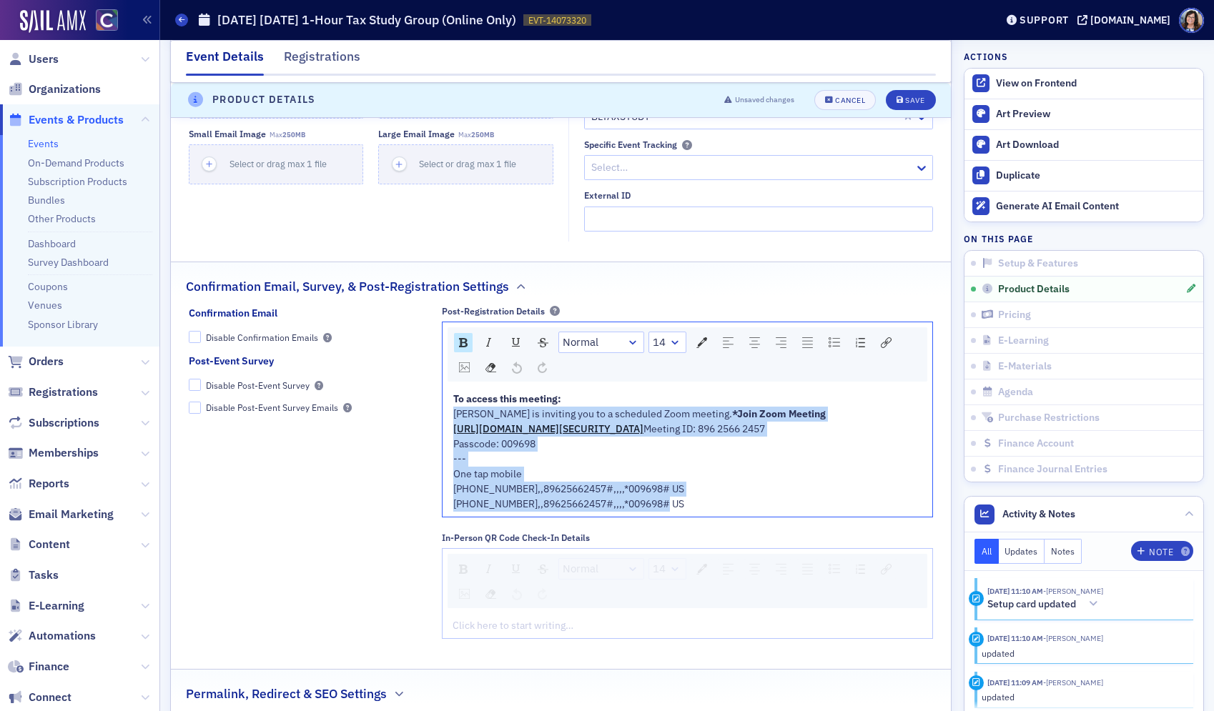
drag, startPoint x: 561, startPoint y: 398, endPoint x: 747, endPoint y: 536, distance: 231.5
click at [747, 512] on div "To access this meeting: Lynn Mitton is inviting you to a scheduled Zoom meeting…" at bounding box center [687, 452] width 469 height 120
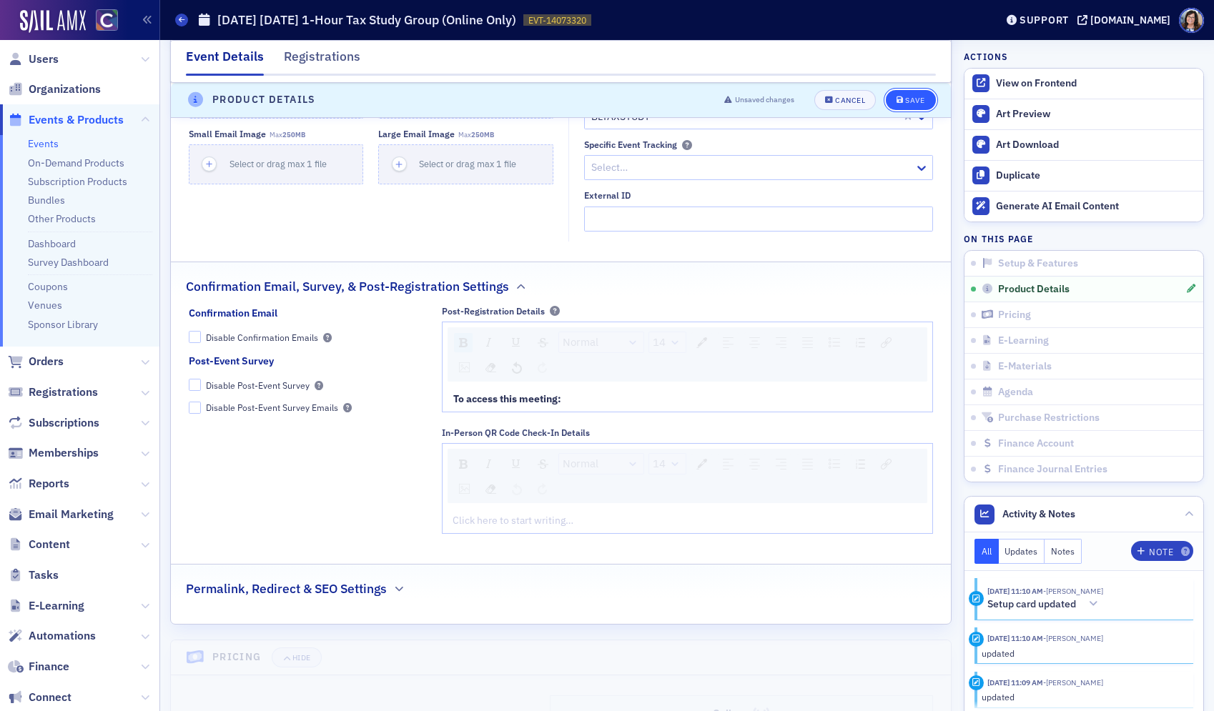
click at [909, 96] on div "Save" at bounding box center [914, 100] width 19 height 8
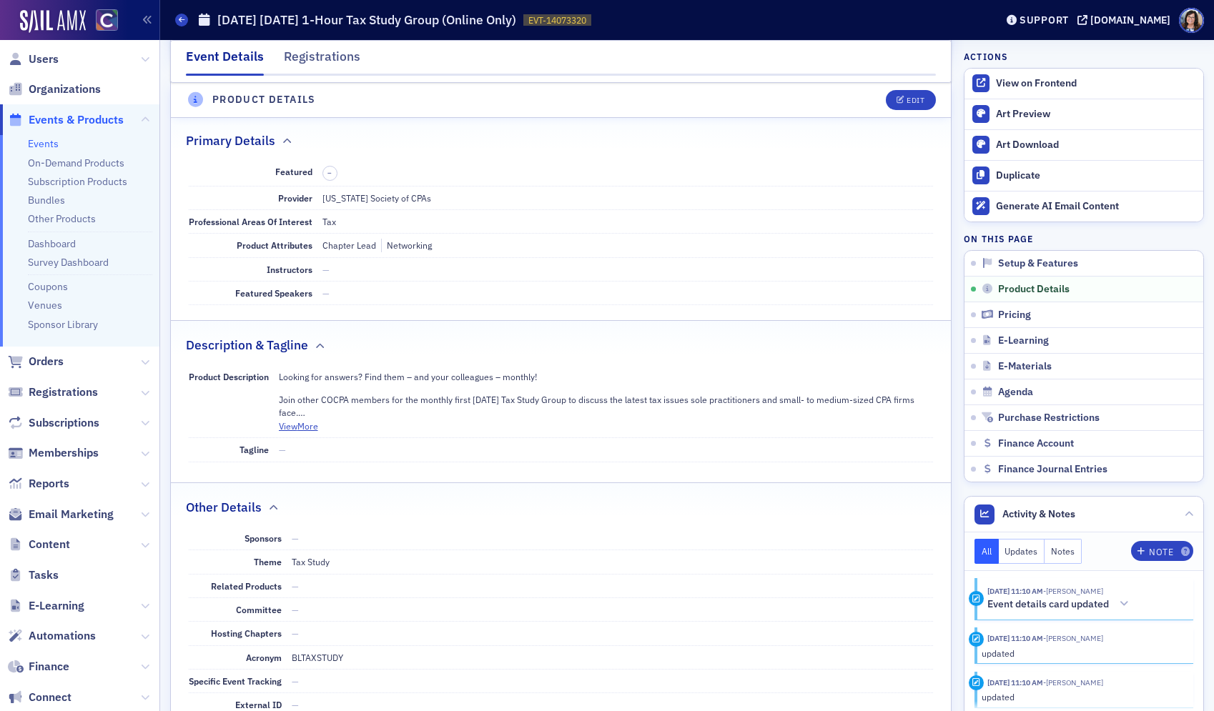
scroll to position [468, 0]
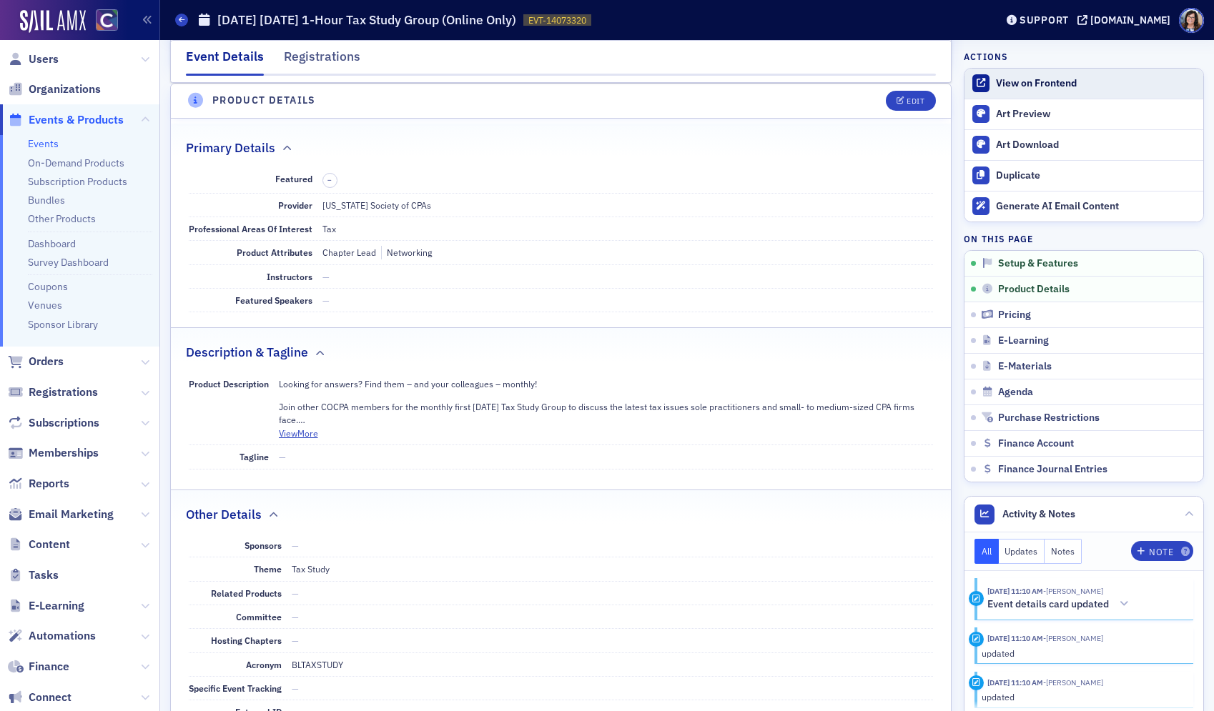
click at [1019, 77] on div "View on Frontend" at bounding box center [1096, 83] width 200 height 13
click at [73, 119] on span "Events & Products" at bounding box center [76, 120] width 95 height 16
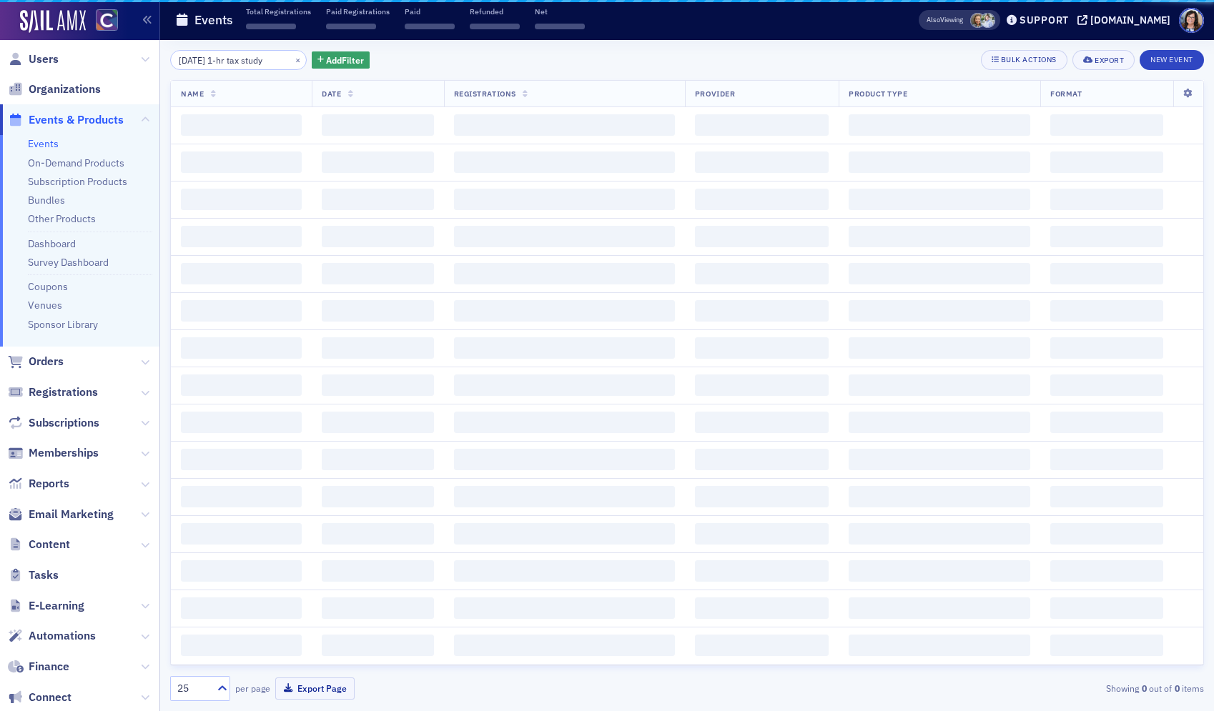
scroll to position [0, 11]
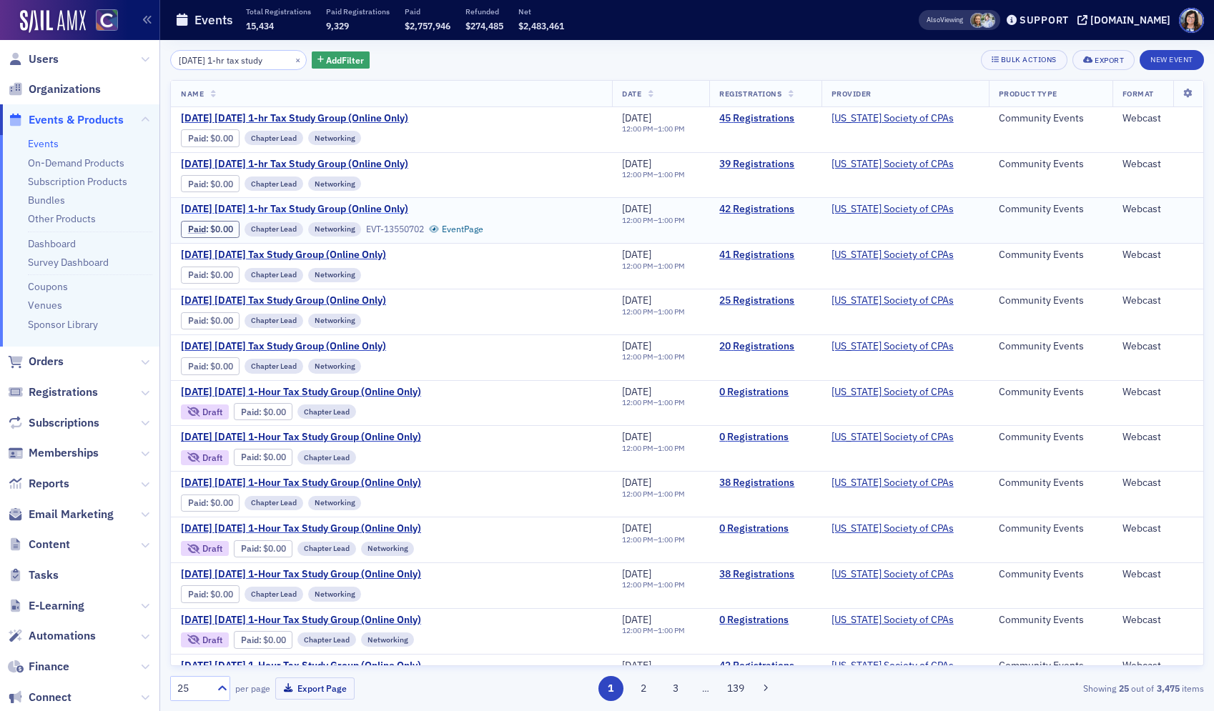
click at [318, 209] on span "July 2025 Wednesday 1-hr Tax Study Group (Online Only)" at bounding box center [301, 209] width 240 height 13
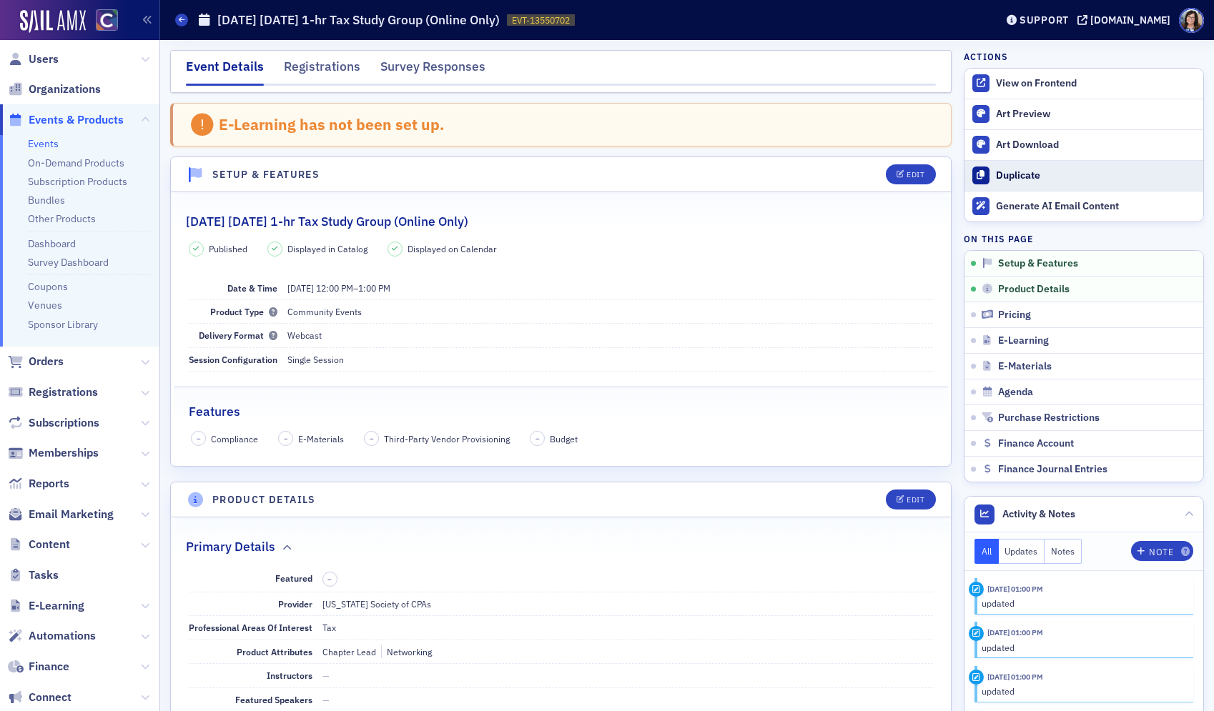
click at [1011, 172] on div "Duplicate" at bounding box center [1096, 175] width 200 height 13
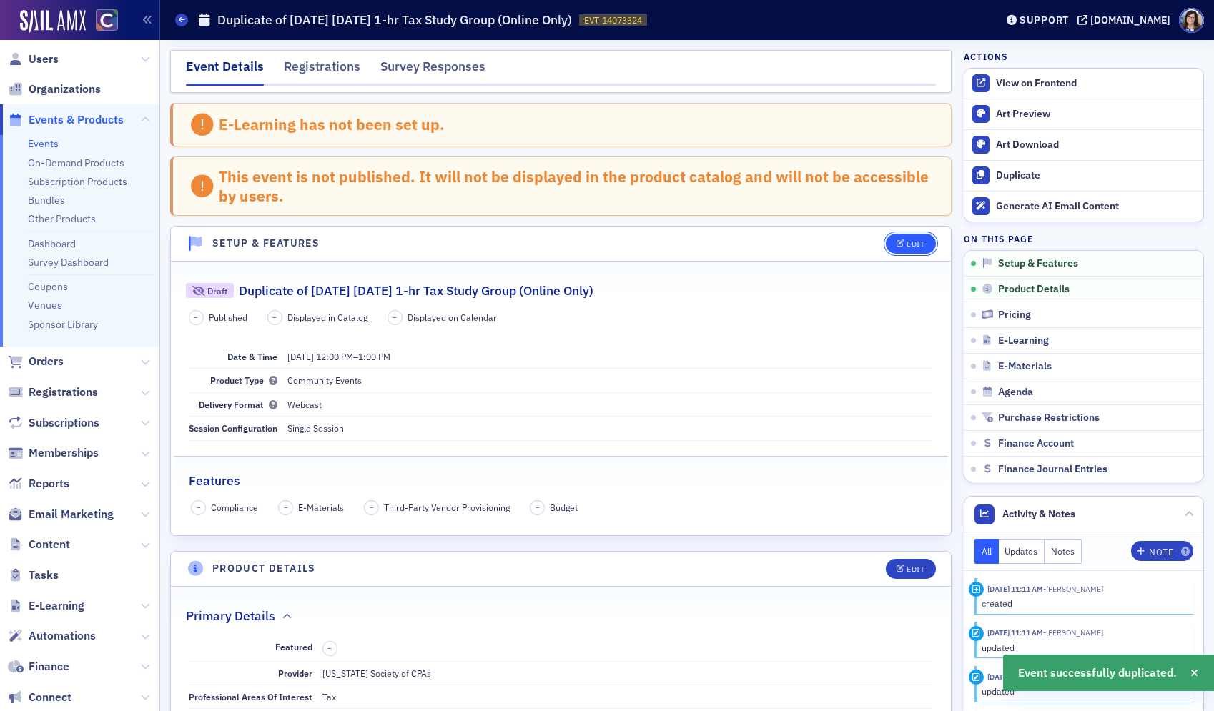
click at [906, 243] on div "Edit" at bounding box center [915, 244] width 18 height 8
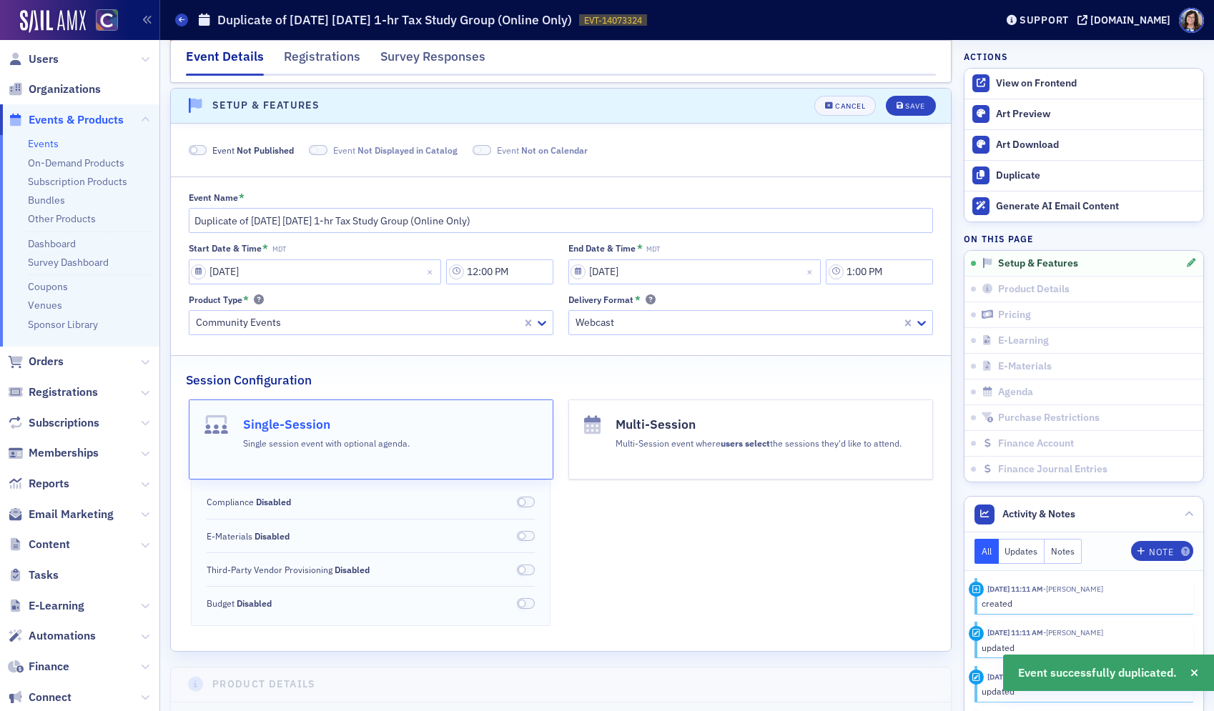
scroll to position [143, 0]
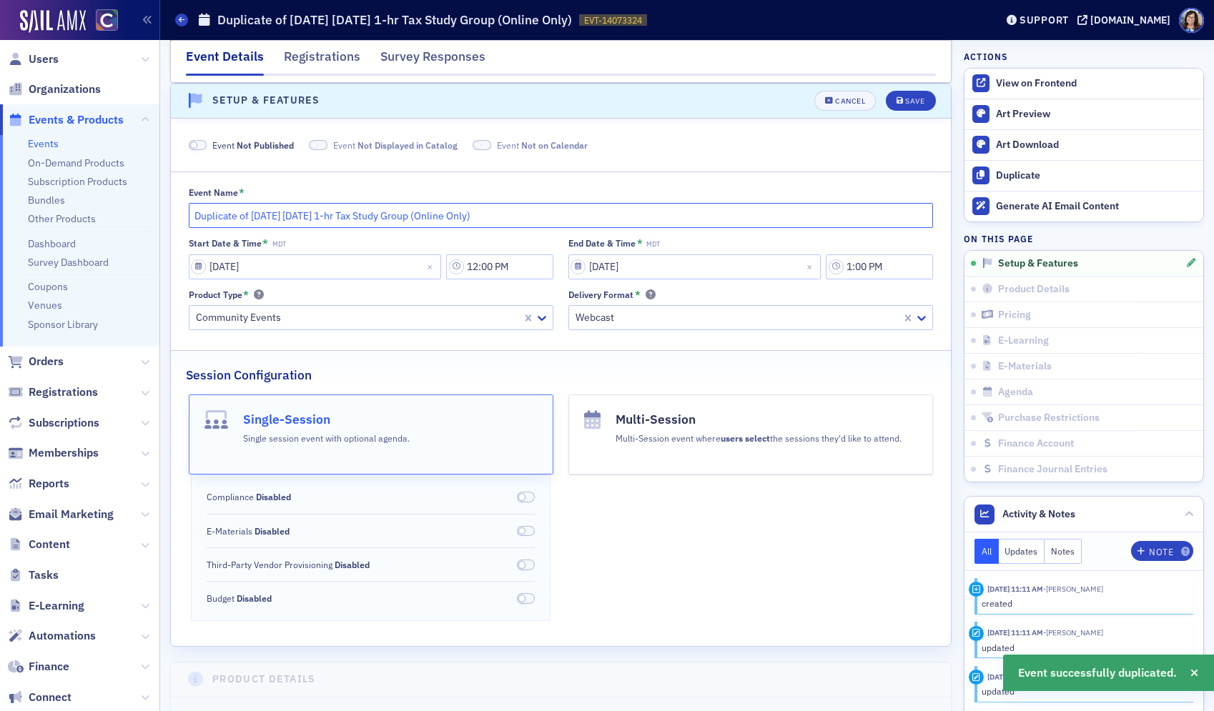
drag, startPoint x: 210, startPoint y: 217, endPoint x: 167, endPoint y: 215, distance: 43.7
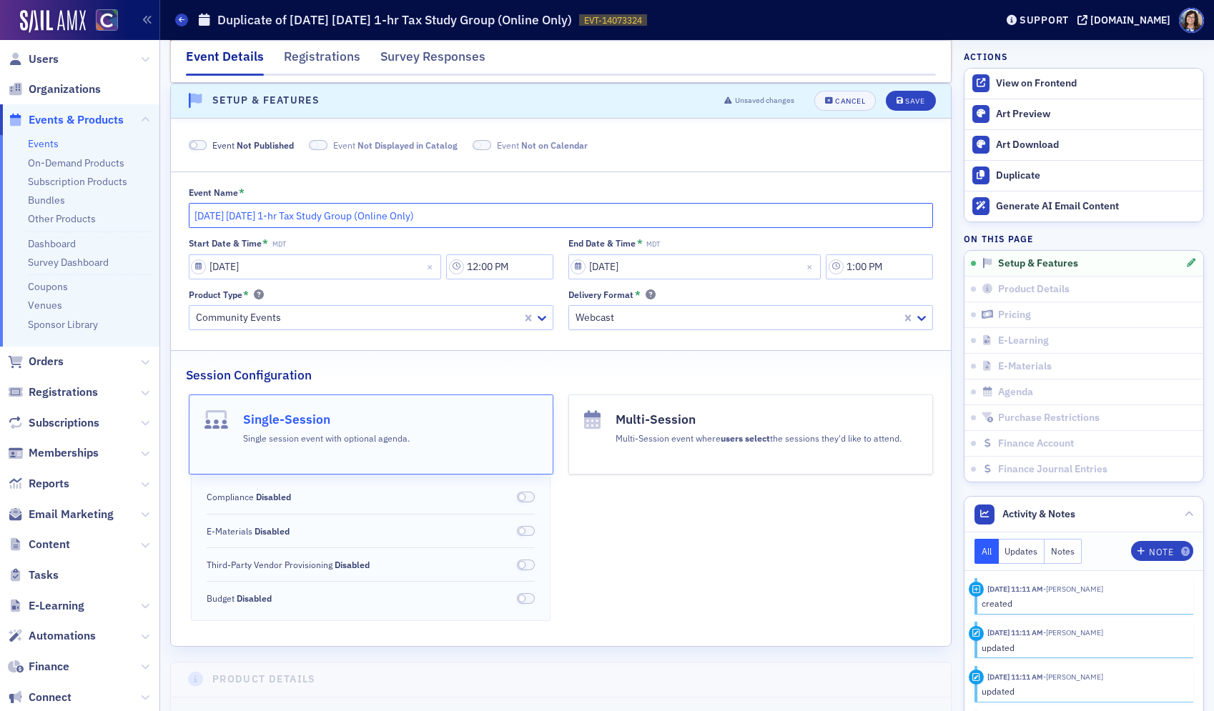
click at [239, 217] on input "July 2025 Wednesday 1-hr Tax Study Group (Online Only)" at bounding box center [561, 215] width 745 height 25
type input "July 2026 Wednesday 1-hr Tax Study Group (Online Only)"
click at [197, 270] on input "07/09/2025" at bounding box center [315, 266] width 253 height 25
select select "6"
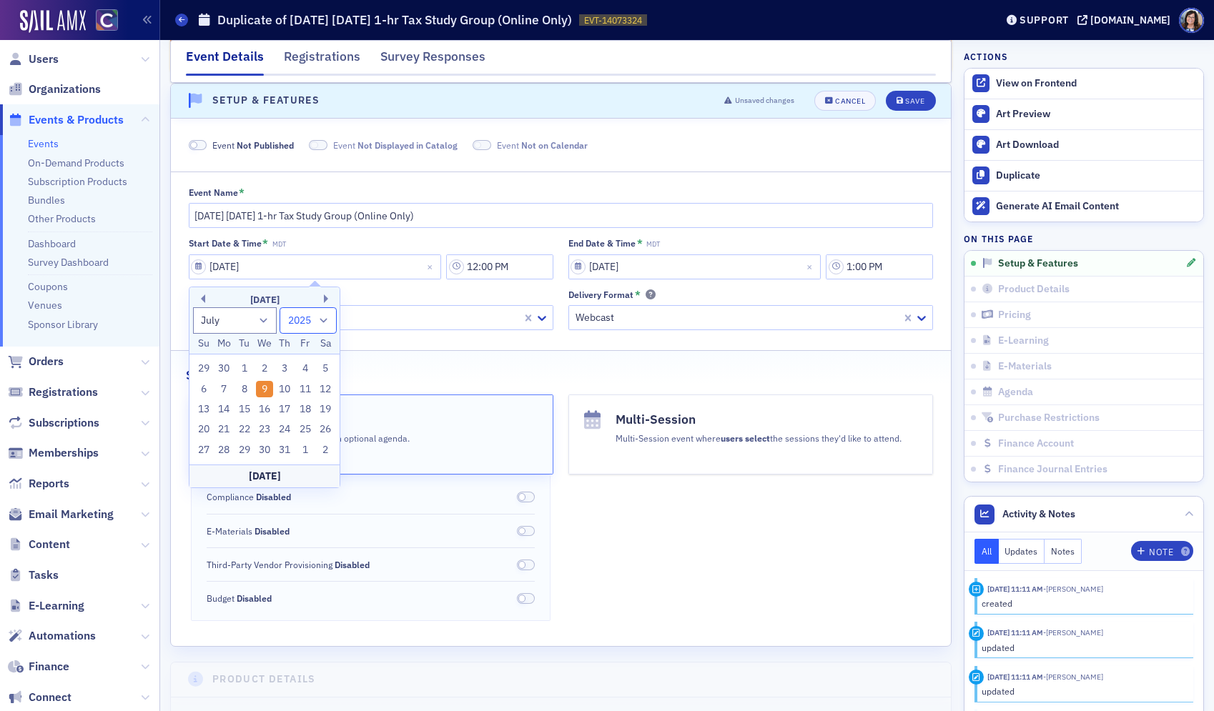
click at [324, 322] on select "1900 1901 1902 1903 1904 1905 1906 1907 1908 1909 1910 1911 1912 1913 1914 1915…" at bounding box center [307, 320] width 57 height 26
select select "2026"
click at [279, 307] on select "1900 1901 1902 1903 1904 1905 1906 1907 1908 1909 1910 1911 1912 1913 1914 1915…" at bounding box center [307, 320] width 57 height 26
click at [261, 390] on div "8" at bounding box center [264, 389] width 17 height 17
type input "07/08/2026"
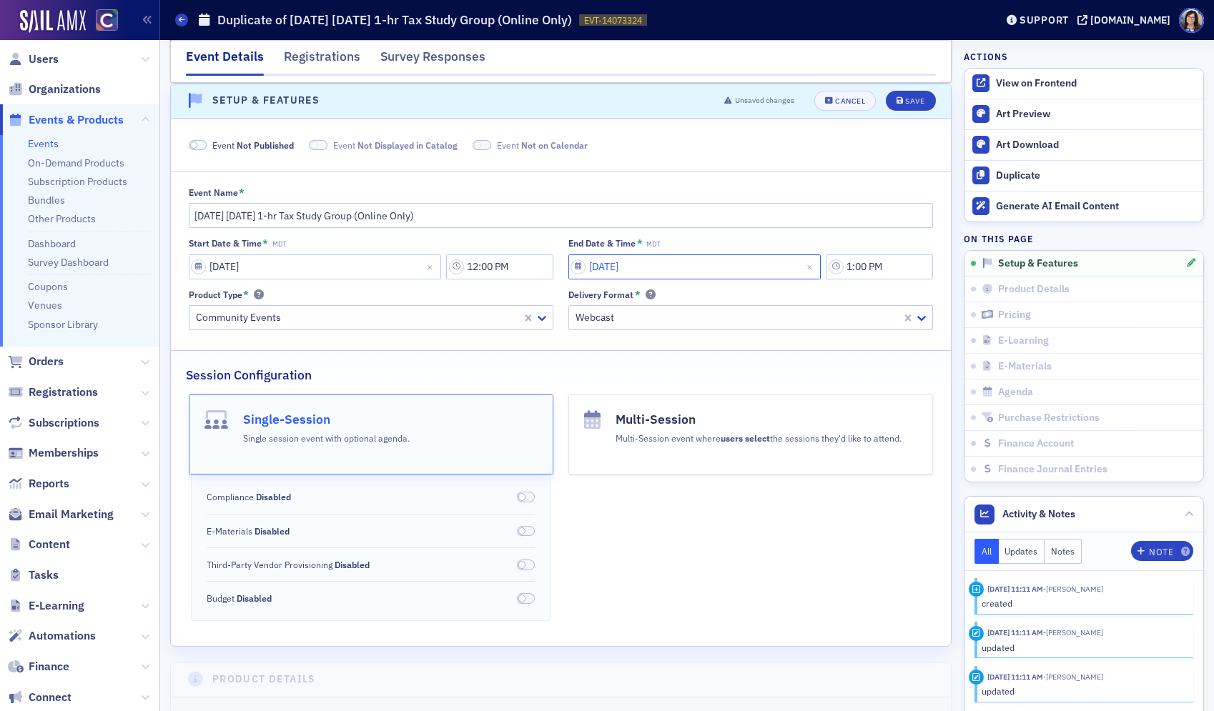
click at [612, 268] on input "07/09/2025" at bounding box center [694, 266] width 253 height 25
select select "6"
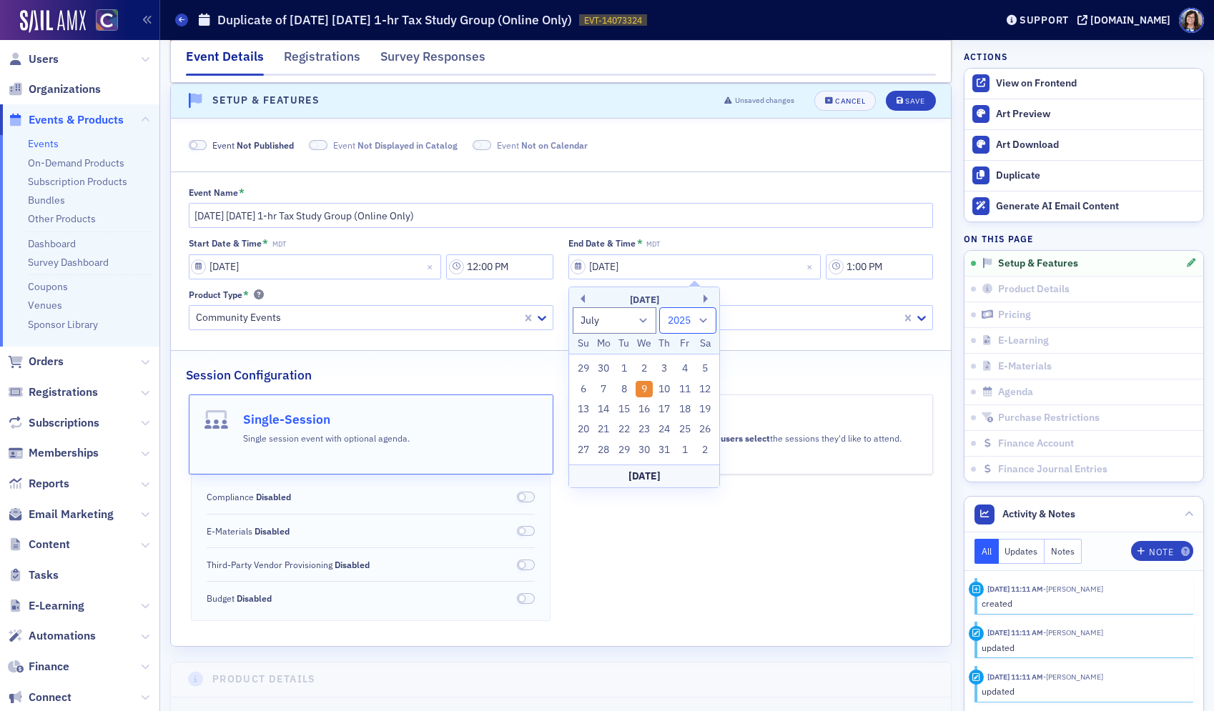
click at [703, 320] on select "1900 1901 1902 1903 1904 1905 1906 1907 1908 1909 1910 1911 1912 1913 1914 1915…" at bounding box center [687, 320] width 57 height 26
select select "2026"
click at [659, 307] on select "1900 1901 1902 1903 1904 1905 1906 1907 1908 1909 1910 1911 1912 1913 1914 1915…" at bounding box center [687, 320] width 57 height 26
click at [637, 385] on div "8" at bounding box center [643, 389] width 17 height 17
type input "07/08/2026"
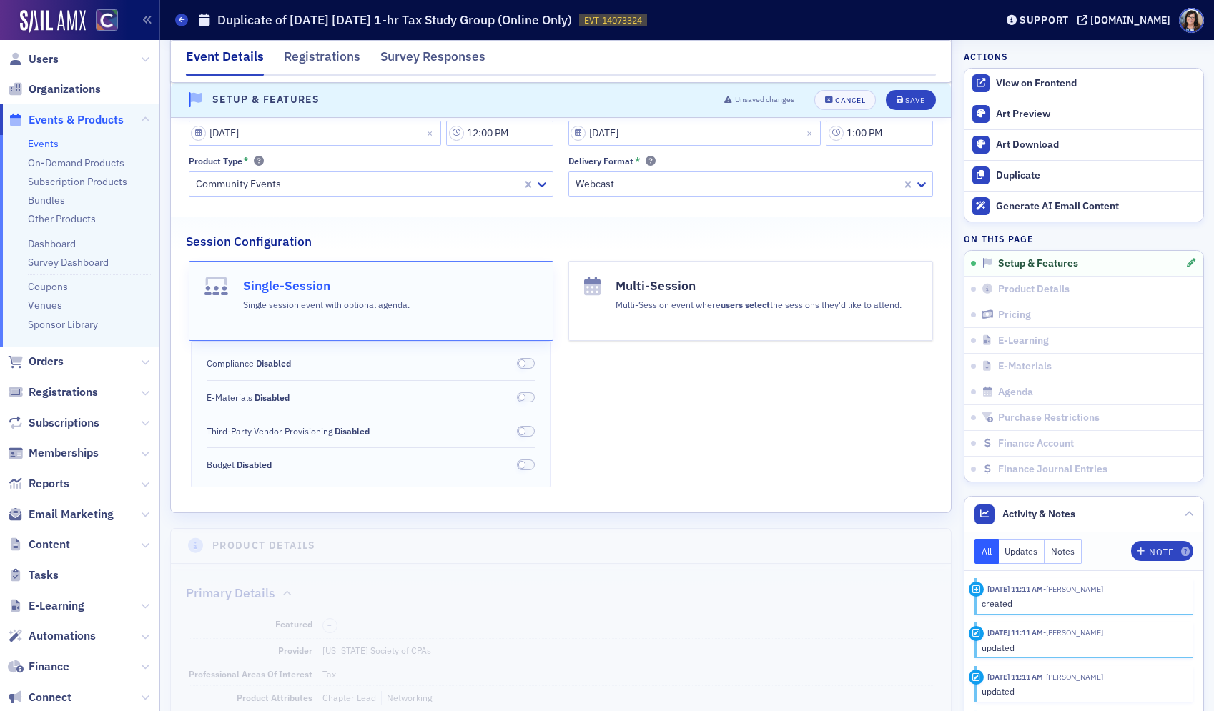
scroll to position [286, 0]
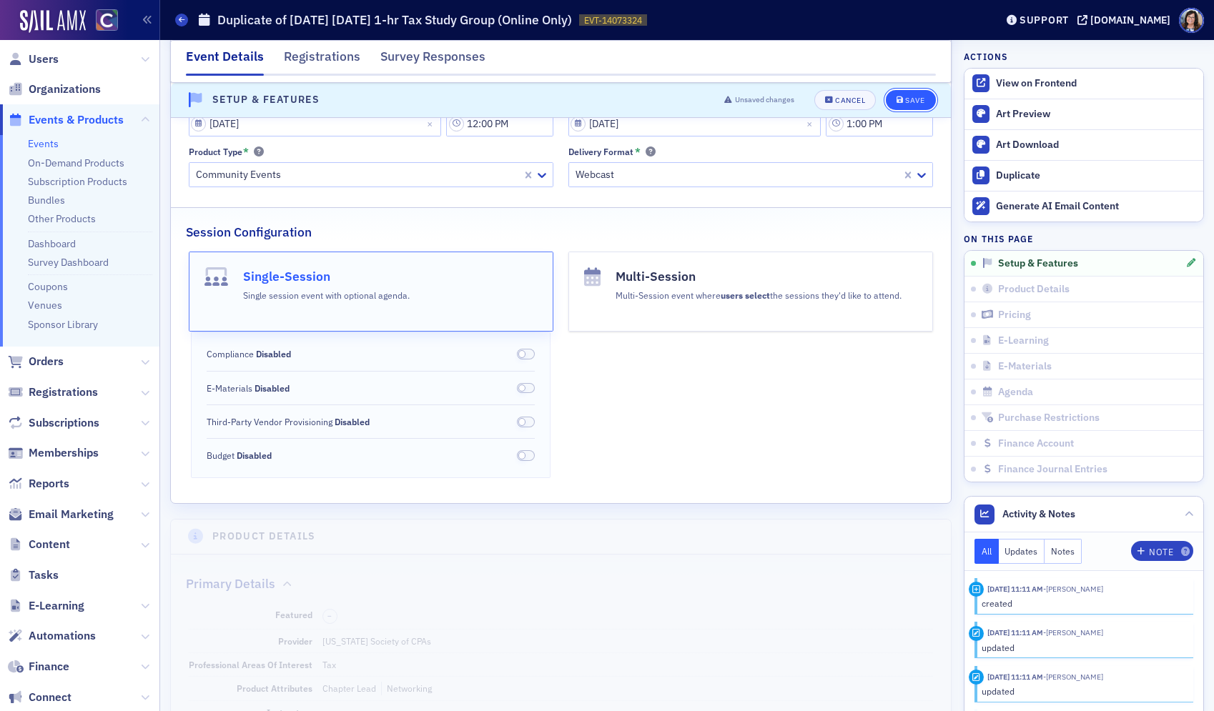
click at [908, 102] on div "Save" at bounding box center [914, 100] width 19 height 8
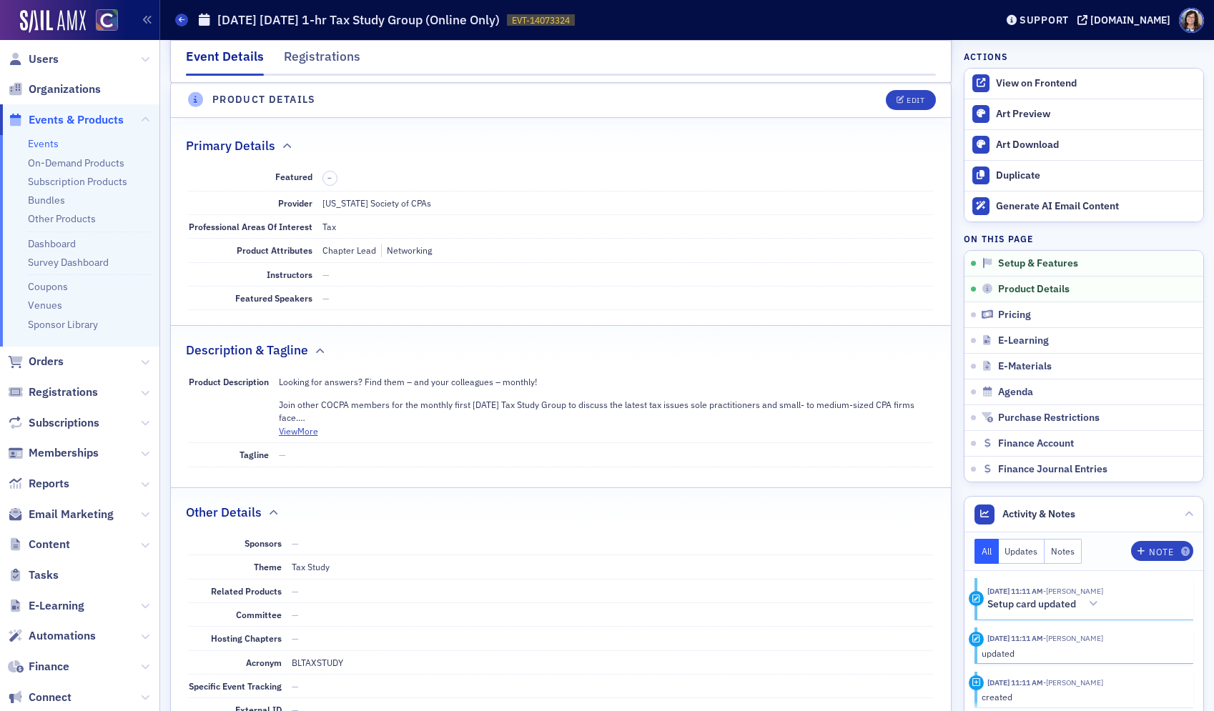
scroll to position [481, 0]
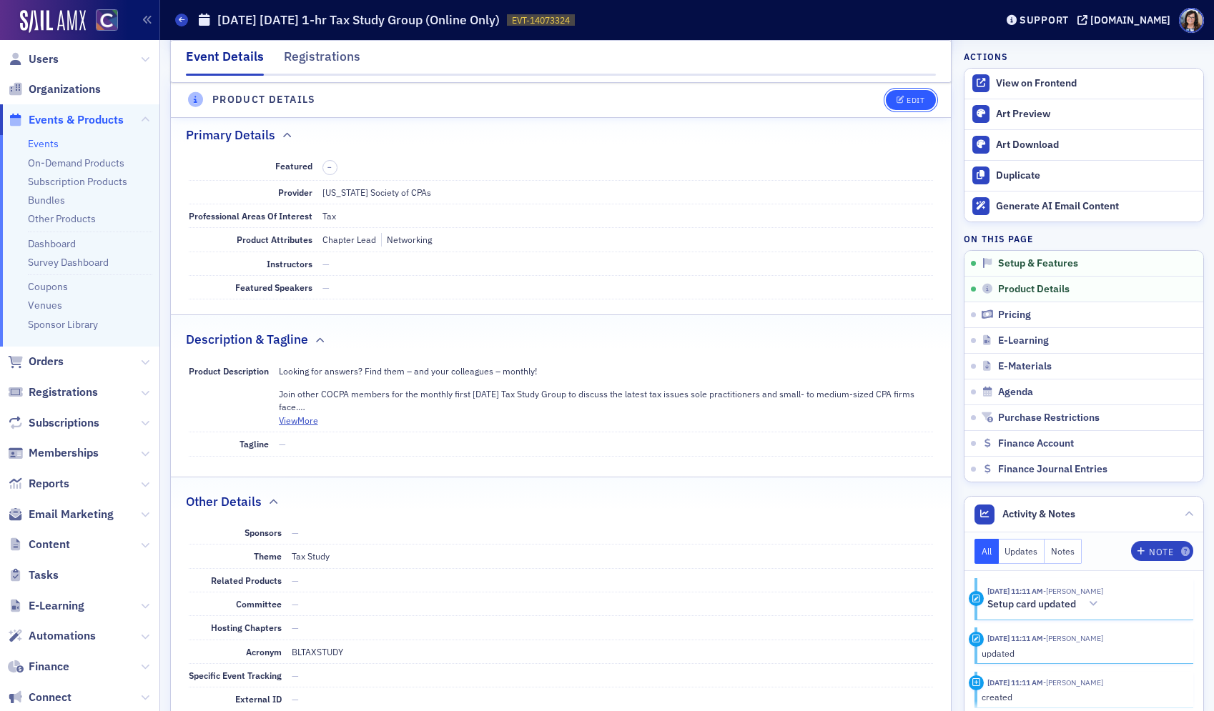
click at [912, 102] on div "Edit" at bounding box center [915, 100] width 18 height 8
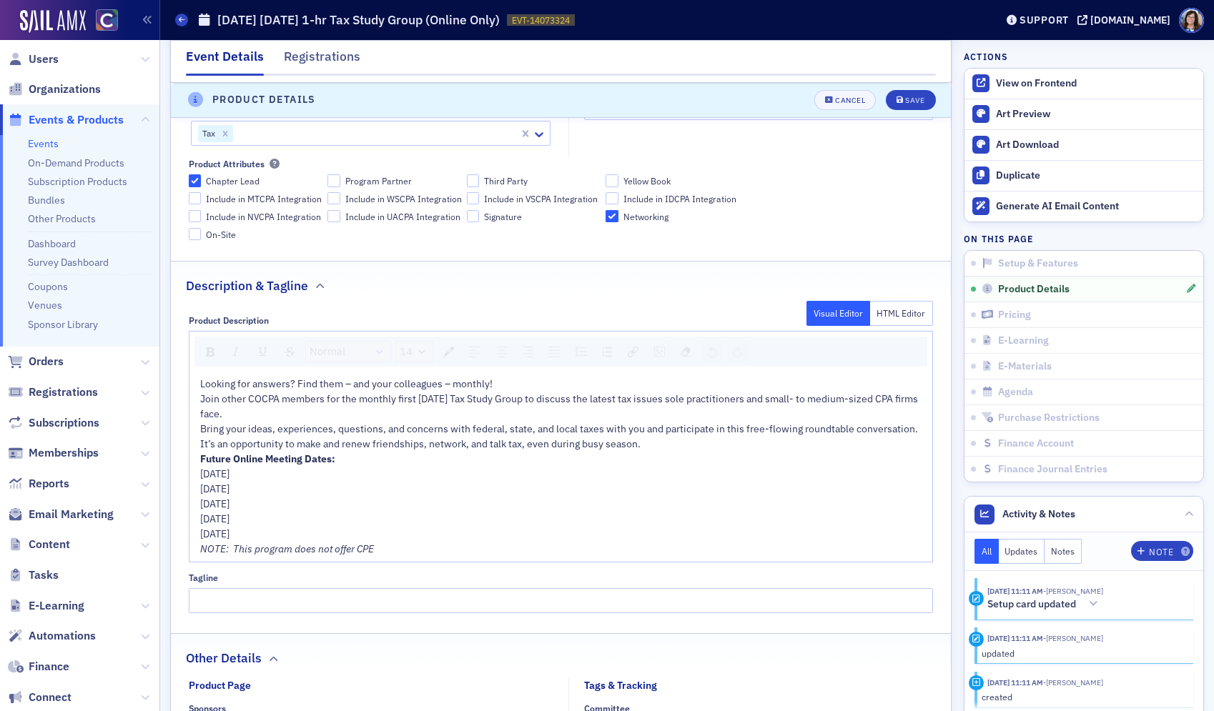
scroll to position [682, 0]
click at [671, 445] on div "Bring your ideas, experiences, questions, and concerns with federal, state, and…" at bounding box center [561, 436] width 723 height 30
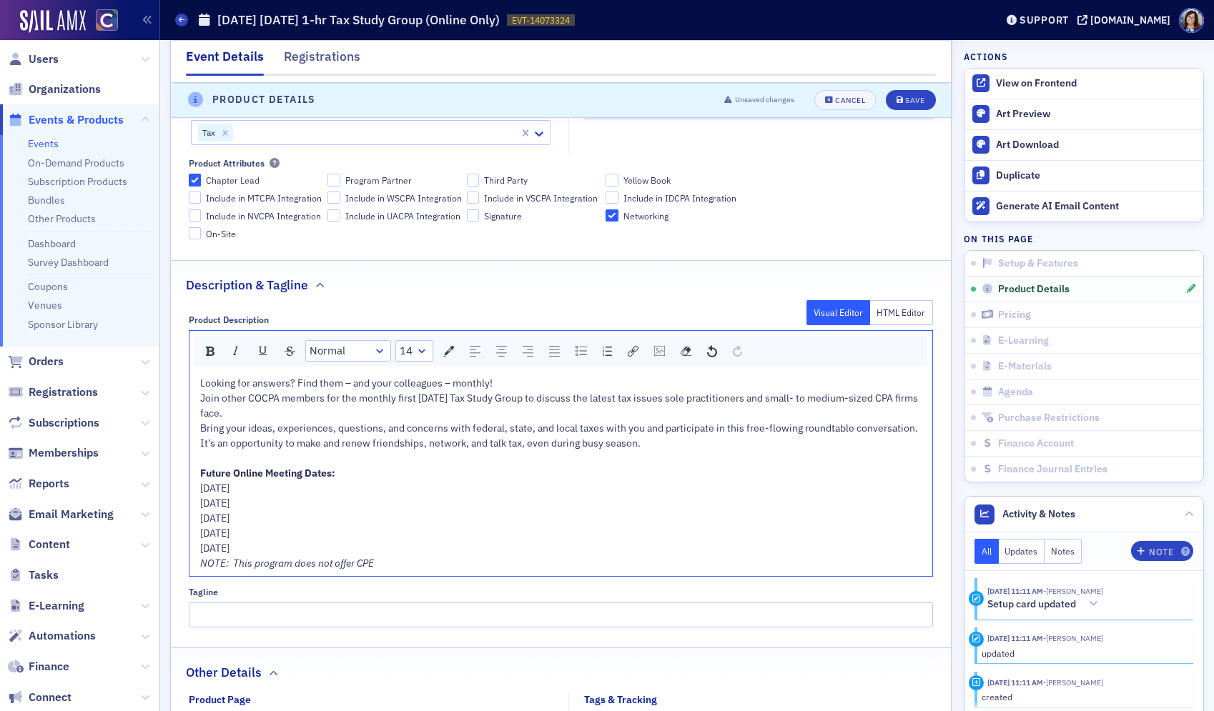
drag, startPoint x: 201, startPoint y: 489, endPoint x: 317, endPoint y: 548, distance: 130.4
click at [317, 548] on div "Looking for answers? Find them – and your colleagues – monthly! Join other COCP…" at bounding box center [561, 473] width 723 height 195
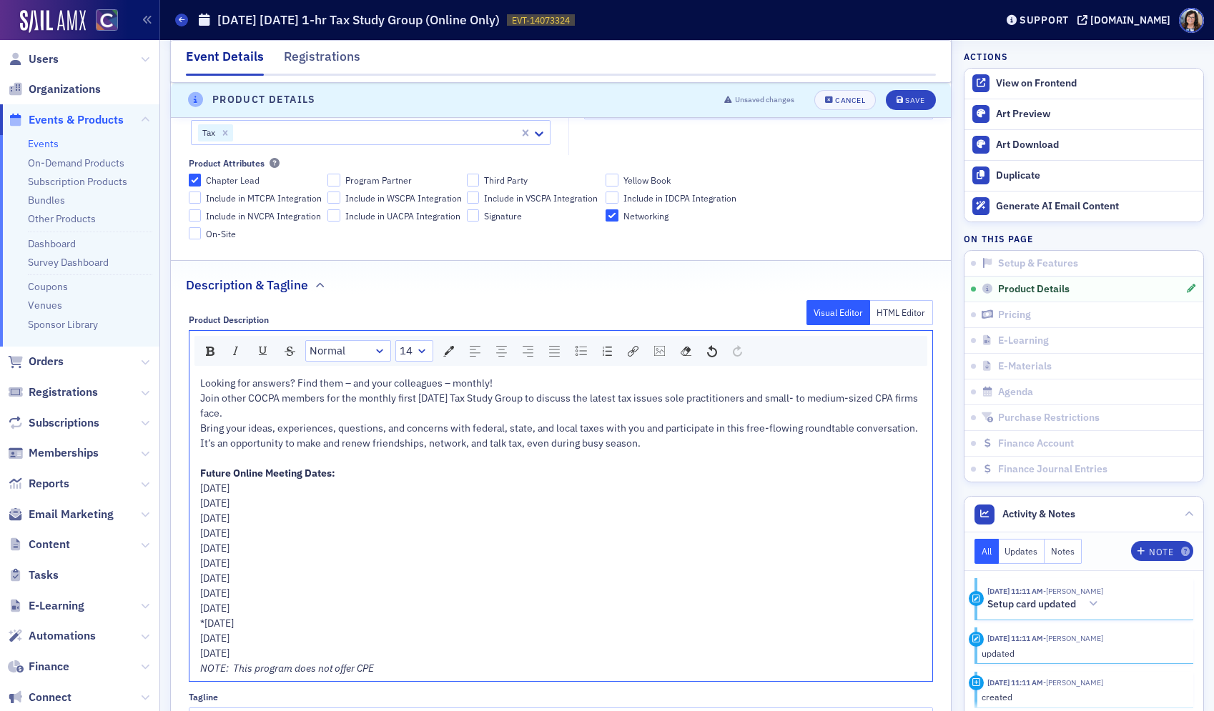
drag, startPoint x: 325, startPoint y: 573, endPoint x: 187, endPoint y: 490, distance: 161.0
click at [187, 490] on div "Product Description Visual Editor HTML Editor Normal 14 Looking for answers? Fi…" at bounding box center [561, 519] width 780 height 429
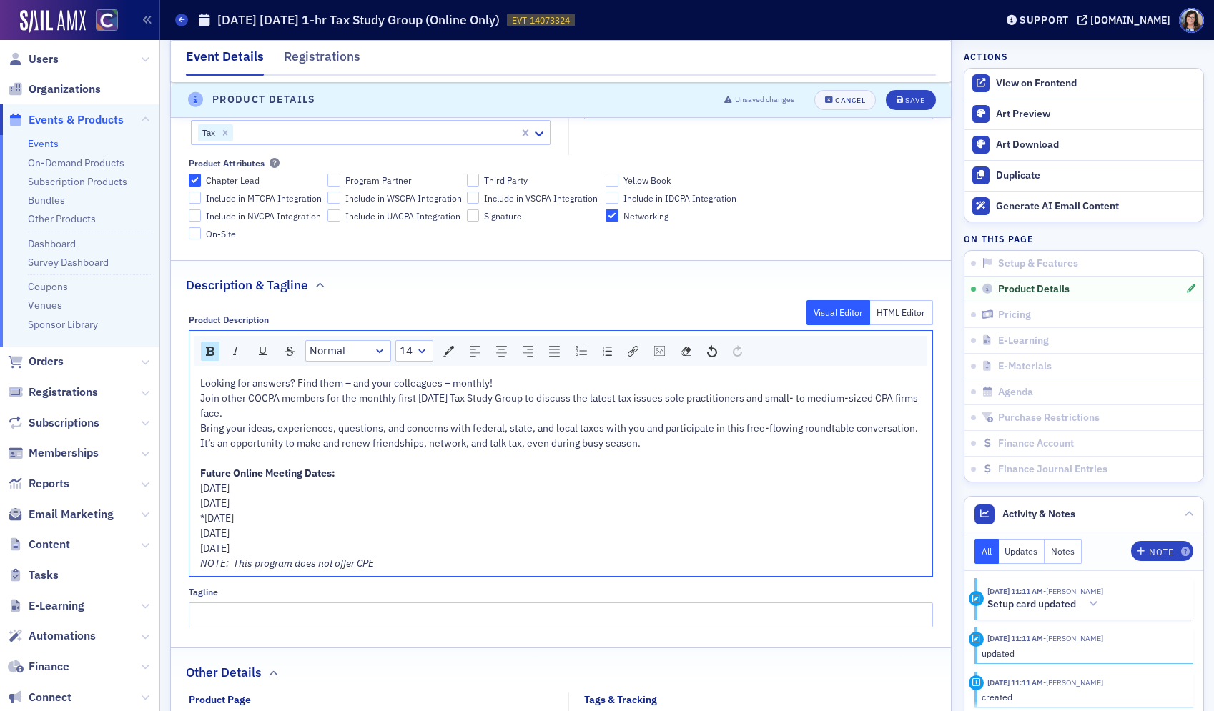
click at [377, 547] on div "Wednesday, December 2, 2026" at bounding box center [561, 548] width 723 height 15
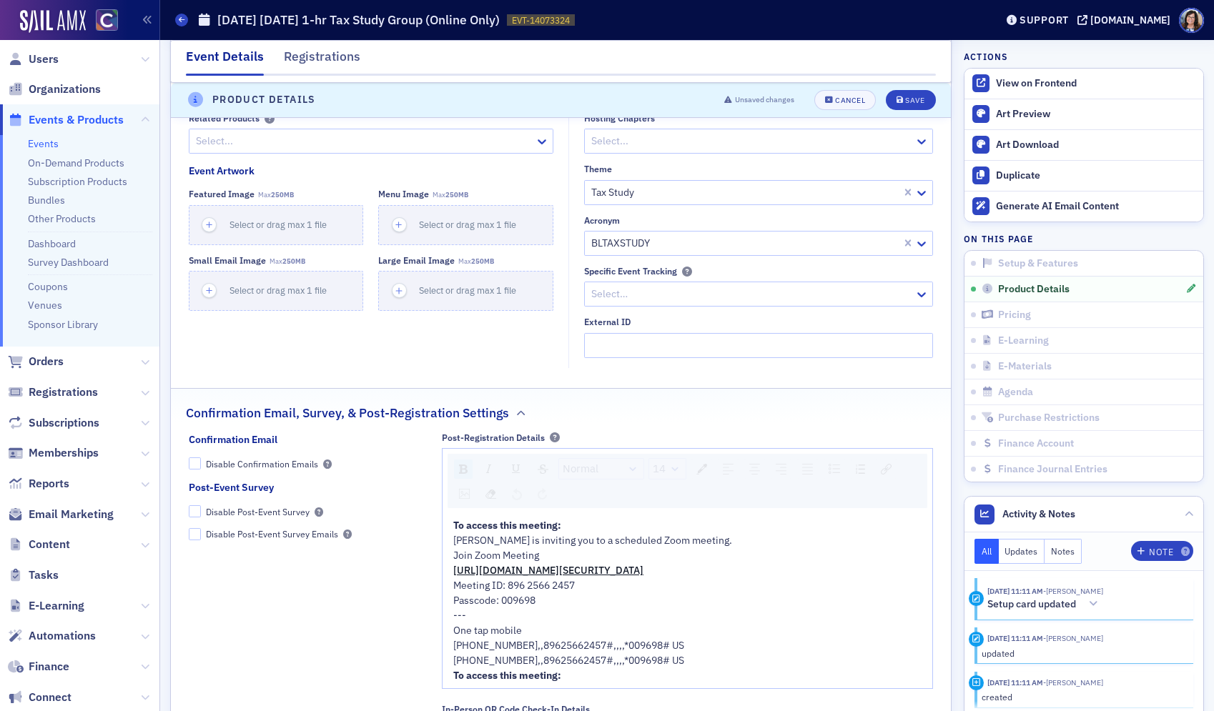
scroll to position [1386, 0]
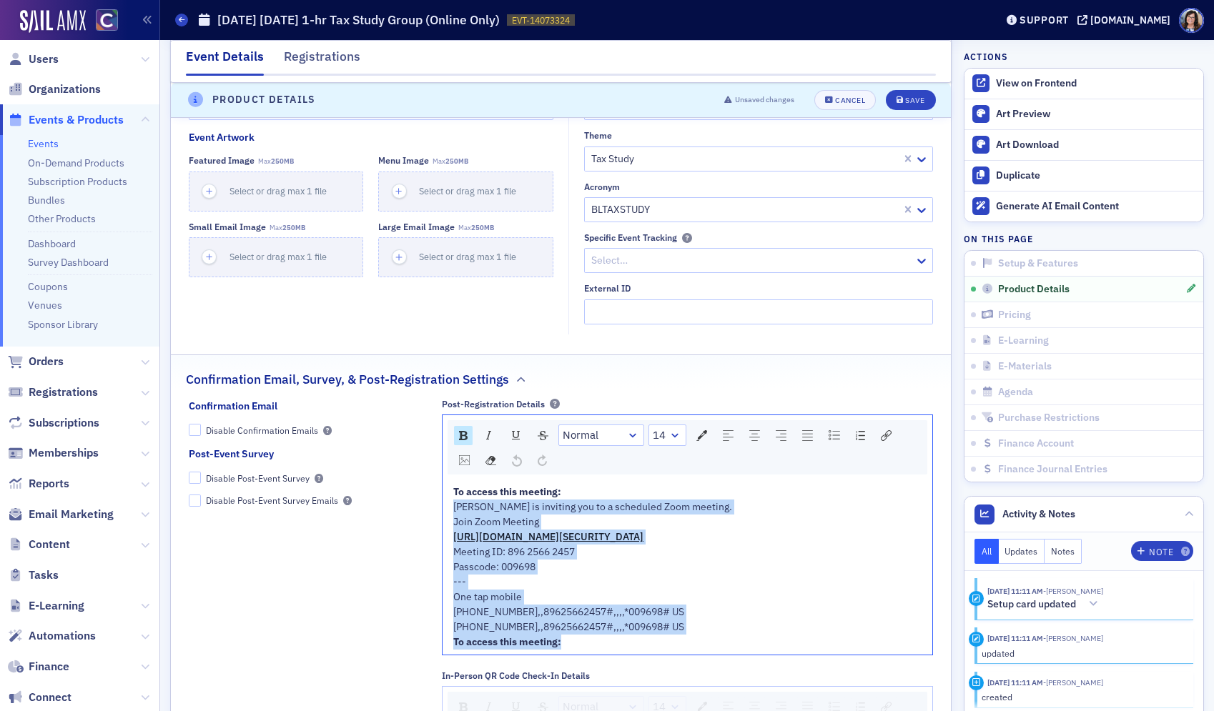
drag, startPoint x: 608, startPoint y: 537, endPoint x: 743, endPoint y: 640, distance: 170.4
click at [743, 640] on div "To access this meeting: Lynn Mitton is inviting you to a scheduled Zoom meeting…" at bounding box center [687, 567] width 469 height 165
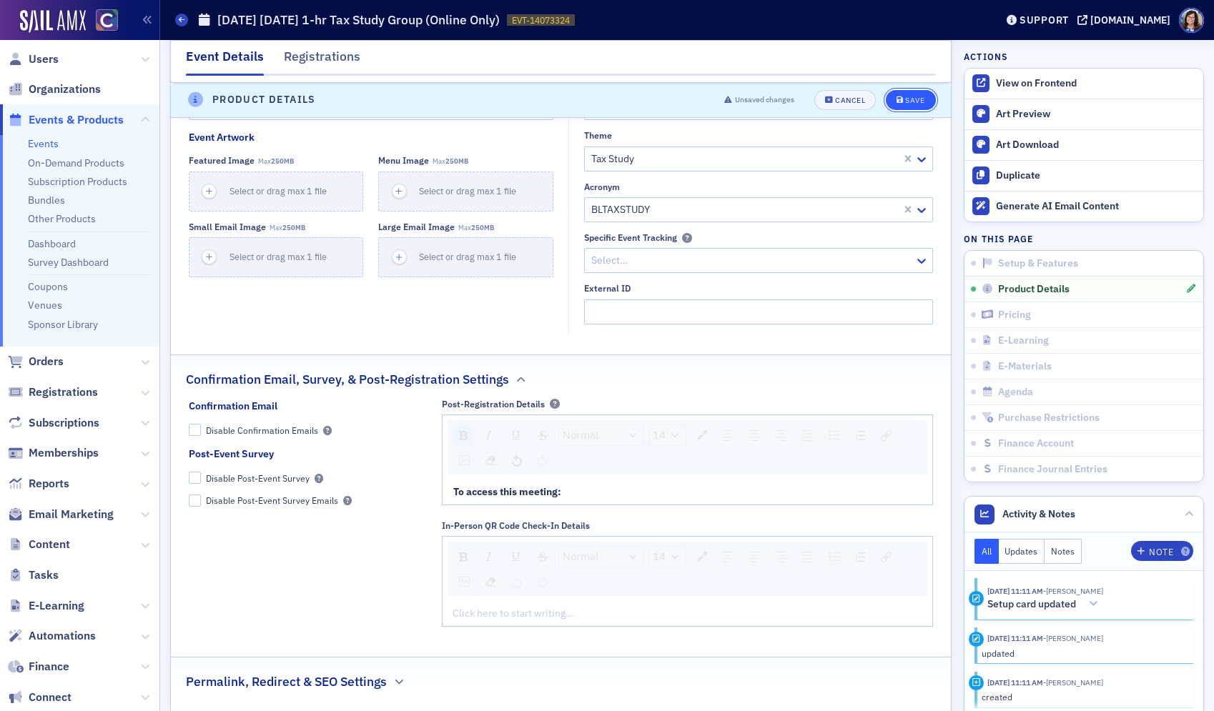
click at [919, 101] on div "Save" at bounding box center [914, 100] width 19 height 8
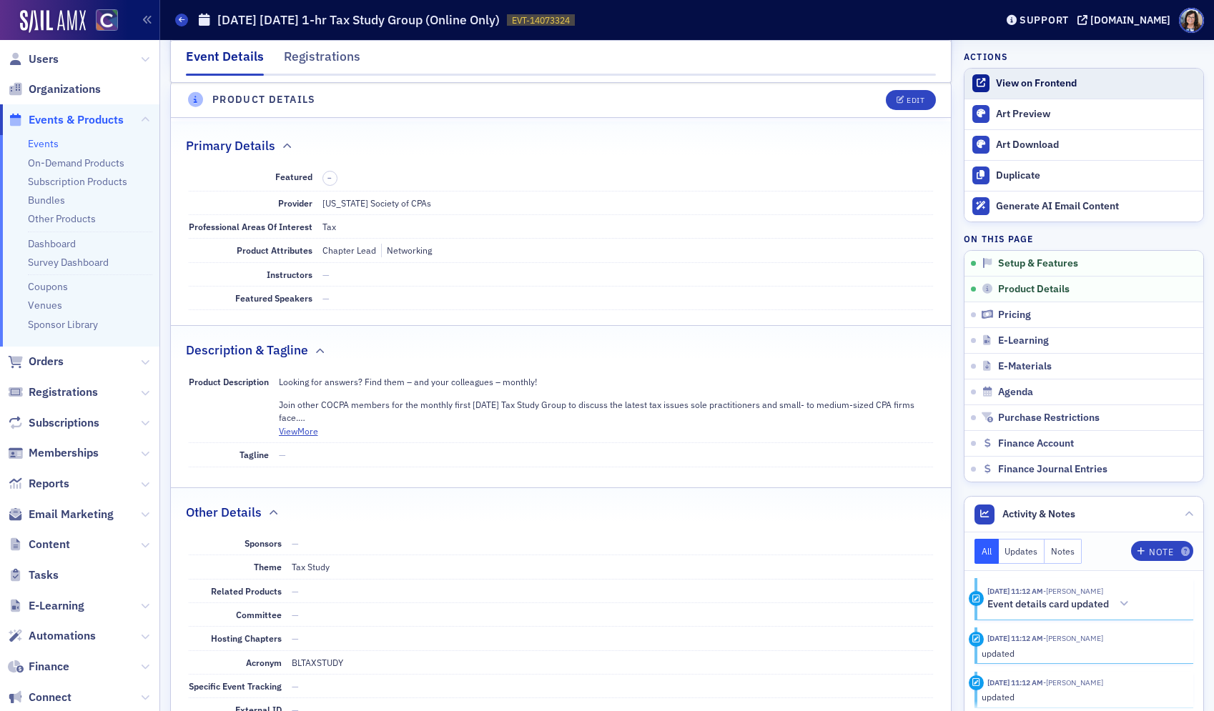
scroll to position [468, 0]
click at [1004, 86] on div "View on Frontend" at bounding box center [1096, 83] width 200 height 13
click at [916, 105] on div "Edit" at bounding box center [915, 101] width 18 height 8
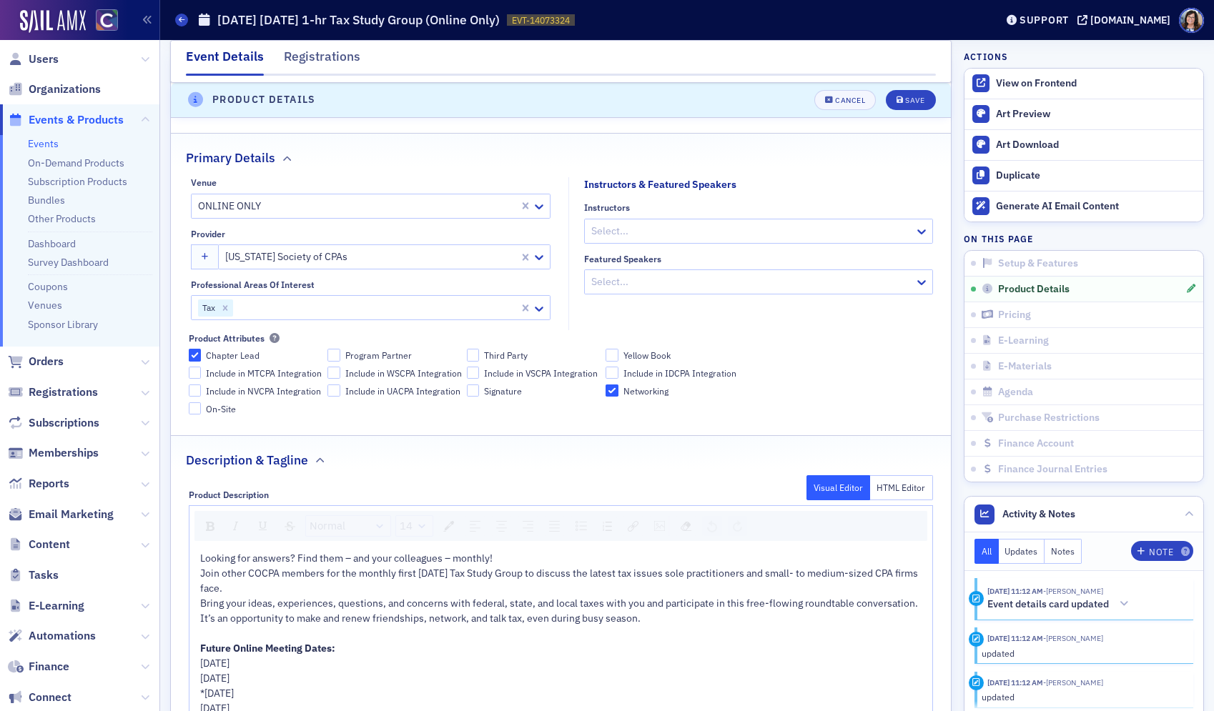
scroll to position [511, 0]
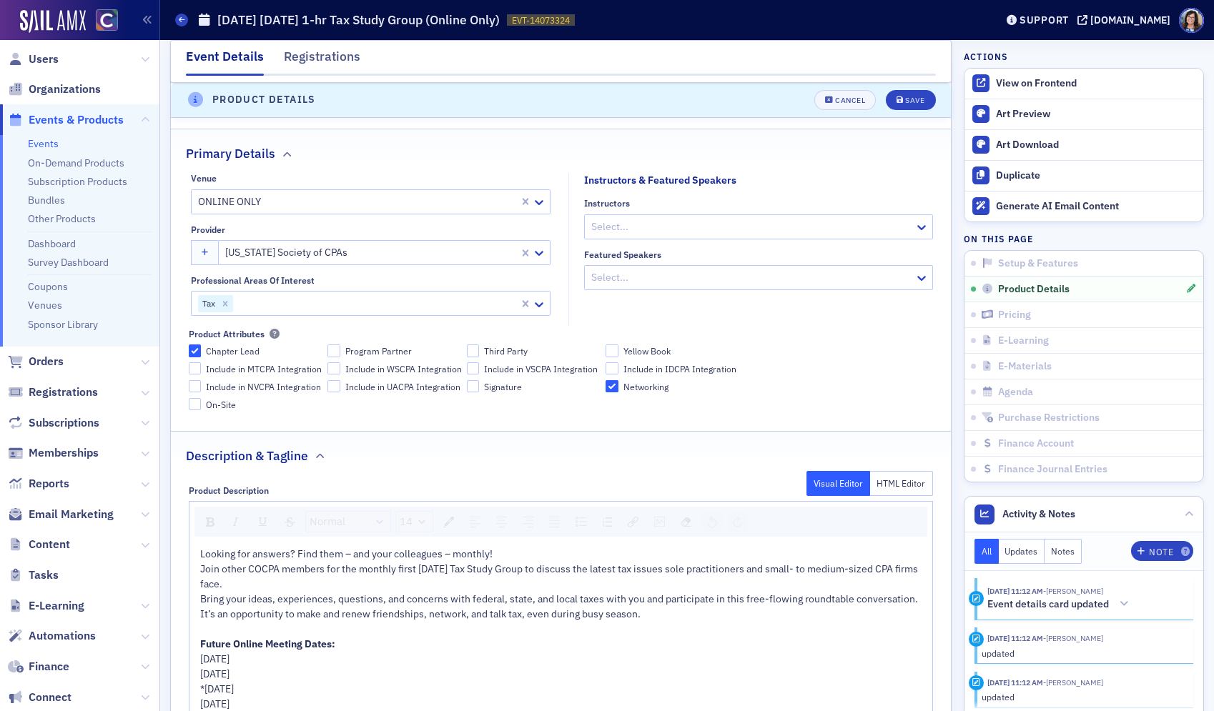
click at [669, 618] on div "Bring your ideas, experiences, questions, and concerns with federal, state, and…" at bounding box center [561, 607] width 723 height 30
click at [924, 99] on div "Save" at bounding box center [914, 100] width 19 height 8
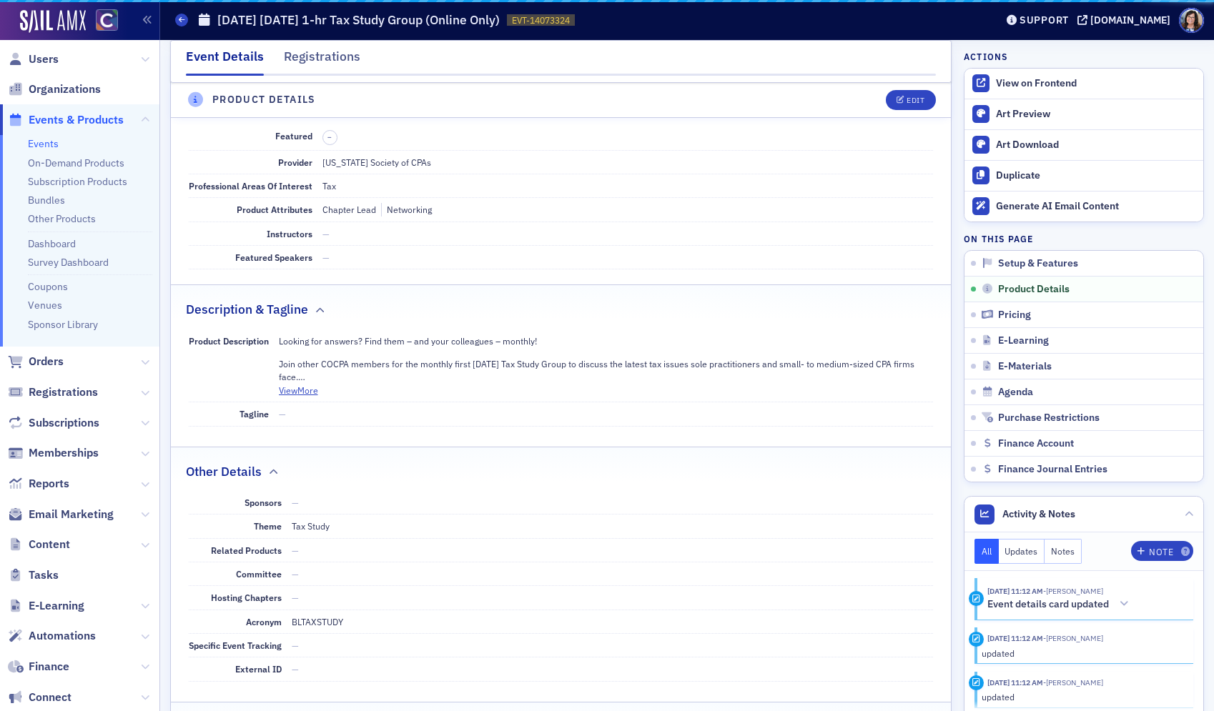
scroll to position [468, 0]
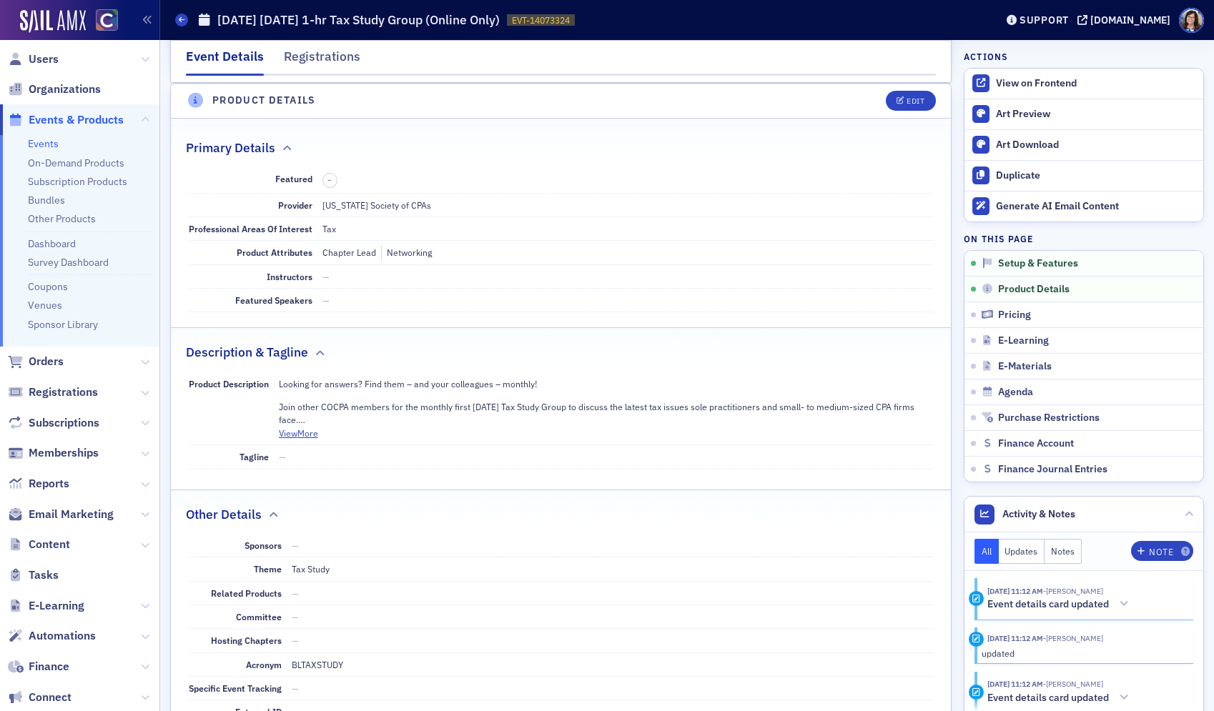
click at [76, 120] on span "Events & Products" at bounding box center [76, 120] width 95 height 16
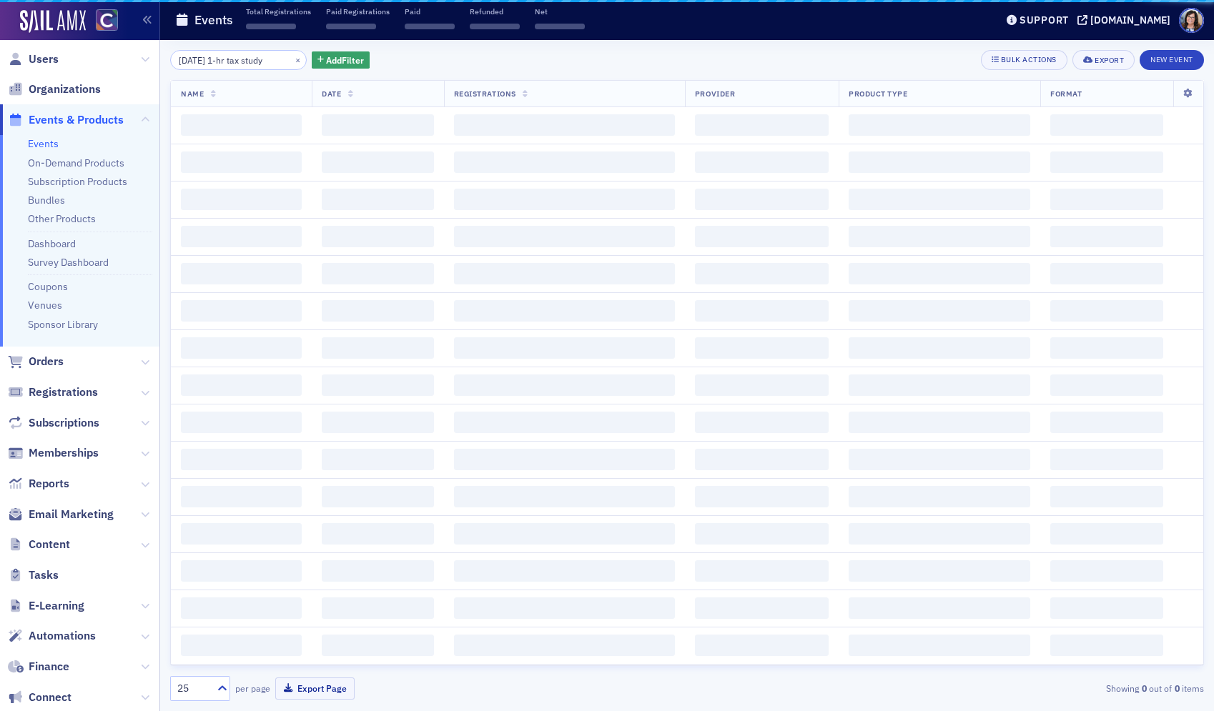
scroll to position [0, 11]
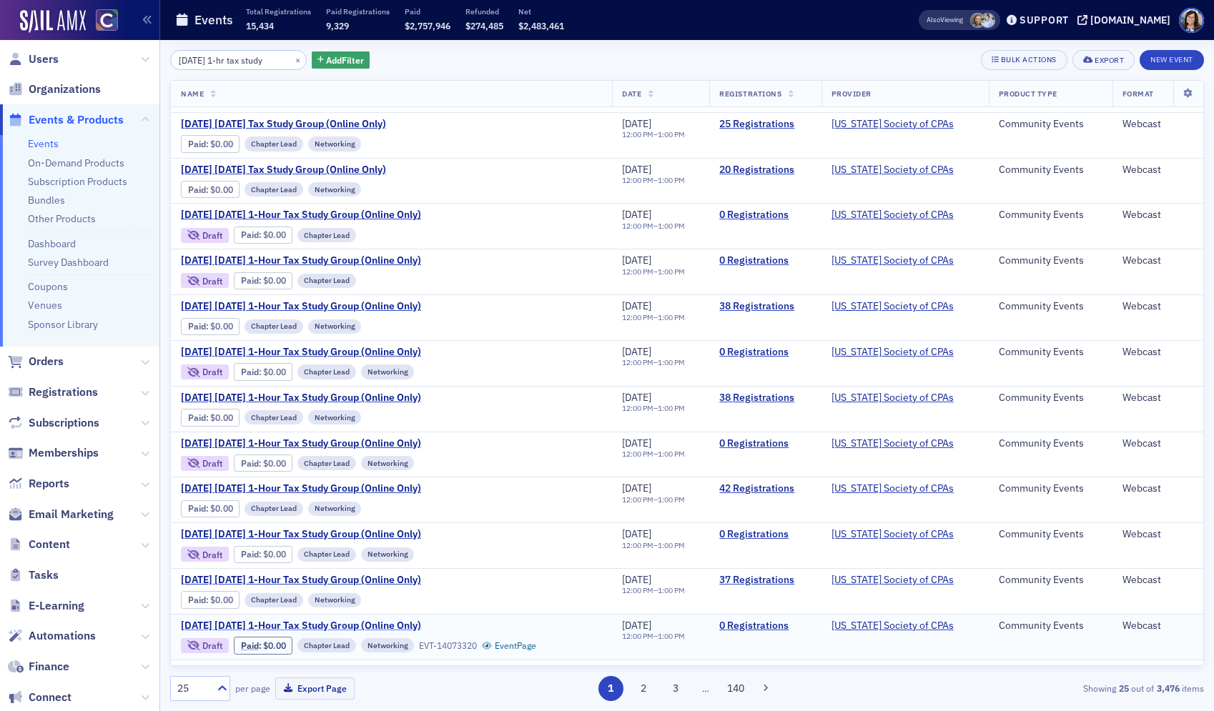
click at [286, 625] on span "June 2026 Wednesday 1-Hour Tax Study Group (Online Only)" at bounding box center [301, 626] width 240 height 13
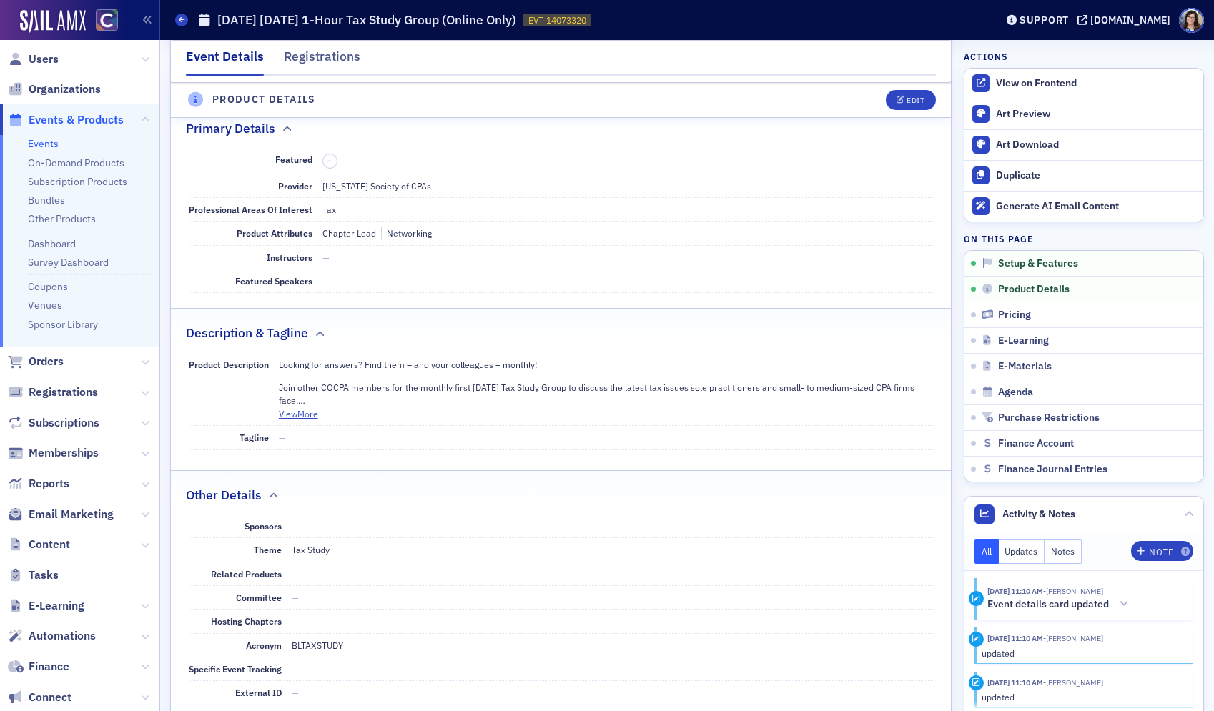
scroll to position [490, 0]
click at [911, 103] on div "Edit" at bounding box center [915, 100] width 18 height 8
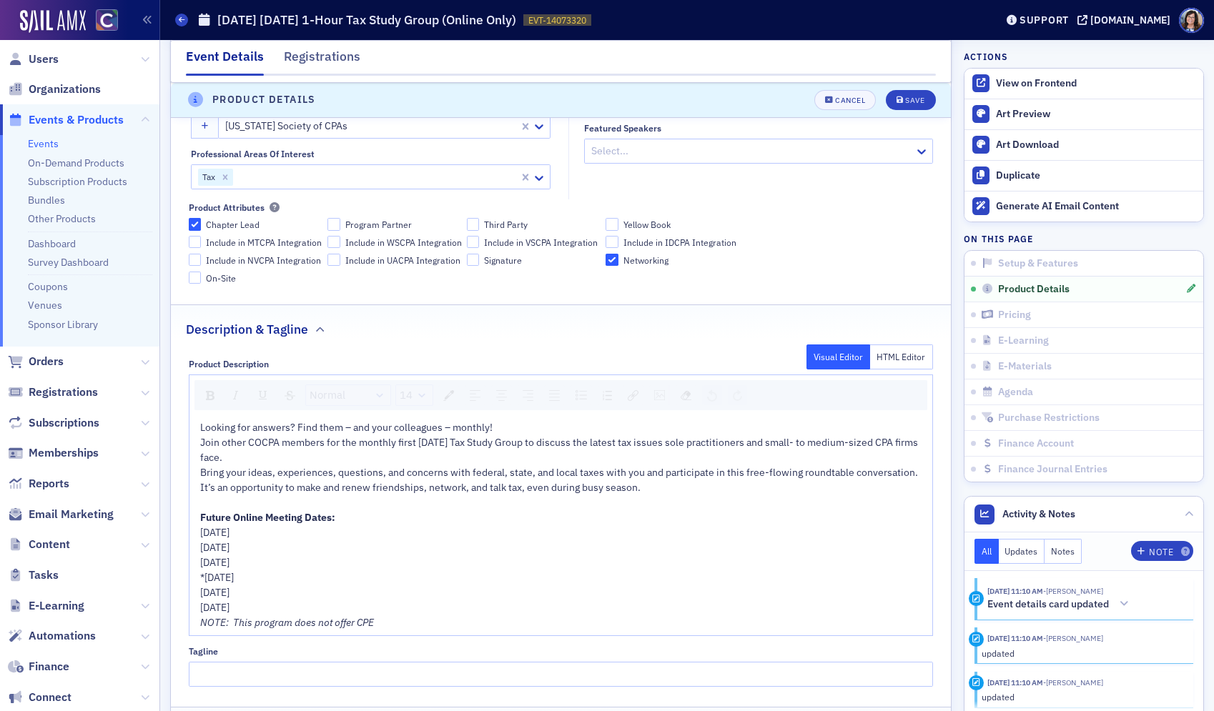
scroll to position [644, 0]
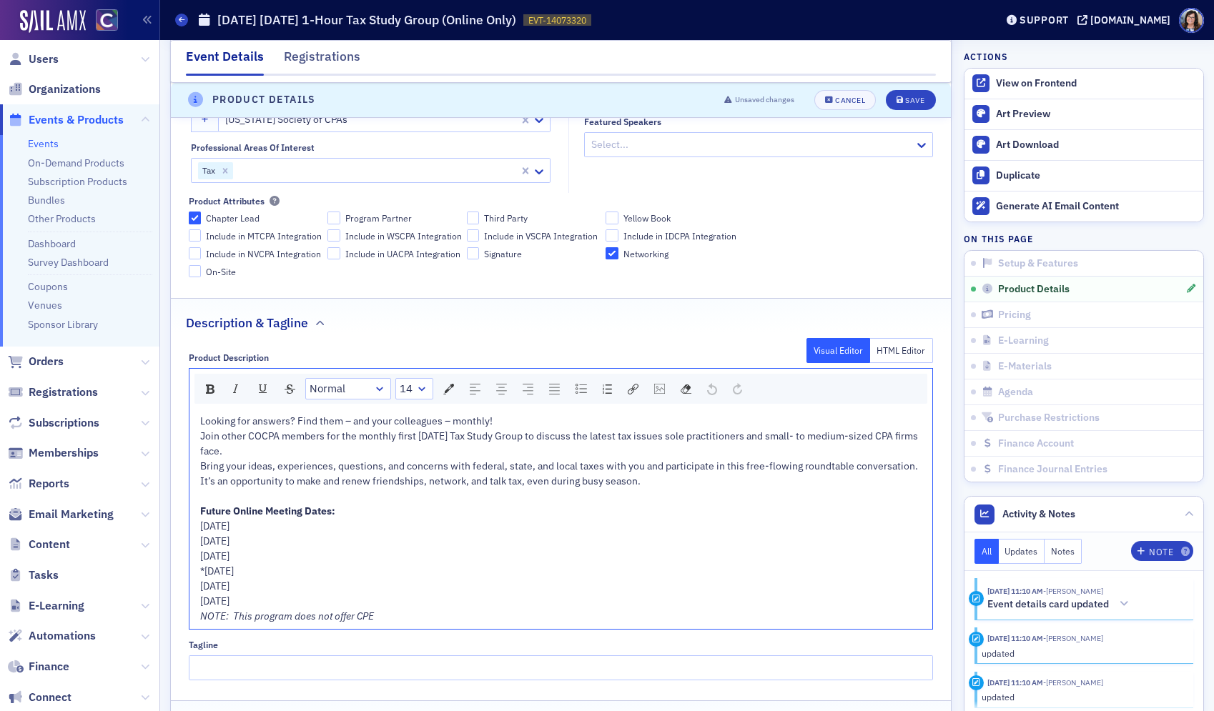
click at [653, 484] on div "Bring your ideas, experiences, questions, and concerns with federal, state, and…" at bounding box center [561, 474] width 723 height 30
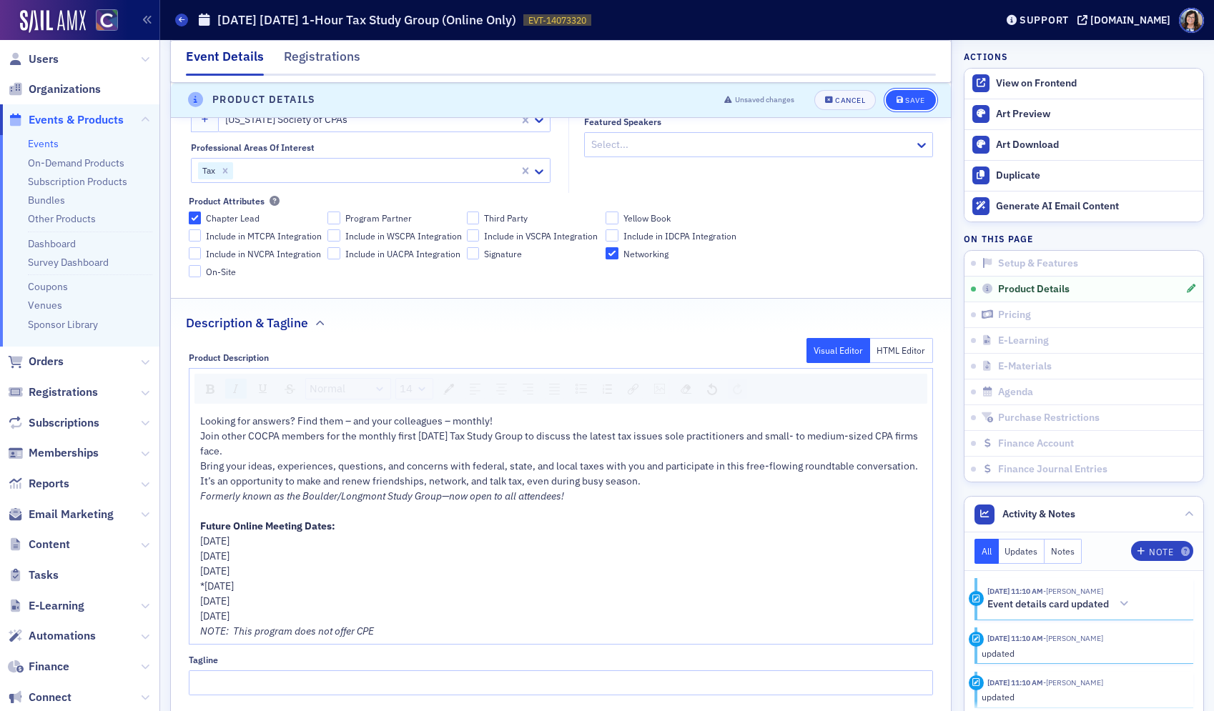
click at [917, 97] on div "Save" at bounding box center [914, 100] width 19 height 8
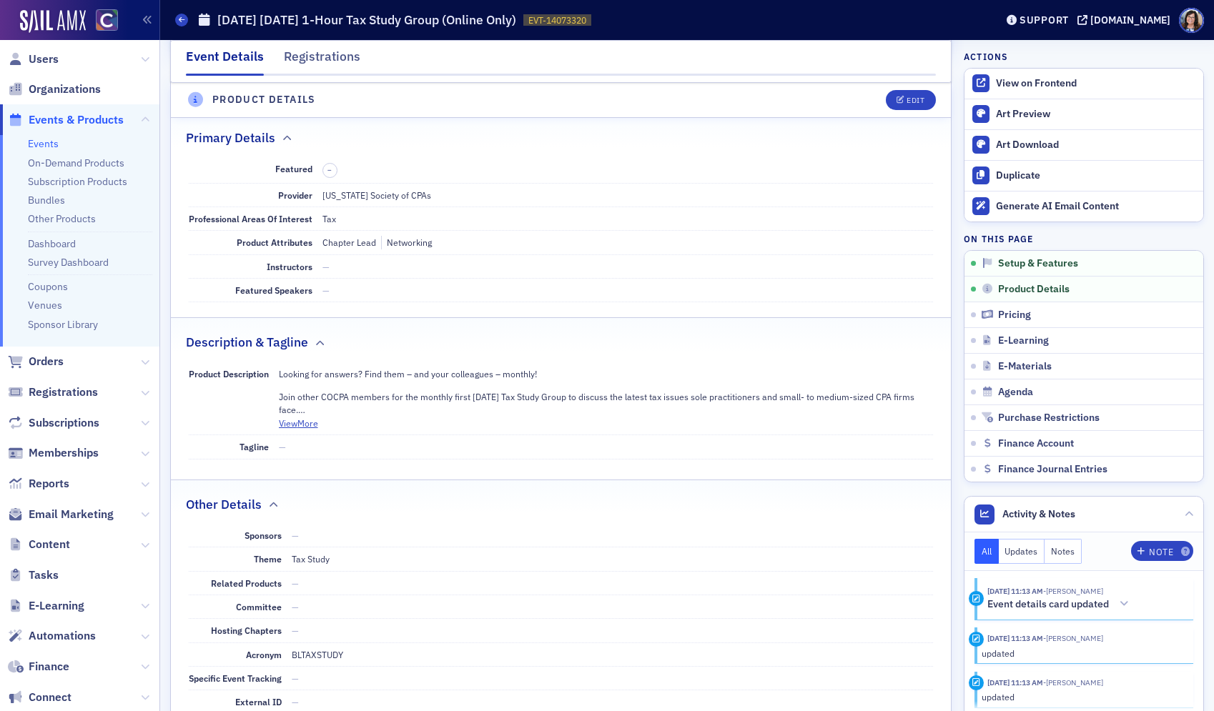
scroll to position [468, 0]
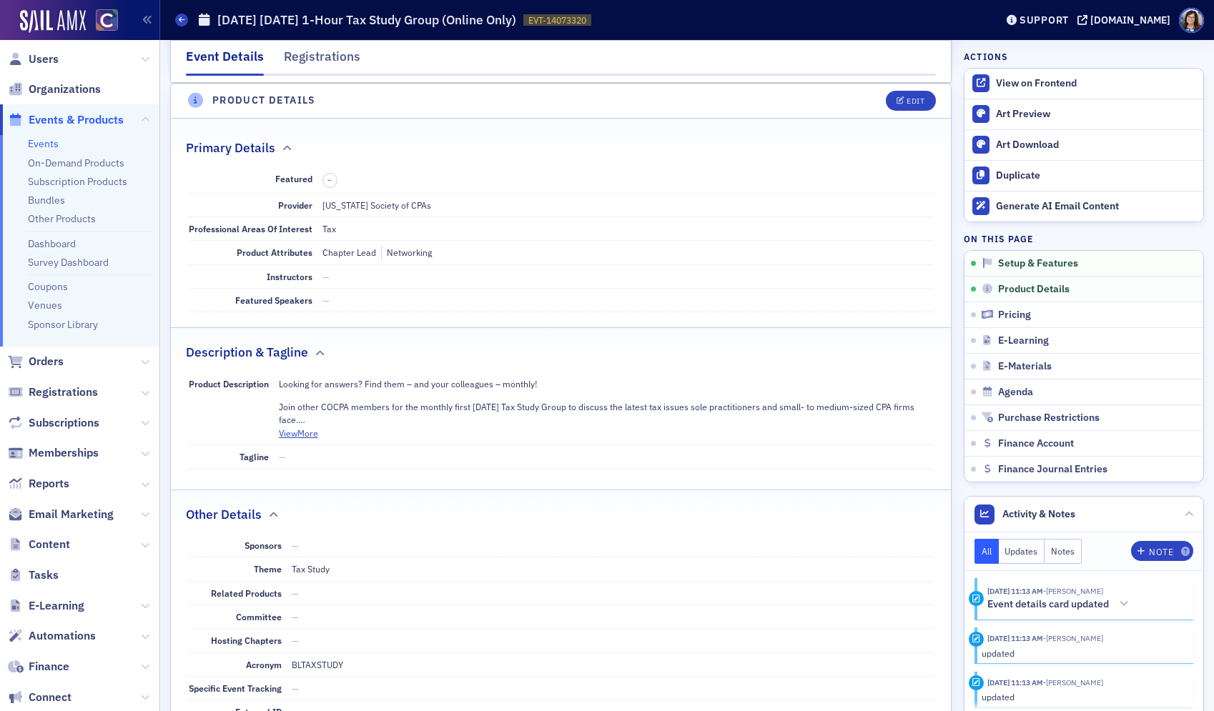
click at [56, 120] on span "Events & Products" at bounding box center [76, 120] width 95 height 16
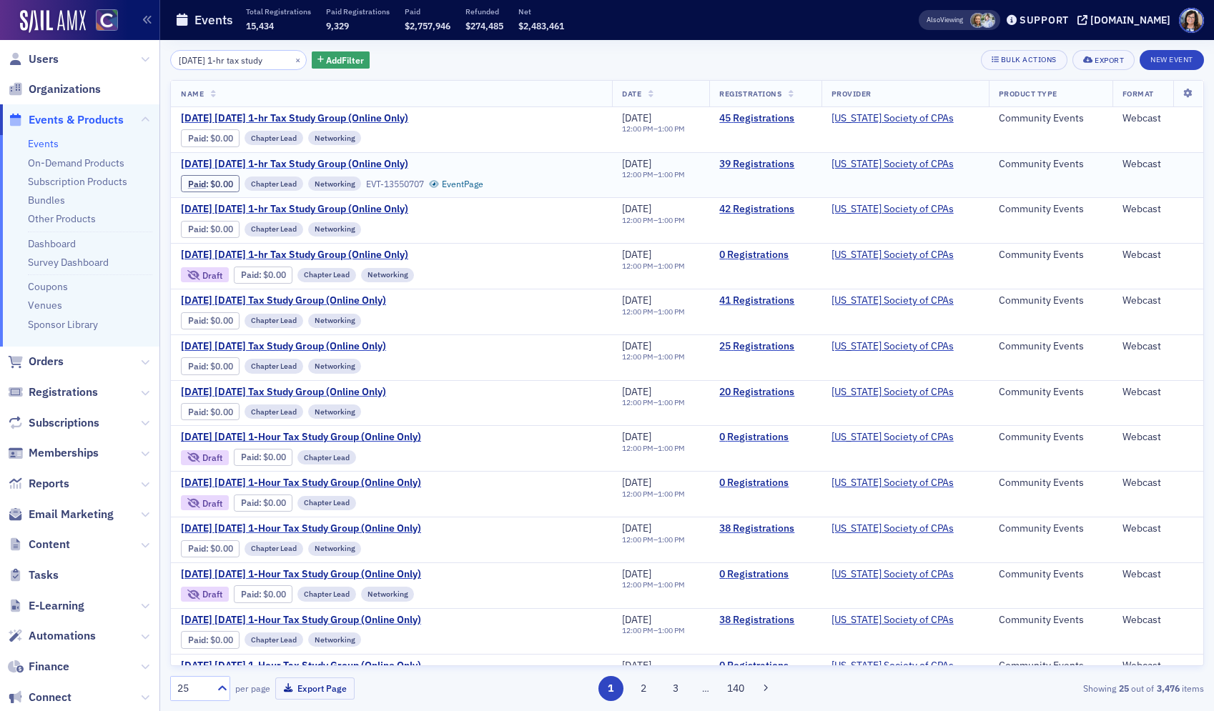
click at [287, 160] on span "August 2025 Wednesday 1-hr Tax Study Group (Online Only)" at bounding box center [301, 164] width 240 height 13
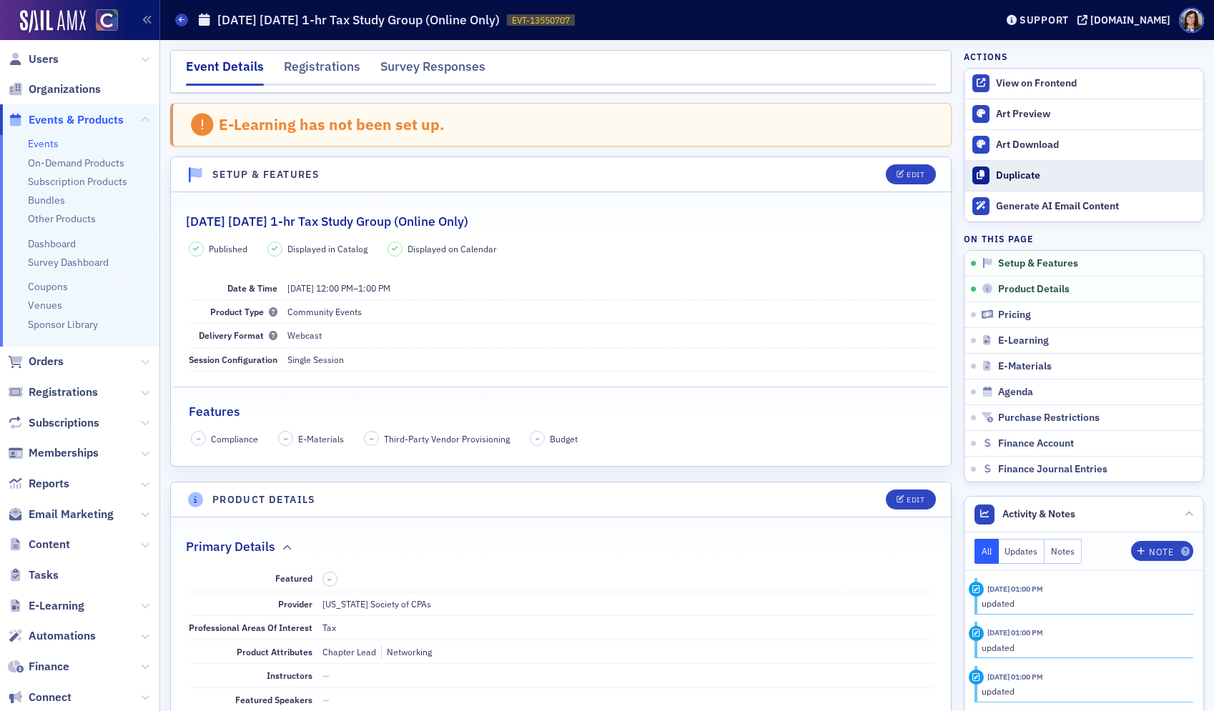
click at [1035, 170] on div "Duplicate" at bounding box center [1096, 175] width 200 height 13
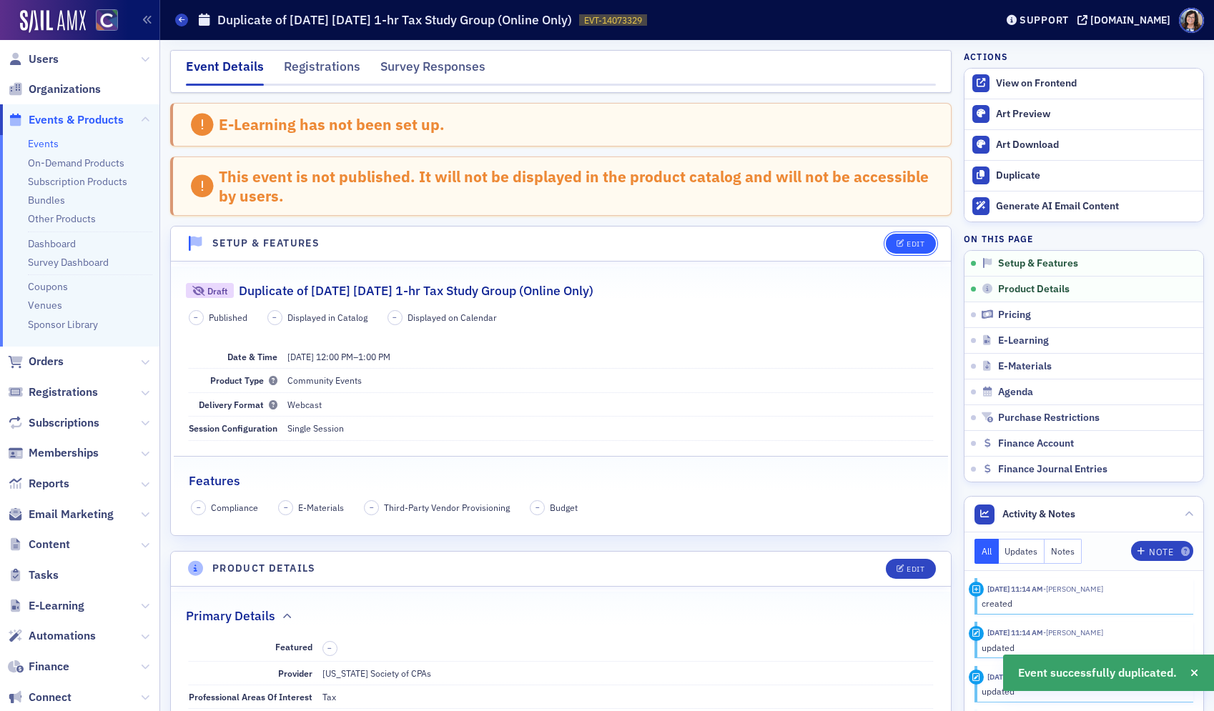
click at [918, 245] on div "Edit" at bounding box center [915, 244] width 18 height 8
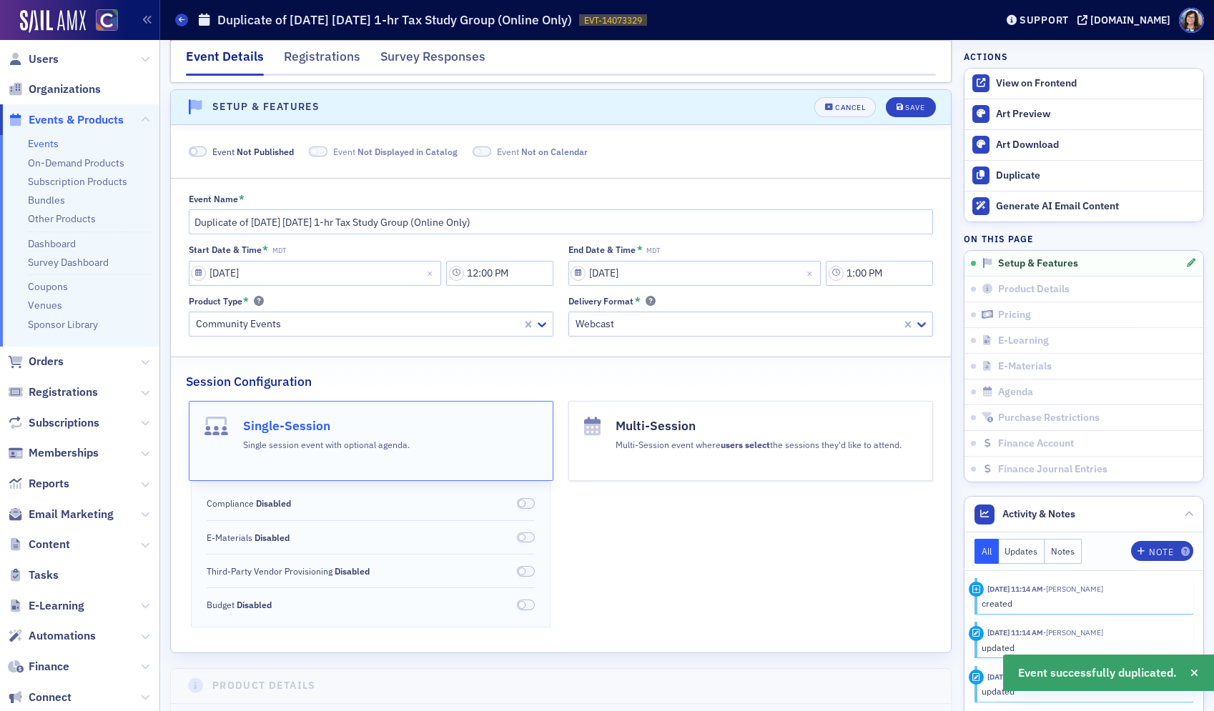
scroll to position [143, 0]
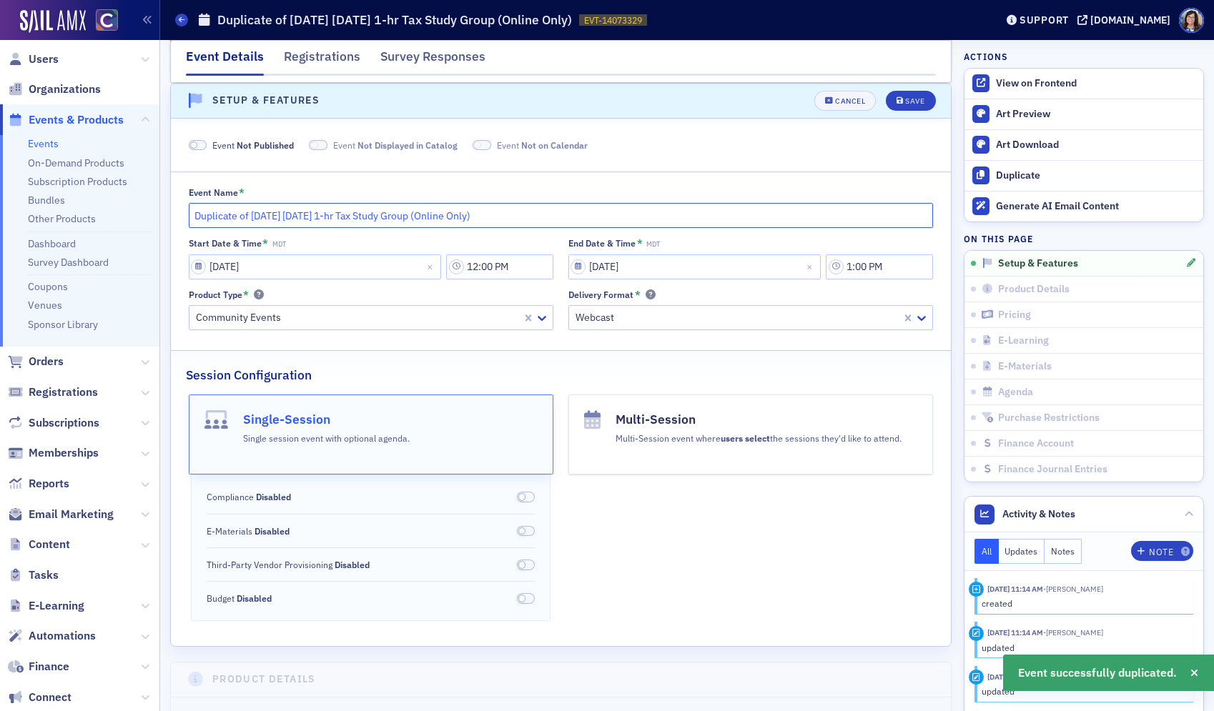
drag, startPoint x: 244, startPoint y: 217, endPoint x: 172, endPoint y: 217, distance: 72.2
click at [172, 217] on div "Event Name * Duplicate of August 2025 Wednesday 1-hr Tax Study Group (Online On…" at bounding box center [561, 258] width 780 height 143
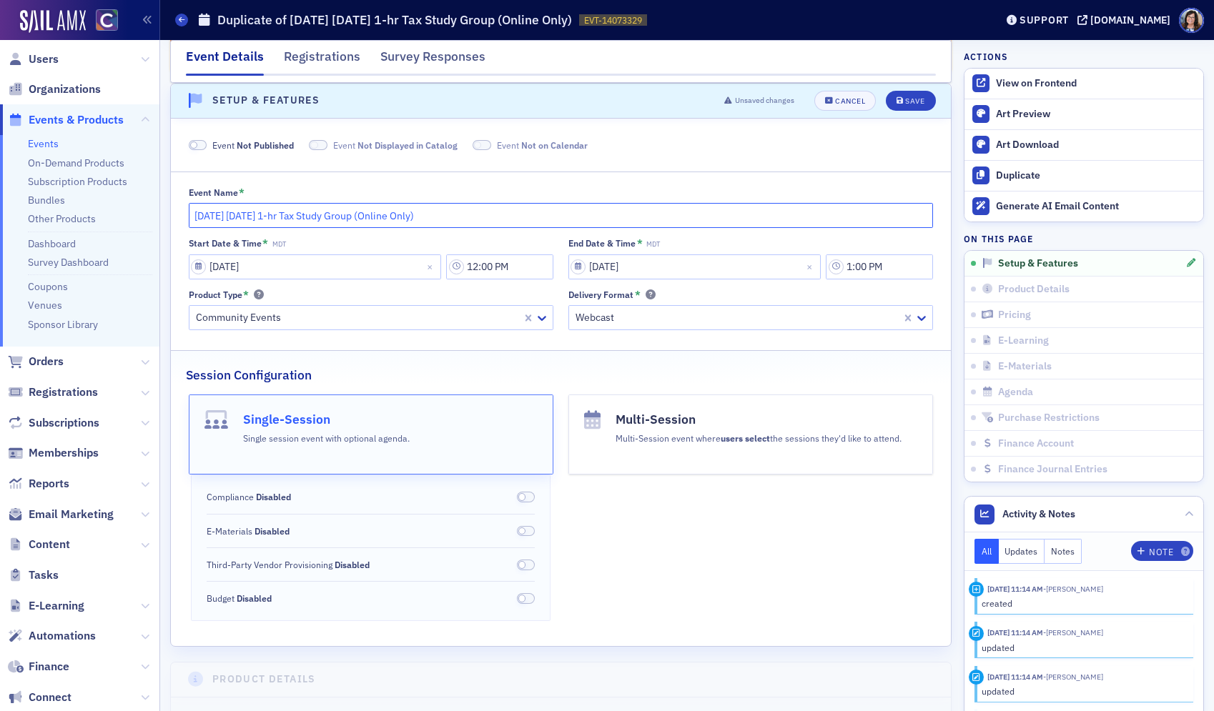
click at [252, 217] on input "August 2025 Wednesday 1-hr Tax Study Group (Online Only)" at bounding box center [561, 215] width 745 height 25
type input "August 2026 Wednesday 1-hr Tax Study Group (Online Only)"
select select "7"
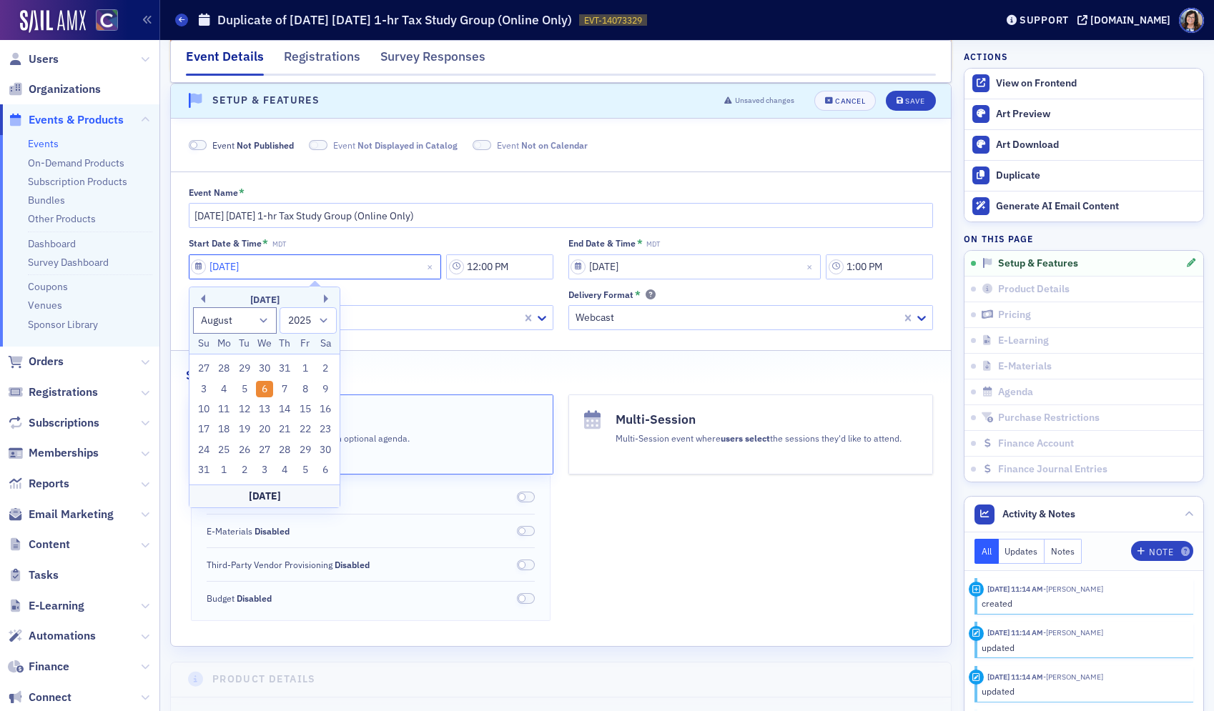
click at [197, 272] on input "08/06/2025" at bounding box center [315, 266] width 253 height 25
click at [325, 324] on select "1900 1901 1902 1903 1904 1905 1906 1907 1908 1909 1910 1911 1912 1913 1914 1915…" at bounding box center [307, 320] width 57 height 26
select select "2026"
click at [279, 307] on select "1900 1901 1902 1903 1904 1905 1906 1907 1908 1909 1910 1911 1912 1913 1914 1915…" at bounding box center [307, 320] width 57 height 26
click at [262, 390] on div "5" at bounding box center [264, 389] width 17 height 17
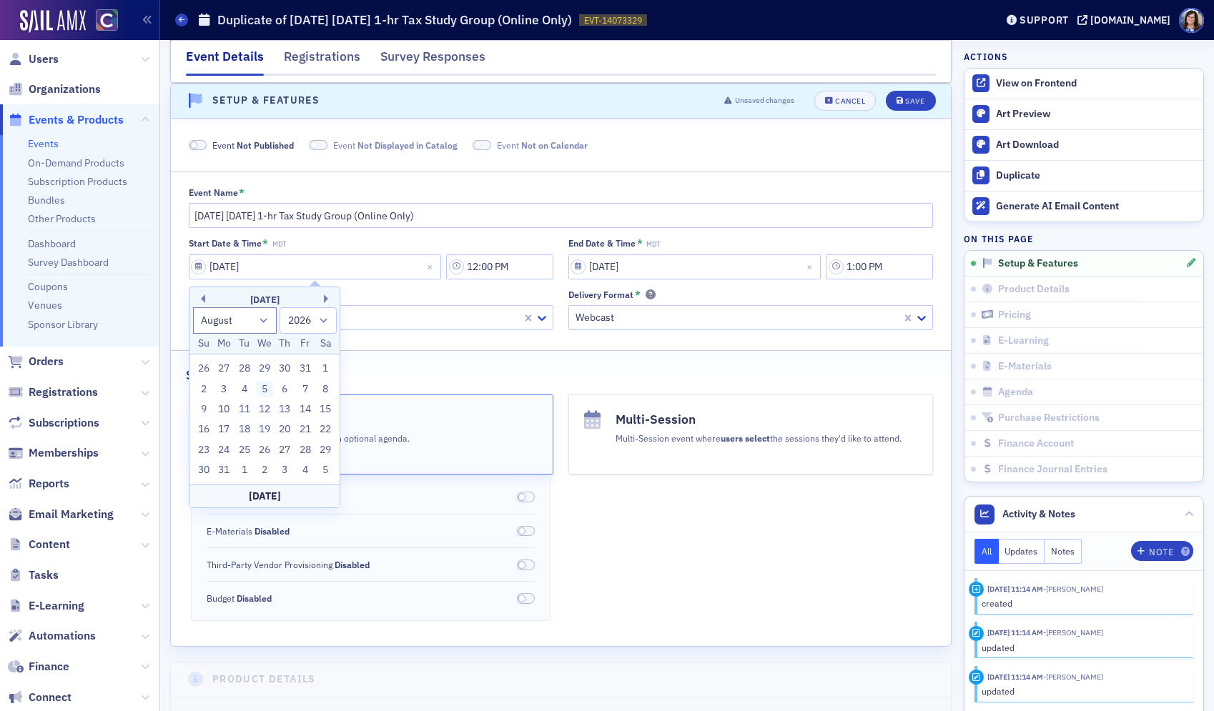
type input "08/05/2026"
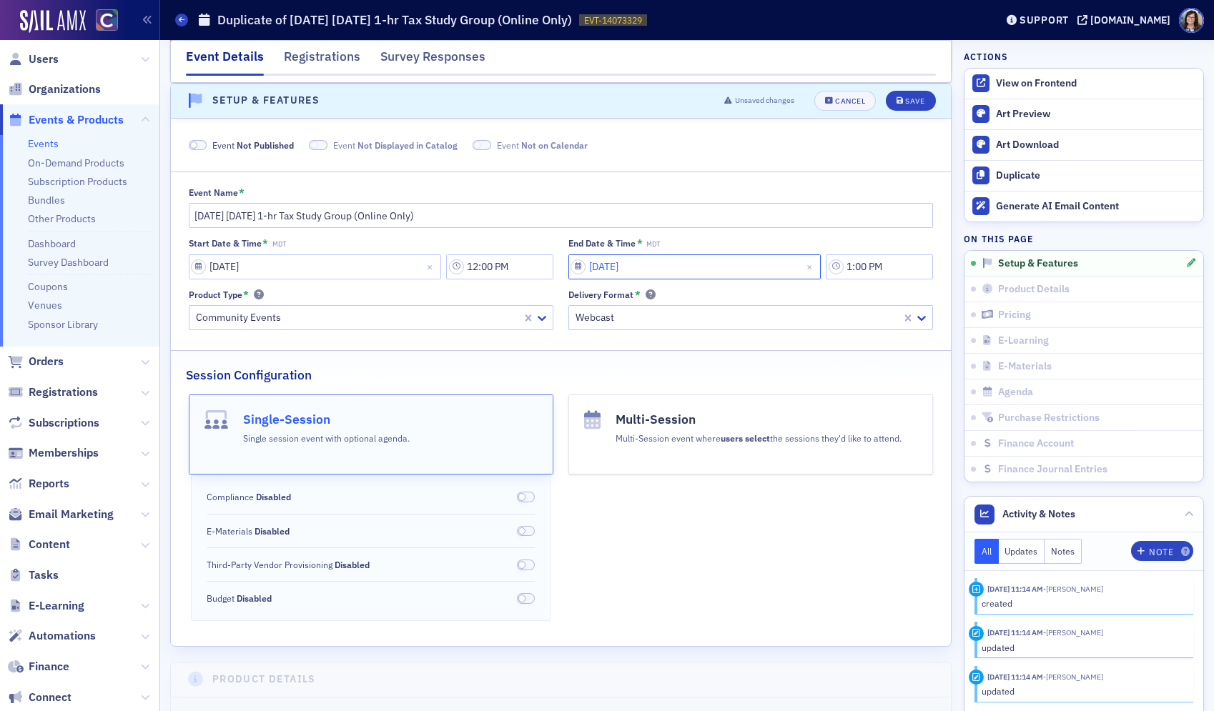
click at [583, 265] on input "08/06/2025" at bounding box center [694, 266] width 253 height 25
select select "7"
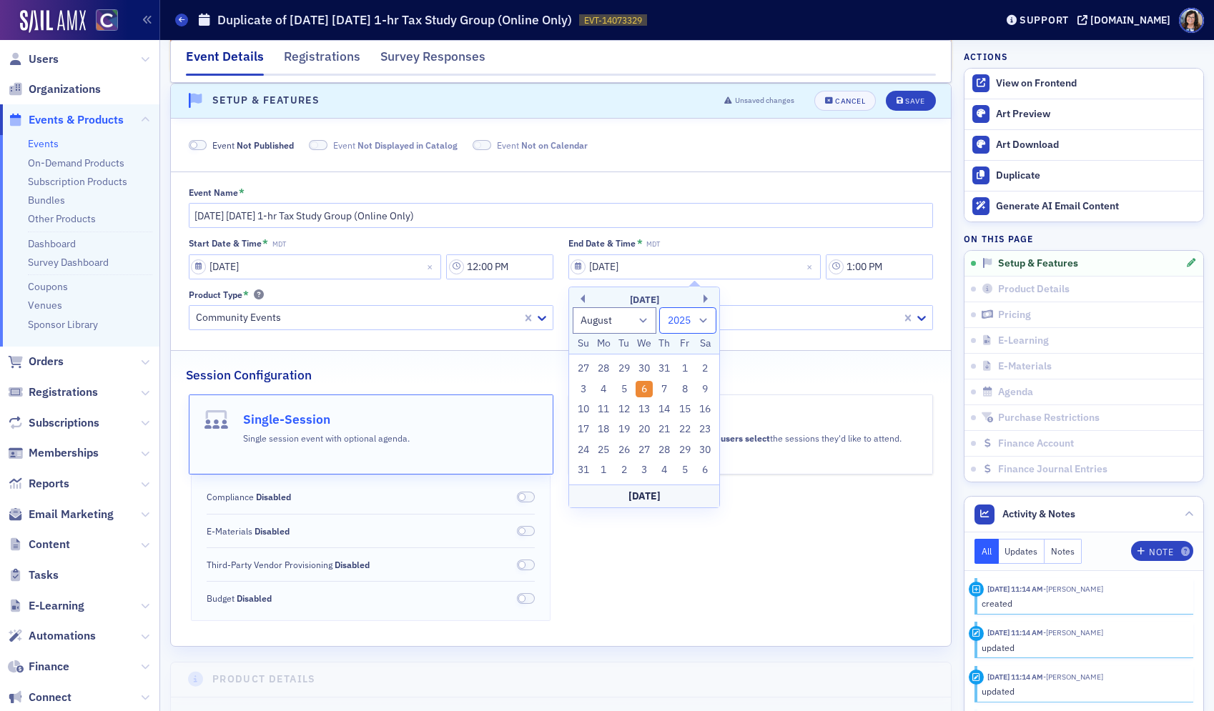
click at [701, 318] on select "1900 1901 1902 1903 1904 1905 1906 1907 1908 1909 1910 1911 1912 1913 1914 1915…" at bounding box center [687, 320] width 57 height 26
select select "2026"
click at [659, 307] on select "1900 1901 1902 1903 1904 1905 1906 1907 1908 1909 1910 1911 1912 1913 1914 1915…" at bounding box center [687, 320] width 57 height 26
click at [643, 391] on div "5" at bounding box center [643, 389] width 17 height 17
type input "08/05/2026"
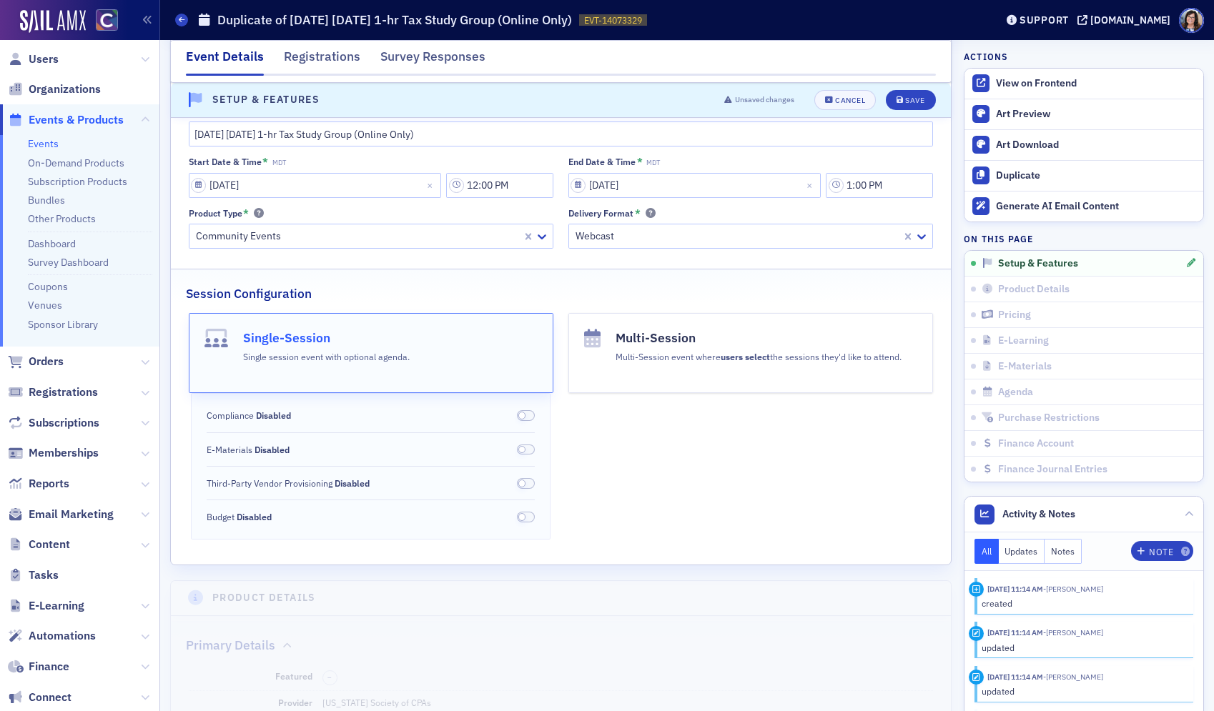
scroll to position [226, 0]
click at [921, 104] on div "Save" at bounding box center [914, 100] width 19 height 8
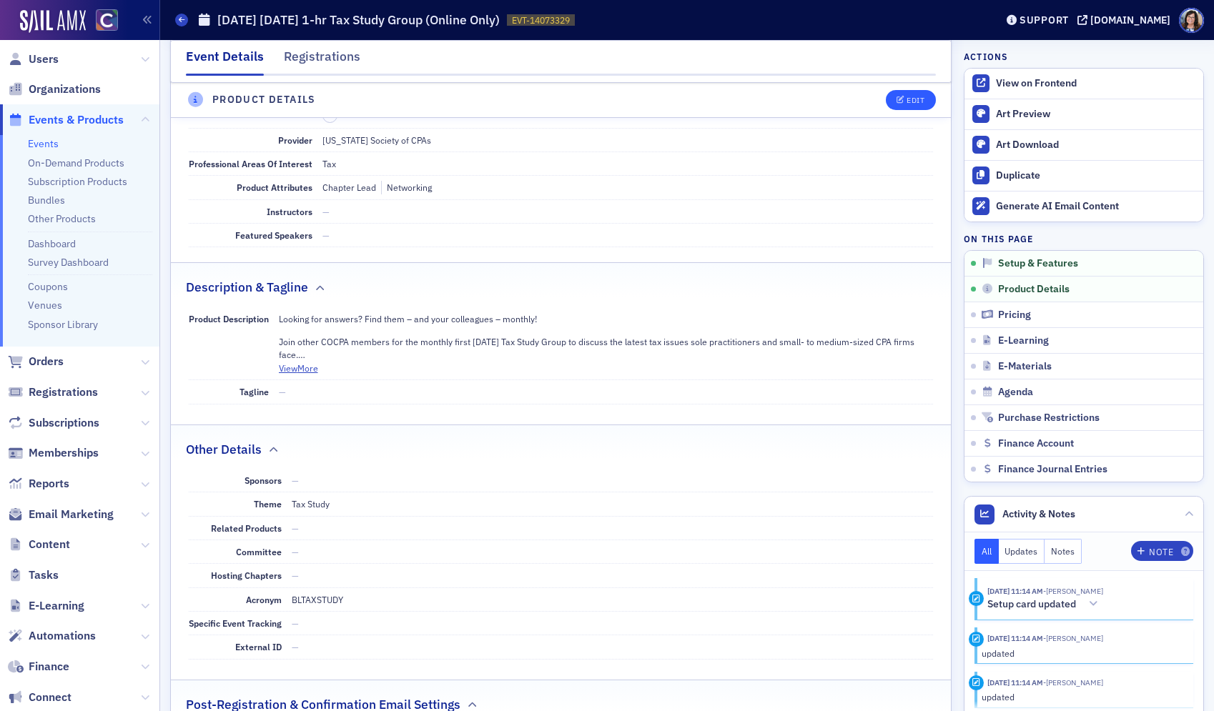
scroll to position [542, 0]
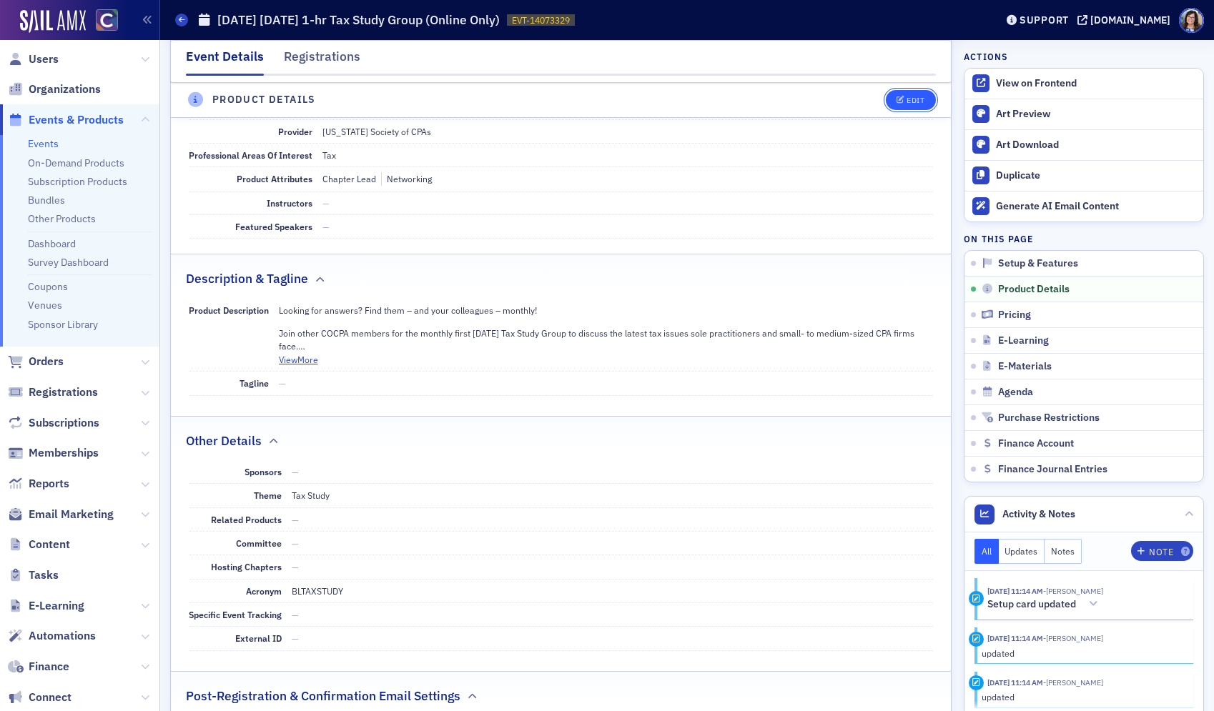
click at [923, 100] on div "Edit" at bounding box center [915, 100] width 18 height 8
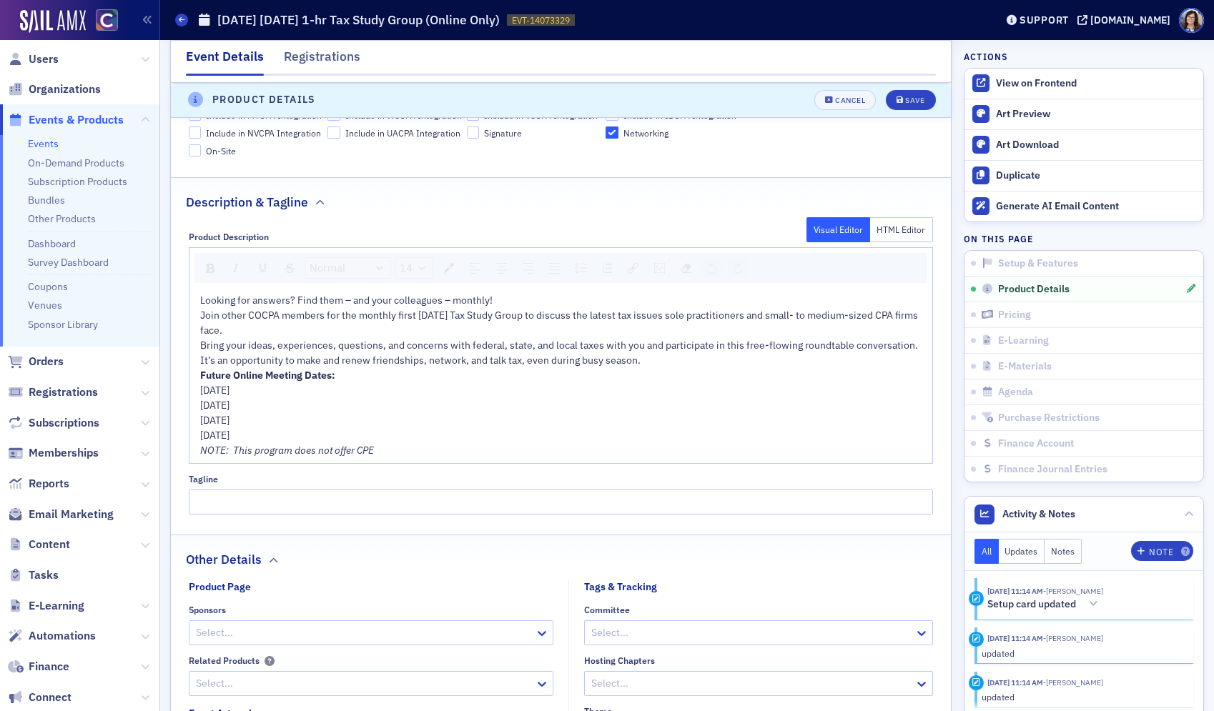
scroll to position [766, 0]
click at [648, 360] on div "Bring your ideas, experiences, questions, and concerns with federal, state, and…" at bounding box center [561, 352] width 723 height 30
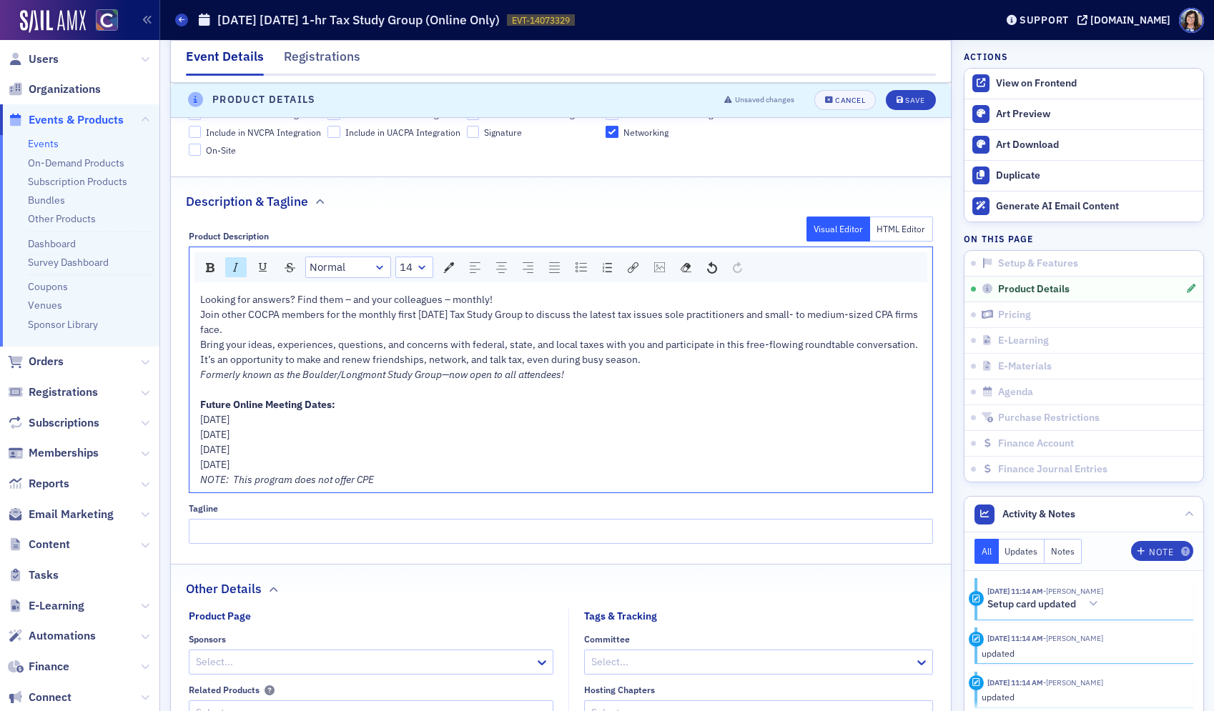
drag, startPoint x: 201, startPoint y: 420, endPoint x: 316, endPoint y: 462, distance: 122.6
click at [316, 462] on div "Looking for answers? Find them – and your colleagues – monthly! Join other COCP…" at bounding box center [561, 389] width 723 height 195
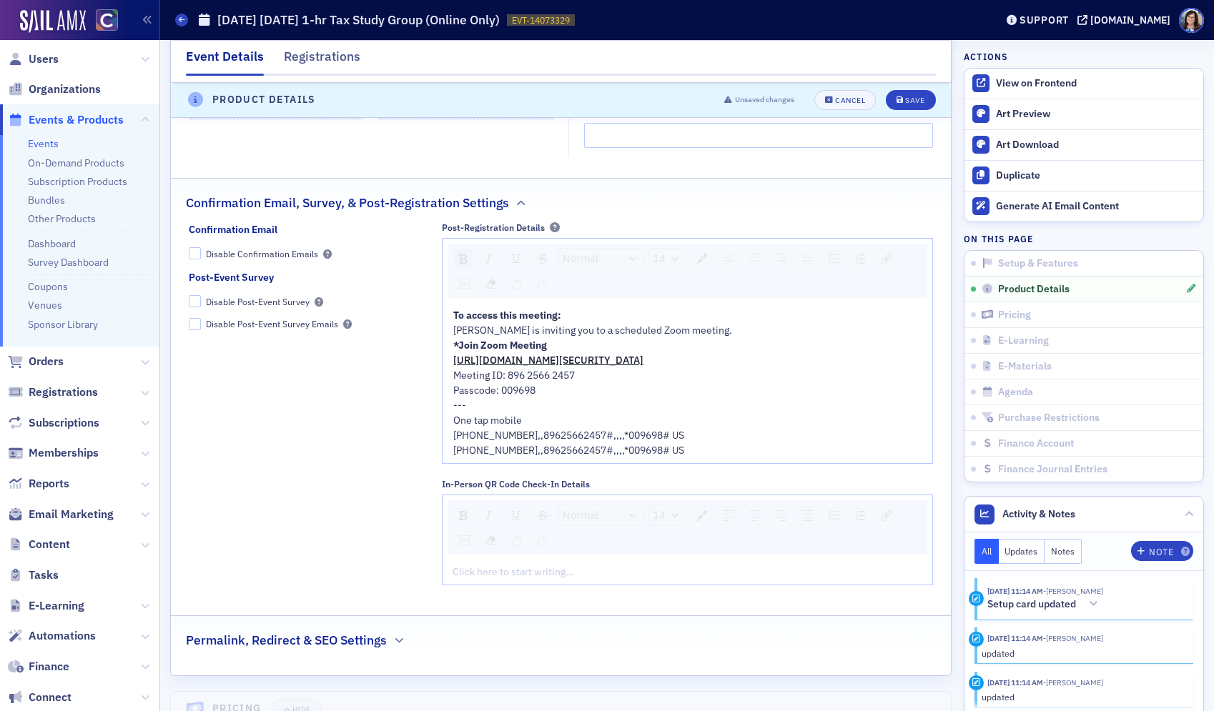
scroll to position [1574, 0]
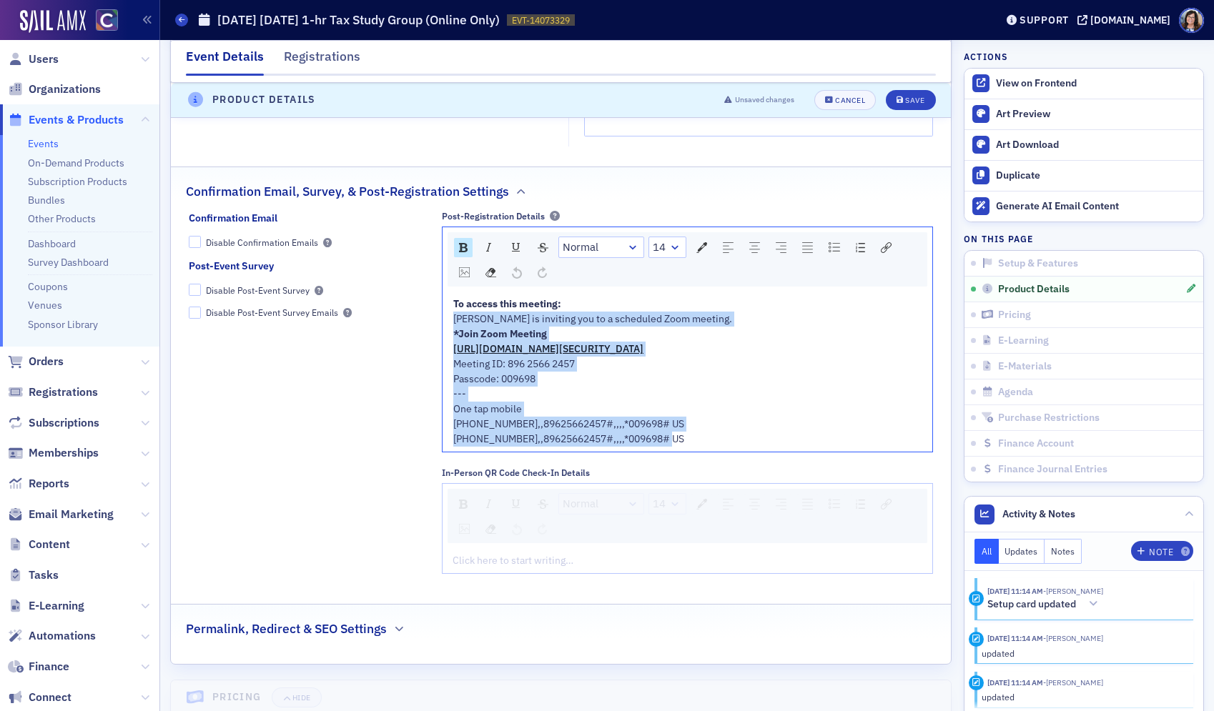
drag, startPoint x: 565, startPoint y: 305, endPoint x: 721, endPoint y: 438, distance: 205.3
click at [721, 438] on div "To access this meeting: Lynn Mitton is inviting you to a scheduled Zoom meeting…" at bounding box center [687, 372] width 469 height 150
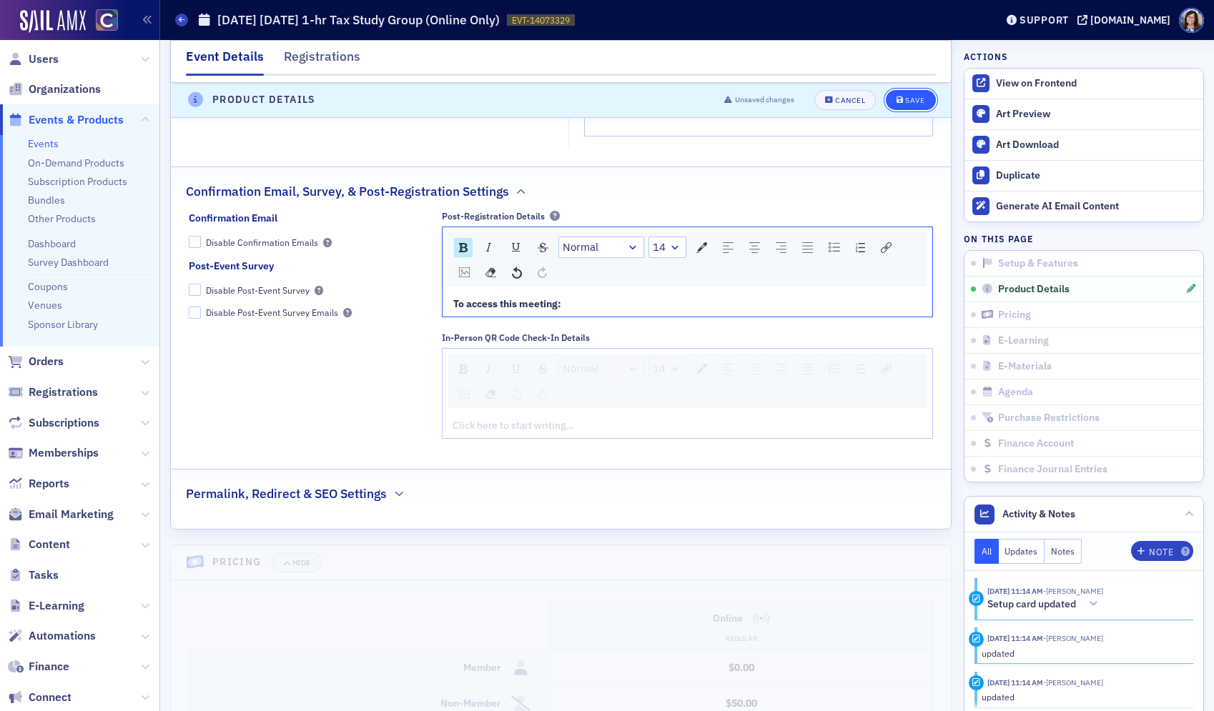
click at [916, 96] on div "Save" at bounding box center [914, 100] width 19 height 8
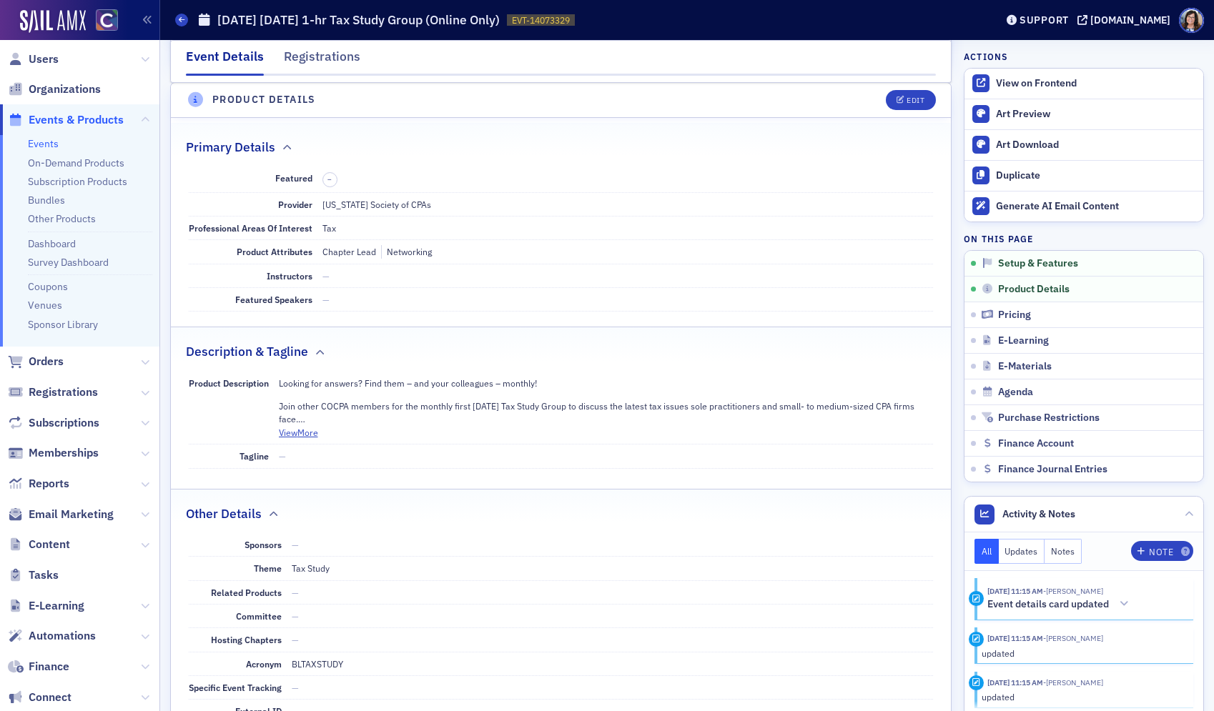
scroll to position [468, 0]
click at [1023, 85] on div "View on Frontend" at bounding box center [1096, 83] width 200 height 13
click at [105, 122] on span "Events & Products" at bounding box center [76, 120] width 95 height 16
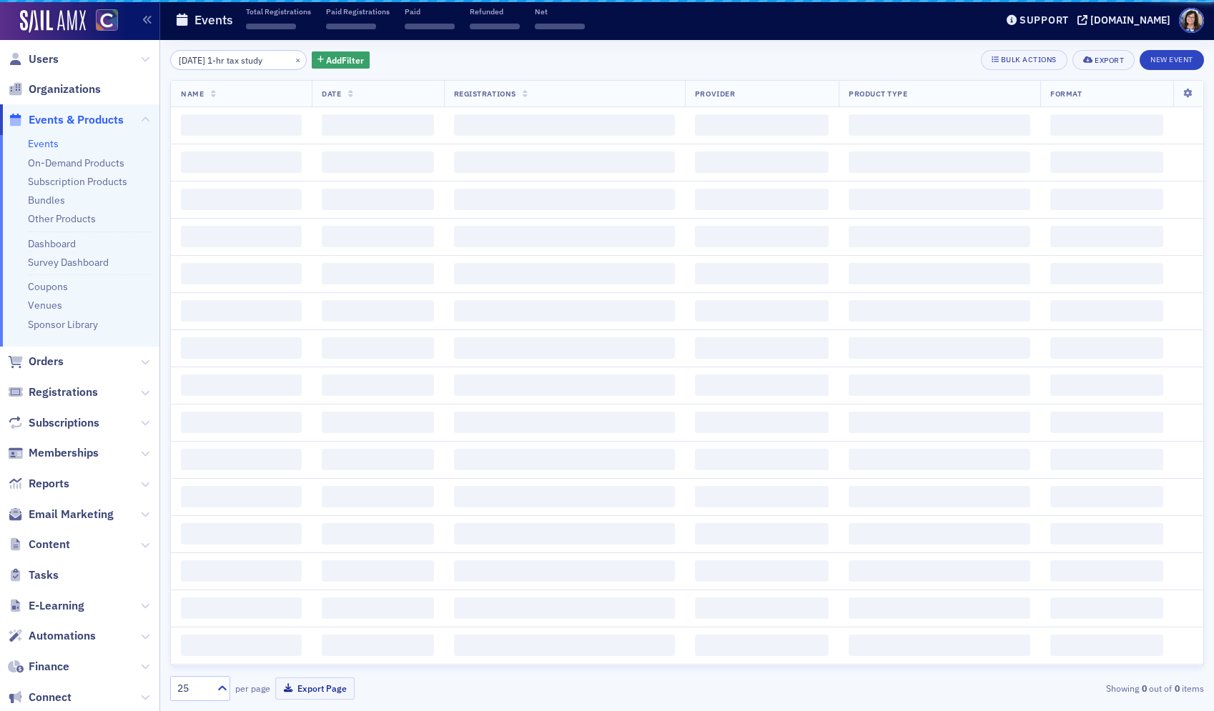
scroll to position [0, 11]
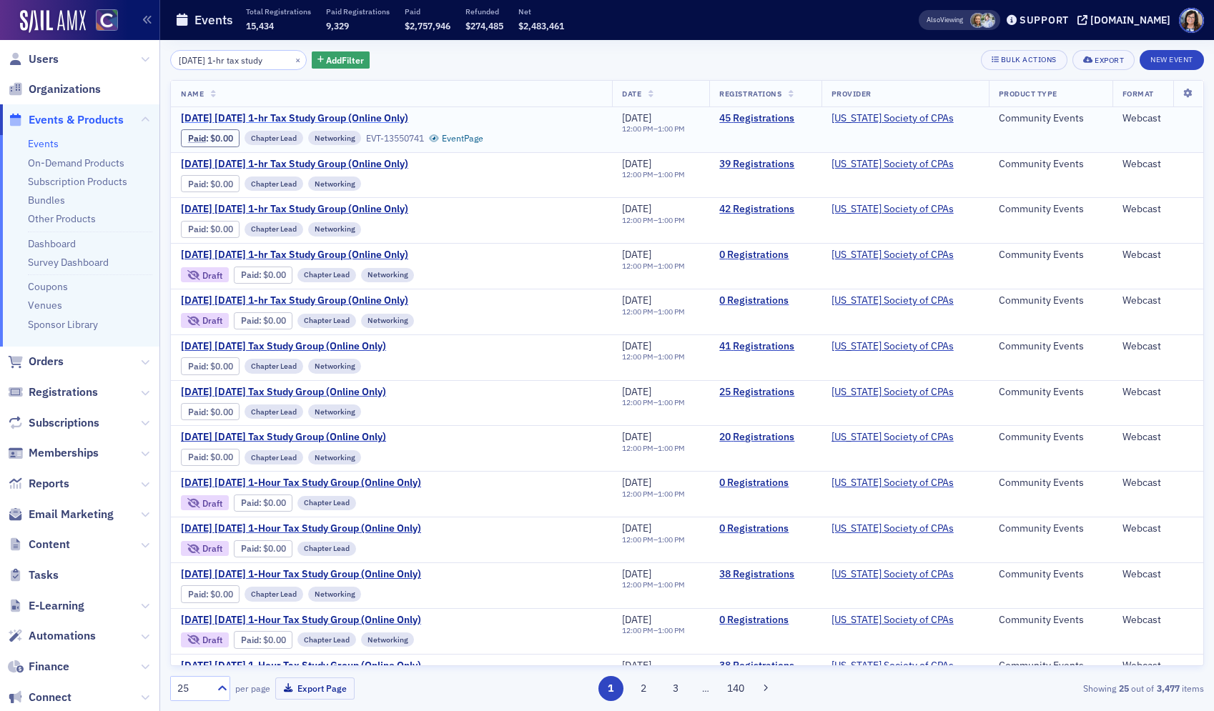
click at [266, 115] on span "September 2025 Wednesday 1-hr Tax Study Group (Online Only)" at bounding box center [301, 118] width 240 height 13
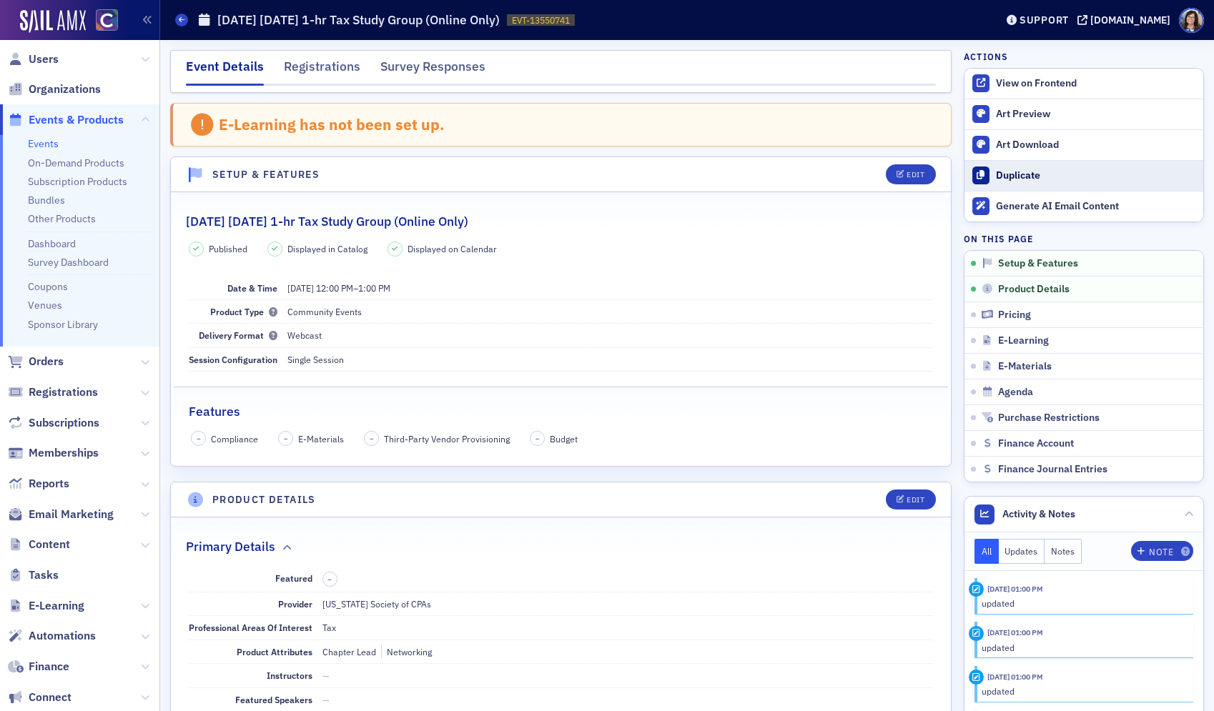
click at [1034, 174] on div "Duplicate" at bounding box center [1096, 175] width 200 height 13
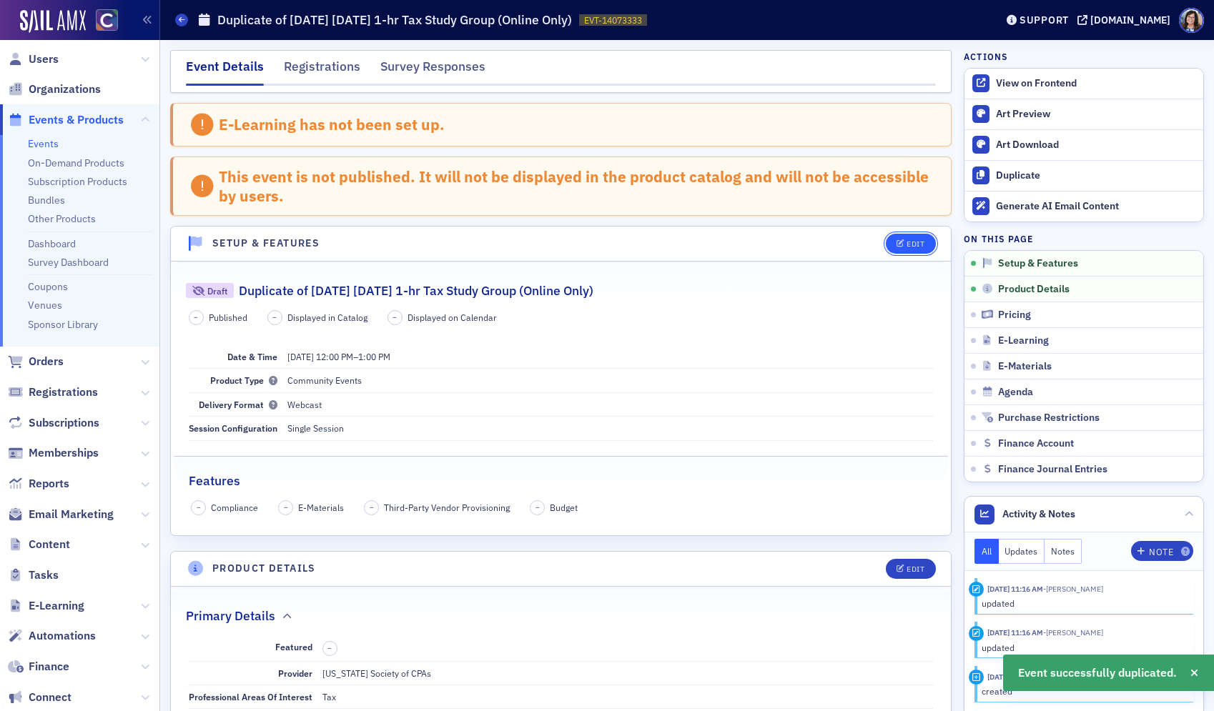
click at [906, 244] on div "Edit" at bounding box center [915, 244] width 18 height 8
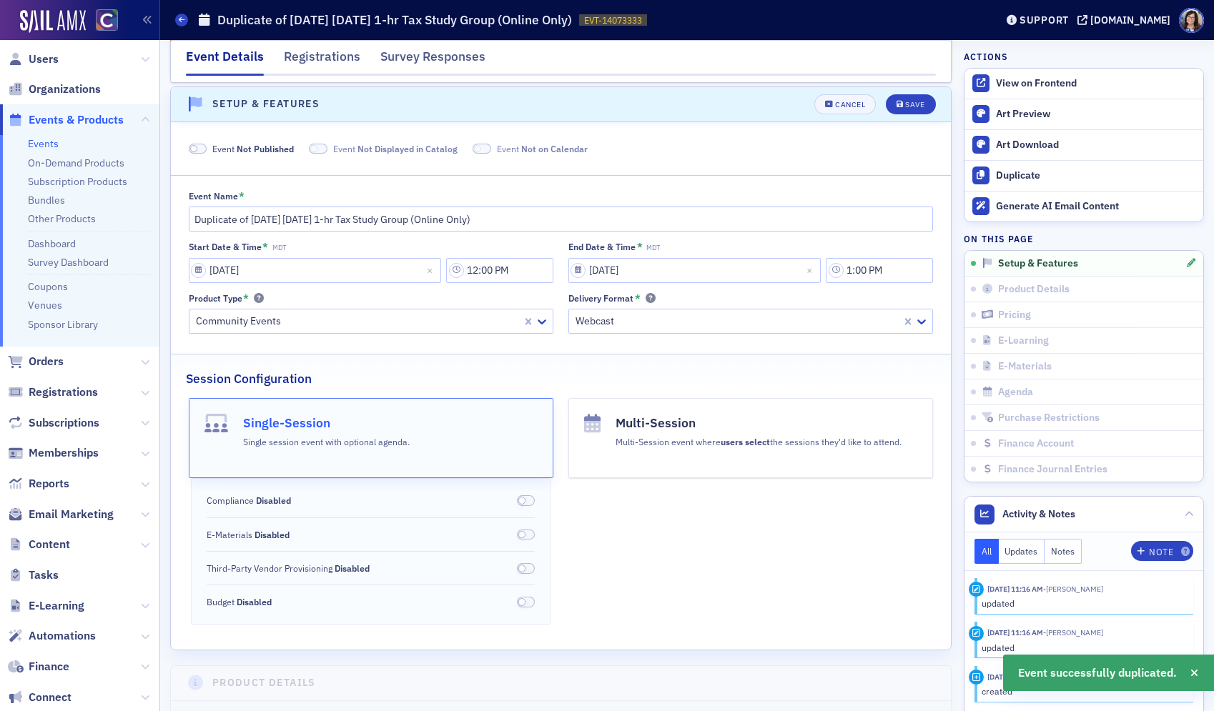
scroll to position [143, 0]
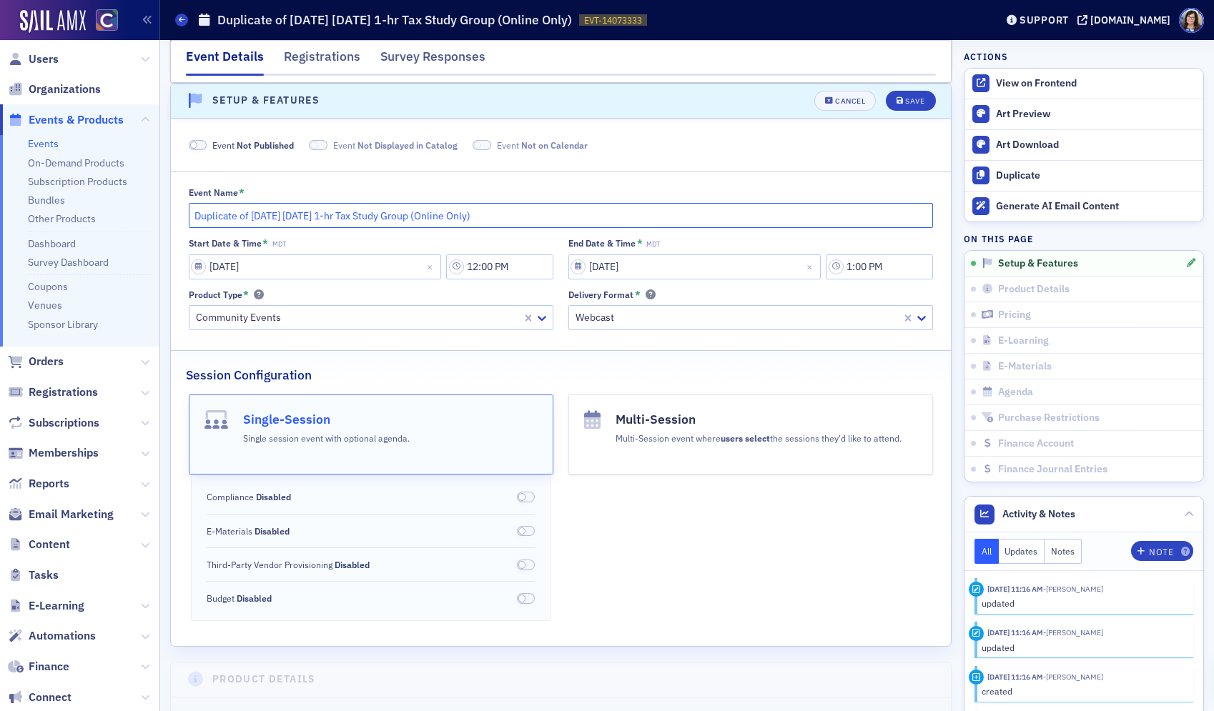
drag, startPoint x: 241, startPoint y: 217, endPoint x: 163, endPoint y: 217, distance: 77.9
click at [268, 218] on input "September 2025 Wednesday 1-hr Tax Study Group (Online Only)" at bounding box center [561, 215] width 745 height 25
type input "September 2026 Wednesday 1-hr Tax Study Group (Online Only)"
click at [196, 269] on input "09/03/2025" at bounding box center [315, 266] width 253 height 25
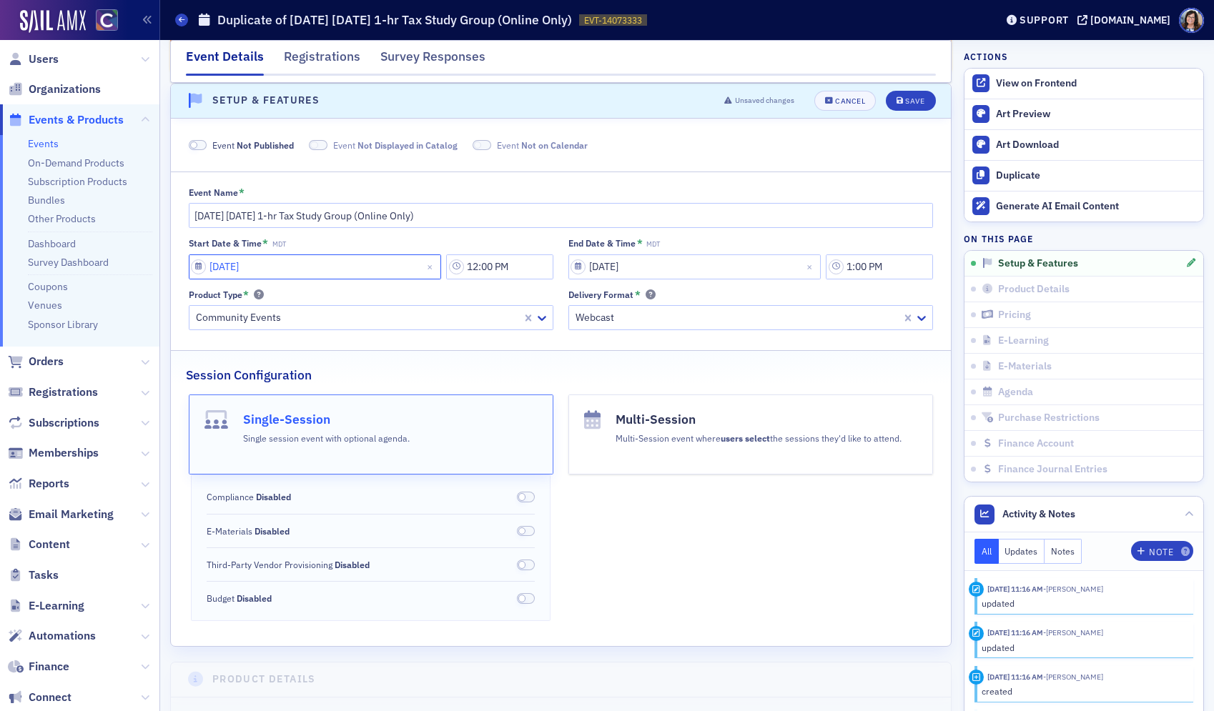
select select "8"
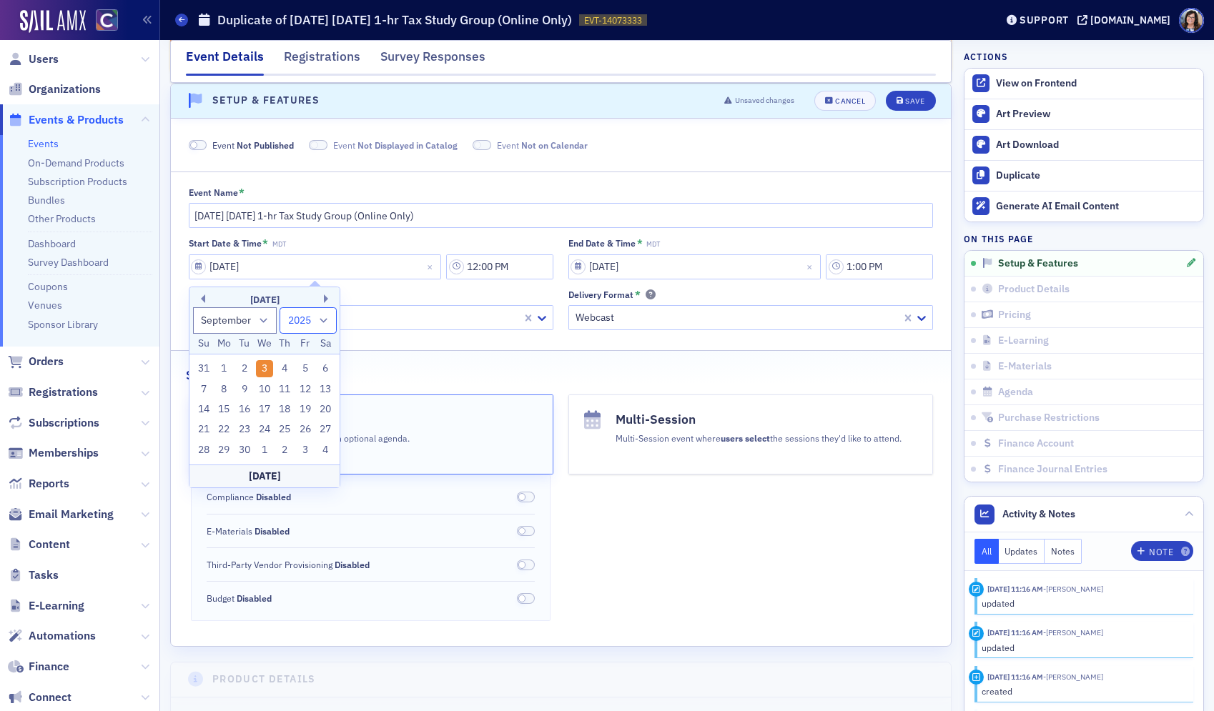
click at [326, 323] on select "1900 1901 1902 1903 1904 1905 1906 1907 1908 1909 1910 1911 1912 1913 1914 1915…" at bounding box center [307, 320] width 57 height 26
select select "2026"
click at [279, 307] on select "1900 1901 1902 1903 1904 1905 1906 1907 1908 1909 1910 1911 1912 1913 1914 1915…" at bounding box center [307, 320] width 57 height 26
click at [268, 366] on div "2" at bounding box center [264, 368] width 17 height 17
type input "09/02/2026"
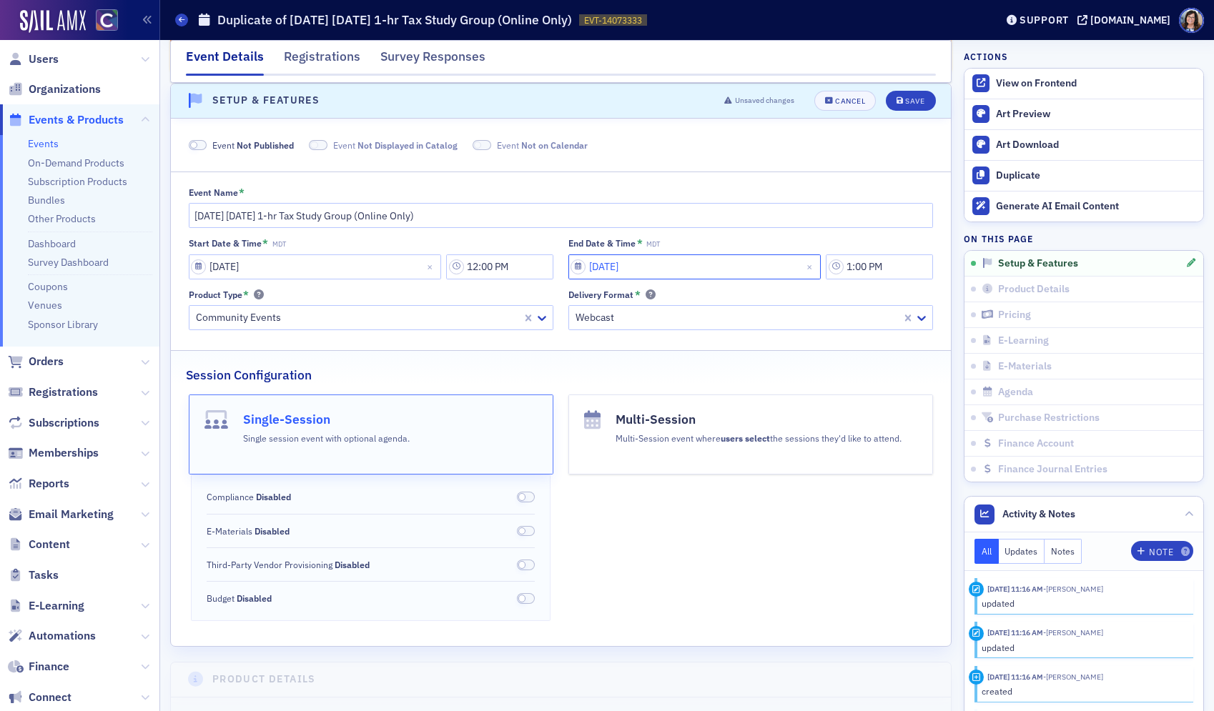
select select "8"
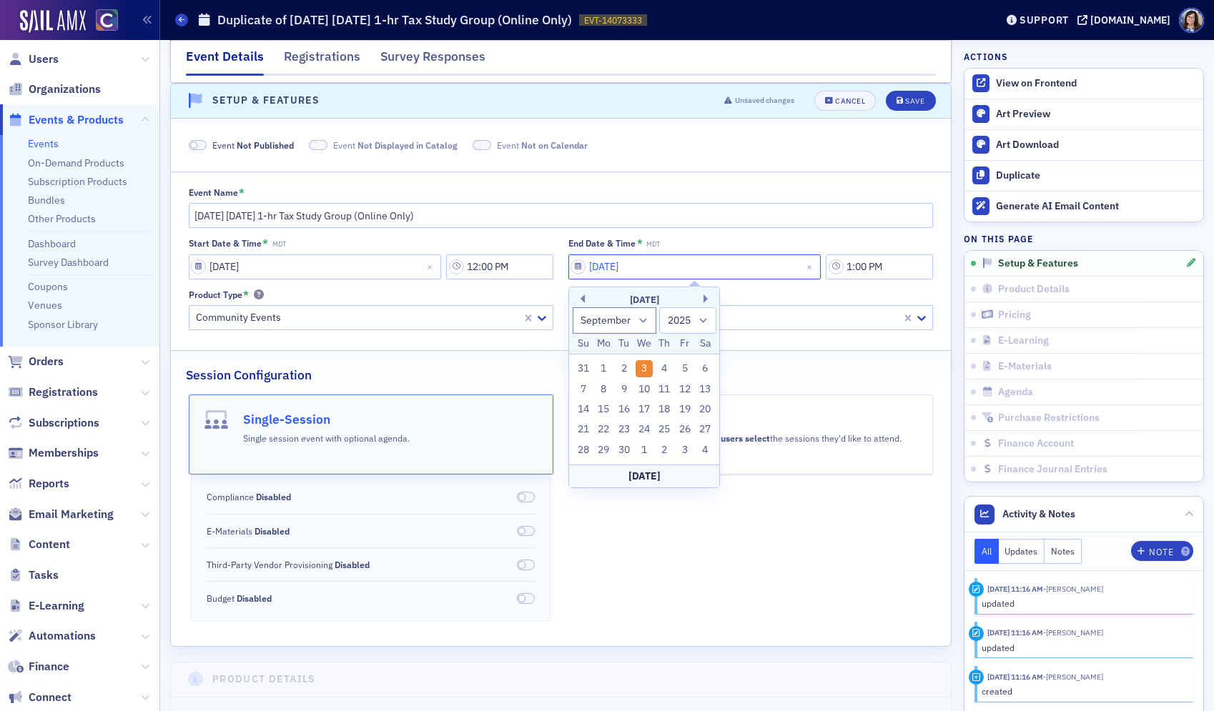
click at [576, 267] on input "09/03/2025" at bounding box center [694, 266] width 253 height 25
click at [704, 324] on select "1900 1901 1902 1903 1904 1905 1906 1907 1908 1909 1910 1911 1912 1913 1914 1915…" at bounding box center [687, 320] width 57 height 26
select select "2026"
click at [659, 307] on select "1900 1901 1902 1903 1904 1905 1906 1907 1908 1909 1910 1911 1912 1913 1914 1915…" at bounding box center [687, 320] width 57 height 26
click at [639, 365] on div "2" at bounding box center [643, 368] width 17 height 17
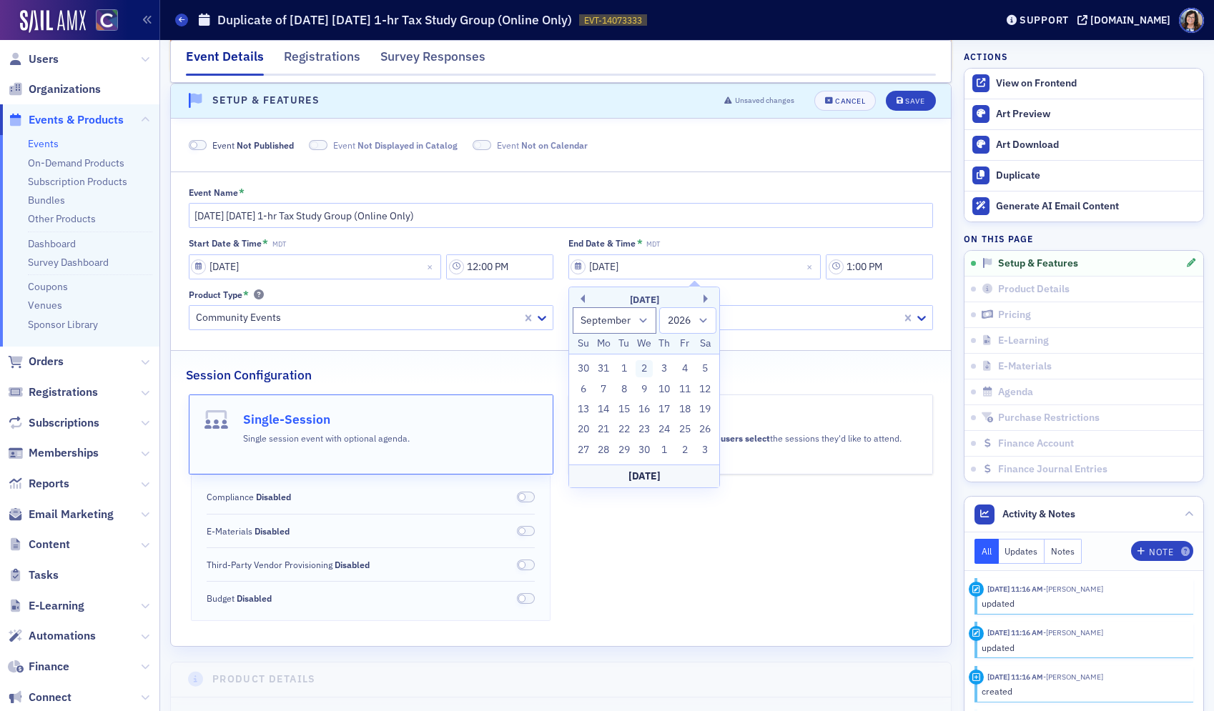
type input "09/02/2026"
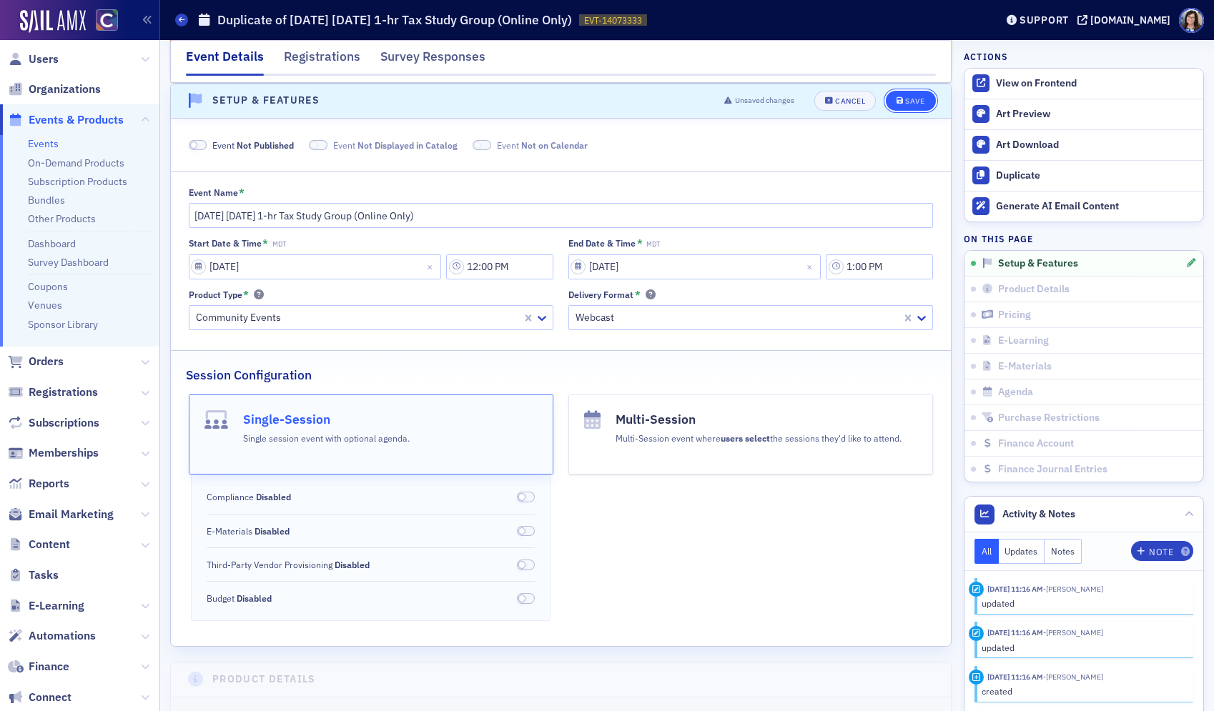
click at [912, 107] on button "Save" at bounding box center [910, 101] width 49 height 20
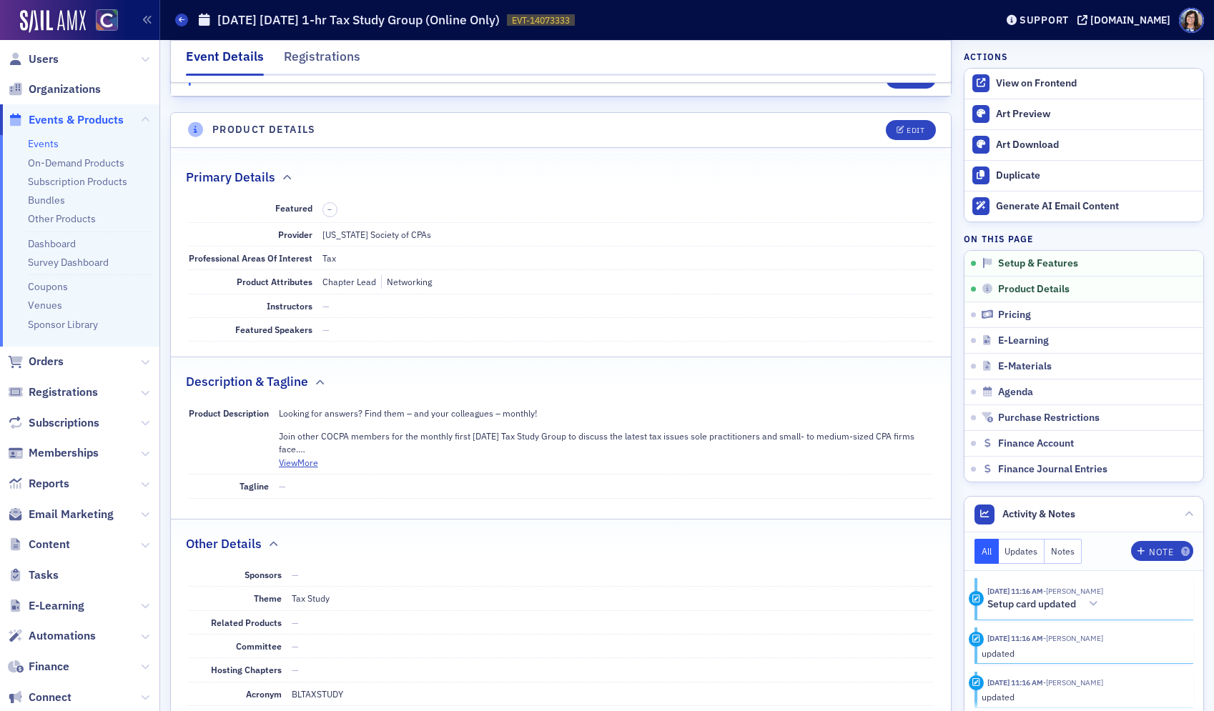
scroll to position [475, 0]
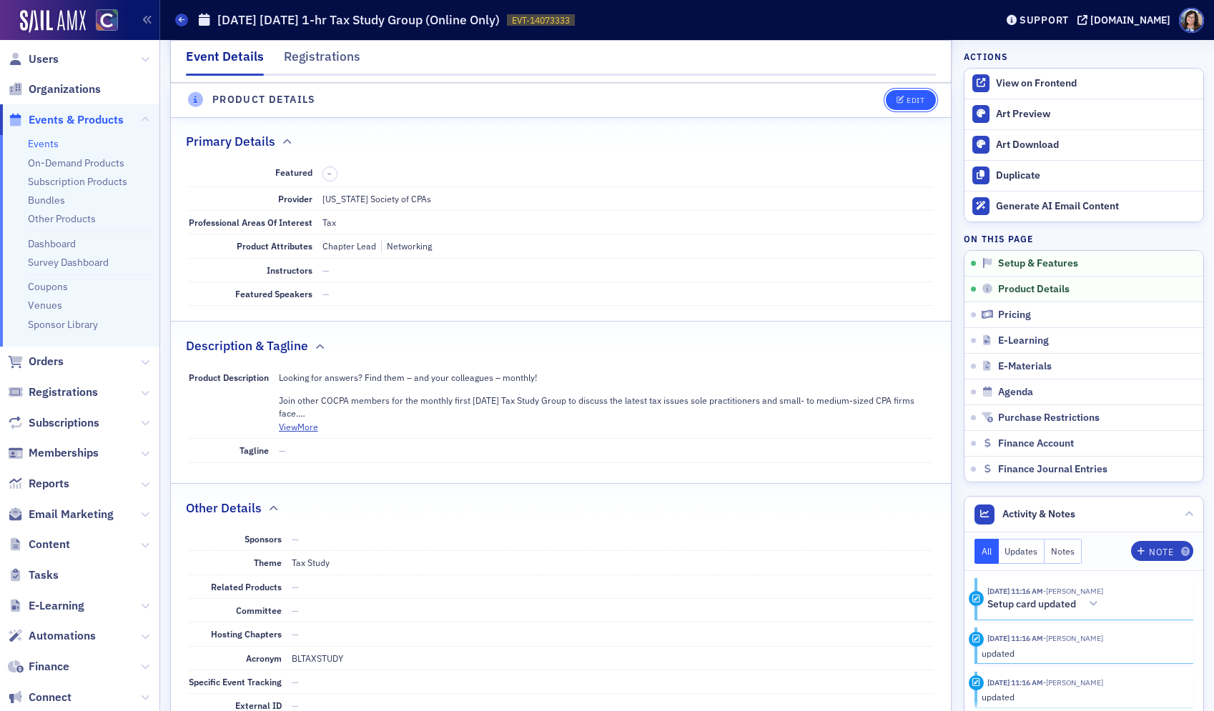
click at [910, 107] on button "Edit" at bounding box center [910, 100] width 49 height 20
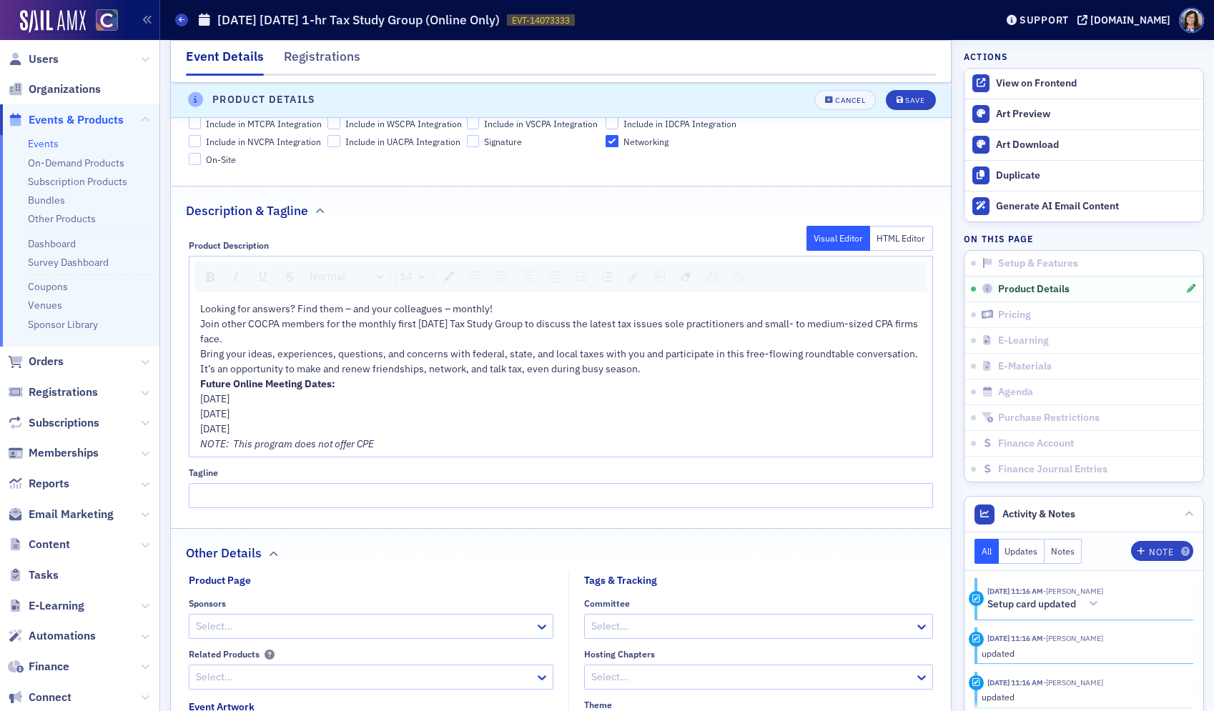
scroll to position [763, 0]
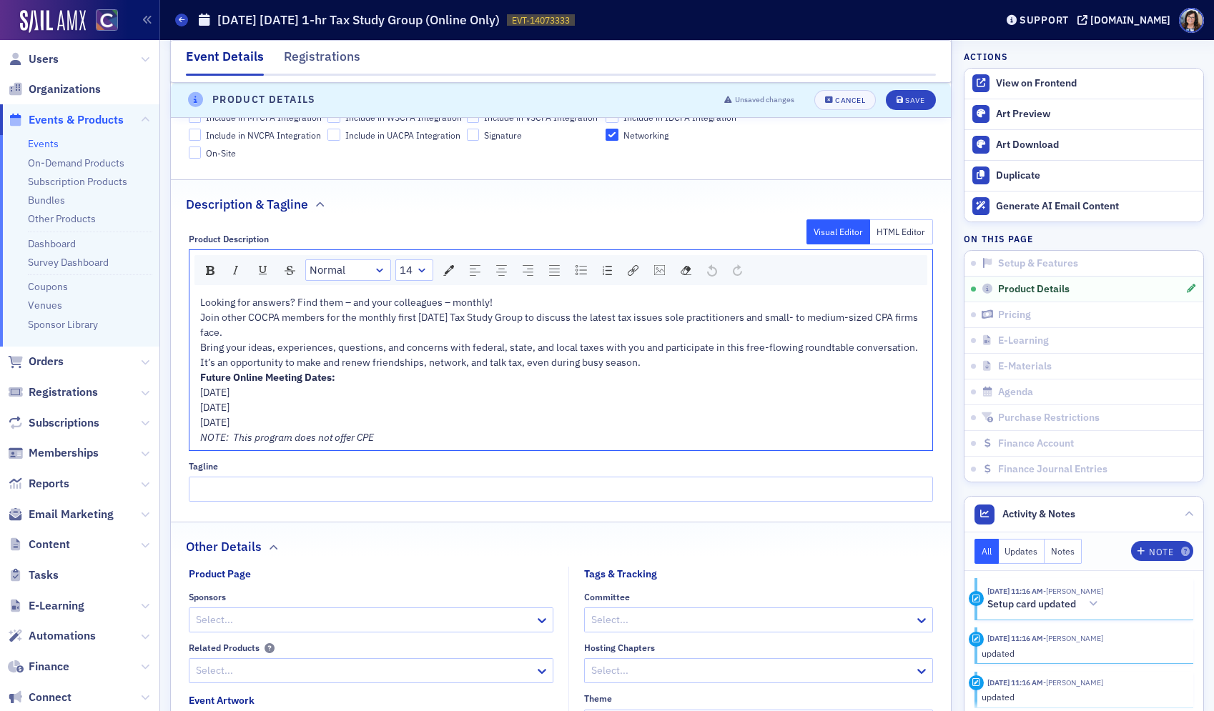
click at [658, 365] on div "Bring your ideas, experiences, questions, and concerns with federal, state, and…" at bounding box center [561, 355] width 723 height 30
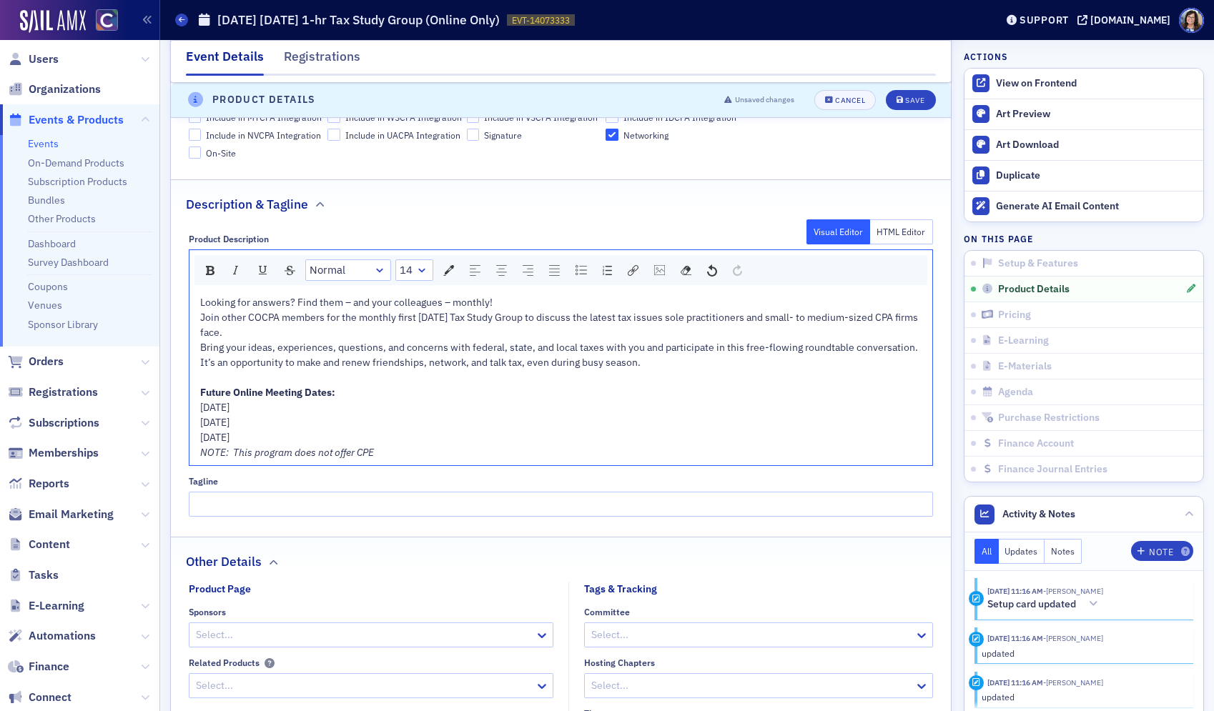
drag, startPoint x: 227, startPoint y: 419, endPoint x: 317, endPoint y: 440, distance: 92.4
click at [317, 440] on div "Looking for answers? Find them – and your colleagues – monthly! Join other COCP…" at bounding box center [561, 377] width 723 height 165
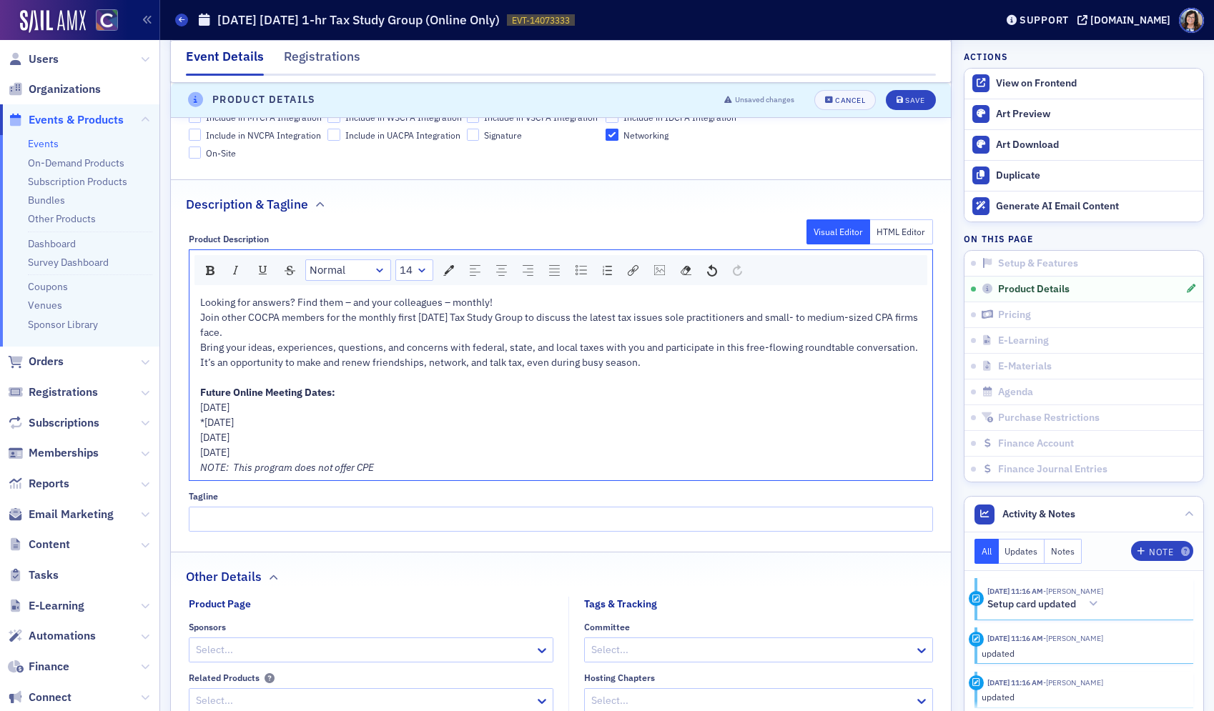
drag, startPoint x: 332, startPoint y: 407, endPoint x: 184, endPoint y: 407, distance: 148.0
click at [185, 407] on div "Product Description Visual Editor HTML Editor Normal 14 Looking for answers? Fi…" at bounding box center [561, 378] width 780 height 309
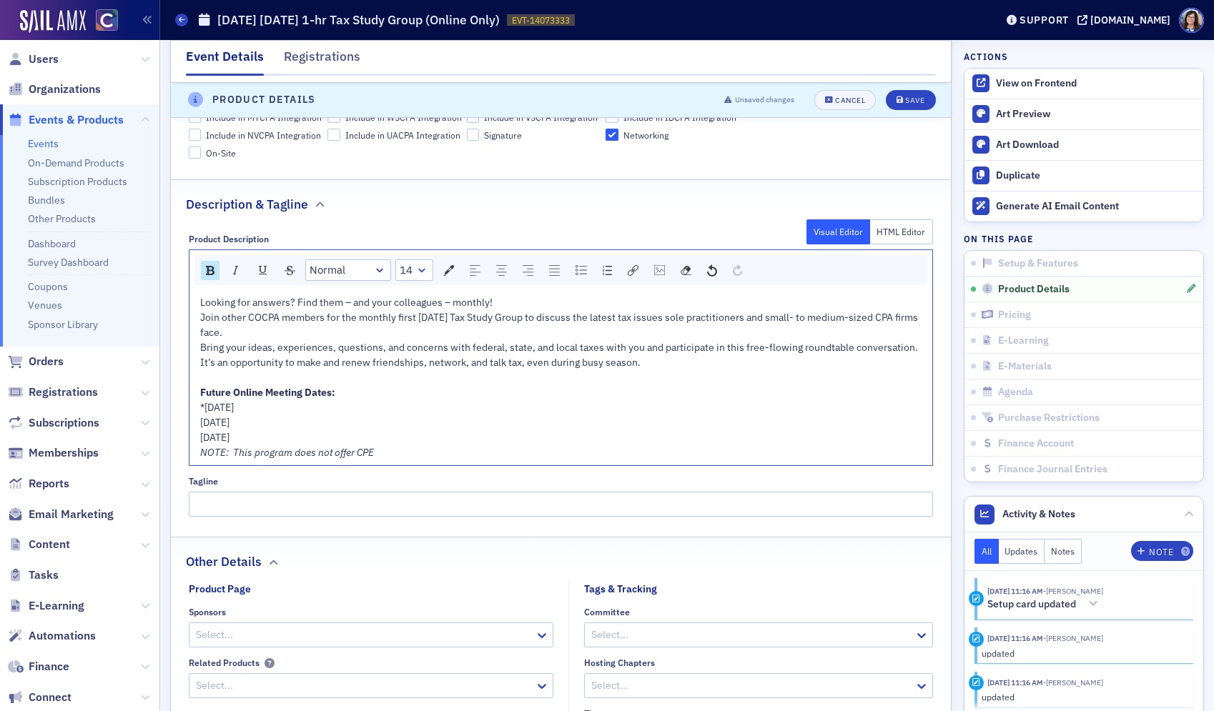
click at [351, 436] on div "Wednesday, December 2, 2026" at bounding box center [561, 437] width 723 height 15
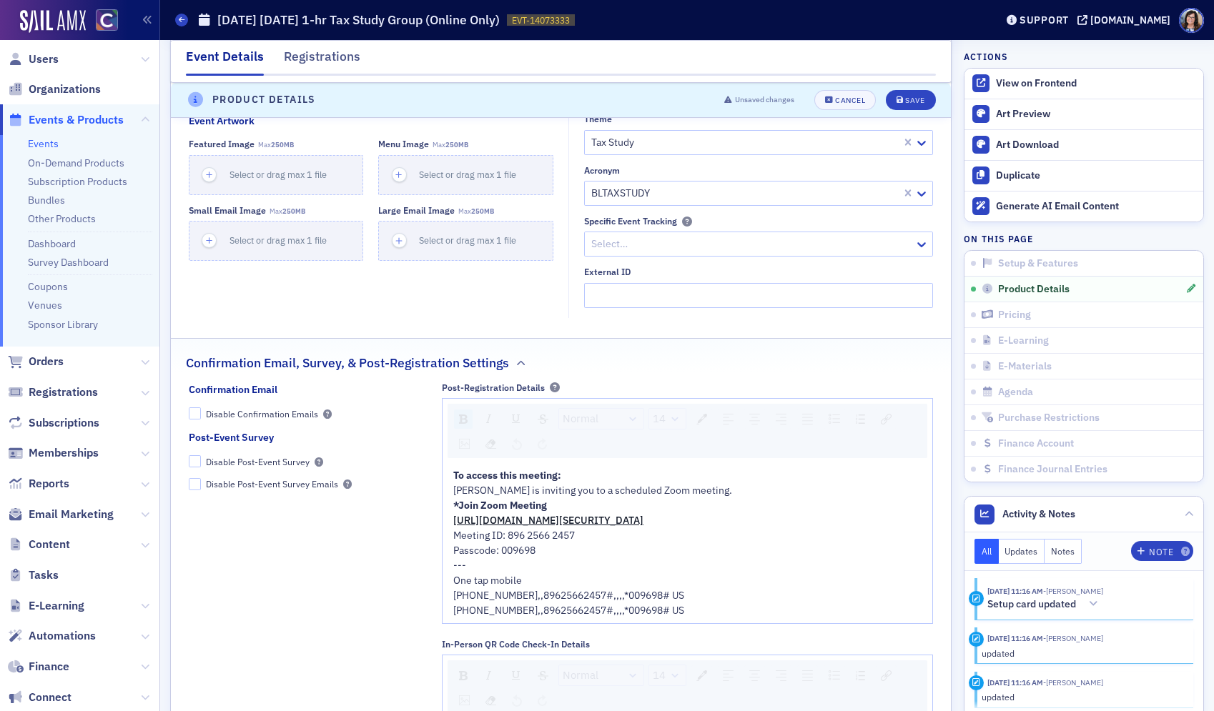
scroll to position [1384, 0]
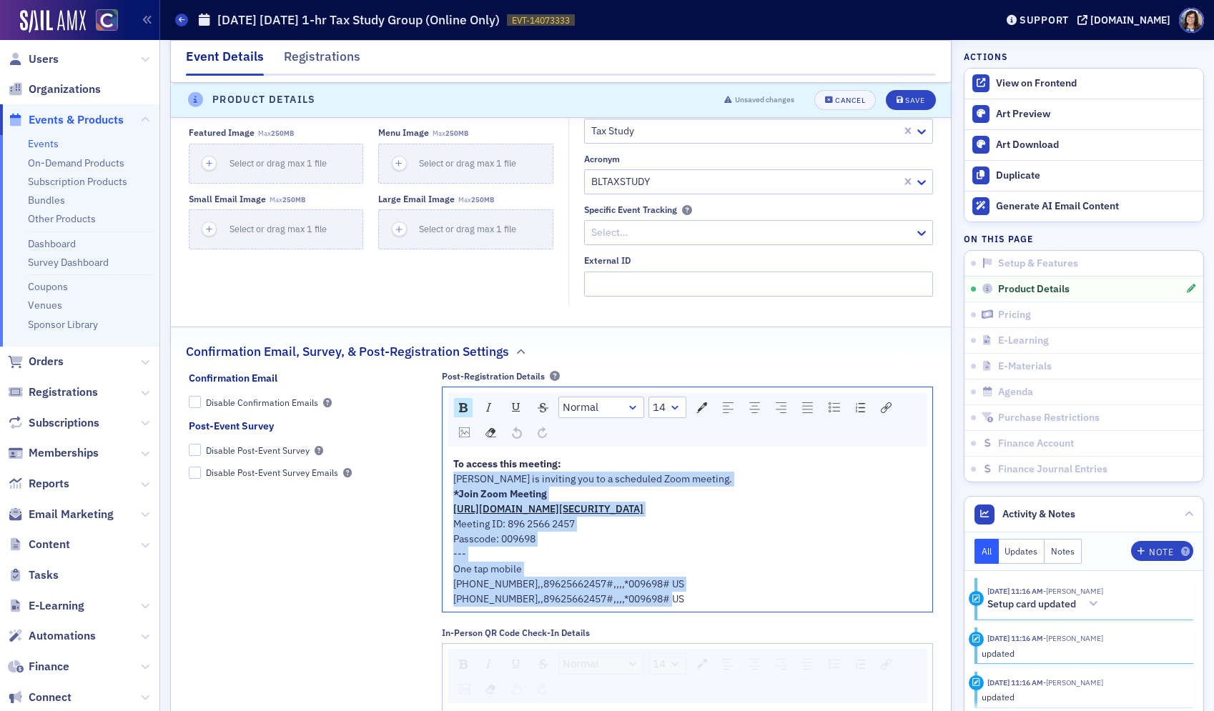
drag, startPoint x: 699, startPoint y: 596, endPoint x: 563, endPoint y: 462, distance: 191.1
click at [563, 462] on div "To access this meeting: Lynn Mitton is inviting you to a scheduled Zoom meeting…" at bounding box center [687, 532] width 469 height 150
click at [563, 462] on div "To access this meeting:" at bounding box center [687, 464] width 469 height 15
drag, startPoint x: 561, startPoint y: 463, endPoint x: 718, endPoint y: 610, distance: 214.9
click at [718, 610] on div "To access this meeting: Lynn Mitton is inviting you to a scheduled Zoom meeting…" at bounding box center [687, 532] width 490 height 160
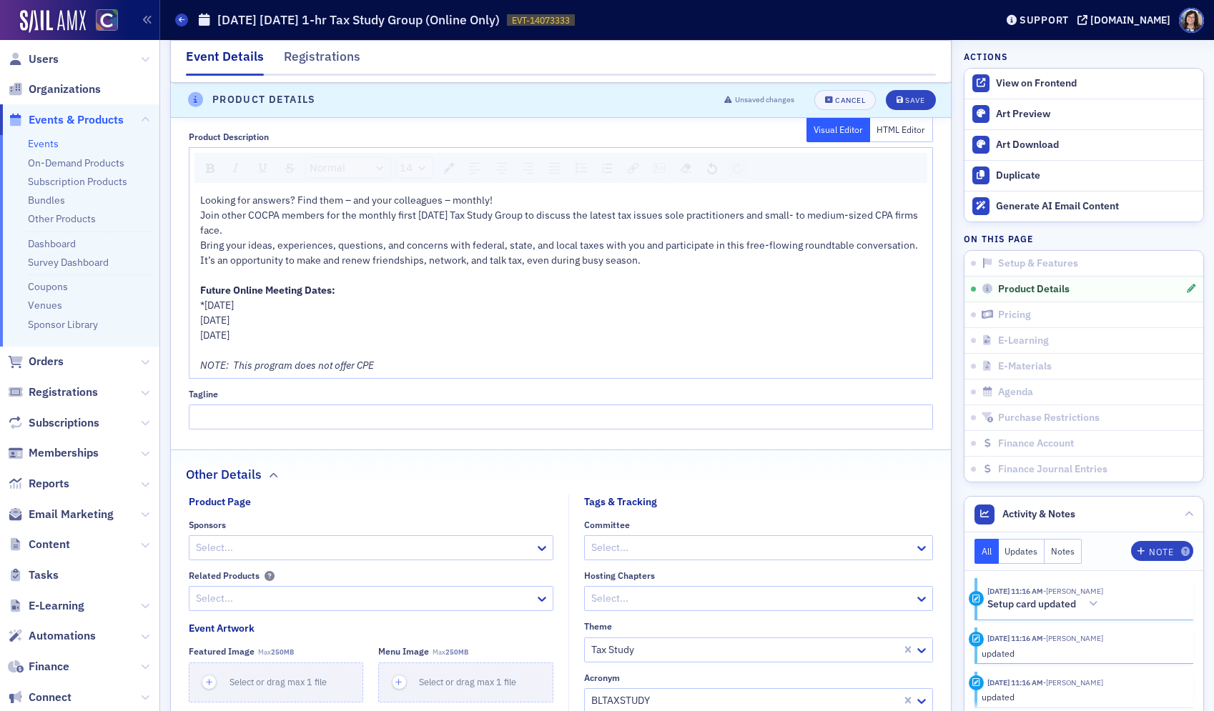
scroll to position [857, 0]
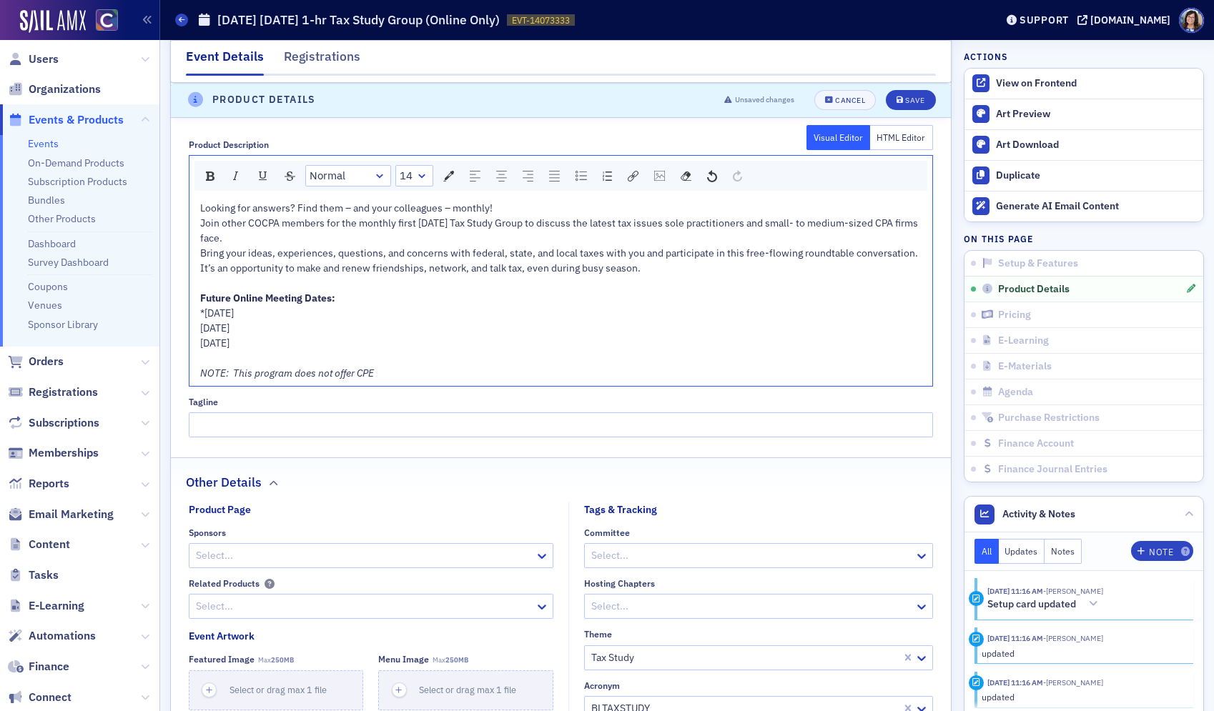
click at [658, 272] on div "Bring your ideas, experiences, questions, and concerns with federal, state, and…" at bounding box center [561, 261] width 723 height 30
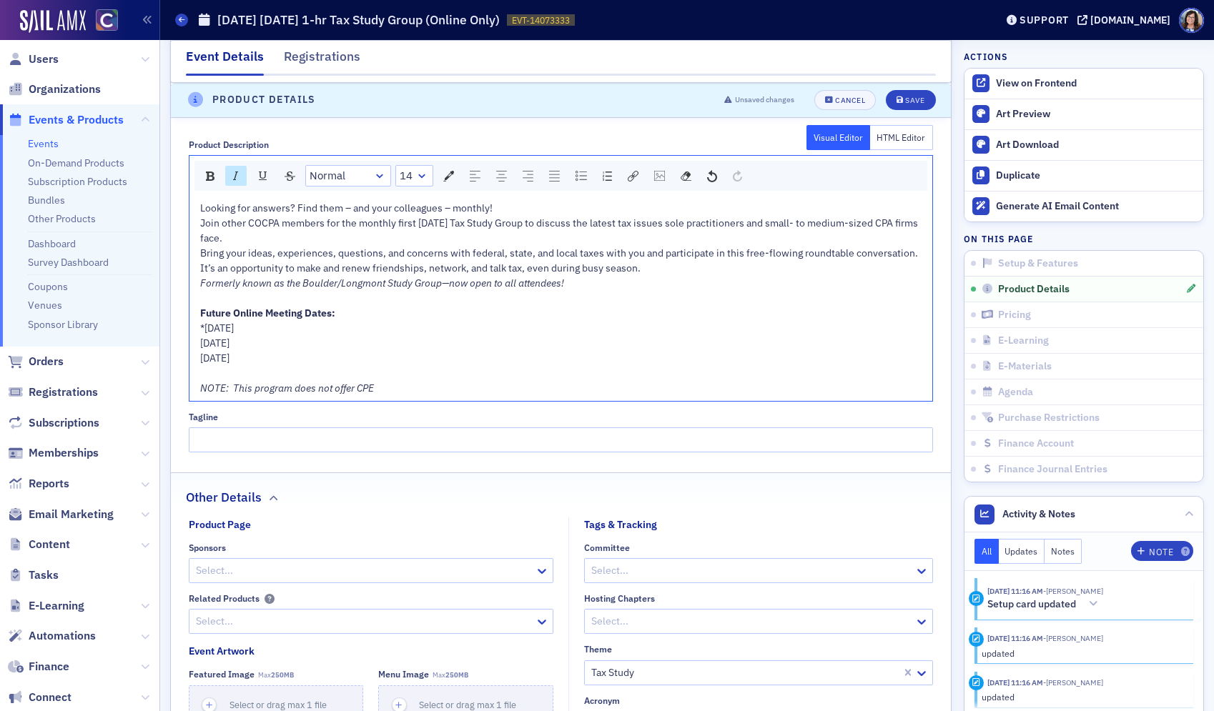
scroll to position [855, 0]
click at [912, 97] on div "Save" at bounding box center [914, 100] width 19 height 8
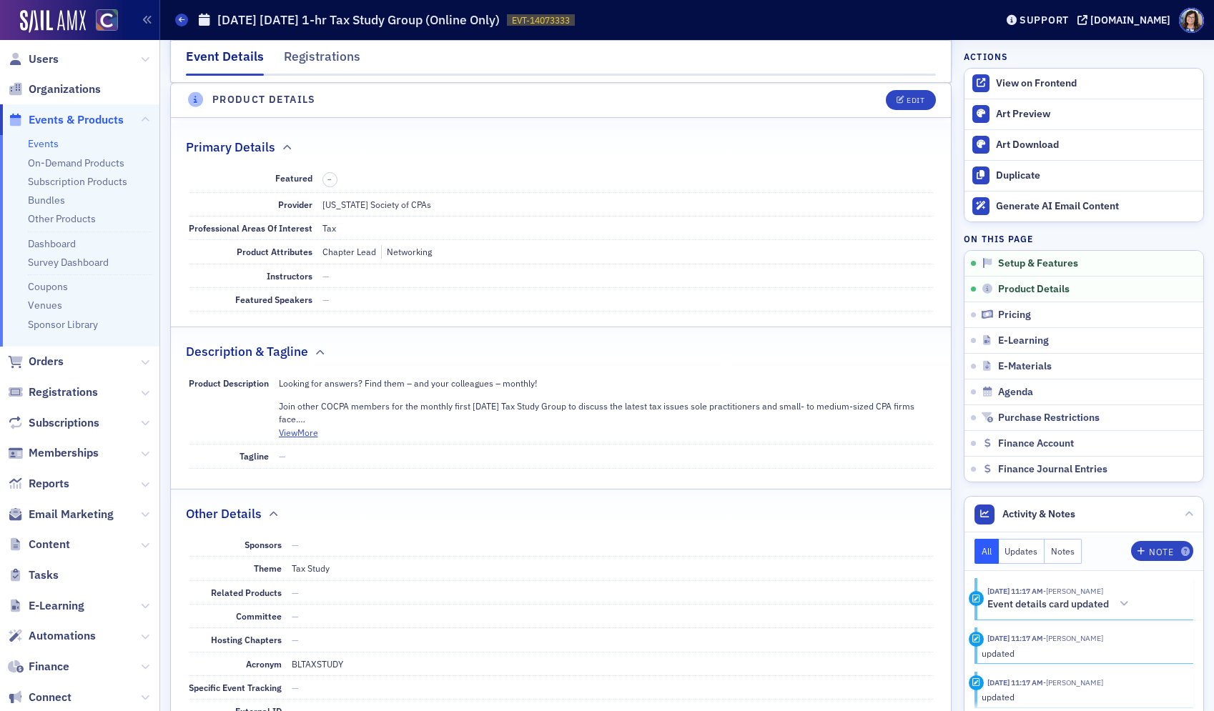
scroll to position [468, 0]
click at [1018, 81] on div "View on Frontend" at bounding box center [1096, 83] width 200 height 13
click at [51, 121] on span "Events & Products" at bounding box center [76, 120] width 95 height 16
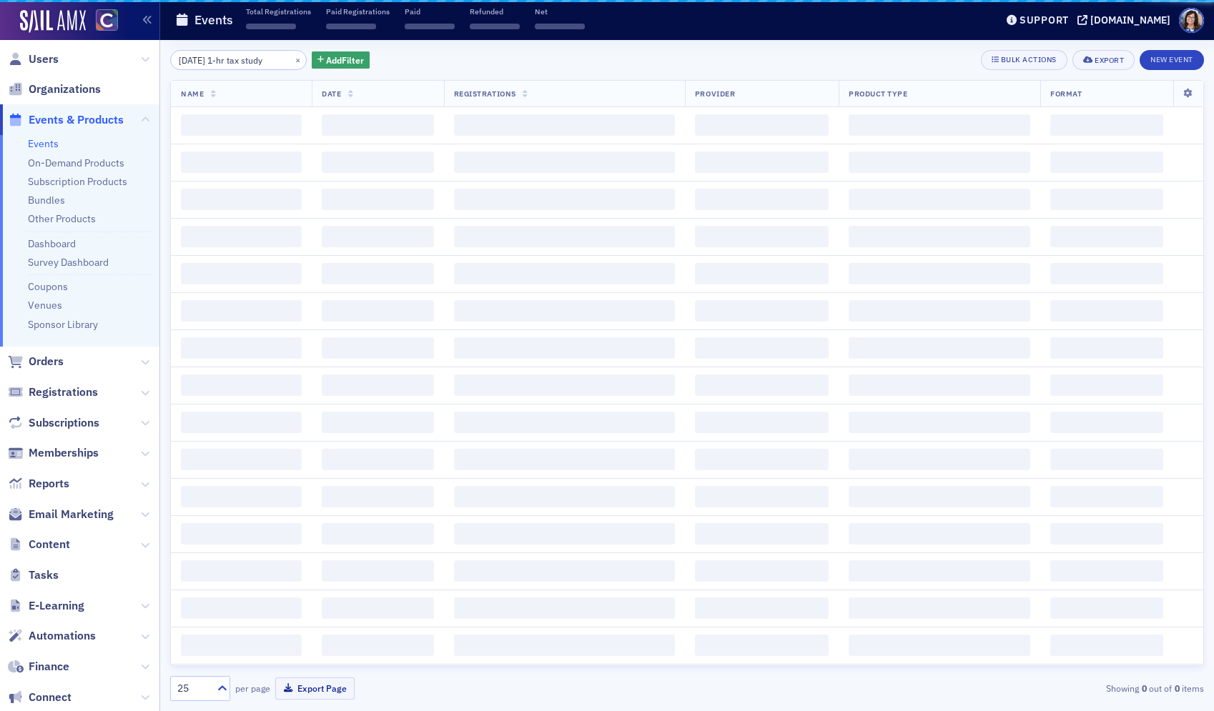
scroll to position [0, 11]
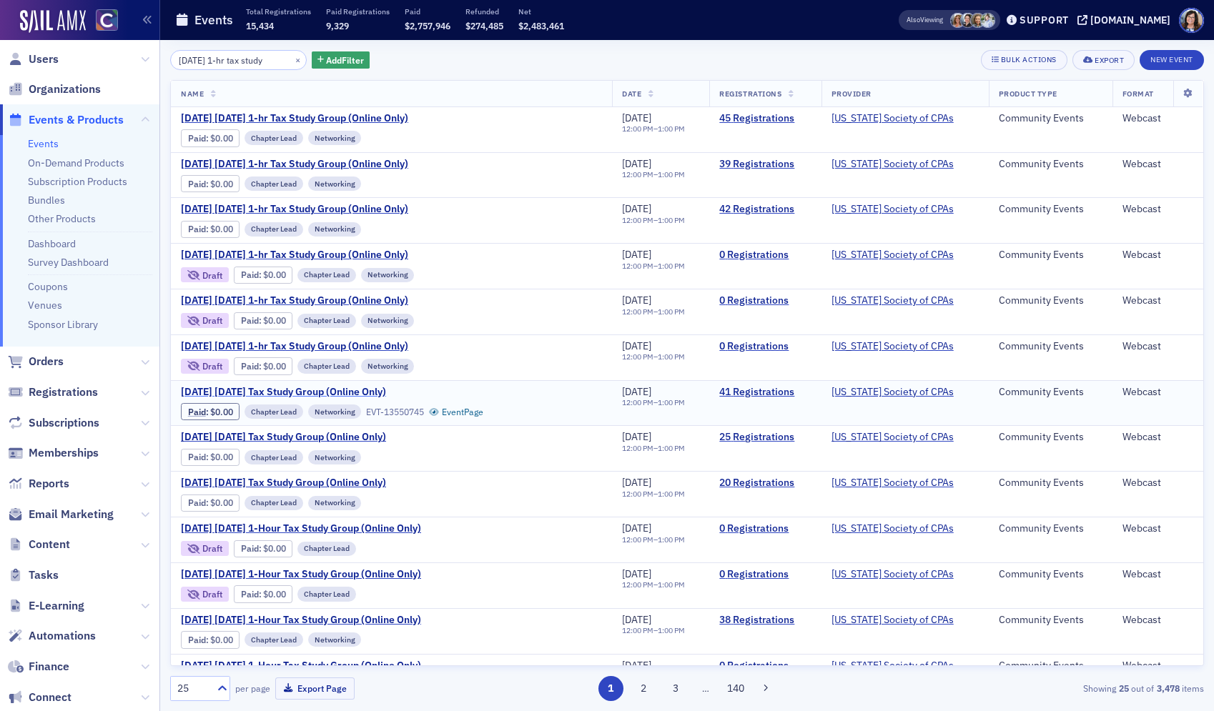
click at [268, 390] on span "October 2025 Wednesday Tax Study Group (Online Only)" at bounding box center [301, 392] width 240 height 13
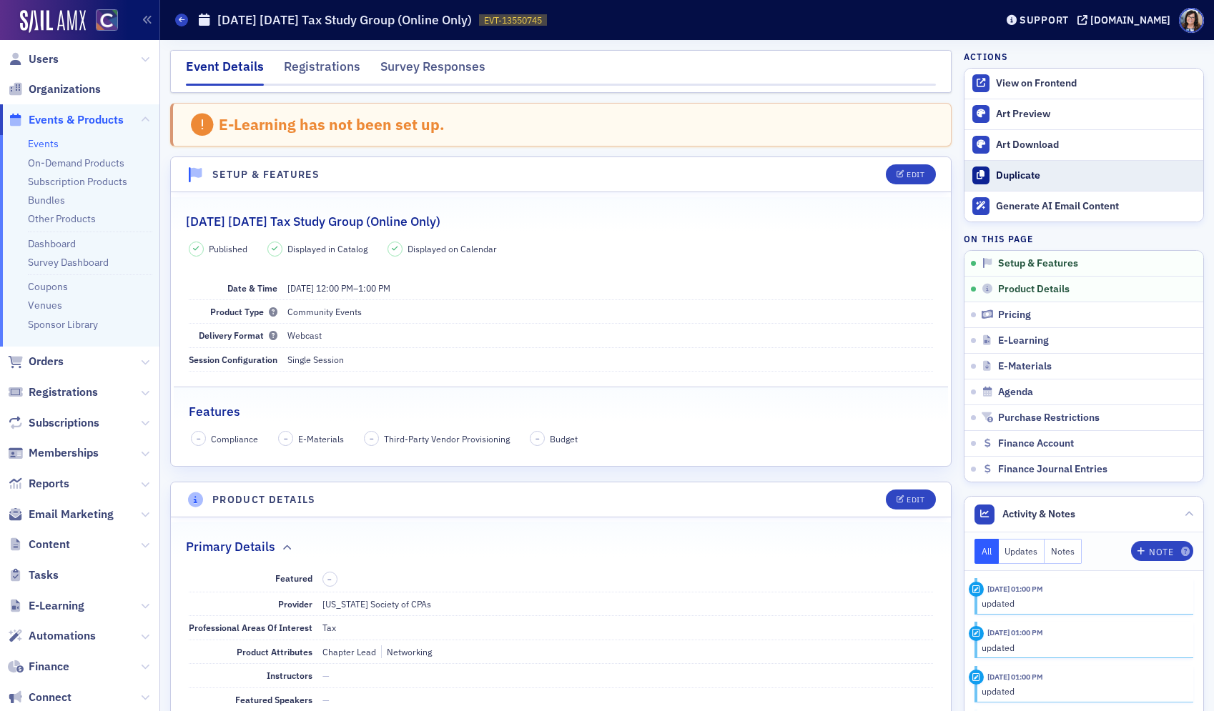
click at [1022, 172] on div "Duplicate" at bounding box center [1096, 175] width 200 height 13
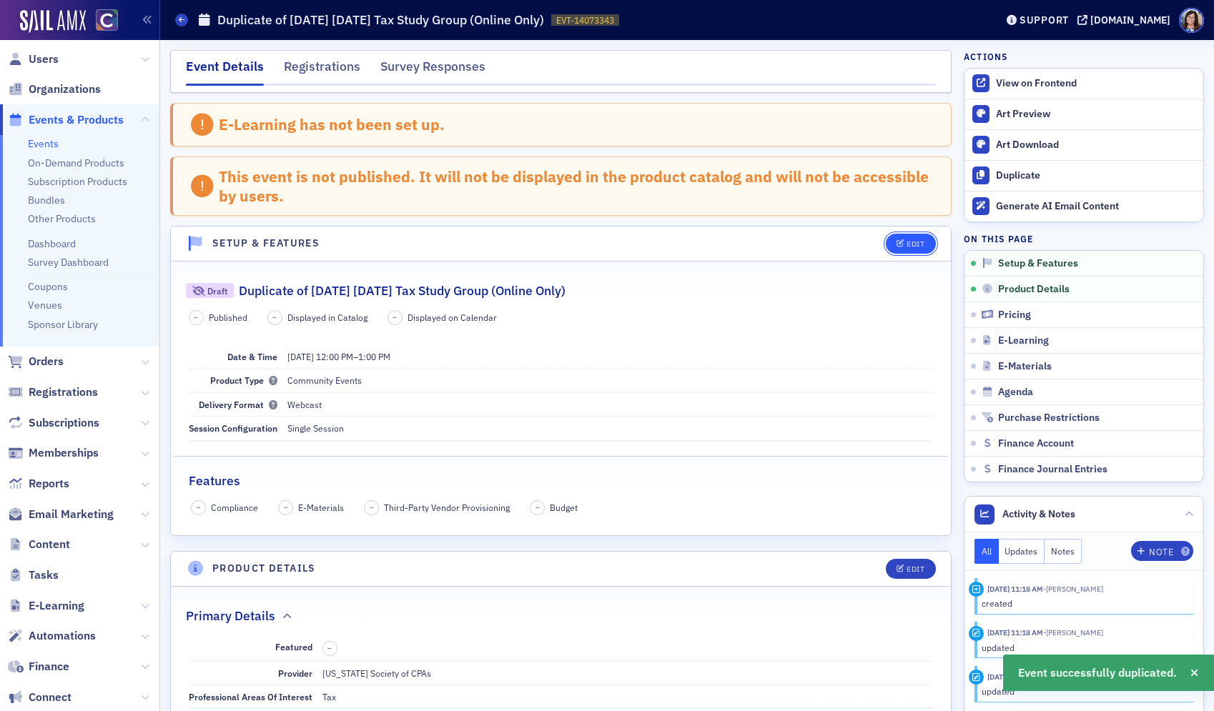
click at [912, 242] on div "Edit" at bounding box center [915, 244] width 18 height 8
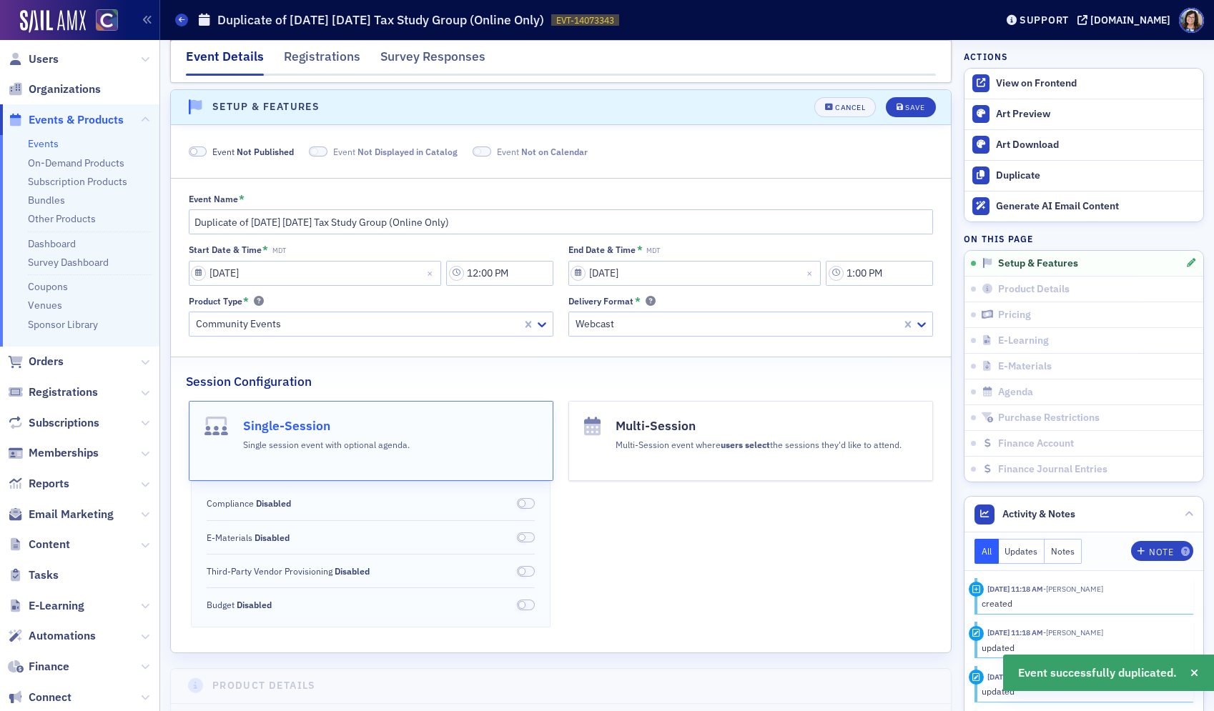
scroll to position [143, 0]
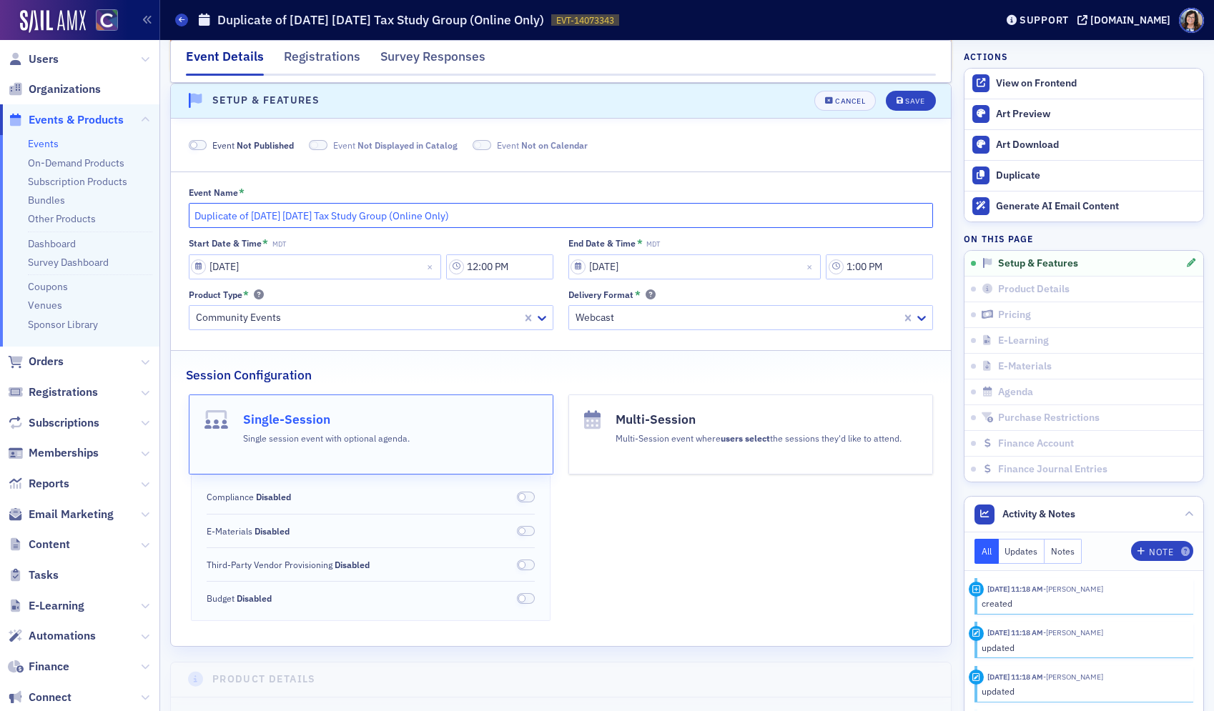
drag, startPoint x: 252, startPoint y: 217, endPoint x: 134, endPoint y: 216, distance: 117.9
click at [134, 216] on div "Users Organizations Events & Products Events On-Demand Products Subscription Pr…" at bounding box center [607, 355] width 1214 height 711
drag, startPoint x: 221, startPoint y: 216, endPoint x: 180, endPoint y: 218, distance: 40.8
click at [180, 218] on div "Event Name * October 2025 Wednesday Tax Study Group (Online Only) Start Date & …" at bounding box center [561, 258] width 780 height 143
click at [286, 218] on input "September 30, 2025 Wednesday Tax Study Group (Online Only)" at bounding box center [561, 215] width 745 height 25
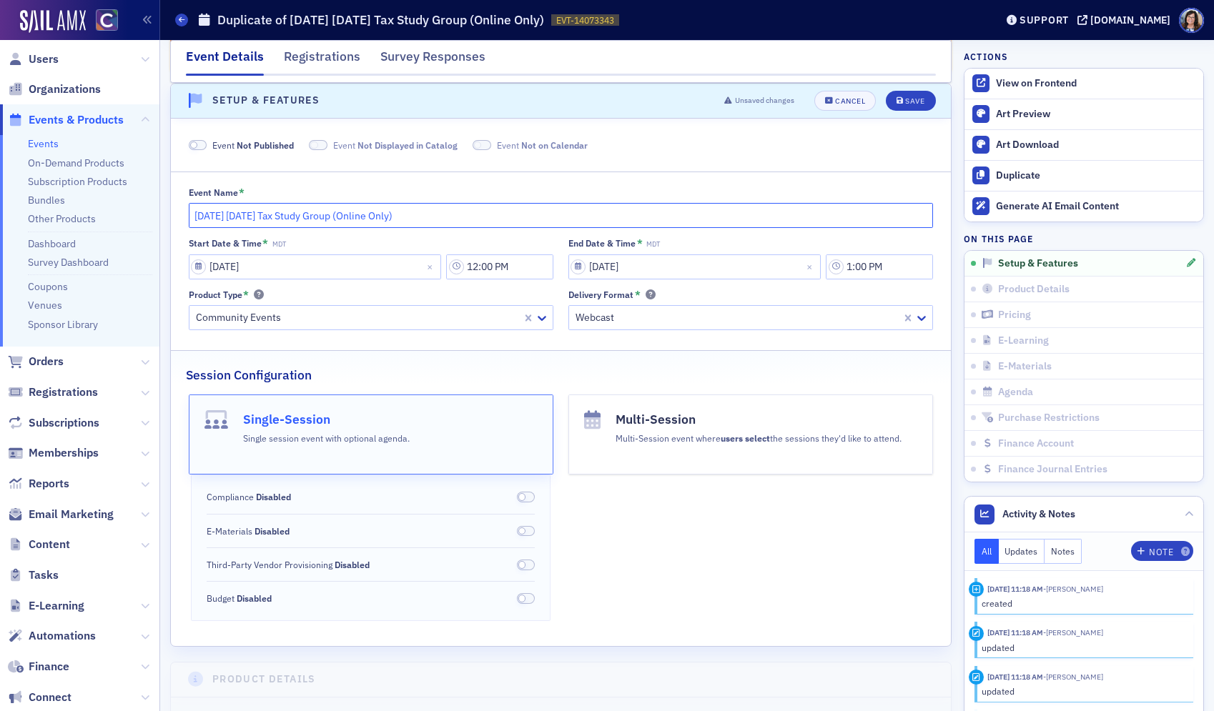
type input "September 30, 2026 Wednesday Tax Study Group (Online Only)"
select select "9"
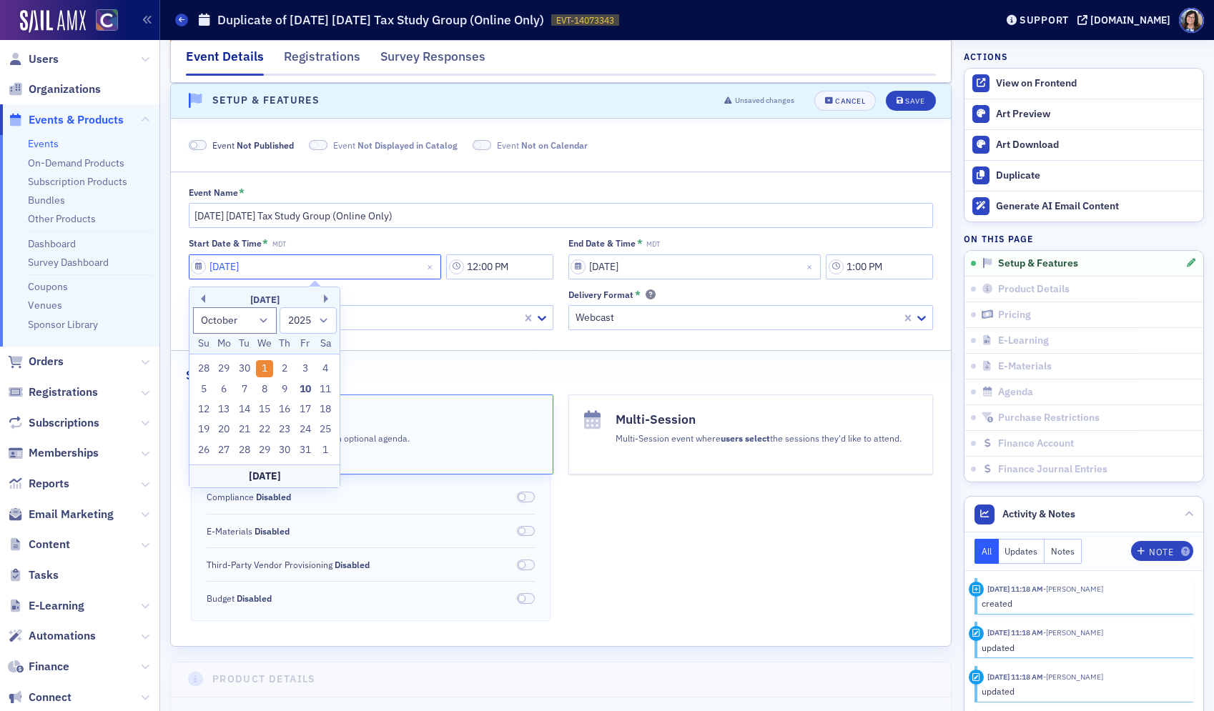
click at [200, 267] on input "10/01/2025" at bounding box center [315, 266] width 253 height 25
click at [322, 320] on select "1900 1901 1902 1903 1904 1905 1906 1907 1908 1909 1910 1911 1912 1913 1914 1915…" at bounding box center [307, 320] width 57 height 26
select select "2026"
click at [279, 307] on select "1900 1901 1902 1903 1904 1905 1906 1907 1908 1909 1910 1911 1912 1913 1914 1915…" at bounding box center [307, 320] width 57 height 26
click at [264, 372] on div "30" at bounding box center [264, 368] width 17 height 17
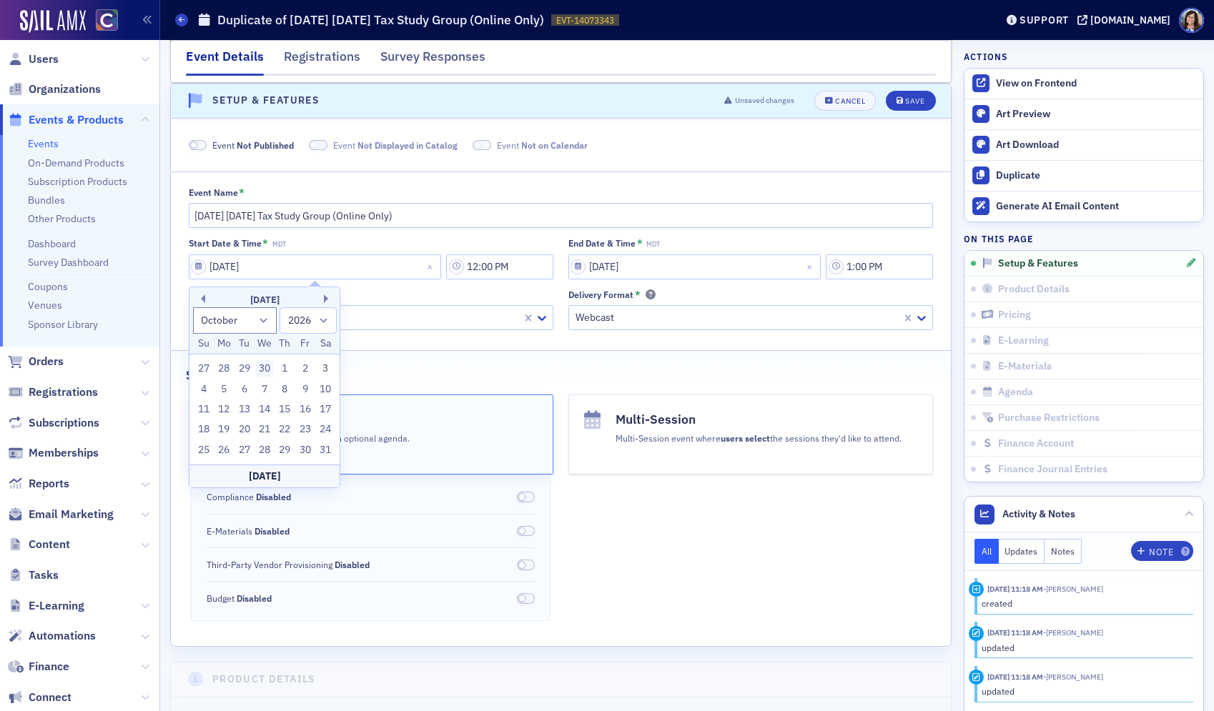
type input "09/30/2026"
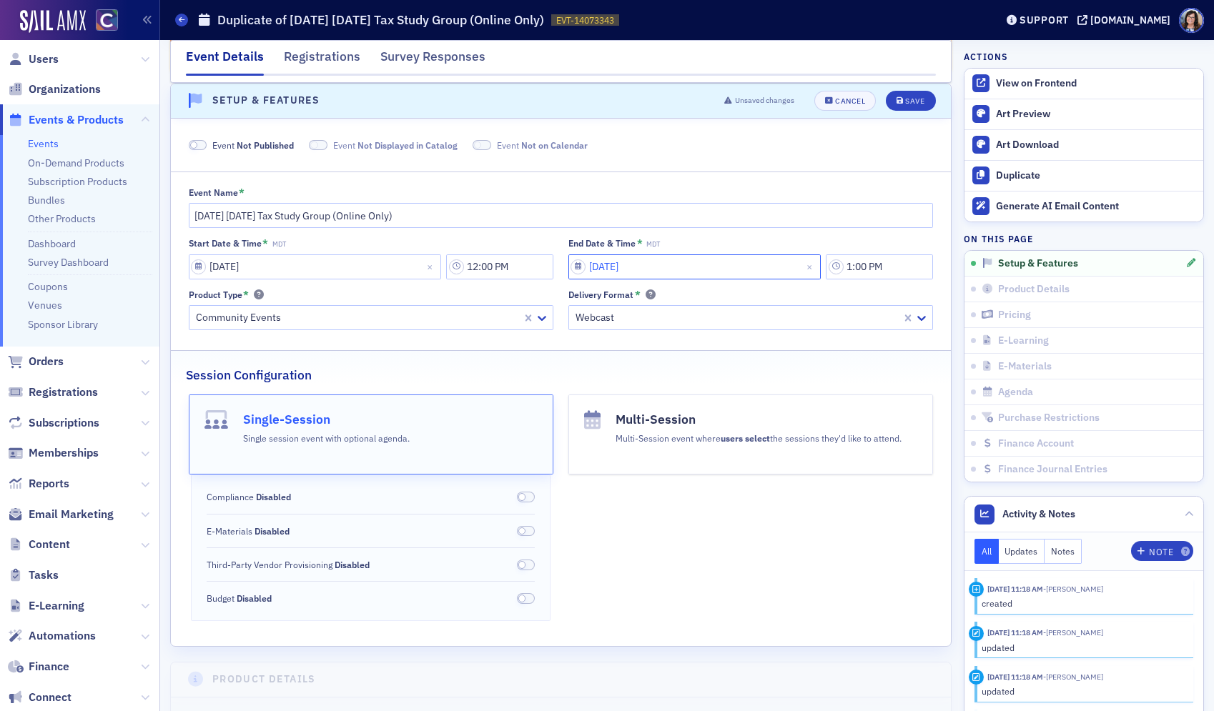
select select "9"
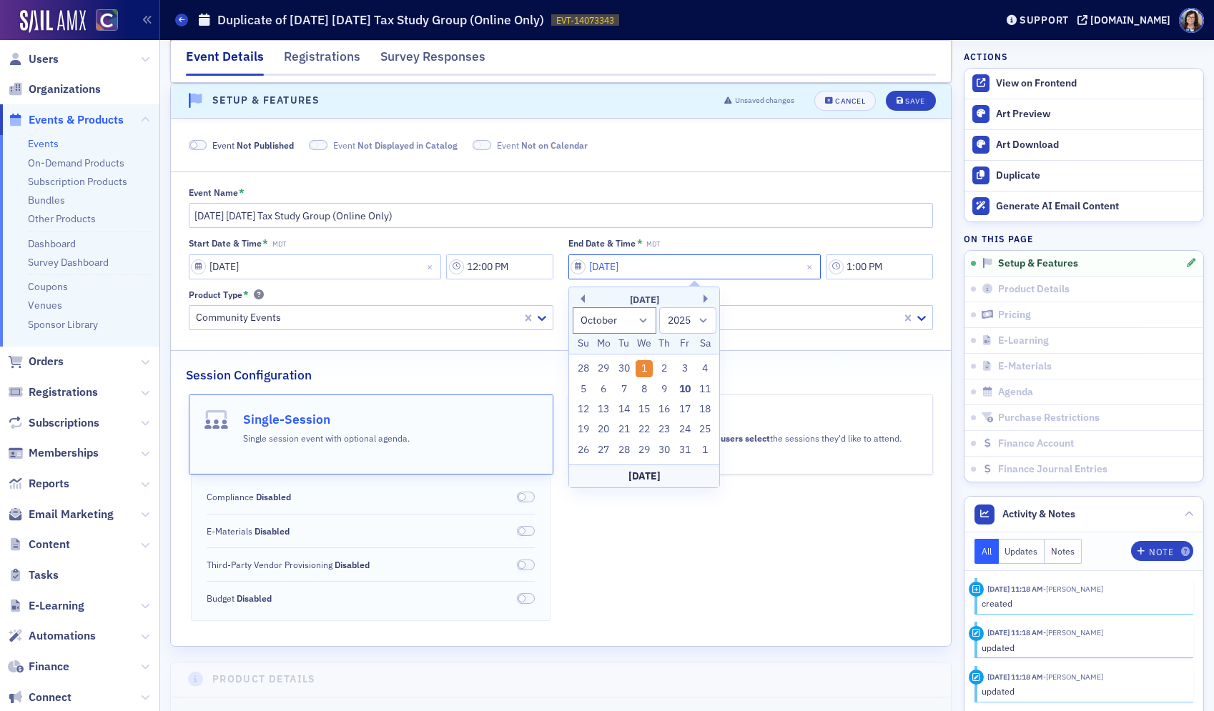
click at [576, 270] on input "10/01/2025" at bounding box center [694, 266] width 253 height 25
click at [703, 322] on select "1900 1901 1902 1903 1904 1905 1906 1907 1908 1909 1910 1911 1912 1913 1914 1915…" at bounding box center [687, 320] width 57 height 26
select select "2026"
click at [659, 307] on select "1900 1901 1902 1903 1904 1905 1906 1907 1908 1909 1910 1911 1912 1913 1914 1915…" at bounding box center [687, 320] width 57 height 26
click at [640, 370] on div "30" at bounding box center [643, 368] width 17 height 17
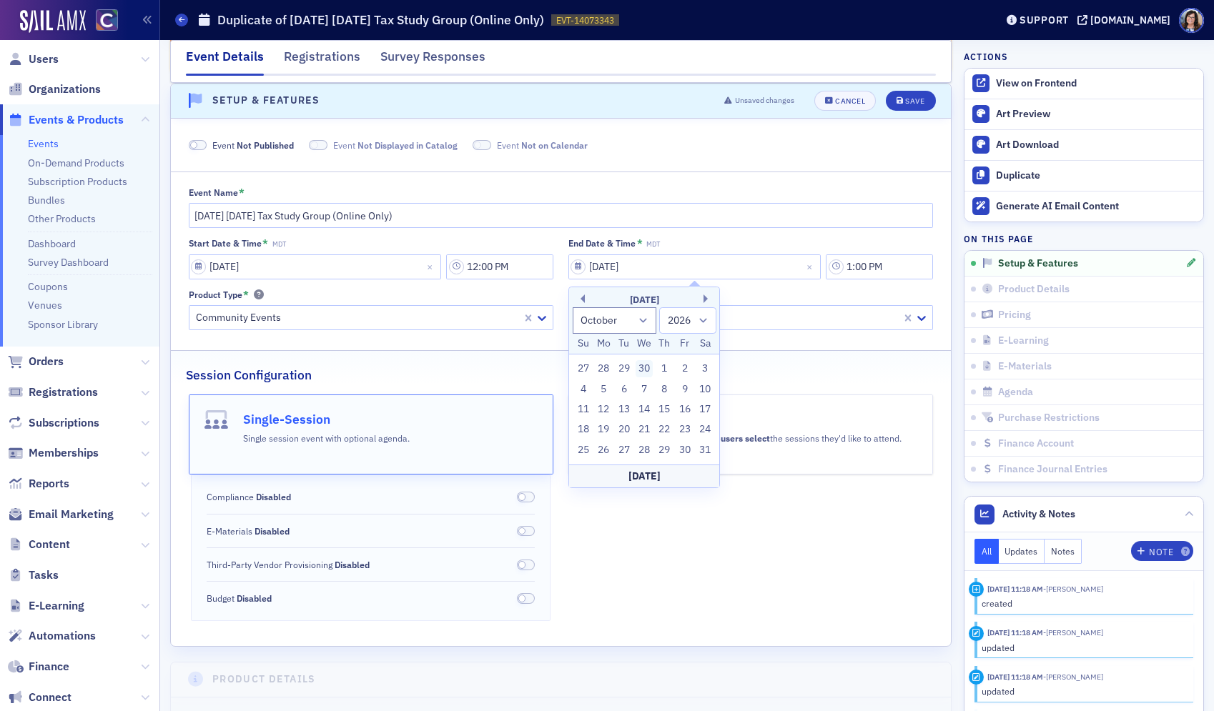
type input "09/30/2026"
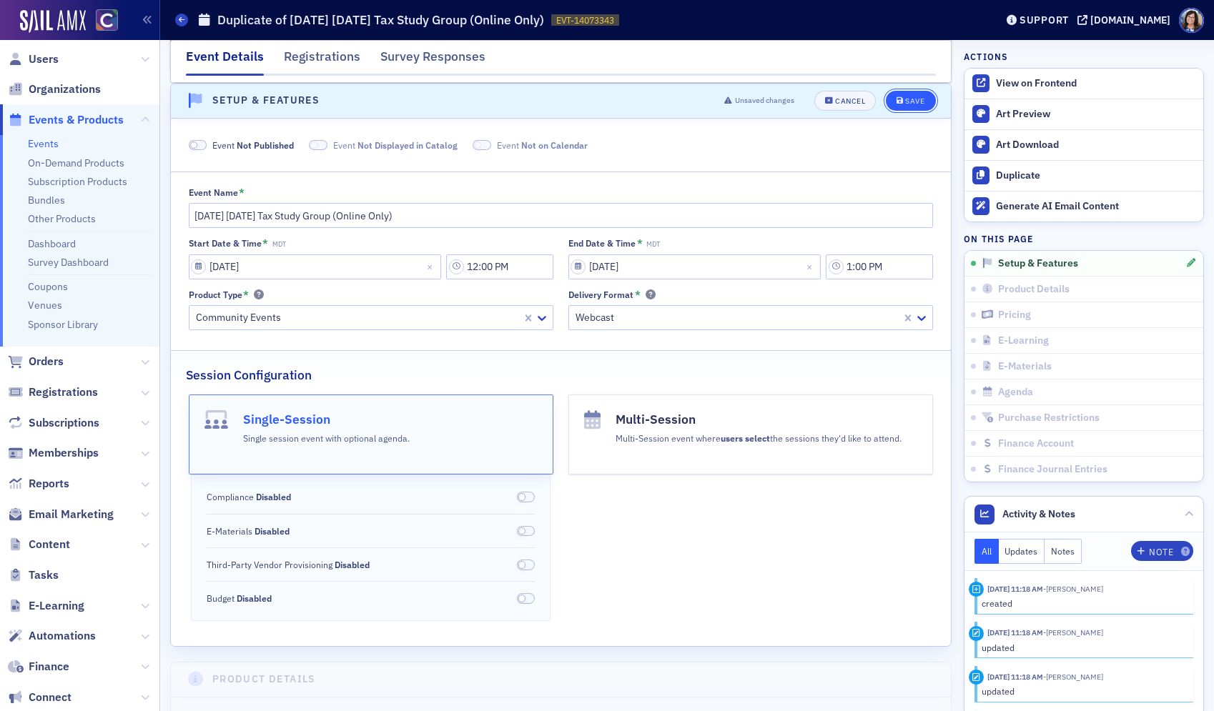
click at [917, 99] on div "Save" at bounding box center [914, 101] width 19 height 8
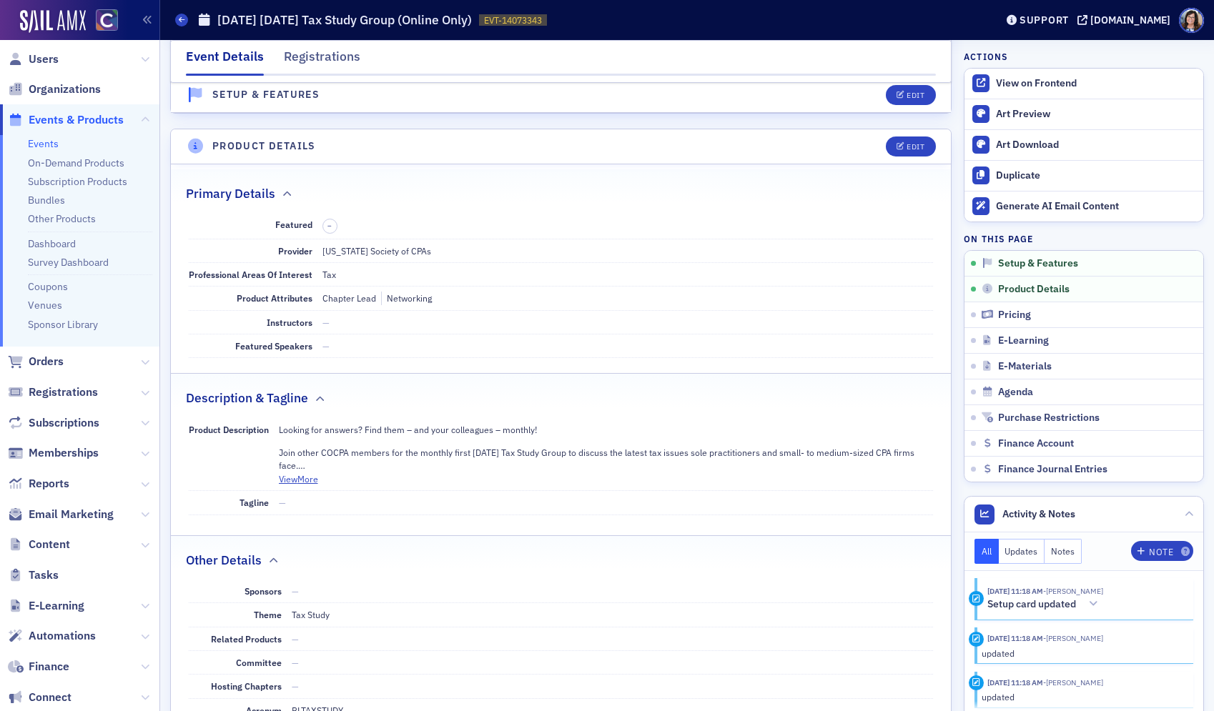
scroll to position [425, 0]
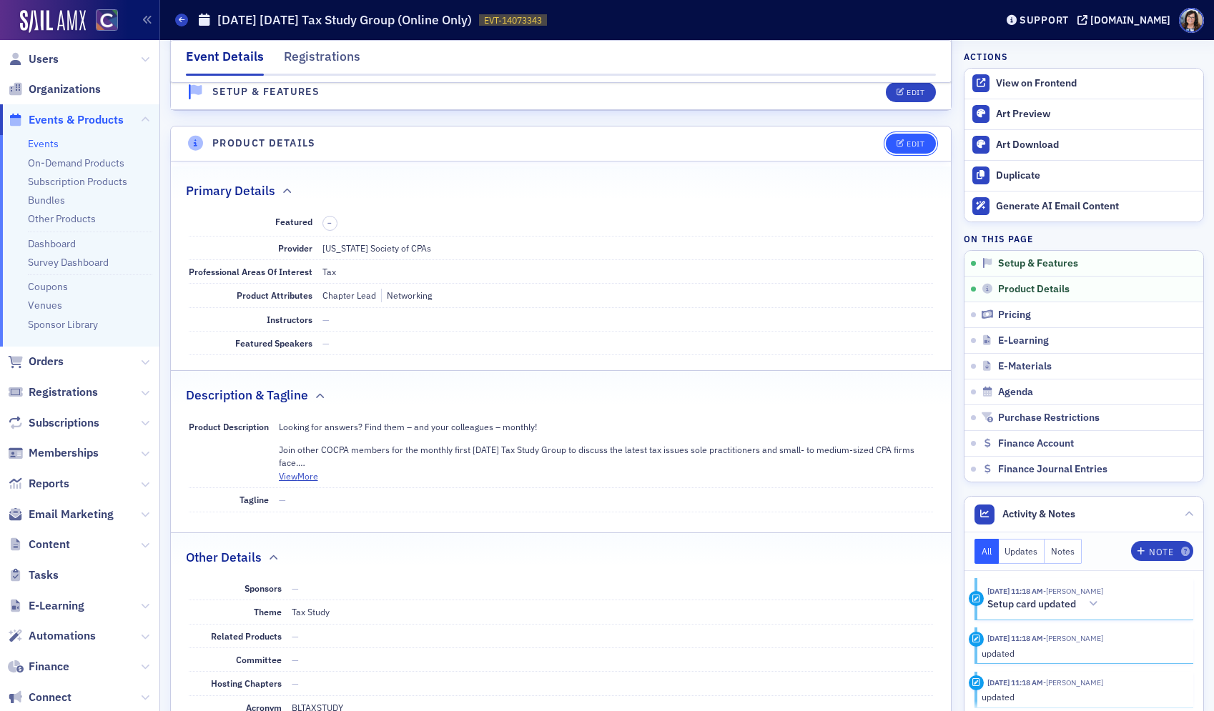
click at [909, 144] on div "Edit" at bounding box center [915, 144] width 18 height 8
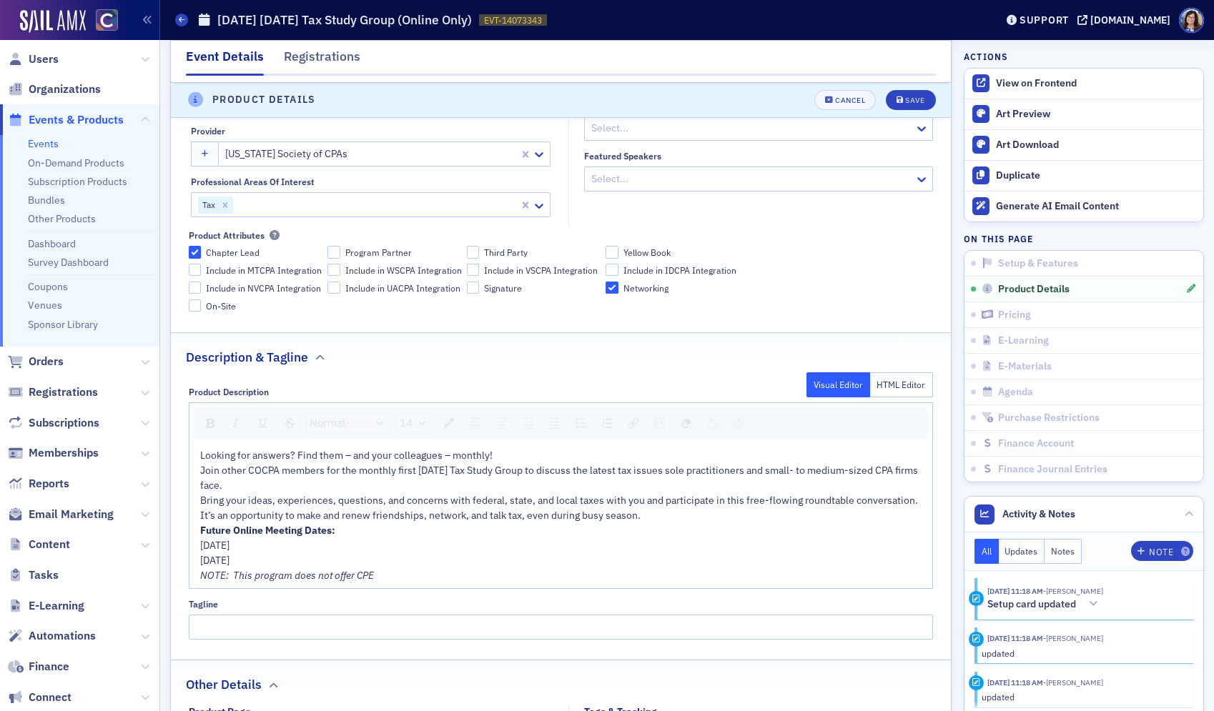
scroll to position [610, 0]
click at [649, 515] on div "Bring your ideas, experiences, questions, and concerns with federal, state, and…" at bounding box center [561, 508] width 723 height 30
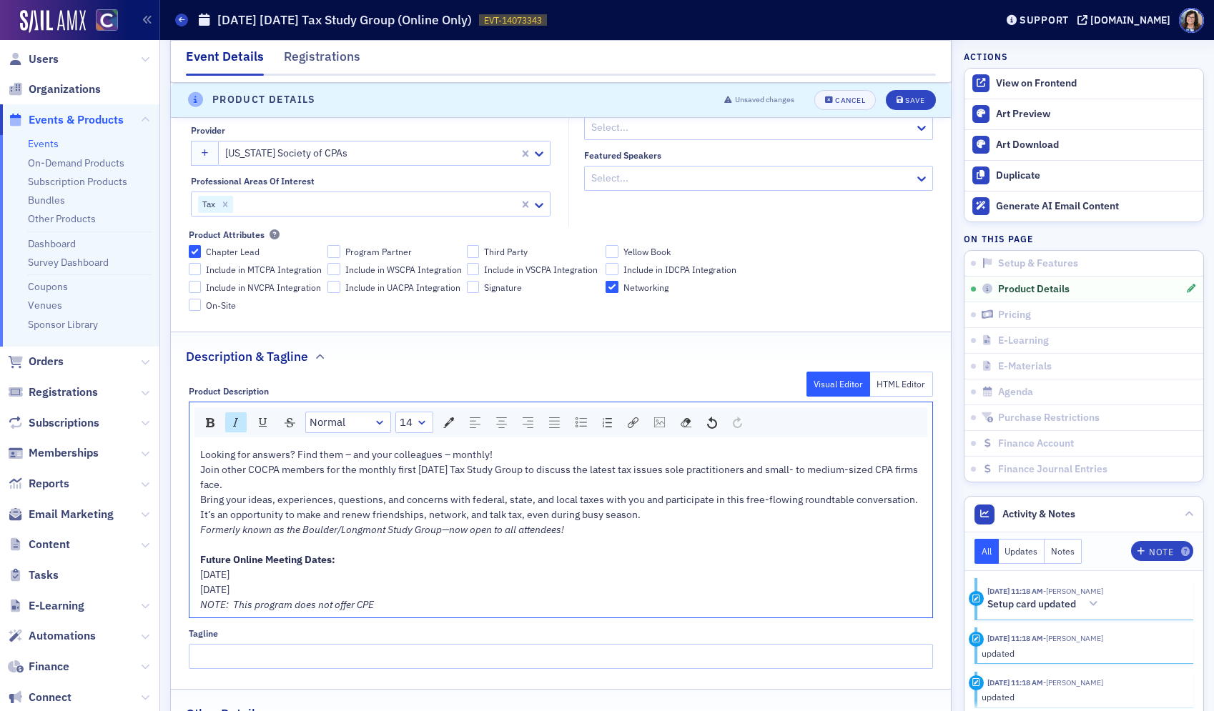
drag, startPoint x: 301, startPoint y: 593, endPoint x: 192, endPoint y: 580, distance: 109.4
click at [192, 580] on div "Looking for answers? Find them – and your colleagues – monthly! Join other COCP…" at bounding box center [560, 529] width 743 height 175
click at [269, 485] on div "Join other COCPA members for the monthly first Wednesday Tax Study Group to dis…" at bounding box center [561, 477] width 723 height 30
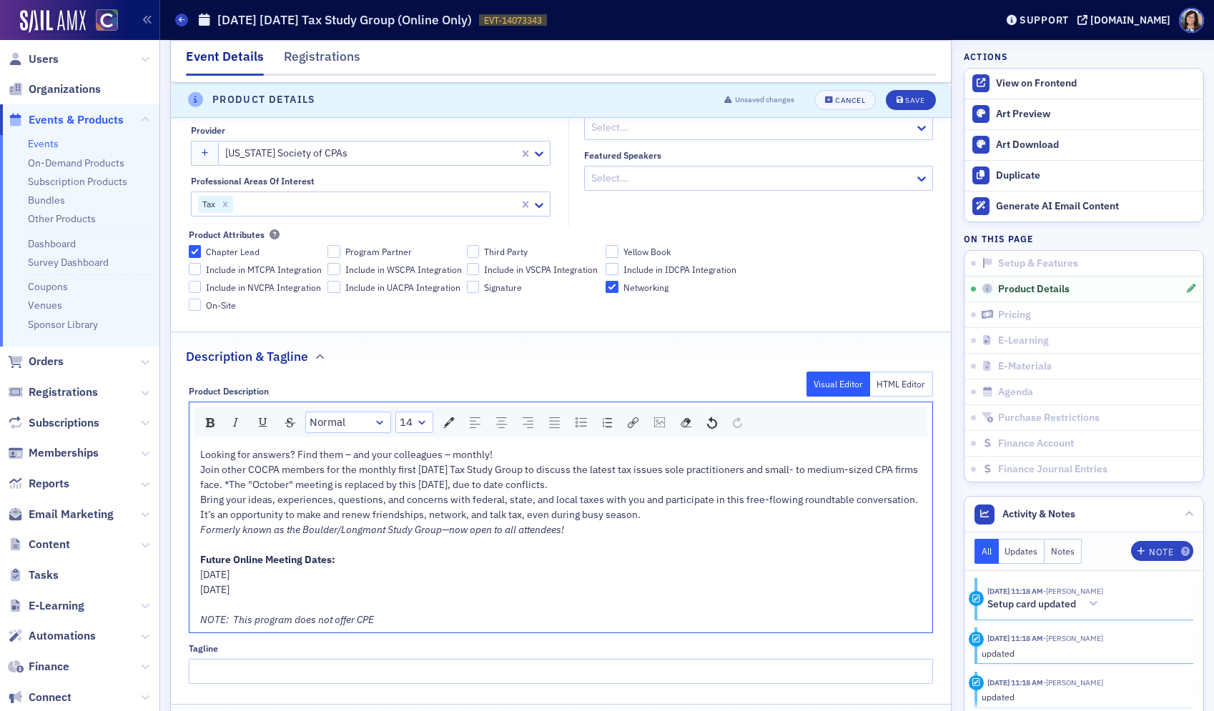
drag, startPoint x: 249, startPoint y: 485, endPoint x: 614, endPoint y: 485, distance: 364.6
click at [614, 485] on span "Join other COCPA members for the monthly first Wednesday Tax Study Group to dis…" at bounding box center [560, 477] width 720 height 28
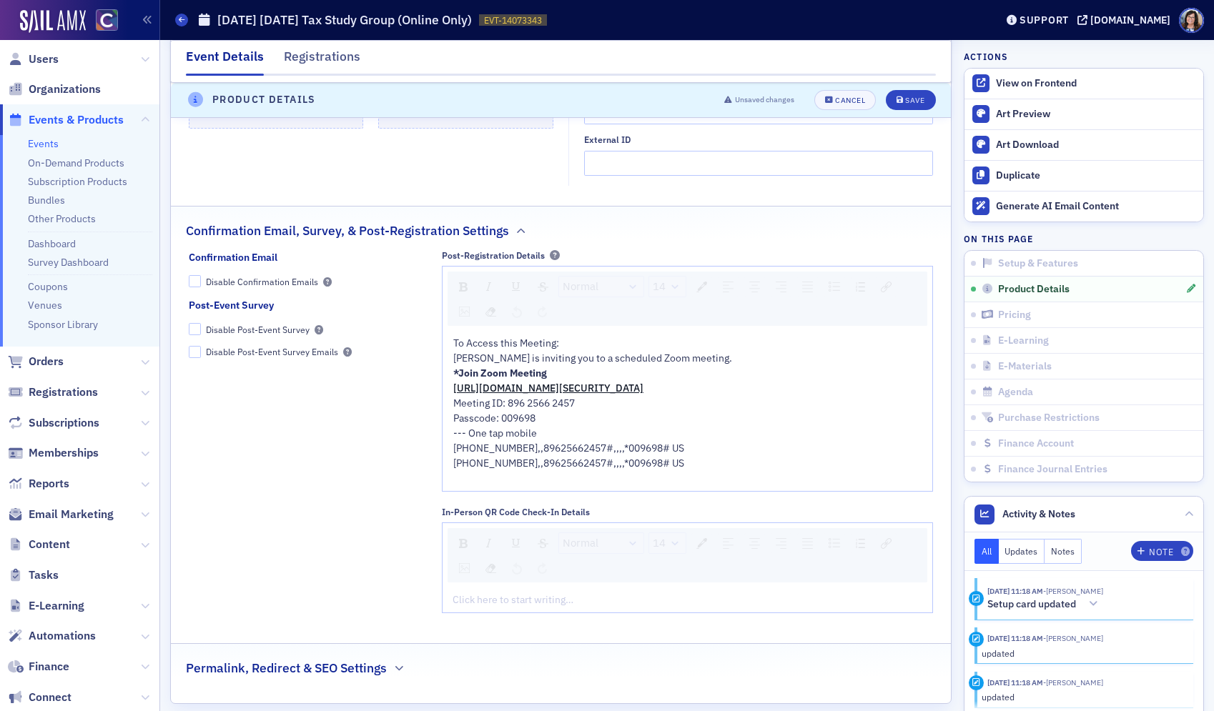
scroll to position [1654, 0]
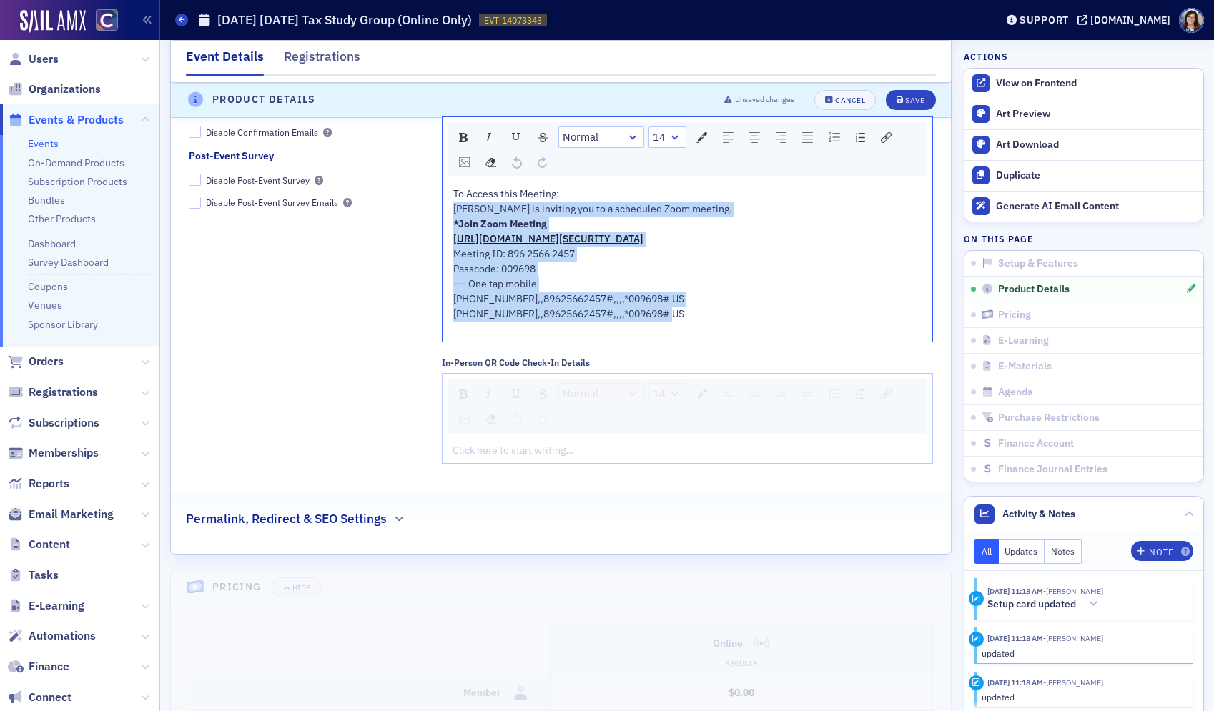
drag, startPoint x: 559, startPoint y: 193, endPoint x: 768, endPoint y: 317, distance: 242.6
click at [768, 317] on div "To Access this Meeting: Lynn Mitton is inviting you to a scheduled Zoom meeting…" at bounding box center [687, 262] width 469 height 150
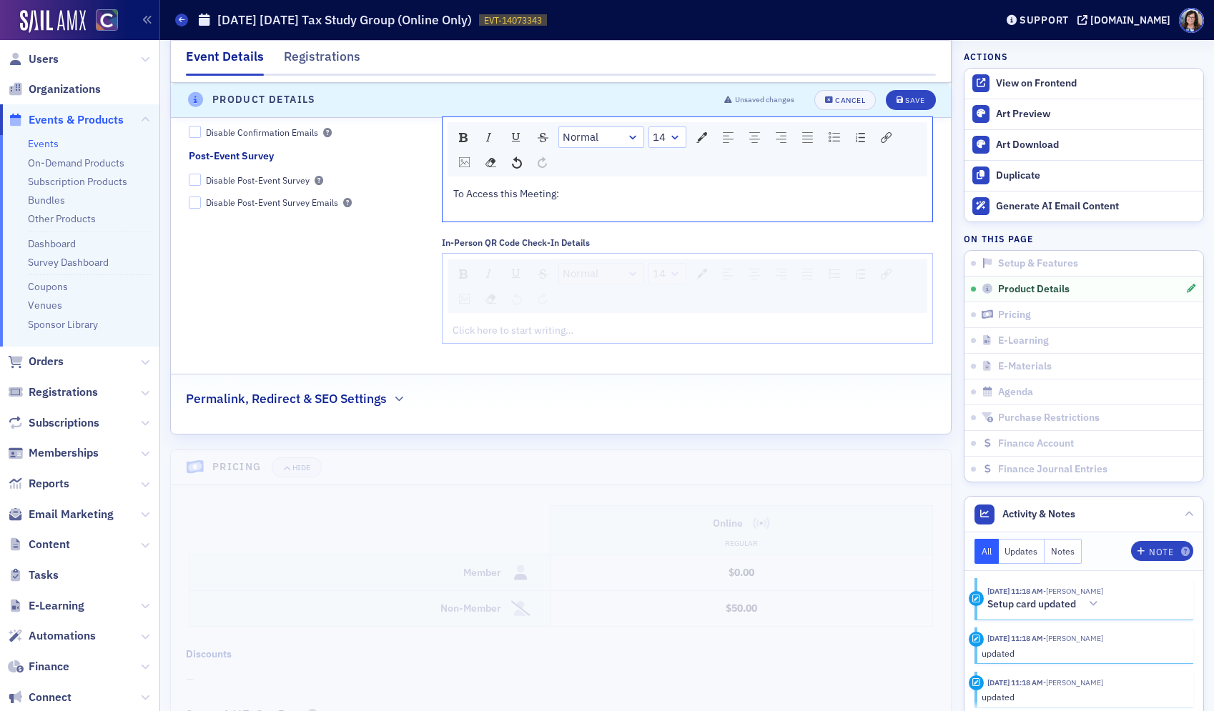
scroll to position [1650, 0]
click at [909, 103] on div "Save" at bounding box center [914, 100] width 19 height 8
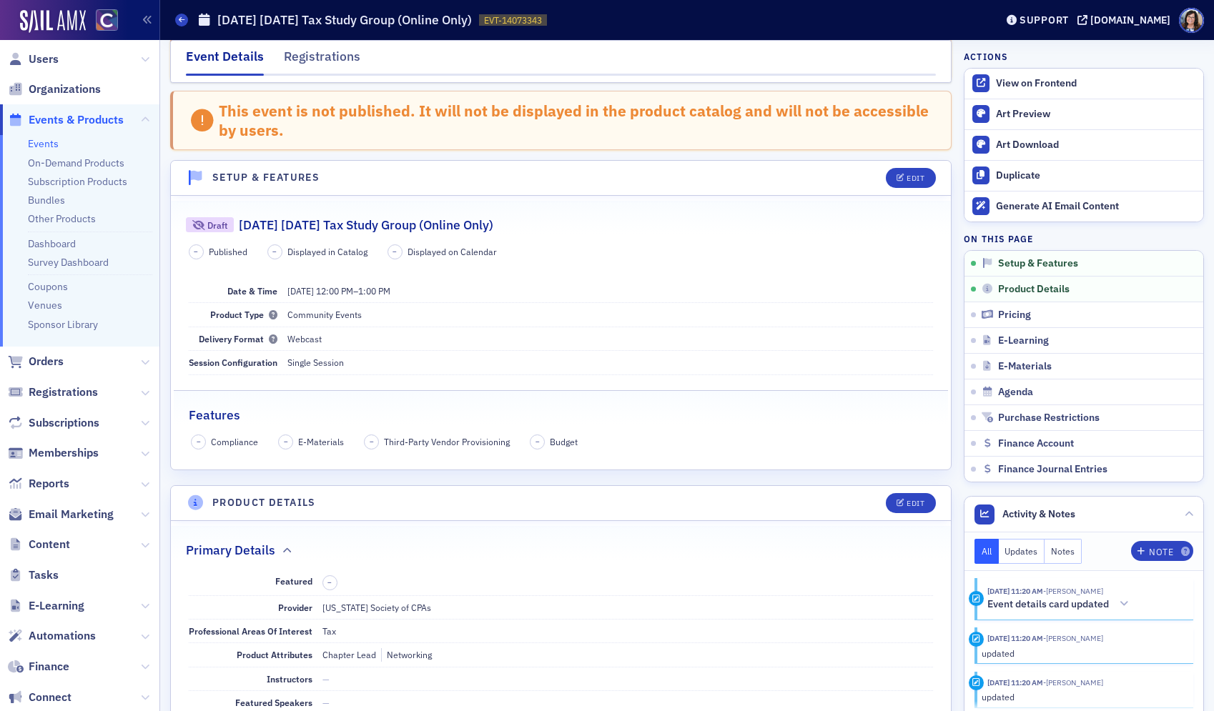
scroll to position [67, 0]
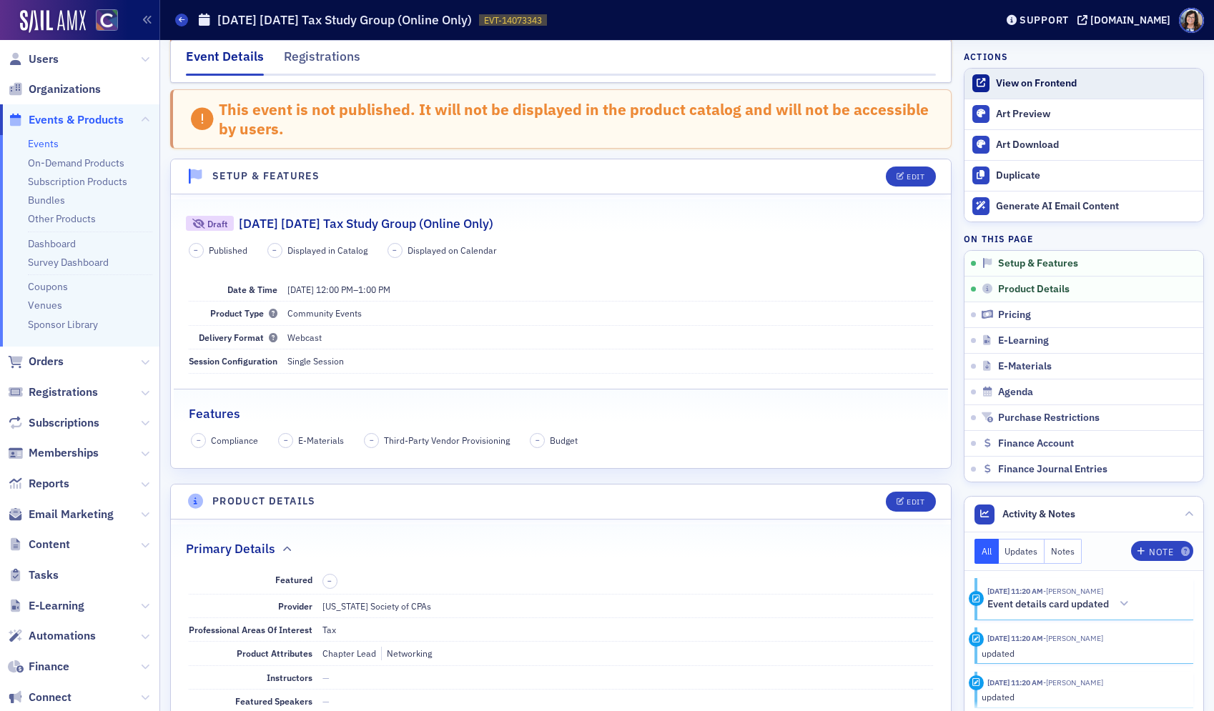
click at [1020, 86] on div "View on Frontend" at bounding box center [1096, 83] width 200 height 13
click at [912, 503] on div "Edit" at bounding box center [915, 502] width 18 height 8
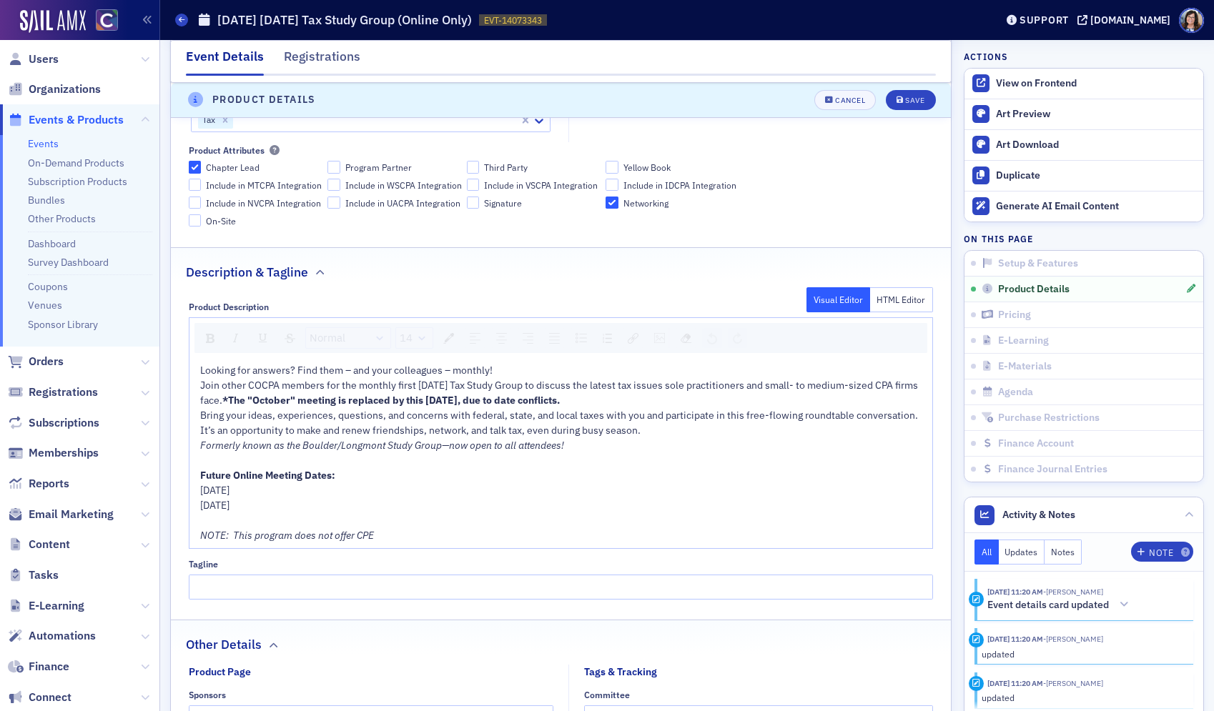
scroll to position [708, 0]
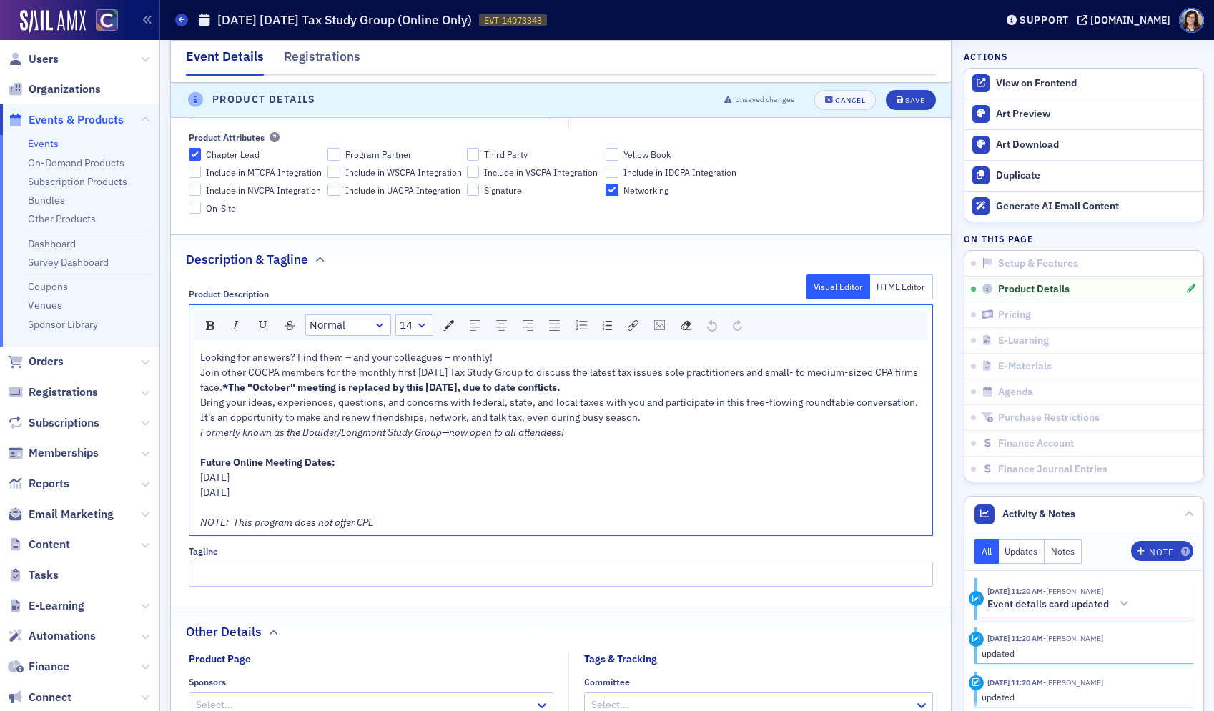
click at [422, 393] on span "*The "October" meeting is replaced by this September 30th, due to date conflict…" at bounding box center [390, 387] width 337 height 13
drag, startPoint x: 280, startPoint y: 388, endPoint x: 272, endPoint y: 382, distance: 9.7
click at [275, 387] on span "*The "October" meeting is replaced by this September 30th, due to date conflict…" at bounding box center [390, 387] width 337 height 13
click at [207, 327] on img "rdw-inline-control" at bounding box center [210, 325] width 9 height 9
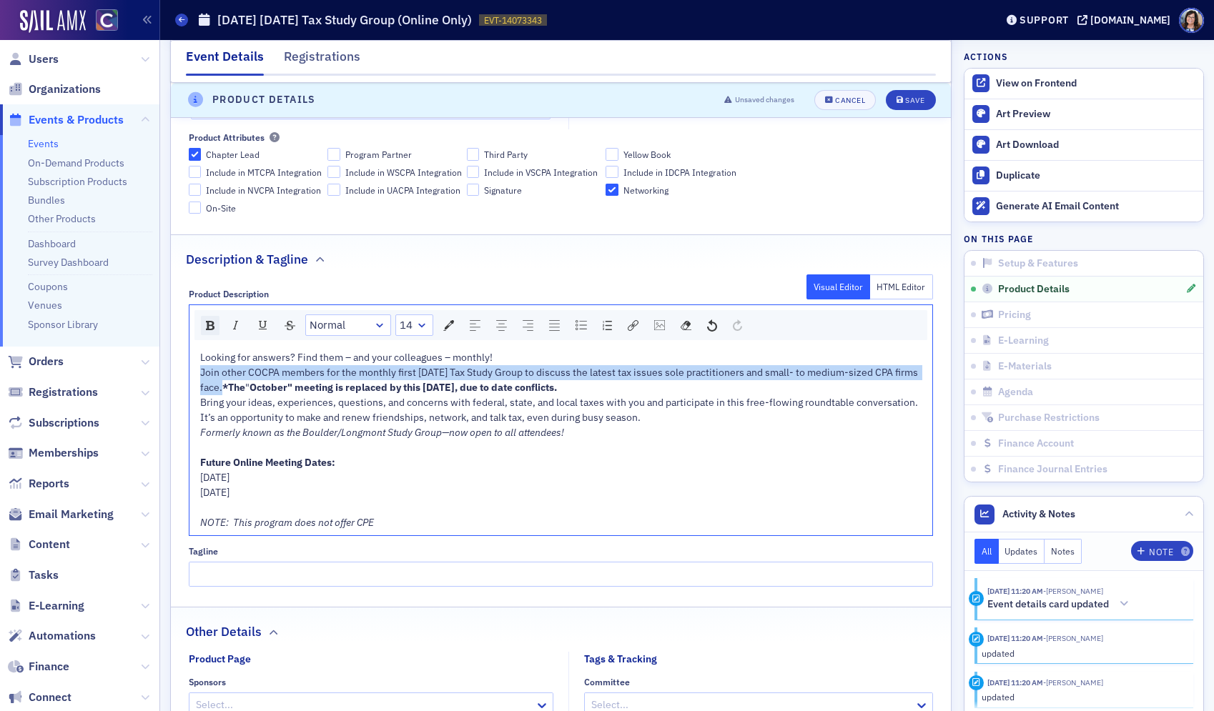
click at [207, 327] on img "rdw-inline-control" at bounding box center [210, 325] width 9 height 9
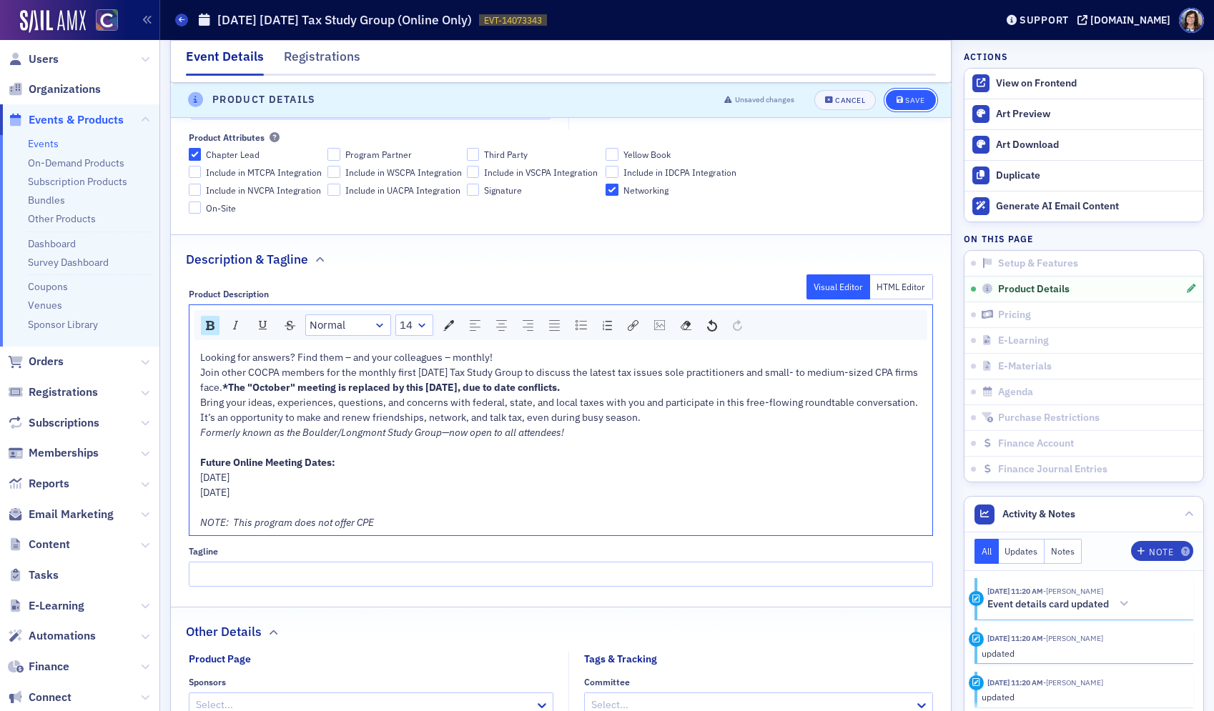
click at [921, 103] on div "Save" at bounding box center [914, 100] width 19 height 8
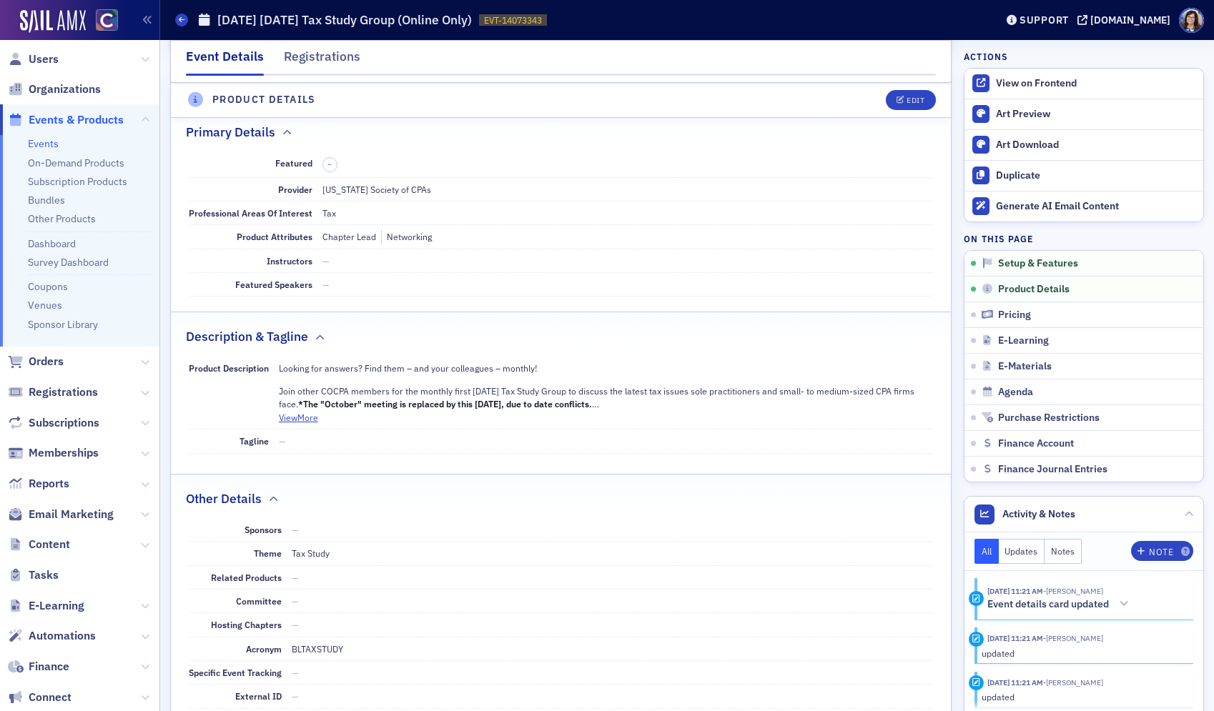
scroll to position [468, 0]
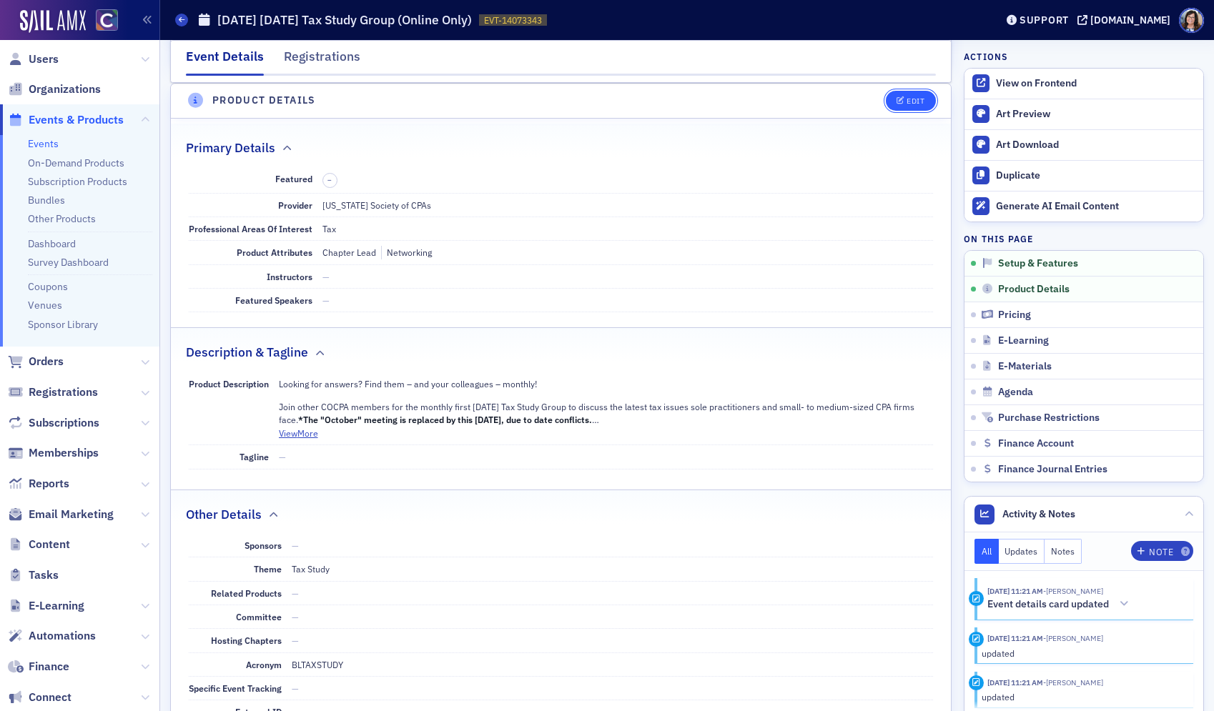
click at [919, 100] on div "Edit" at bounding box center [915, 101] width 18 height 8
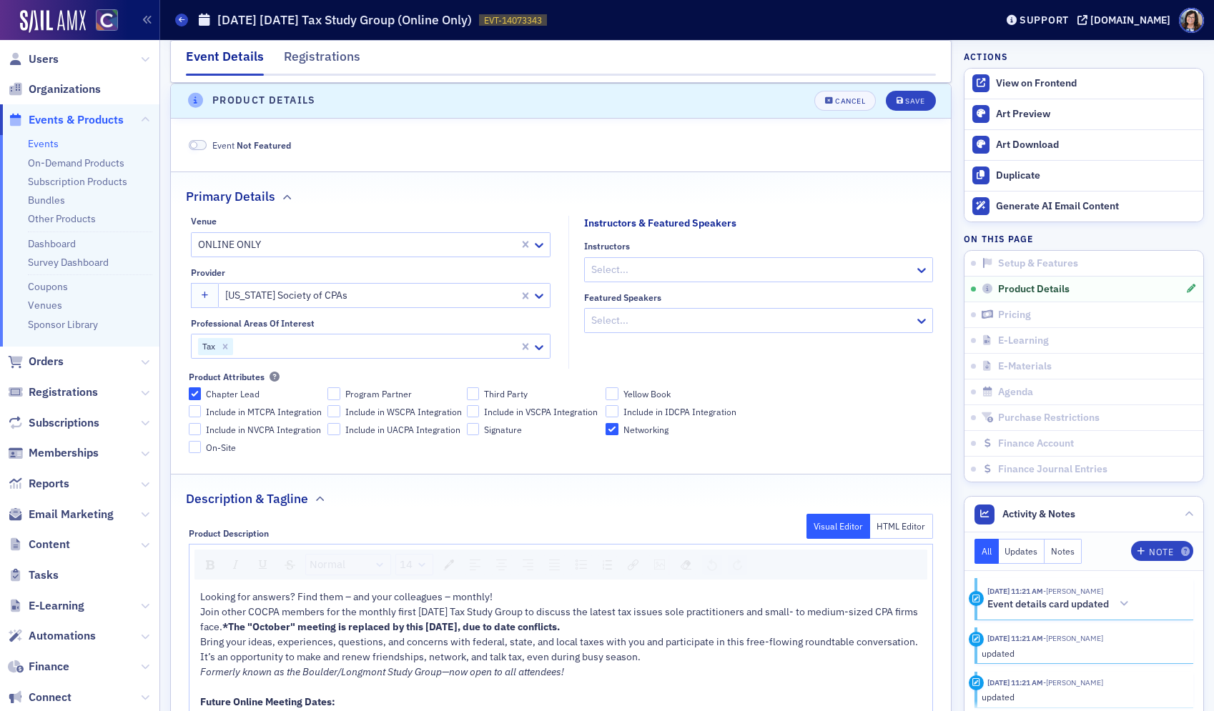
drag, startPoint x: 527, startPoint y: 629, endPoint x: 535, endPoint y: 646, distance: 18.9
click at [528, 630] on span "*The "October" meeting is replaced by this September 30th, due to date conflict…" at bounding box center [390, 626] width 337 height 13
drag, startPoint x: 915, startPoint y: 107, endPoint x: 904, endPoint y: 97, distance: 14.7
click at [915, 107] on button "Save" at bounding box center [910, 101] width 49 height 20
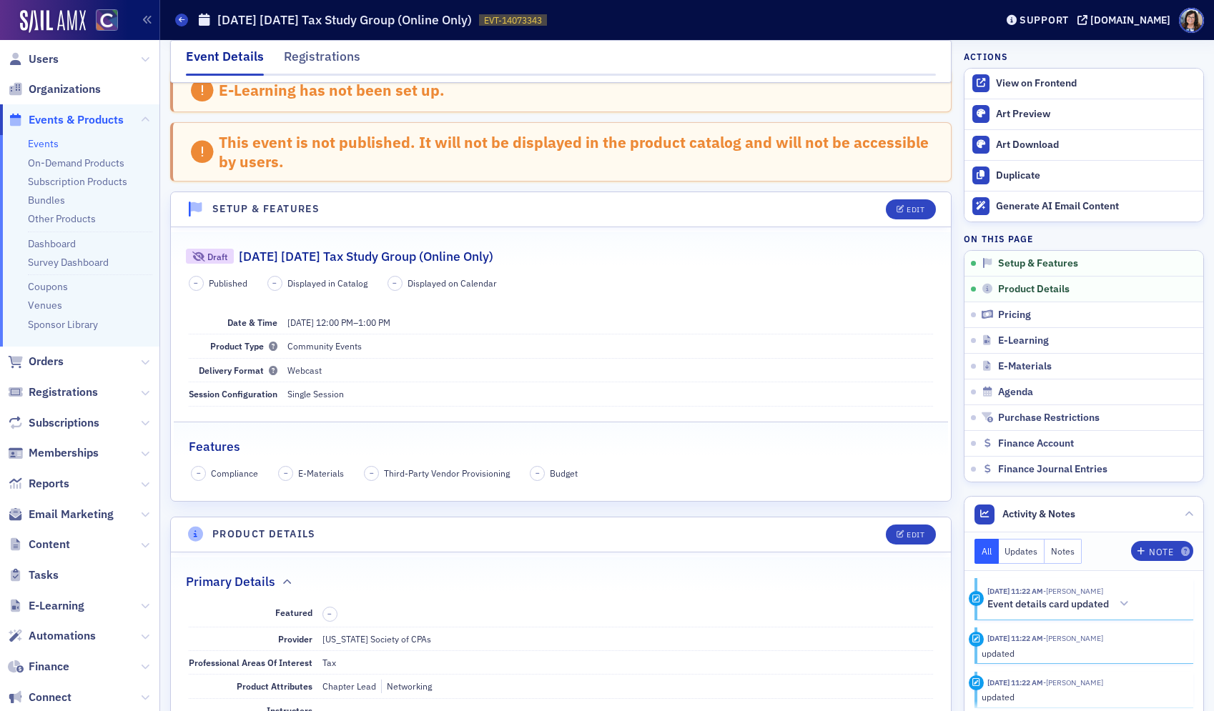
scroll to position [0, 0]
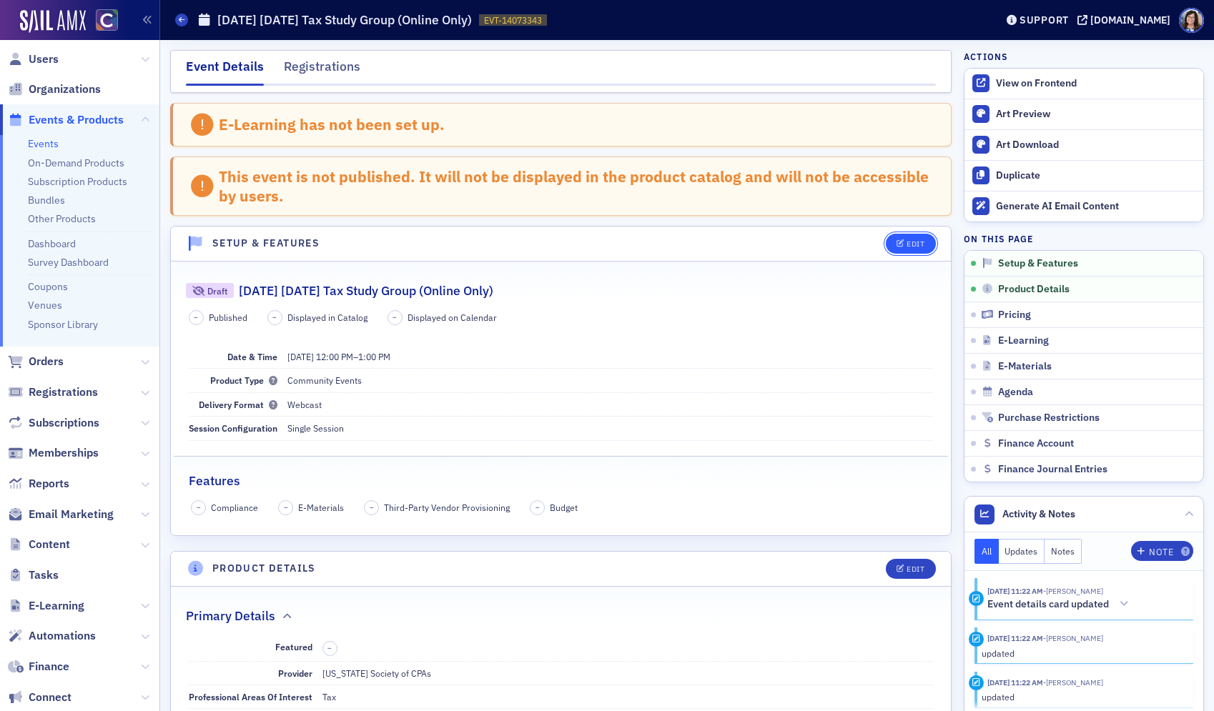
click at [907, 240] on div "Edit" at bounding box center [915, 244] width 18 height 8
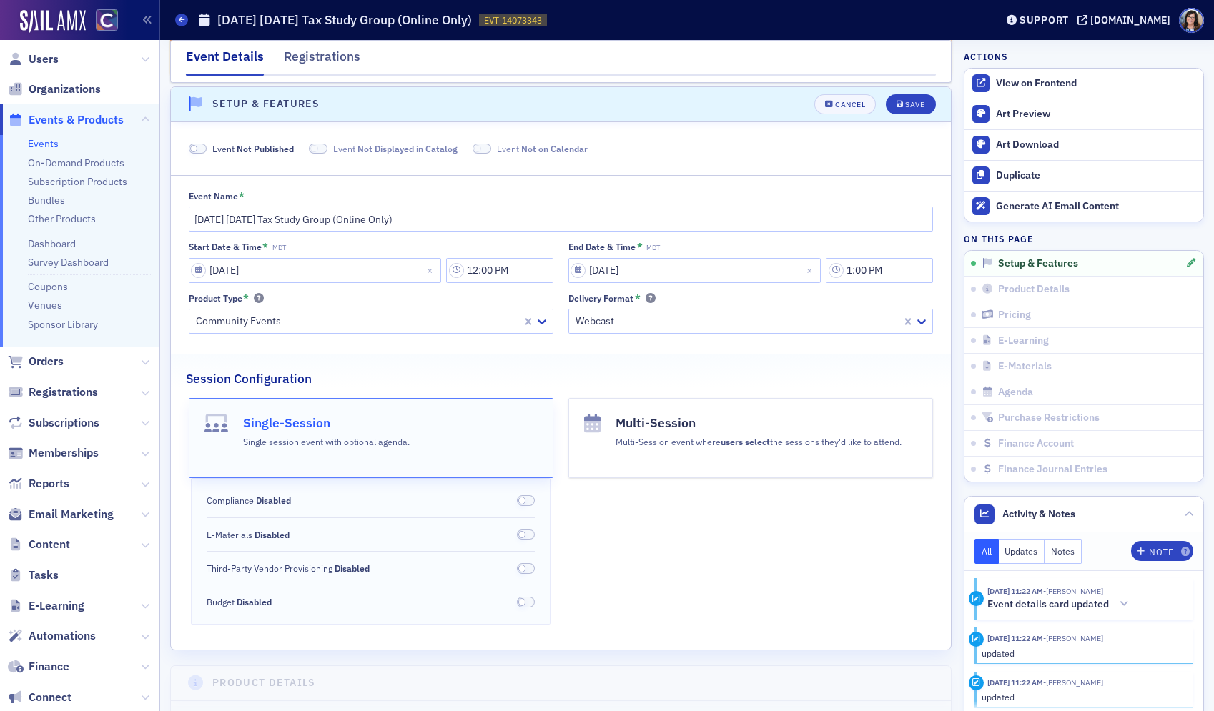
scroll to position [143, 0]
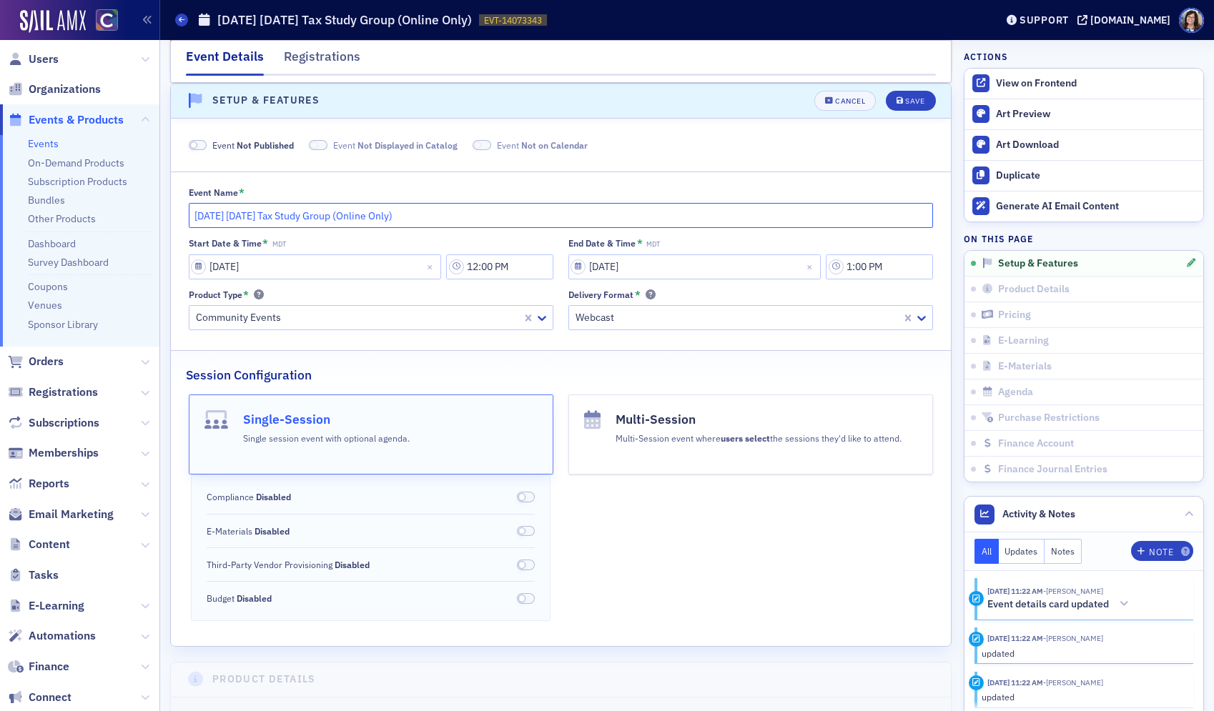
click at [346, 217] on input "September 30, 2026 Wednesday Tax Study Group (Online Only)" at bounding box center [561, 215] width 745 height 25
type input "September 30, 2026 Wednesday 1-hr Tax Study Group (Online Only)"
click at [919, 104] on div "Save" at bounding box center [914, 101] width 19 height 8
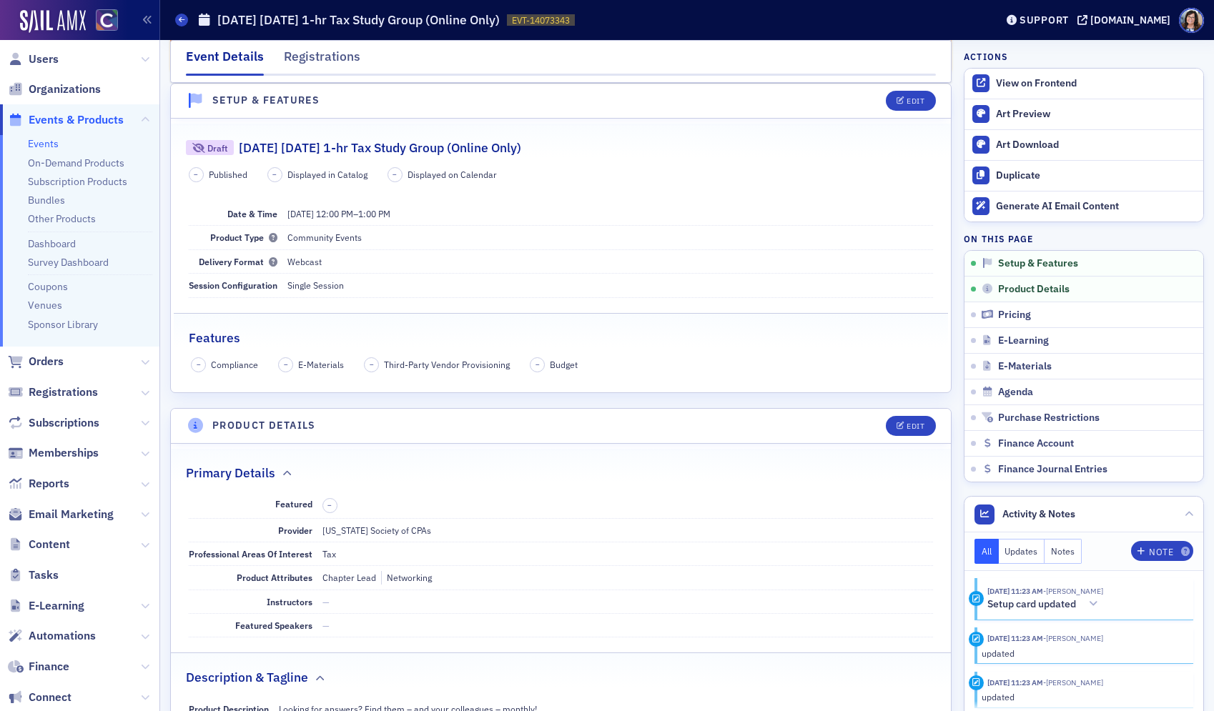
click at [102, 120] on span "Events & Products" at bounding box center [76, 120] width 95 height 16
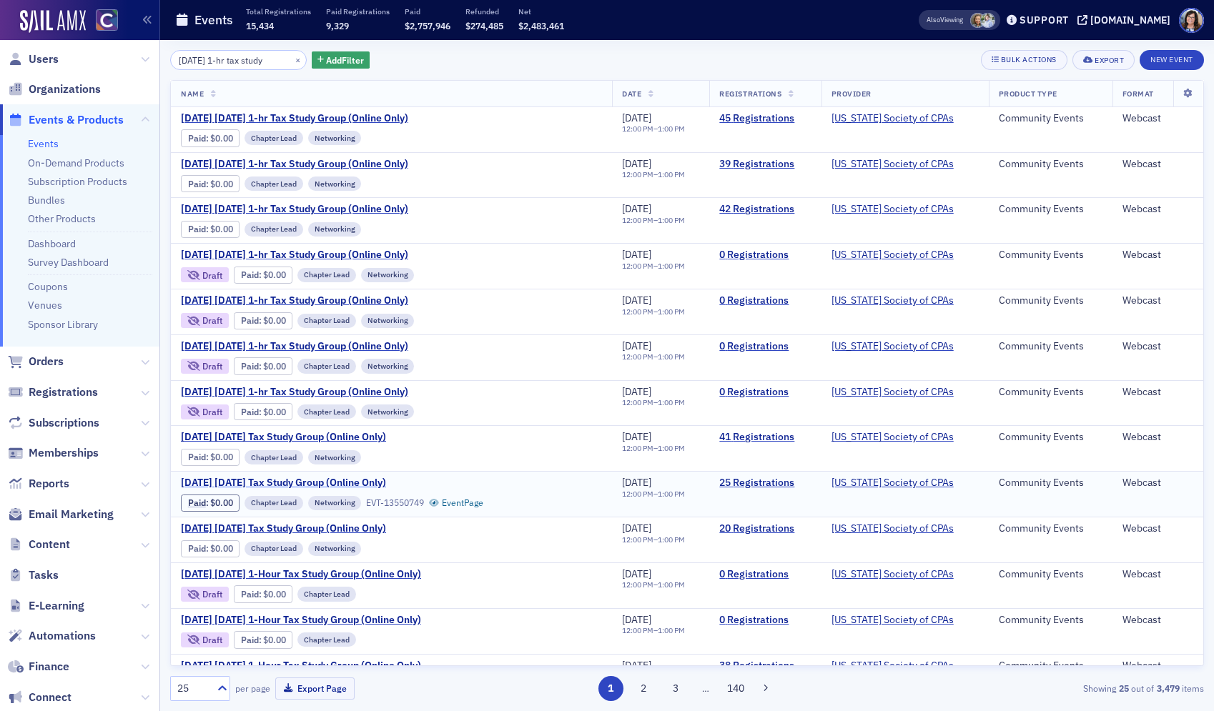
click at [316, 482] on span "November 2025 Wednesday Tax Study Group (Online Only)" at bounding box center [301, 483] width 240 height 13
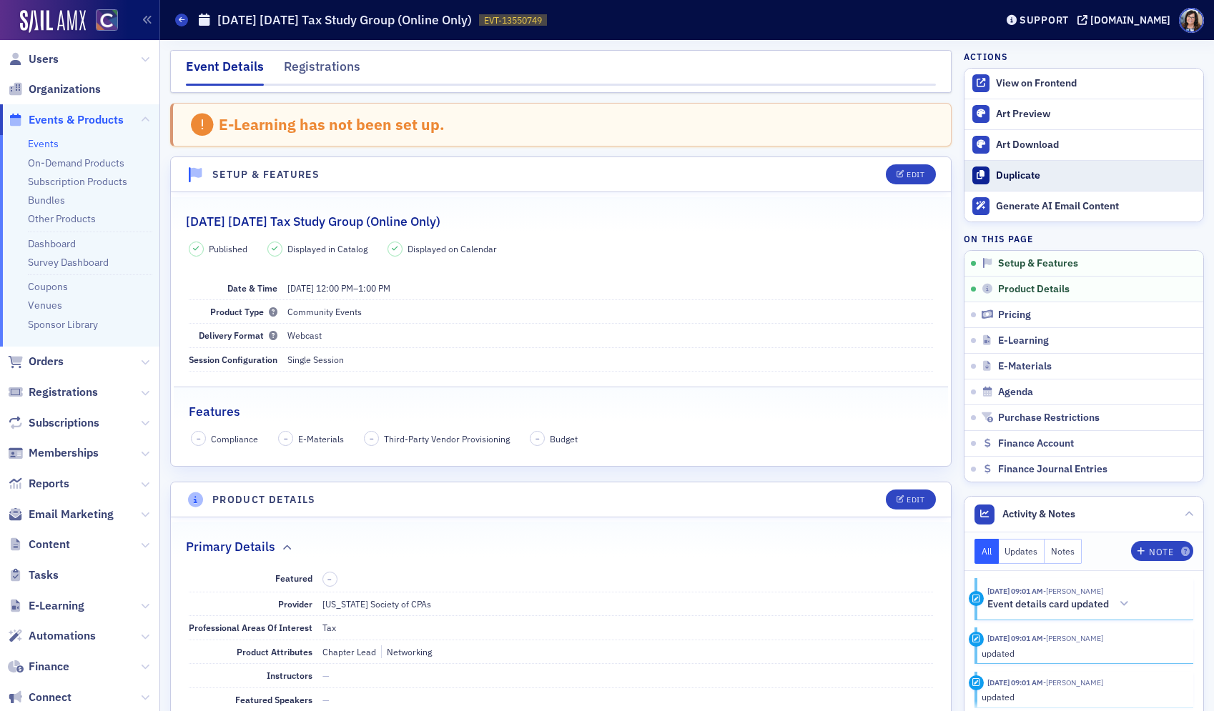
click at [1031, 172] on div "Duplicate" at bounding box center [1096, 175] width 200 height 13
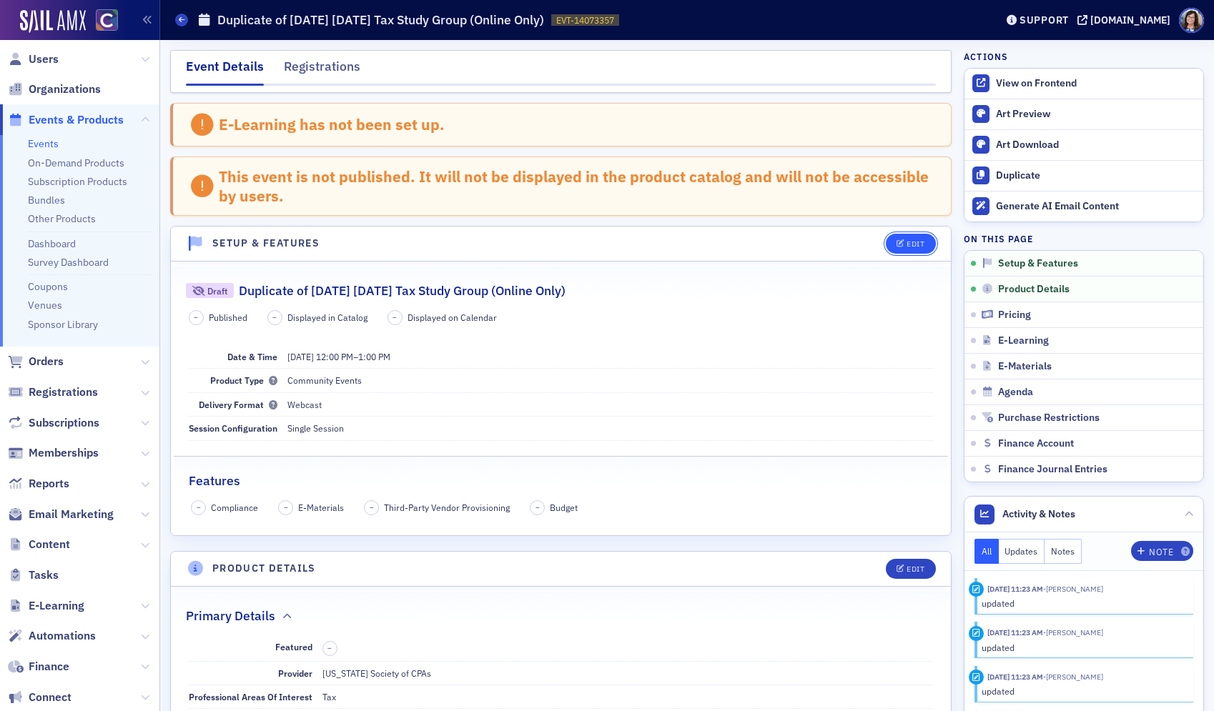
click at [923, 244] on div "Edit" at bounding box center [915, 244] width 18 height 8
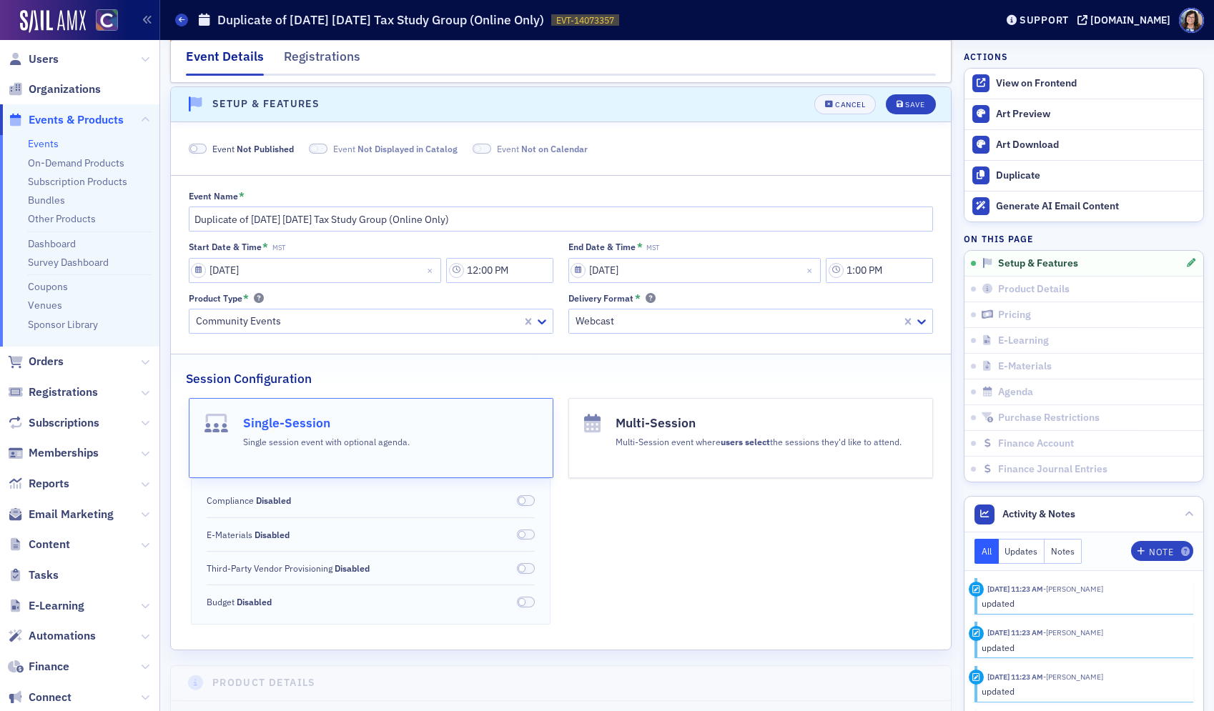
scroll to position [143, 0]
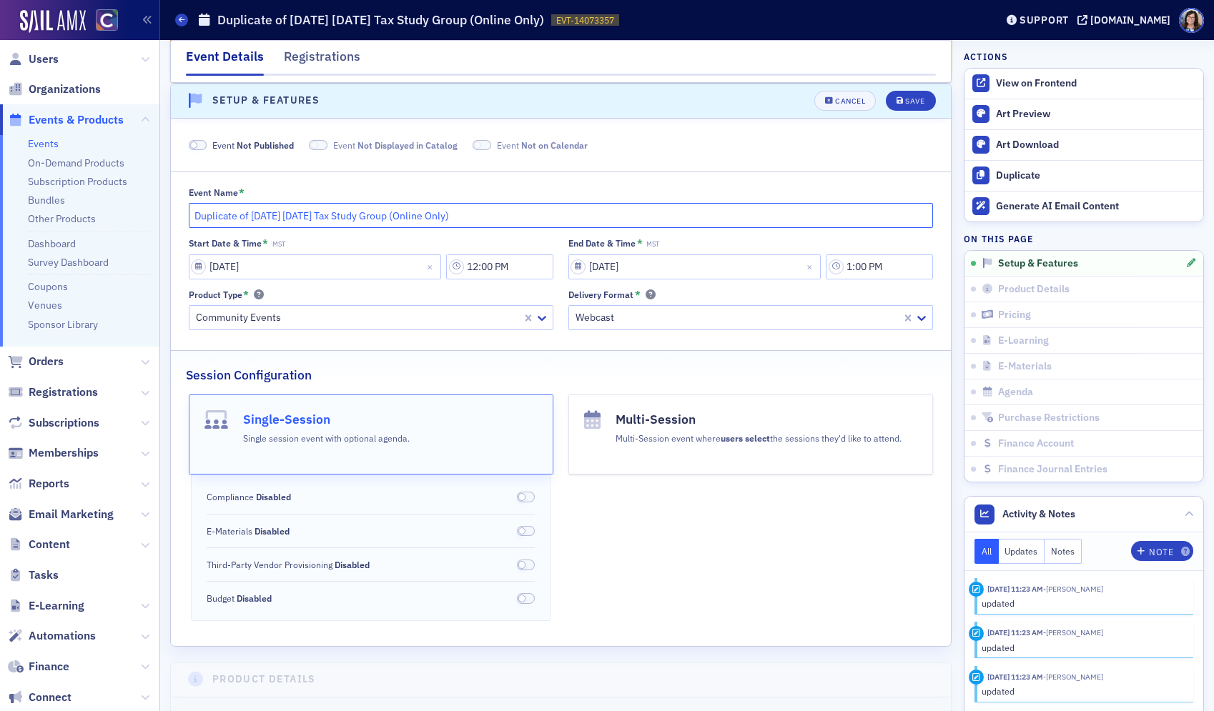
drag, startPoint x: 250, startPoint y: 216, endPoint x: 164, endPoint y: 215, distance: 85.8
click at [265, 217] on input "November 2025 Wednesday Tax Study Group (Online Only)" at bounding box center [561, 215] width 745 height 25
click at [323, 216] on input "November 2026 Wednesday Tax Study Group (Online Only)" at bounding box center [561, 215] width 745 height 25
type input "November 2026 Wednesday 1-hr Tax Study Group (Online Only)"
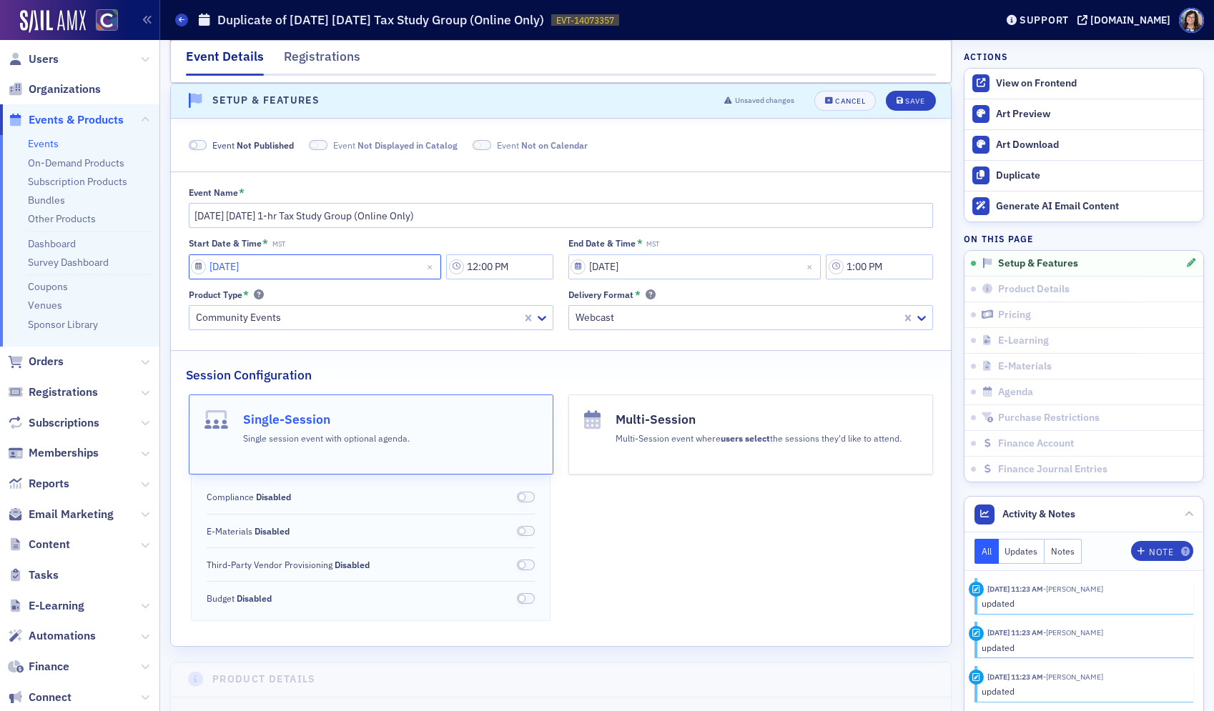
select select "10"
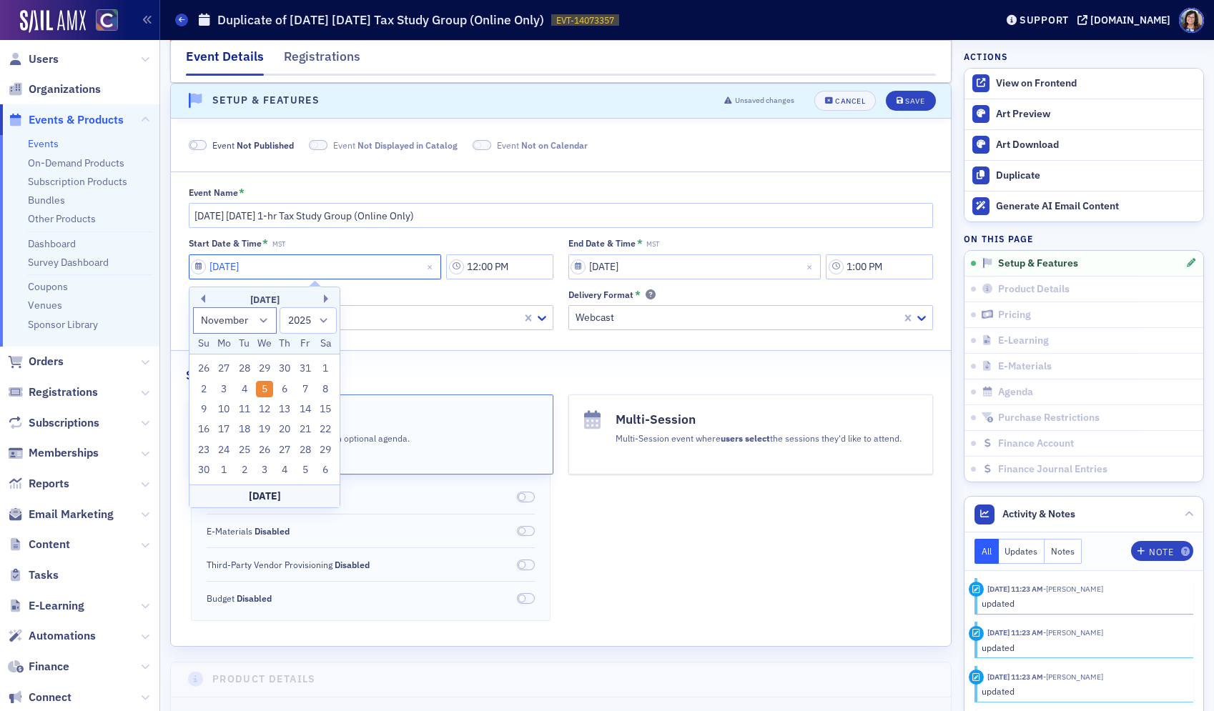
click at [195, 268] on input "11/05/2025" at bounding box center [315, 266] width 253 height 25
click at [326, 322] on select "1900 1901 1902 1903 1904 1905 1906 1907 1908 1909 1910 1911 1912 1913 1914 1915…" at bounding box center [307, 320] width 57 height 26
select select "2026"
click at [279, 307] on select "1900 1901 1902 1903 1904 1905 1906 1907 1908 1909 1910 1911 1912 1913 1914 1915…" at bounding box center [307, 320] width 57 height 26
click at [267, 368] on div "4" at bounding box center [264, 368] width 17 height 17
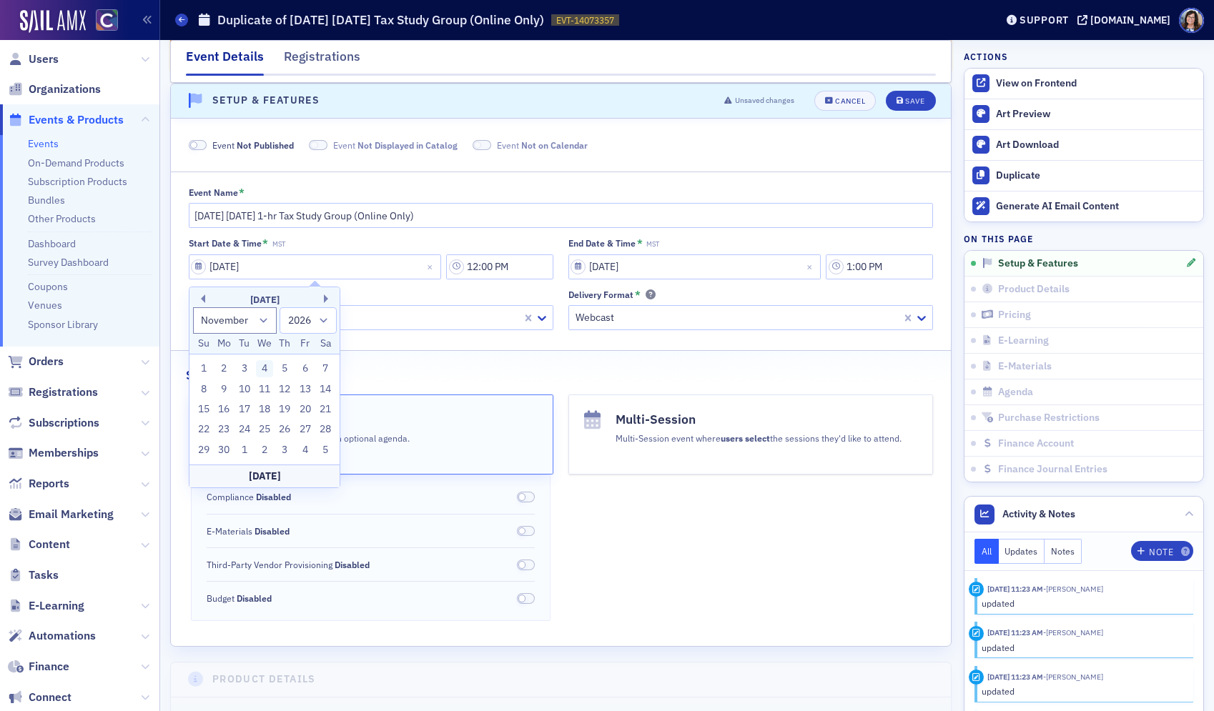
type input "11/04/2026"
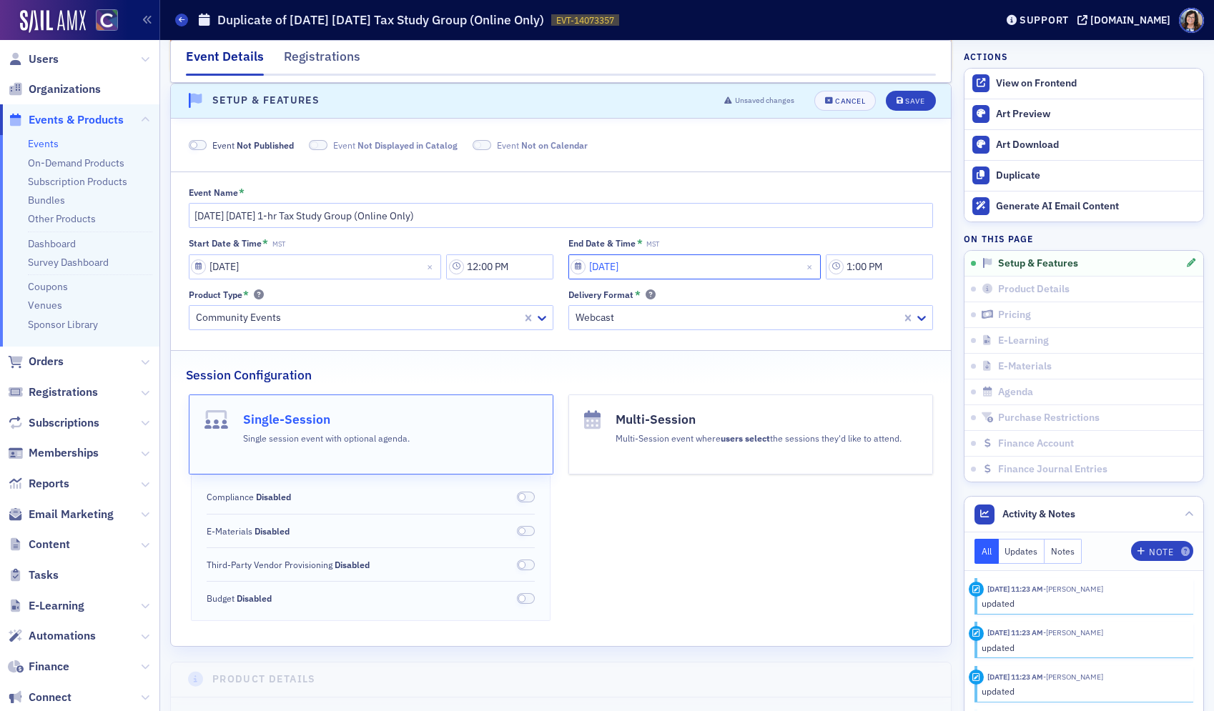
select select "10"
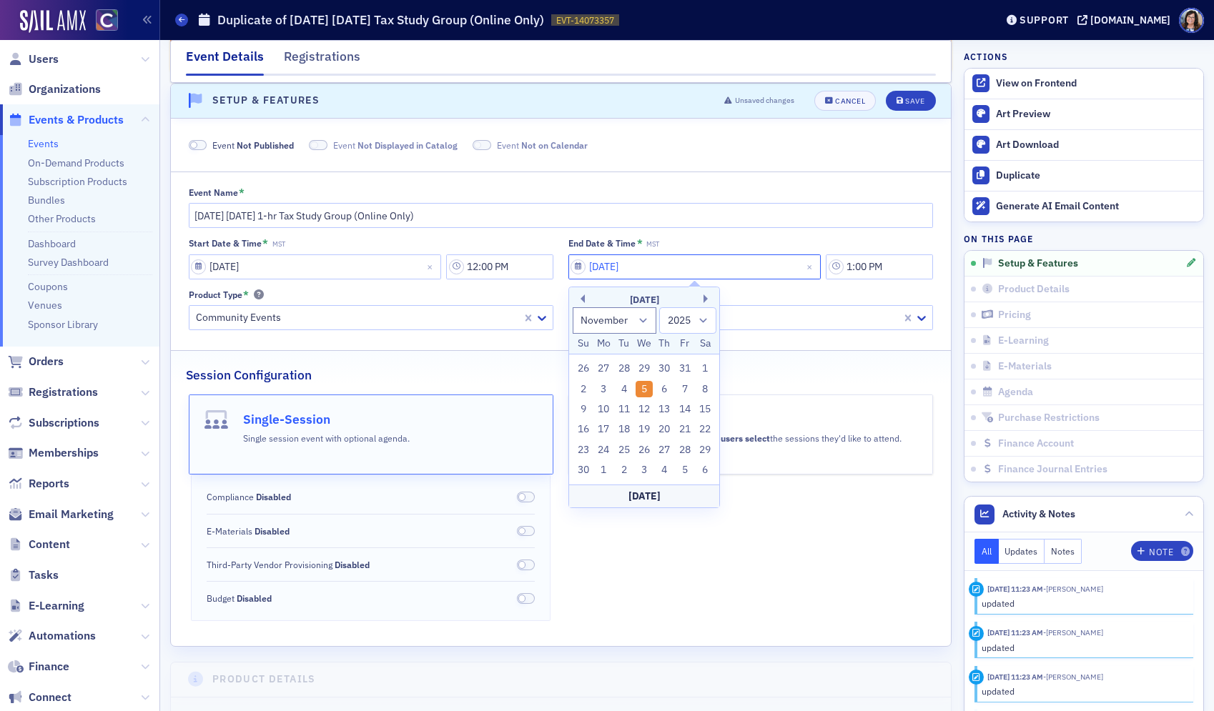
click at [583, 269] on input "11/05/2025" at bounding box center [694, 266] width 253 height 25
click at [703, 320] on select "1900 1901 1902 1903 1904 1905 1906 1907 1908 1909 1910 1911 1912 1913 1914 1915…" at bounding box center [687, 320] width 57 height 26
select select "2026"
click at [659, 307] on select "1900 1901 1902 1903 1904 1905 1906 1907 1908 1909 1910 1911 1912 1913 1914 1915…" at bounding box center [687, 320] width 57 height 26
click at [647, 367] on div "4" at bounding box center [643, 368] width 17 height 17
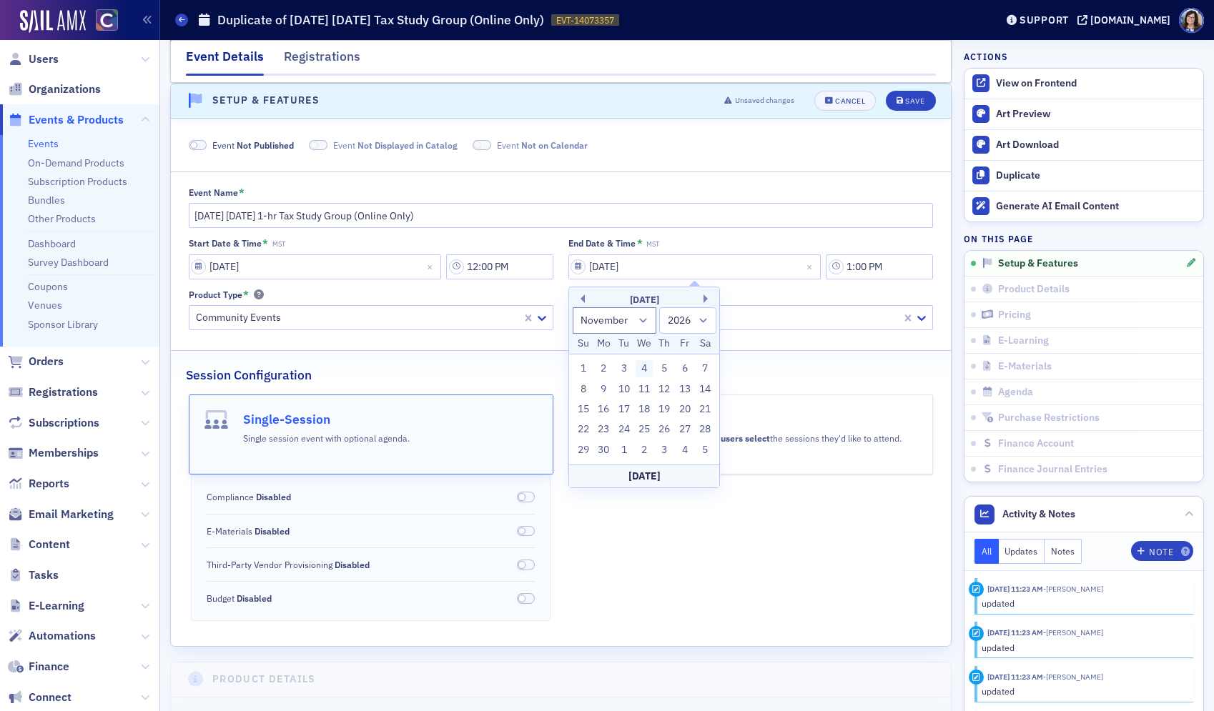
type input "11/04/2026"
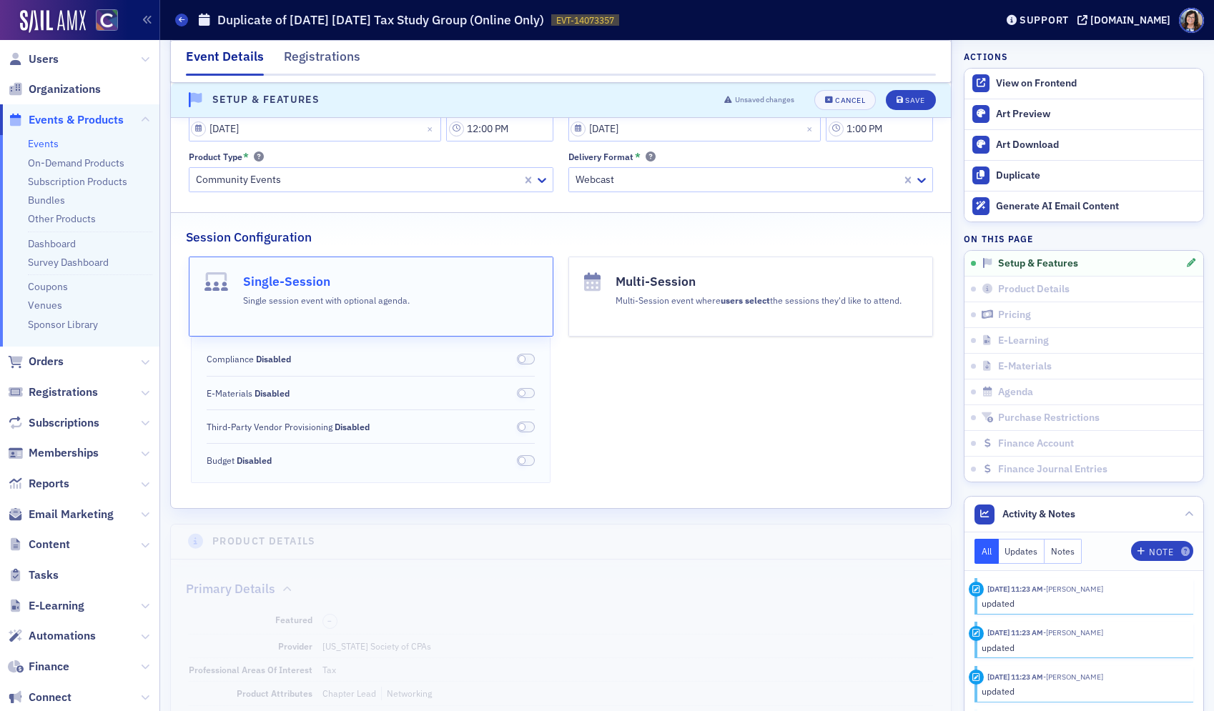
scroll to position [302, 0]
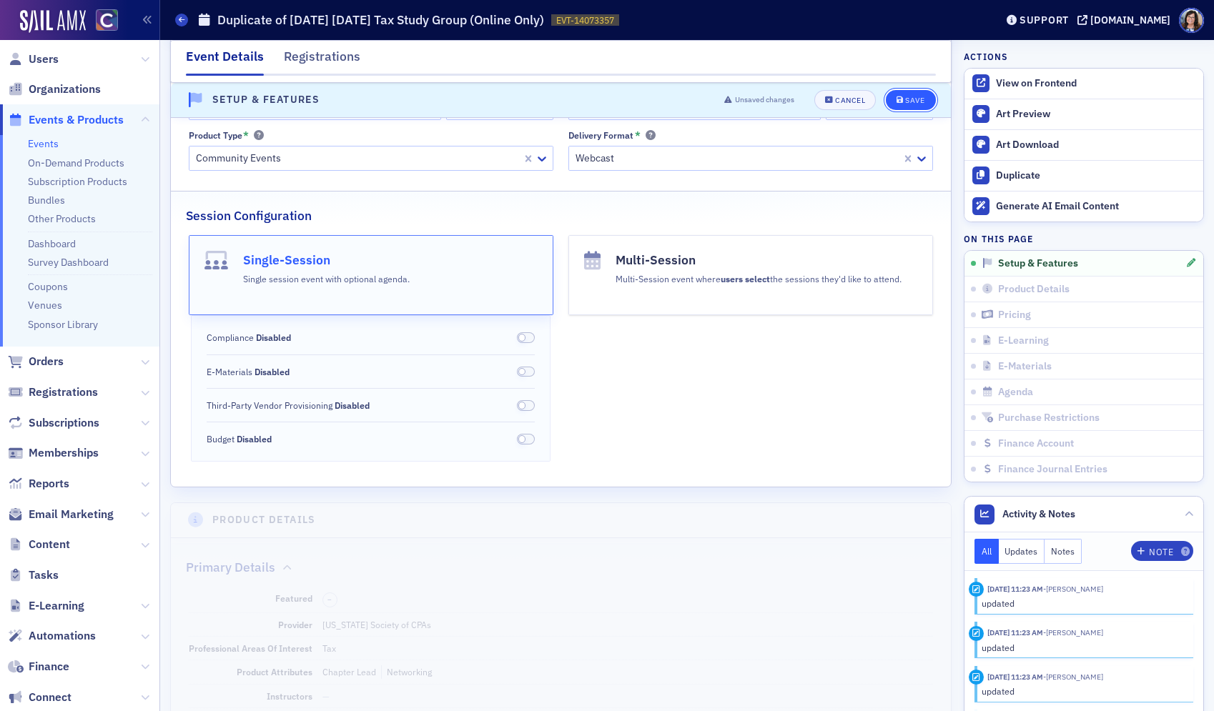
click at [916, 101] on div "Save" at bounding box center [914, 100] width 19 height 8
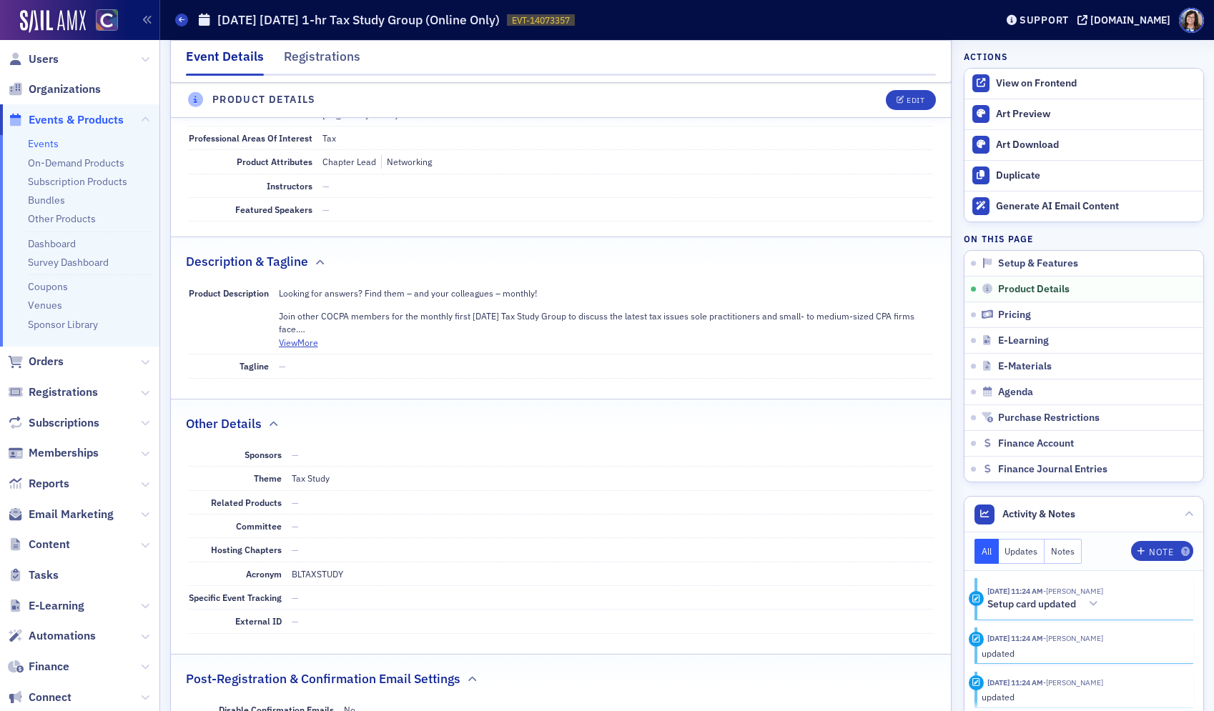
scroll to position [567, 0]
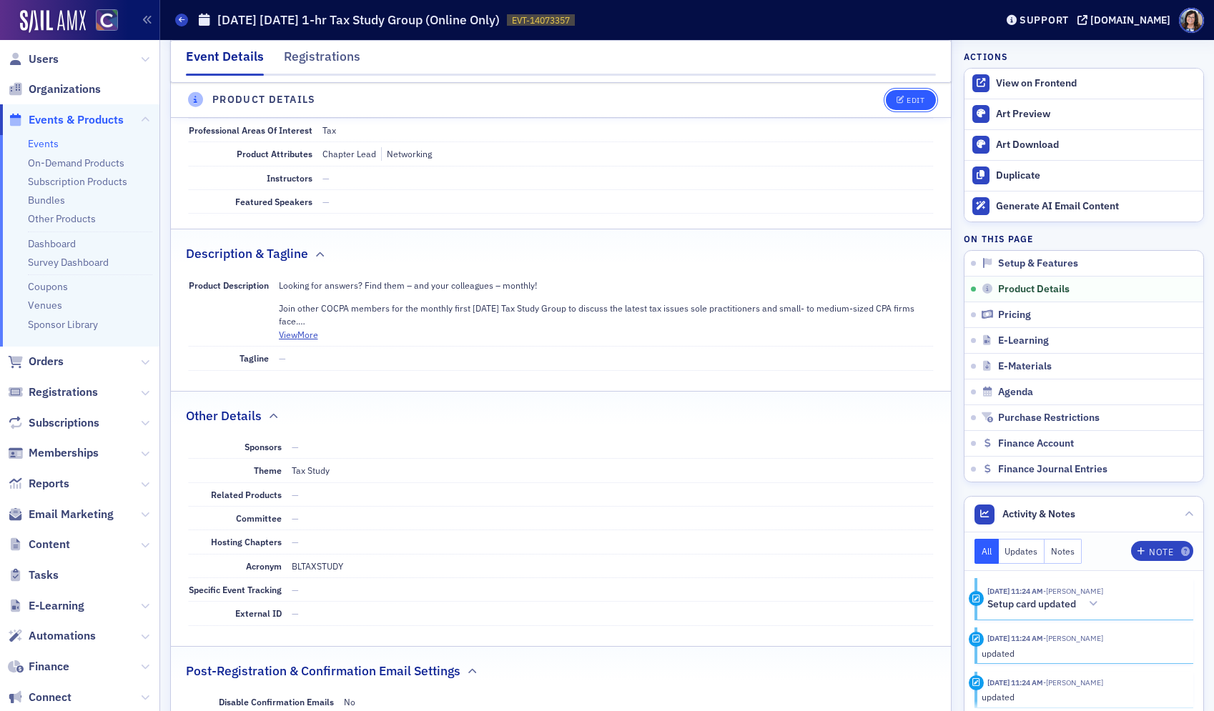
click at [920, 97] on div "Edit" at bounding box center [915, 100] width 18 height 8
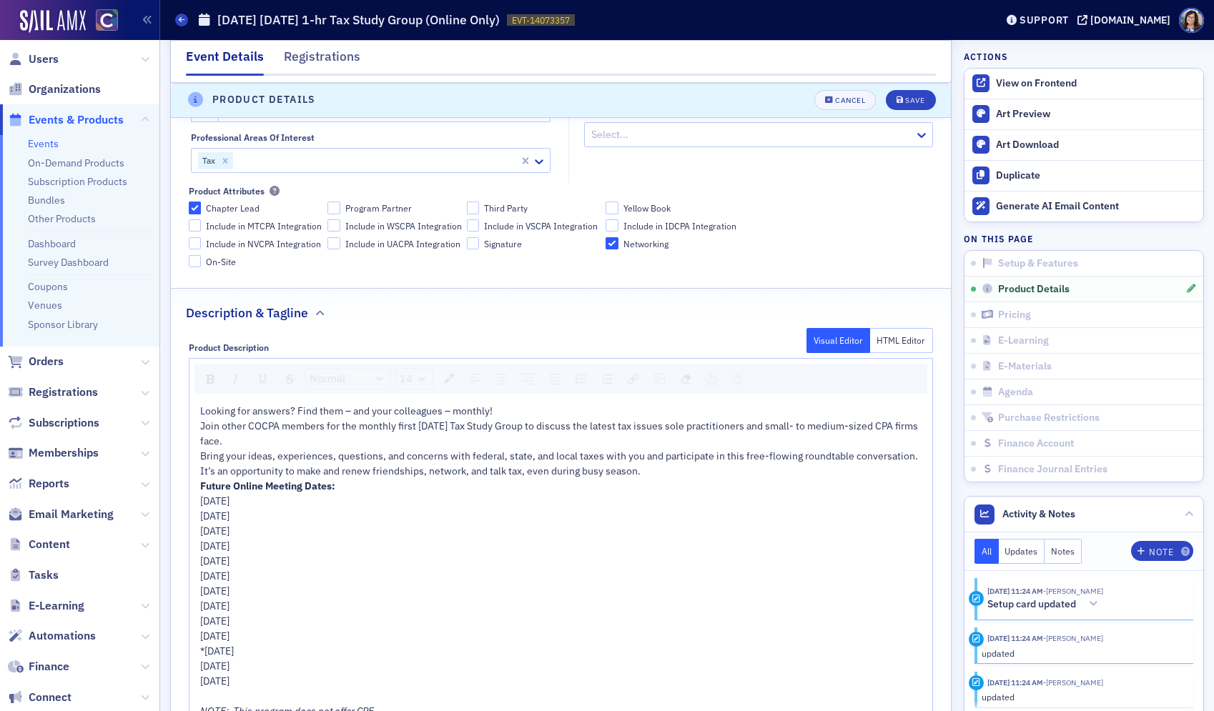
scroll to position [656, 0]
click at [648, 470] on div "Bring your ideas, experiences, questions, and concerns with federal, state, and…" at bounding box center [561, 462] width 723 height 30
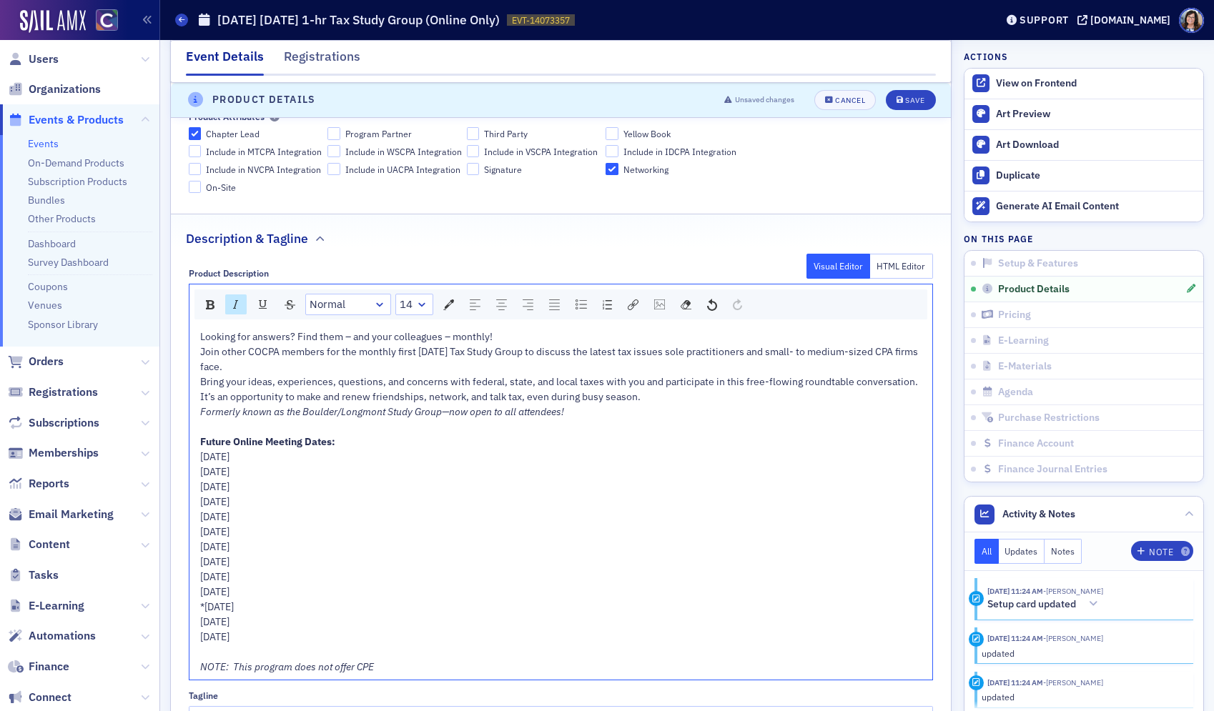
scroll to position [738, 0]
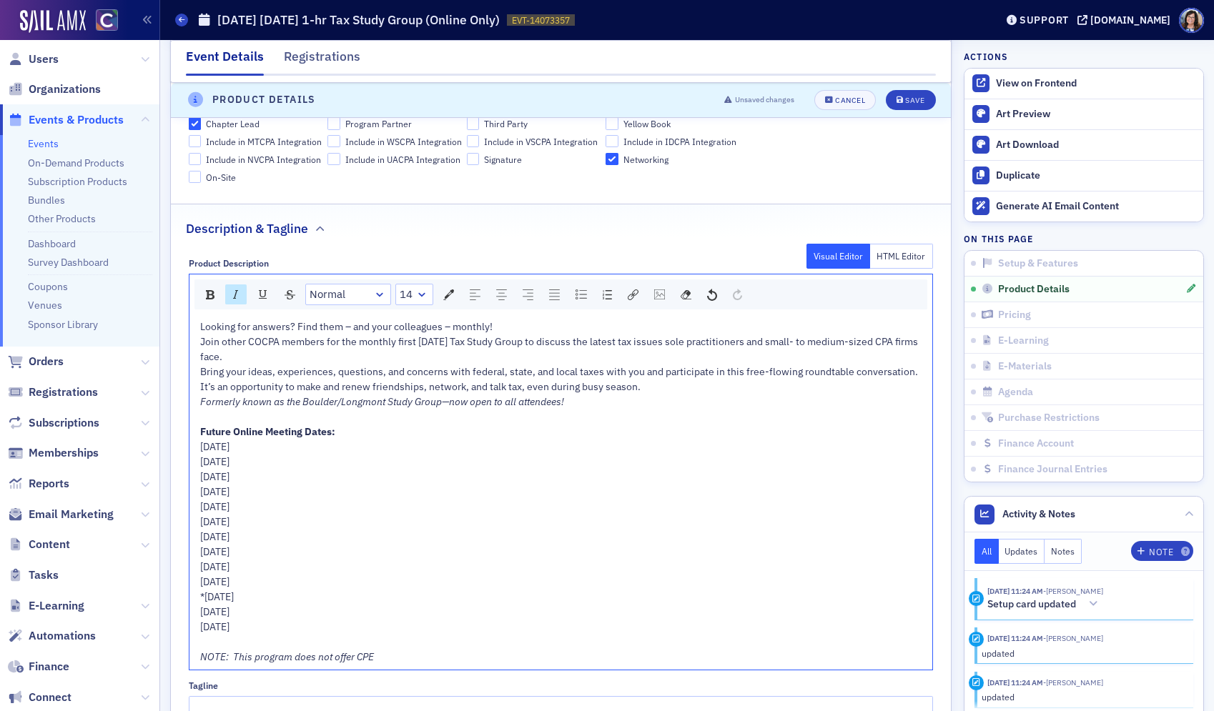
drag, startPoint x: 348, startPoint y: 610, endPoint x: 187, endPoint y: 452, distance: 225.4
click at [189, 452] on div "Normal 14 Looking for answers? Find them – and your colleagues – monthly! Join …" at bounding box center [561, 472] width 745 height 397
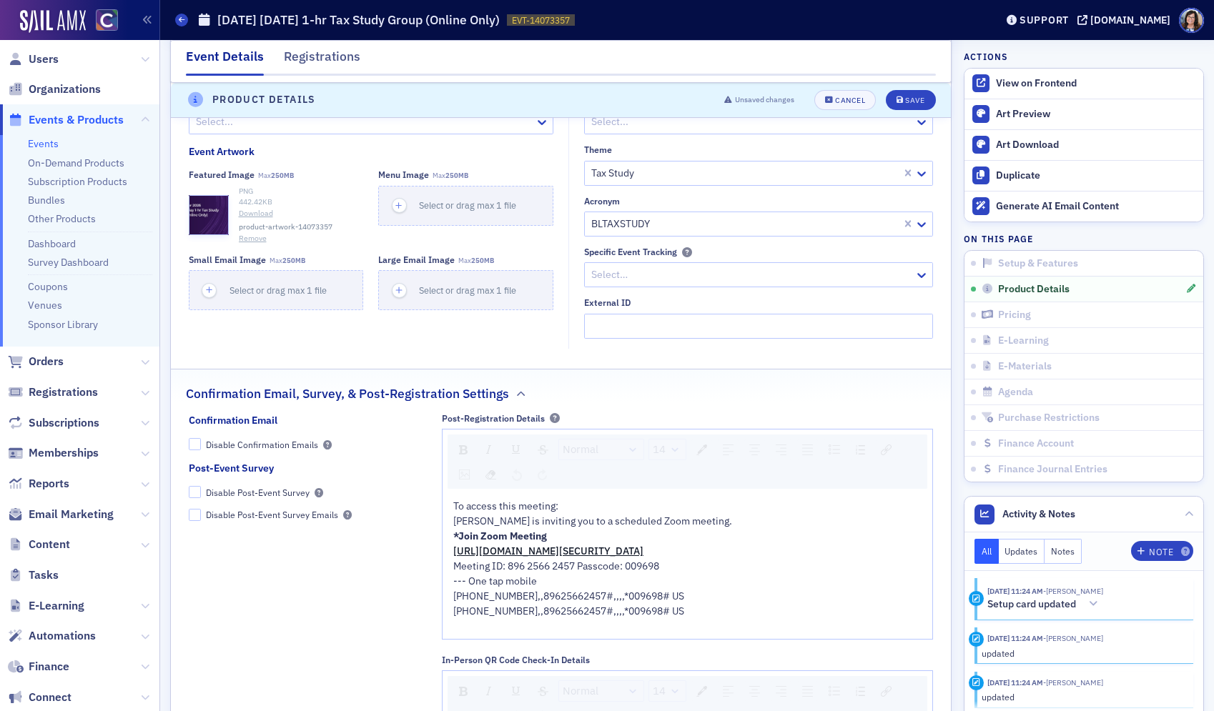
scroll to position [1327, 0]
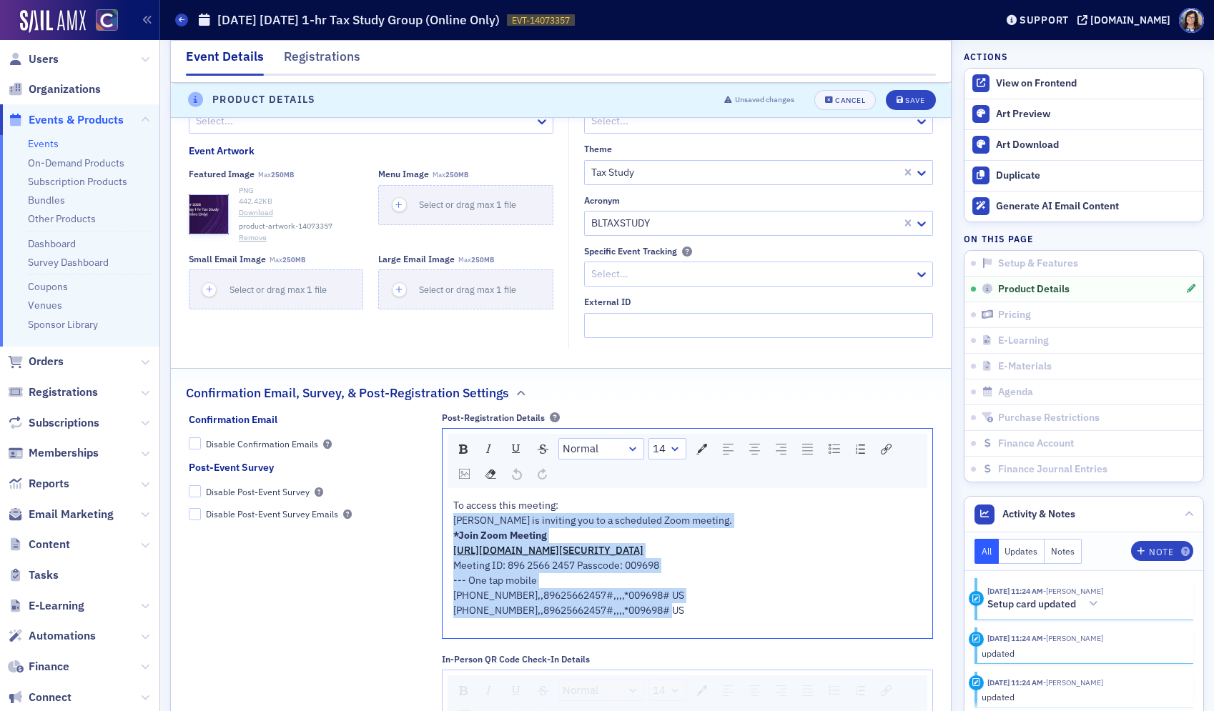
drag, startPoint x: 559, startPoint y: 508, endPoint x: 716, endPoint y: 607, distance: 185.0
click at [716, 607] on div "To access this meeting: Lynn Mitton is inviting you to a scheduled Zoom meeting…" at bounding box center [687, 565] width 469 height 135
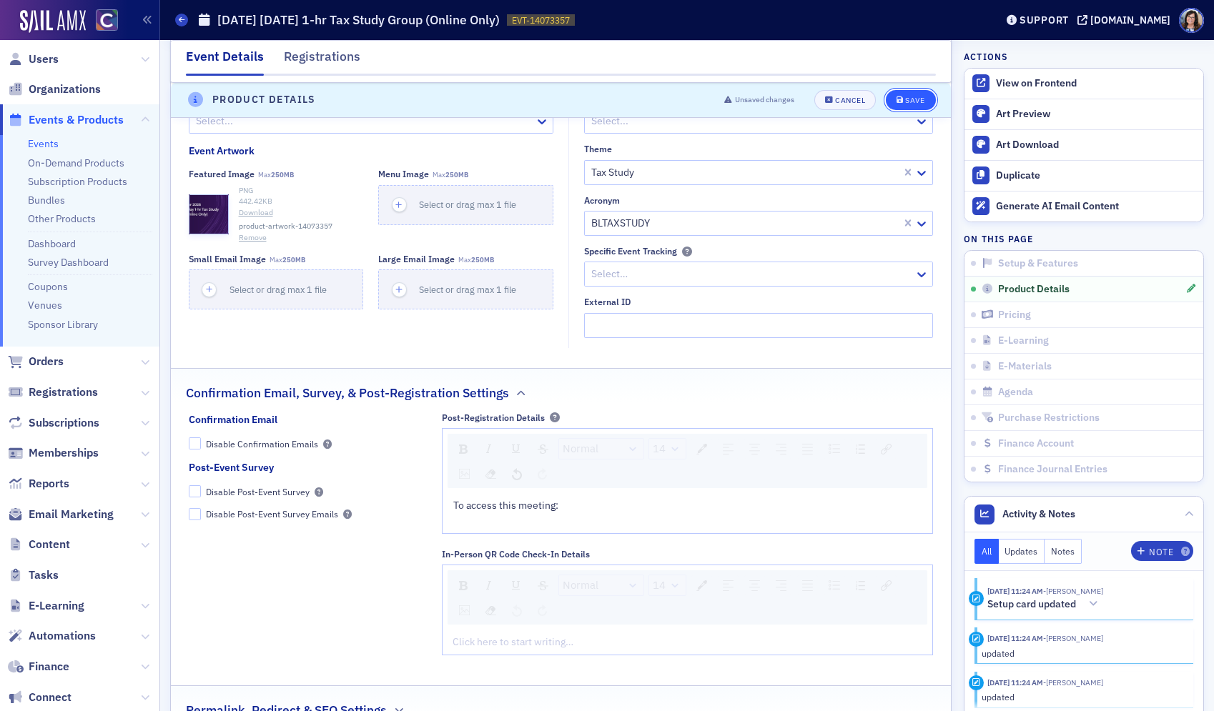
click at [905, 103] on div "Save" at bounding box center [914, 100] width 19 height 8
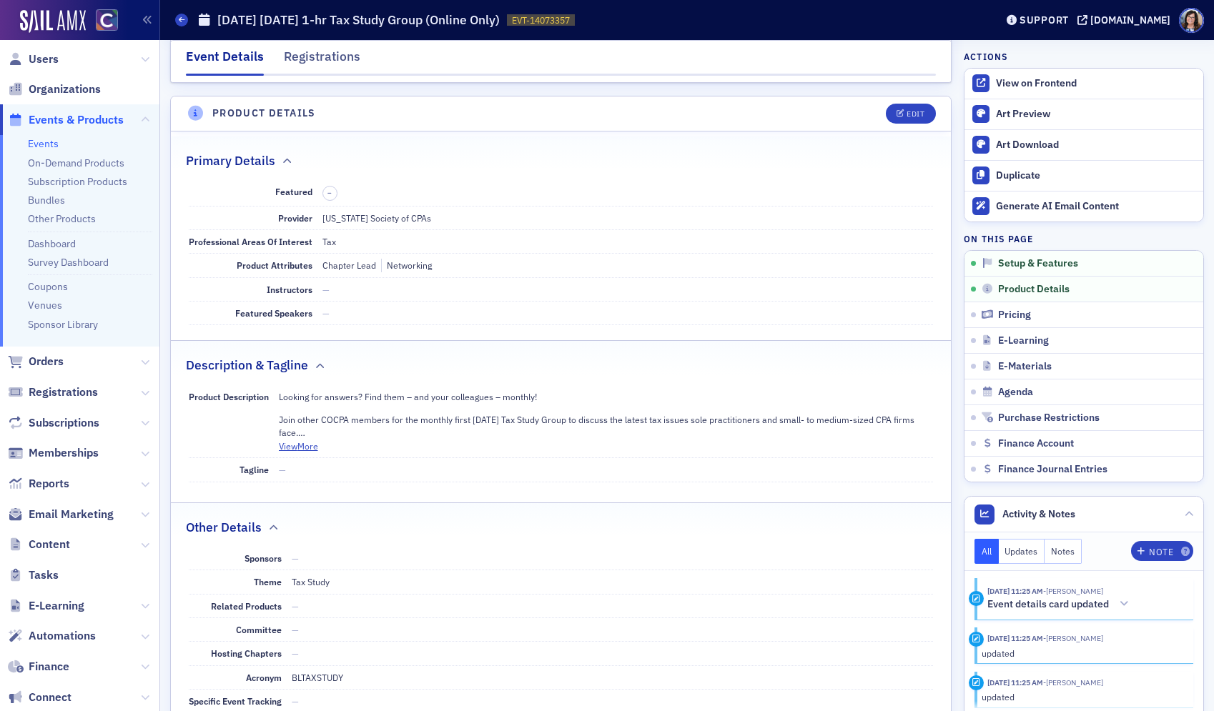
scroll to position [457, 0]
click at [1021, 86] on div "View on Frontend" at bounding box center [1096, 83] width 200 height 13
click at [99, 114] on span "Events & Products" at bounding box center [76, 120] width 95 height 16
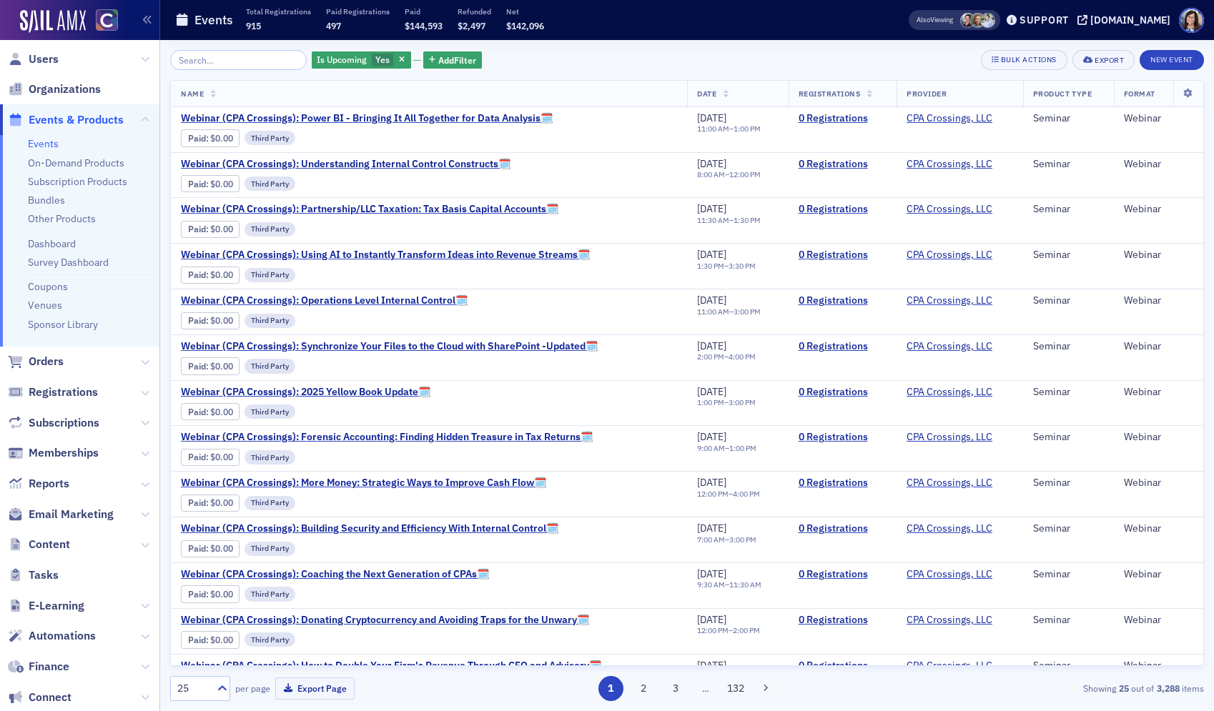
click at [199, 59] on input "search" at bounding box center [238, 60] width 137 height 20
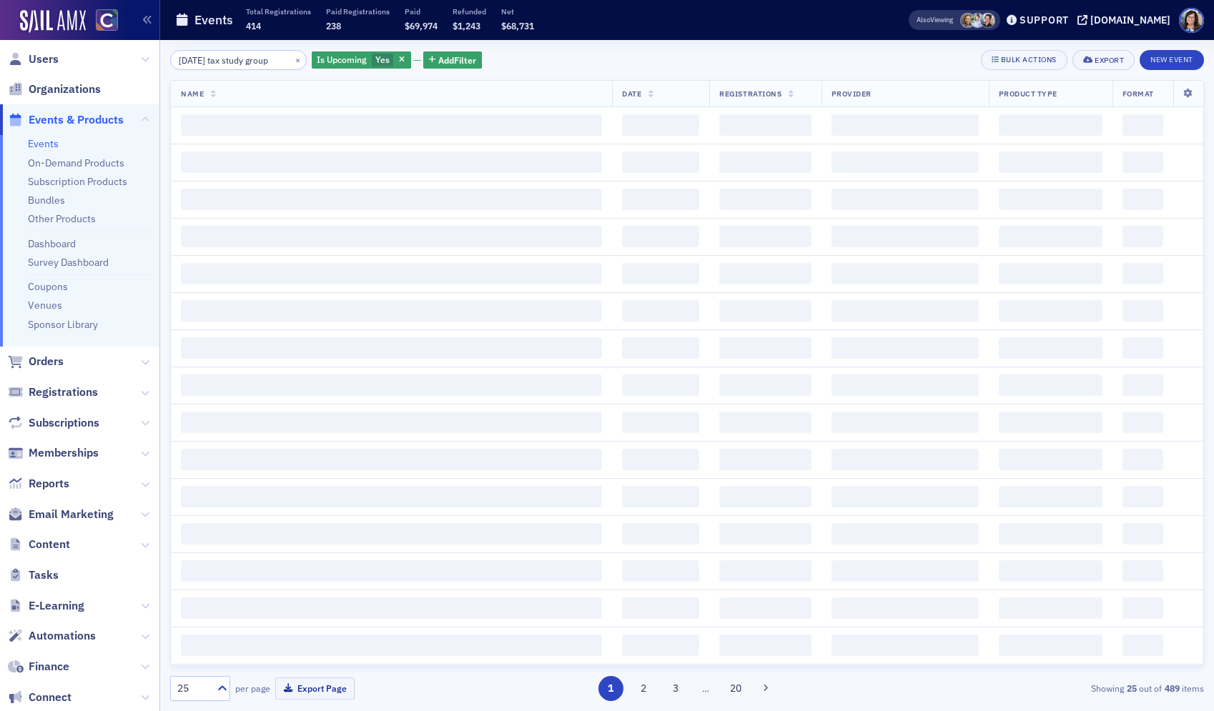
scroll to position [0, 13]
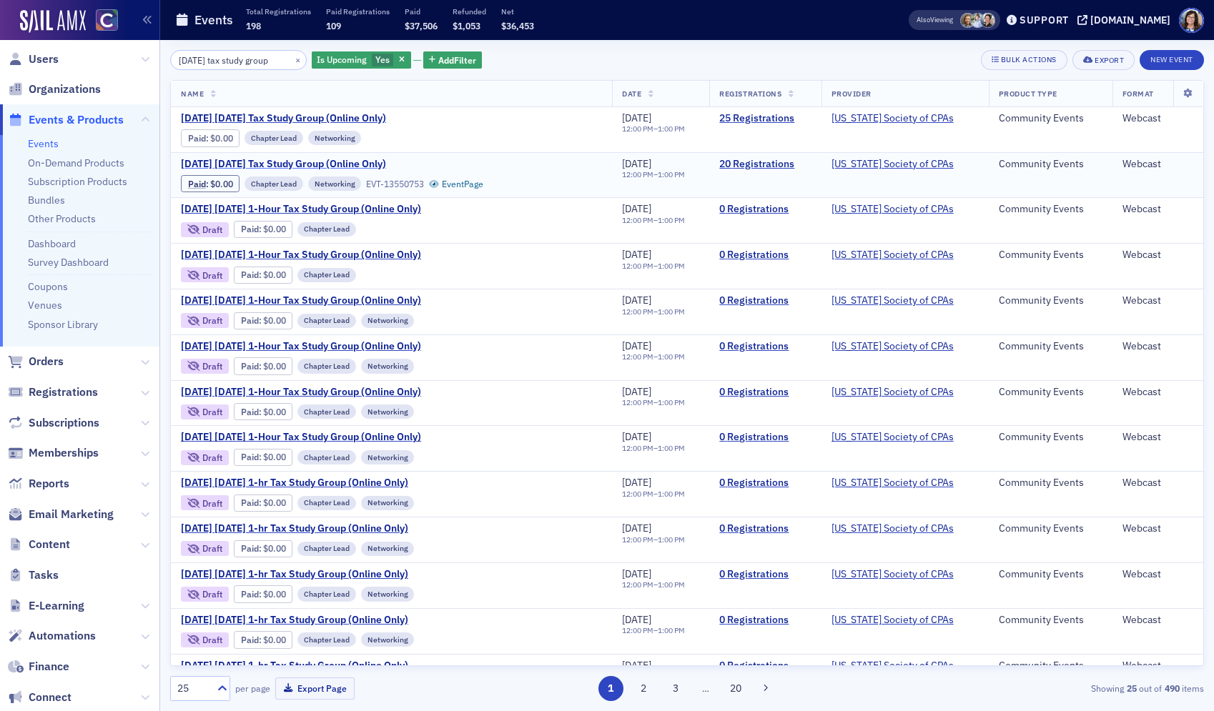
type input "wednesday tax study group"
click at [266, 162] on span "December 2025 Wednesday Tax Study Group (Online Only)" at bounding box center [301, 164] width 240 height 13
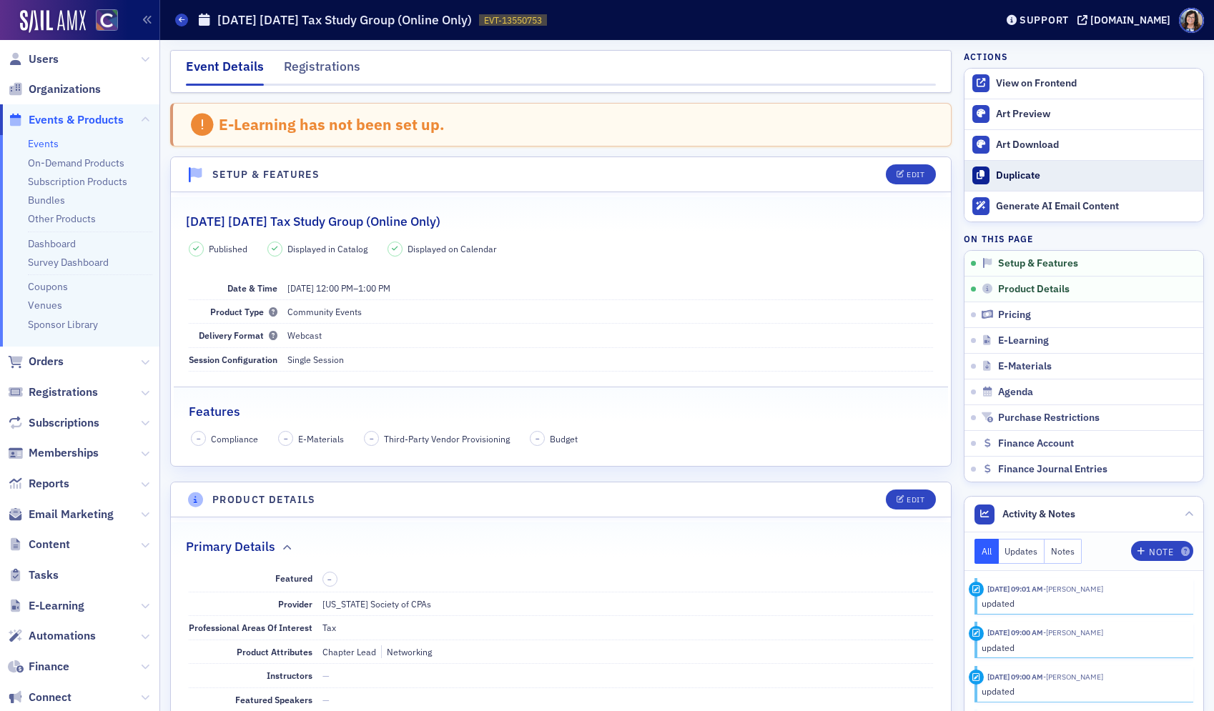
click at [1021, 178] on div "Duplicate" at bounding box center [1096, 175] width 200 height 13
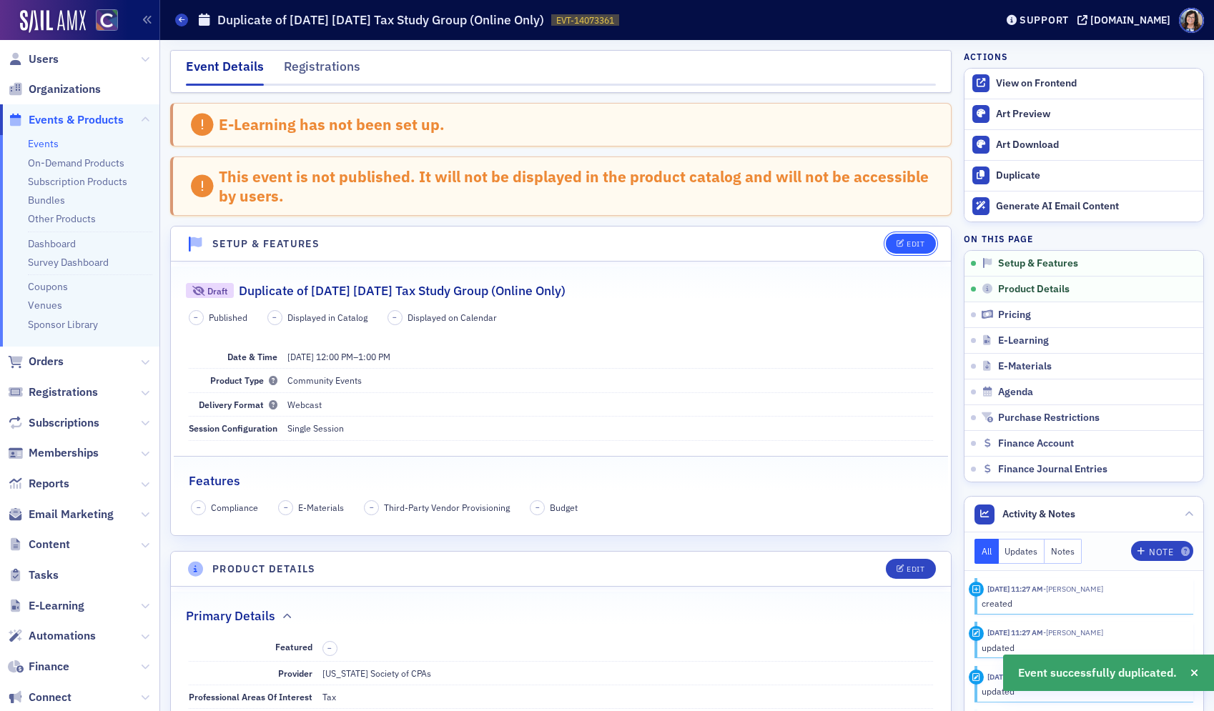
click at [904, 240] on span "Edit" at bounding box center [910, 244] width 28 height 8
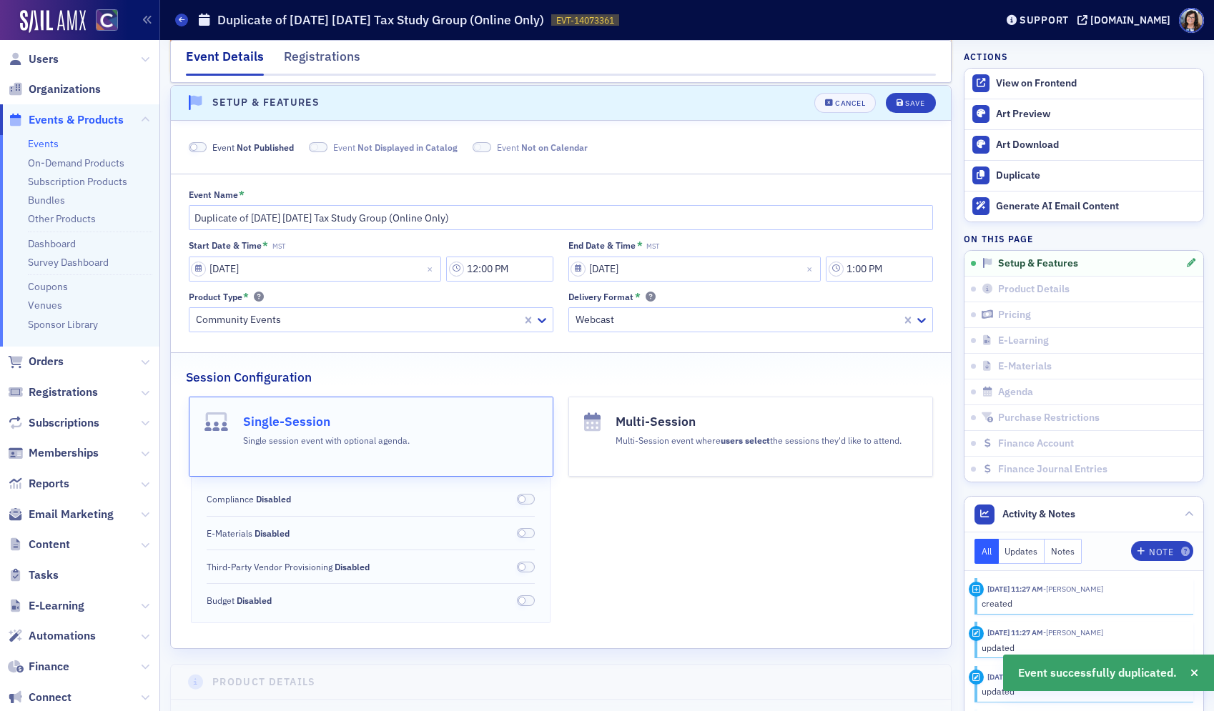
scroll to position [143, 0]
drag, startPoint x: 249, startPoint y: 219, endPoint x: 172, endPoint y: 214, distance: 78.0
click at [172, 214] on div "Event Name * Duplicate of December 2025 Wednesday Tax Study Group (Online Only)…" at bounding box center [561, 258] width 780 height 143
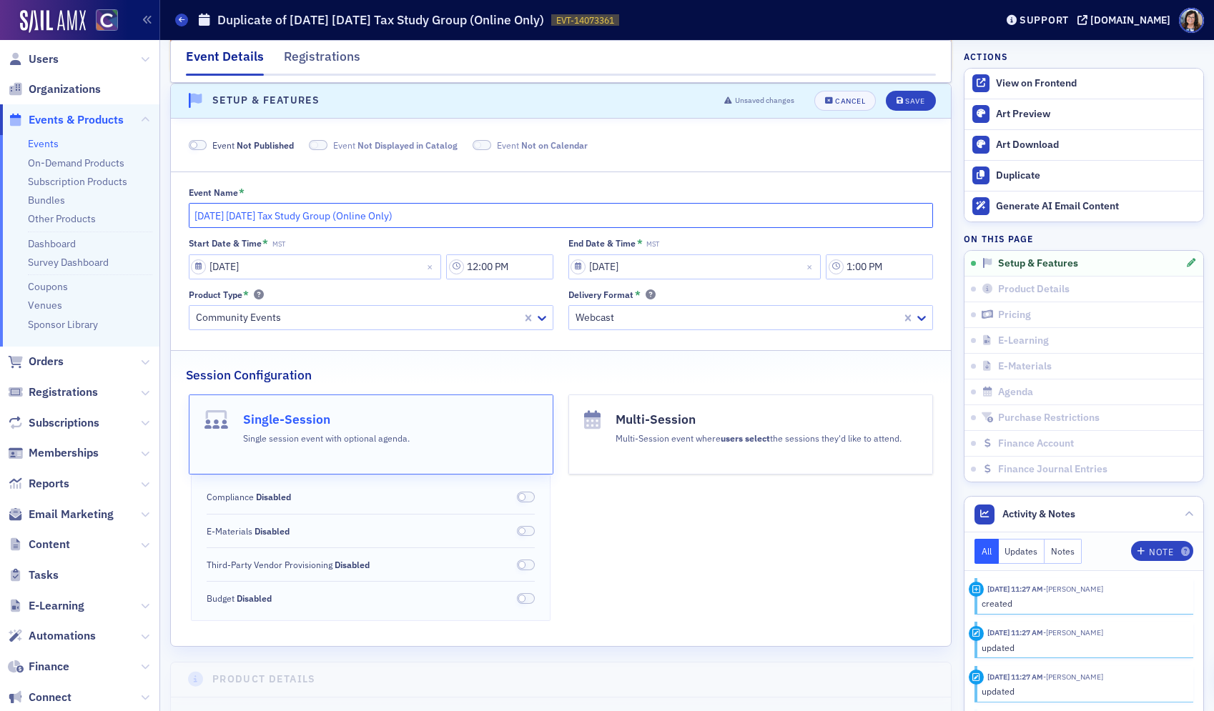
click at [265, 218] on input "December 2025 Wednesday Tax Study Group (Online Only)" at bounding box center [561, 215] width 745 height 25
click at [323, 217] on input "December 2026 Wednesday Tax Study Group (Online Only)" at bounding box center [561, 215] width 745 height 25
type input "December 2026 Wednesday 1-hr Tax Study Group (Online Only)"
select select "11"
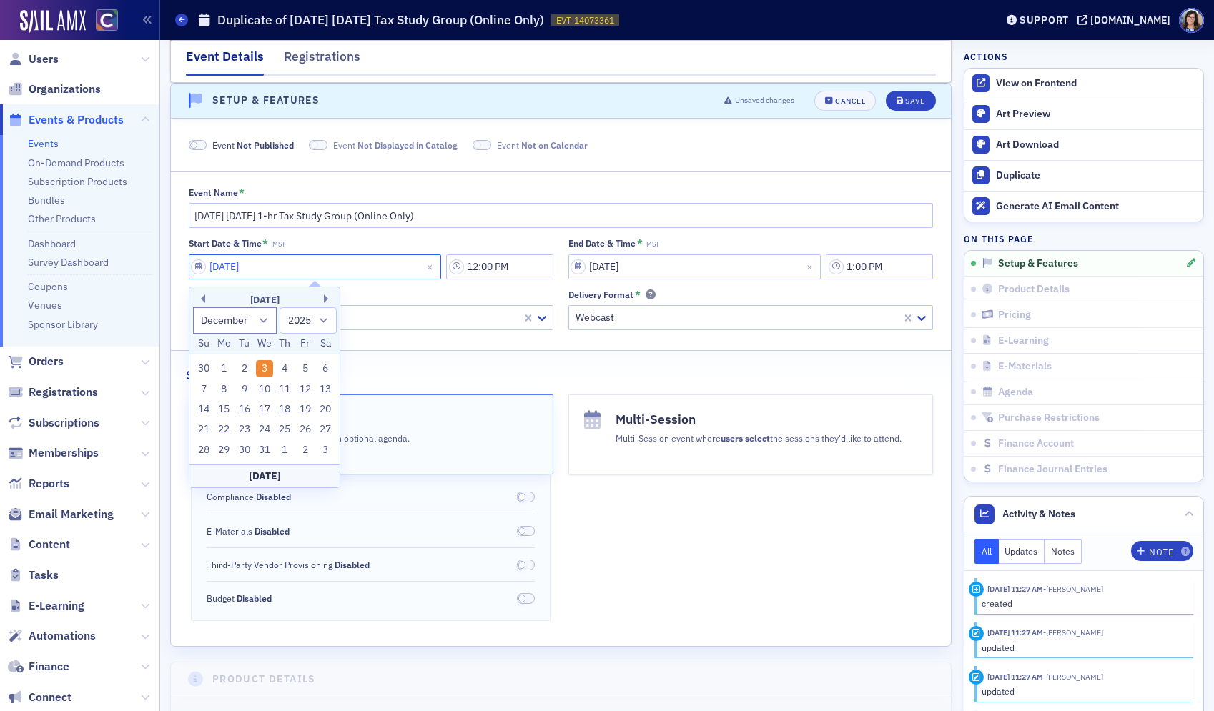
click at [194, 267] on input "12/03/2025" at bounding box center [315, 266] width 253 height 25
click at [327, 320] on select "1900 1901 1902 1903 1904 1905 1906 1907 1908 1909 1910 1911 1912 1913 1914 1915…" at bounding box center [307, 320] width 57 height 26
select select "2026"
click at [279, 307] on select "1900 1901 1902 1903 1904 1905 1906 1907 1908 1909 1910 1911 1912 1913 1914 1915…" at bounding box center [307, 320] width 57 height 26
click at [264, 366] on div "2" at bounding box center [264, 368] width 17 height 17
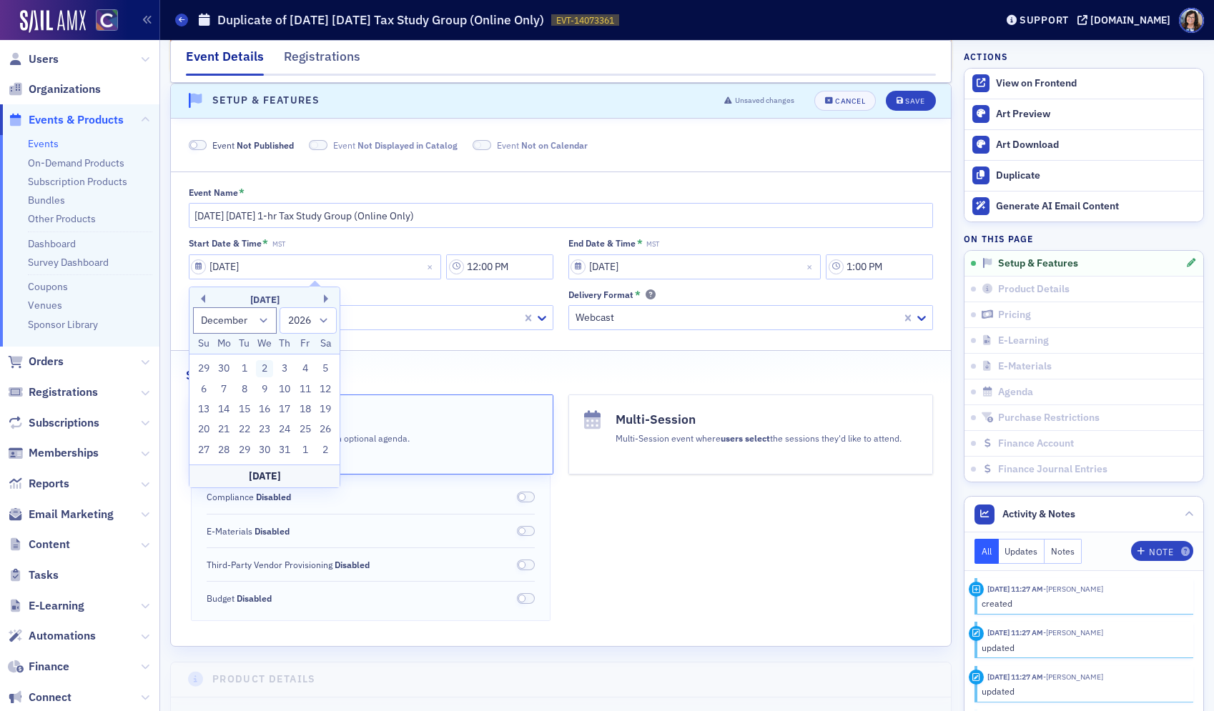
type input "12/02/2026"
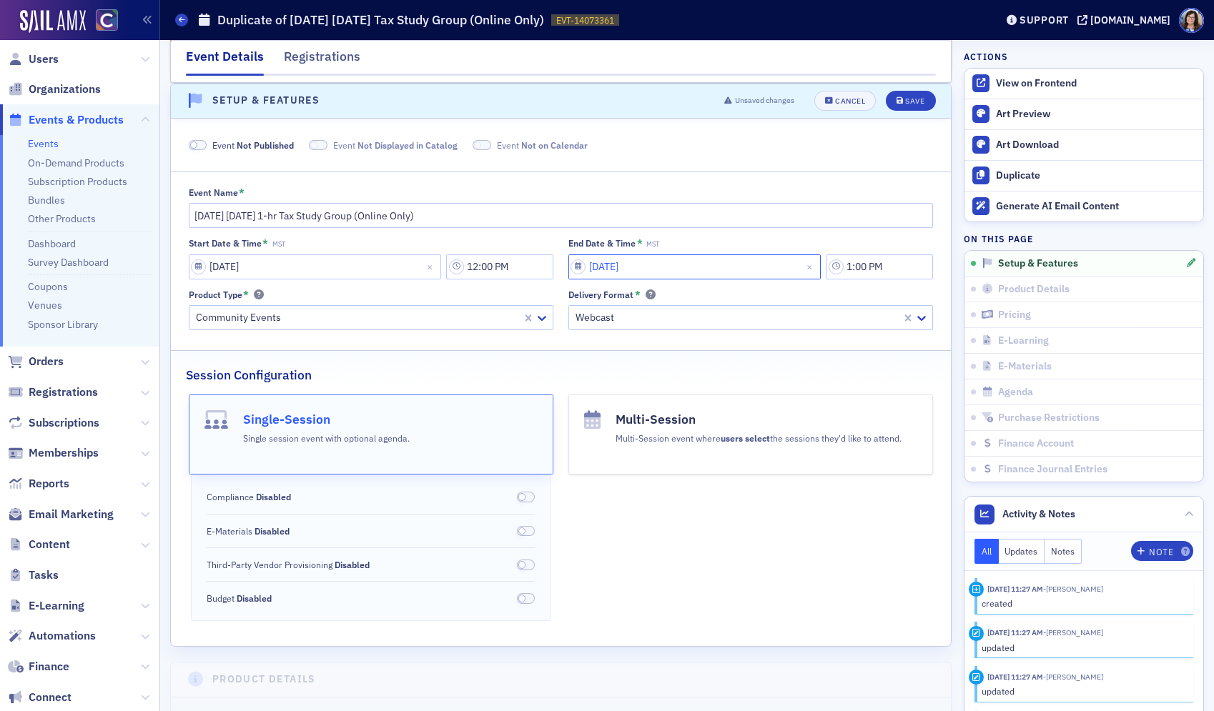
select select "11"
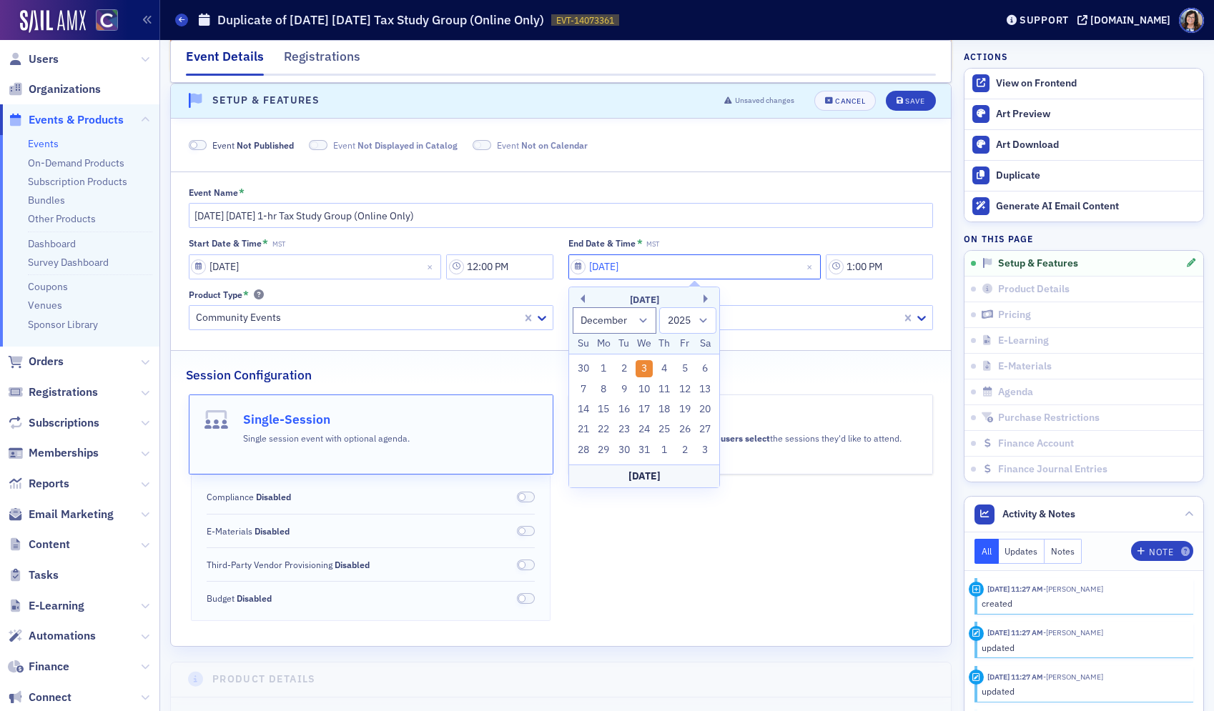
click at [574, 267] on input "12/03/2025" at bounding box center [694, 266] width 253 height 25
click at [705, 319] on select "1900 1901 1902 1903 1904 1905 1906 1907 1908 1909 1910 1911 1912 1913 1914 1915…" at bounding box center [687, 320] width 57 height 26
select select "2026"
click at [659, 307] on select "1900 1901 1902 1903 1904 1905 1906 1907 1908 1909 1910 1911 1912 1913 1914 1915…" at bounding box center [687, 320] width 57 height 26
click at [612, 271] on input "12/03/2025" at bounding box center [694, 266] width 253 height 25
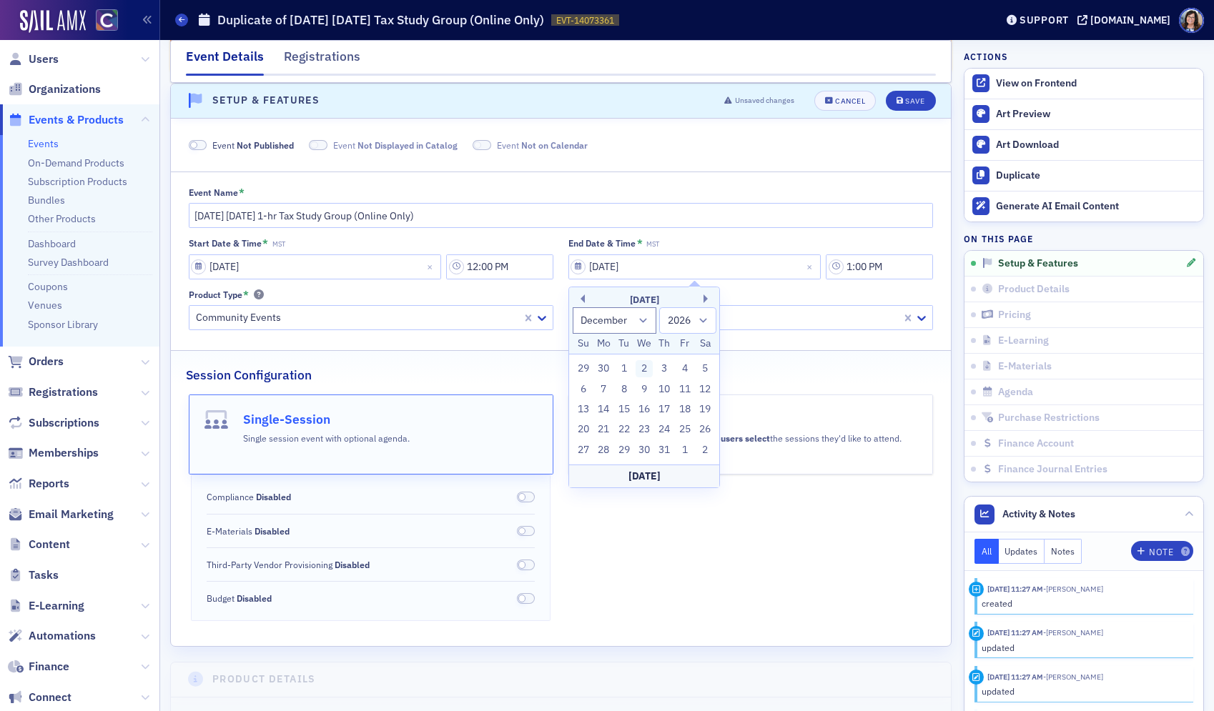
click at [644, 370] on div "2" at bounding box center [643, 368] width 17 height 17
type input "12/02/2026"
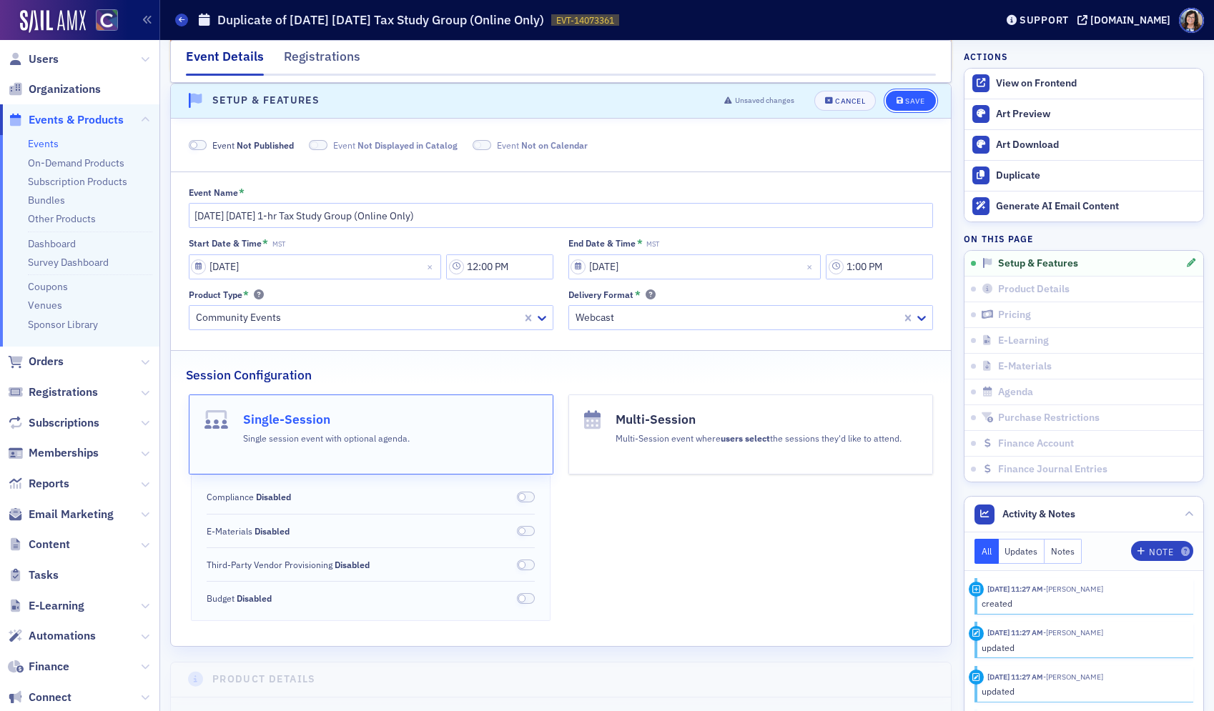
click at [909, 101] on div "Save" at bounding box center [914, 101] width 19 height 8
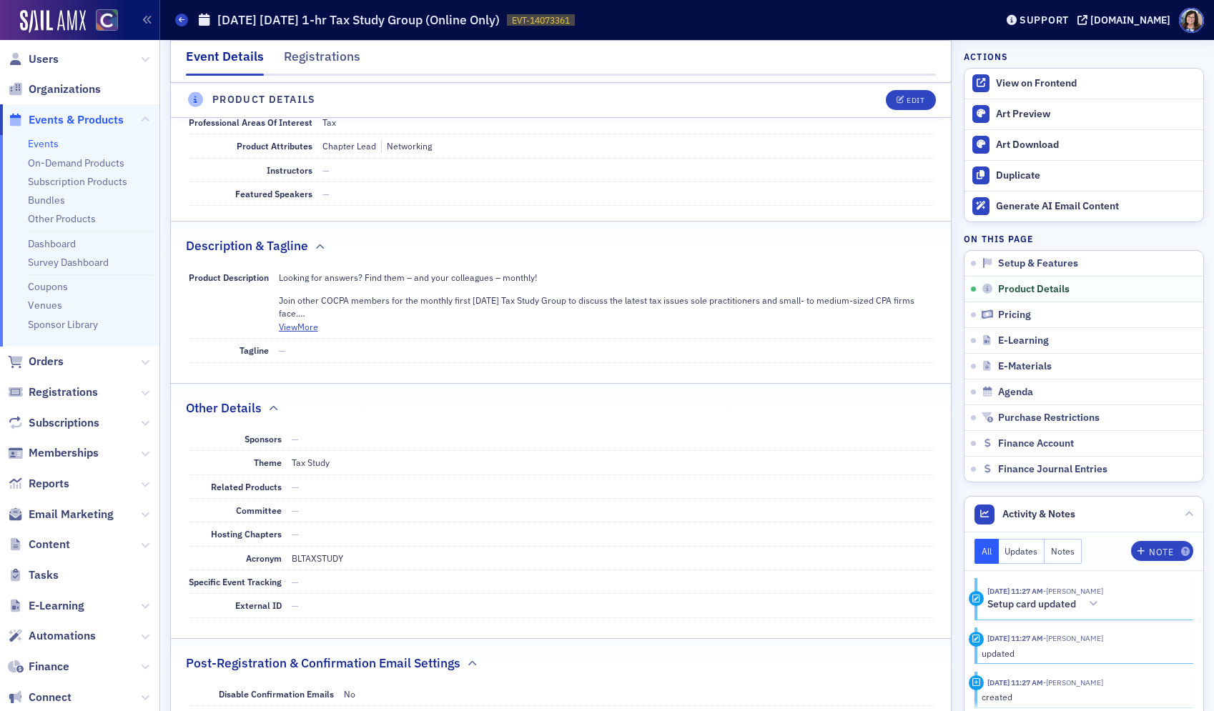
scroll to position [580, 0]
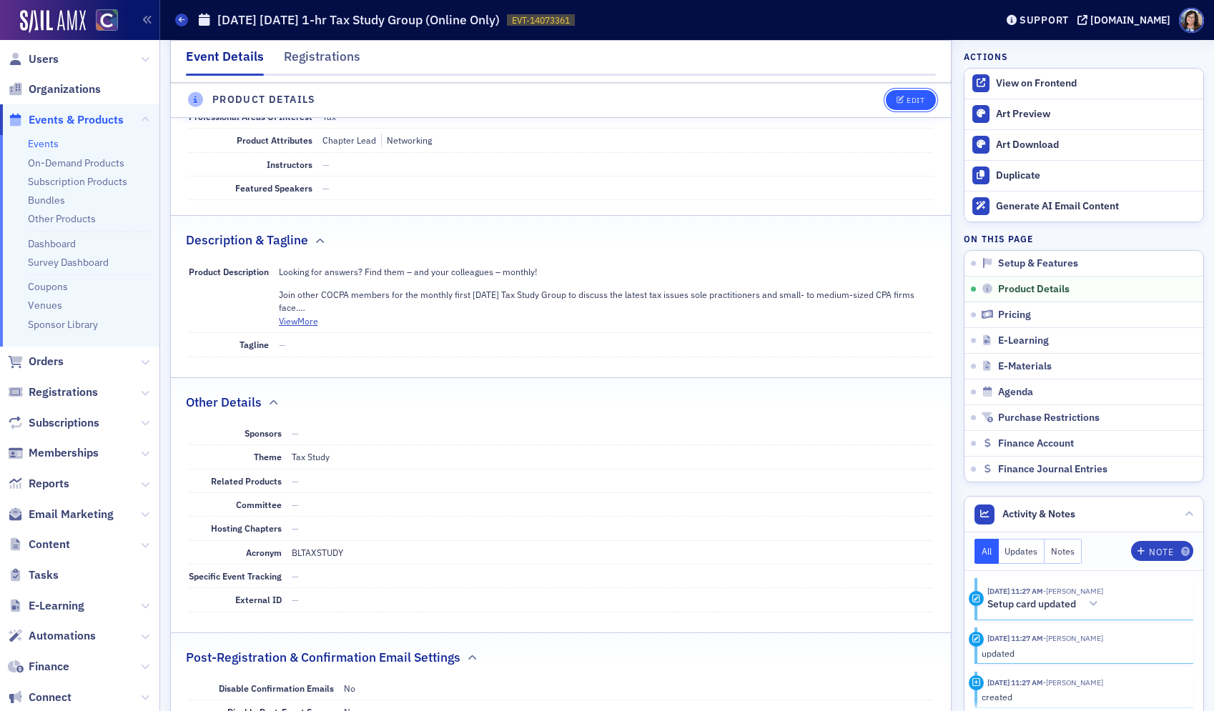
click at [916, 102] on div "Edit" at bounding box center [915, 100] width 18 height 8
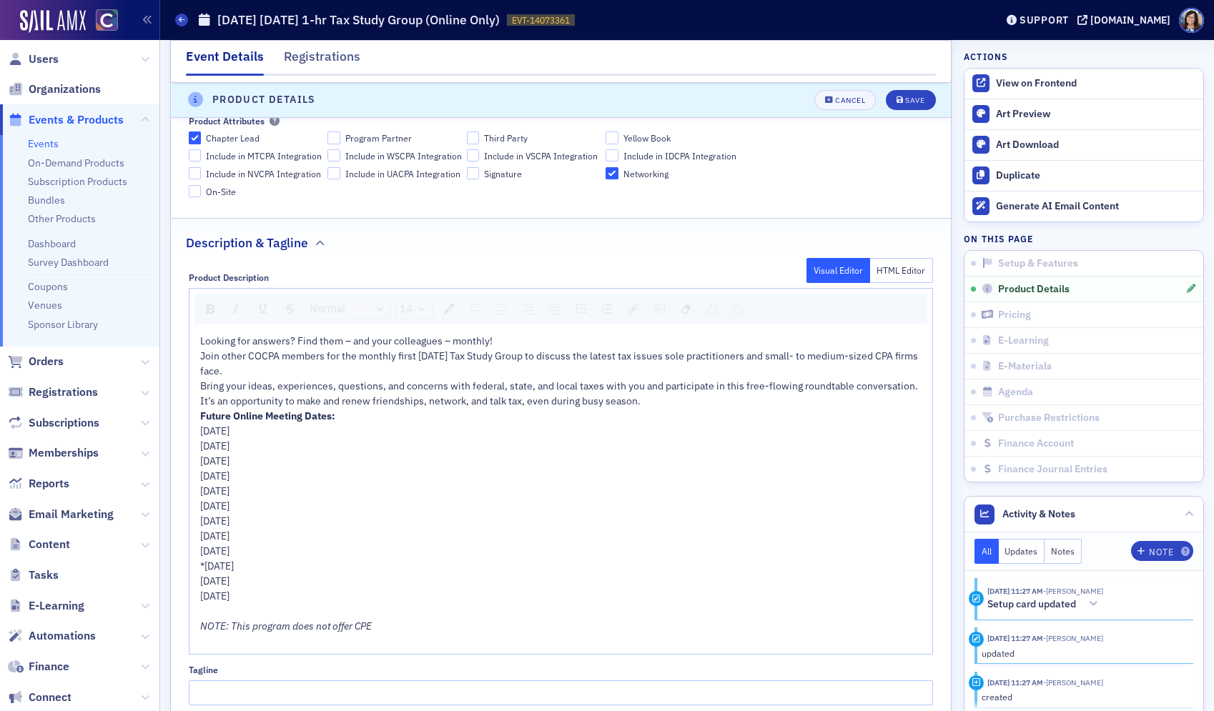
scroll to position [741, 0]
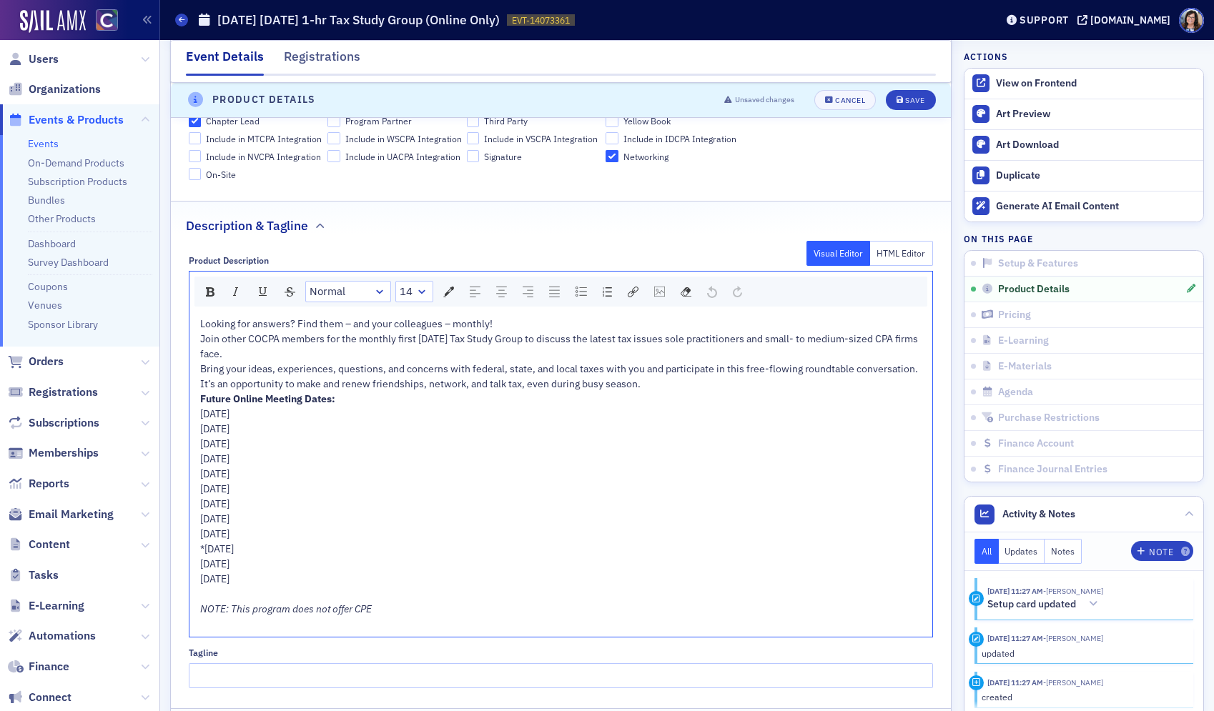
click at [650, 385] on div "Bring your ideas, experiences, questions, and concerns with federal, state, and…" at bounding box center [561, 377] width 723 height 30
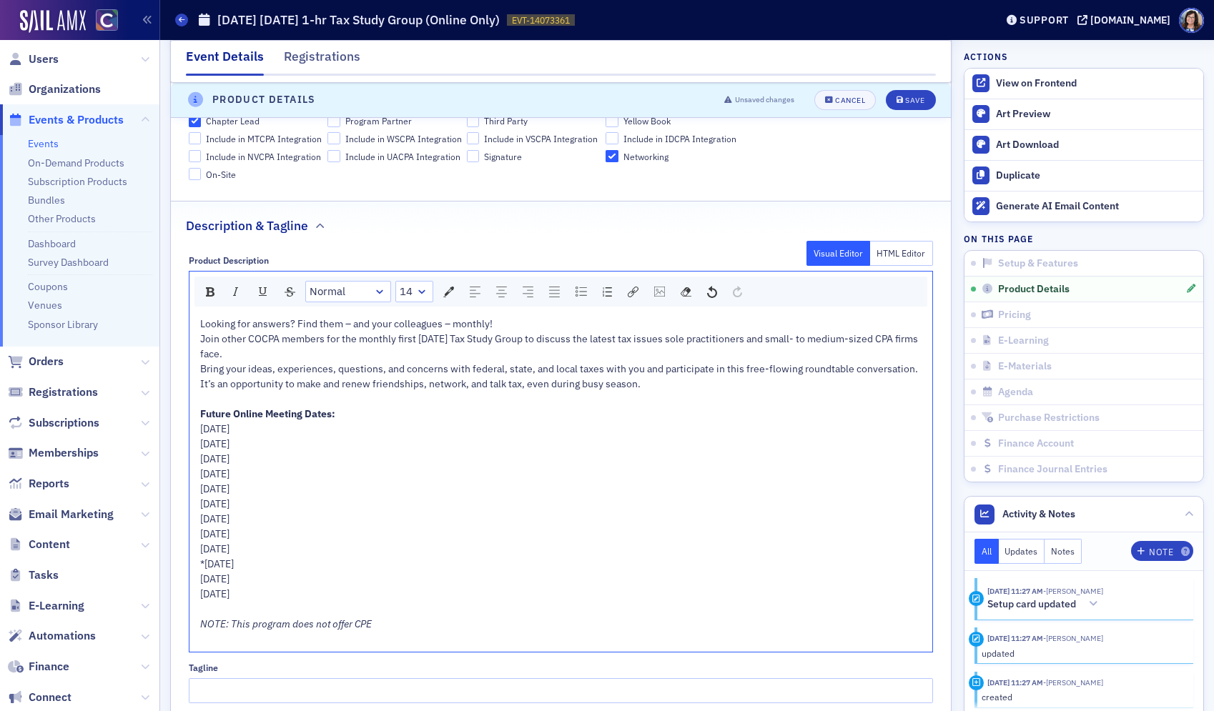
drag, startPoint x: 339, startPoint y: 594, endPoint x: 192, endPoint y: 434, distance: 217.5
click at [192, 434] on div "Looking for answers? Find them – and your colleagues – monthly! Join other COCP…" at bounding box center [560, 482] width 743 height 340
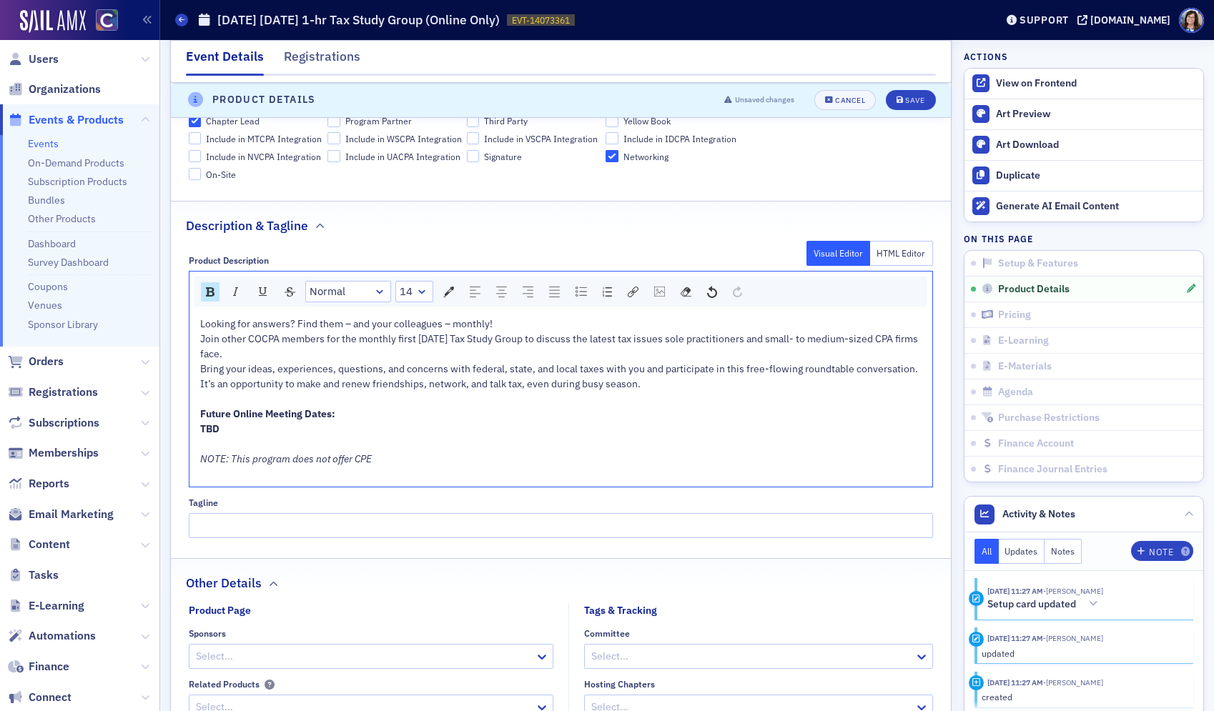
click at [665, 385] on div "Bring your ideas, experiences, questions, and concerns with federal, state, and…" at bounding box center [561, 377] width 723 height 30
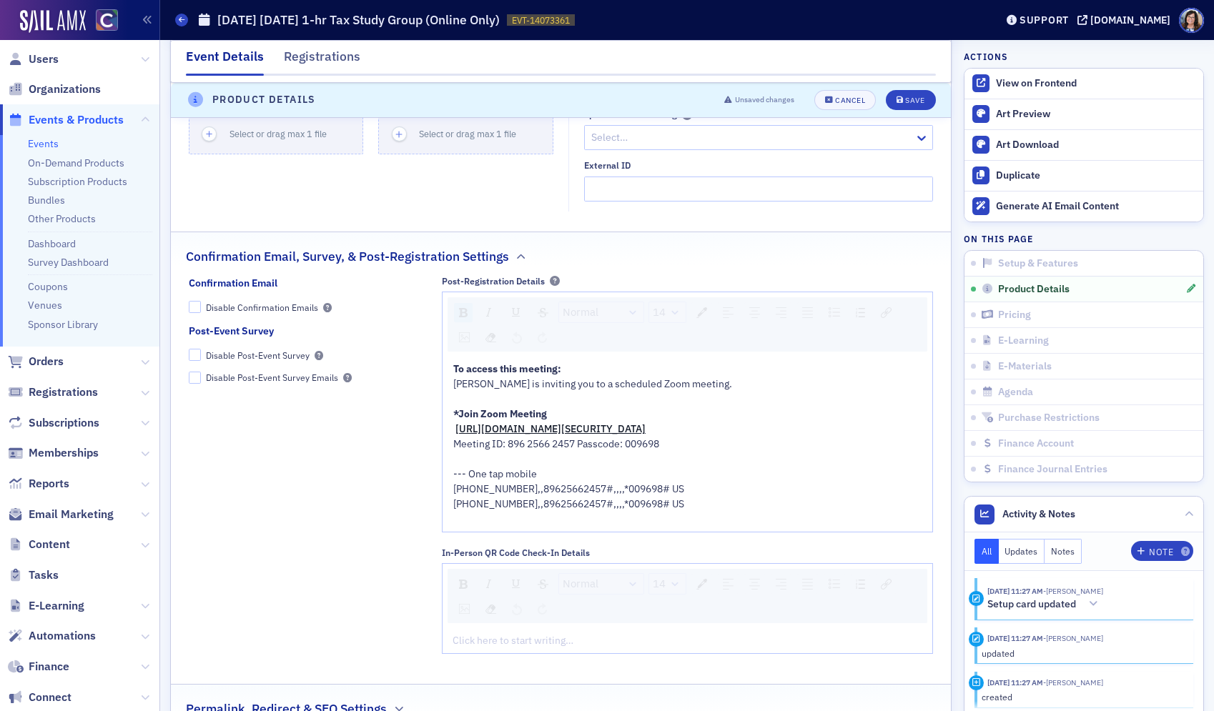
scroll to position [1488, 0]
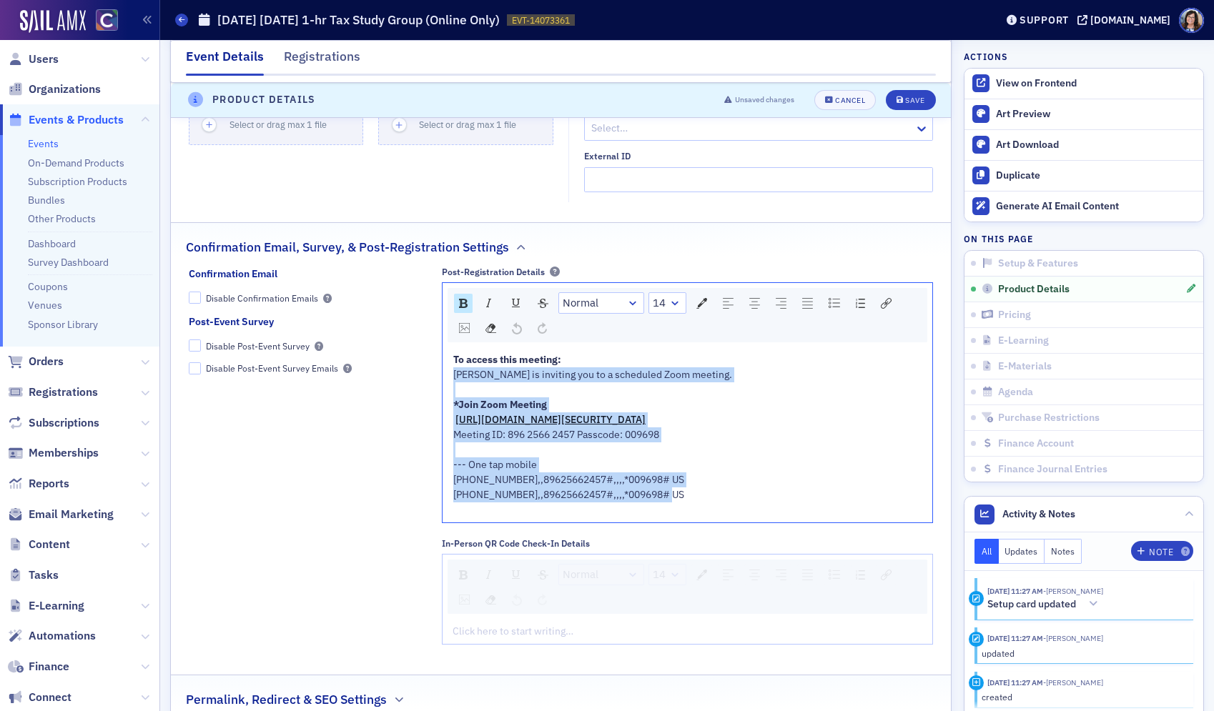
drag, startPoint x: 562, startPoint y: 361, endPoint x: 721, endPoint y: 492, distance: 206.2
click at [721, 492] on div "To access this meeting: Lynn Mitton is inviting you to a scheduled Zoom meeting…" at bounding box center [687, 434] width 469 height 165
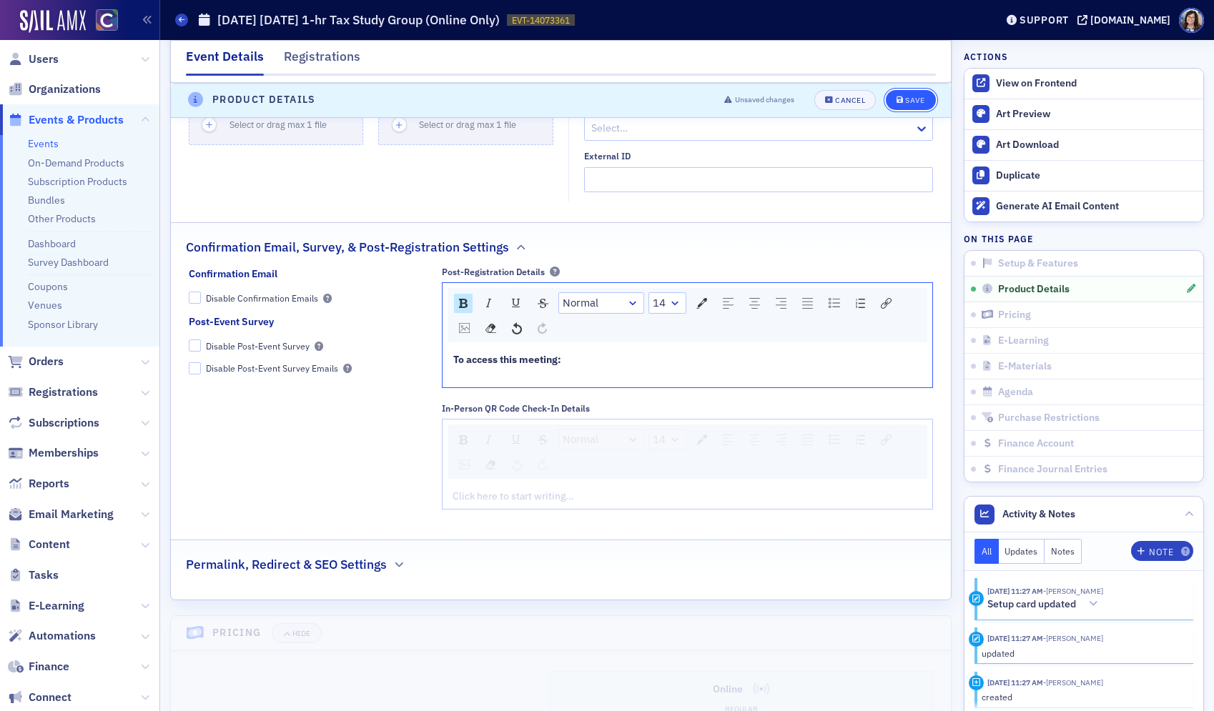
click at [912, 99] on div "Save" at bounding box center [914, 100] width 19 height 8
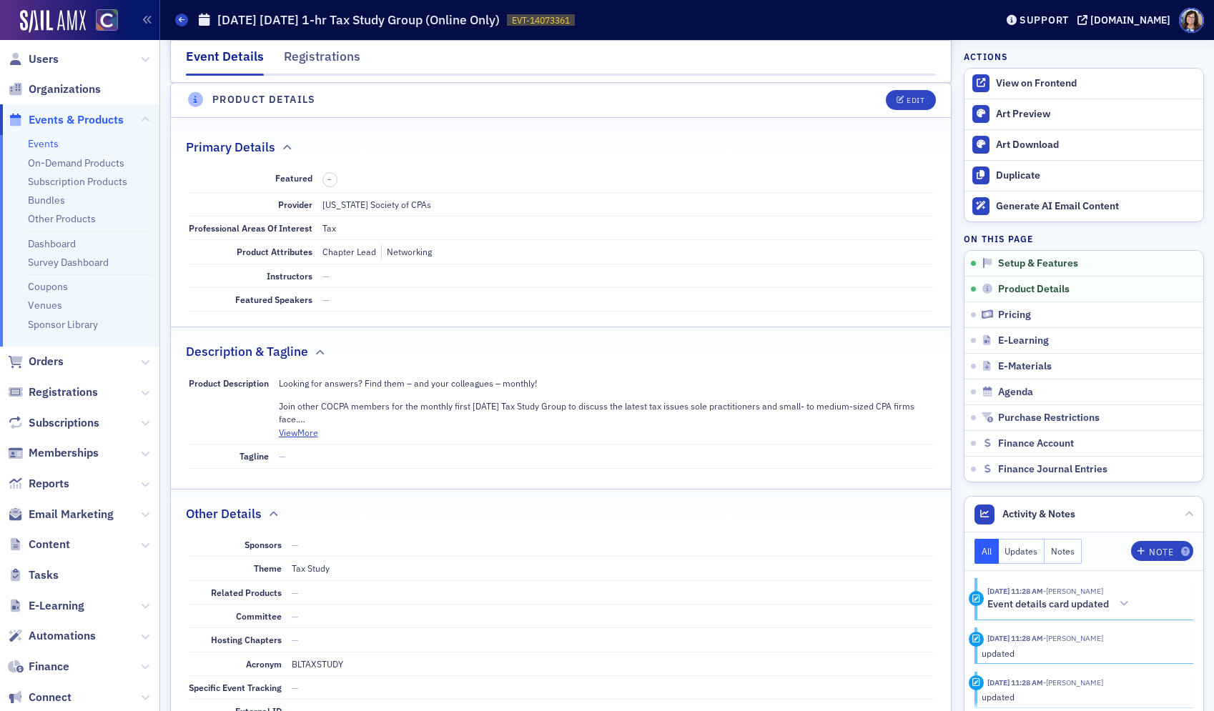
scroll to position [468, 0]
click at [1011, 81] on div "View on Frontend" at bounding box center [1096, 83] width 200 height 13
click at [105, 119] on span "Events & Products" at bounding box center [76, 120] width 95 height 16
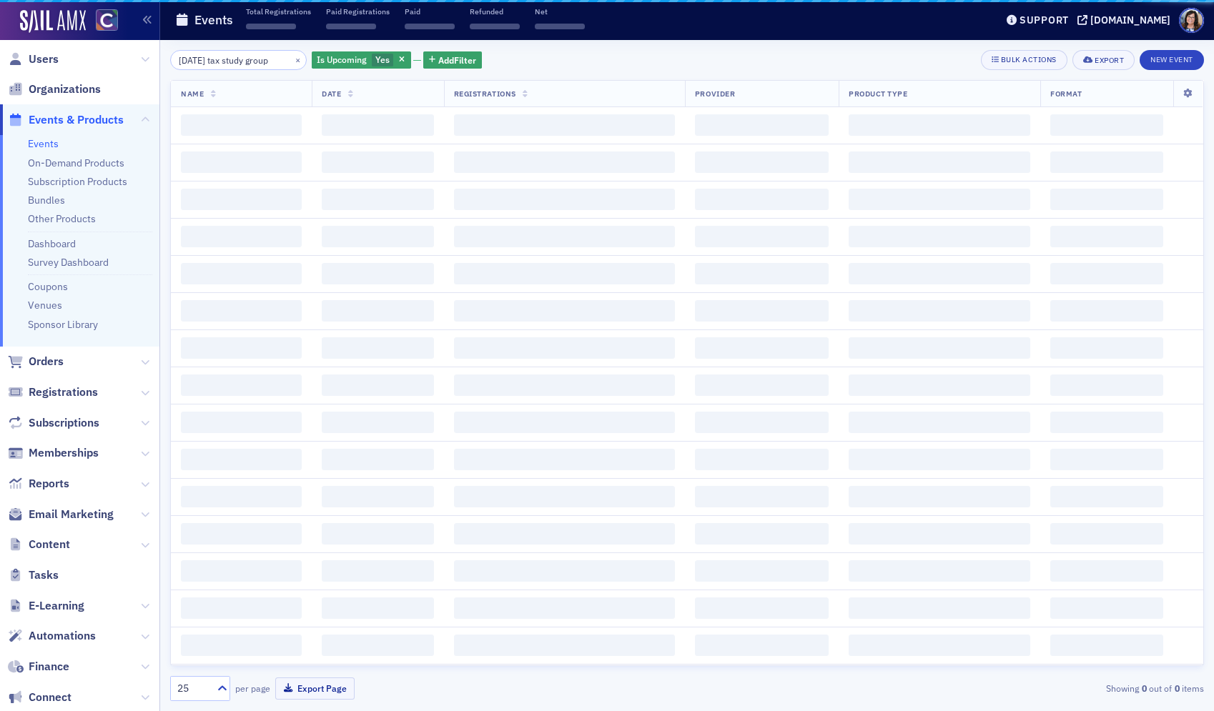
scroll to position [0, 13]
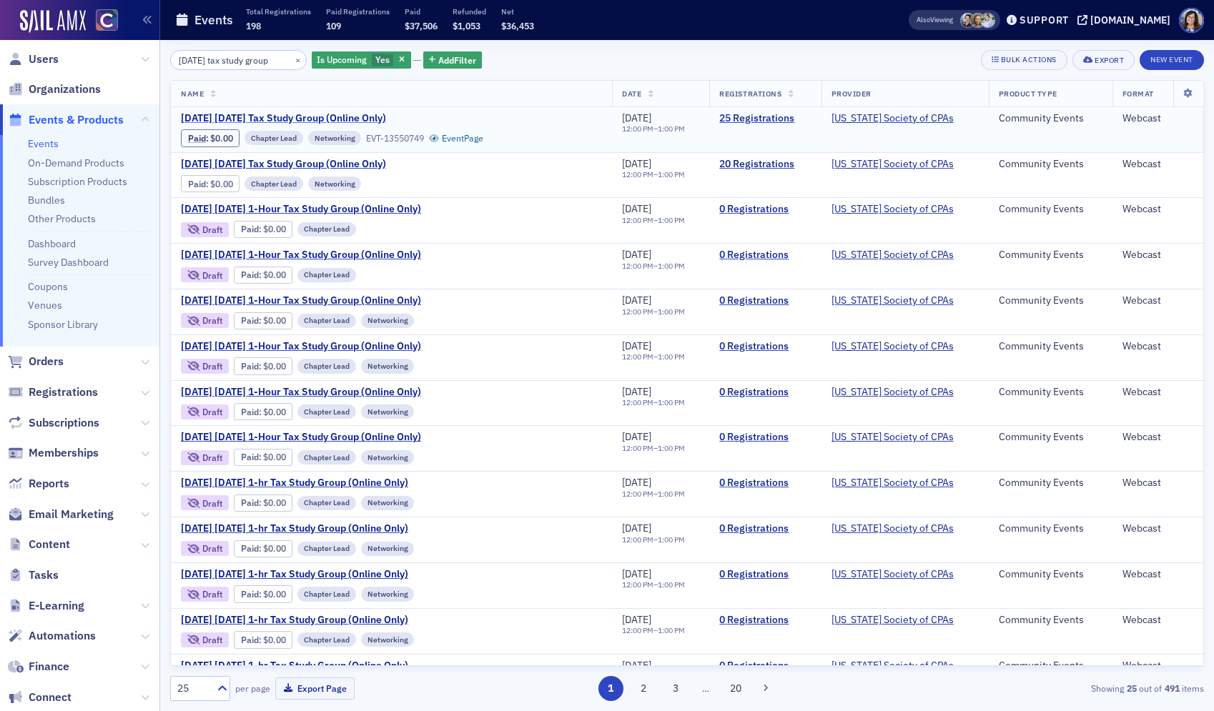
click at [366, 115] on span "November 2025 Wednesday Tax Study Group (Online Only)" at bounding box center [301, 118] width 240 height 13
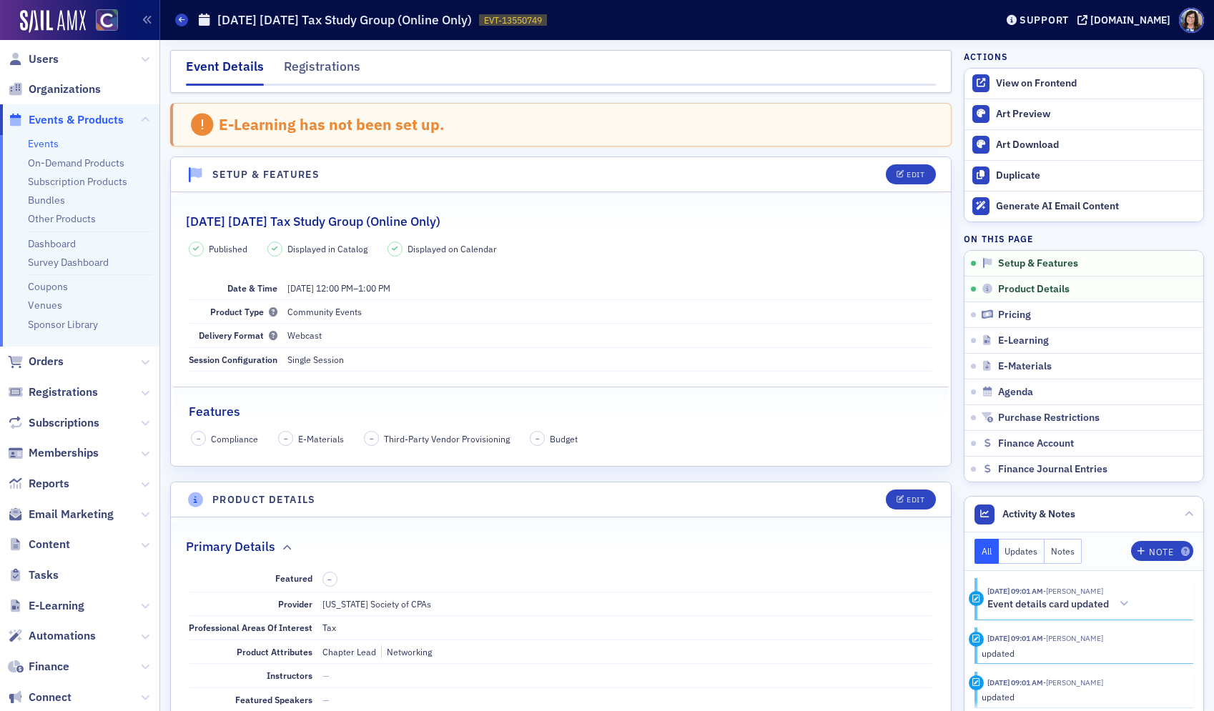
drag, startPoint x: 73, startPoint y: 115, endPoint x: 119, endPoint y: 104, distance: 47.8
click at [73, 115] on span "Events & Products" at bounding box center [76, 120] width 95 height 16
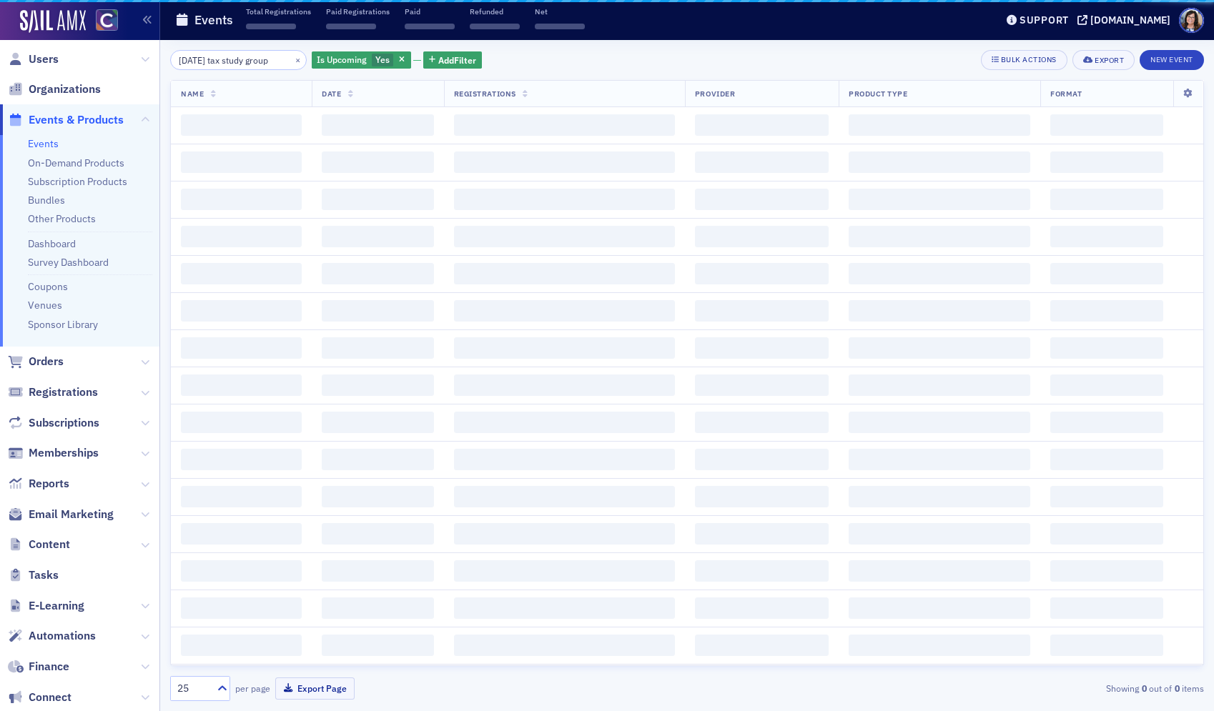
scroll to position [0, 13]
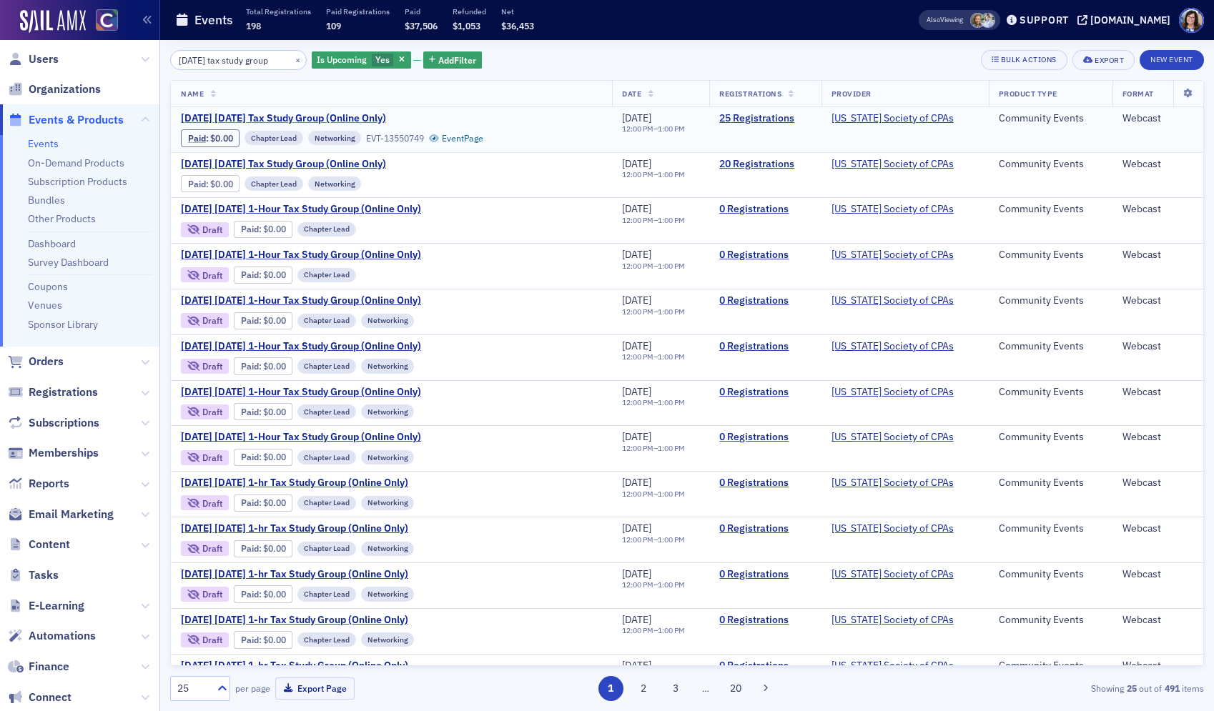
click at [401, 115] on span "November 2025 Wednesday Tax Study Group (Online Only)" at bounding box center [301, 118] width 240 height 13
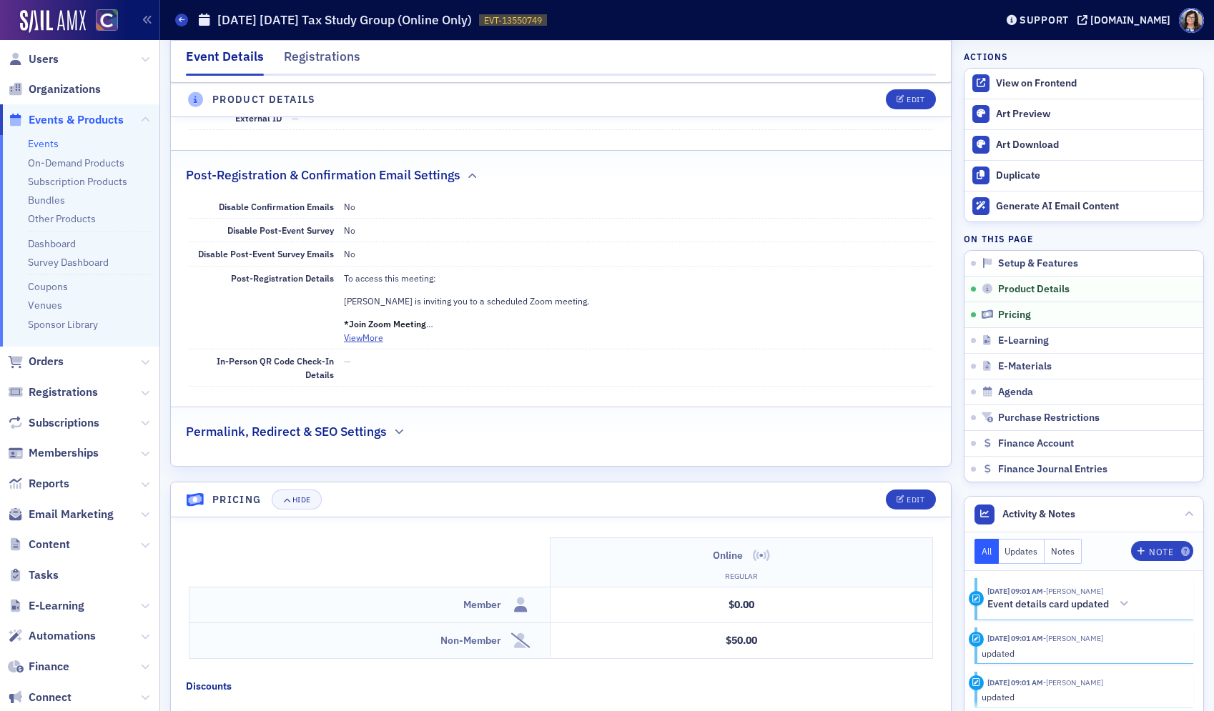
scroll to position [957, 0]
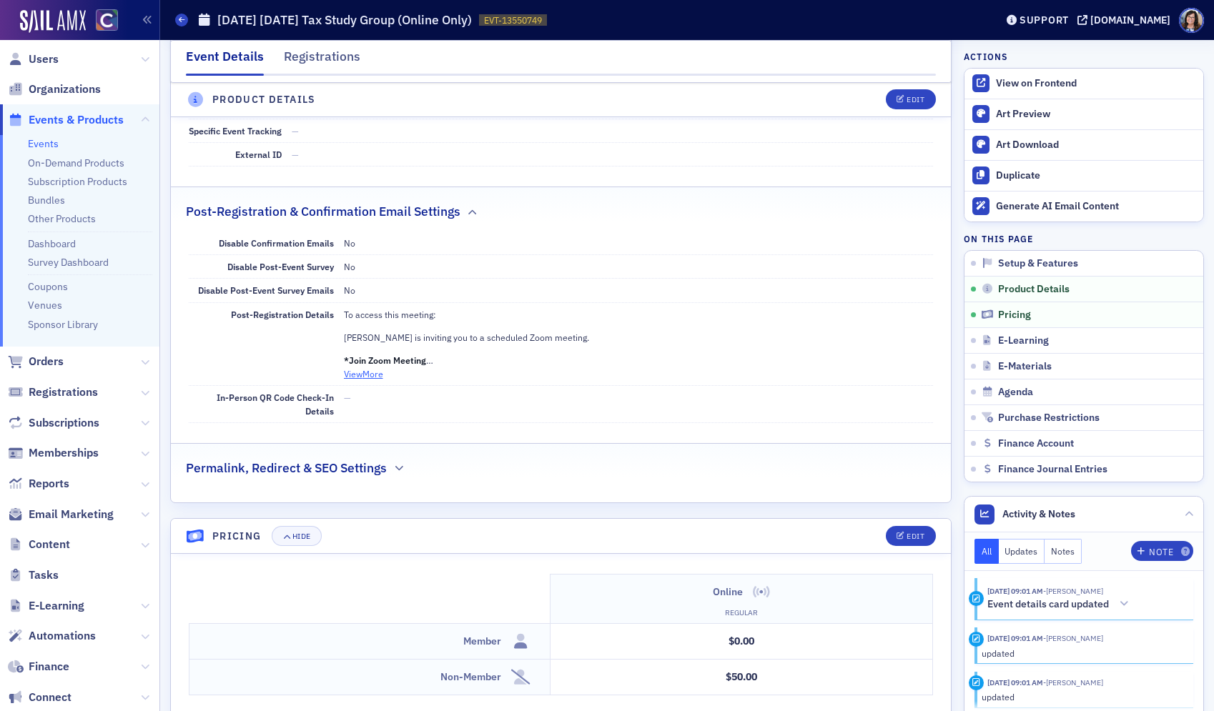
click at [370, 372] on button "View More" at bounding box center [363, 373] width 39 height 13
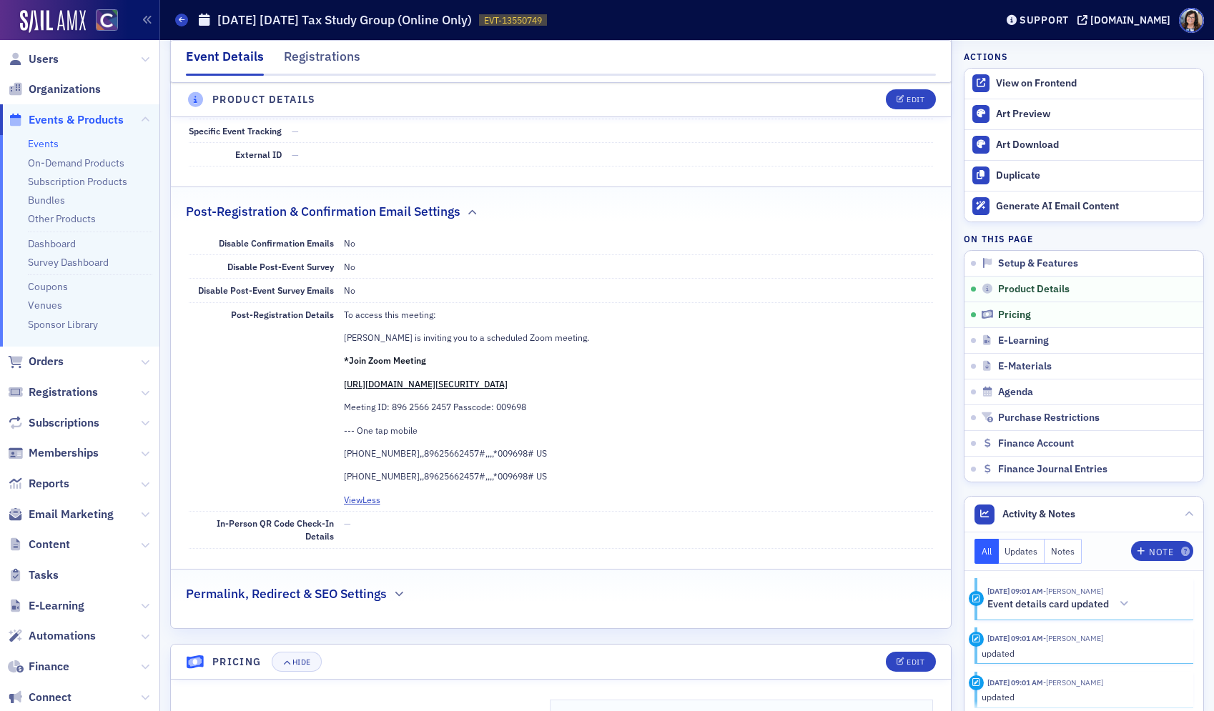
click at [88, 119] on span "Events & Products" at bounding box center [76, 120] width 95 height 16
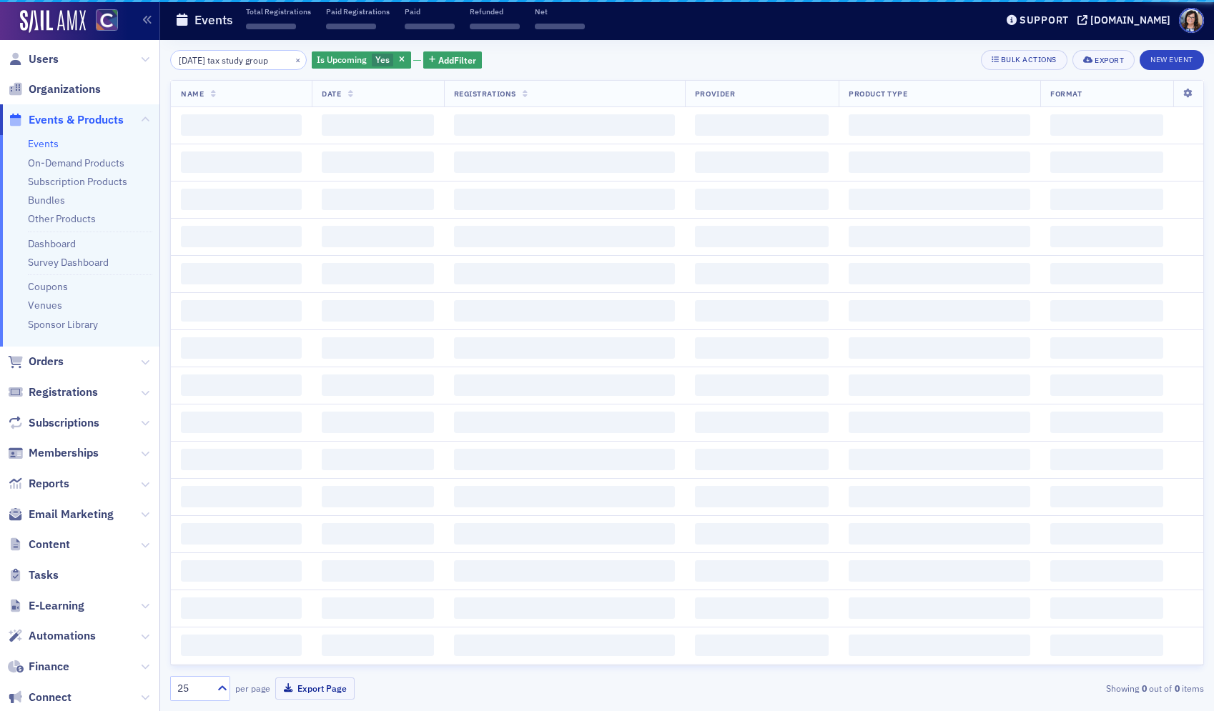
scroll to position [0, 13]
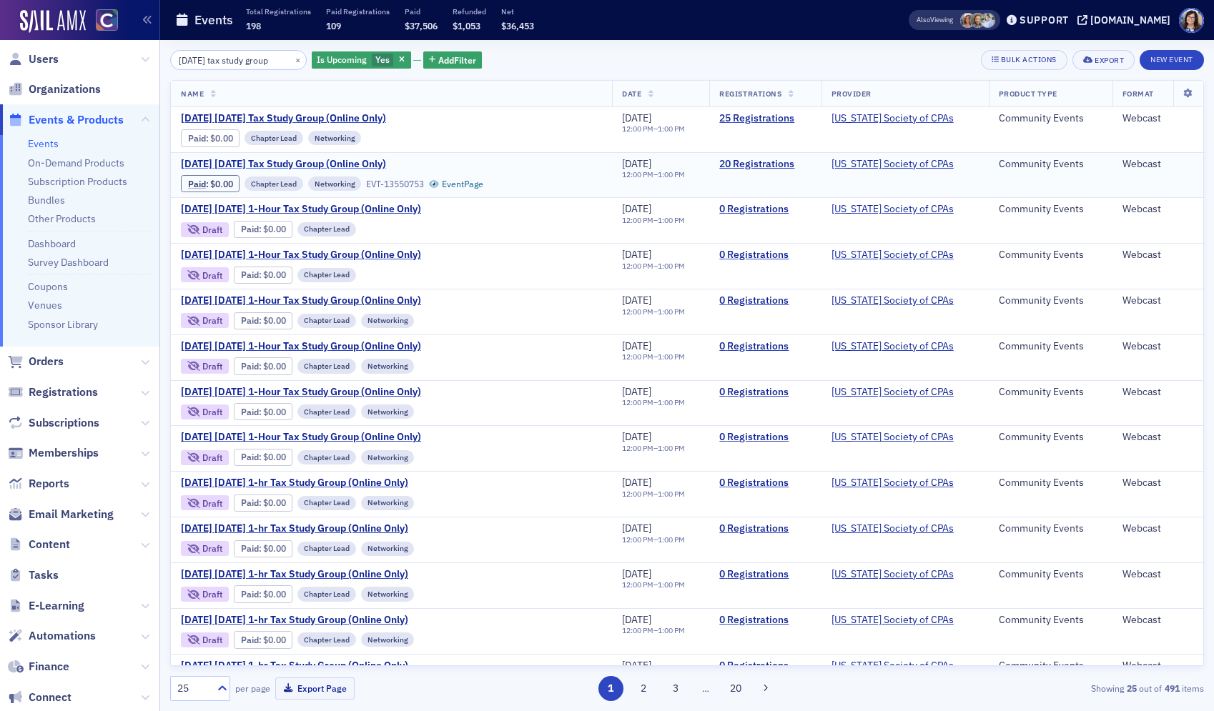
click at [370, 162] on span "December 2025 Wednesday Tax Study Group (Online Only)" at bounding box center [301, 164] width 240 height 13
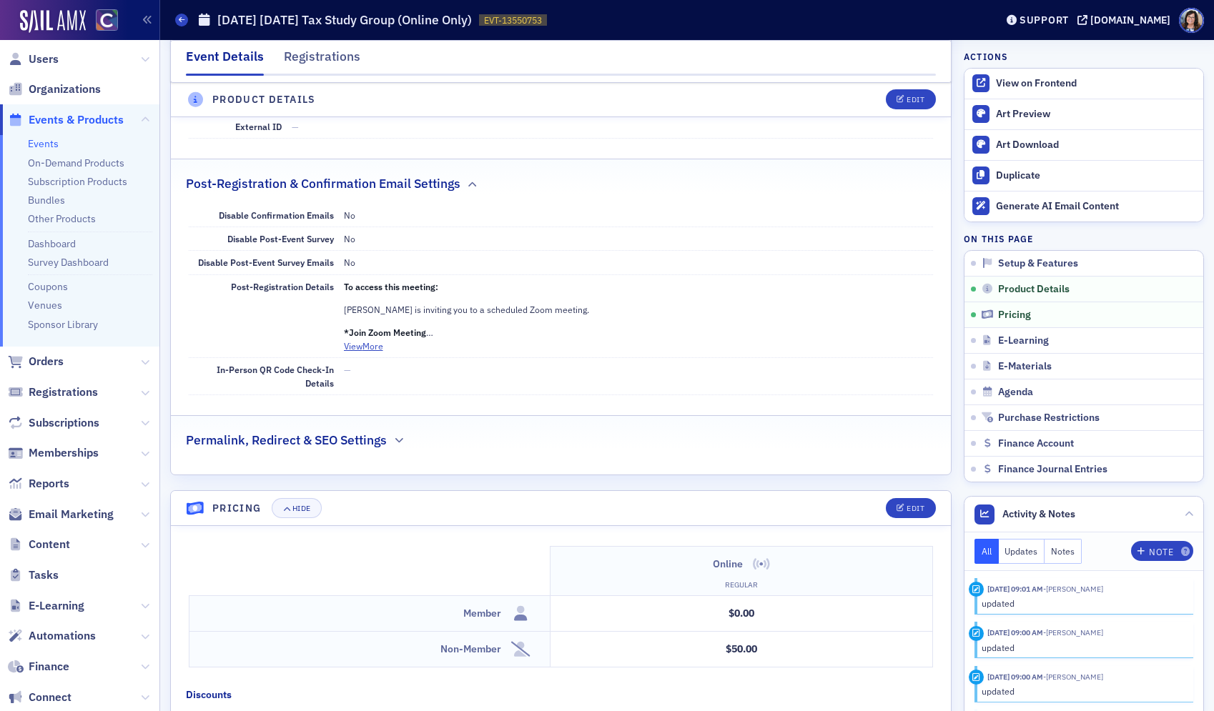
scroll to position [987, 0]
click at [77, 118] on span "Events & Products" at bounding box center [76, 120] width 95 height 16
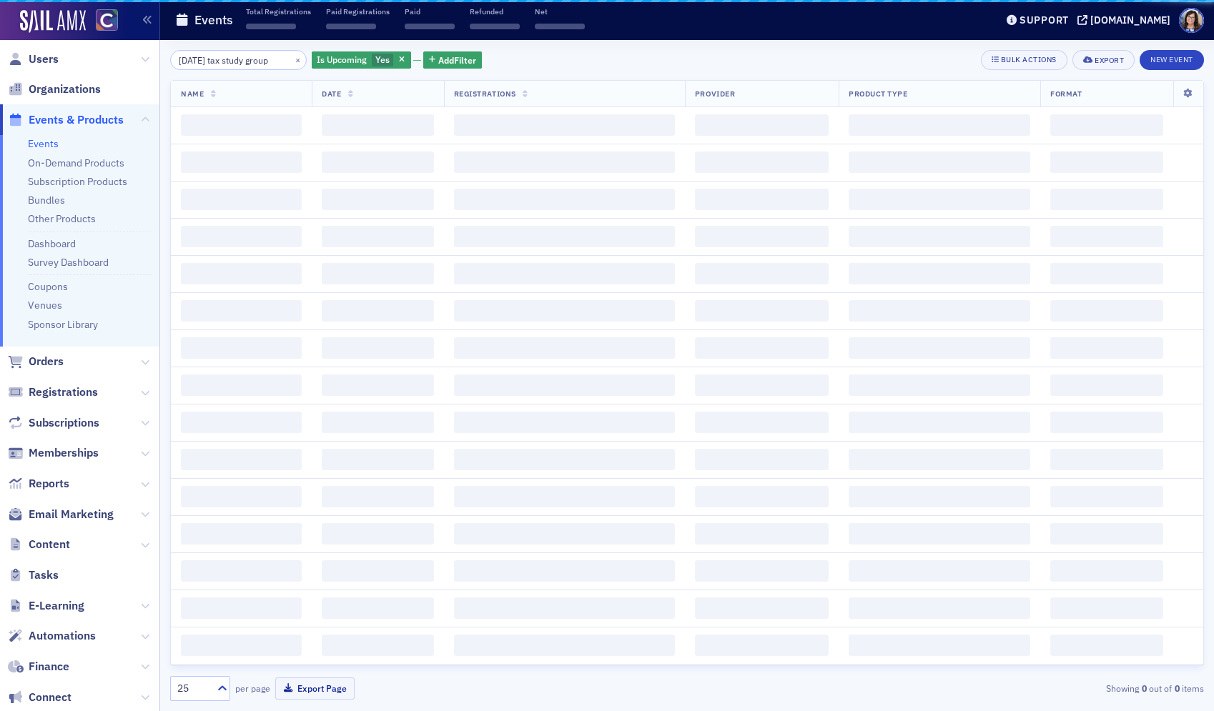
scroll to position [0, 13]
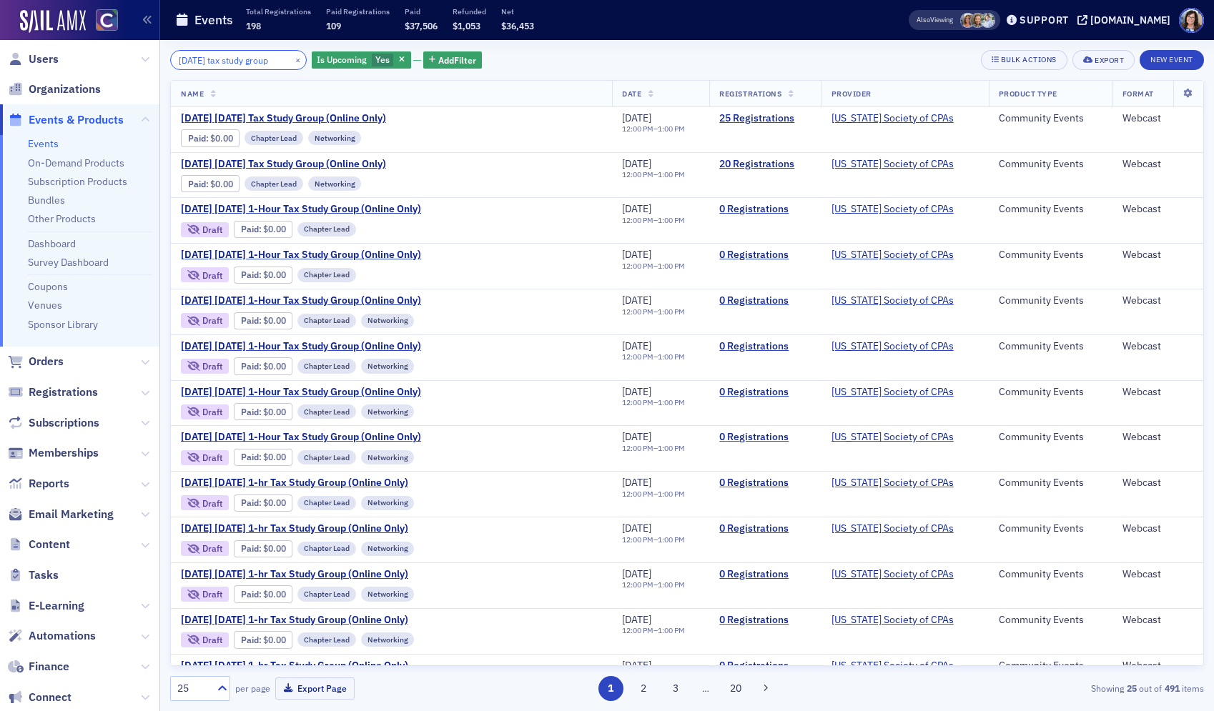
drag, startPoint x: 227, startPoint y: 62, endPoint x: 137, endPoint y: 59, distance: 90.1
click at [137, 59] on div "Users Organizations Events & Products Events On-Demand Products Subscription Pr…" at bounding box center [607, 355] width 1214 height 711
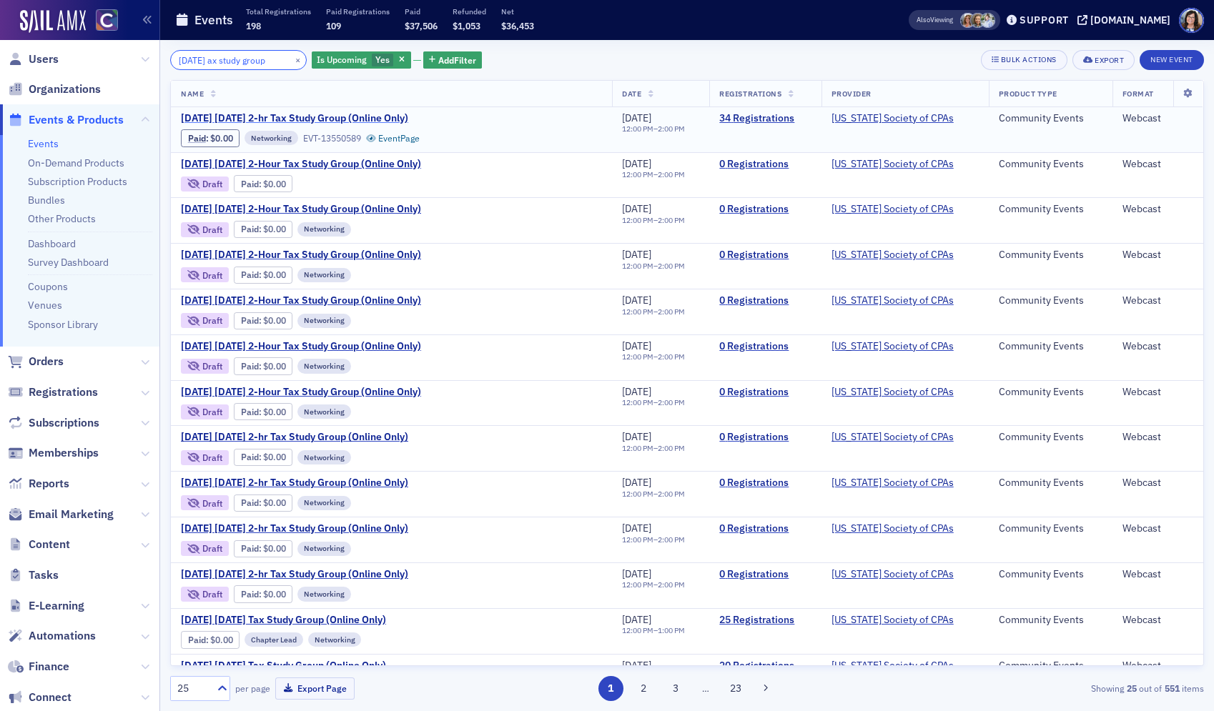
type input "tuesday ax study group"
click at [219, 114] on span "October 2025 Tuesday 2-hr Tax Study Group (Online Only)" at bounding box center [301, 118] width 240 height 13
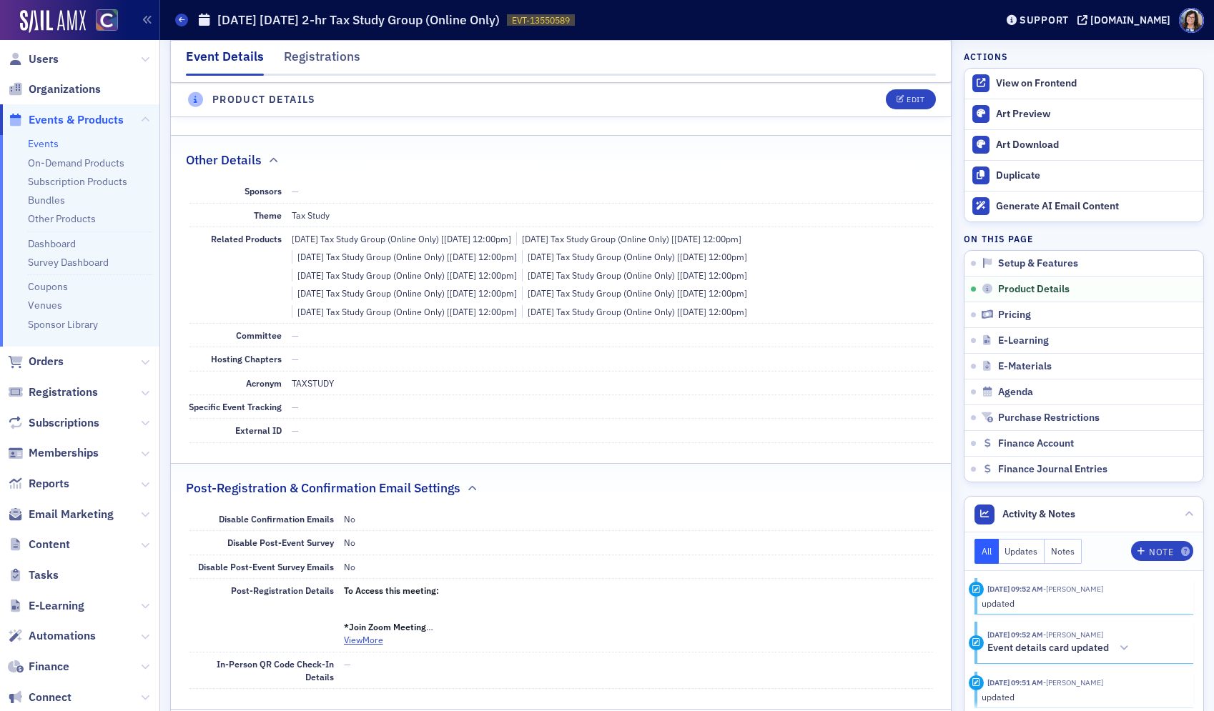
scroll to position [758, 0]
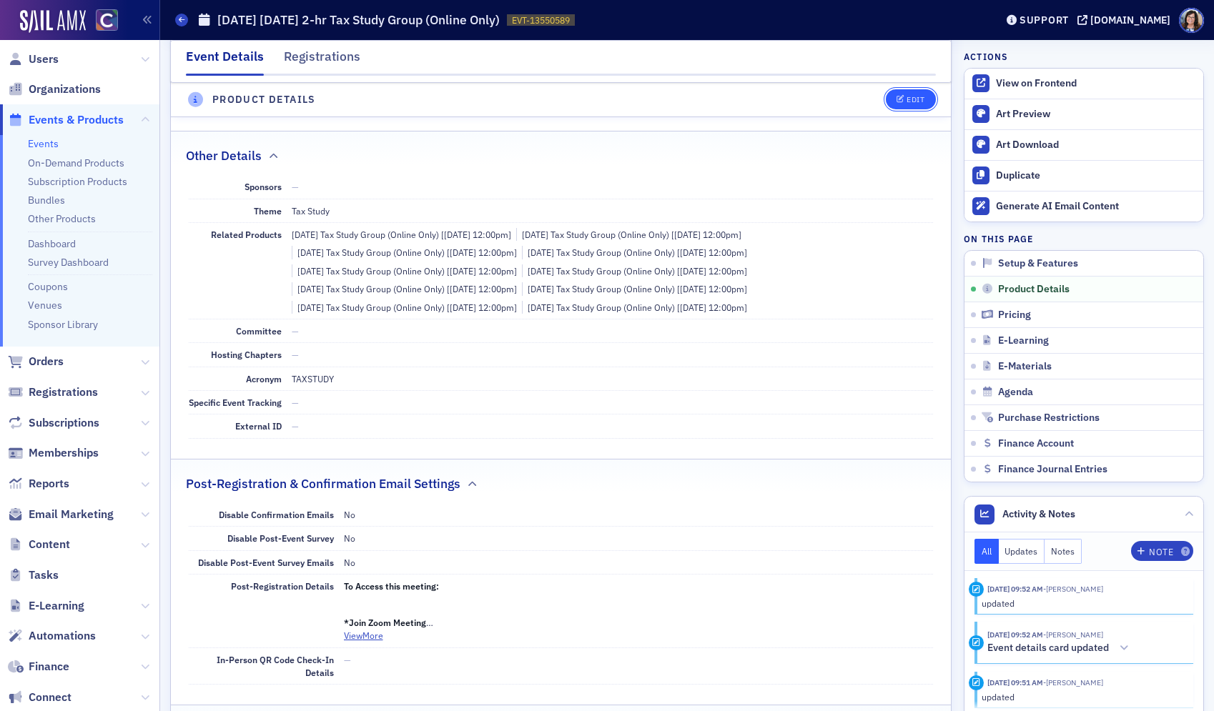
click at [906, 102] on div "Edit" at bounding box center [915, 100] width 18 height 8
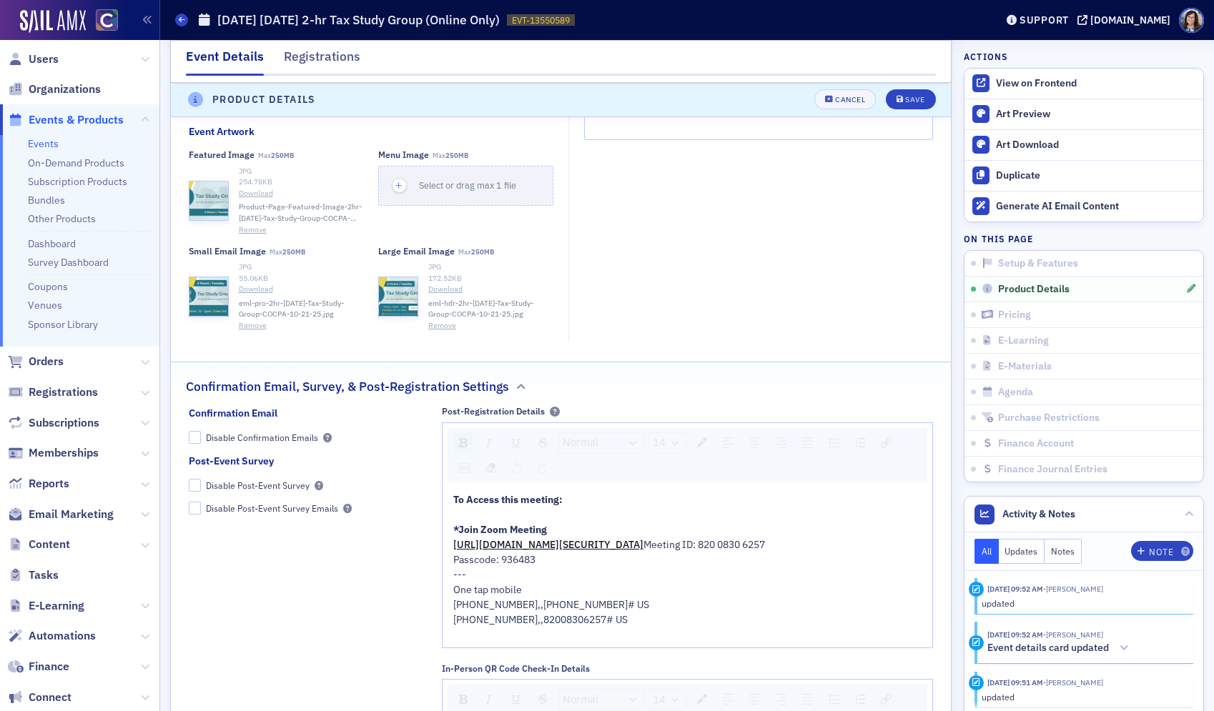
scroll to position [1638, 0]
click at [46, 122] on span "Events & Products" at bounding box center [76, 120] width 95 height 16
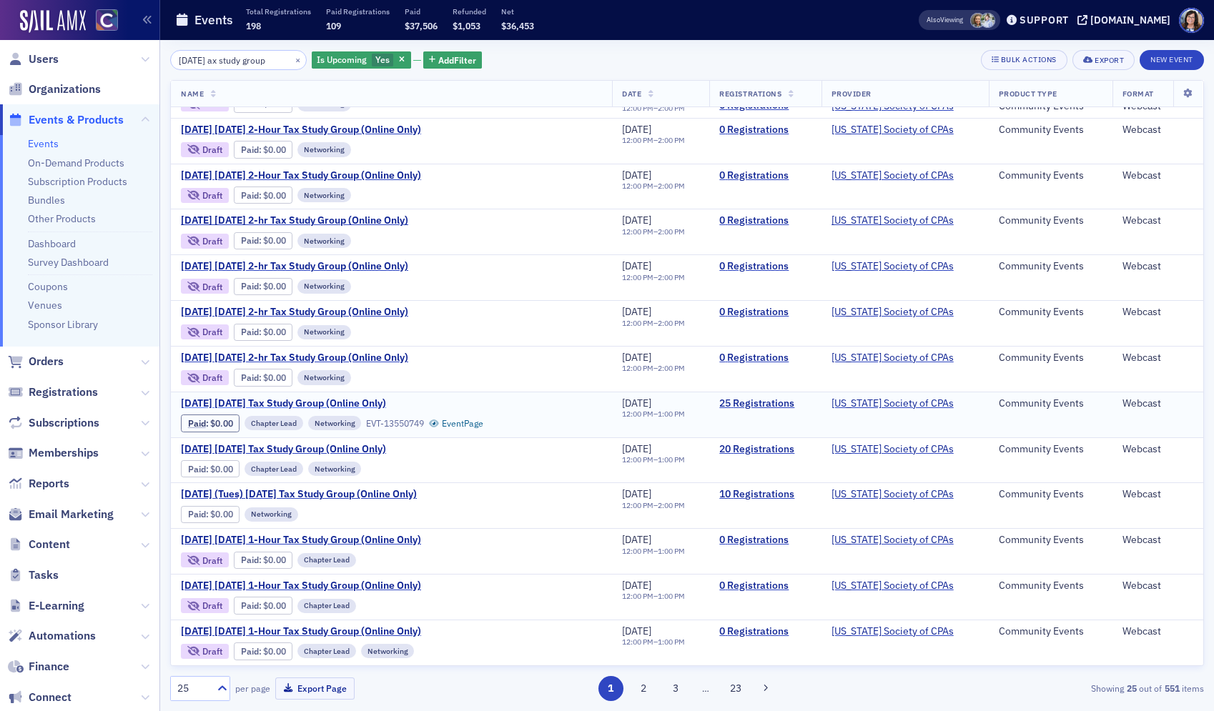
scroll to position [218, 0]
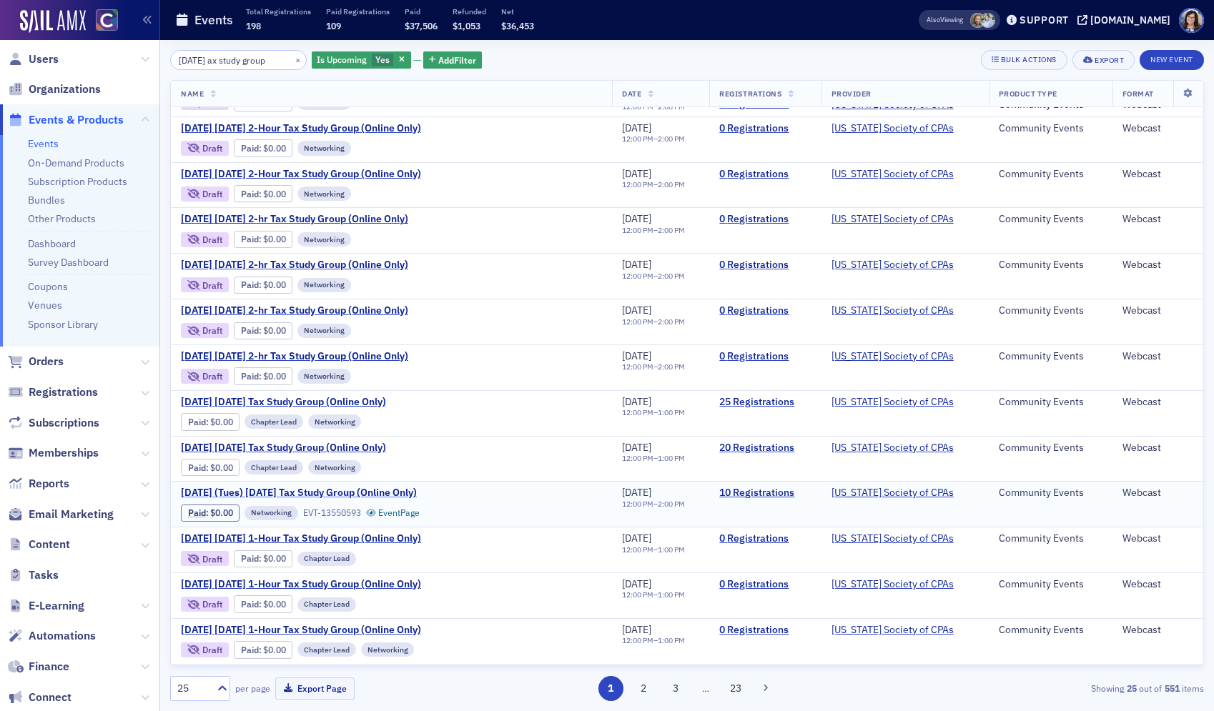
click at [237, 492] on span "December 2025 (Tues) Thursday Tax Study Group (Online Only)" at bounding box center [301, 493] width 240 height 13
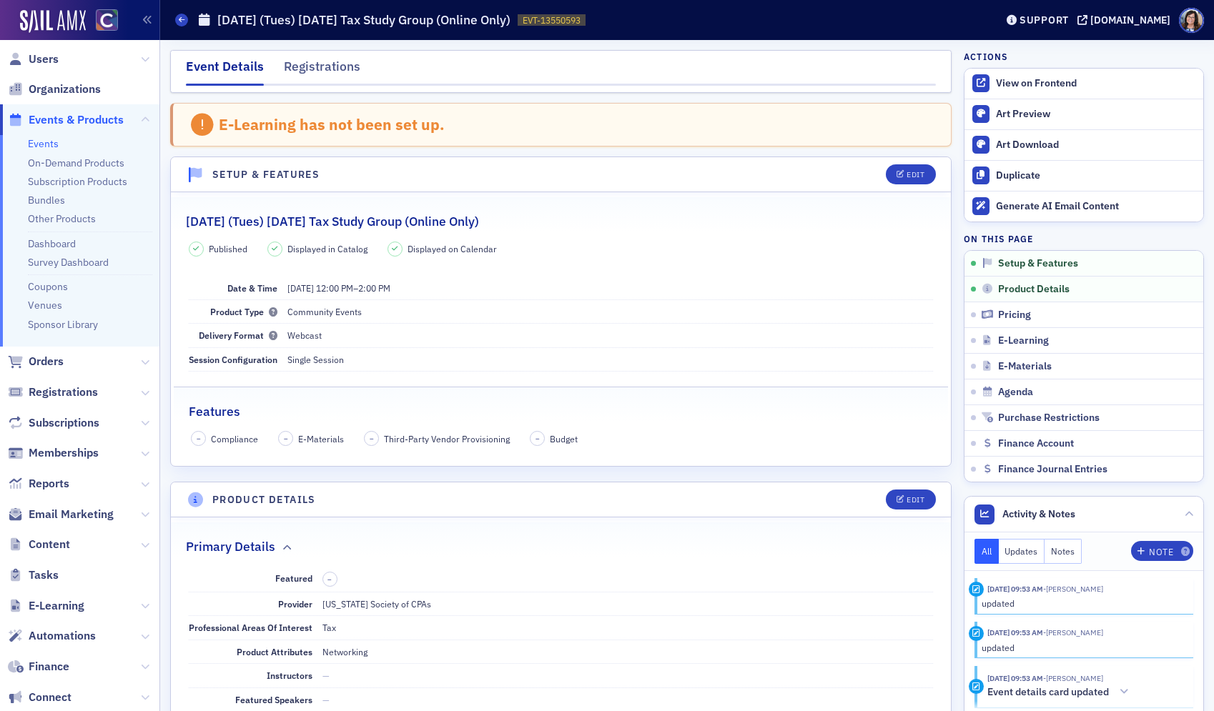
drag, startPoint x: 185, startPoint y: 220, endPoint x: 565, endPoint y: 217, distance: 380.3
click at [565, 217] on div "December 2025 (Tues) Thursday Tax Study Group (Online Only)" at bounding box center [561, 214] width 750 height 34
copy h2 "December 2025 (Tues) Thursday Tax Study Group (Online Only)"
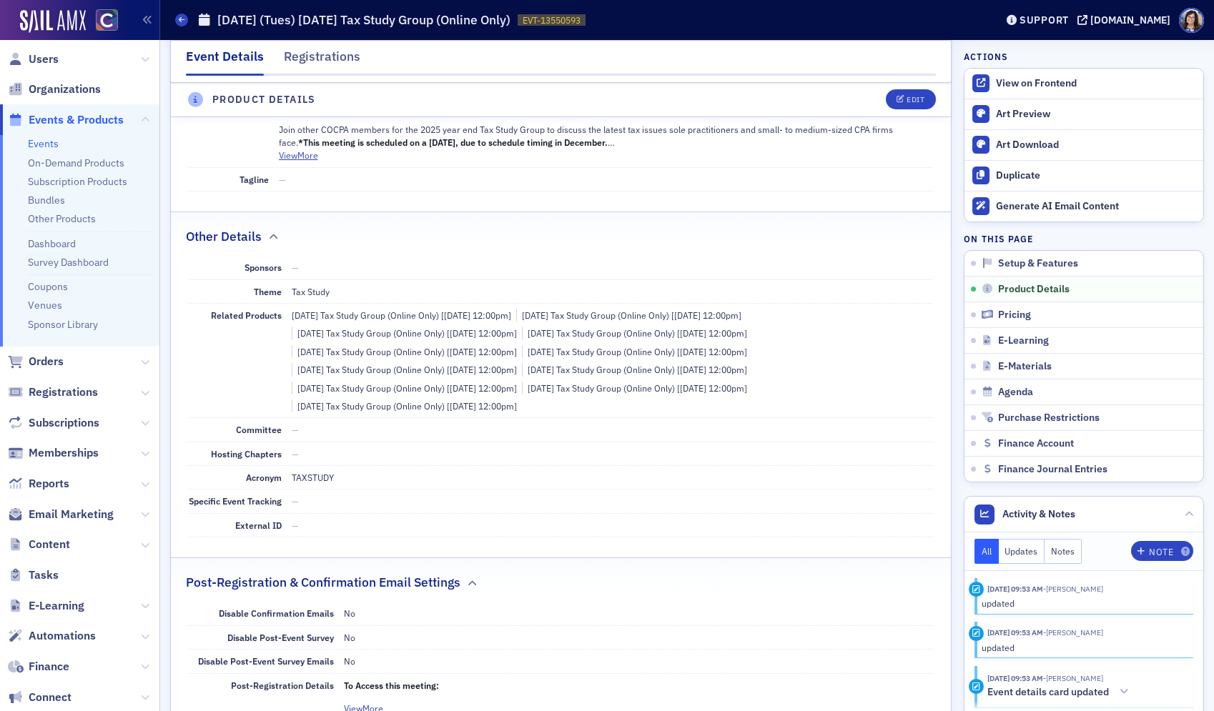
scroll to position [781, 0]
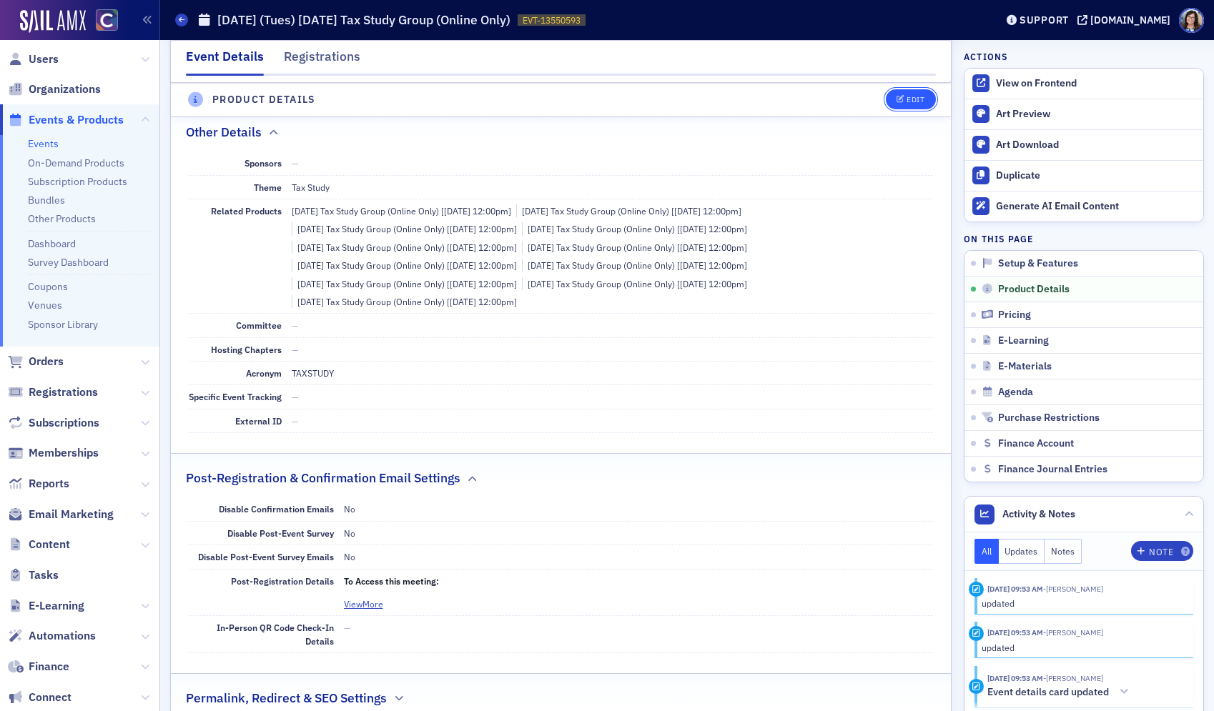
click at [906, 98] on div "Edit" at bounding box center [915, 100] width 18 height 8
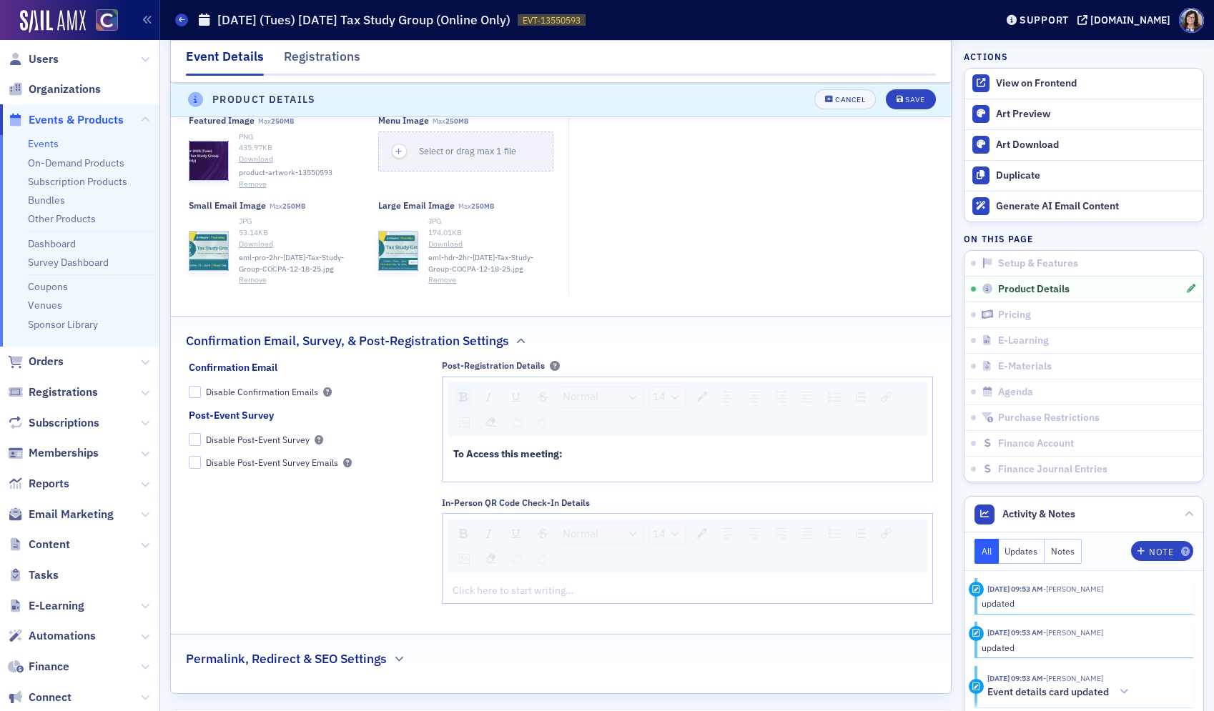
scroll to position [1645, 0]
click at [570, 457] on div "To Access this meeting:" at bounding box center [687, 454] width 469 height 15
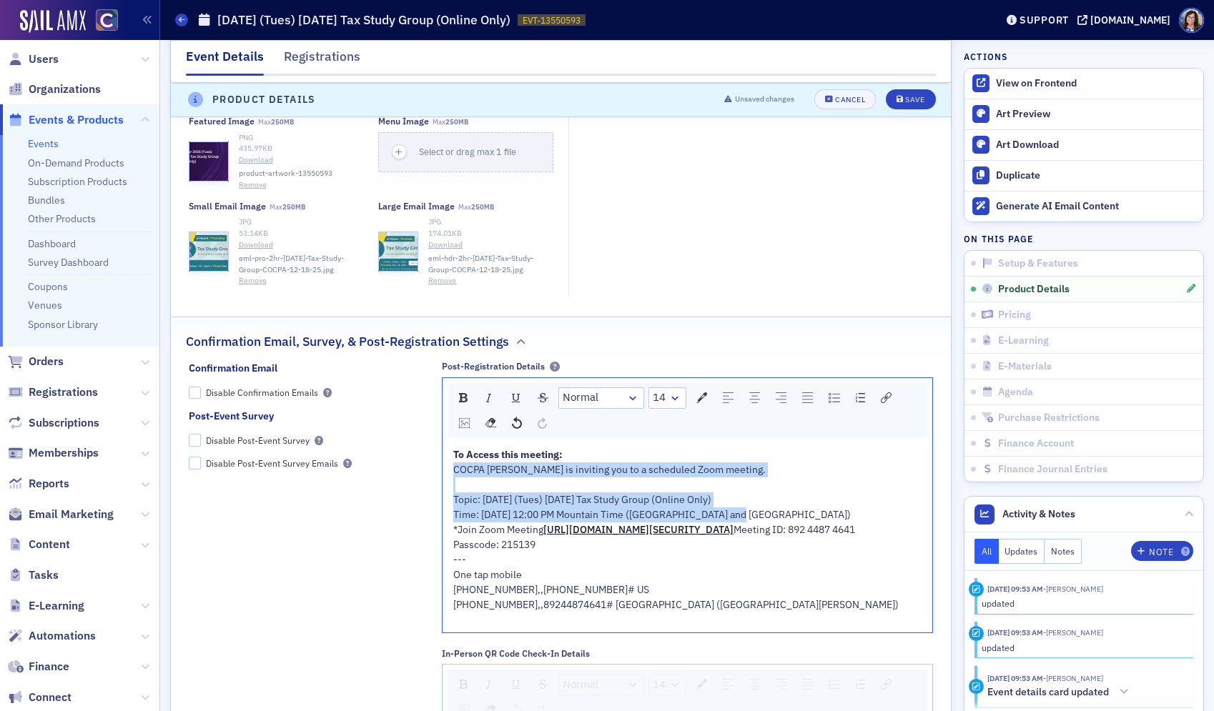
drag, startPoint x: 737, startPoint y: 513, endPoint x: 444, endPoint y: 475, distance: 295.6
click at [444, 475] on div "To Access this meeting: COCPA Stacy is inviting you to a scheduled Zoom meeting…" at bounding box center [687, 537] width 490 height 190
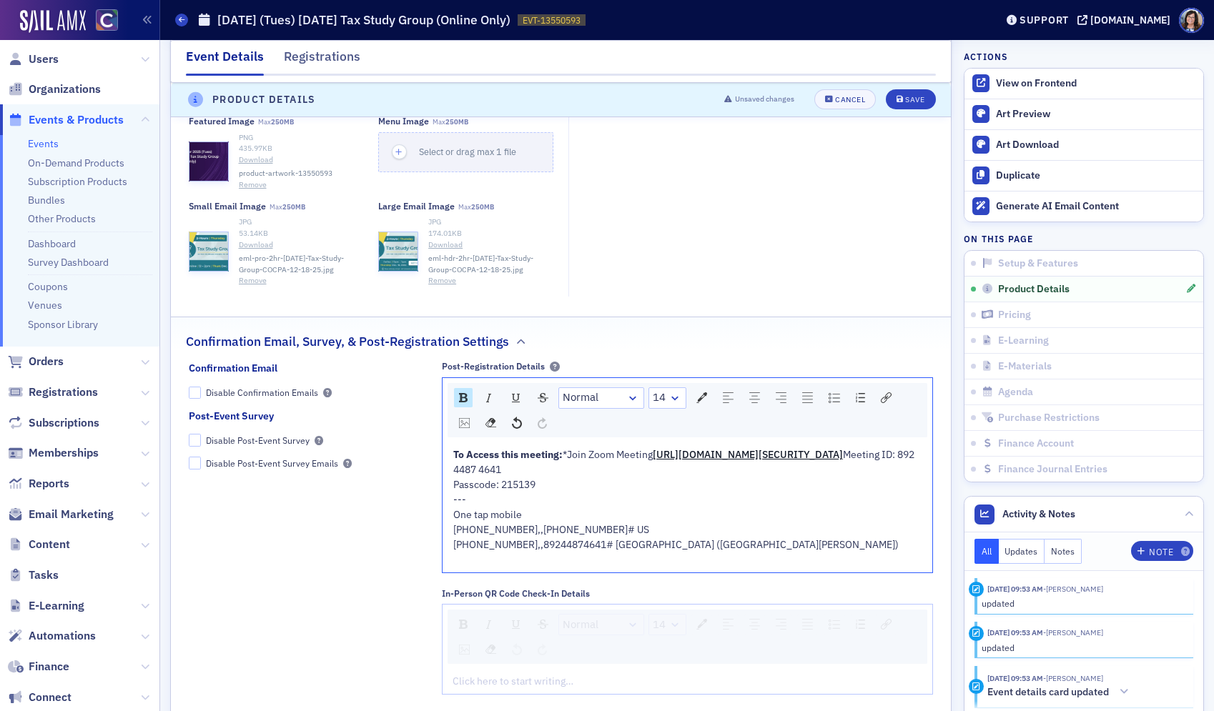
drag, startPoint x: 513, startPoint y: 470, endPoint x: 444, endPoint y: 472, distance: 69.4
click at [444, 472] on div "To Access this meeting: *Join Zoom Meeting https://us02web.zoom.us/j/8924487464…" at bounding box center [687, 507] width 490 height 130
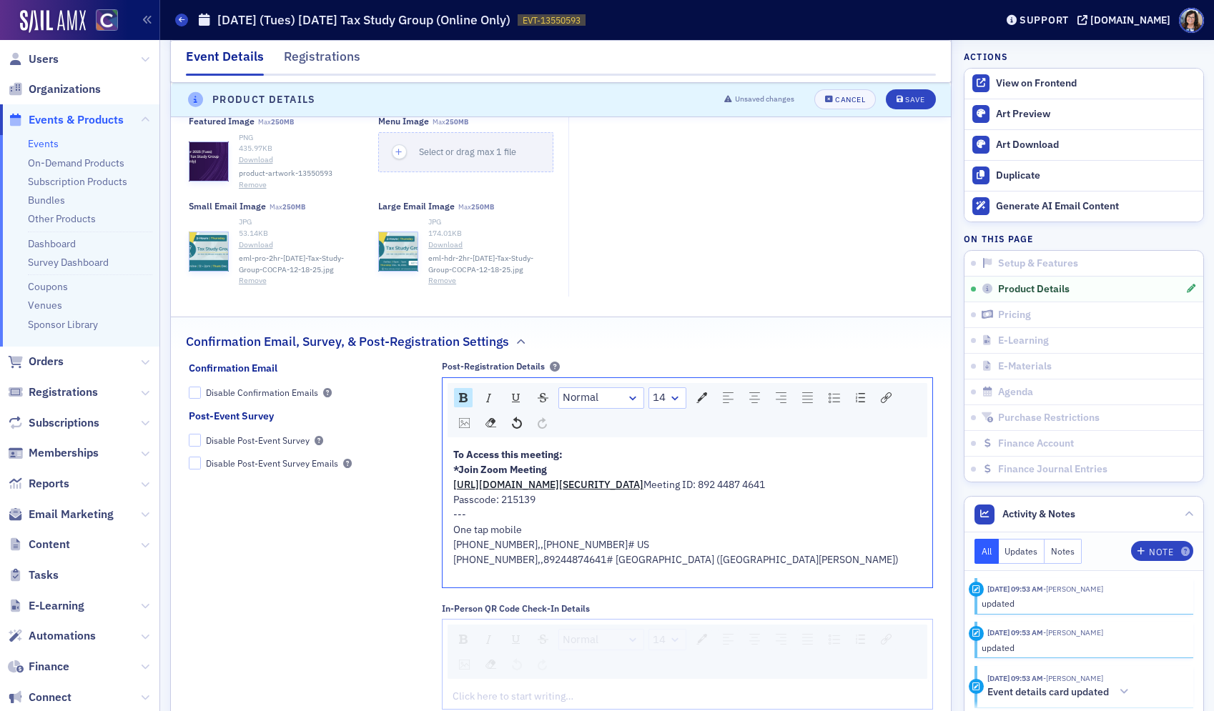
click at [669, 545] on div "To Access this meeting: *Join Zoom Meeting https://us02web.zoom.us/j/8924487464…" at bounding box center [687, 507] width 469 height 120
click at [630, 583] on div "rdw-editor" at bounding box center [687, 575] width 469 height 15
click at [920, 105] on button "Save" at bounding box center [910, 100] width 49 height 20
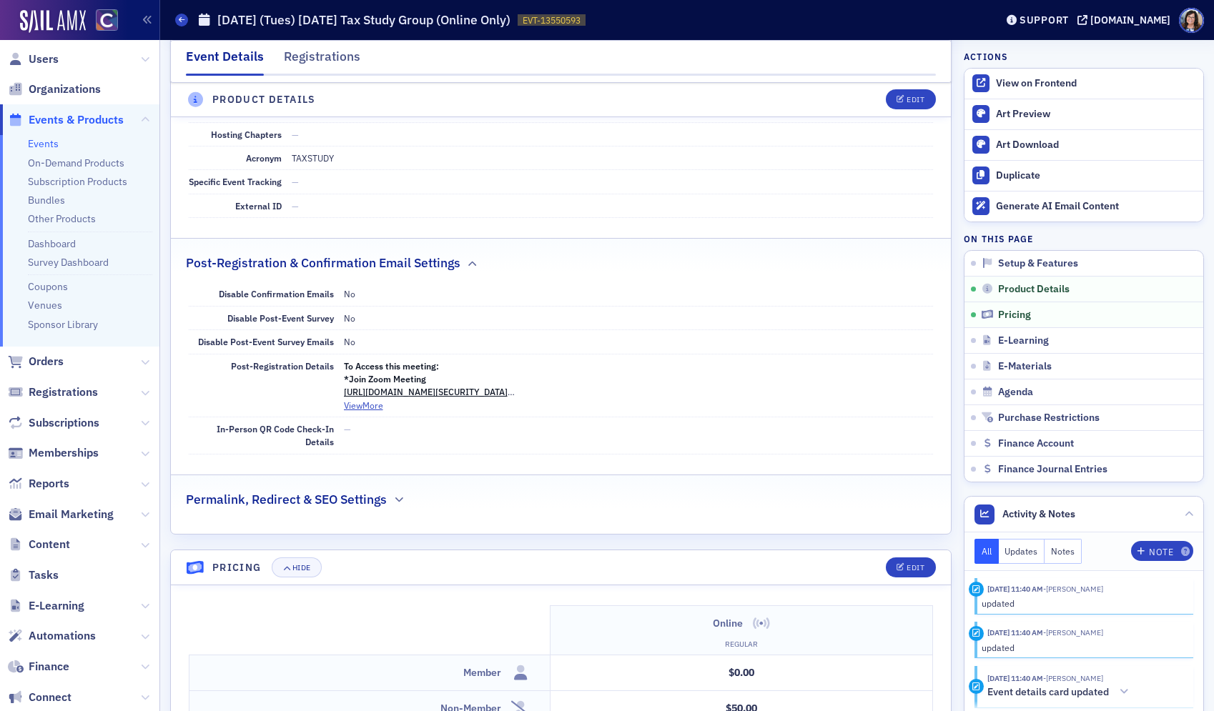
scroll to position [1001, 0]
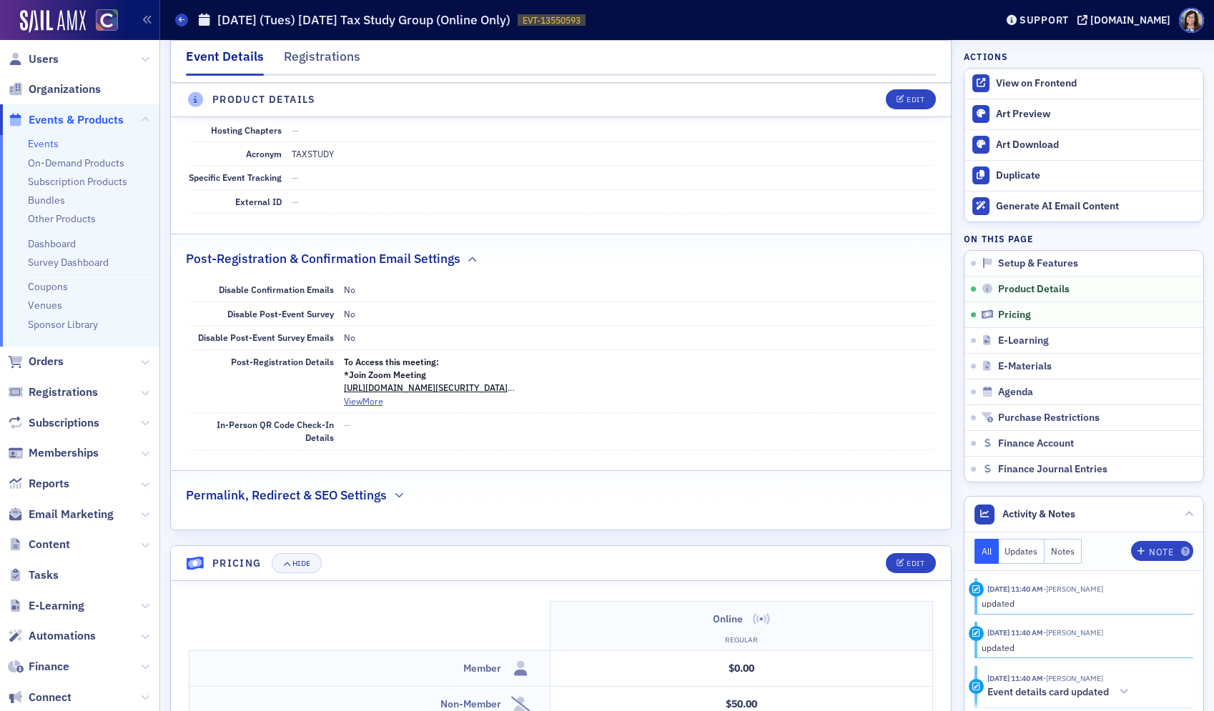
click at [73, 116] on span "Events & Products" at bounding box center [76, 120] width 95 height 16
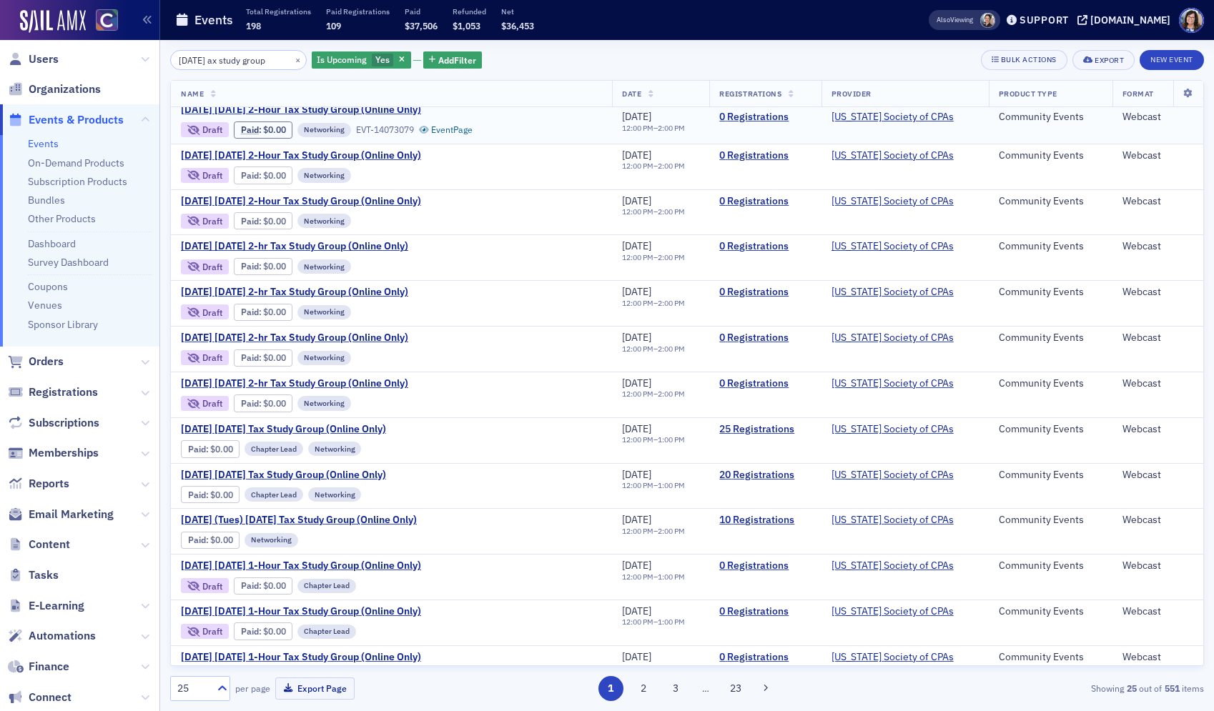
scroll to position [324, 0]
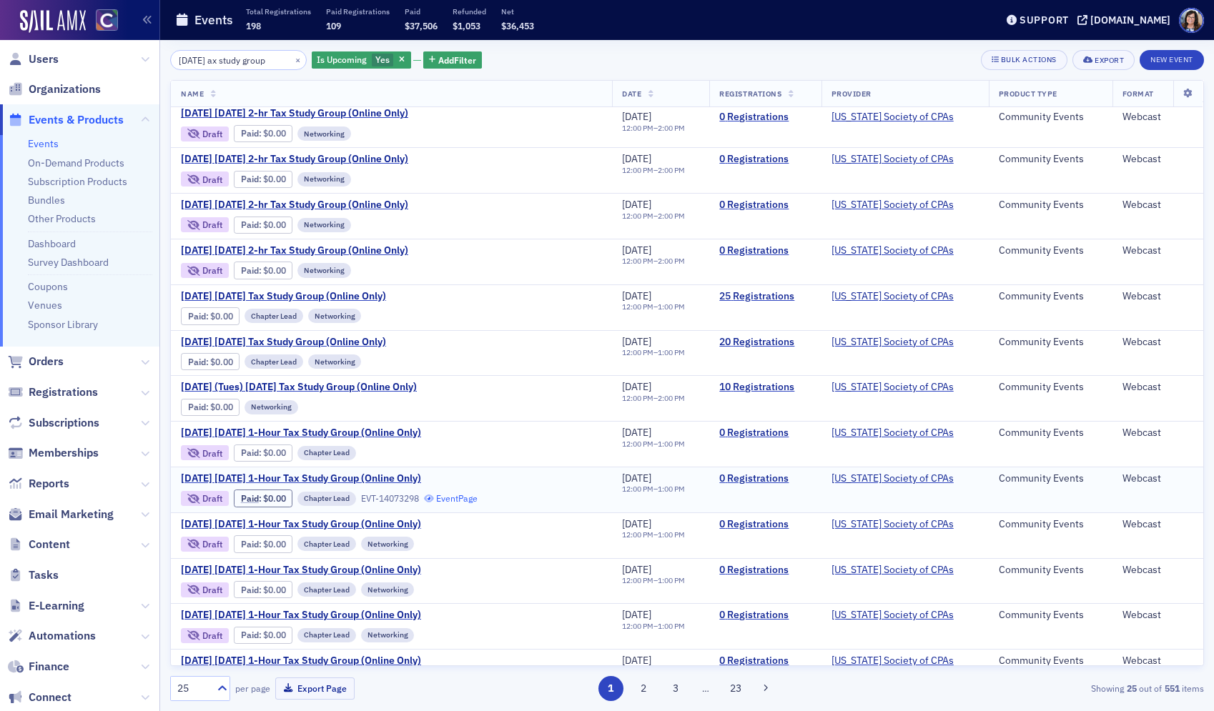
click at [453, 498] on link "Event Page" at bounding box center [451, 498] width 54 height 11
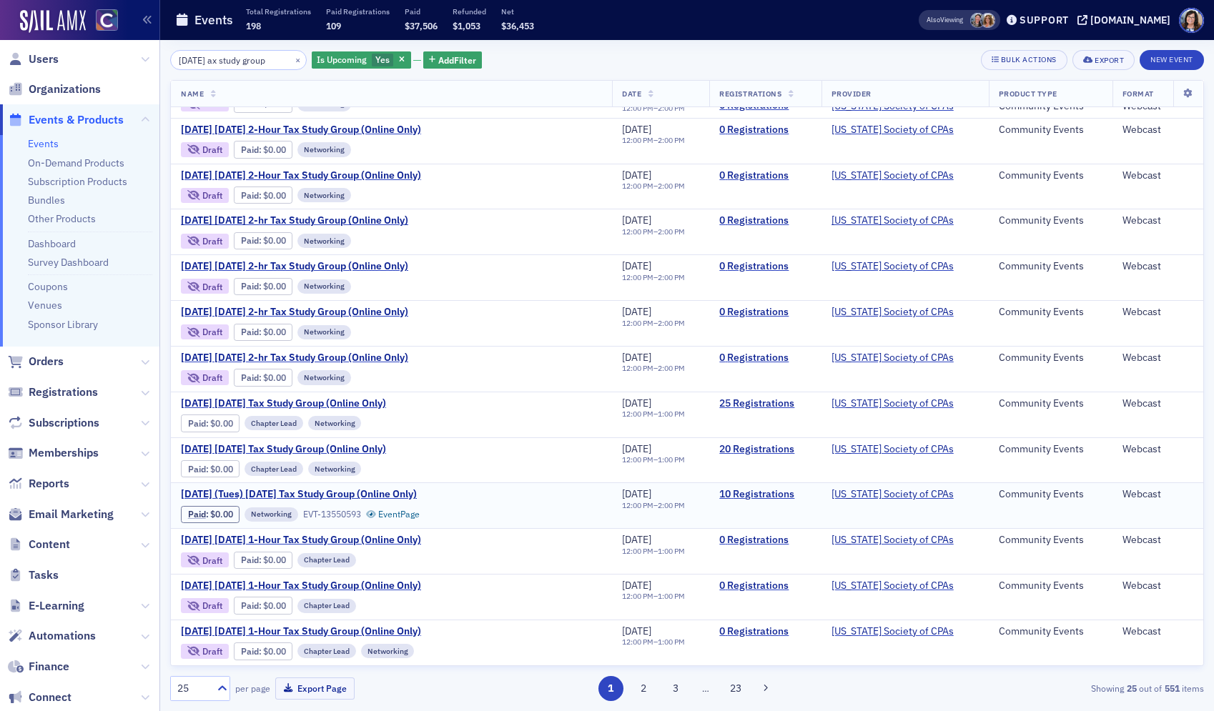
scroll to position [218, 0]
click at [389, 513] on link "Event Page" at bounding box center [393, 513] width 54 height 11
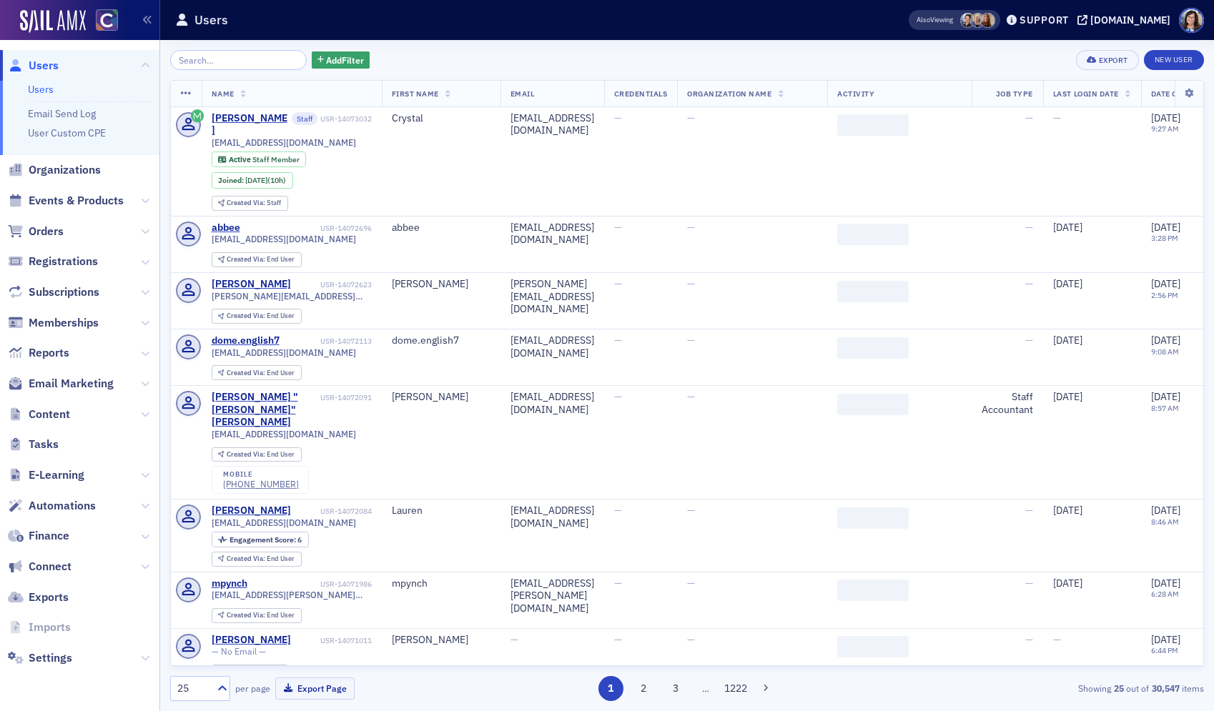
drag, startPoint x: 69, startPoint y: 199, endPoint x: 190, endPoint y: 73, distance: 175.4
click at [69, 199] on span "Events & Products" at bounding box center [76, 201] width 95 height 16
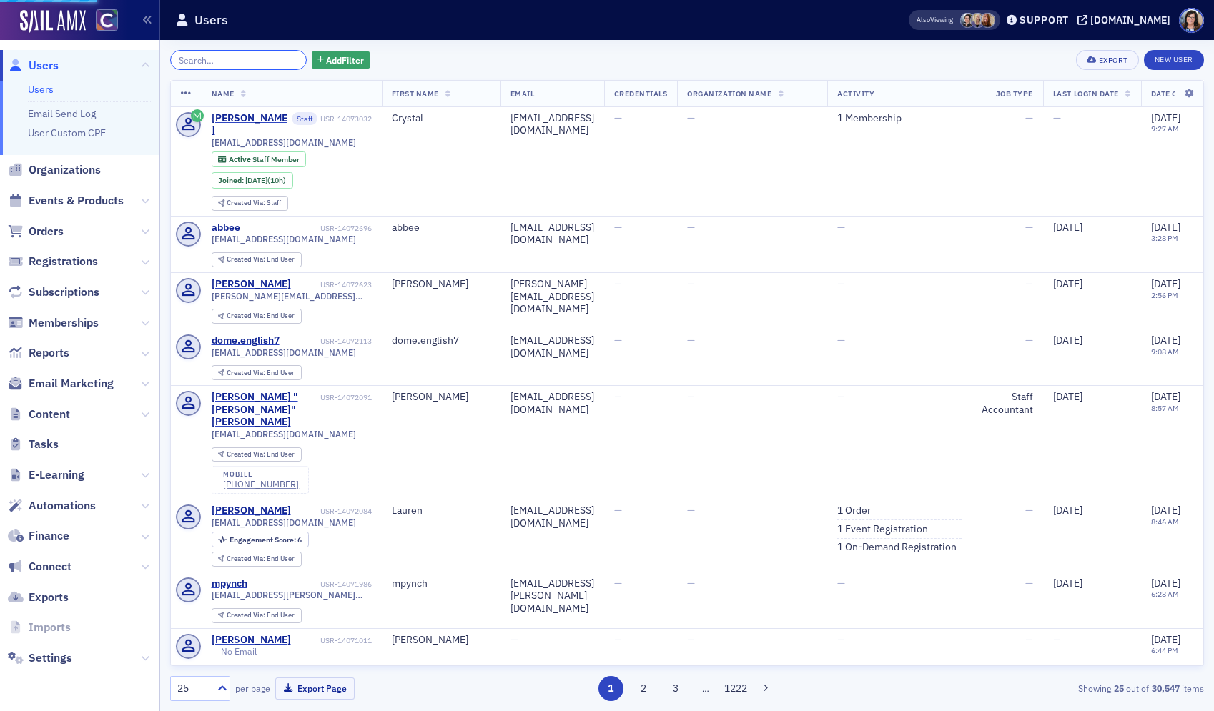
click at [199, 59] on input "search" at bounding box center [238, 60] width 137 height 20
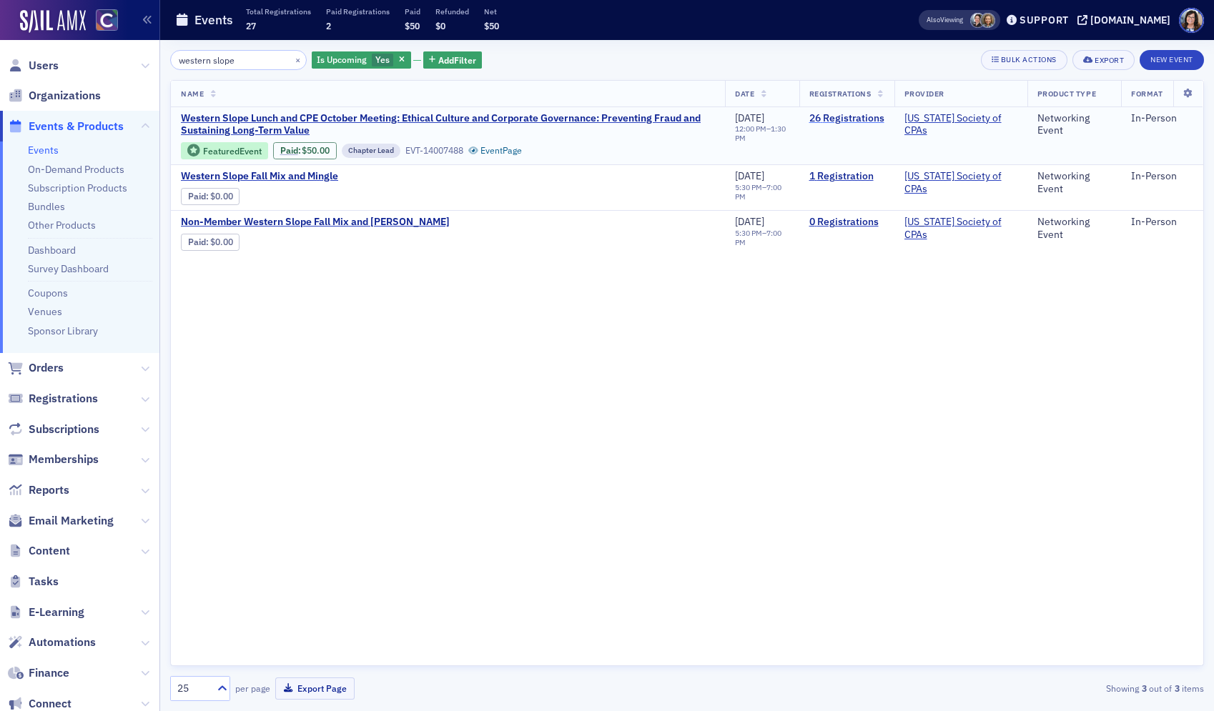
type input "western slope"
click at [853, 117] on link "26 Registrations" at bounding box center [846, 118] width 75 height 13
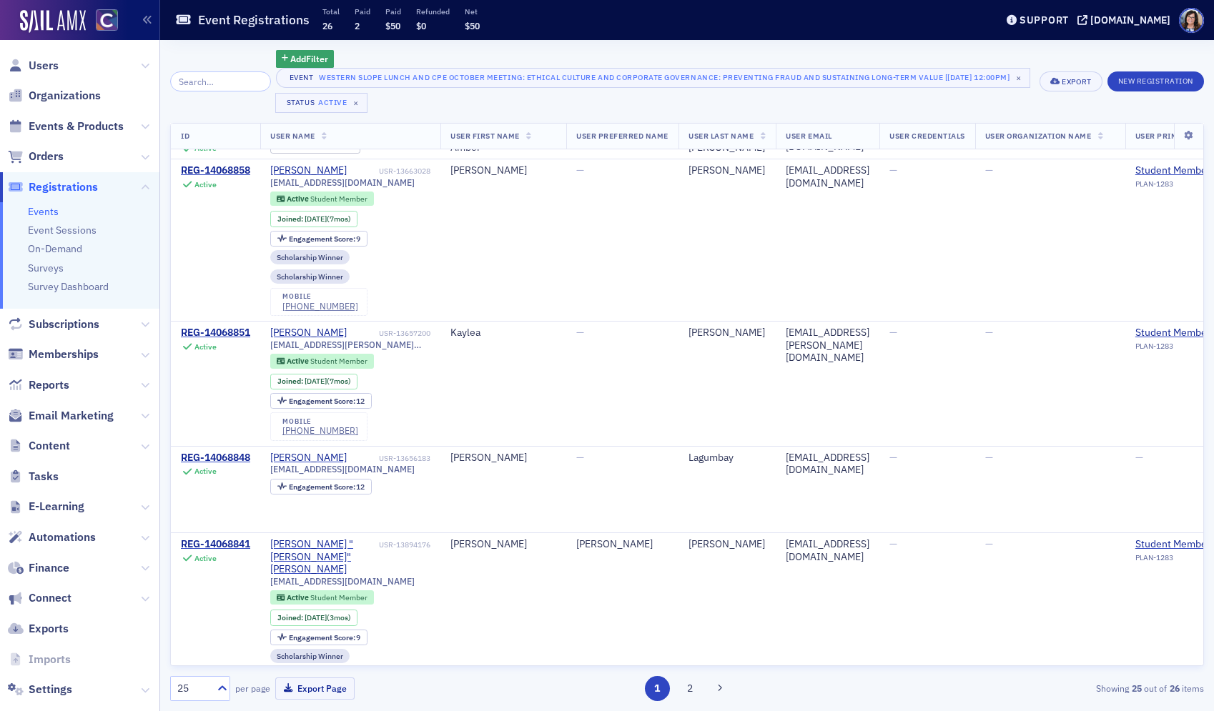
scroll to position [2067, 0]
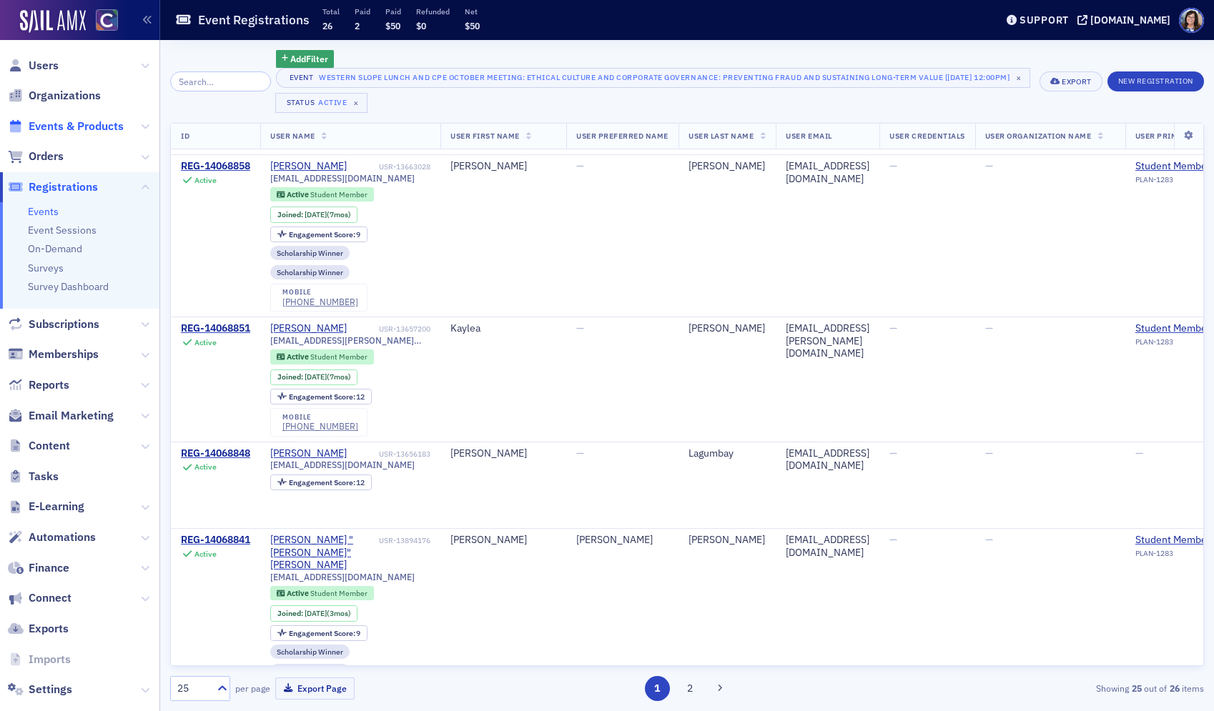
click at [75, 129] on span "Events & Products" at bounding box center [76, 127] width 95 height 16
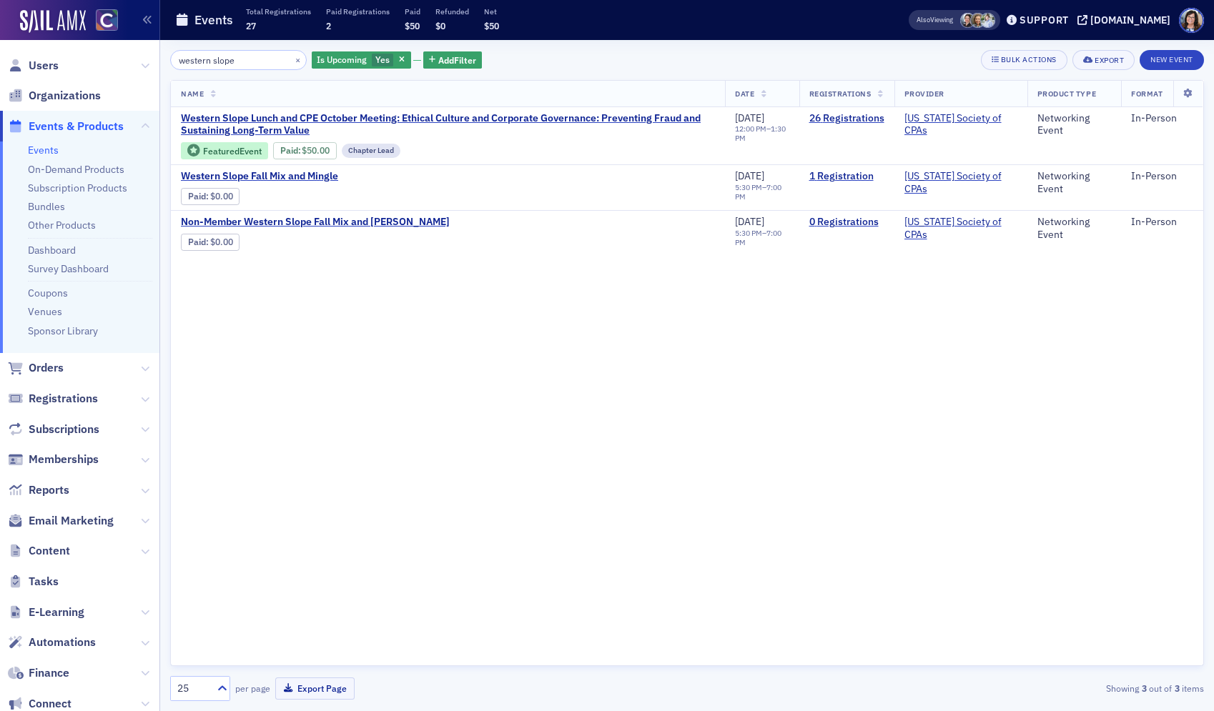
drag, startPoint x: 219, startPoint y: 61, endPoint x: 156, endPoint y: 61, distance: 62.9
click at [156, 61] on div "Users Organizations Events & Products Events On-Demand Products Subscription Pr…" at bounding box center [607, 355] width 1214 height 711
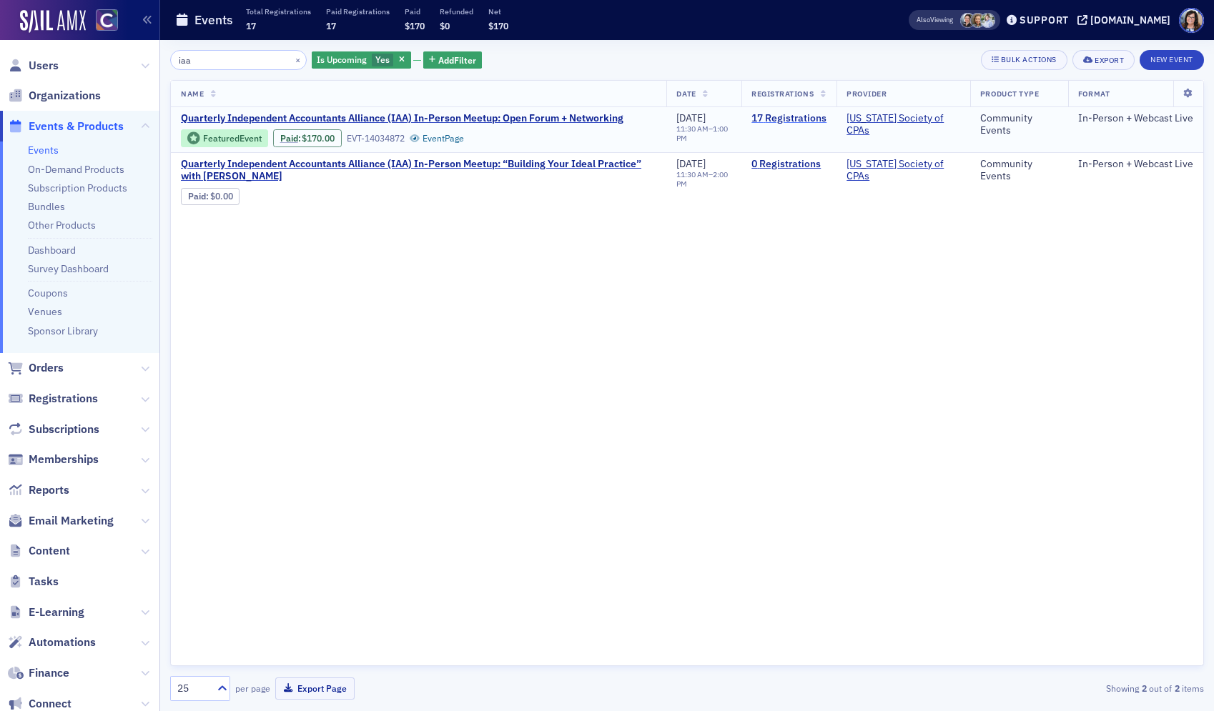
type input "iaa"
click at [778, 119] on link "17 Registrations" at bounding box center [788, 118] width 75 height 13
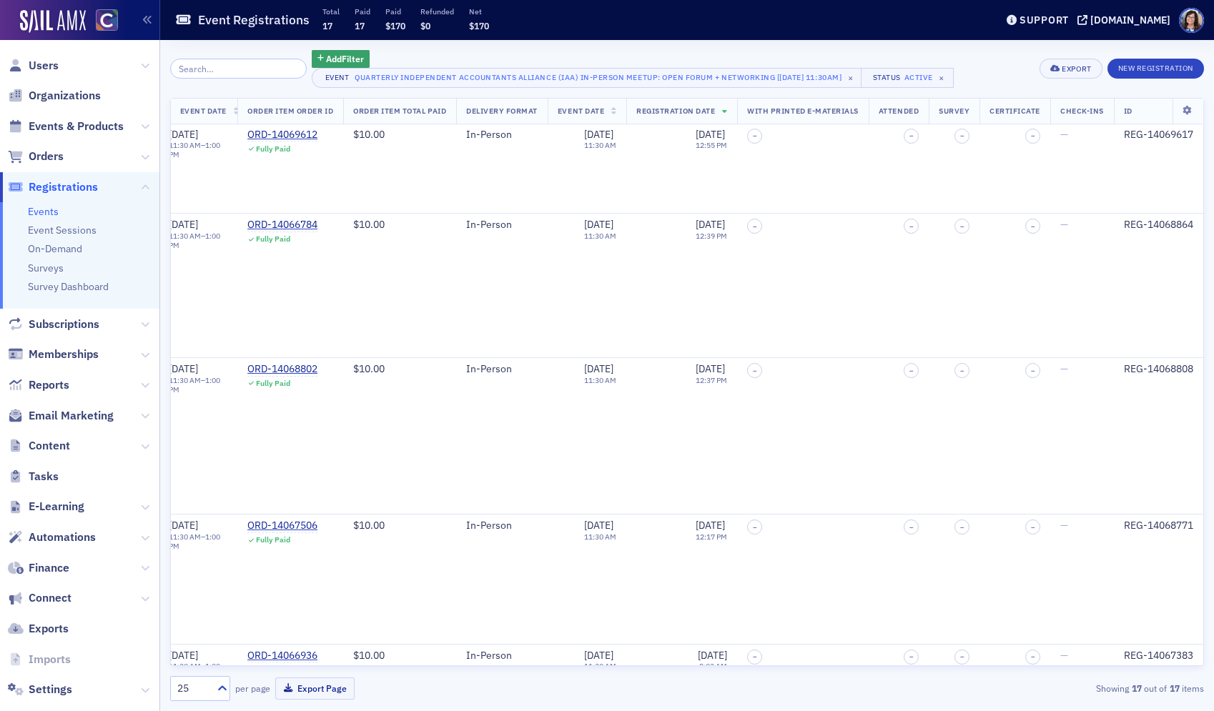
scroll to position [429, 1855]
click at [44, 61] on span "Users" at bounding box center [44, 66] width 30 height 16
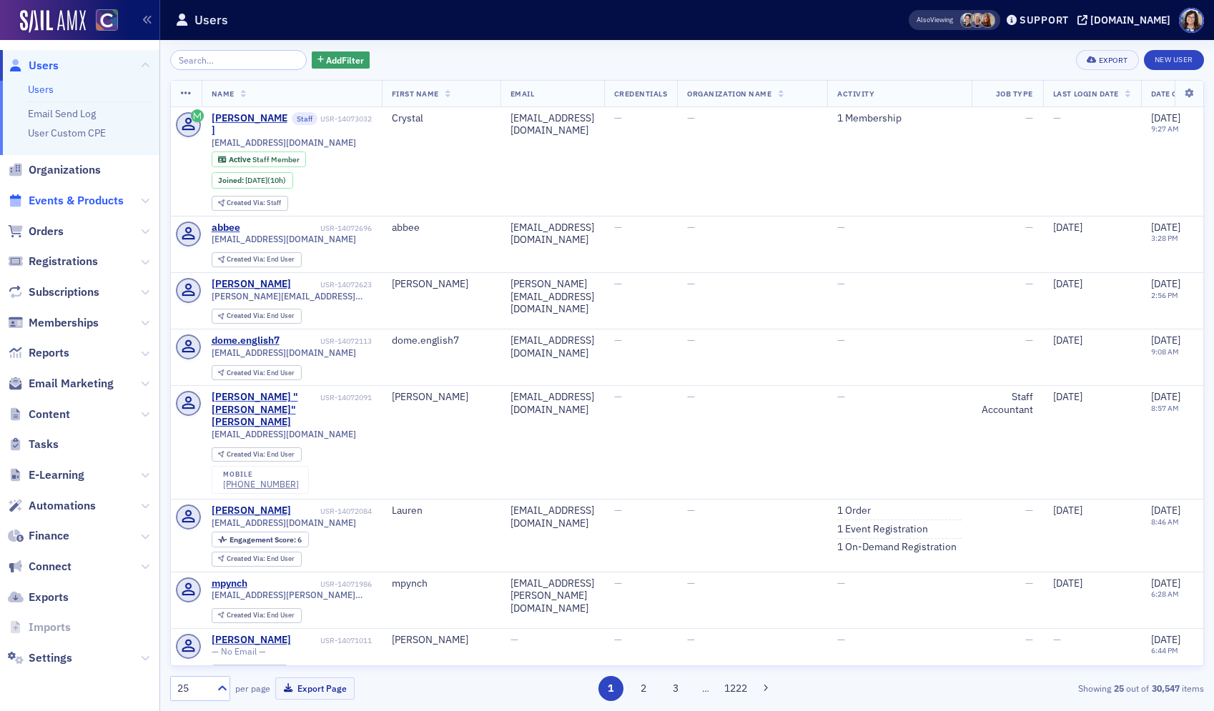
click at [74, 199] on span "Events & Products" at bounding box center [76, 201] width 95 height 16
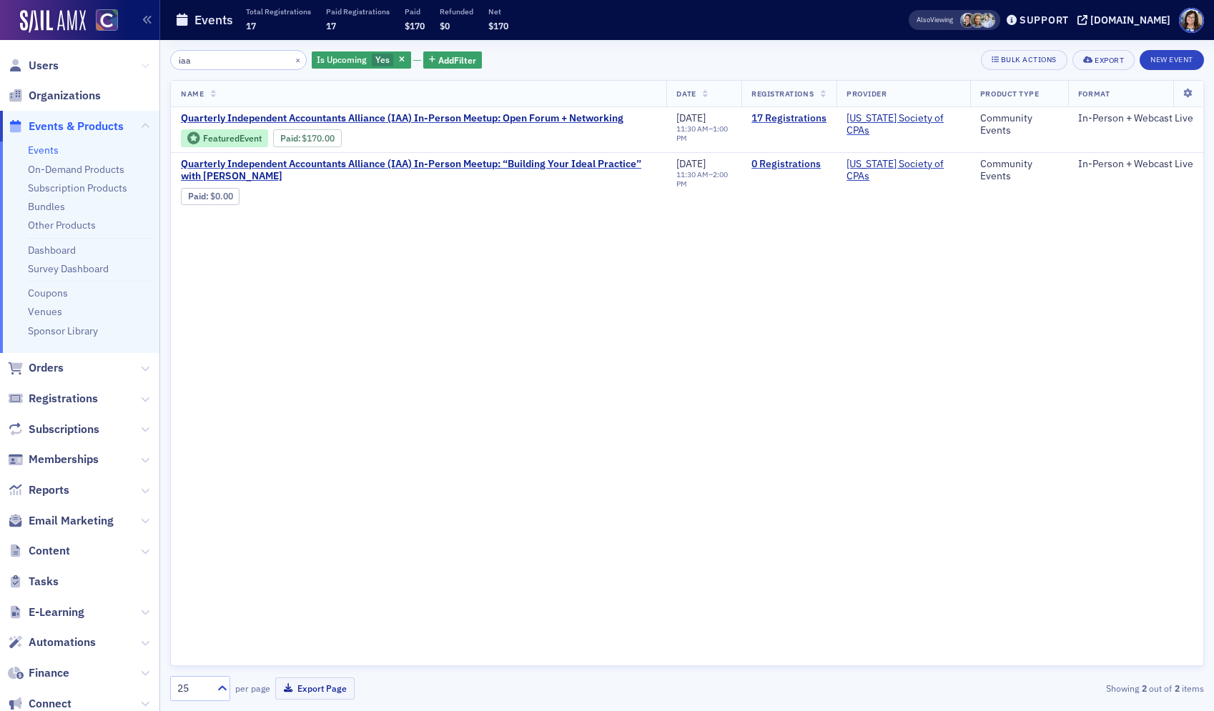
drag, startPoint x: 167, startPoint y: 60, endPoint x: 149, endPoint y: 60, distance: 17.9
click at [149, 60] on div "Users Organizations Events & Products Events On-Demand Products Subscription Pr…" at bounding box center [607, 355] width 1214 height 711
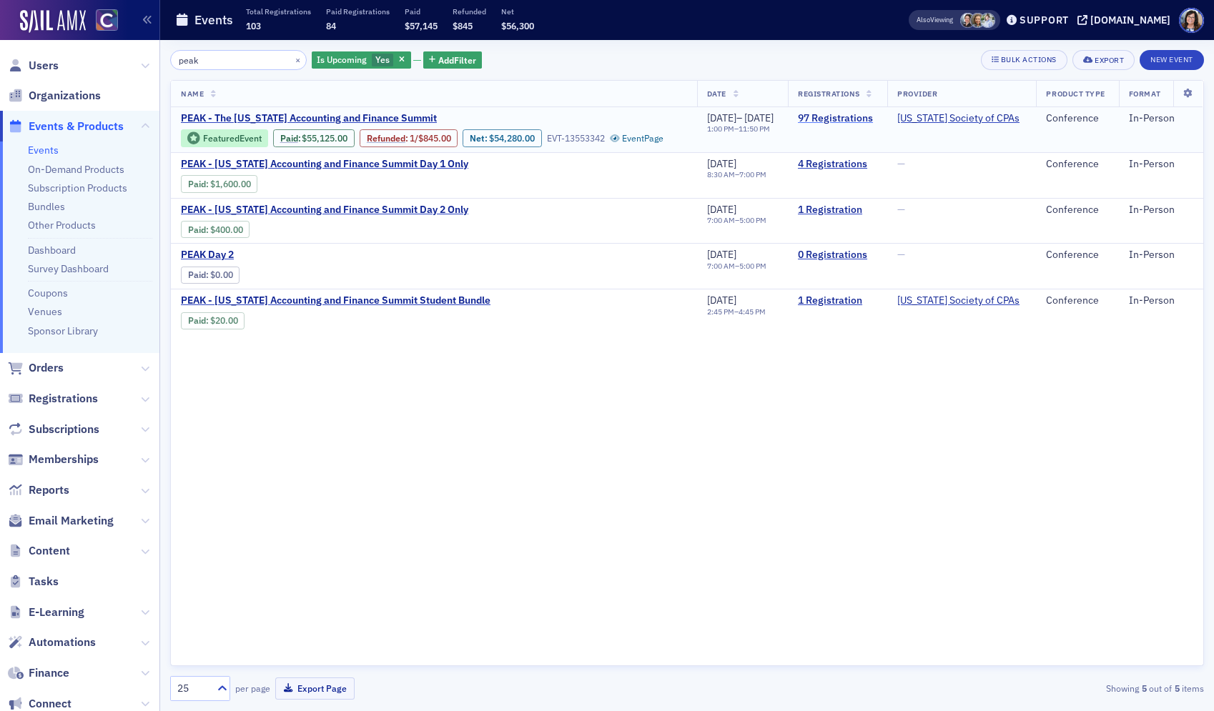
type input "peak"
click at [831, 118] on link "97 Registrations" at bounding box center [837, 118] width 79 height 13
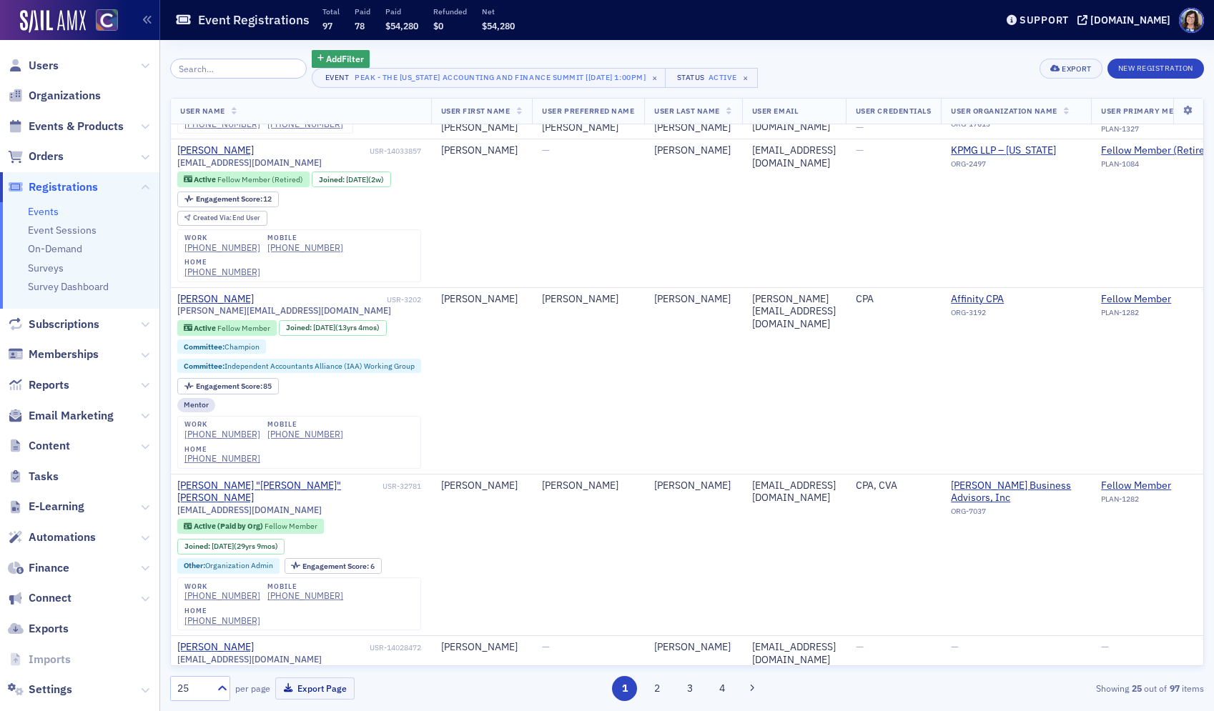
scroll to position [2092, 93]
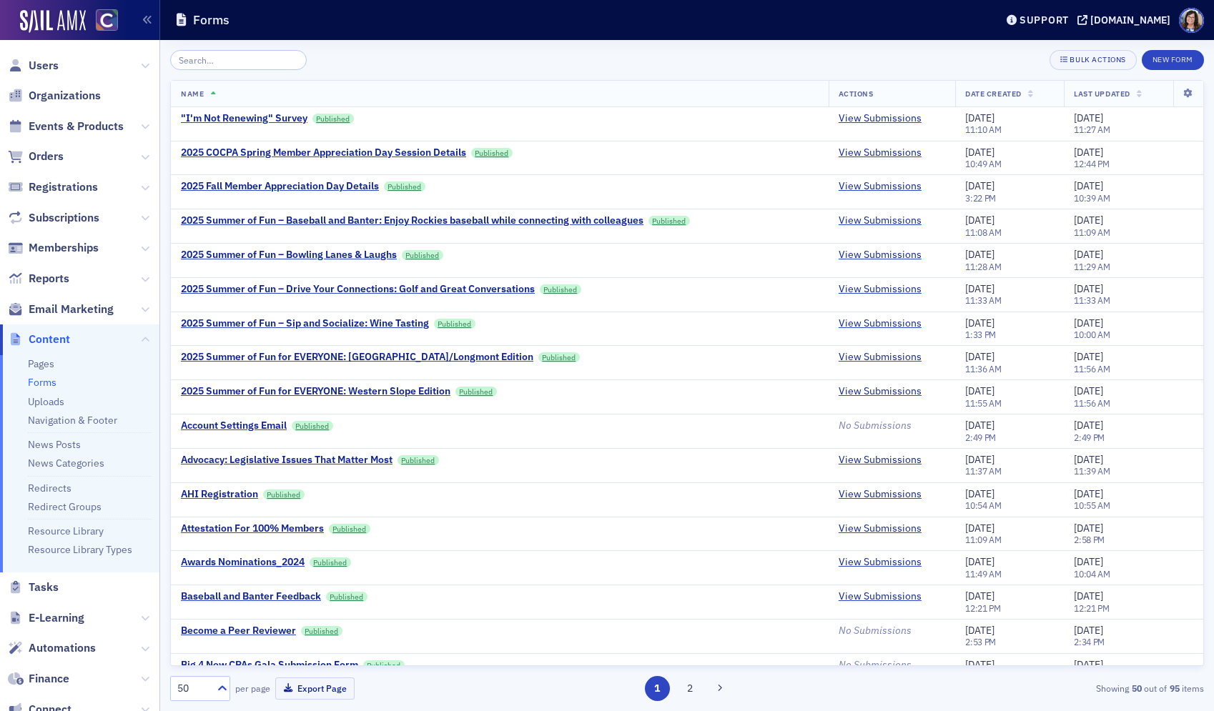
click at [202, 56] on input "search" at bounding box center [238, 60] width 137 height 20
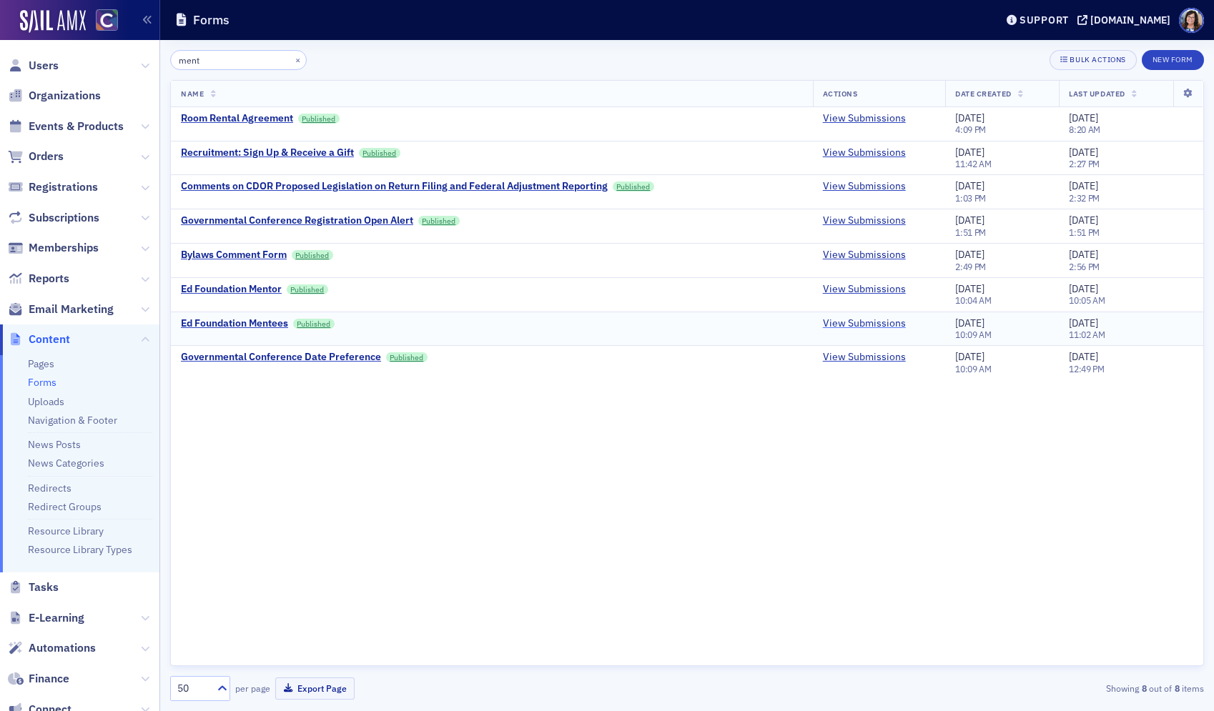
type input "ment"
click at [844, 322] on link "View Submissions" at bounding box center [864, 323] width 83 height 13
click at [842, 287] on link "View Submissions" at bounding box center [864, 289] width 83 height 13
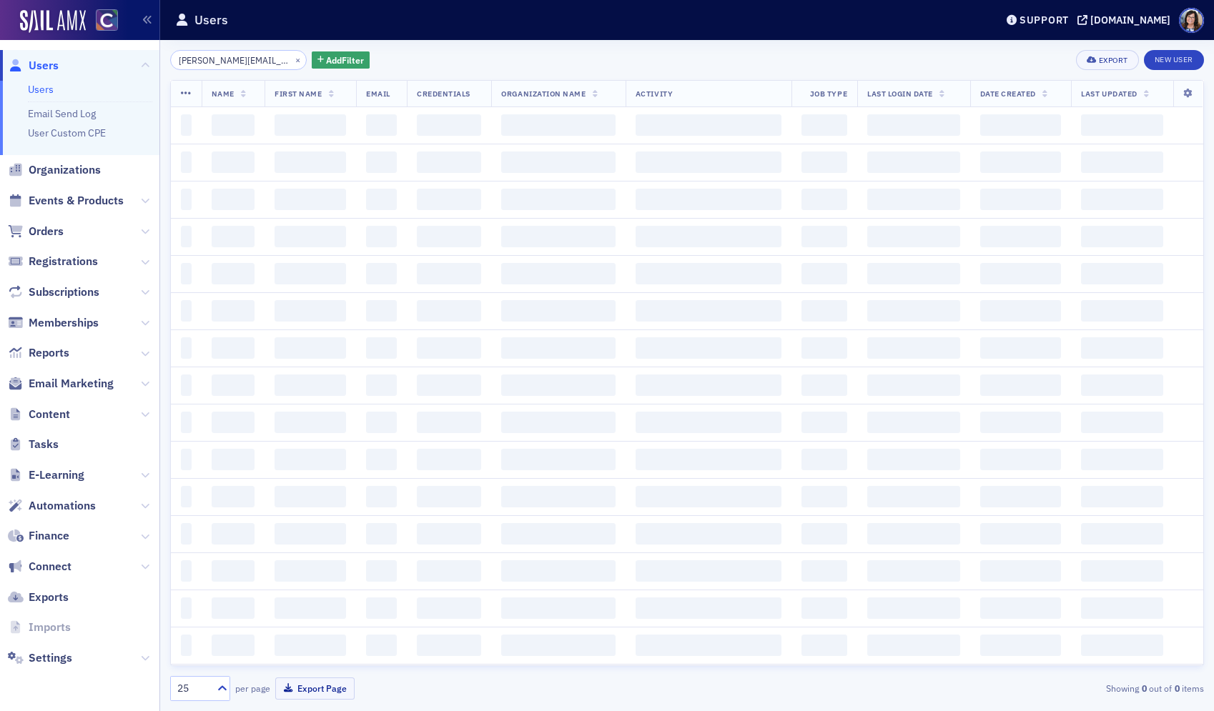
scroll to position [0, 26]
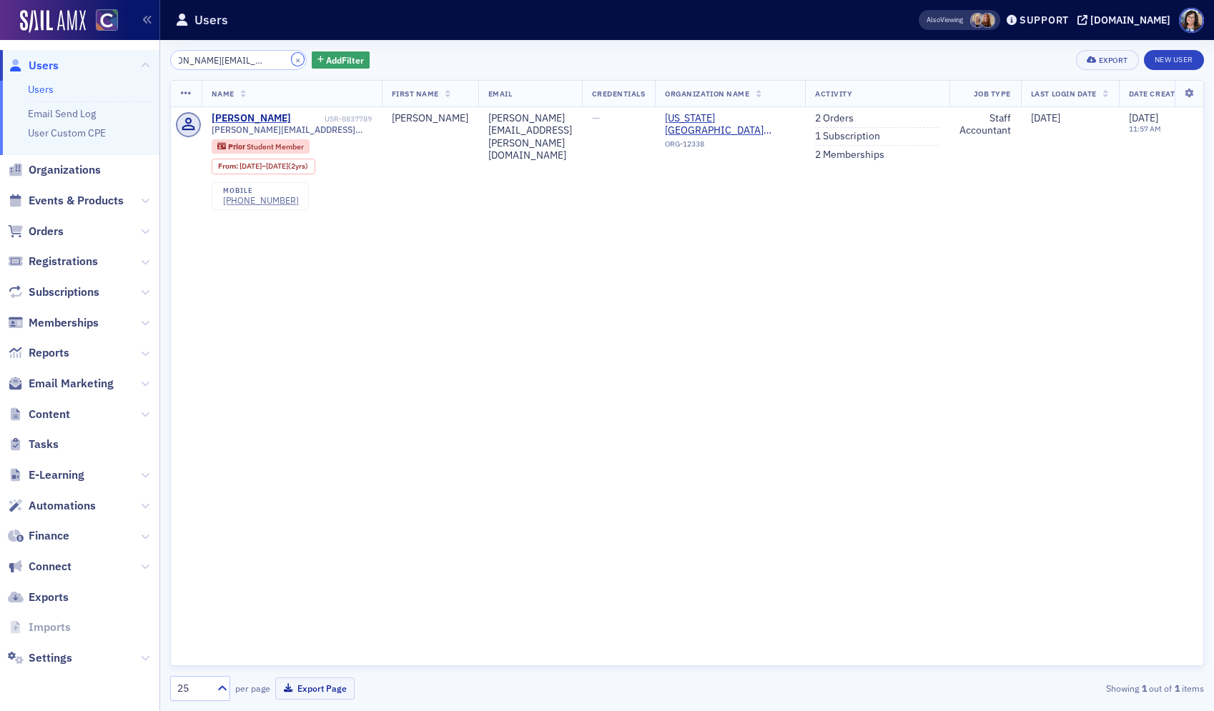
click at [292, 61] on button "×" at bounding box center [298, 59] width 13 height 13
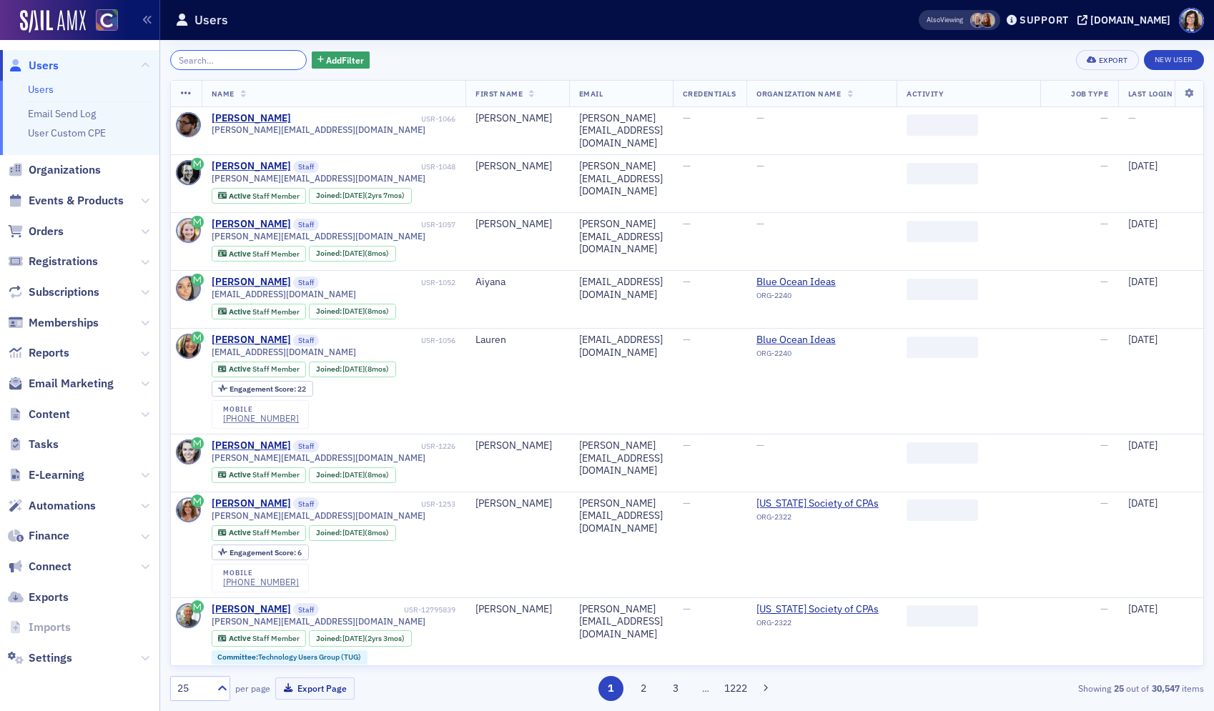
click at [194, 61] on input "search" at bounding box center [238, 60] width 137 height 20
paste input "[EMAIL_ADDRESS][US_STATE][DOMAIN_NAME]"
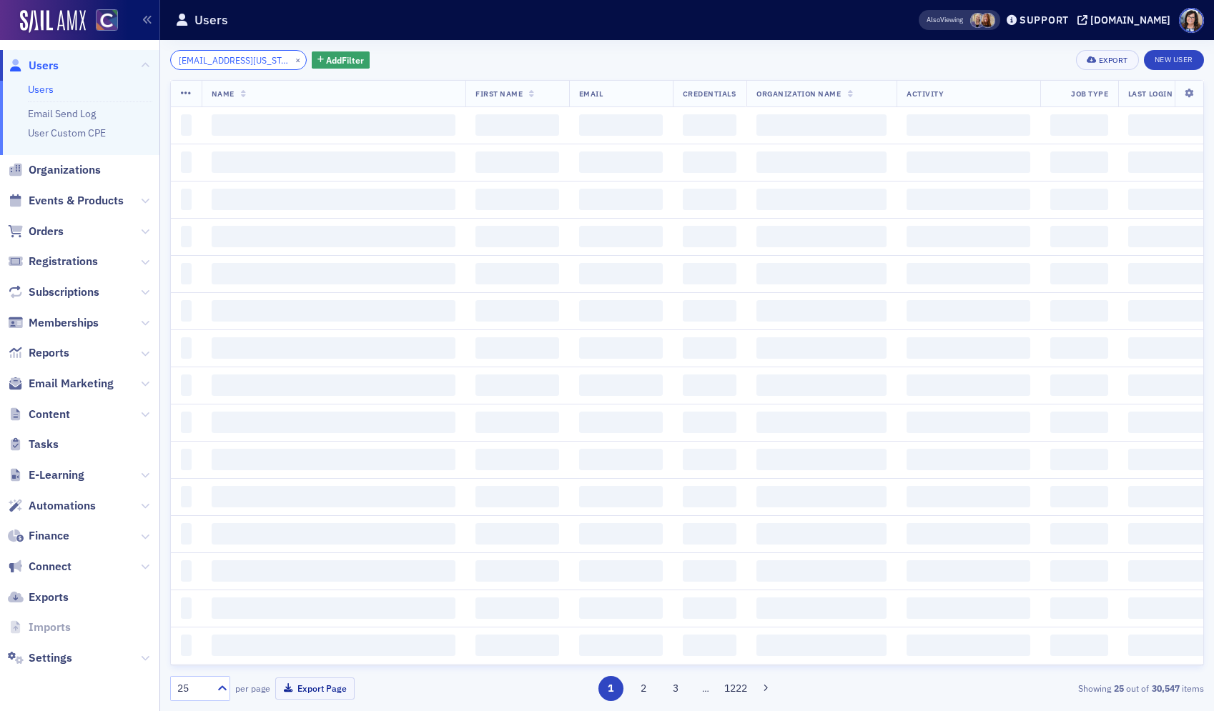
scroll to position [0, 10]
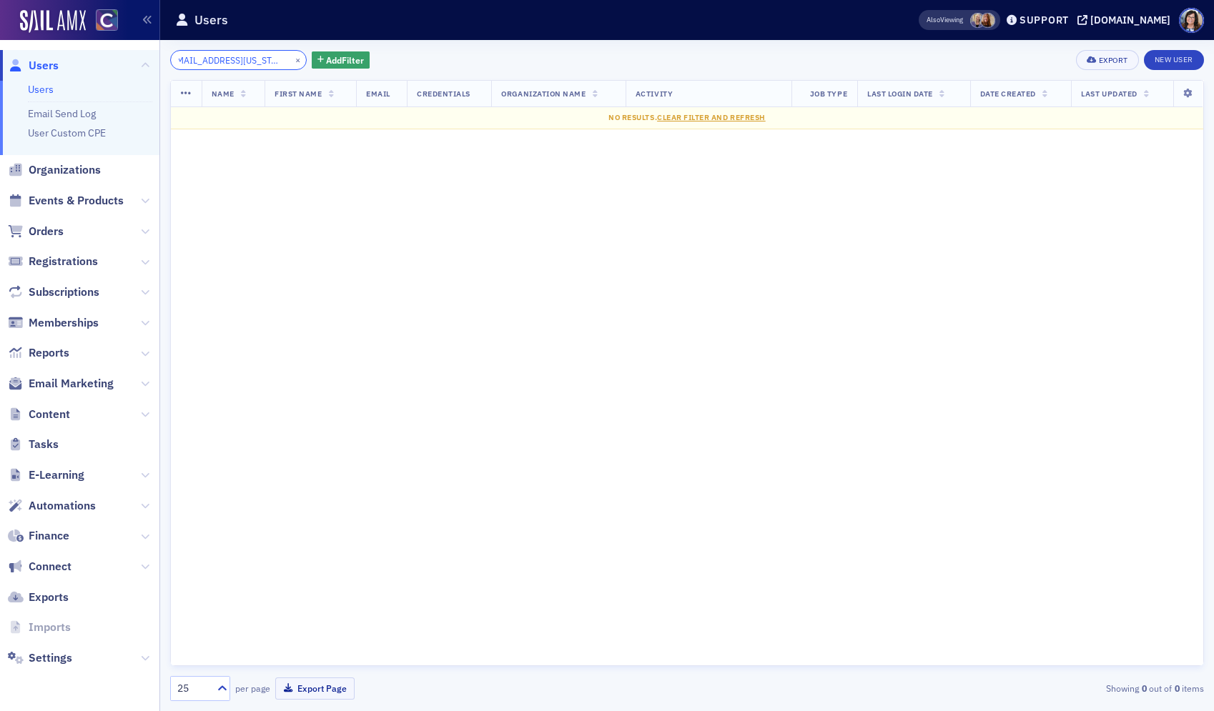
type input "[EMAIL_ADDRESS][US_STATE][DOMAIN_NAME]"
drag, startPoint x: 279, startPoint y: 60, endPoint x: 250, endPoint y: 61, distance: 29.3
click at [292, 60] on button "×" at bounding box center [298, 59] width 13 height 13
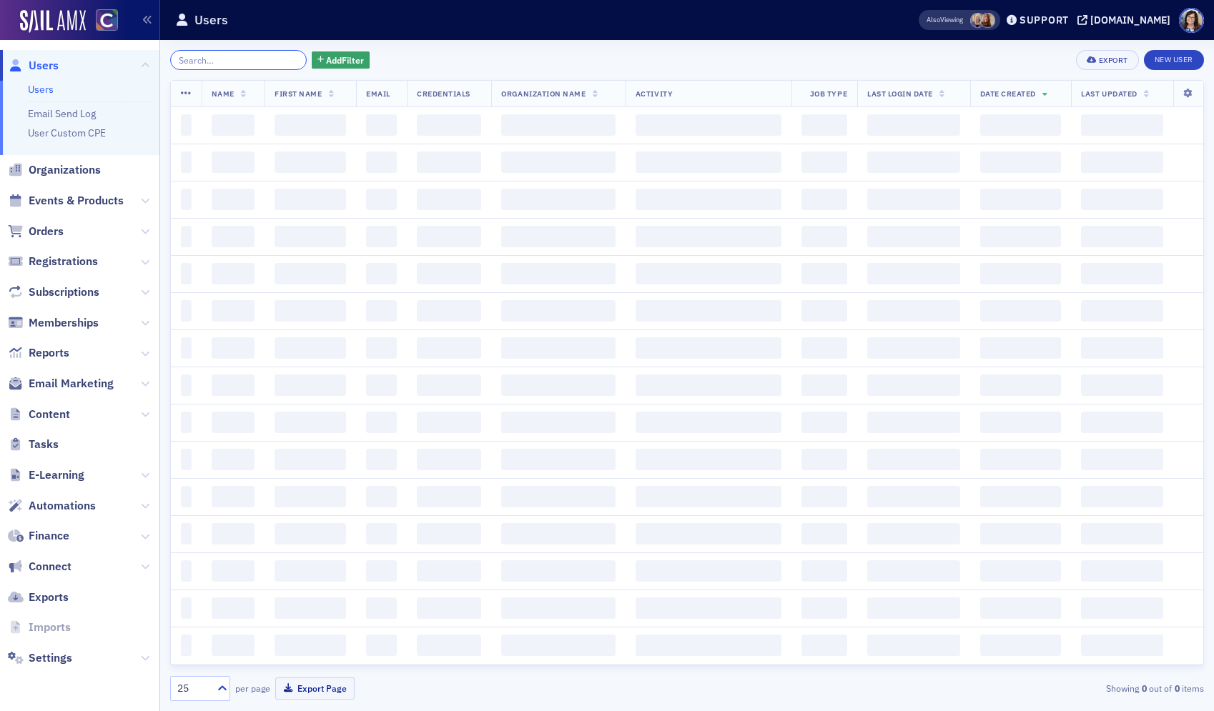
click at [247, 61] on input "search" at bounding box center [238, 60] width 137 height 20
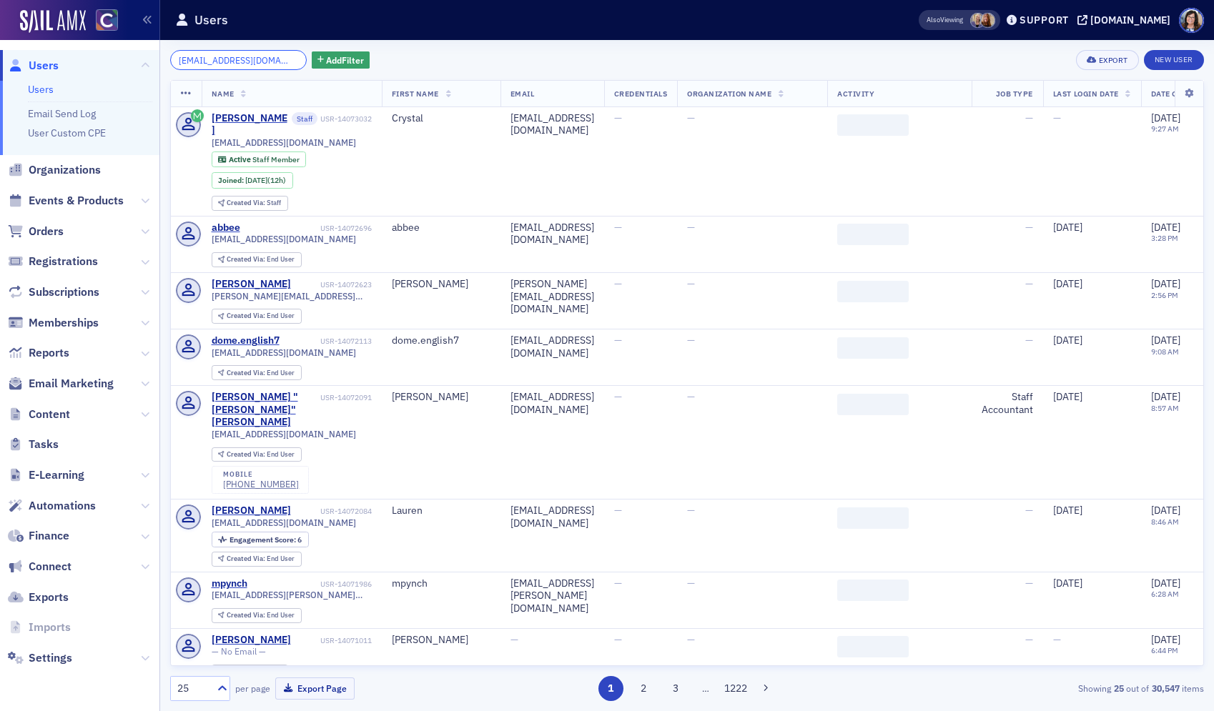
scroll to position [0, 34]
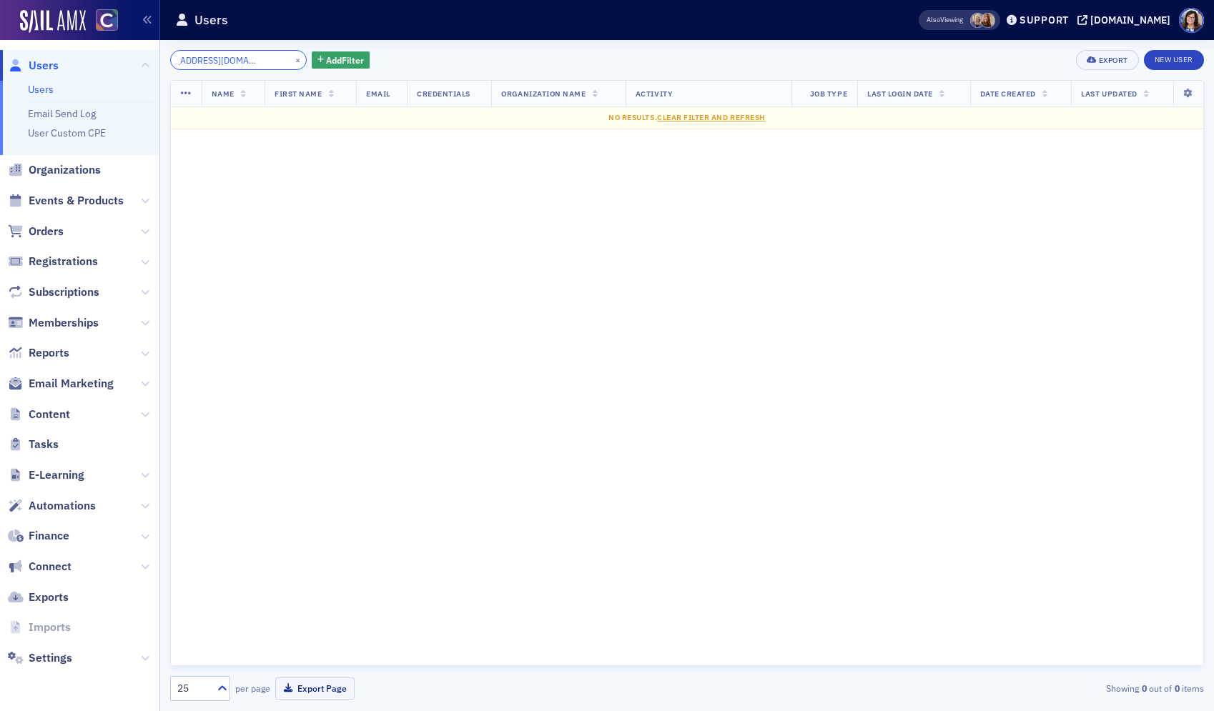
type input "[EMAIL_ADDRESS][DOMAIN_NAME]"
drag, startPoint x: 282, startPoint y: 58, endPoint x: 270, endPoint y: 59, distance: 11.5
click at [292, 58] on button "×" at bounding box center [298, 59] width 13 height 13
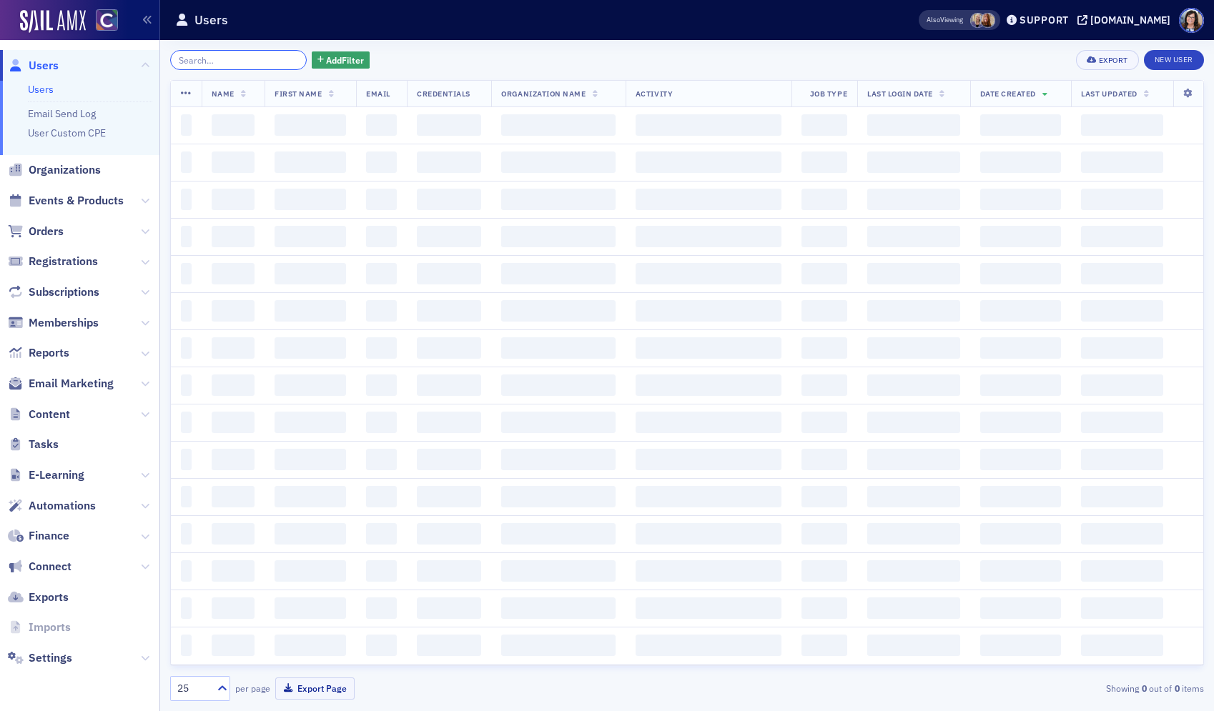
click at [270, 59] on input "search" at bounding box center [238, 60] width 137 height 20
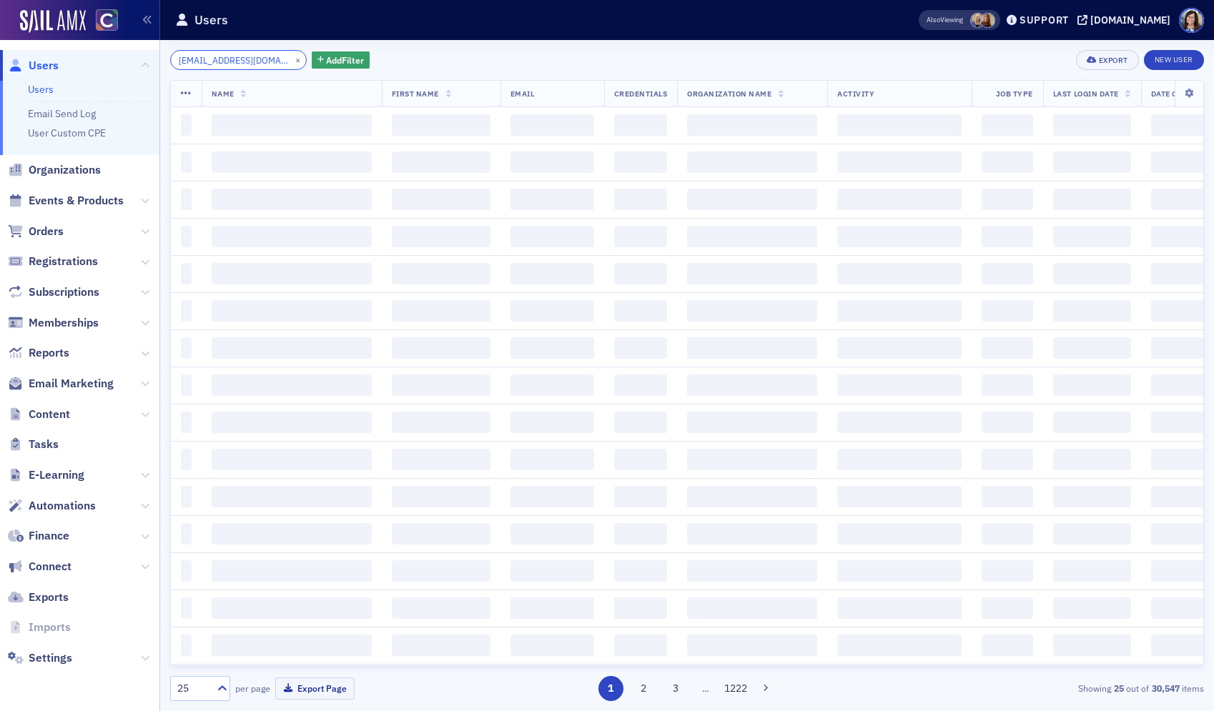
scroll to position [0, 24]
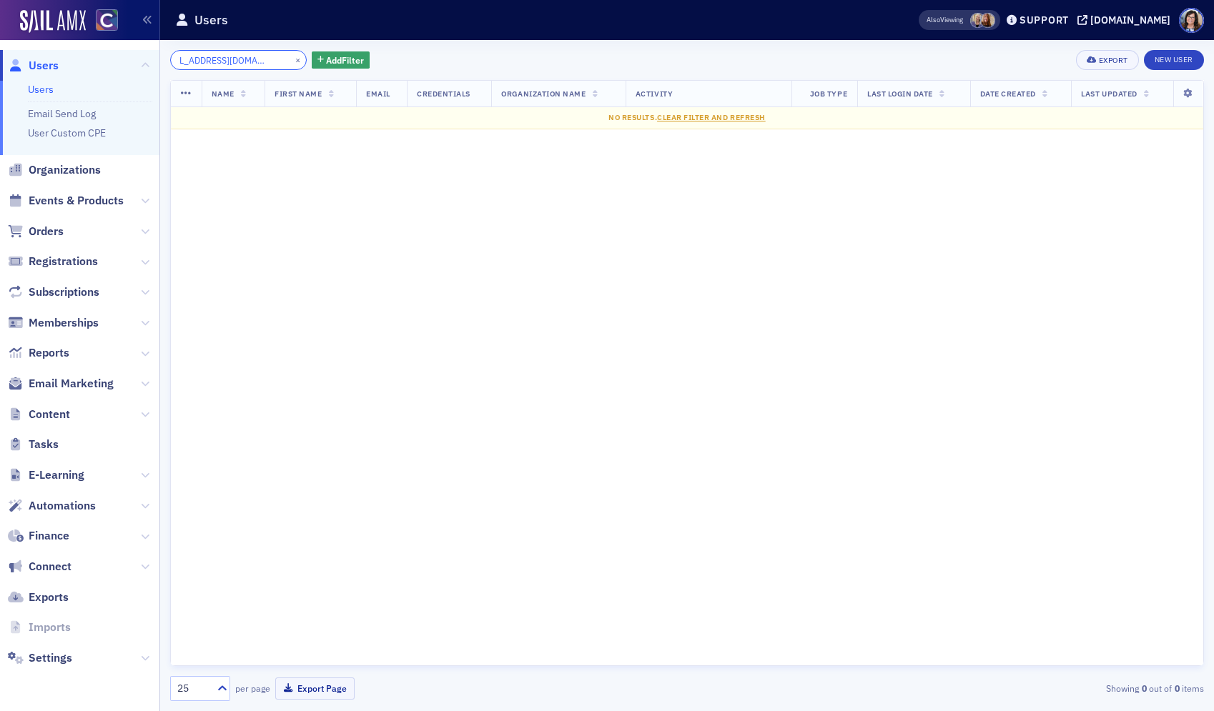
type input "[EMAIL_ADDRESS][DOMAIN_NAME]"
drag, startPoint x: 280, startPoint y: 60, endPoint x: 261, endPoint y: 60, distance: 19.3
click at [292, 60] on button "×" at bounding box center [298, 59] width 13 height 13
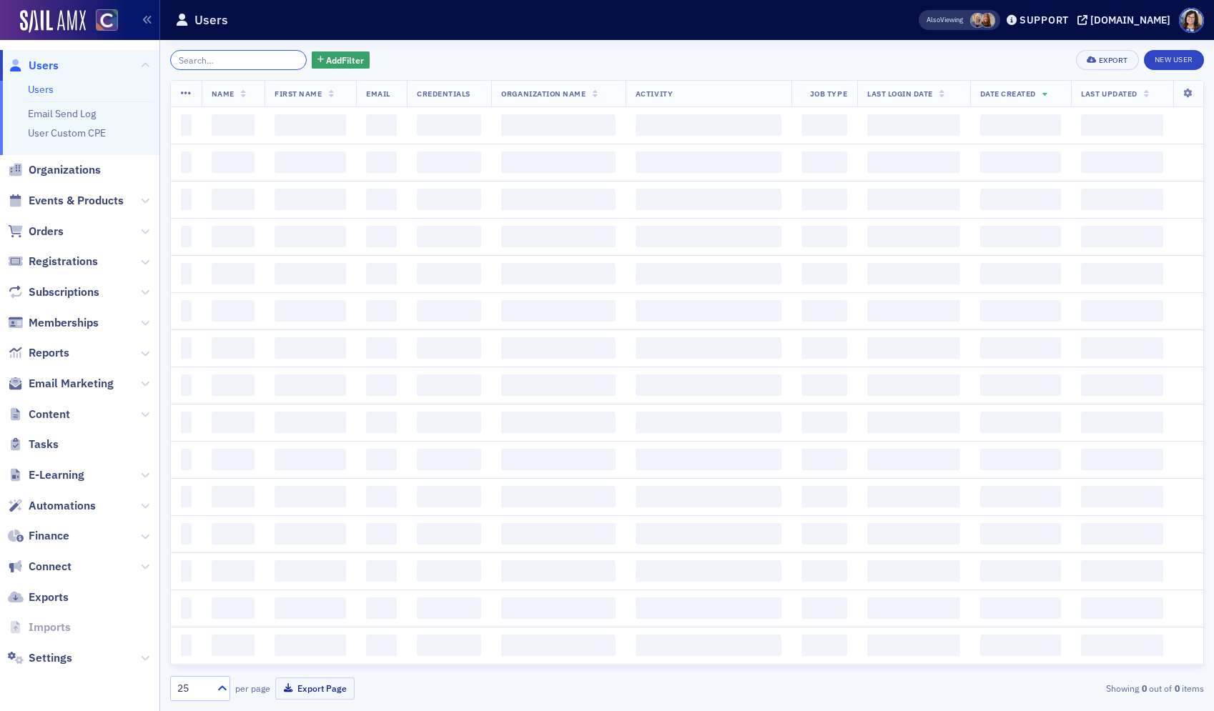
click at [261, 60] on input "search" at bounding box center [238, 60] width 137 height 20
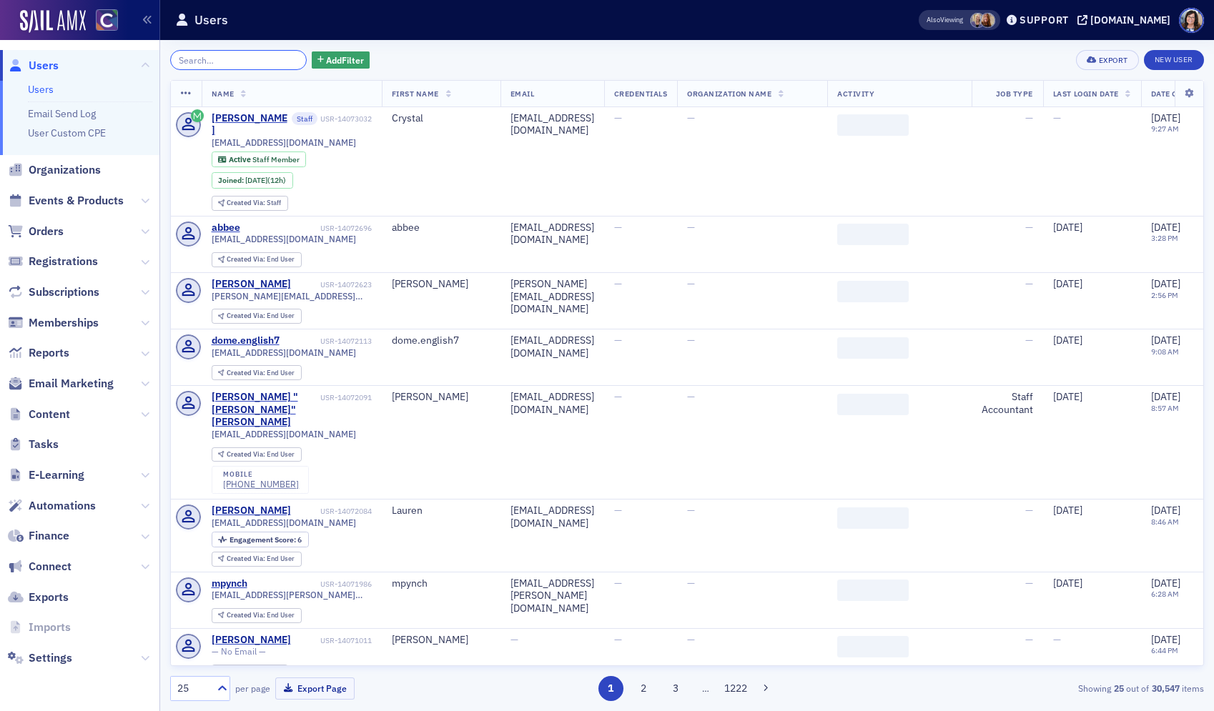
paste input "[EMAIL_ADDRESS][DOMAIN_NAME]"
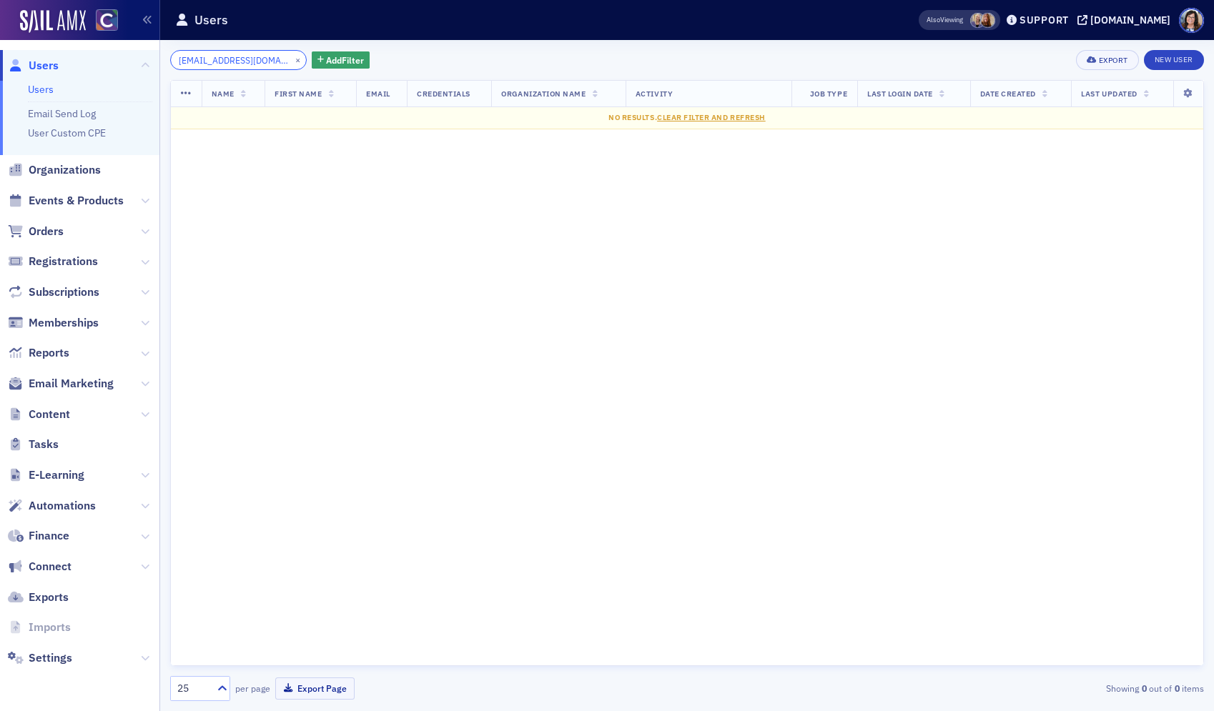
type input "[EMAIL_ADDRESS][DOMAIN_NAME]"
click at [292, 59] on button "×" at bounding box center [298, 59] width 13 height 13
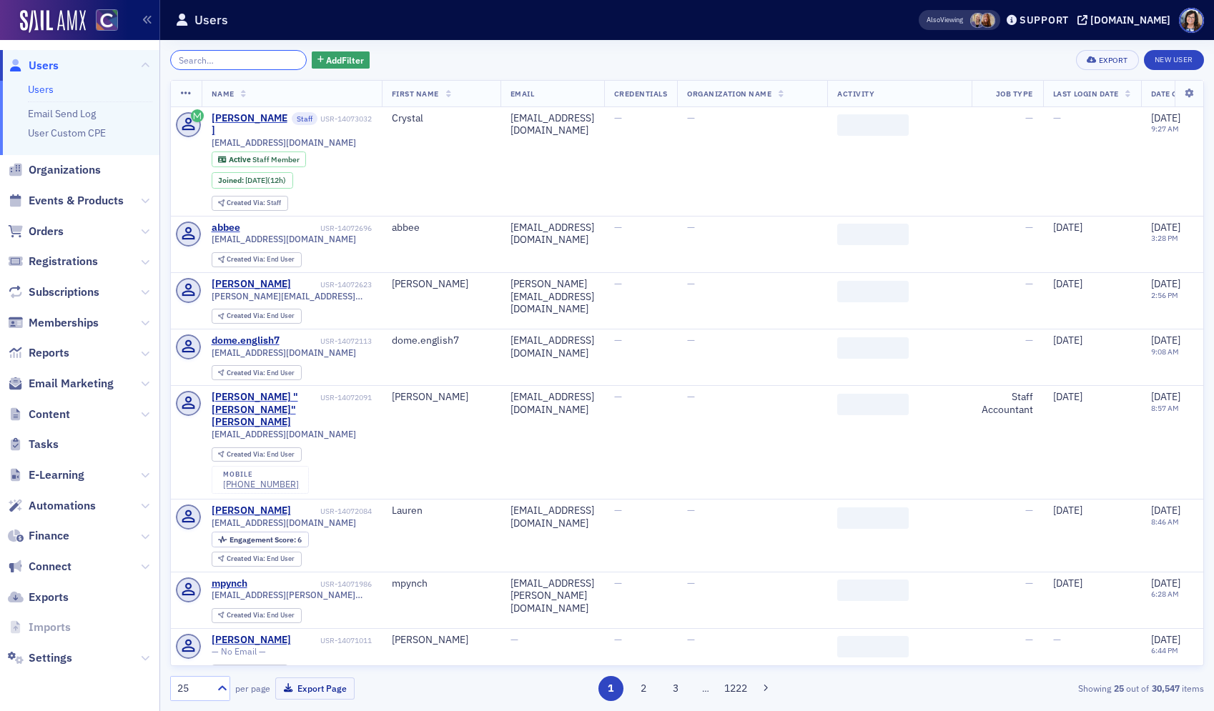
click at [231, 58] on input "search" at bounding box center [238, 60] width 137 height 20
paste input "[EMAIL_ADDRESS][DOMAIN_NAME]"
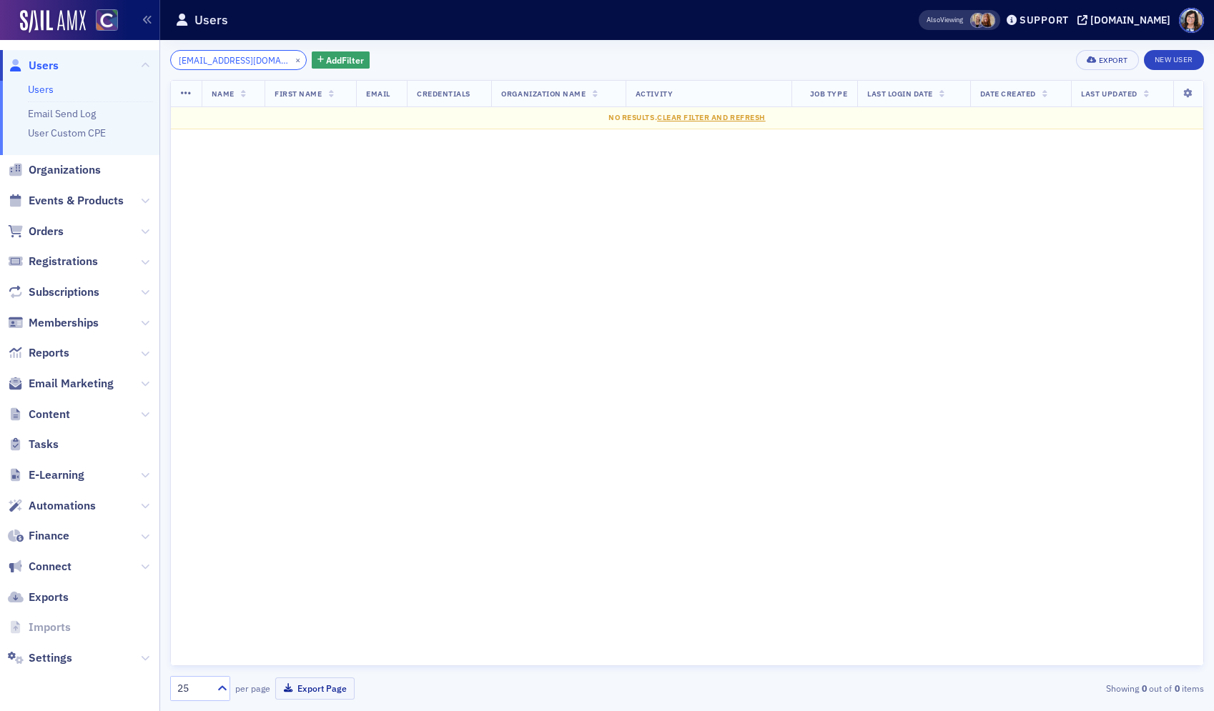
type input "[EMAIL_ADDRESS][DOMAIN_NAME]"
drag, startPoint x: 281, startPoint y: 59, endPoint x: 251, endPoint y: 61, distance: 30.1
click at [292, 59] on button "×" at bounding box center [298, 59] width 13 height 13
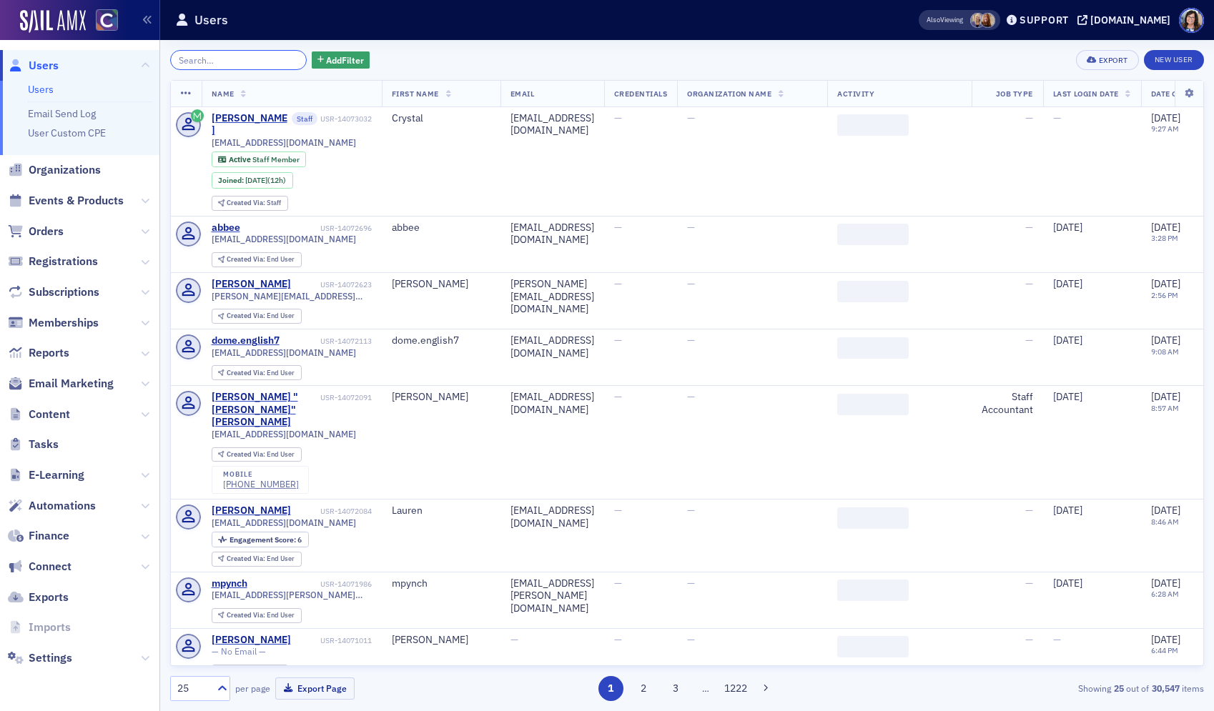
click at [246, 61] on input "search" at bounding box center [238, 60] width 137 height 20
paste input "[EMAIL_ADDRESS][DOMAIN_NAME]"
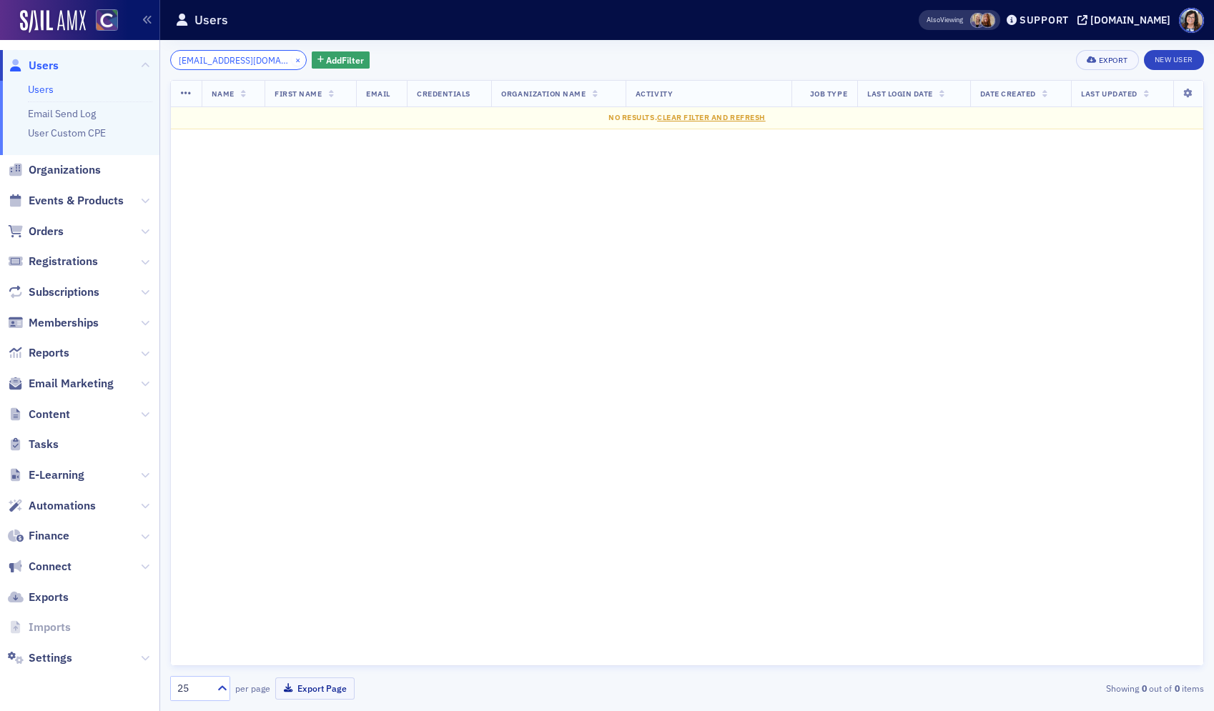
type input "[EMAIL_ADDRESS][DOMAIN_NAME]"
drag, startPoint x: 277, startPoint y: 61, endPoint x: 289, endPoint y: 91, distance: 33.3
click at [292, 61] on button "×" at bounding box center [298, 59] width 13 height 13
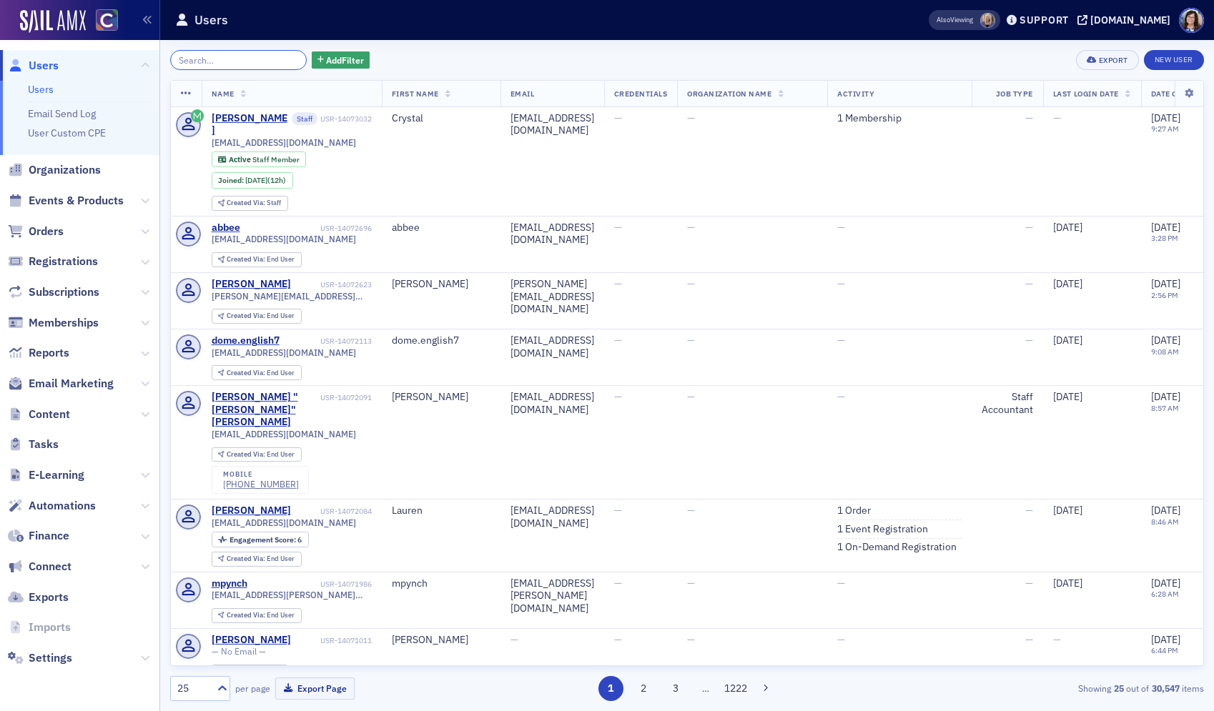
click at [241, 61] on input "search" at bounding box center [238, 60] width 137 height 20
paste input "hanaganemma18@gmail.com"
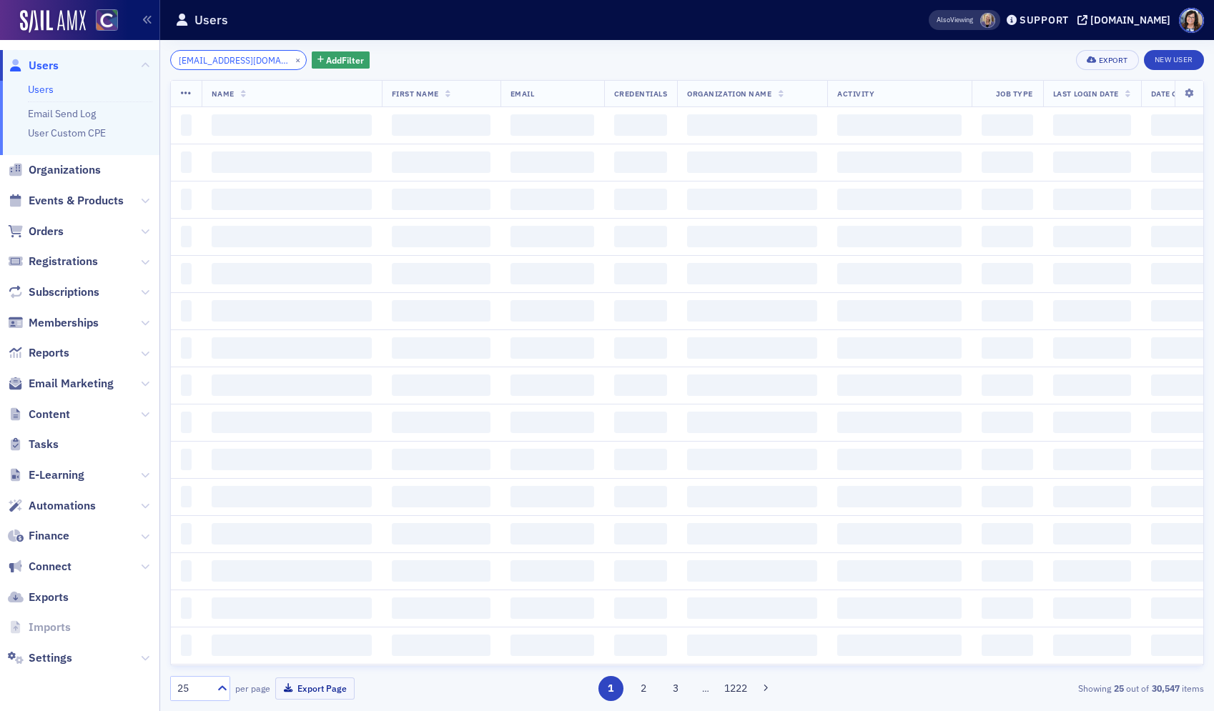
scroll to position [0, 23]
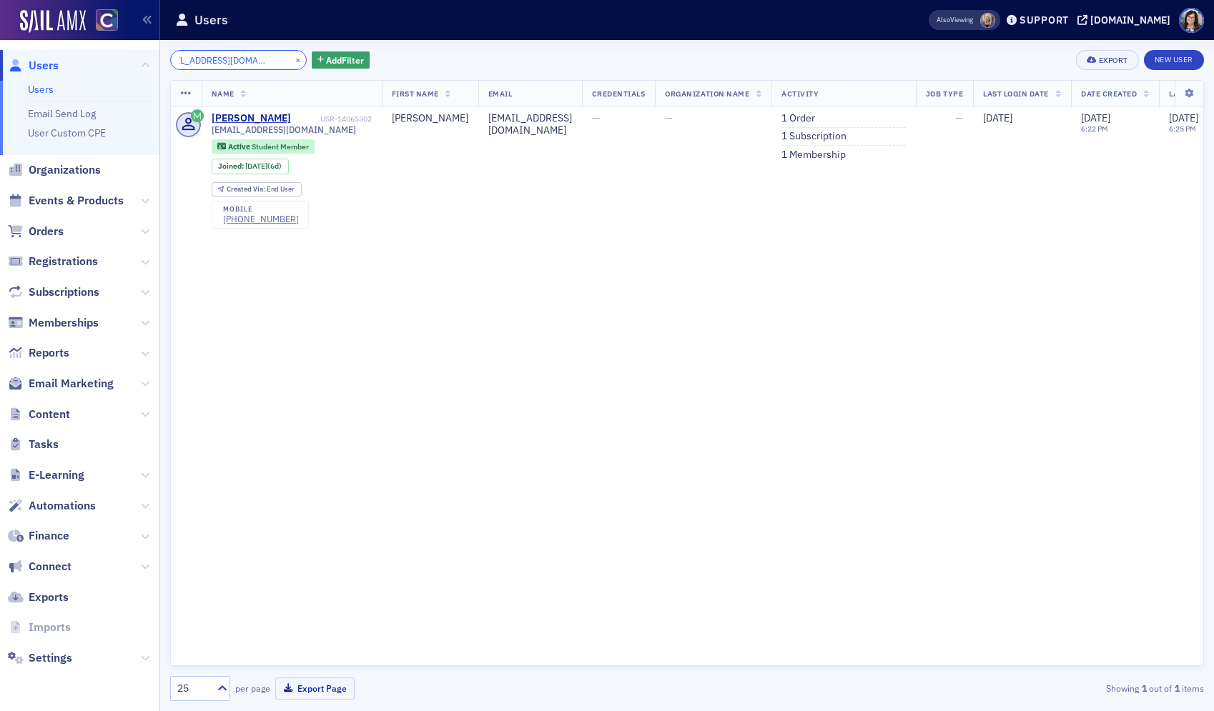
type input "hanaganemma18@gmail.com"
click at [292, 60] on button "×" at bounding box center [298, 59] width 13 height 13
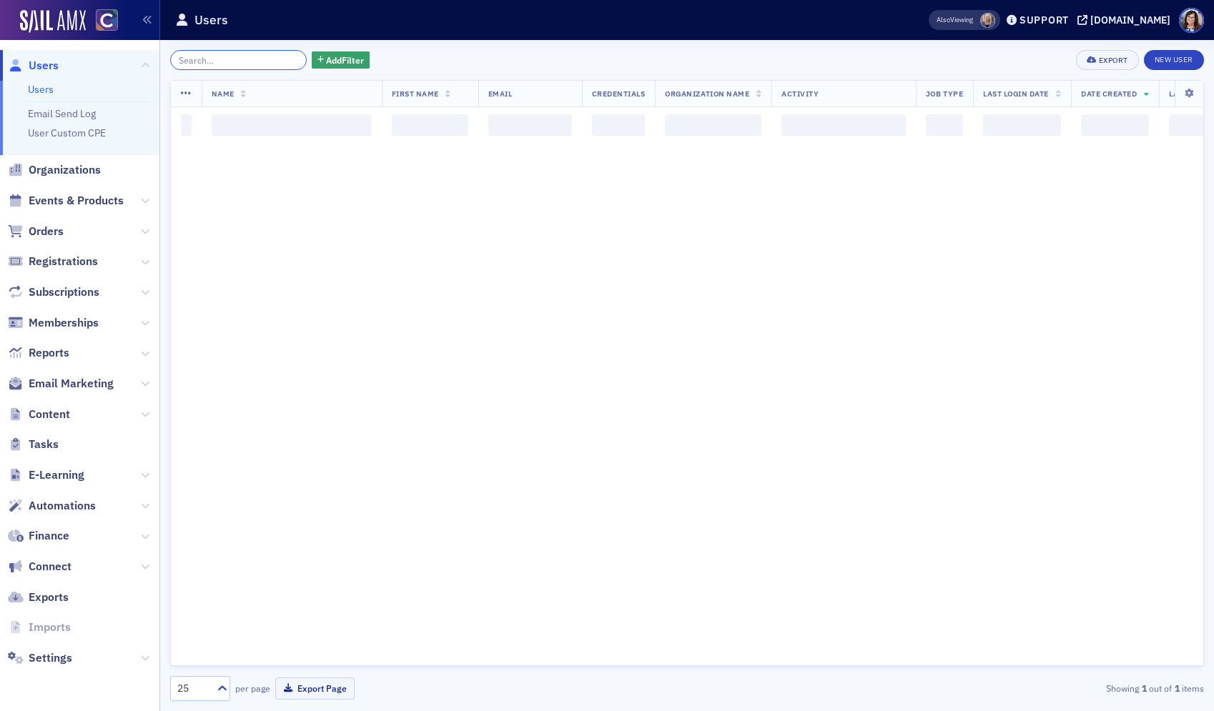
click at [262, 59] on input "search" at bounding box center [238, 60] width 137 height 20
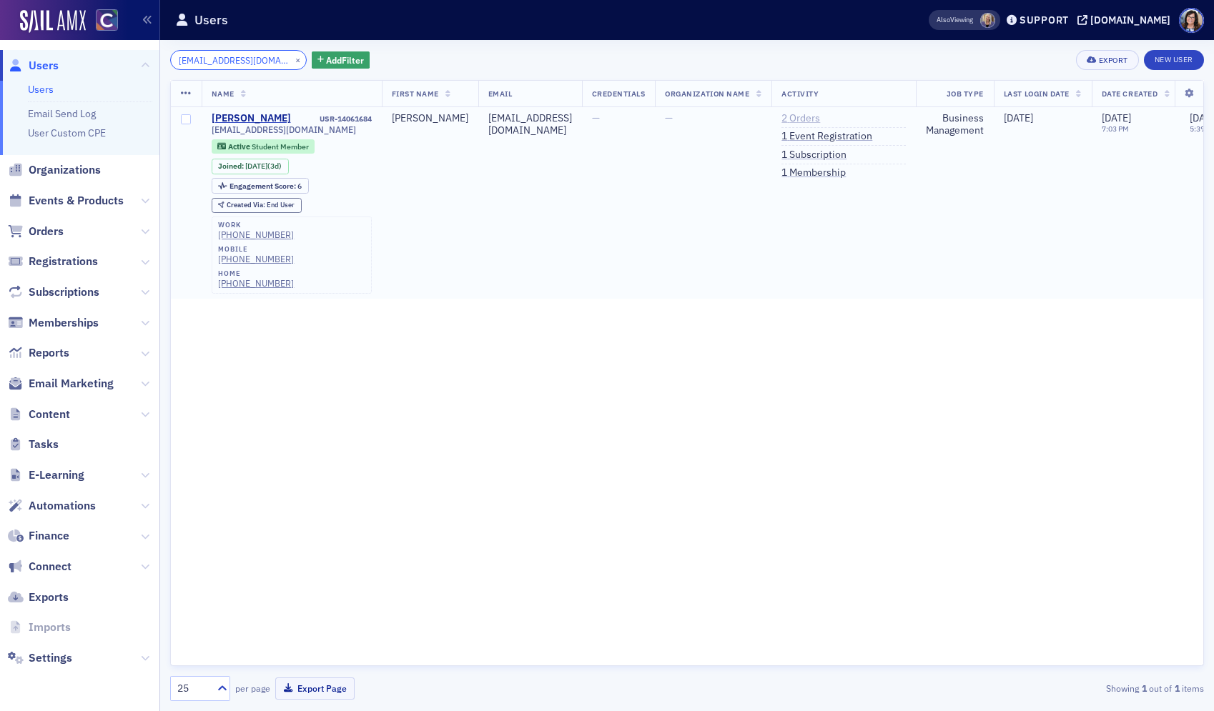
type input "[EMAIL_ADDRESS][DOMAIN_NAME]"
click at [805, 117] on link "2 Orders" at bounding box center [800, 118] width 39 height 13
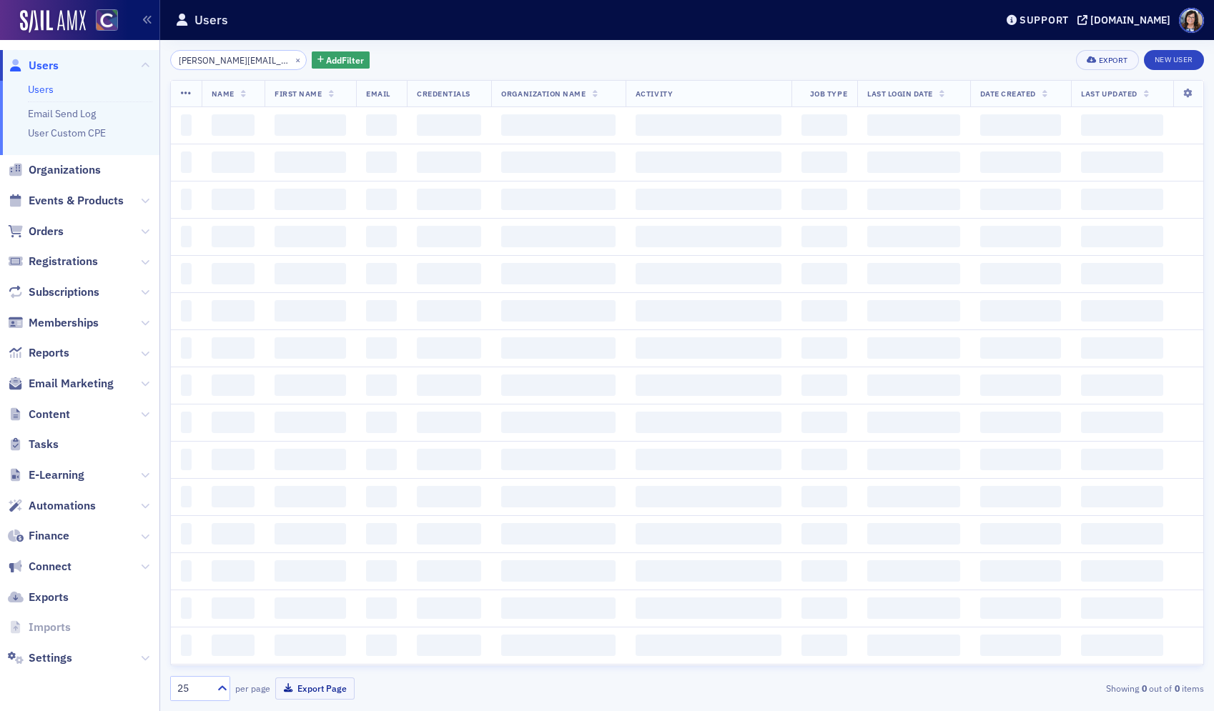
scroll to position [0, 26]
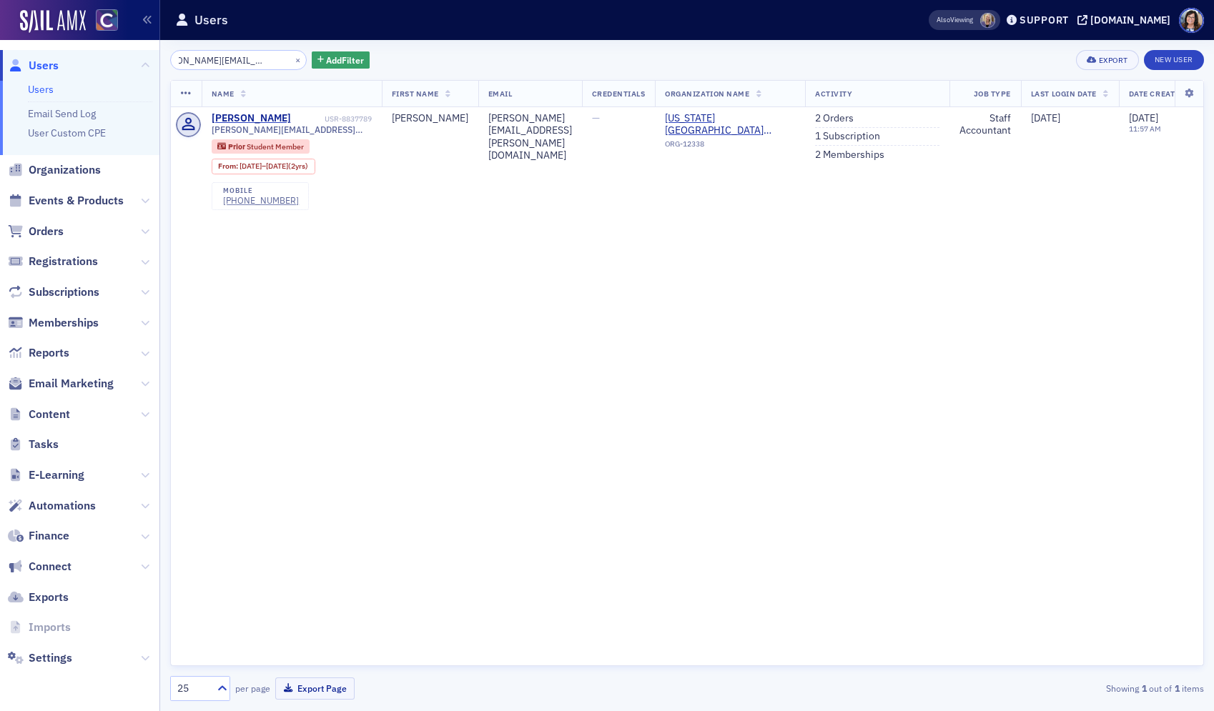
click at [244, 61] on input "cassandra.porter.r@gmail.com" at bounding box center [238, 60] width 137 height 20
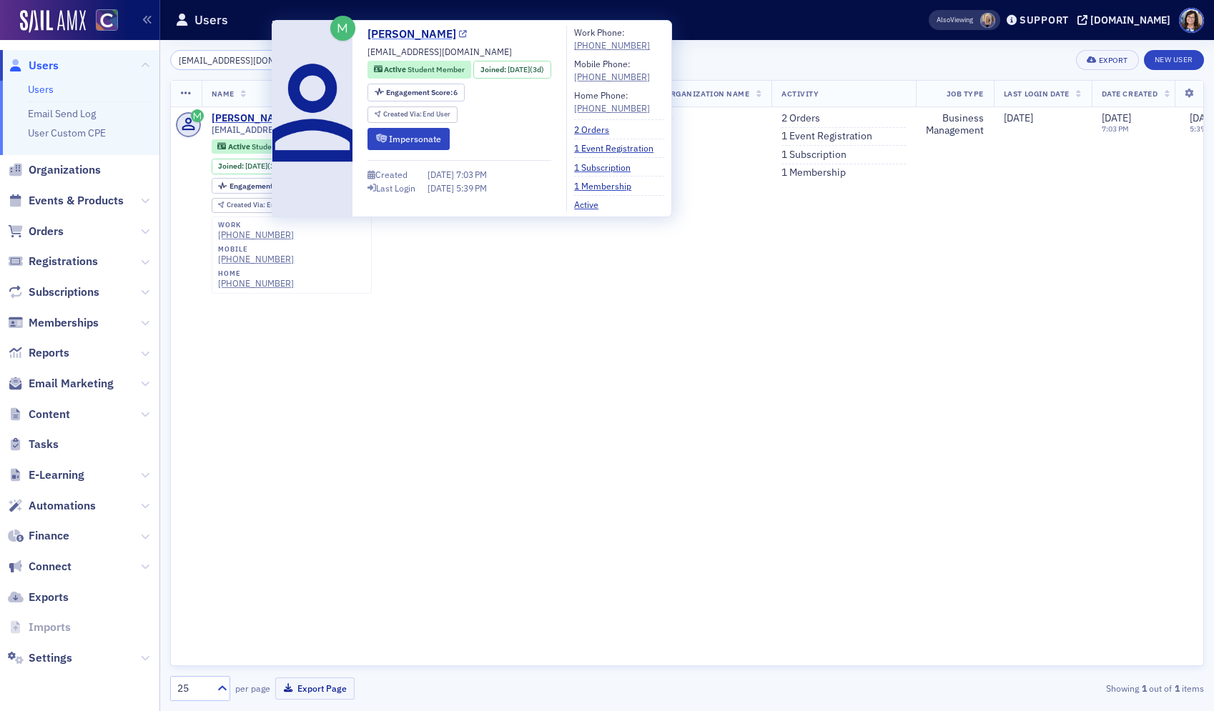
type input "[EMAIL_ADDRESS][DOMAIN_NAME]"
click at [459, 34] on icon at bounding box center [463, 35] width 8 height 8
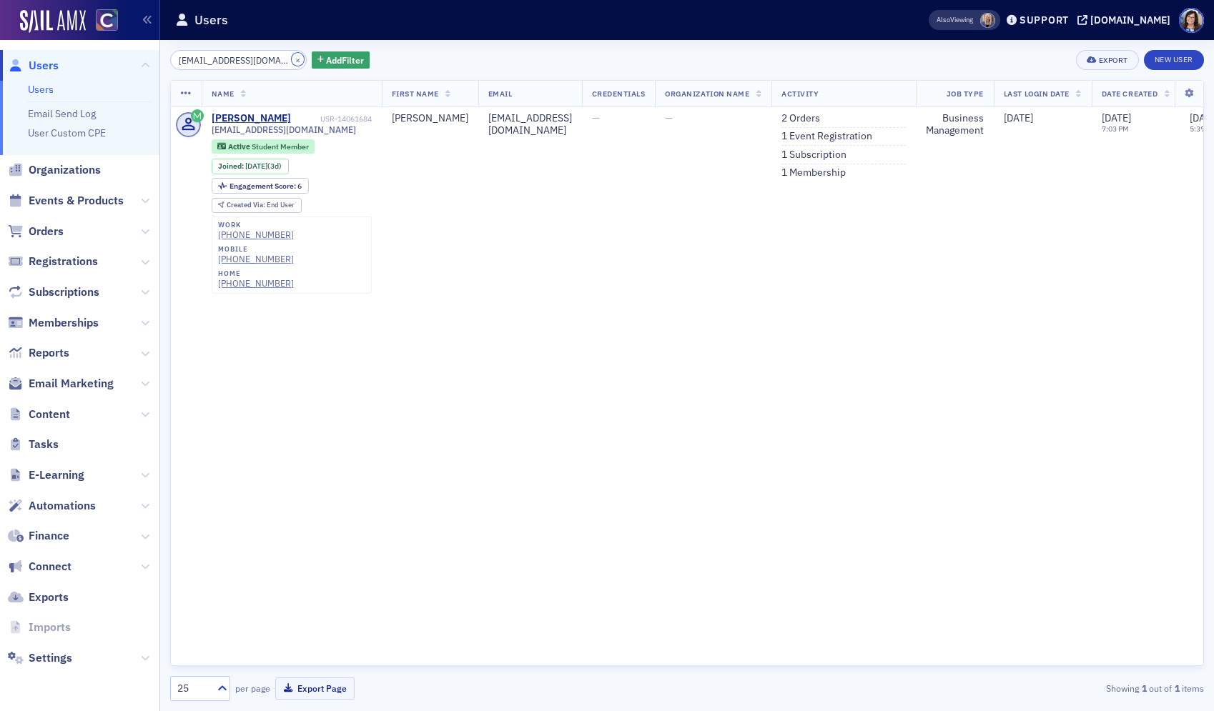
drag, startPoint x: 279, startPoint y: 61, endPoint x: 266, endPoint y: 61, distance: 13.6
click at [292, 61] on button "×" at bounding box center [298, 59] width 13 height 13
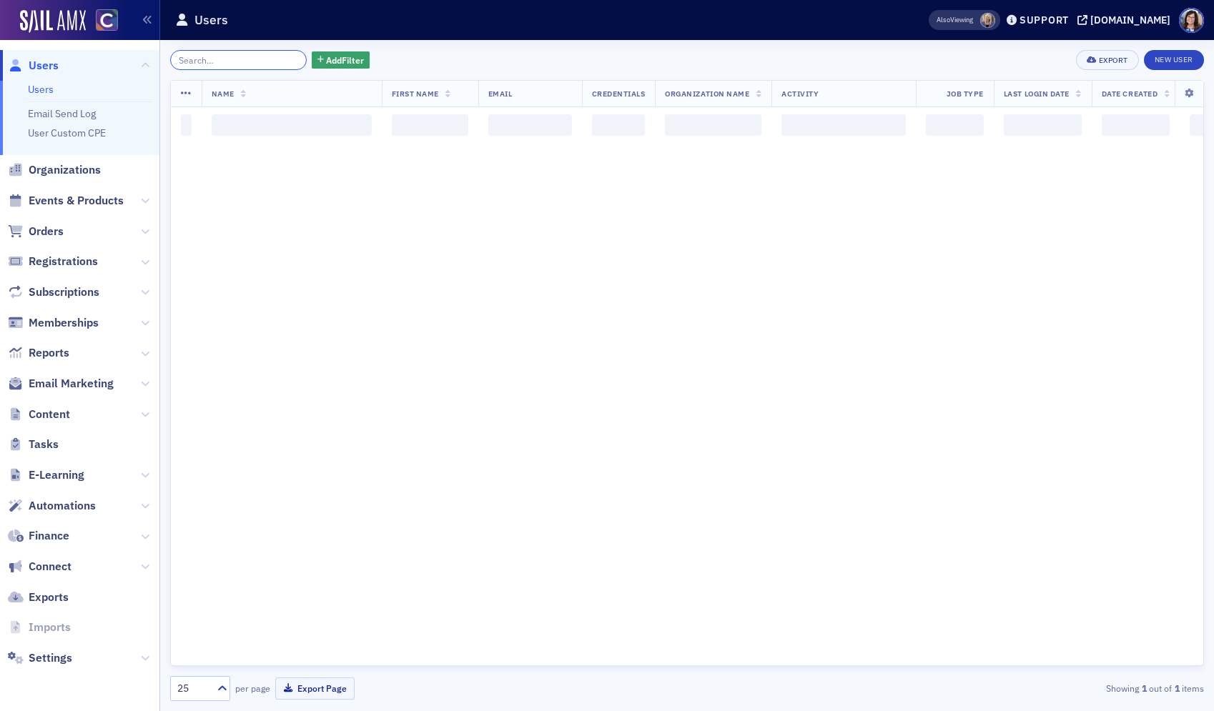
click at [266, 61] on input "search" at bounding box center [238, 60] width 137 height 20
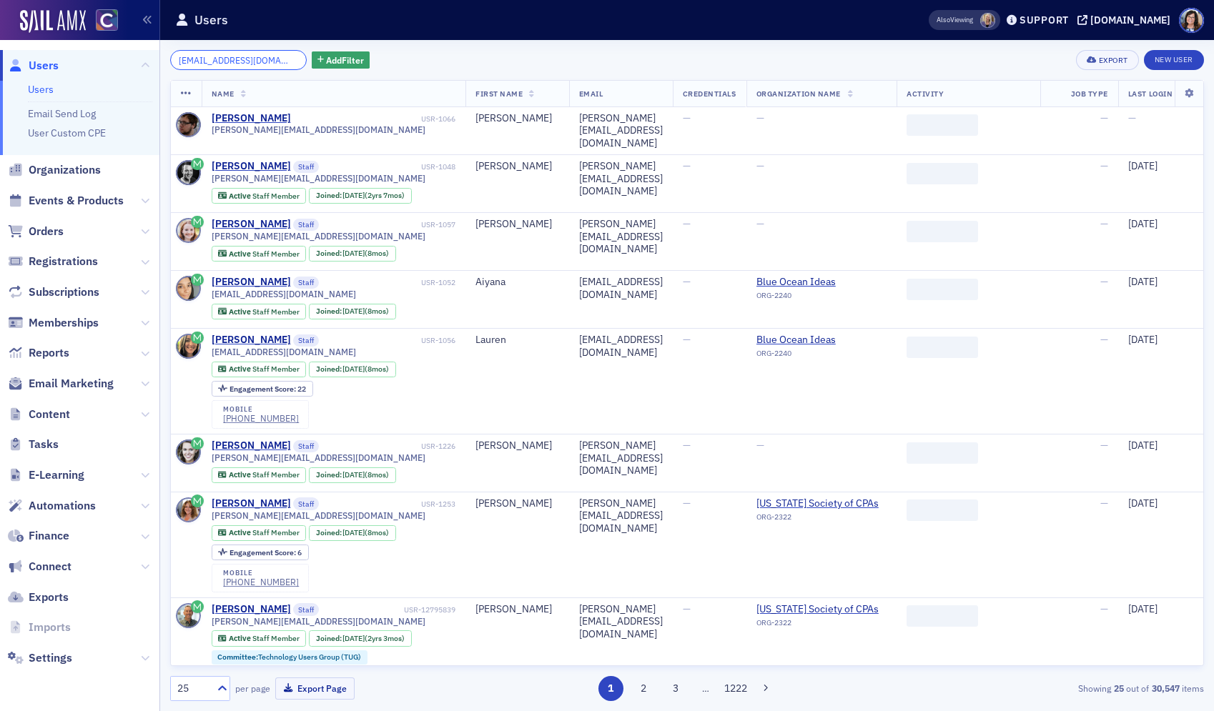
scroll to position [0, 15]
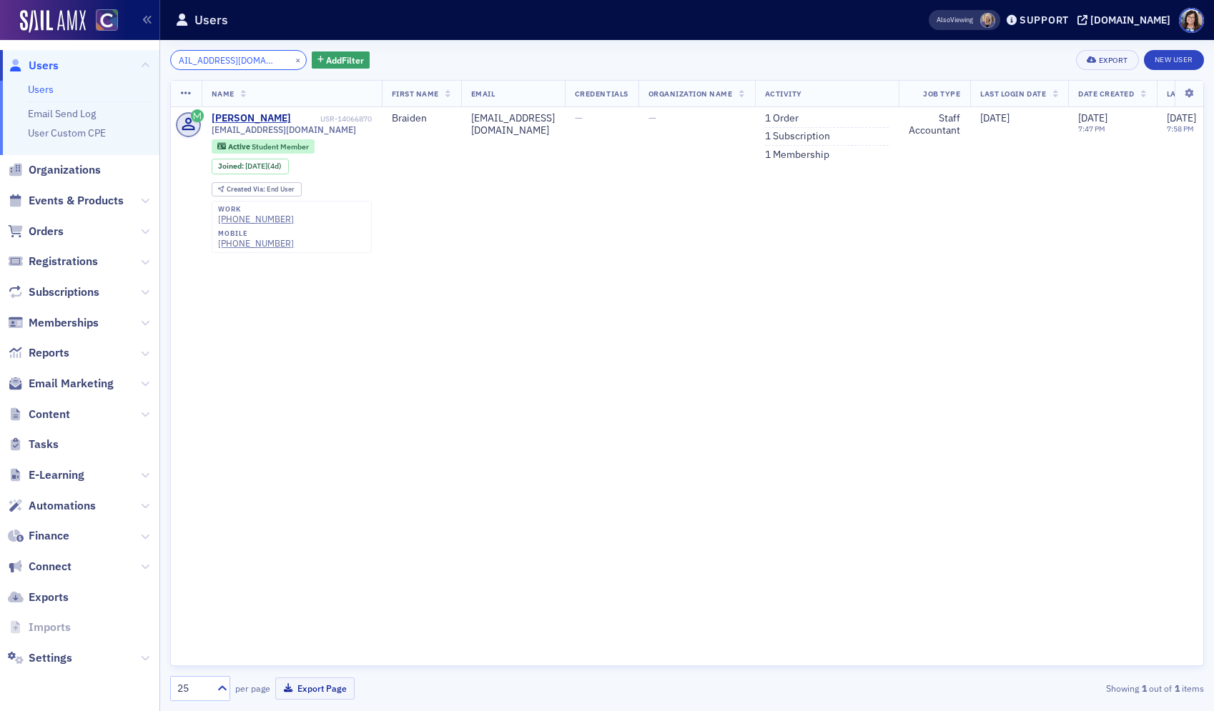
type input "braidenmccann@gmail.com"
drag, startPoint x: 281, startPoint y: 58, endPoint x: 266, endPoint y: 60, distance: 15.2
click at [292, 58] on button "×" at bounding box center [298, 59] width 13 height 13
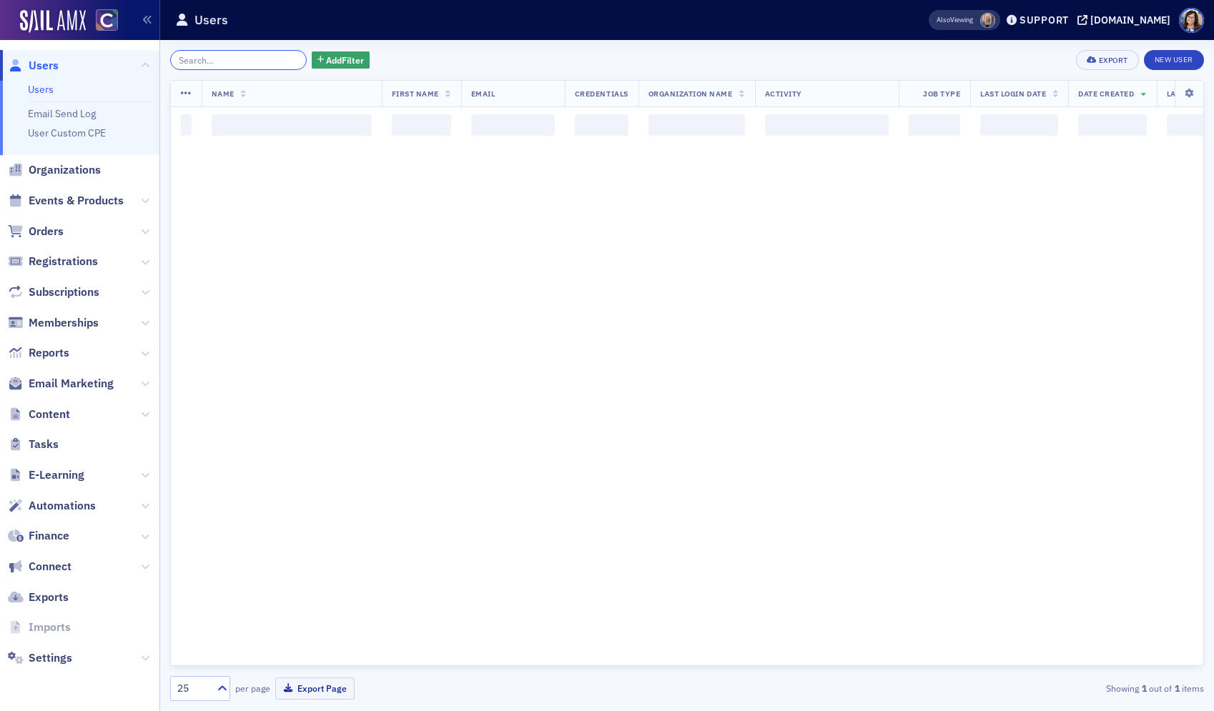
click at [248, 61] on input "search" at bounding box center [238, 60] width 137 height 20
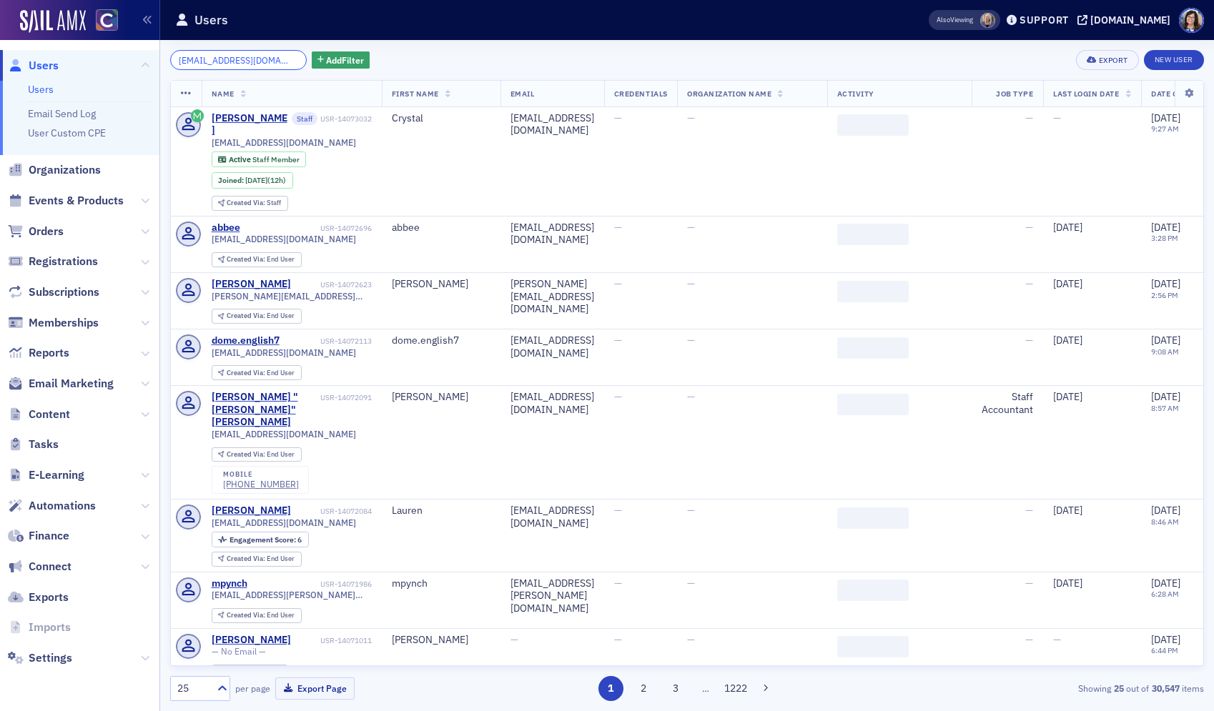
scroll to position [0, 23]
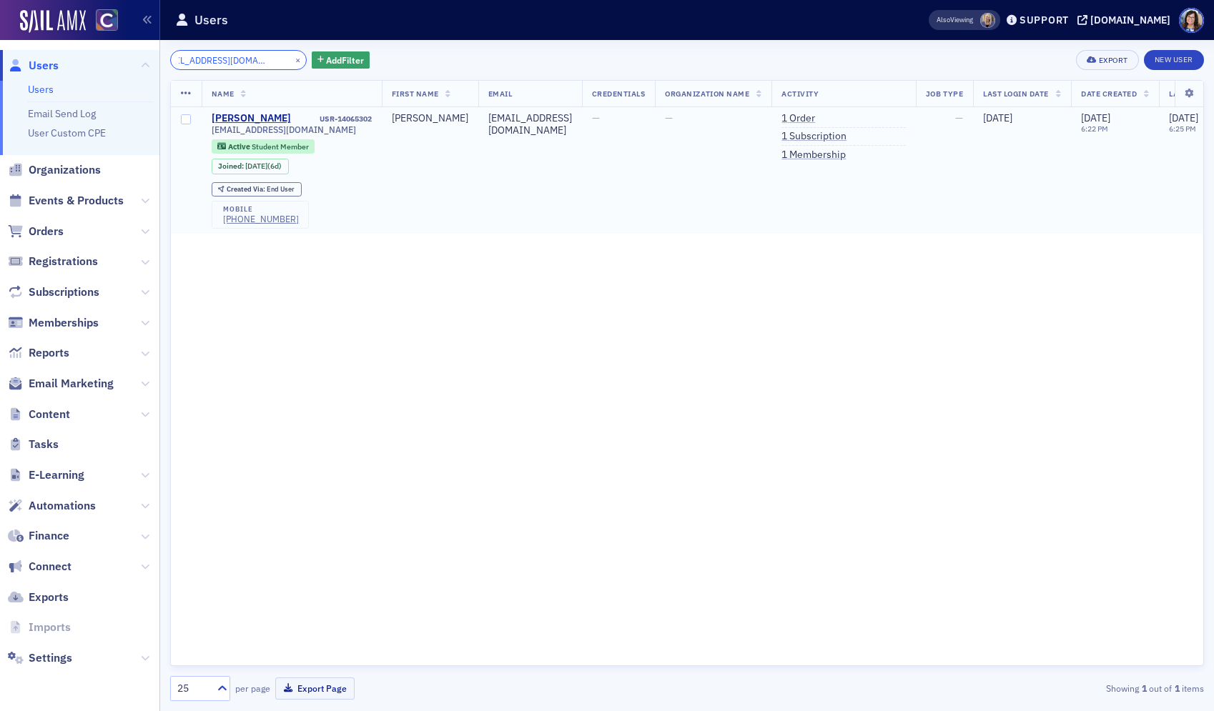
type input "hanaganemma18@gmail.com"
click at [378, 117] on td "Emma Hanagan USR-14065302 hanaganemma18@gmail.com Active Student Member Joined …" at bounding box center [292, 170] width 180 height 127
drag, startPoint x: 378, startPoint y: 117, endPoint x: 315, endPoint y: 117, distance: 63.6
click at [315, 117] on td "Emma Hanagan USR-14065302 hanaganemma18@gmail.com Active Student Member Joined …" at bounding box center [292, 170] width 180 height 127
copy div "USR-14065302"
